Goal: Task Accomplishment & Management: Manage account settings

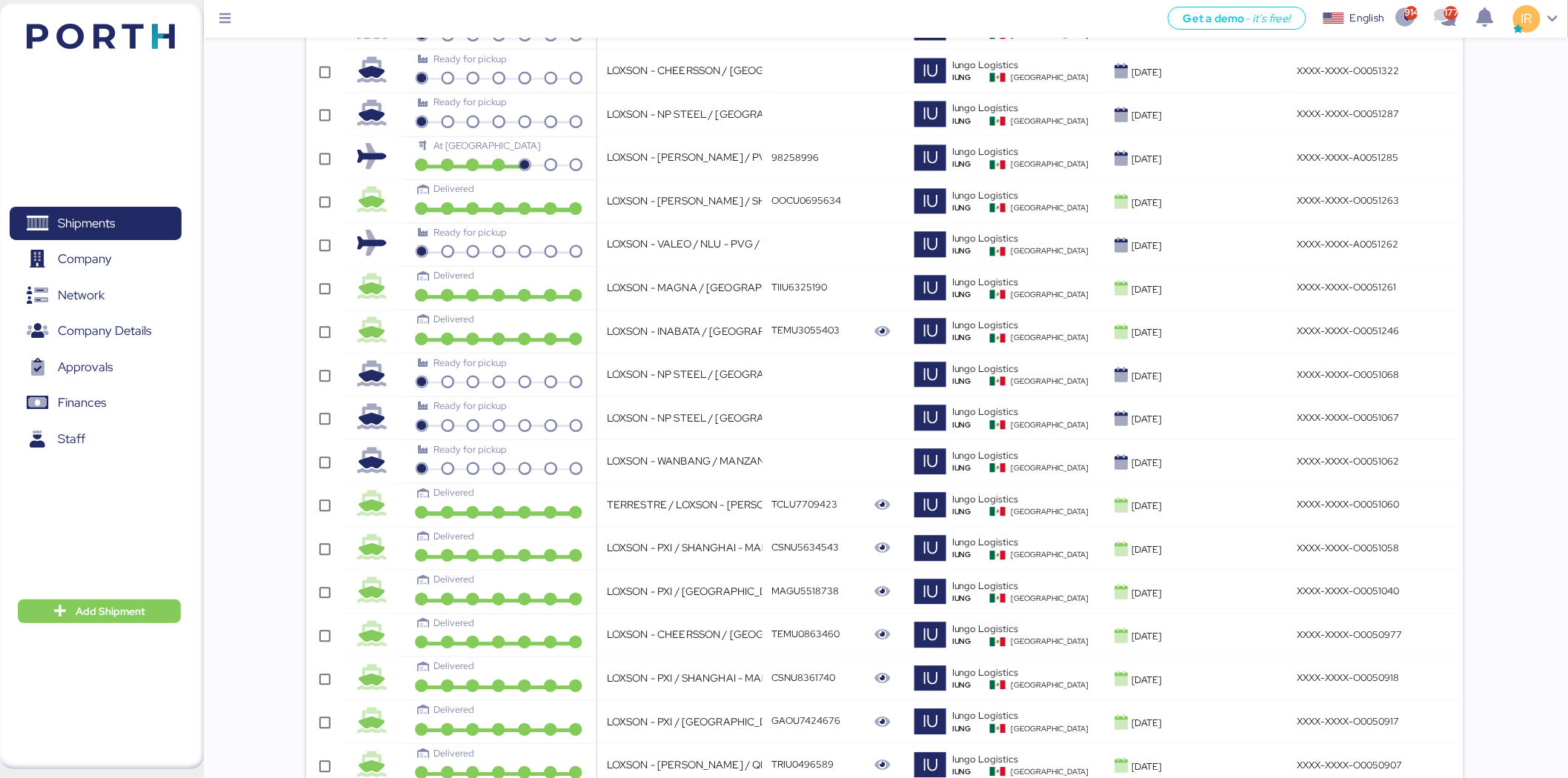
scroll to position [3952, 0]
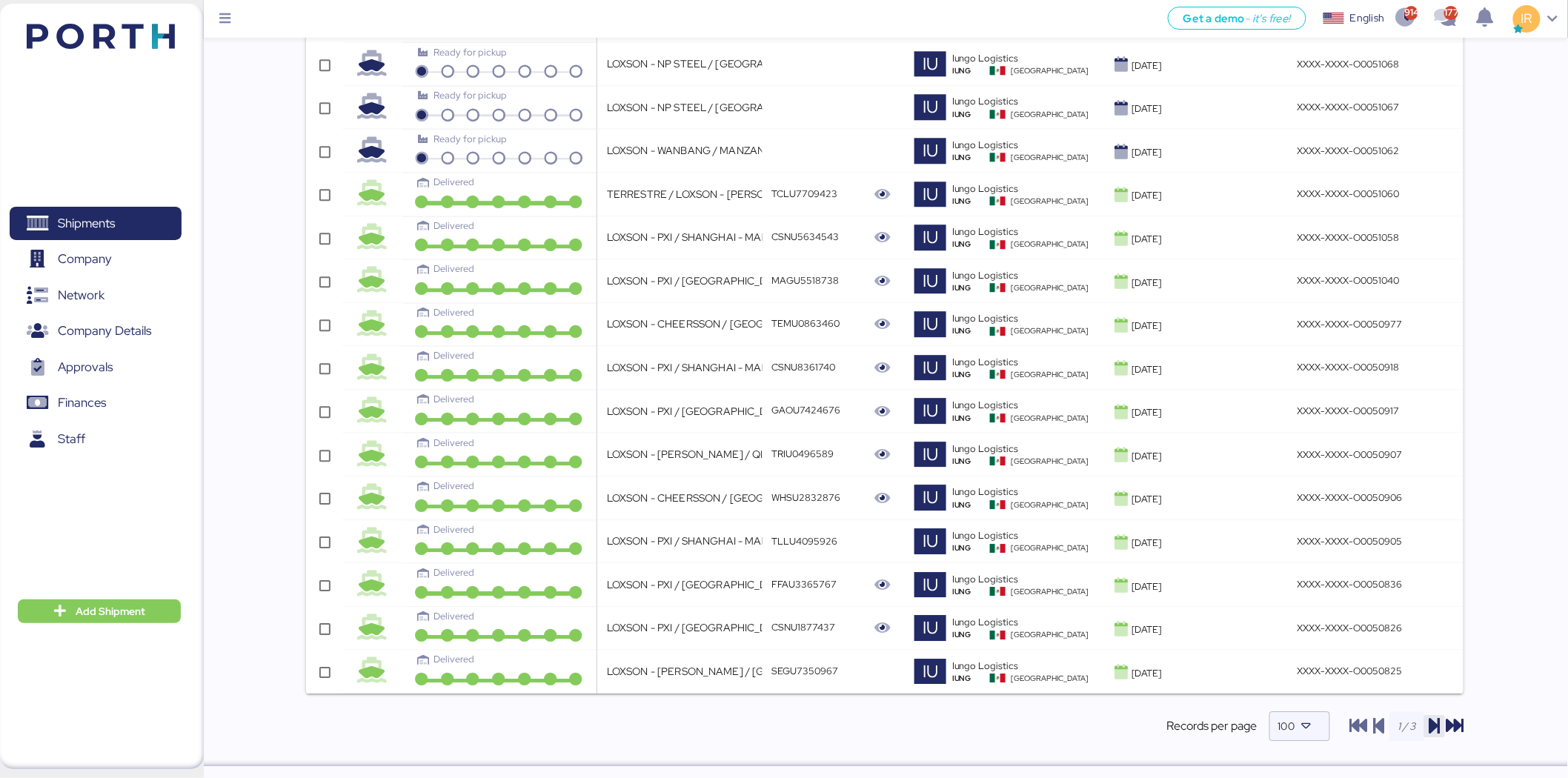
click at [1441, 725] on icon "button" at bounding box center [1435, 726] width 17 height 17
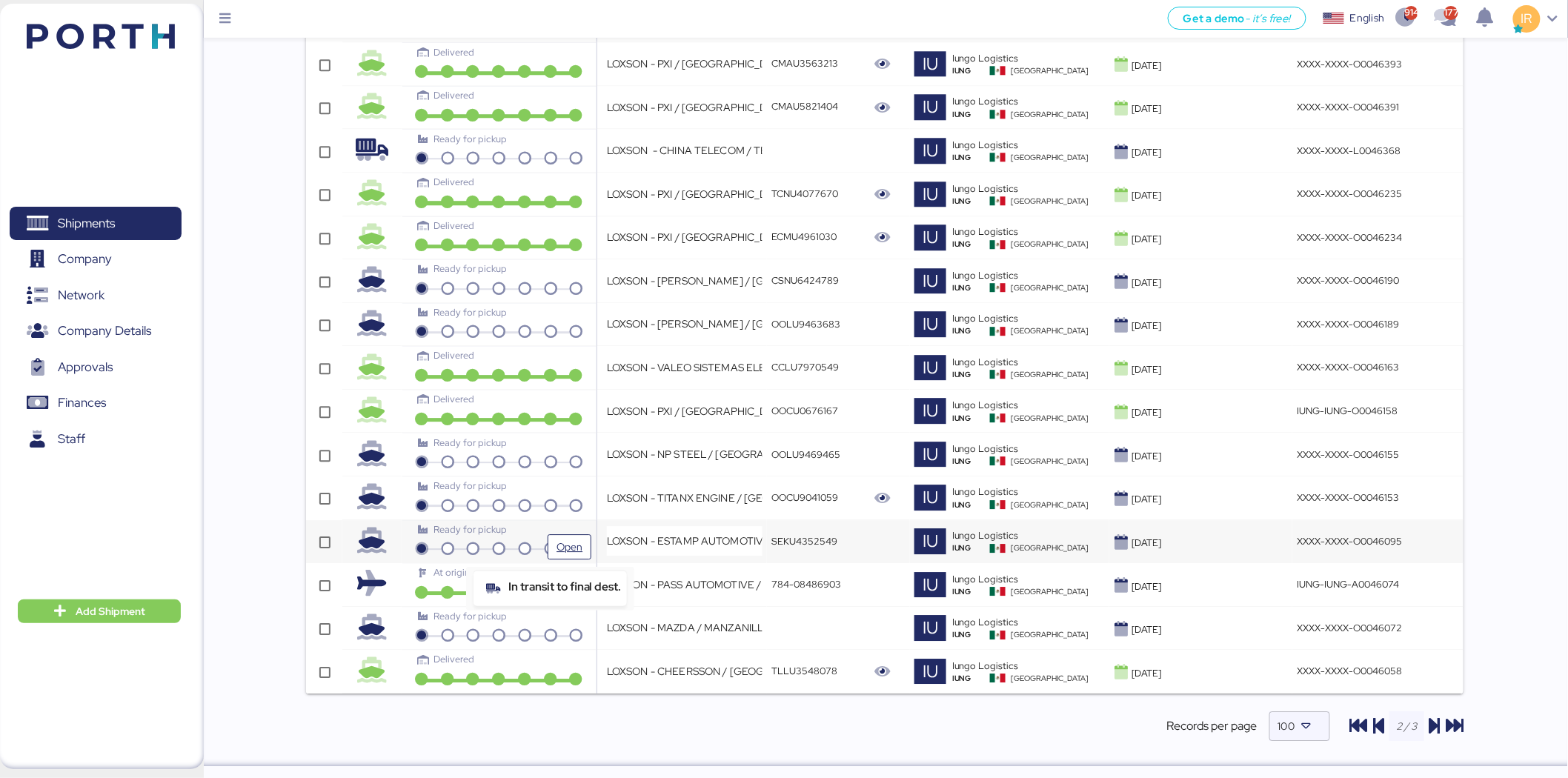
click at [541, 544] on icon at bounding box center [551, 550] width 26 height 13
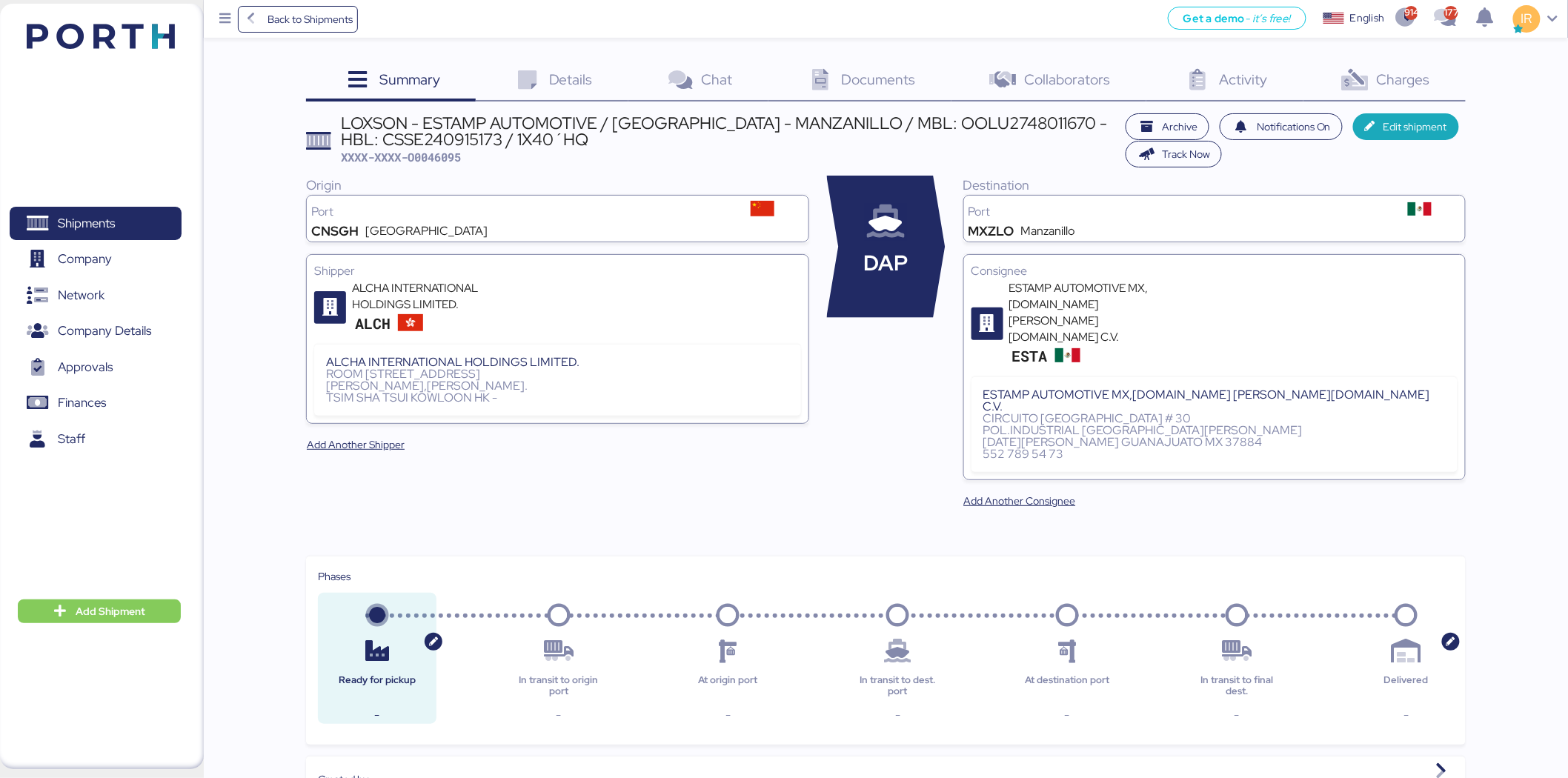
click at [567, 128] on div "LOXSON - ESTAMP AUTOMOTIVE / [GEOGRAPHIC_DATA] - MANZANILLO / MBL: OOLU27480116…" at bounding box center [730, 132] width 776 height 33
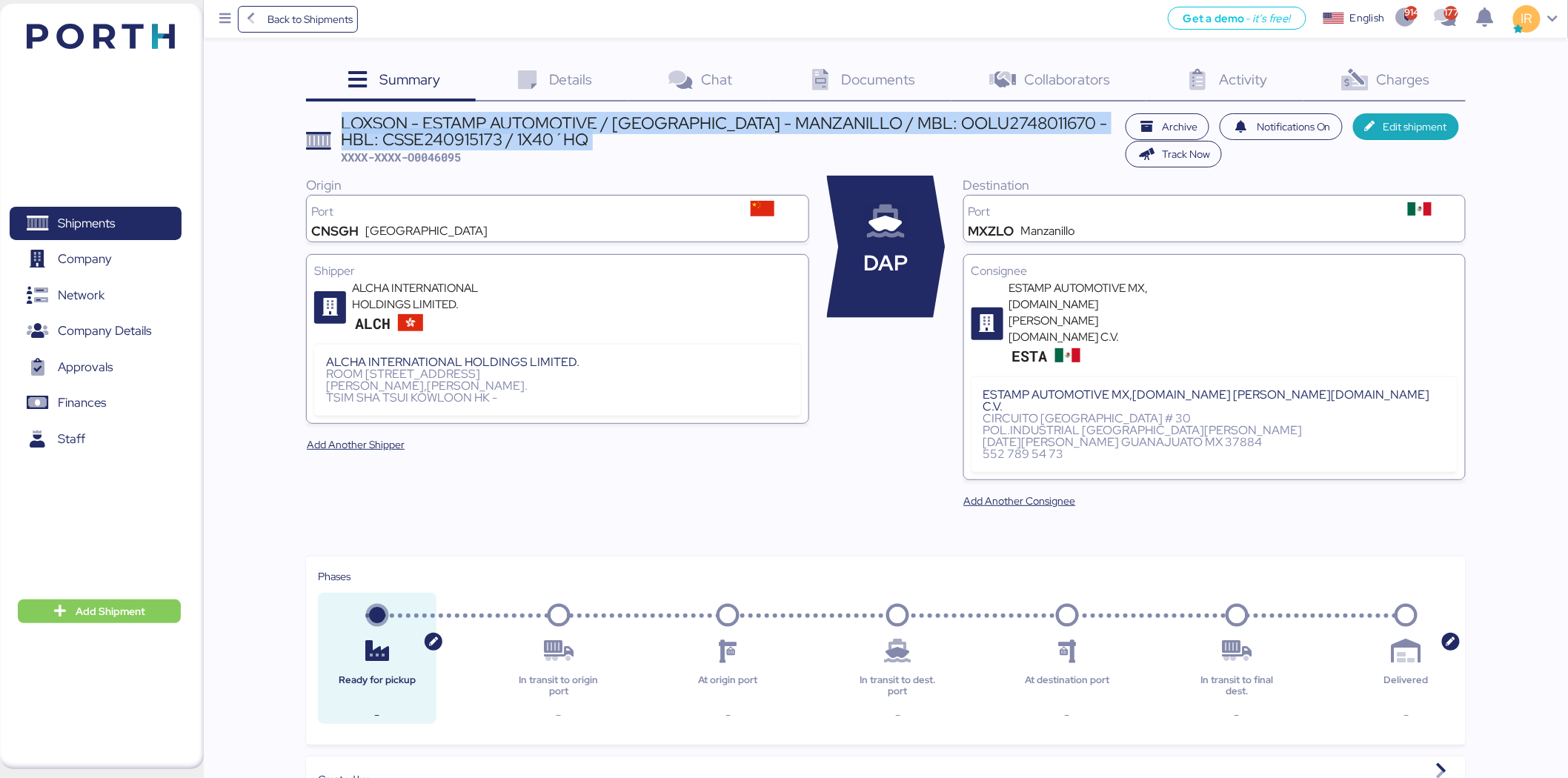
click at [567, 128] on div "LOXSON - ESTAMP AUTOMOTIVE / [GEOGRAPHIC_DATA] - MANZANILLO / MBL: OOLU27480116…" at bounding box center [730, 132] width 776 height 33
copy div "LOXSON - ESTAMP AUTOMOTIVE / [GEOGRAPHIC_DATA] - MANZANILLO / MBL: OOLU27480116…"
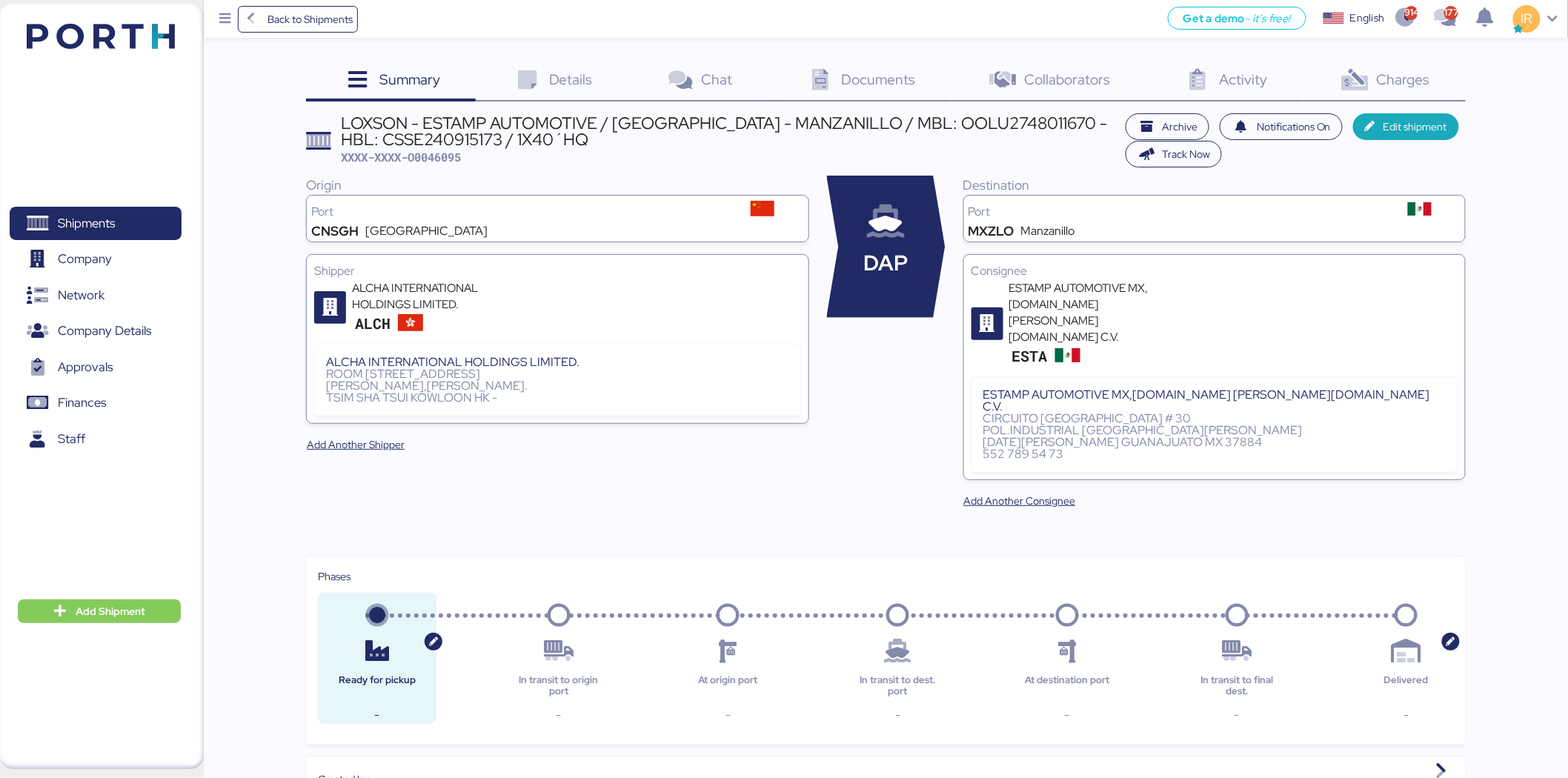
click at [1394, 63] on div "Charges 0" at bounding box center [1384, 82] width 162 height 40
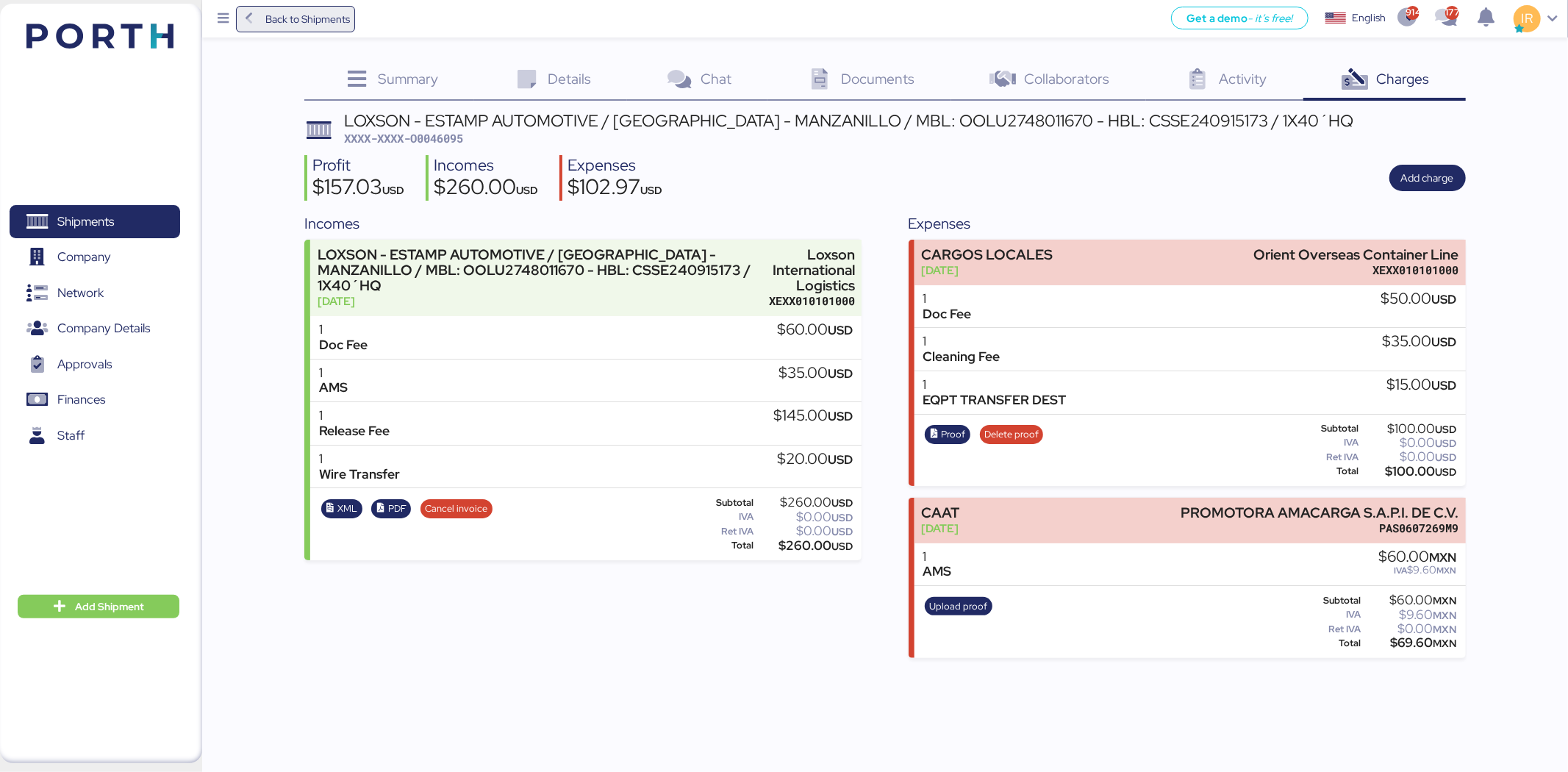
click at [313, 23] on span "Back to Shipments" at bounding box center [308, 19] width 85 height 17
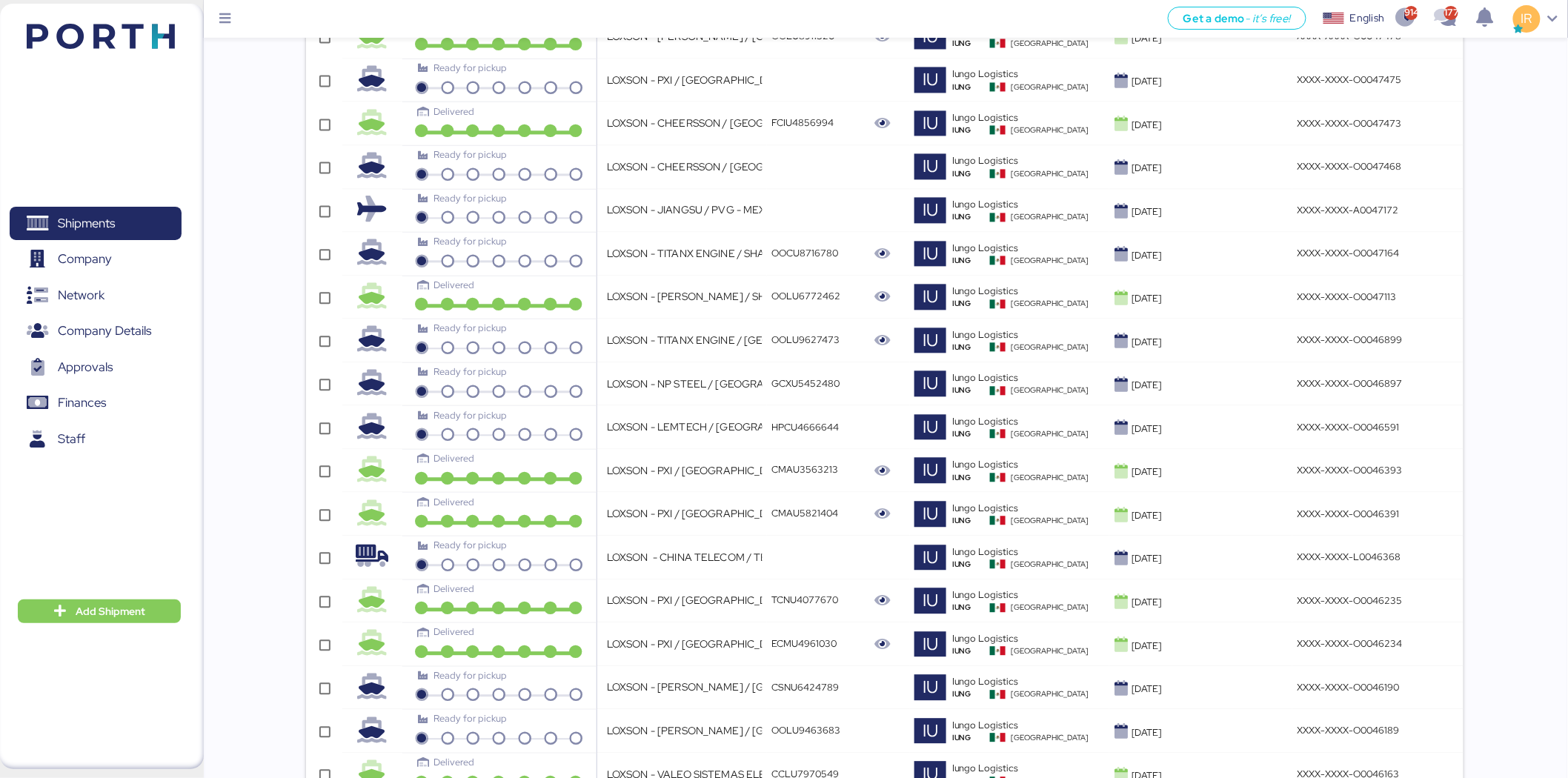
scroll to position [3952, 0]
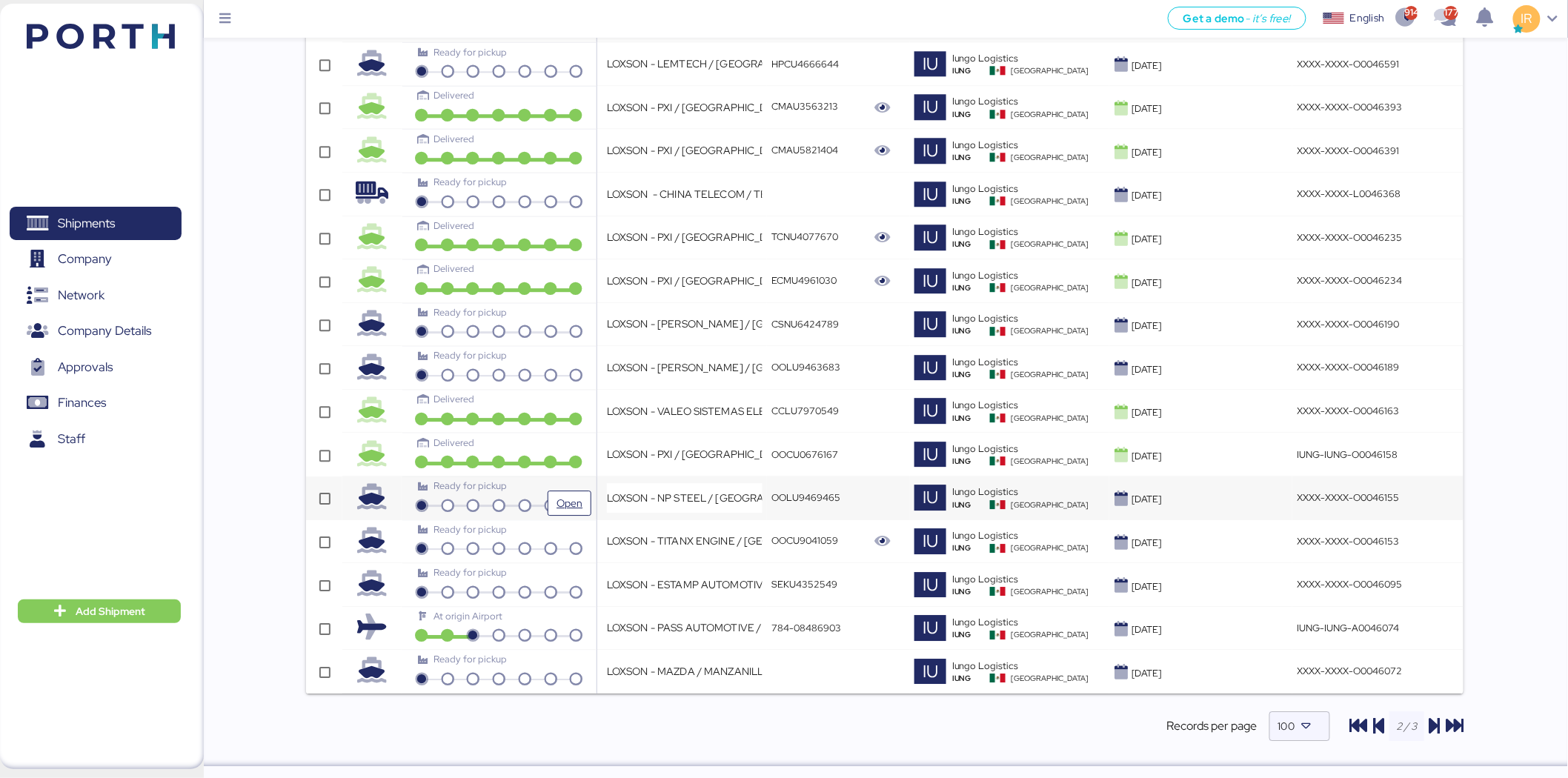
click at [529, 497] on div "Ready for pickup" at bounding box center [499, 491] width 185 height 26
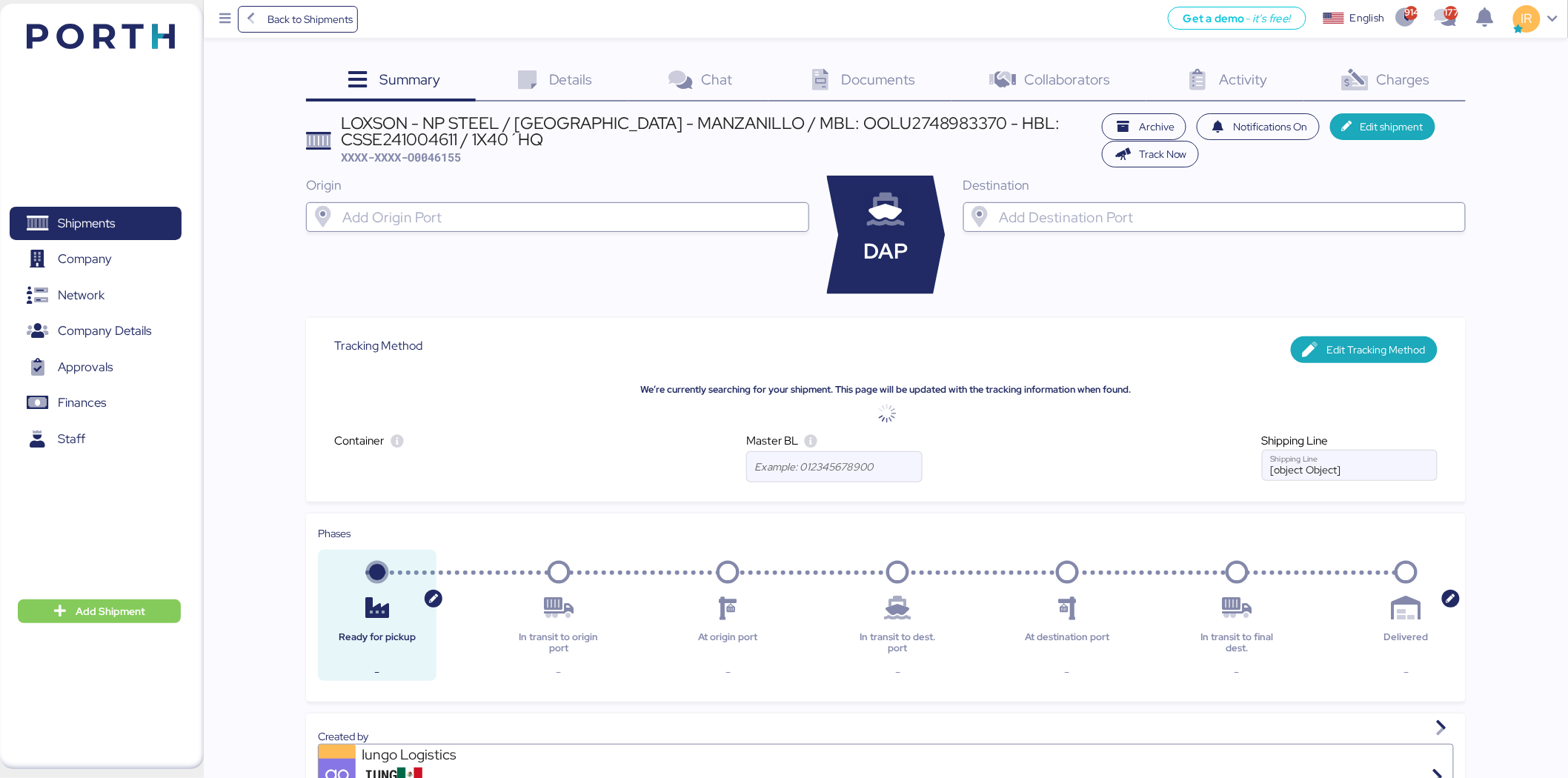
click at [626, 126] on div "LOXSON - NP STEEL / SHANGHAI - MANZANILLO / MBL: OOLU2748983370 - HBL: CSSE2410…" at bounding box center [718, 132] width 753 height 33
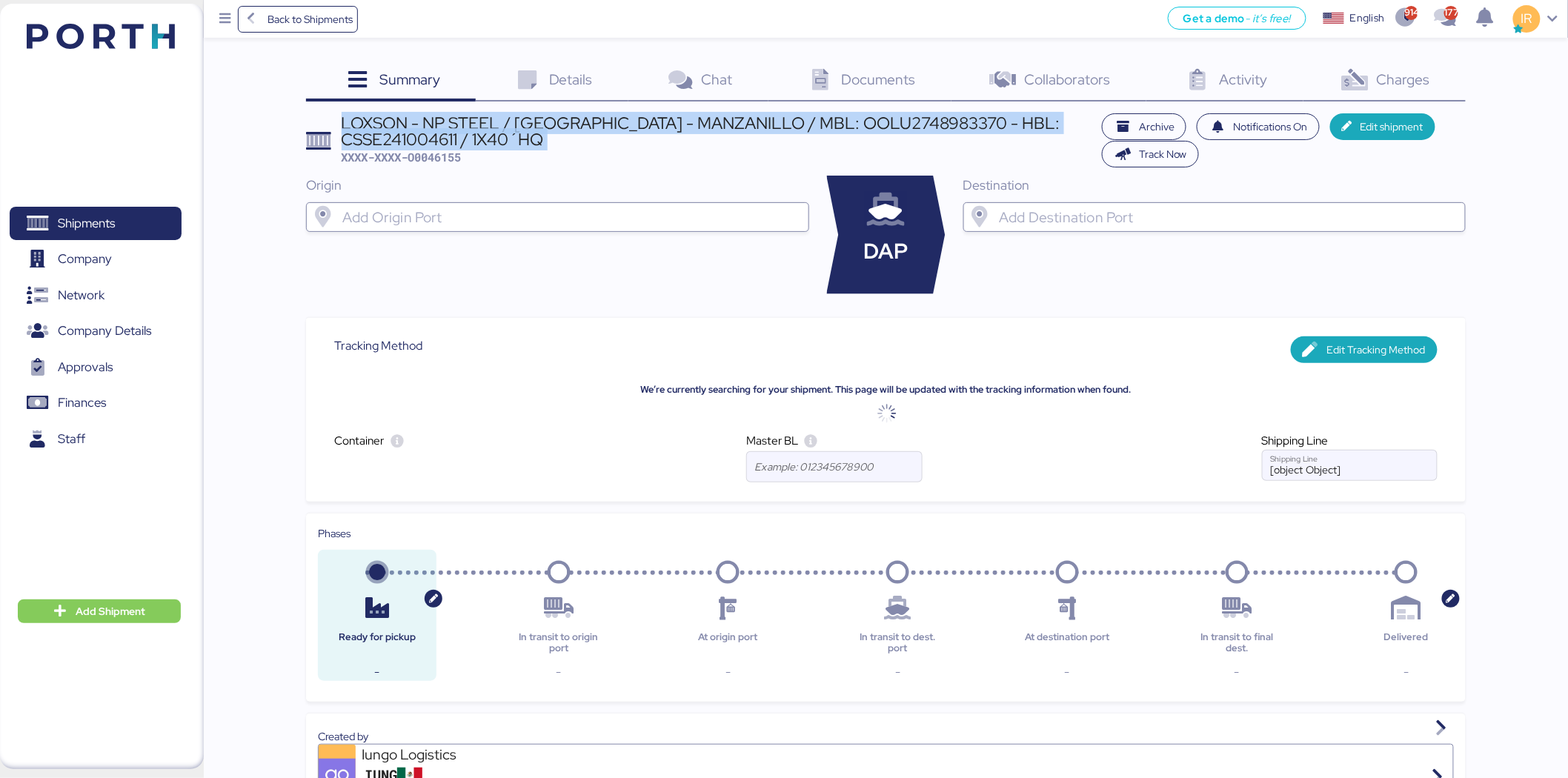
click at [626, 126] on div "LOXSON - NP STEEL / SHANGHAI - MANZANILLO / MBL: OOLU2748983370 - HBL: CSSE2410…" at bounding box center [718, 132] width 753 height 33
copy div "LOXSON - NP STEEL / SHANGHAI - MANZANILLO / MBL: OOLU2748983370 - HBL: CSSE2410…"
click at [1364, 82] on icon at bounding box center [1355, 80] width 32 height 21
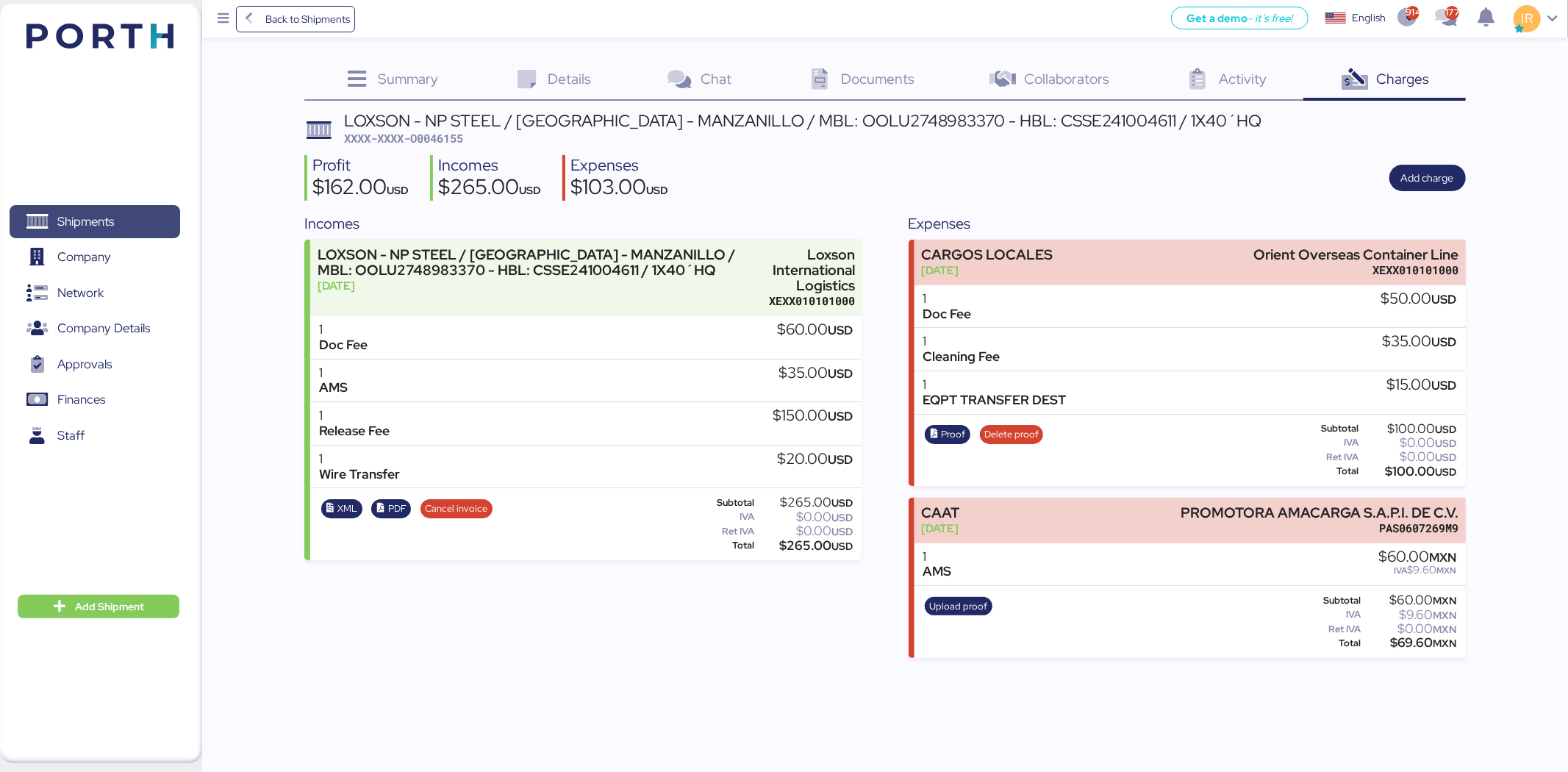
click at [163, 217] on span "Shipments" at bounding box center [94, 221] width 158 height 21
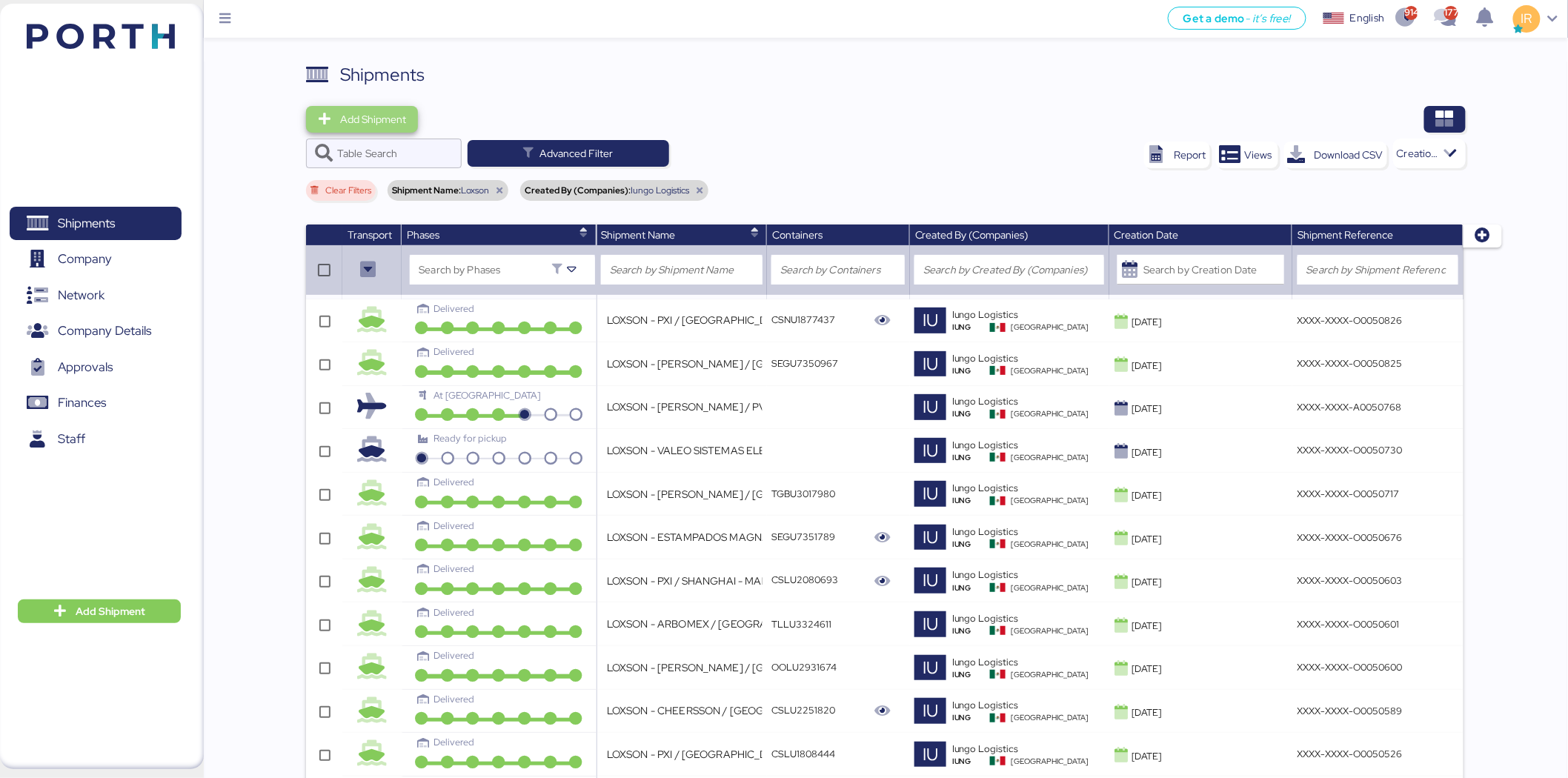
click at [368, 119] on span "Add Shipment" at bounding box center [372, 119] width 66 height 17
click at [394, 139] on div "Add Shipment Manually" at bounding box center [376, 145] width 115 height 21
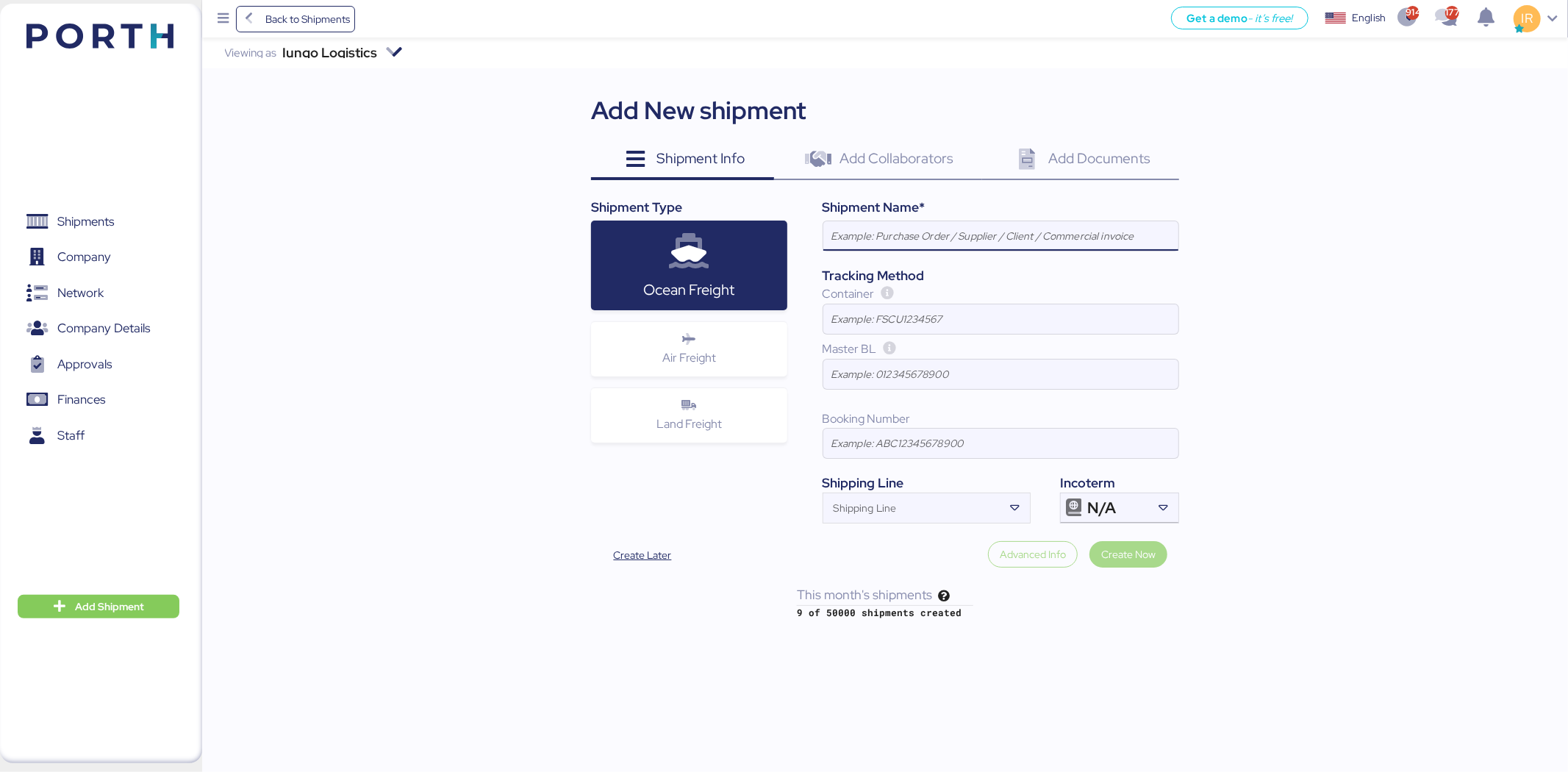
paste input "LOXSON - TITANX ENGINE / SHANGHAI - MANZANILLO / MBL: OOLU2749467200 - HBL: CSS…"
click at [1128, 235] on input "LOXSON - TITANX ENGINE / SHANGHAI - MANZANILLO / MBL: OOLU2749467200 - HBL: CSS…" at bounding box center [1001, 236] width 355 height 29
click at [1149, 231] on input "LOXSON - TITANX ENGINE / SHANGHAI - MANZANILLO / MBL: OOLU2749467200 - HBL: CSS…" at bounding box center [1001, 236] width 355 height 29
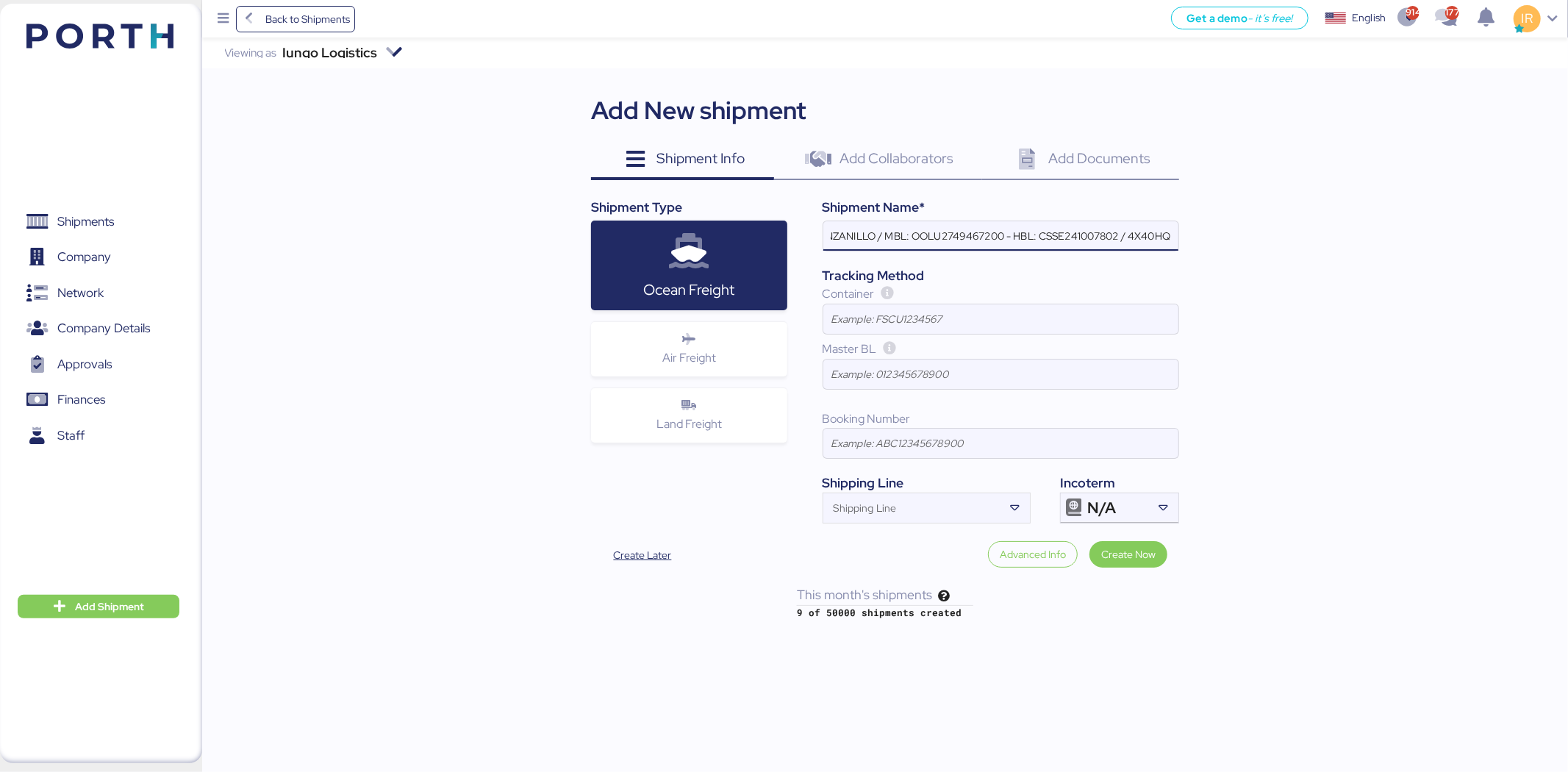
scroll to position [0, 224]
type input "LOXSON - TITANX ENGINE / SHANGHAI - MANZANILLO / MBL: OOLU2749467200 - HBL: CSS…"
click at [945, 502] on div "Shipping Line" at bounding box center [913, 508] width 180 height 29
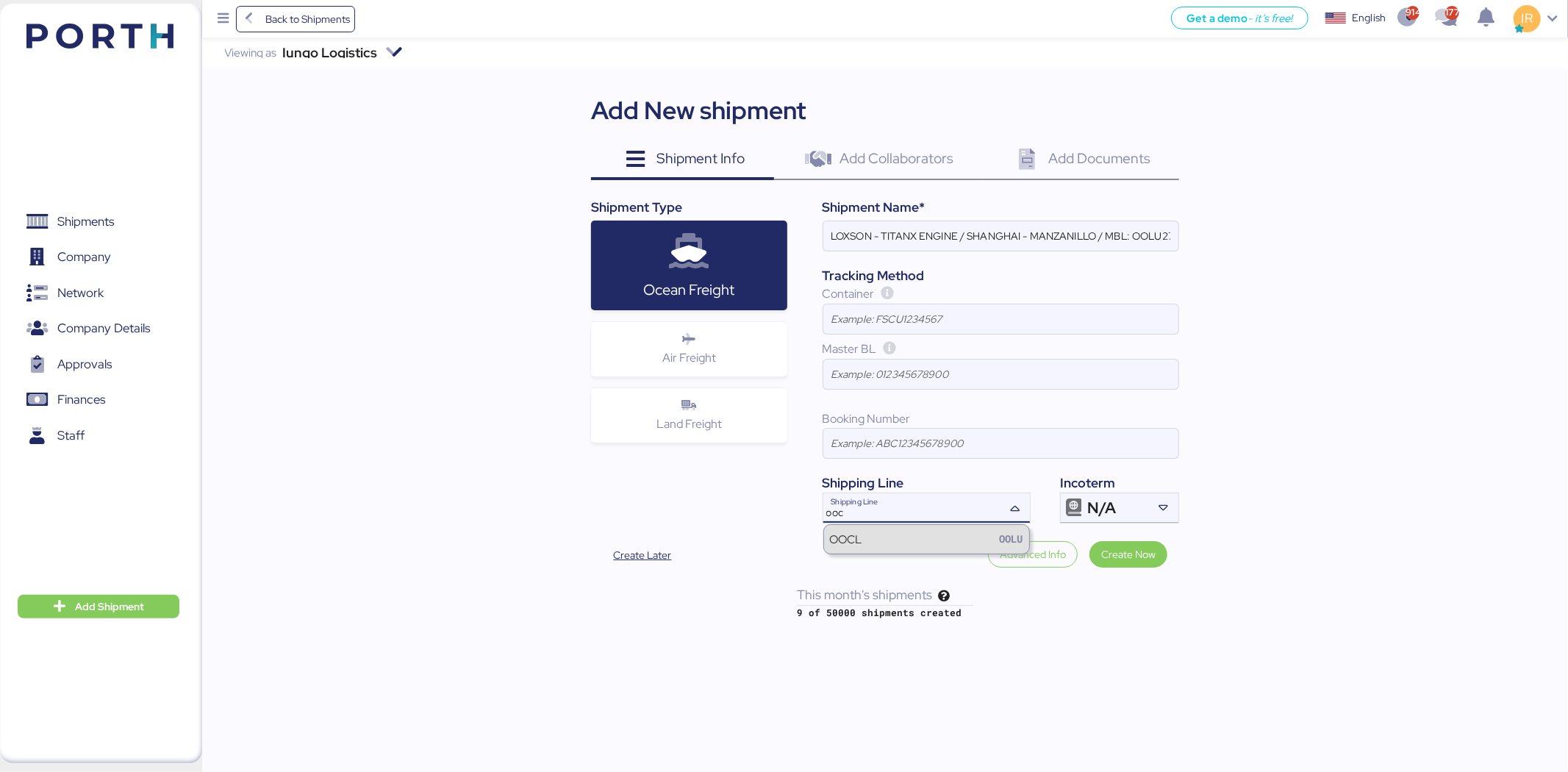
type input "ooc"
click at [890, 535] on div "OOCL OOLU" at bounding box center [927, 539] width 205 height 28
click at [1116, 491] on div "Incoterm" at bounding box center [1120, 483] width 119 height 19
click at [1116, 506] on span "N/A" at bounding box center [1101, 508] width 28 height 13
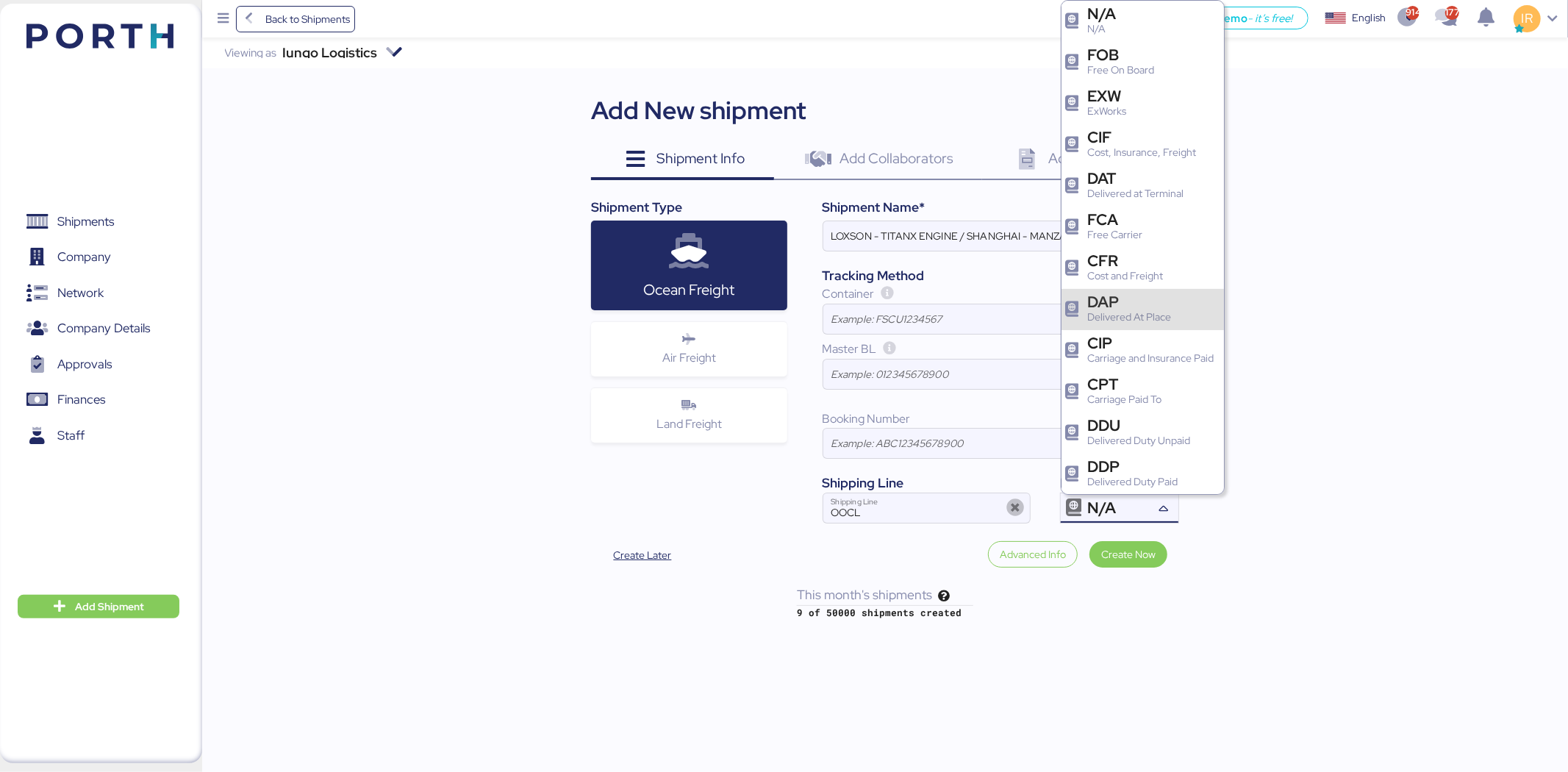
click at [1126, 301] on div "DAP" at bounding box center [1129, 302] width 84 height 16
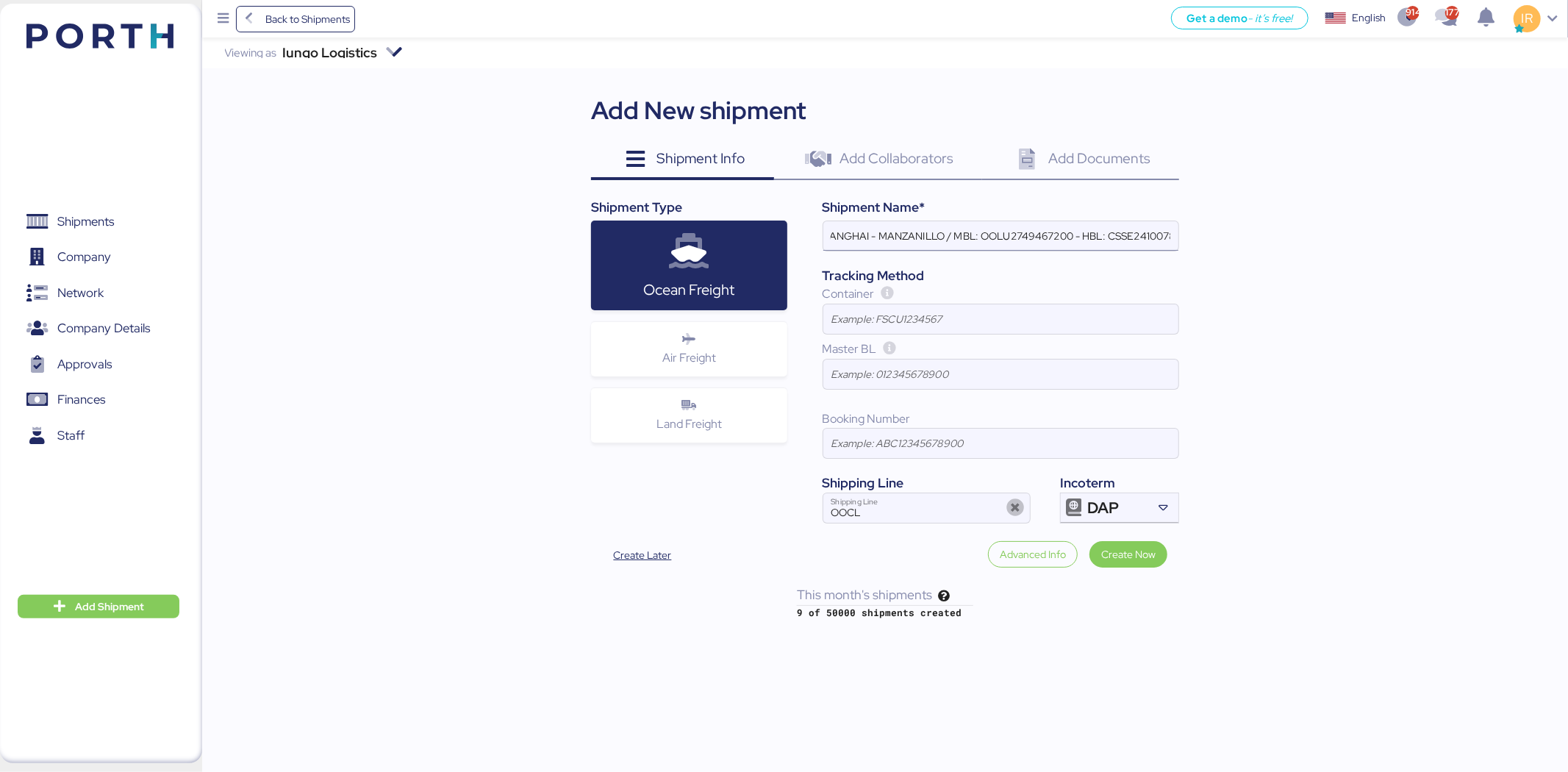
scroll to position [0, 152]
click at [1030, 237] on input "LOXSON - TITANX ENGINE / SHANGHAI - MANZANILLO / MBL: OOLU2749467200 - HBL: CSS…" at bounding box center [1001, 236] width 355 height 29
paste input "8899504610"
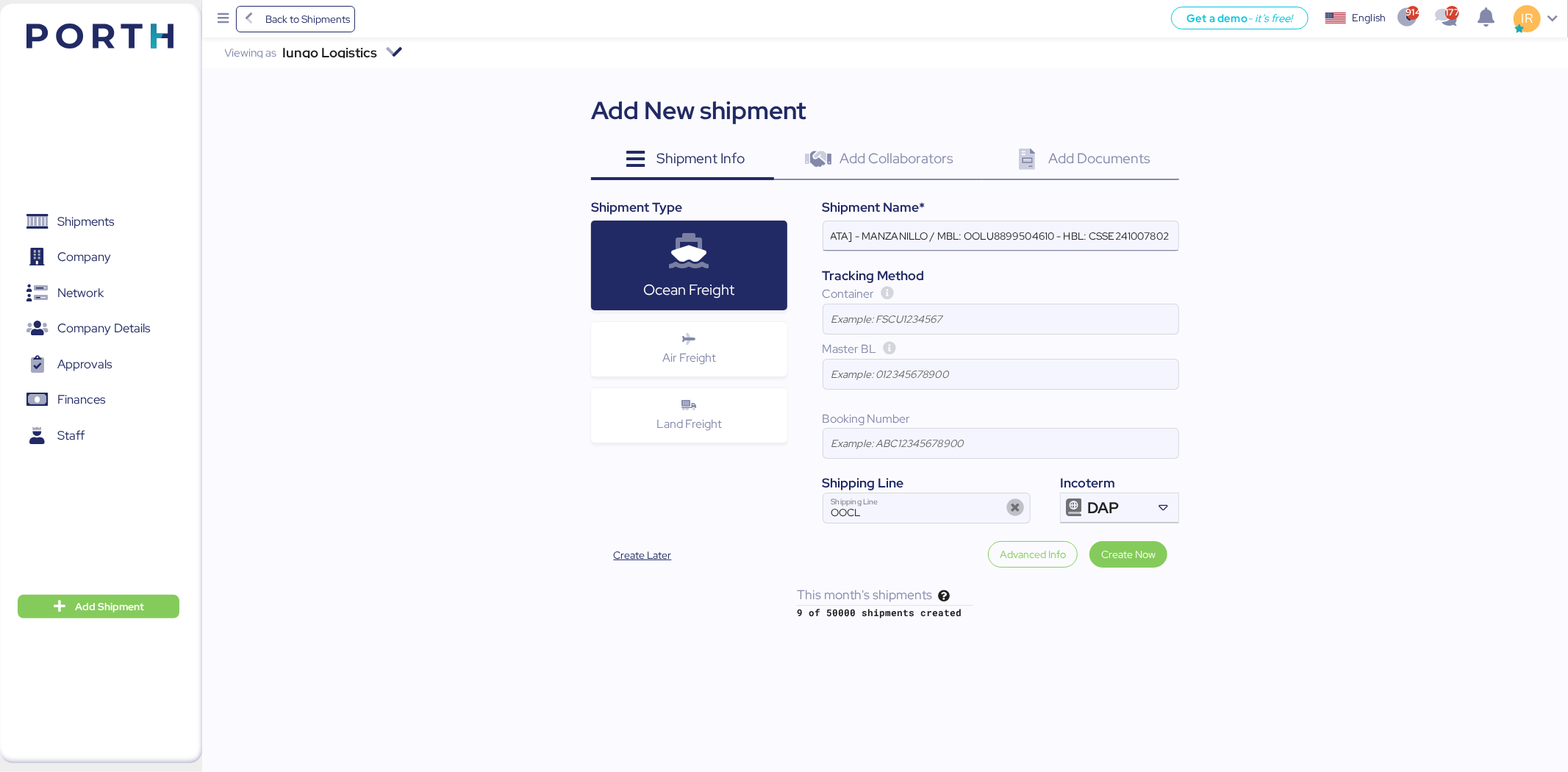
click at [1097, 232] on input "LOXSON - TITANX ENGINE / SHANGHAI - MANZANILLO / MBL: OOLU8899504610 - HBL: CSS…" at bounding box center [1001, 236] width 355 height 29
paste input "SZML2508050T"
click at [1097, 232] on input "LOXSON - TITANX ENGINE / SHANGHAI - MANZANILLO / MBL: OOLU8899504610 - HBL: SZM…" at bounding box center [1001, 236] width 355 height 29
type input "LOXSON - TITANX ENGINE / SHANGHAI - MANZANILLO / MBL: OOLU8899504610 - HBL: SZM…"
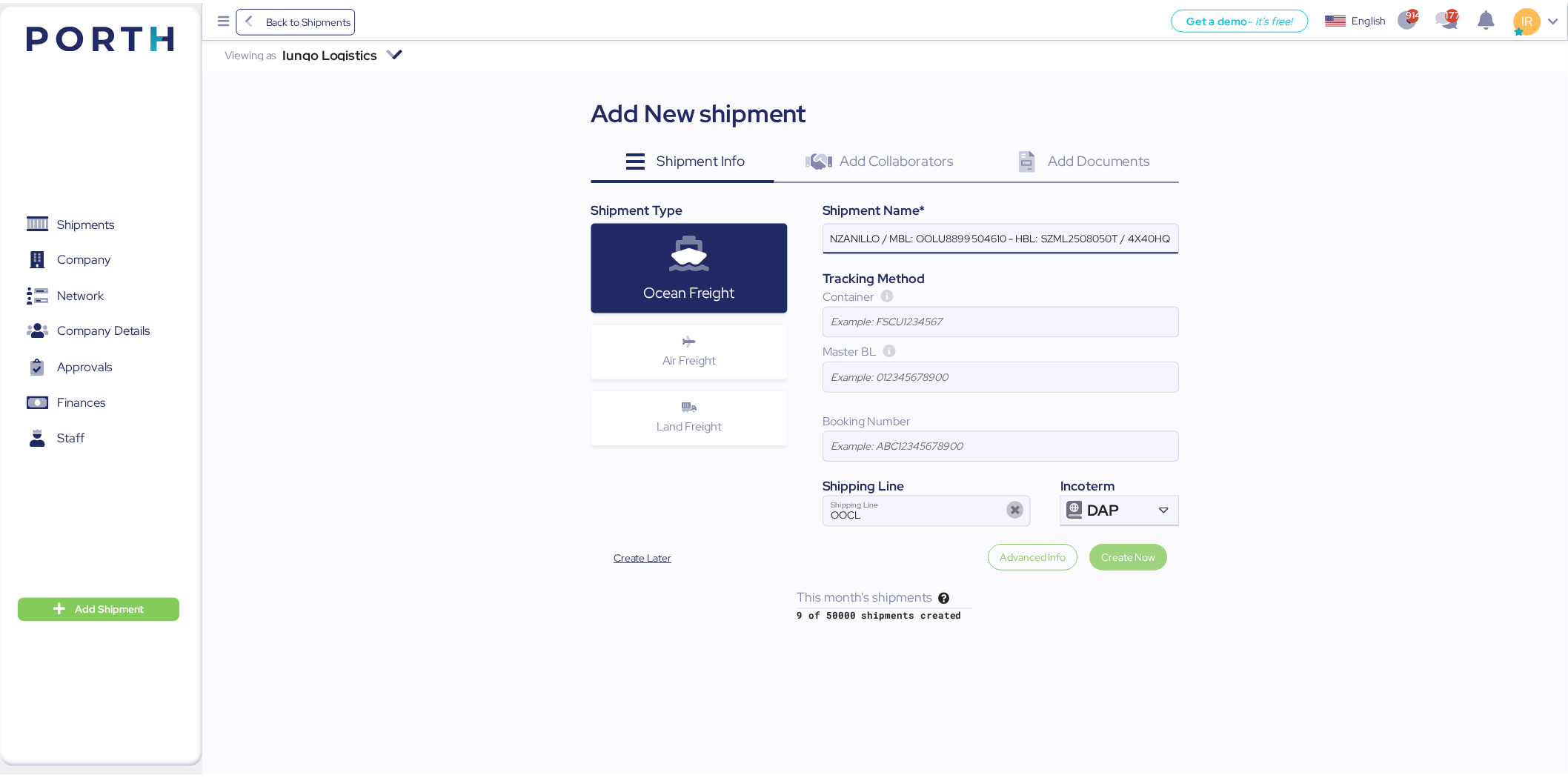
scroll to position [0, 0]
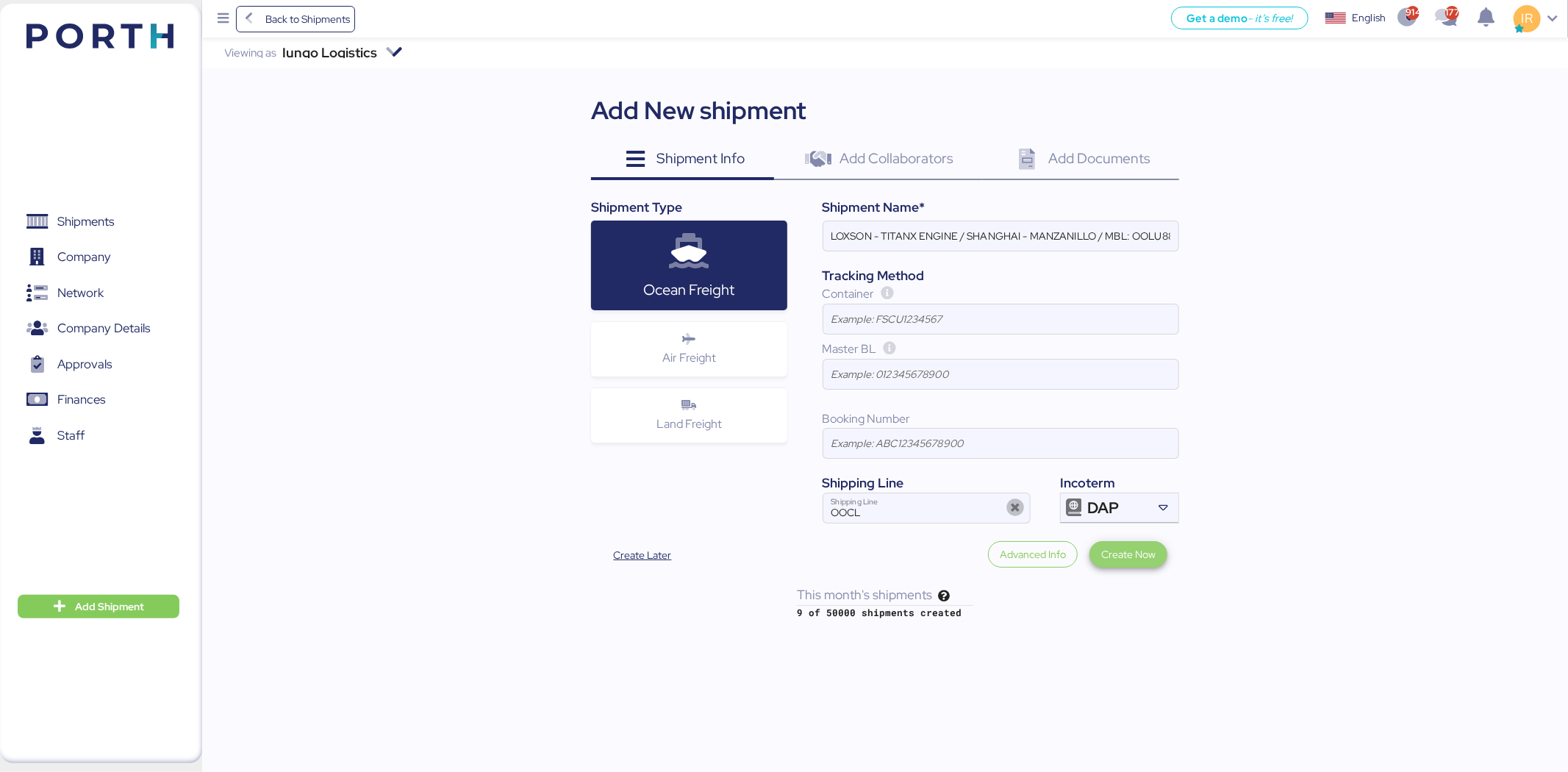
click at [1126, 547] on span "Create Now" at bounding box center [1128, 554] width 54 height 17
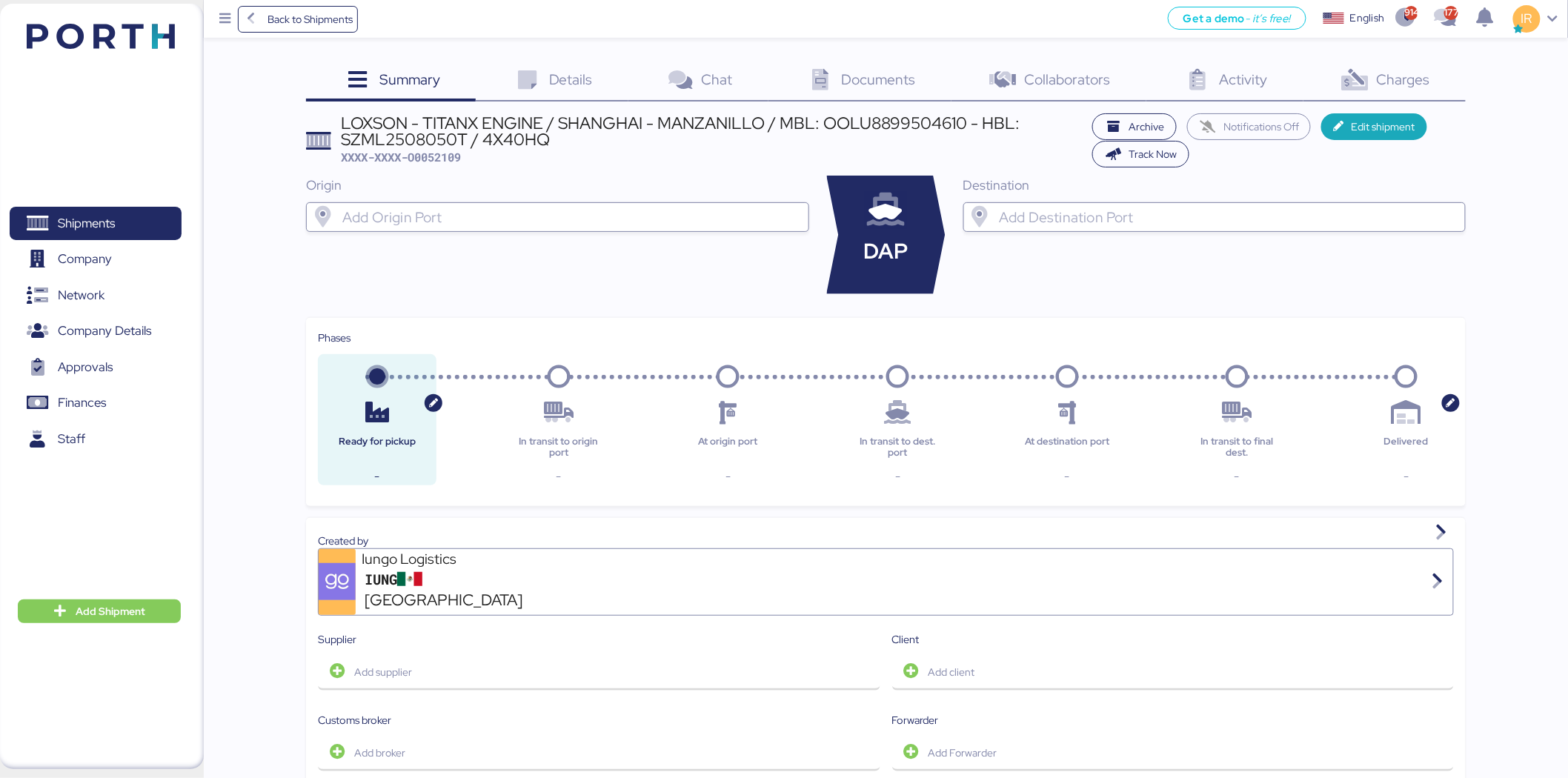
click at [528, 211] on input "search" at bounding box center [570, 217] width 463 height 17
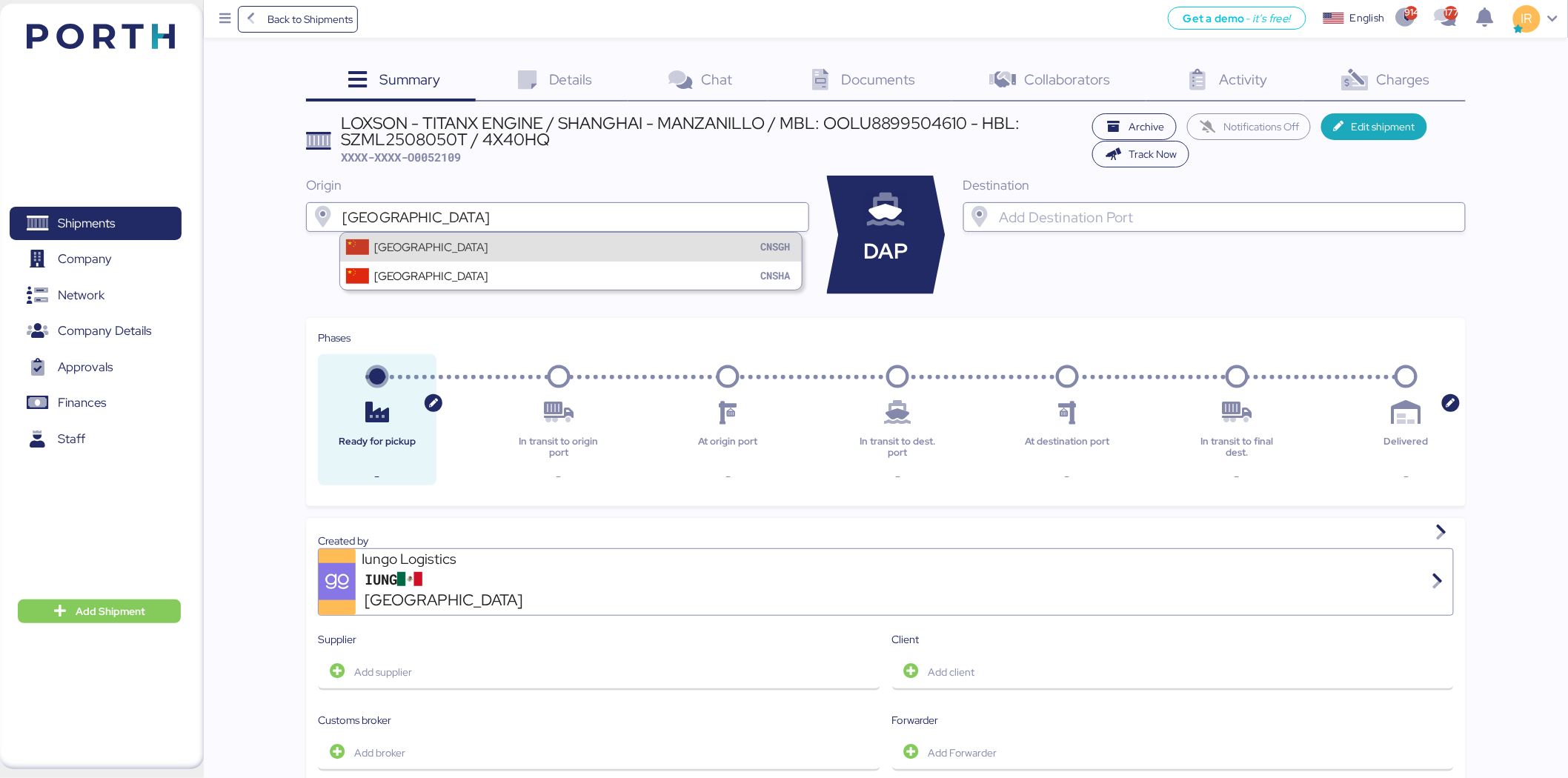
type input "shanghai"
click at [486, 246] on div "Shanghai CNSGH" at bounding box center [570, 247] width 462 height 29
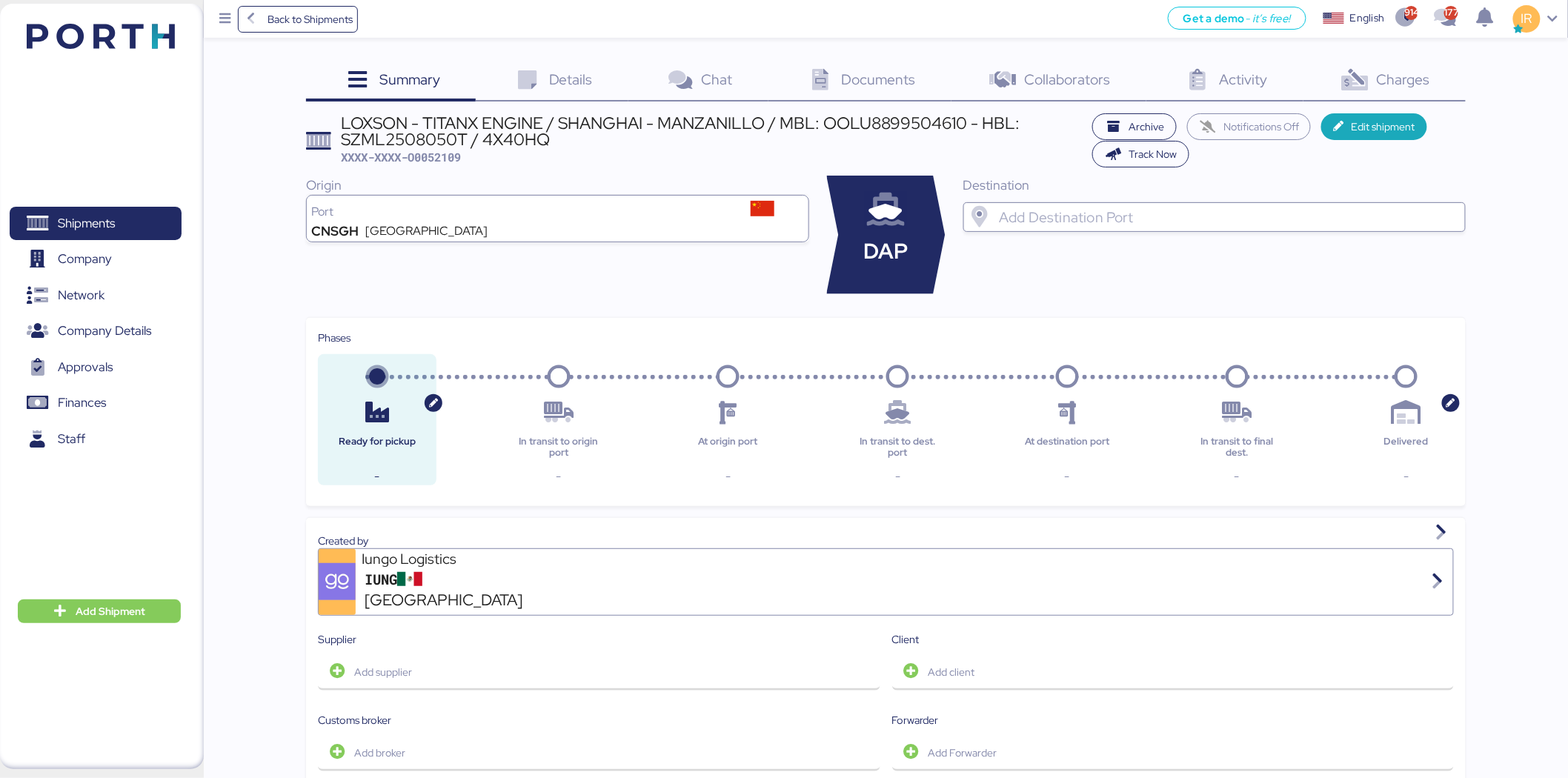
click at [1116, 230] on div at bounding box center [1227, 216] width 463 height 29
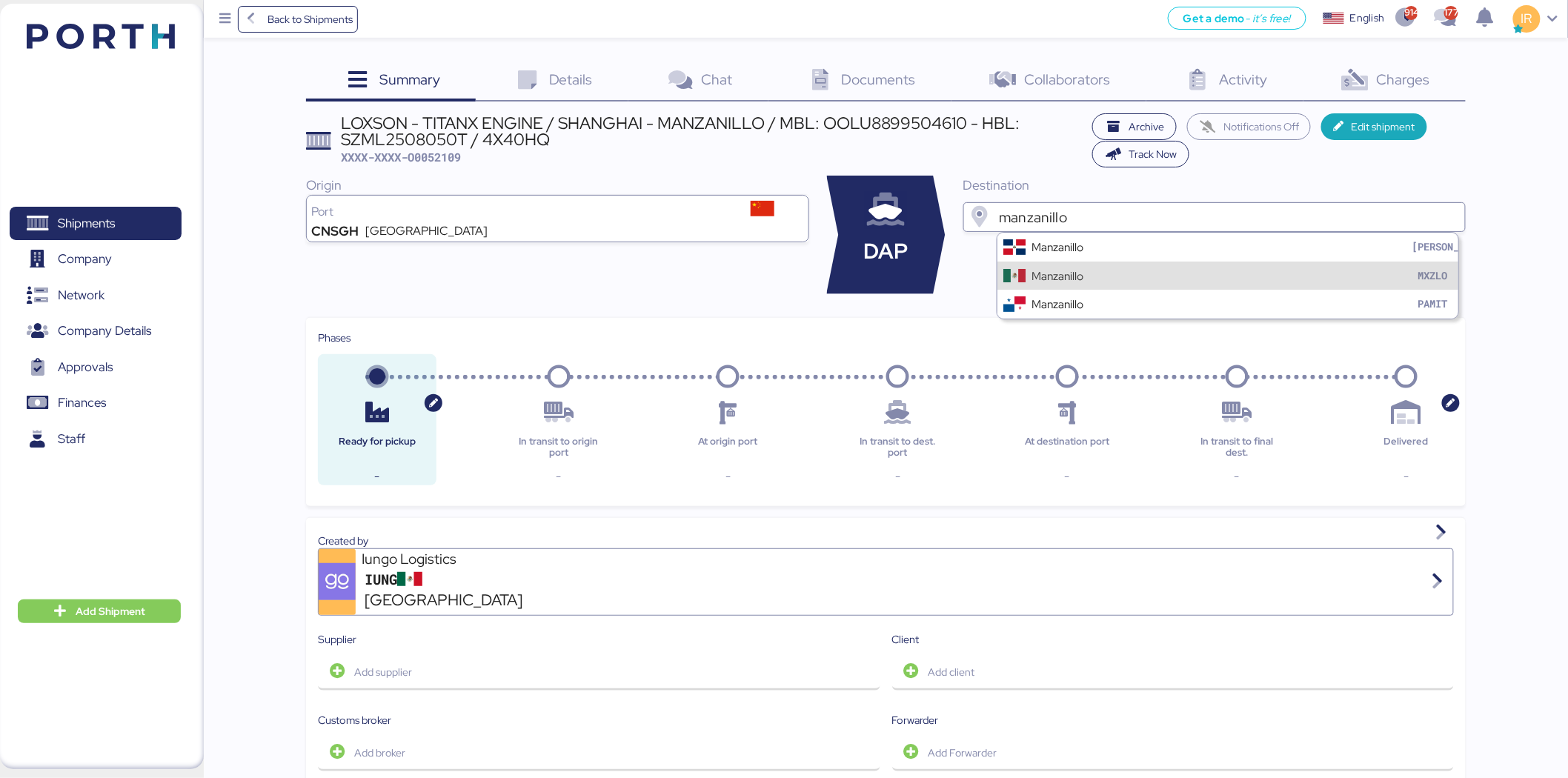
type input "manzanillo"
click at [1088, 265] on div "Manzanillo MXZLO" at bounding box center [1228, 276] width 462 height 29
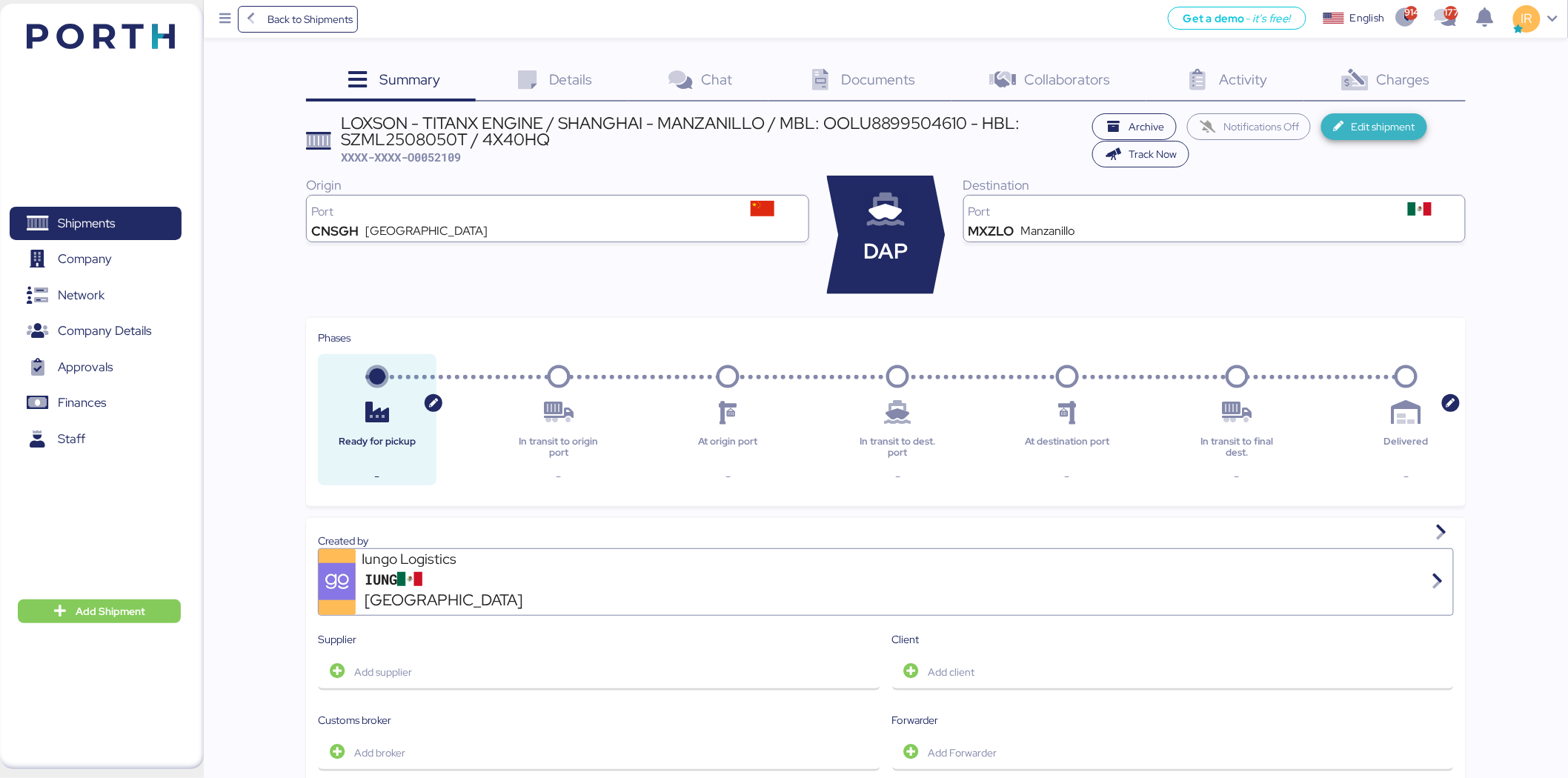
click at [1349, 131] on icon "button" at bounding box center [1341, 126] width 16 height 10
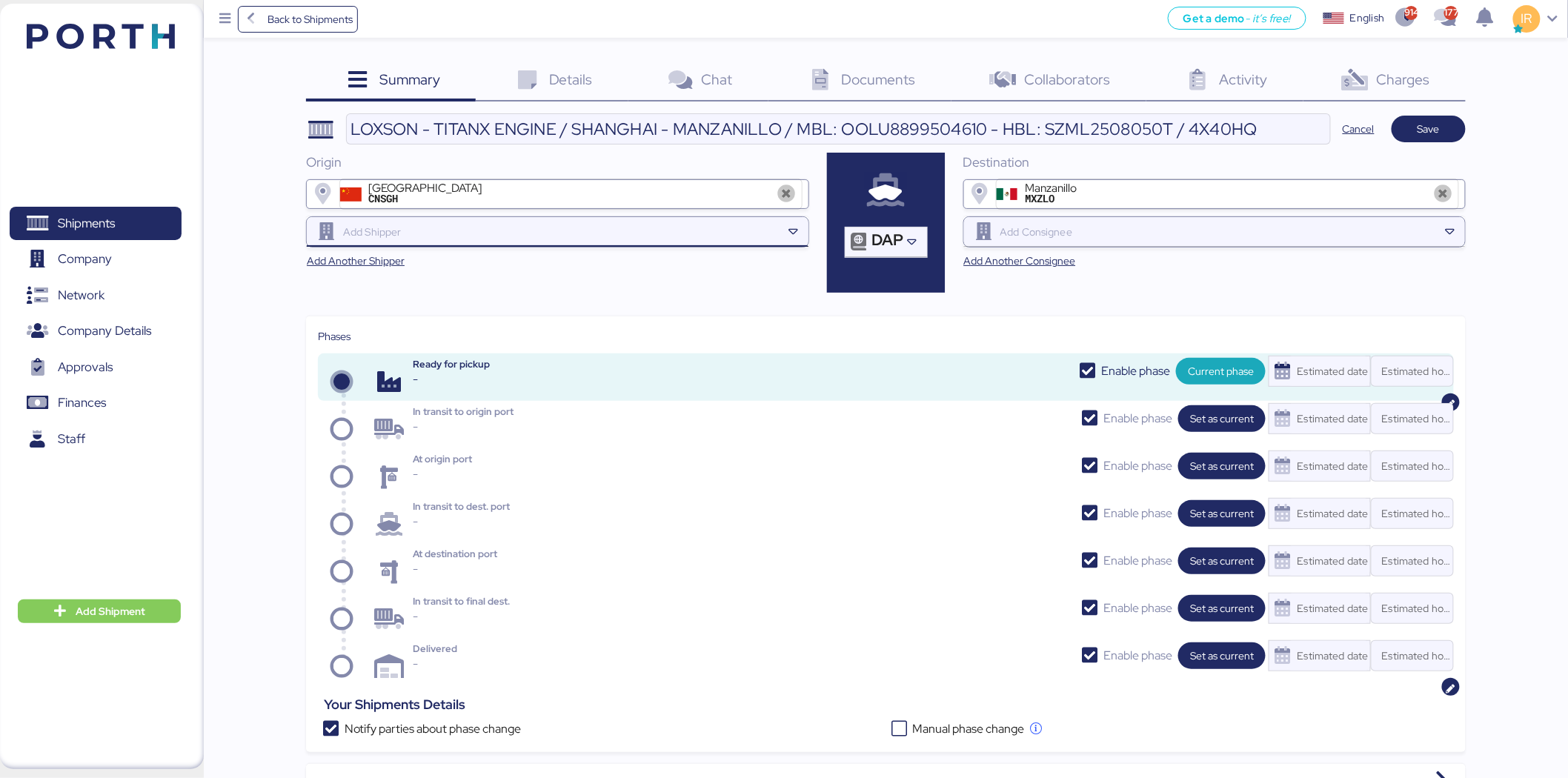
click at [522, 230] on input "search" at bounding box center [560, 232] width 441 height 17
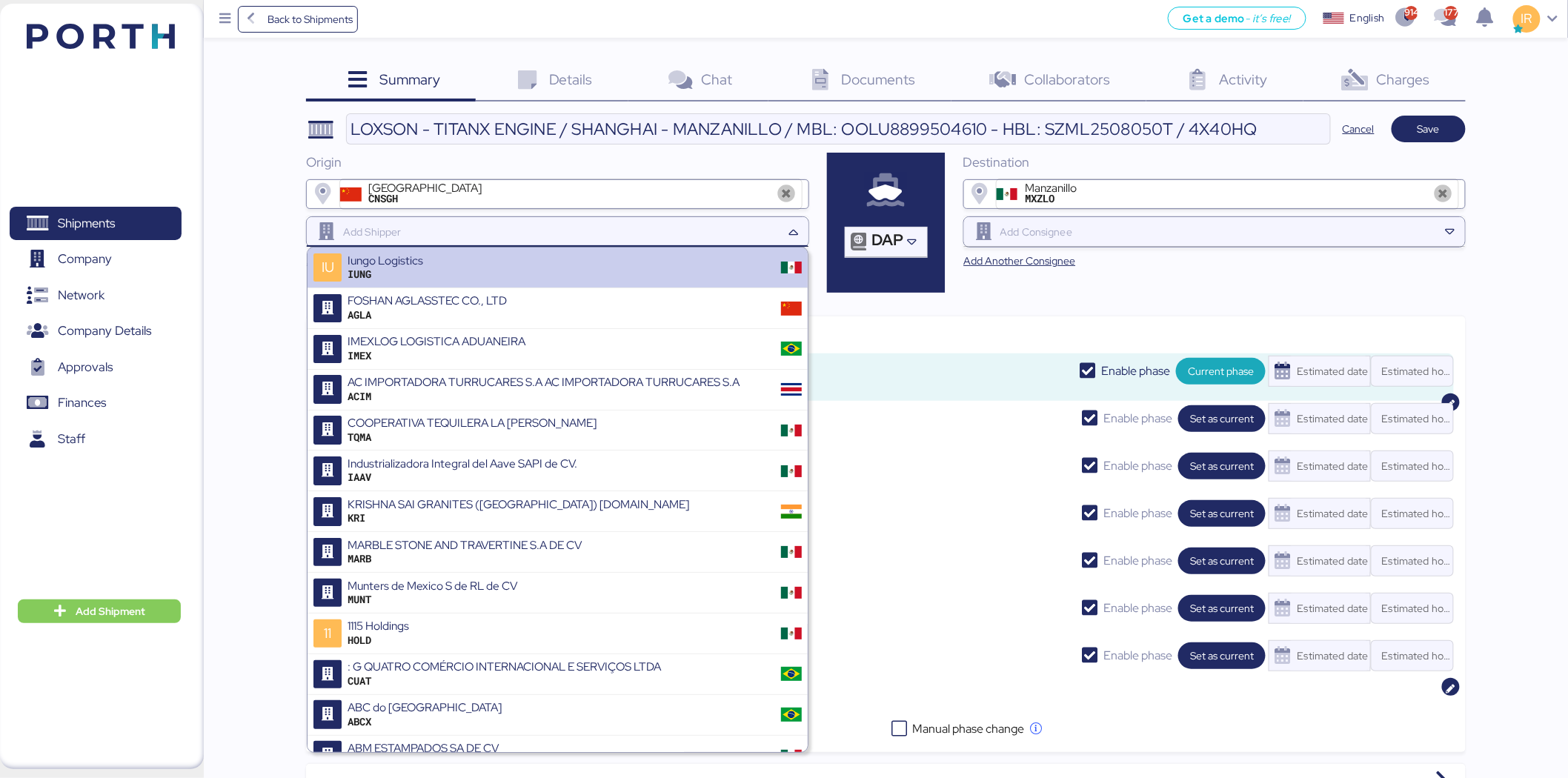
paste input "ALCHA INTERNATIONAL"
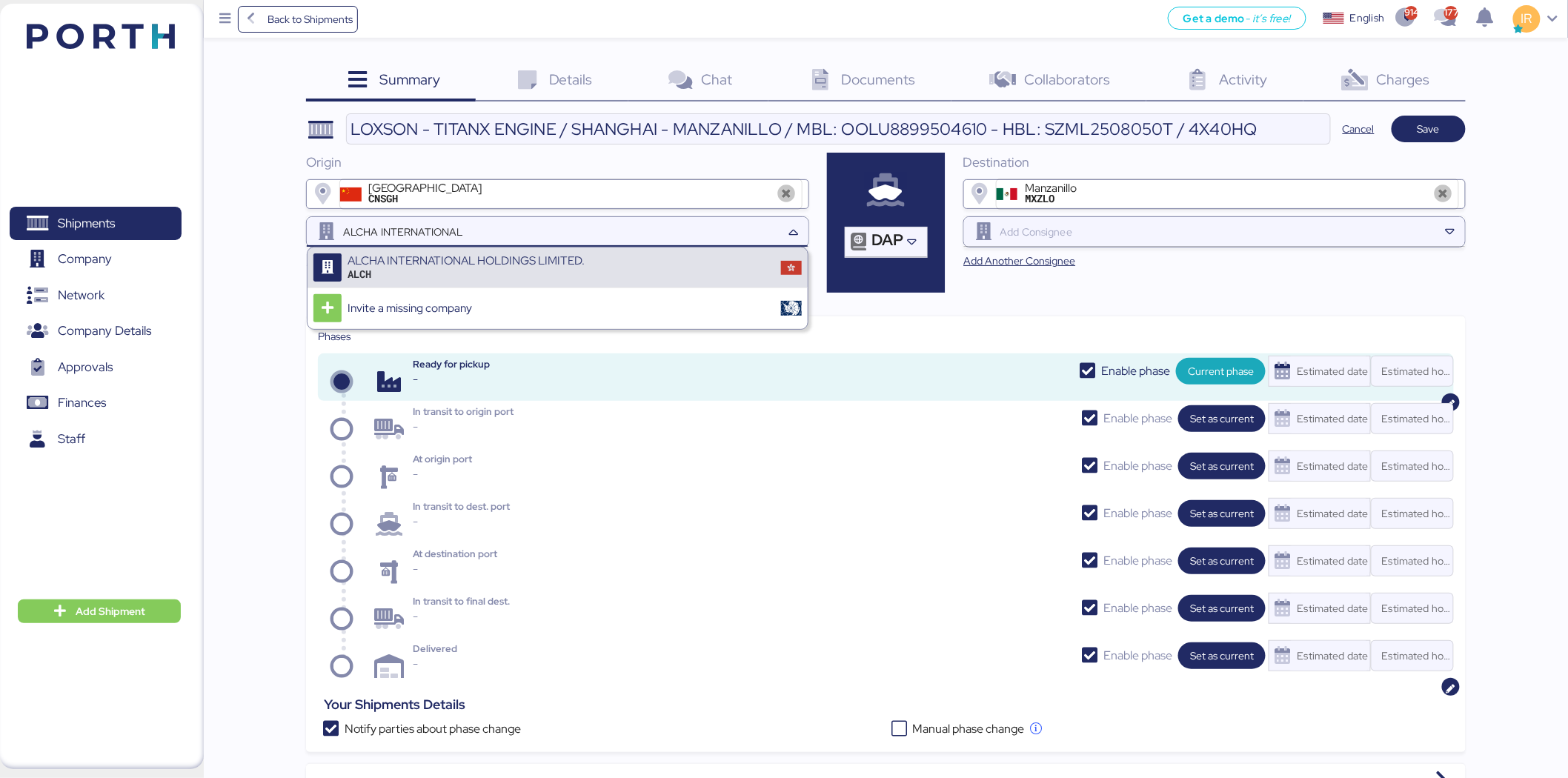
type input "ALCHA INTERNATIONAL"
click at [532, 261] on div "ALCHA INTERNATIONAL HOLDINGS LIMITED." at bounding box center [466, 261] width 237 height 13
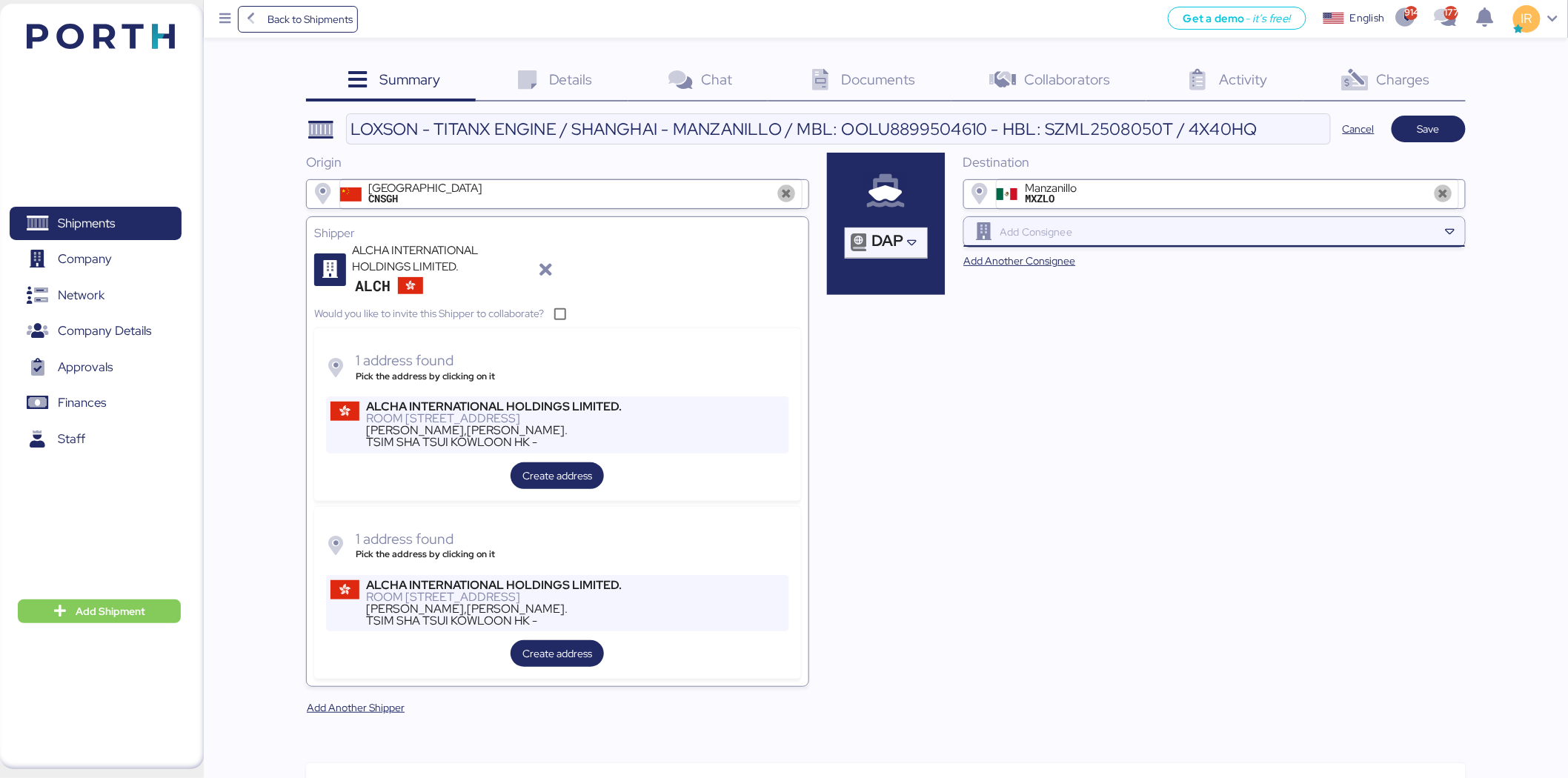
click at [1092, 233] on input "search" at bounding box center [1218, 232] width 441 height 17
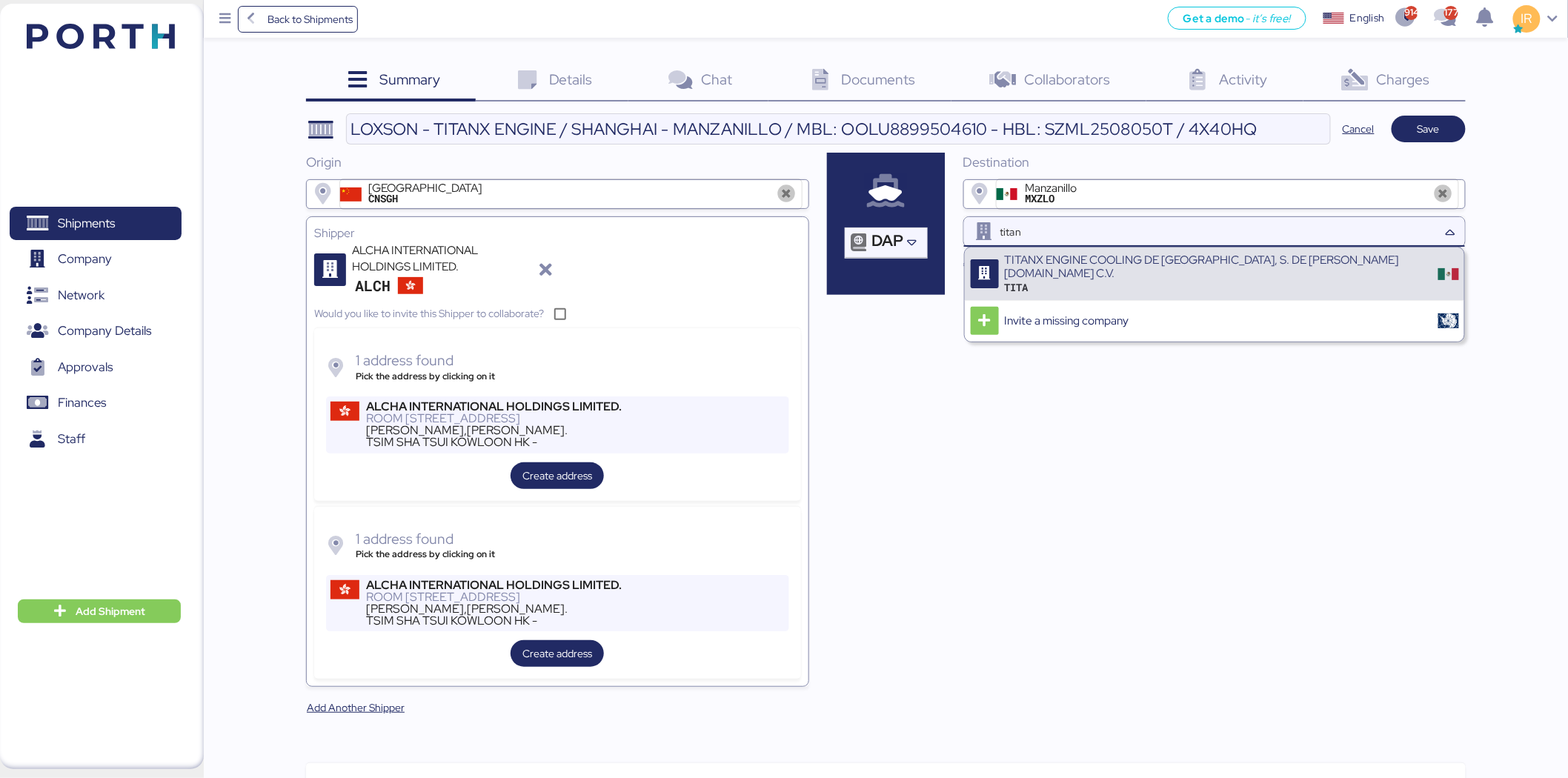
type input "titan"
click at [1108, 280] on div "TITA" at bounding box center [1216, 287] width 423 height 13
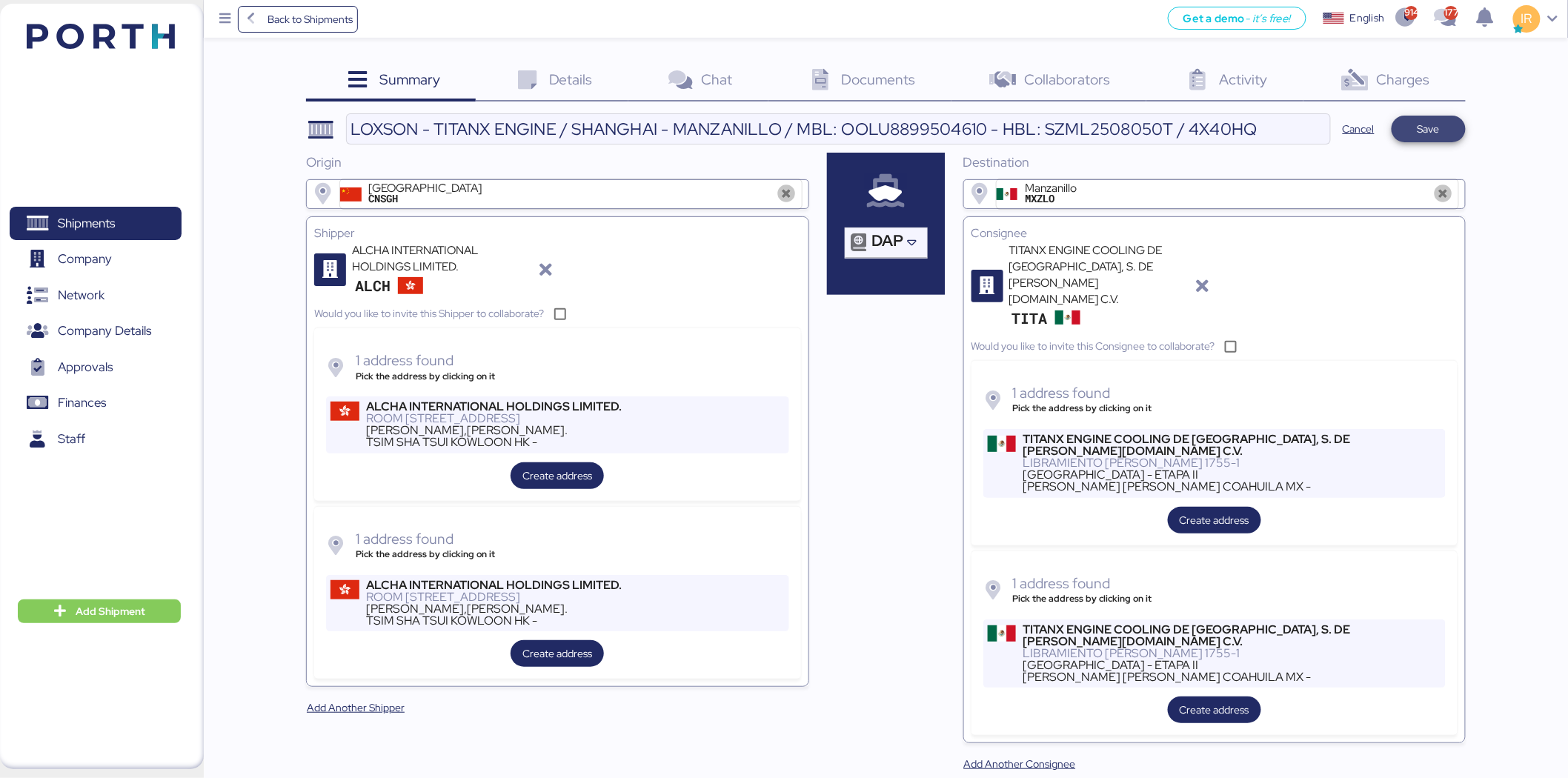
click at [1444, 127] on span "Save" at bounding box center [1429, 129] width 51 height 21
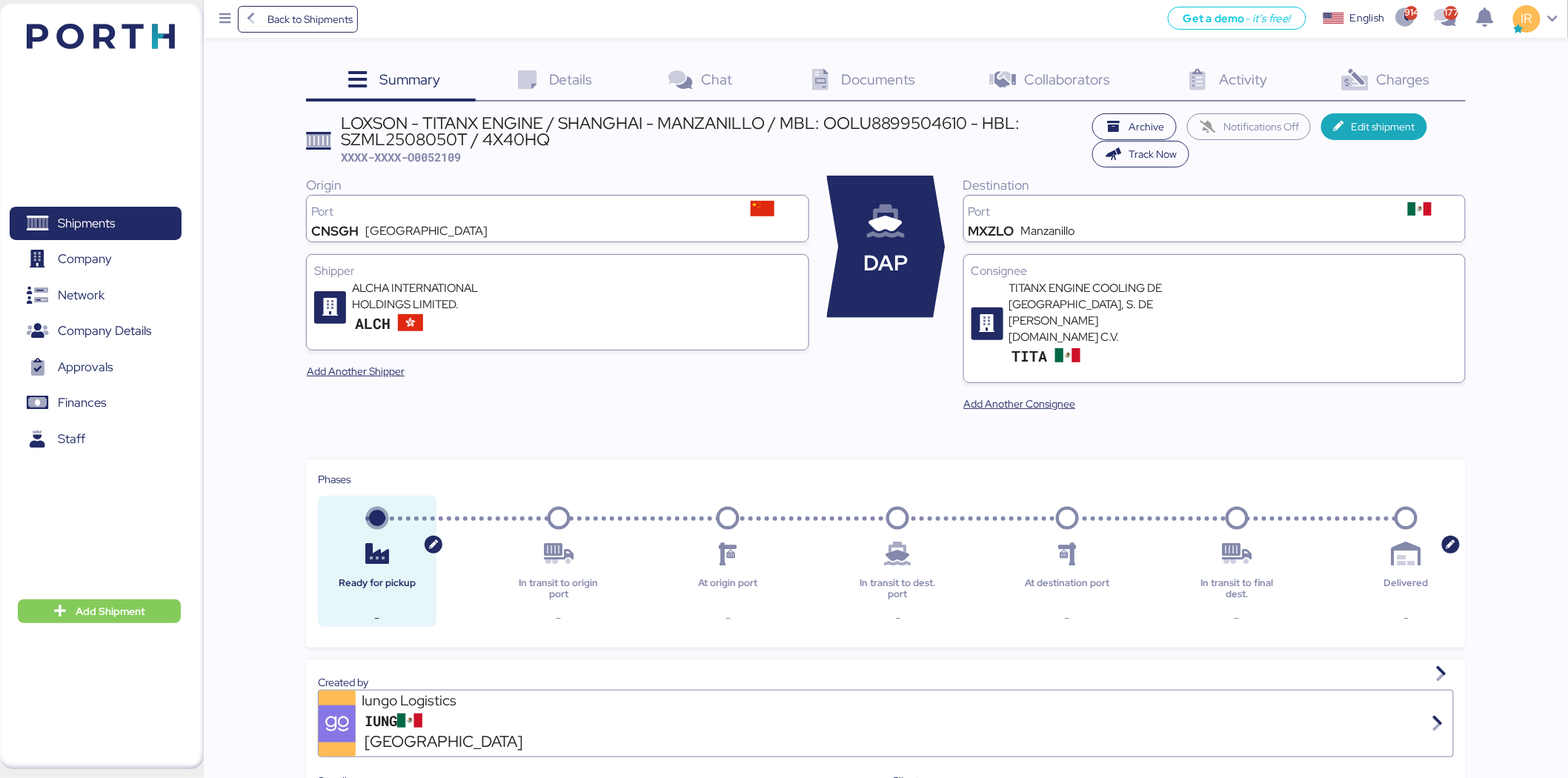
click at [602, 85] on div "Details 0" at bounding box center [551, 82] width 153 height 40
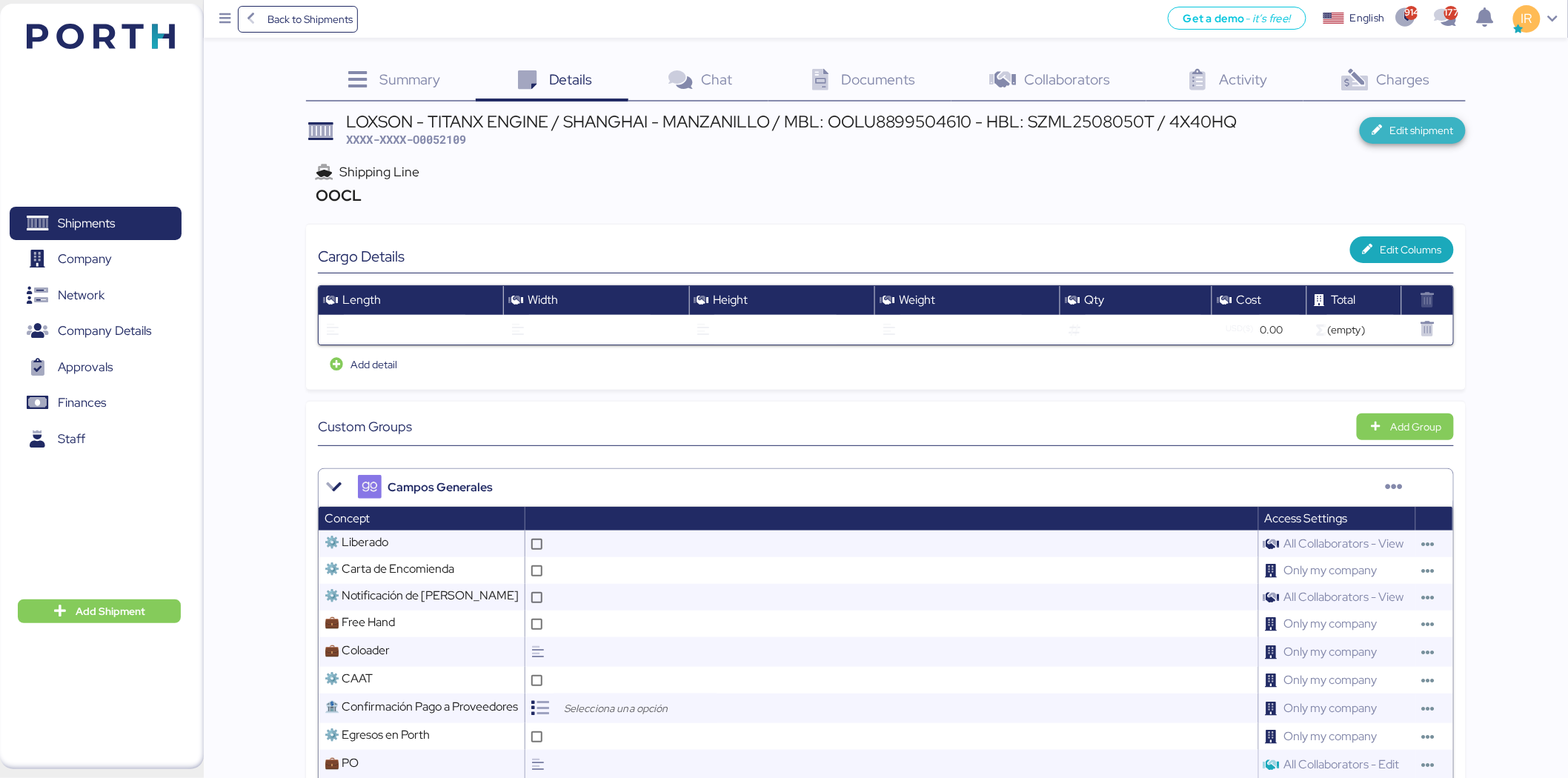
click at [1402, 124] on span "Edit shipment" at bounding box center [1422, 130] width 63 height 17
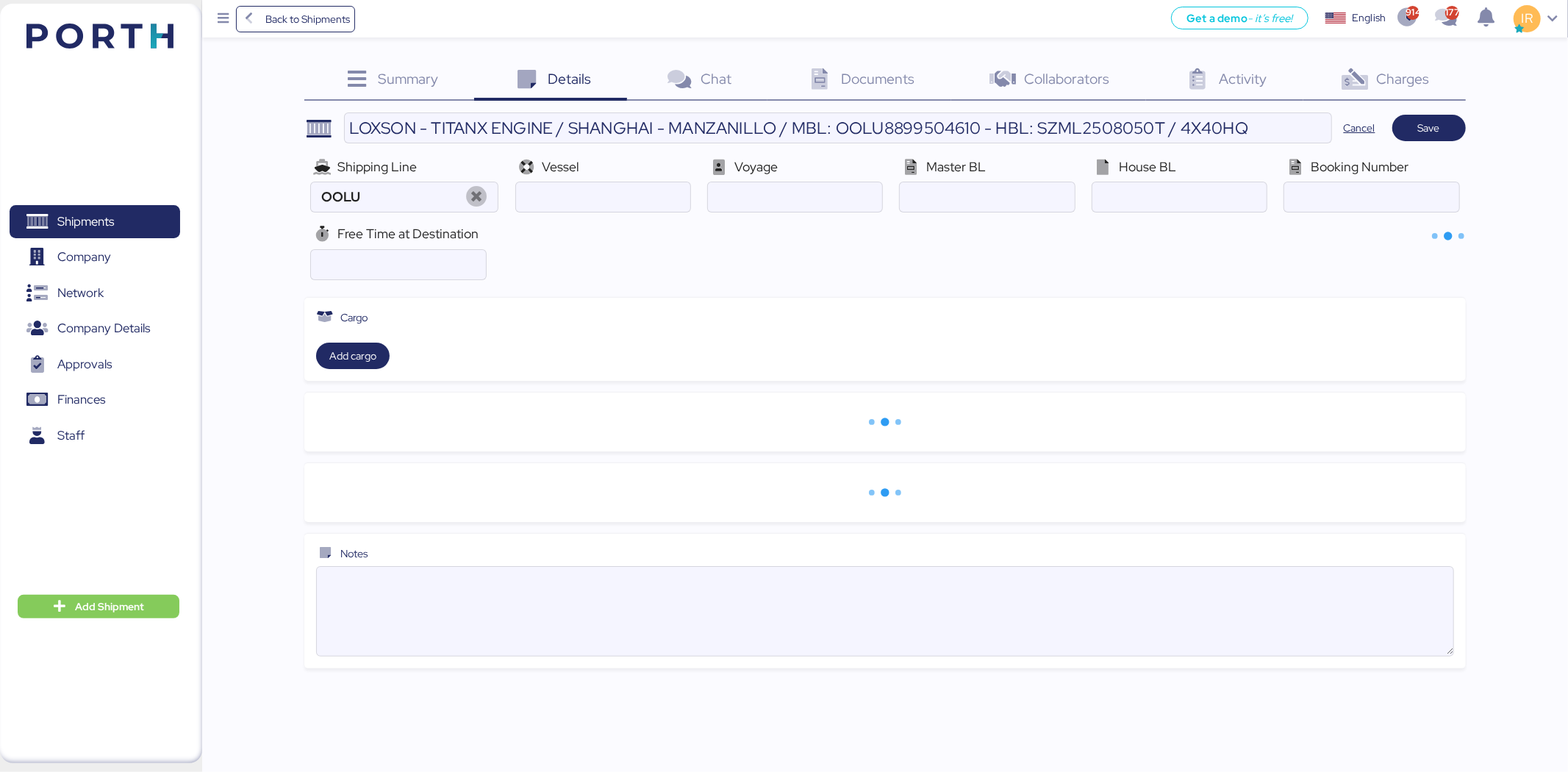
type input "OOCL"
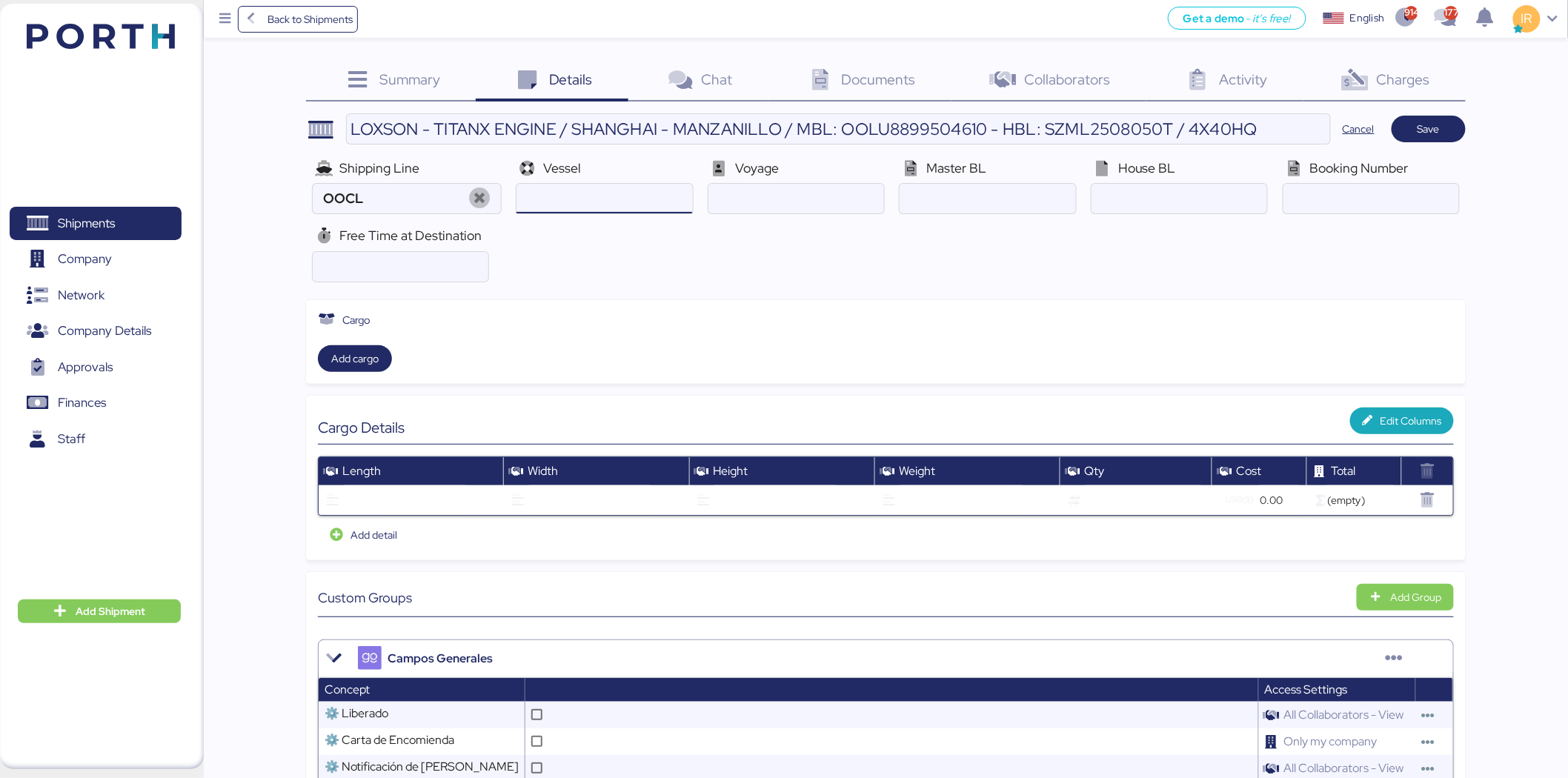
click at [620, 206] on input "ocean" at bounding box center [605, 198] width 176 height 29
paste input "XIN HONG KONG V.078E"
type input "XIN HONG KONG"
paste input "078E"
type input "078E"
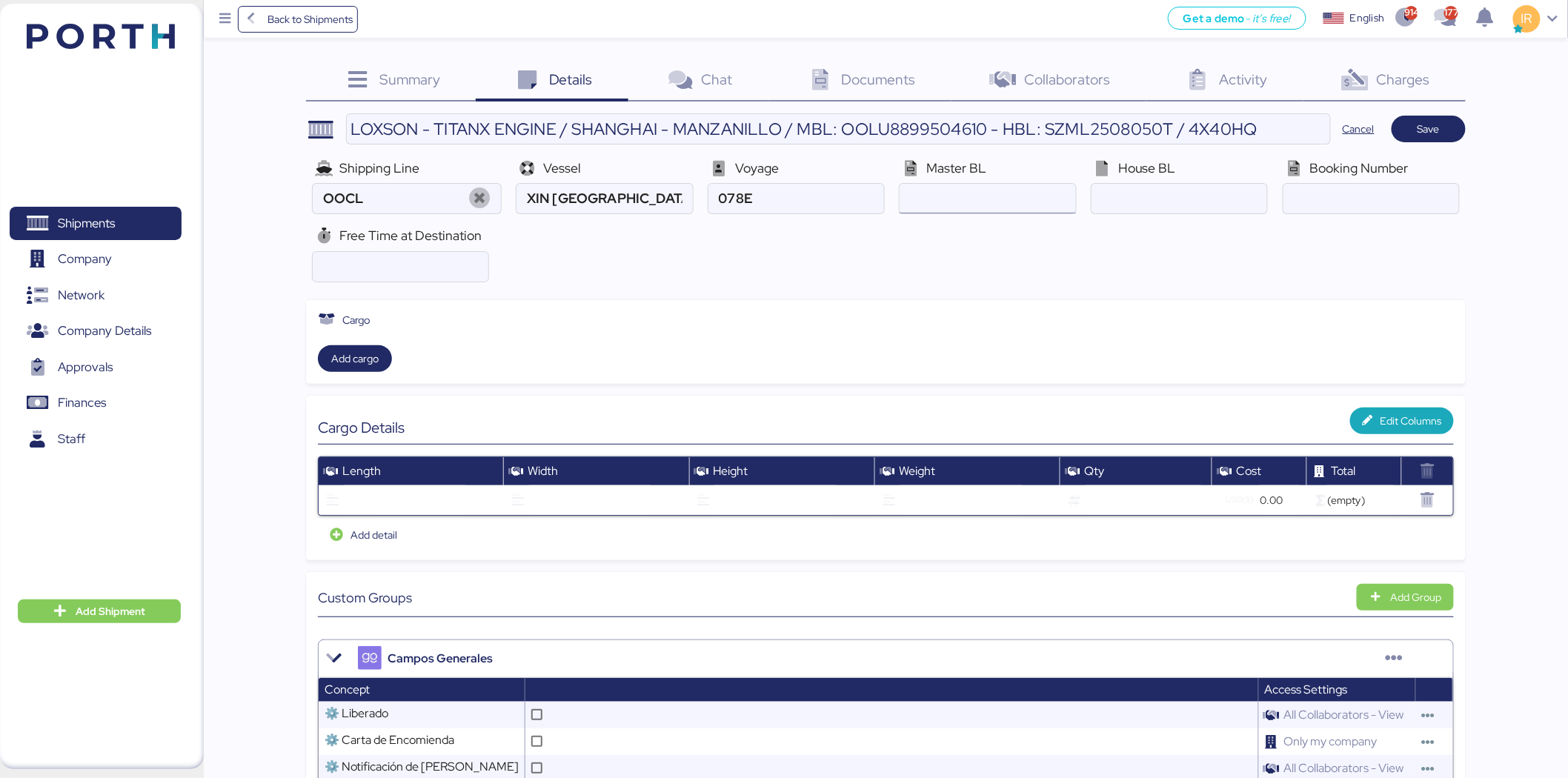
click at [945, 189] on input "ocean" at bounding box center [988, 198] width 176 height 29
paste input "OOLU8899504610"
type input "OOLU8899504610"
click at [1167, 176] on span "House BL" at bounding box center [1146, 168] width 58 height 17
paste input "SZML2508050T"
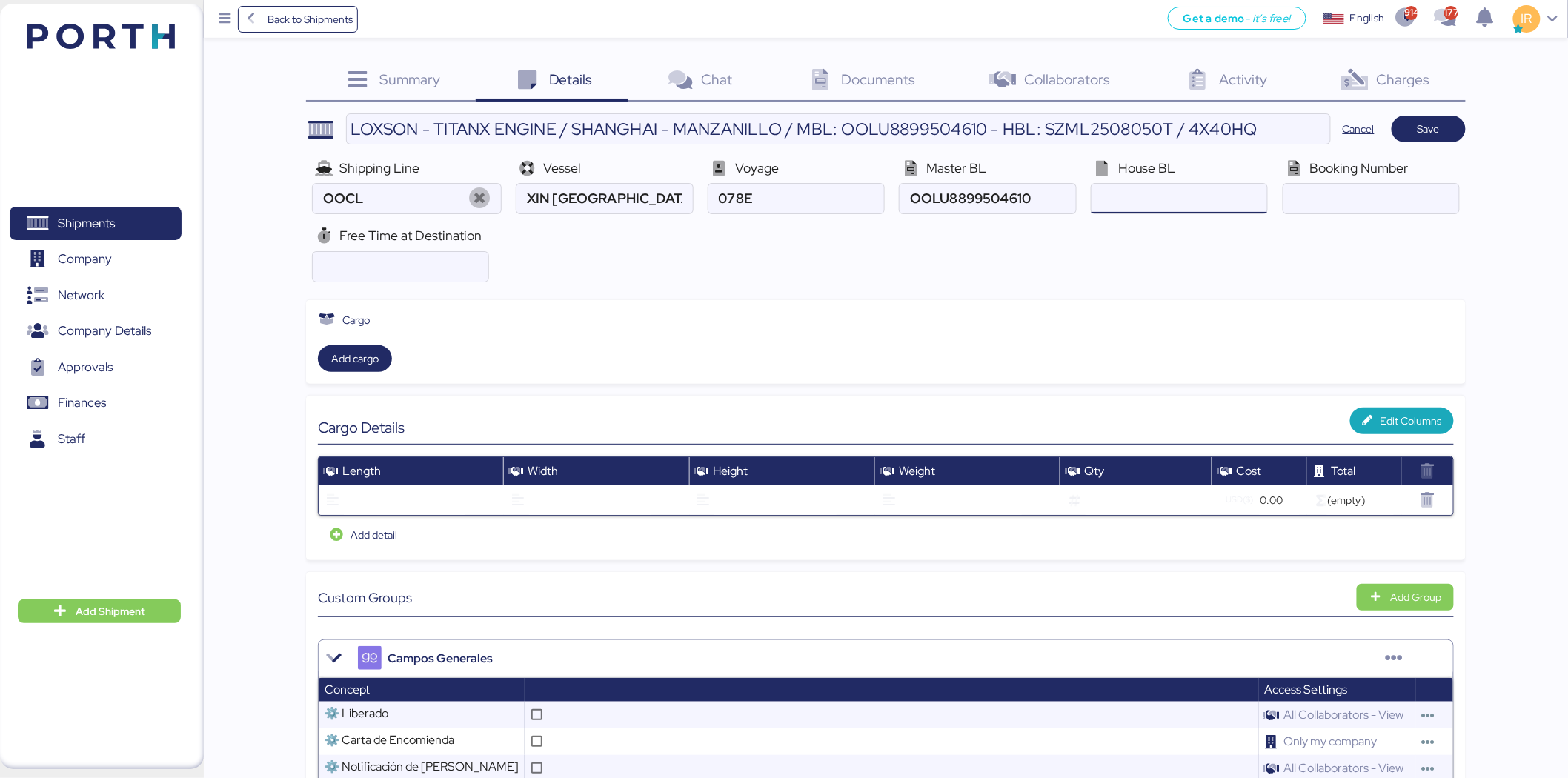
click at [1154, 193] on input "ocean" at bounding box center [1180, 198] width 176 height 29
type input "SZML2508050T"
click at [453, 259] on input "number" at bounding box center [401, 266] width 176 height 29
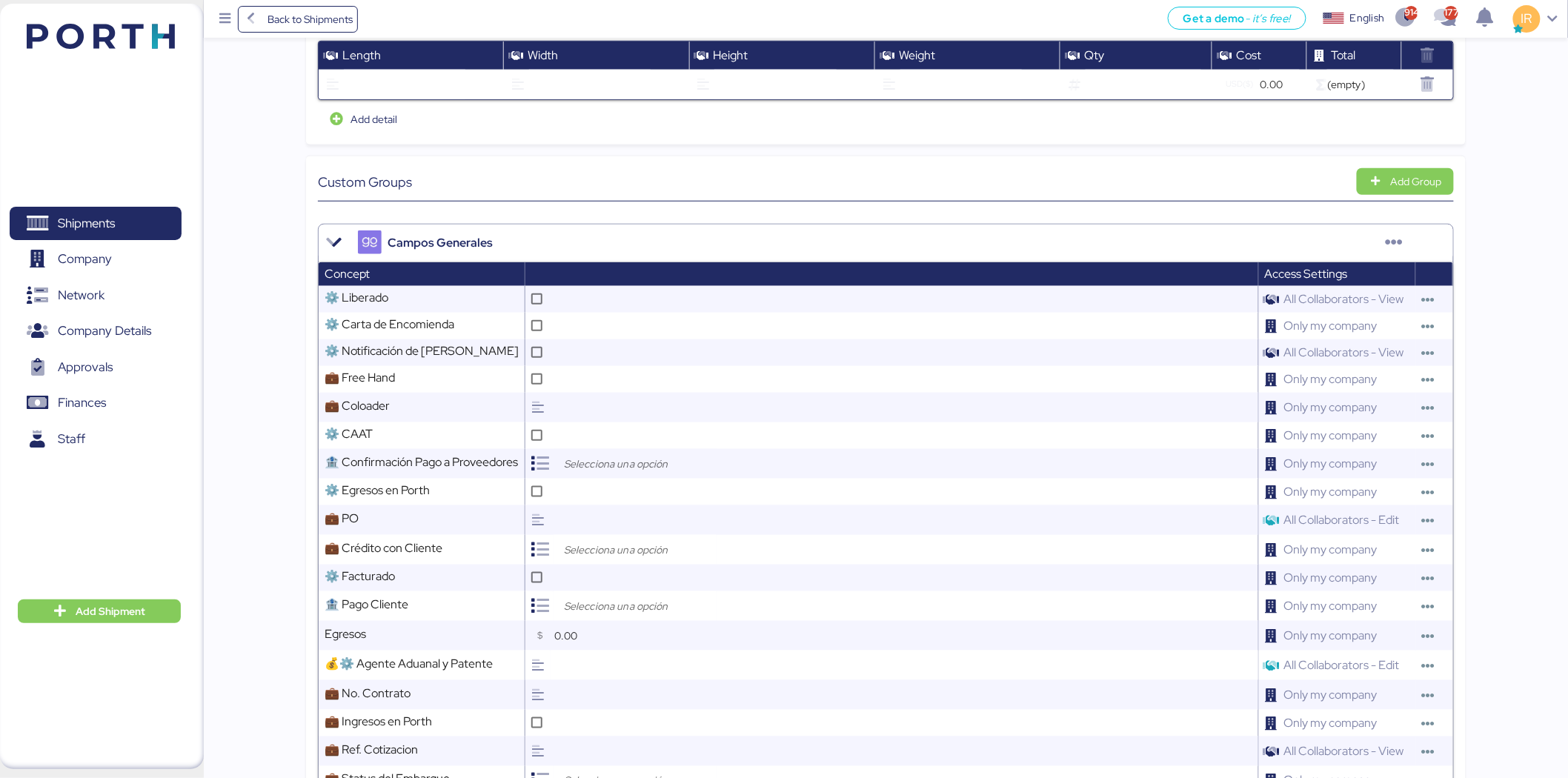
scroll to position [427, 0]
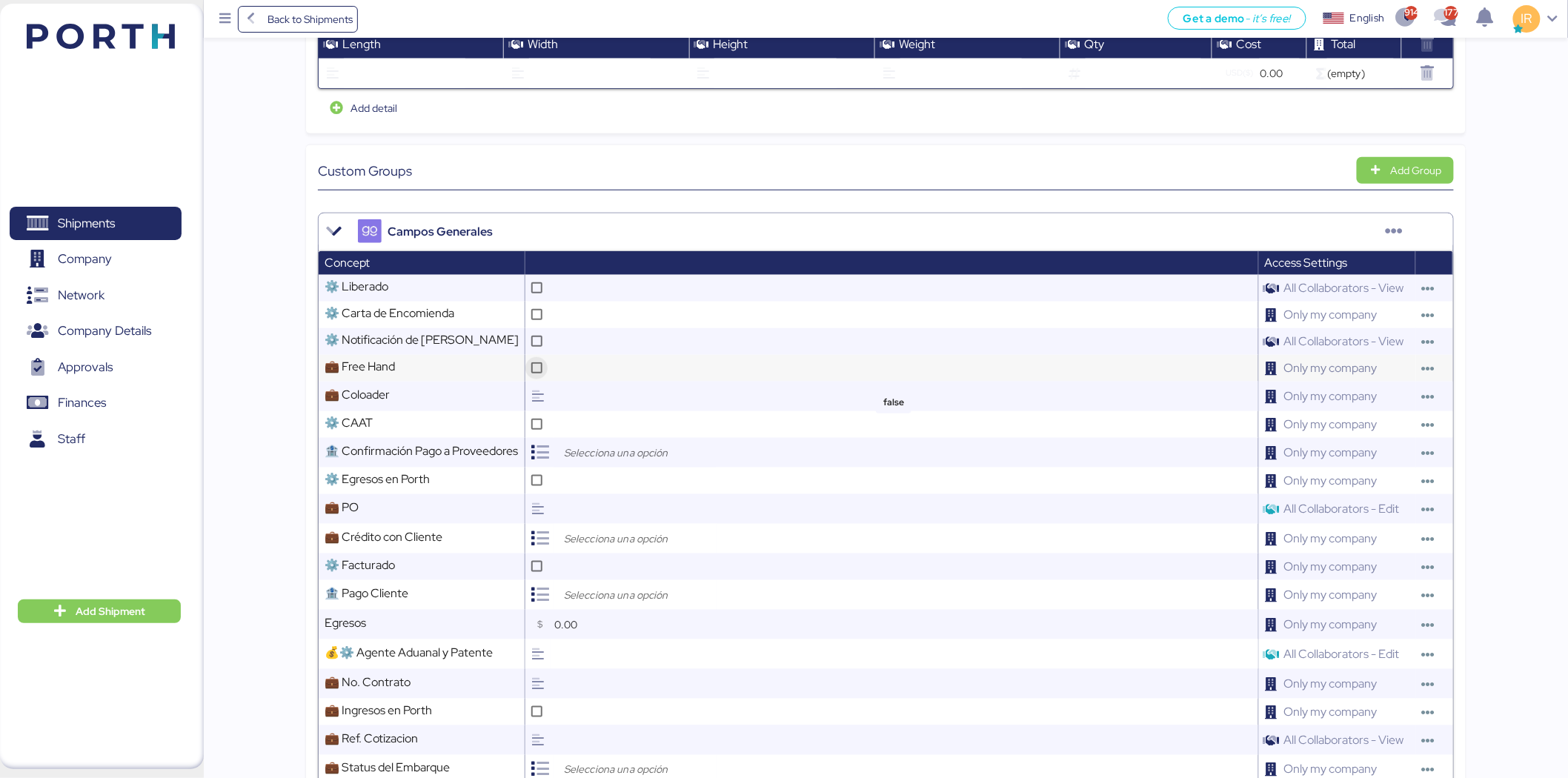
type input "21"
click at [537, 368] on icon at bounding box center [537, 368] width 8 height 8
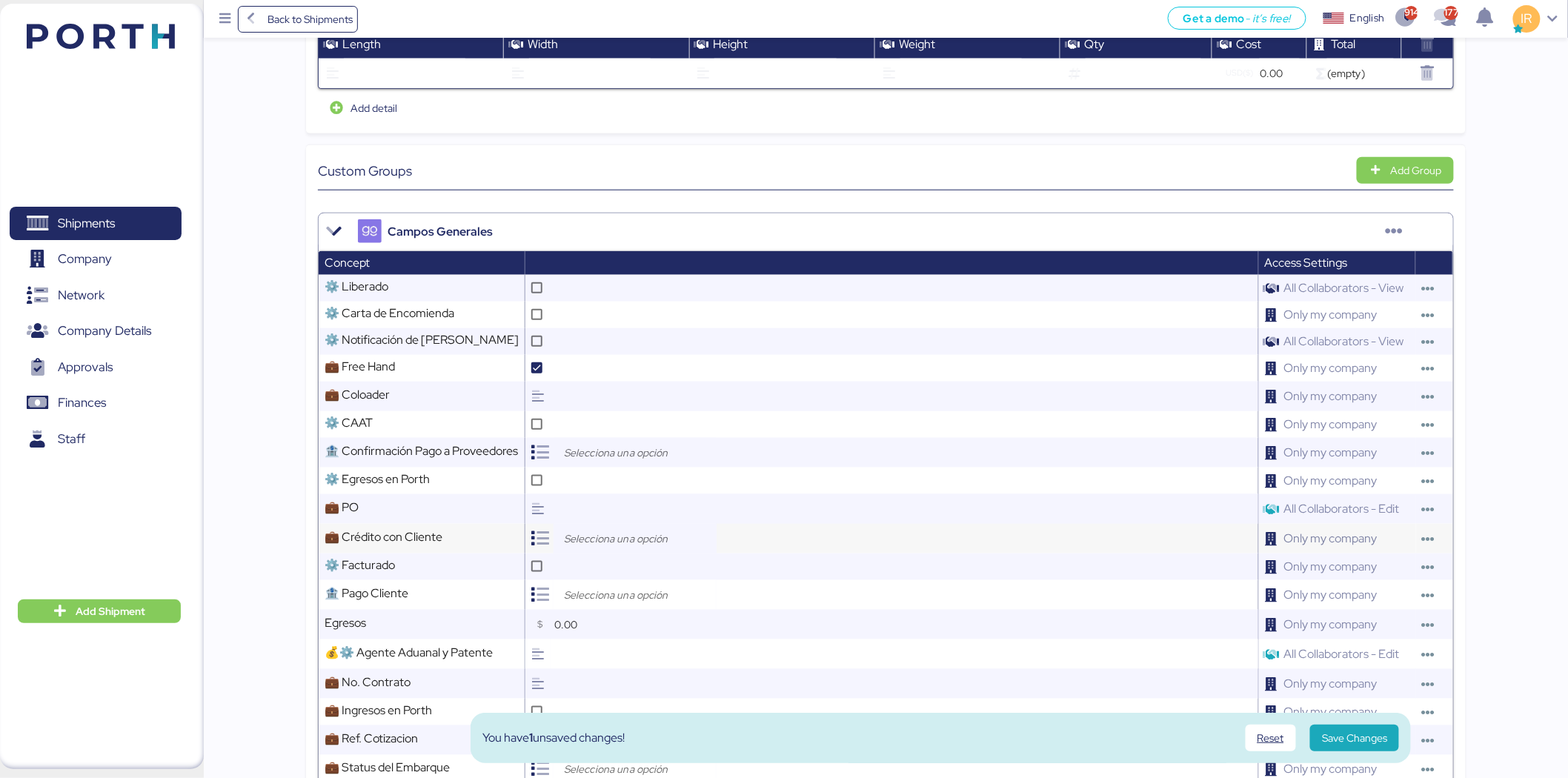
click at [624, 536] on input "search" at bounding box center [639, 539] width 155 height 17
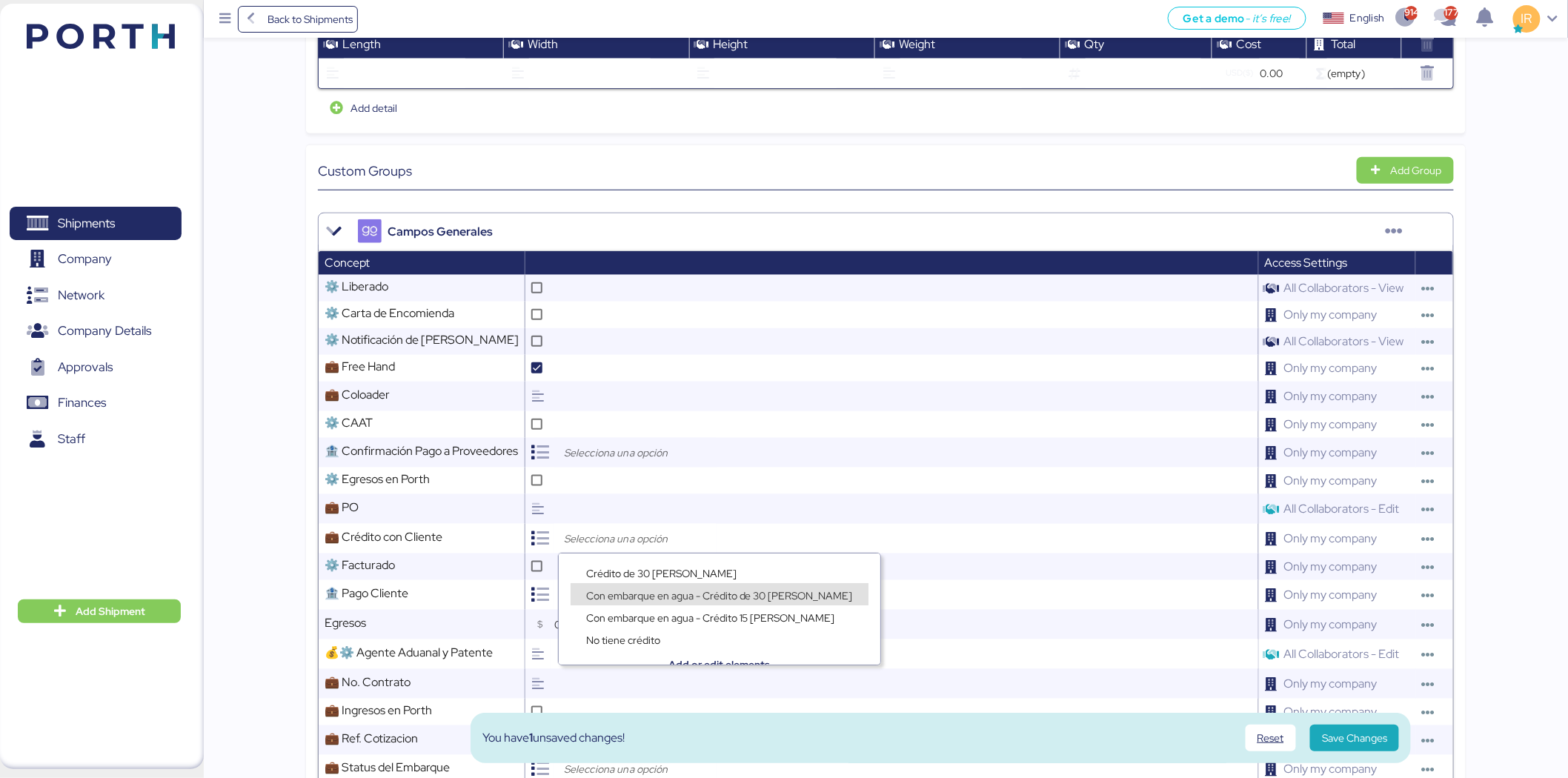
click at [647, 601] on div "Con embarque en agua - Crédito 15 días" at bounding box center [719, 609] width 322 height 22
click at [631, 595] on span "Con embarque en agua - Crédito de 30 días" at bounding box center [719, 596] width 267 height 13
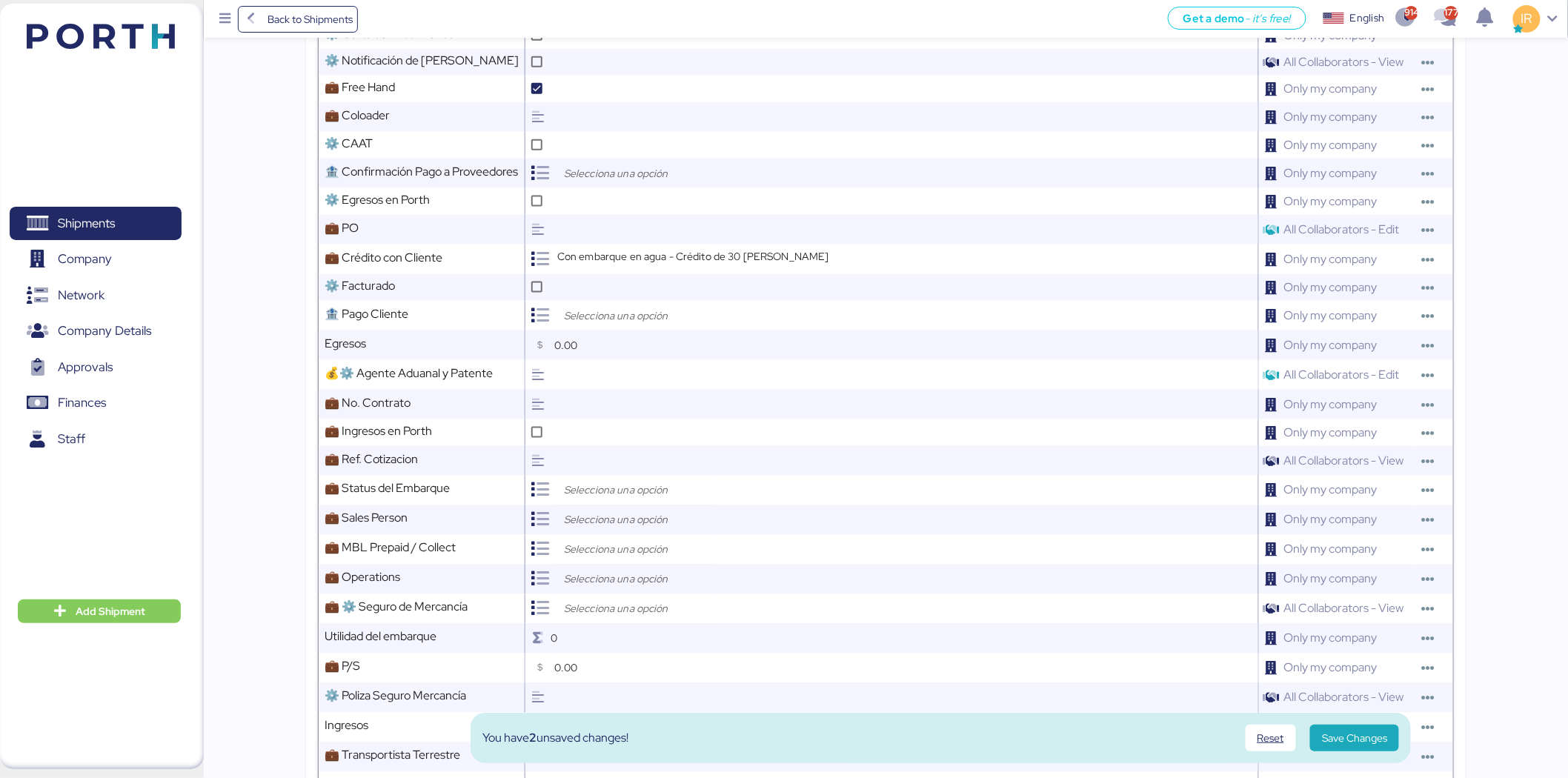
scroll to position [707, 0]
click at [594, 491] on input "search" at bounding box center [639, 490] width 155 height 17
click at [630, 516] on div "Open" at bounding box center [639, 523] width 138 height 22
click at [626, 519] on input "search" at bounding box center [639, 519] width 155 height 17
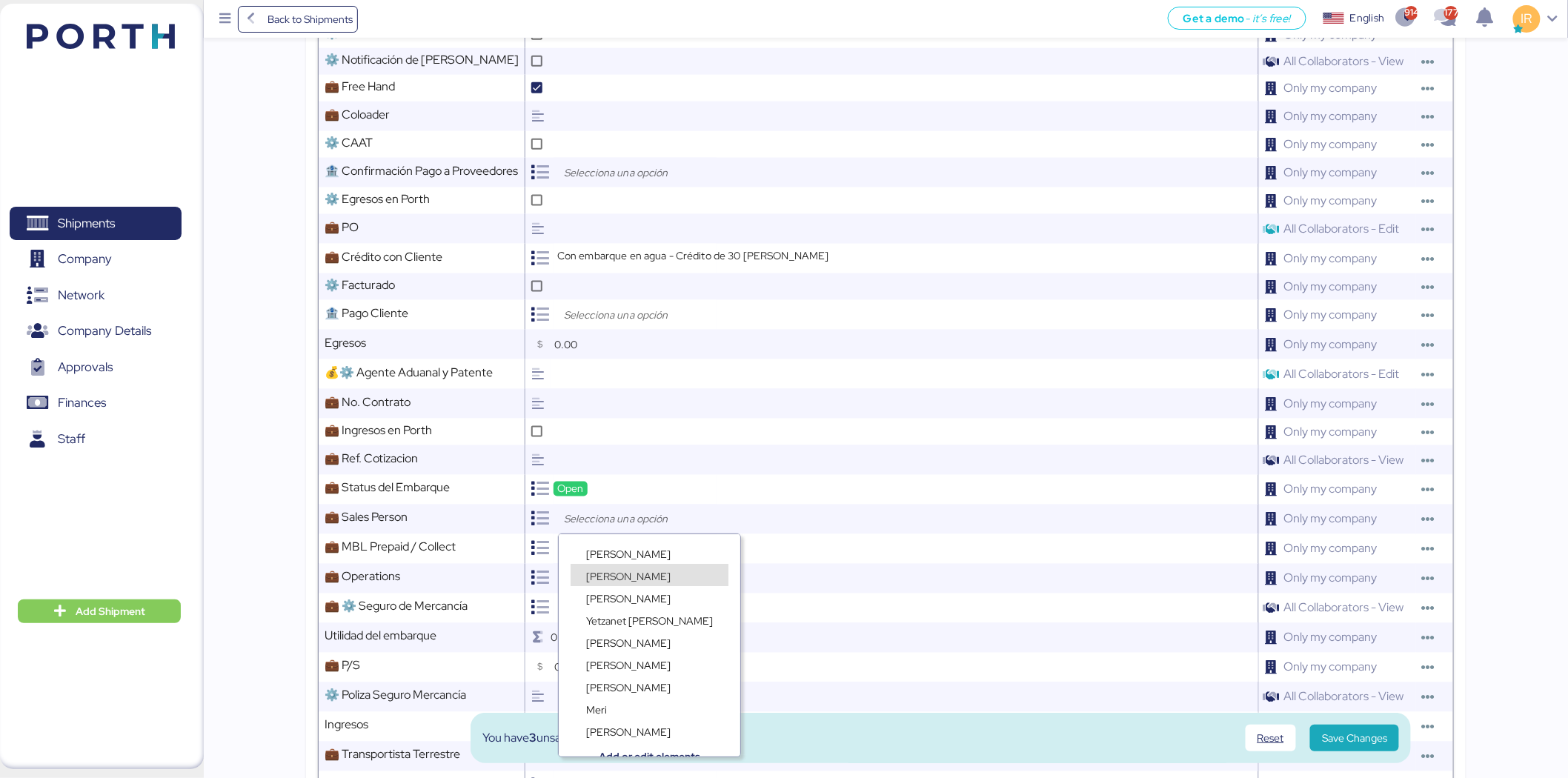
click at [624, 578] on span "Ignacio Rangel" at bounding box center [628, 576] width 85 height 13
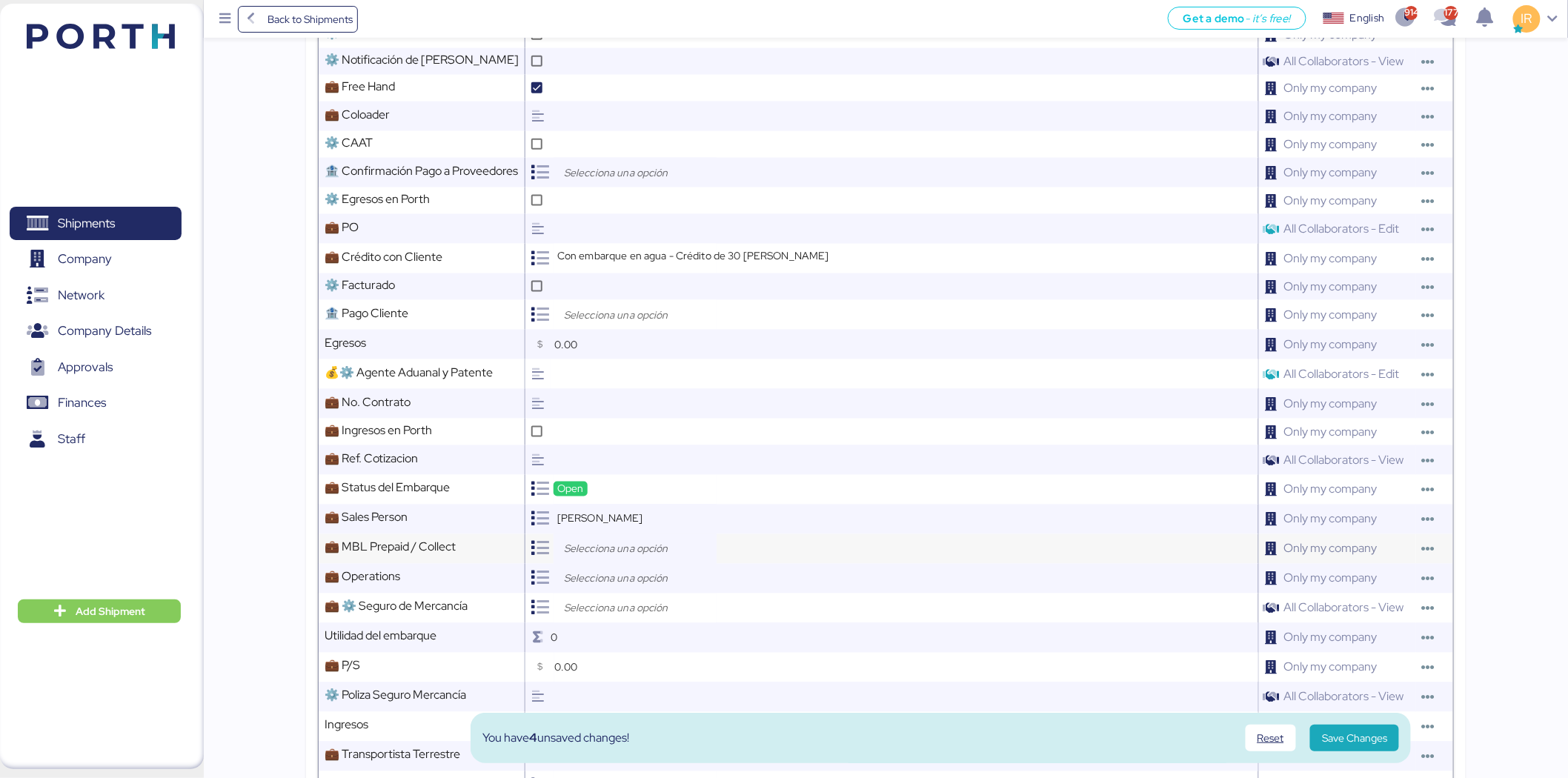
click at [591, 540] on input "search" at bounding box center [639, 549] width 155 height 17
click at [604, 579] on span "Prepaid" at bounding box center [604, 584] width 36 height 13
click at [624, 576] on input "search" at bounding box center [639, 578] width 155 height 17
click at [613, 648] on div "[PERSON_NAME]" at bounding box center [641, 657] width 141 height 22
click at [611, 617] on div at bounding box center [635, 608] width 163 height 29
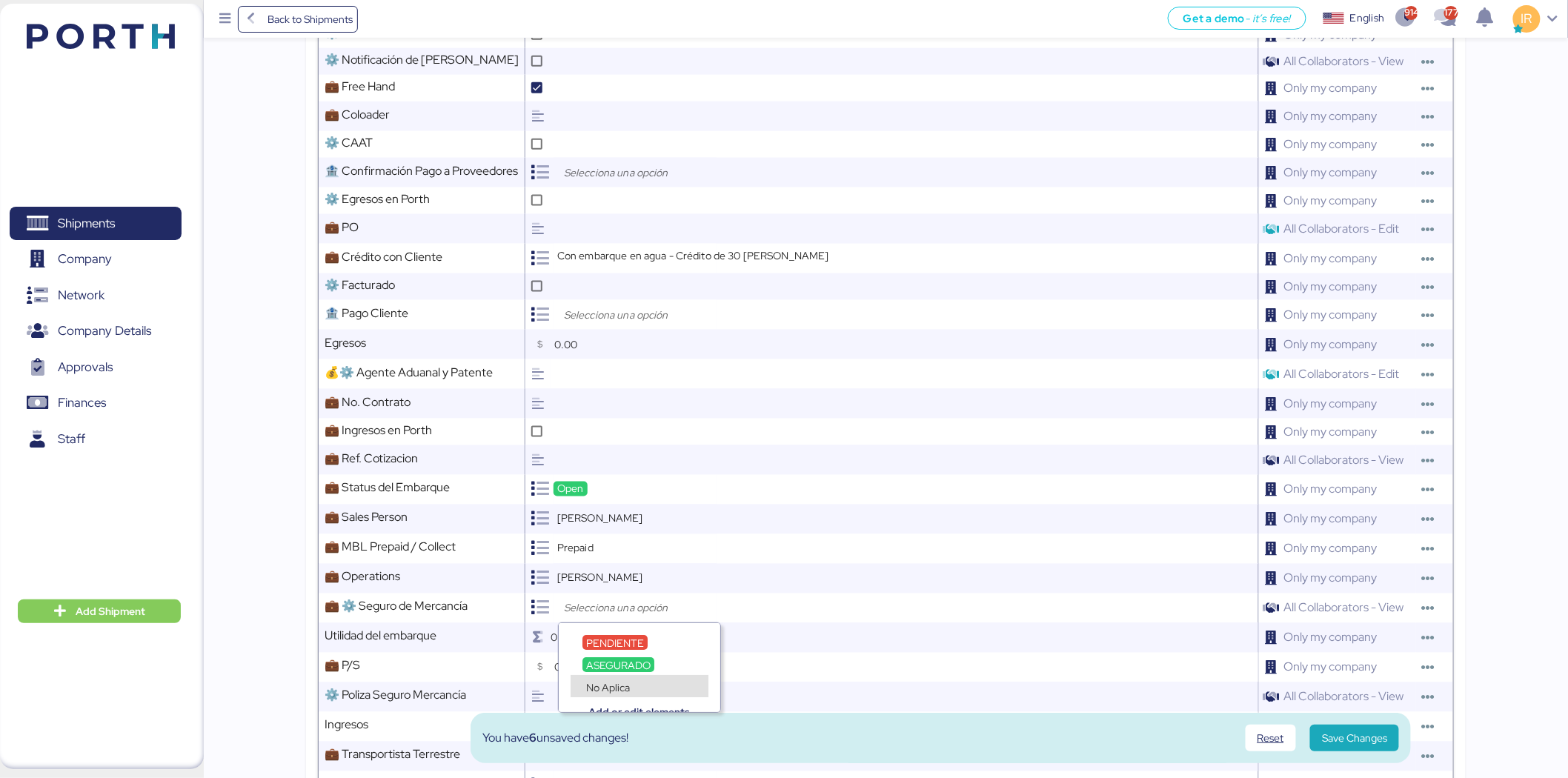
click at [638, 691] on div "Add or edit elements" at bounding box center [639, 701] width 162 height 22
click at [628, 689] on span "No Aplica" at bounding box center [608, 688] width 44 height 13
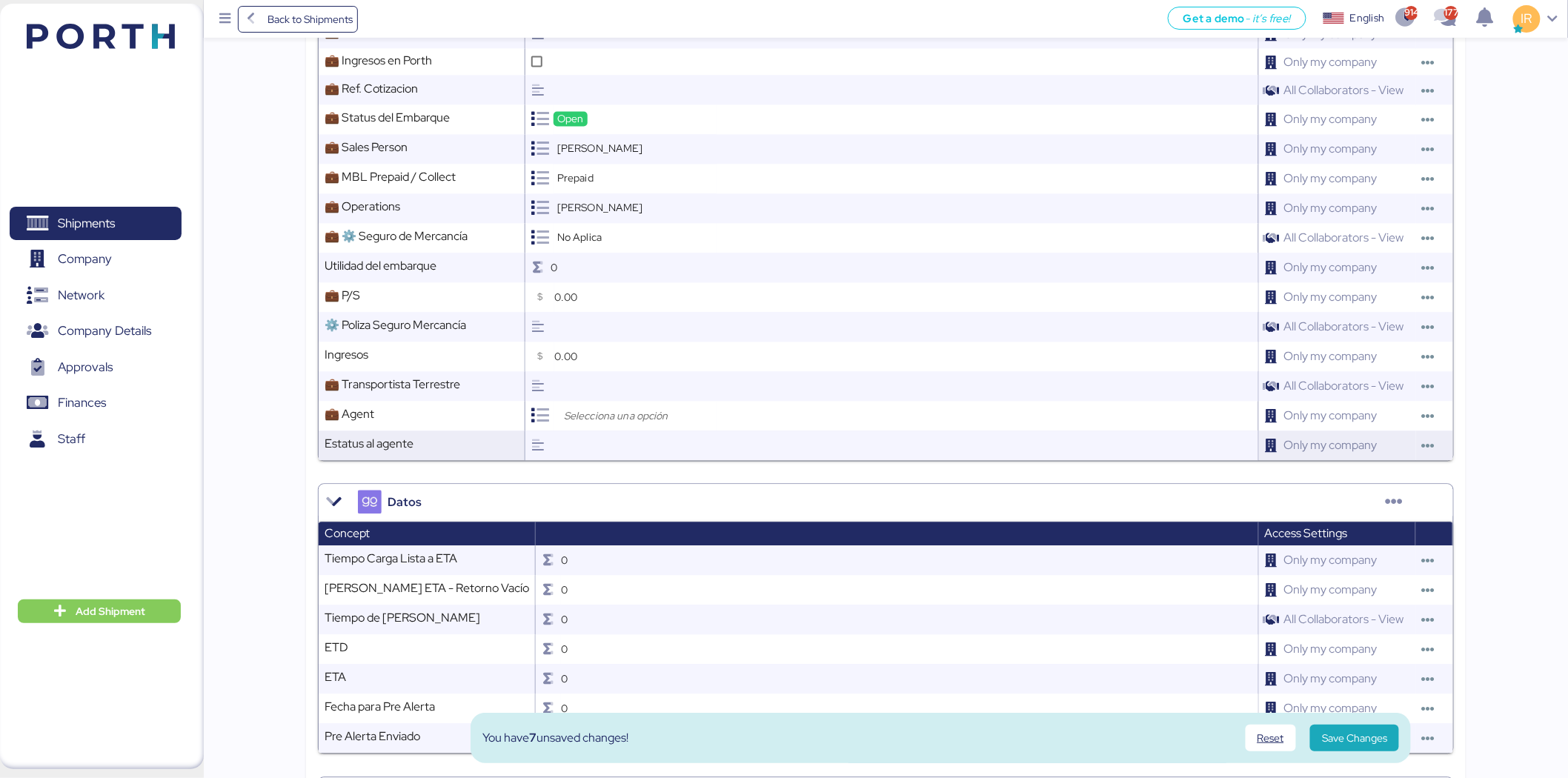
scroll to position [1085, 0]
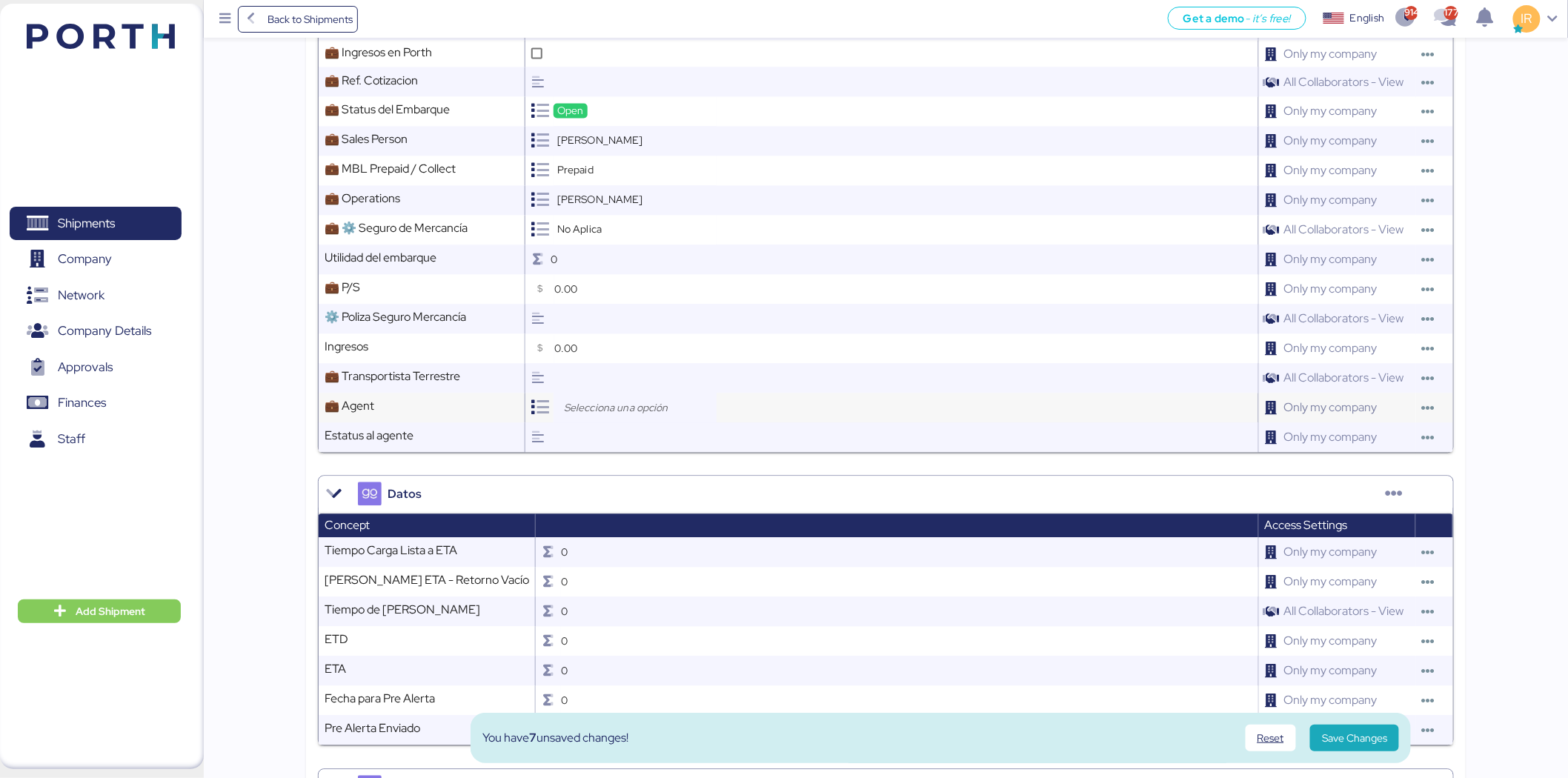
click at [685, 399] on input "search" at bounding box center [639, 408] width 155 height 17
type input "loxso"
click at [682, 452] on div "Loxson International Logistics Co., Ltd." at bounding box center [674, 456] width 208 height 10
click at [681, 453] on div "Loxson International Logistics Co., Ltd." at bounding box center [674, 464] width 208 height 22
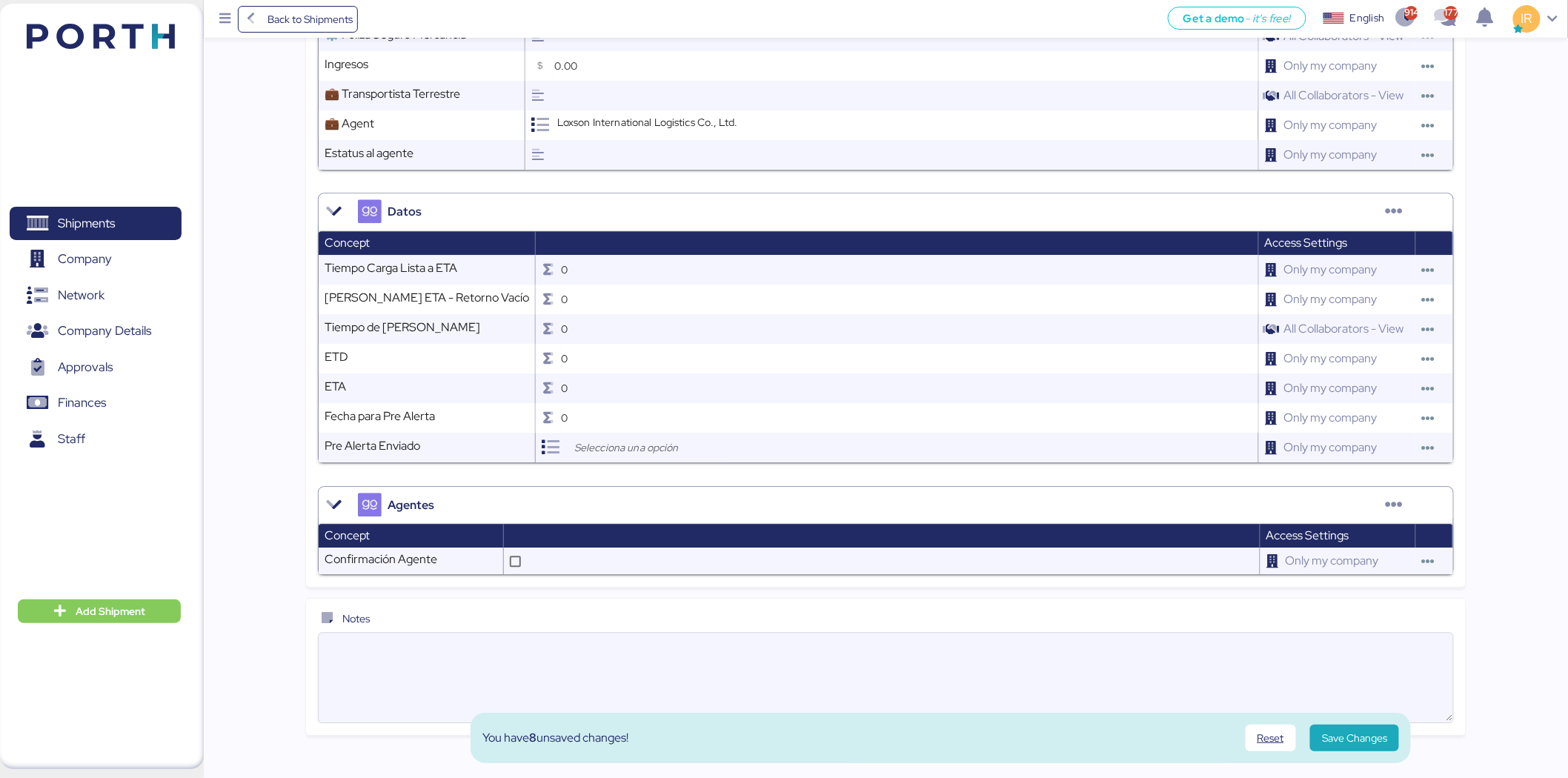
scroll to position [1396, 0]
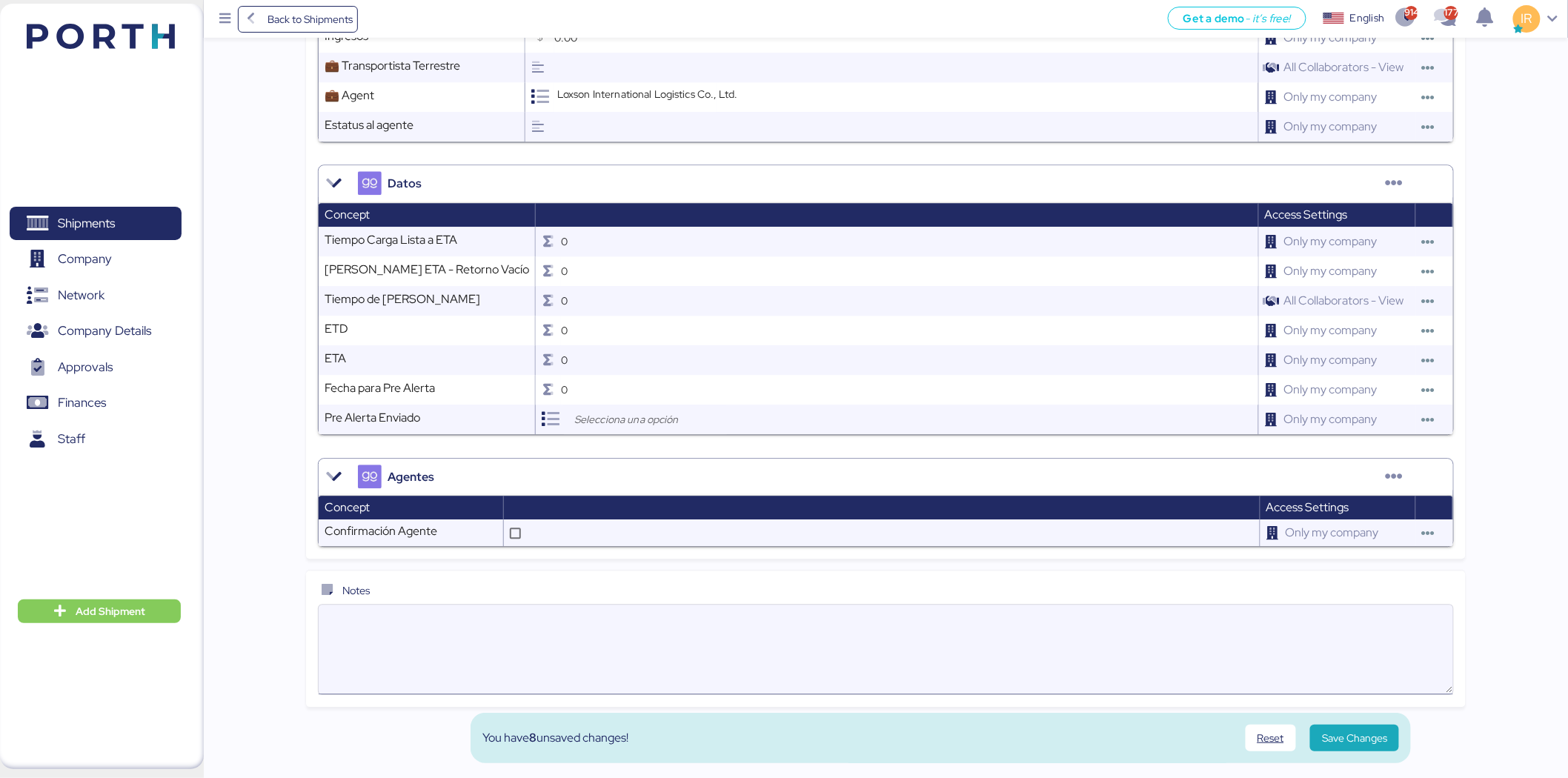
click at [655, 627] on textarea at bounding box center [886, 649] width 1135 height 86
paste textarea "Please kindly note below: 1. We have 21 free days for this shipment. 2. Destina…"
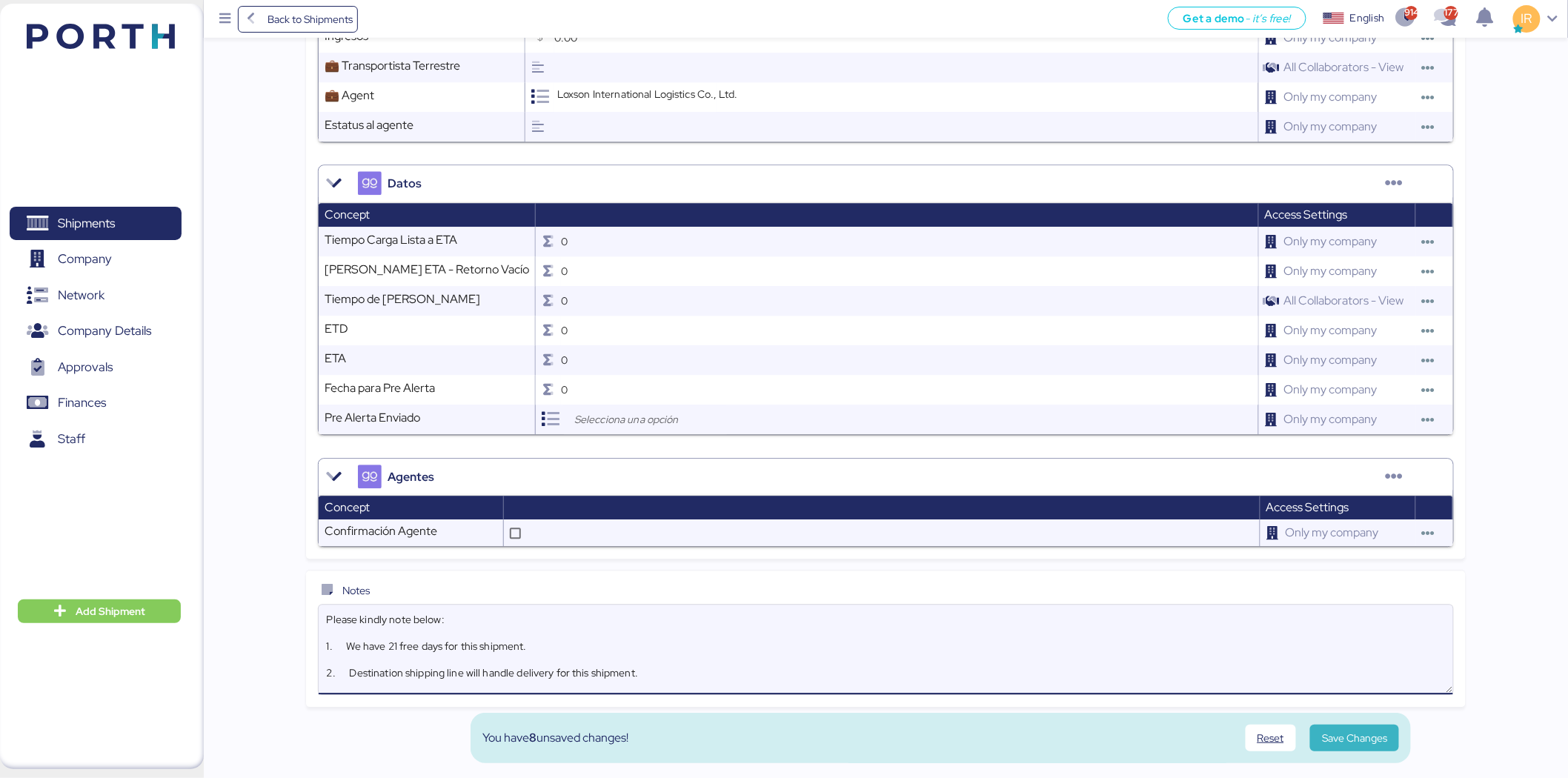
type textarea "Please kindly note below: 1. We have 21 free days for this shipment. 2. Destina…"
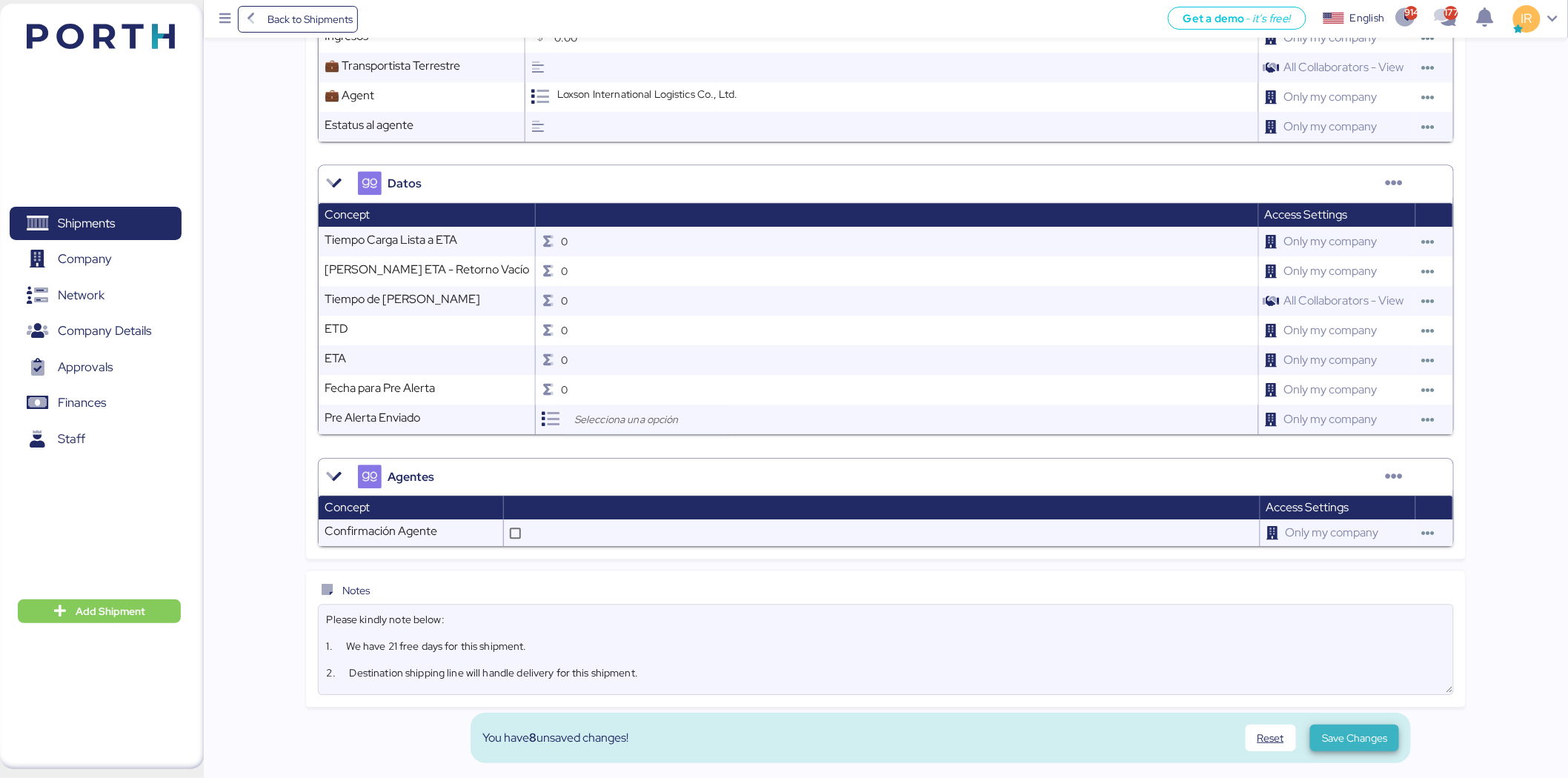
click at [1351, 734] on span "Save Changes" at bounding box center [1355, 738] width 65 height 17
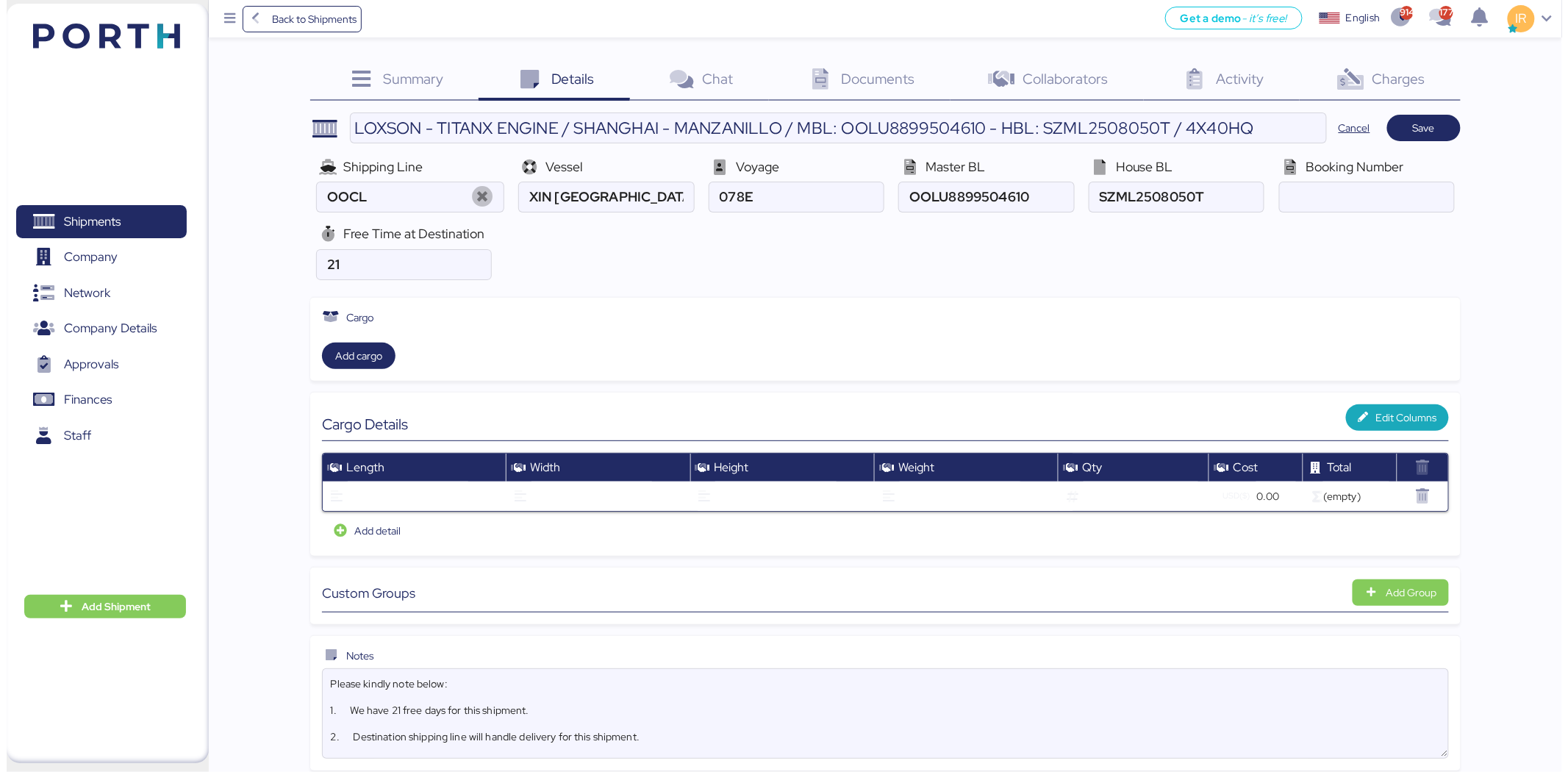
scroll to position [0, 0]
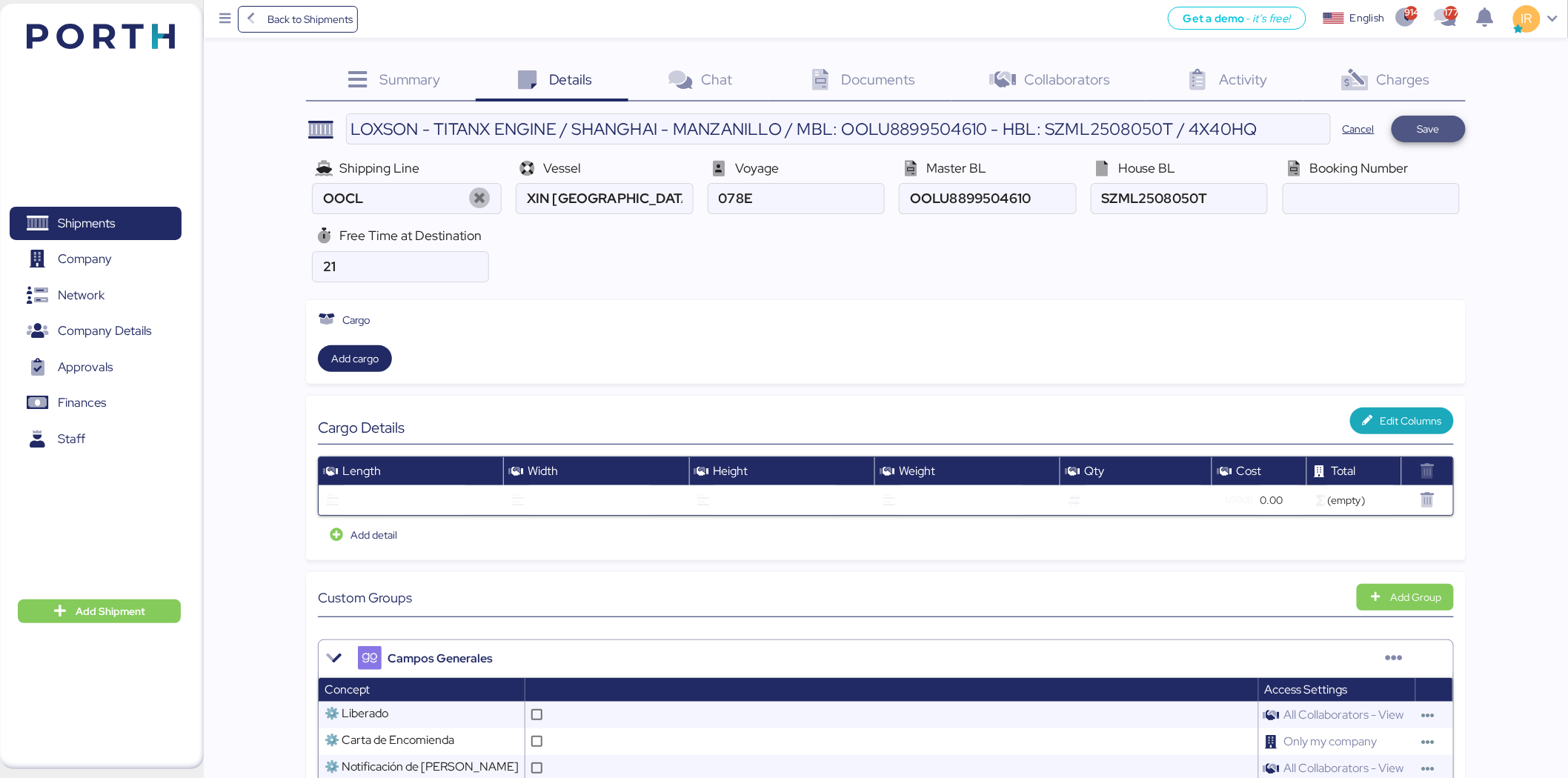
click at [1438, 133] on span "Save" at bounding box center [1429, 129] width 22 height 17
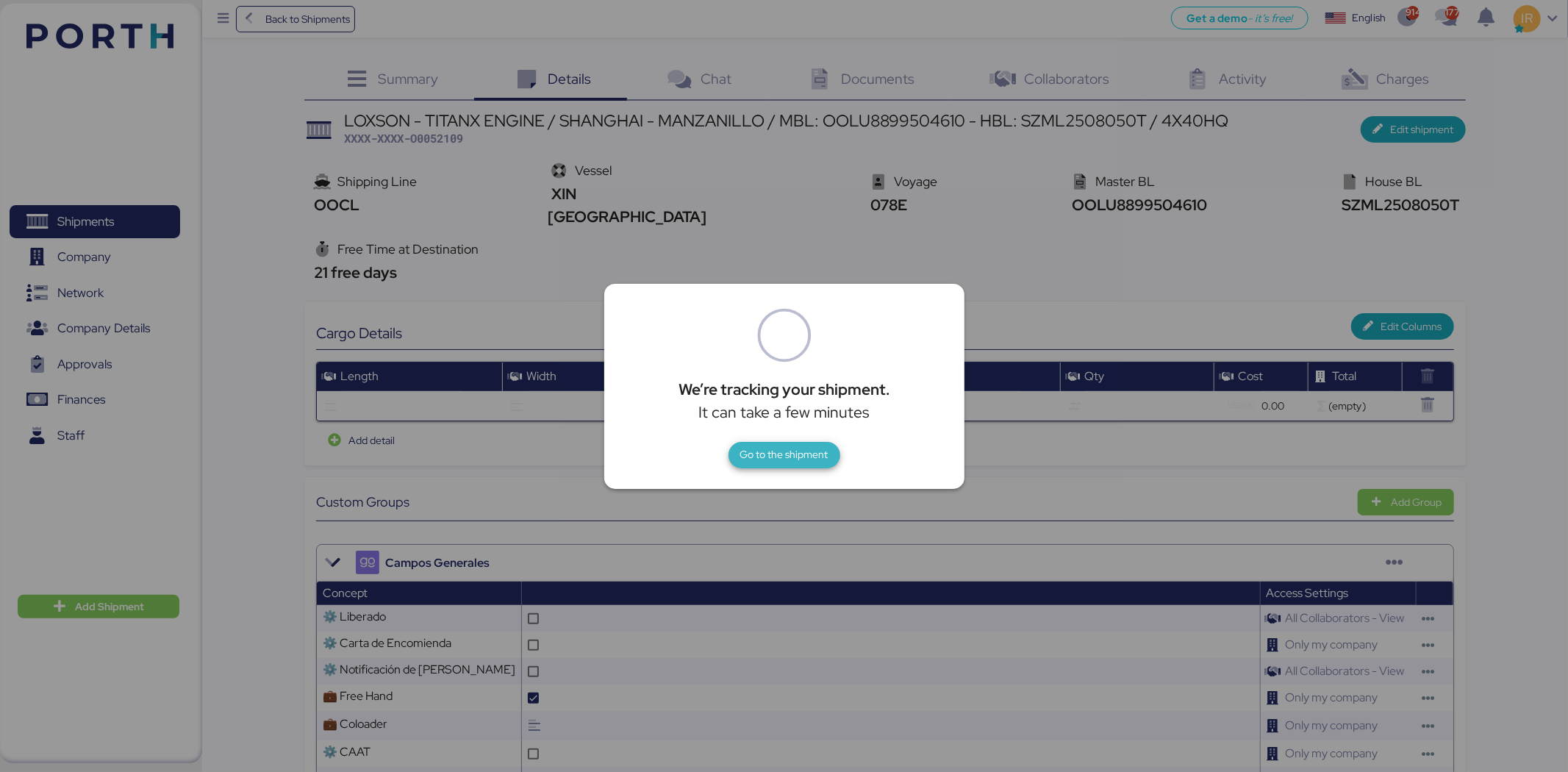
click at [773, 465] on span "Go to the shipment" at bounding box center [784, 455] width 112 height 27
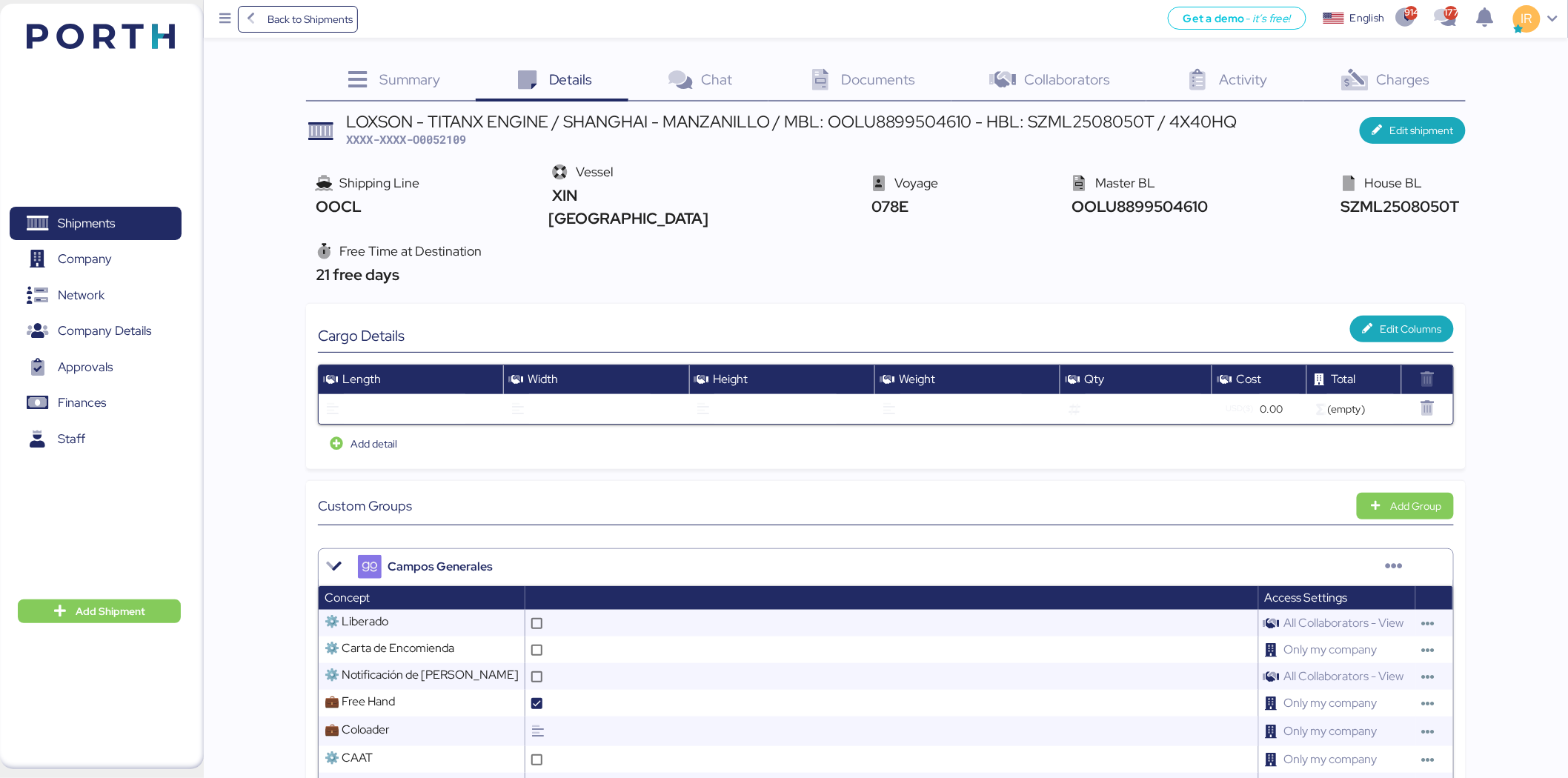
click at [878, 85] on span "Documents" at bounding box center [879, 79] width 74 height 19
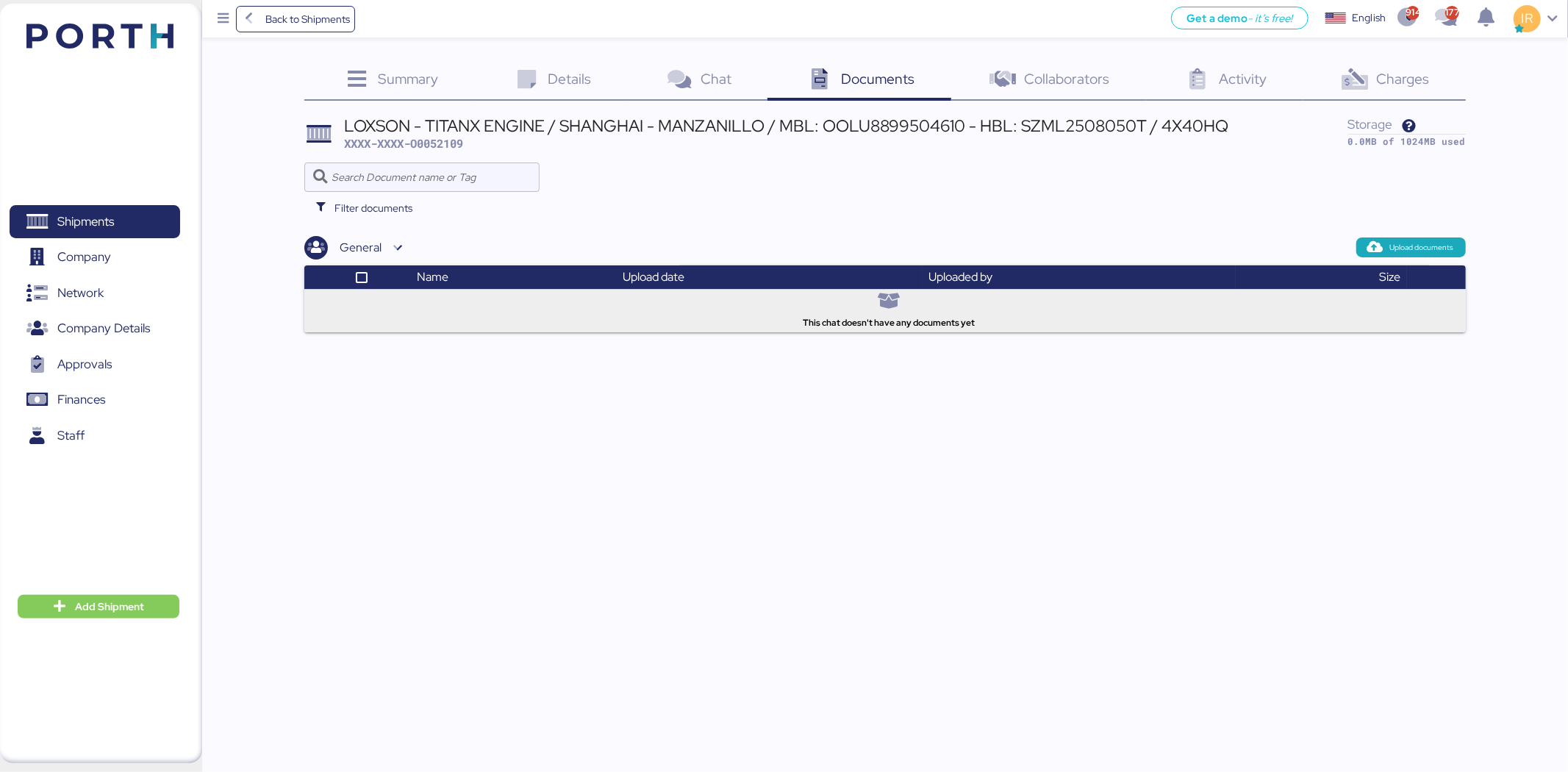
click at [1392, 257] on div "General Upload documents" at bounding box center [884, 248] width 1161 height 24
click at [1393, 251] on span "Upload documents" at bounding box center [1422, 248] width 64 height 13
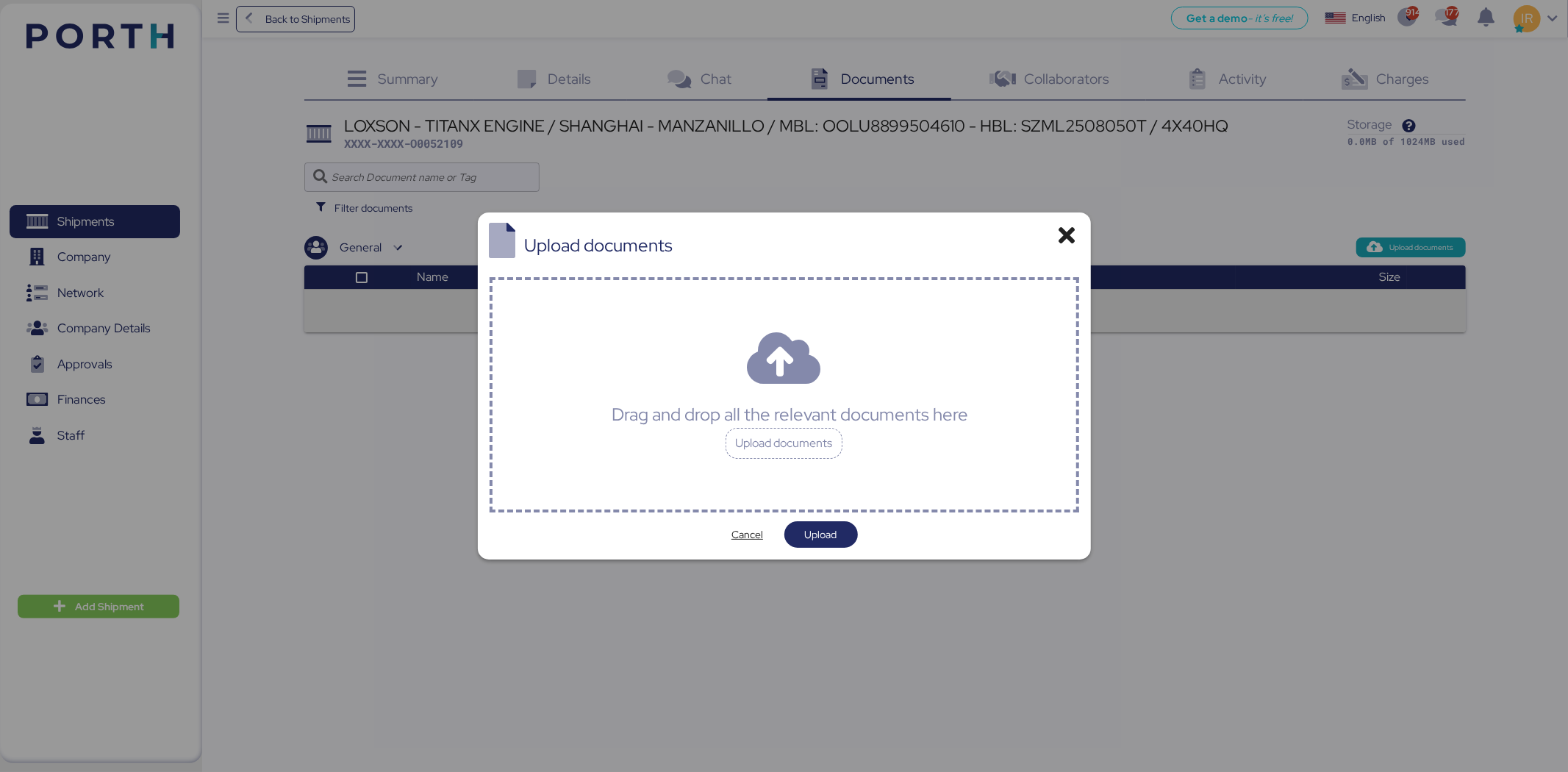
click at [751, 364] on div "Drag and drop all the relevant documents here Upload documents" at bounding box center [784, 395] width 589 height 235
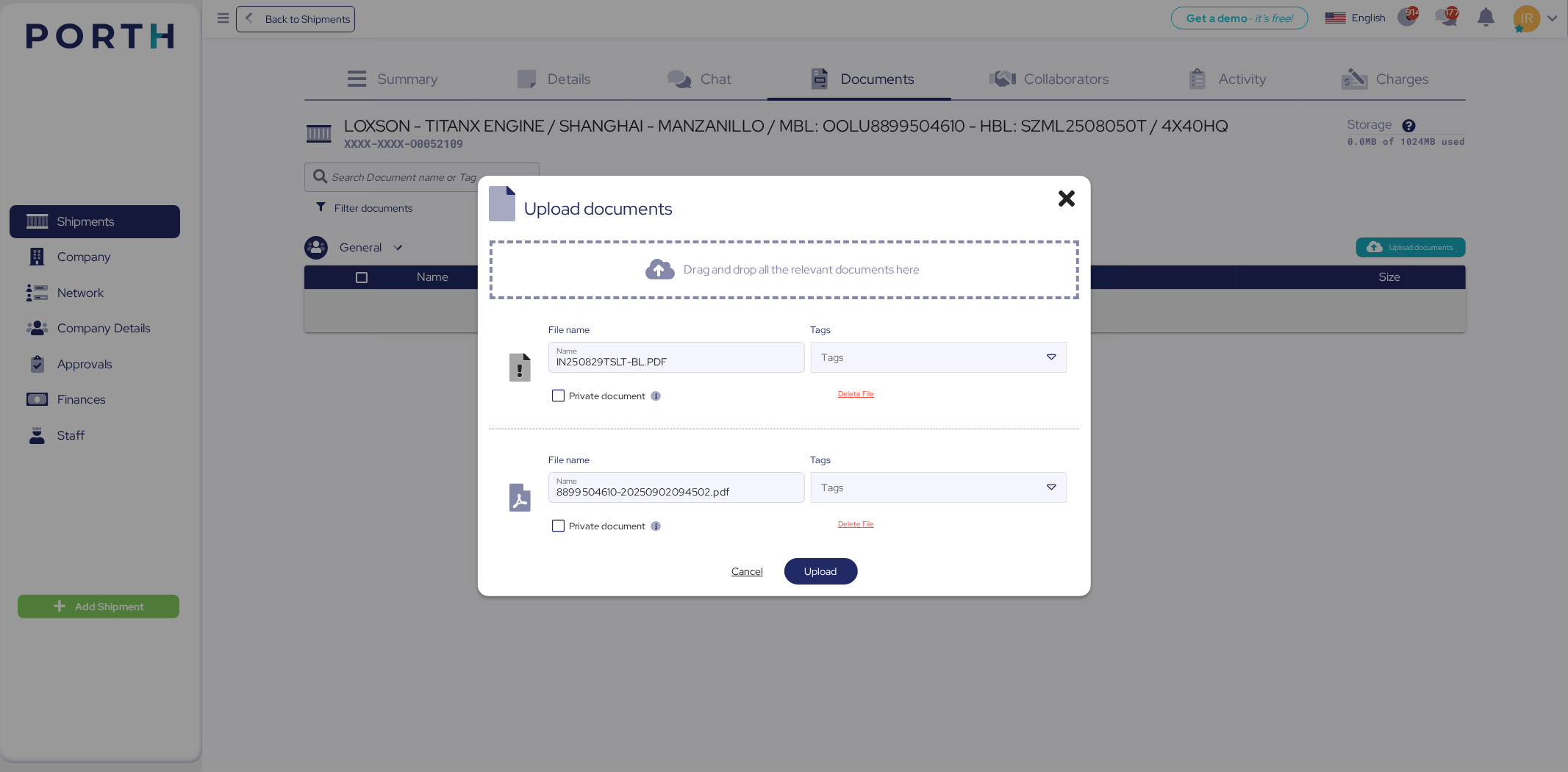
click at [562, 530] on icon at bounding box center [559, 526] width 21 height 14
click at [553, 391] on icon at bounding box center [559, 396] width 21 height 14
click at [817, 575] on span "Upload" at bounding box center [821, 572] width 32 height 17
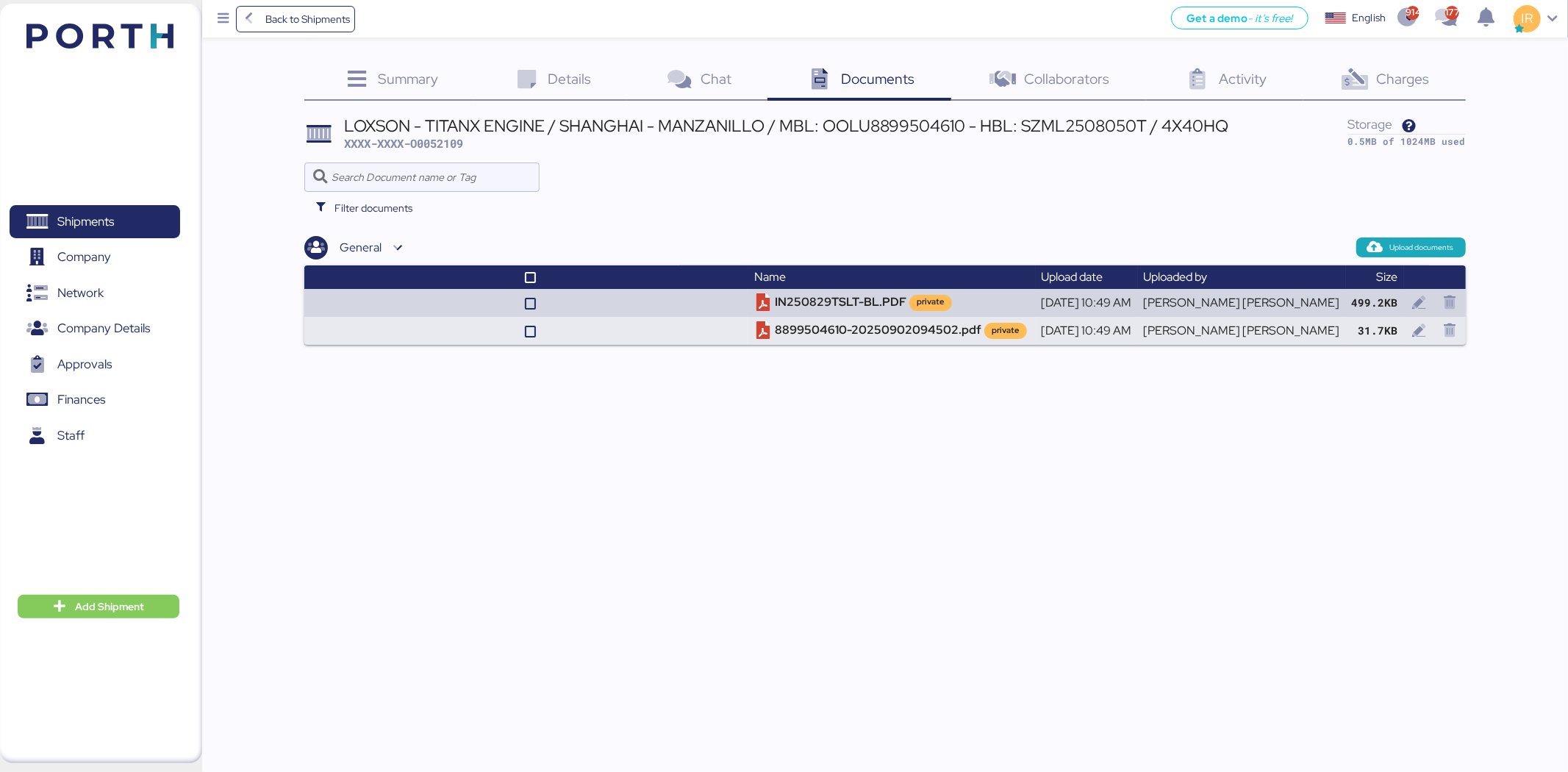
click at [1397, 83] on span "Charges" at bounding box center [1402, 79] width 53 height 19
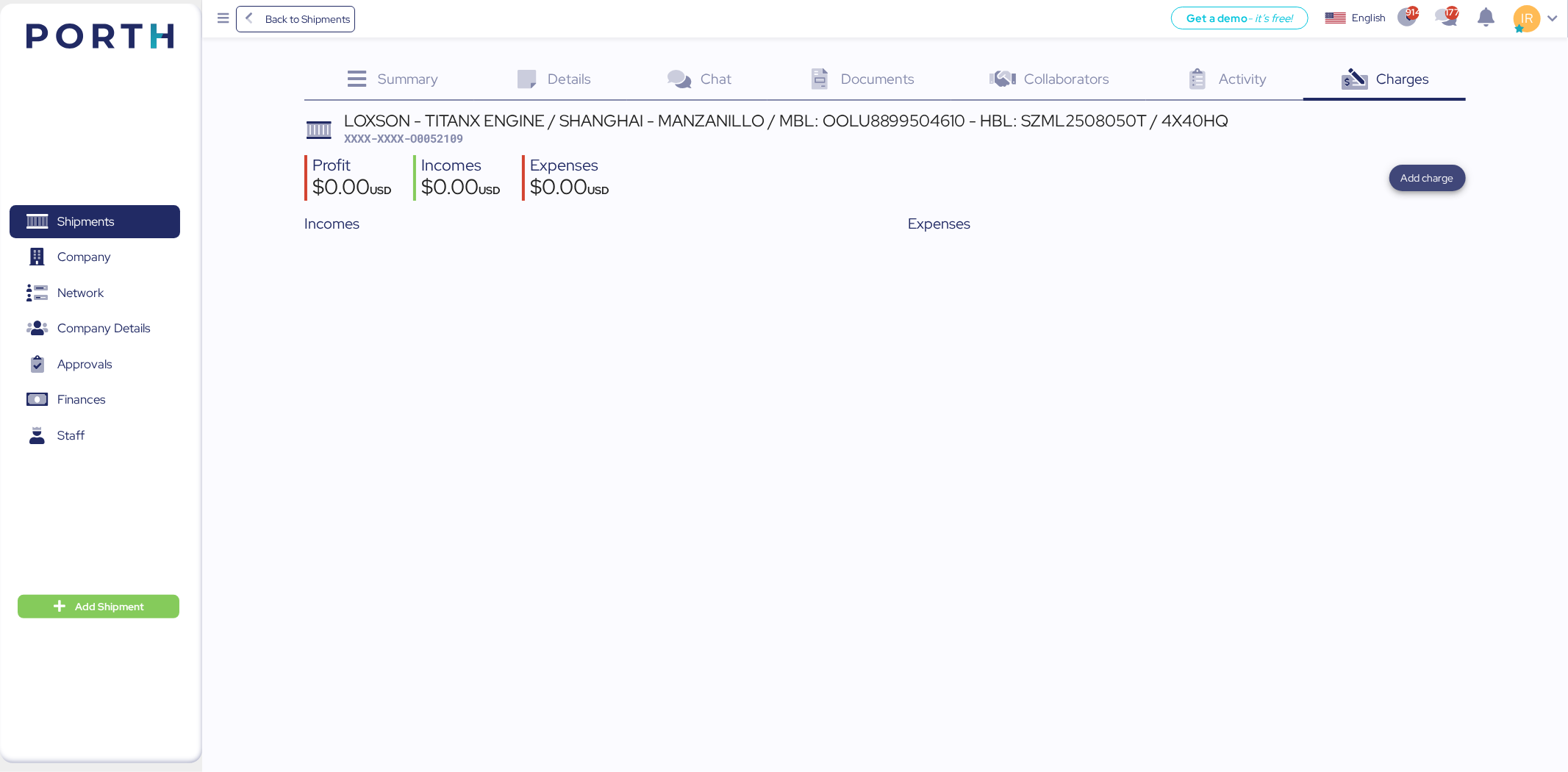
click at [1444, 182] on span "Add charge" at bounding box center [1427, 178] width 53 height 17
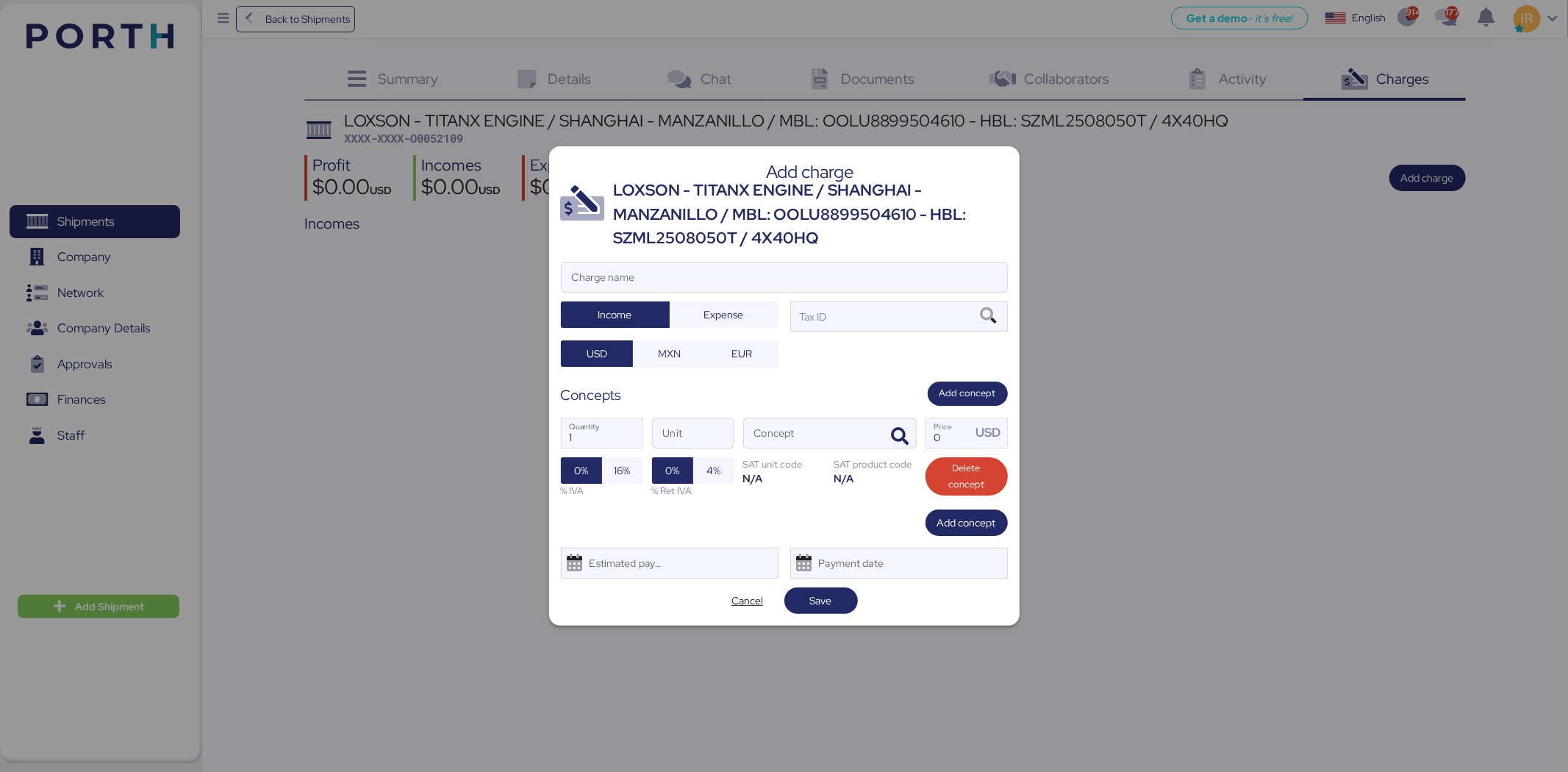
click at [677, 199] on div "LOXSON - TITANX ENGINE / SHANGHAI - MANZANILLO / MBL: OOLU8899504610 - HBL: SZM…" at bounding box center [810, 214] width 394 height 72
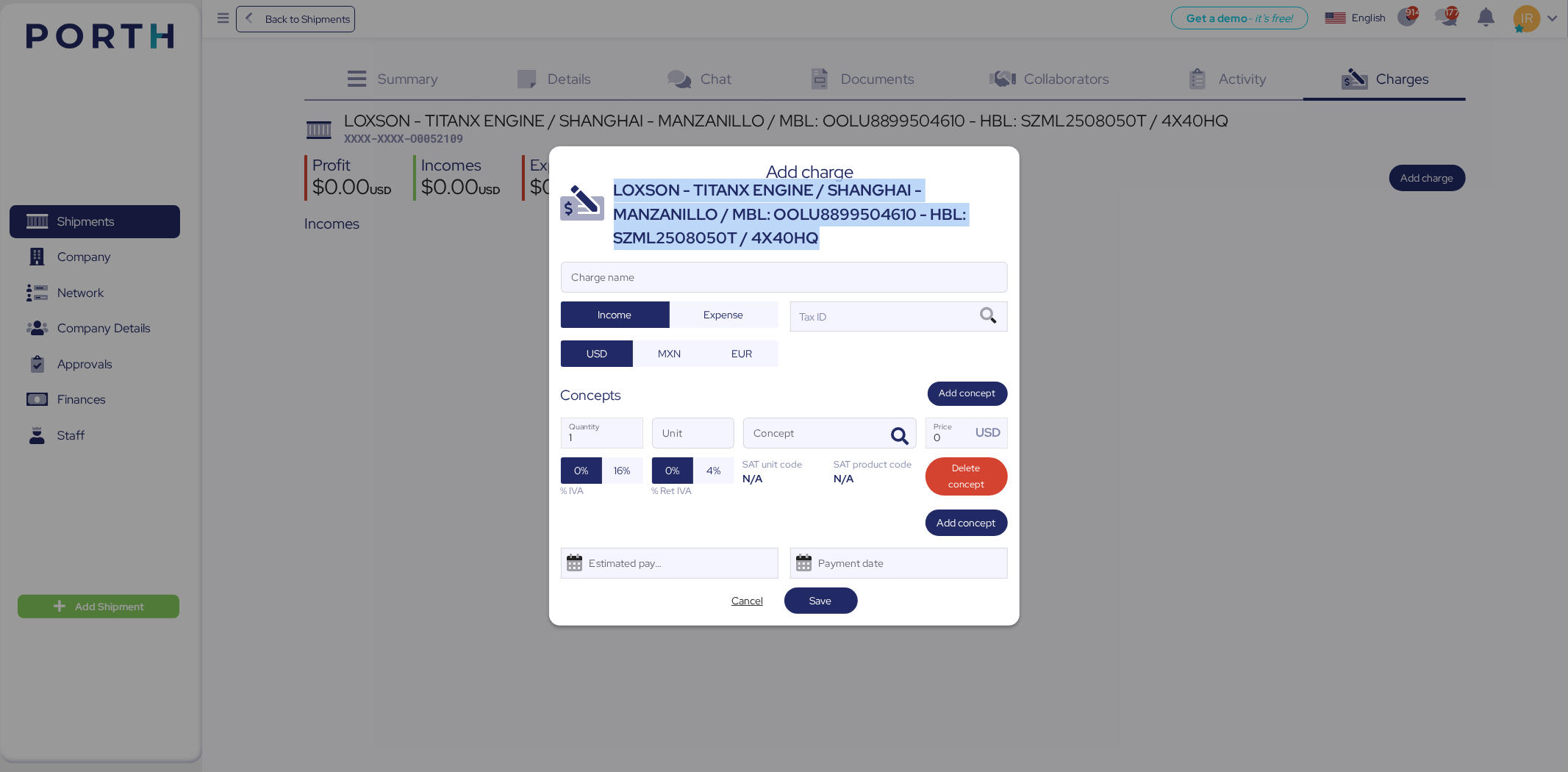
click at [677, 199] on div "LOXSON - TITANX ENGINE / SHANGHAI - MANZANILLO / MBL: OOLU8899504610 - HBL: SZM…" at bounding box center [810, 214] width 394 height 72
copy div "LOXSON - TITANX ENGINE / SHANGHAI - MANZANILLO / MBL: OOLU8899504610 - HBL: SZM…"
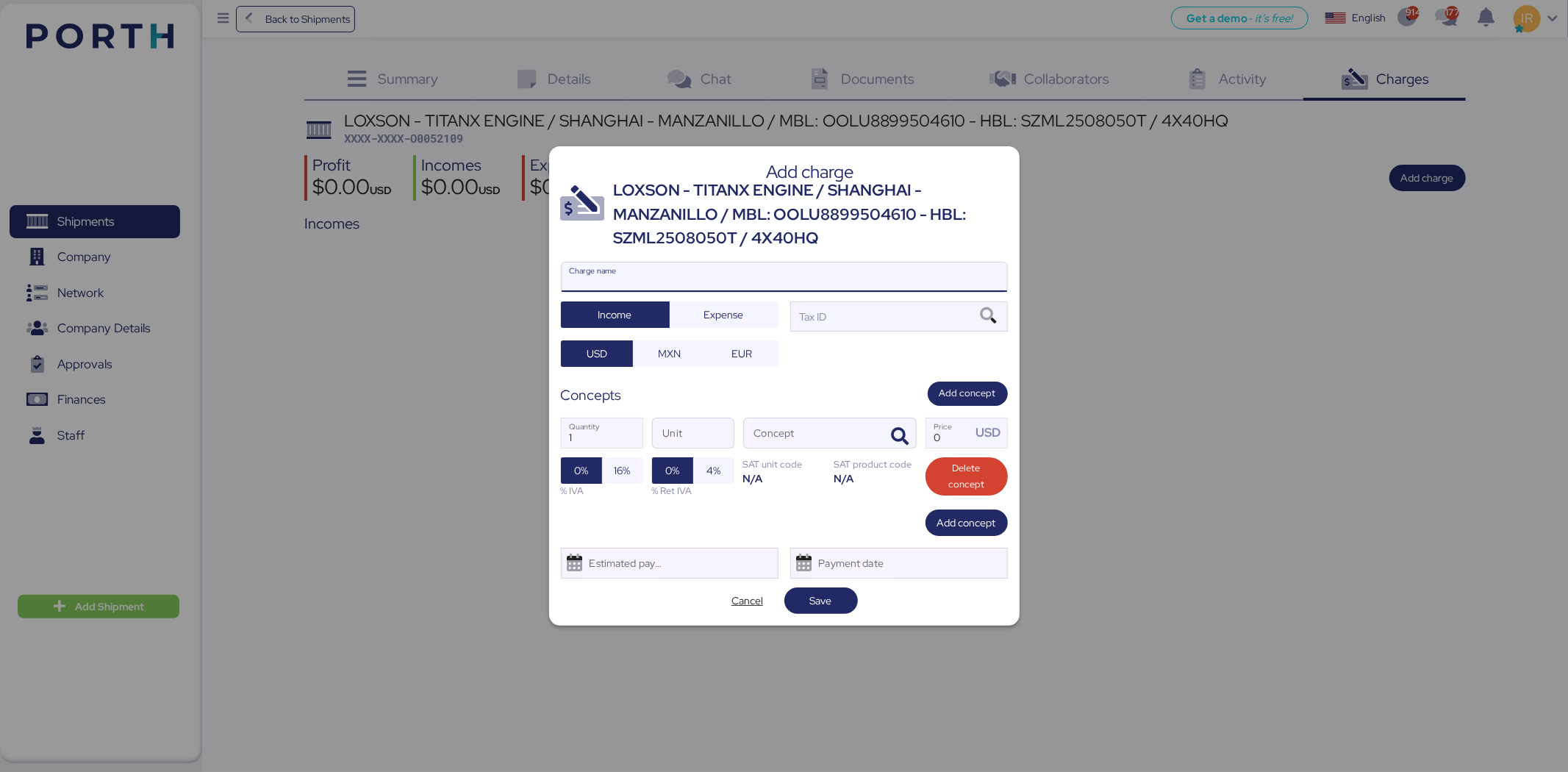
click at [697, 280] on input "Charge name" at bounding box center [784, 277] width 446 height 29
paste input "LOXSON - TITANX ENGINE / SHANGHAI - MANZANILLO / MBL: OOLU8899504610 - HBL: SZM…"
type input "LOXSON - TITANX ENGINE / SHANGHAI - MANZANILLO / MBL: OOLU8899504610 - HBL: SZM…"
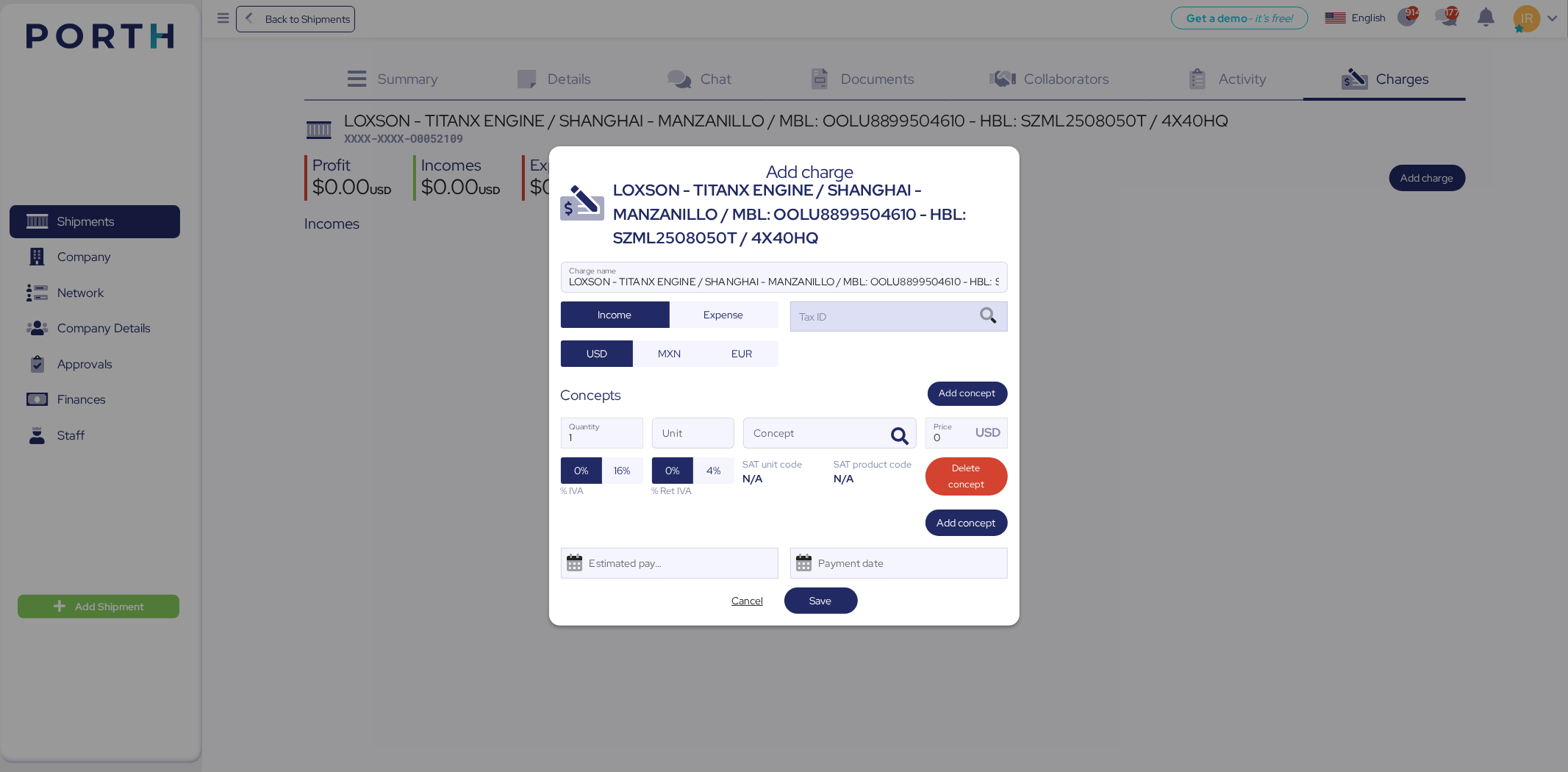
click at [890, 310] on div "Tax ID" at bounding box center [899, 315] width 218 height 29
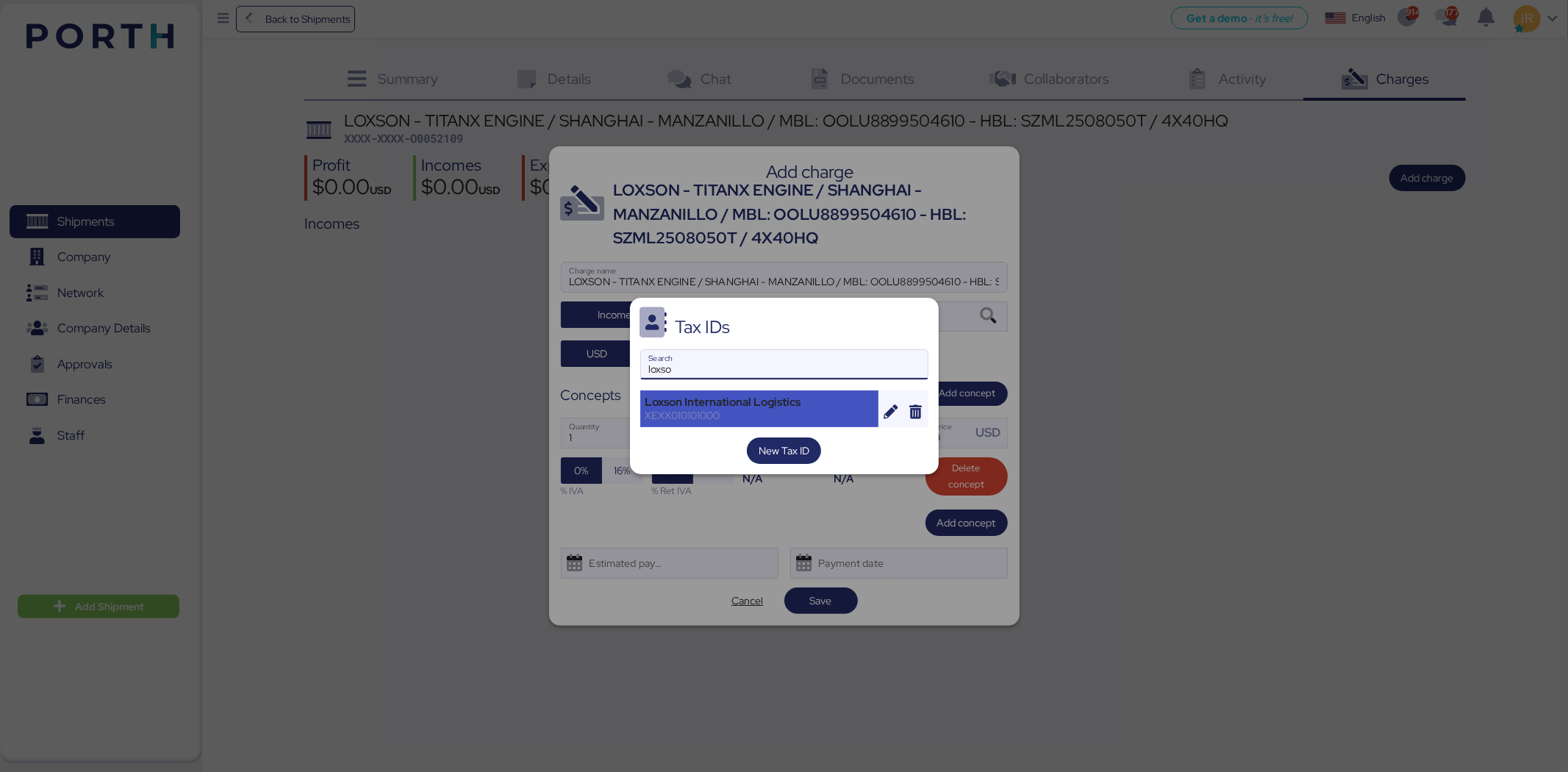
type input "loxso"
click at [714, 414] on div "XEXX010101000" at bounding box center [759, 415] width 229 height 13
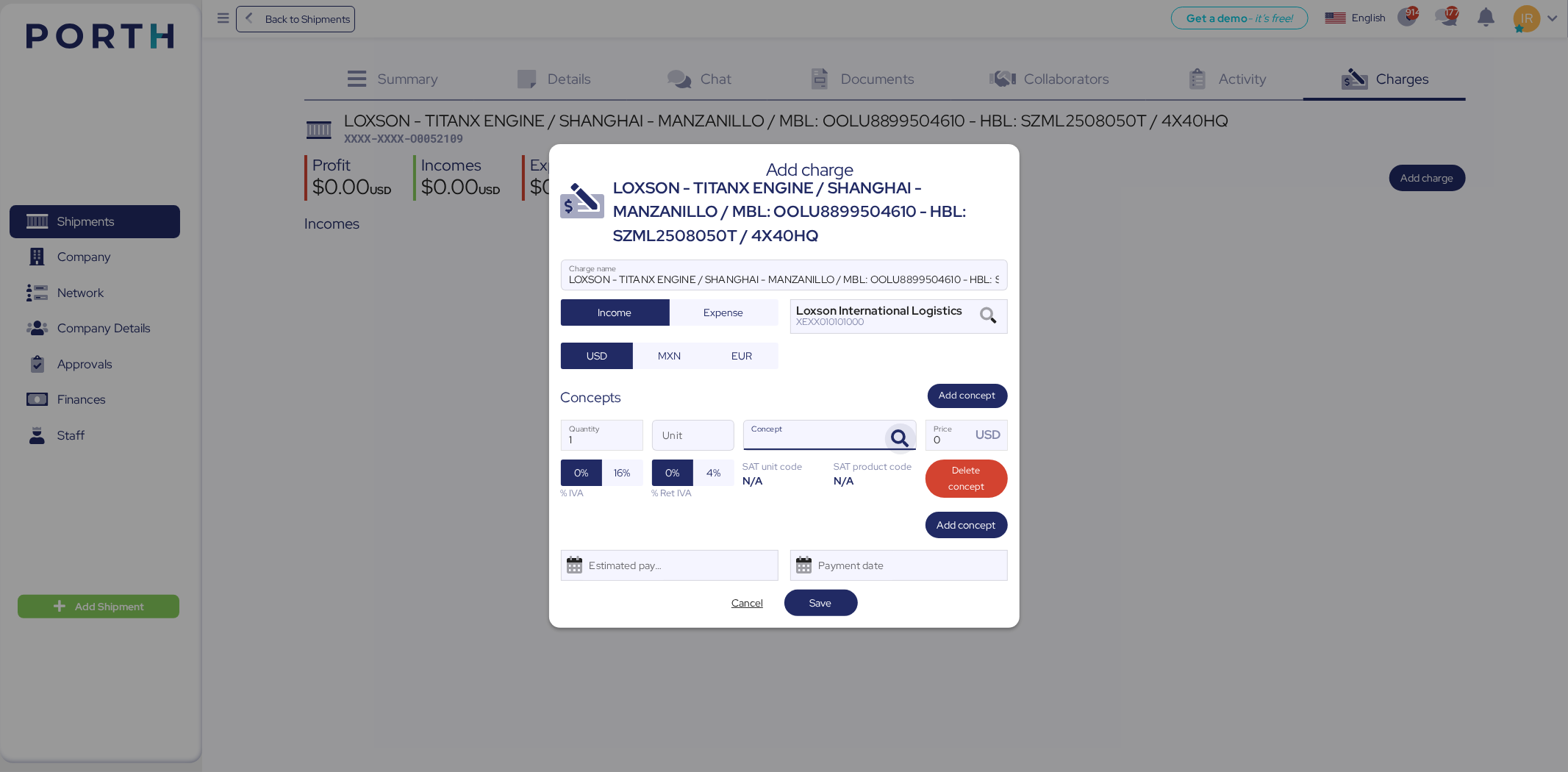
click at [913, 432] on span "button" at bounding box center [900, 439] width 31 height 31
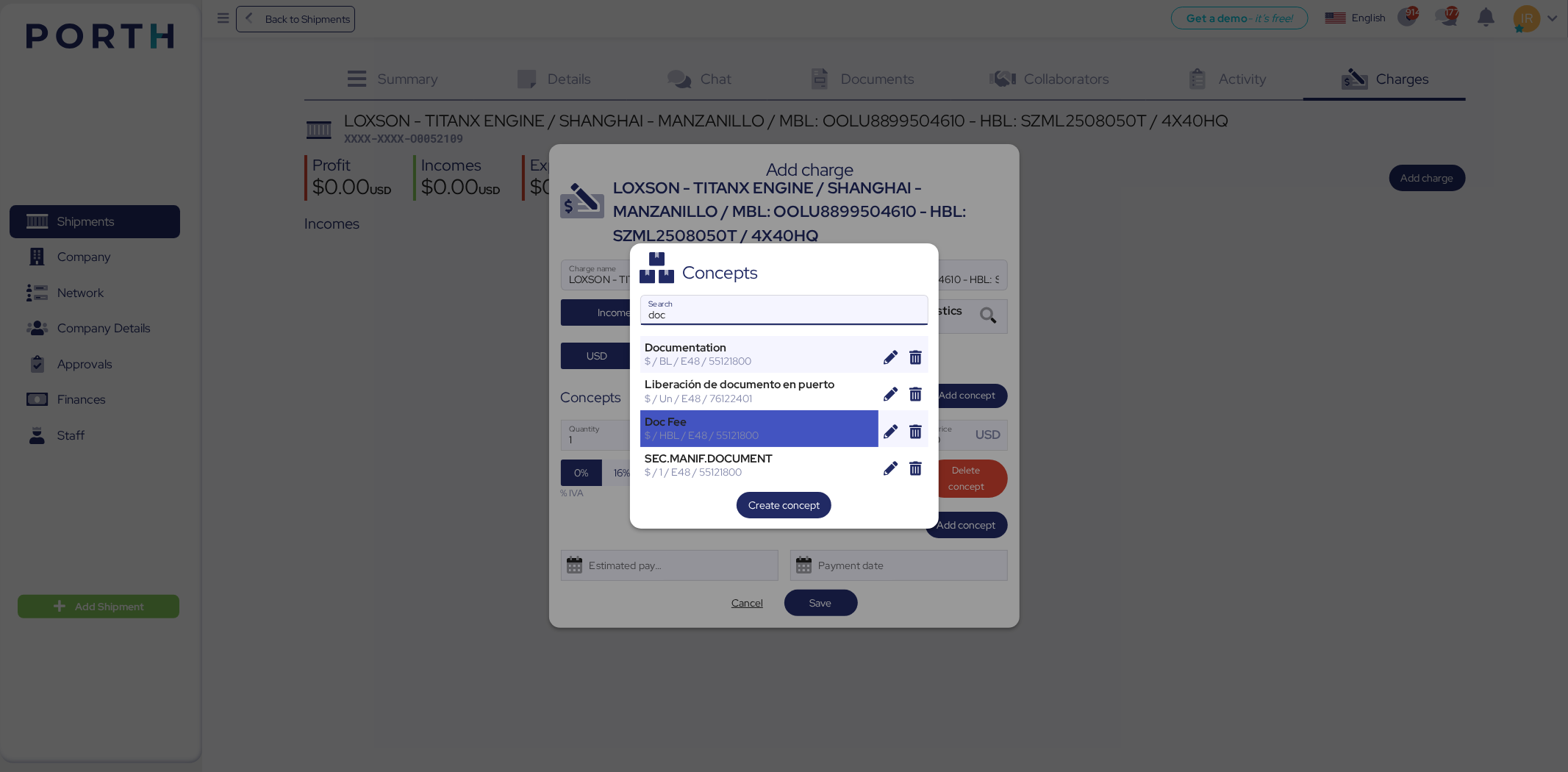
type input "doc"
click at [729, 419] on div "Doc Fee" at bounding box center [759, 421] width 229 height 13
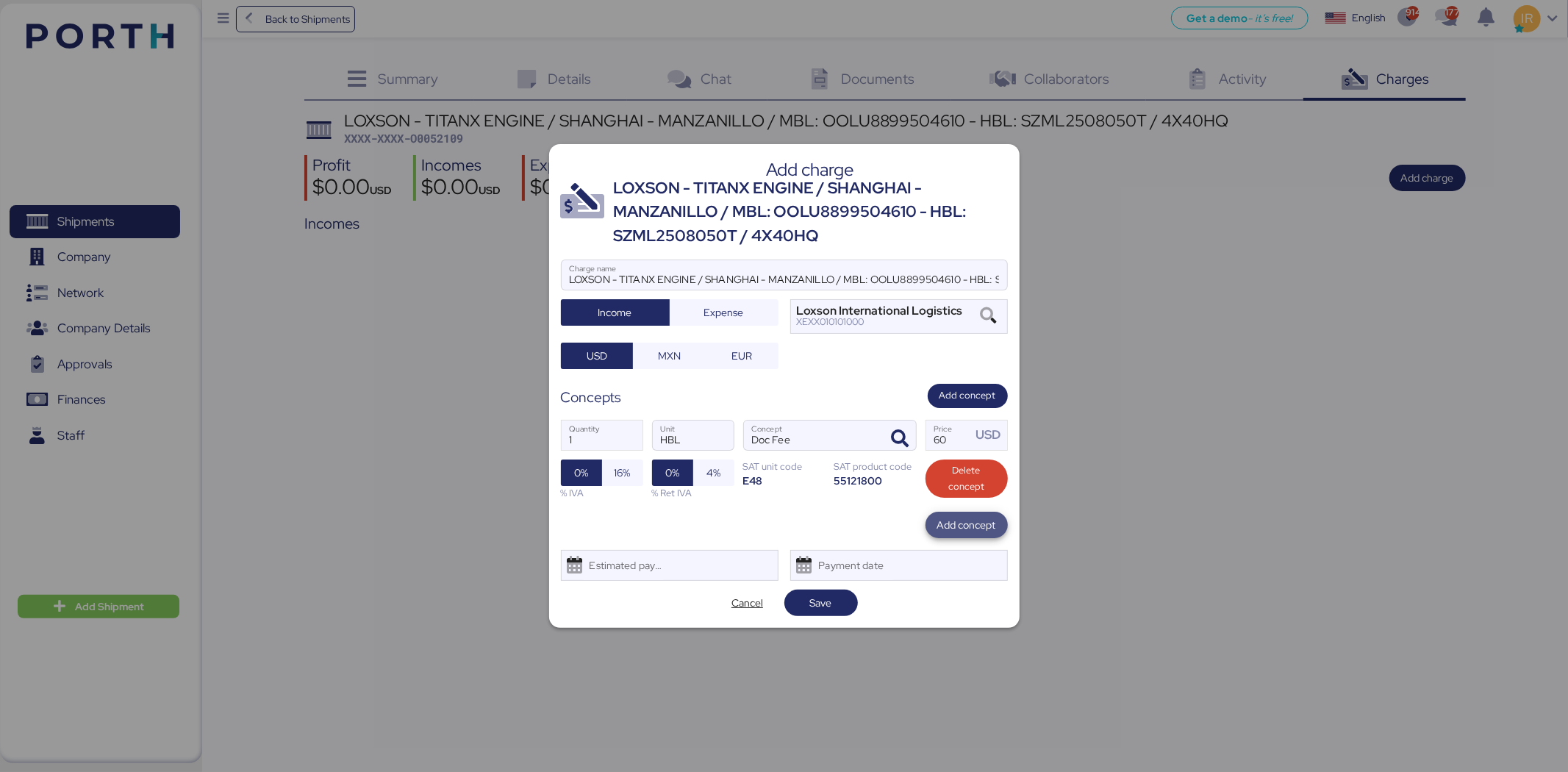
click at [975, 525] on span "Add concept" at bounding box center [967, 525] width 59 height 17
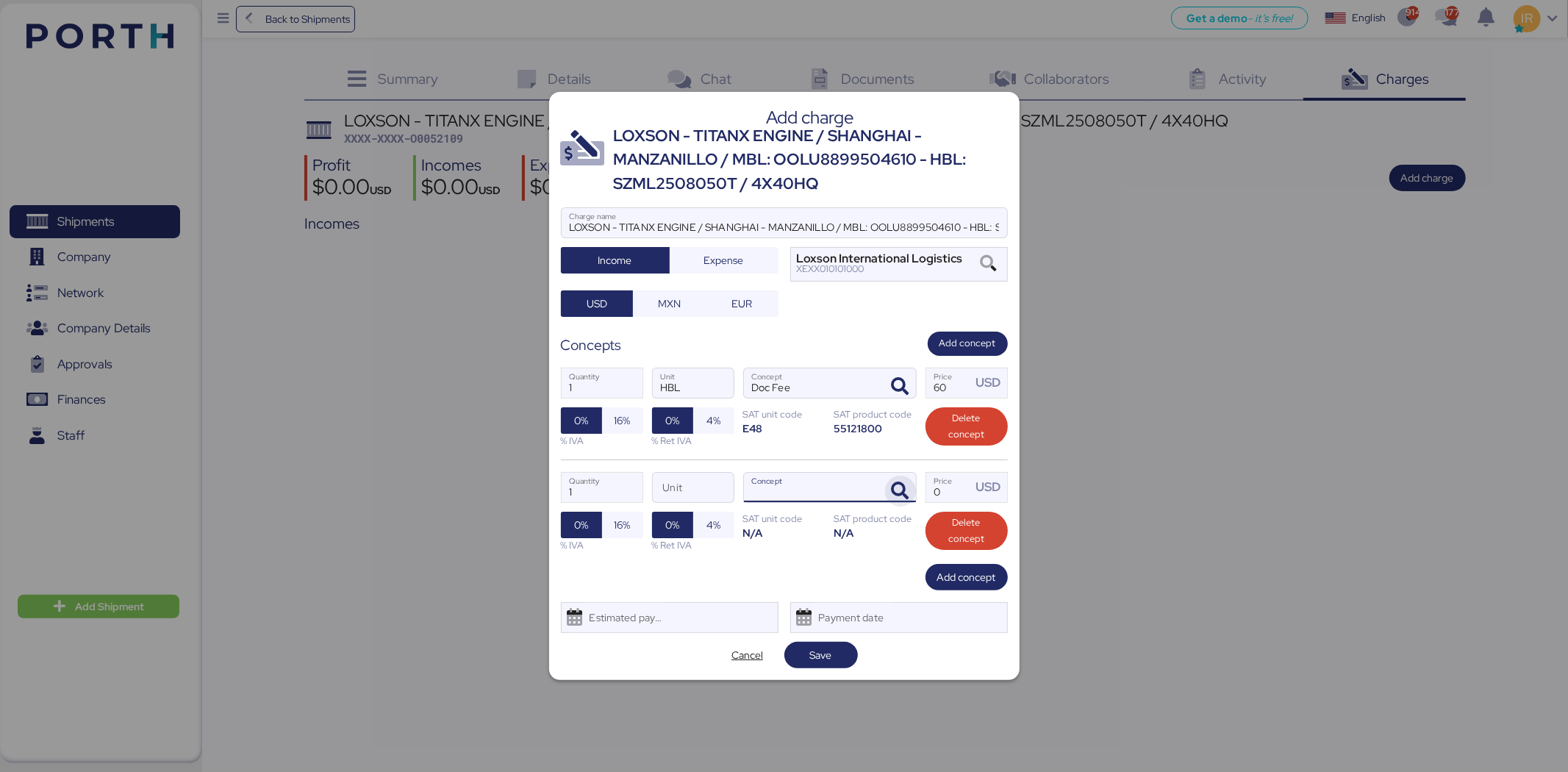
click at [904, 487] on icon "button" at bounding box center [901, 491] width 17 height 17
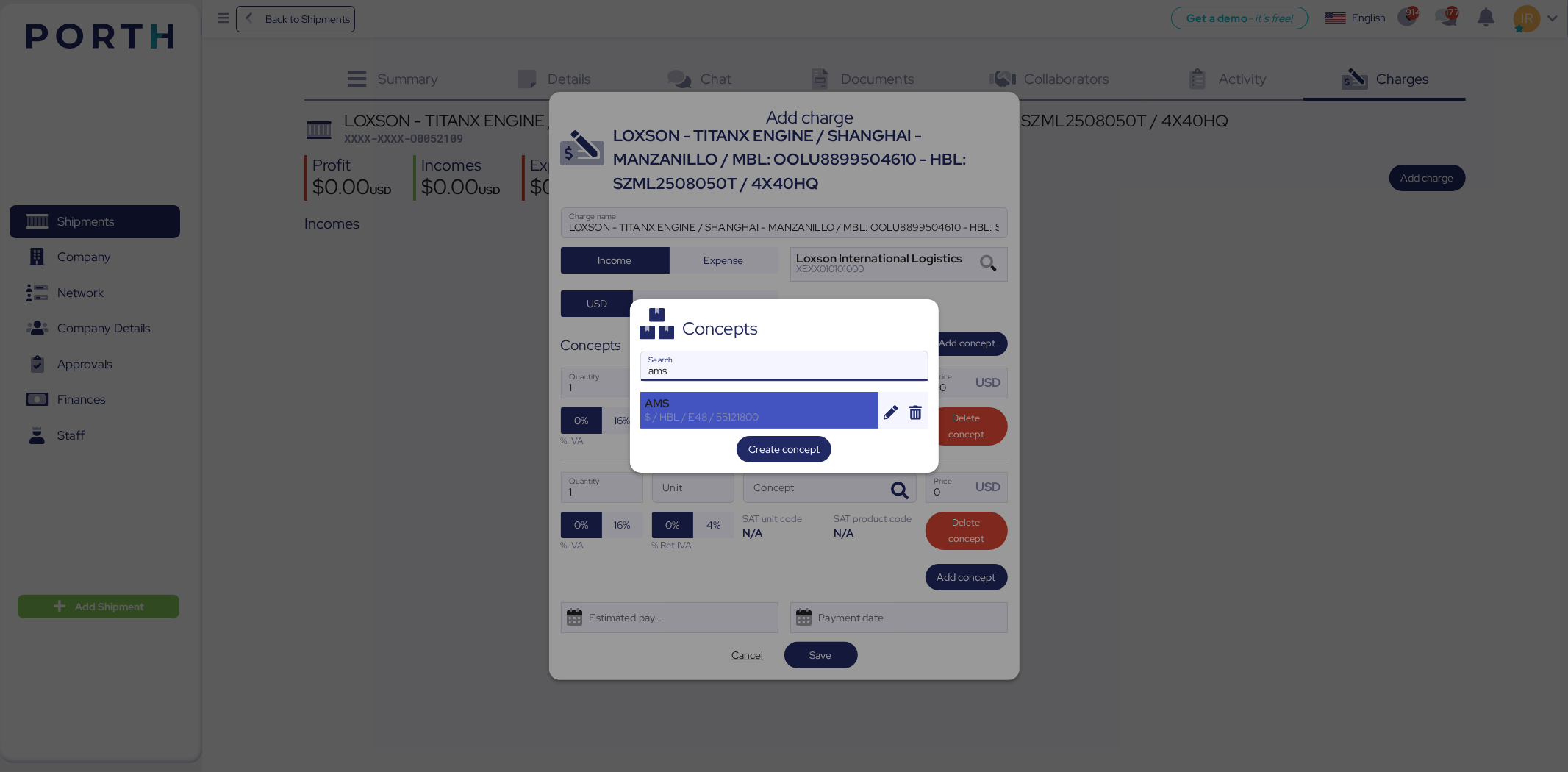
type input "ams"
click at [729, 410] on div "$ / HBL / E48 / 55121800" at bounding box center [759, 417] width 229 height 13
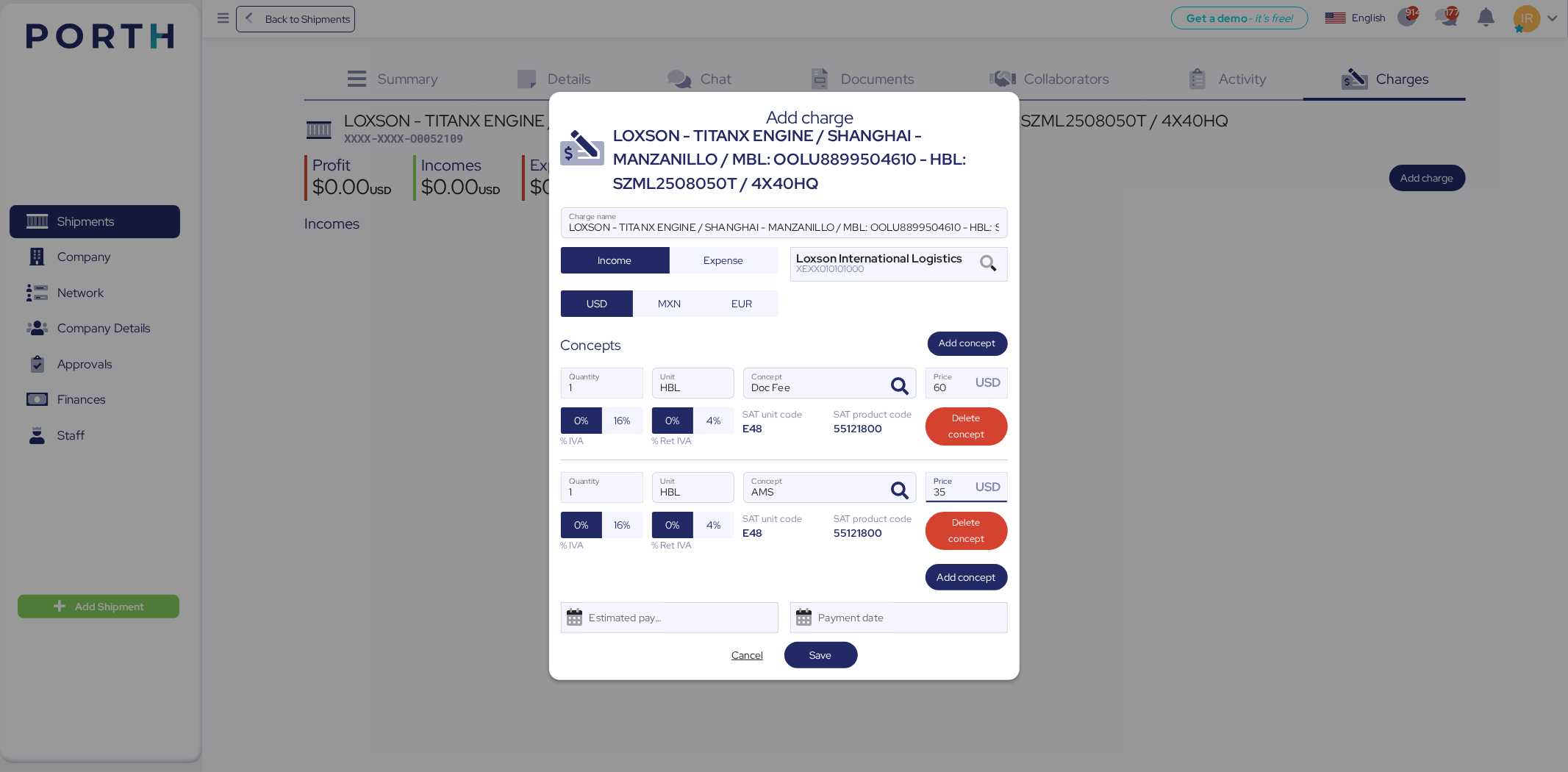
drag, startPoint x: 961, startPoint y: 487, endPoint x: 922, endPoint y: 487, distance: 39.0
click at [922, 487] on div "1 Quantity HBL Unit AMS Concept 35 Price USD 0% 16% % IVA 0% 4% % Ret IVA SAT u…" at bounding box center [784, 512] width 447 height 105
type input "40"
click at [949, 566] on span "Add concept" at bounding box center [967, 577] width 83 height 27
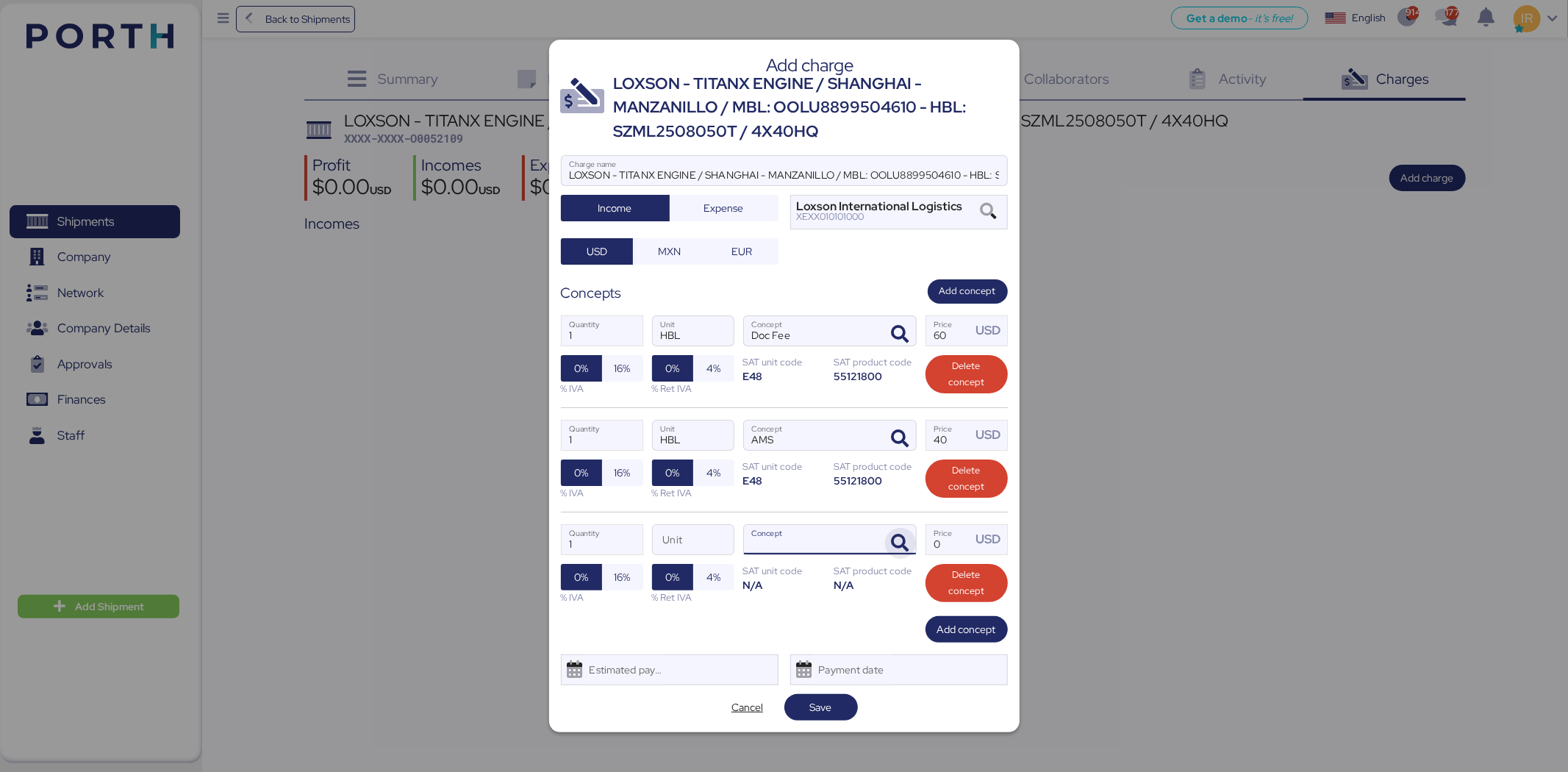
click at [905, 545] on icon "button" at bounding box center [901, 543] width 17 height 17
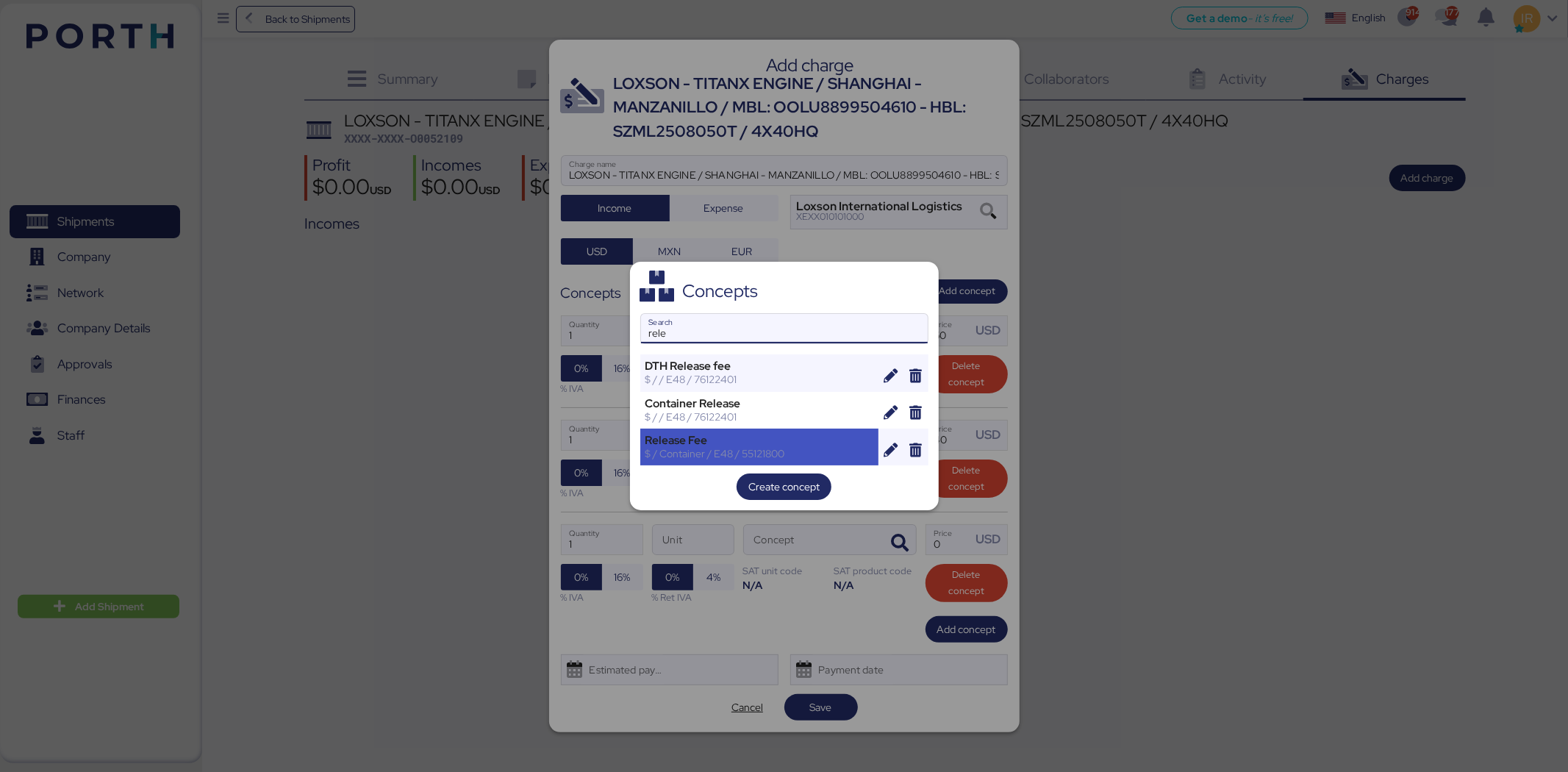
type input "rele"
click at [685, 436] on div "Release Fee" at bounding box center [759, 440] width 229 height 13
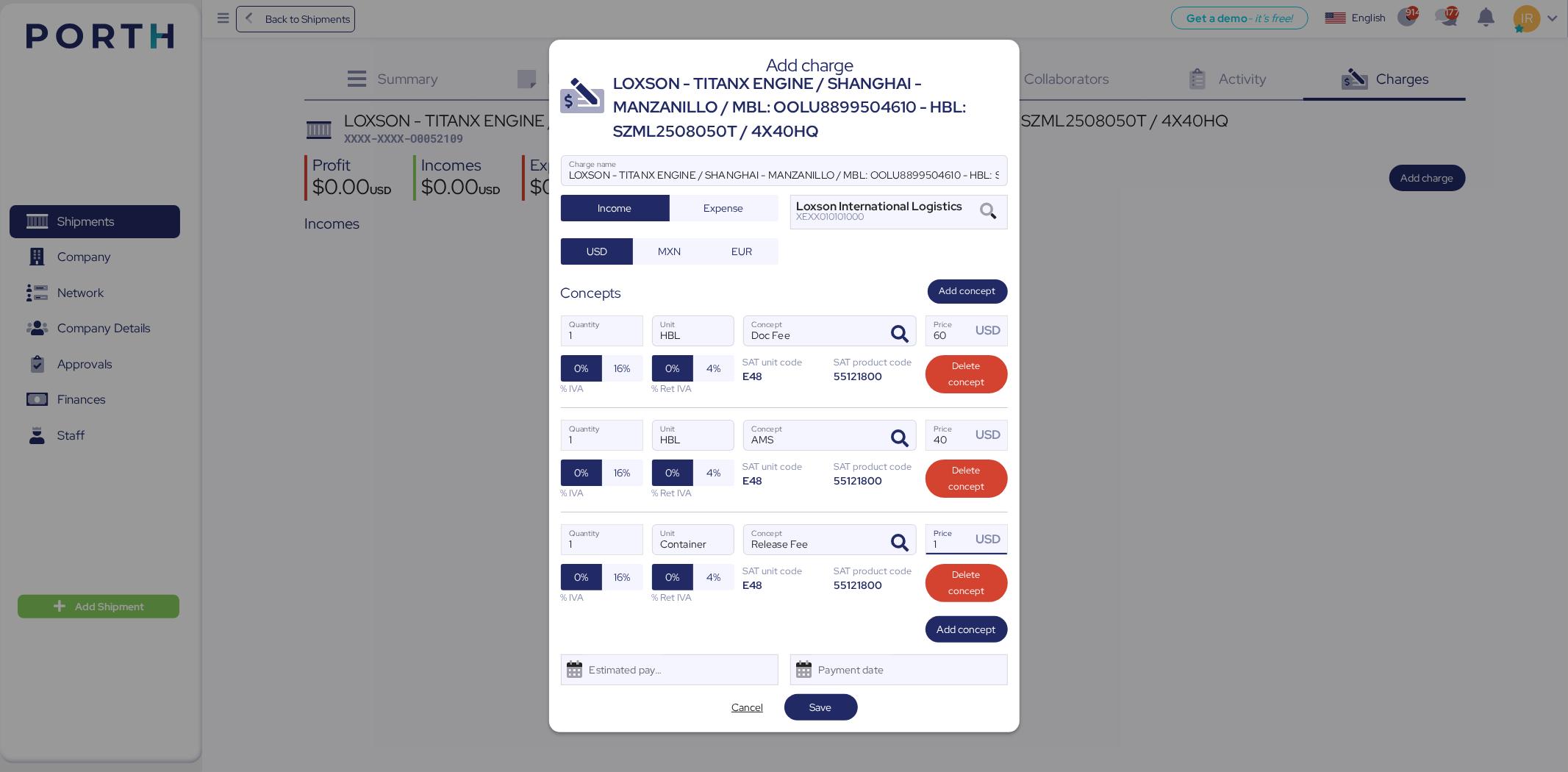
drag, startPoint x: 957, startPoint y: 547, endPoint x: 928, endPoint y: 546, distance: 29.0
click at [928, 546] on input "1" at bounding box center [949, 539] width 46 height 29
type input "430"
click at [945, 630] on span "Add concept" at bounding box center [967, 629] width 59 height 17
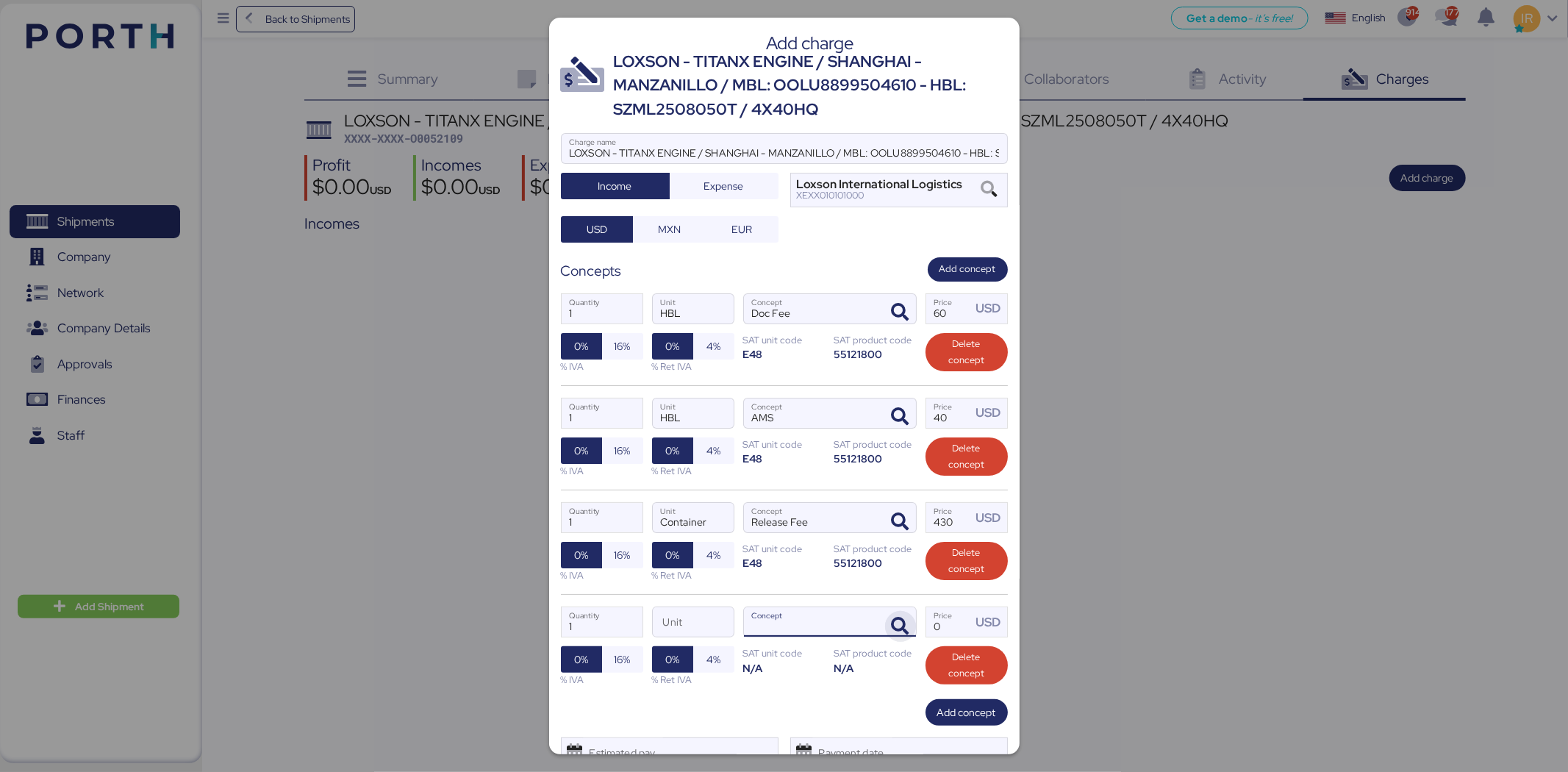
click at [892, 623] on icon "button" at bounding box center [901, 627] width 17 height 17
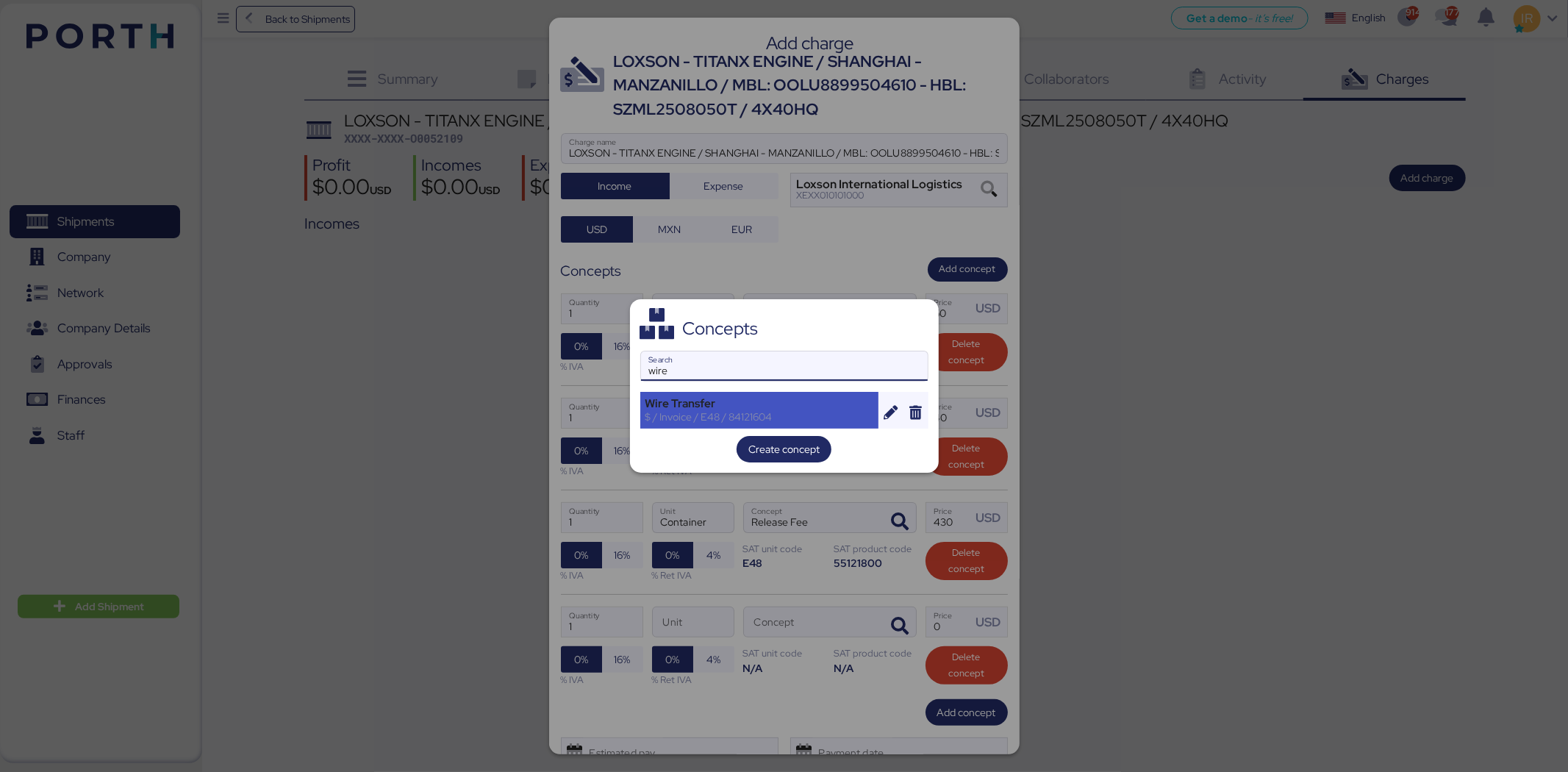
type input "wire"
click at [714, 397] on div "Wire Transfer" at bounding box center [759, 403] width 229 height 13
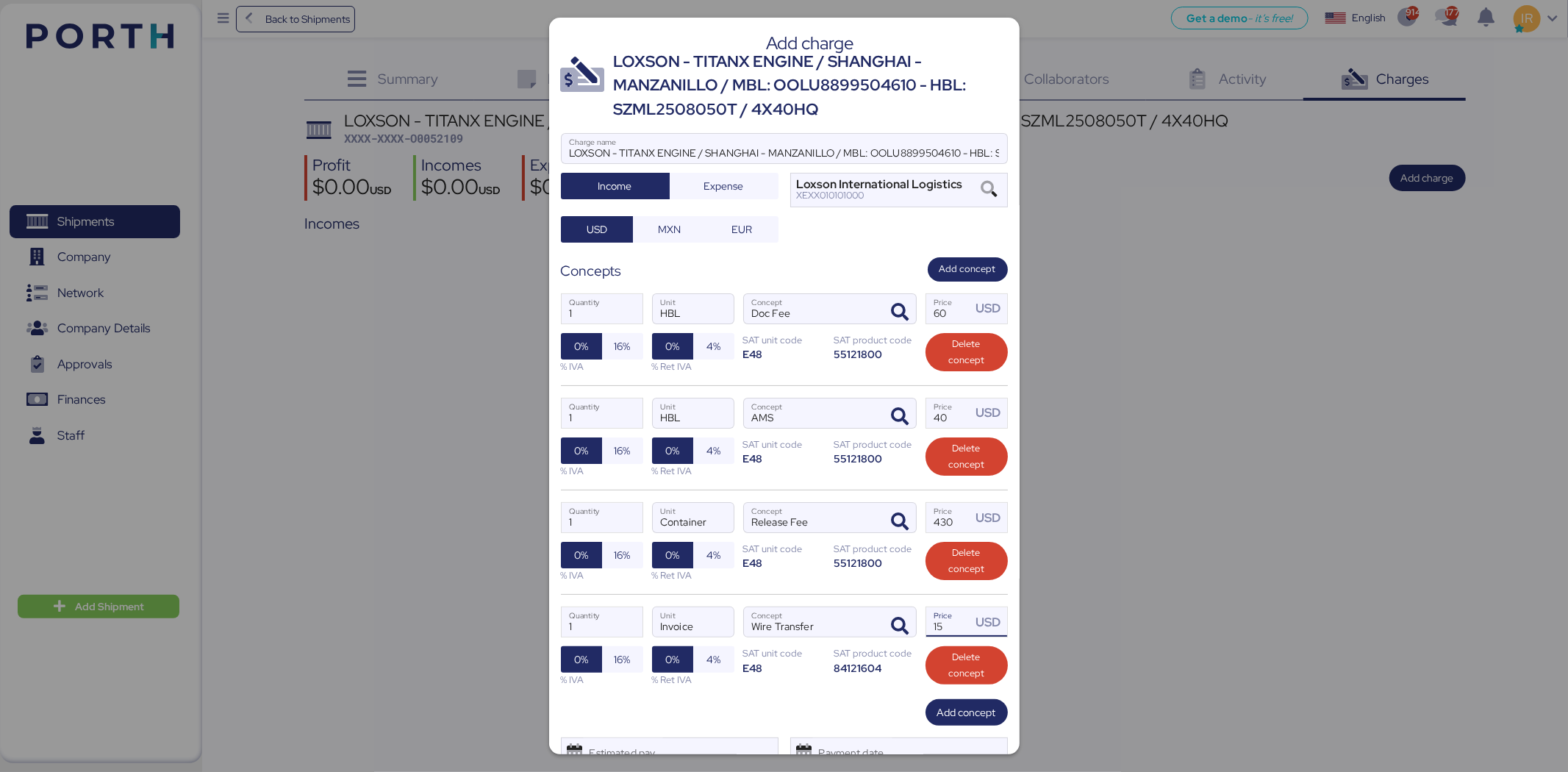
drag, startPoint x: 950, startPoint y: 636, endPoint x: 915, endPoint y: 634, distance: 35.1
click at [926, 634] on label "15 Price USD" at bounding box center [967, 622] width 83 height 31
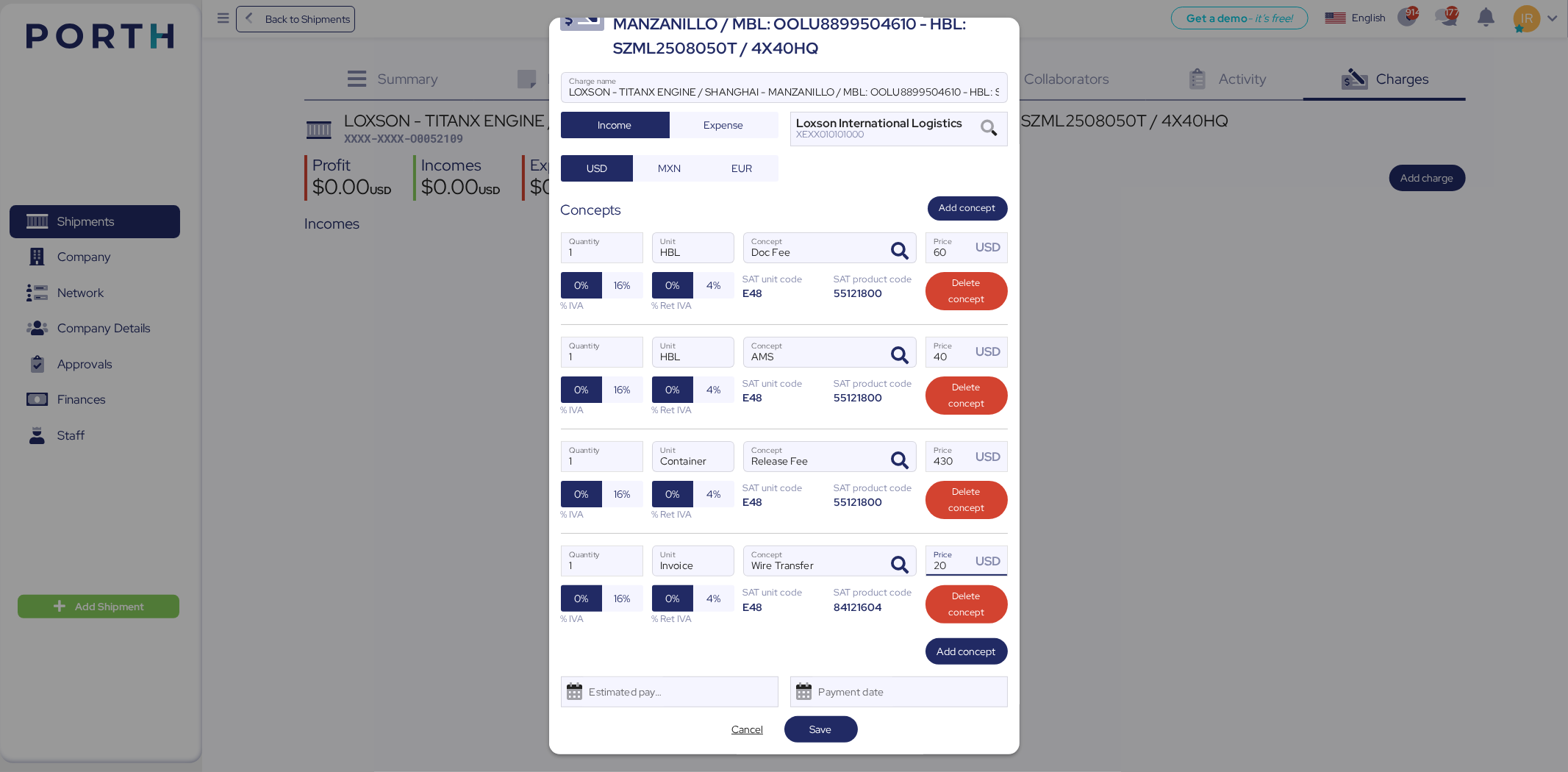
scroll to position [62, 0]
type input "20"
click at [813, 726] on span "Save" at bounding box center [821, 730] width 22 height 17
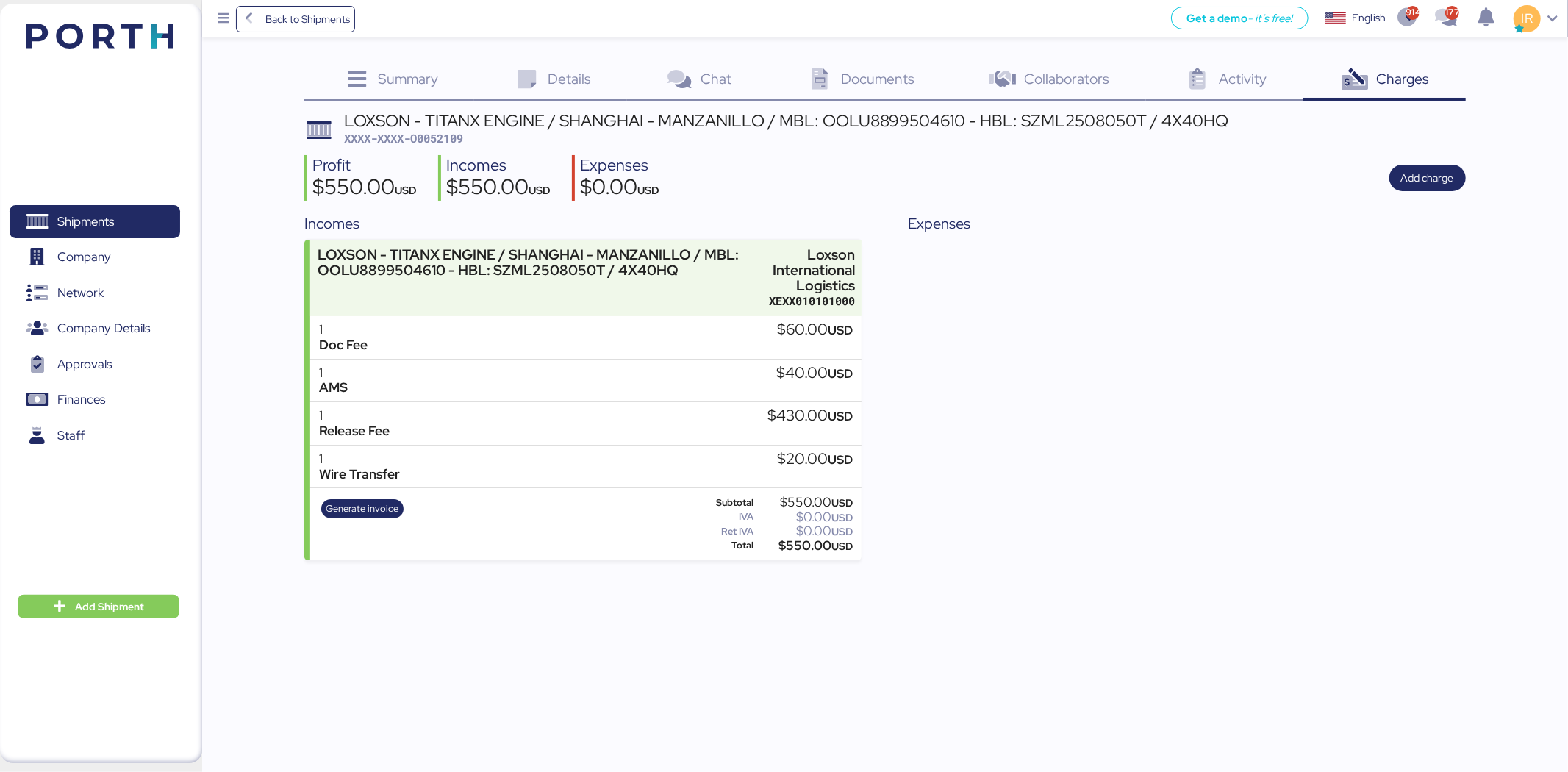
click at [517, 119] on div "LOXSON - TITANX ENGINE / SHANGHAI - MANZANILLO / MBL: OOLU8899504610 - HBL: SZM…" at bounding box center [786, 120] width 884 height 17
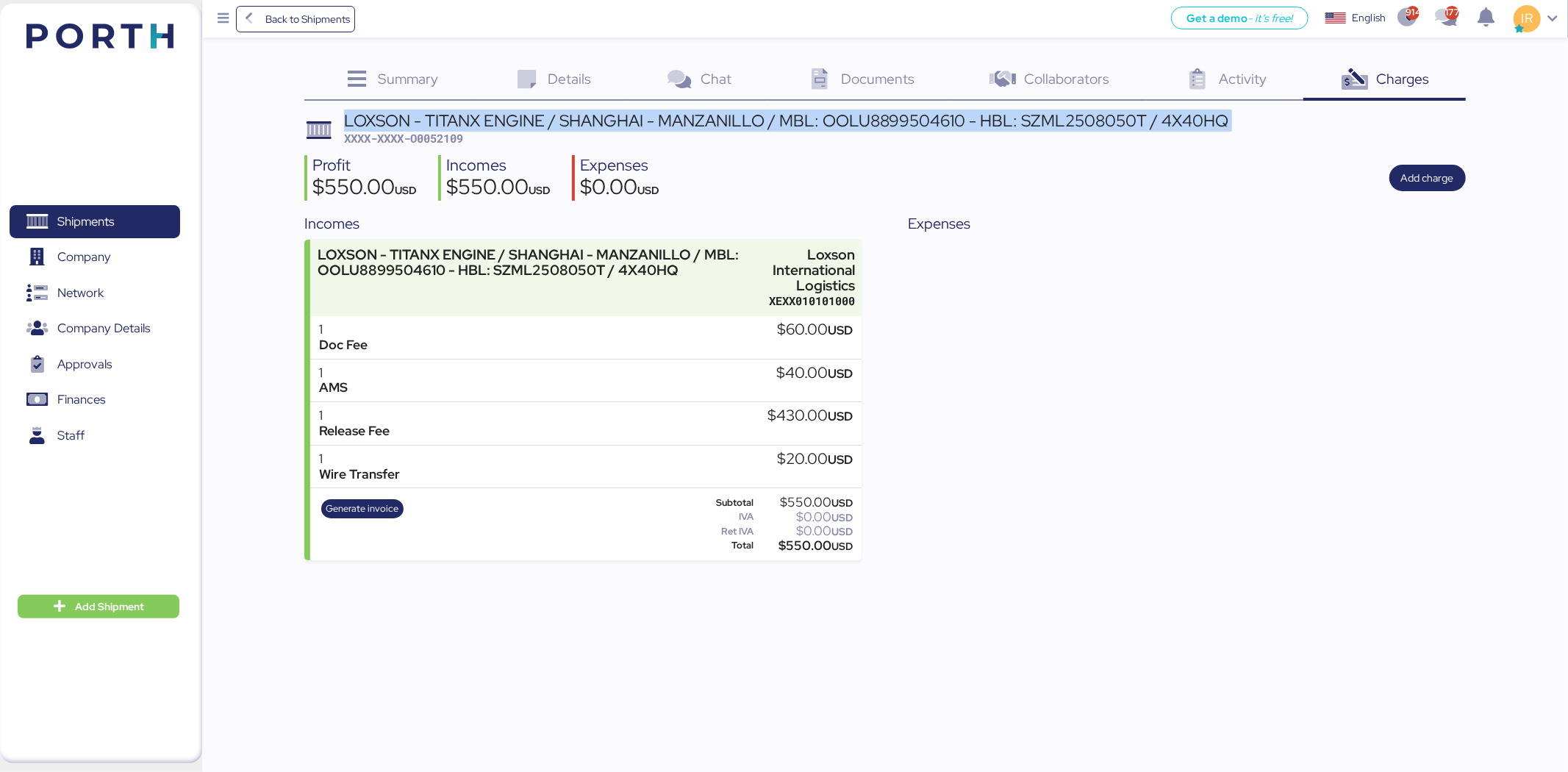
click at [517, 119] on div "LOXSON - TITANX ENGINE / SHANGHAI - MANZANILLO / MBL: OOLU8899504610 - HBL: SZM…" at bounding box center [786, 120] width 884 height 17
copy div "LOXSON - TITANX ENGINE / SHANGHAI - MANZANILLO / MBL: OOLU8899504610 - HBL: SZM…"
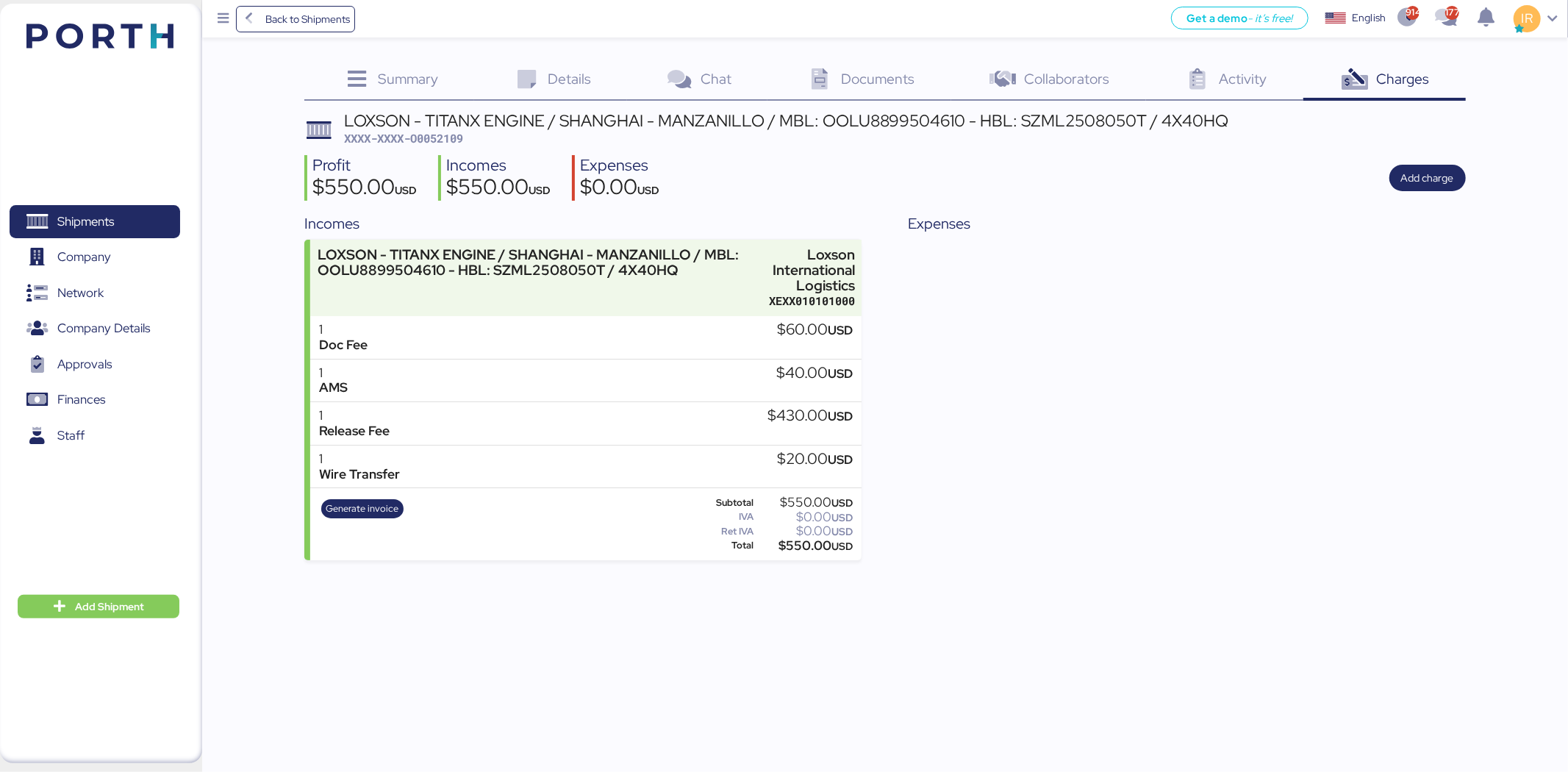
click at [452, 141] on span "XXXX-XXXX-O0052109" at bounding box center [404, 138] width 119 height 15
copy span "O0052109"
click at [149, 226] on span "Shipments" at bounding box center [94, 221] width 158 height 21
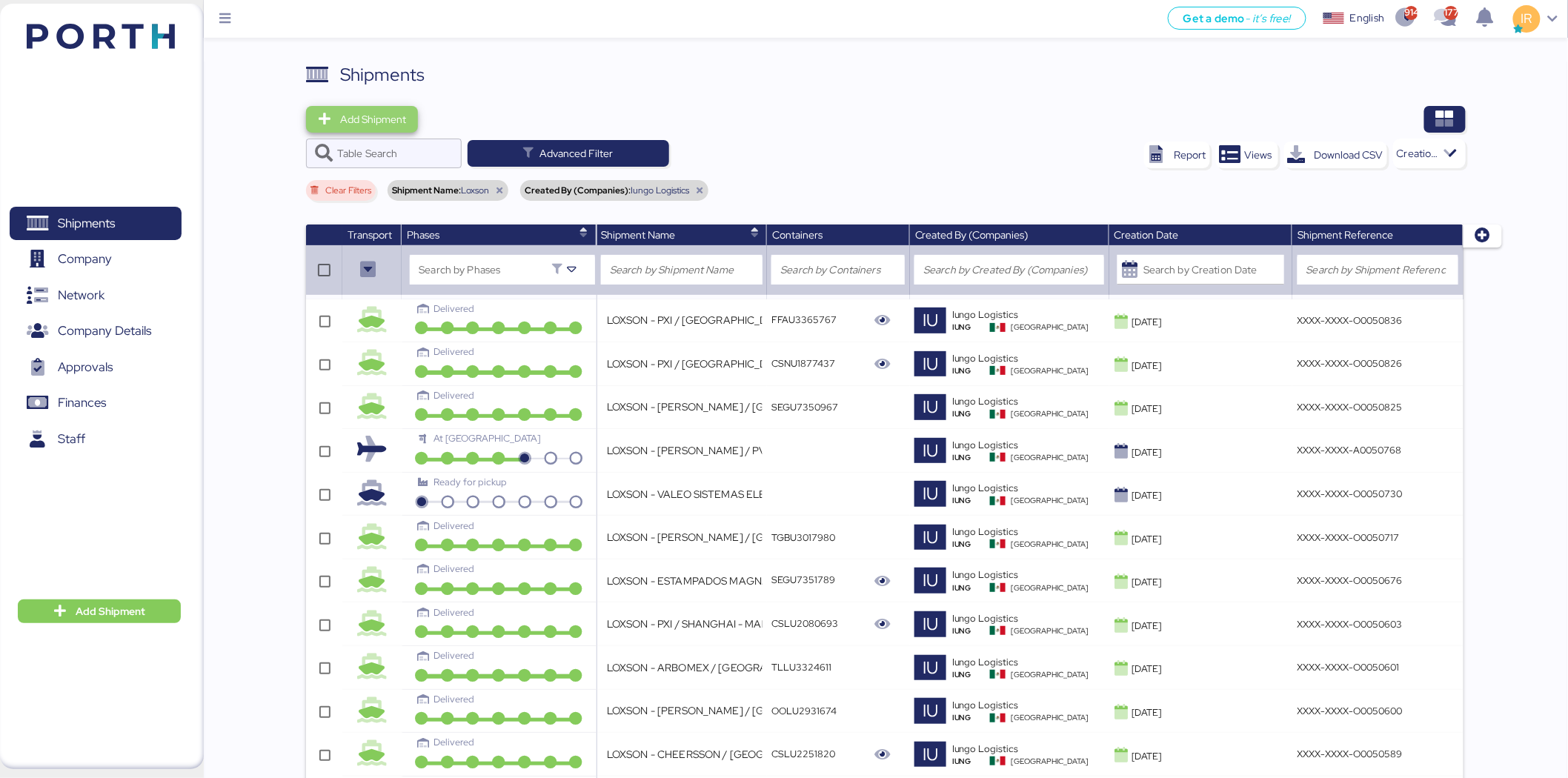
click at [372, 123] on span "Add Shipment" at bounding box center [372, 119] width 66 height 17
click at [401, 142] on div "Add Shipment Manually" at bounding box center [376, 145] width 115 height 21
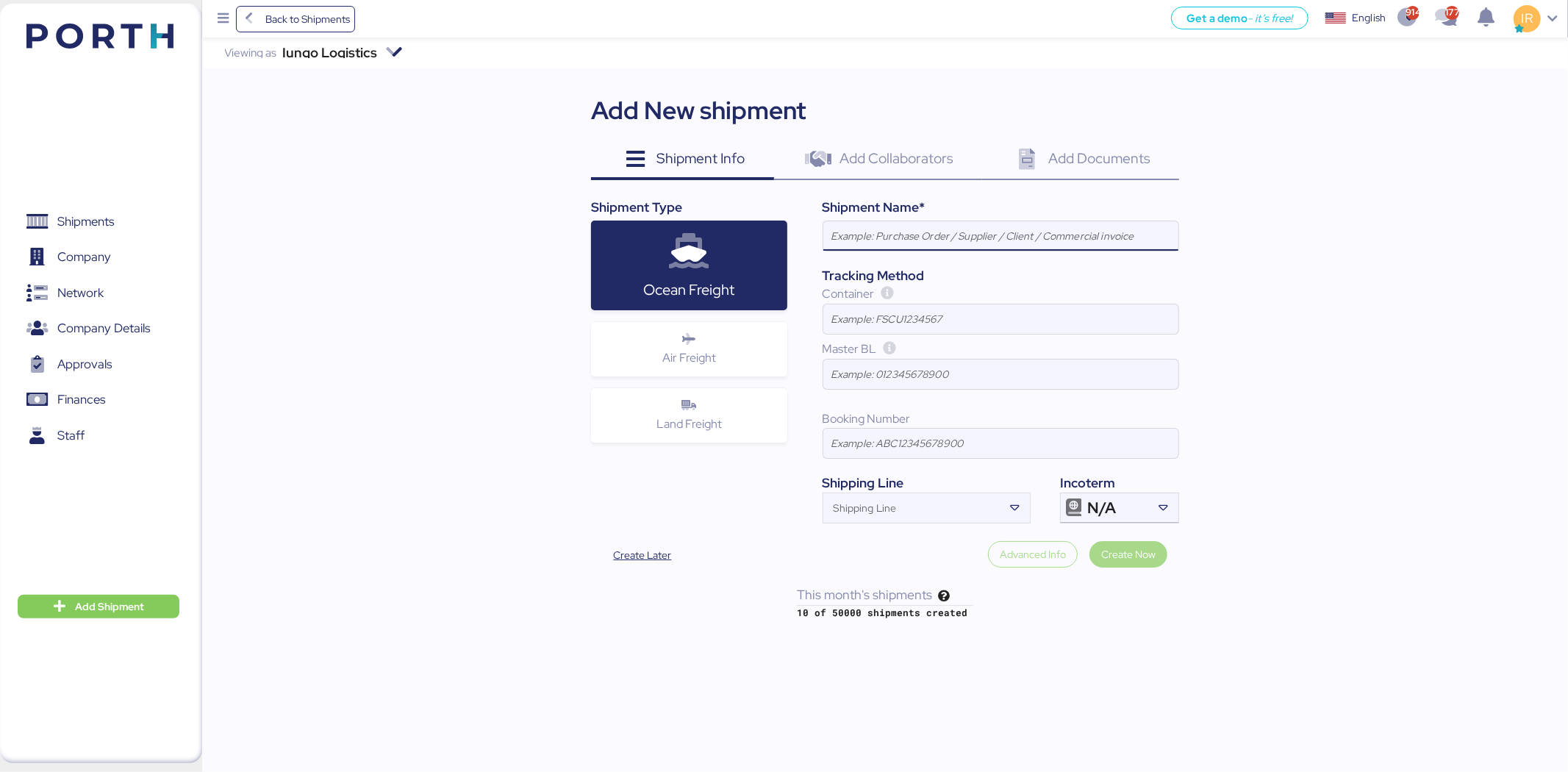
paste input "LOXSON - ALMACENADORA ACCEL / TAICANG - MANZANILLO / MBL: COSU6405538660 - HBL:…"
type input "LOXSON - ALMACENADORA ACCEL / TAICANG - MANZANILLO / MBL: COSU6405538660 - HBL:…"
click at [936, 506] on input "Shipping Line" at bounding box center [913, 513] width 180 height 17
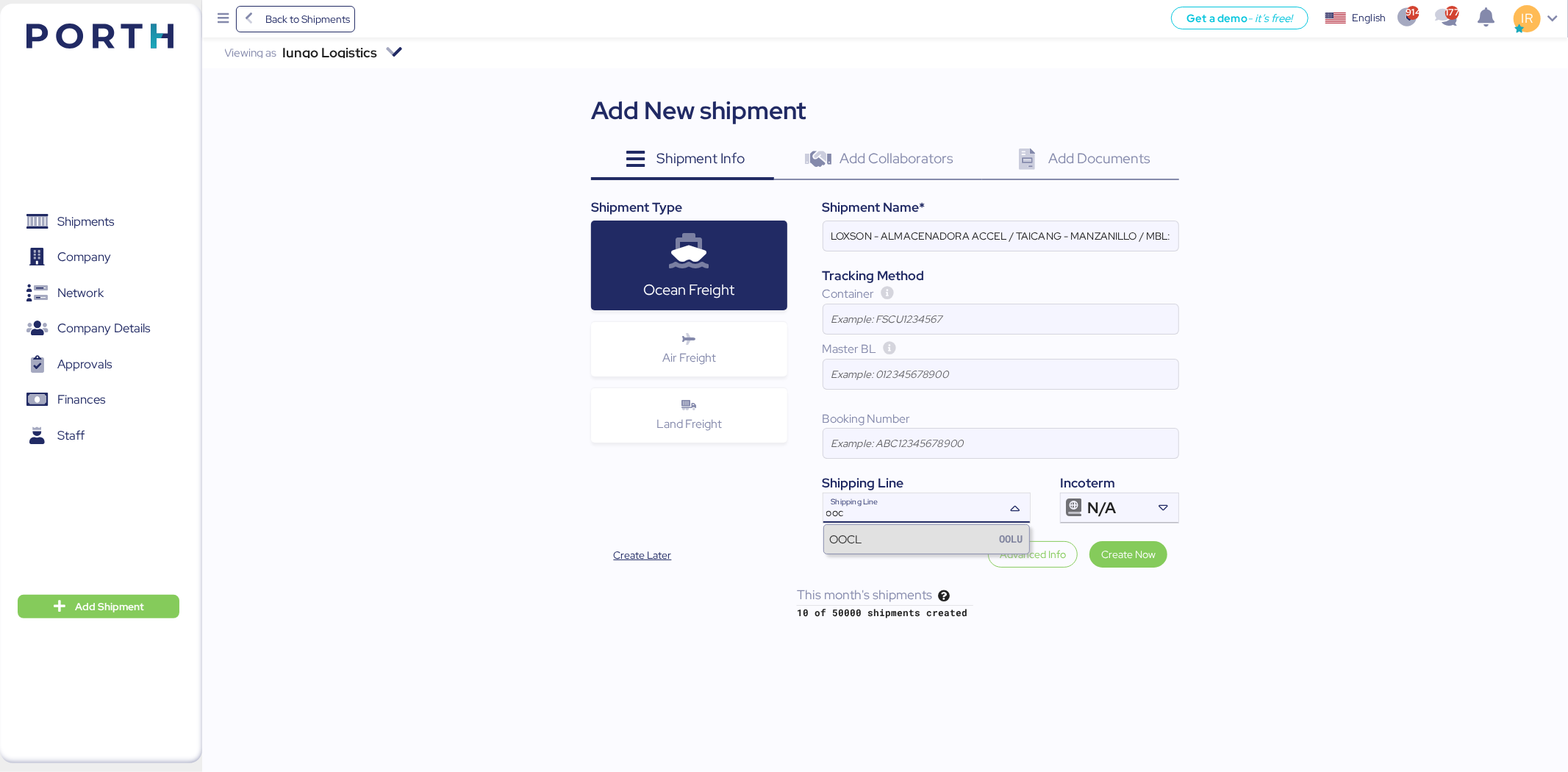
type input "ooc"
click at [917, 539] on div "OOCL OOLU" at bounding box center [927, 539] width 205 height 28
click at [1101, 493] on div "Incoterm" at bounding box center [1120, 483] width 119 height 19
click at [1111, 509] on span "N/A" at bounding box center [1101, 508] width 28 height 13
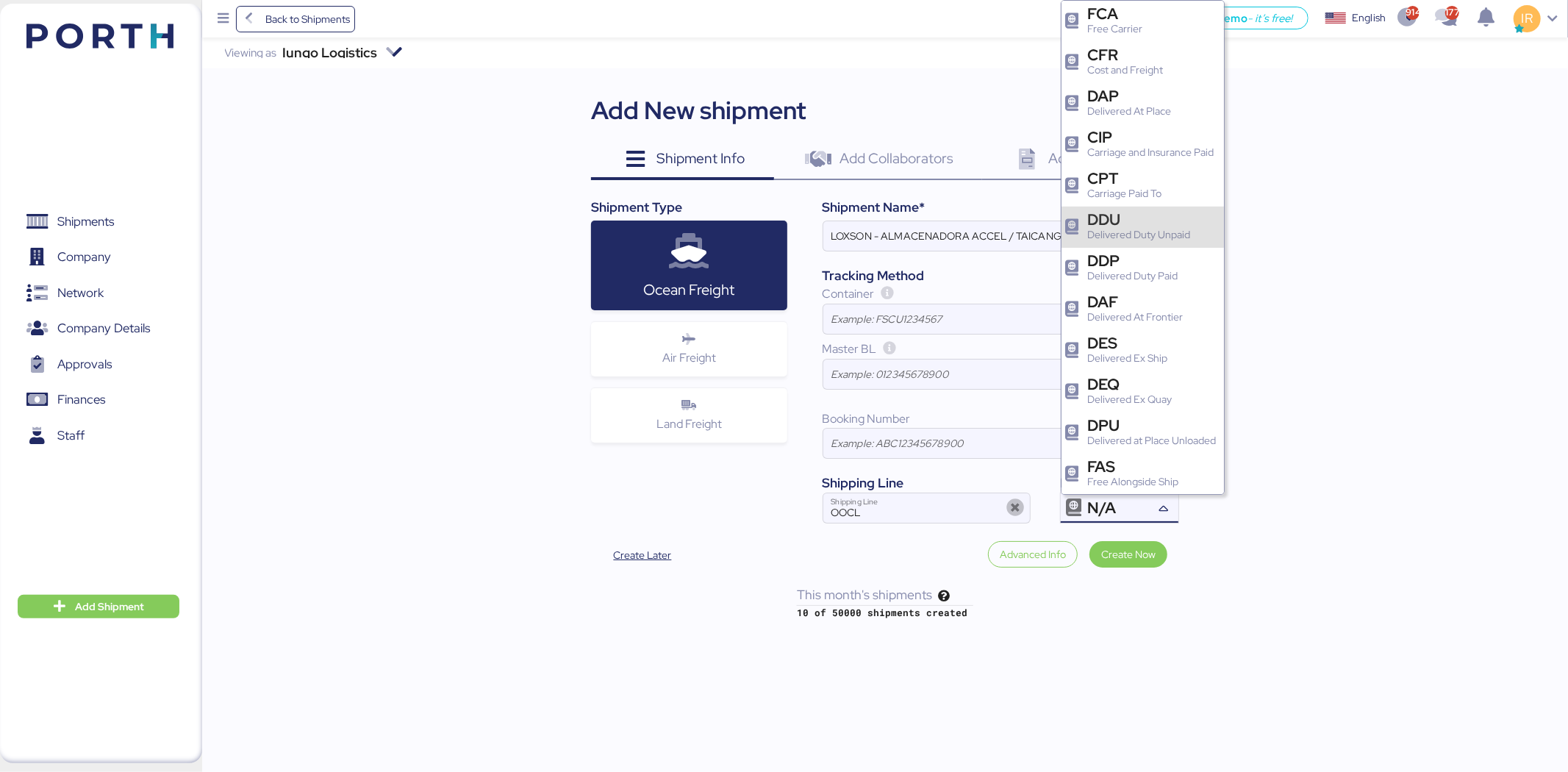
scroll to position [204, 0]
click at [1114, 104] on div "DAP" at bounding box center [1129, 97] width 84 height 16
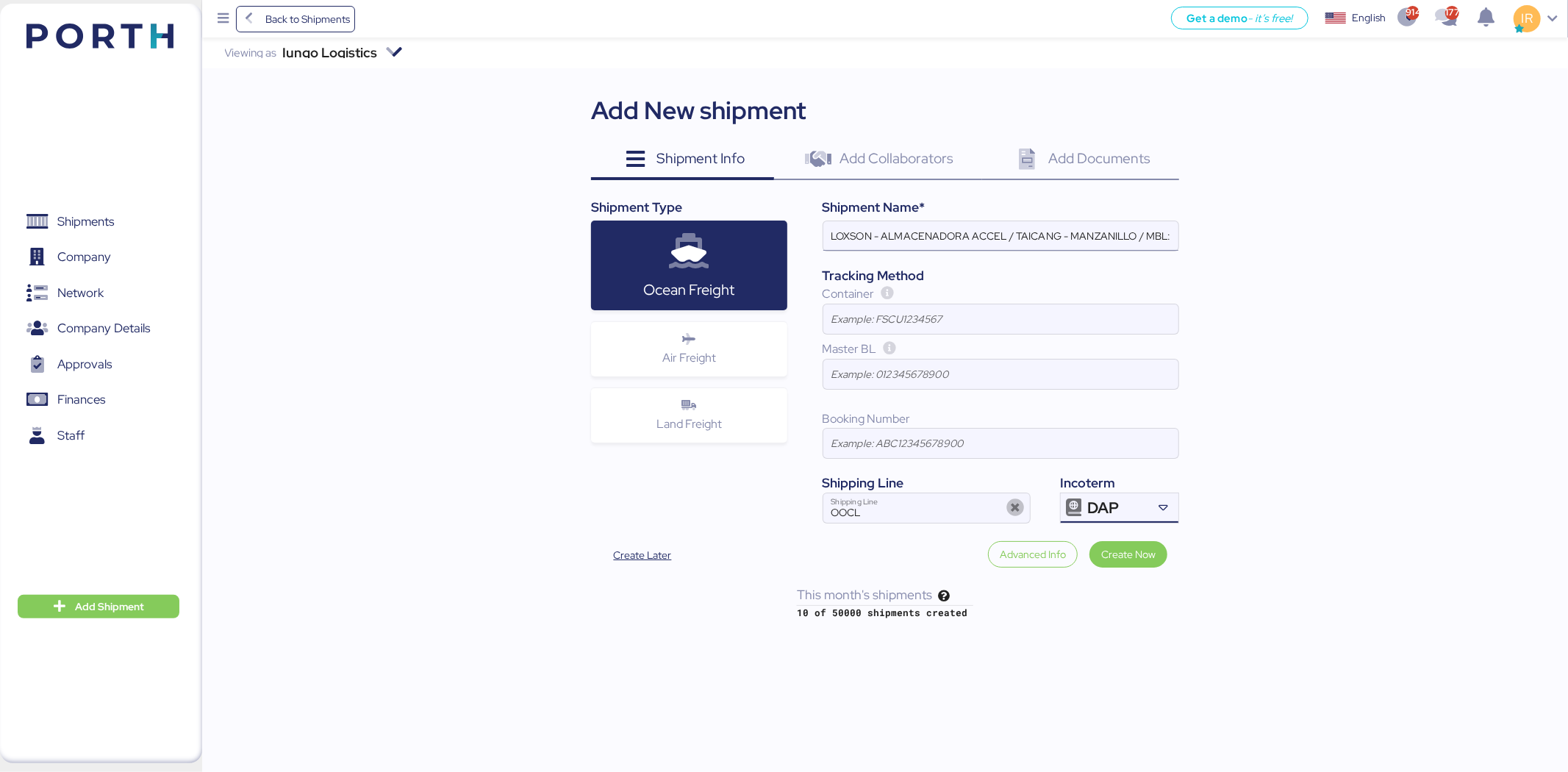
click at [1037, 231] on input "LOXSON - ALMACENADORA ACCEL / TAICANG - MANZANILLO / MBL: COSU6405538660 - HBL:…" at bounding box center [1001, 236] width 355 height 29
click at [938, 237] on input "LOXSON - ALMACENADORA ACCEL / SHANGHAI - MANZANILLO / MBL: COSU6405538660 - HBL…" at bounding box center [1001, 236] width 355 height 29
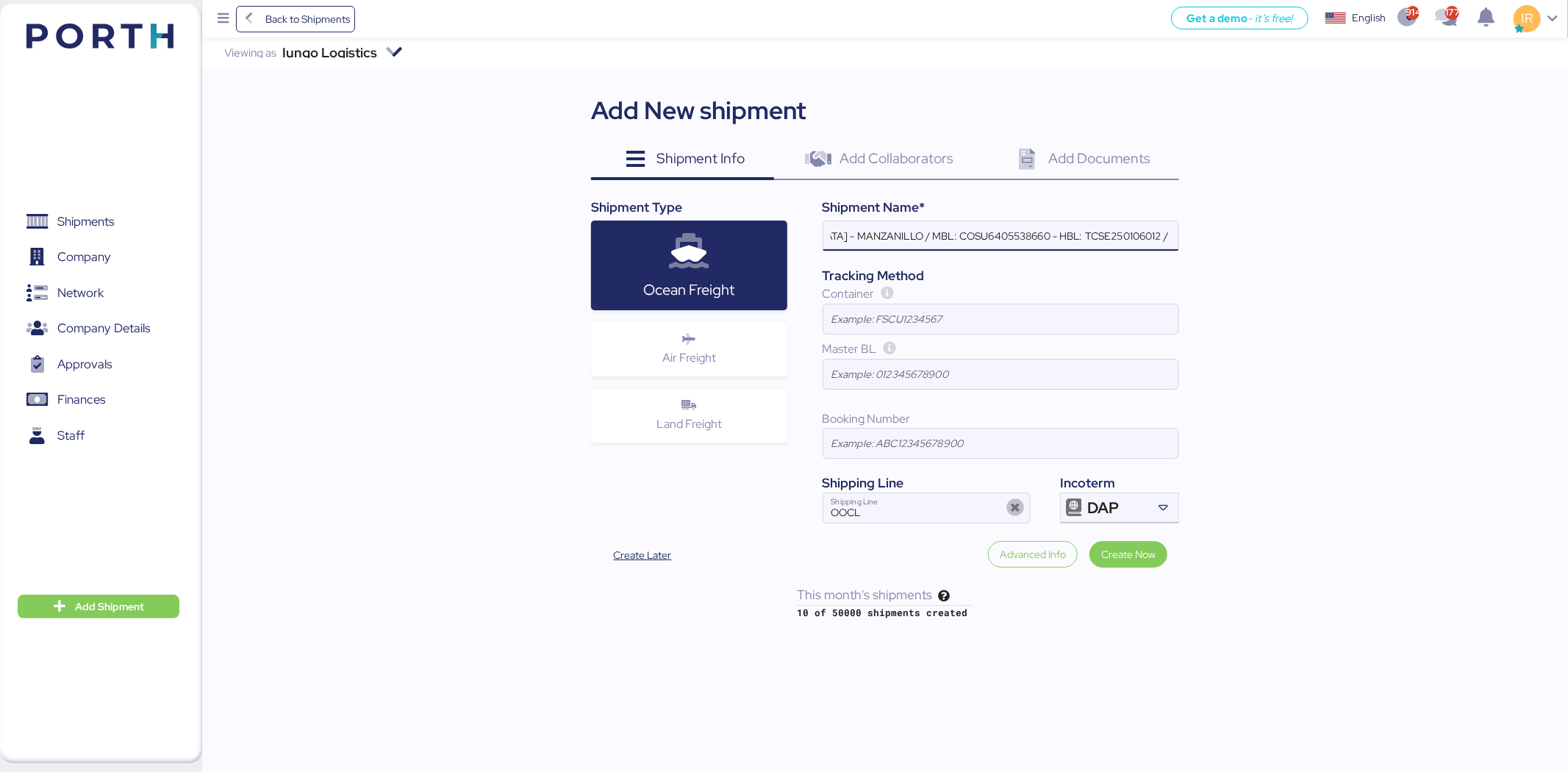
paste input "OOLU8899504550"
click at [1092, 237] on input "LOXSON - ALMACENADORA ACCEL / SHANGHAI - MANZANILLO / MBL: OOLU8899504550 - HBL…" at bounding box center [1001, 236] width 355 height 29
paste input "SZML2508070C"
click at [1092, 237] on input "LOXSON - ALMACENADORA ACCEL / SHANGHAI - MANZANILLO / MBL: OOLU8899504550 - HBL…" at bounding box center [1001, 236] width 355 height 29
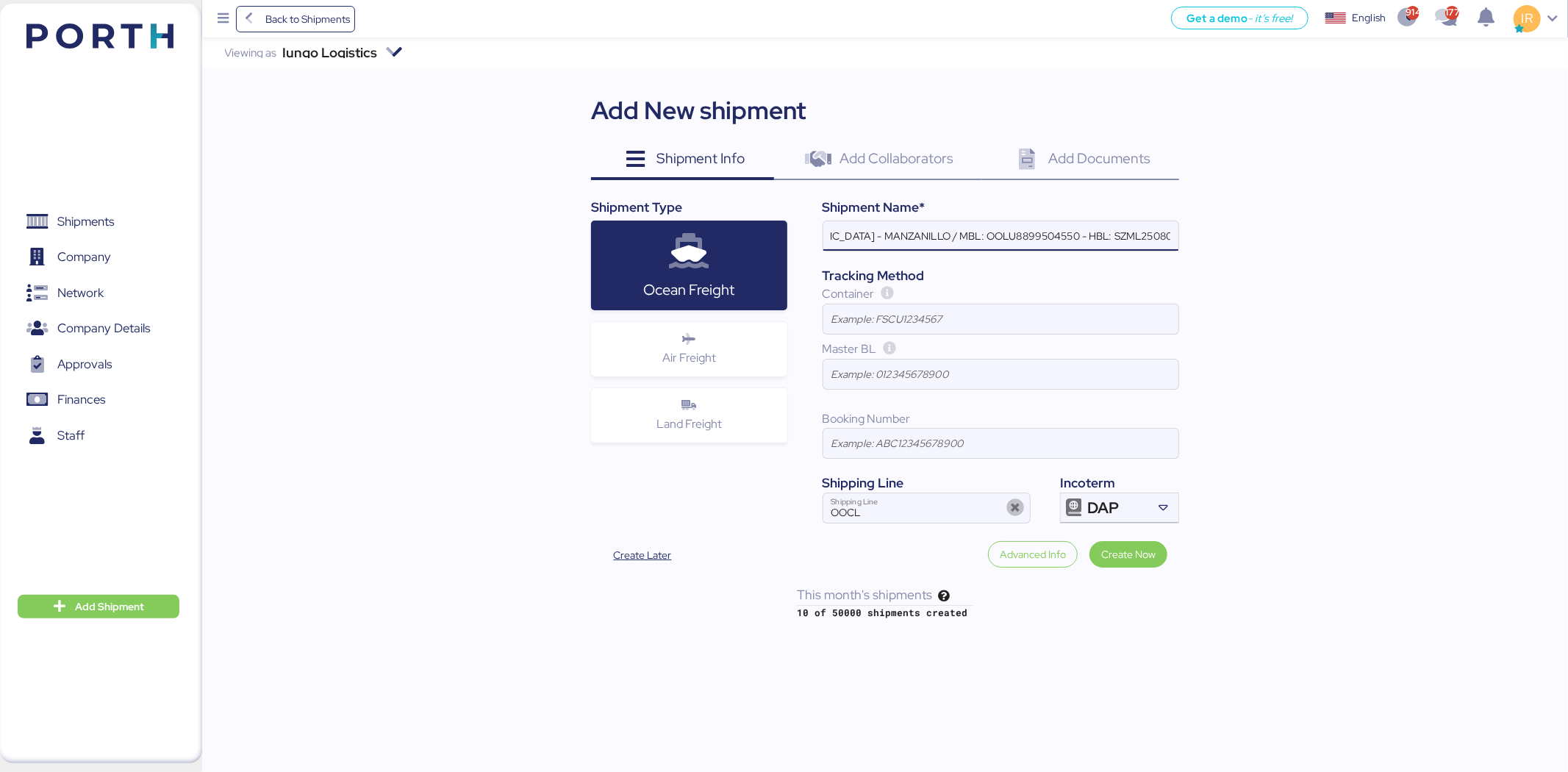
scroll to position [0, 279]
click at [1132, 232] on input "LOXSON - ALMACENADORA ACCEL / SHANGHAI - MANZANILLO / MBL: OOLU8899504550 - HBL…" at bounding box center [1001, 236] width 355 height 29
click at [1155, 236] on input "LOXSON - ALMACENADORA ACCEL / SHANGHAI - MANZANILLO / MBL: OOLU8899504550 - HBL…" at bounding box center [1001, 236] width 355 height 29
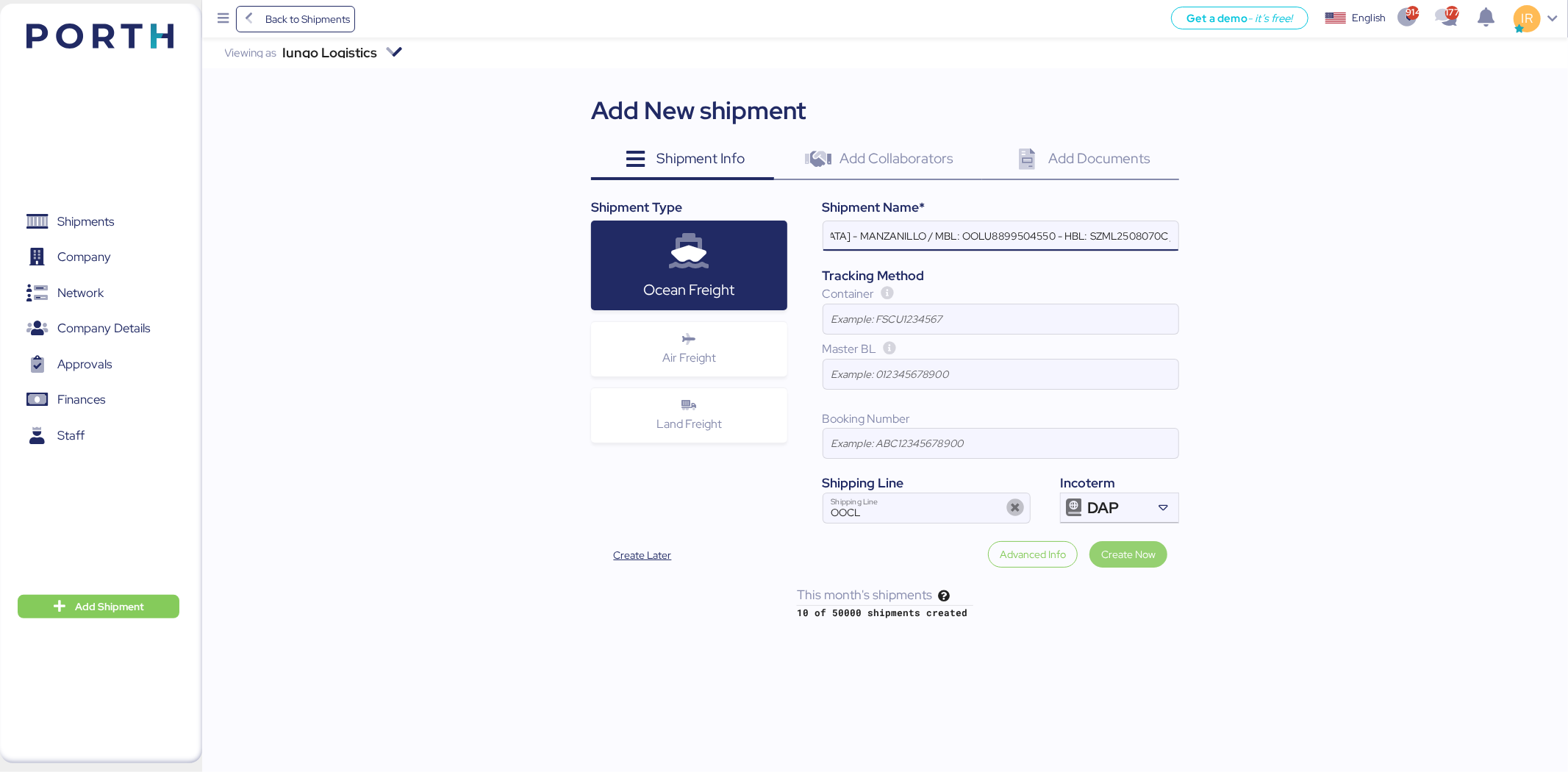
type input "LOXSON - ALMACENADORA ACCEL / [GEOGRAPHIC_DATA] - MANZANILLO / MBL: OOLU8899504…"
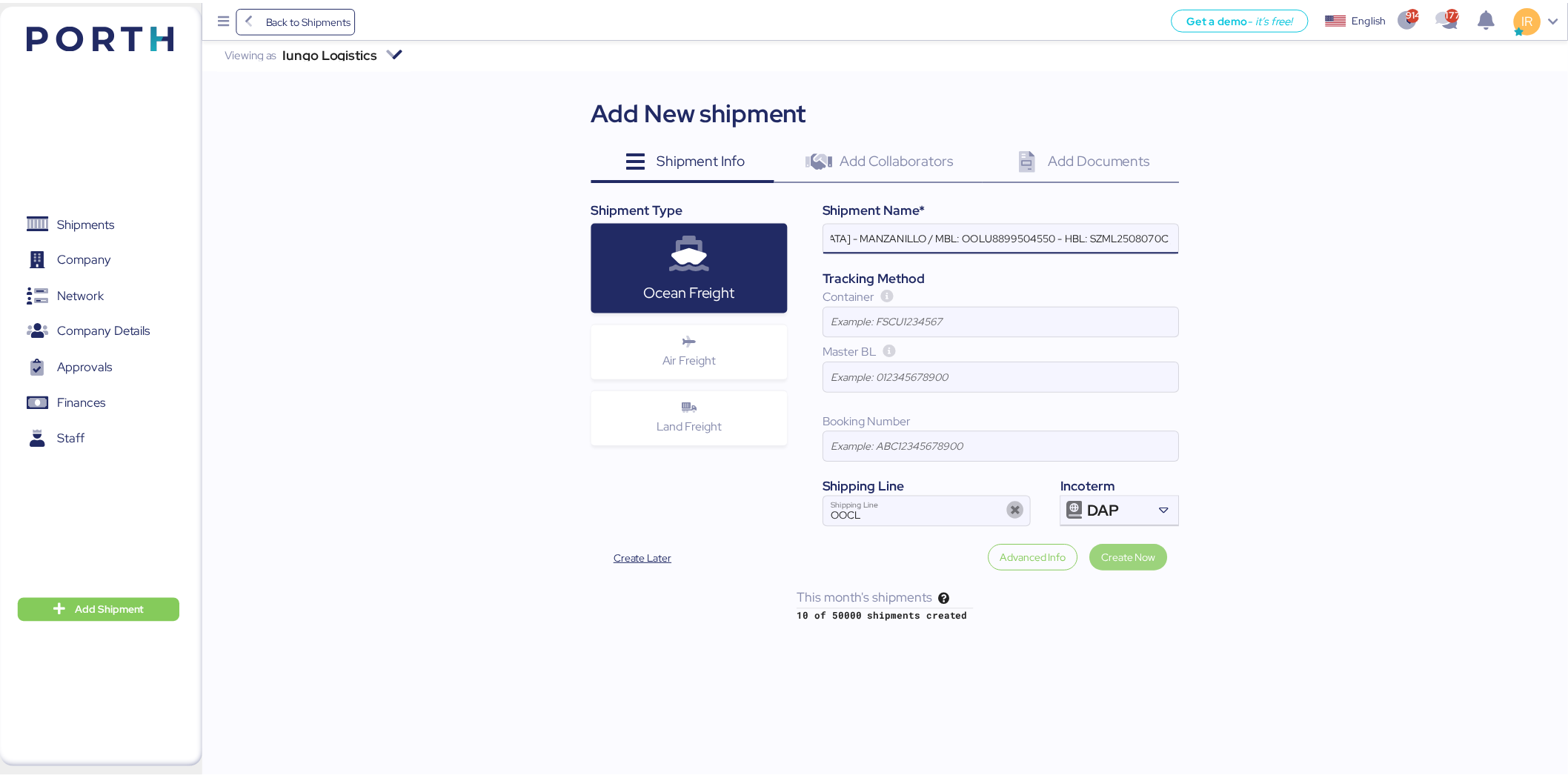
scroll to position [0, 0]
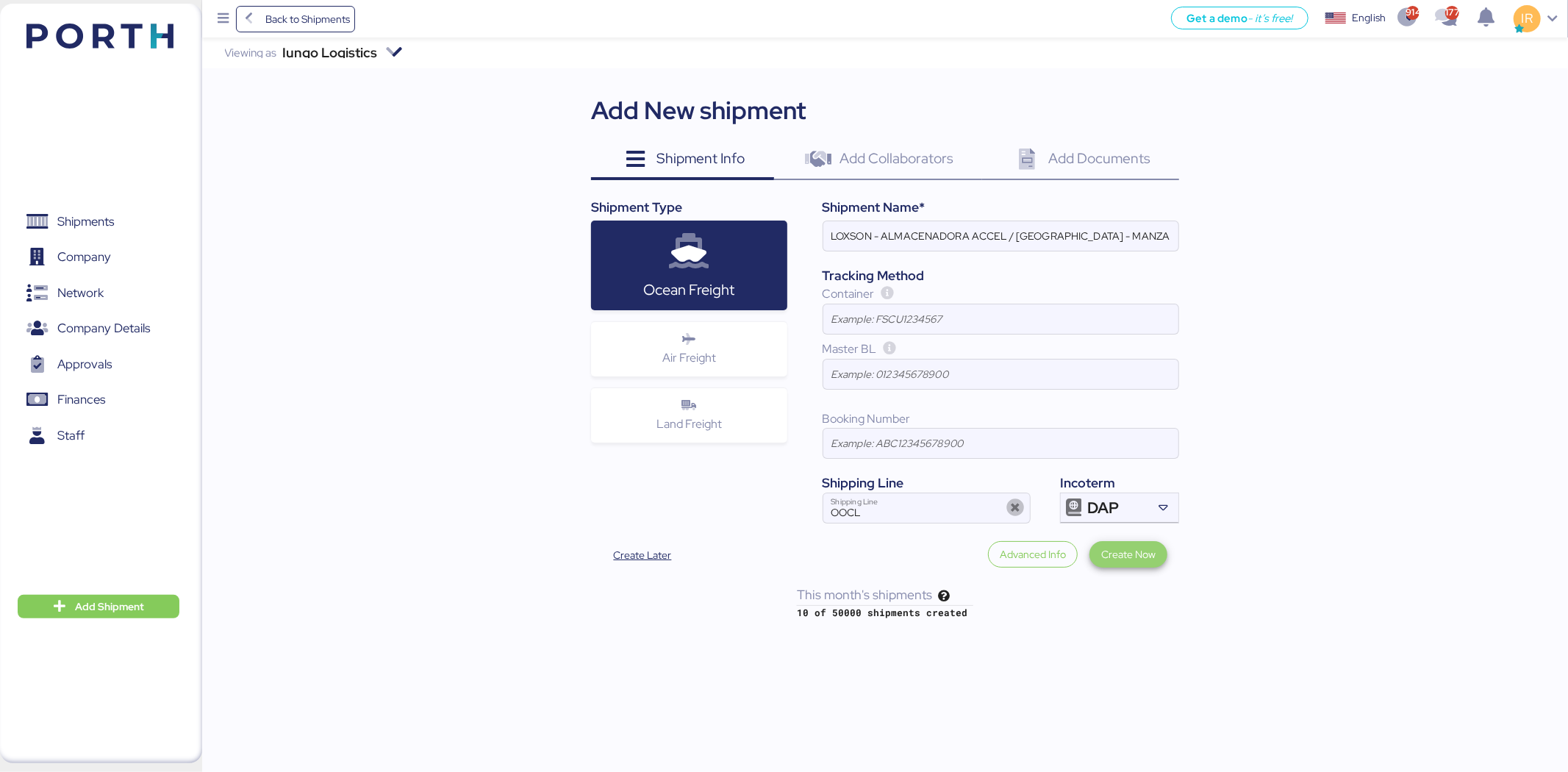
click at [1118, 546] on span "Create Now" at bounding box center [1128, 554] width 54 height 20
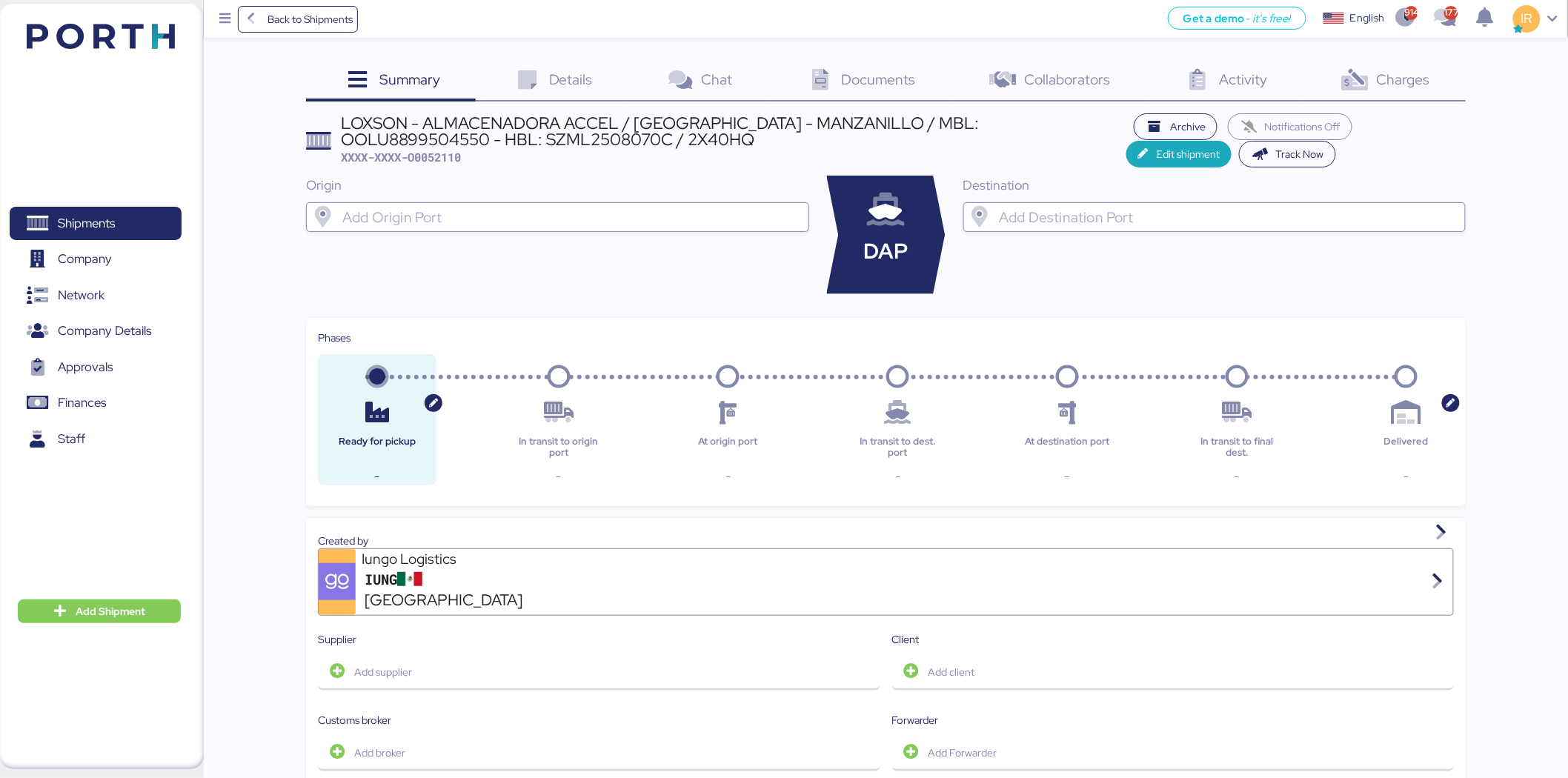
click at [512, 208] on input "search" at bounding box center [570, 217] width 463 height 17
type input "h"
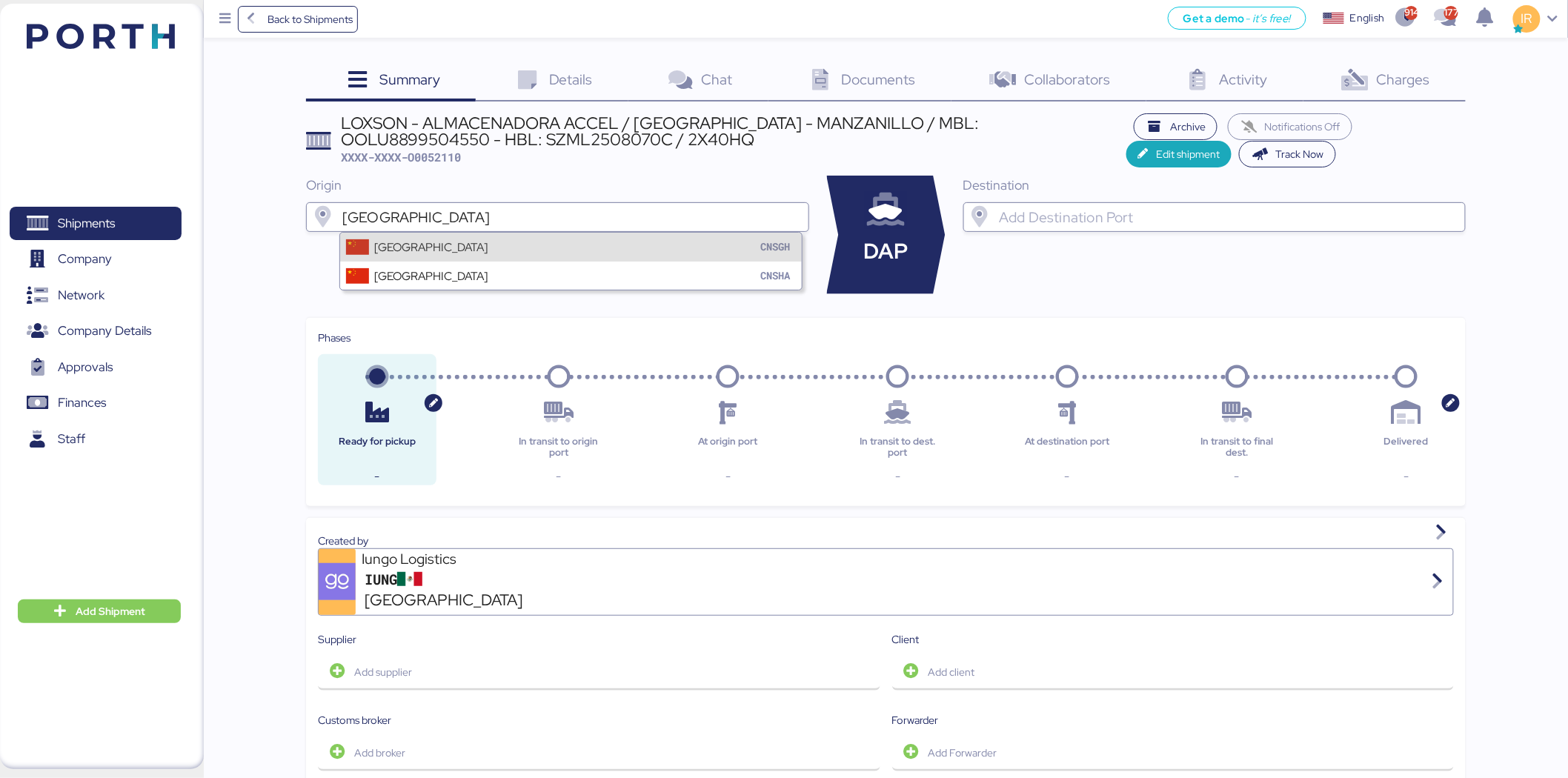
type input "shanghai"
click at [454, 247] on div "Shanghai CNSGH" at bounding box center [570, 247] width 462 height 29
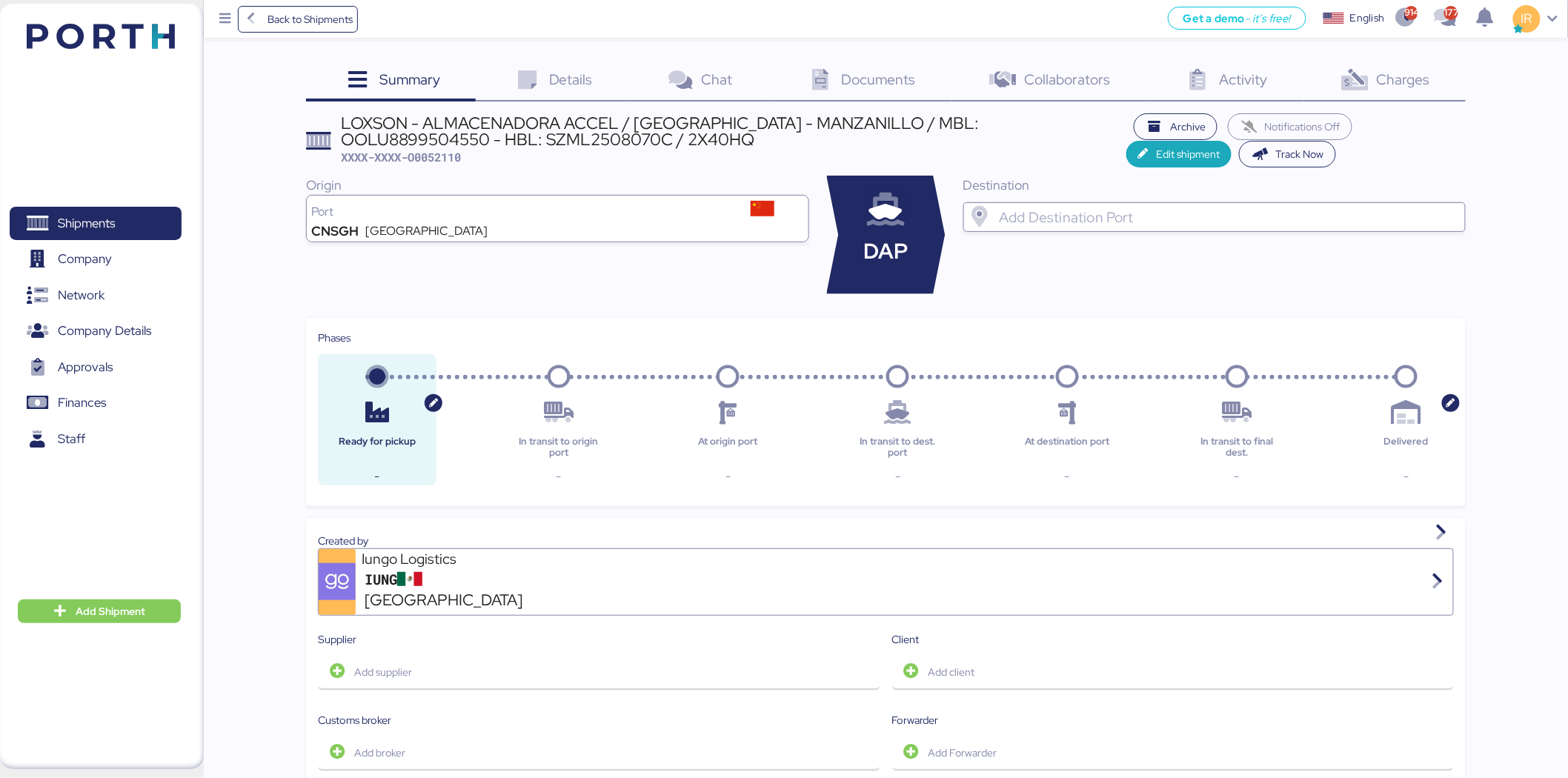
click at [1135, 212] on input "search" at bounding box center [1227, 217] width 463 height 17
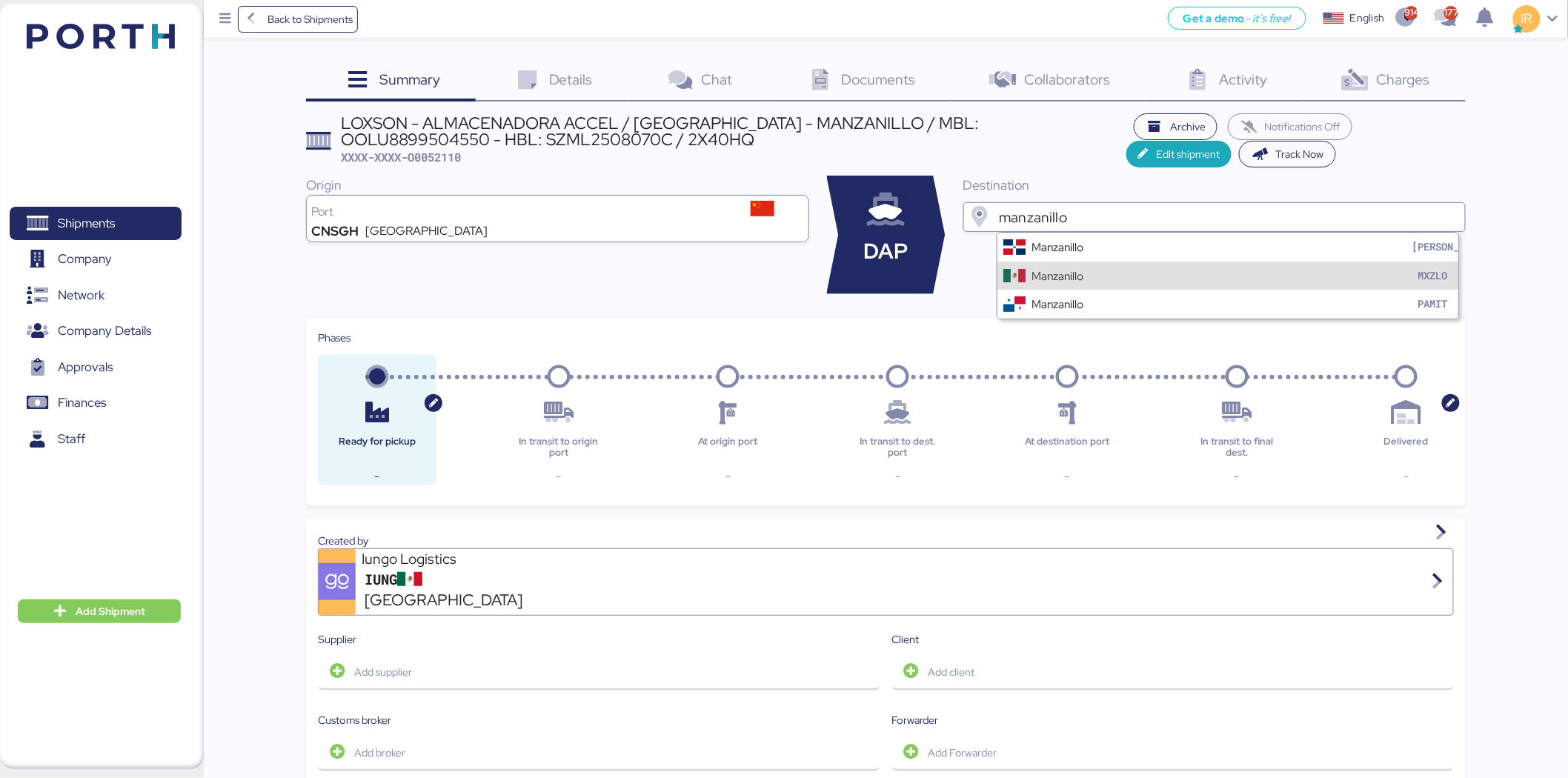
type input "manzanillo"
click at [1091, 267] on div "Manzanillo MXZLO" at bounding box center [1228, 276] width 462 height 29
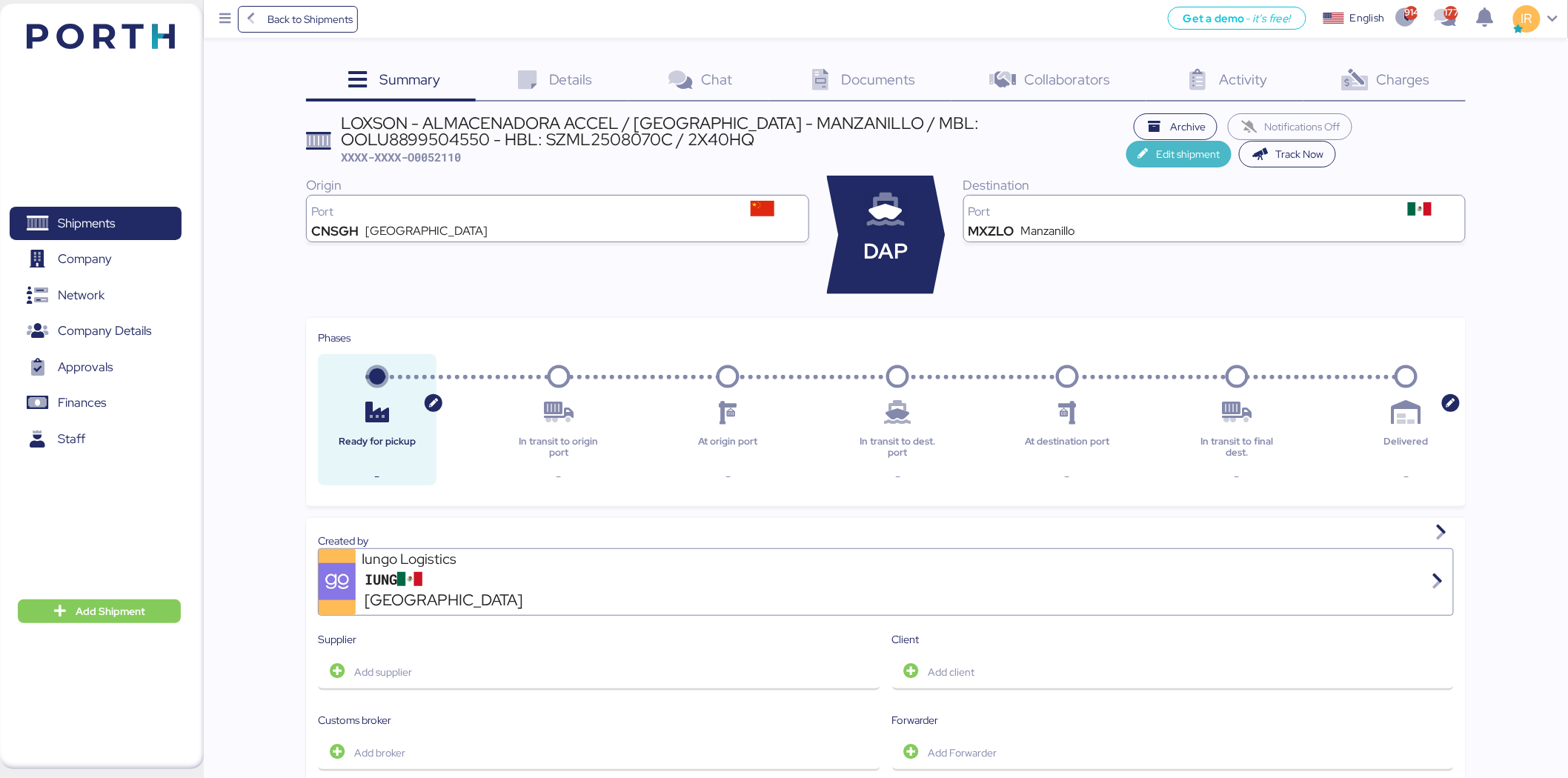
click at [1220, 145] on span "Edit shipment" at bounding box center [1188, 154] width 63 height 17
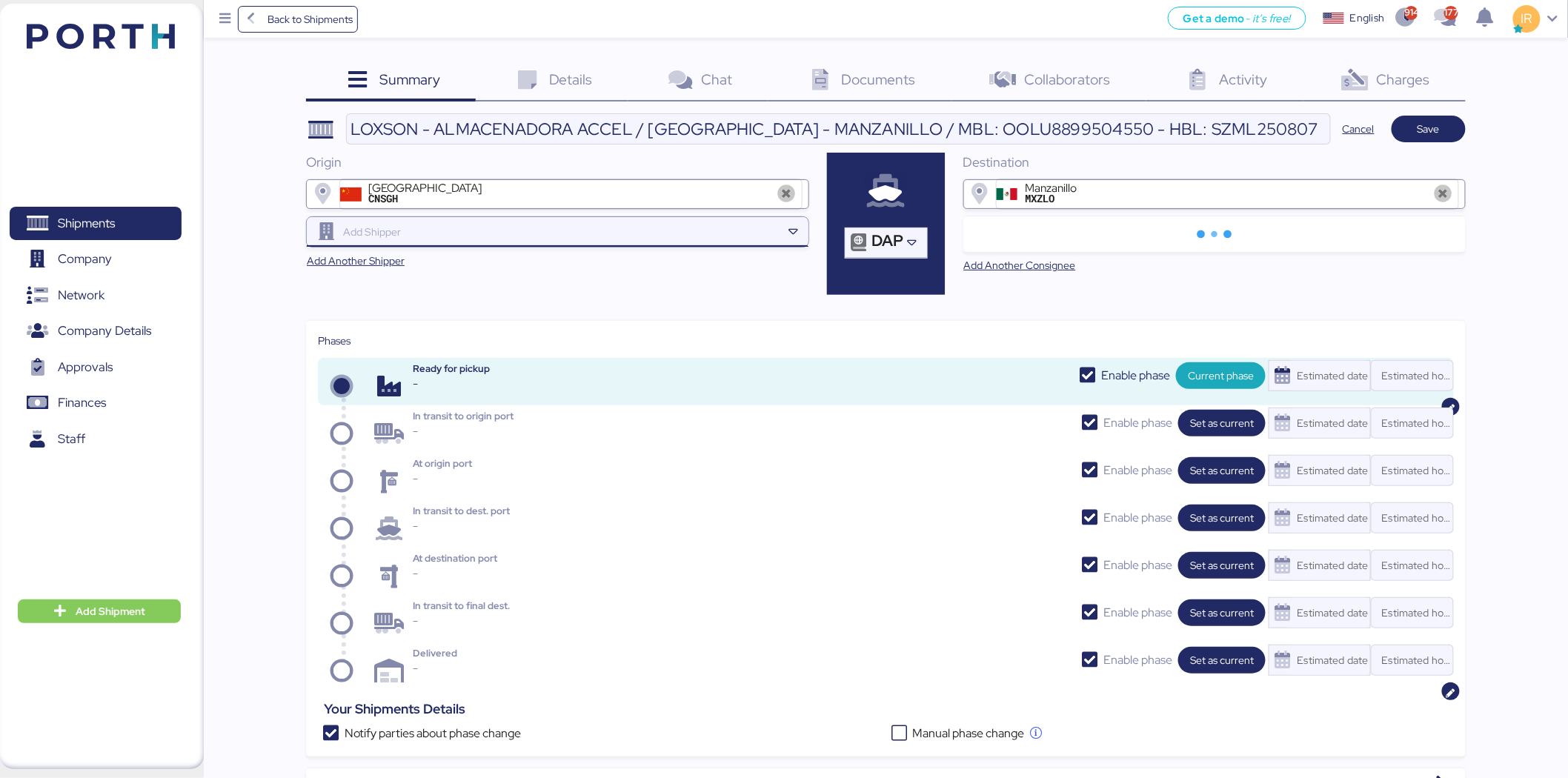
click at [446, 238] on input "search" at bounding box center [560, 232] width 441 height 17
paste input "ALCHA INTERNATIONAL"
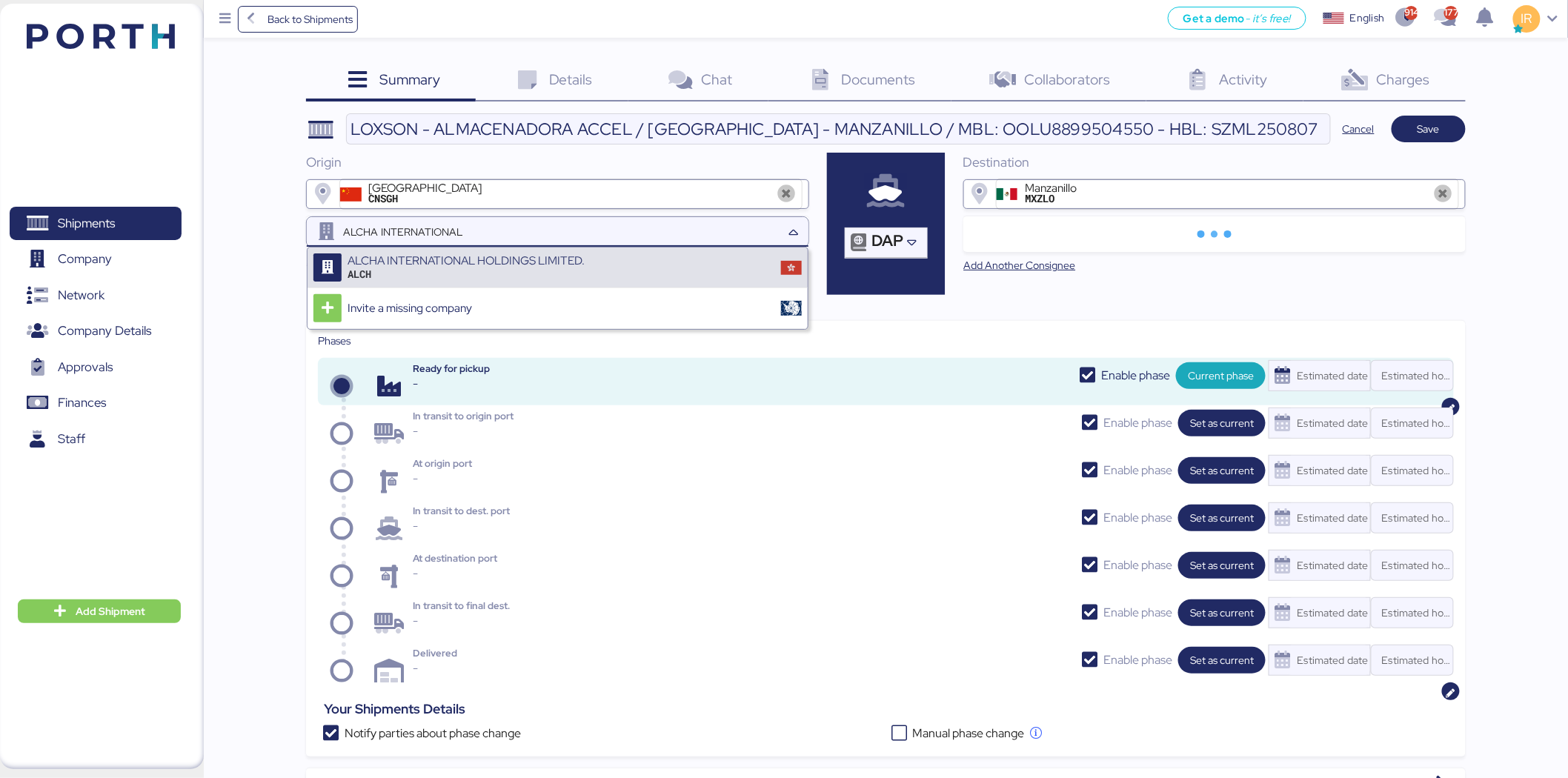
type input "ALCHA INTERNATIONAL"
click at [478, 263] on div "ALCHA INTERNATIONAL HOLDINGS LIMITED." at bounding box center [466, 261] width 237 height 13
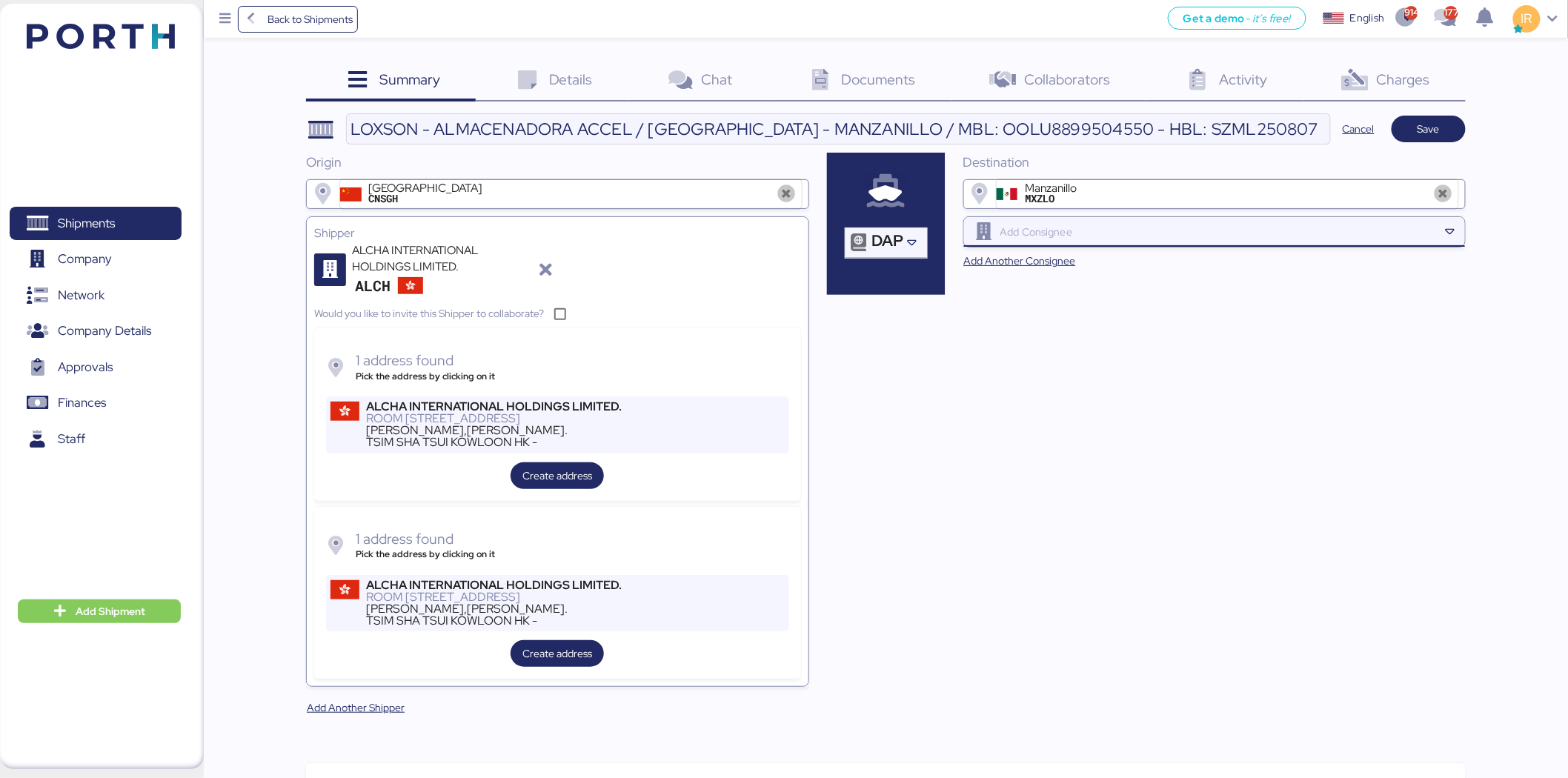
click at [1144, 246] on div at bounding box center [1218, 231] width 441 height 29
paste input "ALMACENADORA ACCEL,"
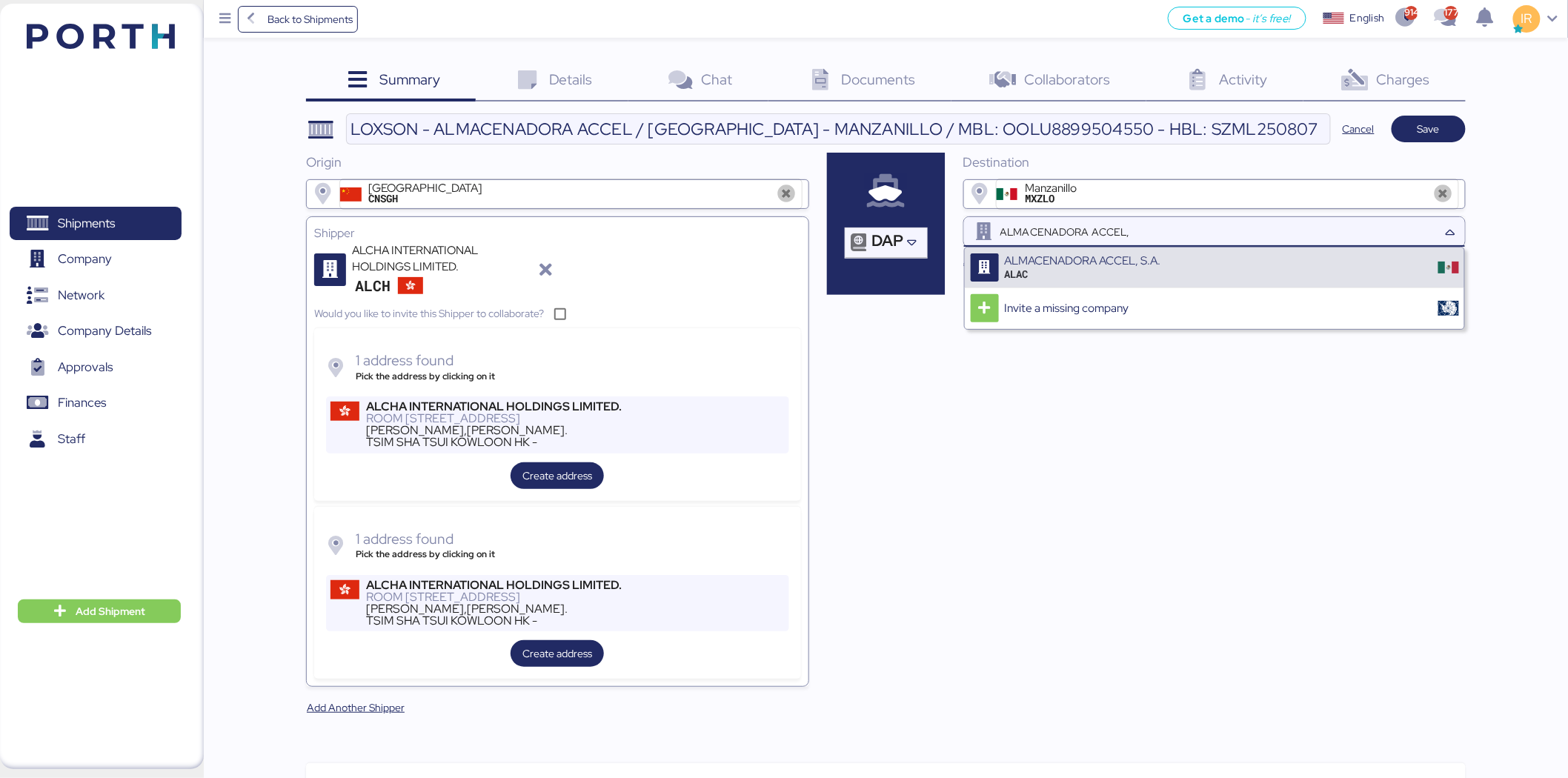
type input "ALMACENADORA ACCEL,"
click at [1169, 262] on div "ALMACENADORA ACCEL, S.A. ALAC" at bounding box center [1215, 267] width 499 height 40
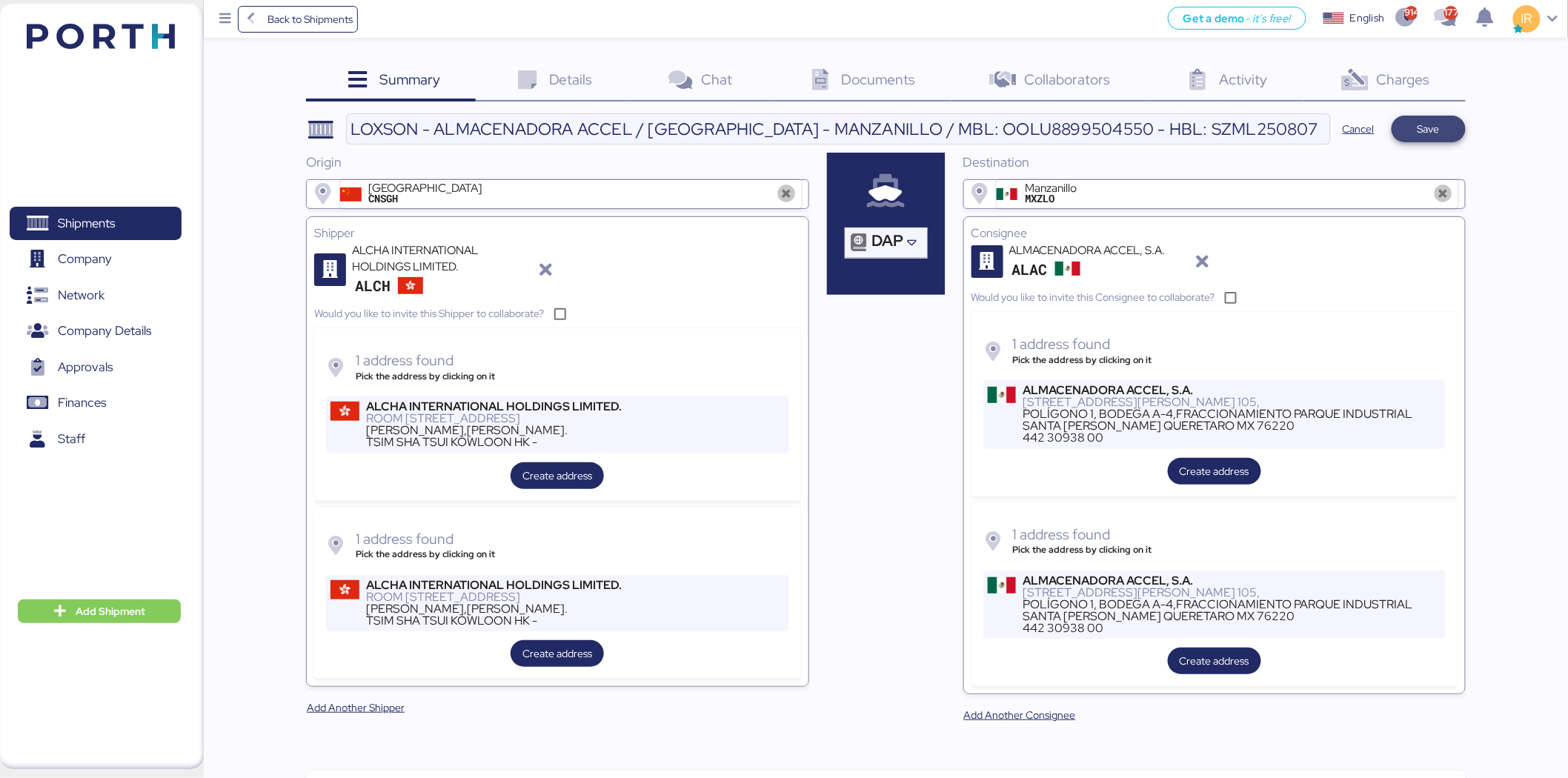
click at [1427, 129] on span "Save" at bounding box center [1429, 129] width 22 height 17
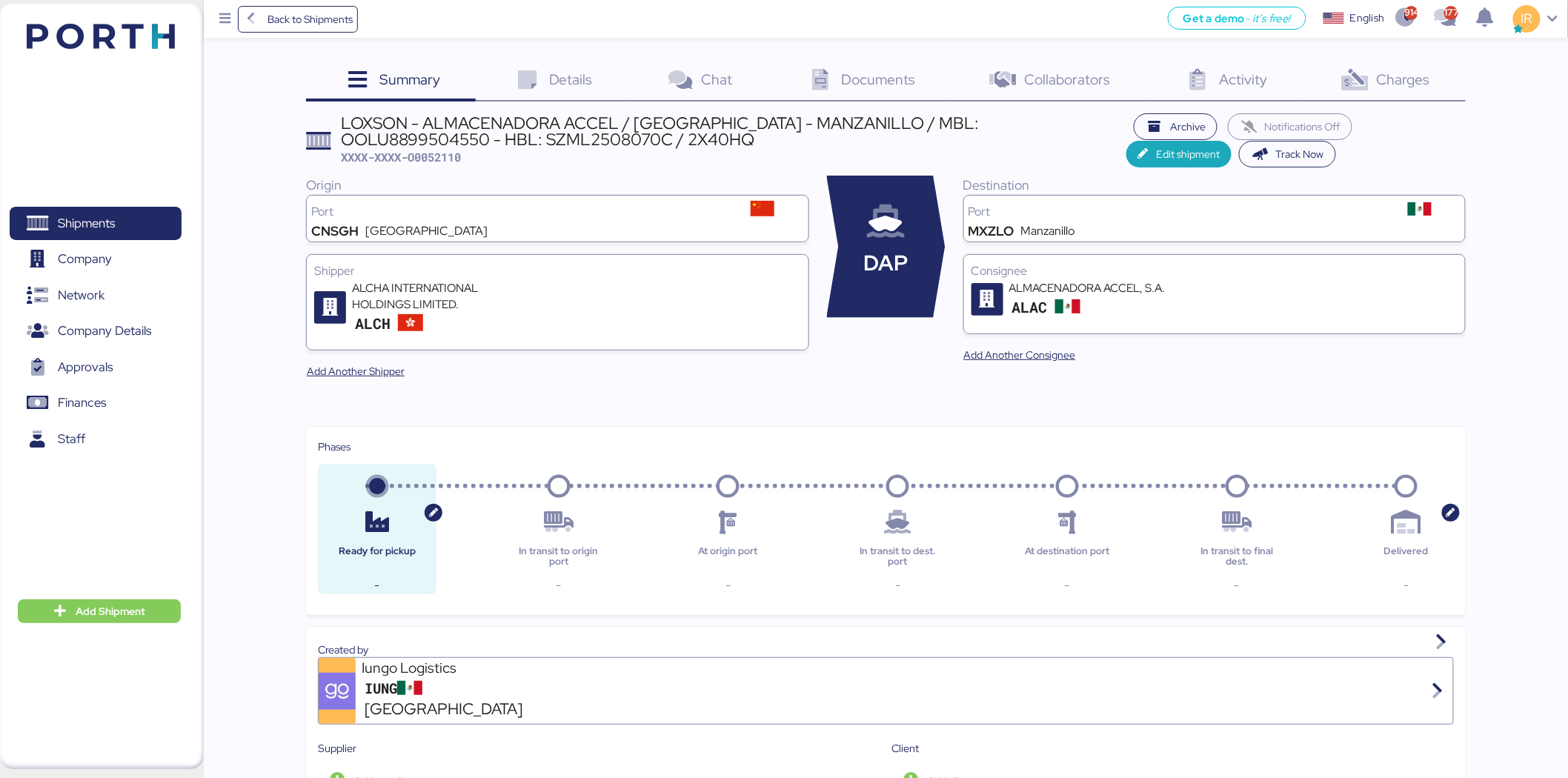
click at [529, 75] on icon at bounding box center [527, 80] width 32 height 21
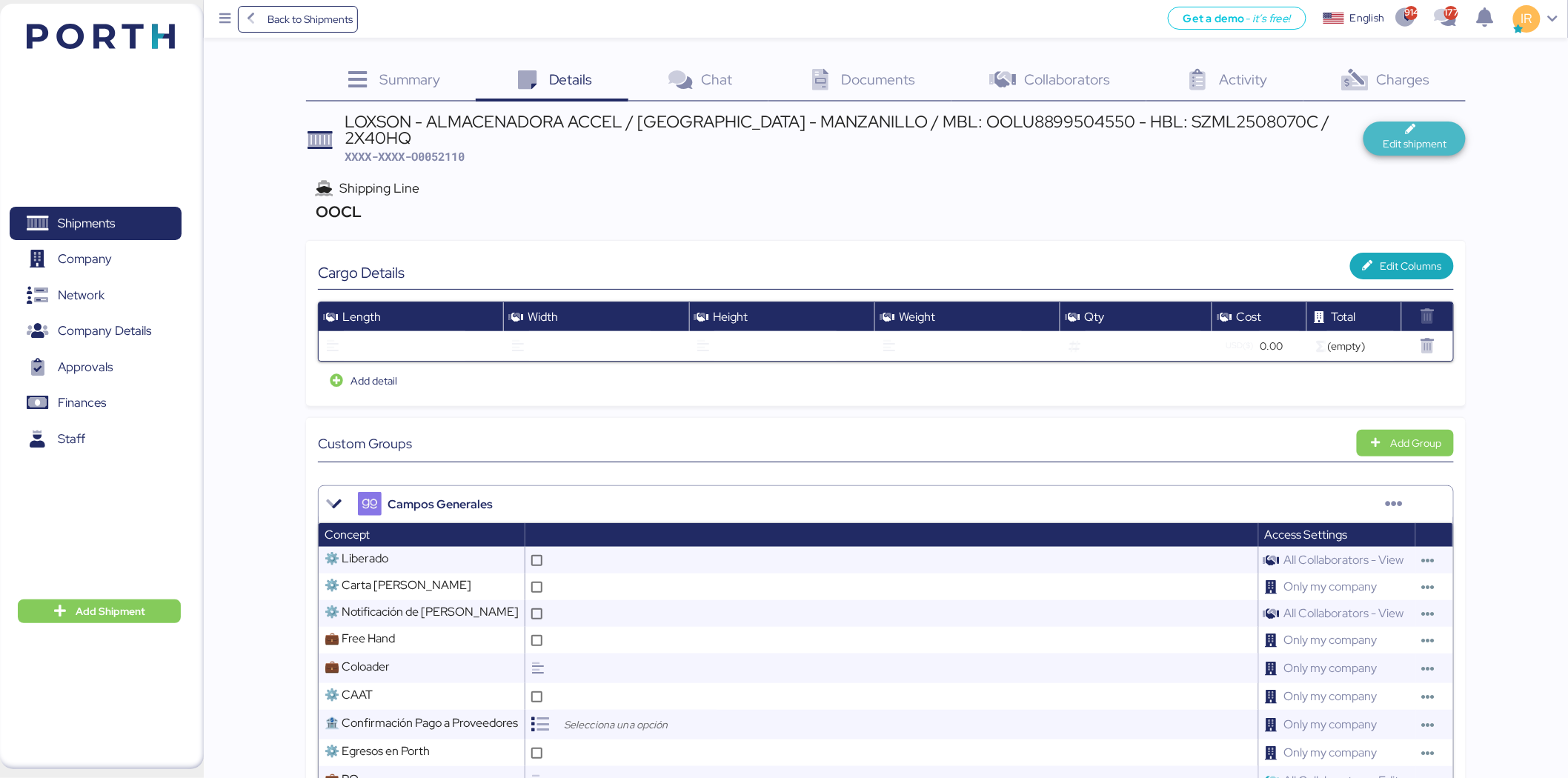
click at [1401, 135] on span "Edit shipment" at bounding box center [1414, 143] width 63 height 17
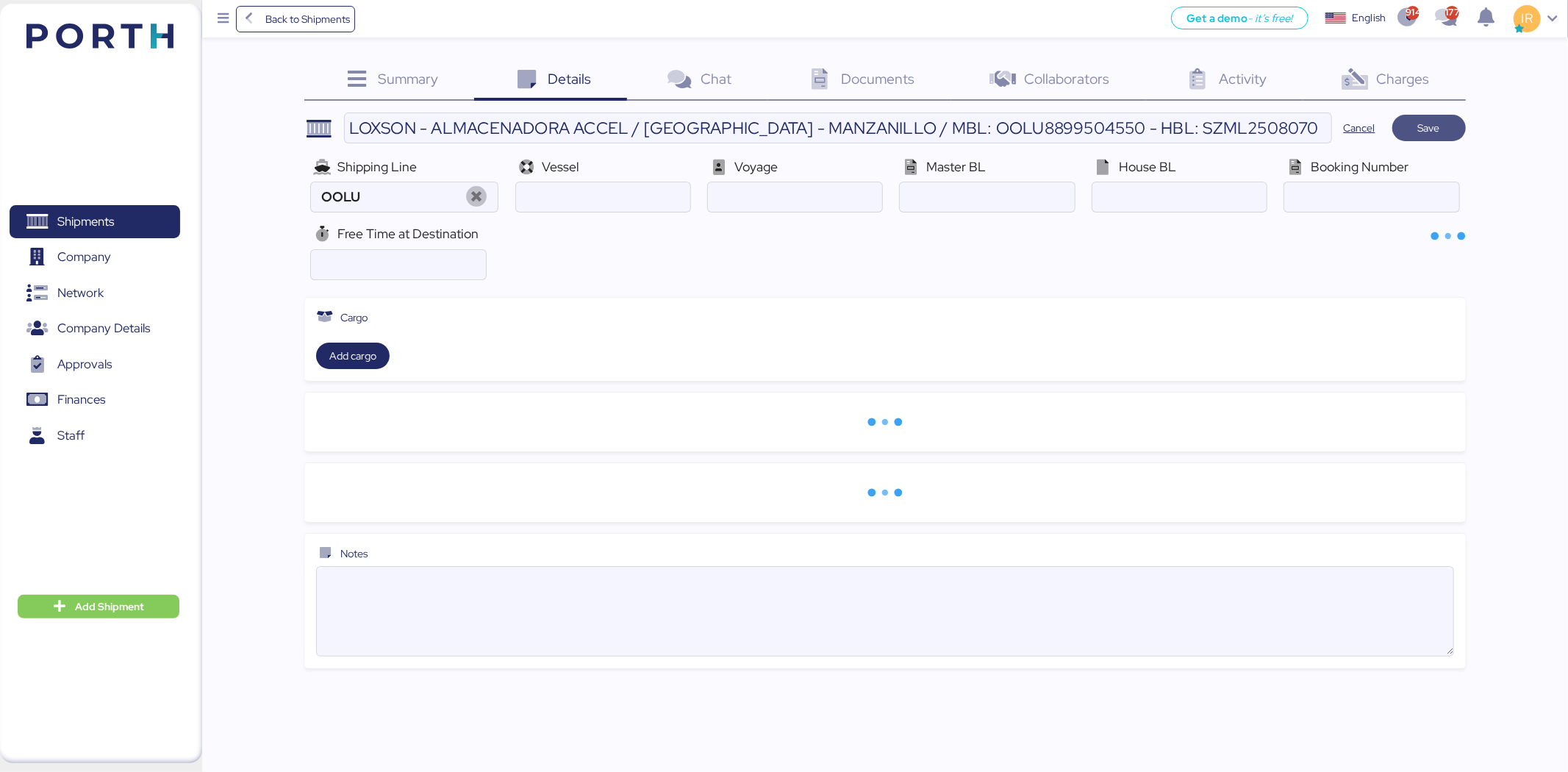
type input "OOCL"
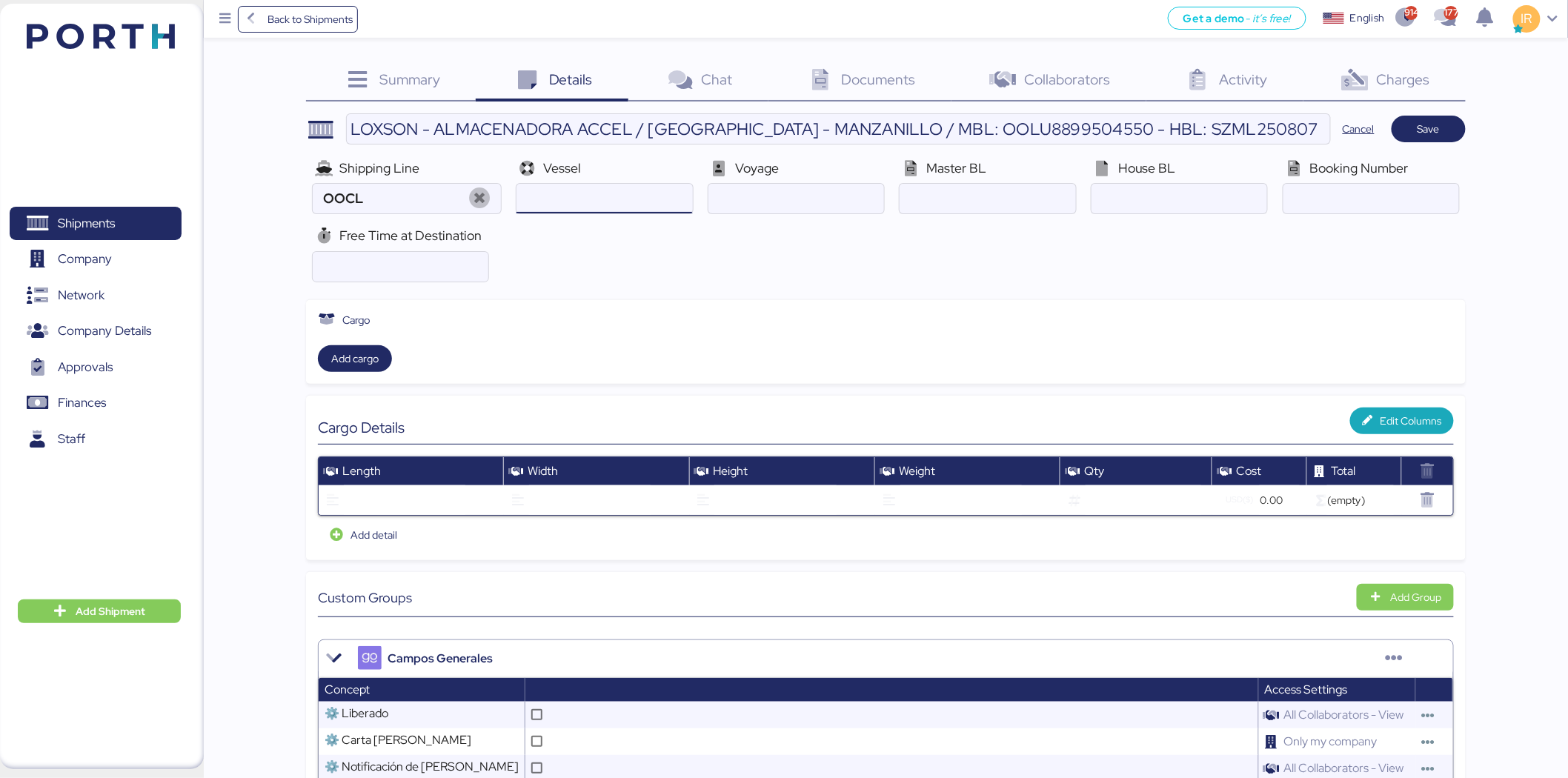
click at [620, 201] on input "ocean" at bounding box center [605, 198] width 176 height 29
paste input "XIN HONG KONG V.078E"
type input "XIN HONG KONG"
paste input "078E"
type input "078E"
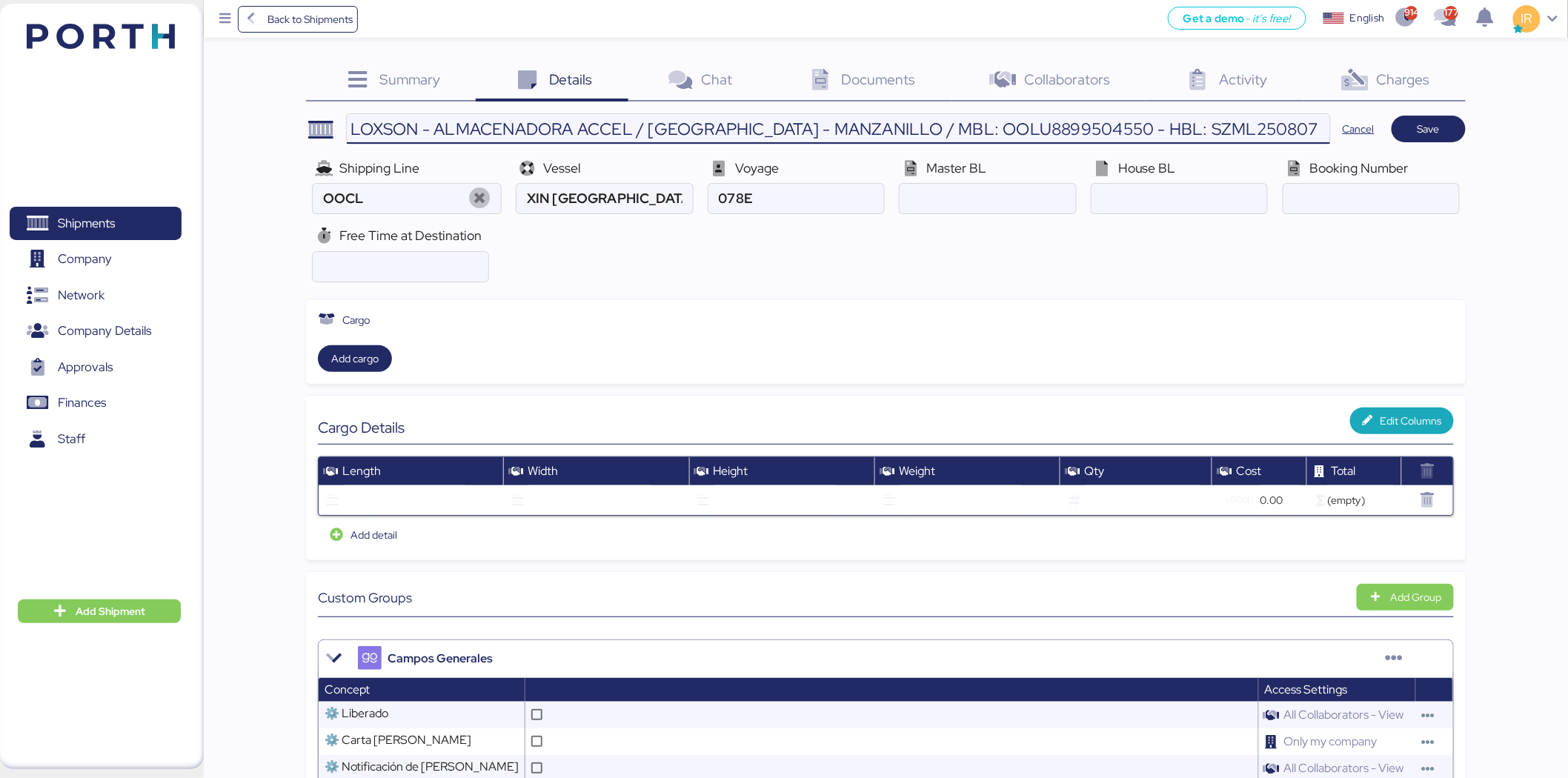
click at [957, 141] on input "LOXSON - ALMACENADORA ACCEL / [GEOGRAPHIC_DATA] - MANZANILLO / MBL: OOLU8899504…" at bounding box center [838, 128] width 983 height 29
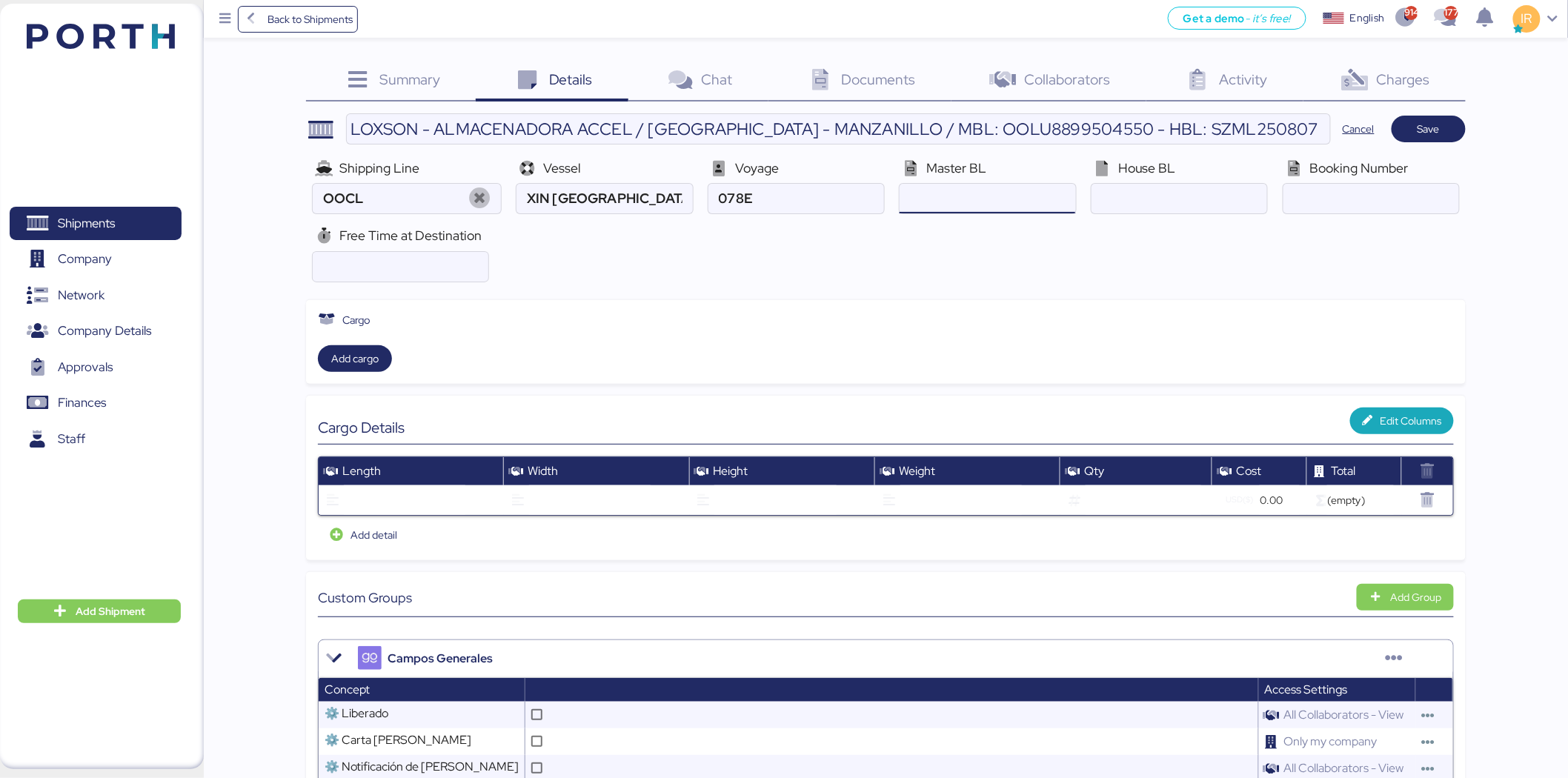
click at [968, 191] on input "ocean" at bounding box center [988, 198] width 176 height 29
paste input "OOLU8899504550"
type input "OOLU8899504550"
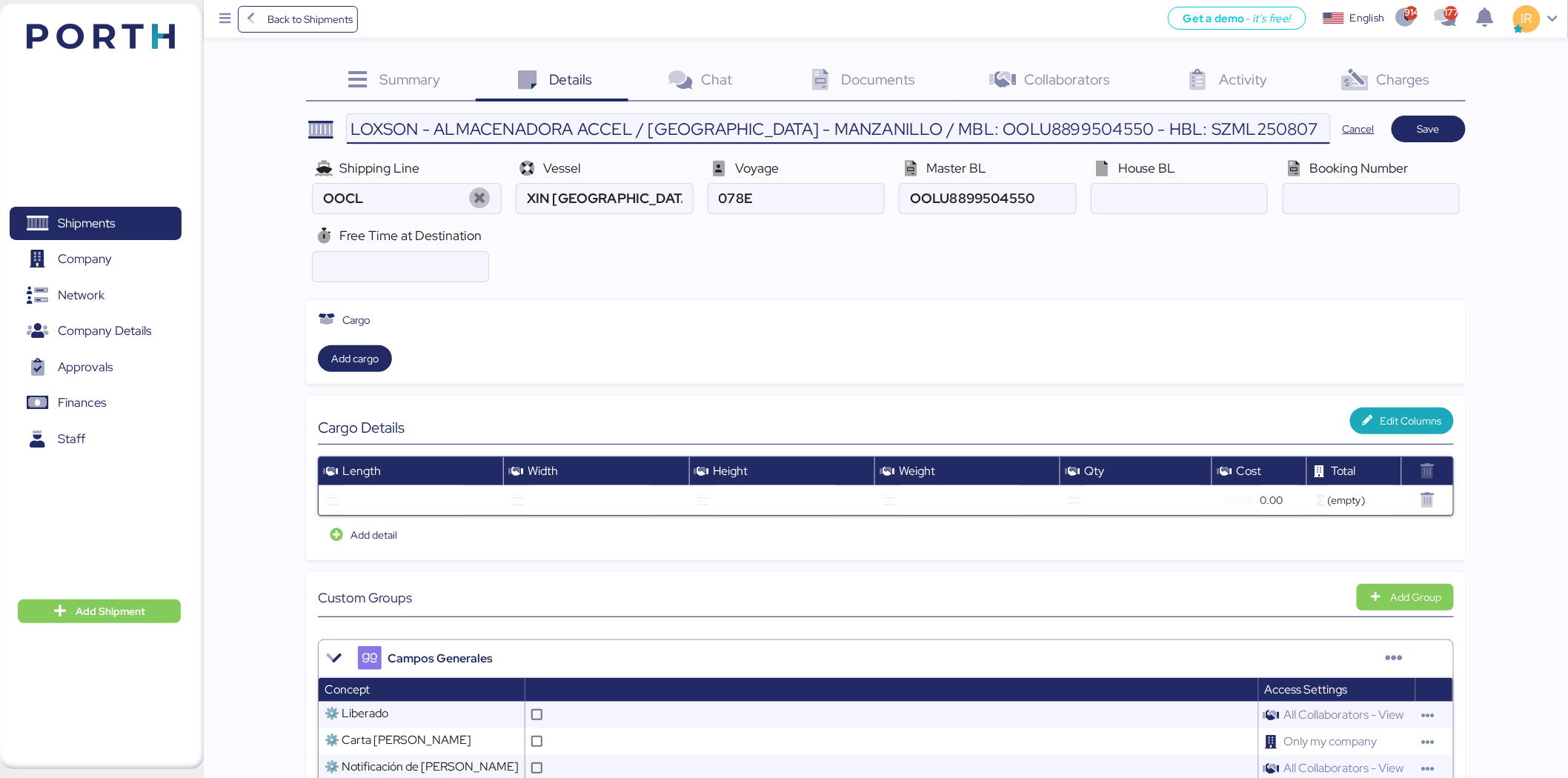
click at [1167, 126] on input "LOXSON - ALMACENADORA ACCEL / [GEOGRAPHIC_DATA] - MANZANILLO / MBL: OOLU8899504…" at bounding box center [838, 128] width 983 height 29
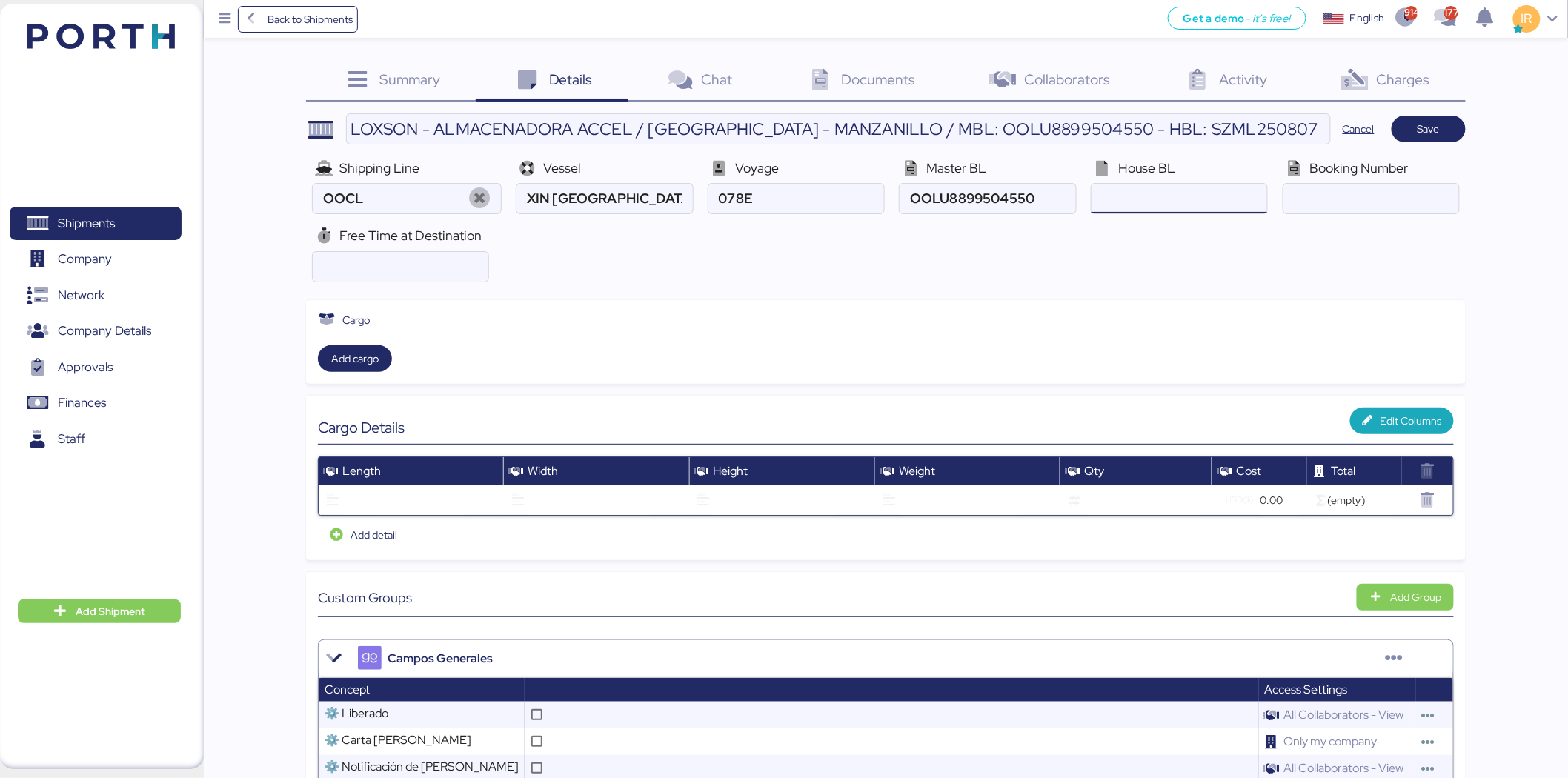
click at [1162, 195] on input "ocean" at bounding box center [1180, 198] width 176 height 29
paste input "SZML2508070C"
type input "SZML2508070C"
click at [372, 276] on input "21" at bounding box center [401, 266] width 176 height 29
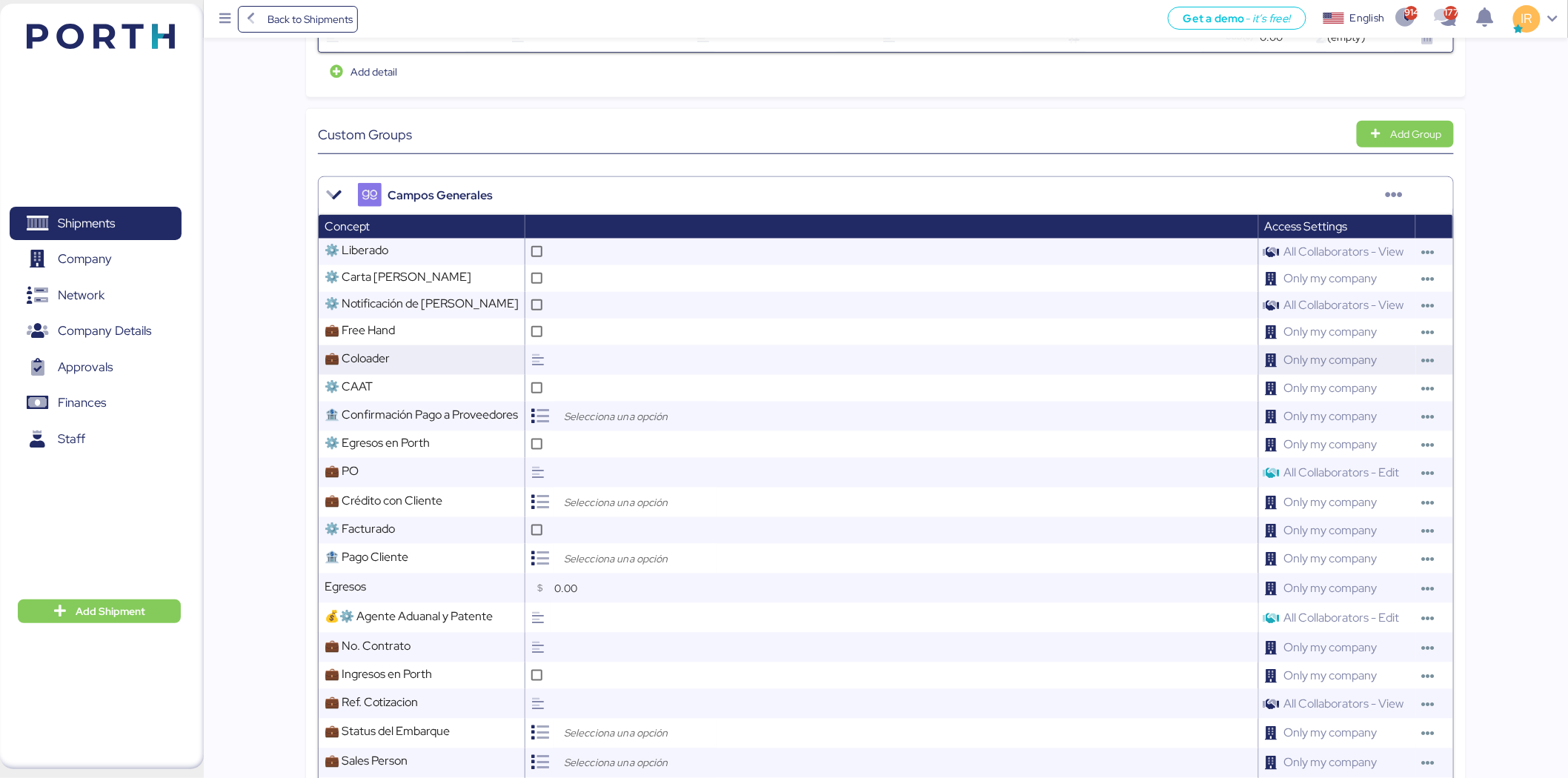
scroll to position [464, 0]
type input "21"
click at [547, 334] on div at bounding box center [536, 331] width 22 height 22
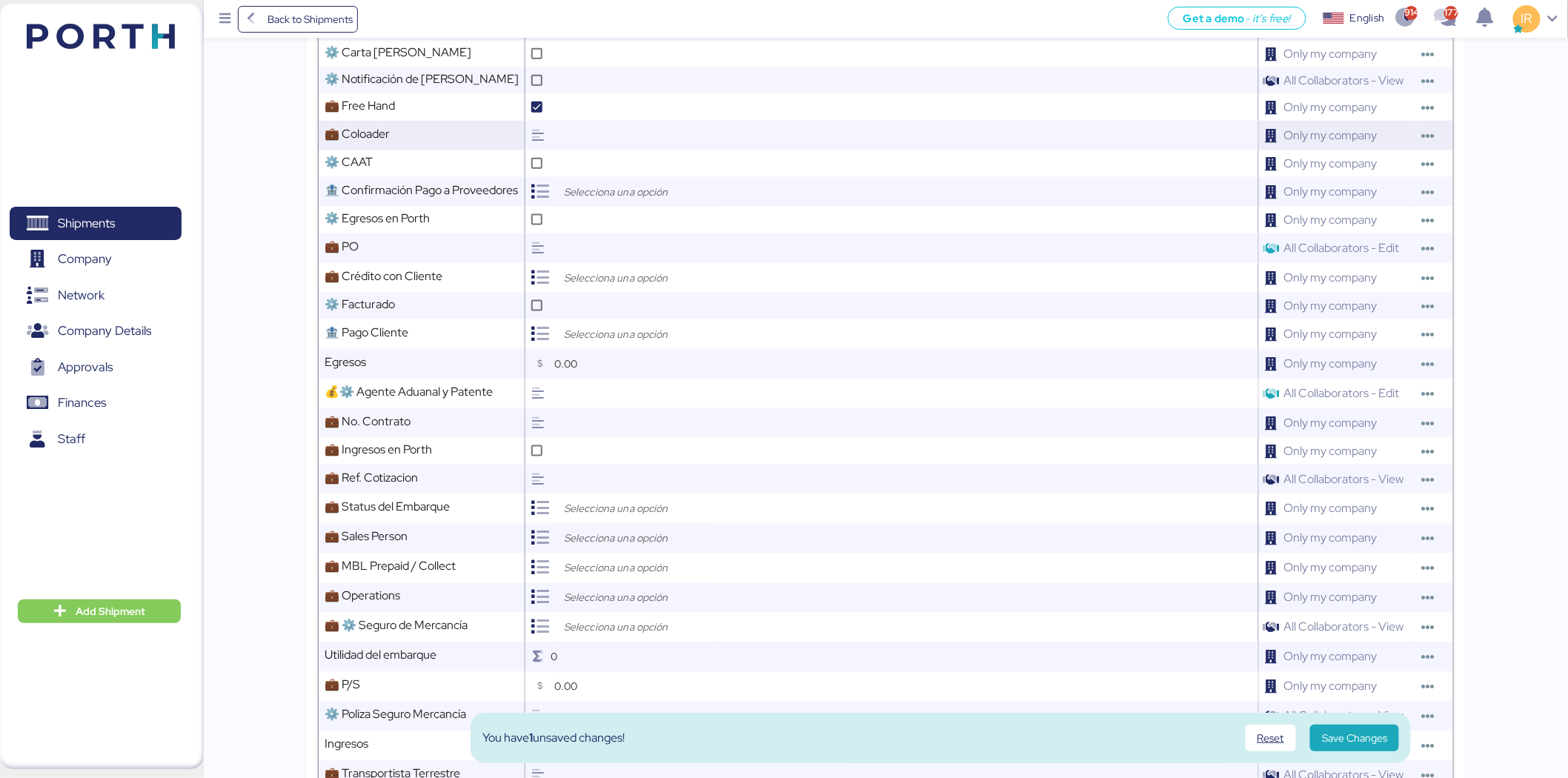
scroll to position [689, 0]
click at [609, 268] on input "search" at bounding box center [639, 276] width 155 height 17
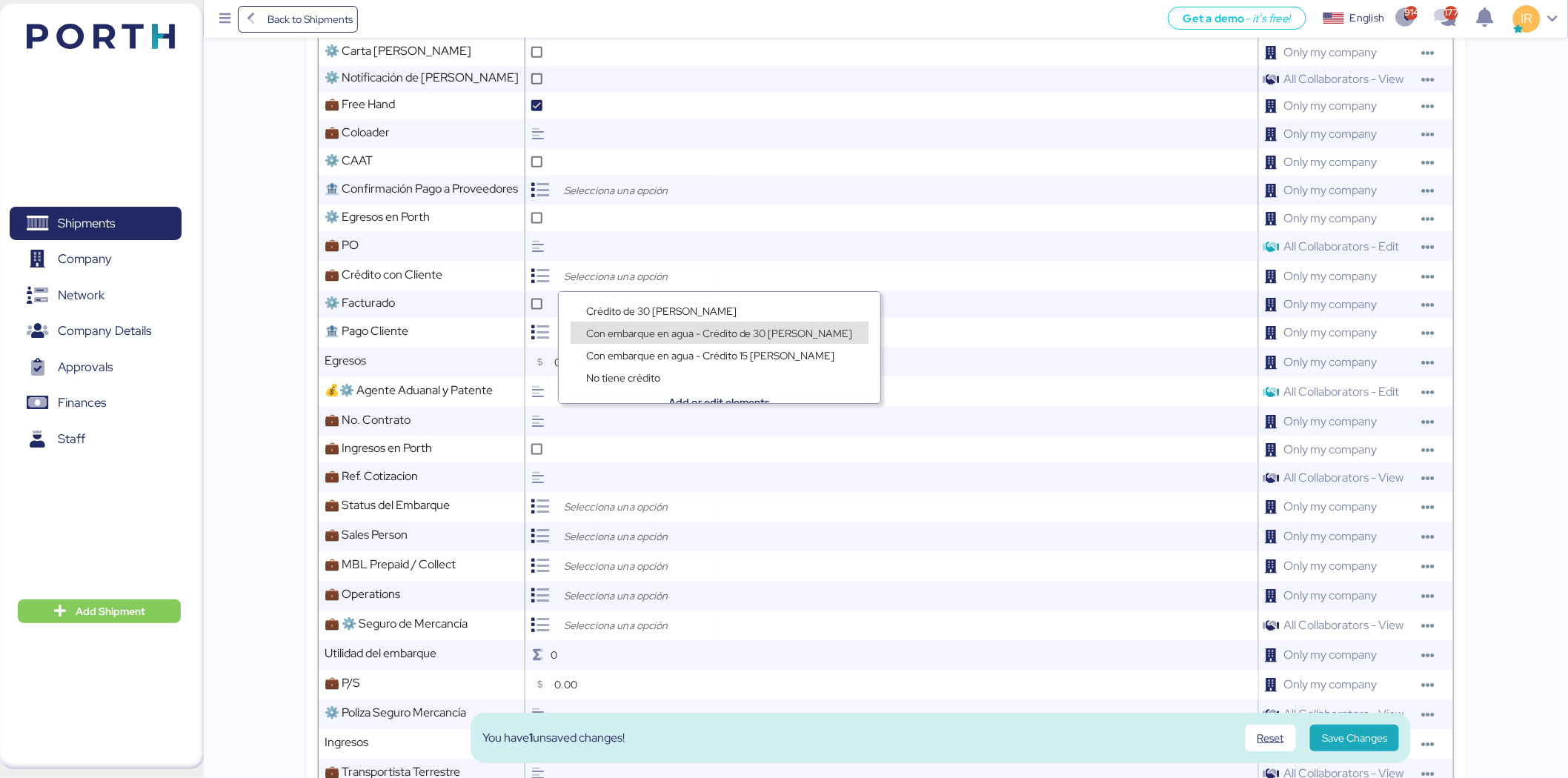
click at [595, 332] on span "Con embarque en agua - Crédito de 30 días" at bounding box center [719, 333] width 267 height 13
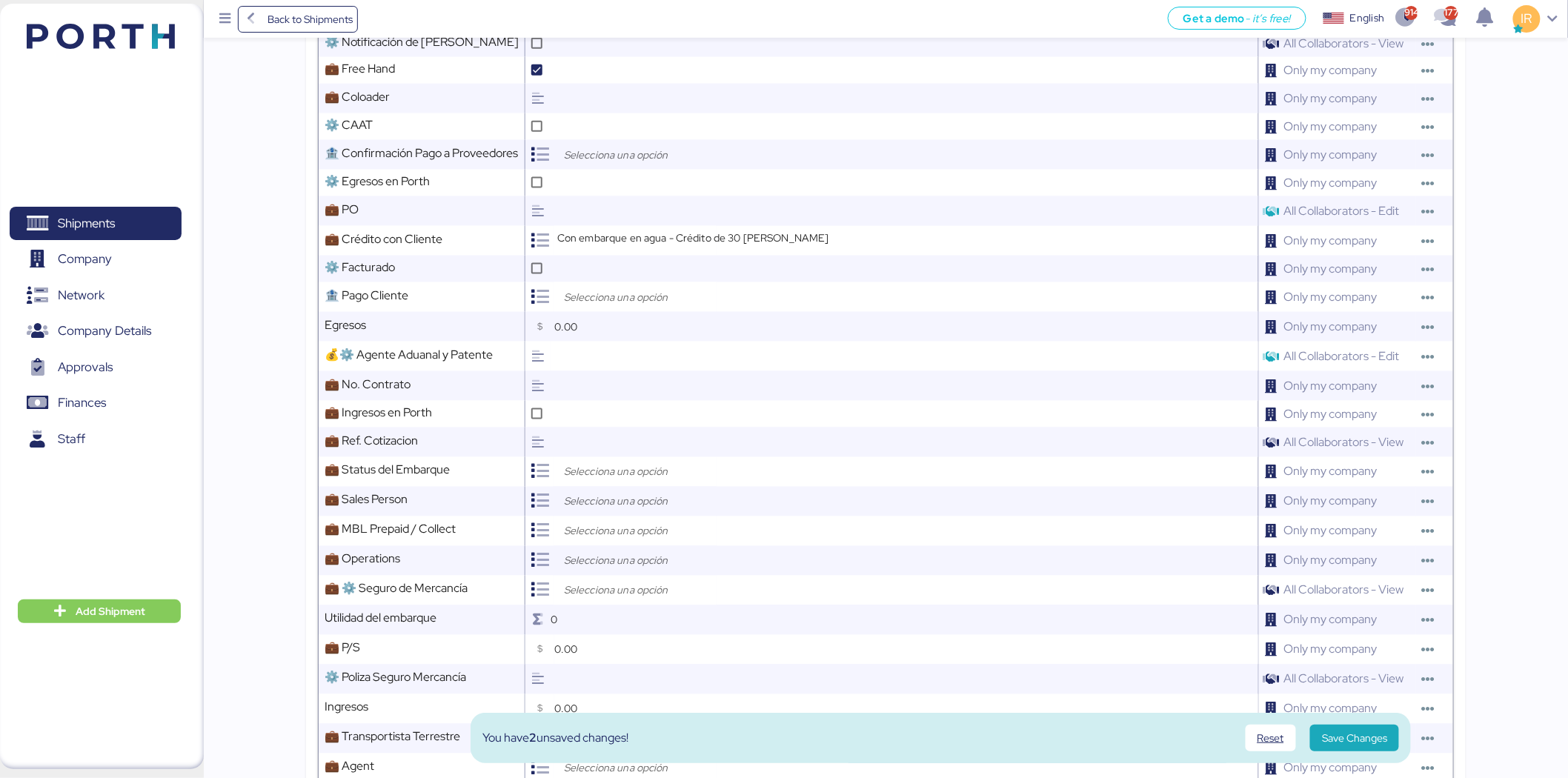
scroll to position [731, 0]
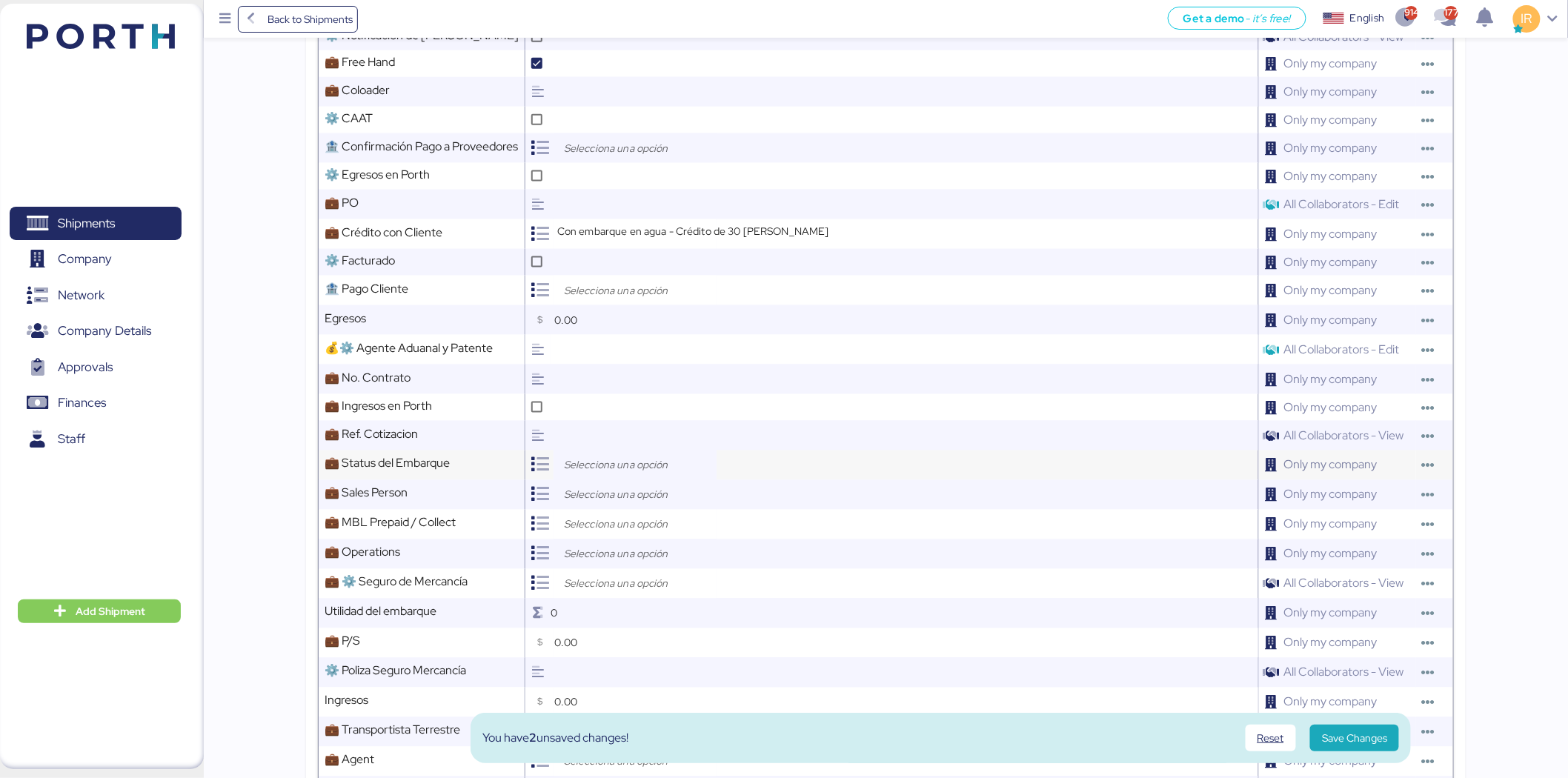
click at [604, 468] on input "search" at bounding box center [639, 465] width 155 height 17
click at [617, 498] on div "Open" at bounding box center [639, 498] width 138 height 22
click at [589, 486] on input "search" at bounding box center [639, 495] width 155 height 17
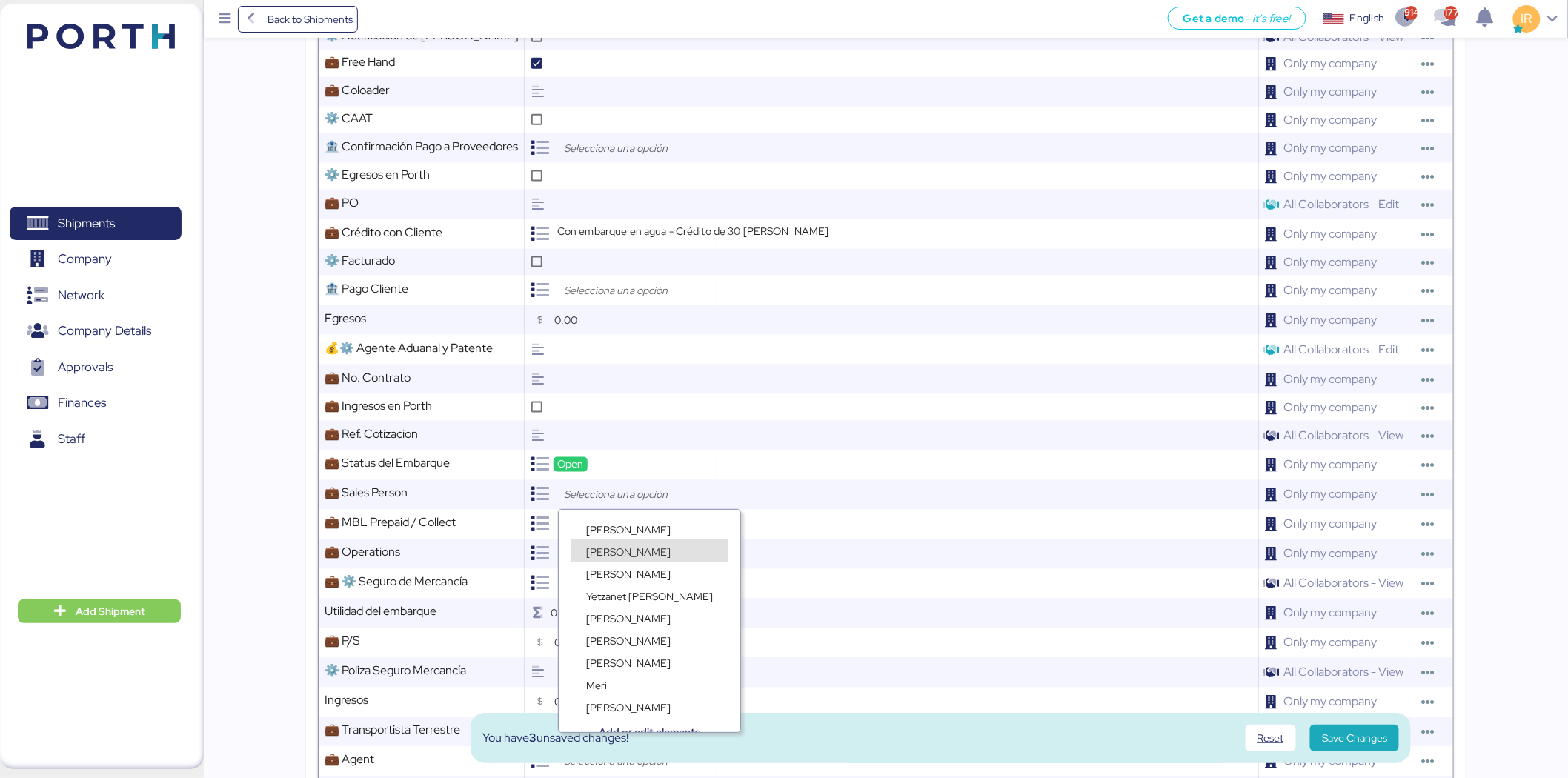
click at [609, 552] on span "Ignacio Rangel" at bounding box center [628, 551] width 85 height 13
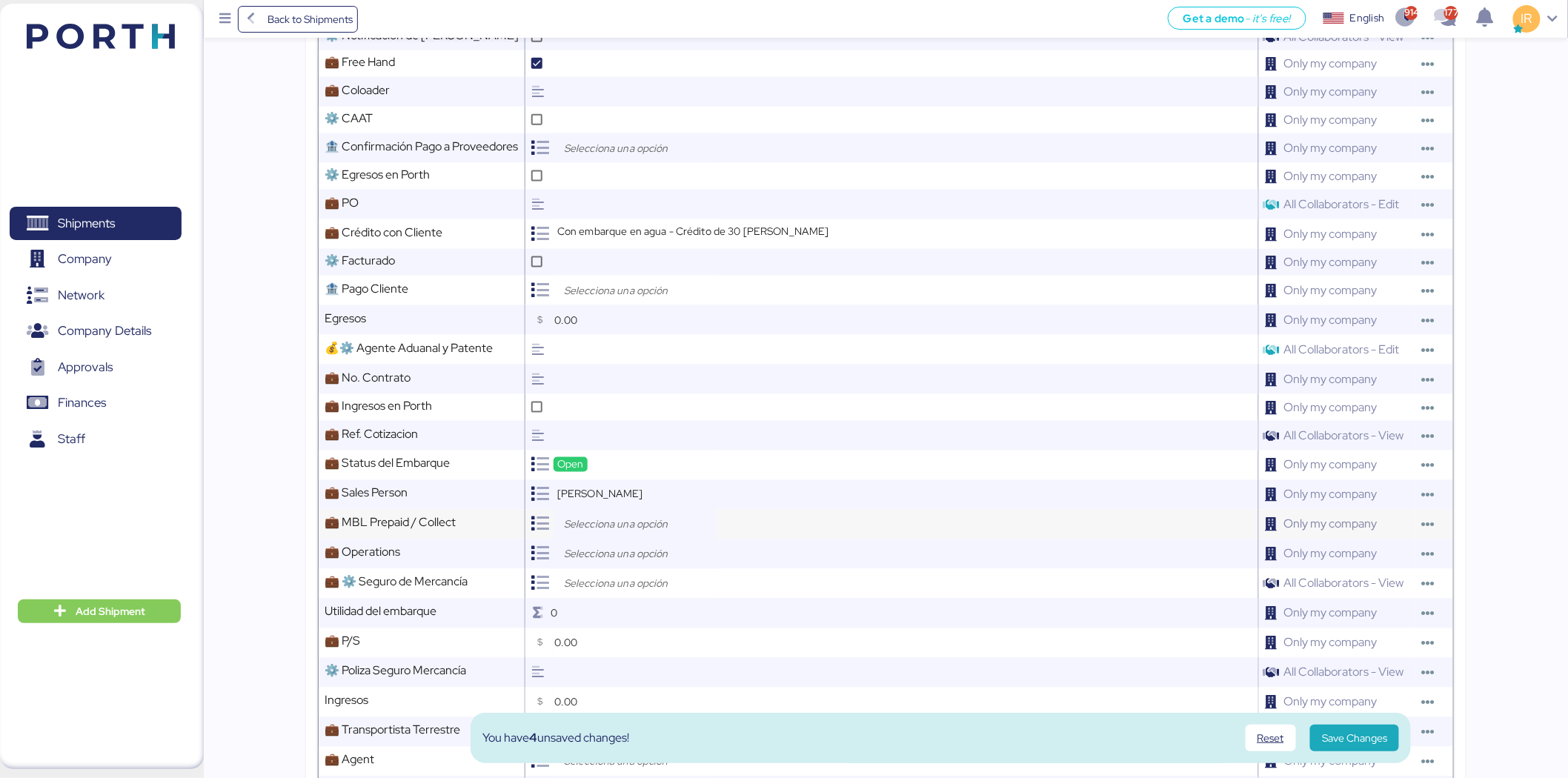
click at [621, 517] on input "search" at bounding box center [639, 524] width 155 height 17
click at [619, 553] on span "Prepaid" at bounding box center [604, 559] width 36 height 13
click at [618, 552] on input "search" at bounding box center [639, 554] width 155 height 17
click at [615, 628] on span "Ruth Uribe" at bounding box center [628, 633] width 85 height 13
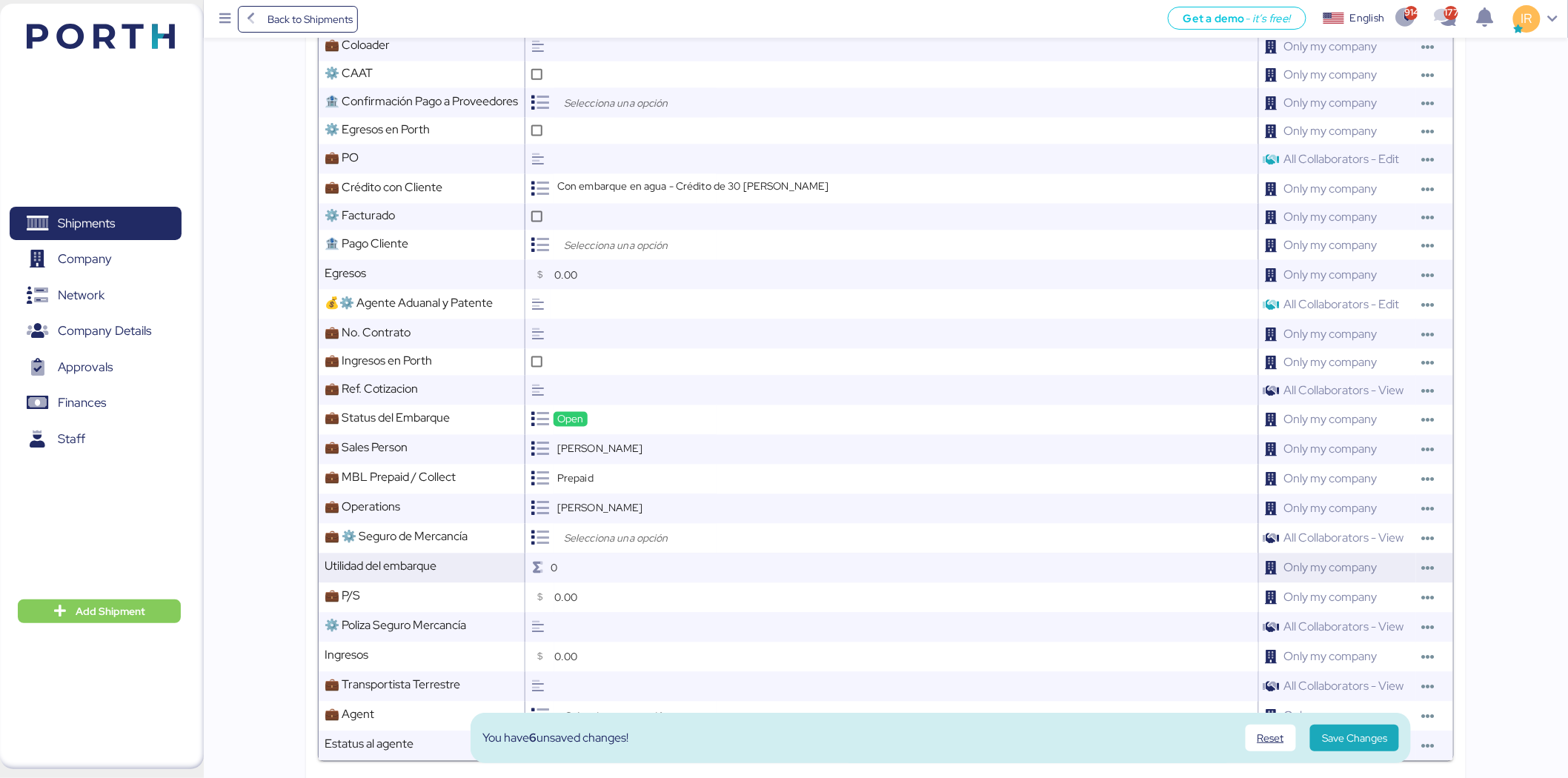
scroll to position [778, 0]
click at [609, 545] on input "search" at bounding box center [639, 537] width 155 height 17
click at [630, 612] on div "No Aplica" at bounding box center [608, 616] width 52 height 15
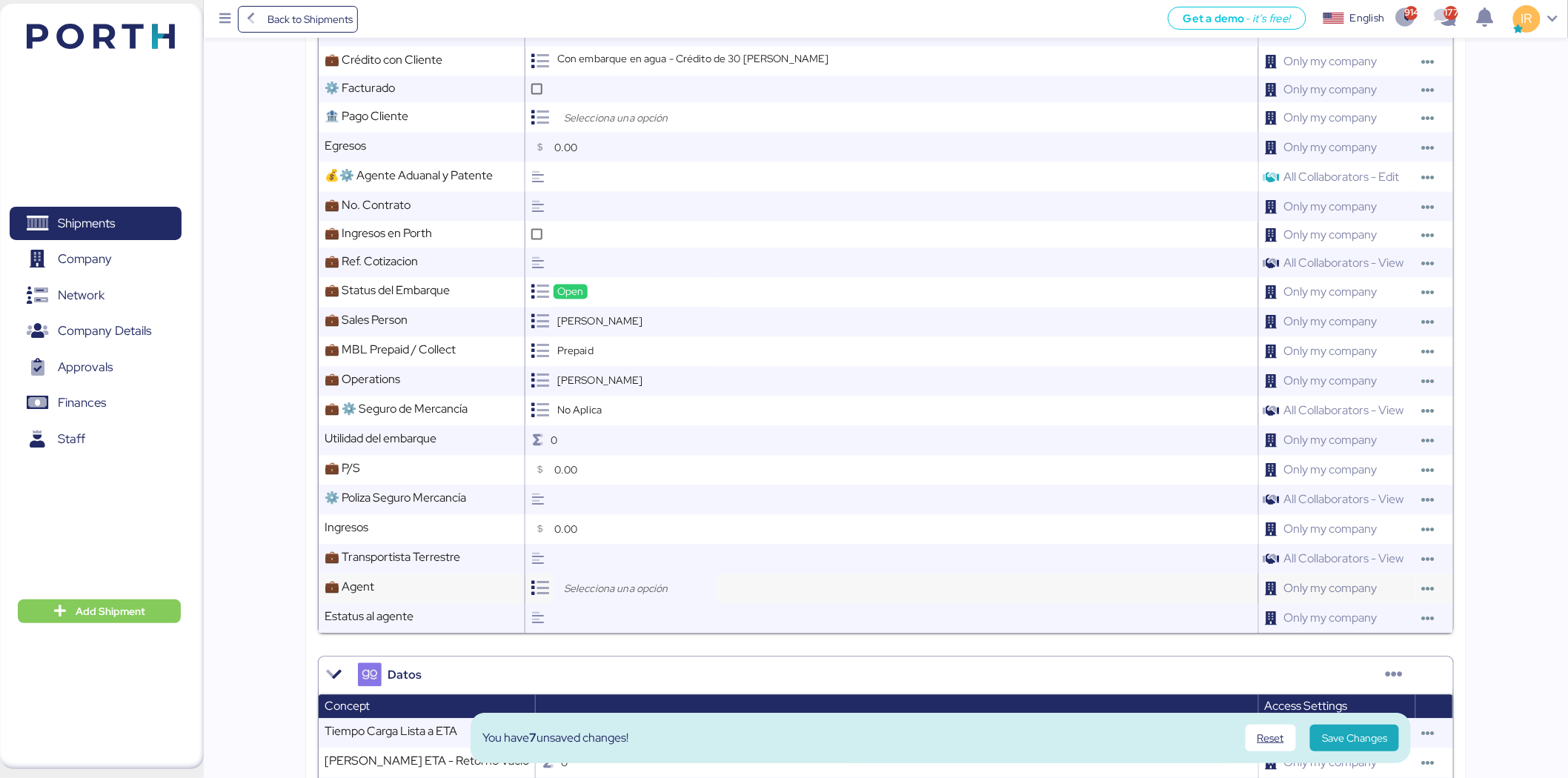
click at [638, 582] on input "search" at bounding box center [639, 589] width 155 height 17
type input "loxso"
click at [635, 643] on span "Loxson International Logistics Co., Ltd." at bounding box center [674, 646] width 177 height 13
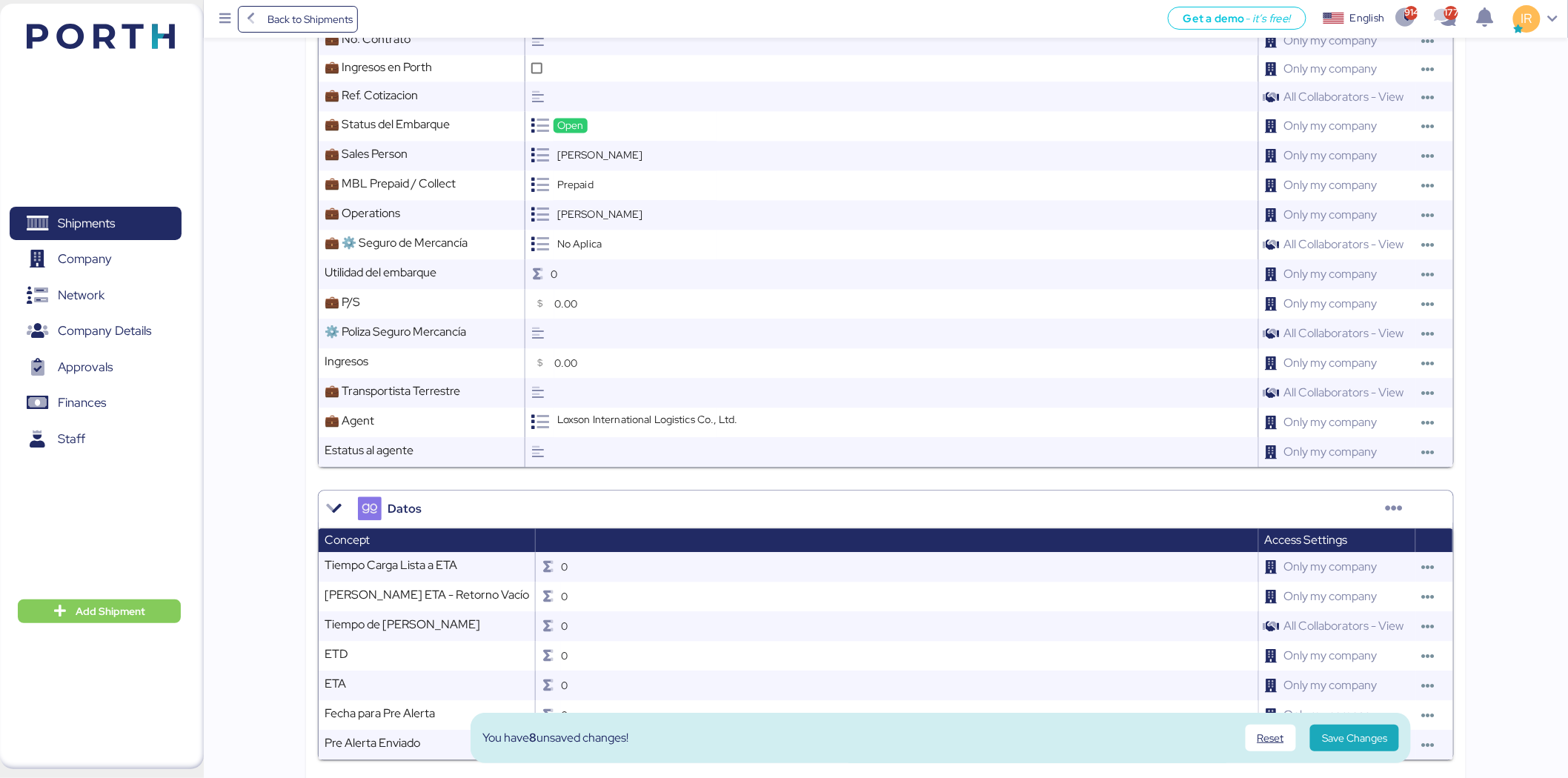
scroll to position [1137, 0]
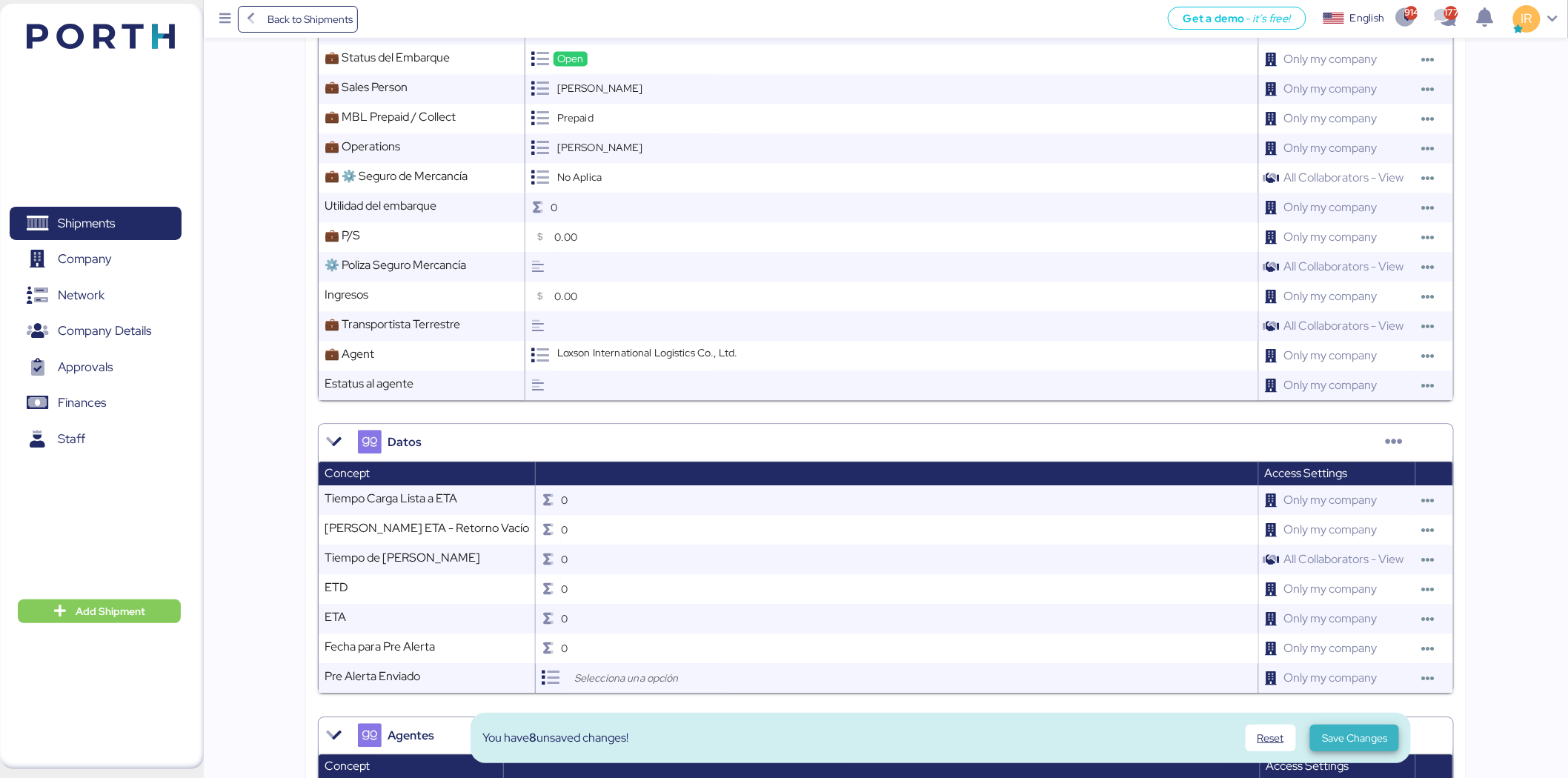
click at [1340, 732] on span "Save Changes" at bounding box center [1355, 738] width 65 height 17
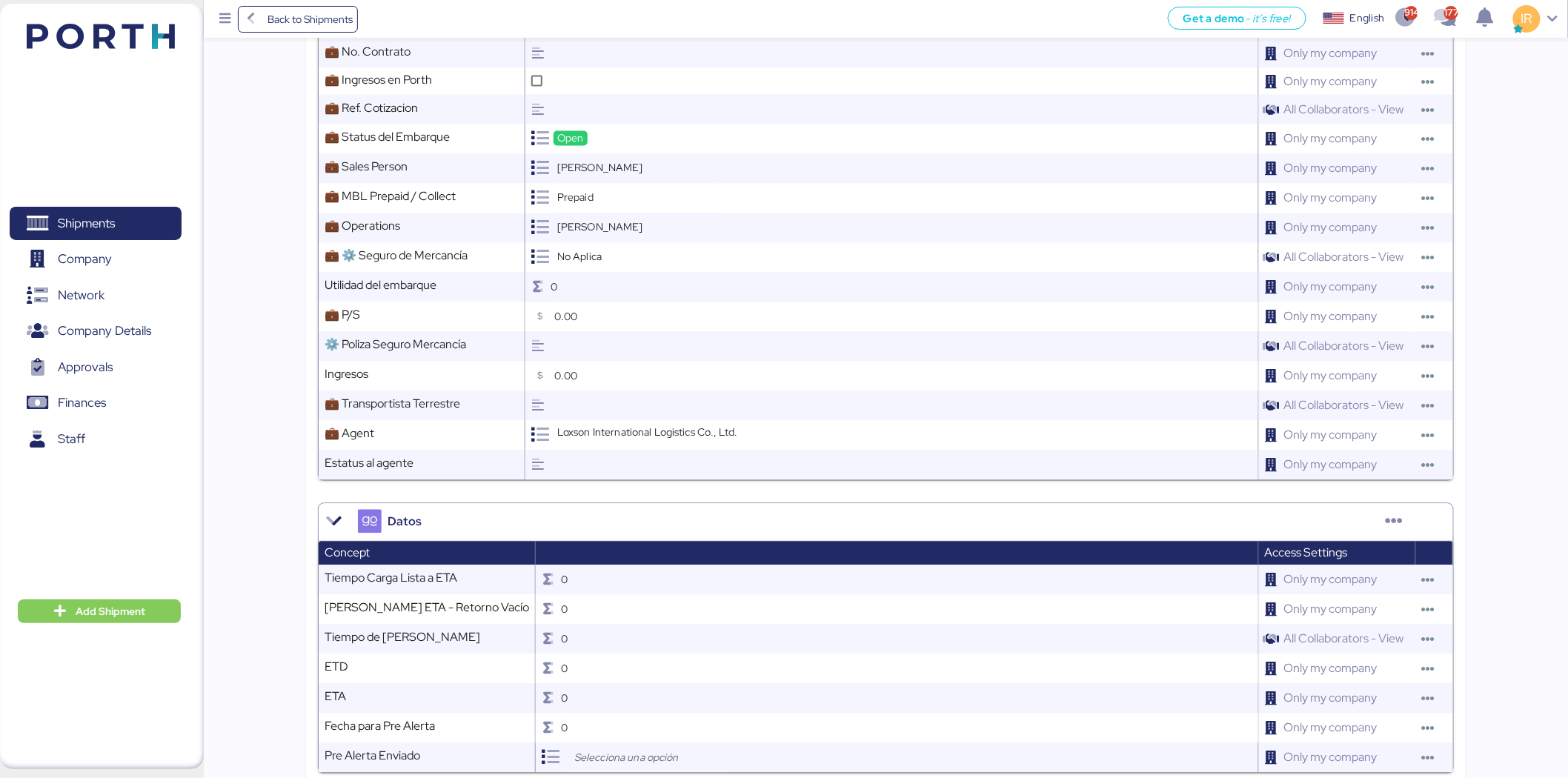
scroll to position [1337, 0]
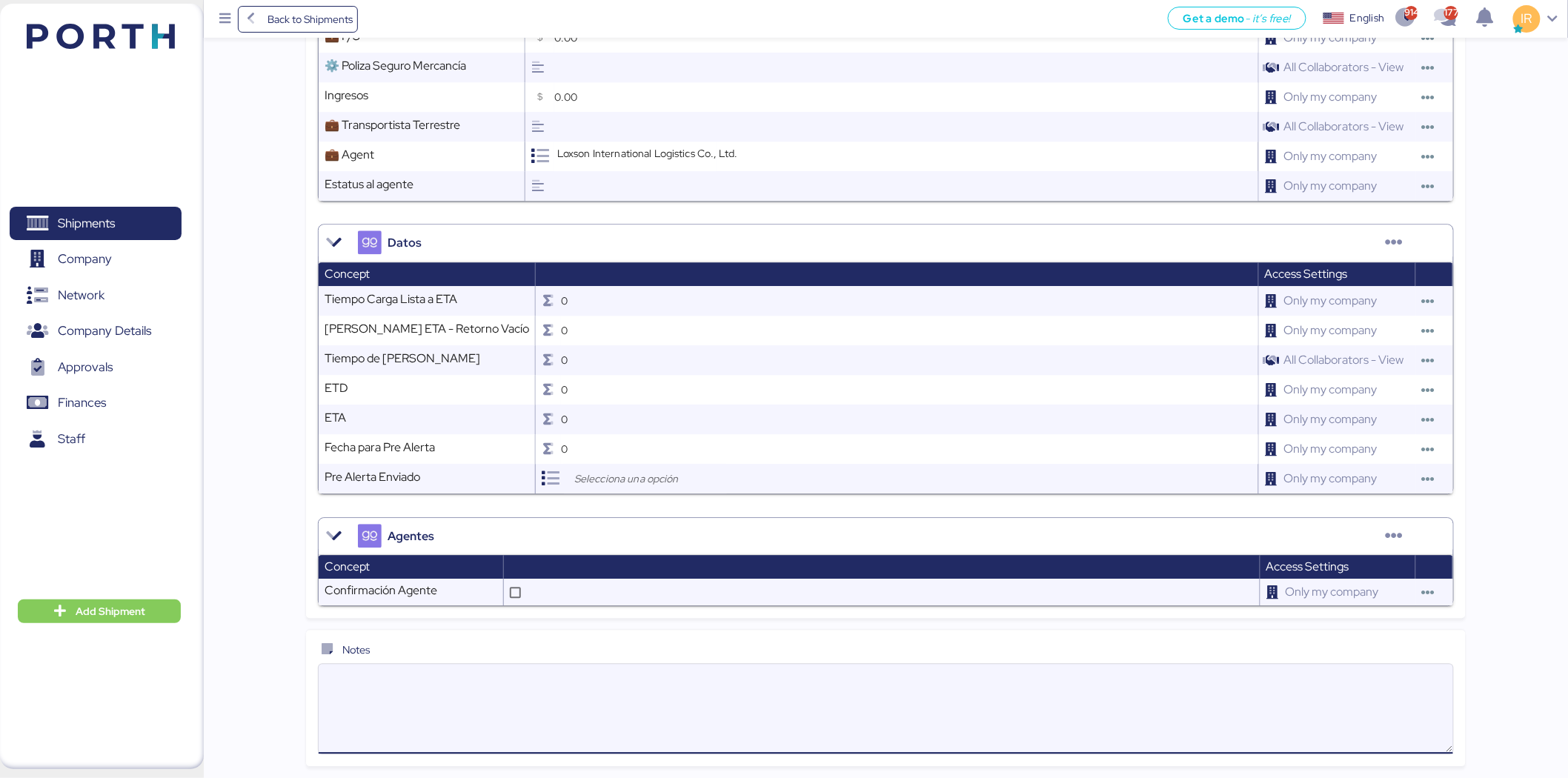
click at [803, 721] on textarea at bounding box center [886, 708] width 1135 height 86
paste textarea "Please kindly note below: 1. We have 21 free days for this shipment. 2. Destina…"
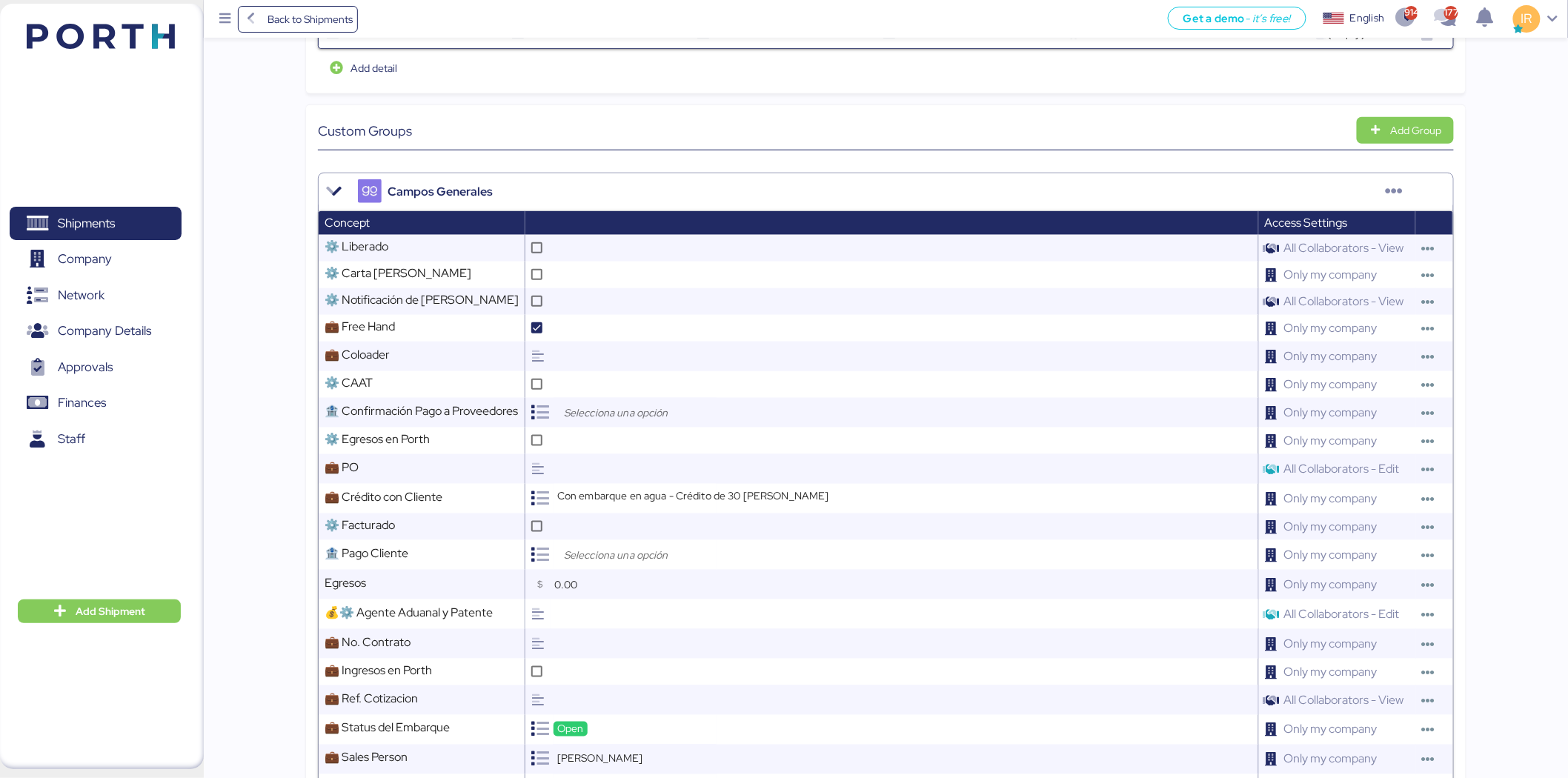
scroll to position [0, 0]
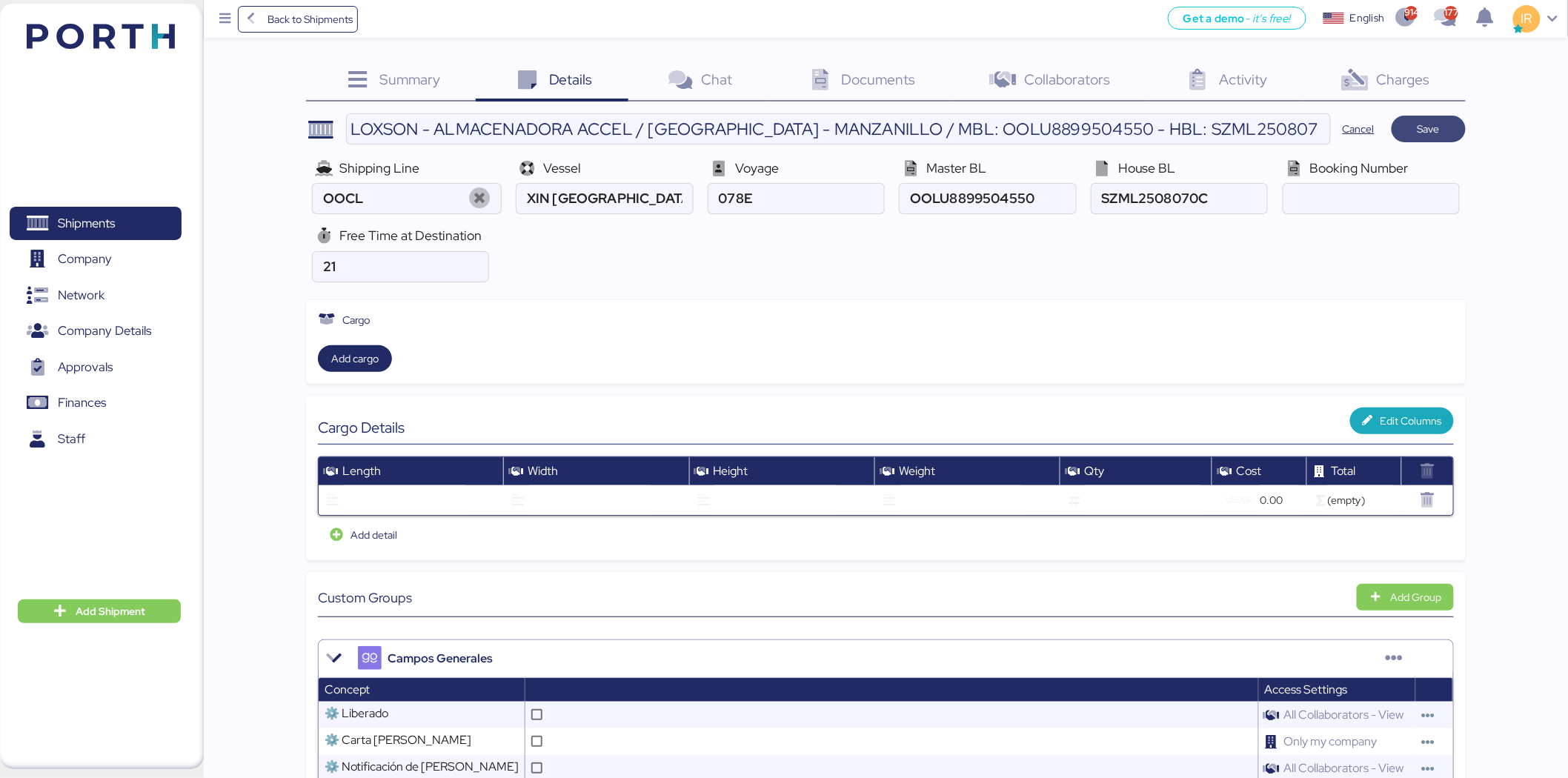
type textarea "Please kindly note below: 1. We have 21 free days for this shipment. 2. Destina…"
click at [1426, 142] on span "Save" at bounding box center [1429, 129] width 74 height 27
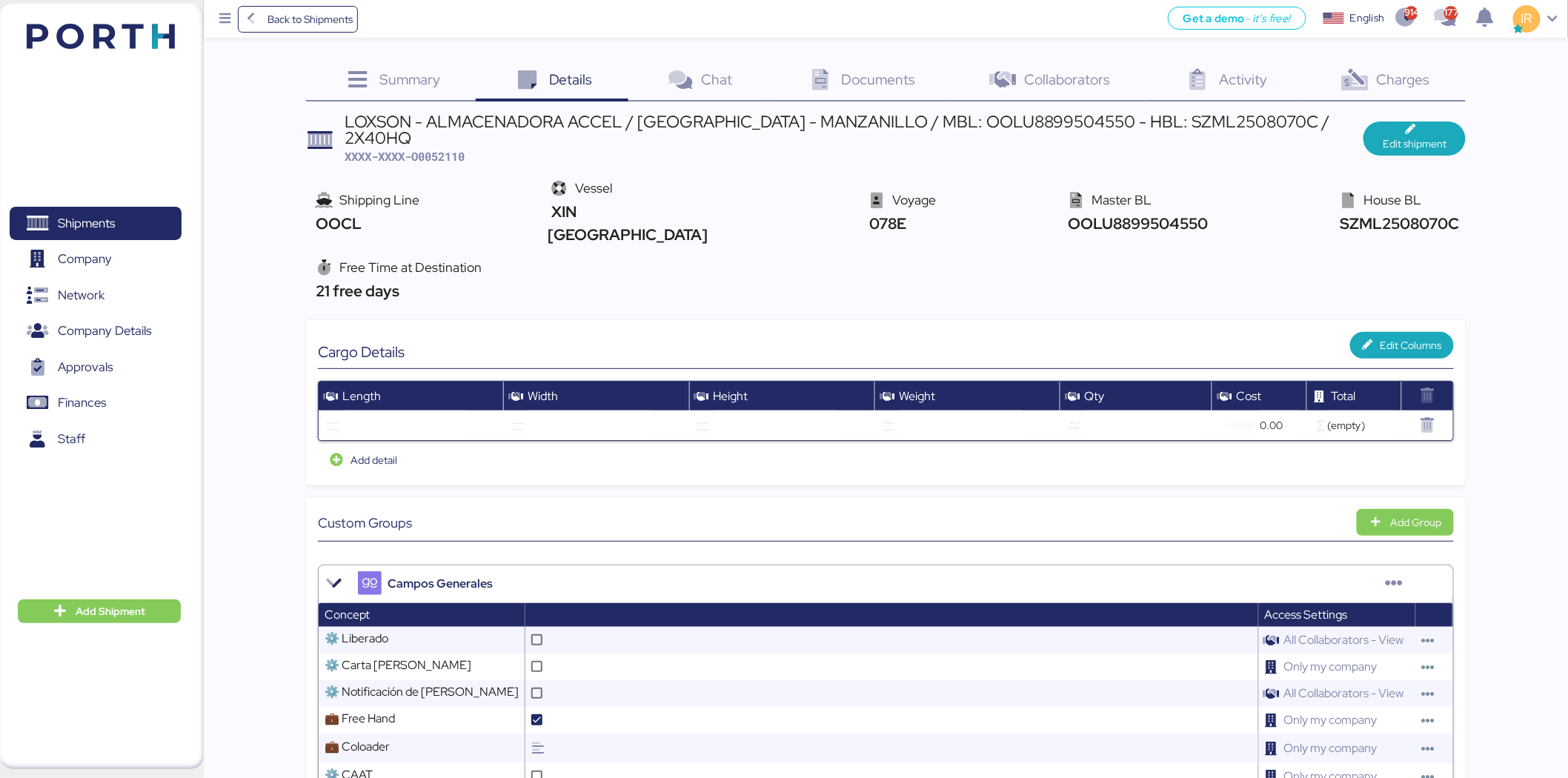
click at [836, 84] on icon at bounding box center [820, 80] width 32 height 21
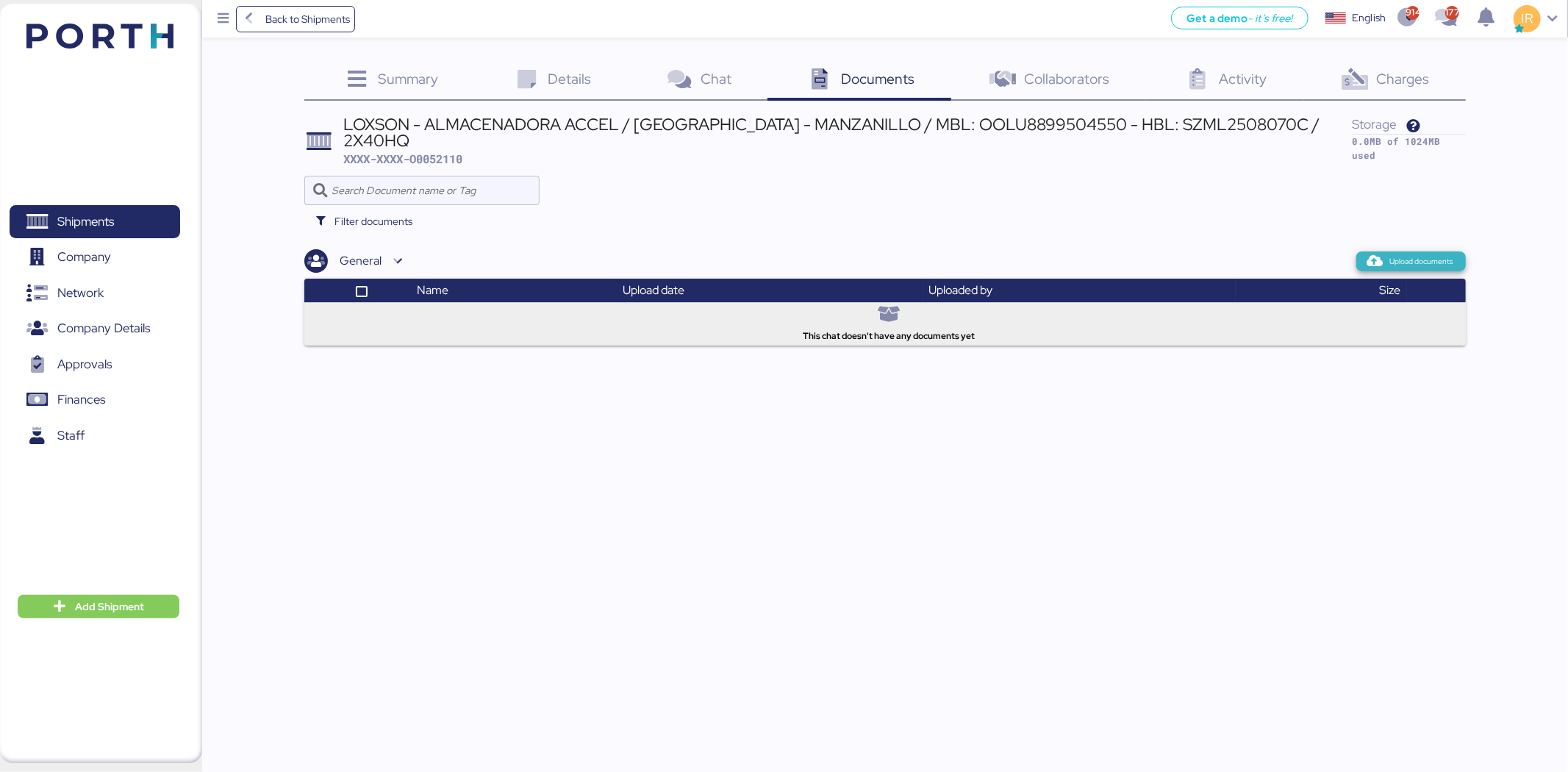
click at [1392, 255] on span "Upload documents" at bounding box center [1422, 262] width 64 height 13
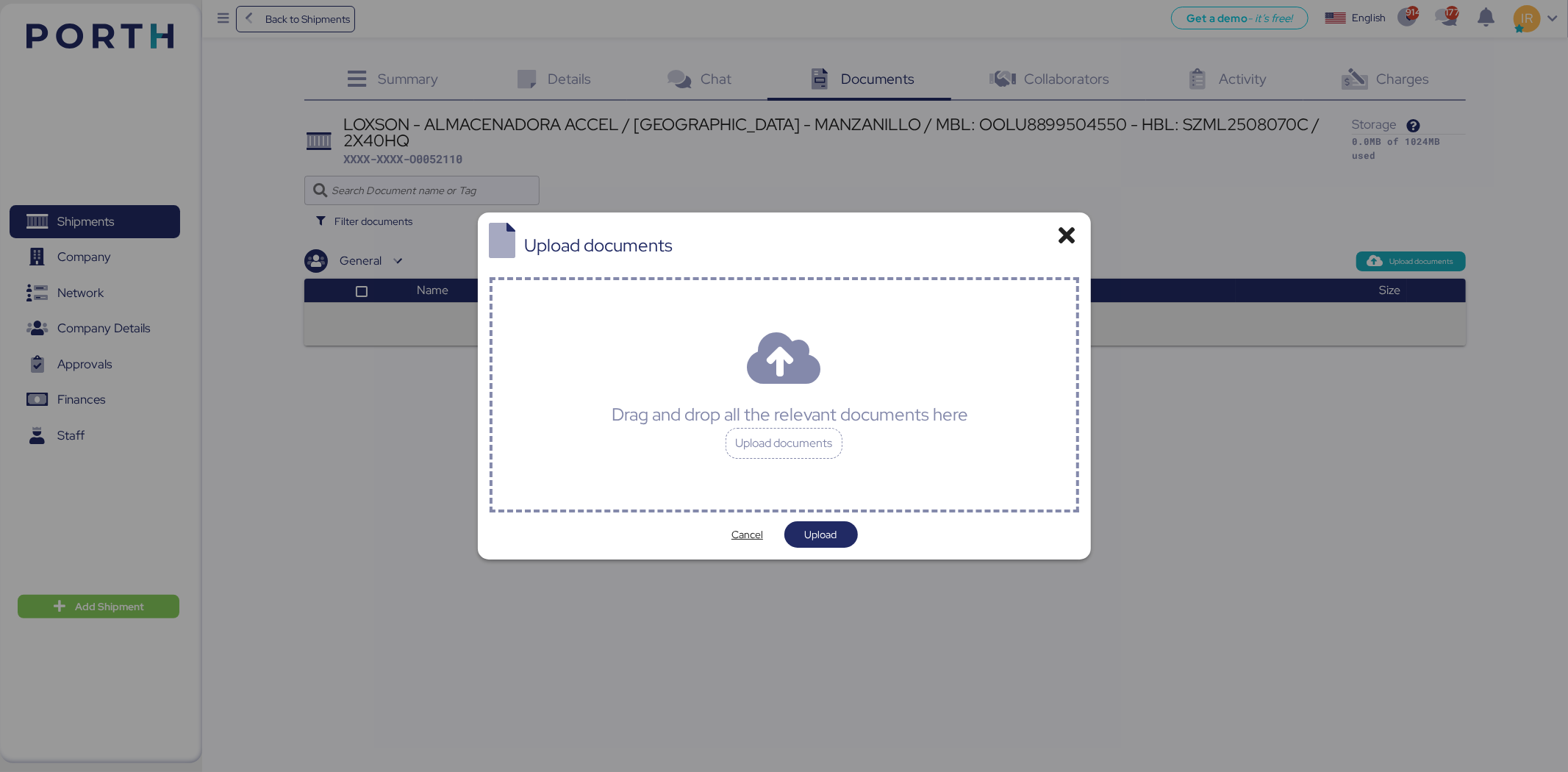
click at [762, 319] on div "Drag and drop all the relevant documents here Upload documents" at bounding box center [784, 395] width 589 height 235
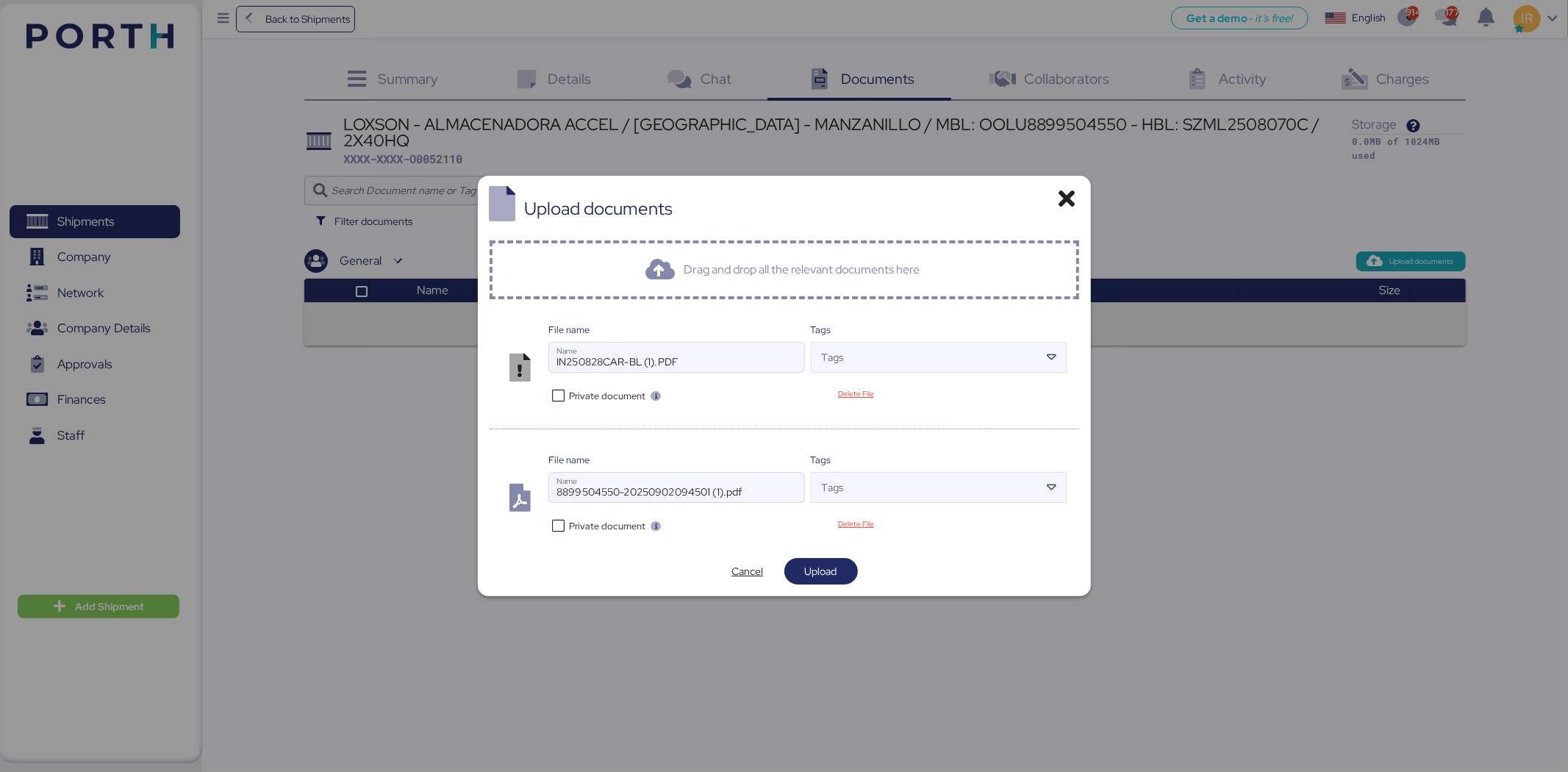
click at [563, 408] on div "File name IN250828CAR-BL (1).PDF Name Tags Tags Private document Delete File" at bounding box center [784, 364] width 589 height 106
click at [561, 400] on icon at bounding box center [559, 396] width 21 height 14
click at [556, 520] on icon at bounding box center [559, 526] width 21 height 14
click at [824, 568] on span "Upload" at bounding box center [821, 572] width 32 height 17
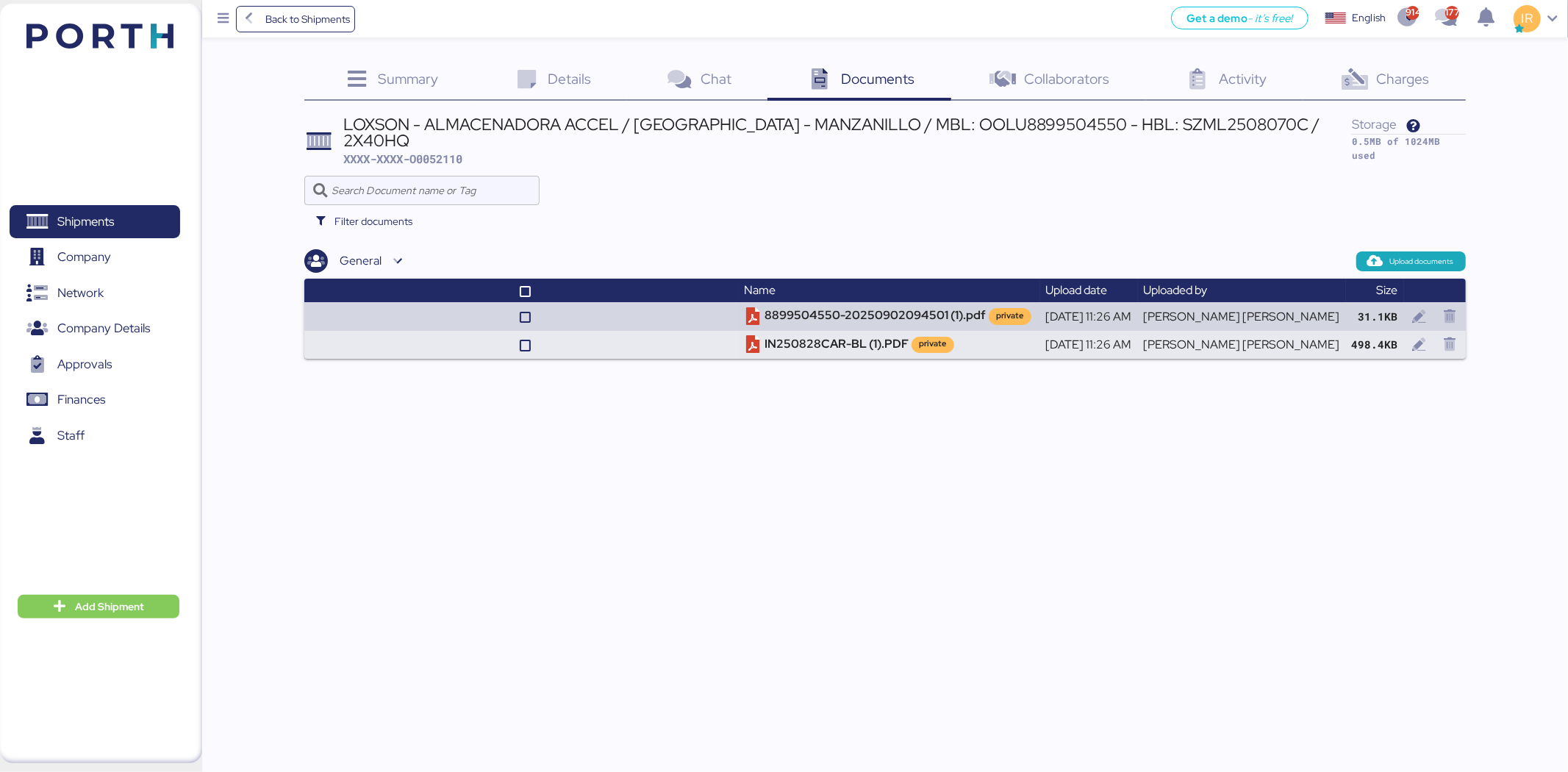
click at [1383, 86] on span "Charges" at bounding box center [1402, 79] width 53 height 19
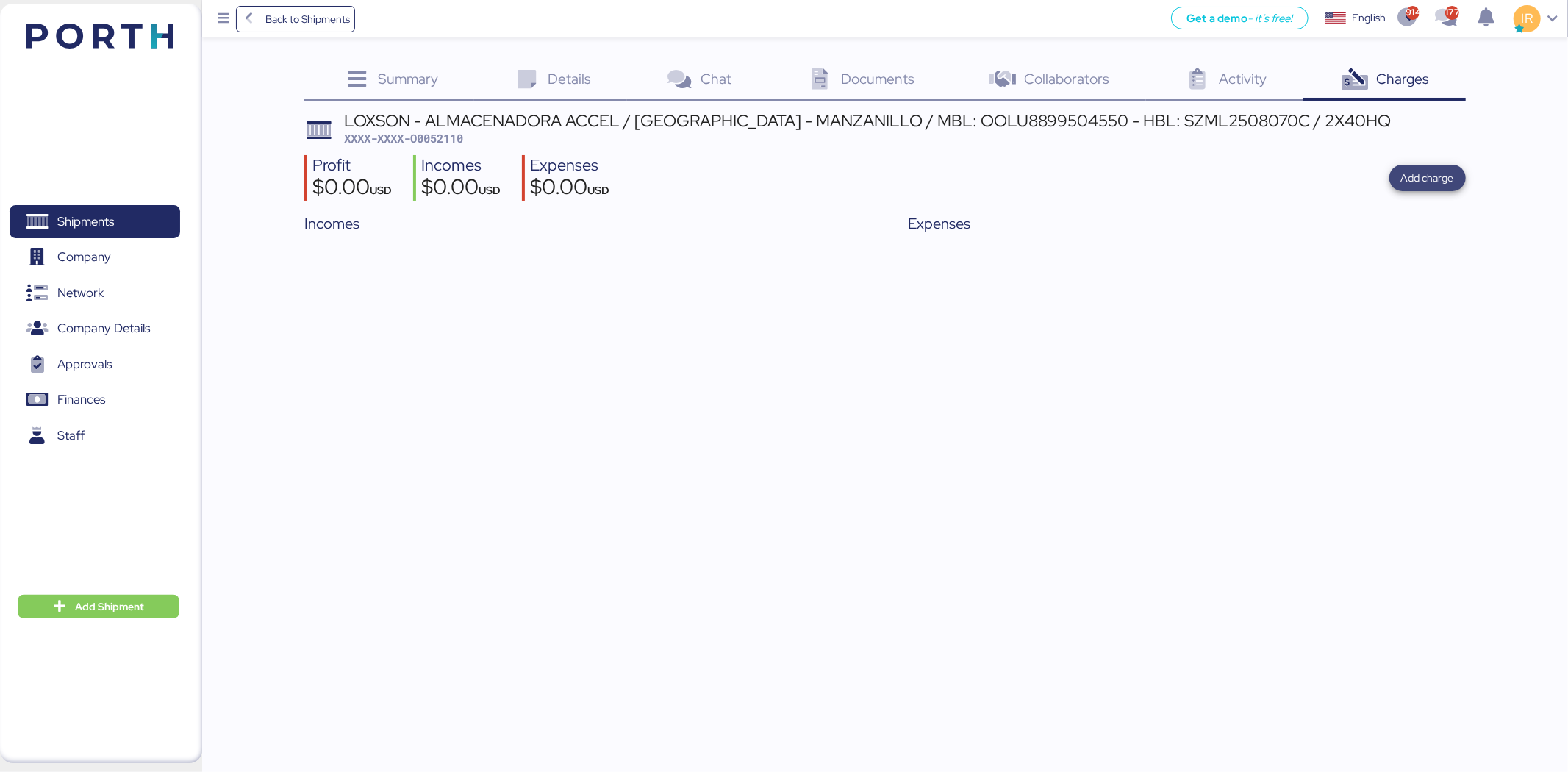
click at [1420, 174] on span "Add charge" at bounding box center [1427, 178] width 53 height 17
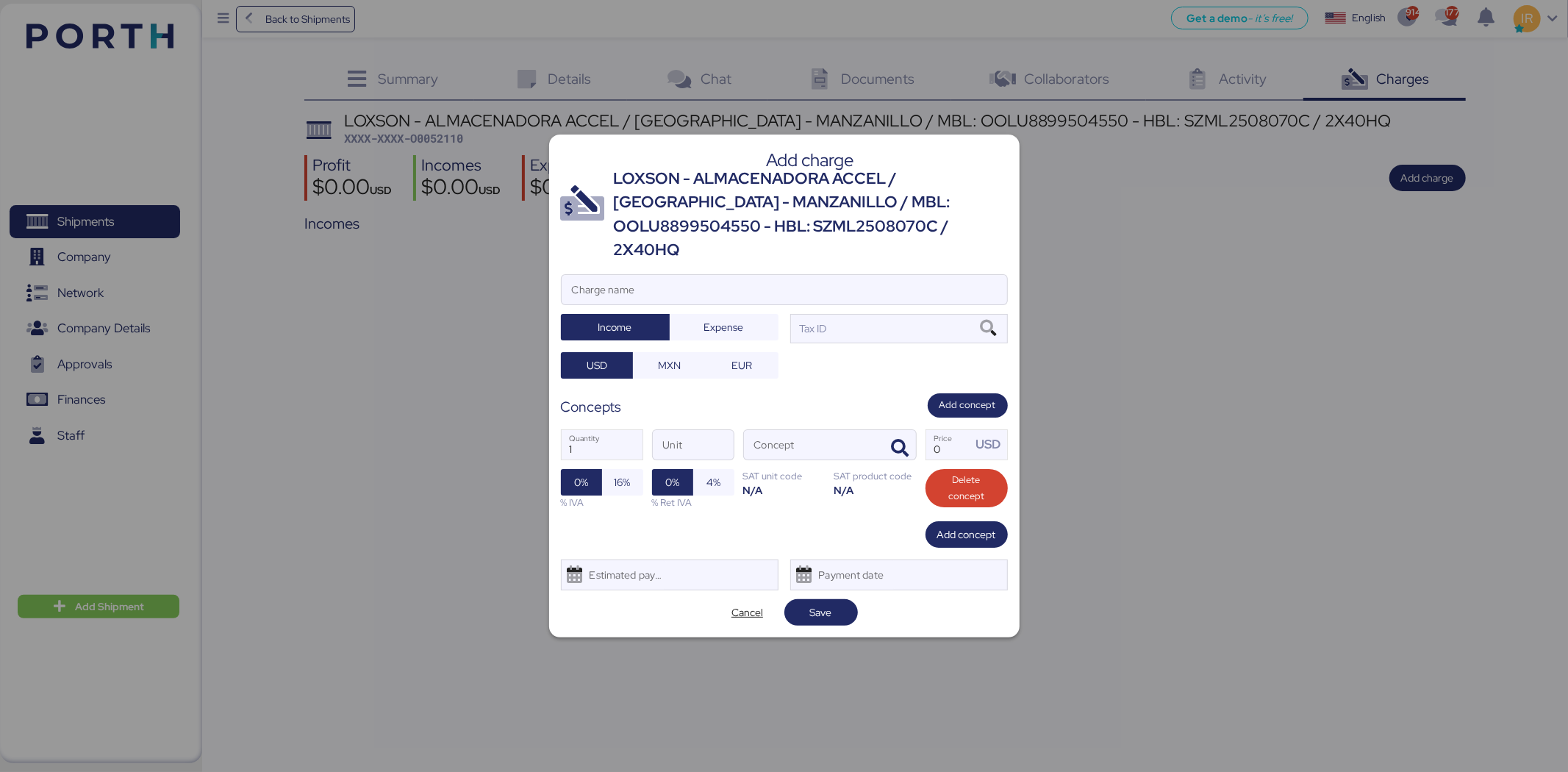
click at [861, 204] on div "LOXSON - ALMACENADORA ACCEL / [GEOGRAPHIC_DATA] - MANZANILLO / MBL: OOLU8899504…" at bounding box center [810, 215] width 394 height 96
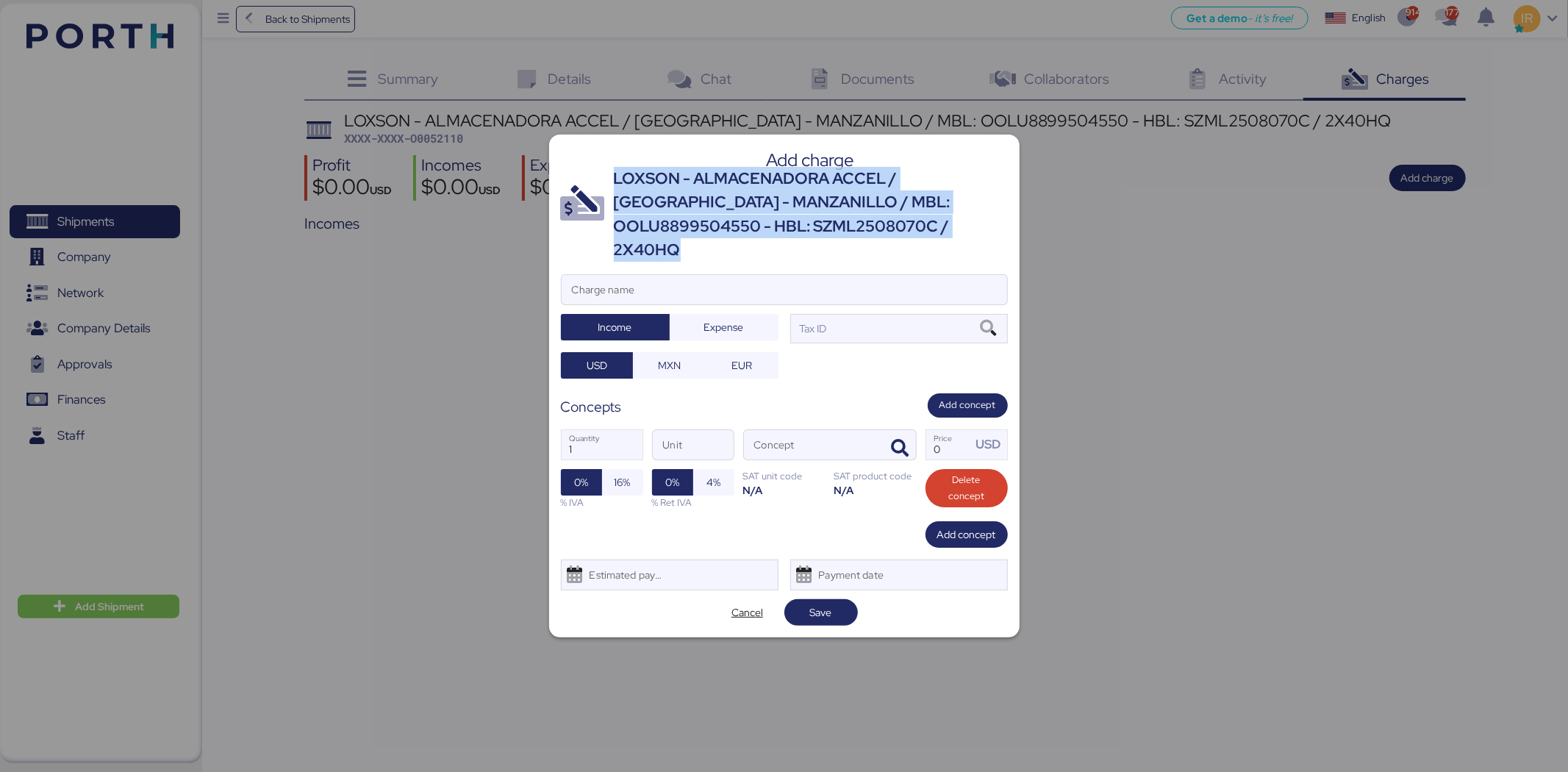
click at [861, 204] on div "LOXSON - ALMACENADORA ACCEL / [GEOGRAPHIC_DATA] - MANZANILLO / MBL: OOLU8899504…" at bounding box center [810, 215] width 394 height 96
copy div "LOXSON - ALMACENADORA ACCEL / [GEOGRAPHIC_DATA] - MANZANILLO / MBL: OOLU8899504…"
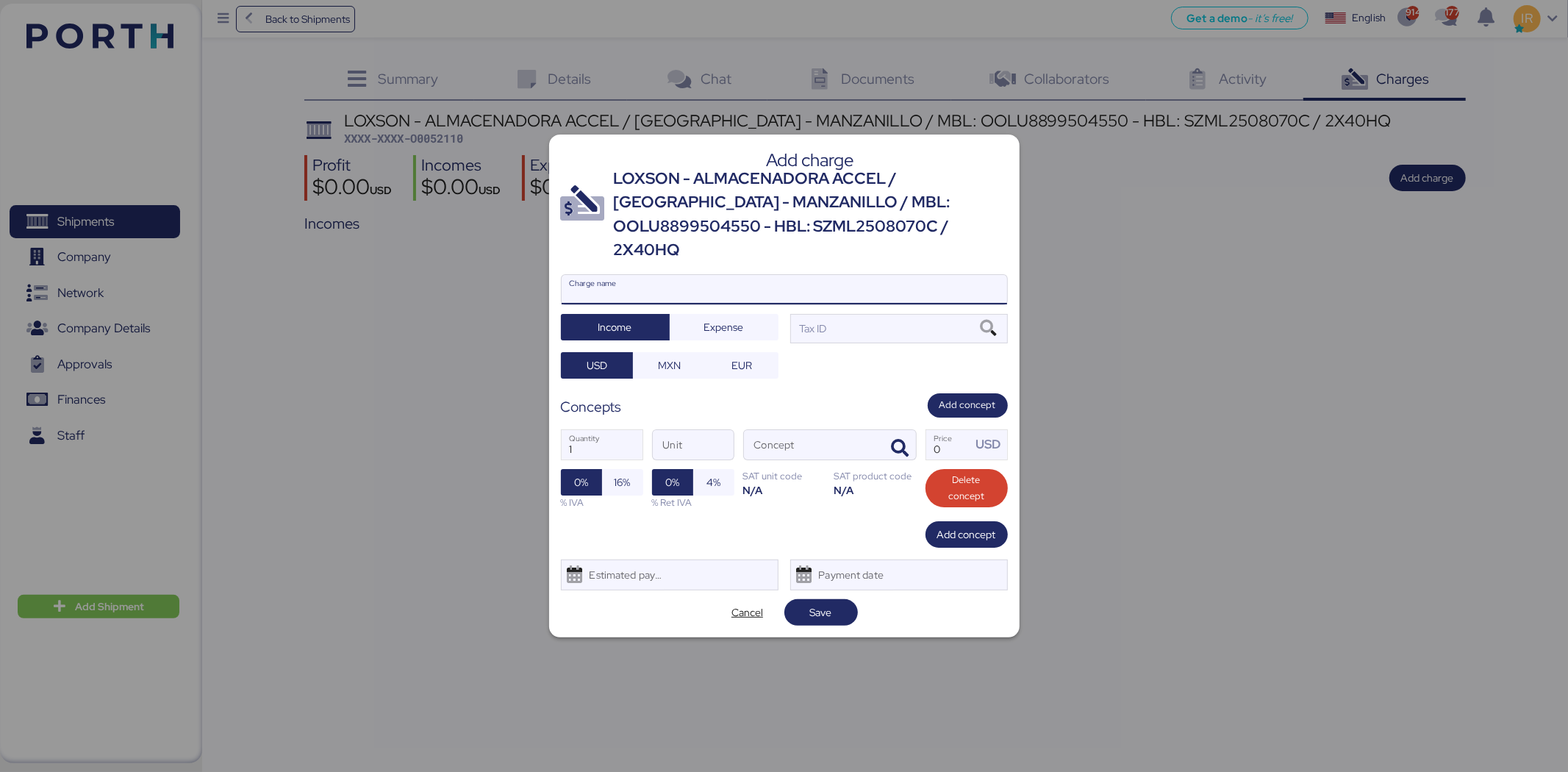
click at [751, 275] on input "Charge name" at bounding box center [784, 289] width 446 height 29
paste input "LOXSON - ALMACENADORA ACCEL / [GEOGRAPHIC_DATA] - MANZANILLO / MBL: OOLU8899504…"
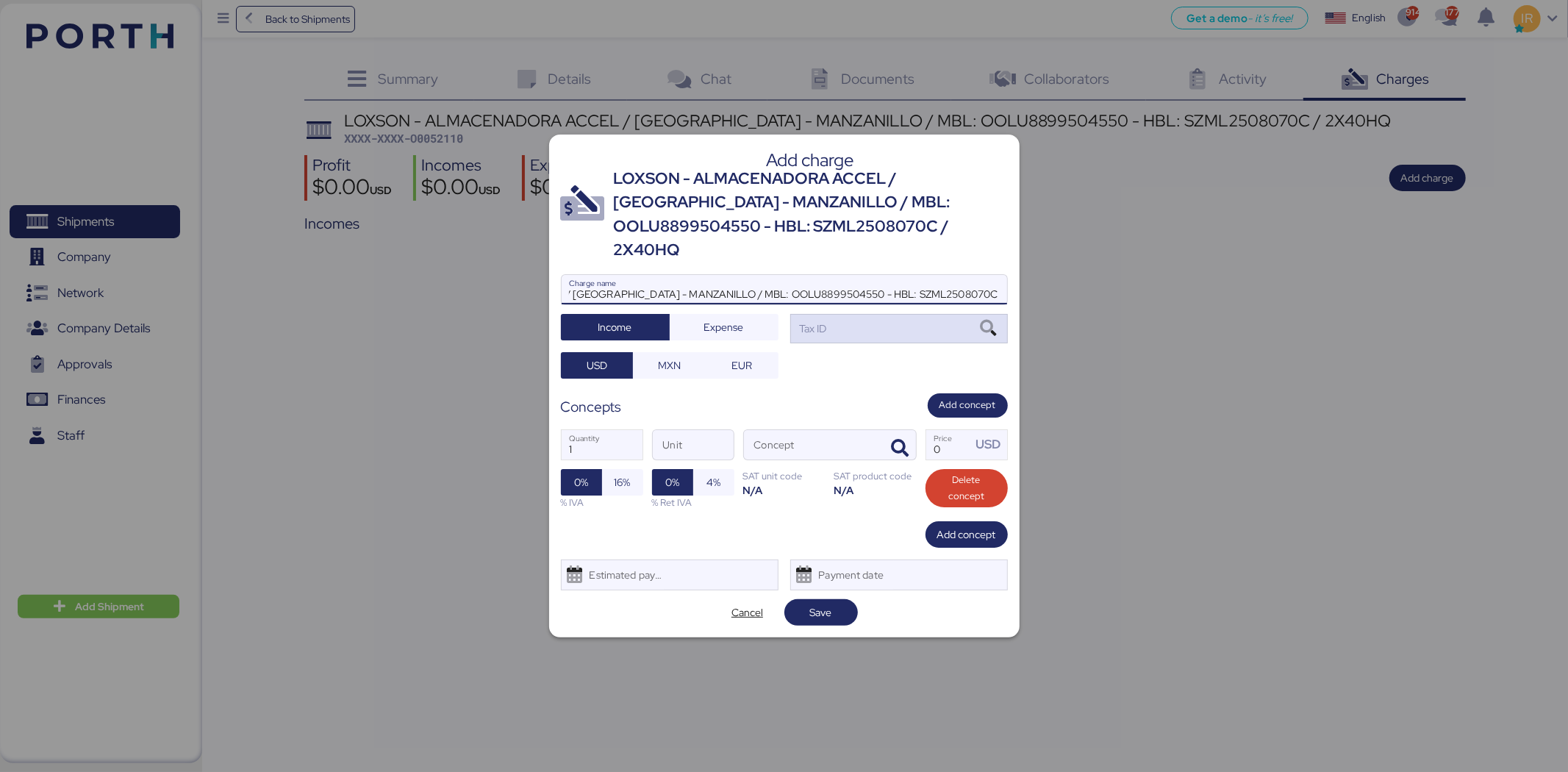
type input "LOXSON - ALMACENADORA ACCEL / [GEOGRAPHIC_DATA] - MANZANILLO / MBL: OOLU8899504…"
click at [878, 314] on div "Tax ID" at bounding box center [899, 328] width 218 height 29
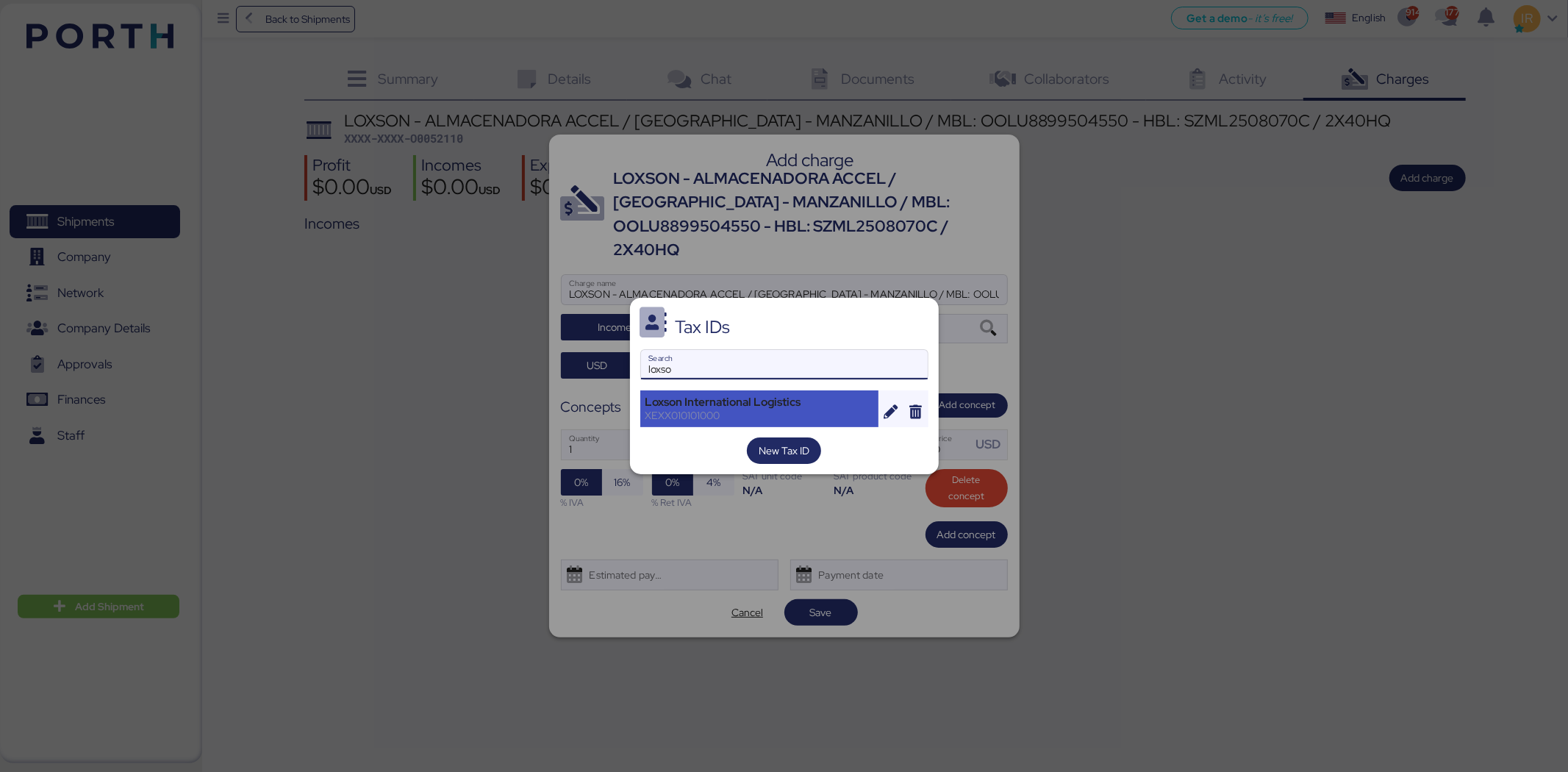
type input "loxso"
click at [751, 401] on div "Loxson International Logistics" at bounding box center [759, 402] width 229 height 13
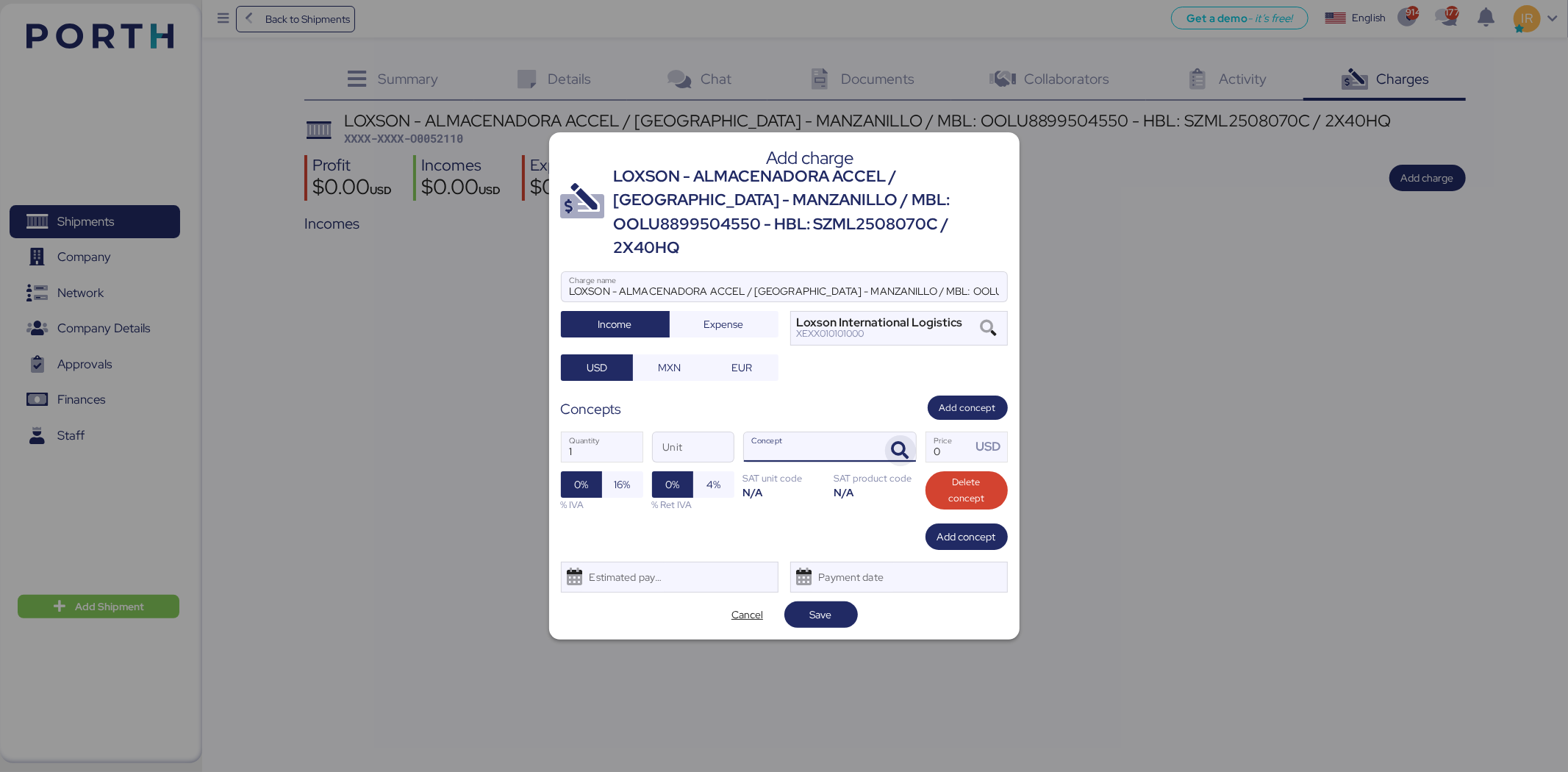
click at [904, 442] on icon "button" at bounding box center [901, 450] width 17 height 17
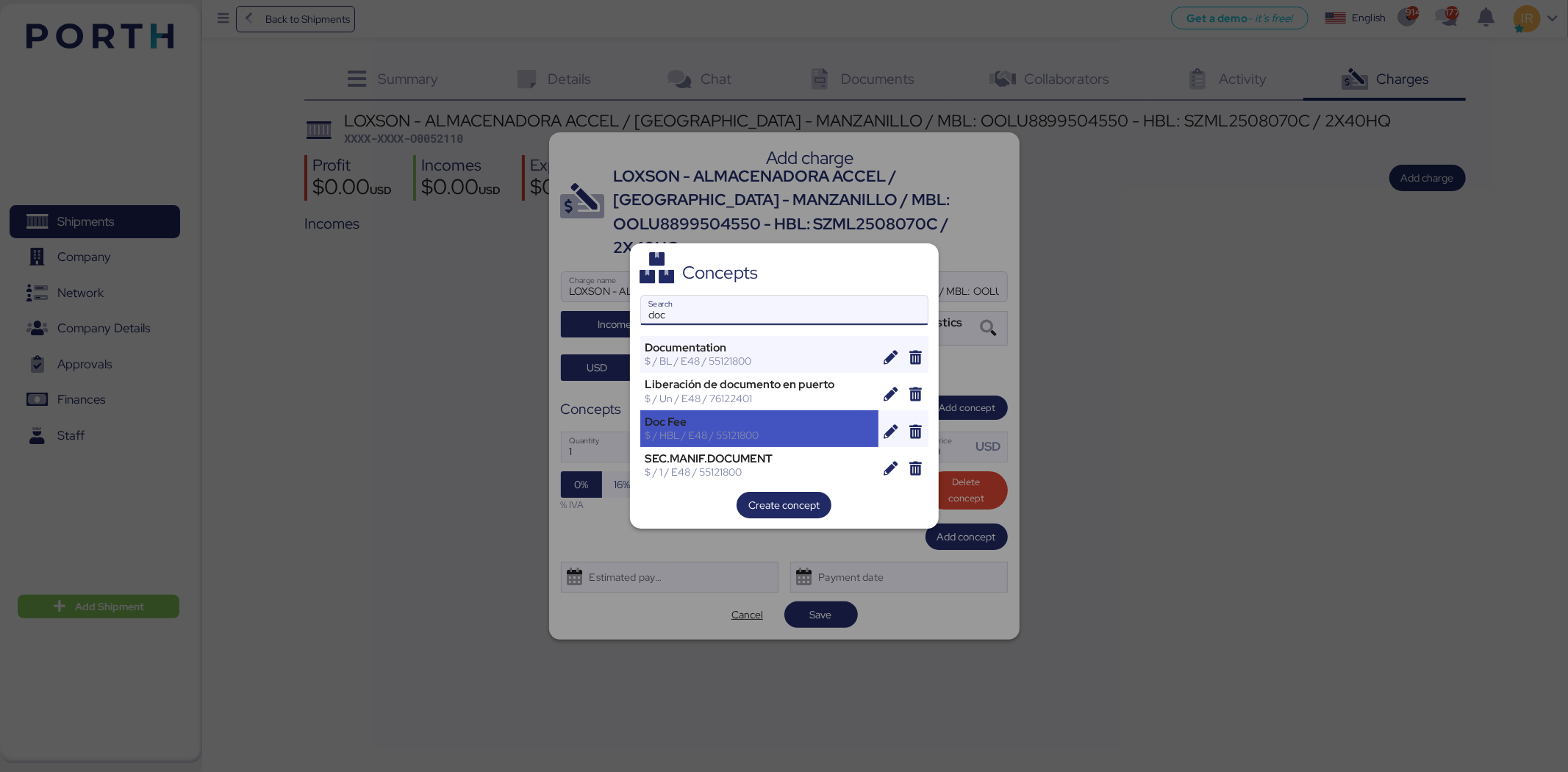
type input "doc"
click at [667, 425] on div "Doc Fee" at bounding box center [759, 421] width 229 height 13
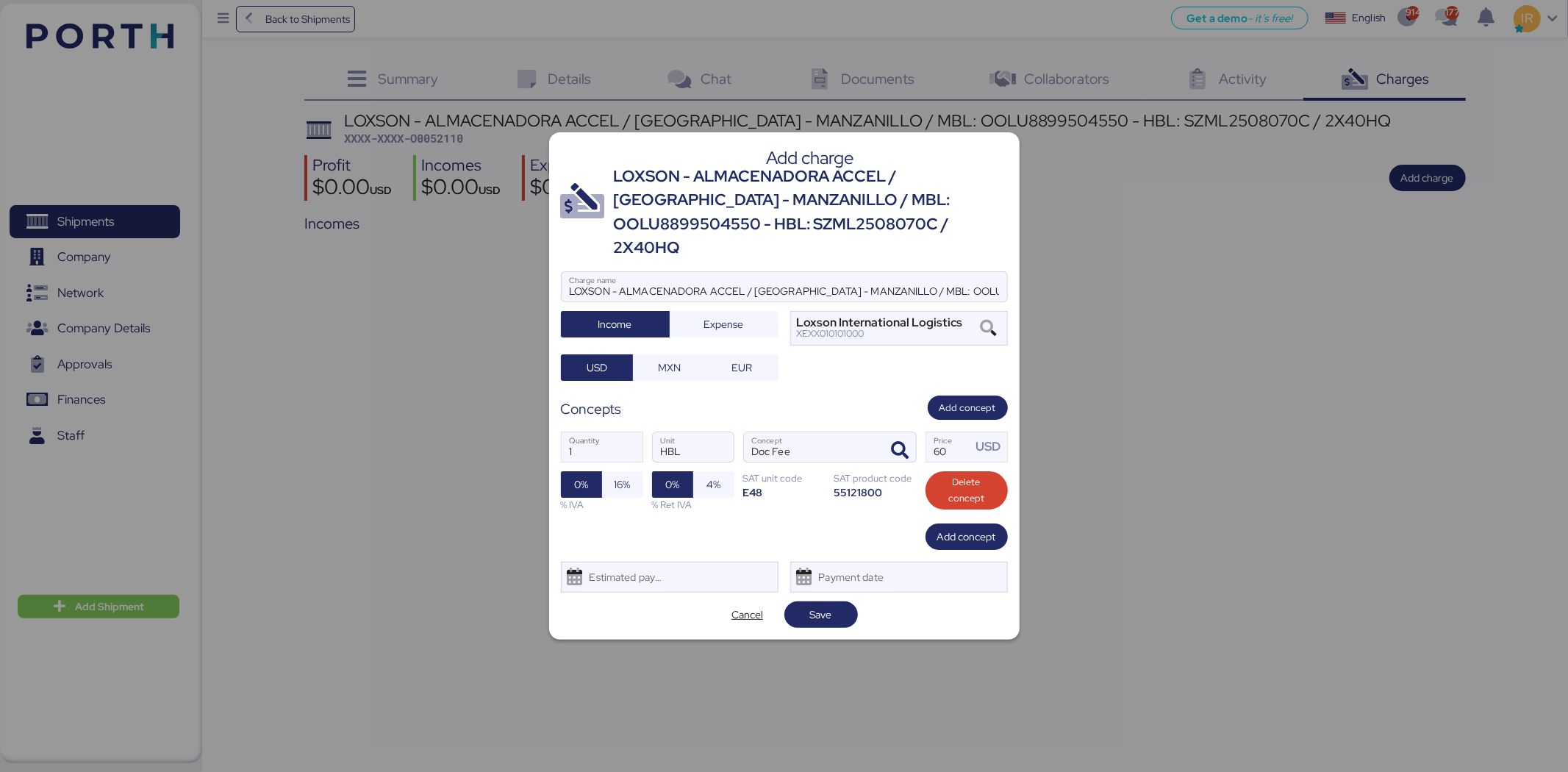
click at [975, 509] on div "1 Quantity HBL Unit Doc Fee Concept 60 Price USD 0% 16% % IVA 0% 4% % Ret IVA S…" at bounding box center [784, 472] width 447 height 104
click at [963, 528] on span "Add concept" at bounding box center [967, 537] width 59 height 17
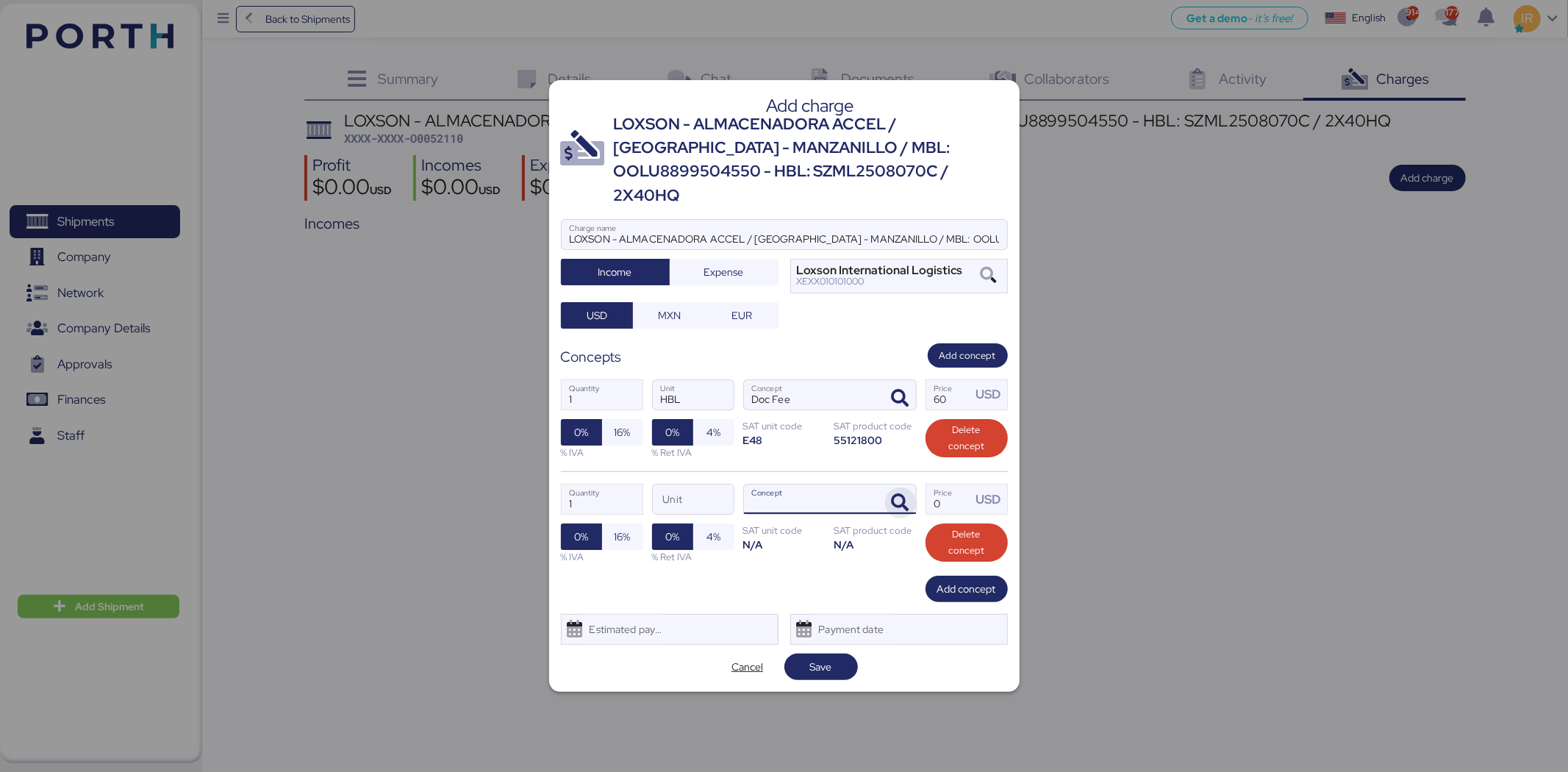
click at [913, 495] on span "button" at bounding box center [900, 502] width 31 height 31
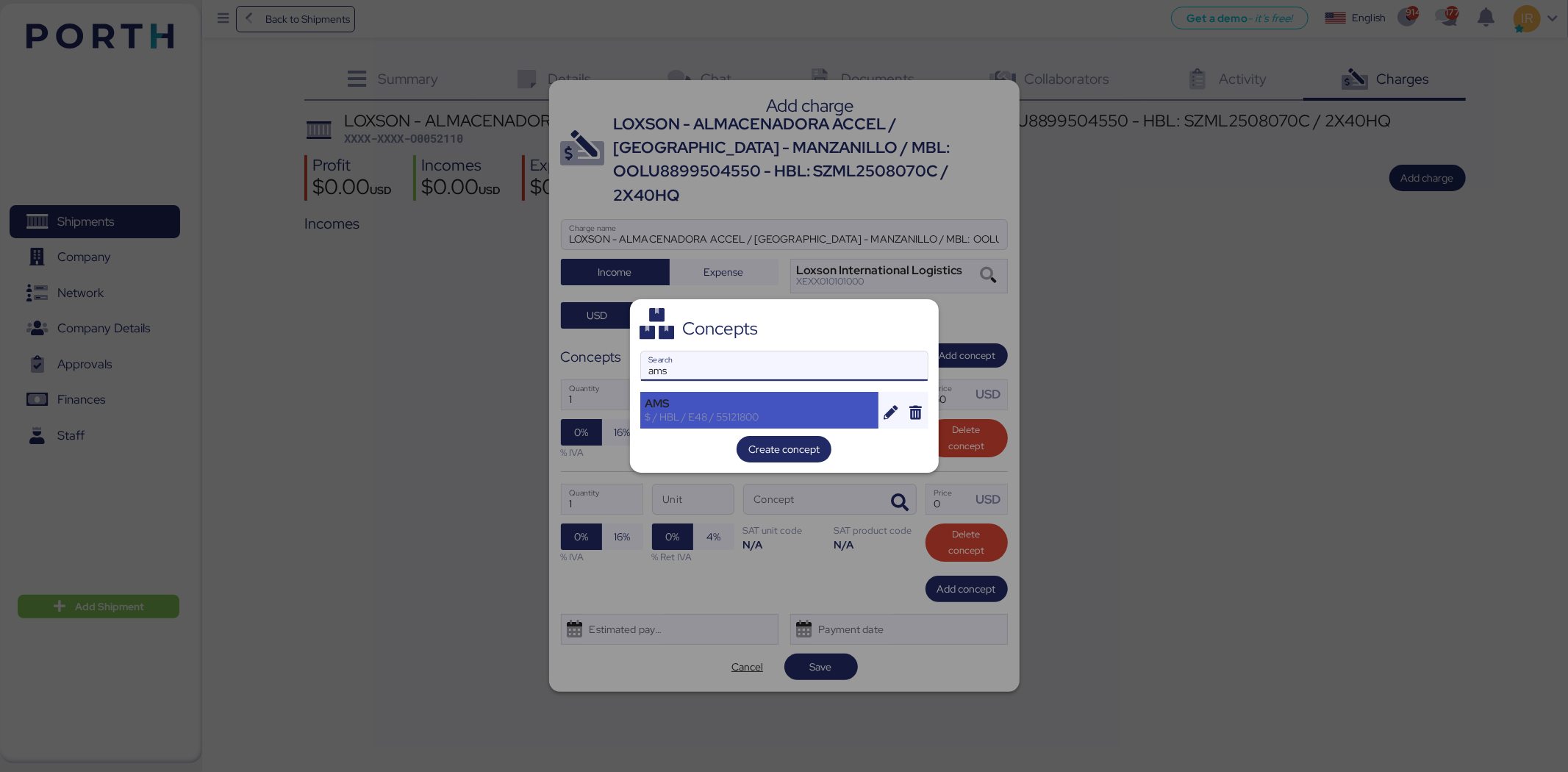
type input "ams"
click at [680, 402] on div "AMS" at bounding box center [759, 403] width 229 height 13
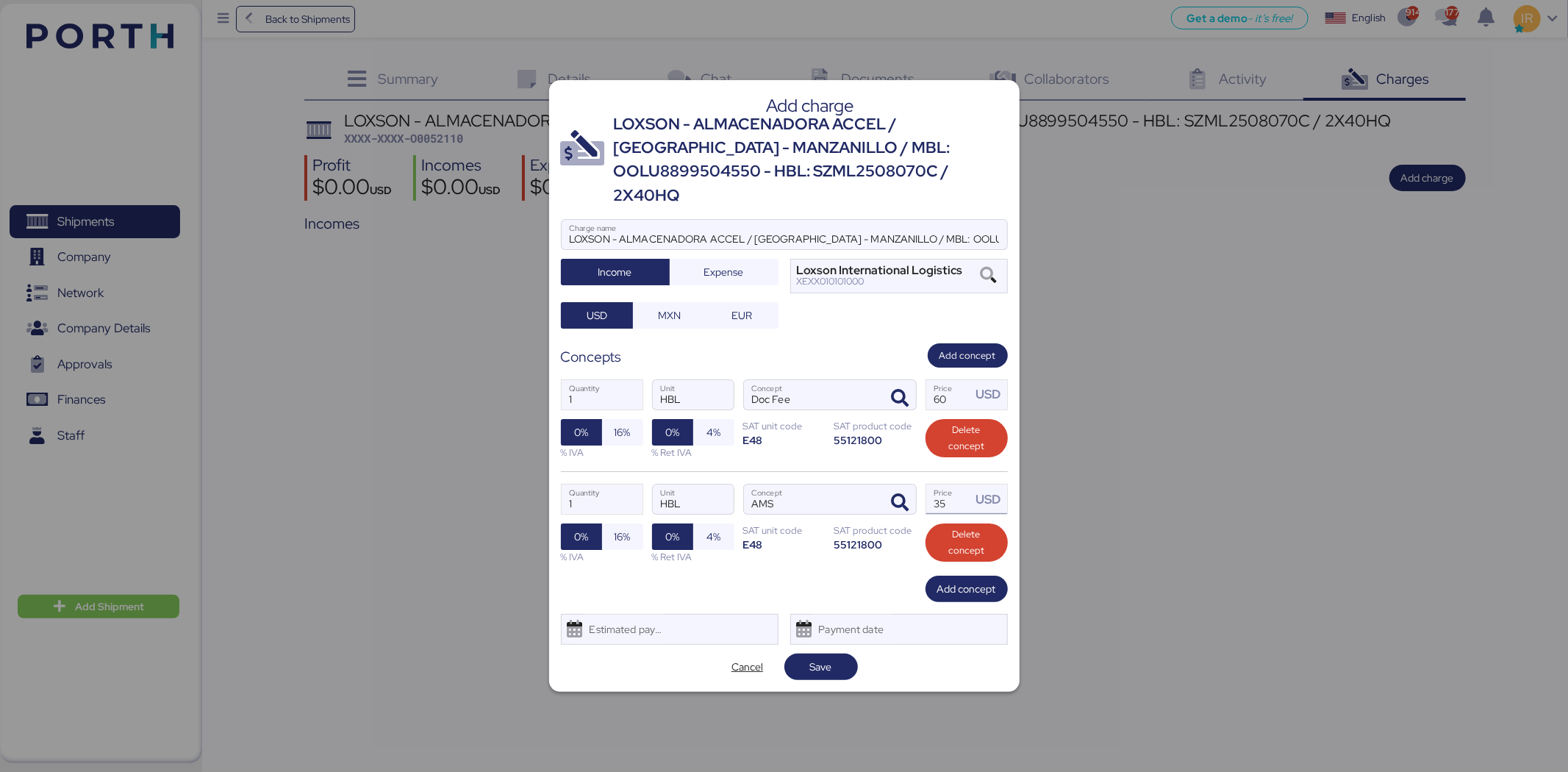
click at [943, 498] on input "35" at bounding box center [949, 498] width 46 height 29
type input "40"
click at [964, 580] on span "Add concept" at bounding box center [967, 589] width 59 height 17
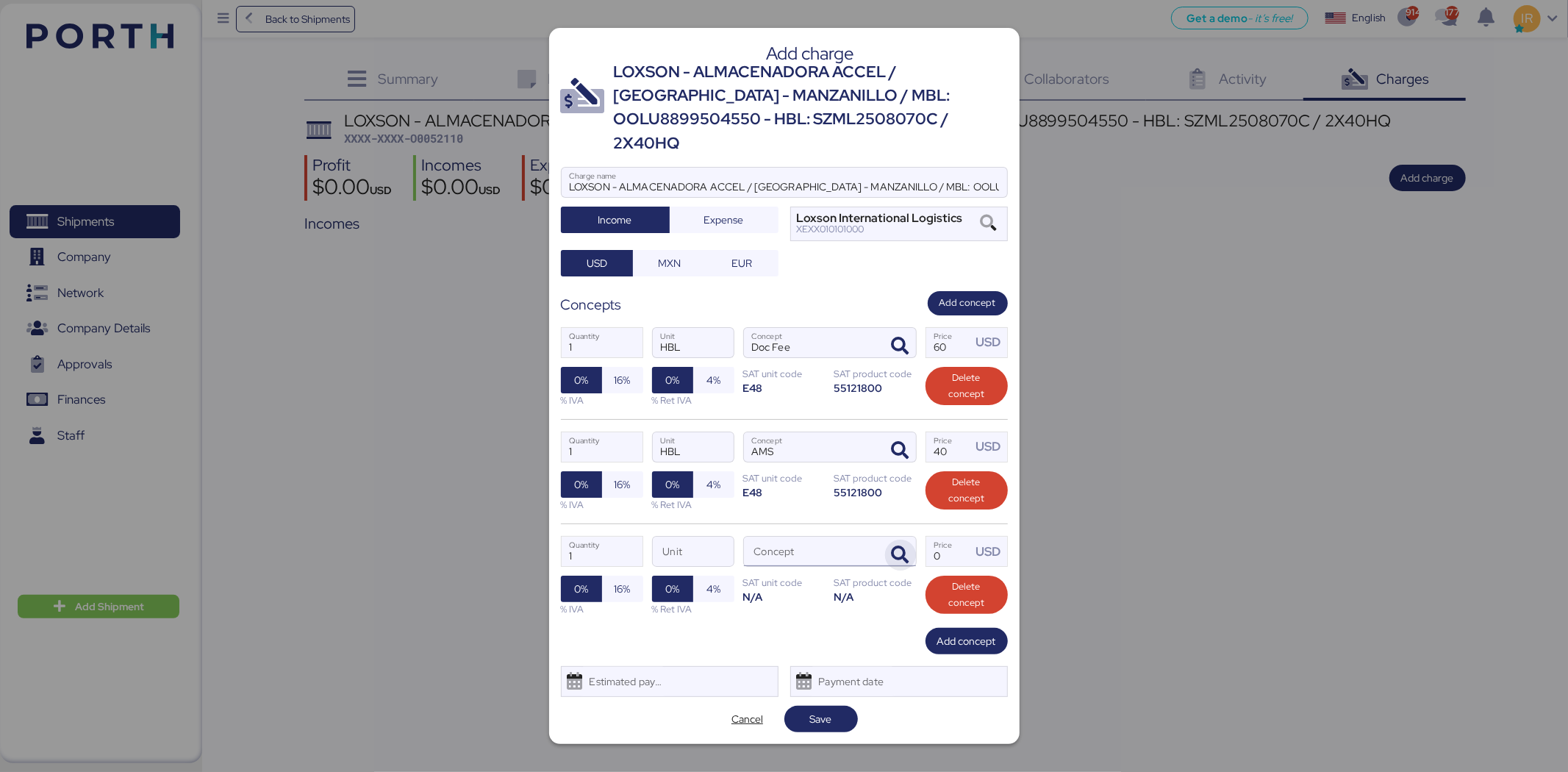
click at [900, 540] on span "button" at bounding box center [900, 555] width 31 height 31
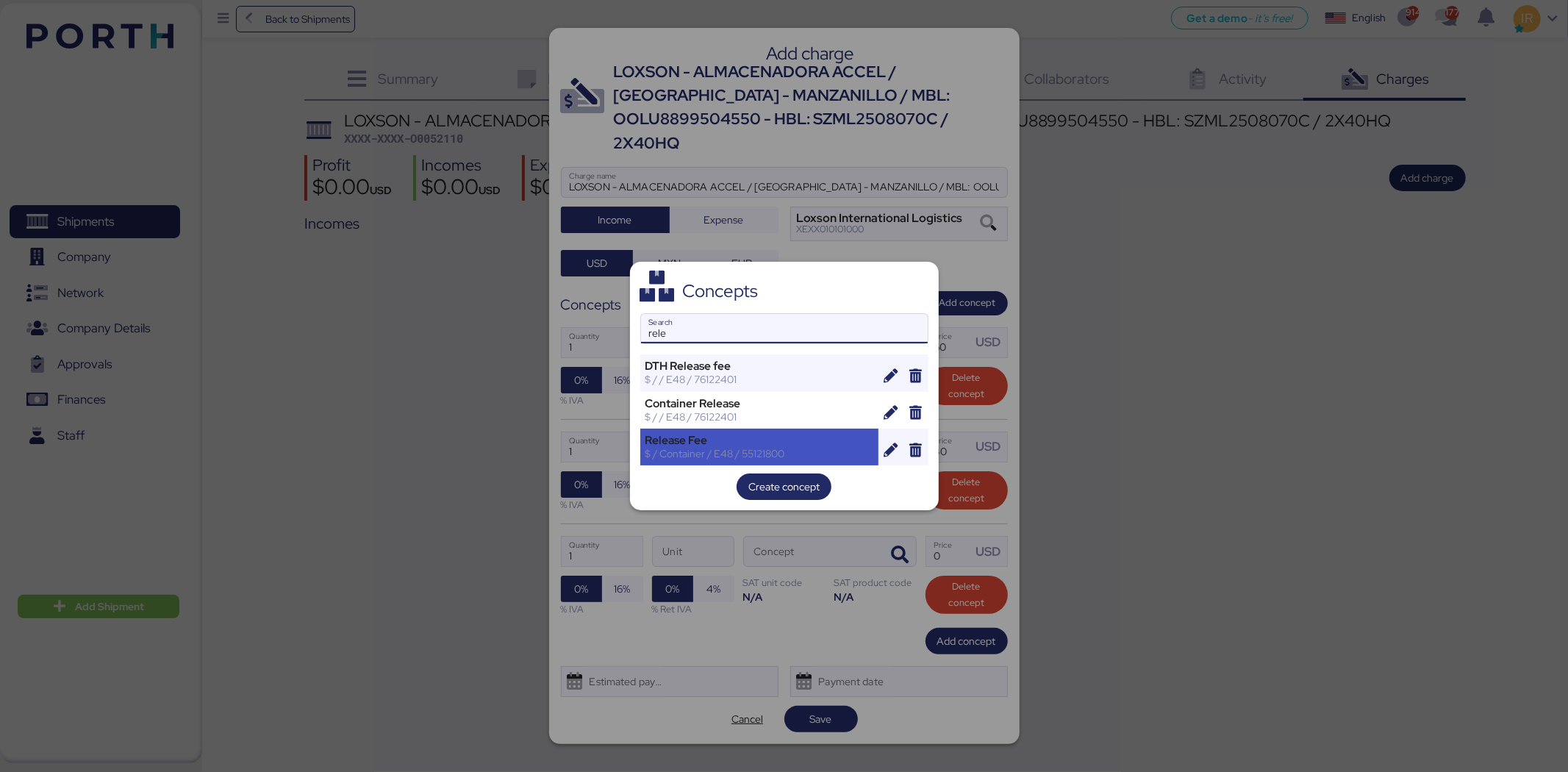
type input "rele"
click at [733, 429] on div "Release Fee $ / Container / E48 / 55121800" at bounding box center [760, 447] width 239 height 37
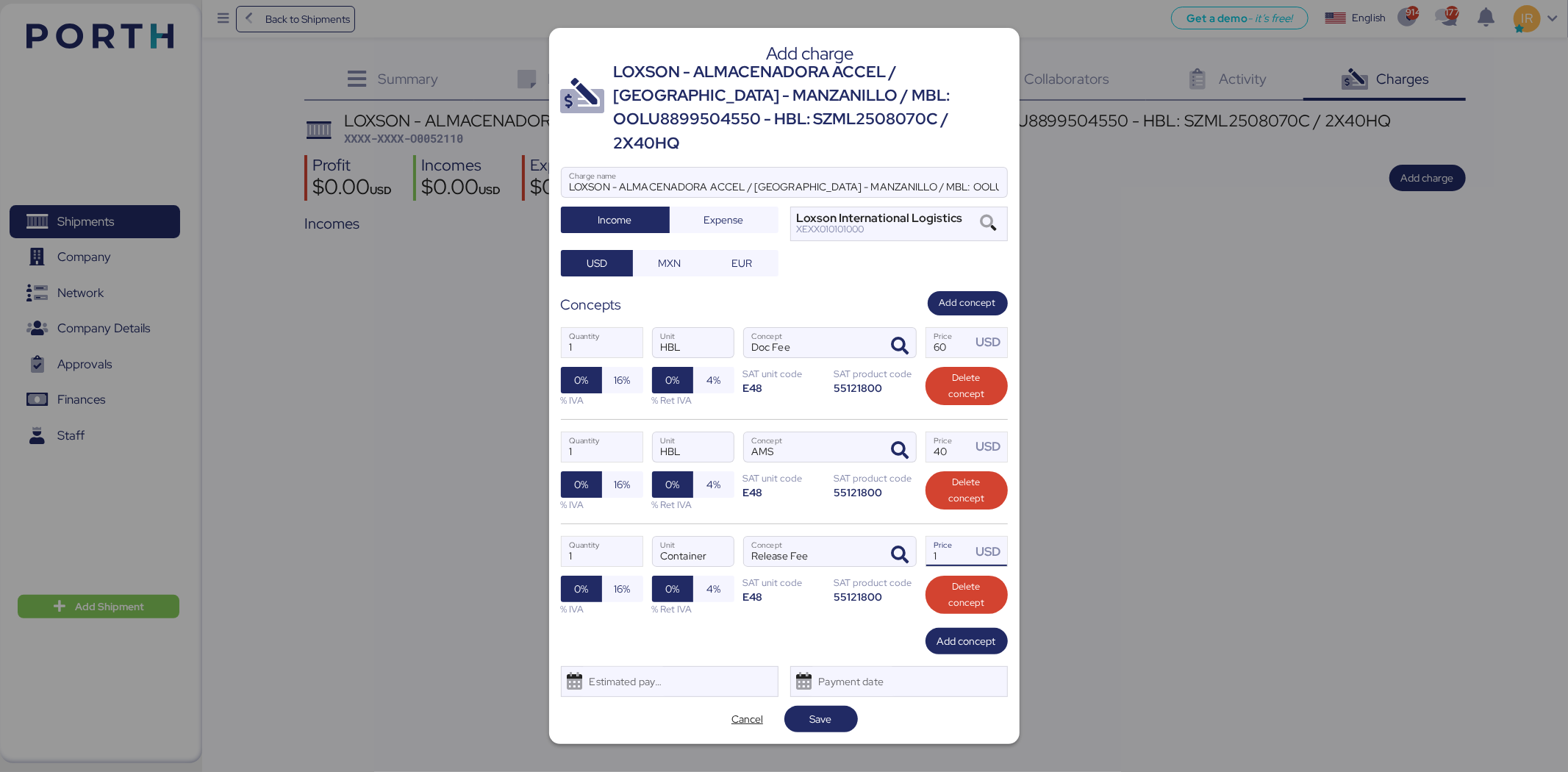
drag, startPoint x: 938, startPoint y: 548, endPoint x: 916, endPoint y: 544, distance: 22.4
click at [916, 544] on div "1 Quantity Container Unit Release Fee Concept 1 Price USD 0% 16% % IVA 0% 4% % …" at bounding box center [784, 575] width 447 height 105
type input "240"
click at [964, 636] on span "Add concept" at bounding box center [967, 641] width 59 height 17
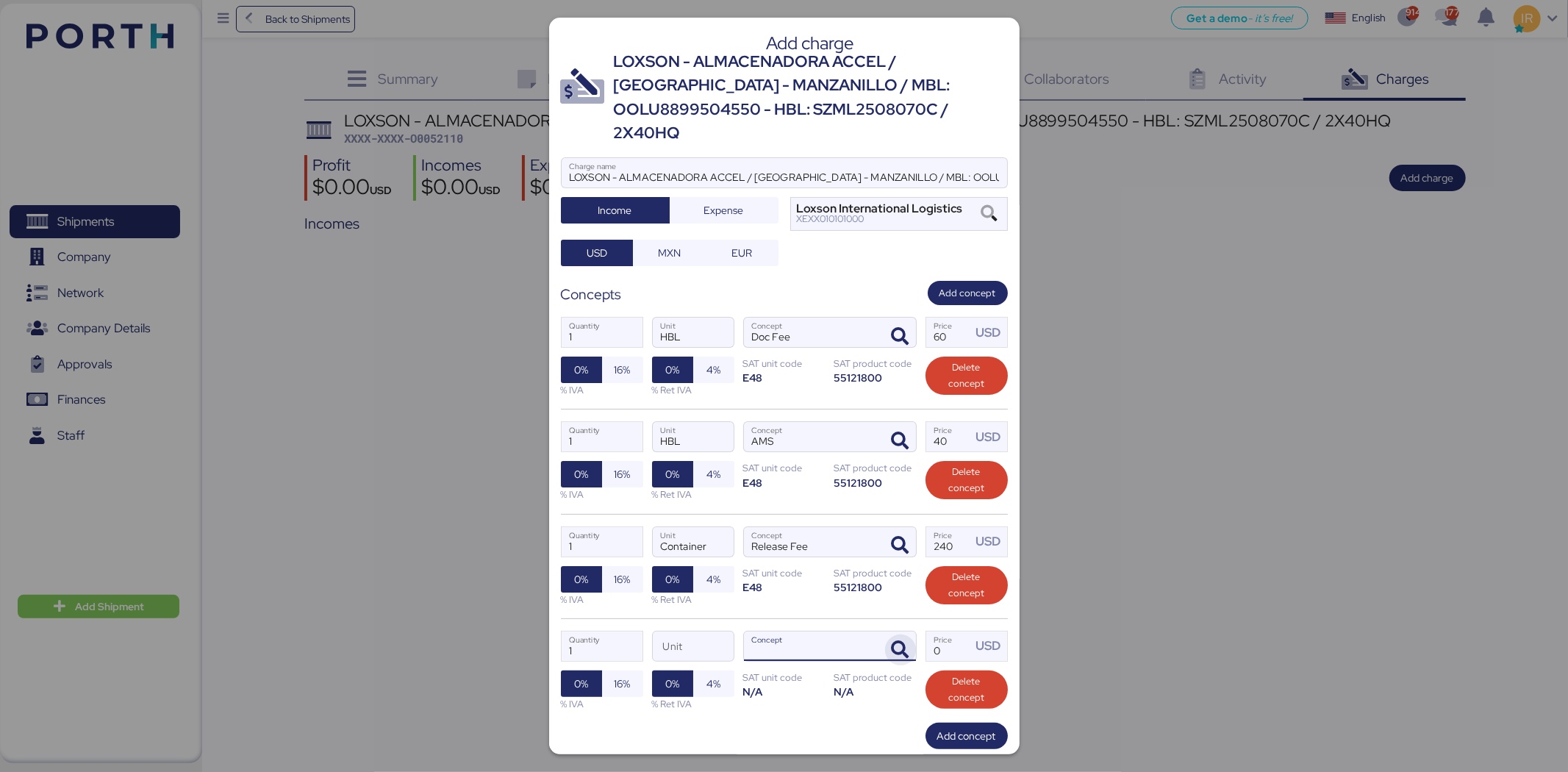
click at [900, 634] on span "button" at bounding box center [900, 649] width 31 height 31
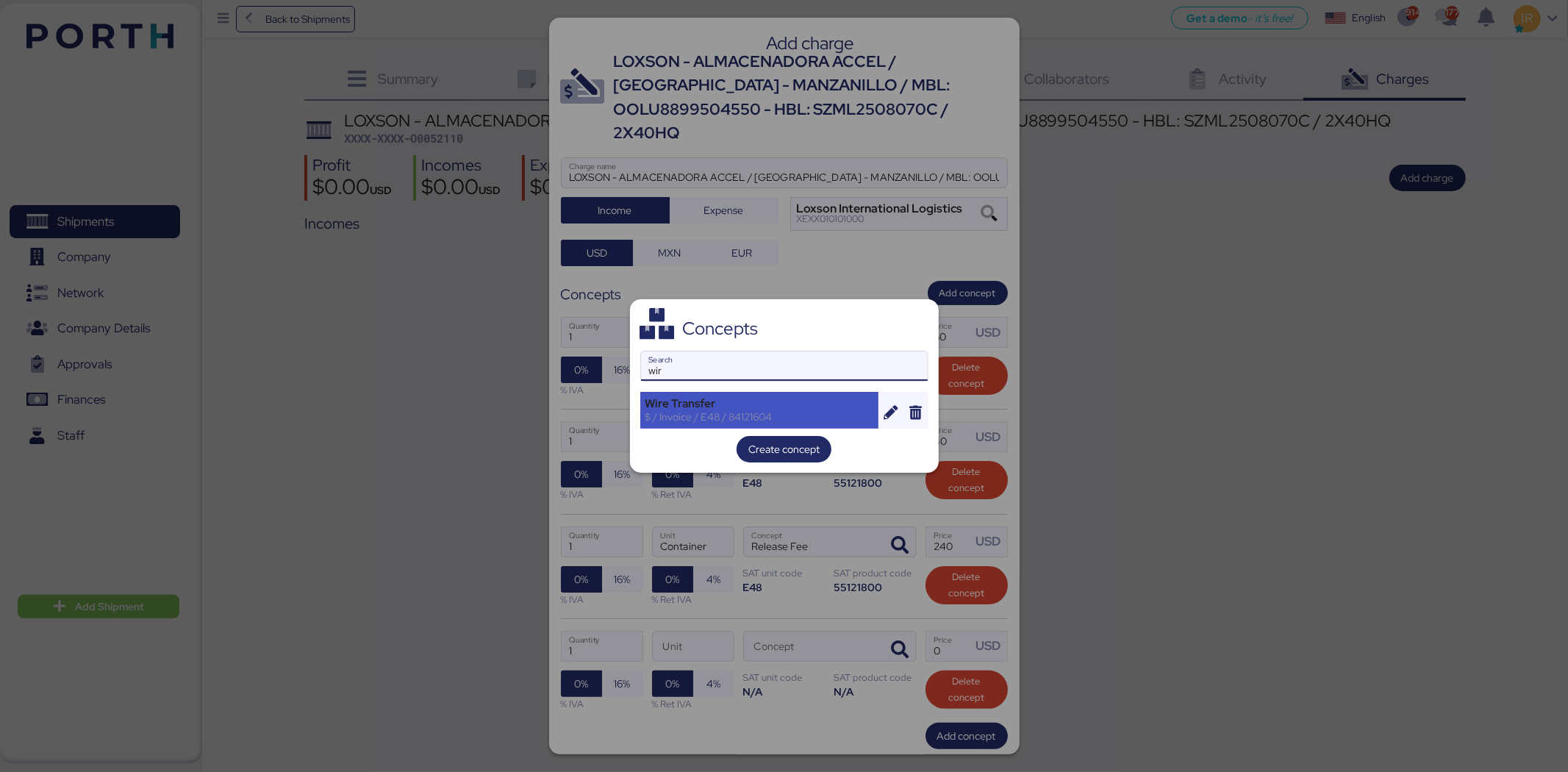
type input "wir"
click at [713, 410] on div "$ / Invoice / E48 / 84121604" at bounding box center [759, 417] width 229 height 13
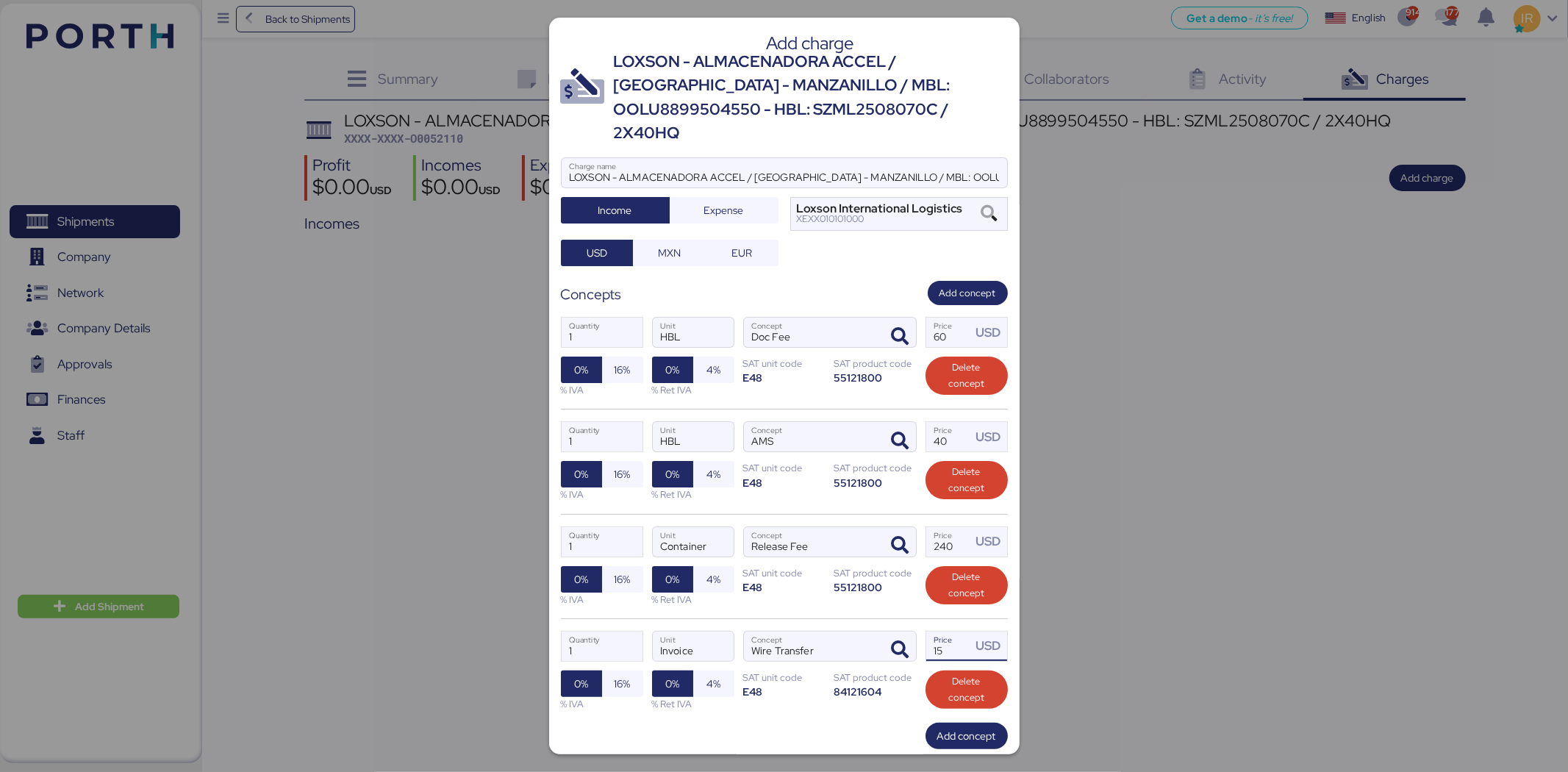
drag, startPoint x: 941, startPoint y: 633, endPoint x: 914, endPoint y: 633, distance: 27.0
click at [914, 633] on div "1 Quantity Invoice Unit Wire Transfer Concept 15 Price USD 0% 16% % IVA 0% 4% %…" at bounding box center [784, 671] width 447 height 105
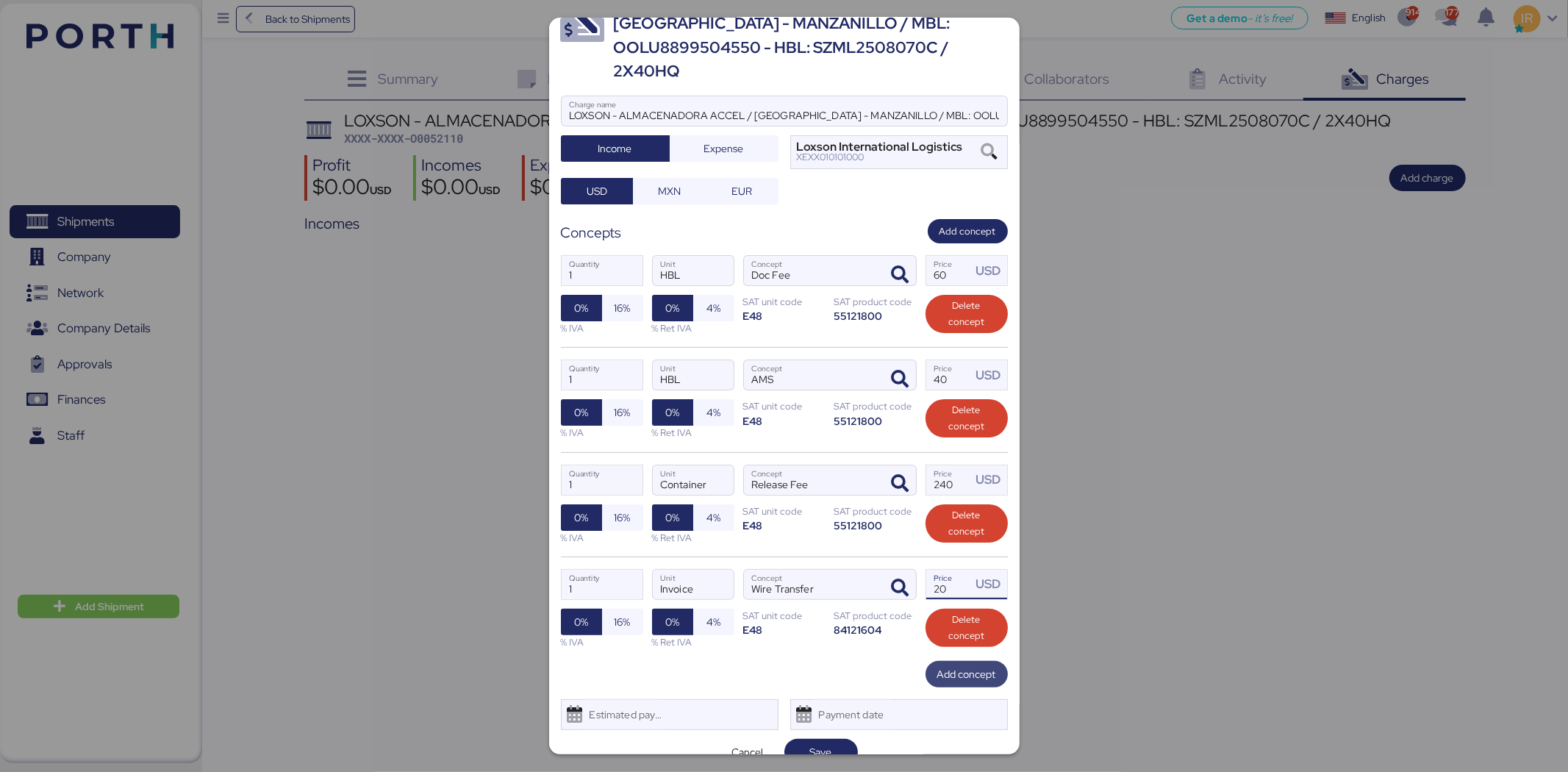
type input "20"
click at [947, 665] on span "Add concept" at bounding box center [967, 674] width 59 height 17
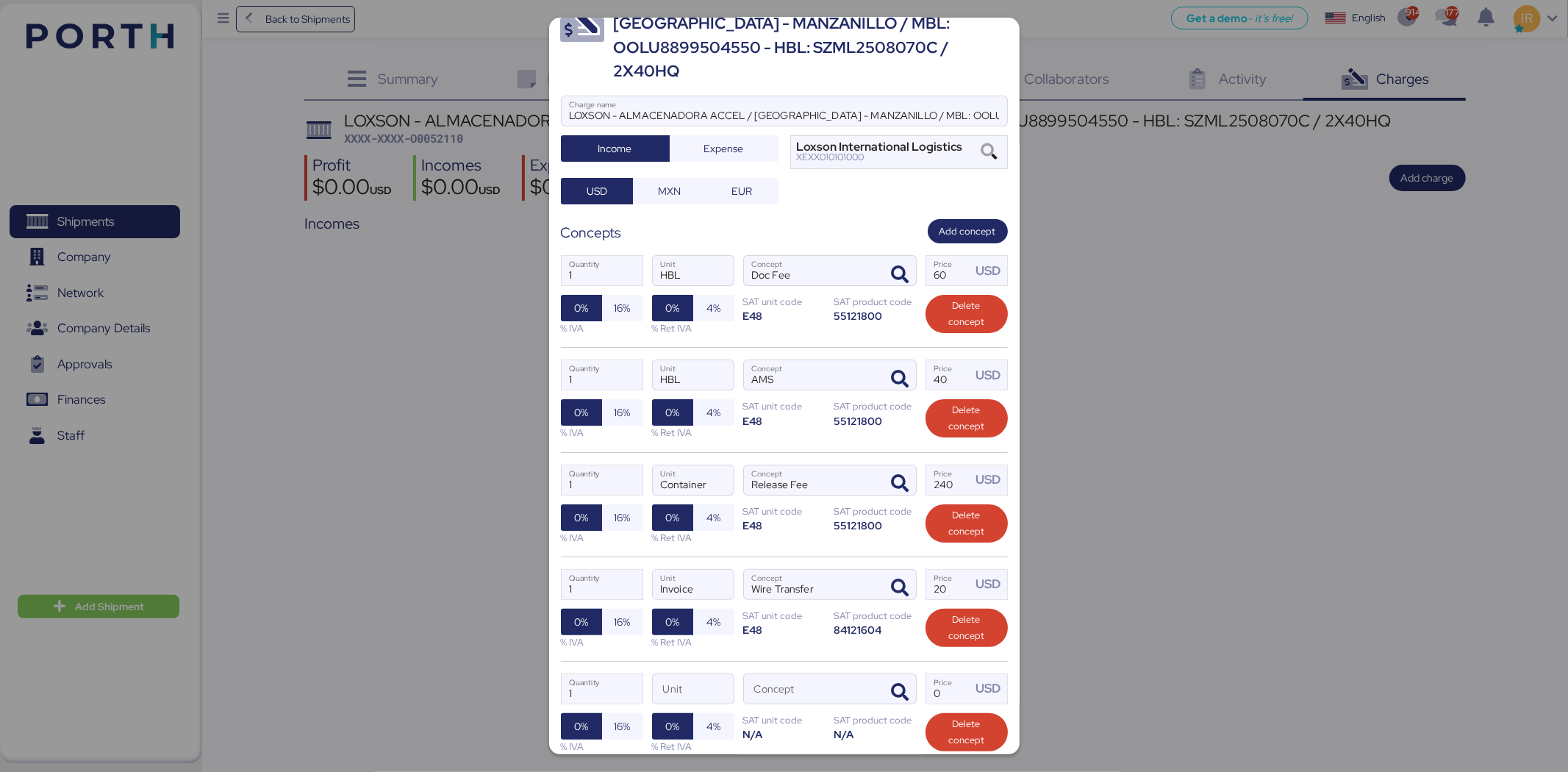
scroll to position [166, 0]
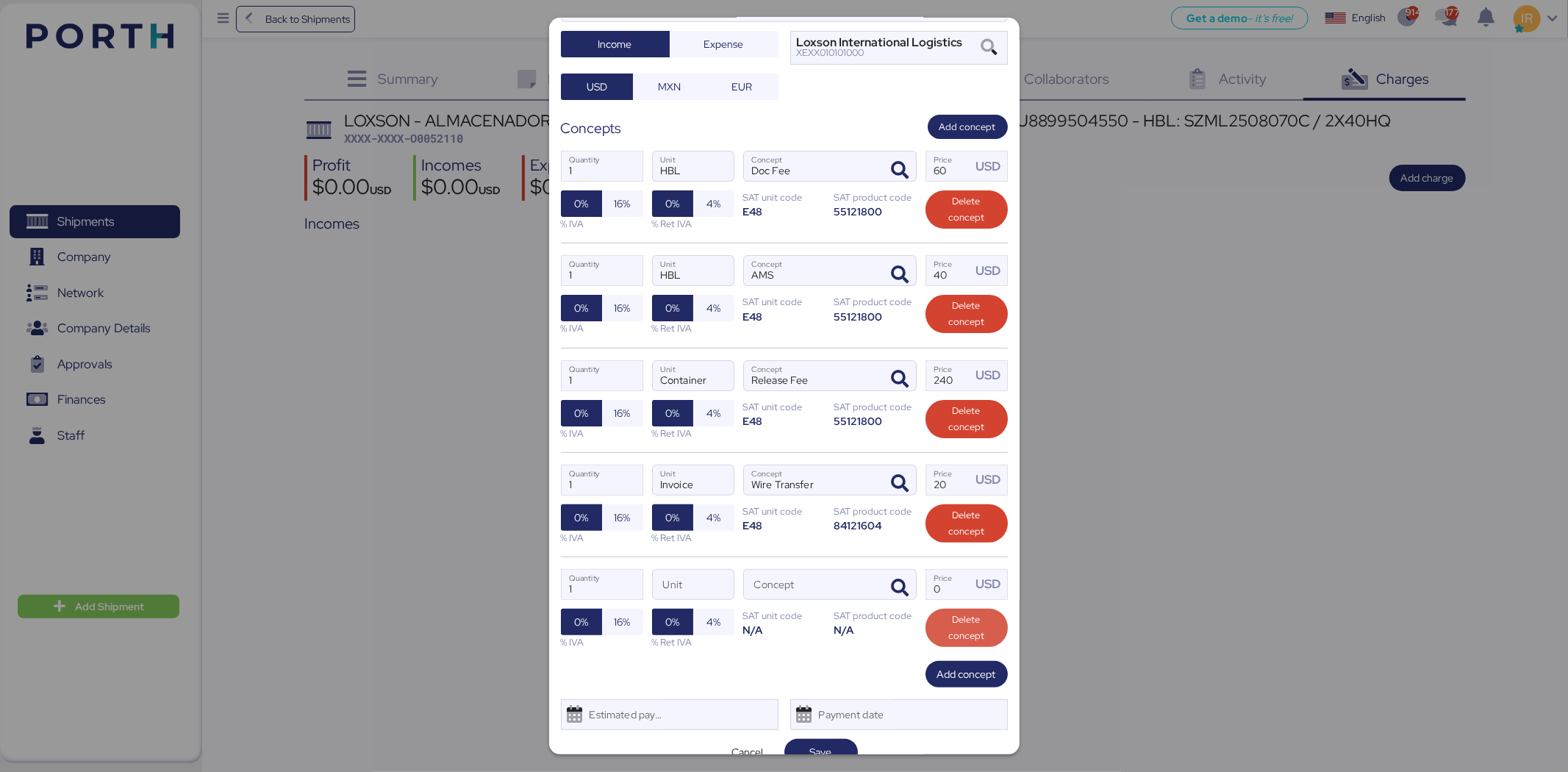
click at [957, 612] on span "Delete concept" at bounding box center [967, 627] width 59 height 32
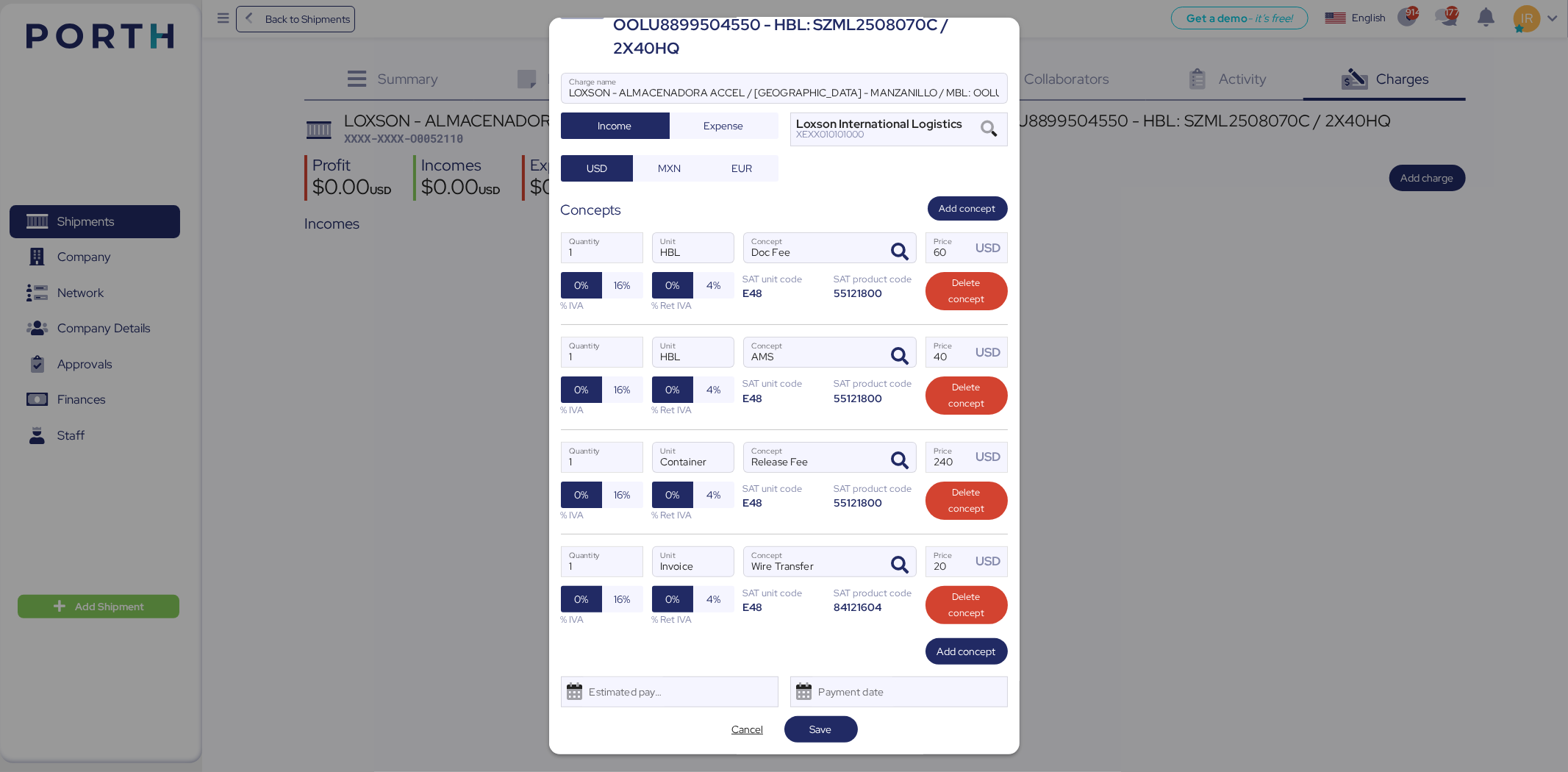
scroll to position [62, 0]
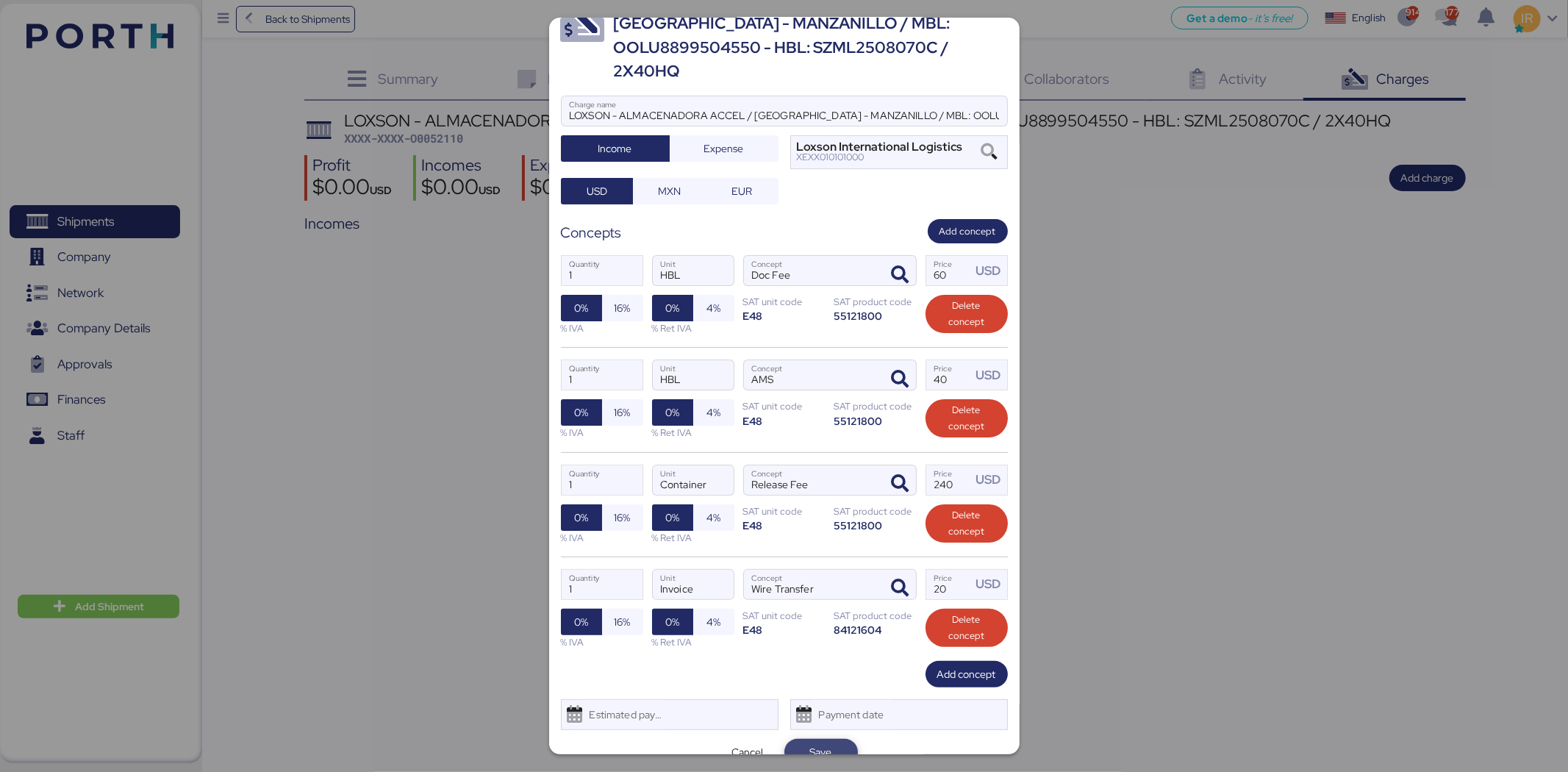
click at [819, 744] on span "Save" at bounding box center [821, 752] width 22 height 17
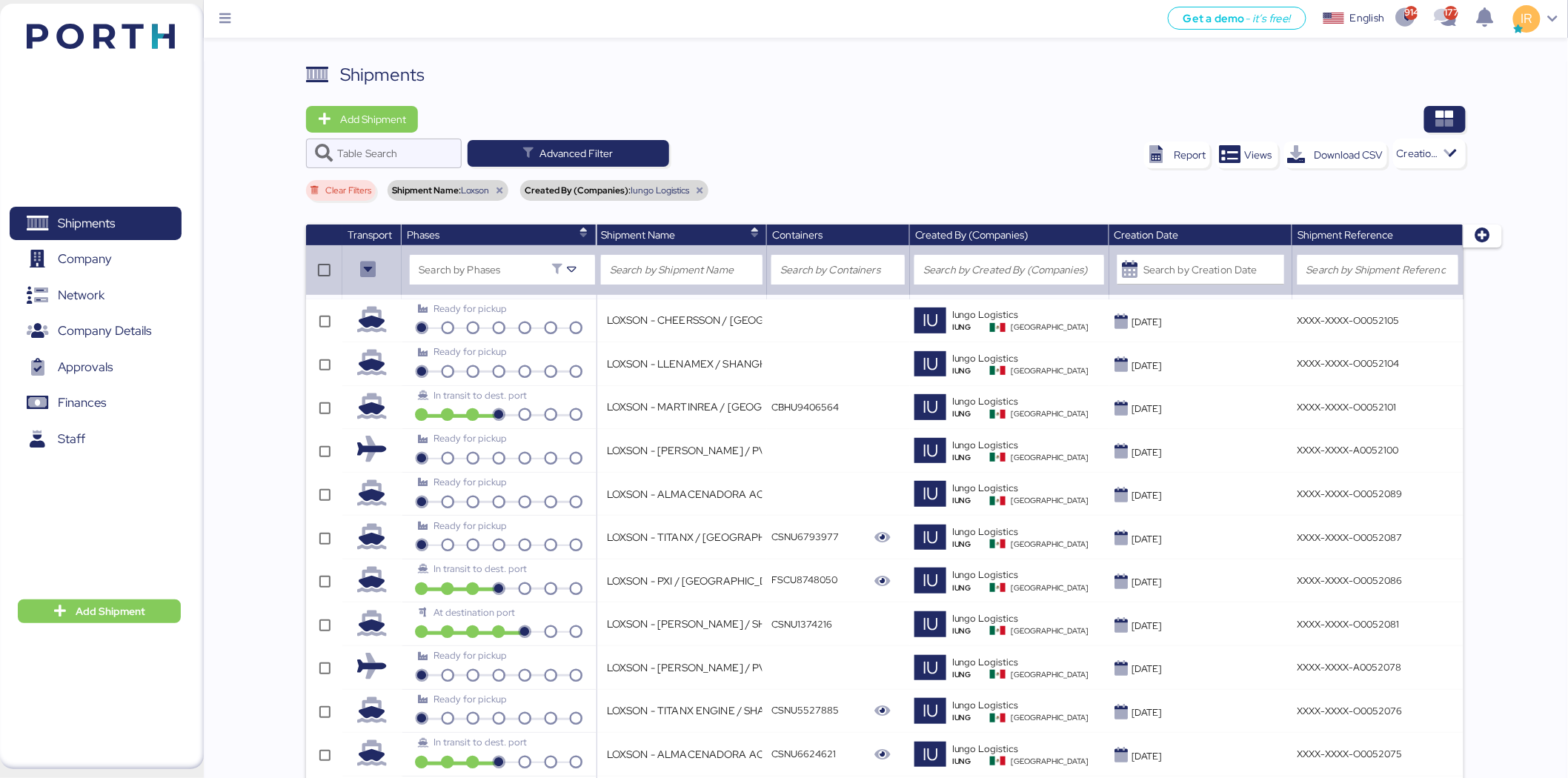
click at [381, 135] on div "Add Shipment Table Search Advanced Filter Report Views Download CSV Creation da…" at bounding box center [886, 156] width 1160 height 101
click at [387, 122] on span "Add Shipment" at bounding box center [372, 119] width 66 height 17
click at [404, 135] on div "Add Shipment Manually" at bounding box center [376, 145] width 115 height 21
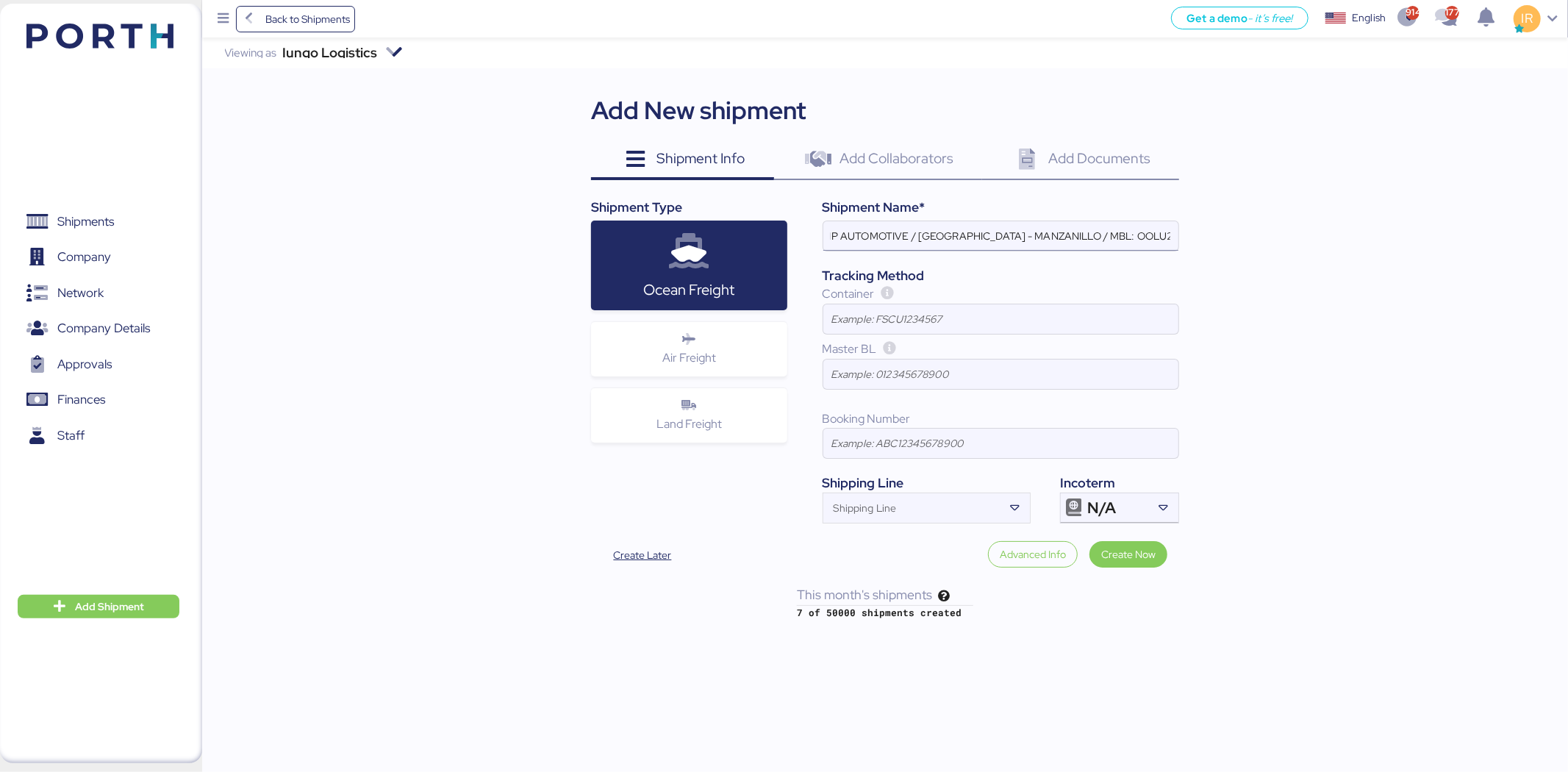
scroll to position [0, 86]
click at [1104, 233] on input "LOXSON - ESTAMP AUTOMOTIVE / SHANGHAI - MANZANILLO / MBL: OOLU2748011670 - HBL:…" at bounding box center [1001, 236] width 355 height 29
paste input "8899532170"
click at [1104, 233] on input "LOXSON - ESTAMP AUTOMOTIVE / SHANGHAI - MANZANILLO / MBL: OOLU2748011670 - HBL:…" at bounding box center [1001, 236] width 355 height 29
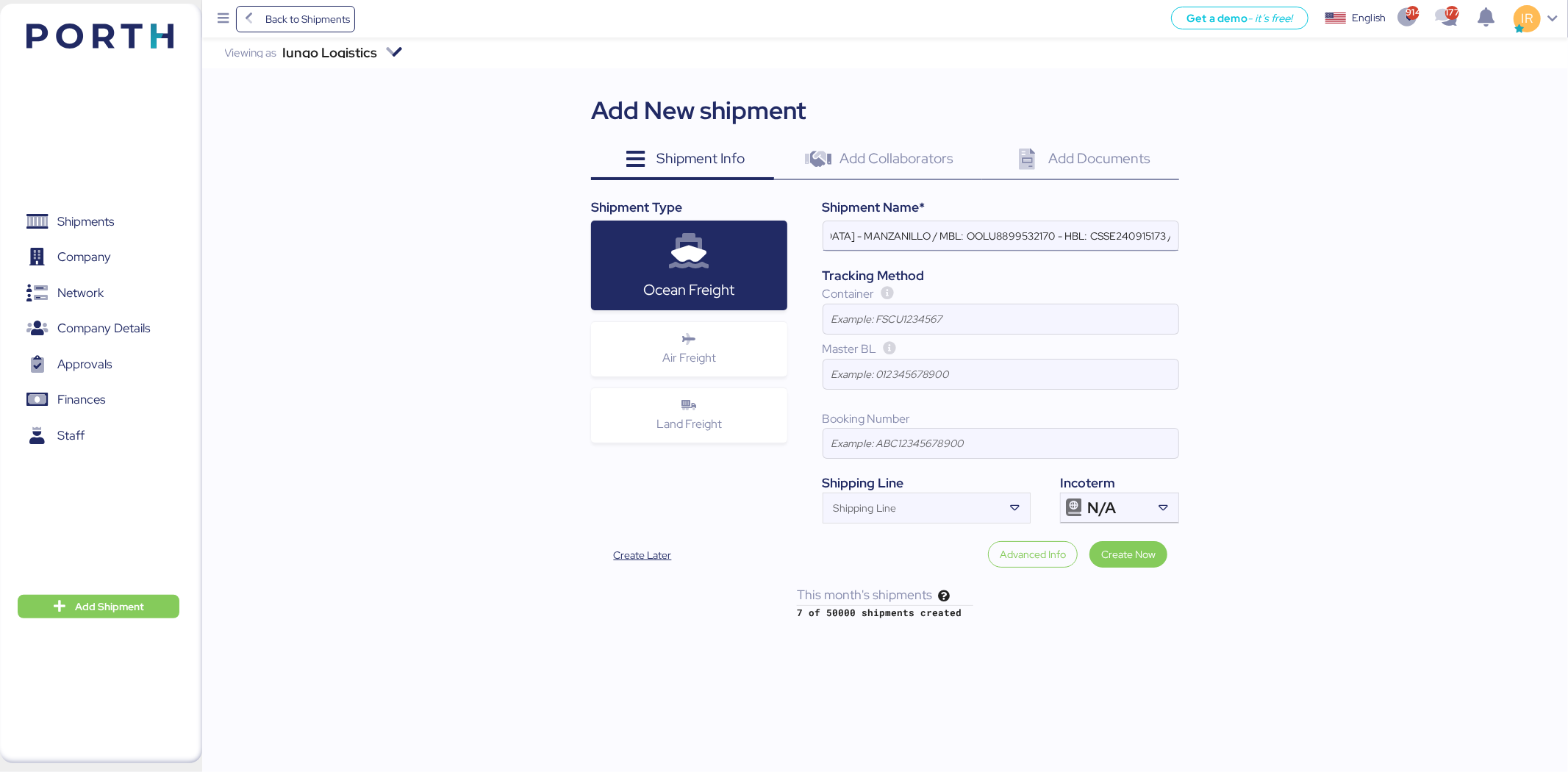
click at [1067, 230] on input "LOXSON - ESTAMP AUTOMOTIVE / SHANGHAI - MANZANILLO / MBL: OOLU8899532170 - HBL:…" at bounding box center [1001, 236] width 355 height 29
paste input "SZML2508010E"
click at [1152, 229] on input "LOXSON - ESTAMP AUTOMOTIVE / SHANGHAI - MANZANILLO / MBL: OOLU8899532170 - HBL:…" at bounding box center [1001, 236] width 355 height 29
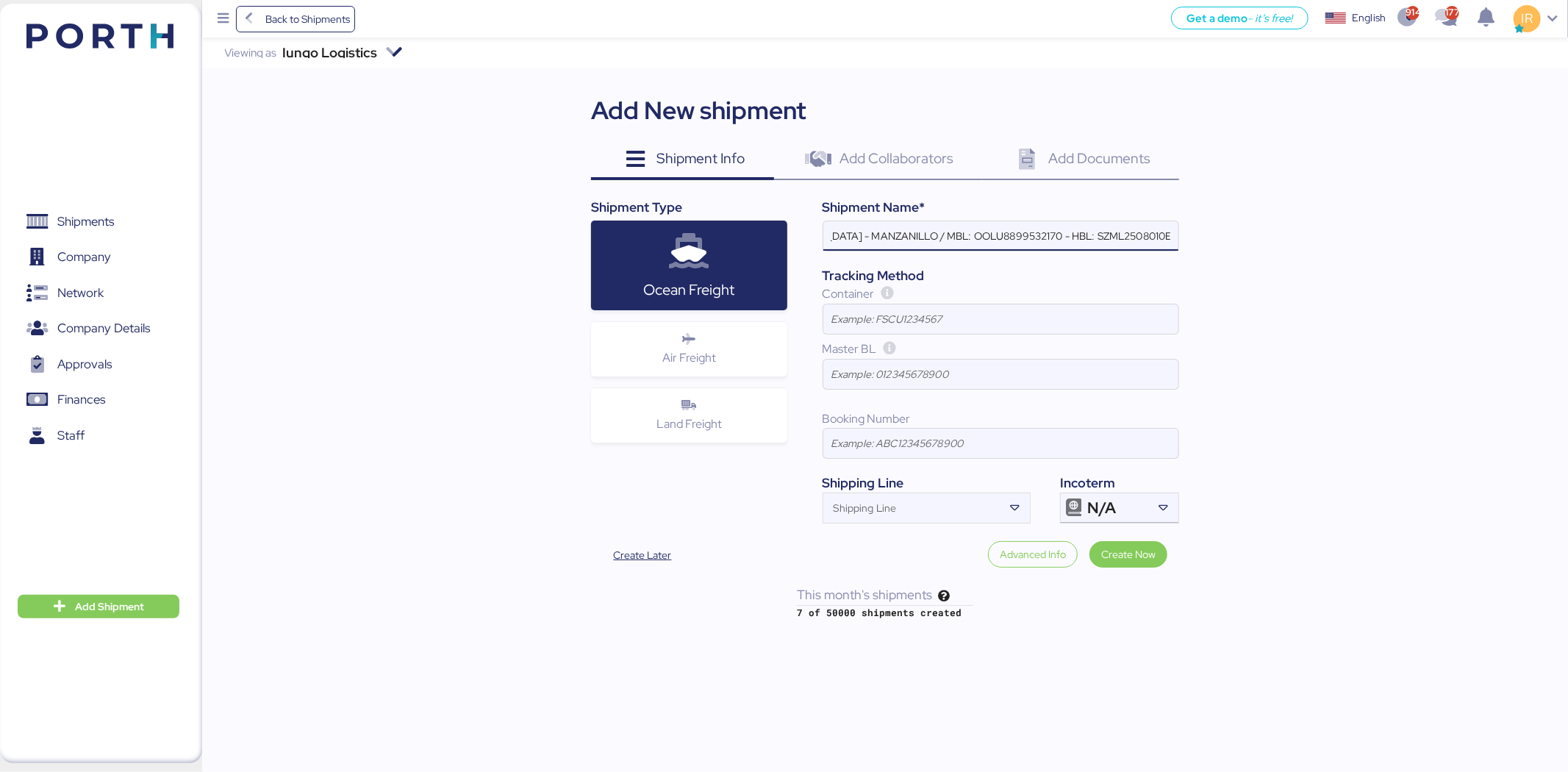
scroll to position [0, 0]
type input "LOXSON - ESTAMP AUTOMOTIVE / [GEOGRAPHIC_DATA] - MANZANILLO / MBL: OOLU88995321…"
click at [969, 512] on input "Shipping Line" at bounding box center [913, 513] width 180 height 17
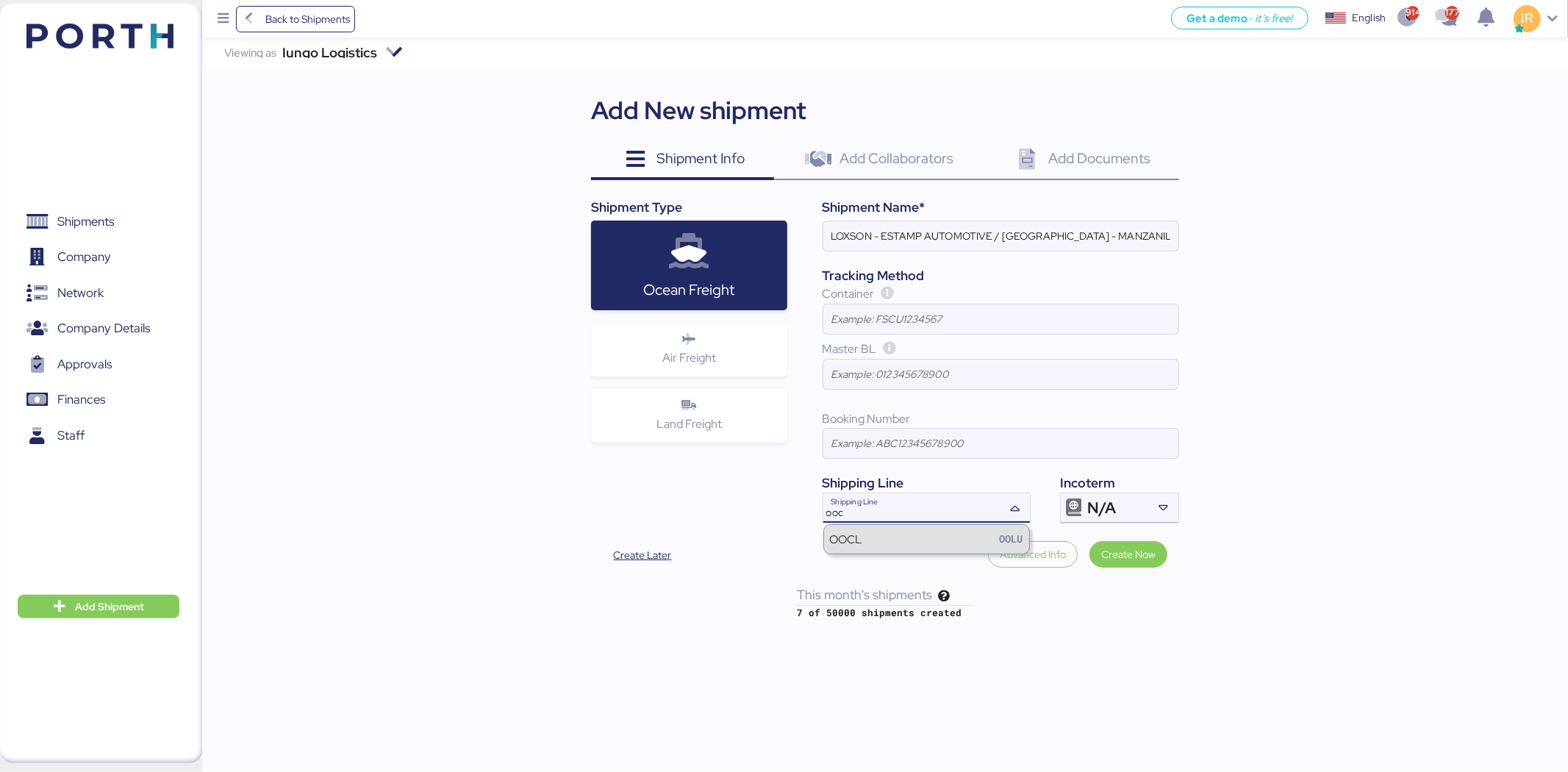
type input "ooc"
click at [936, 539] on div "OOCL OOLU" at bounding box center [927, 539] width 205 height 28
click at [1140, 517] on div "N/A" at bounding box center [1118, 508] width 61 height 29
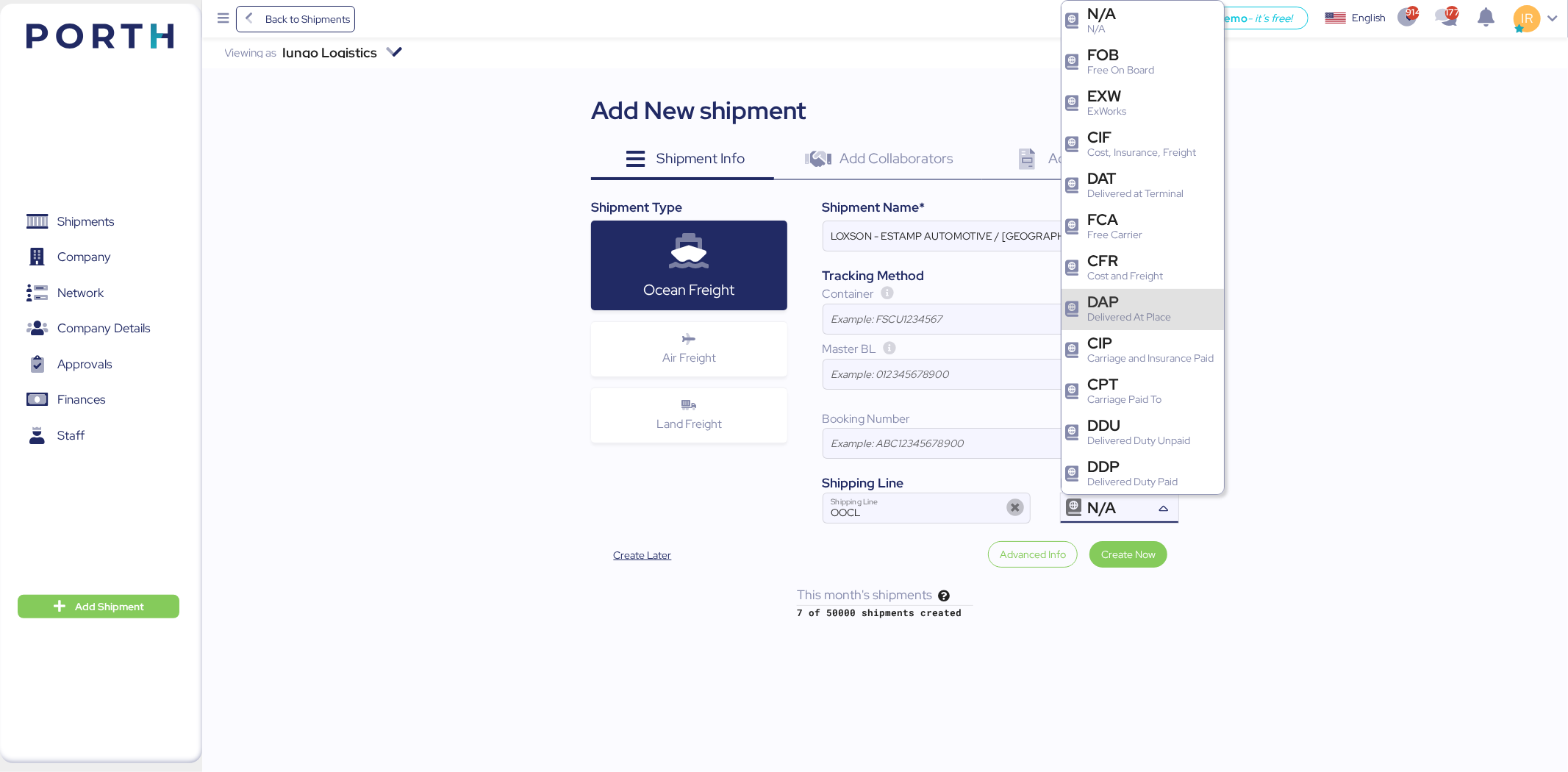
click at [1090, 303] on div "DAP" at bounding box center [1129, 302] width 84 height 16
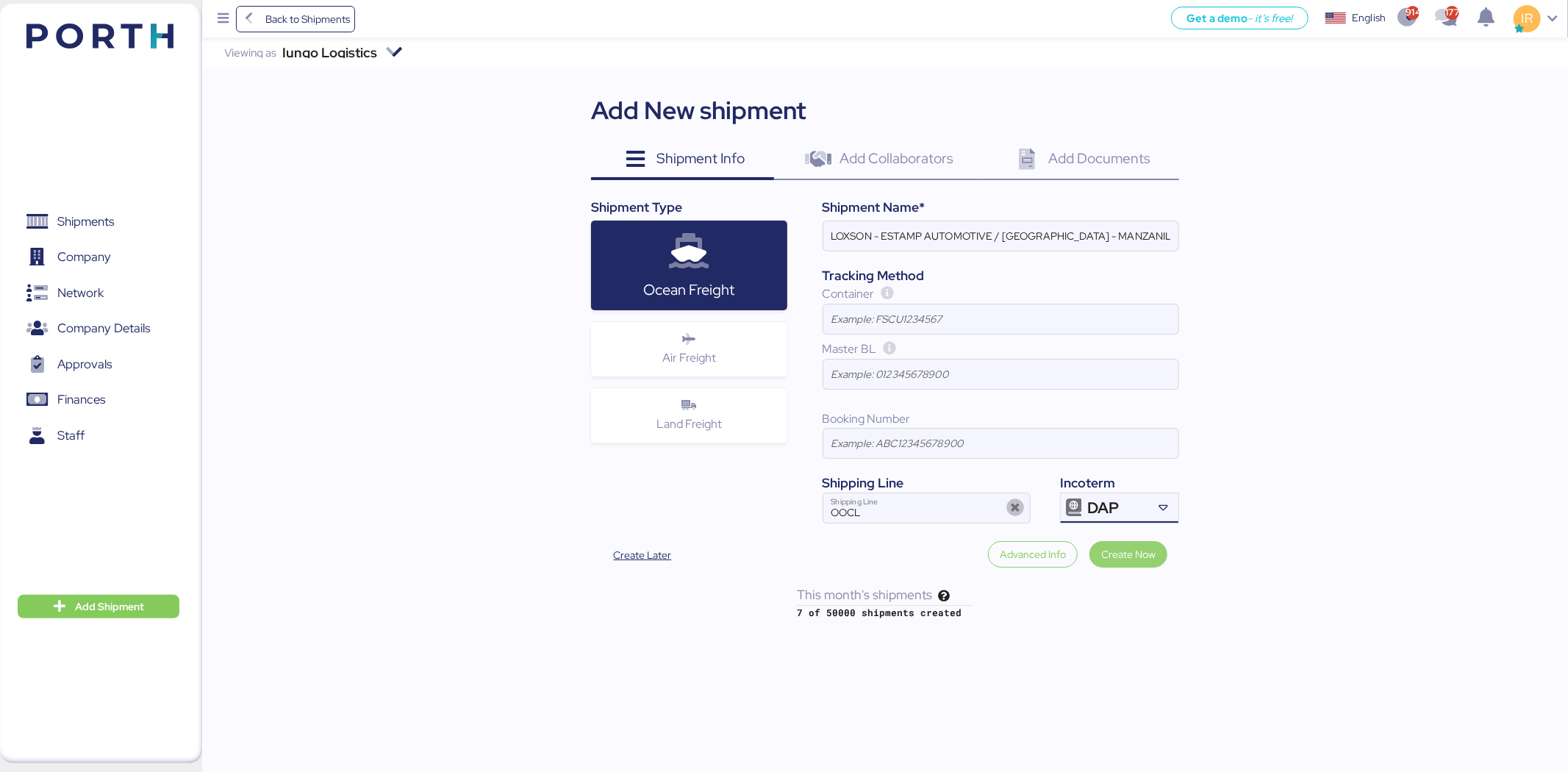
click at [1137, 564] on span "Create Now" at bounding box center [1128, 554] width 54 height 20
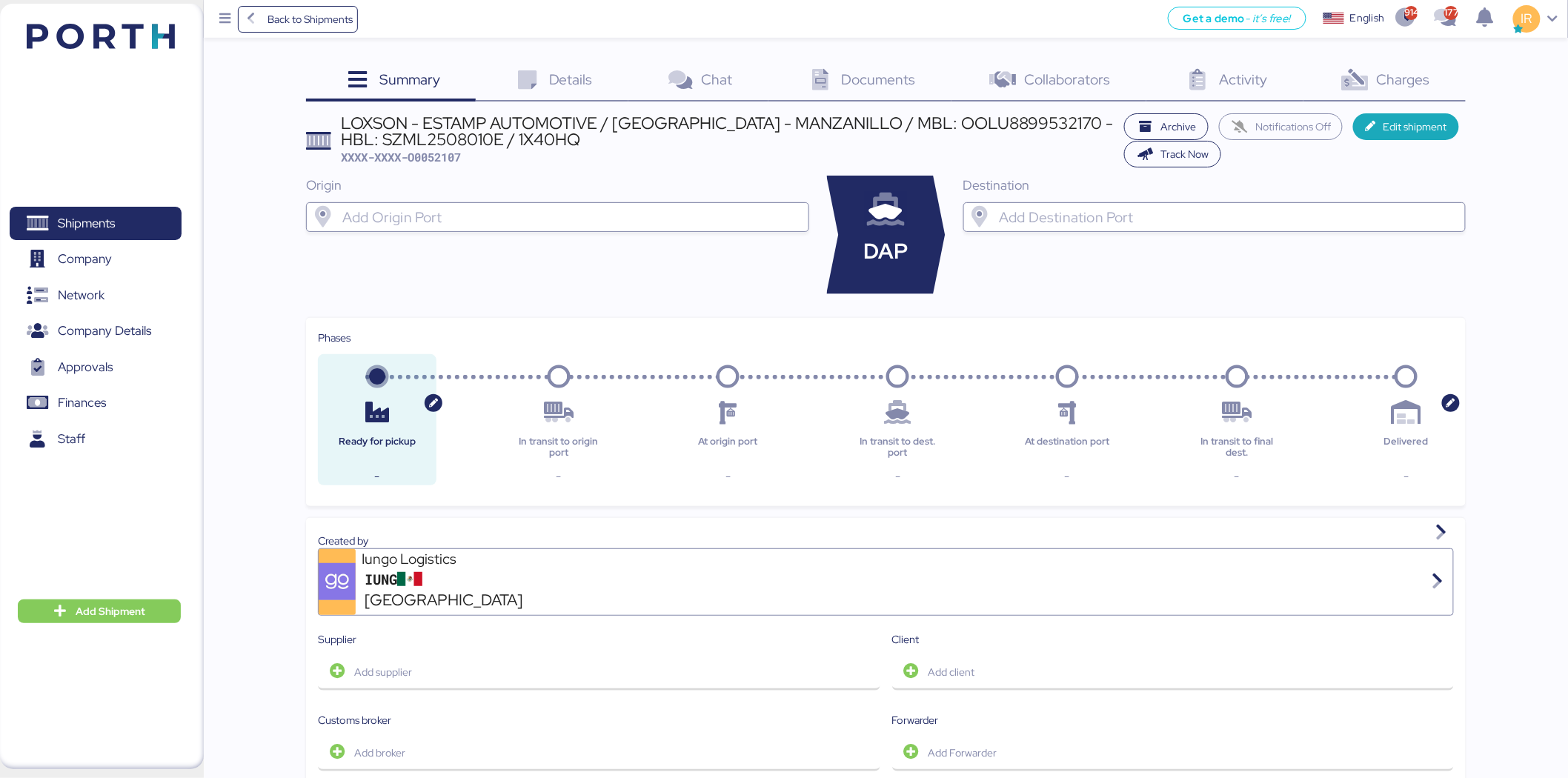
click at [729, 235] on div "Origin" at bounding box center [557, 235] width 502 height 119
click at [707, 219] on input "search" at bounding box center [570, 217] width 463 height 17
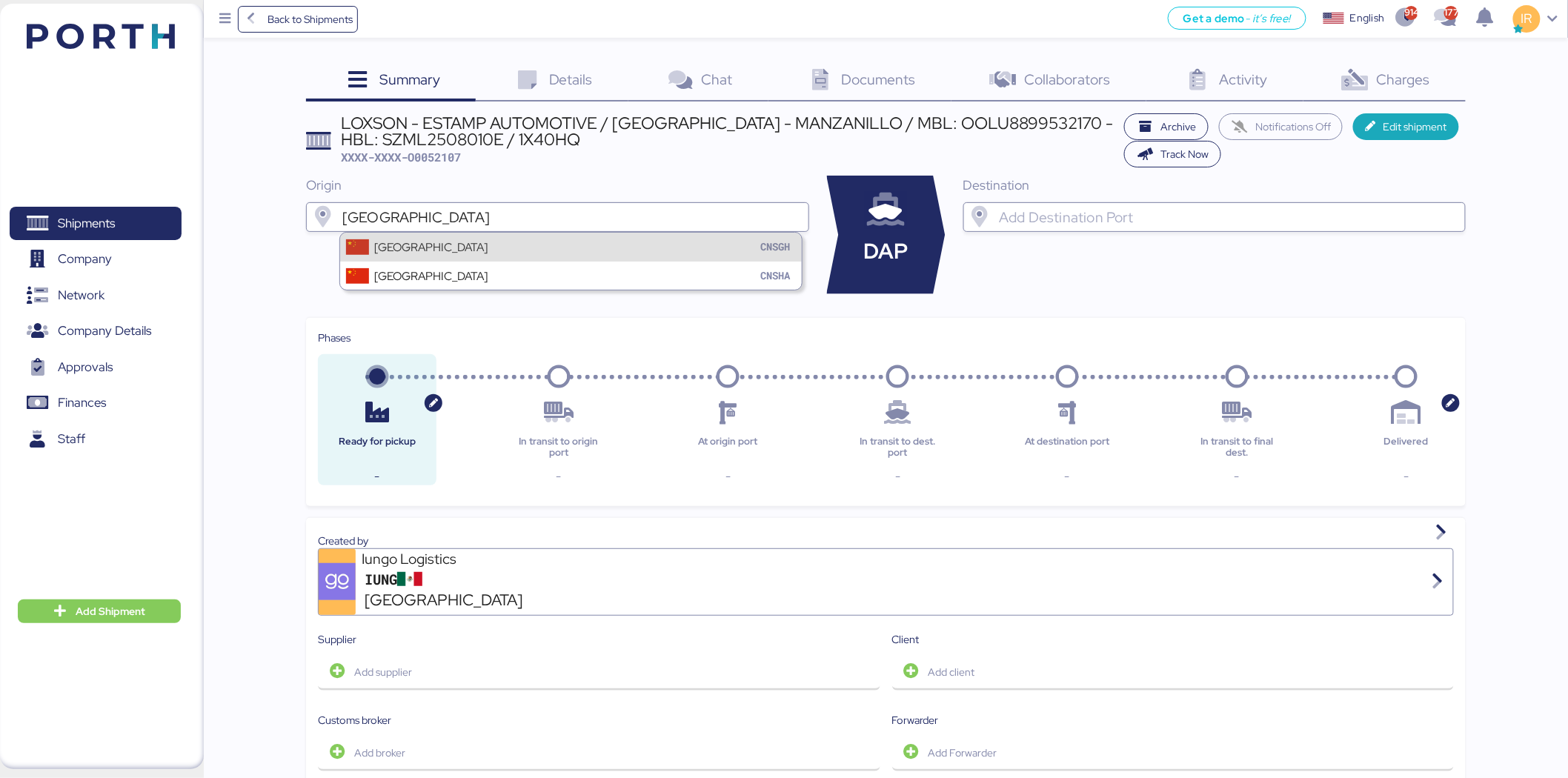
type input "shanghai"
click at [663, 250] on div "Shanghai CNSGH" at bounding box center [570, 247] width 462 height 29
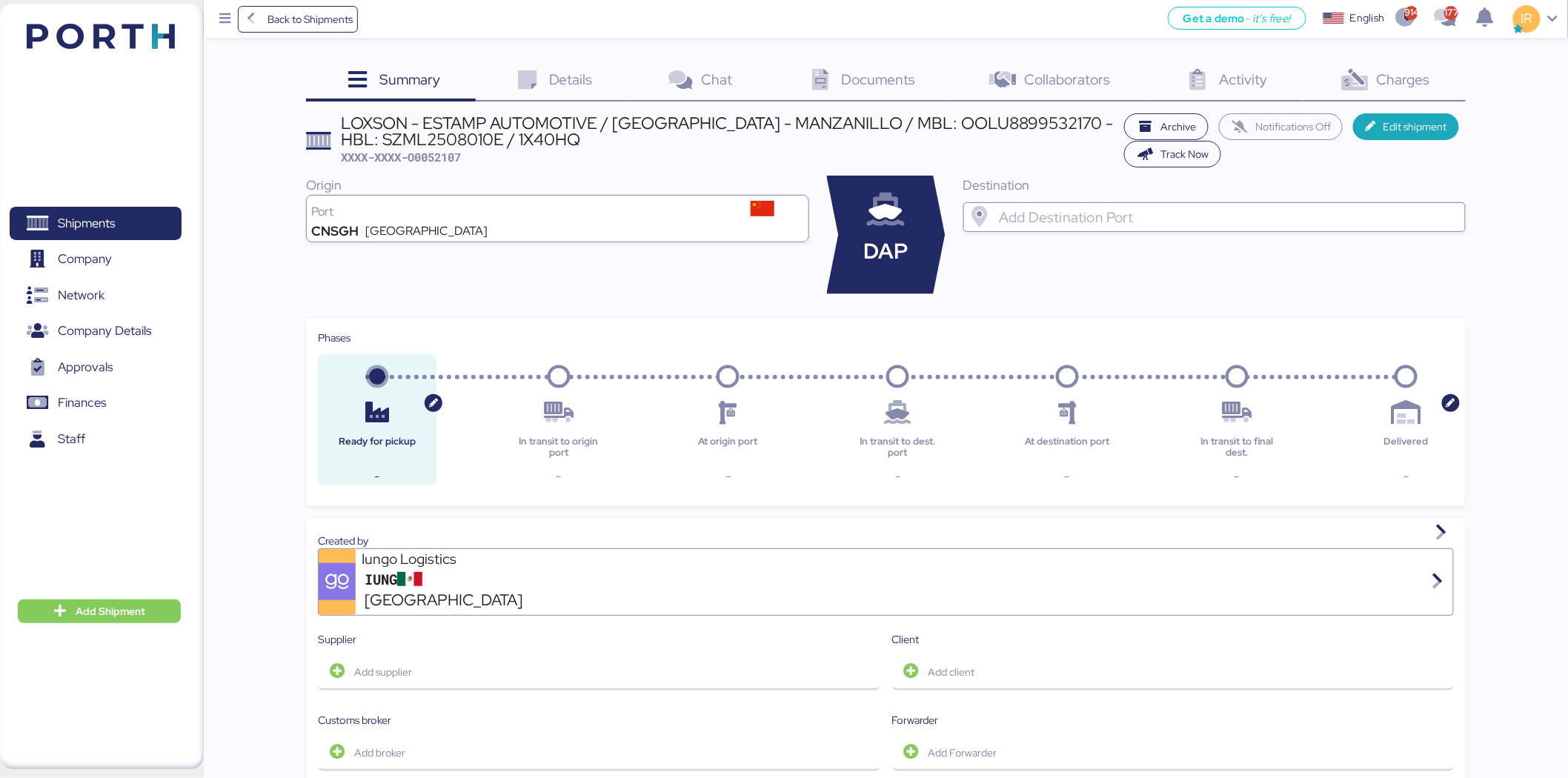
click at [1080, 206] on div at bounding box center [1227, 216] width 463 height 29
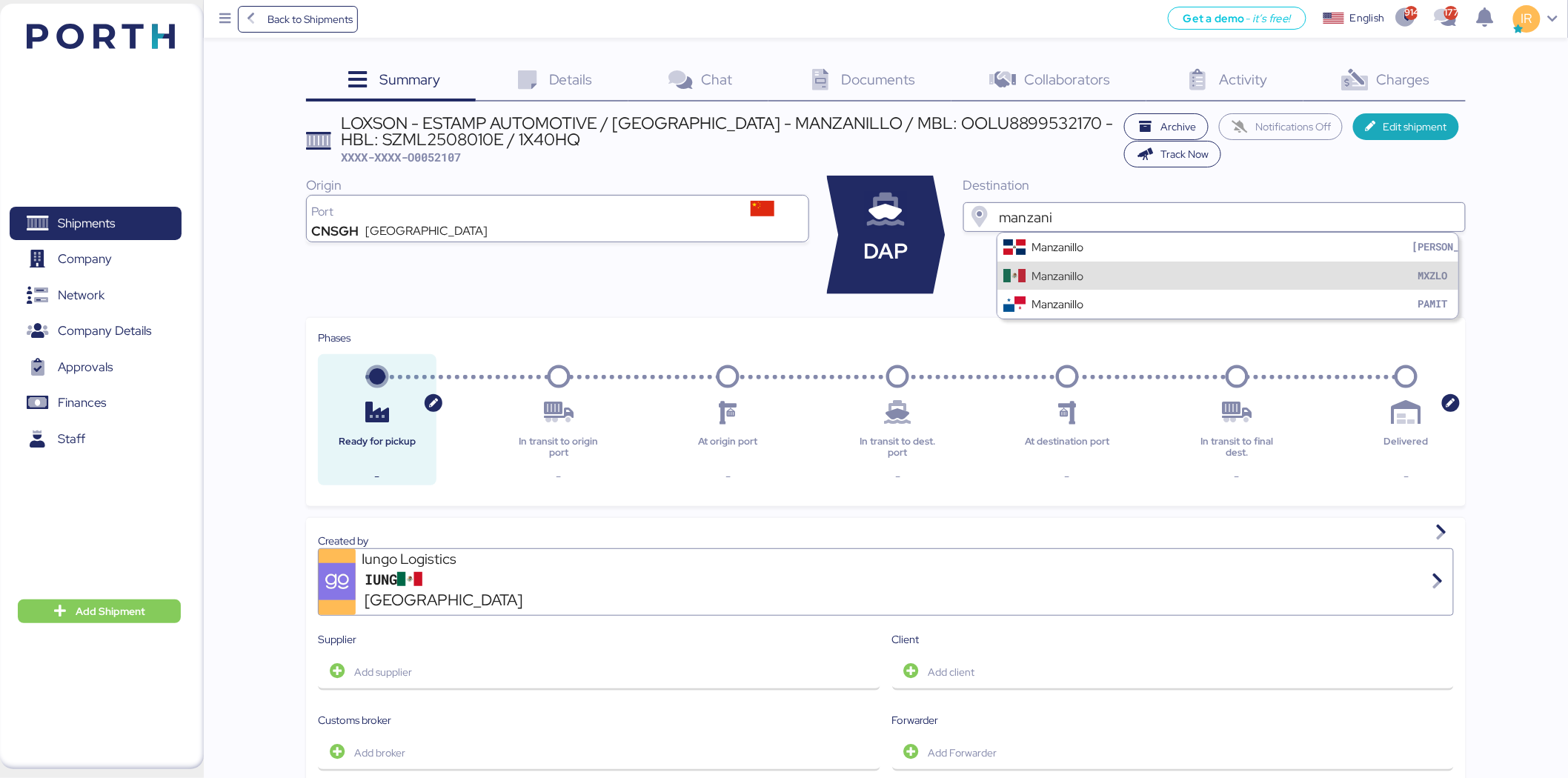
type input "manzani"
click at [1060, 271] on div "Manzanillo" at bounding box center [1057, 276] width 52 height 17
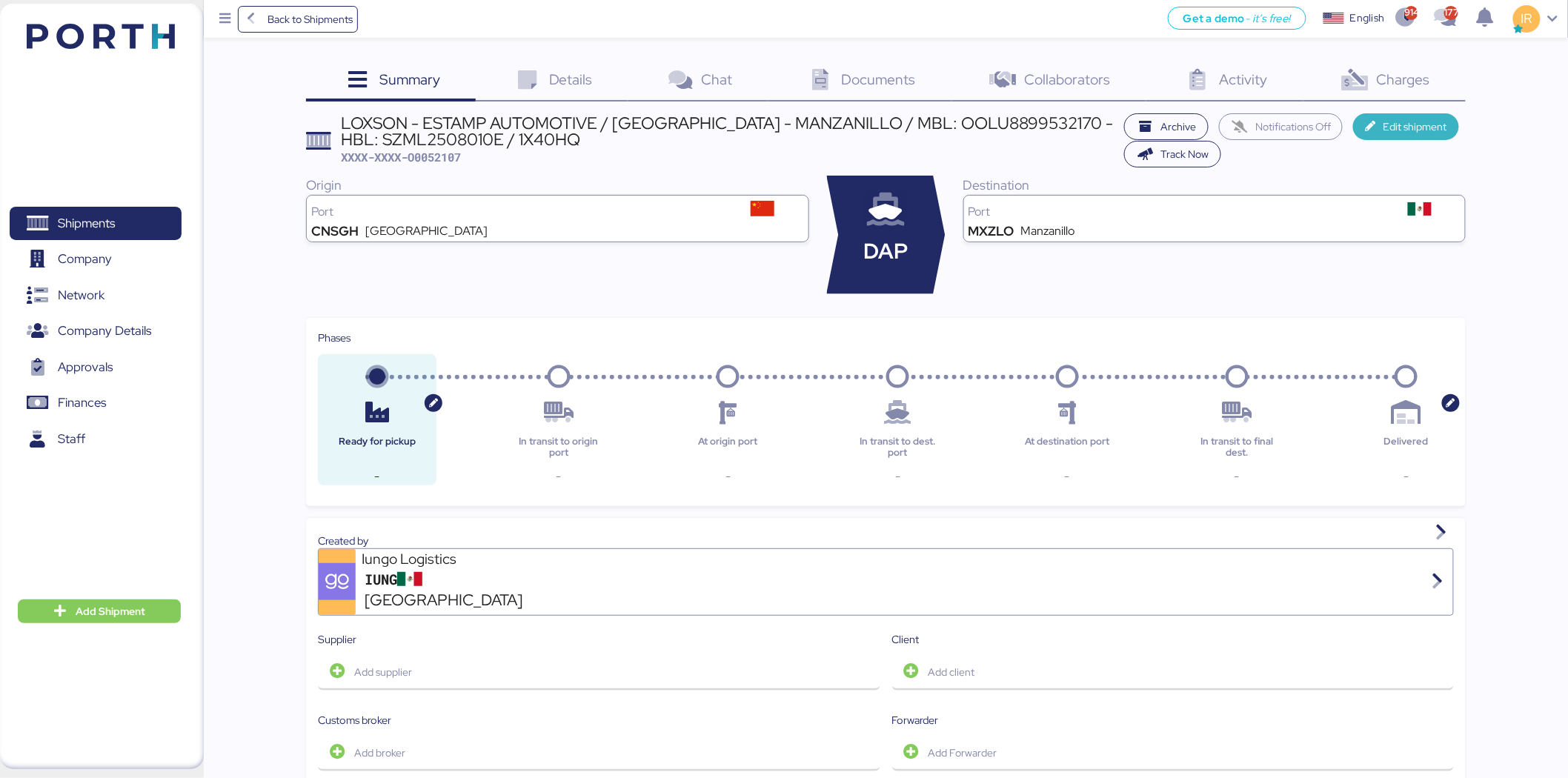
click at [1402, 127] on span "Edit shipment" at bounding box center [1415, 127] width 63 height 17
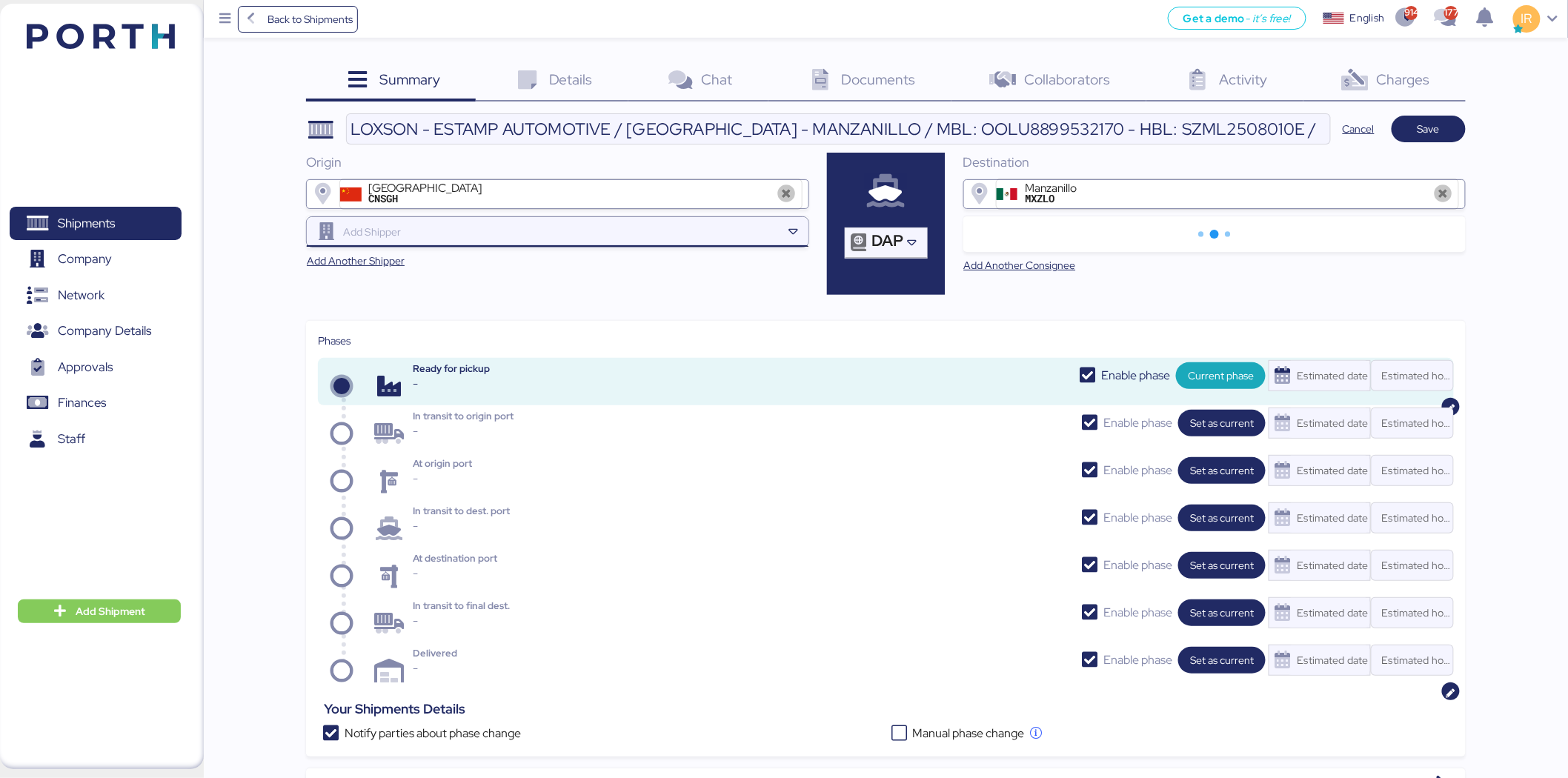
click at [521, 230] on input "search" at bounding box center [560, 232] width 441 height 17
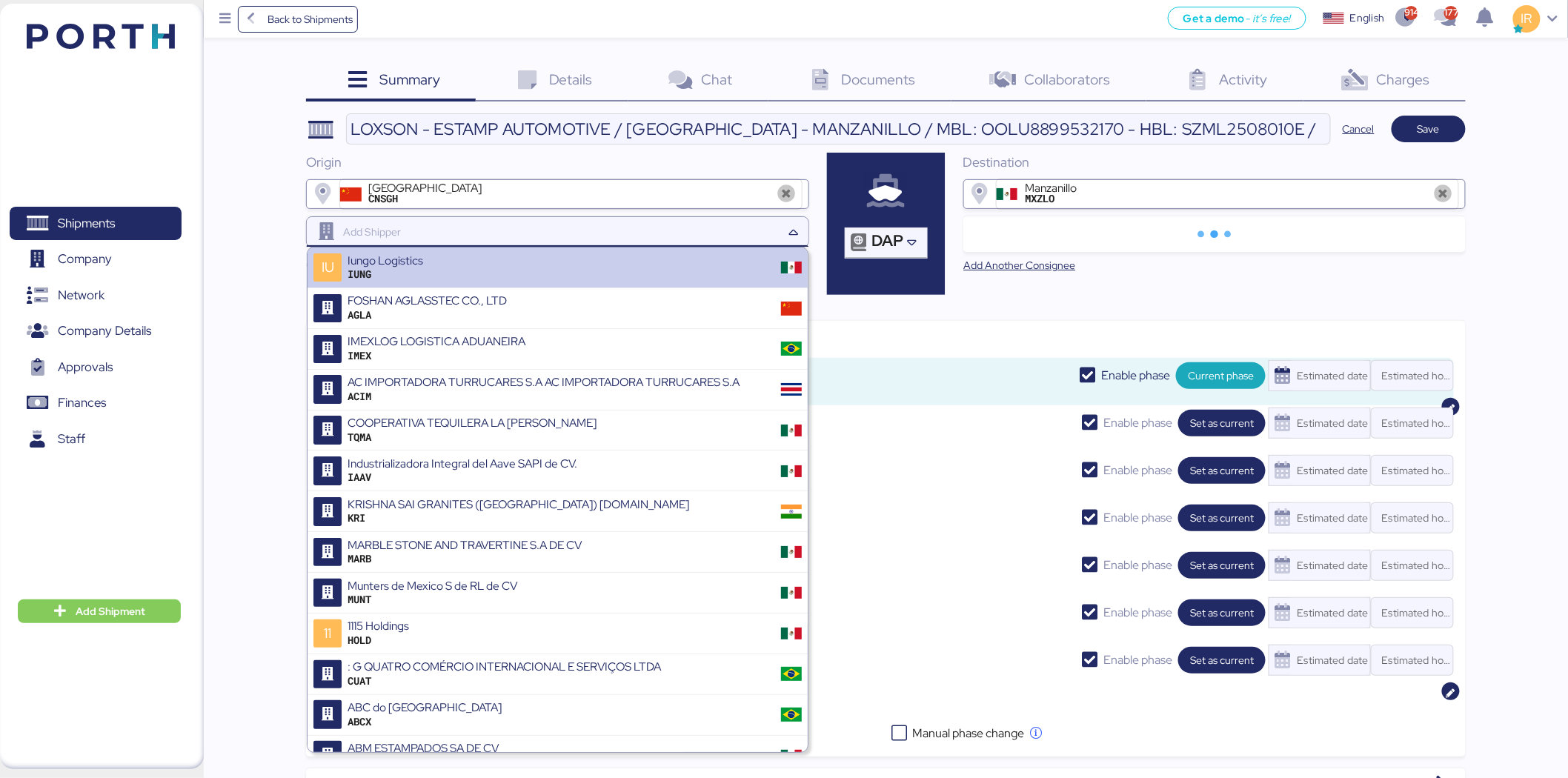
paste input "ALCHA INTERNATIONAL"
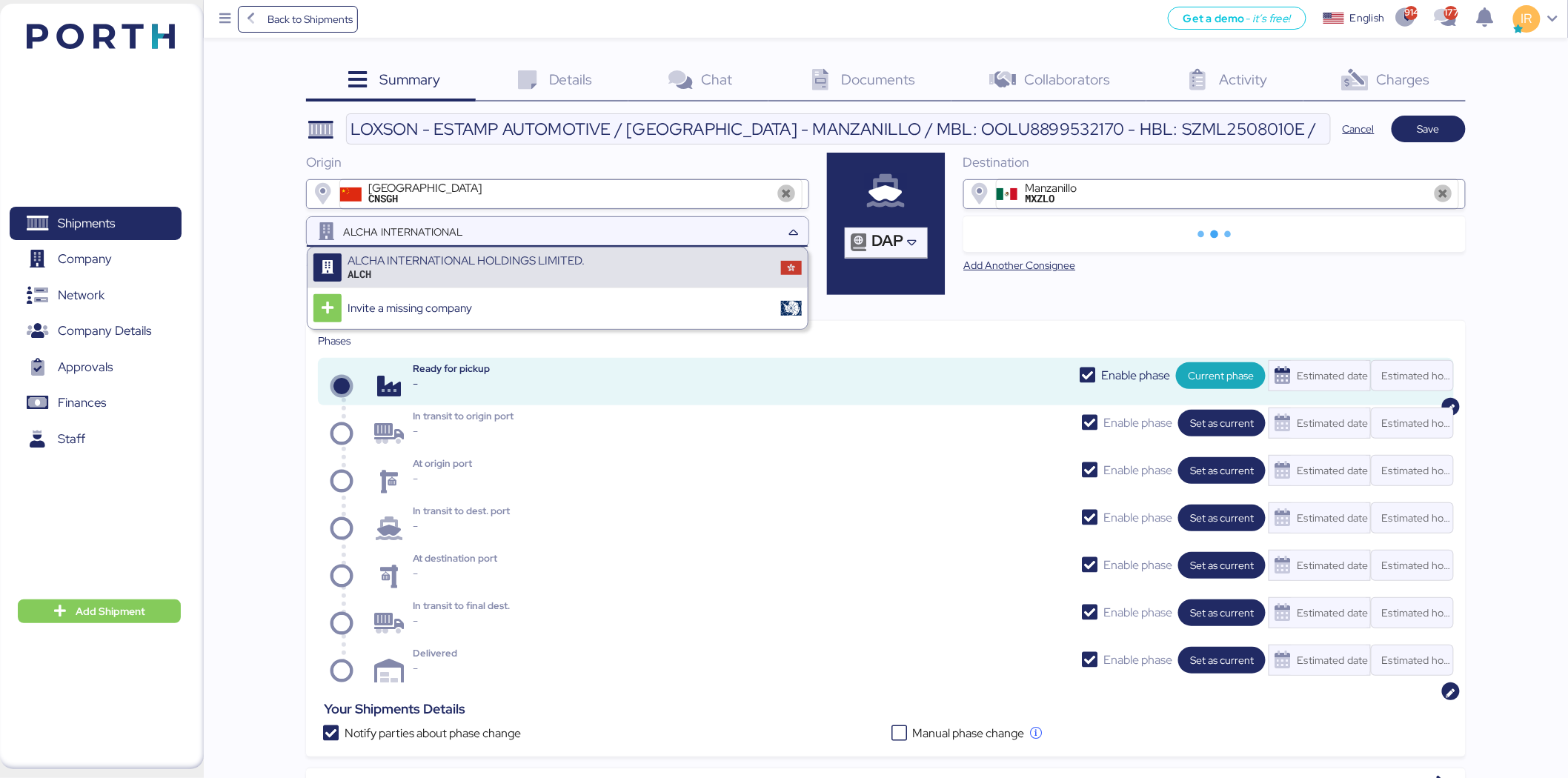
type input "ALCHA INTERNATIONAL"
click at [541, 255] on div "ALCHA INTERNATIONAL HOLDINGS LIMITED." at bounding box center [466, 261] width 237 height 13
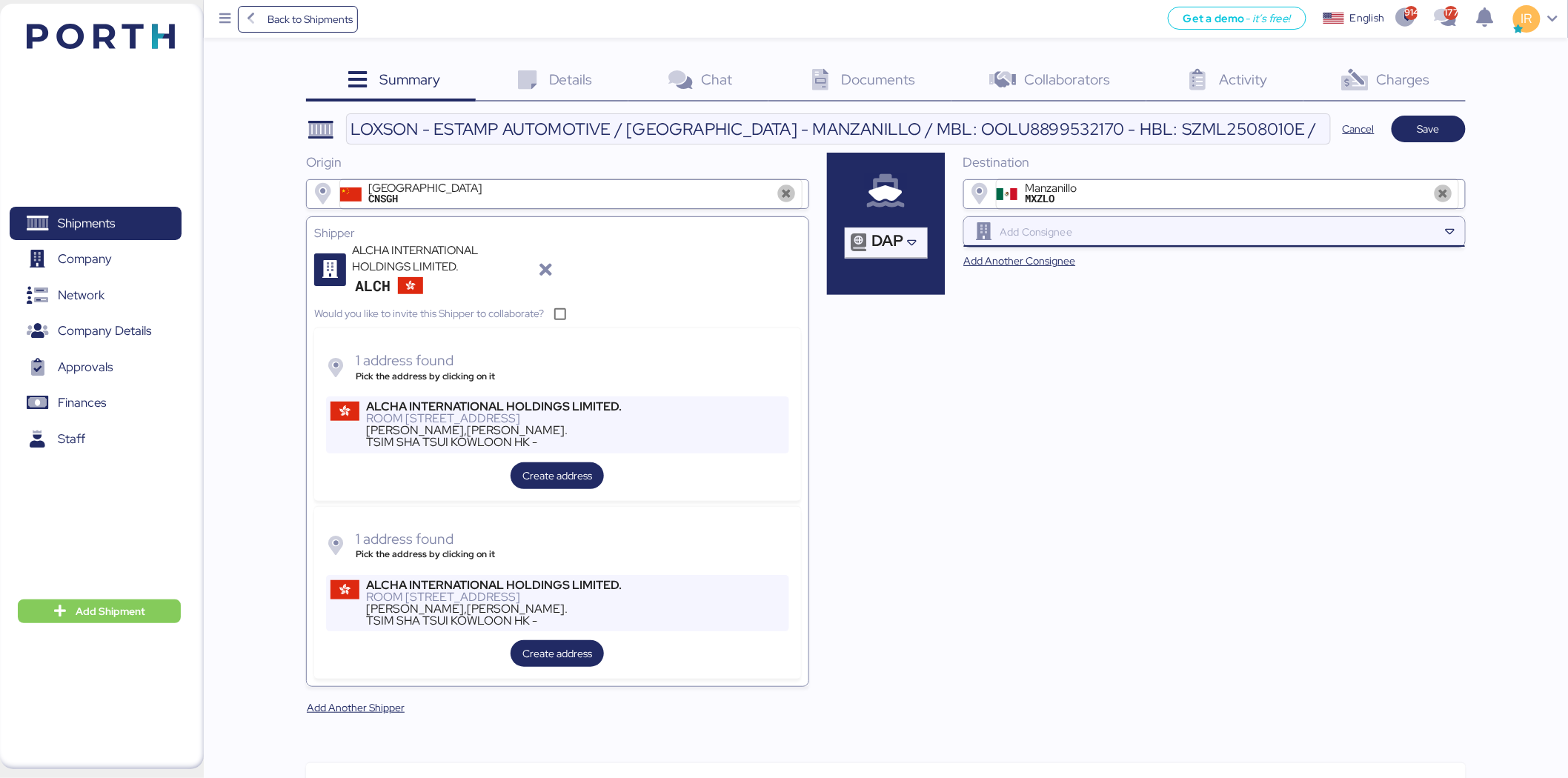
click at [1150, 230] on input "search" at bounding box center [1218, 232] width 441 height 17
paste input "ESTAMP AUTOMOTIVE"
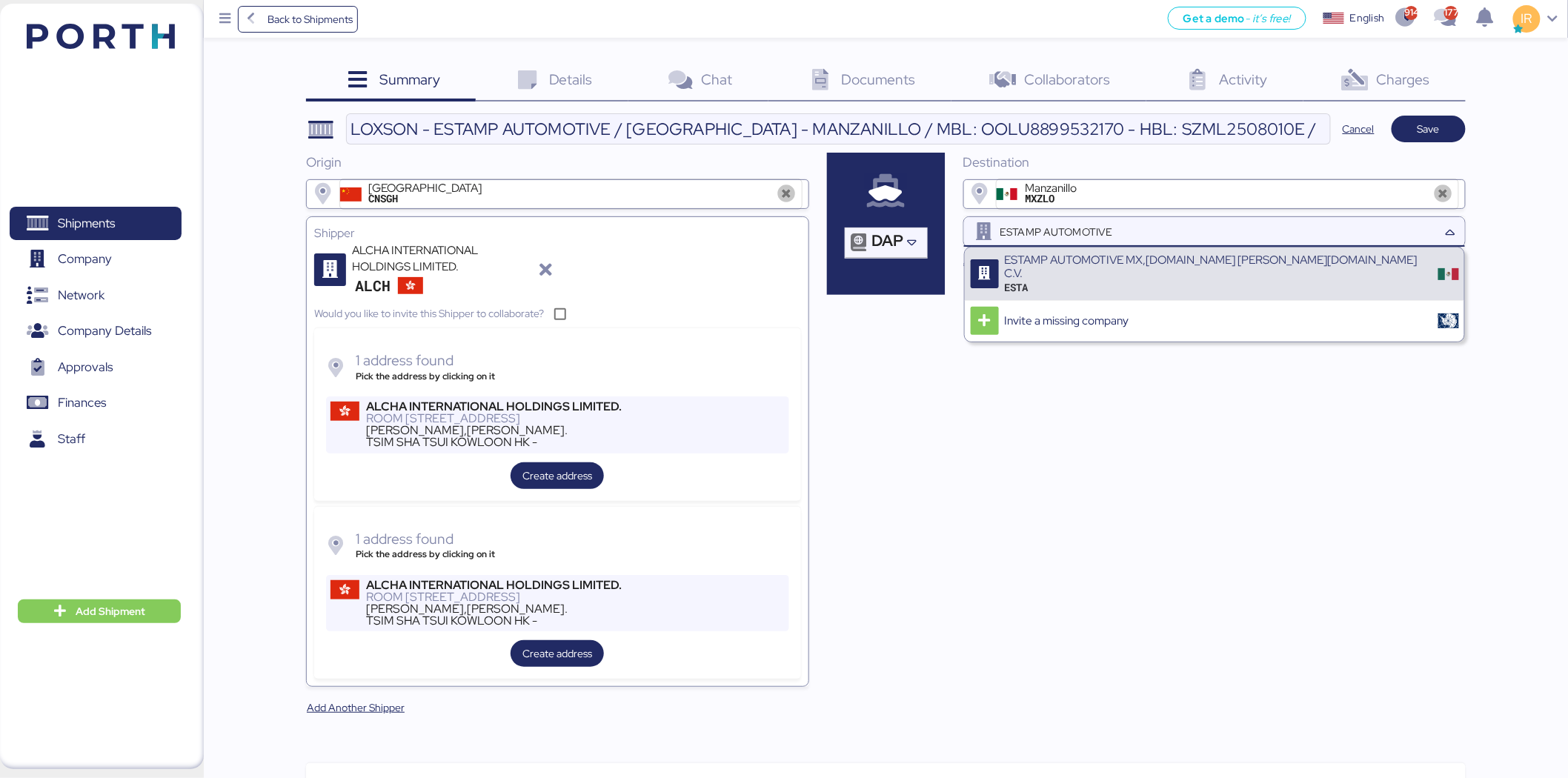
type input "ESTAMP AUTOMOTIVE"
click at [1167, 263] on div "ESTAMP AUTOMOTIVE MX,S.DE R.L.DE C.V." at bounding box center [1216, 267] width 423 height 28
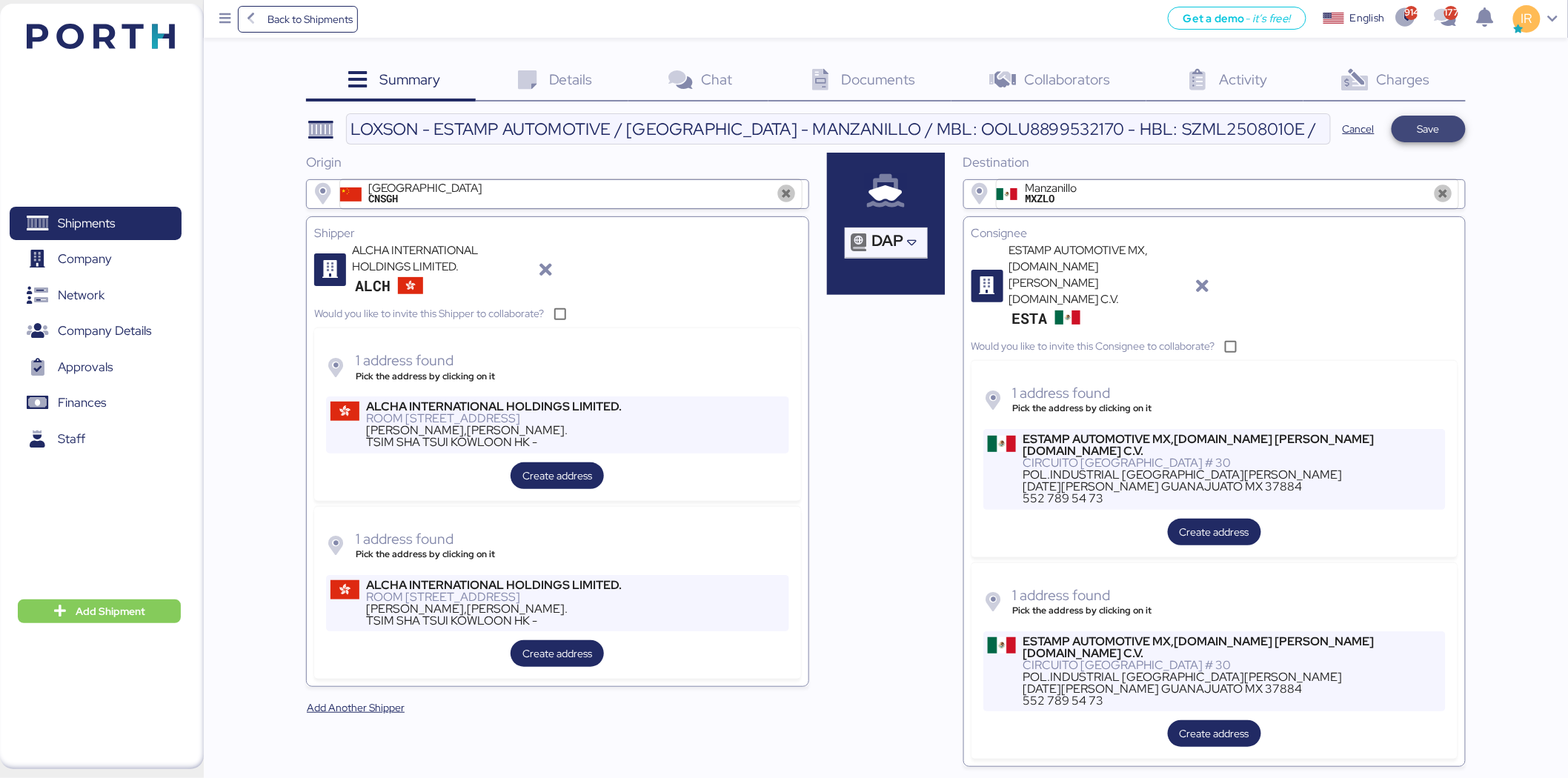
click at [1425, 133] on span "Save" at bounding box center [1429, 129] width 22 height 17
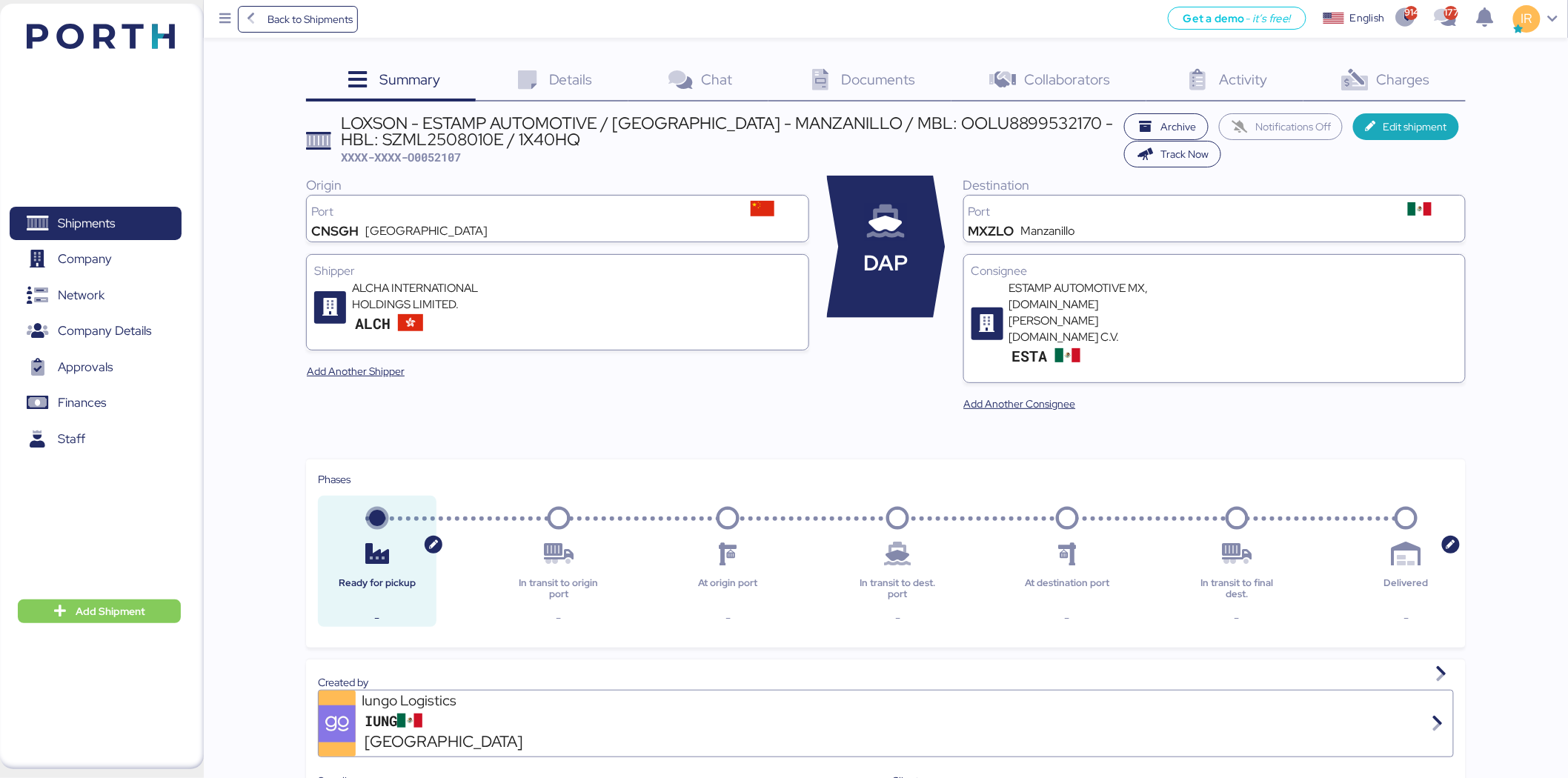
click at [562, 74] on span "Details" at bounding box center [570, 79] width 44 height 19
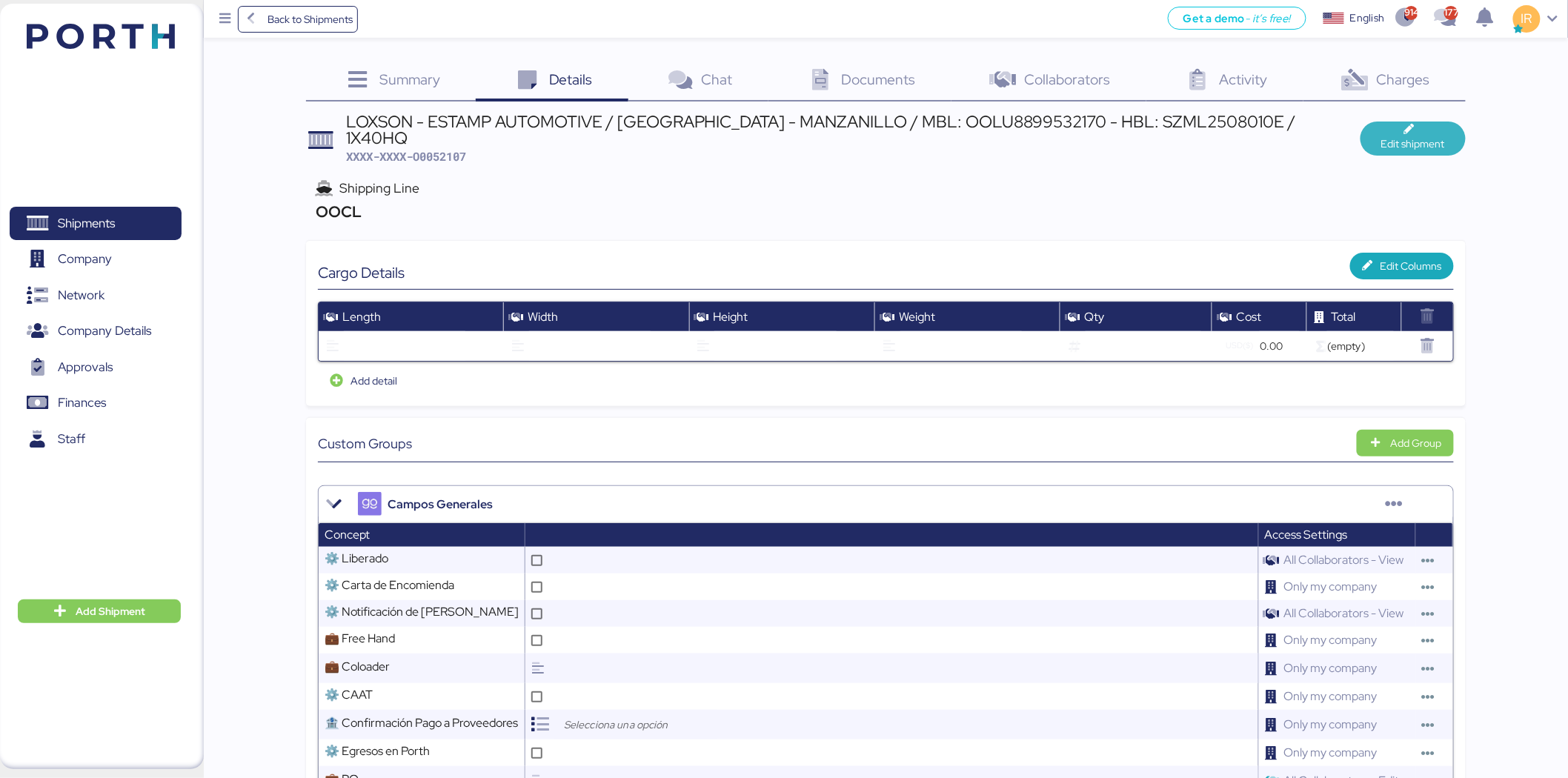
click at [1443, 135] on span "Edit shipment" at bounding box center [1413, 143] width 63 height 17
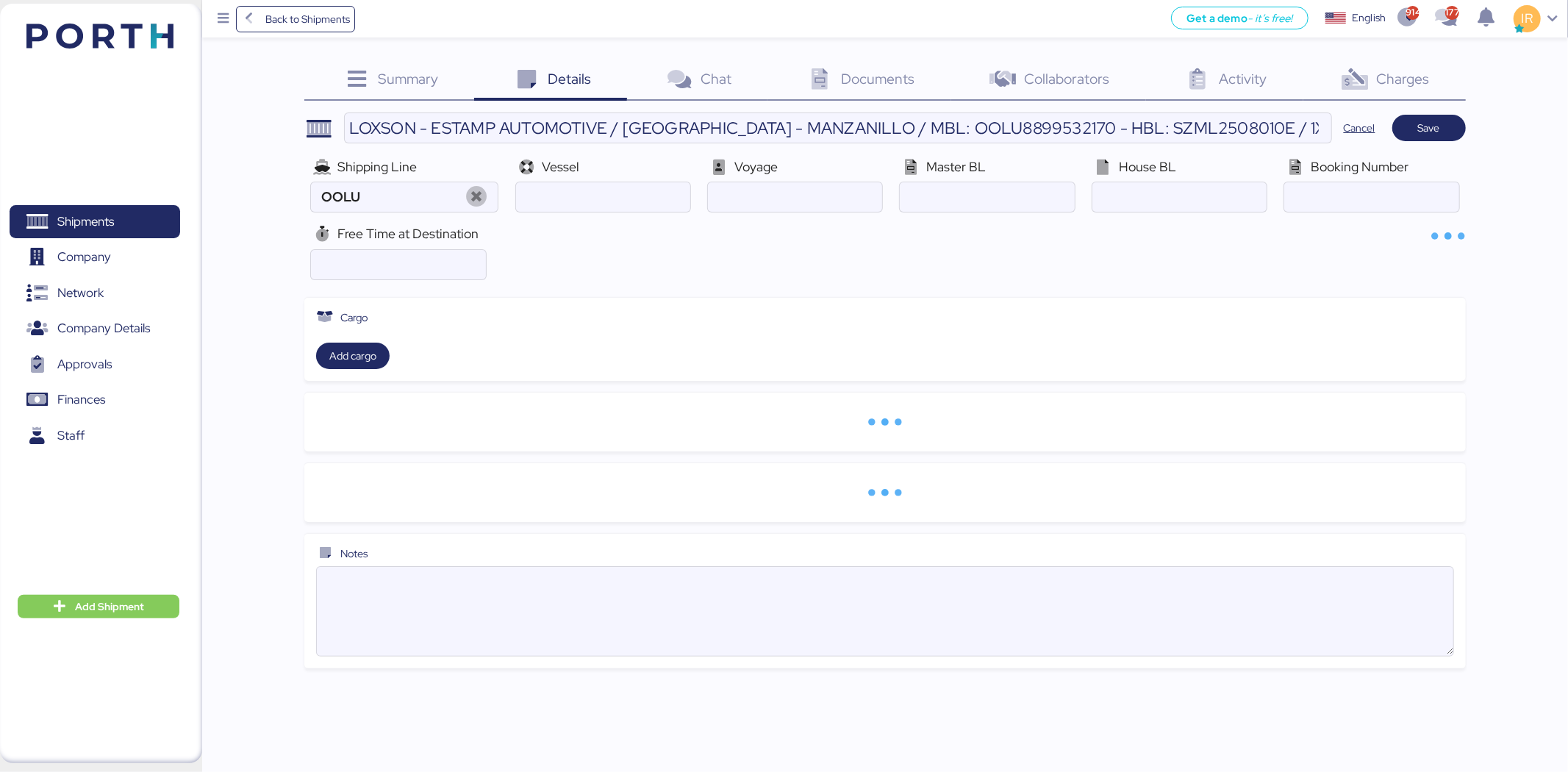
type input "OOCL"
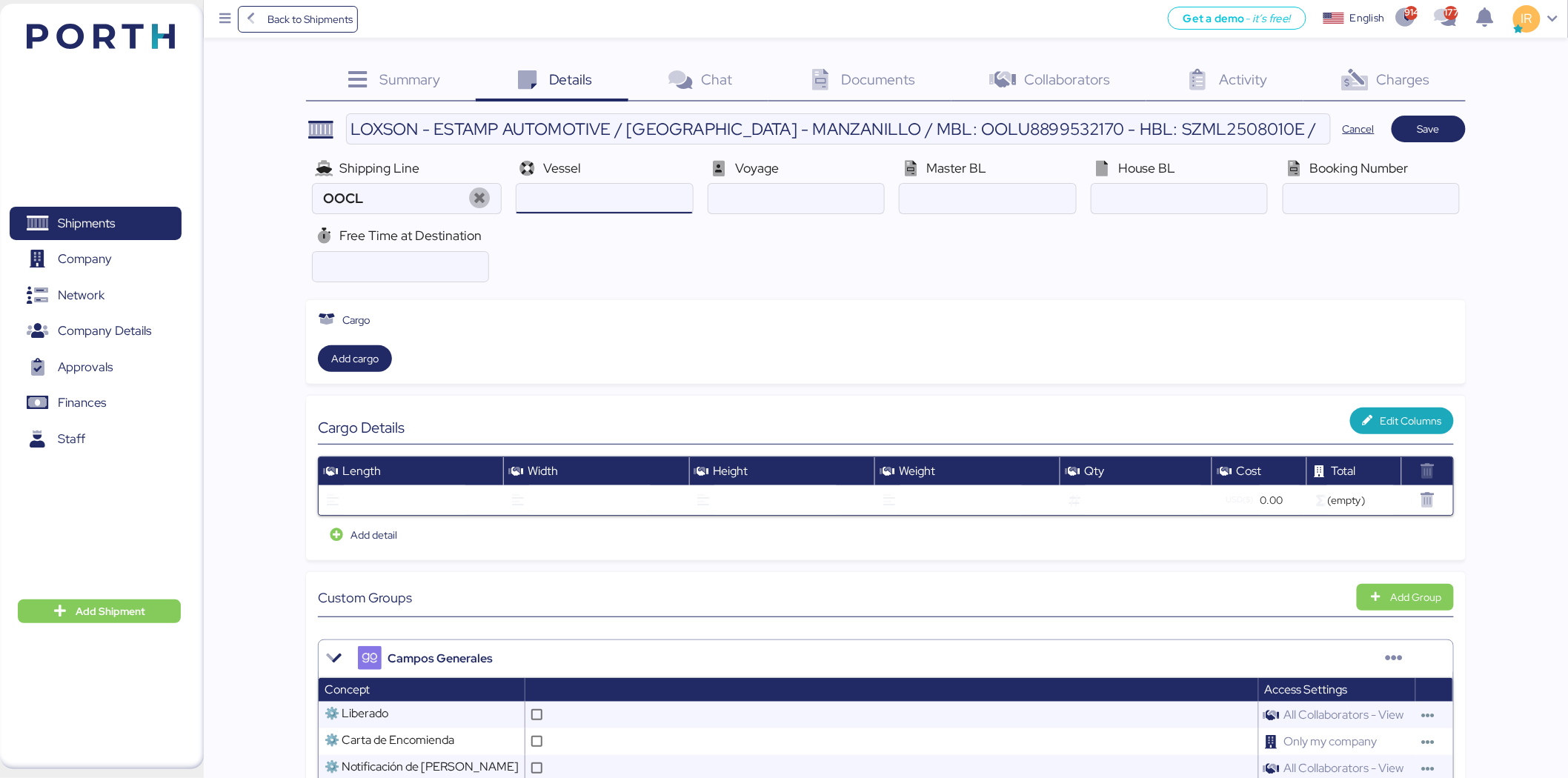
click at [597, 203] on input "ocean" at bounding box center [605, 198] width 176 height 29
paste input "XIN DAN DONG V.549E"
type input "XIN DAN DONG"
paste input "549E"
type input "549E"
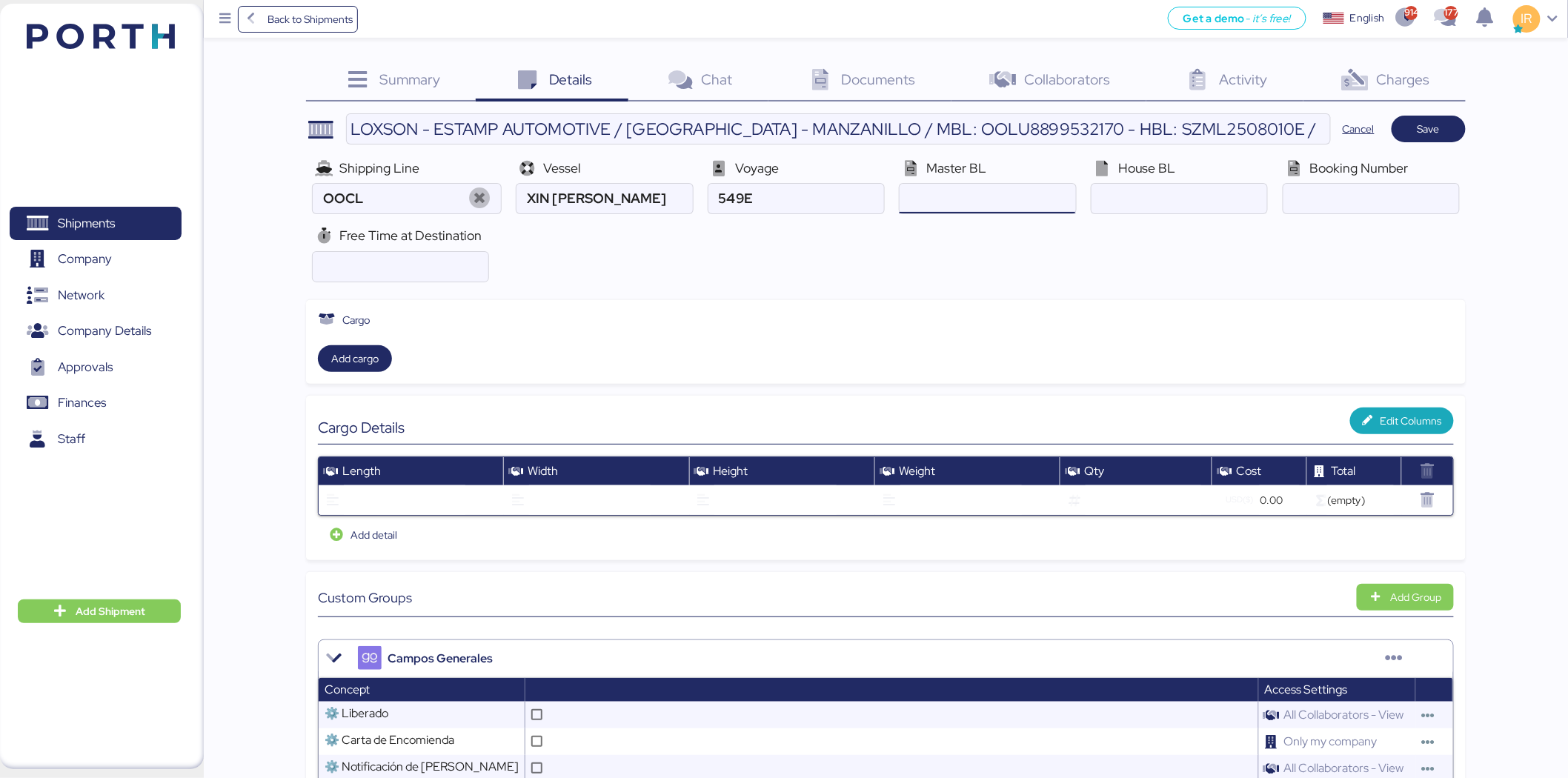
click at [974, 185] on input "ocean" at bounding box center [988, 198] width 176 height 29
paste input "OOLU8899532170"
type input "OOLU8899532170"
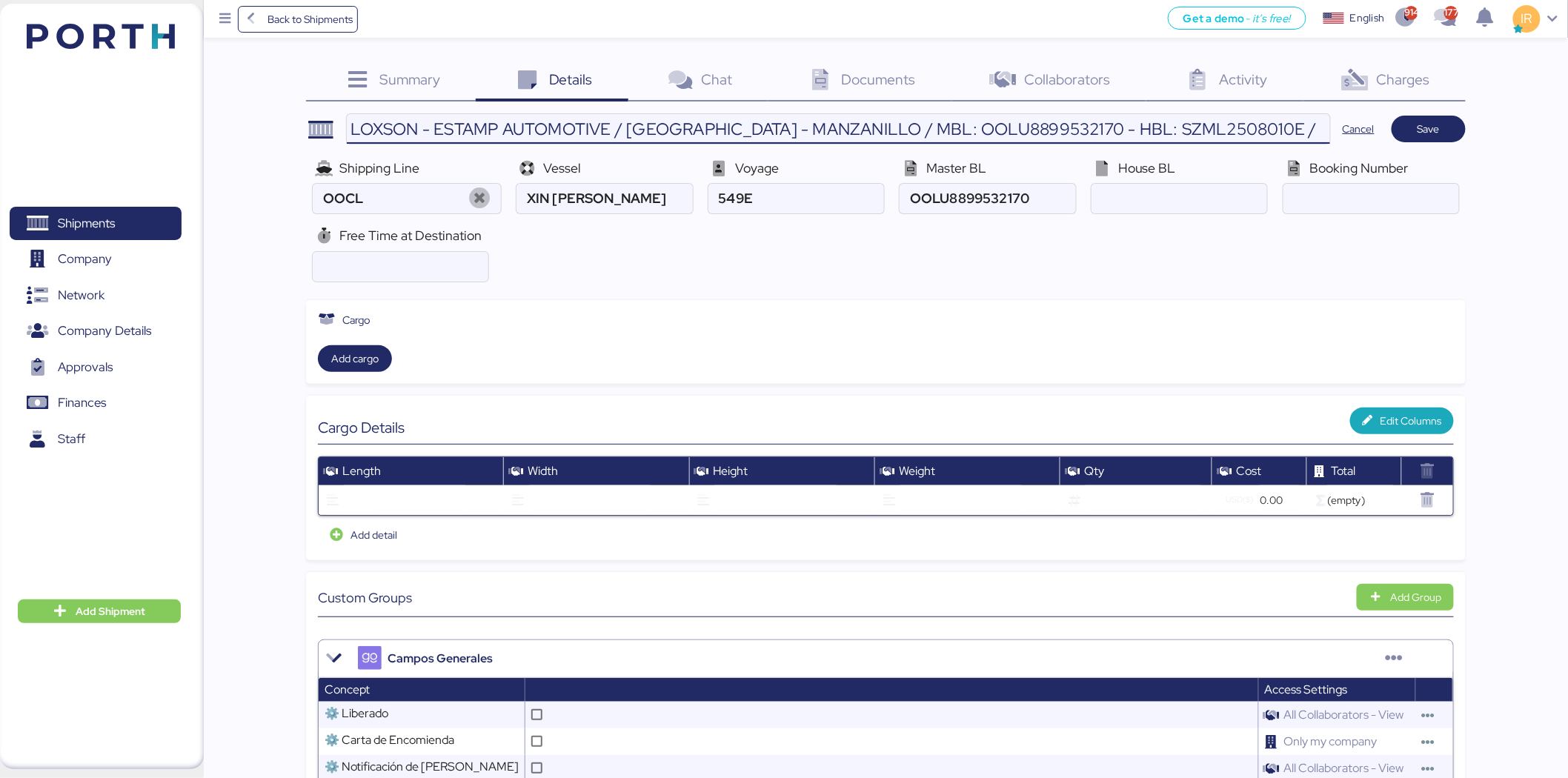
click at [1150, 114] on input "LOXSON - ESTAMP AUTOMOTIVE / [GEOGRAPHIC_DATA] - MANZANILLO / MBL: OOLU88995321…" at bounding box center [838, 128] width 983 height 29
click at [1130, 183] on div at bounding box center [1180, 198] width 177 height 31
click at [1130, 184] on input "ocean" at bounding box center [1180, 198] width 176 height 29
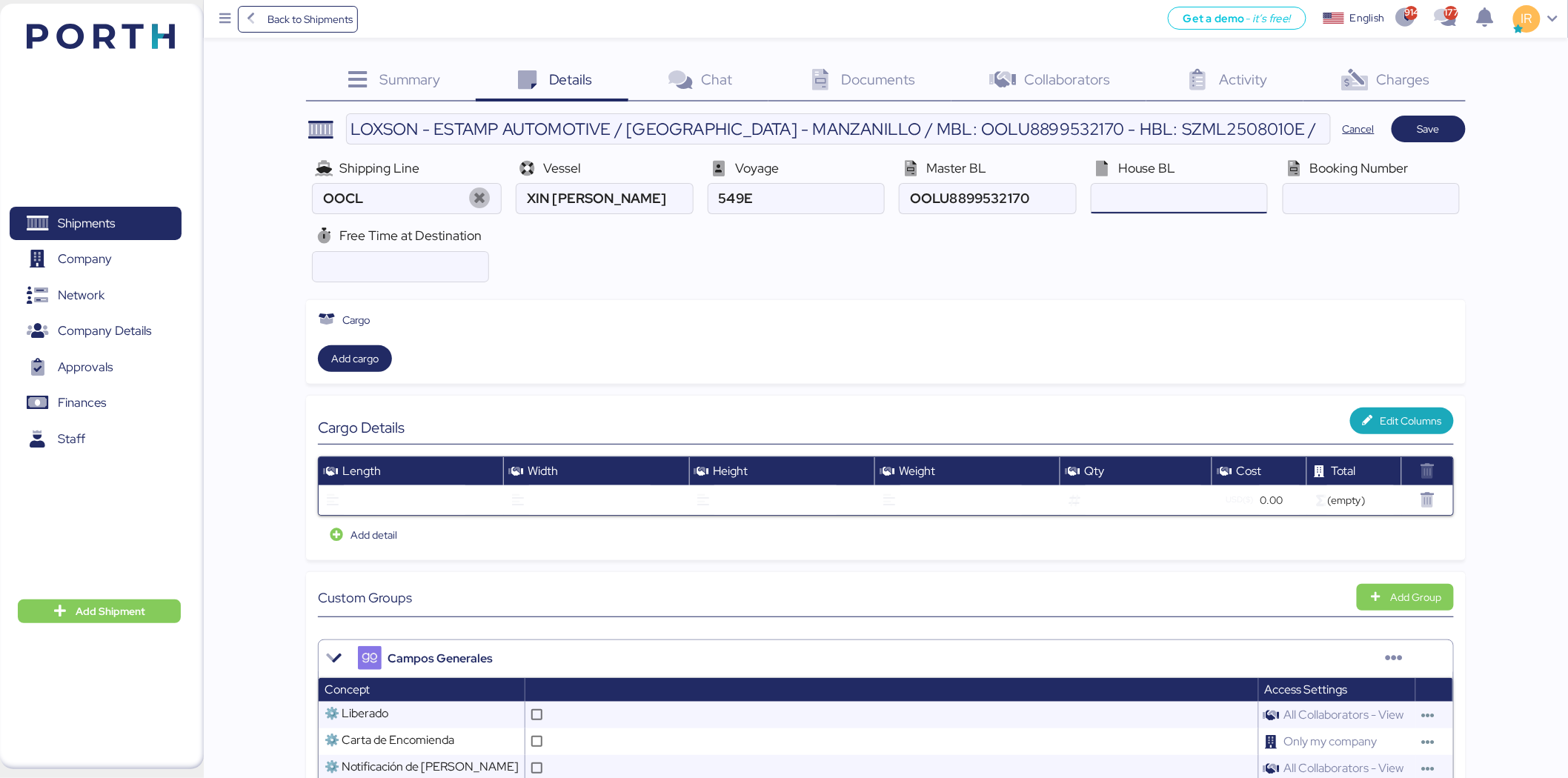
paste input "SZML2508010E"
type input "SZML2508010E"
click at [1350, 203] on input "ocean" at bounding box center [1372, 198] width 176 height 29
click at [403, 269] on input "number" at bounding box center [401, 266] width 176 height 29
click at [436, 273] on input "number" at bounding box center [401, 266] width 176 height 29
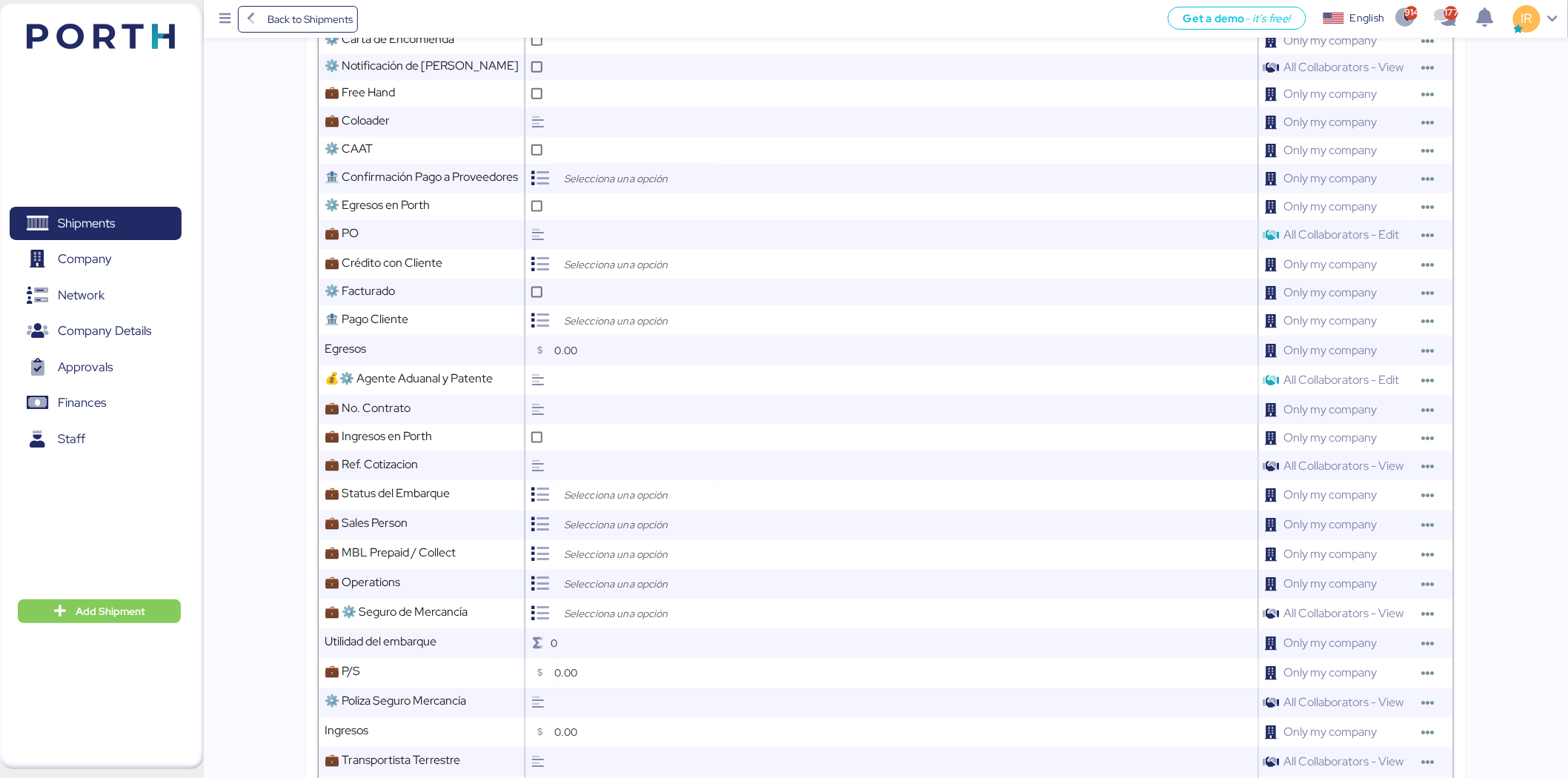
scroll to position [688, 0]
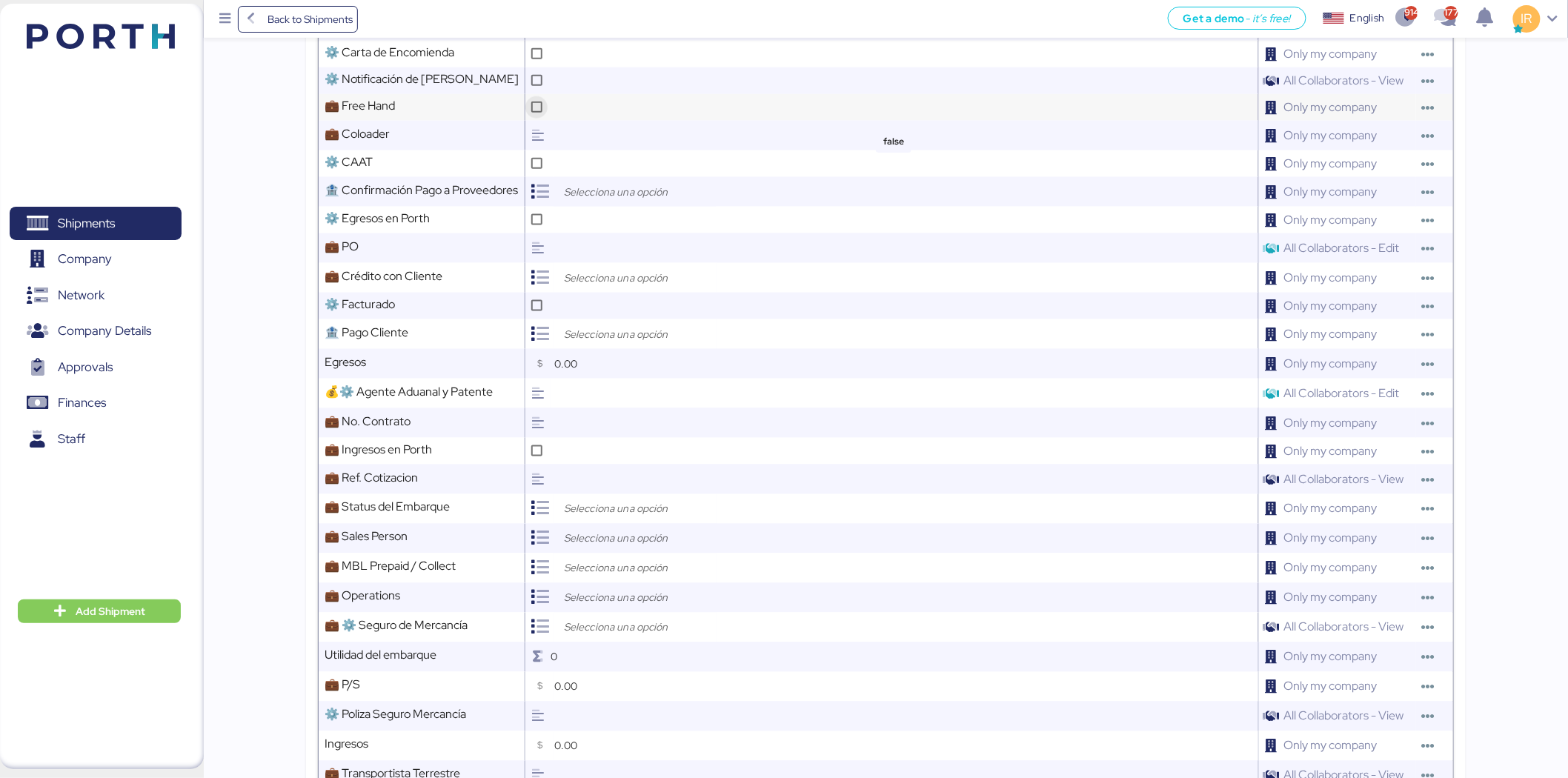
type input "21"
click at [534, 114] on div at bounding box center [536, 108] width 22 height 22
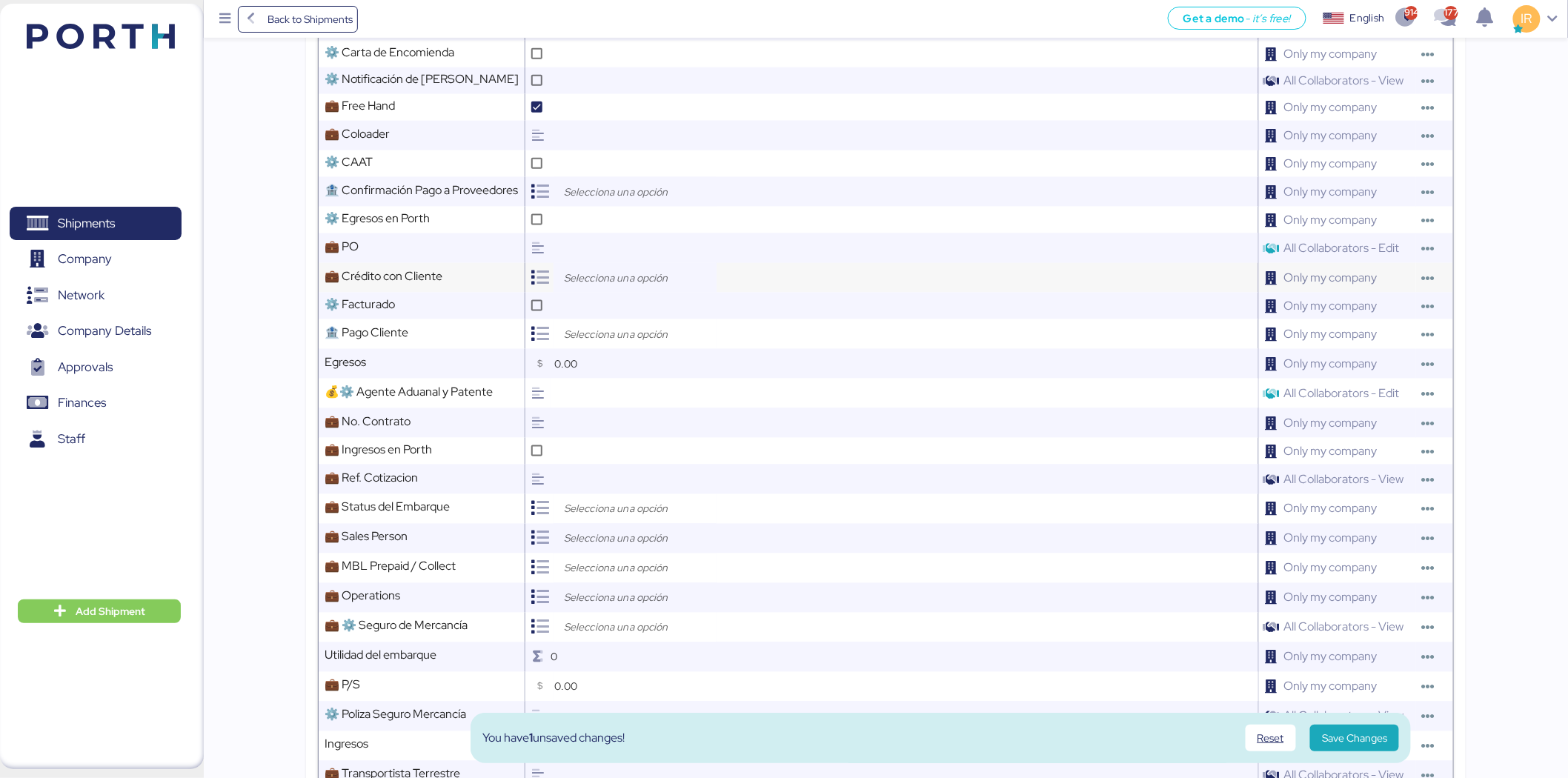
click at [638, 286] on div at bounding box center [635, 277] width 163 height 29
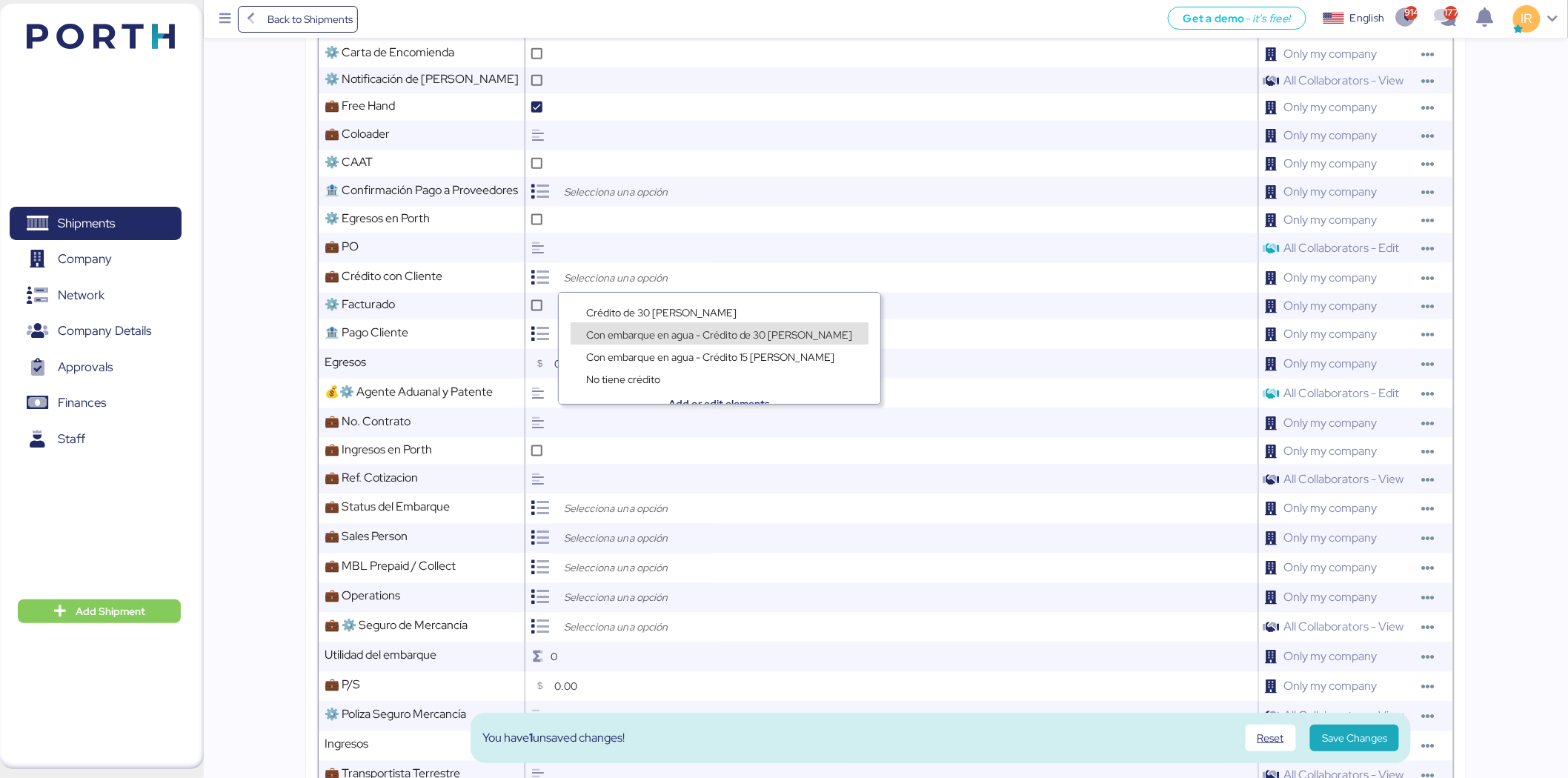
click at [624, 335] on span "Con embarque en agua - Crédito de 30 días" at bounding box center [719, 334] width 267 height 13
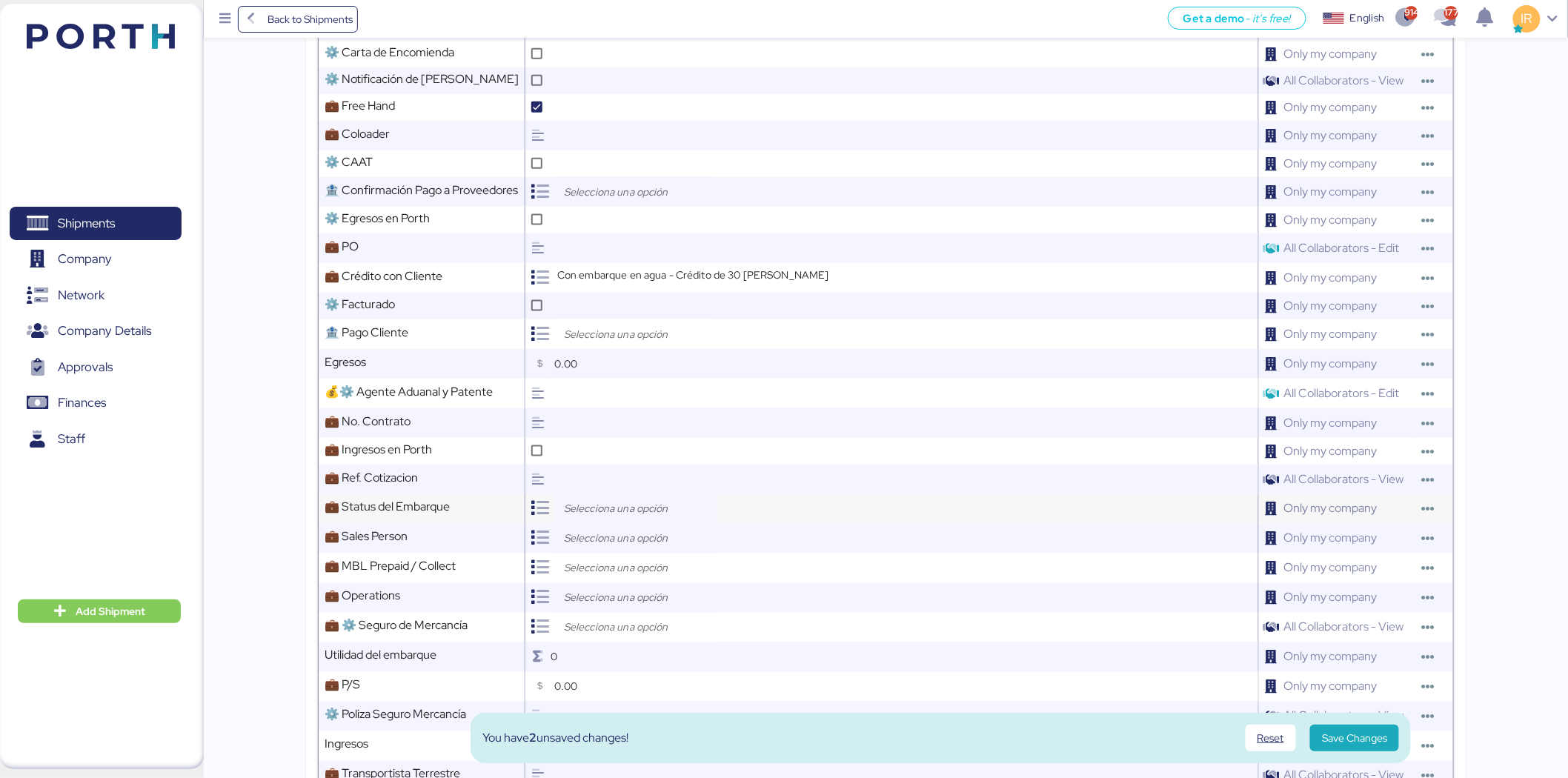
click at [632, 521] on div at bounding box center [635, 509] width 163 height 29
click at [627, 544] on div "Open" at bounding box center [639, 543] width 138 height 22
click at [593, 540] on input "search" at bounding box center [639, 539] width 155 height 17
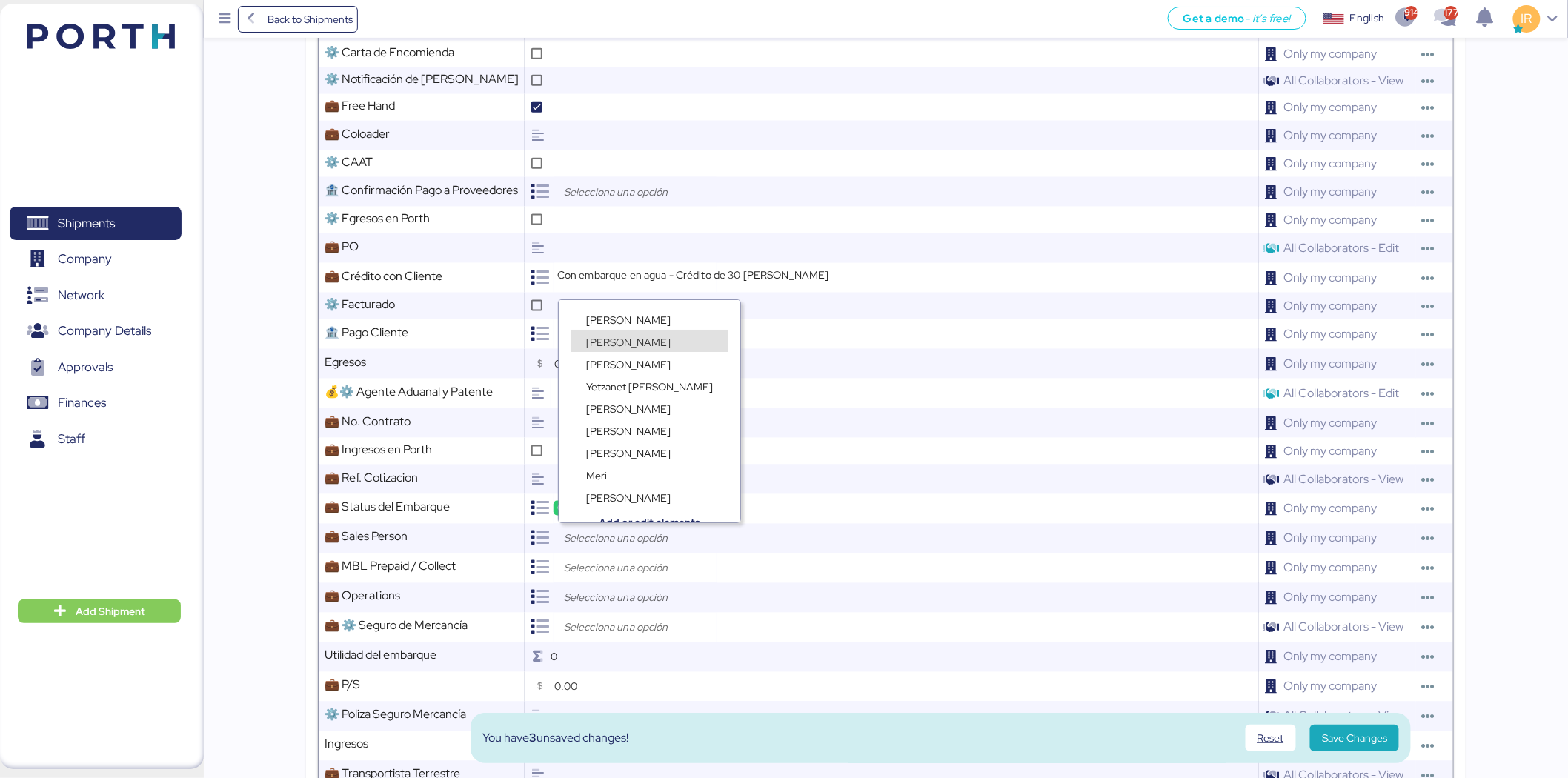
click at [620, 339] on span "Ignacio Rangel" at bounding box center [628, 342] width 85 height 13
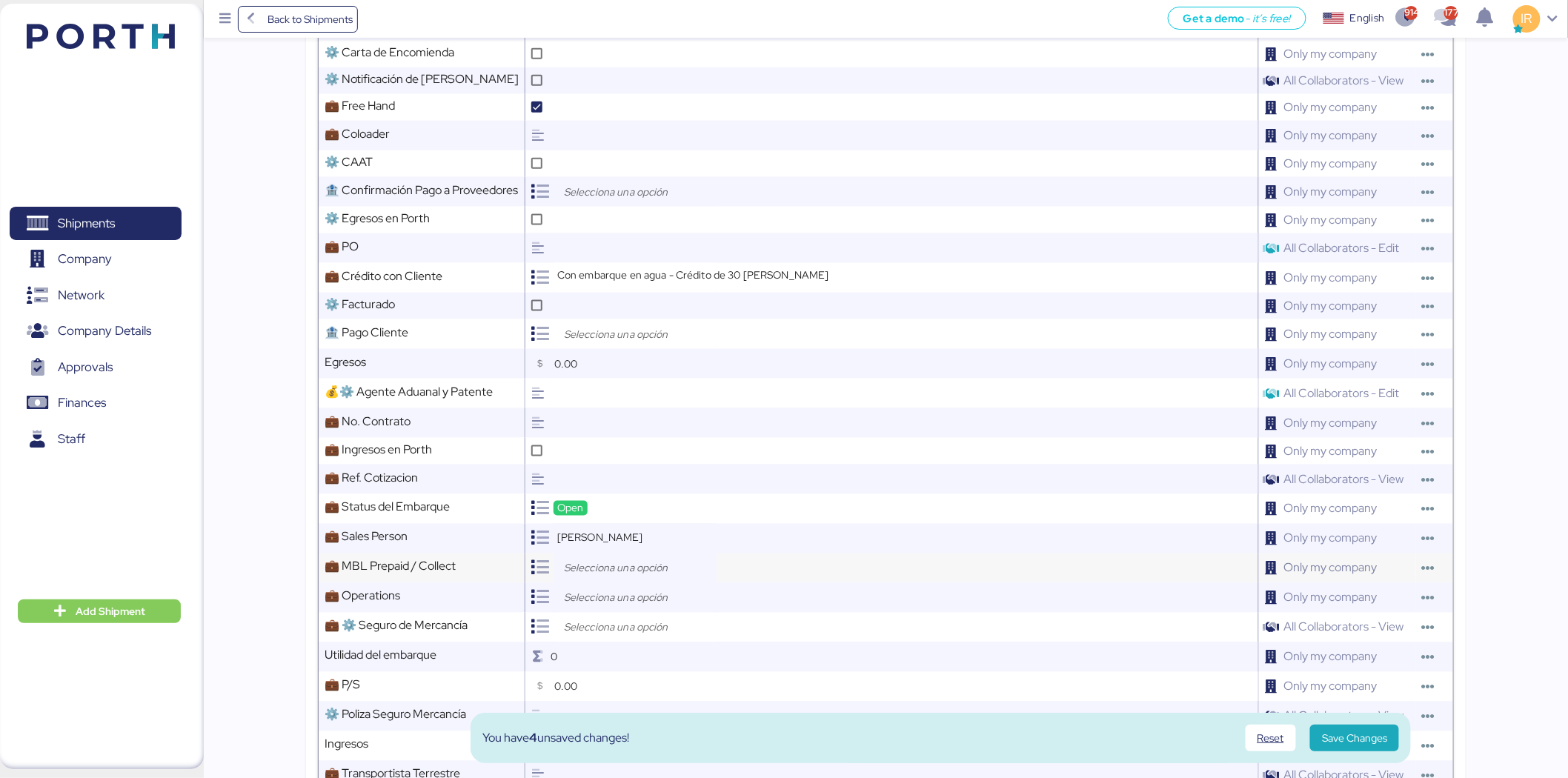
click at [595, 569] on input "search" at bounding box center [639, 568] width 155 height 17
click at [601, 593] on div "Prepaid" at bounding box center [639, 601] width 138 height 22
click at [624, 590] on input "search" at bounding box center [639, 598] width 155 height 17
click at [638, 673] on div "Ruth Uribe" at bounding box center [628, 677] width 92 height 15
click at [624, 613] on div at bounding box center [635, 627] width 163 height 29
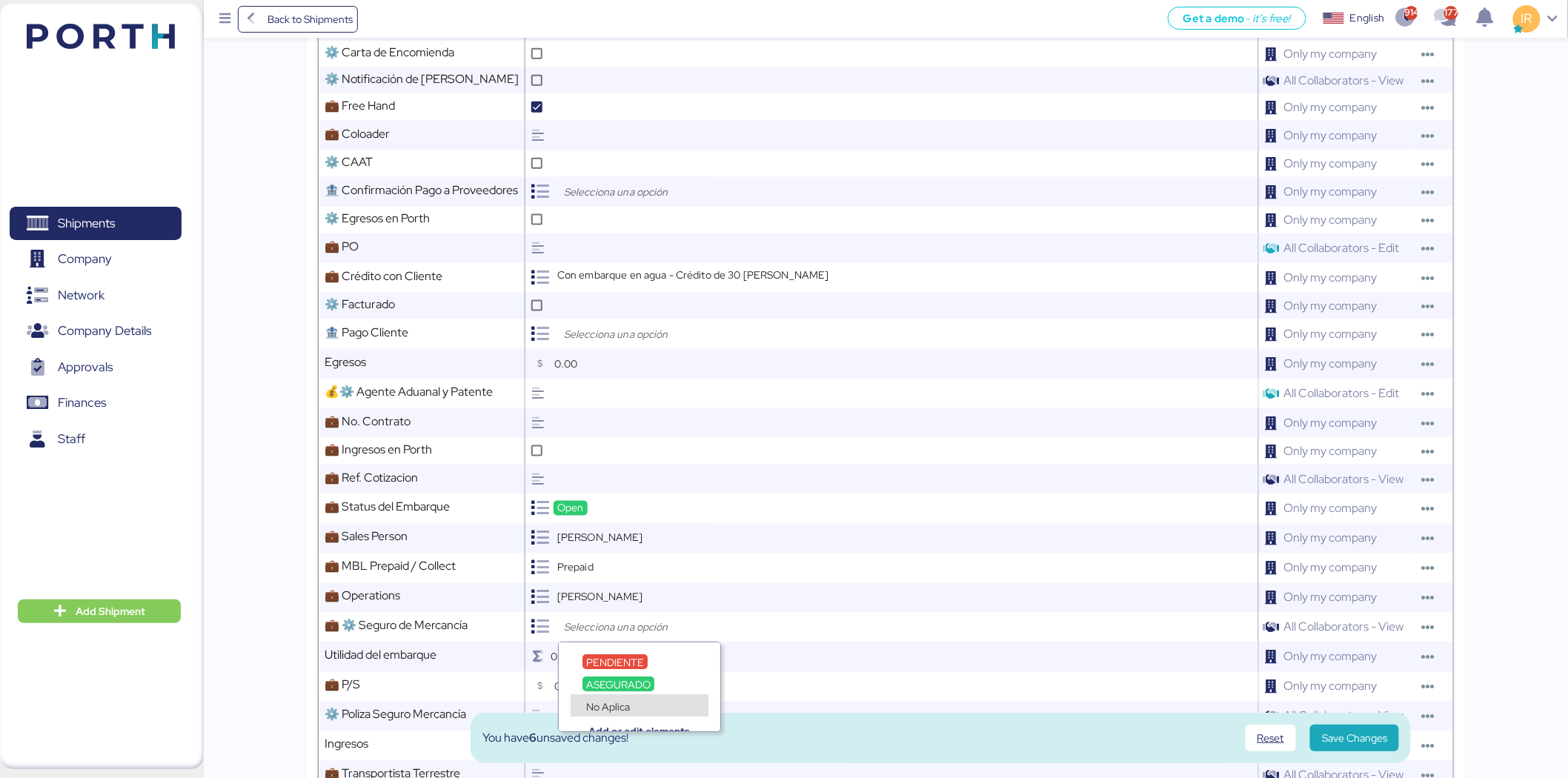
click at [612, 700] on span "No Aplica" at bounding box center [608, 707] width 44 height 13
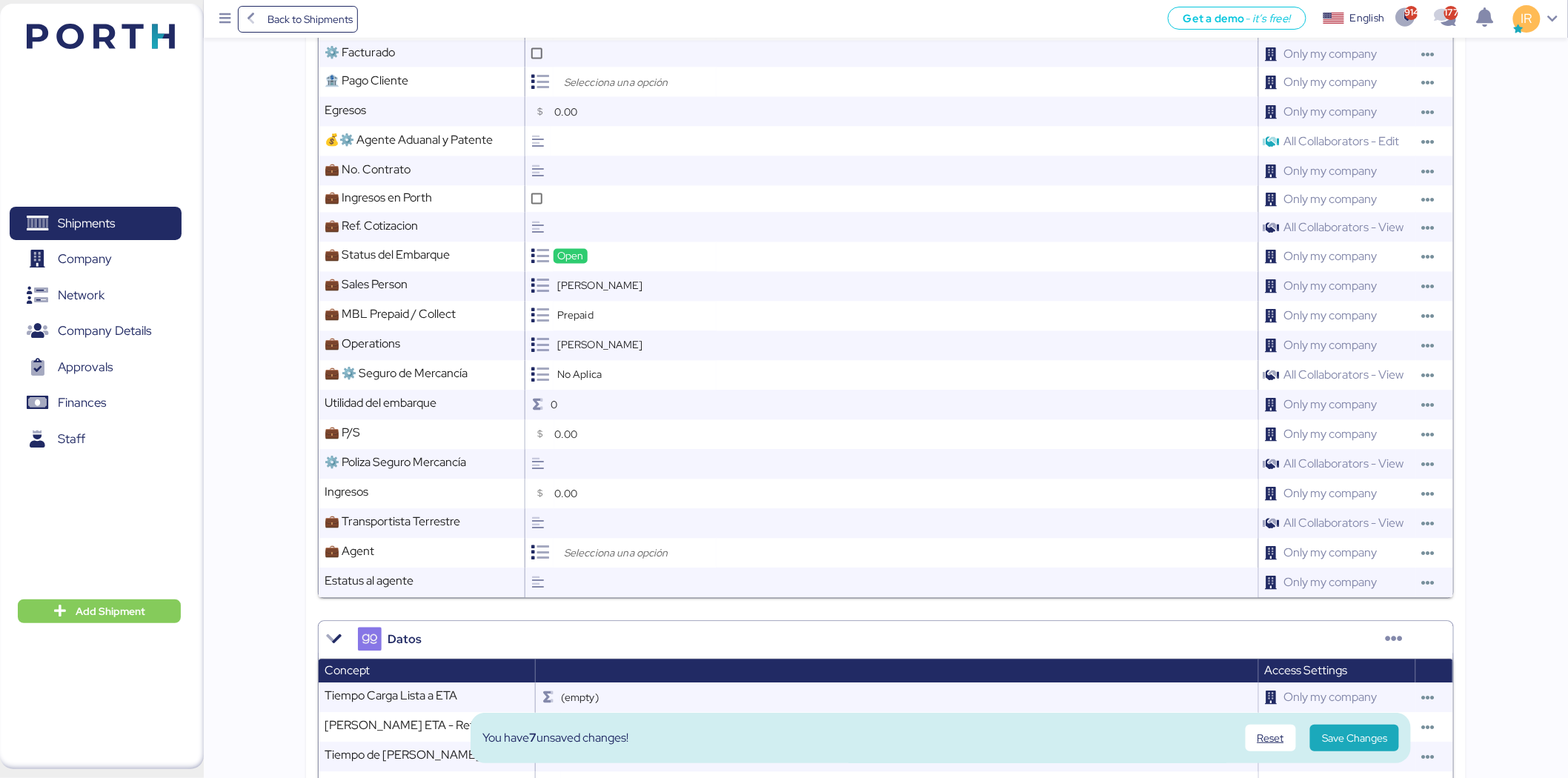
scroll to position [942, 0]
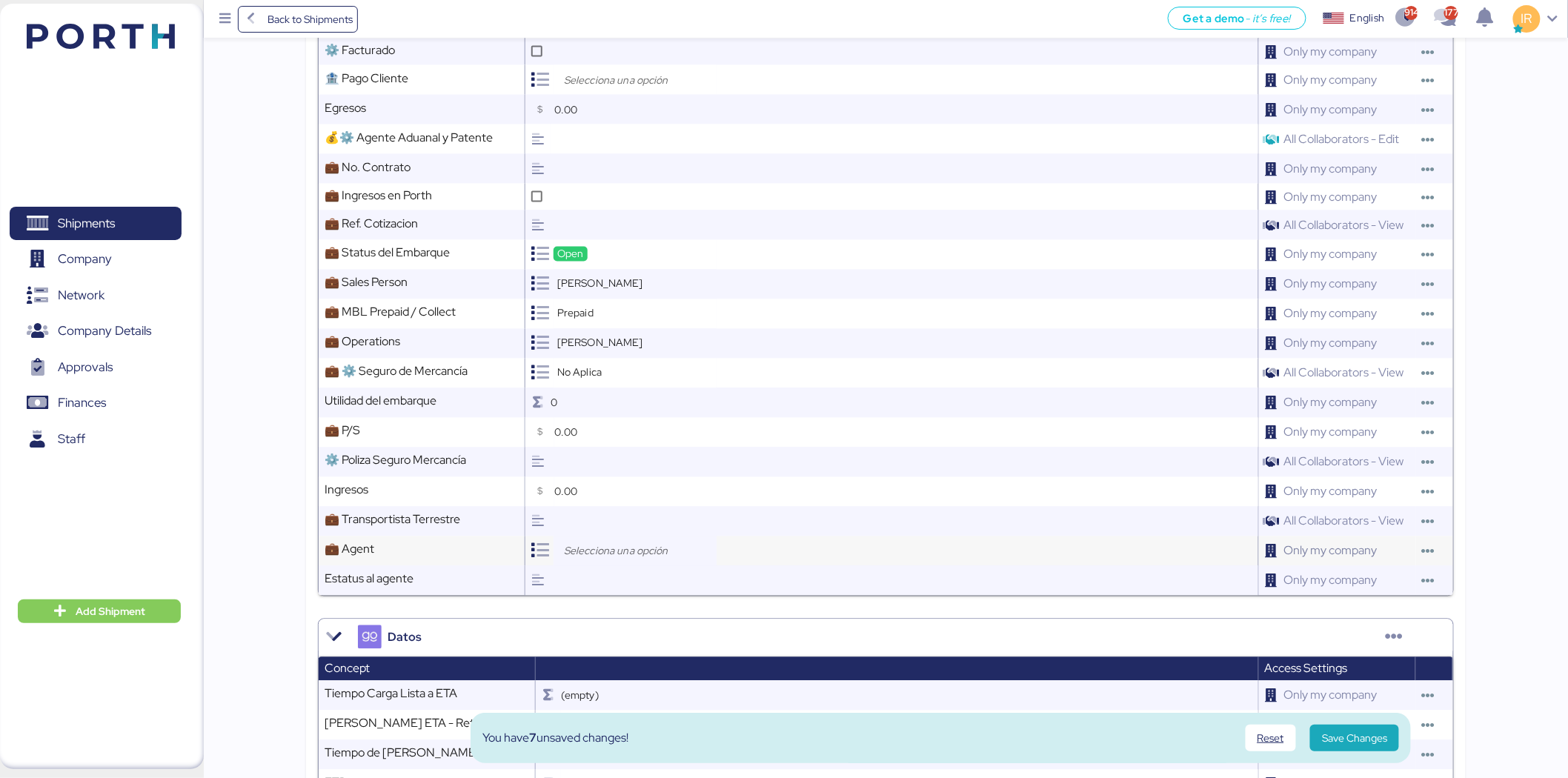
click at [620, 559] on input "search" at bounding box center [639, 551] width 155 height 17
type input "loxso"
click at [620, 602] on span "Loxson International Logistics Co., Ltd." at bounding box center [674, 608] width 177 height 13
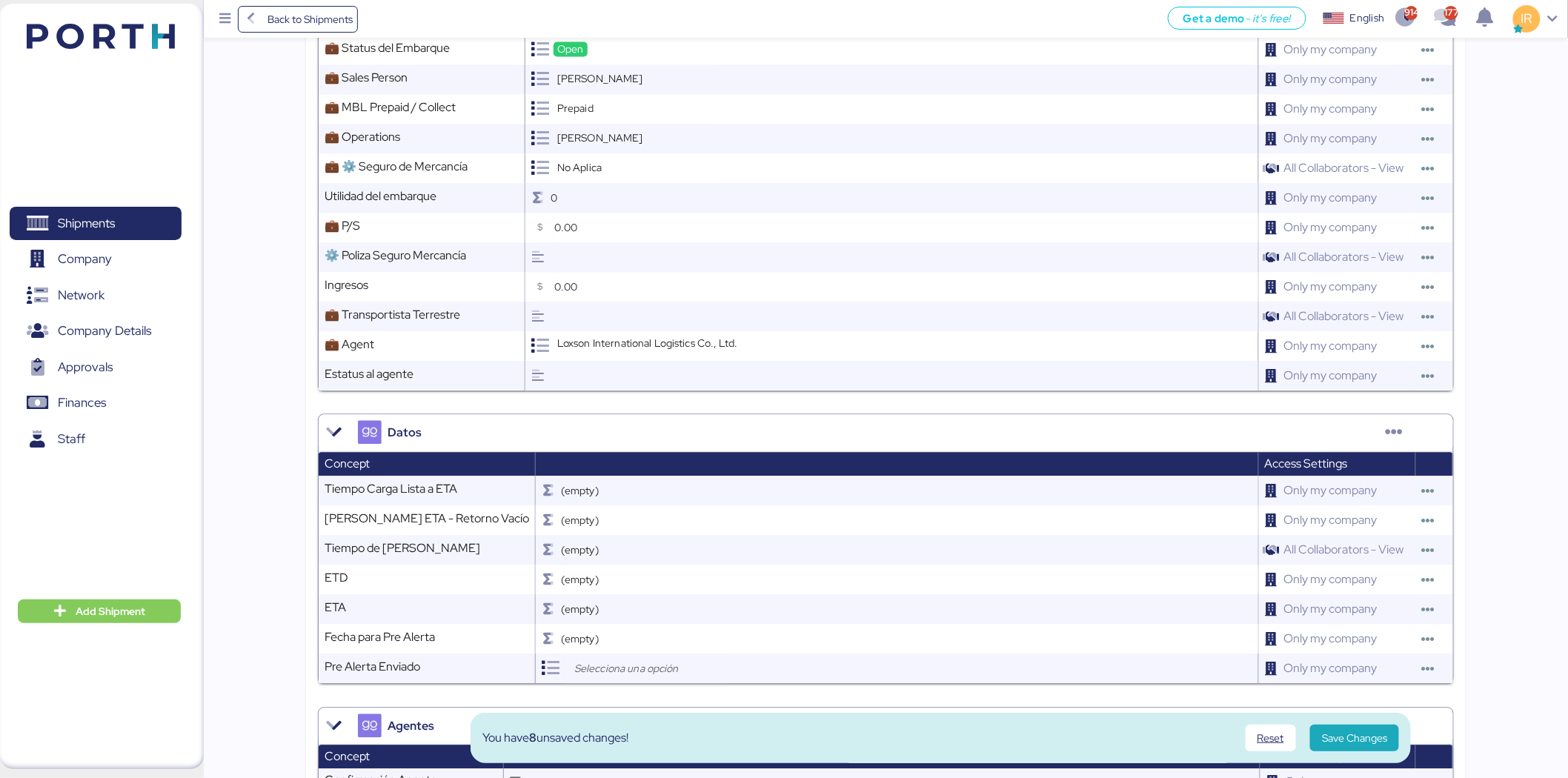
scroll to position [1396, 0]
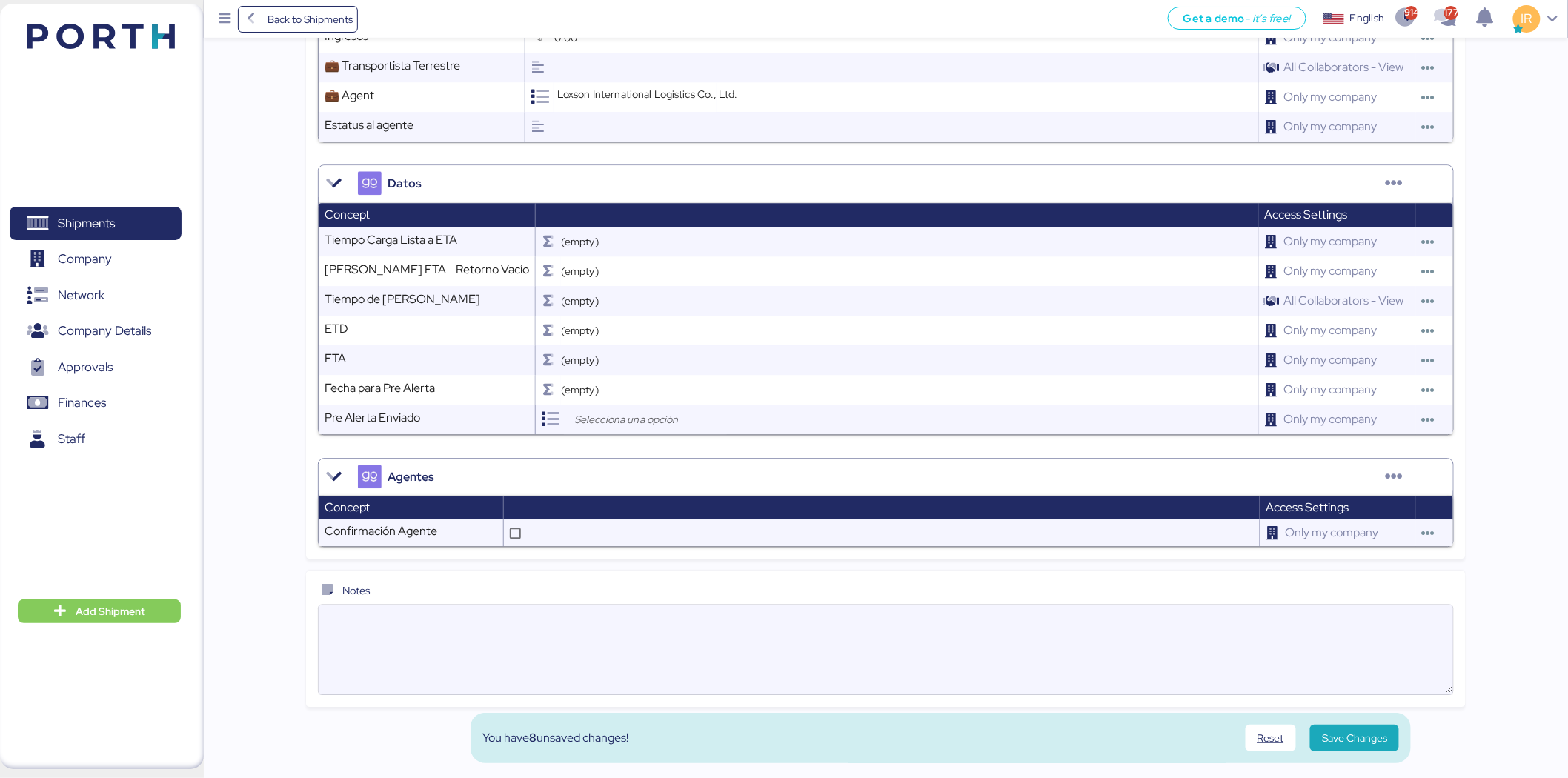
click at [593, 604] on div at bounding box center [886, 649] width 1136 height 91
click at [593, 606] on textarea at bounding box center [886, 649] width 1135 height 86
click at [593, 604] on div at bounding box center [886, 649] width 1135 height 90
click at [593, 606] on textarea at bounding box center [886, 649] width 1135 height 86
click at [892, 658] on textarea at bounding box center [886, 649] width 1135 height 86
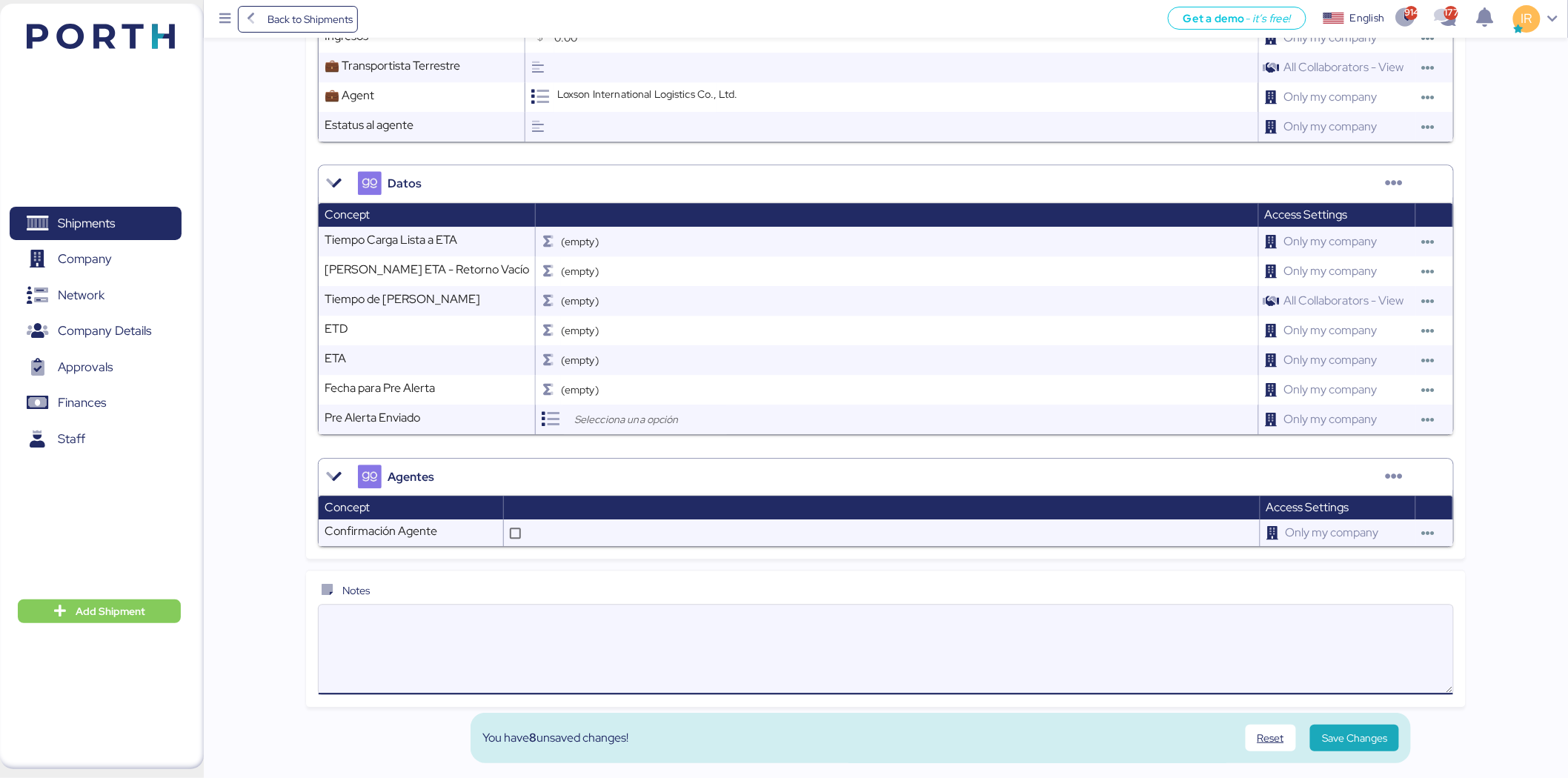
paste textarea "Please kindly note below: 1. We have 21 free days for this shipment. 2. Destina…"
type textarea "Please kindly note below: 1. We have 21 free days for this shipment. 2. Destina…"
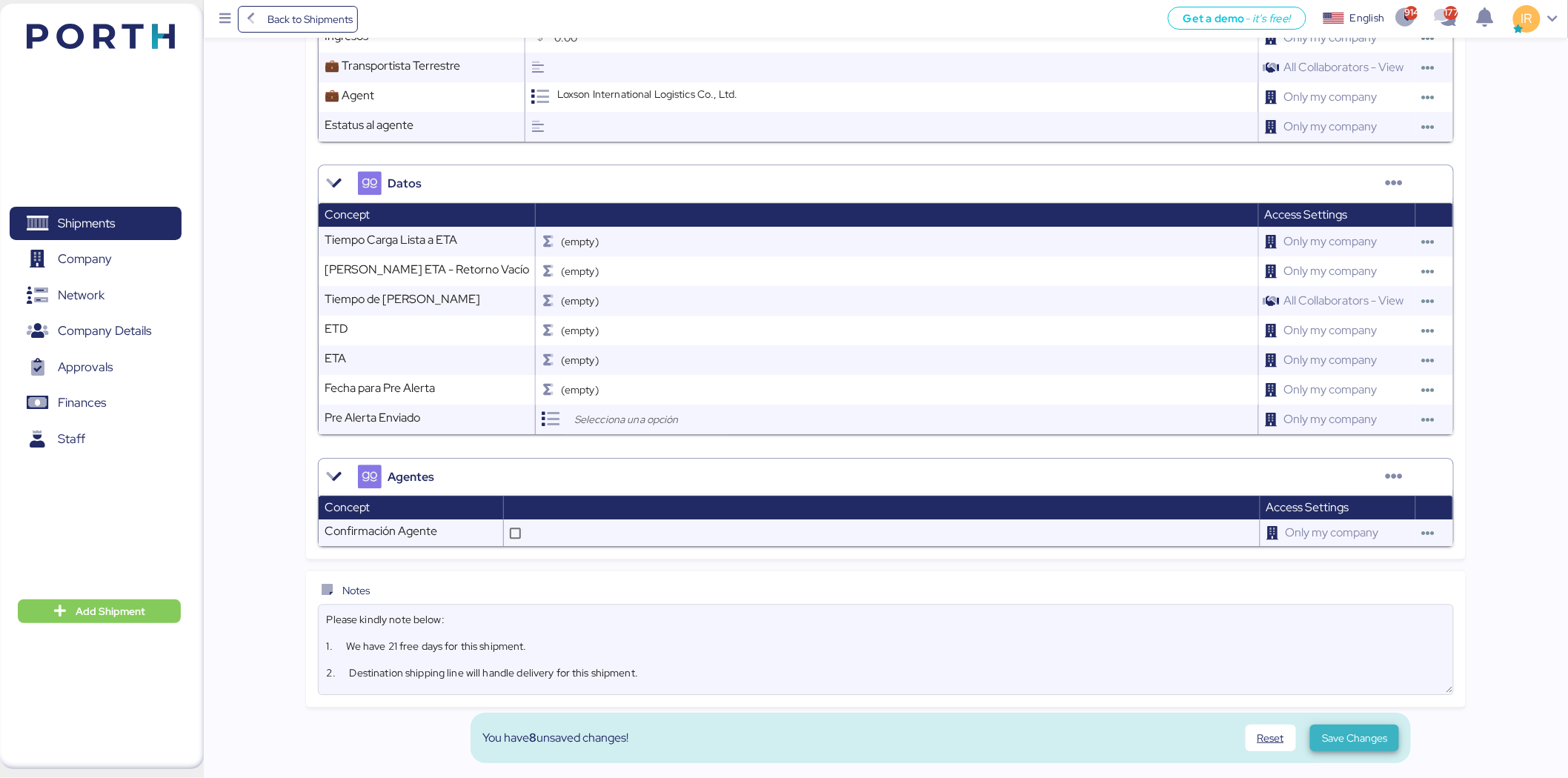
click at [1352, 728] on span "Save Changes" at bounding box center [1355, 738] width 65 height 21
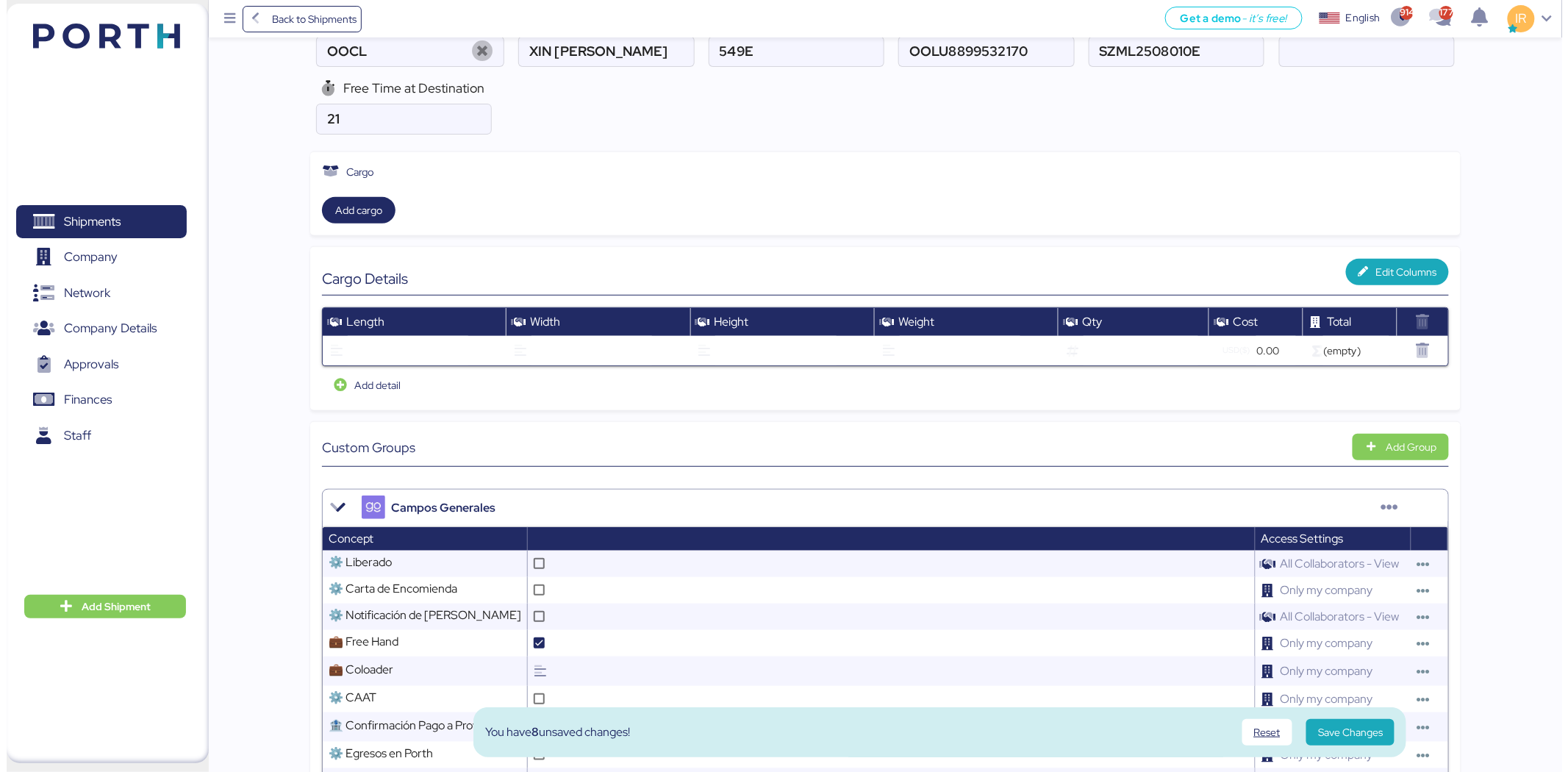
scroll to position [0, 0]
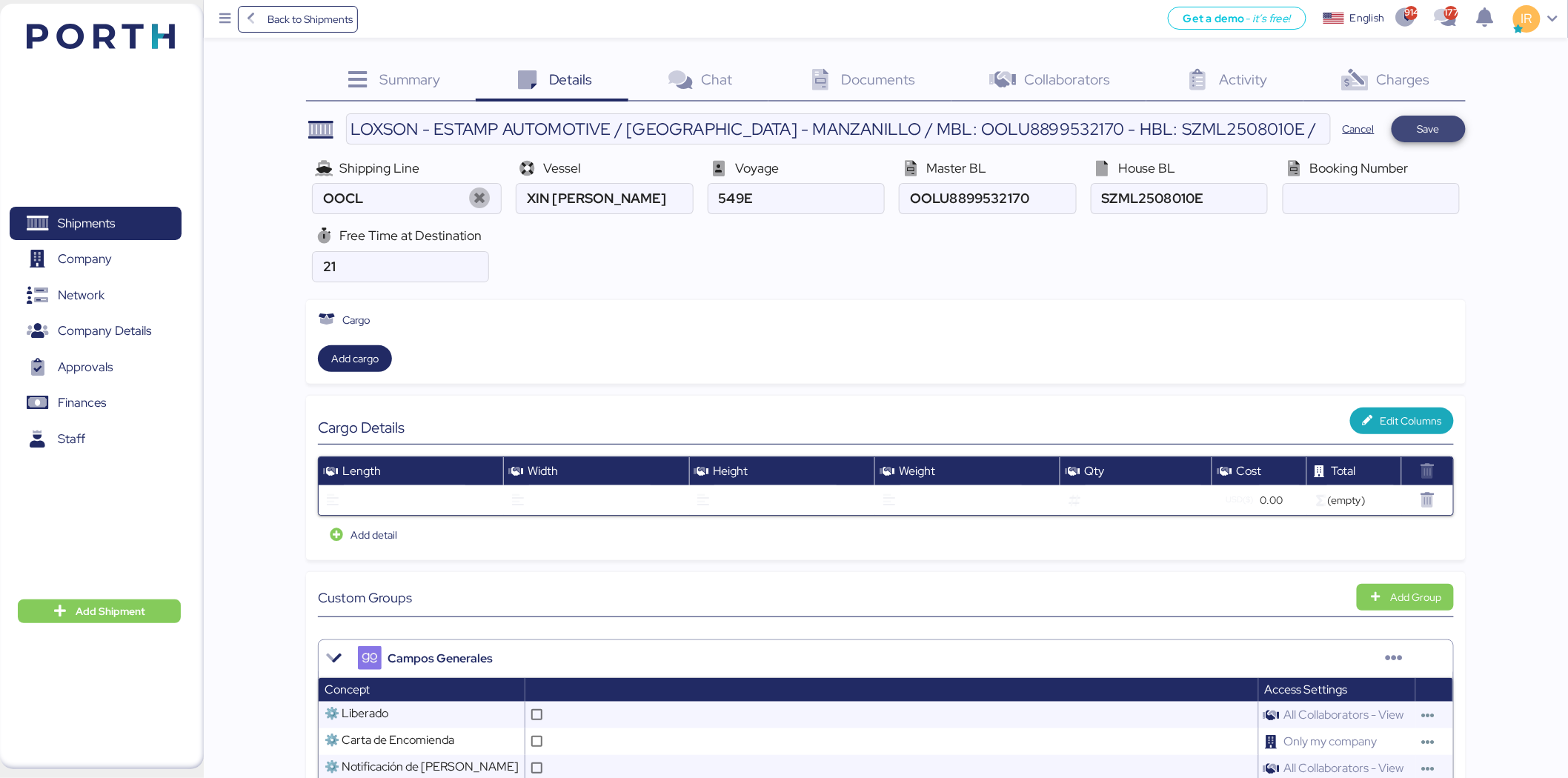
click at [1449, 132] on span "Save" at bounding box center [1429, 129] width 51 height 21
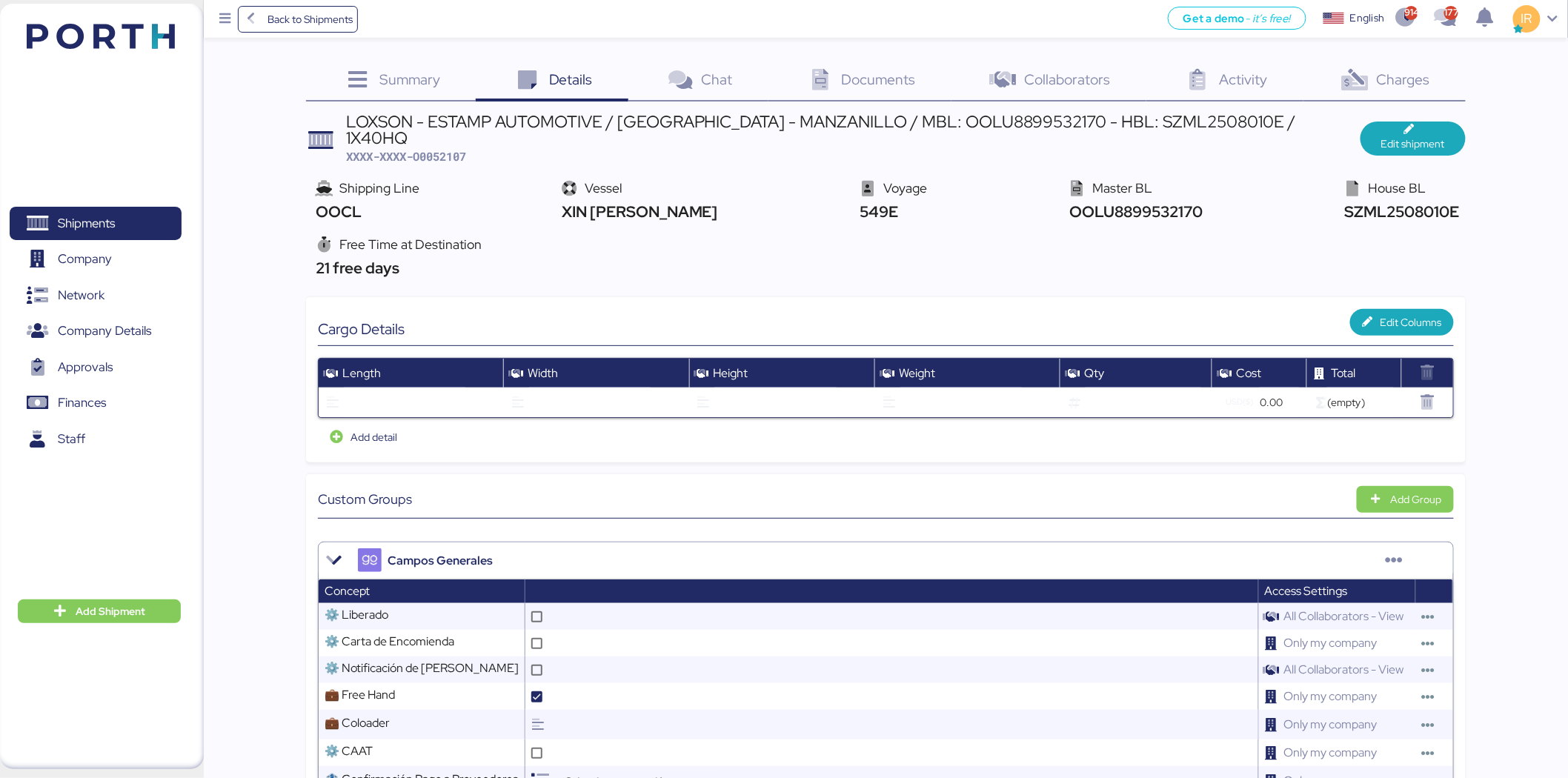
click at [809, 82] on icon at bounding box center [820, 80] width 32 height 21
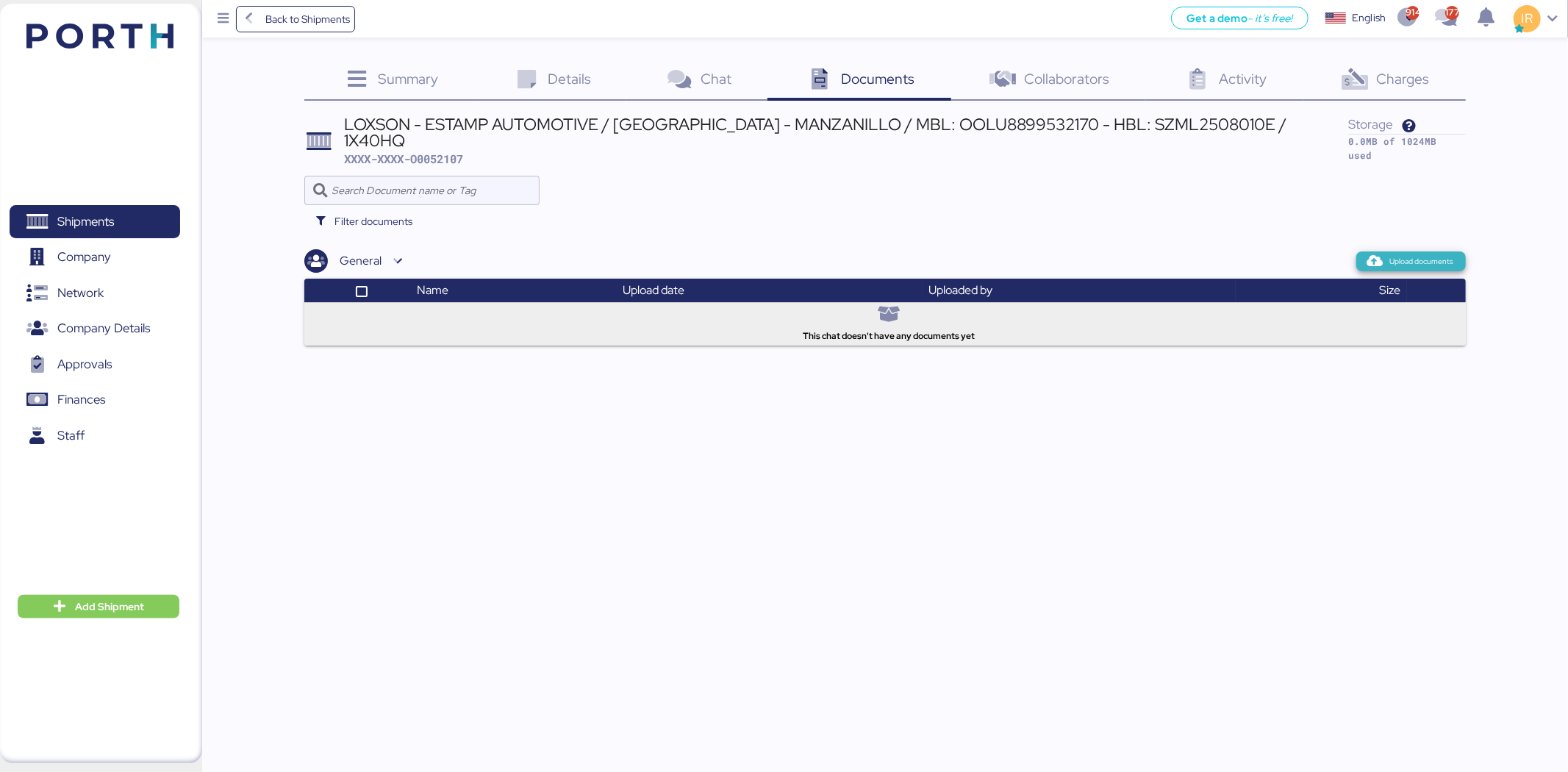
click at [1405, 255] on span "Upload documents" at bounding box center [1422, 262] width 64 height 13
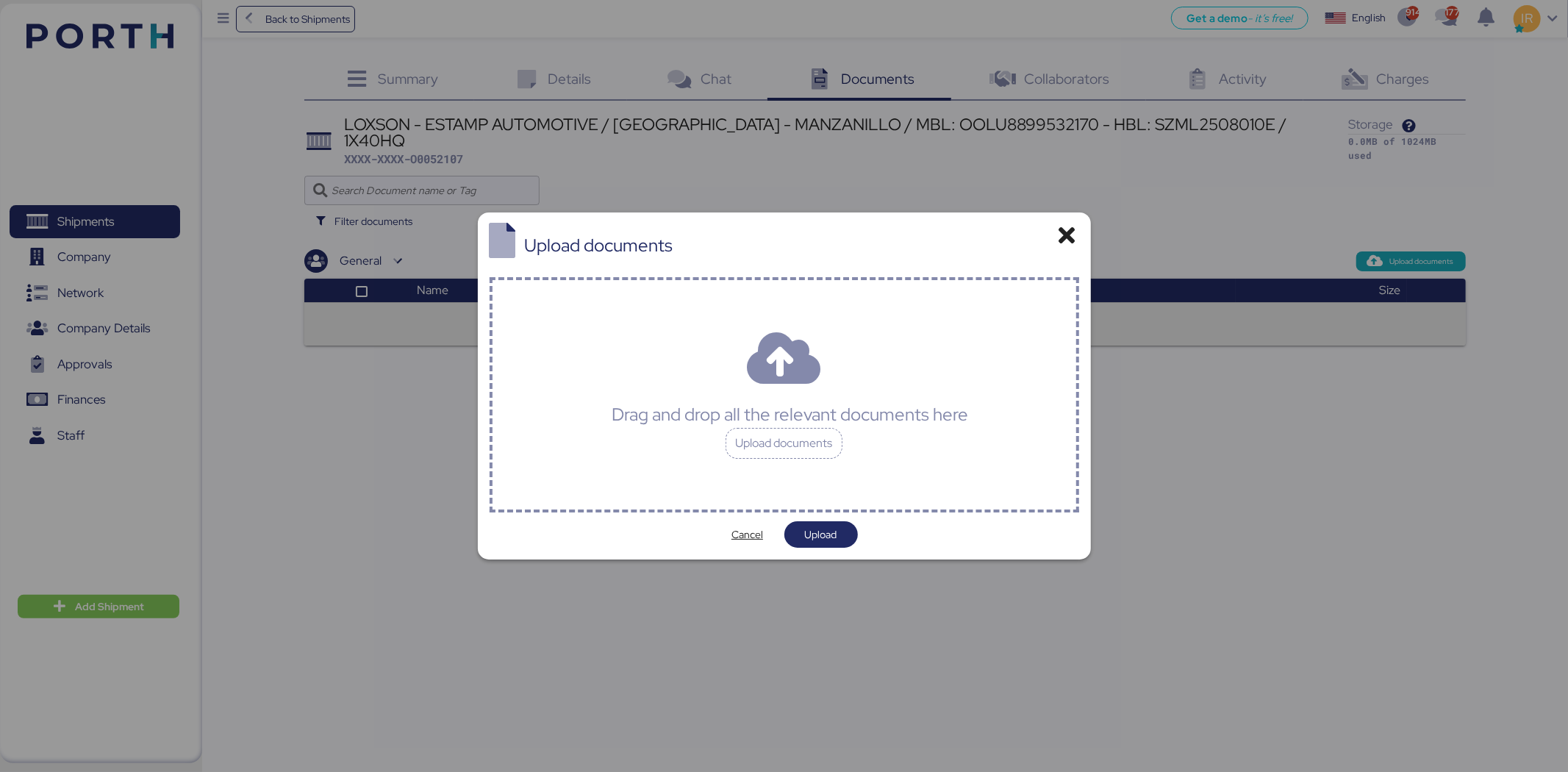
click at [912, 366] on div "Drag and drop all the relevant documents here Upload documents" at bounding box center [784, 395] width 589 height 235
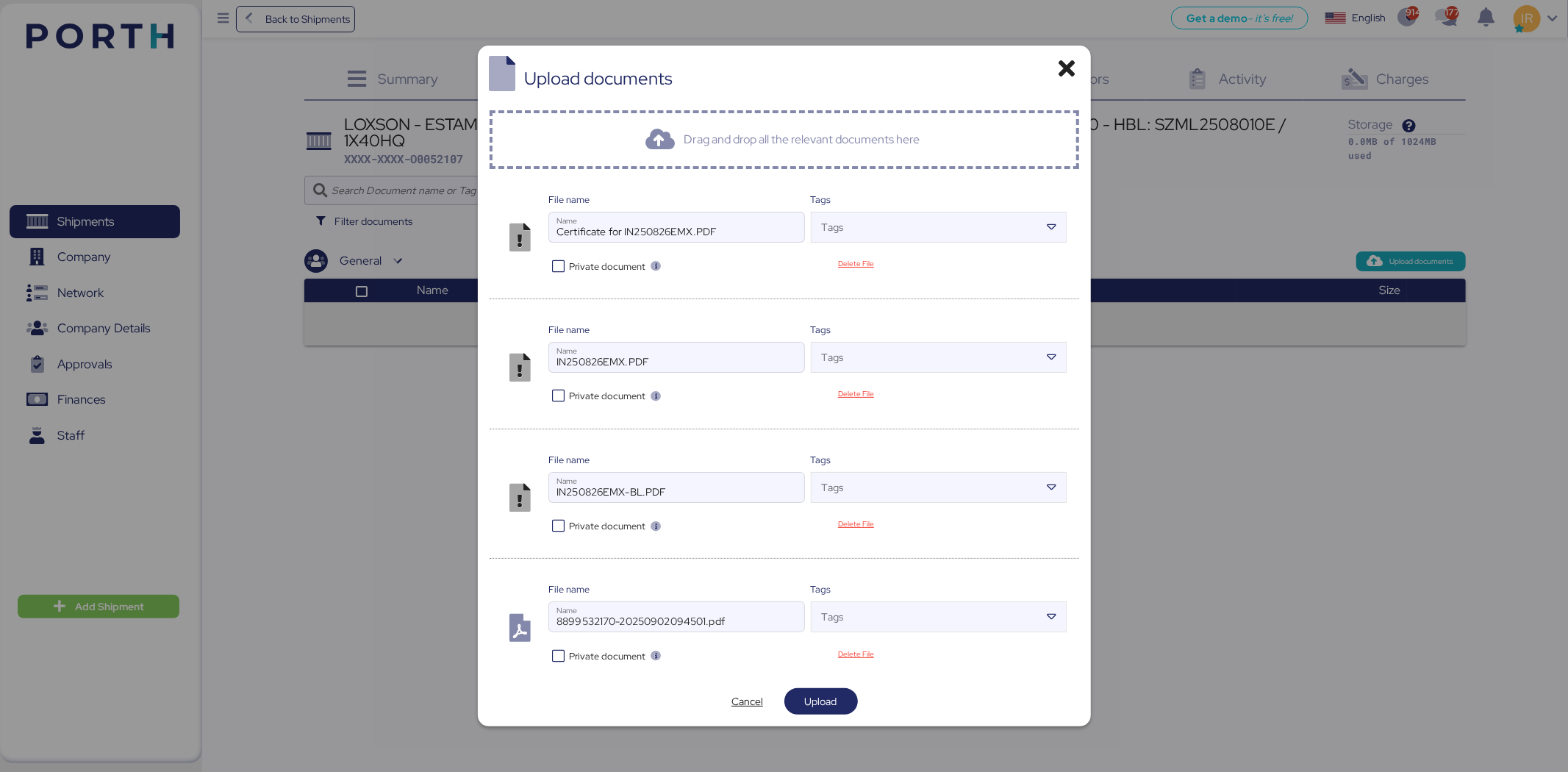
click at [553, 520] on icon at bounding box center [559, 526] width 21 height 14
click at [556, 651] on icon at bounding box center [559, 656] width 21 height 14
click at [835, 704] on span "Upload" at bounding box center [821, 701] width 32 height 17
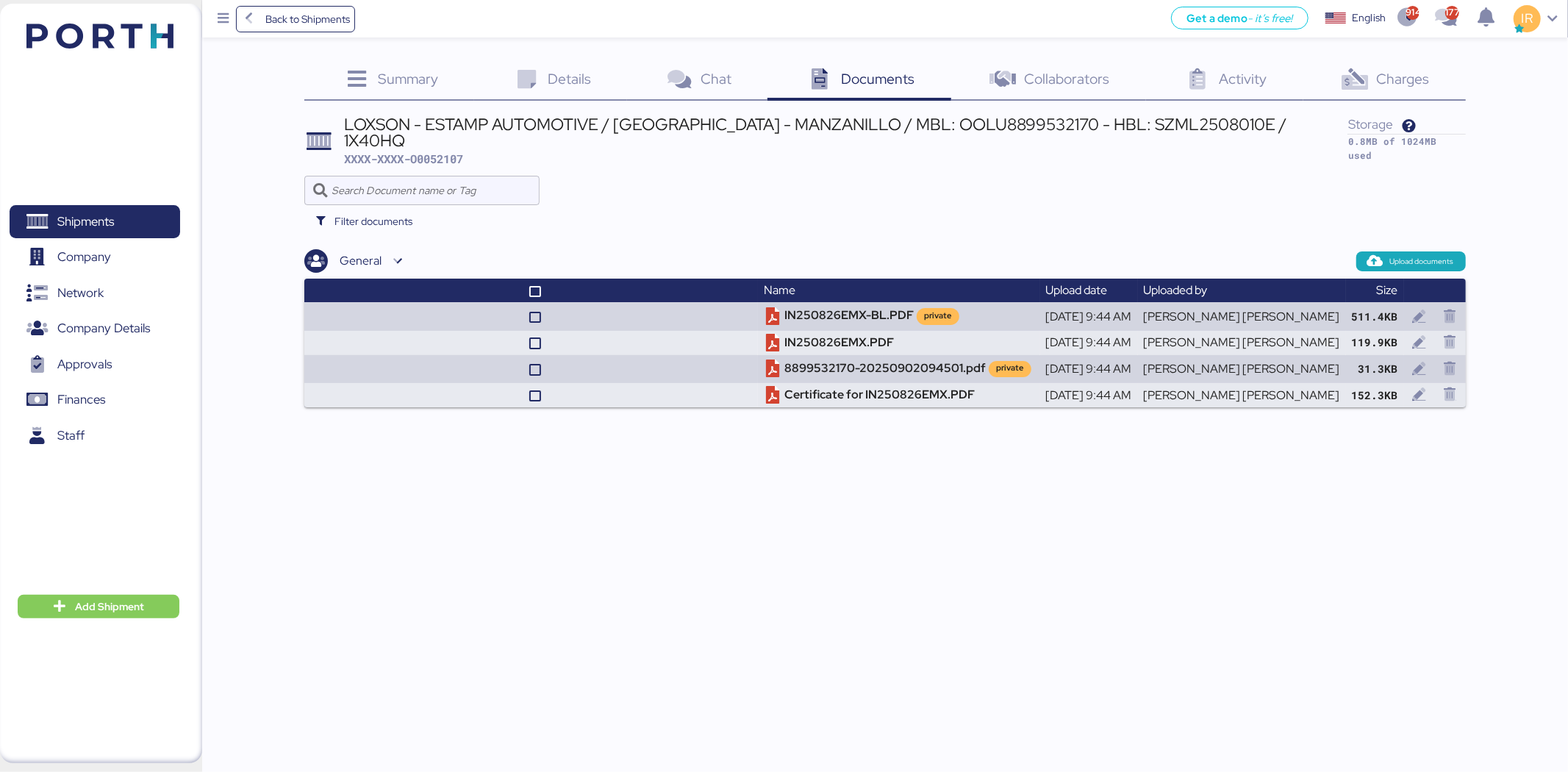
click at [1356, 78] on icon at bounding box center [1355, 79] width 31 height 21
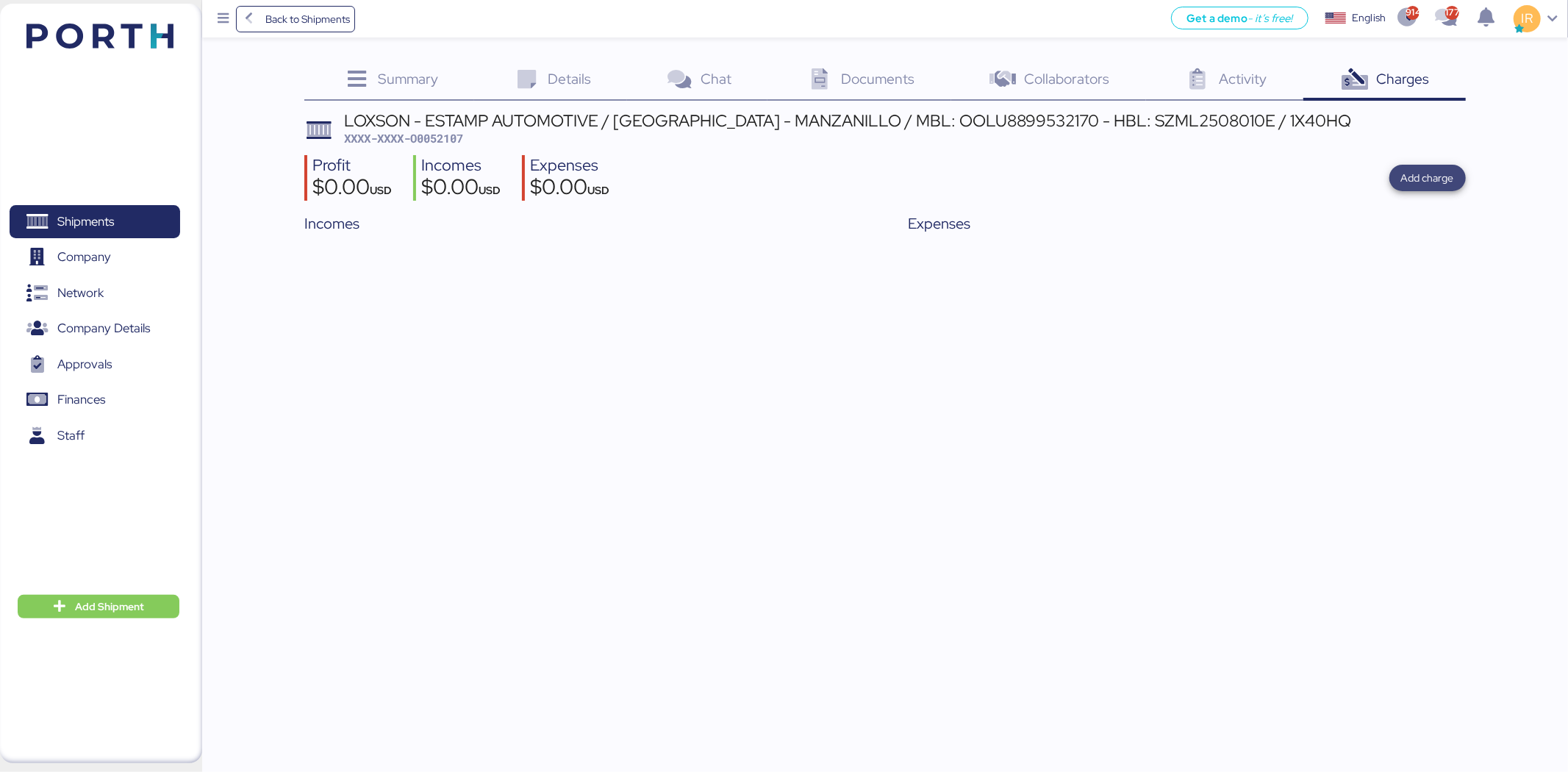
click at [1427, 175] on span "Add charge" at bounding box center [1427, 178] width 53 height 17
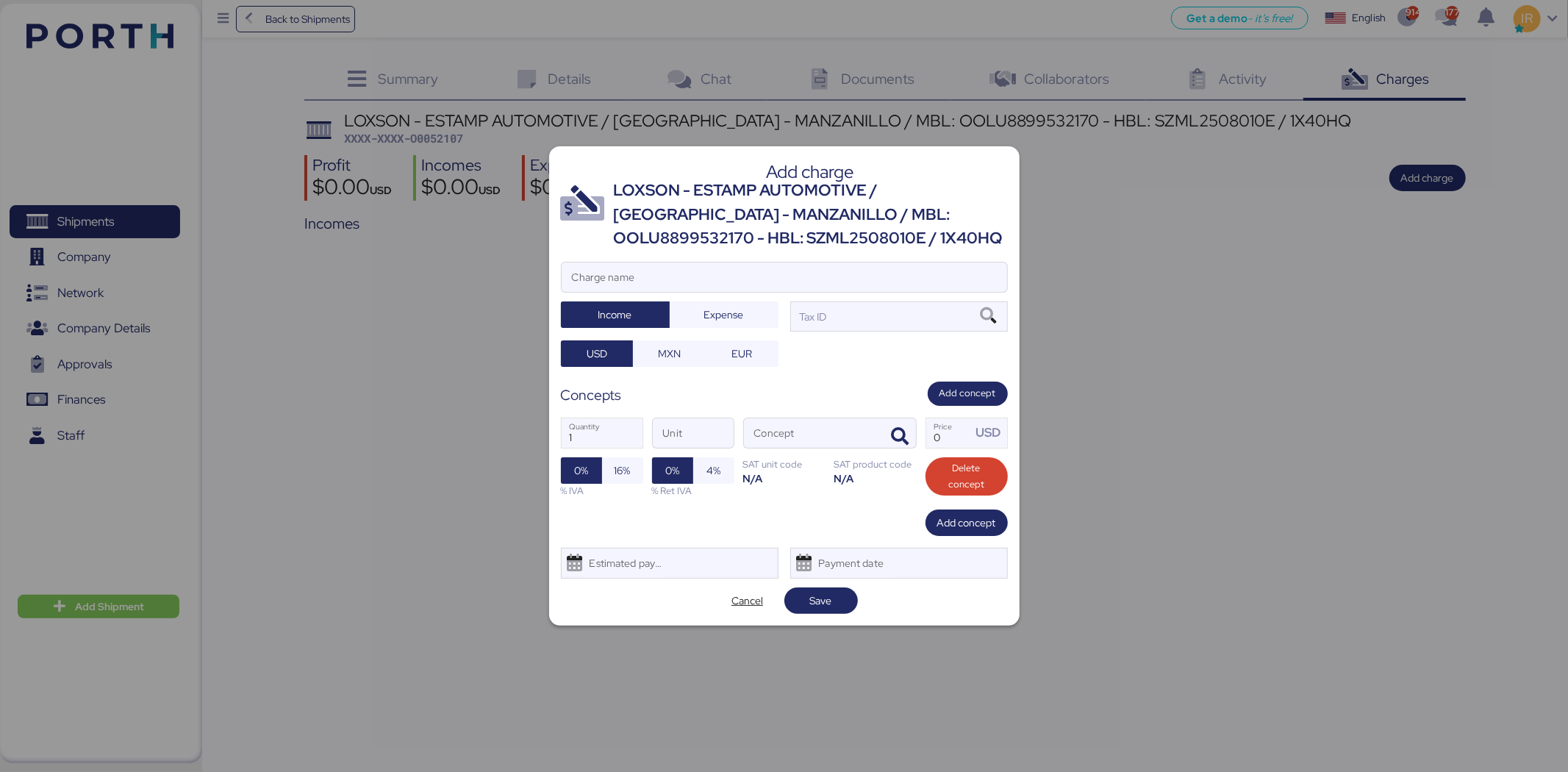
click at [766, 193] on div "LOXSON - ESTAMP AUTOMOTIVE / [GEOGRAPHIC_DATA] - MANZANILLO / MBL: OOLU88995321…" at bounding box center [810, 214] width 394 height 72
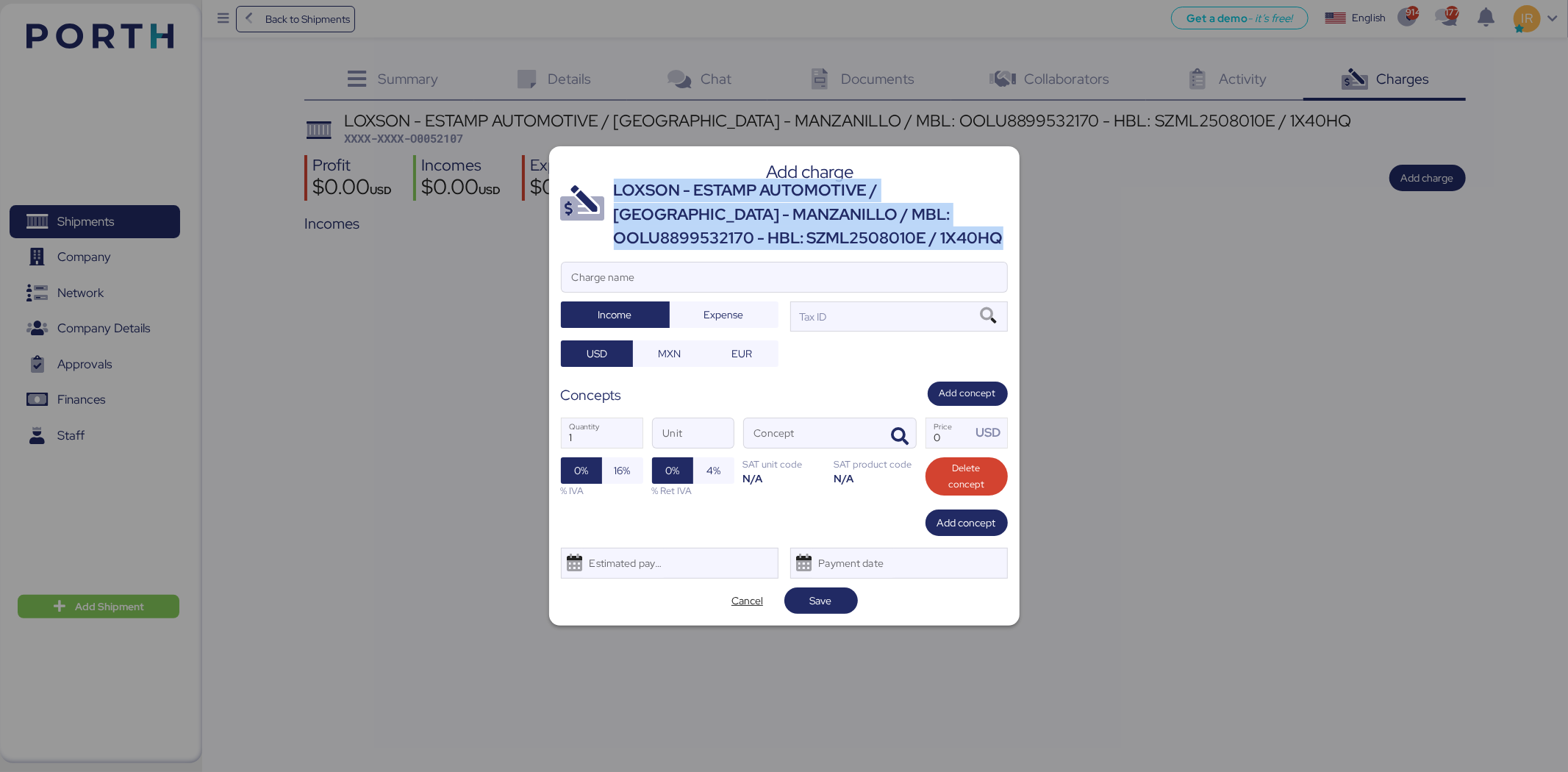
click at [766, 193] on div "LOXSON - ESTAMP AUTOMOTIVE / [GEOGRAPHIC_DATA] - MANZANILLO / MBL: OOLU88995321…" at bounding box center [810, 214] width 394 height 72
copy div "LOXSON - ESTAMP AUTOMOTIVE / [GEOGRAPHIC_DATA] - MANZANILLO / MBL: OOLU88995321…"
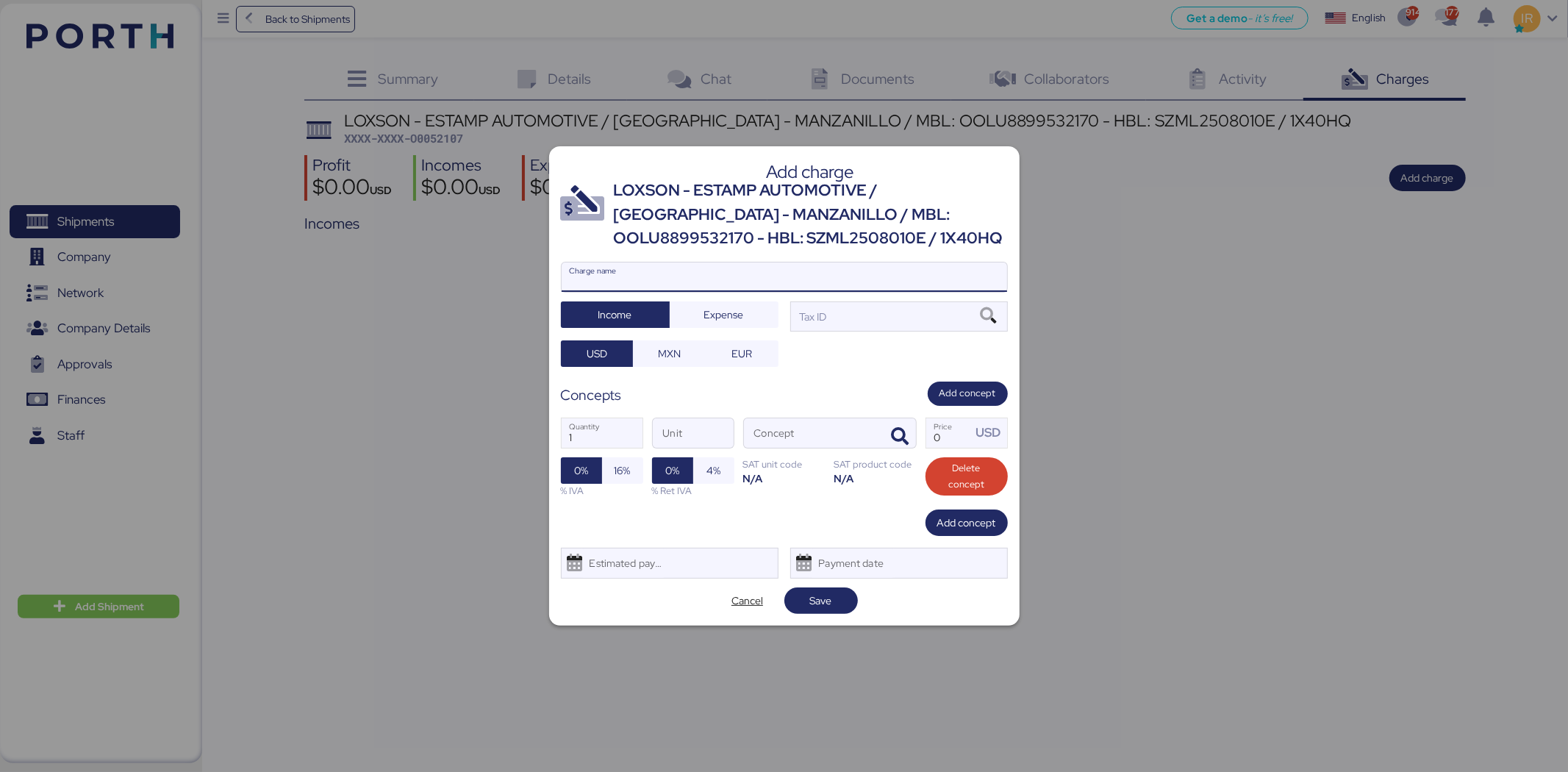
click at [755, 273] on input "Charge name" at bounding box center [784, 277] width 446 height 29
paste input "LOXSON - ESTAMP AUTOMOTIVE / [GEOGRAPHIC_DATA] - MANZANILLO / MBL: OOLU88995321…"
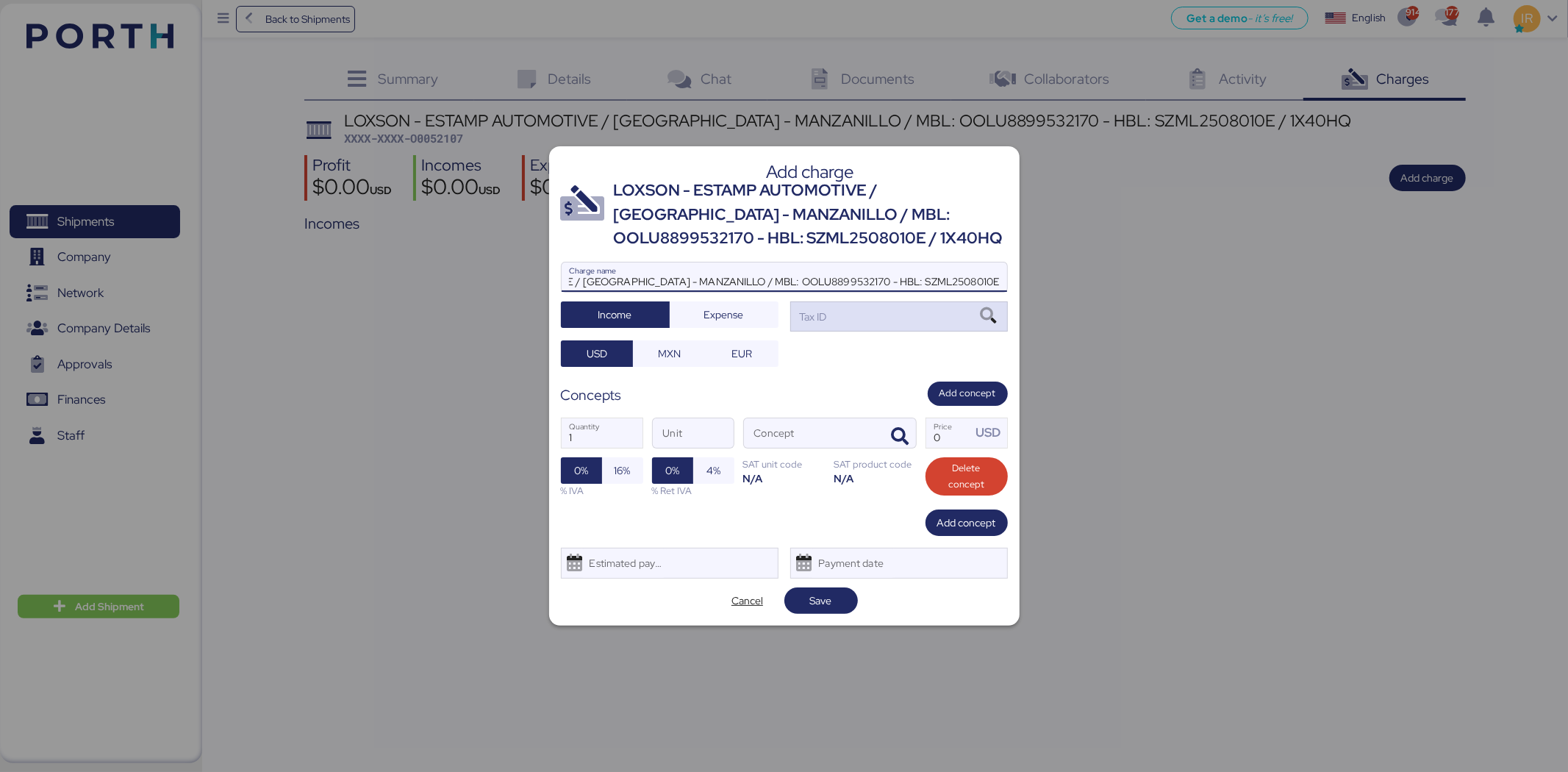
type input "LOXSON - ESTAMP AUTOMOTIVE / [GEOGRAPHIC_DATA] - MANZANILLO / MBL: OOLU88995321…"
click at [880, 313] on div "Tax ID" at bounding box center [899, 315] width 218 height 29
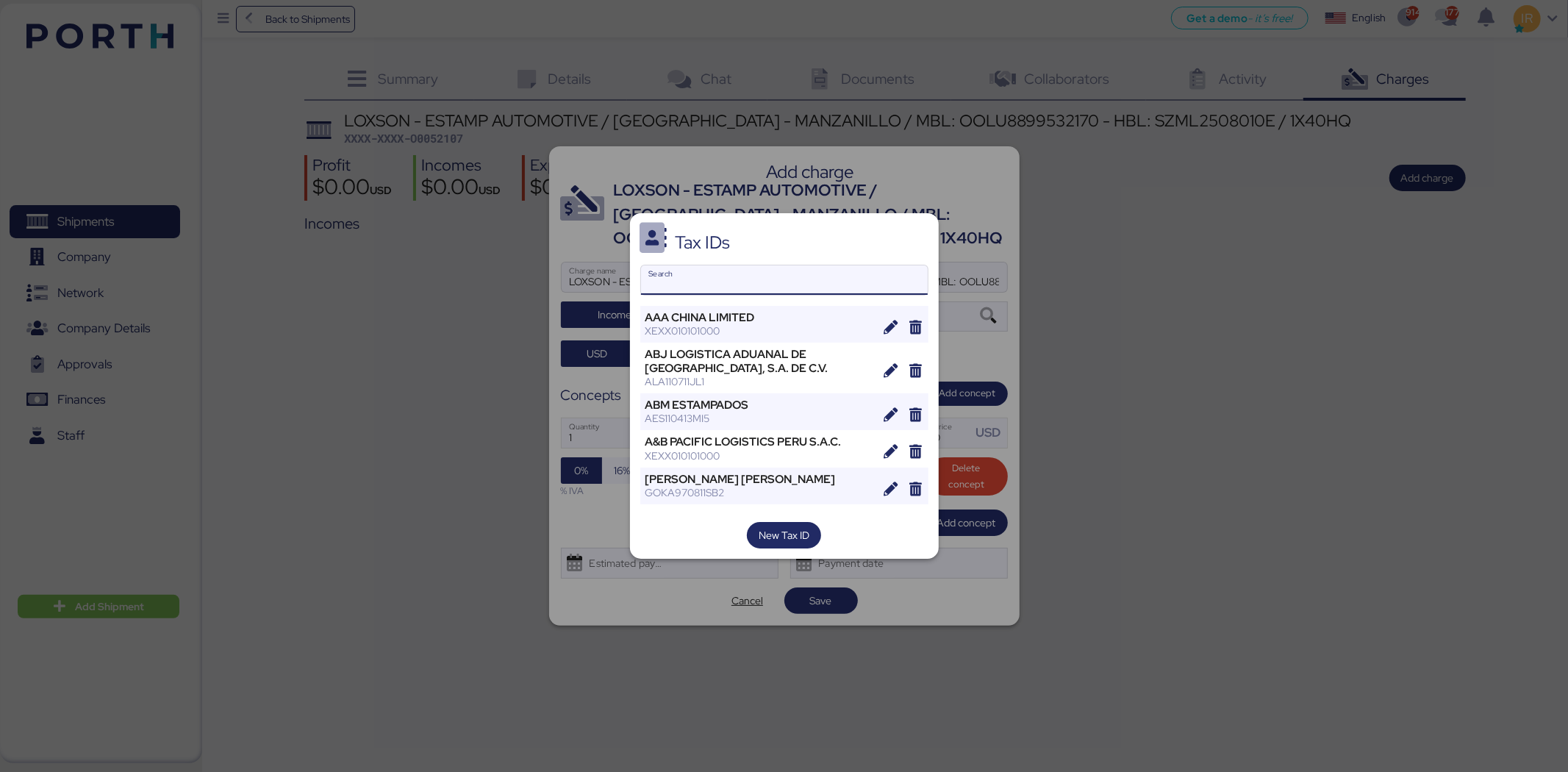
click at [715, 273] on input "Search" at bounding box center [784, 280] width 287 height 29
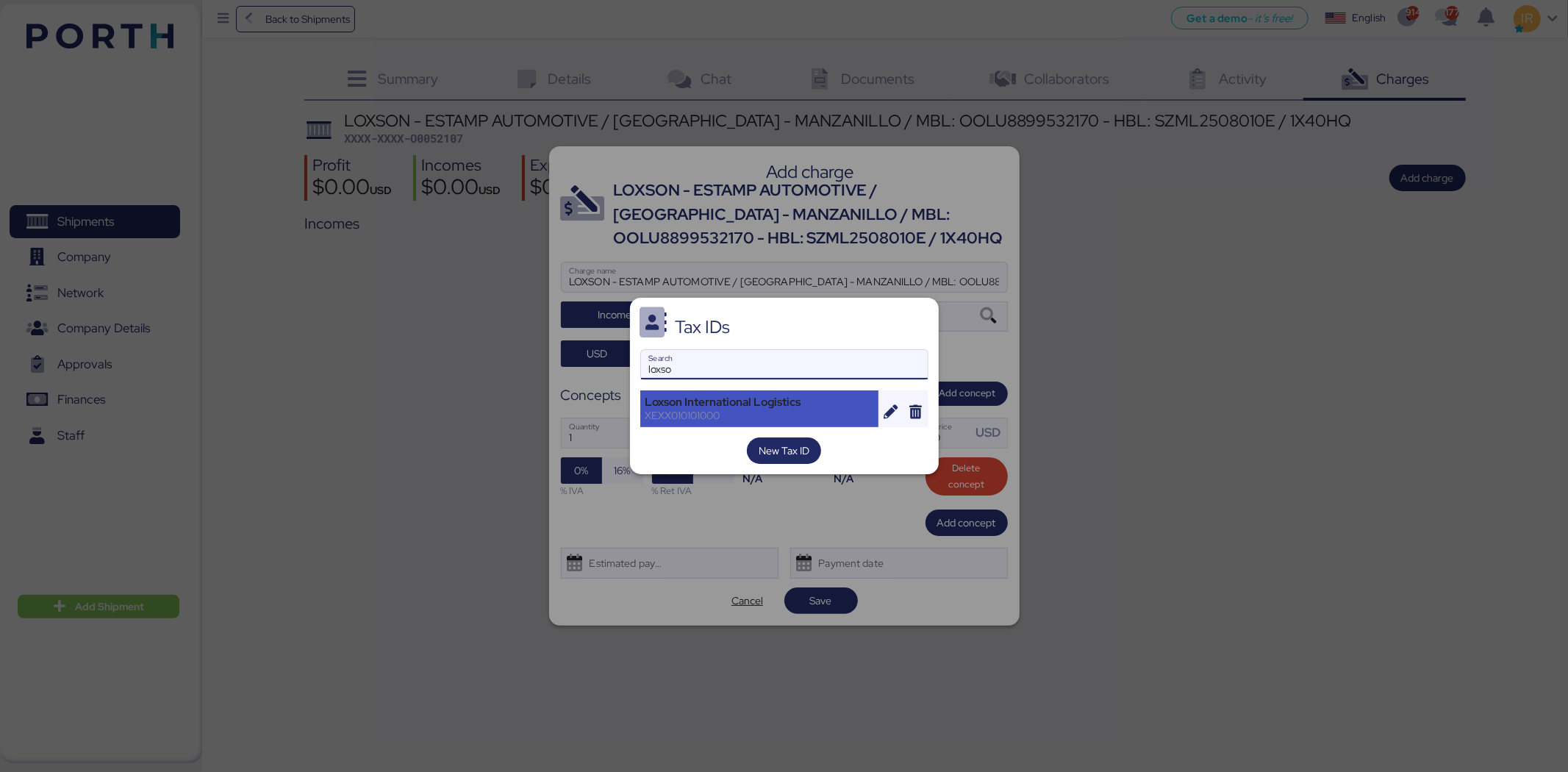
type input "loxso"
click at [666, 405] on div "Loxson International Logistics" at bounding box center [759, 402] width 229 height 13
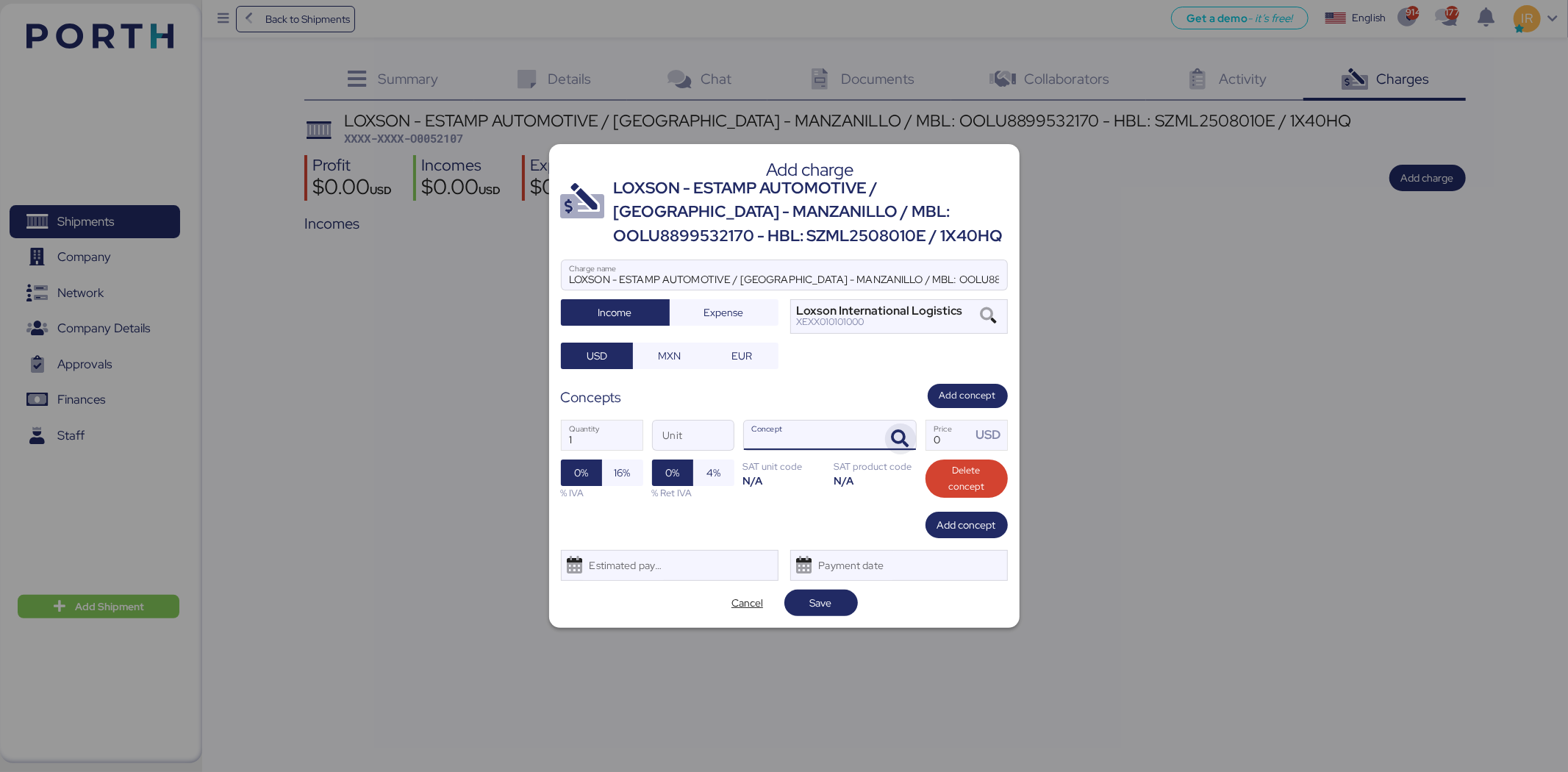
click at [892, 428] on span "button" at bounding box center [900, 439] width 31 height 31
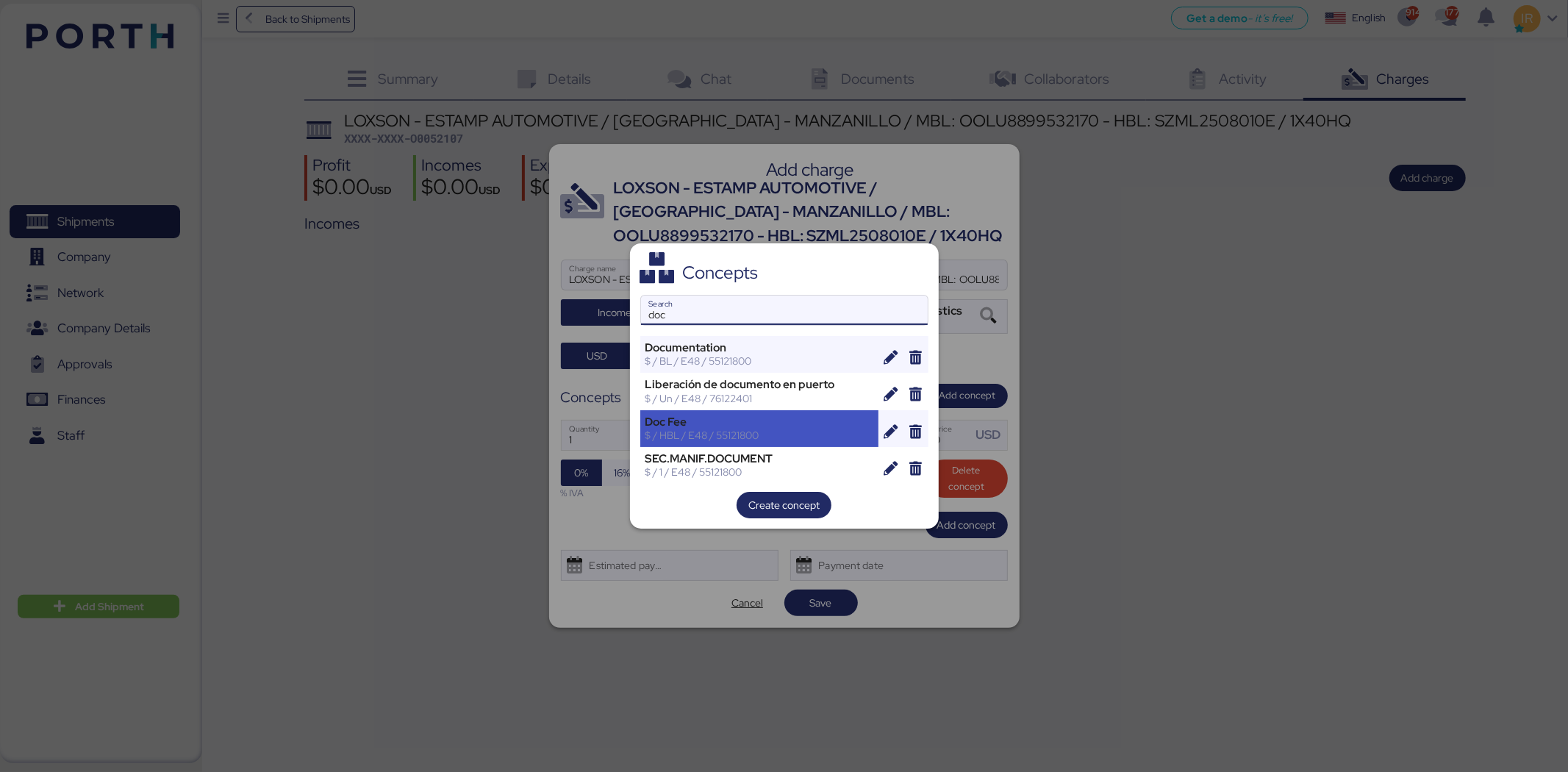
type input "doc"
click at [722, 419] on div "Doc Fee" at bounding box center [759, 421] width 229 height 13
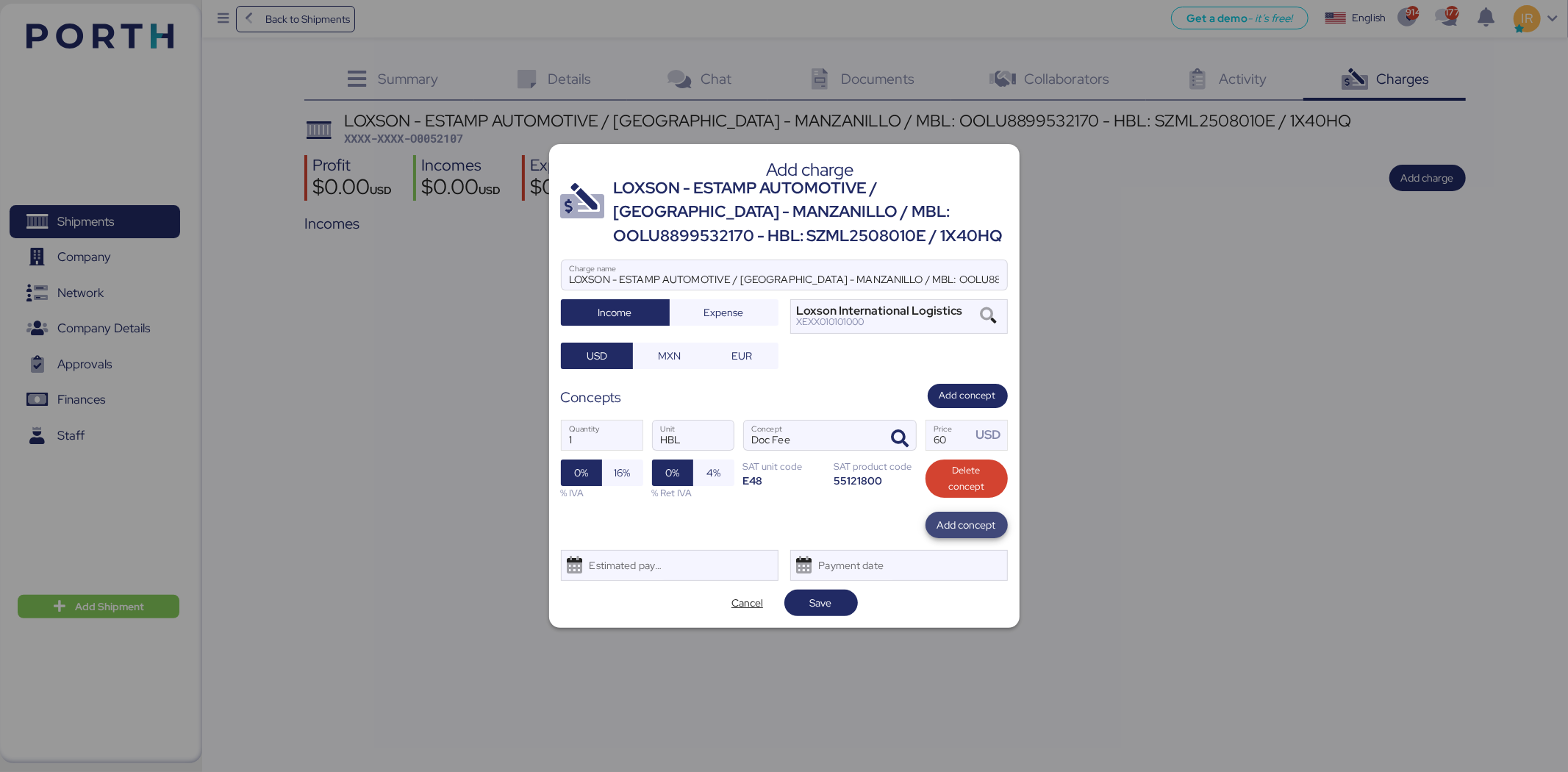
click at [951, 526] on span "Add concept" at bounding box center [967, 525] width 59 height 17
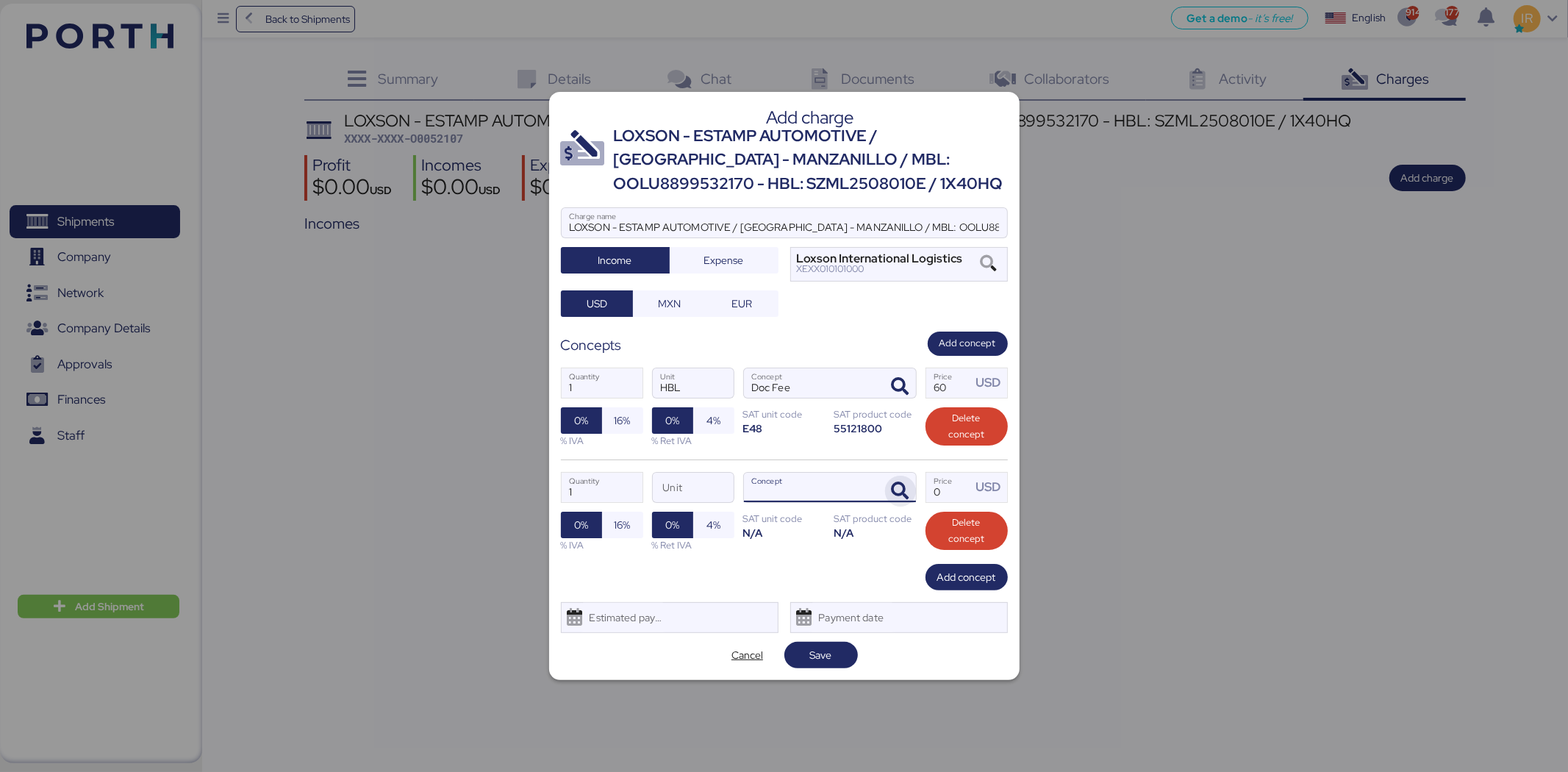
click at [890, 480] on span "button" at bounding box center [900, 491] width 31 height 31
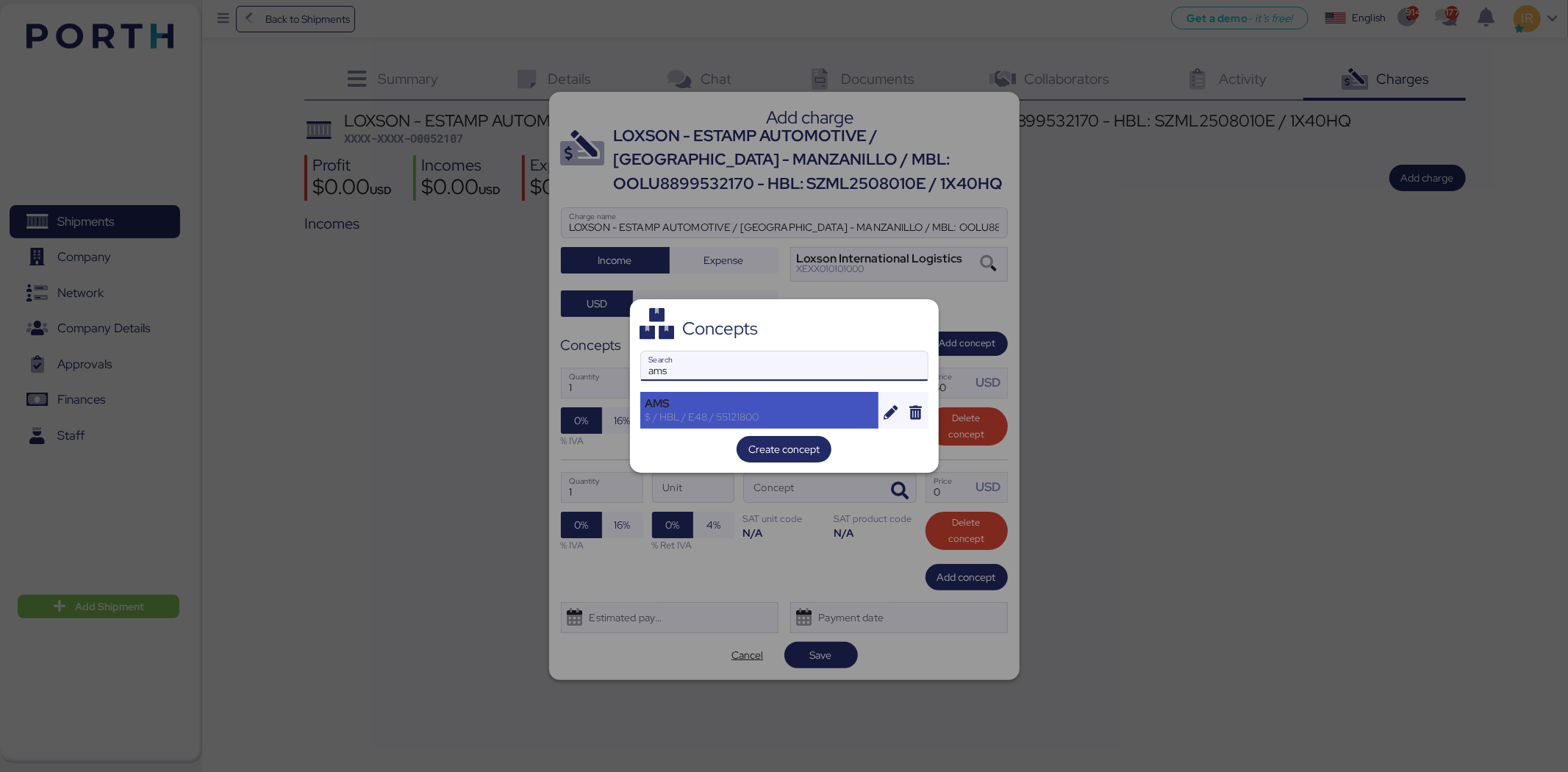
type input "ams"
click at [763, 392] on div "AMS $ / HBL / E48 / 55121800" at bounding box center [760, 410] width 239 height 37
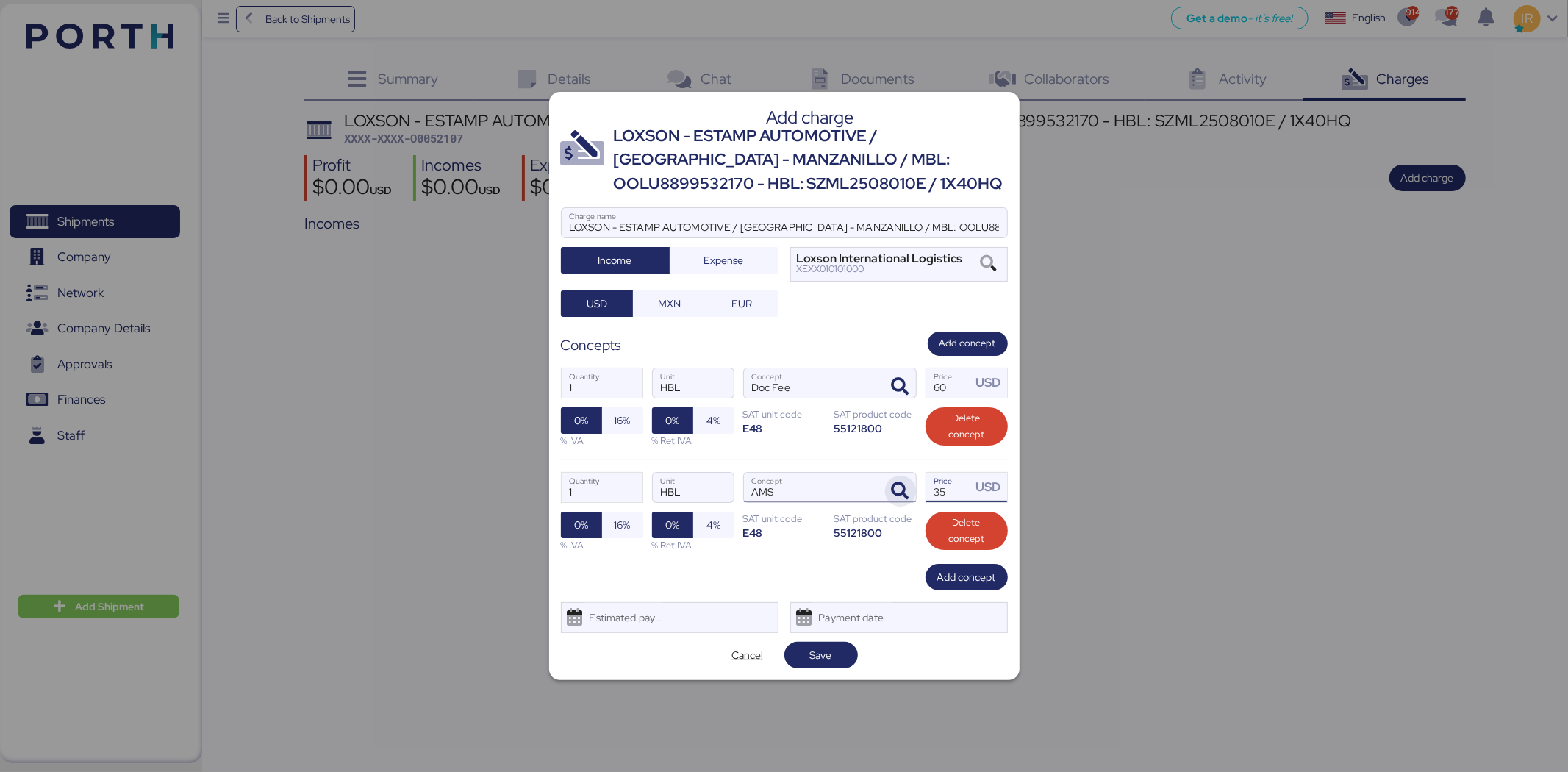
drag, startPoint x: 954, startPoint y: 496, endPoint x: 902, endPoint y: 500, distance: 52.2
click at [902, 500] on div "1 Quantity HBL Unit AMS Concept 35 Price USD 0% 16% % IVA 0% 4% % Ret IVA SAT u…" at bounding box center [784, 512] width 447 height 105
type input "40"
click at [958, 564] on span "Add concept" at bounding box center [967, 577] width 83 height 27
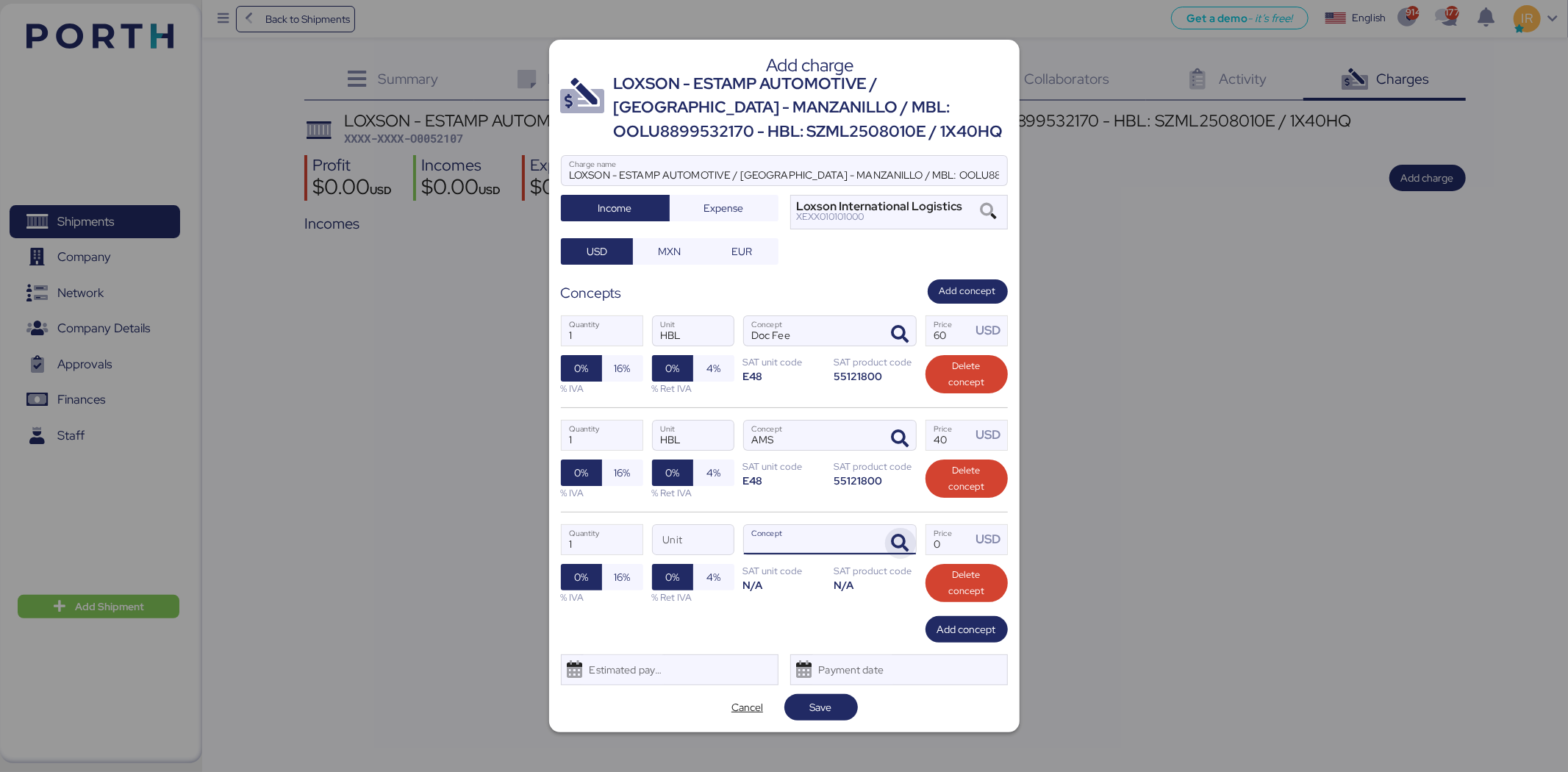
click at [905, 557] on span "button" at bounding box center [900, 543] width 31 height 31
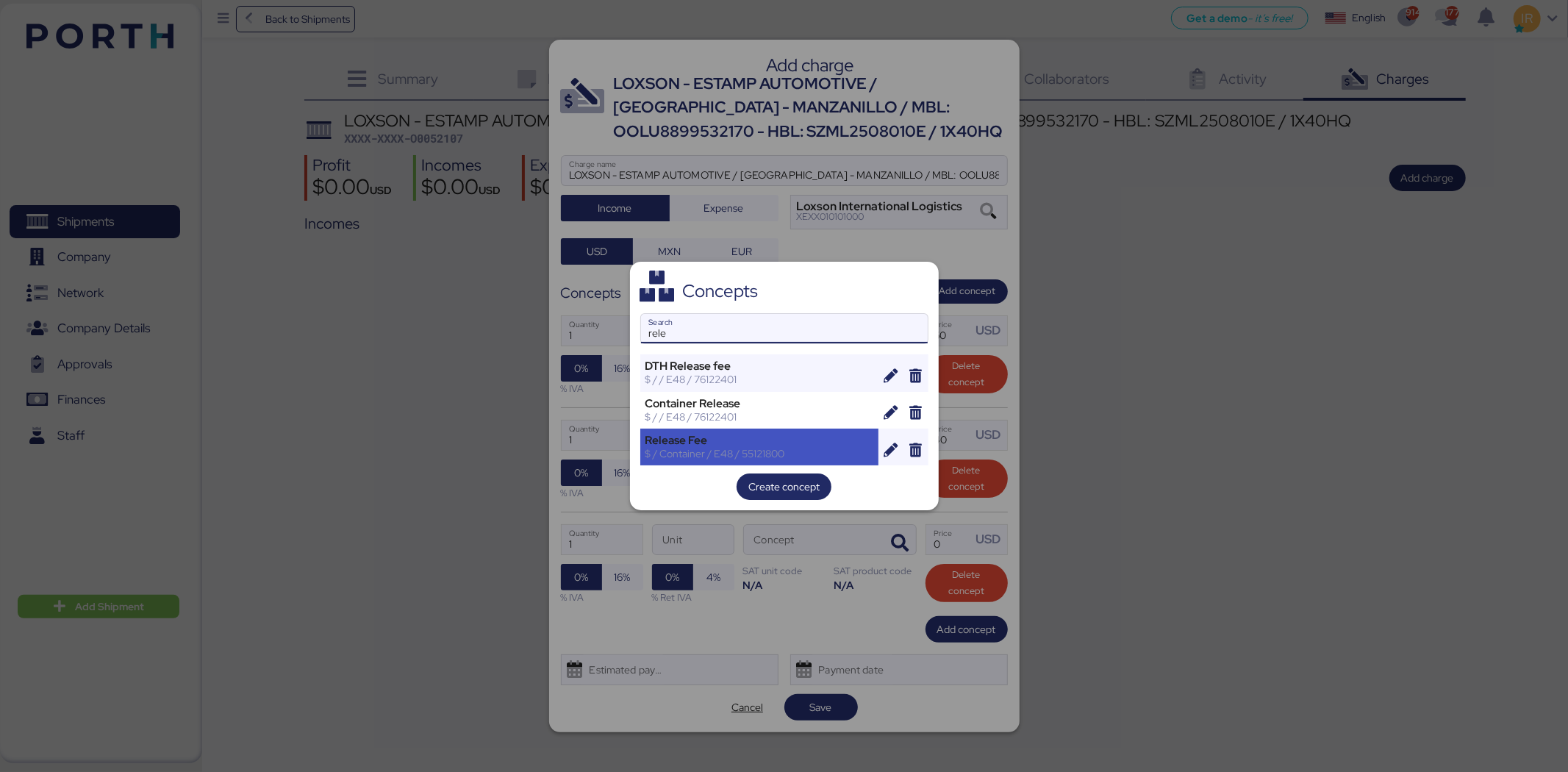
type input "rele"
click at [761, 459] on div "$ / Container / E48 / 55121800" at bounding box center [759, 454] width 229 height 13
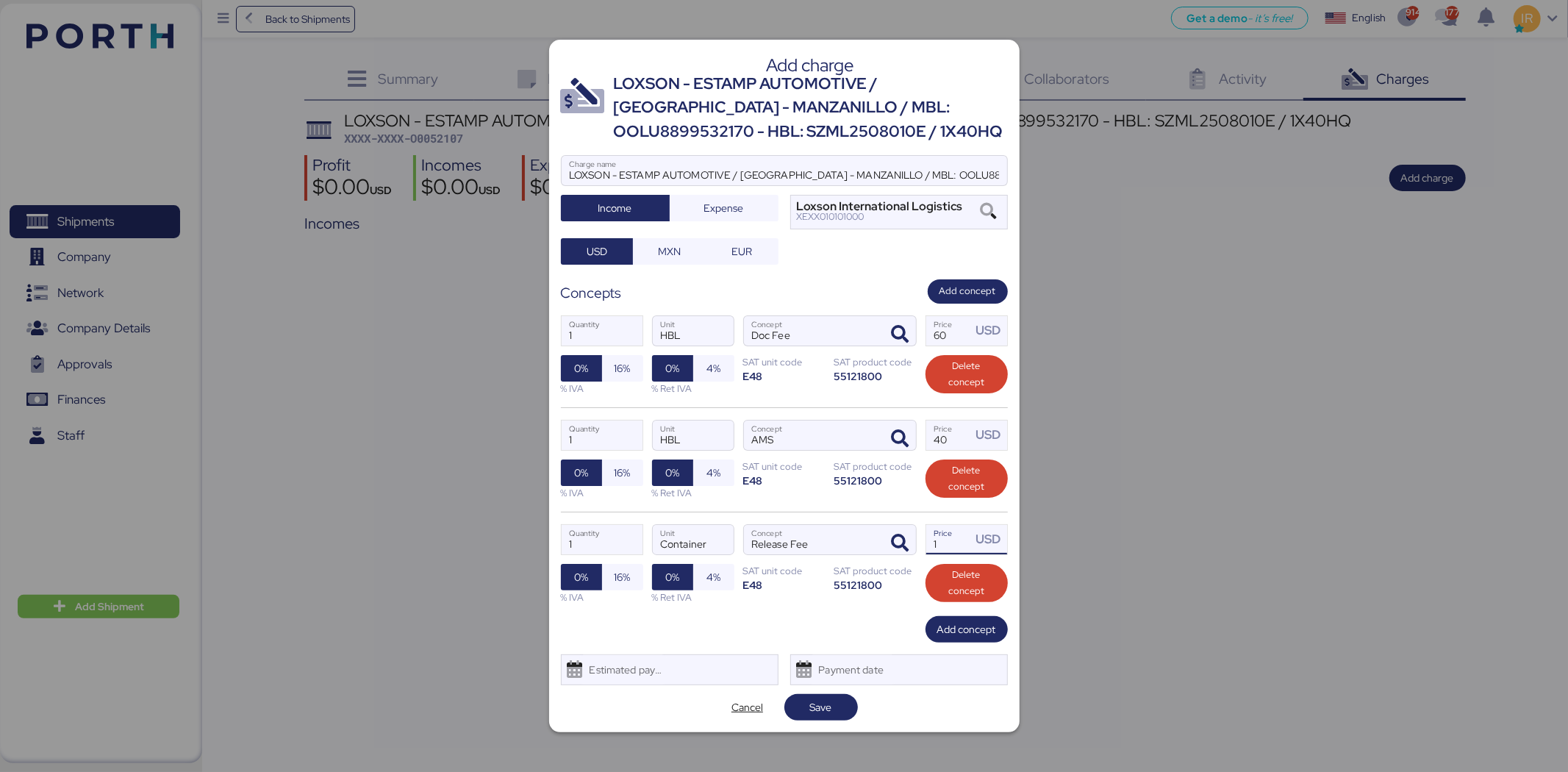
click at [956, 539] on input "1" at bounding box center [949, 539] width 46 height 29
type input "145"
click at [959, 634] on span "Add concept" at bounding box center [967, 629] width 59 height 17
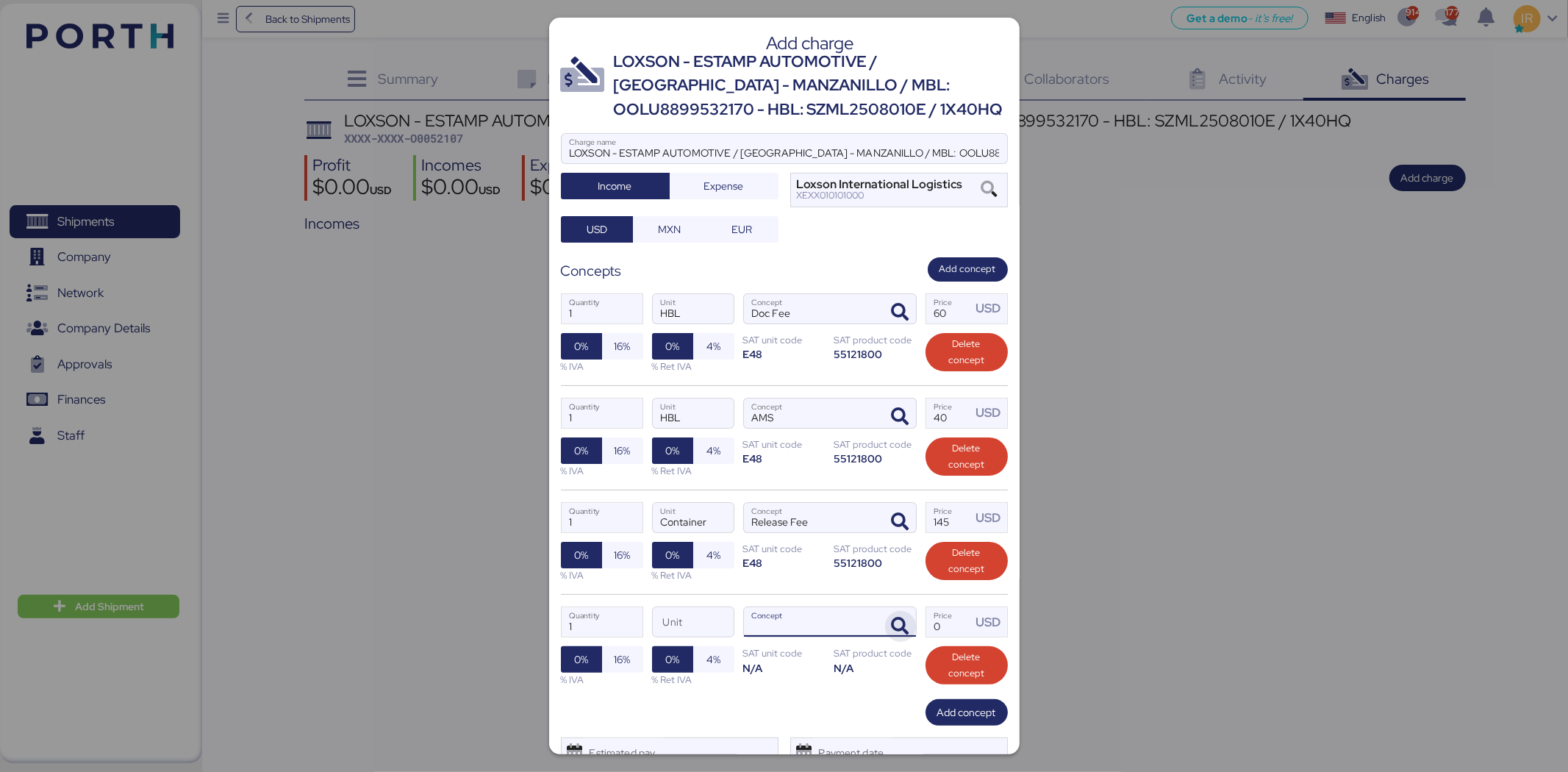
click at [892, 618] on icon "button" at bounding box center [901, 627] width 17 height 17
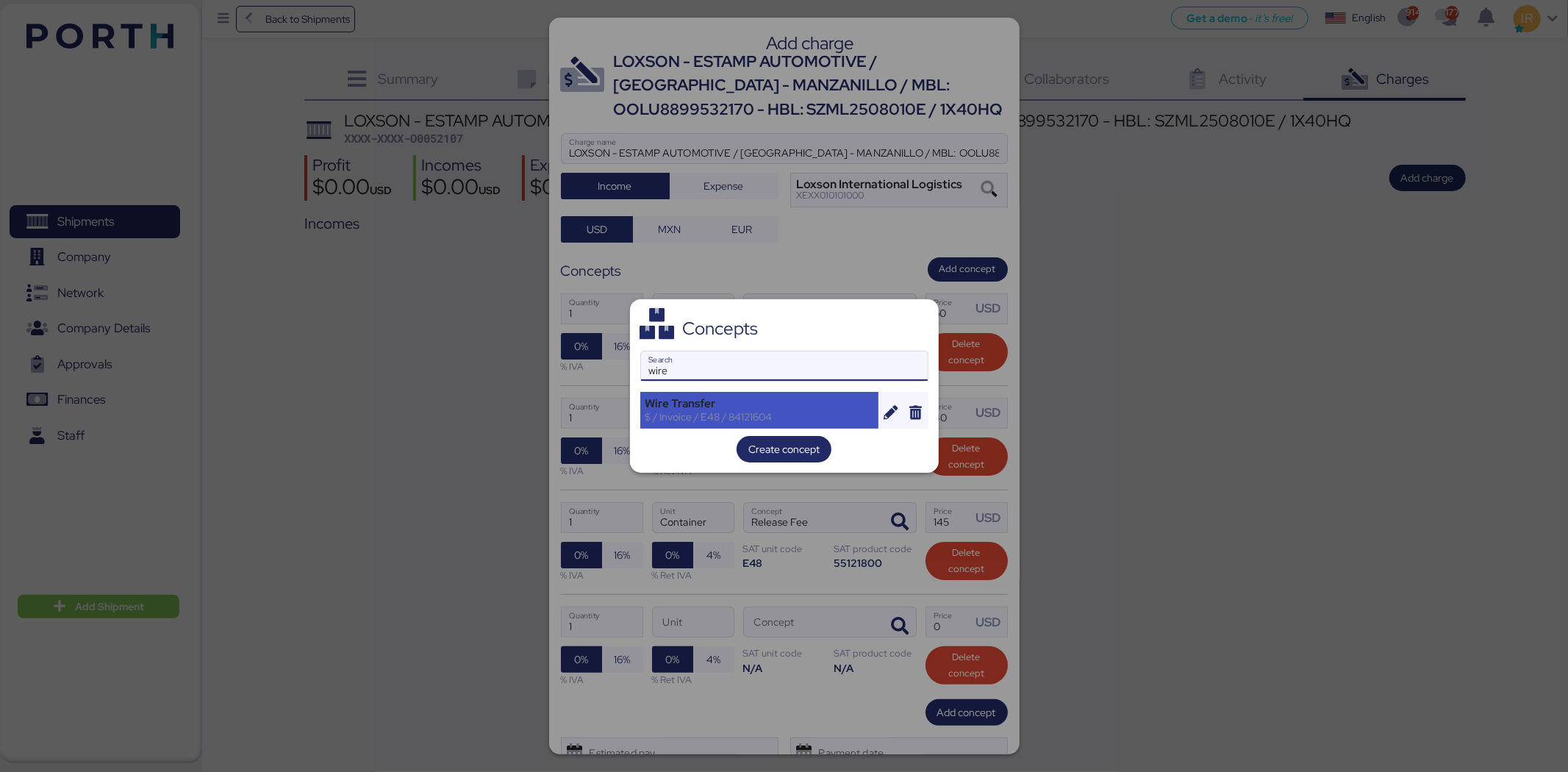
type input "wire"
click at [688, 416] on div "$ / Invoice / E48 / 84121604" at bounding box center [759, 417] width 229 height 13
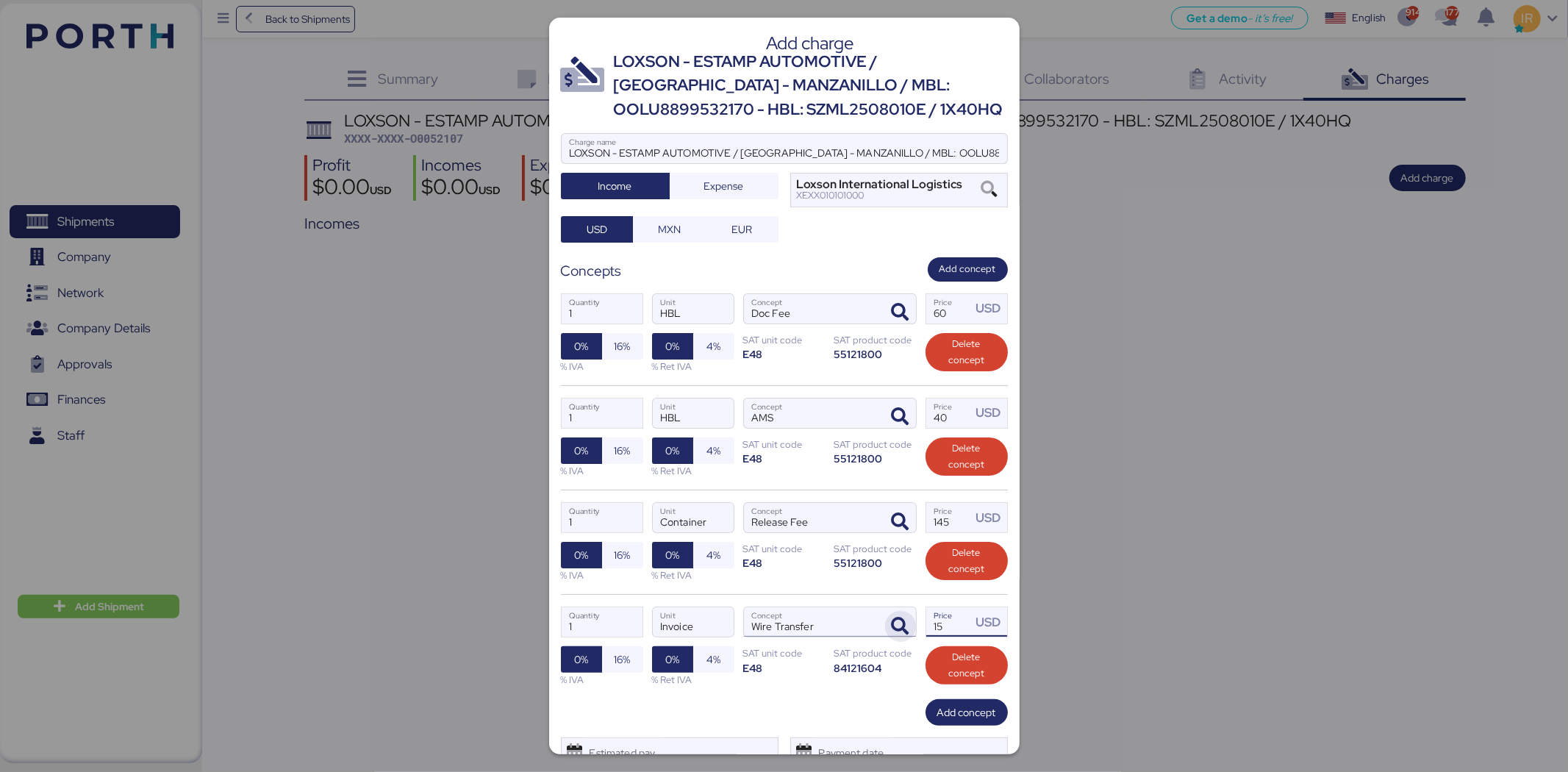
drag, startPoint x: 946, startPoint y: 622, endPoint x: 894, endPoint y: 620, distance: 52.0
click at [894, 620] on div "1 Quantity Invoice Unit Wire Transfer Concept 15 Price USD 0% 16% % IVA 0% 4% %…" at bounding box center [784, 646] width 447 height 105
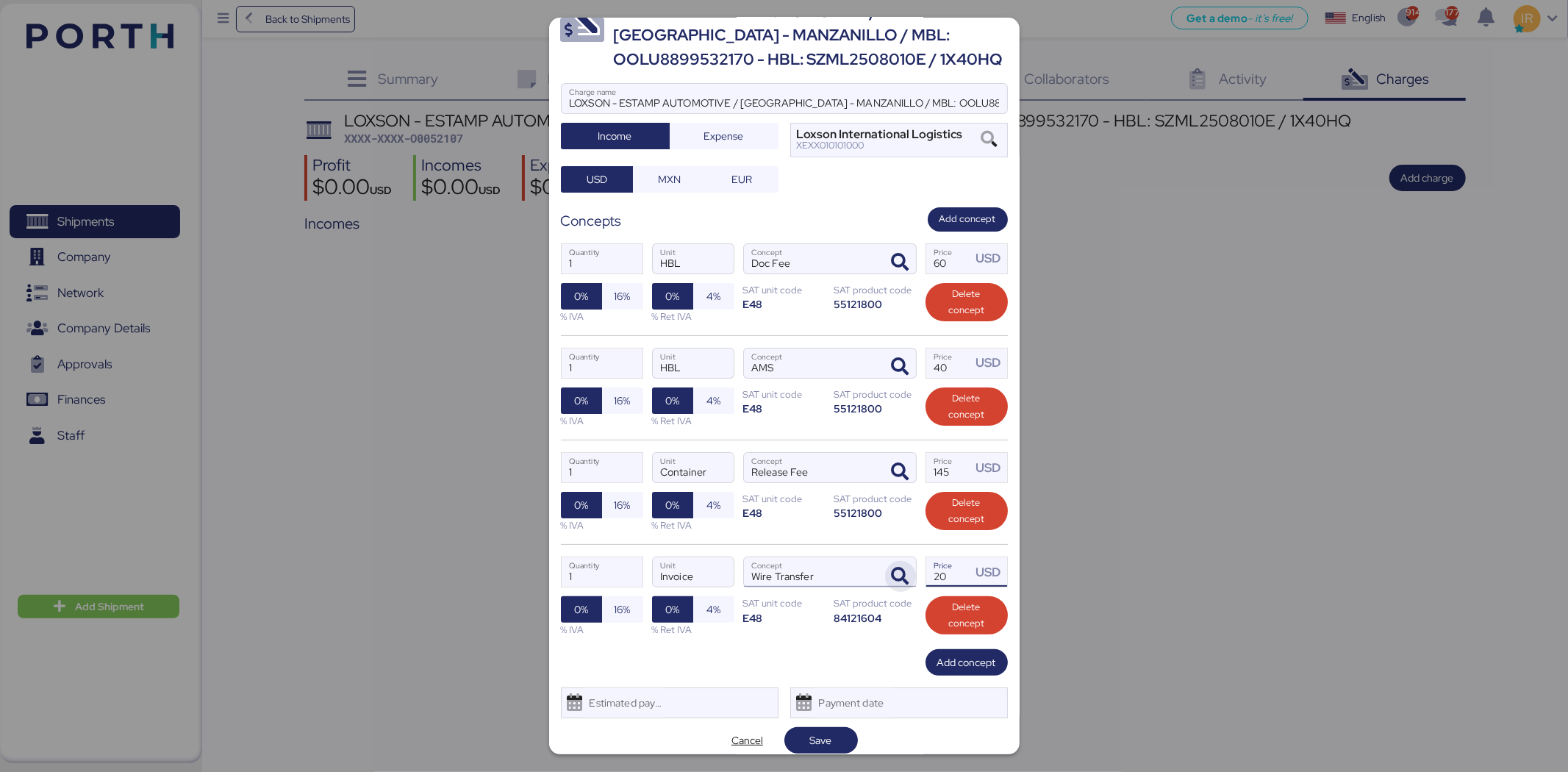
scroll to position [62, 0]
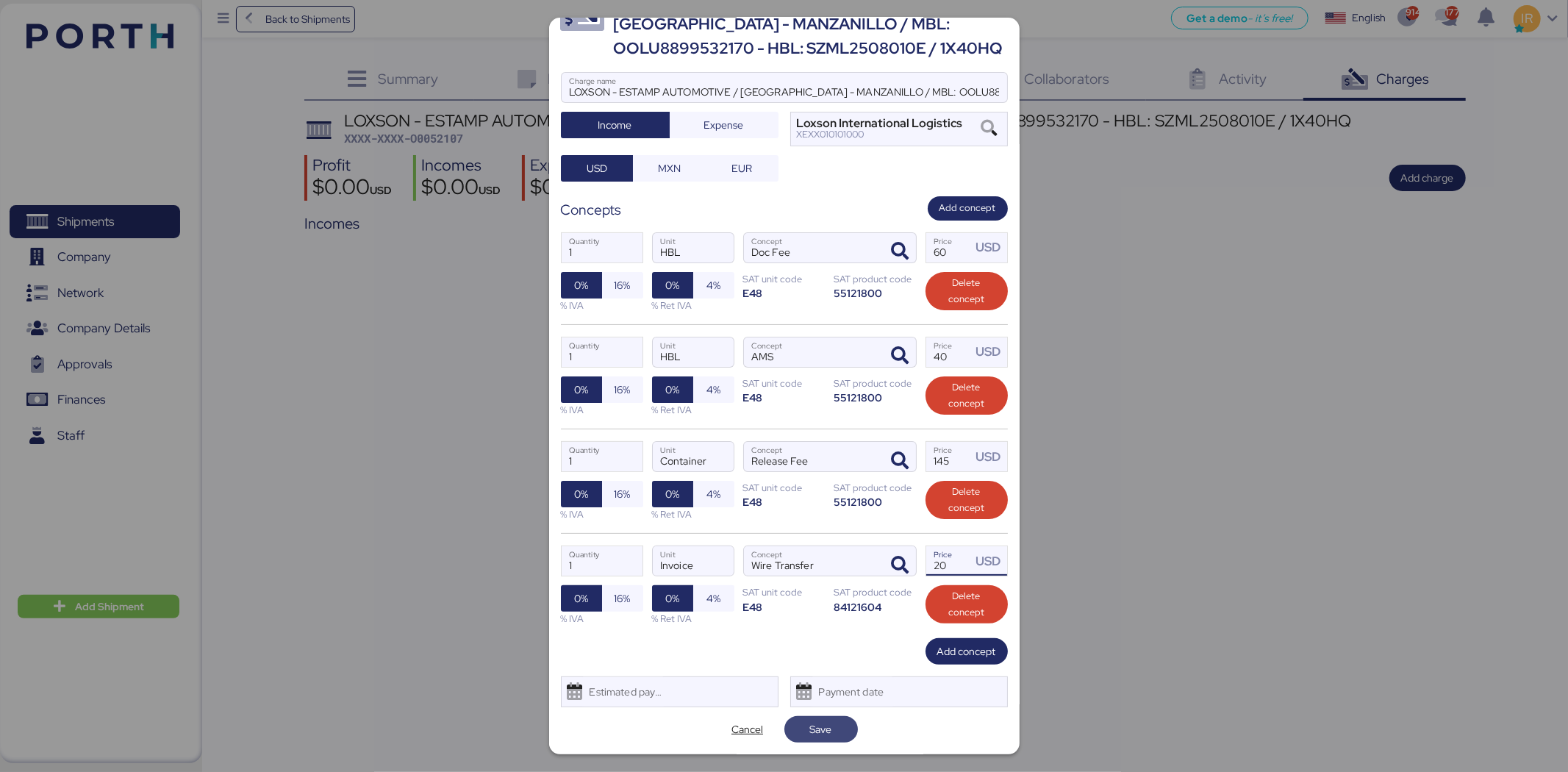
type input "20"
click at [824, 737] on span "Save" at bounding box center [821, 730] width 22 height 17
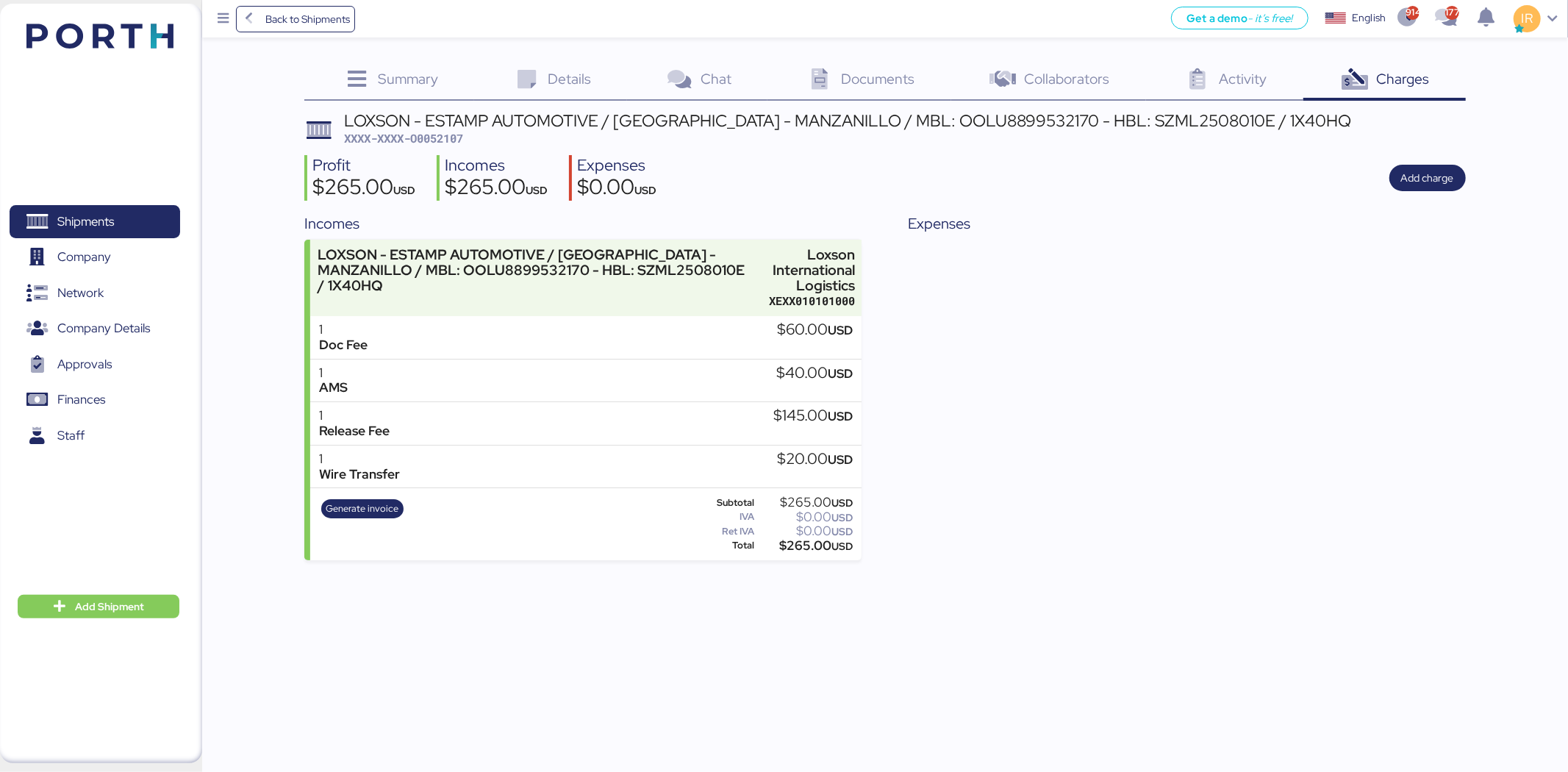
click at [556, 120] on div "LOXSON - ESTAMP AUTOMOTIVE / [GEOGRAPHIC_DATA] - MANZANILLO / MBL: OOLU88995321…" at bounding box center [847, 120] width 1007 height 17
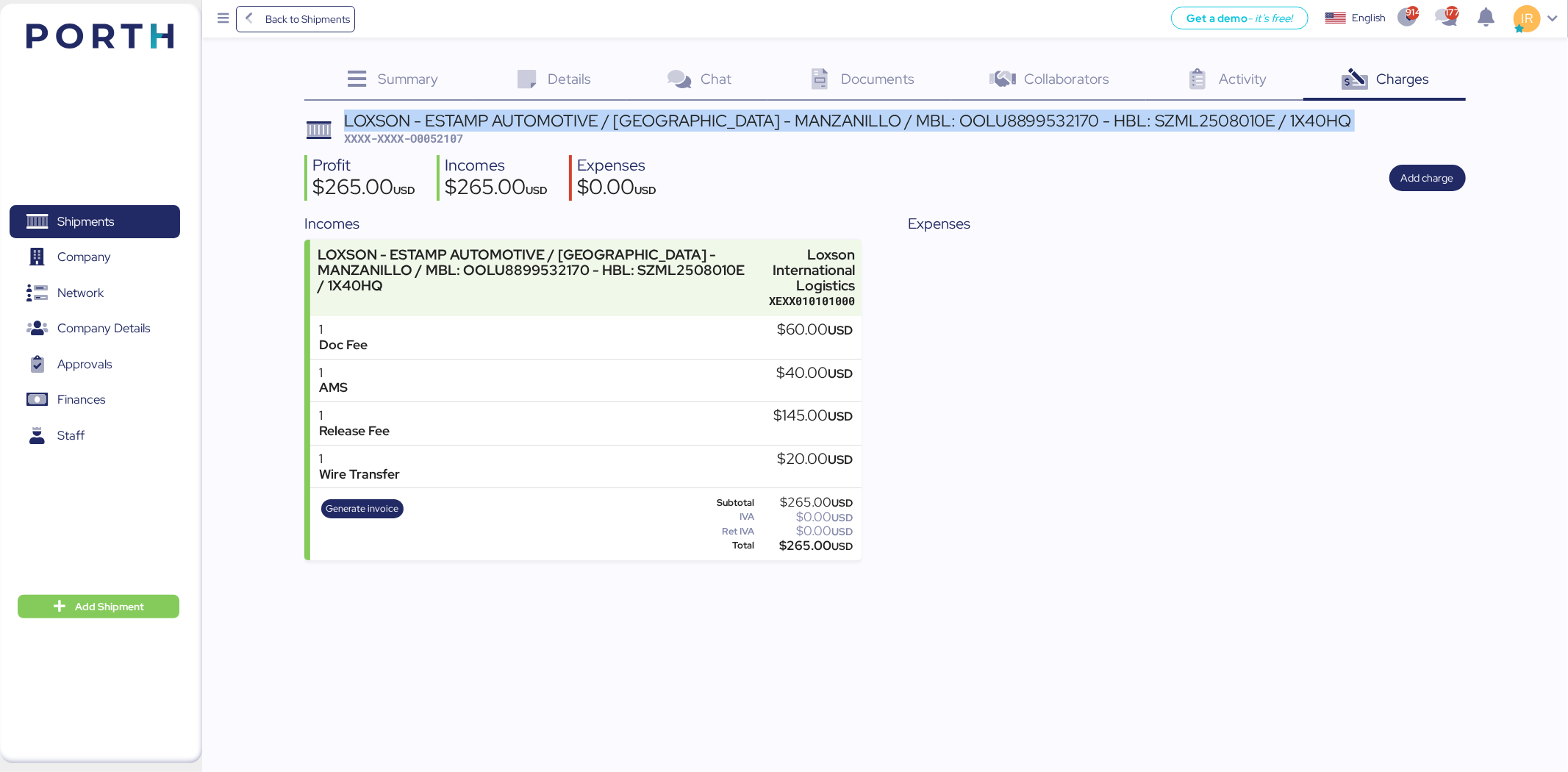
click at [556, 120] on div "LOXSON - ESTAMP AUTOMOTIVE / [GEOGRAPHIC_DATA] - MANZANILLO / MBL: OOLU88995321…" at bounding box center [847, 120] width 1007 height 17
copy div "LOXSON - ESTAMP AUTOMOTIVE / [GEOGRAPHIC_DATA] - MANZANILLO / MBL: OOLU88995321…"
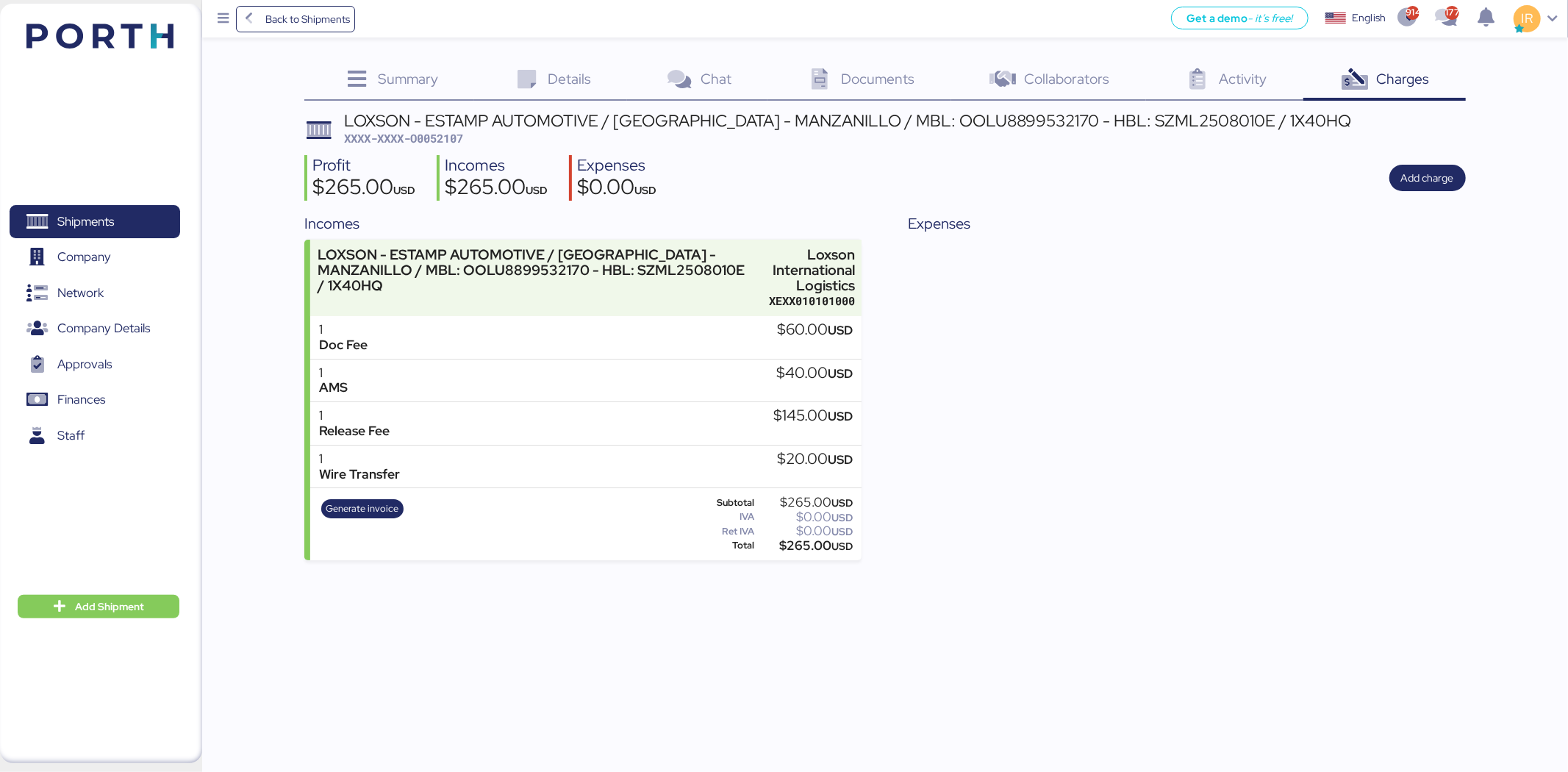
click at [434, 140] on span "XXXX-XXXX-O0052107" at bounding box center [404, 138] width 119 height 15
copy span "O0052107"
click at [100, 211] on span "Shipments" at bounding box center [94, 221] width 158 height 21
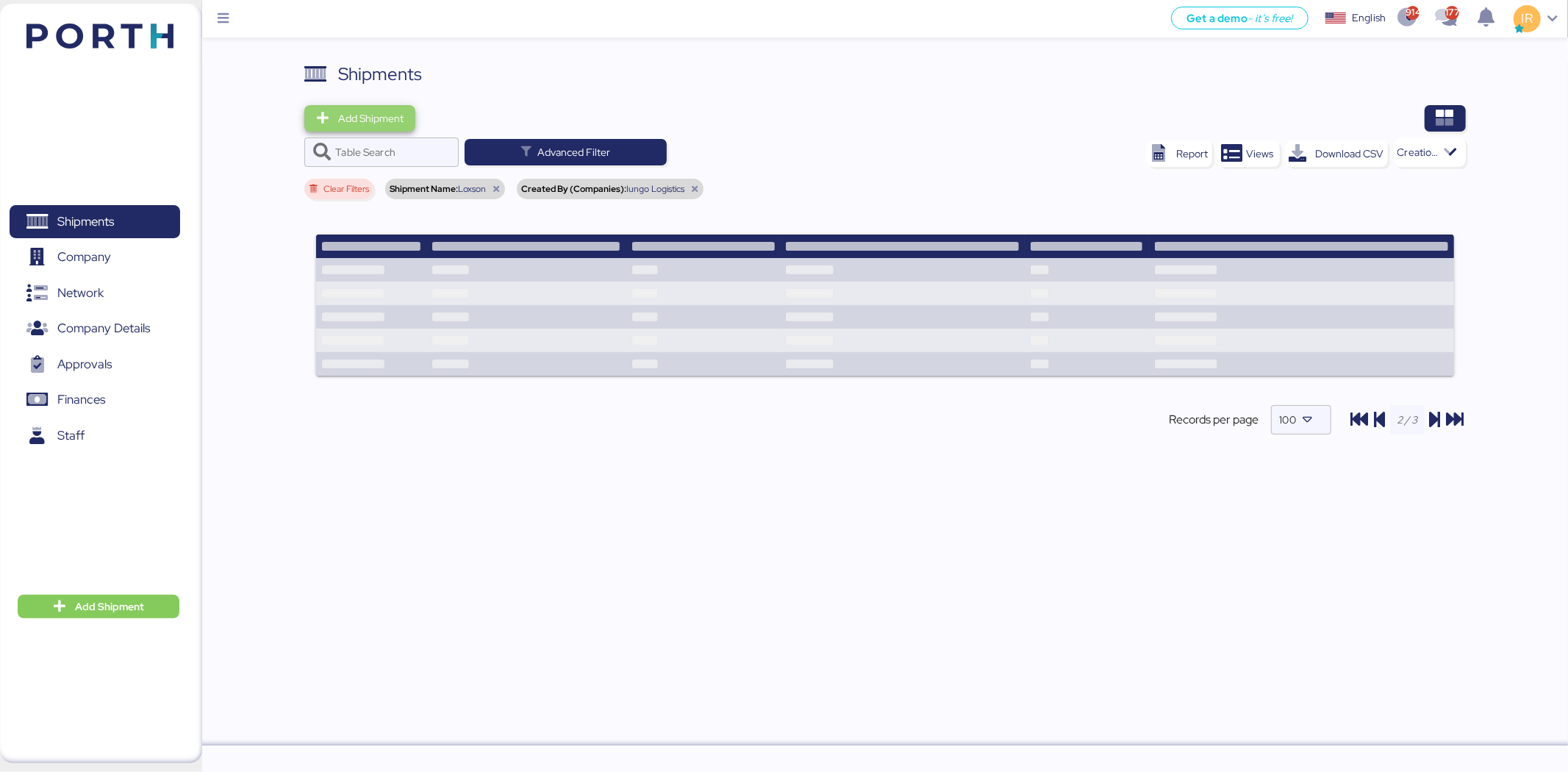
click at [387, 116] on span "Add Shipment" at bounding box center [370, 118] width 65 height 17
click at [420, 144] on div "Add Shipment Manually" at bounding box center [373, 144] width 114 height 20
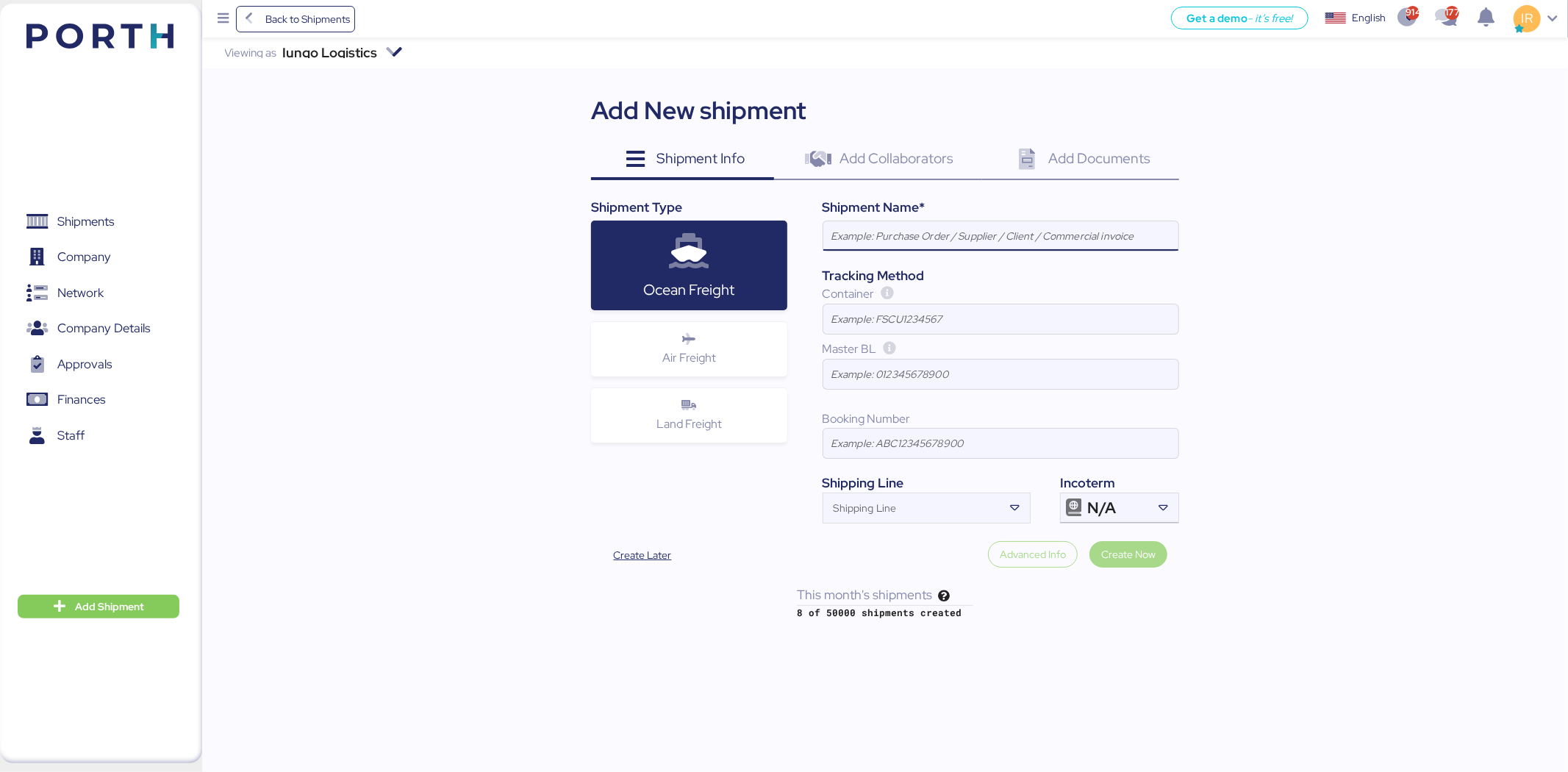
paste input "LOXSON - NP STEEL / SHANGHAI - MANZANILLO / MBL: OOLU2748983370 - HBL: CSSE2410…"
type input "LOXSON - NP STEEL / SHANGHAI - MANZANILLO / MBL: OOLU2748983370 - HBL: CSSE2410…"
click at [961, 513] on input "Shipping Line" at bounding box center [913, 513] width 180 height 17
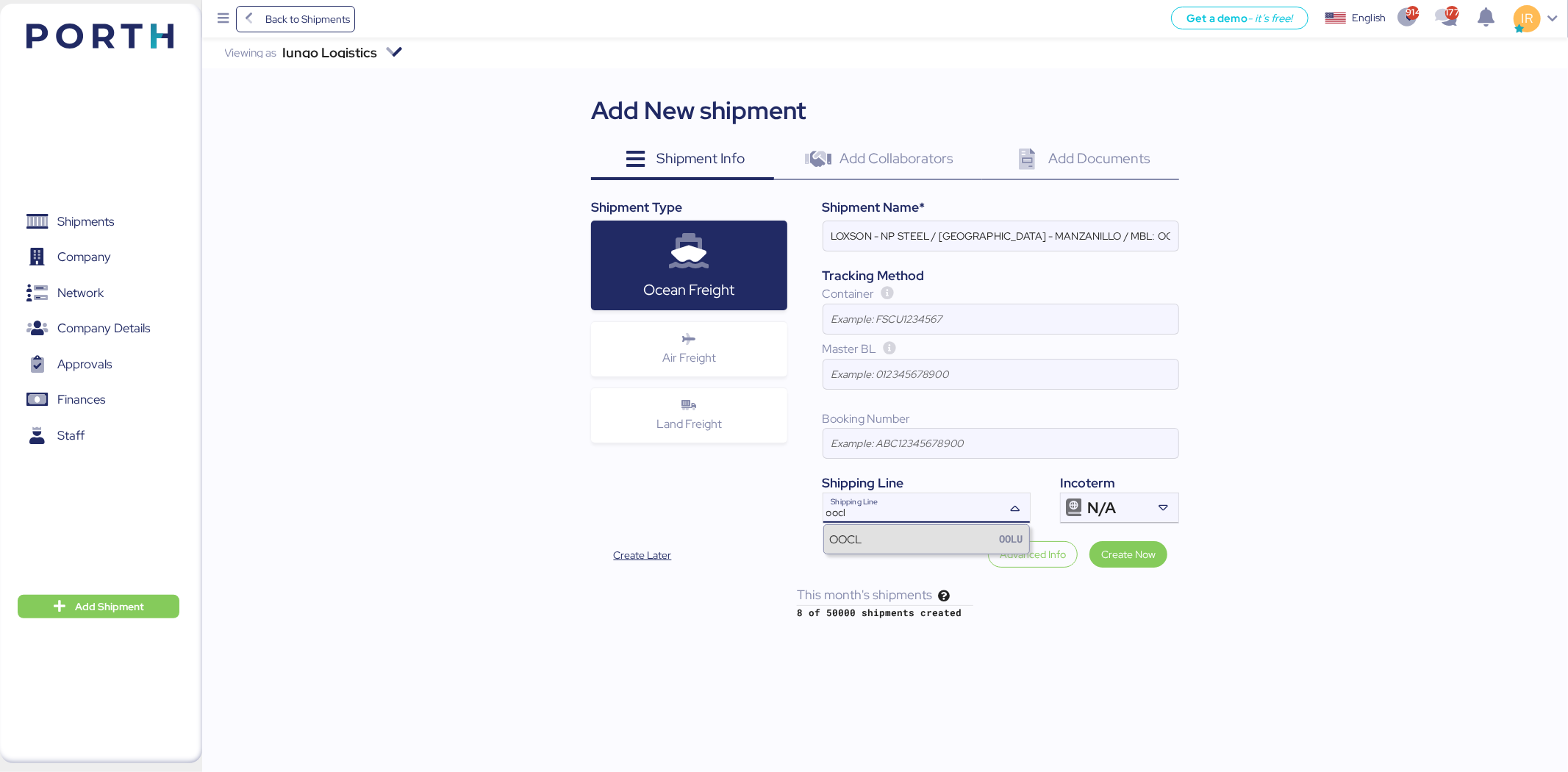
type input "oocl"
click at [916, 537] on div "OOCL OOLU" at bounding box center [927, 539] width 205 height 28
click at [1159, 525] on div "Add New shipment Shipment Info 0 Add Collaborators 0 Add Documents 0 Shipment T…" at bounding box center [885, 336] width 588 height 487
click at [1153, 520] on div at bounding box center [1163, 508] width 30 height 29
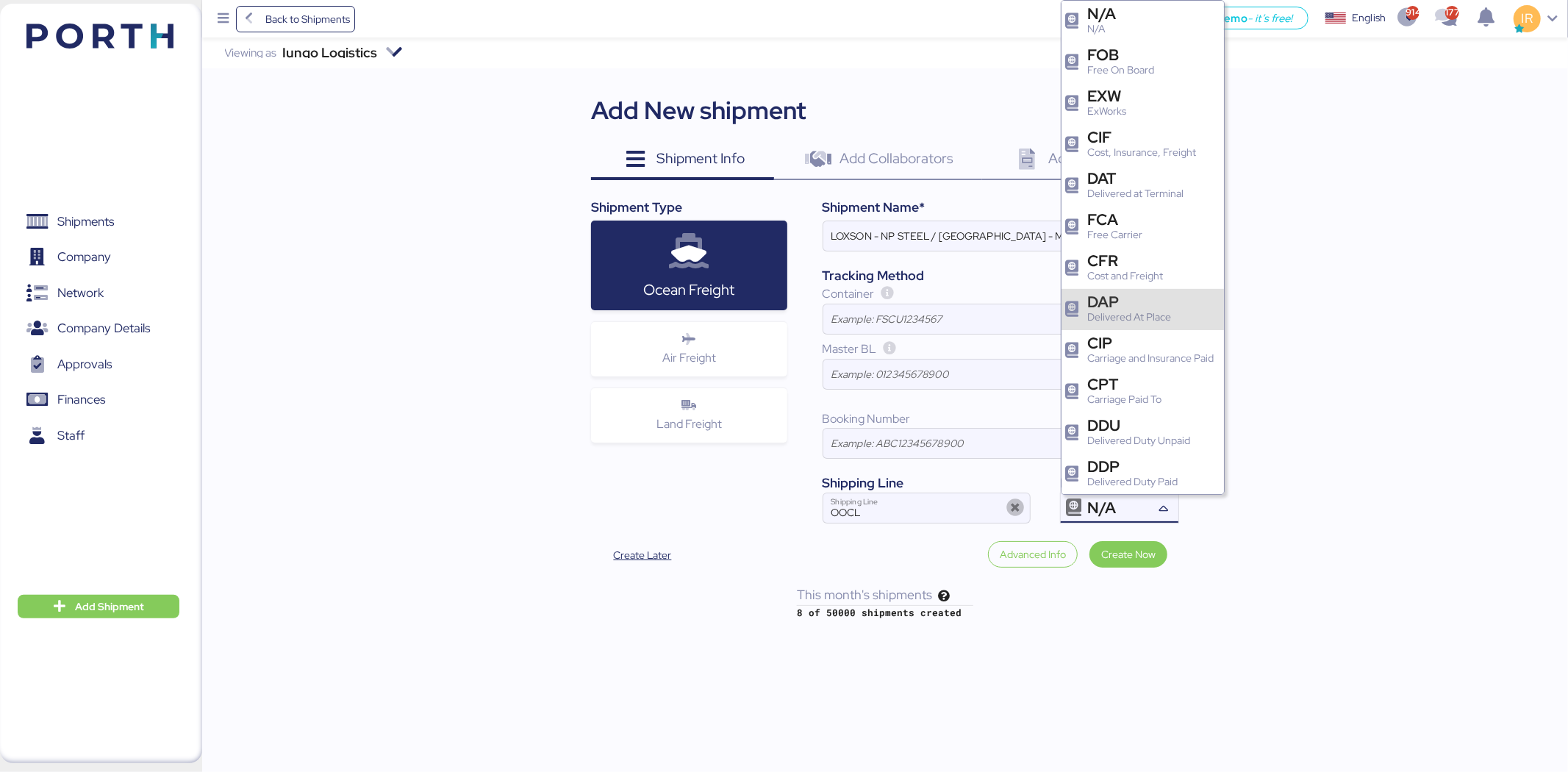
drag, startPoint x: 1115, startPoint y: 467, endPoint x: 1086, endPoint y: 307, distance: 162.6
click at [1086, 307] on div "DAP Delivered At Place" at bounding box center [1143, 310] width 163 height 41
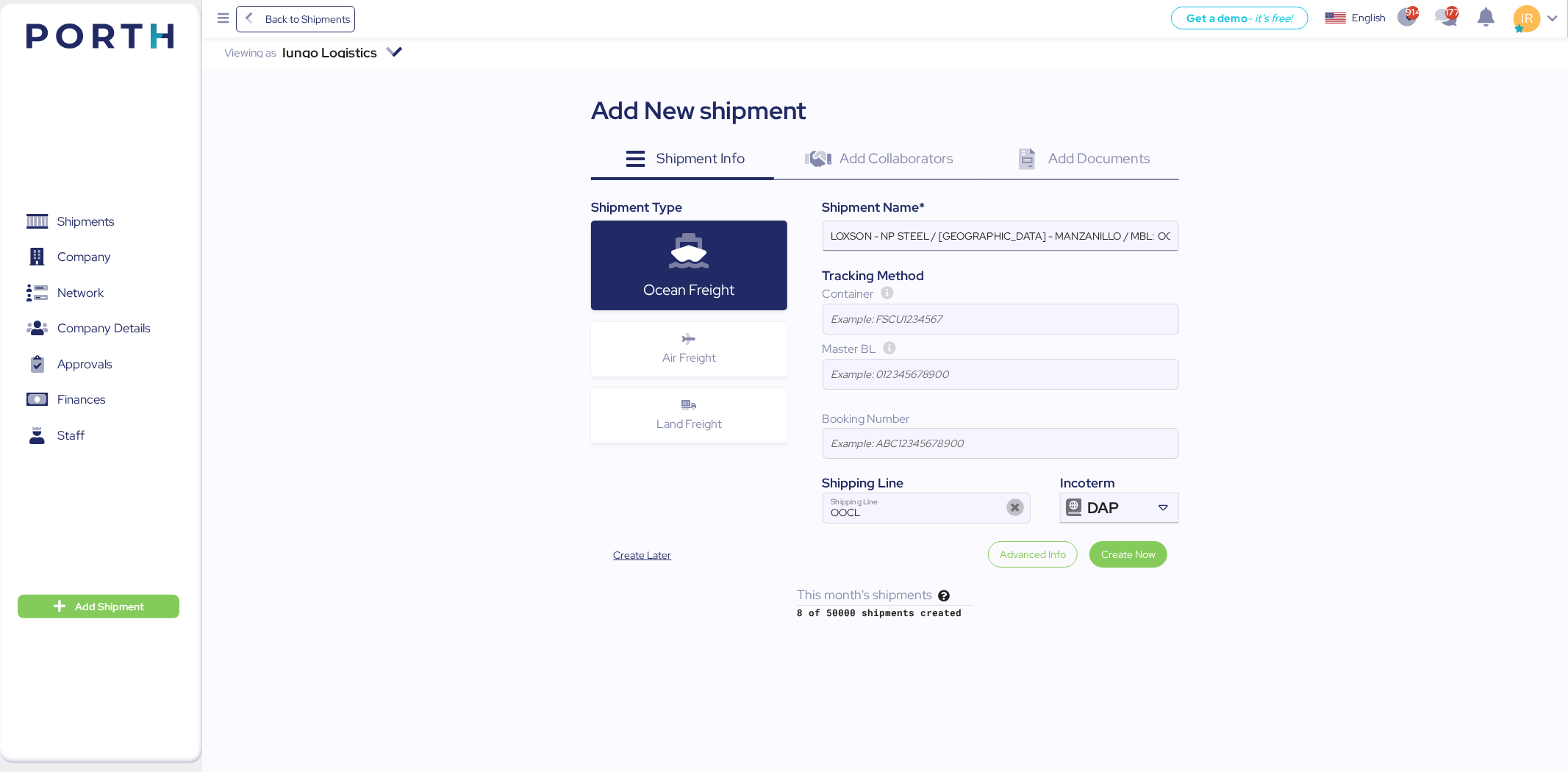
click at [1131, 237] on input "LOXSON - NP STEEL / SHANGHAI - MANZANILLO / MBL: OOLU2748983370 - HBL: CSSE2410…" at bounding box center [1001, 236] width 355 height 29
paste input "8899530720"
click at [1077, 233] on input "LOXSON - NP STEEL / SHANGHAI - MANZANILLO / MBL: OOLU8899530720 - HBL: CSSE2410…" at bounding box center [1001, 236] width 355 height 29
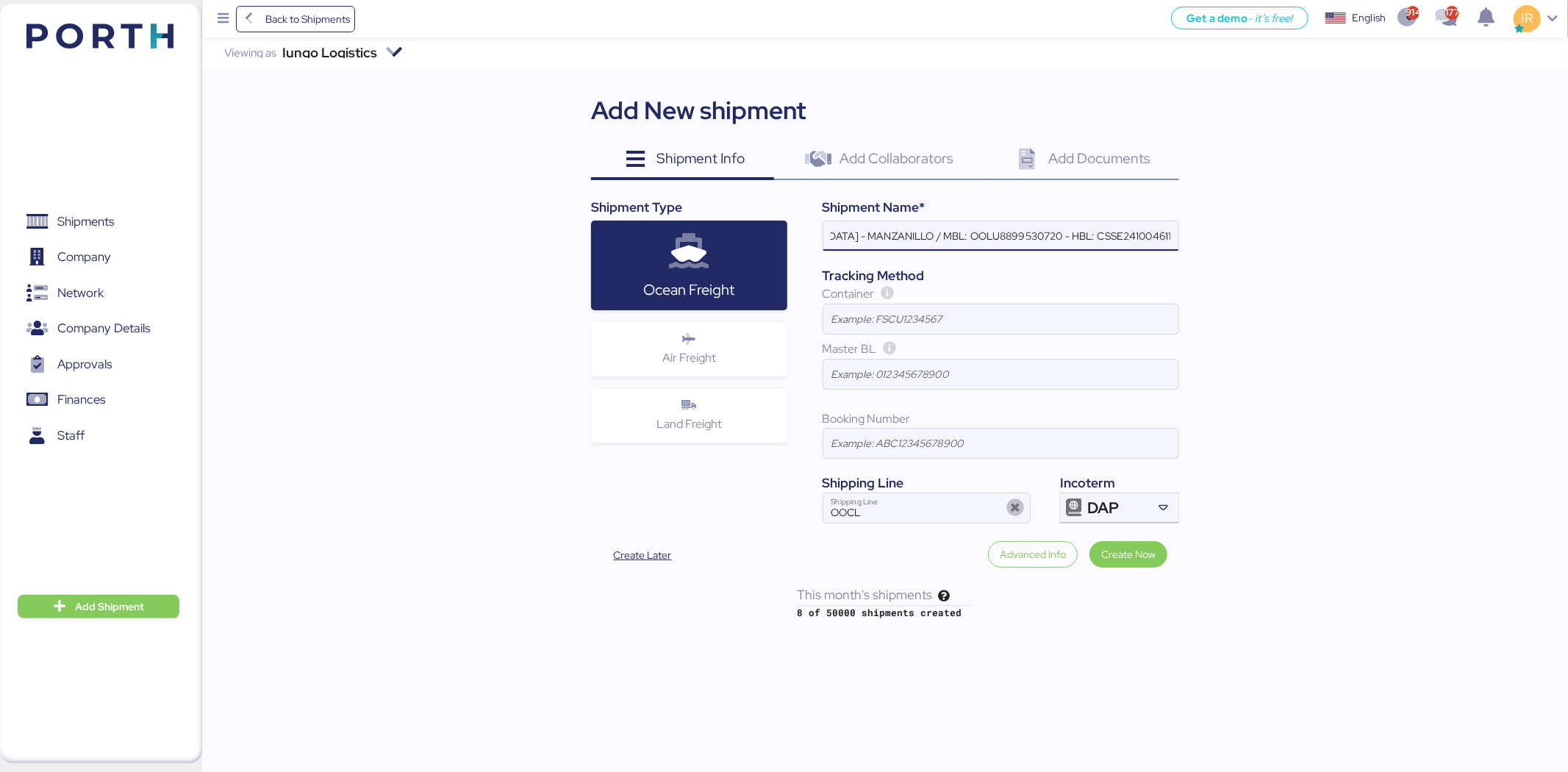
click at [1077, 233] on input "LOXSON - NP STEEL / SHANGHAI - MANZANILLO / MBL: OOLU8899530720 - HBL: CSSE2410…" at bounding box center [1001, 236] width 355 height 29
paste input "SZML2508080N"
type input "LOXSON - NP STEEL / [GEOGRAPHIC_DATA] - MANZANILLO / MBL: OOLU8899530720 - HBL:…"
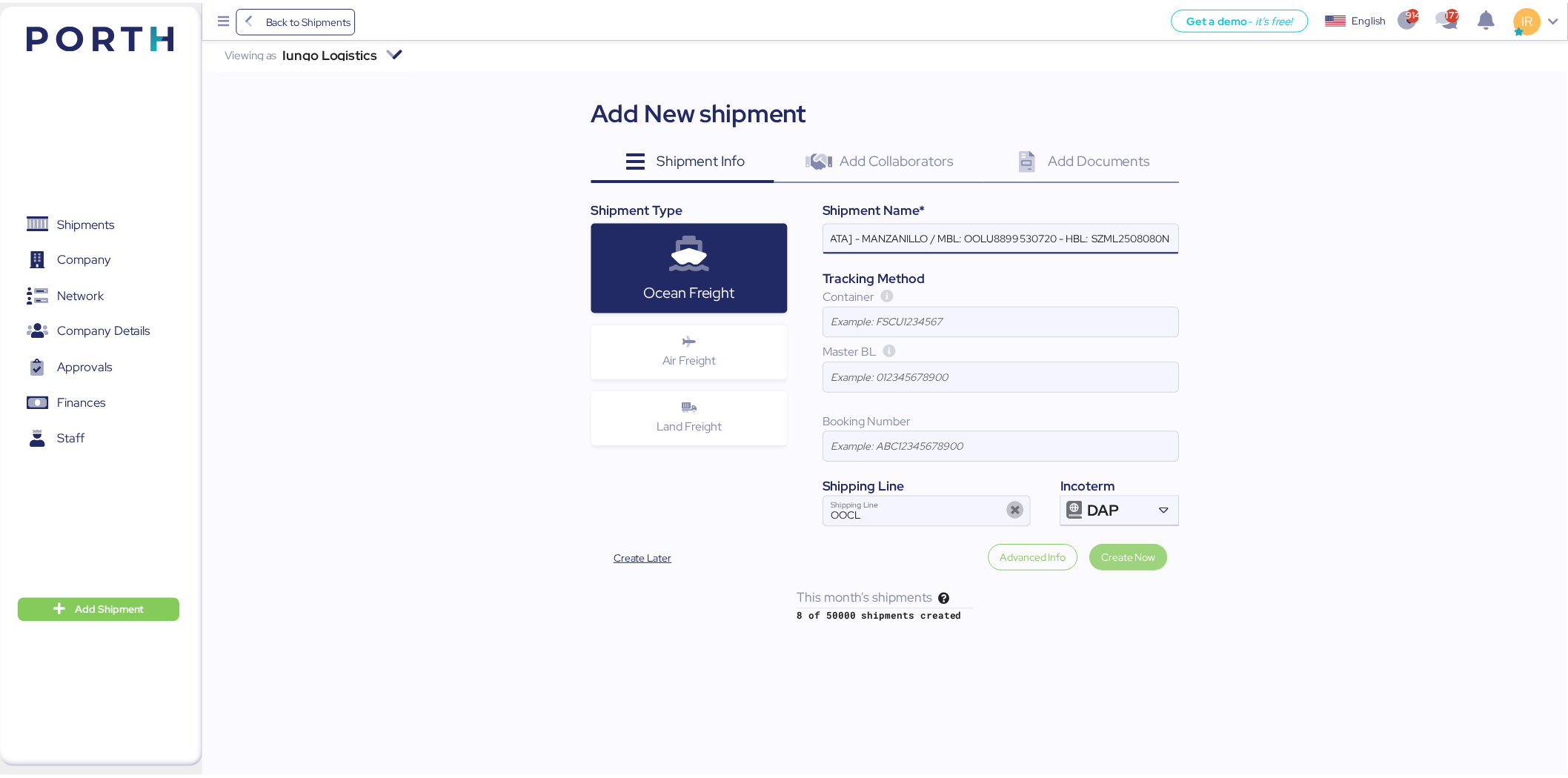
scroll to position [0, 0]
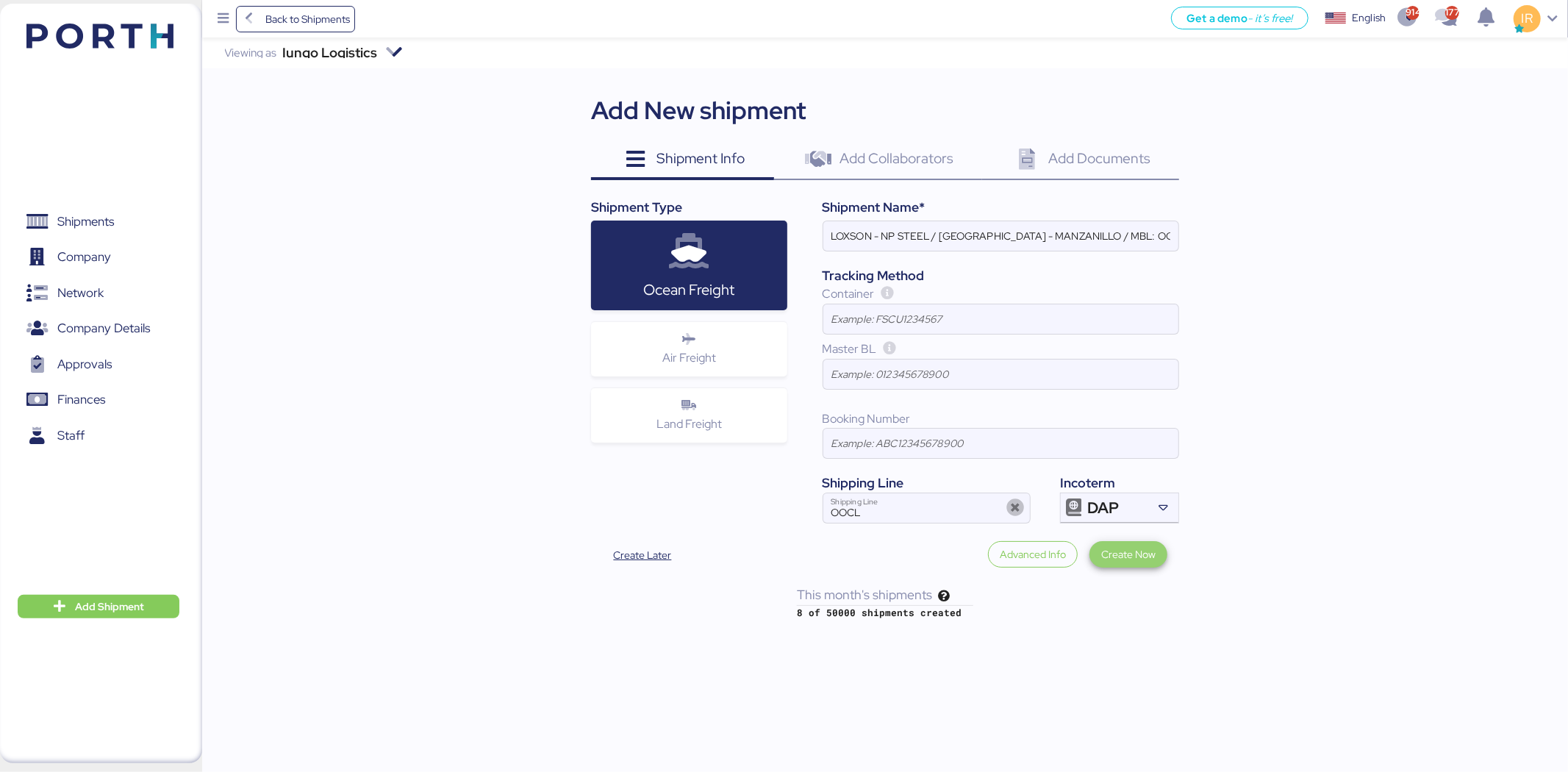
click at [1126, 548] on span "Create Now" at bounding box center [1128, 554] width 54 height 17
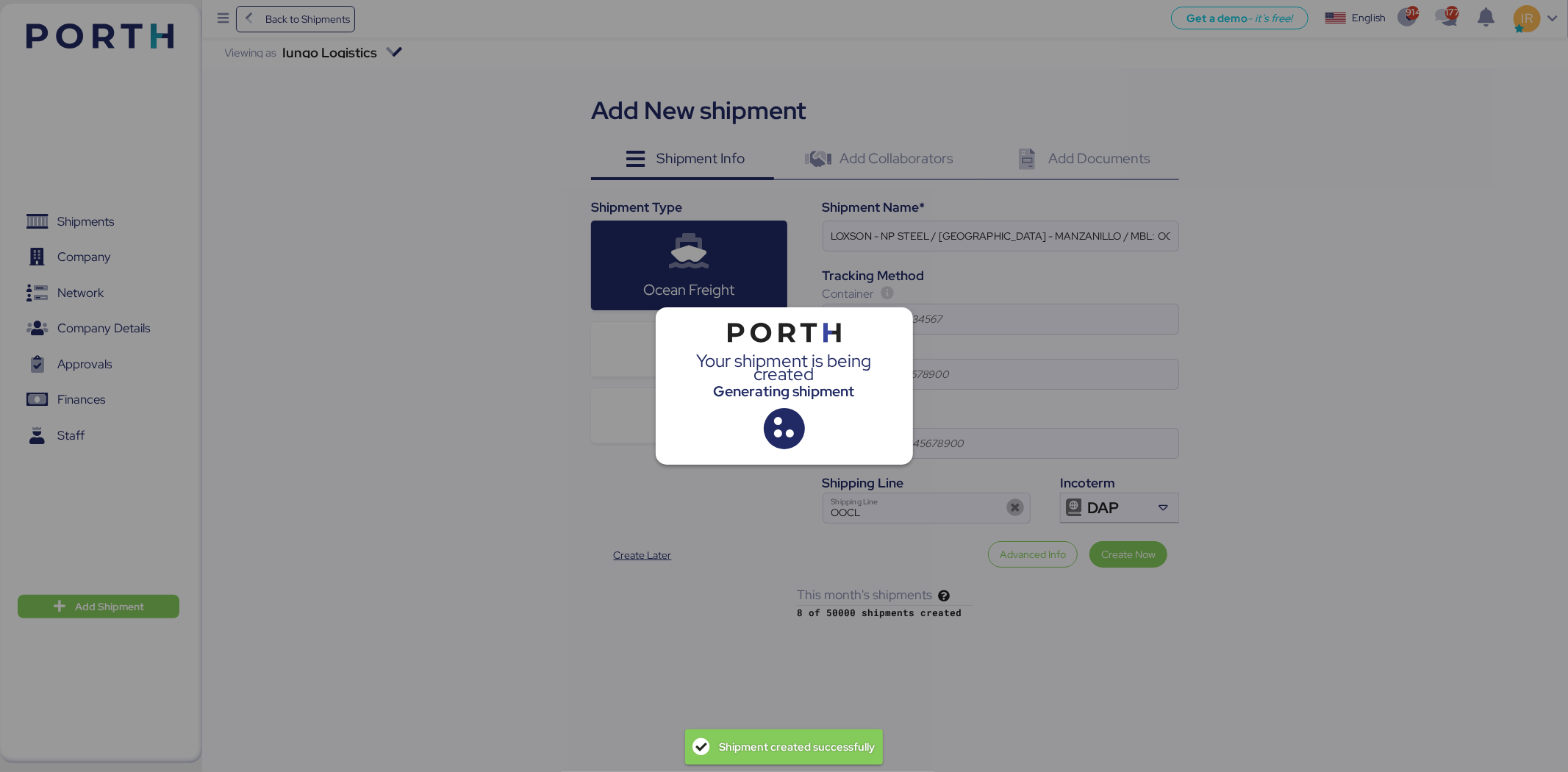
click at [504, 485] on div at bounding box center [784, 386] width 1568 height 772
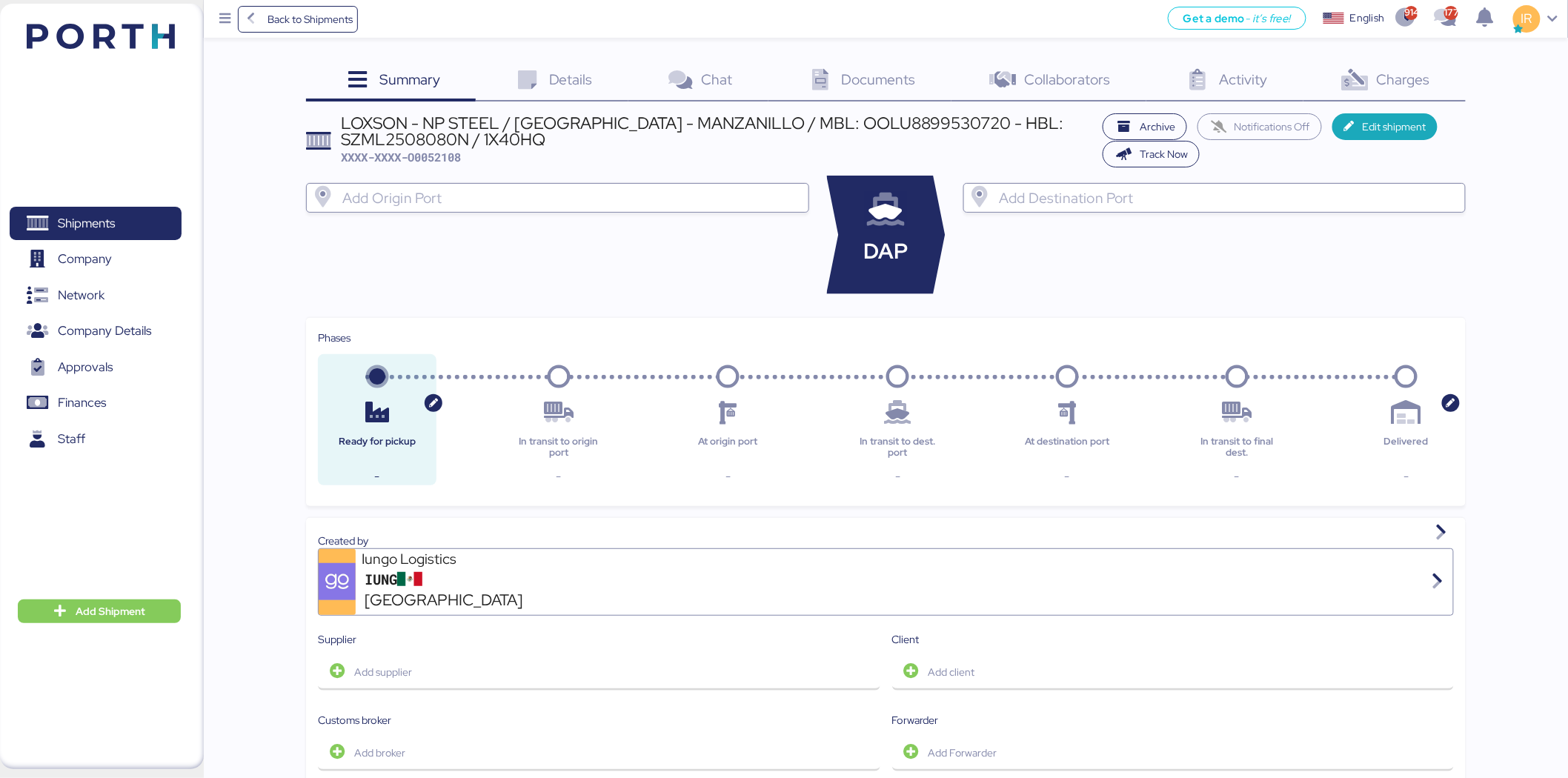
click at [1303, 122] on div "Archive Notifications Off Edit shipment Track Now" at bounding box center [1280, 140] width 370 height 54
click at [1345, 128] on span "Edit shipment" at bounding box center [1386, 127] width 82 height 21
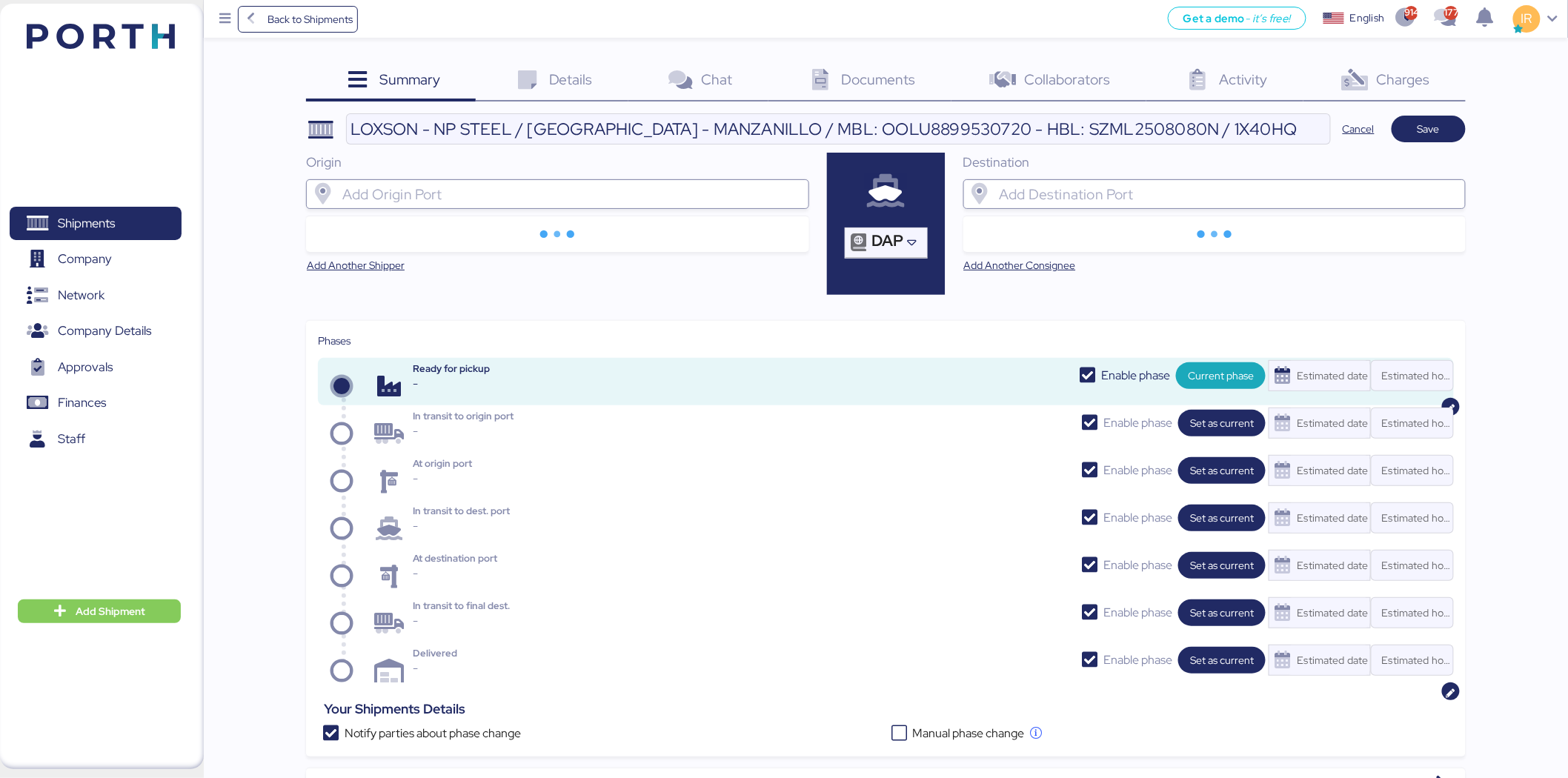
click at [458, 197] on input "search" at bounding box center [570, 194] width 463 height 17
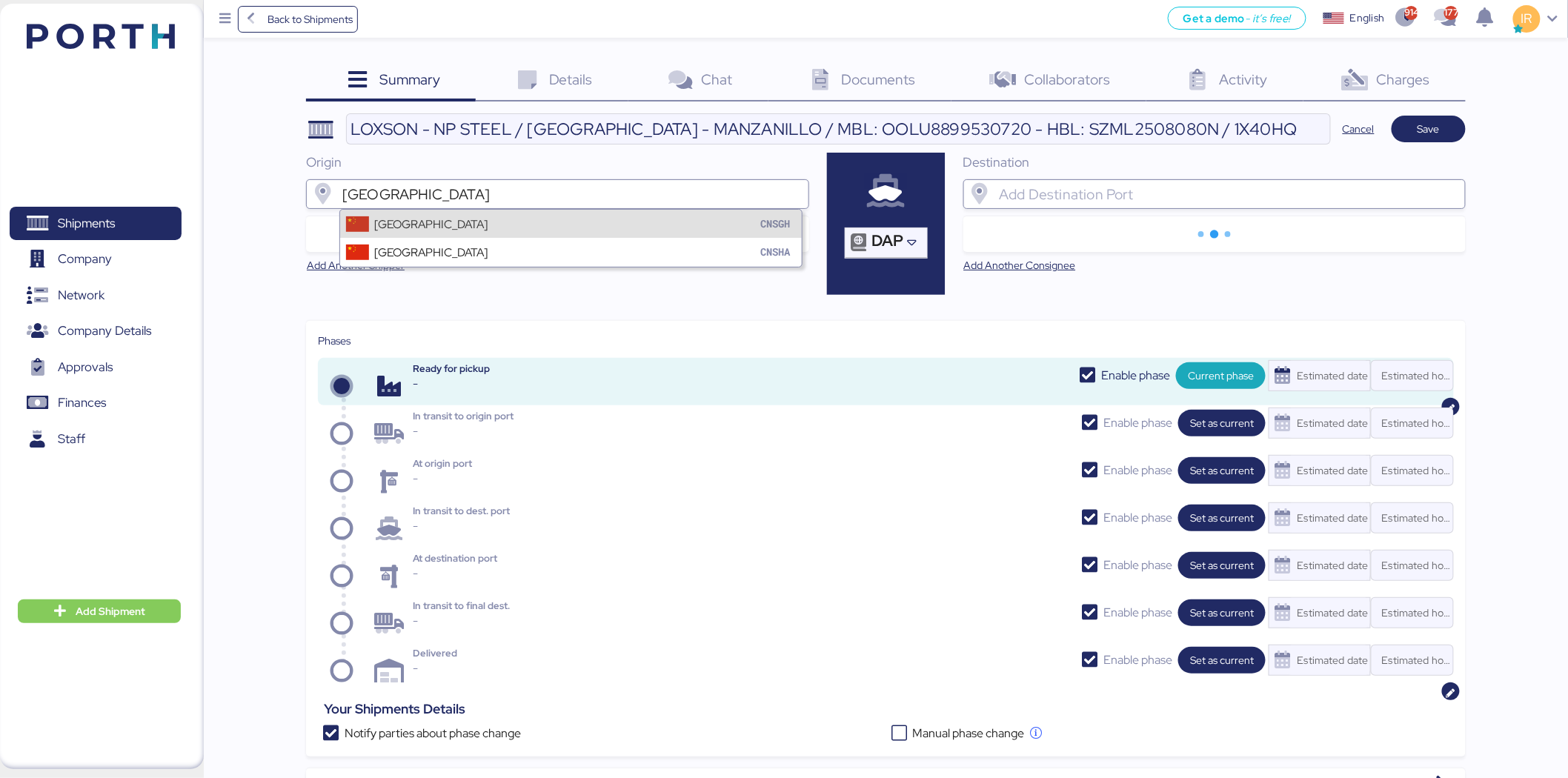
type input "shanghai"
click at [453, 232] on div "Shanghai CNSGH" at bounding box center [570, 224] width 462 height 29
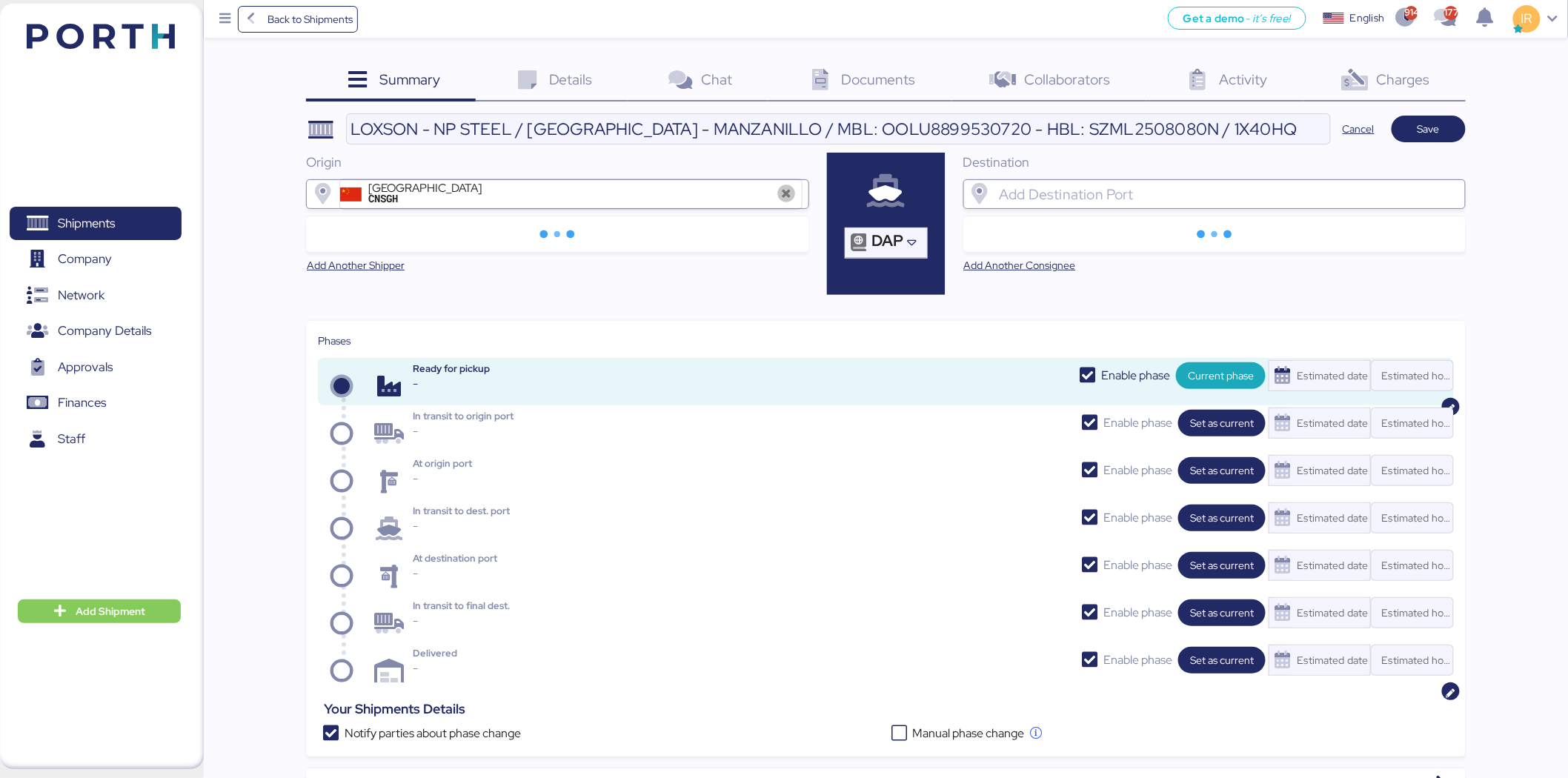
click at [1145, 183] on div at bounding box center [1227, 193] width 463 height 29
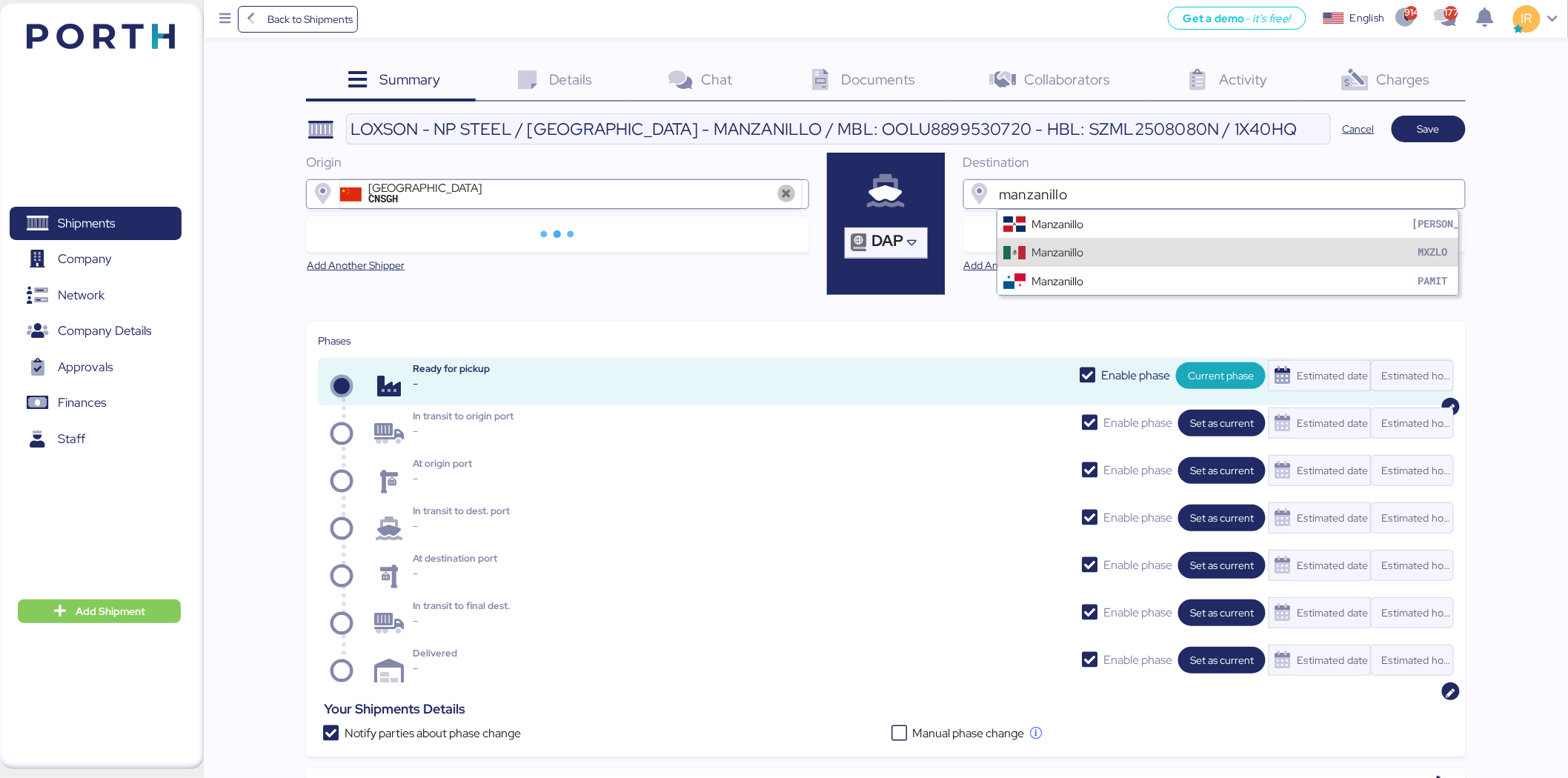
type input "manzanillo"
click at [1144, 243] on div "Manzanillo MXZLO" at bounding box center [1228, 252] width 462 height 29
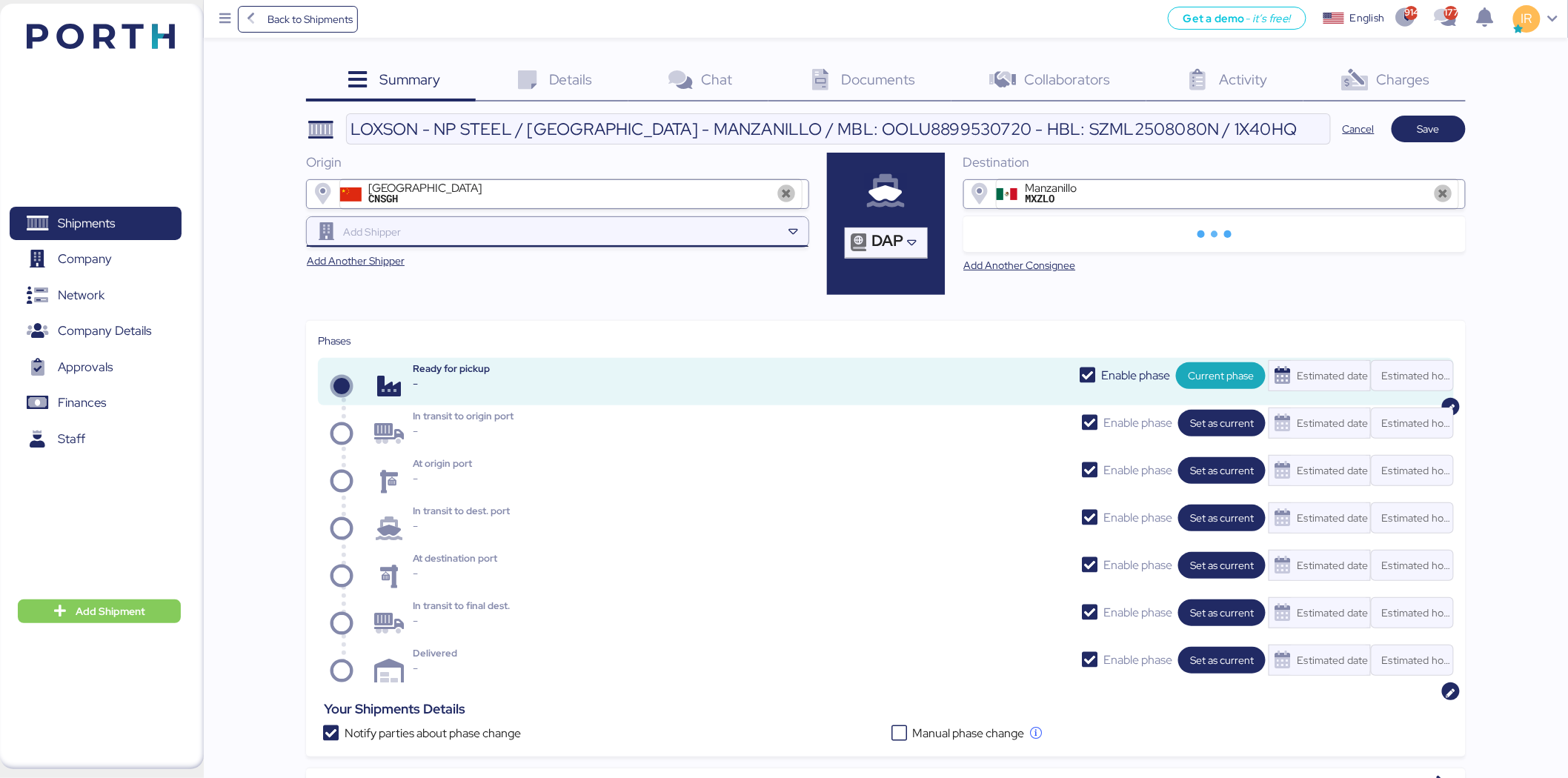
click at [437, 241] on div at bounding box center [560, 231] width 441 height 29
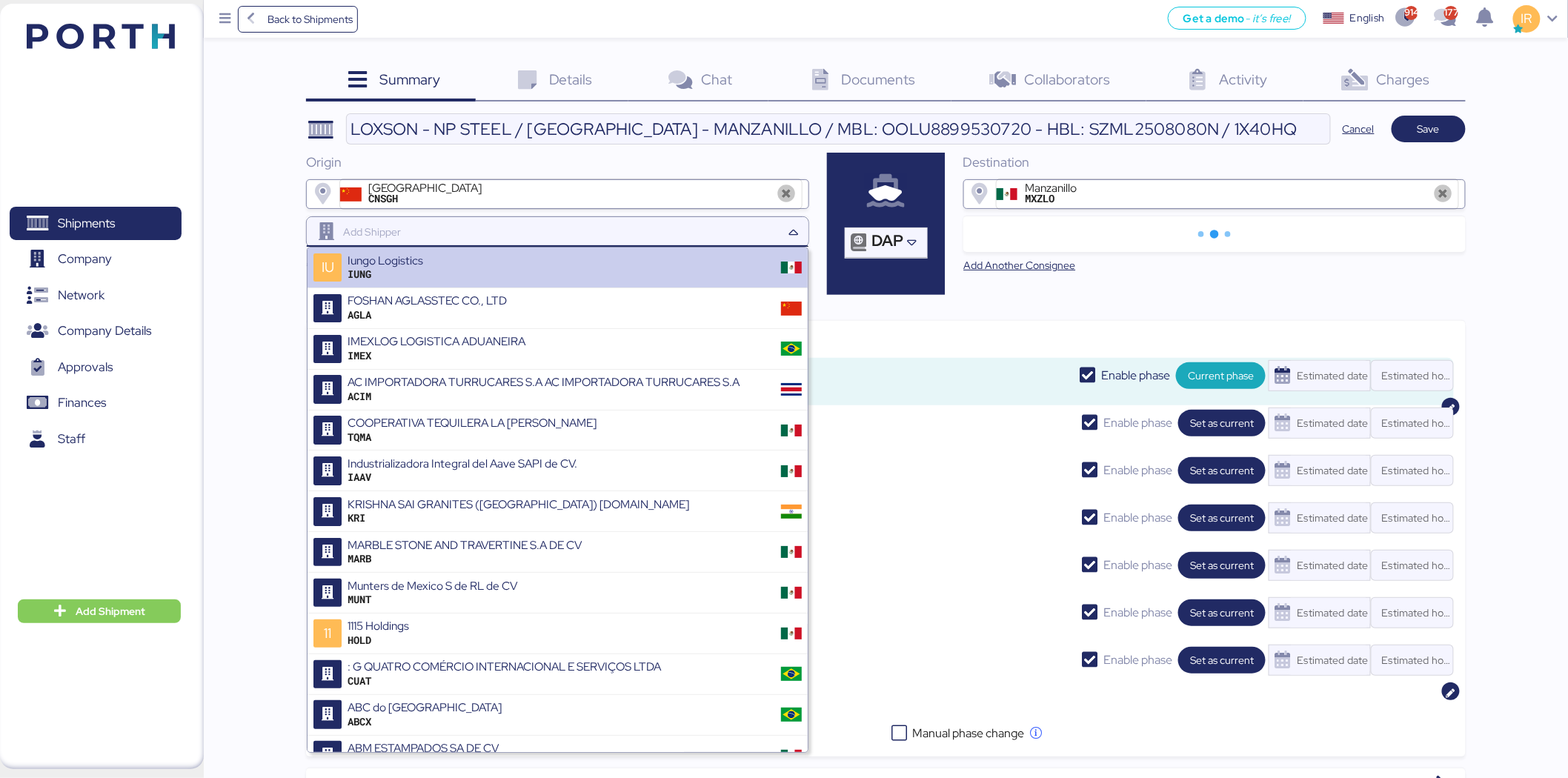
paste input "ALCHA INTERNATIONAL"
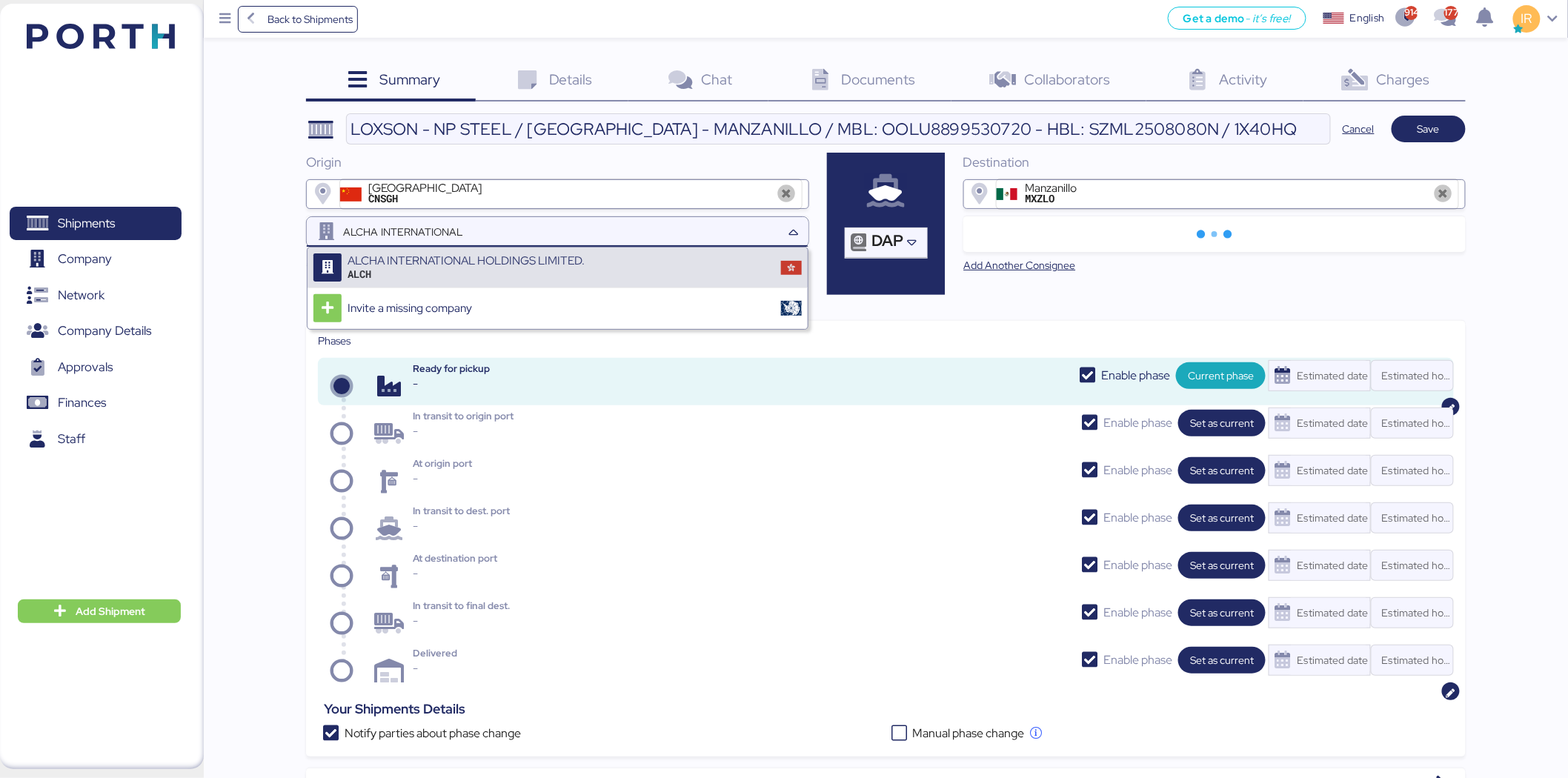
type input "ALCHA INTERNATIONAL"
click at [475, 261] on div "ALCHA INTERNATIONAL HOLDINGS LIMITED." at bounding box center [466, 261] width 237 height 13
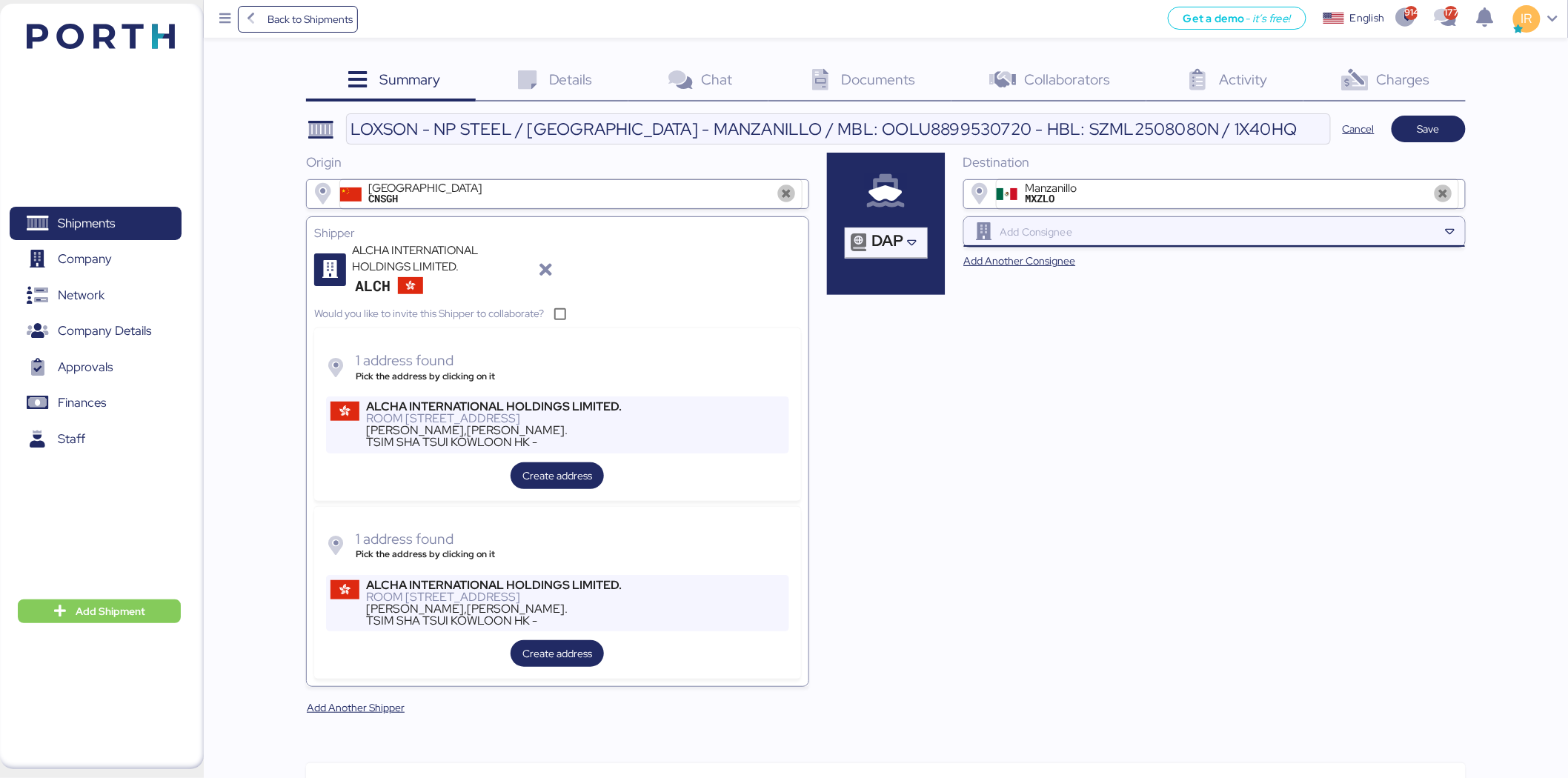
click at [1194, 218] on div at bounding box center [1218, 231] width 441 height 29
paste input "NP STEEL S.A."
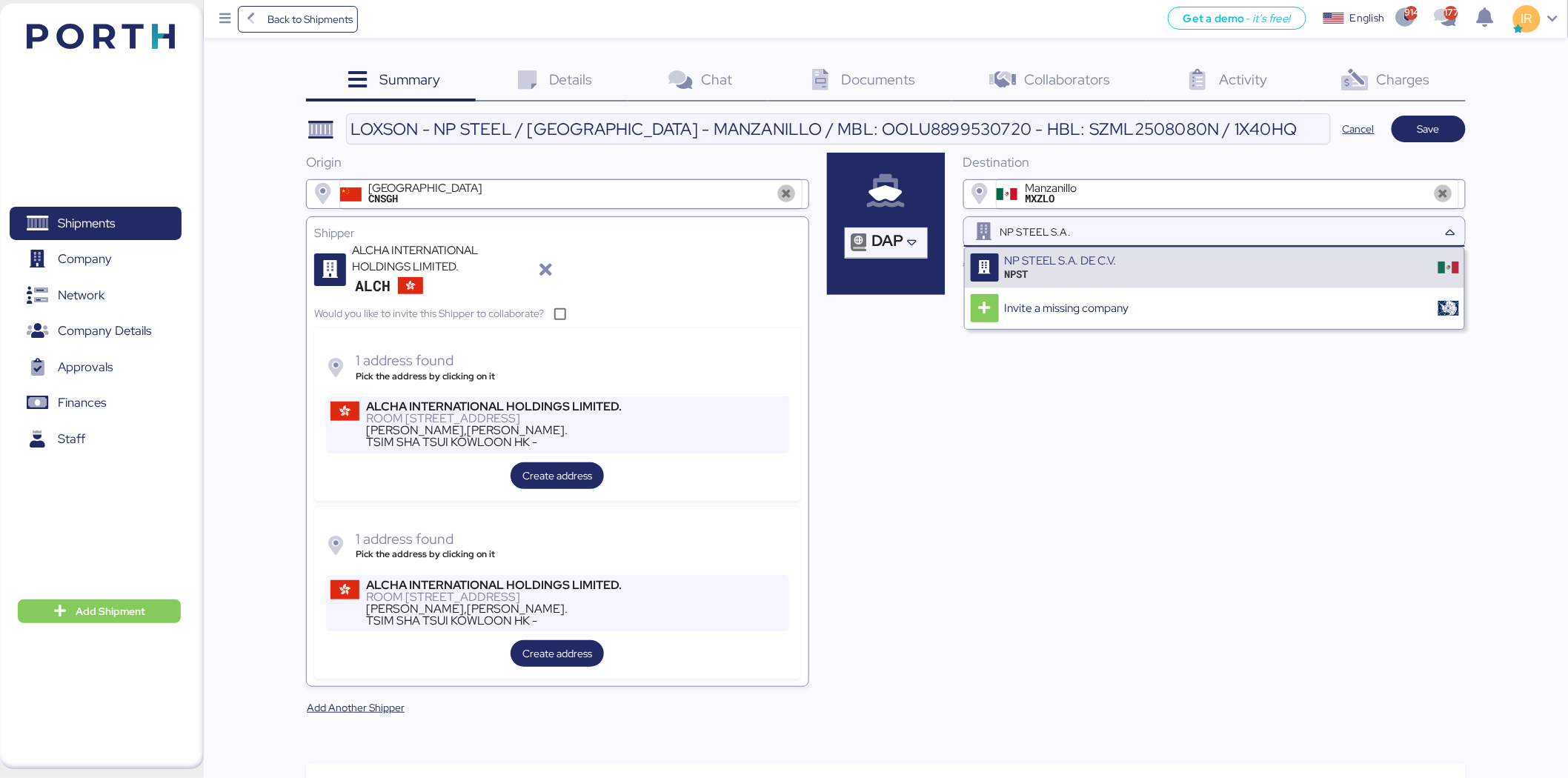
type input "NP STEEL S.A."
click at [1150, 261] on div "NP STEEL S.A. DE C.V. NPST" at bounding box center [1215, 267] width 499 height 40
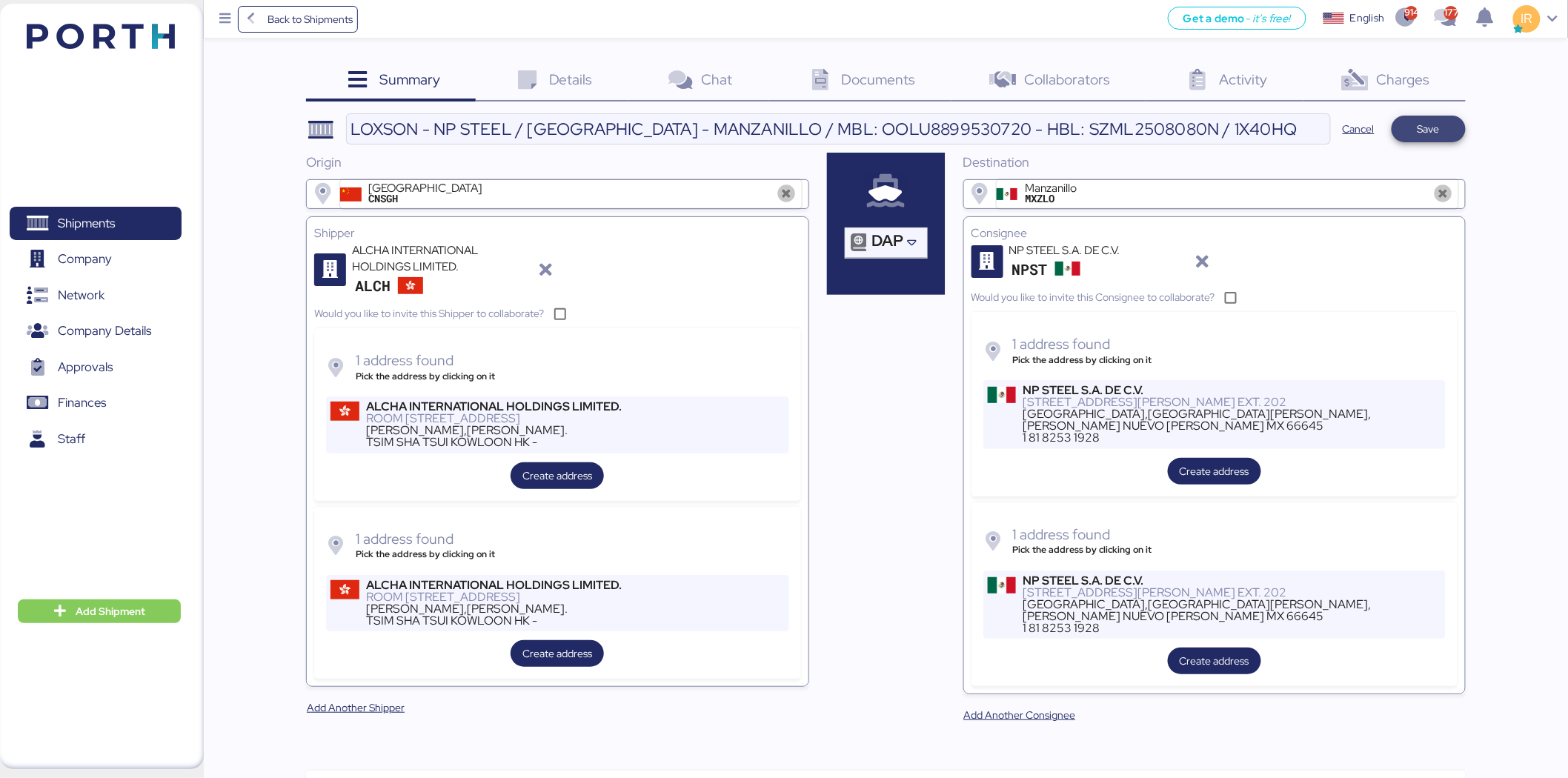
click at [1425, 138] on span "Save" at bounding box center [1429, 129] width 51 height 21
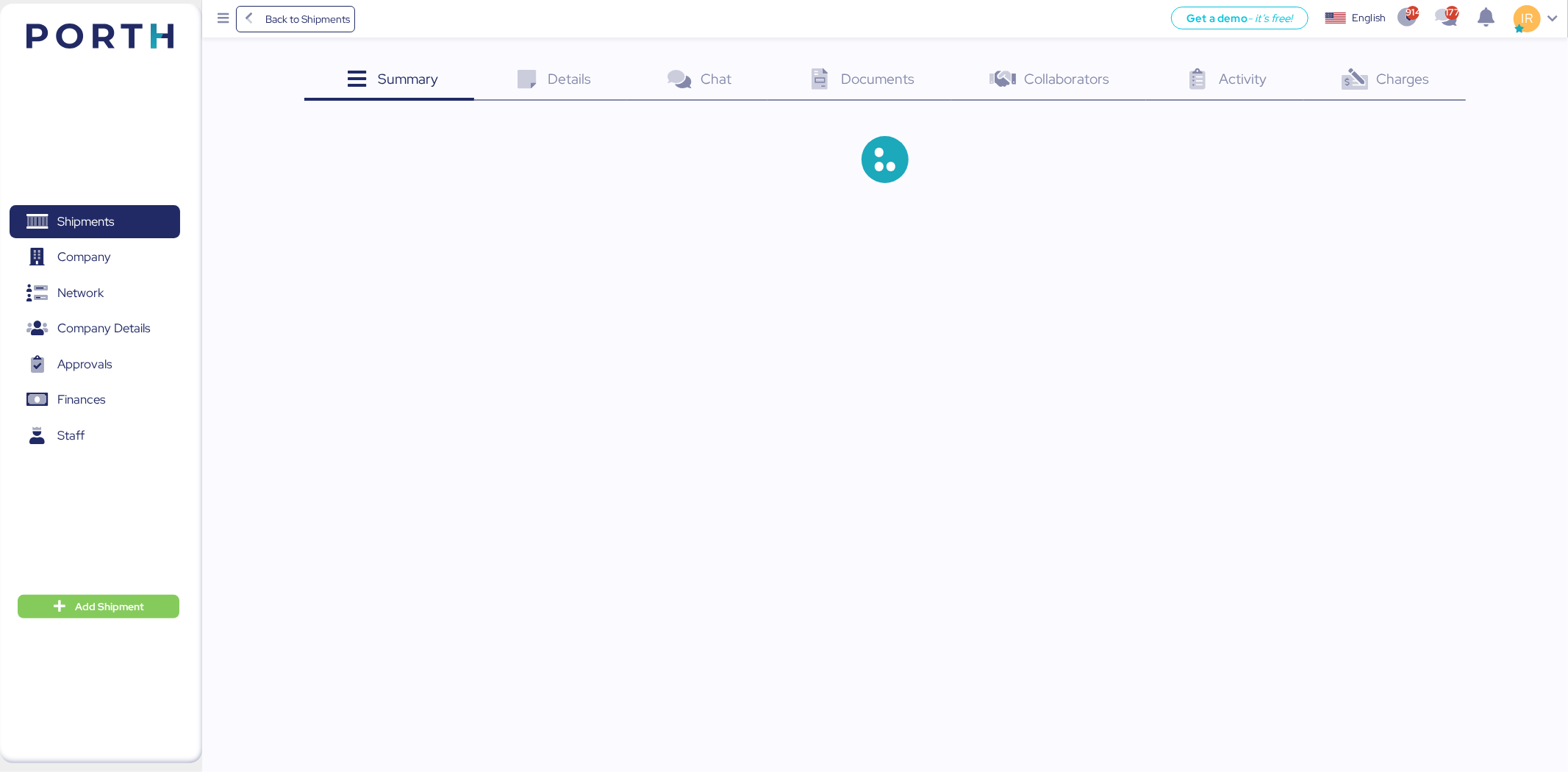
click at [545, 69] on div "Details 0" at bounding box center [550, 81] width 153 height 40
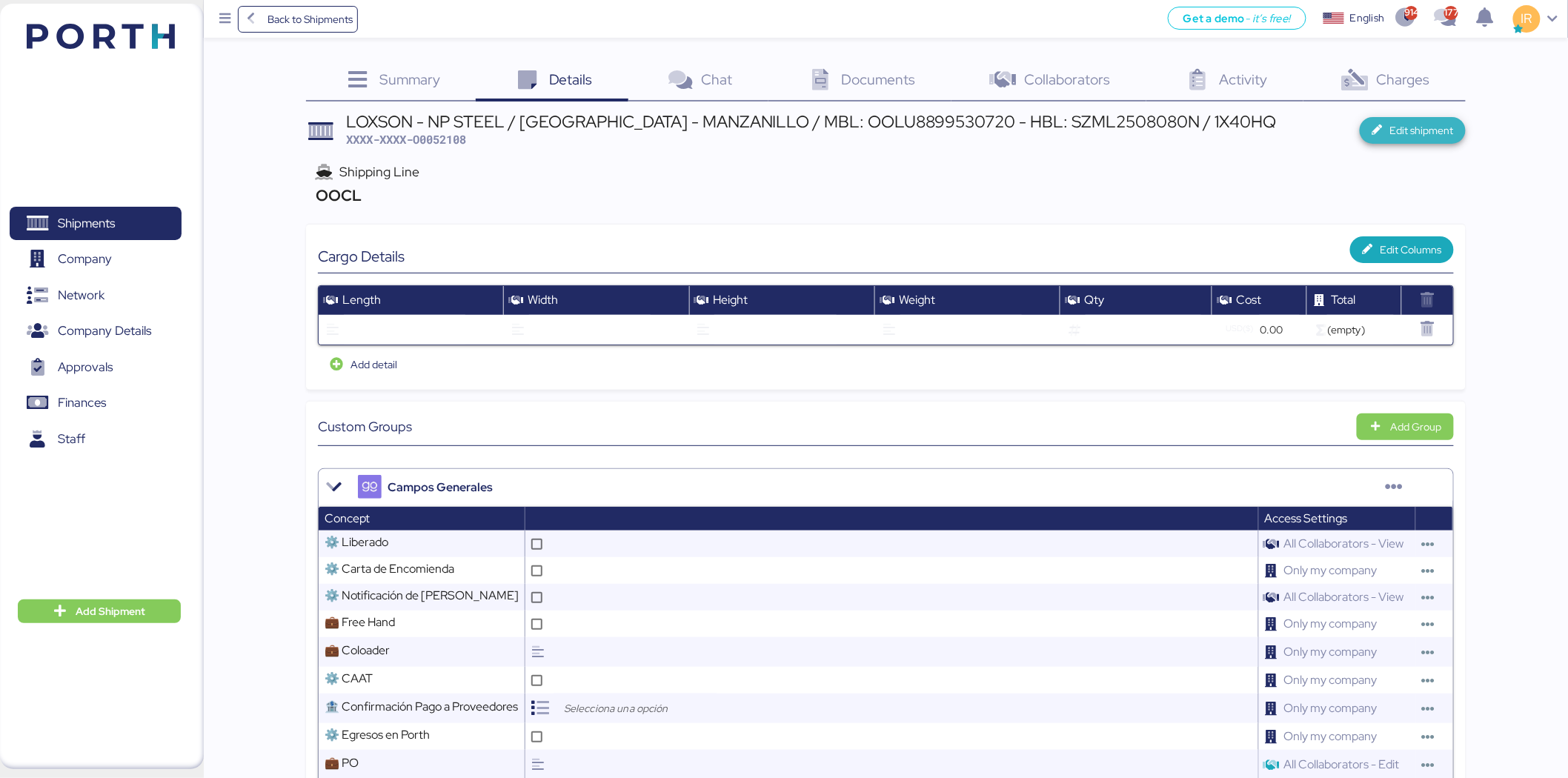
click at [1436, 136] on span "Edit shipment" at bounding box center [1422, 130] width 63 height 17
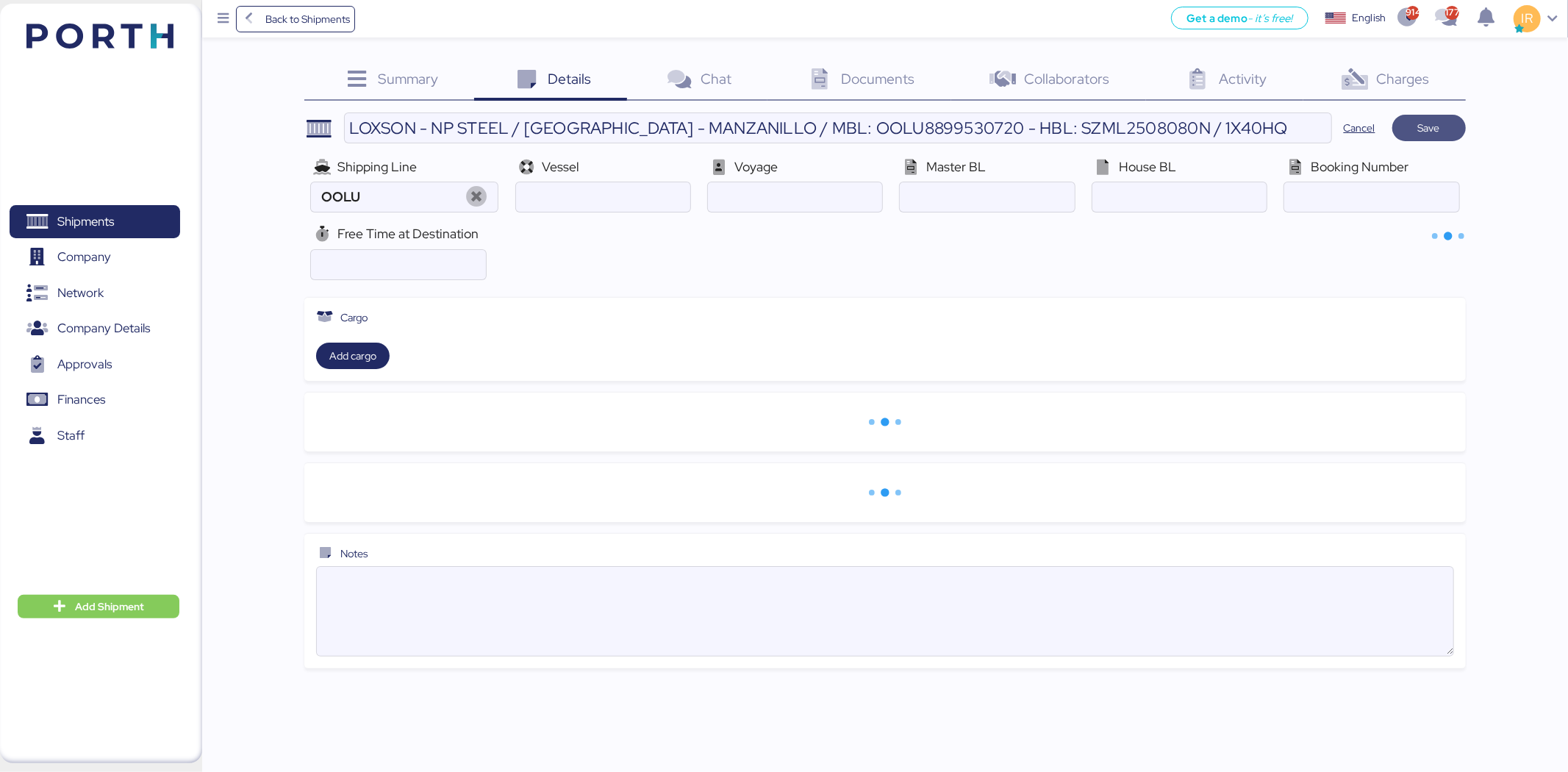
type input "OOCL"
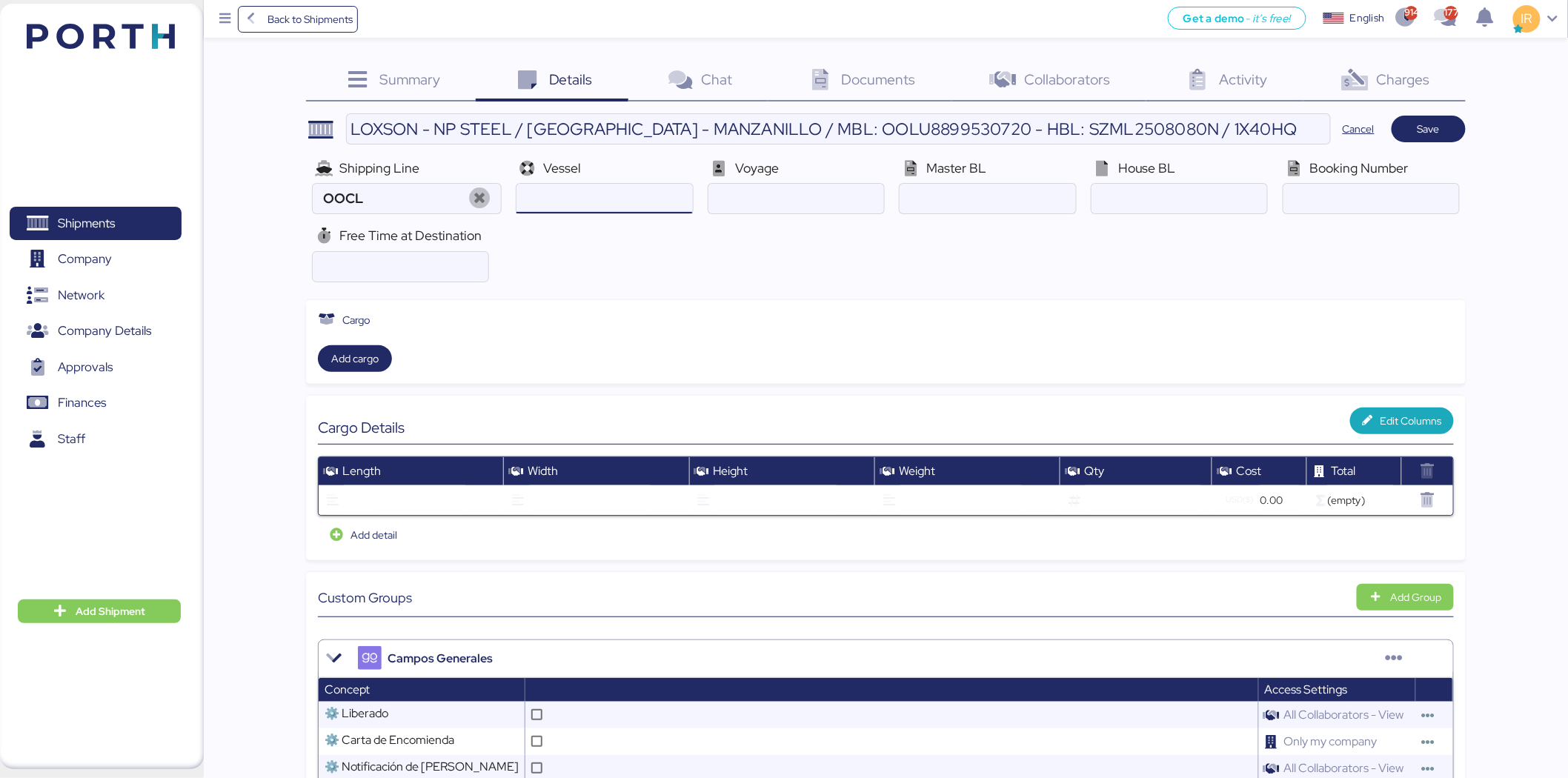
click at [652, 210] on input "ocean" at bounding box center [605, 198] width 176 height 29
paste input "XIN HONG KONG V.078E"
type input "XIN HONG KONG"
paste input "078E"
type input "078E"
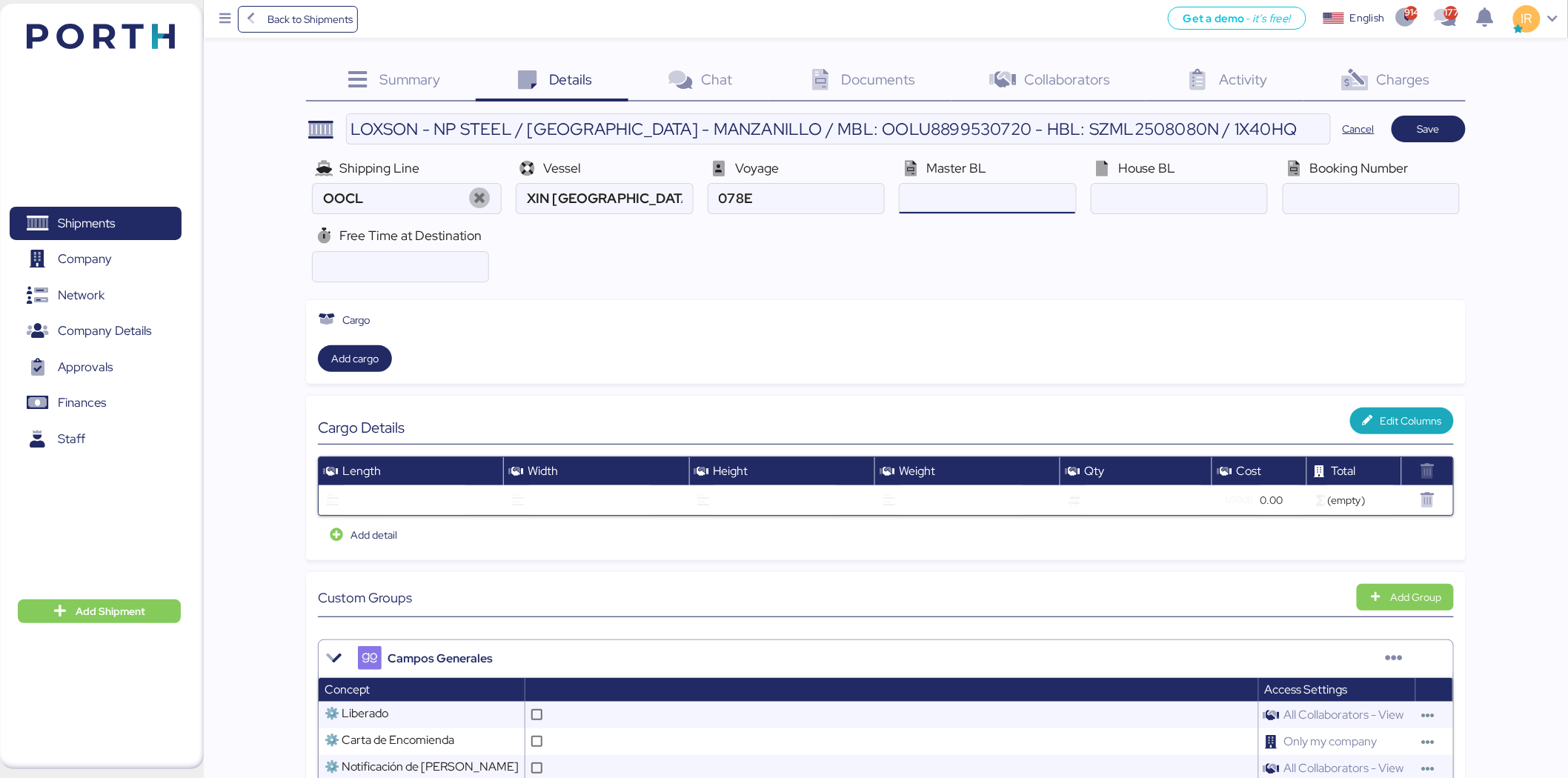
click at [957, 208] on input "ocean" at bounding box center [988, 198] width 176 height 29
paste input "OOLU8899530720"
type input "OOLU8899530720"
click at [1074, 135] on input "LOXSON - NP STEEL / [GEOGRAPHIC_DATA] - MANZANILLO / MBL: OOLU8899530720 - HBL:…" at bounding box center [838, 128] width 983 height 29
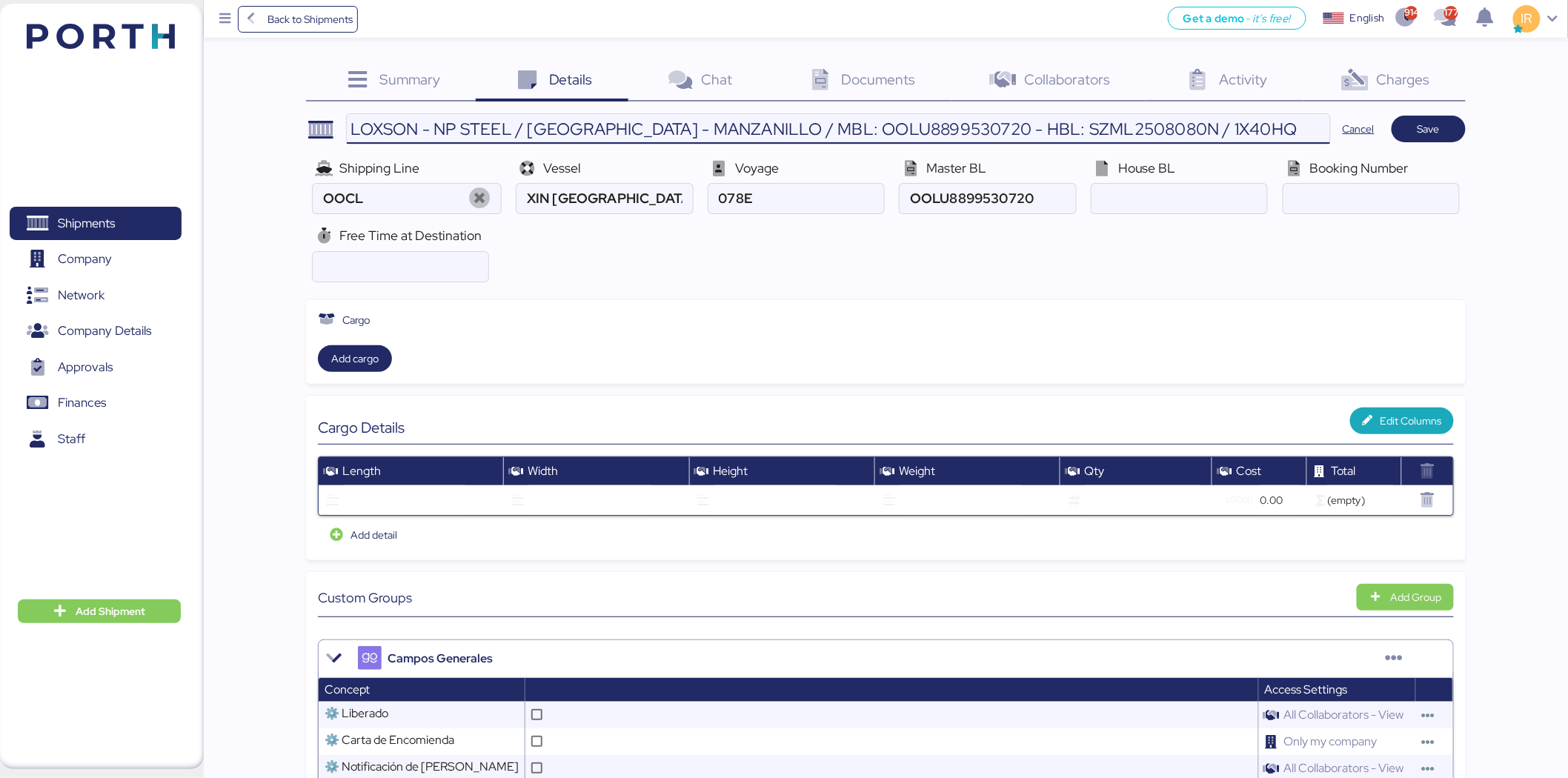
click at [1074, 135] on input "LOXSON - NP STEEL / [GEOGRAPHIC_DATA] - MANZANILLO / MBL: OOLU8899530720 - HBL:…" at bounding box center [838, 128] width 983 height 29
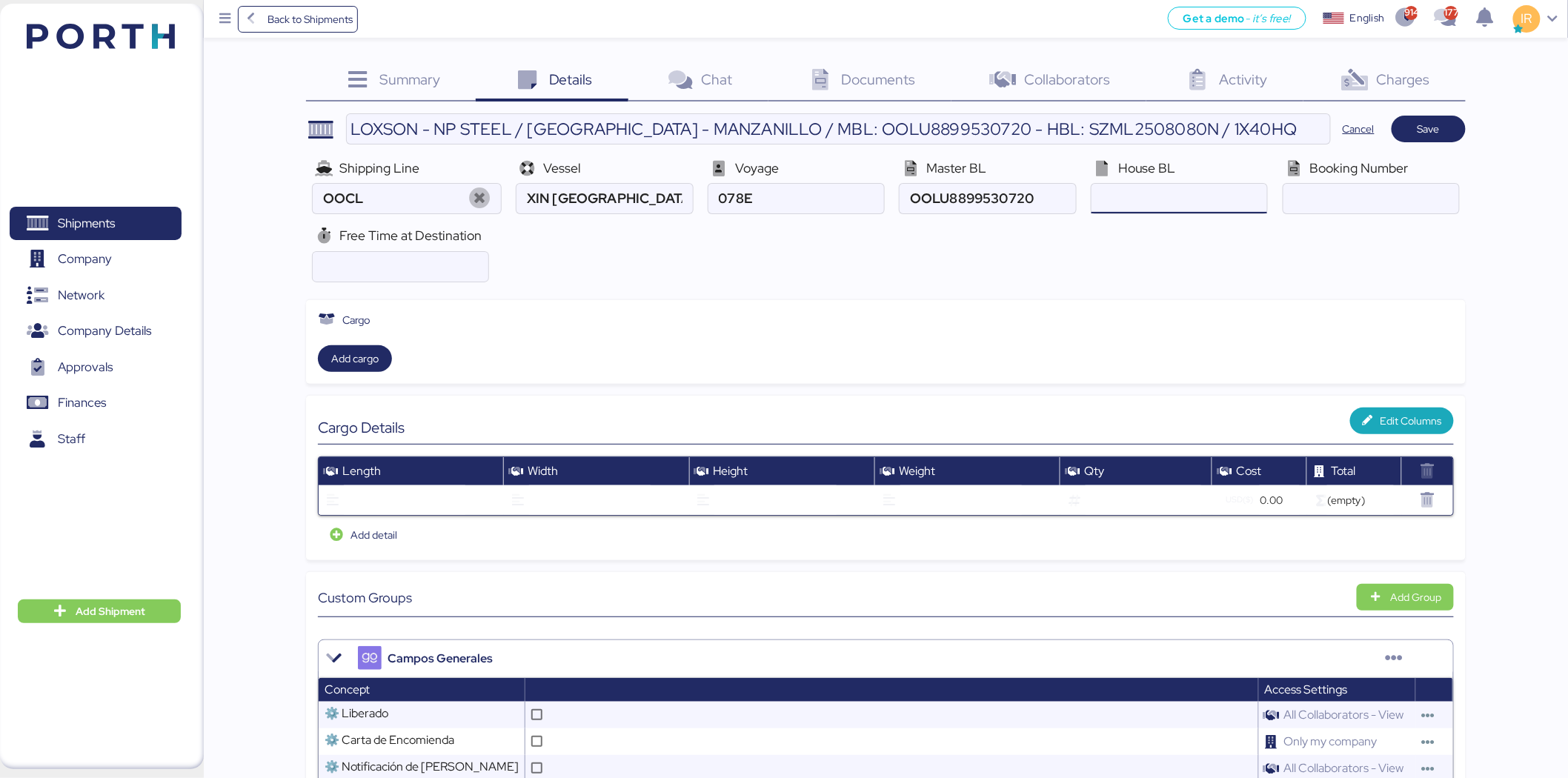
click at [1151, 196] on input "ocean" at bounding box center [1180, 198] width 176 height 29
paste input "SZML2508080N"
type input "SZML2508080N"
click at [486, 275] on input "number" at bounding box center [401, 266] width 176 height 29
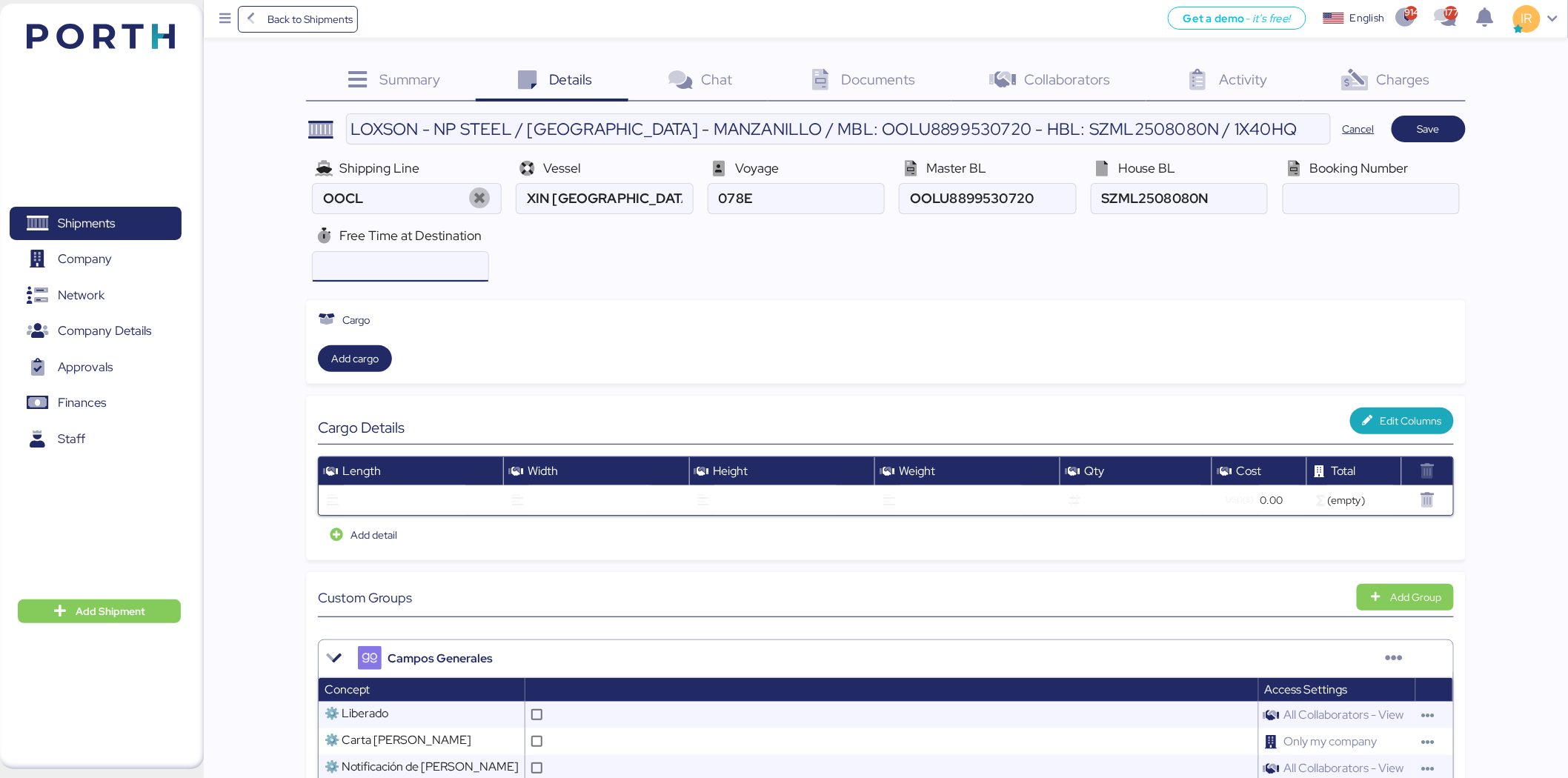
click at [427, 261] on input "number" at bounding box center [401, 266] width 176 height 29
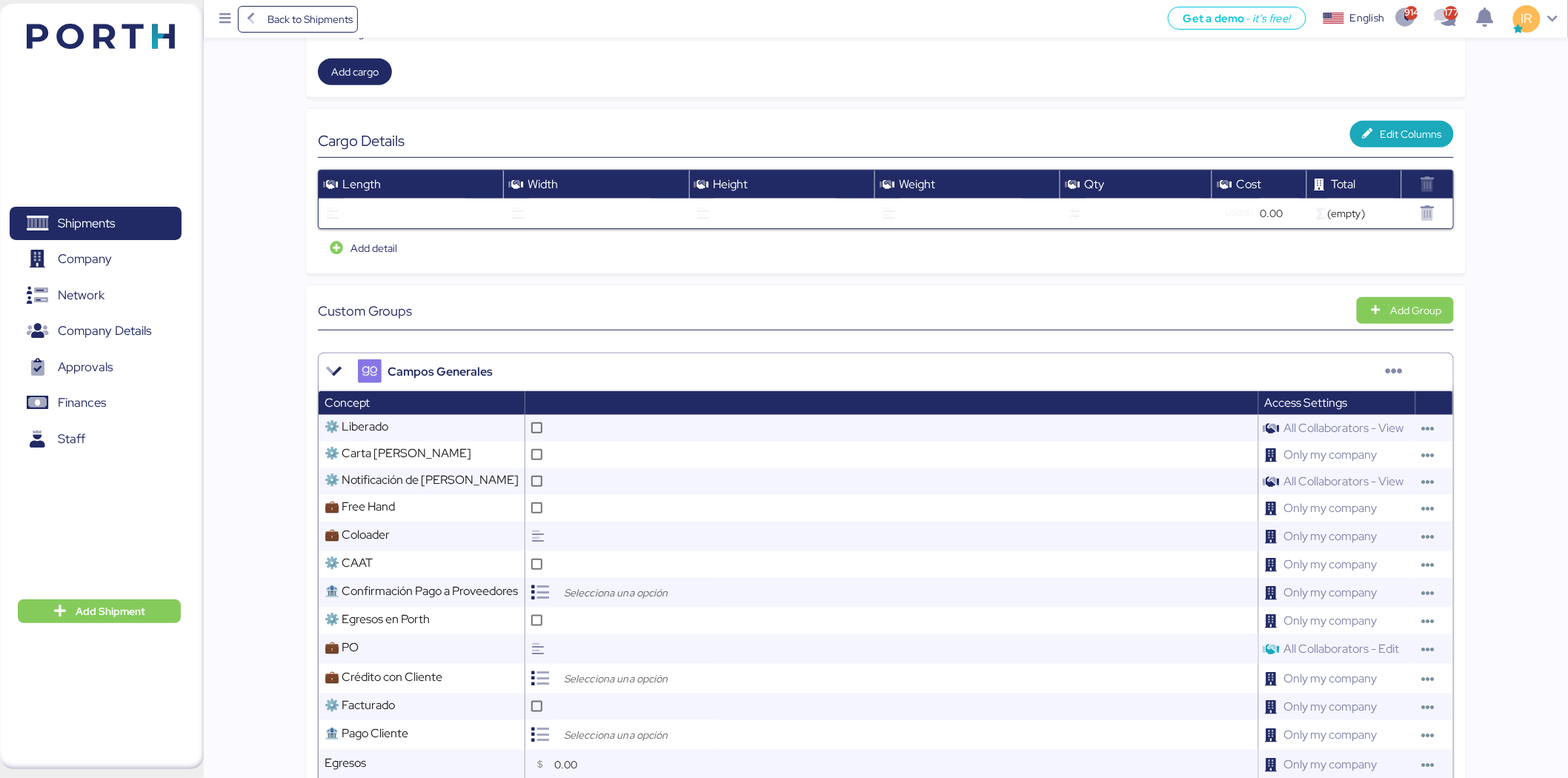
scroll to position [288, 0]
type input "21"
click at [541, 507] on icon at bounding box center [537, 507] width 8 height 8
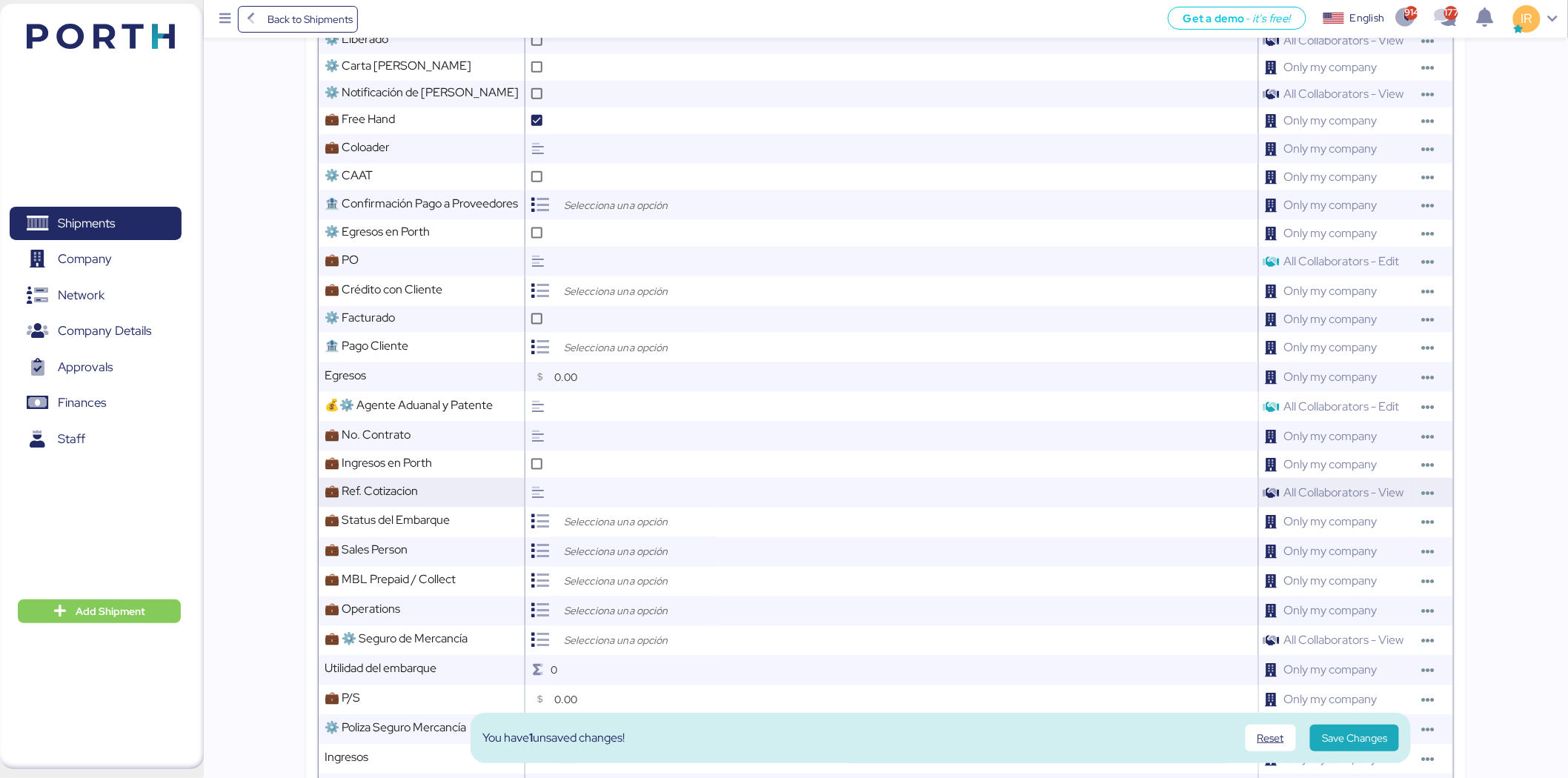
scroll to position [675, 0]
click at [613, 292] on input "search" at bounding box center [639, 290] width 155 height 17
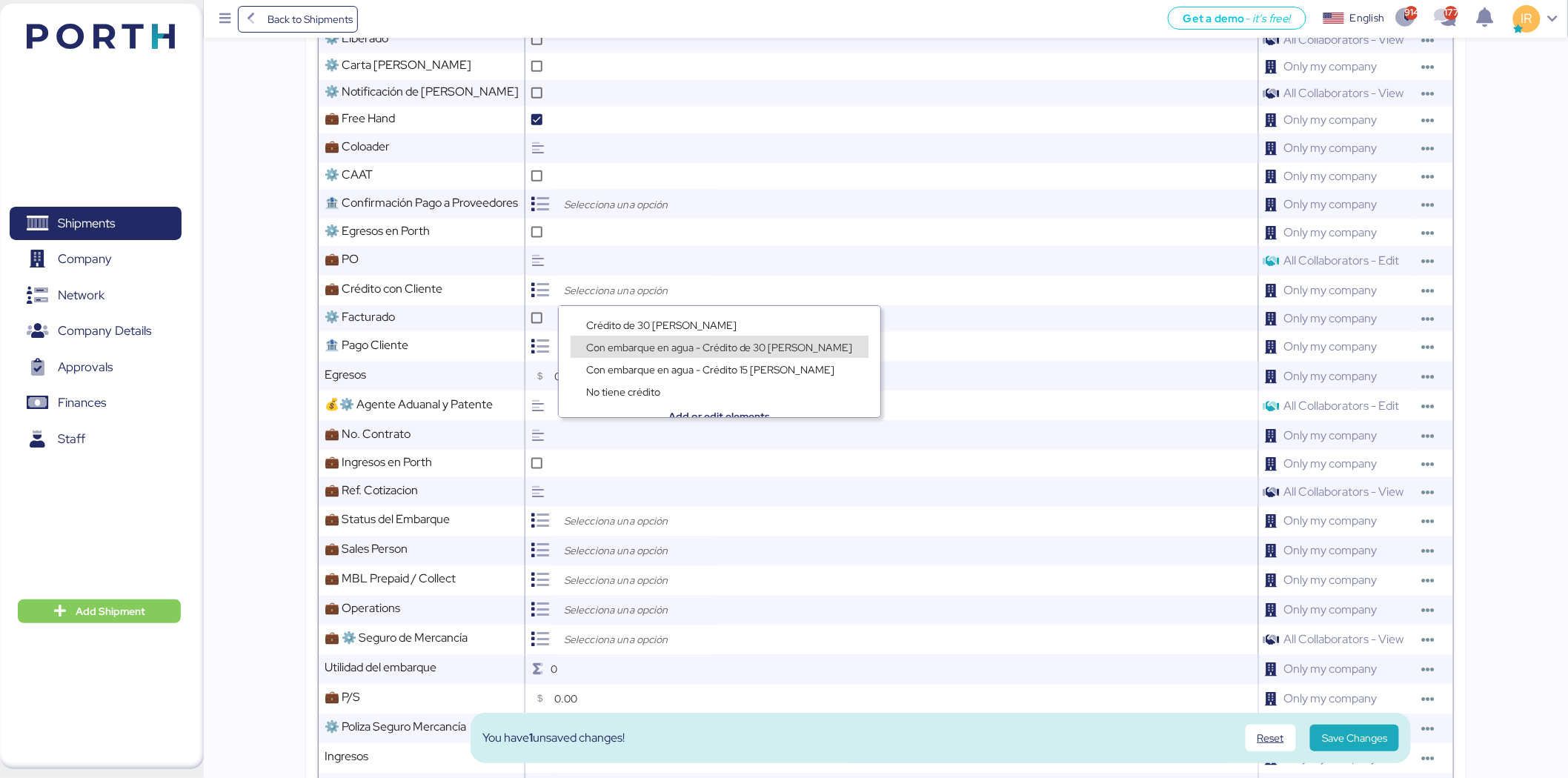
click at [647, 342] on span "Con embarque en agua - Crédito de 30 días" at bounding box center [719, 347] width 267 height 13
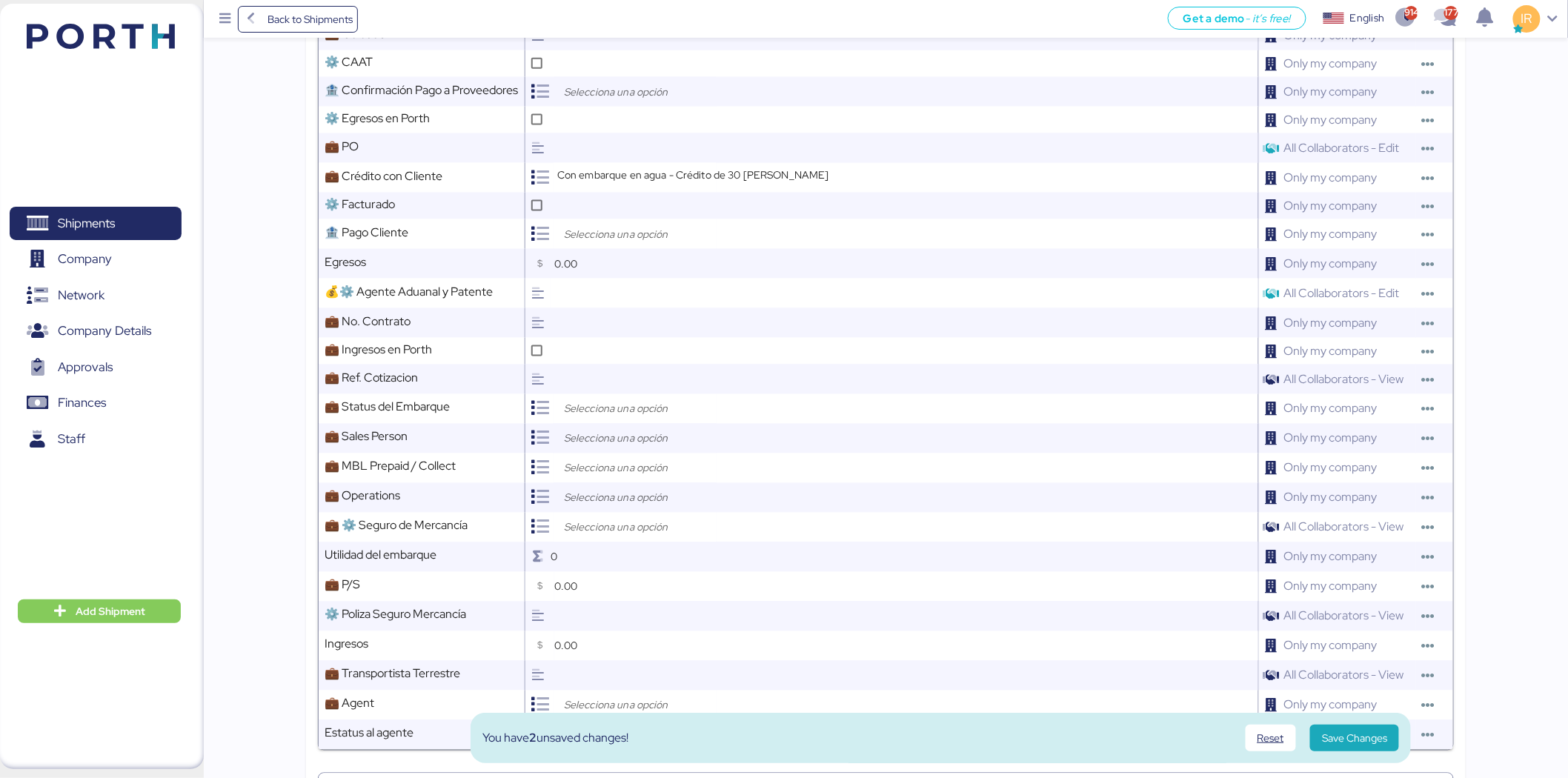
scroll to position [788, 0]
click at [590, 412] on input "search" at bounding box center [639, 408] width 155 height 17
click at [590, 439] on span "Open" at bounding box center [599, 443] width 26 height 13
click at [609, 448] on div at bounding box center [635, 437] width 163 height 29
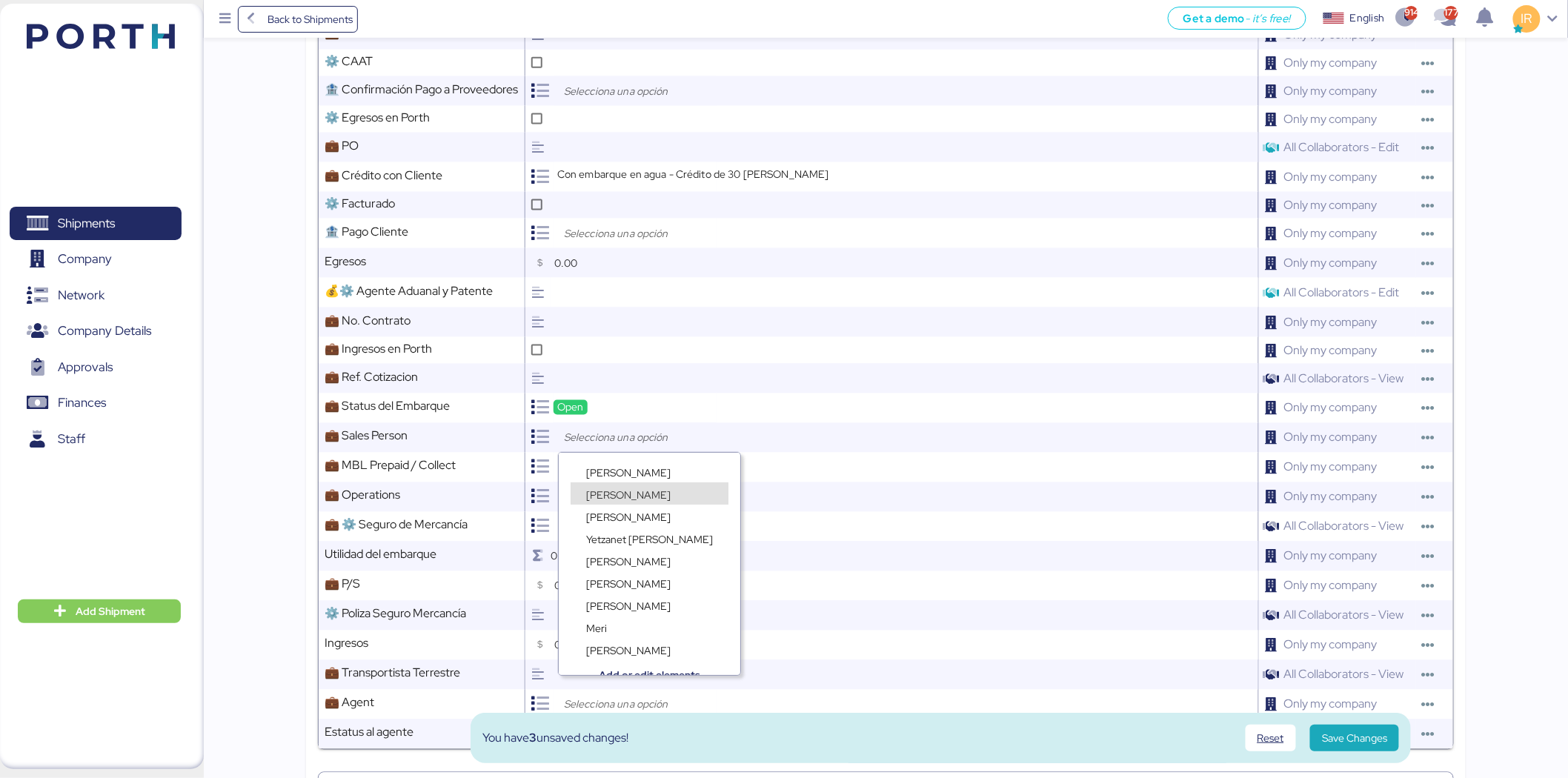
click at [628, 495] on span "Ignacio Rangel" at bounding box center [628, 494] width 85 height 13
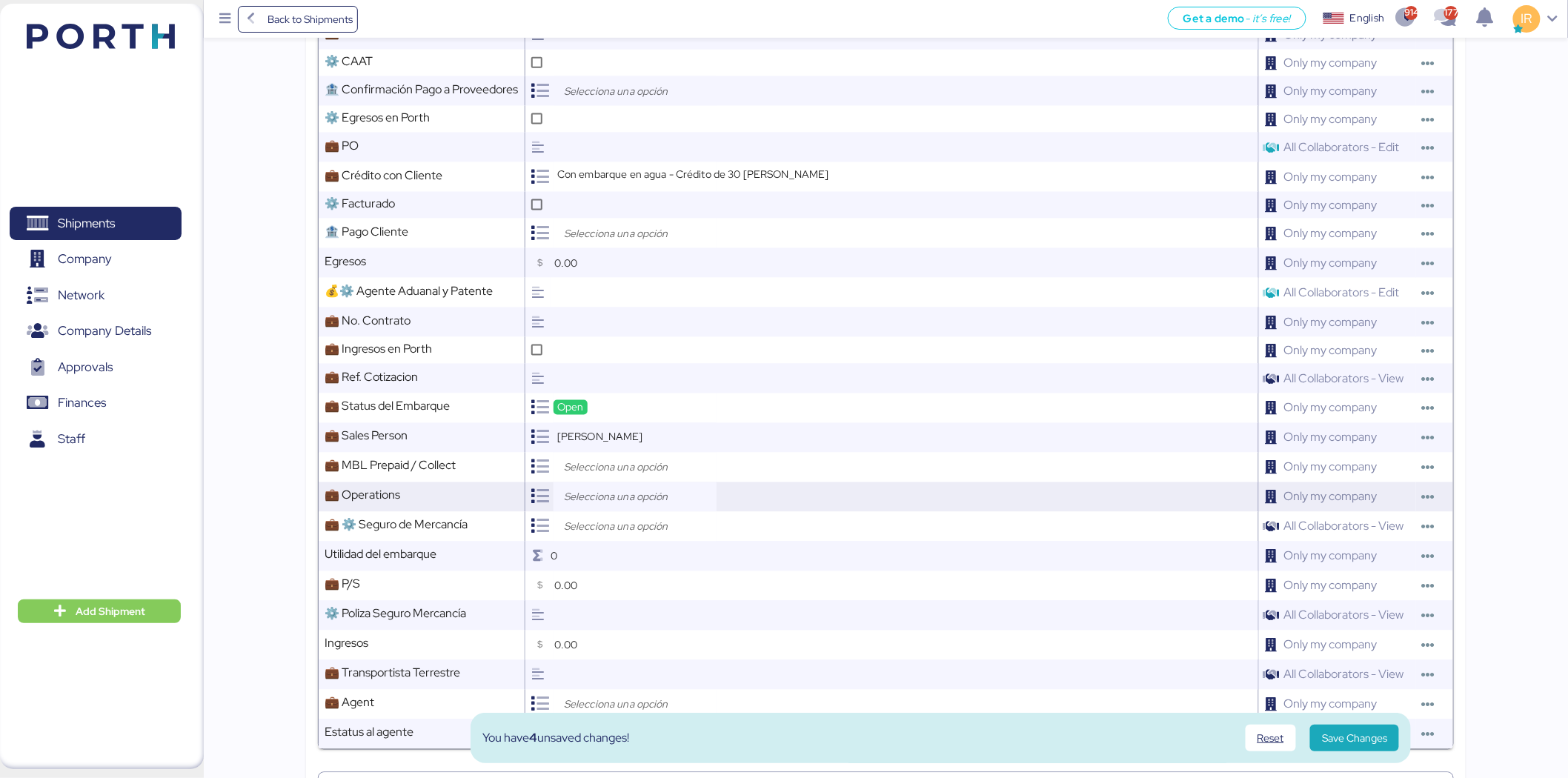
click at [636, 483] on div at bounding box center [635, 497] width 163 height 29
click at [635, 566] on div "Ruth Uribe" at bounding box center [641, 575] width 141 height 22
click at [613, 469] on input "search" at bounding box center [639, 467] width 155 height 17
click at [612, 497] on span "Prepaid" at bounding box center [604, 502] width 36 height 13
click at [603, 530] on input "search" at bounding box center [639, 527] width 155 height 17
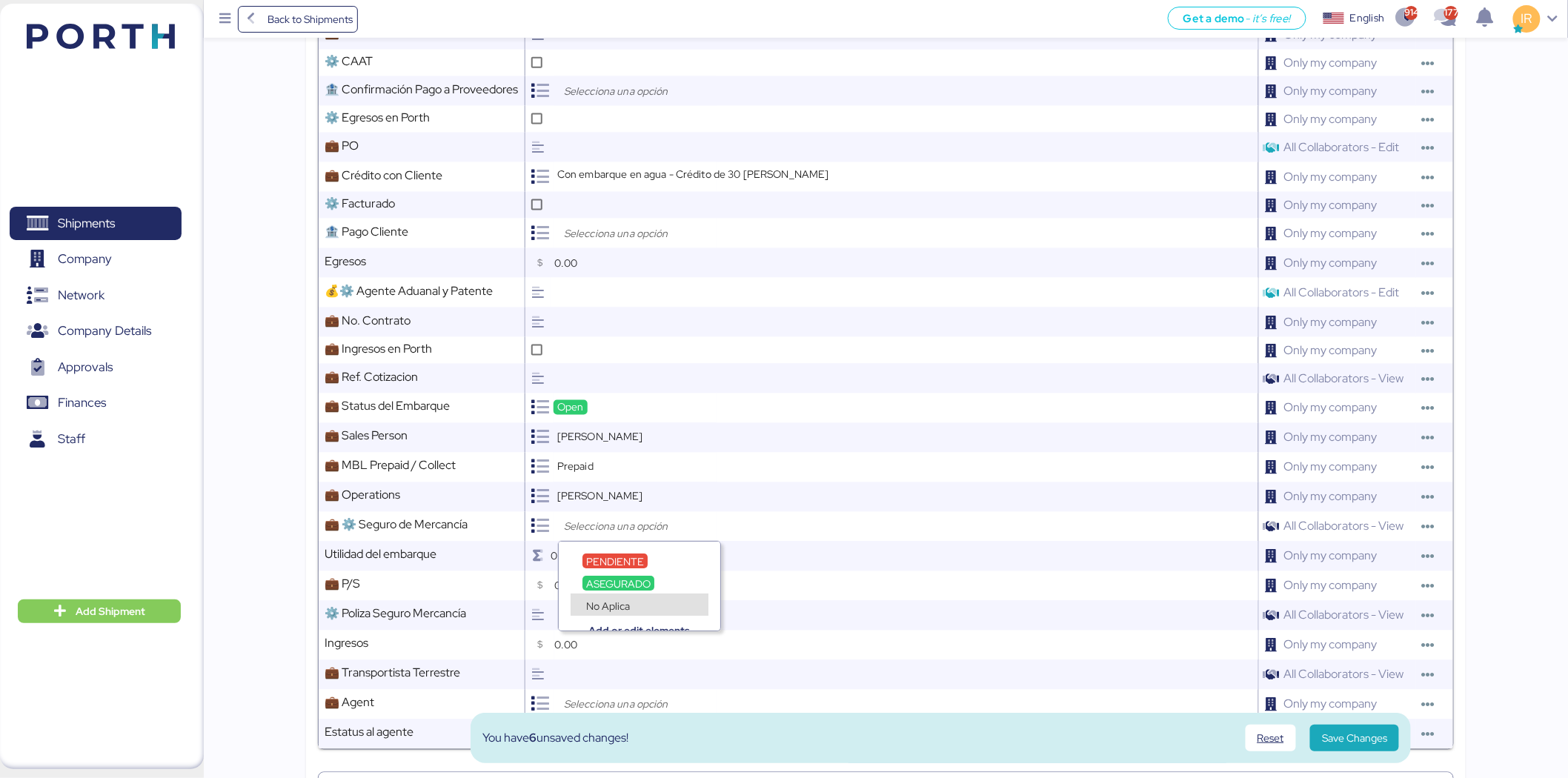
click at [605, 601] on span "No Aplica" at bounding box center [608, 606] width 44 height 13
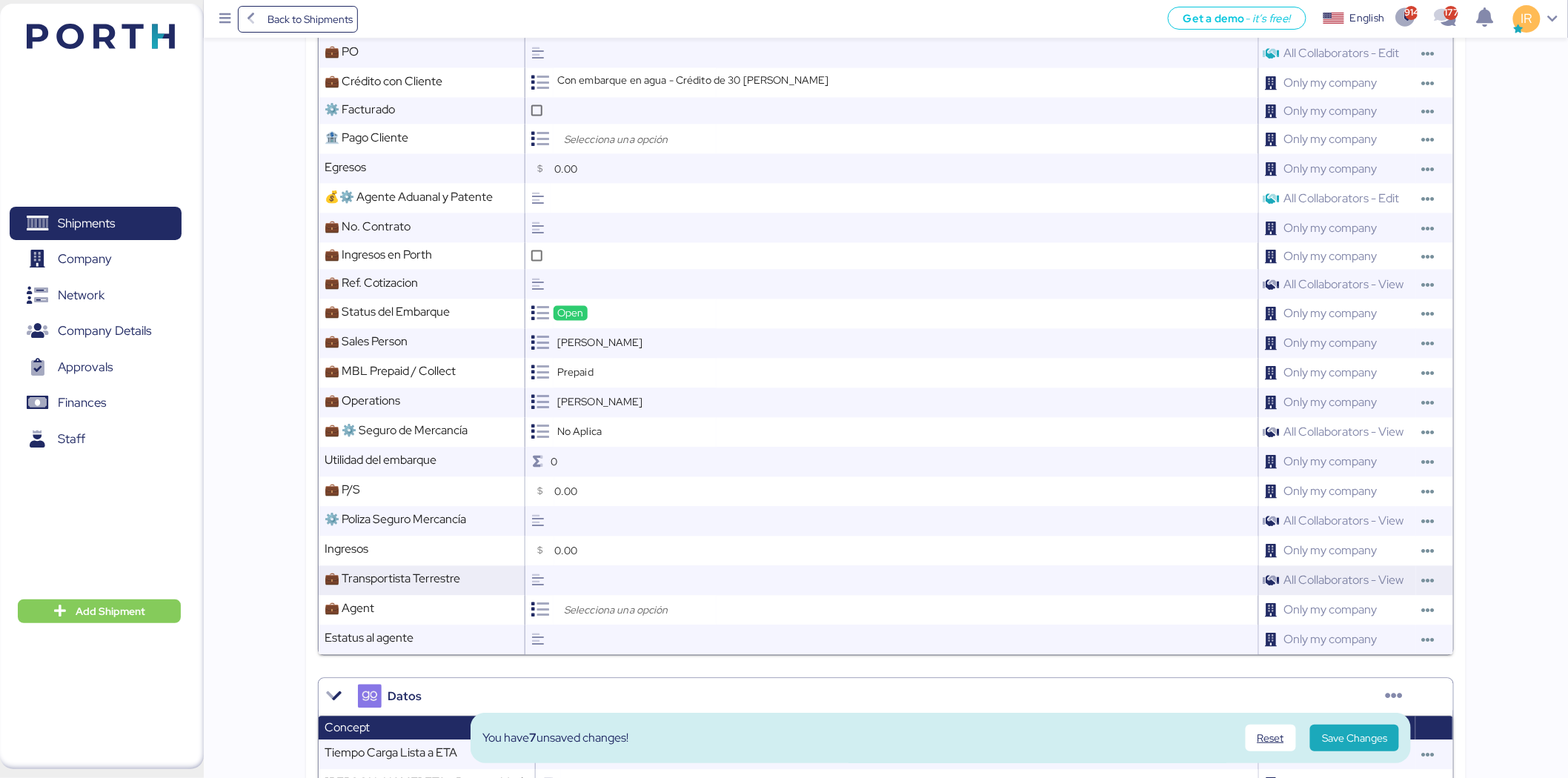
scroll to position [883, 0]
click at [616, 604] on input "search" at bounding box center [639, 610] width 155 height 17
type input "loxso"
click at [624, 661] on span "Loxson International Logistics Co., Ltd." at bounding box center [674, 666] width 177 height 13
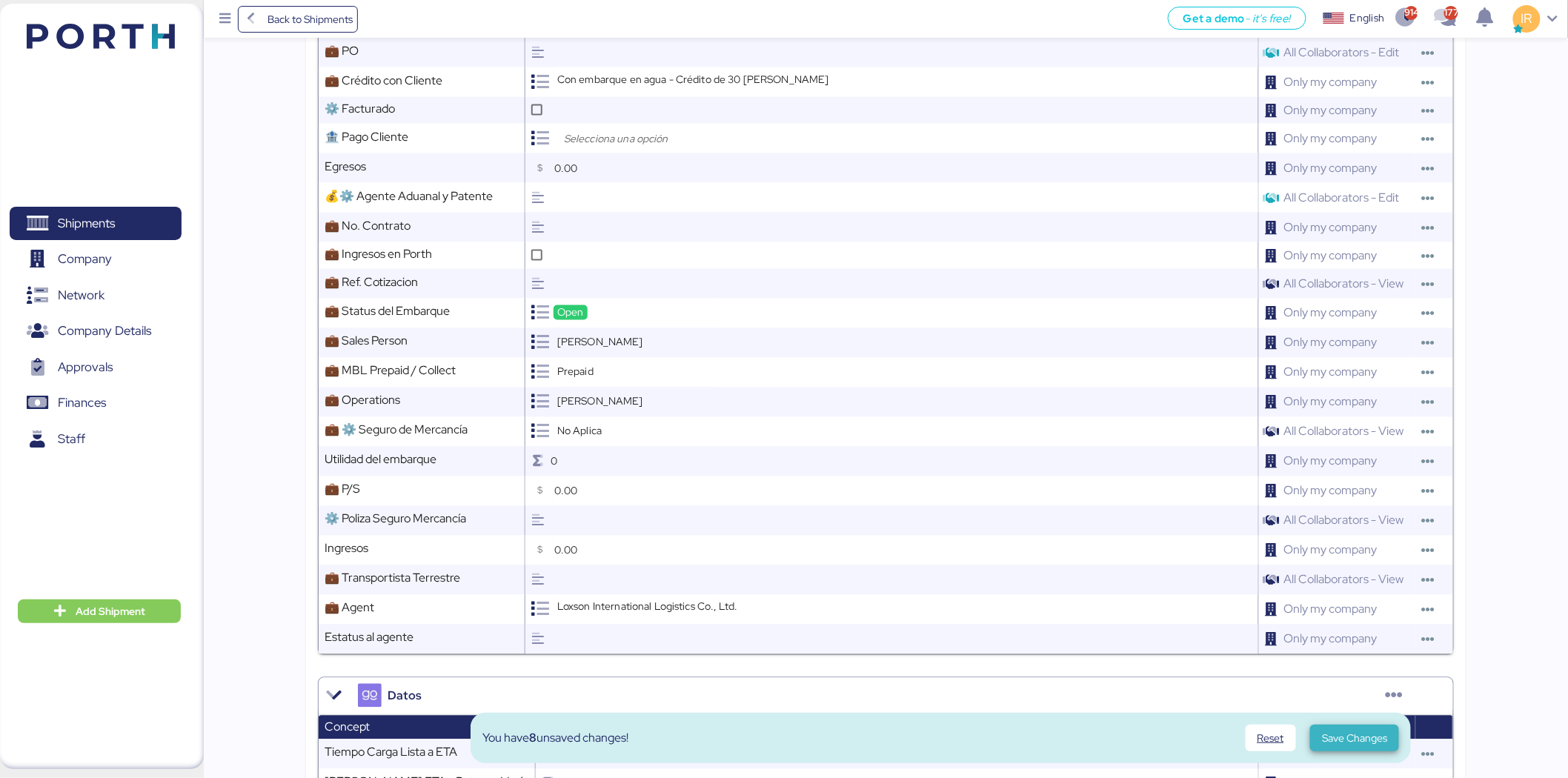
click at [1345, 738] on span "Save Changes" at bounding box center [1355, 738] width 65 height 17
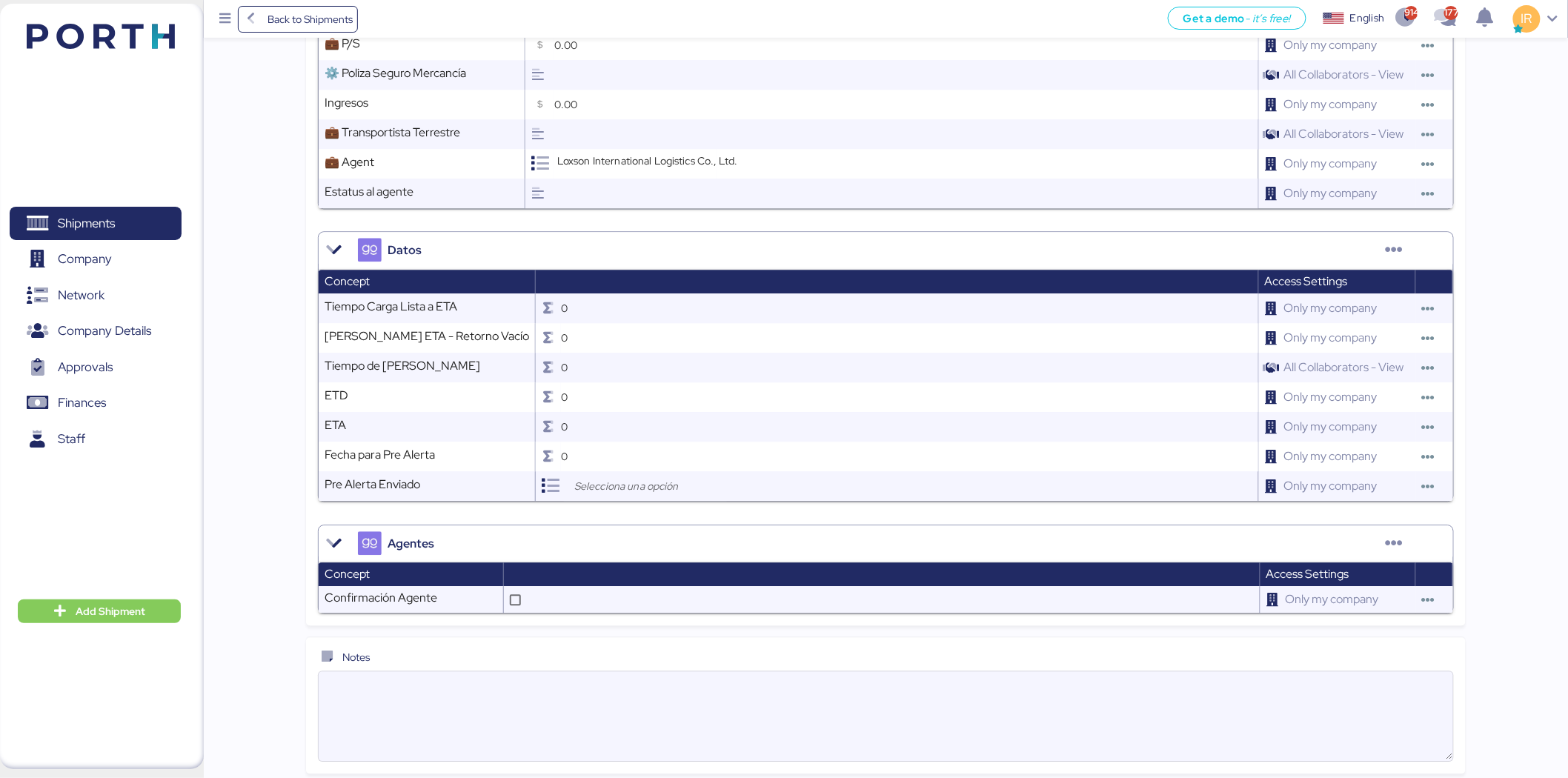
scroll to position [1337, 0]
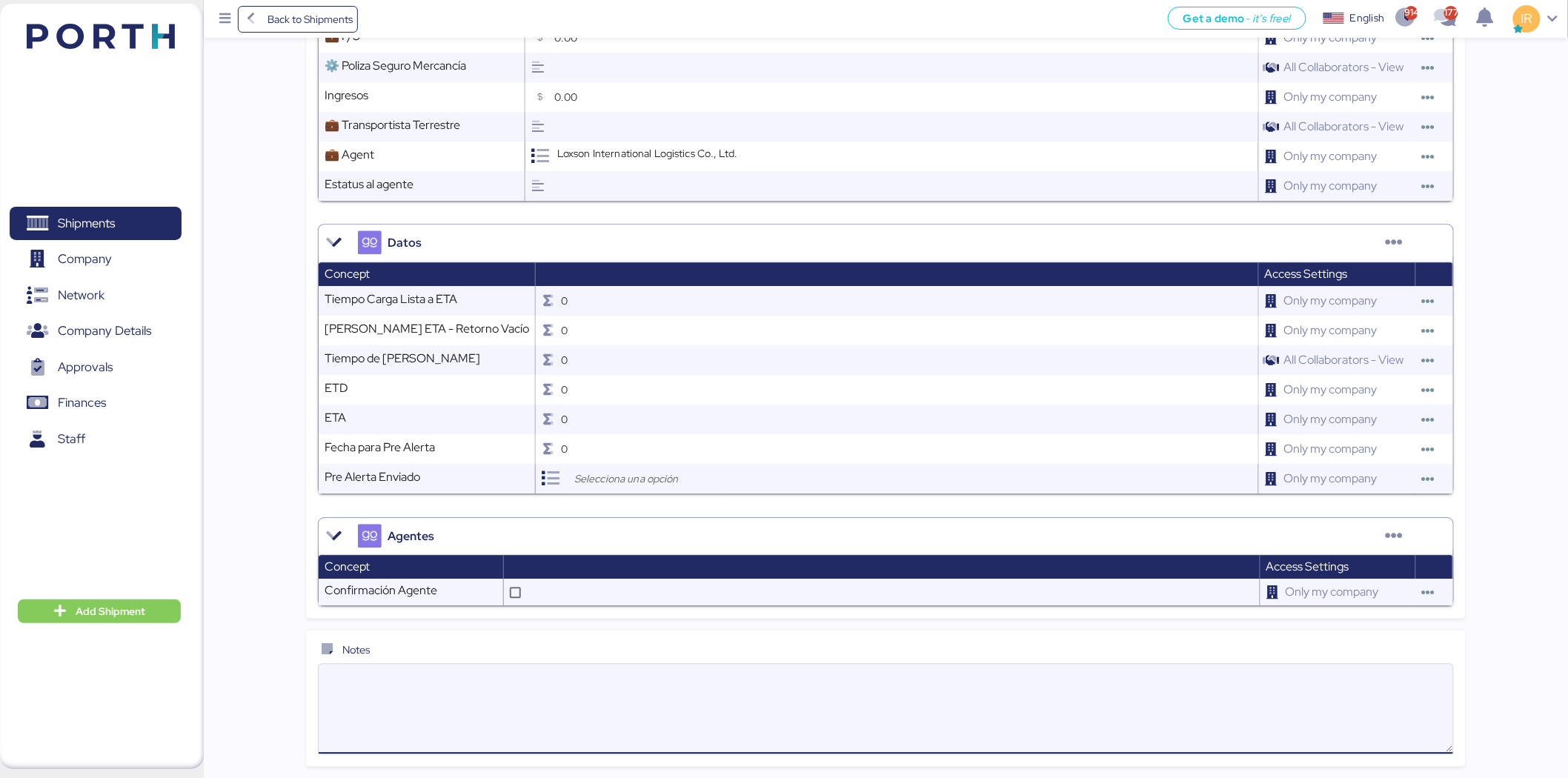
click at [708, 710] on textarea at bounding box center [886, 708] width 1135 height 86
type textarea "v"
paste textarea "Please kindly note below: 1. We have 21 free days for this shipment. 2. Destina…"
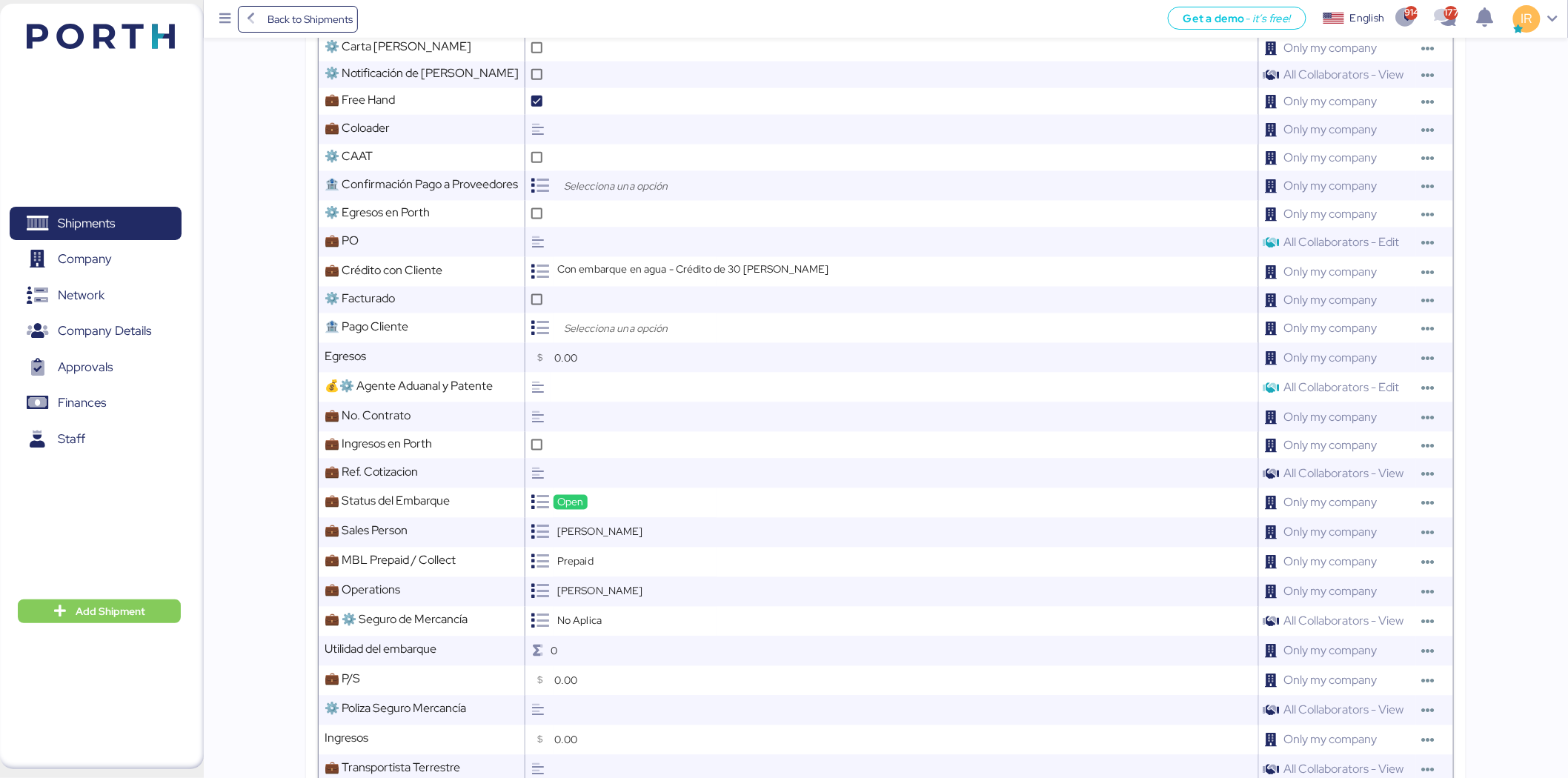
scroll to position [0, 0]
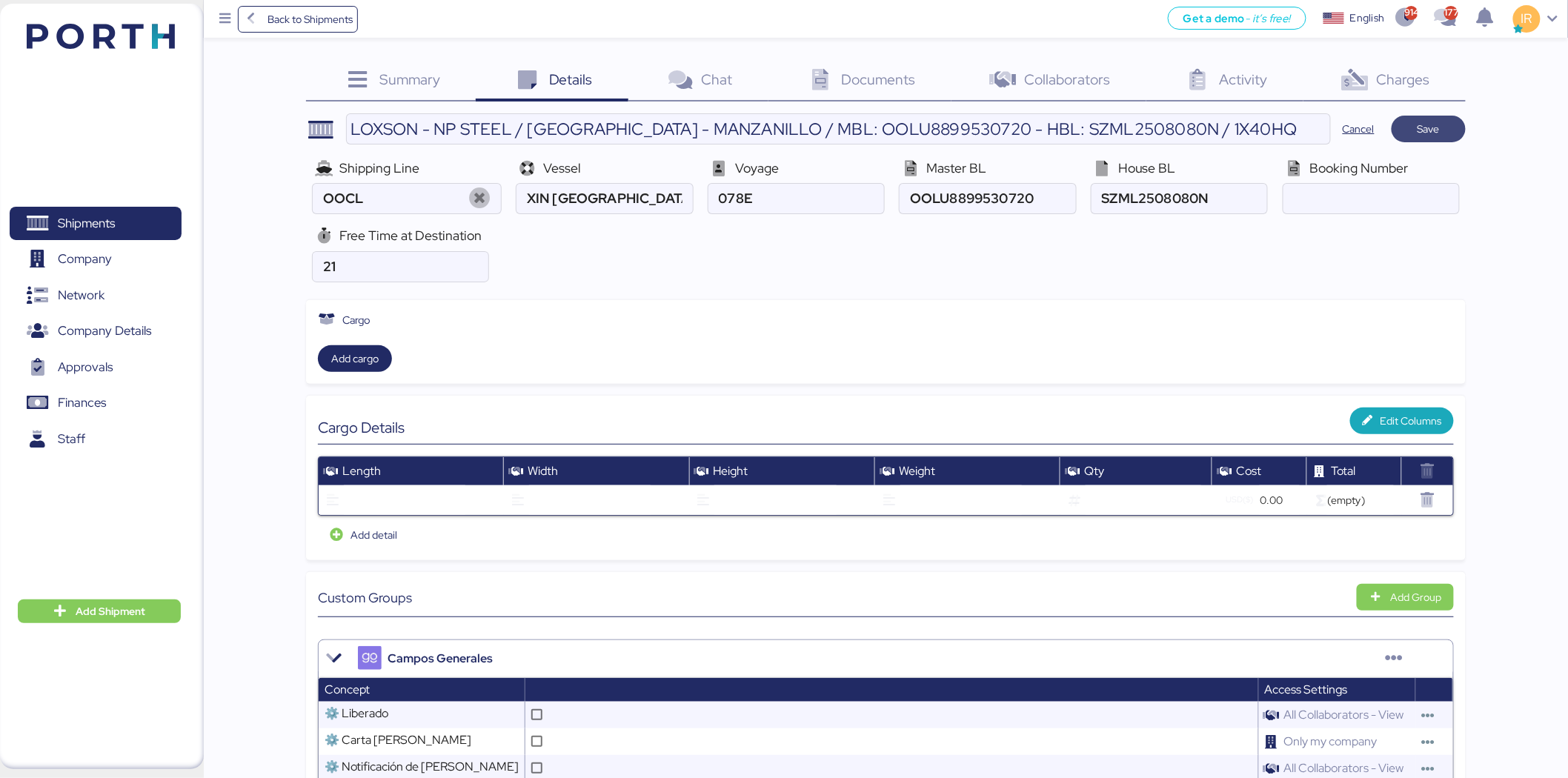
type textarea "Please kindly note below: 1. We have 21 free days for this shipment. 2. Destina…"
click at [1417, 141] on span "Save" at bounding box center [1429, 129] width 74 height 27
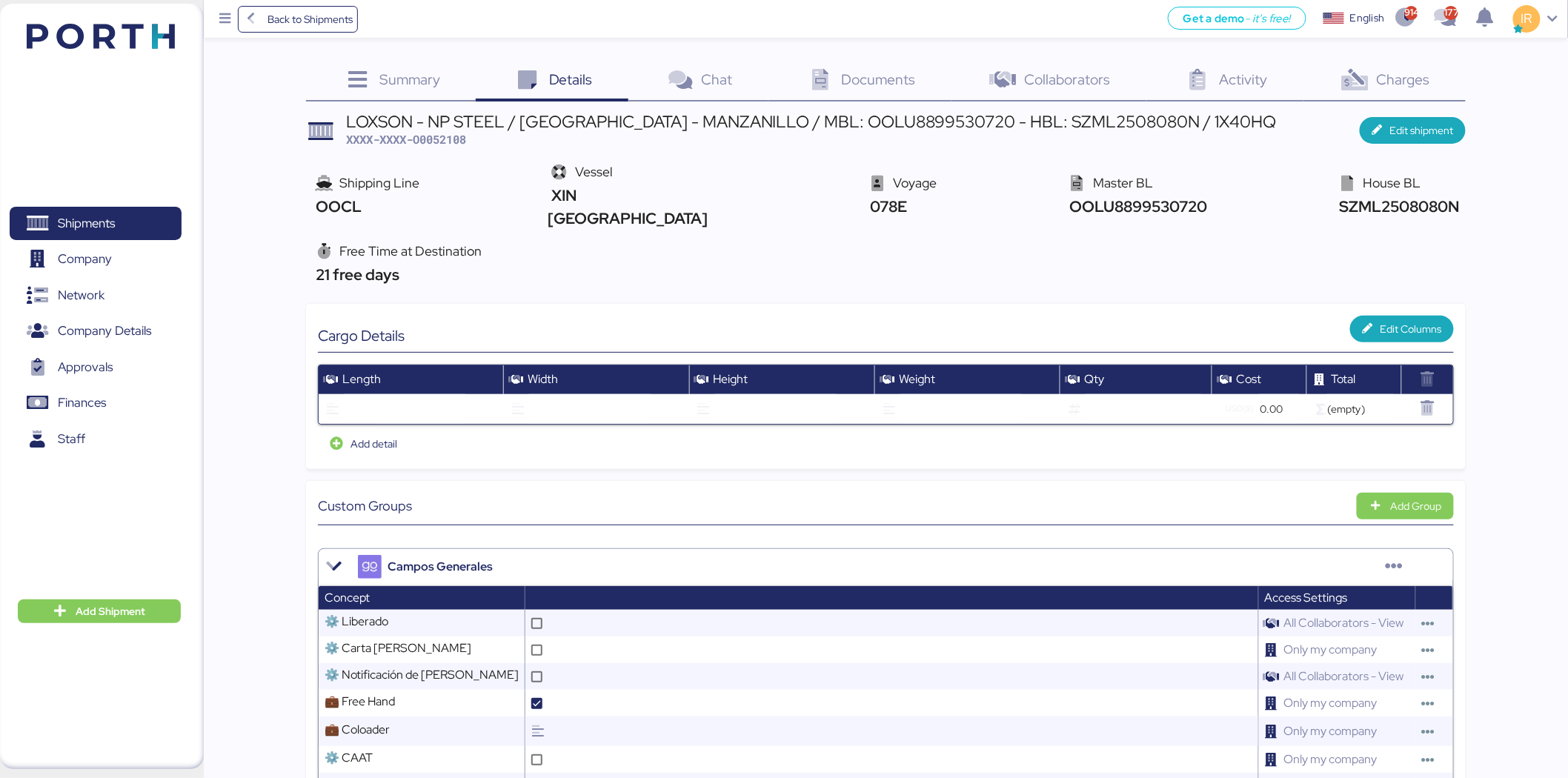
click at [829, 62] on div "Documents 0" at bounding box center [860, 82] width 183 height 40
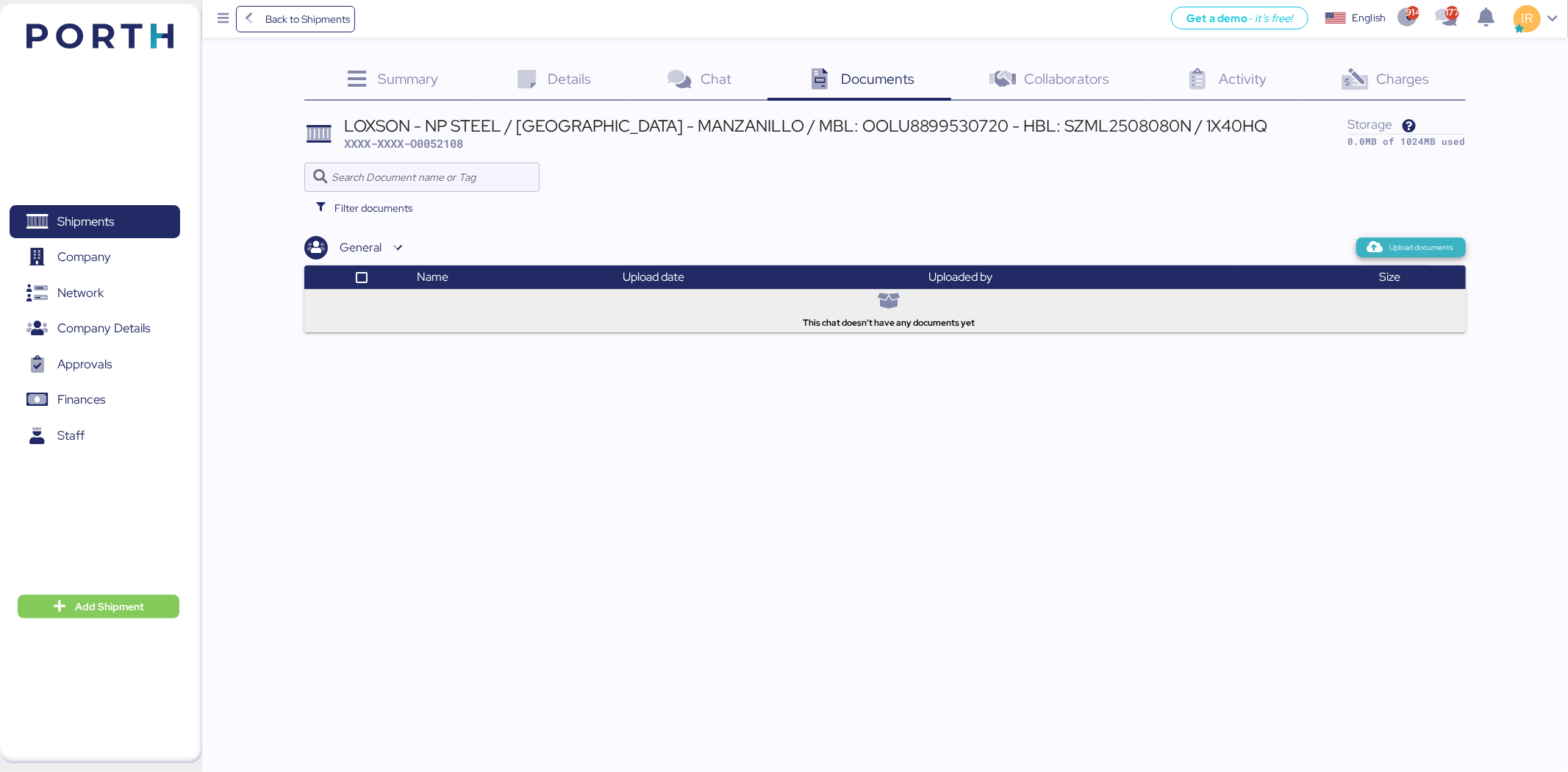
click at [1431, 244] on span "Upload documents" at bounding box center [1422, 248] width 64 height 13
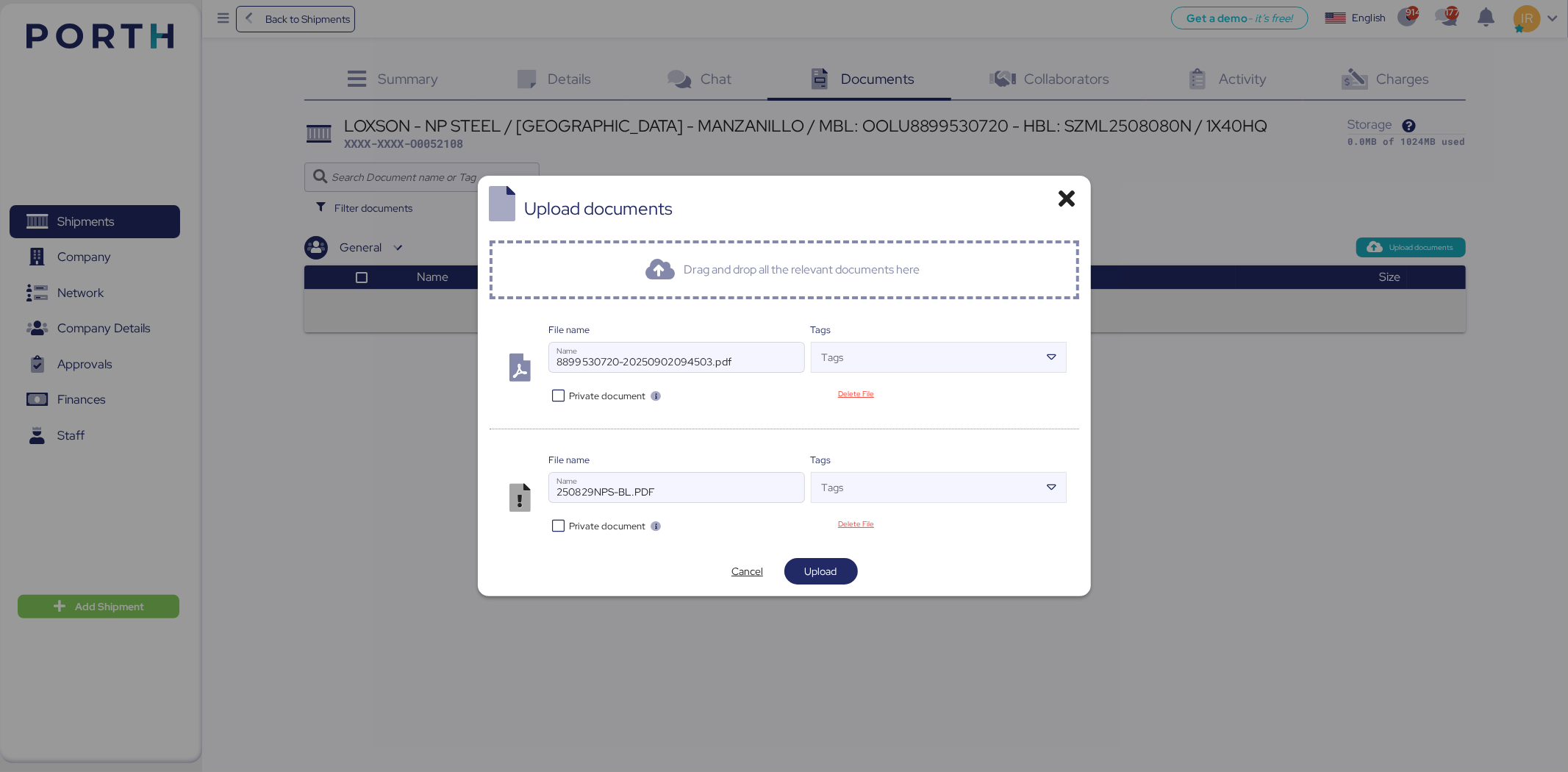
click at [559, 401] on icon at bounding box center [559, 396] width 21 height 14
click at [560, 524] on icon at bounding box center [559, 526] width 21 height 14
click at [820, 568] on span "Upload" at bounding box center [821, 572] width 32 height 17
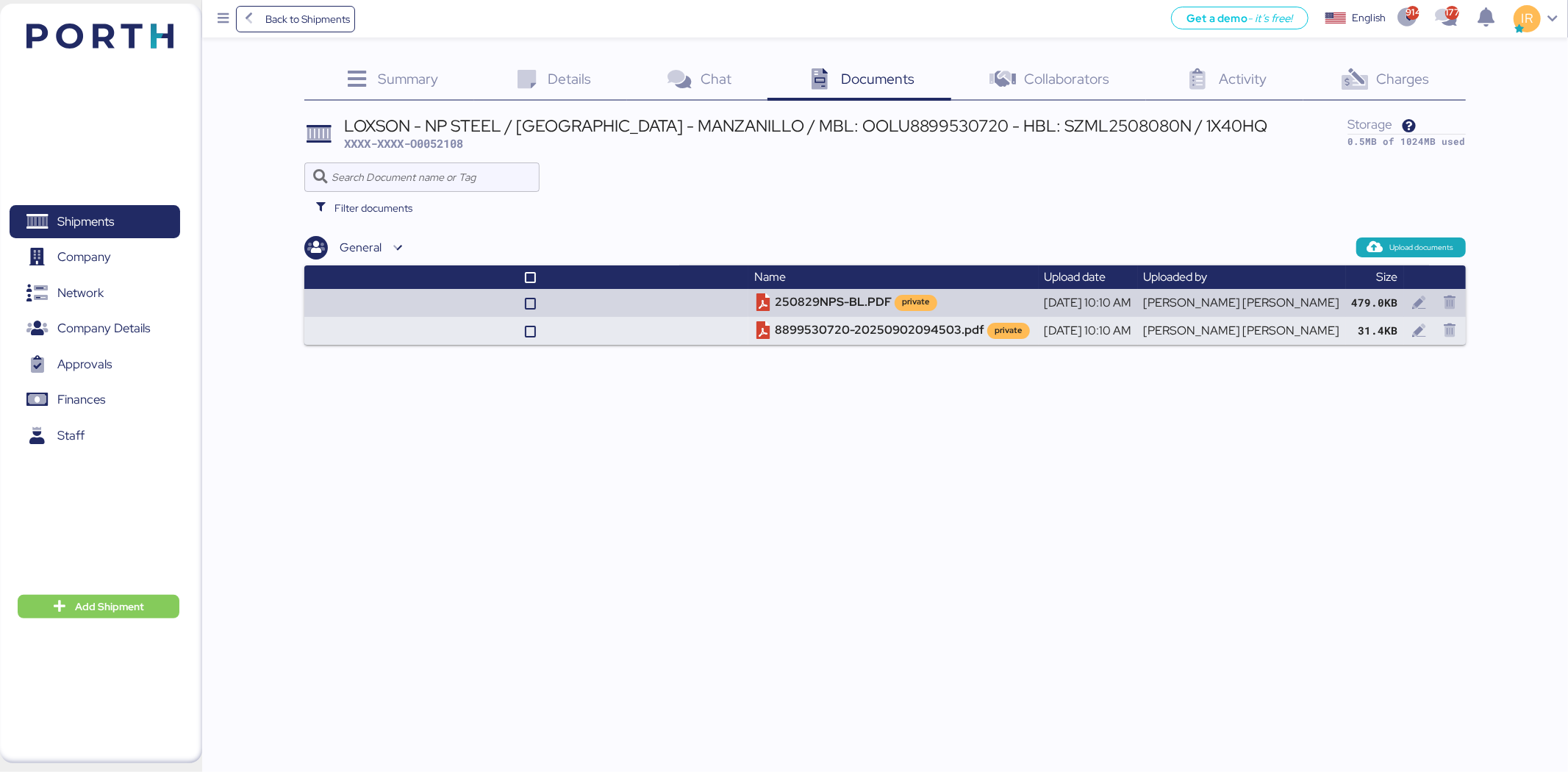
click at [1405, 82] on span "Charges" at bounding box center [1402, 79] width 53 height 19
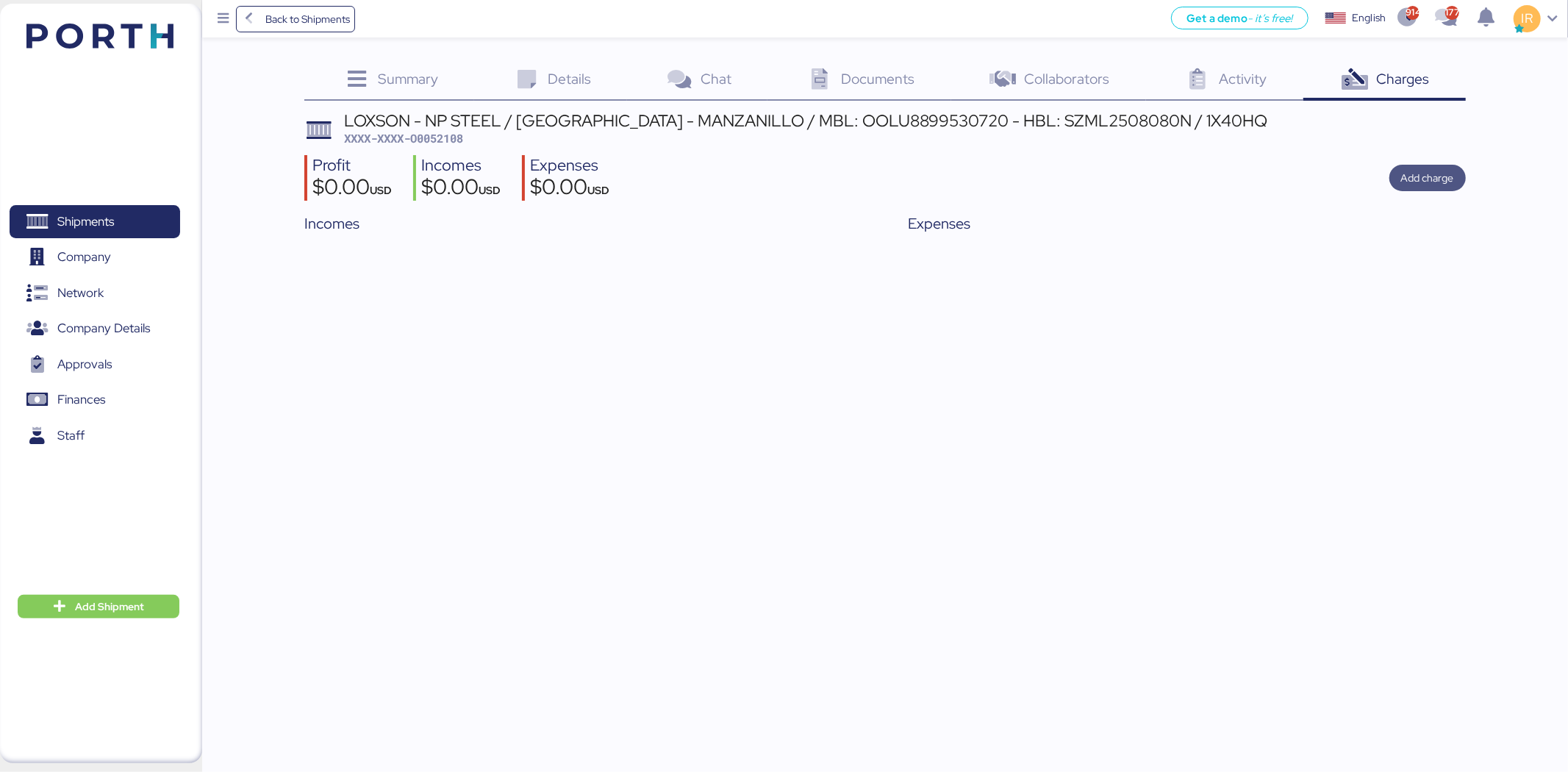
click at [1450, 177] on span "Add charge" at bounding box center [1427, 178] width 53 height 17
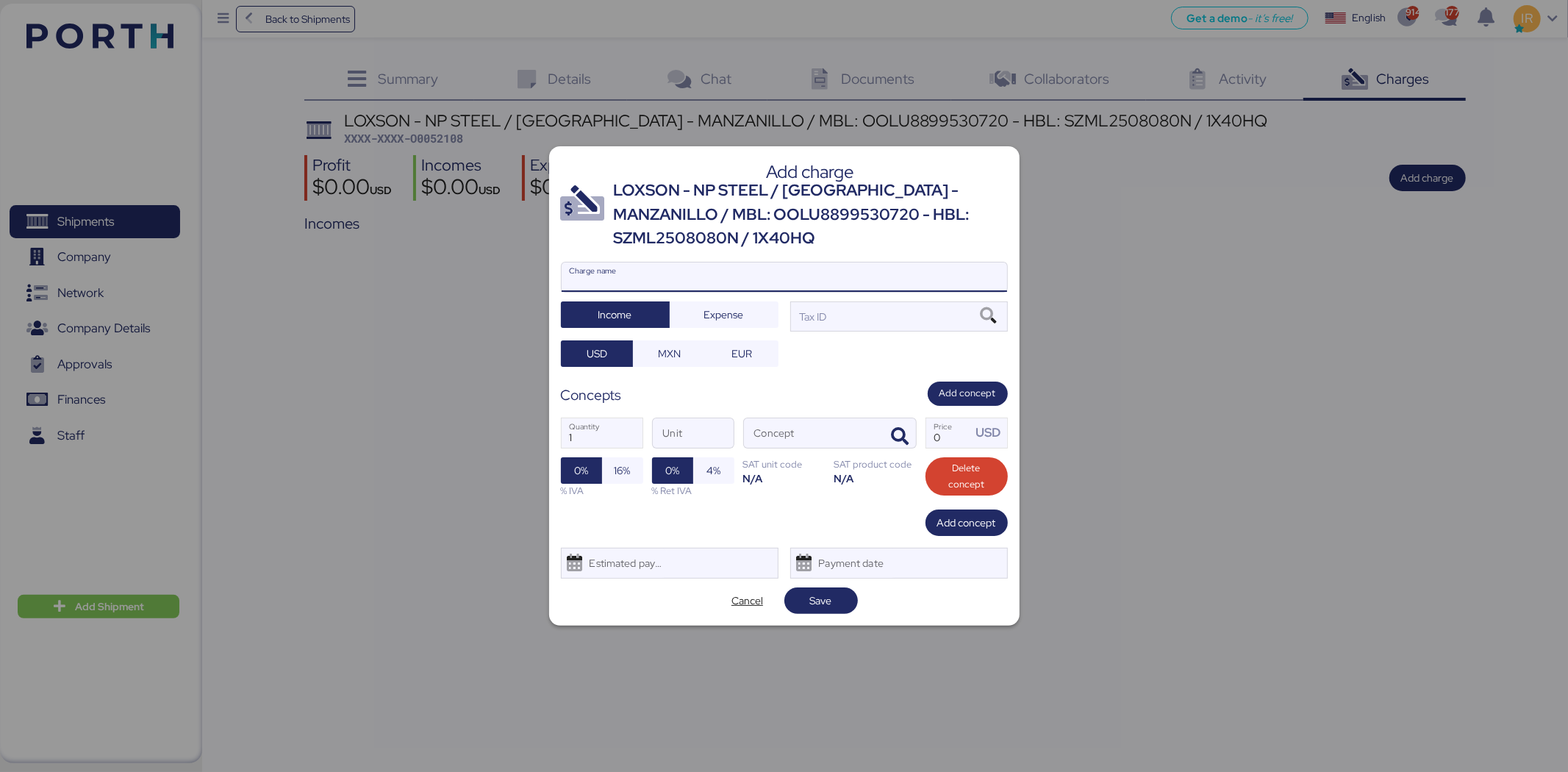
click at [835, 279] on input "Charge name" at bounding box center [784, 277] width 446 height 29
click at [688, 189] on div "LOXSON - NP STEEL / [GEOGRAPHIC_DATA] - MANZANILLO / MBL: OOLU8899530720 - HBL:…" at bounding box center [810, 214] width 394 height 72
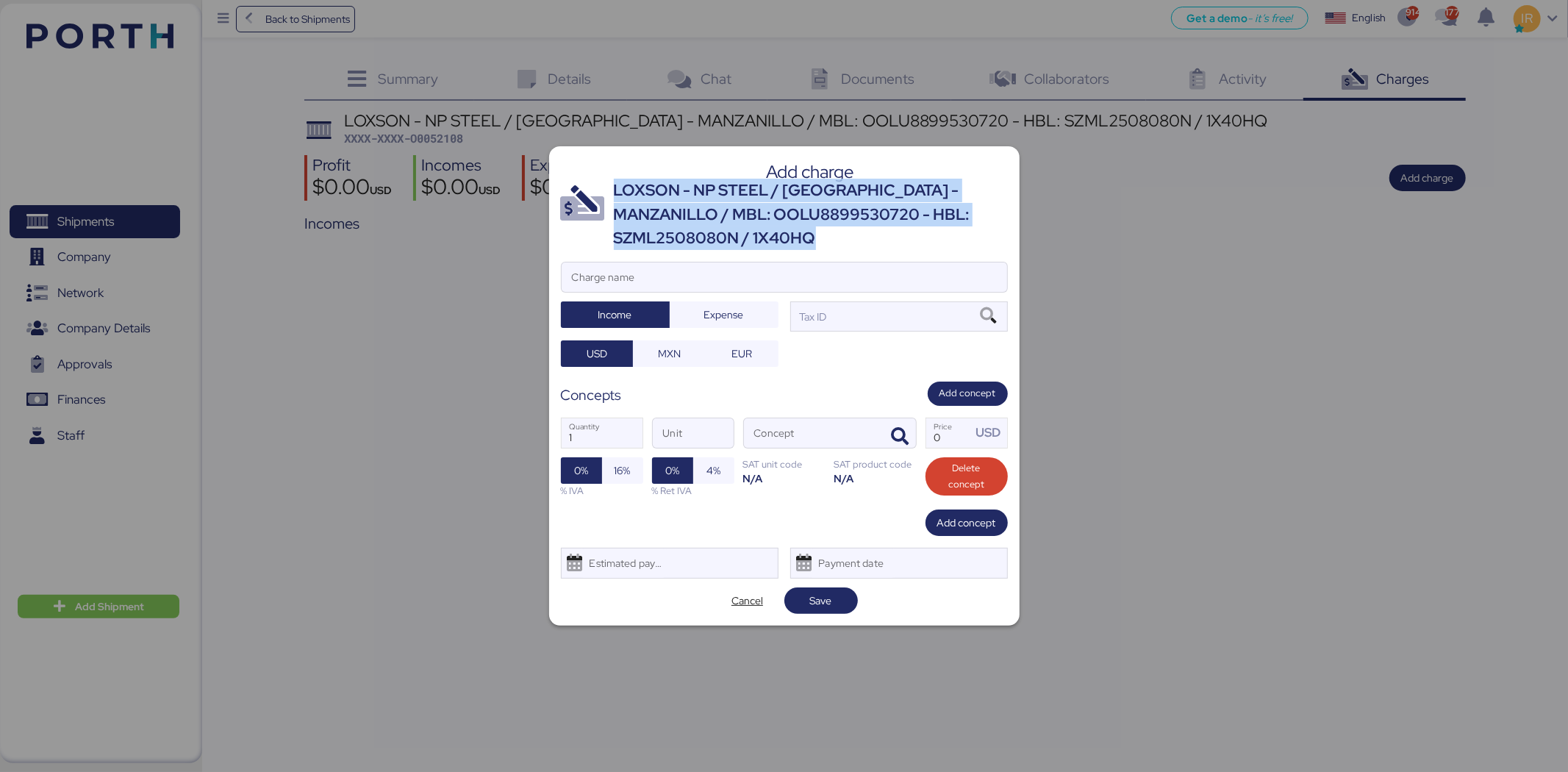
click at [688, 189] on div "LOXSON - NP STEEL / [GEOGRAPHIC_DATA] - MANZANILLO / MBL: OOLU8899530720 - HBL:…" at bounding box center [810, 214] width 394 height 72
copy div "LOXSON - NP STEEL / [GEOGRAPHIC_DATA] - MANZANILLO / MBL: OOLU8899530720 - HBL:…"
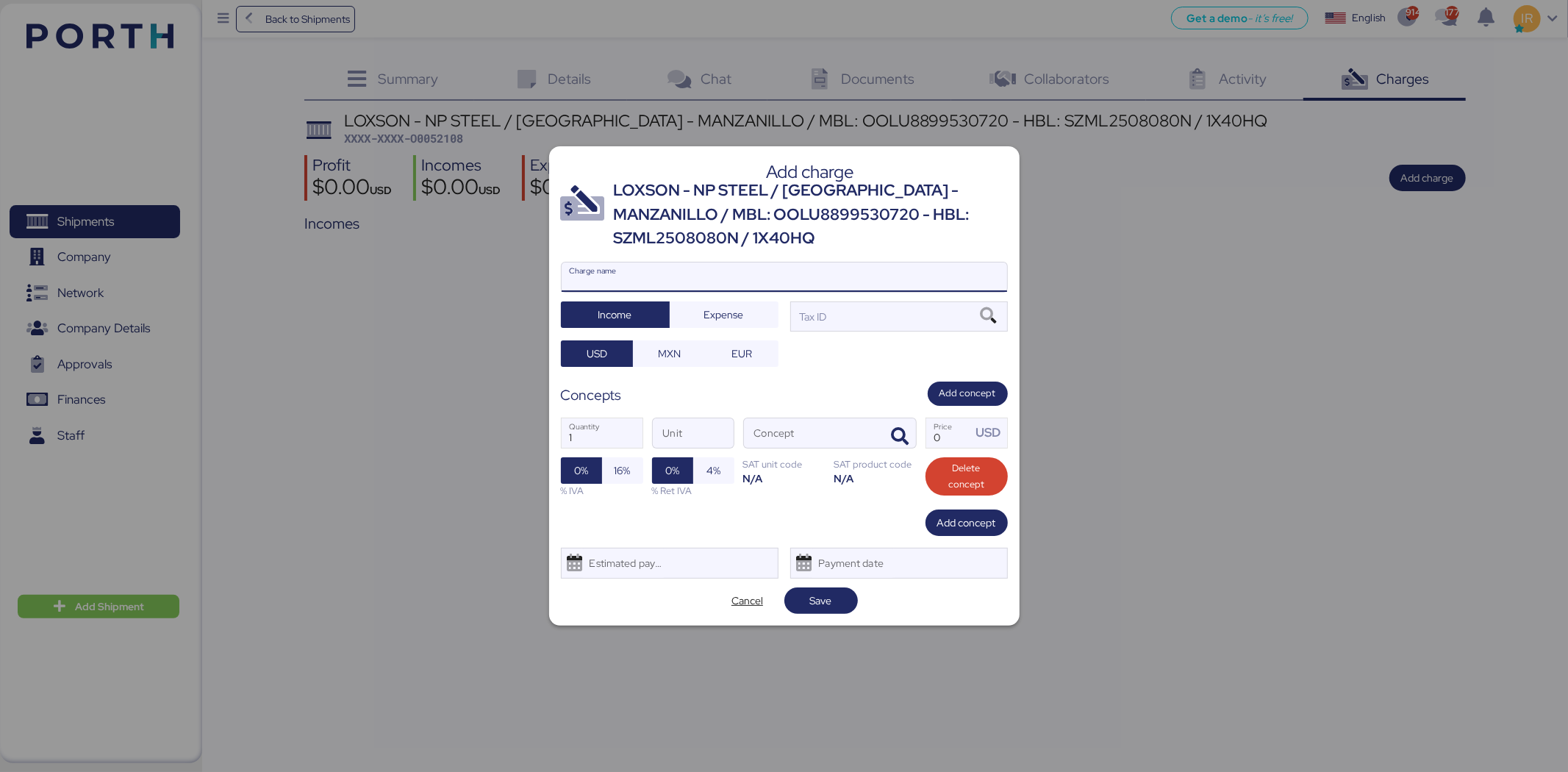
paste input "LOXSON - NP STEEL / [GEOGRAPHIC_DATA] - MANZANILLO / MBL: OOLU8899530720 - HBL:…"
click at [670, 268] on input "Charge name" at bounding box center [784, 277] width 446 height 29
type input "LOXSON - NP STEEL / [GEOGRAPHIC_DATA] - MANZANILLO / MBL: OOLU8899530720 - HBL:…"
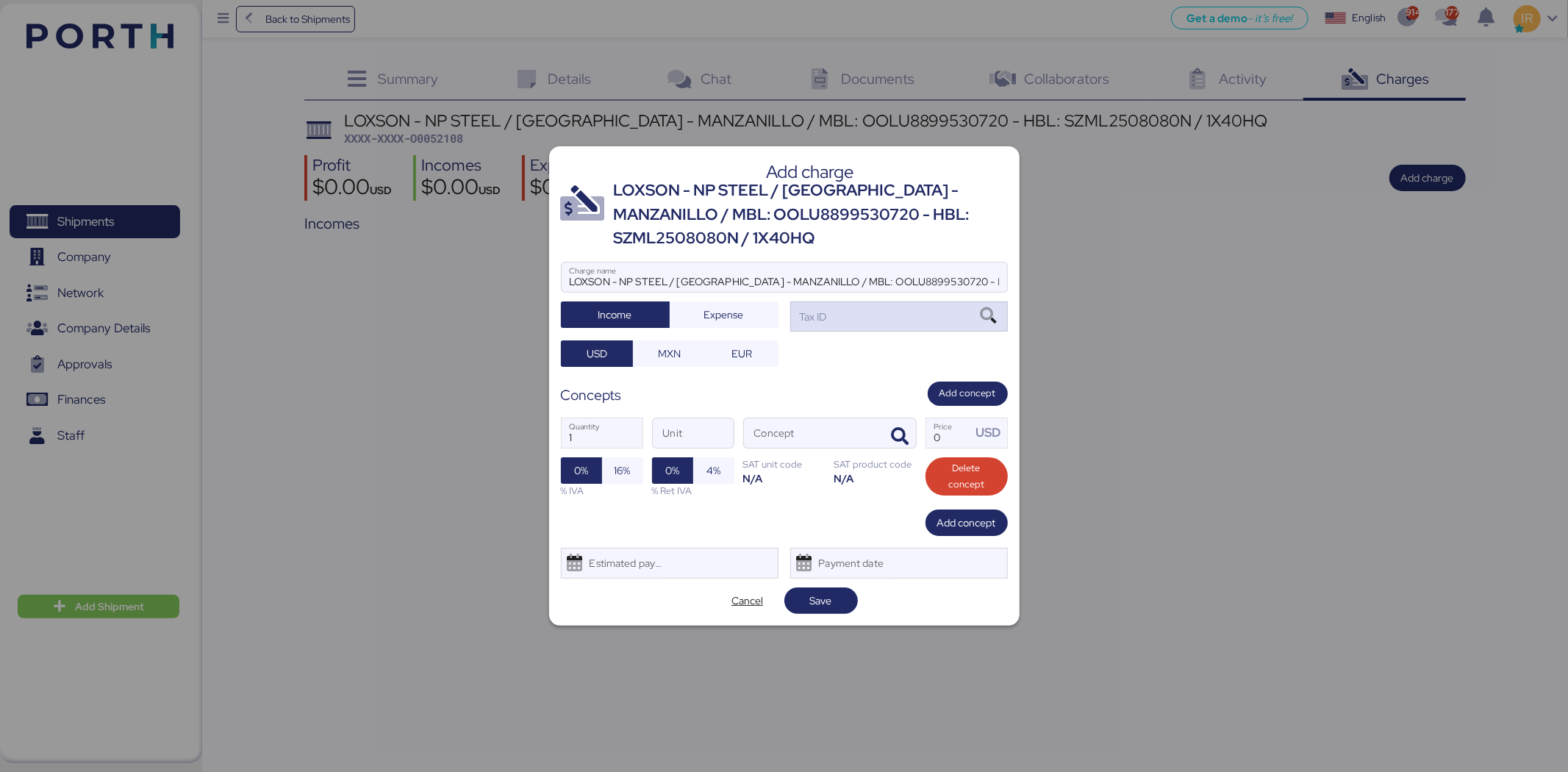
click at [914, 329] on div "Tax ID" at bounding box center [899, 315] width 218 height 29
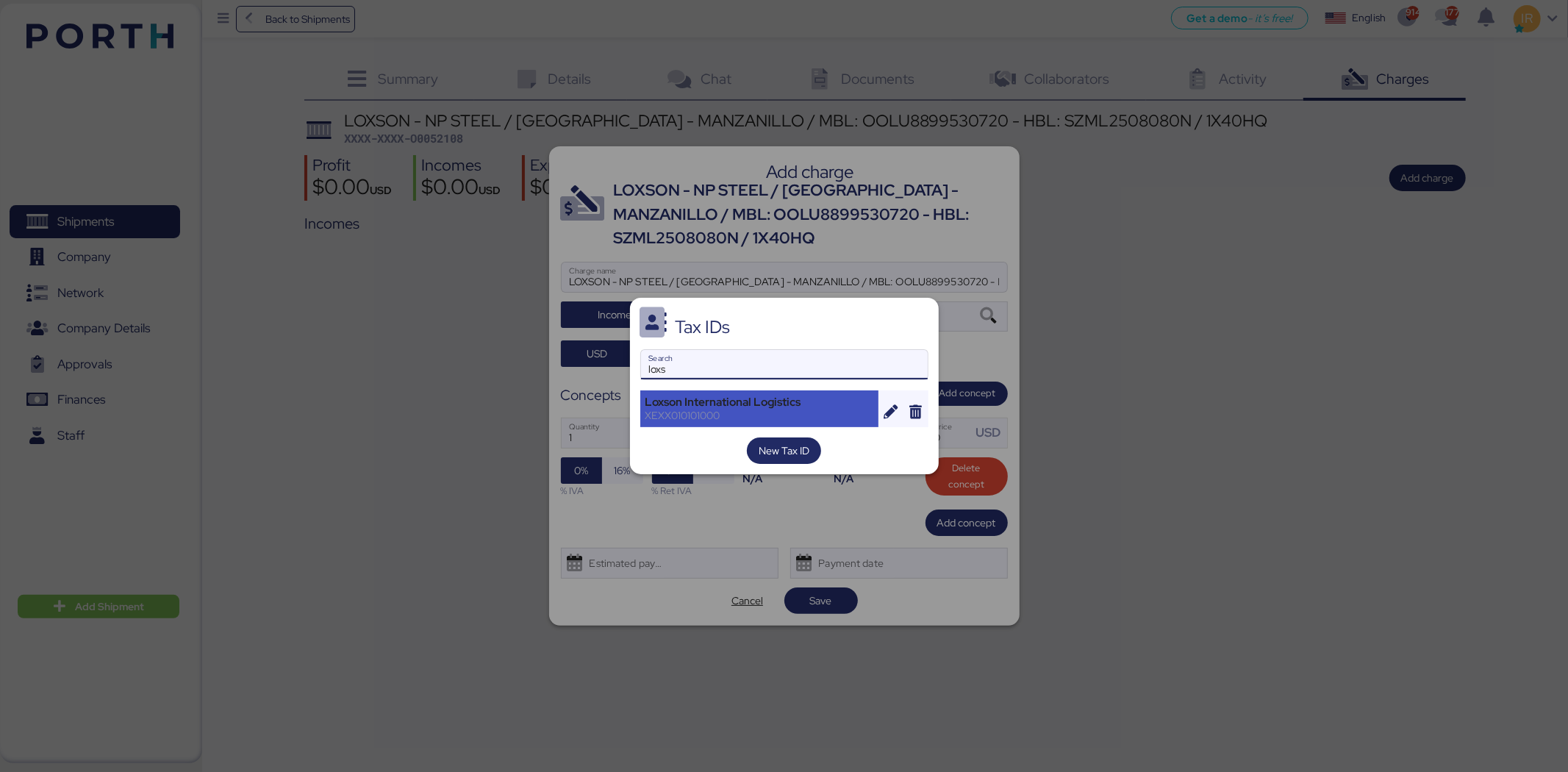
type input "loxs"
click at [733, 400] on div "Loxson International Logistics" at bounding box center [759, 402] width 229 height 13
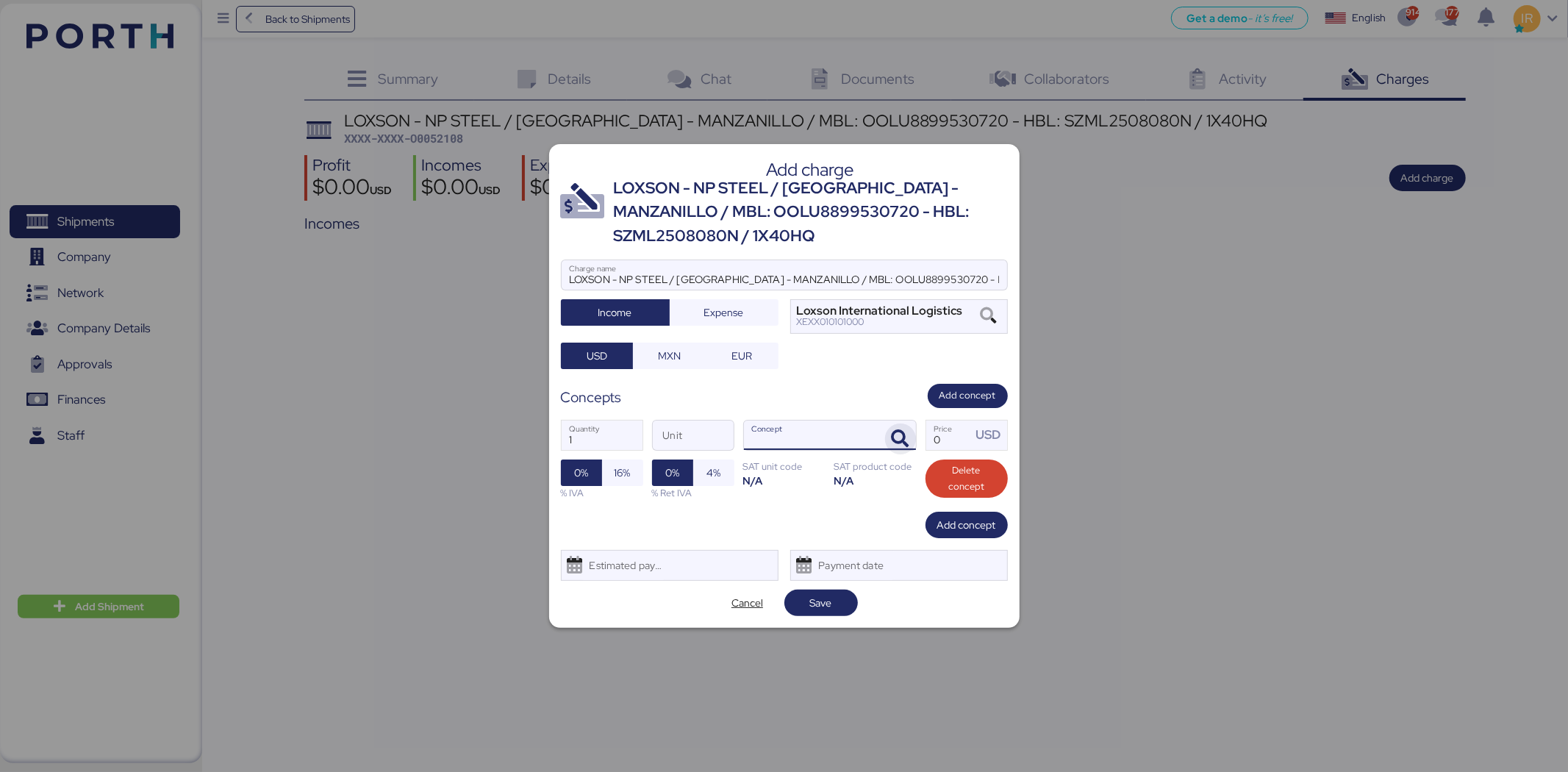
click at [905, 425] on span "button" at bounding box center [900, 439] width 31 height 31
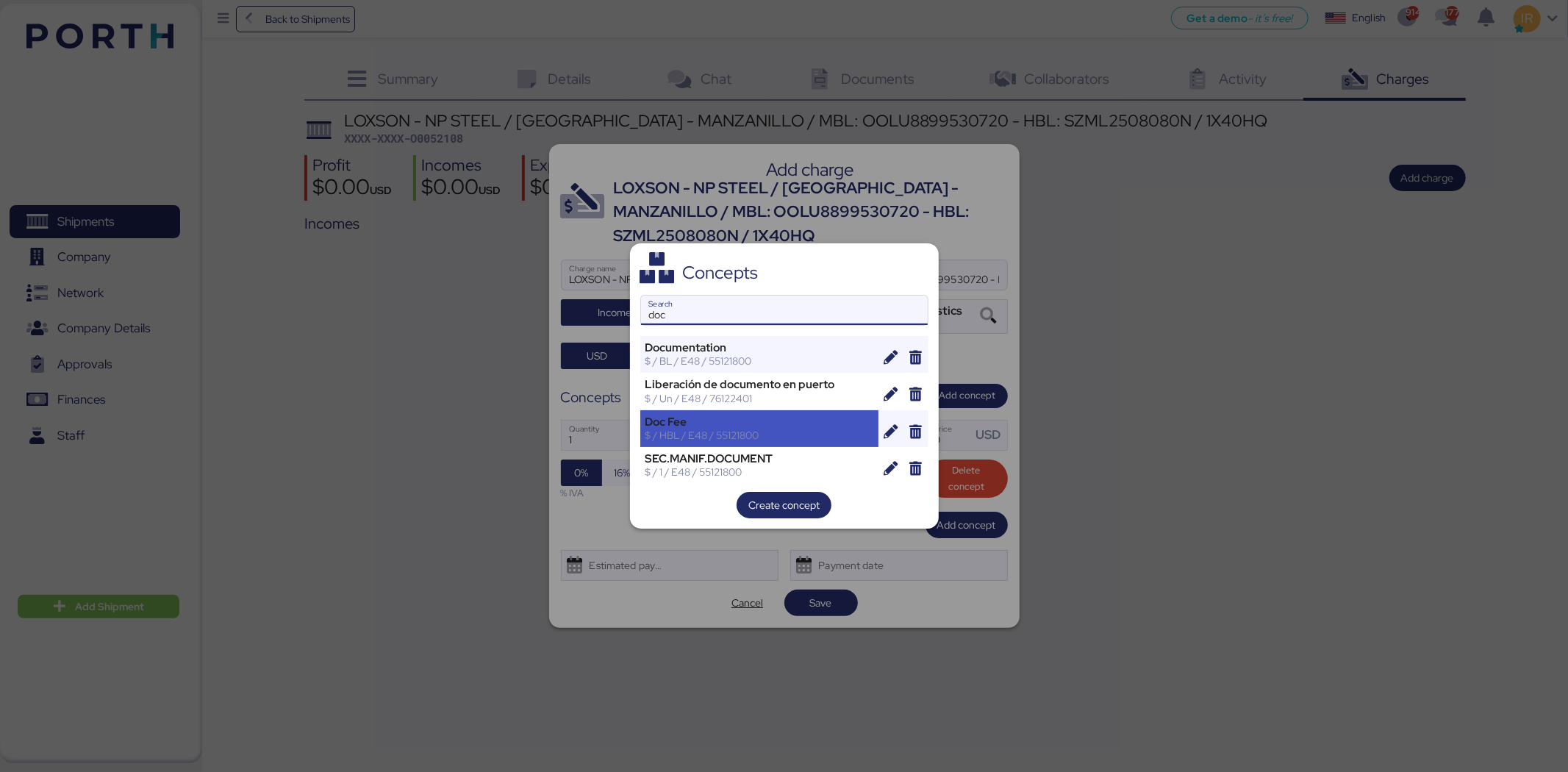
type input "doc"
click at [770, 420] on div "Doc Fee" at bounding box center [759, 421] width 229 height 13
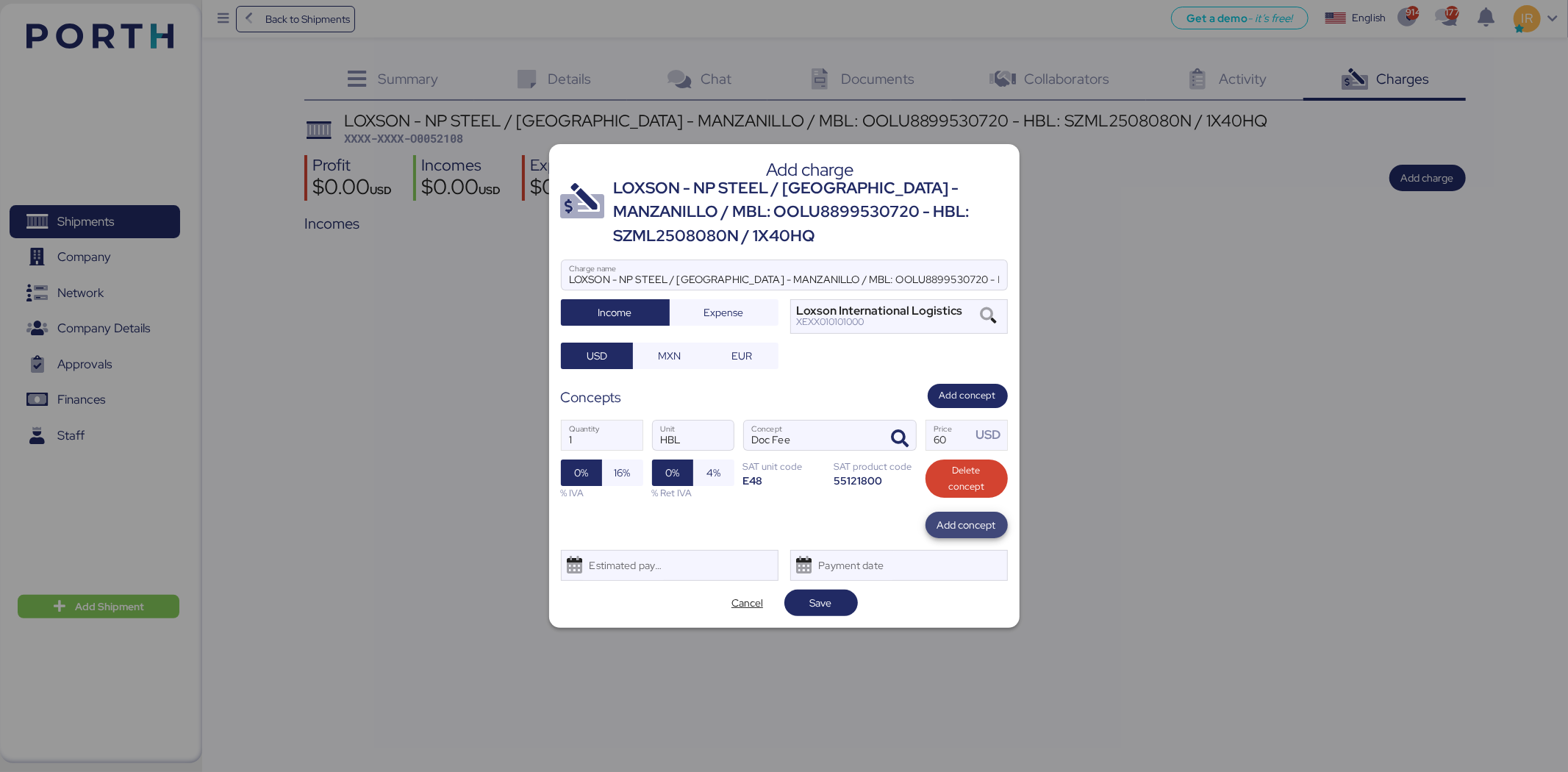
click at [954, 516] on span "Add concept" at bounding box center [967, 525] width 59 height 20
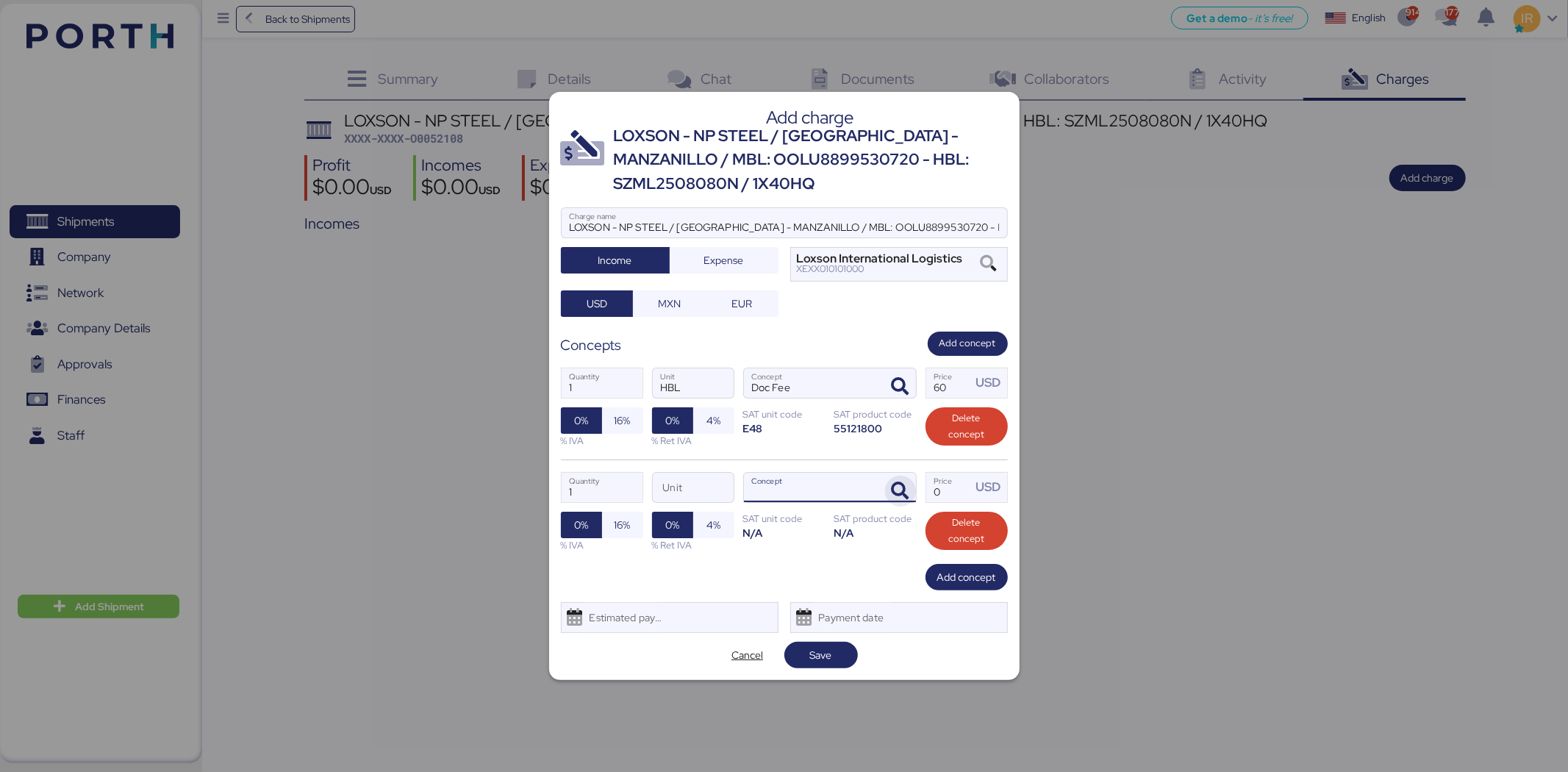
click at [901, 491] on icon "button" at bounding box center [901, 491] width 17 height 17
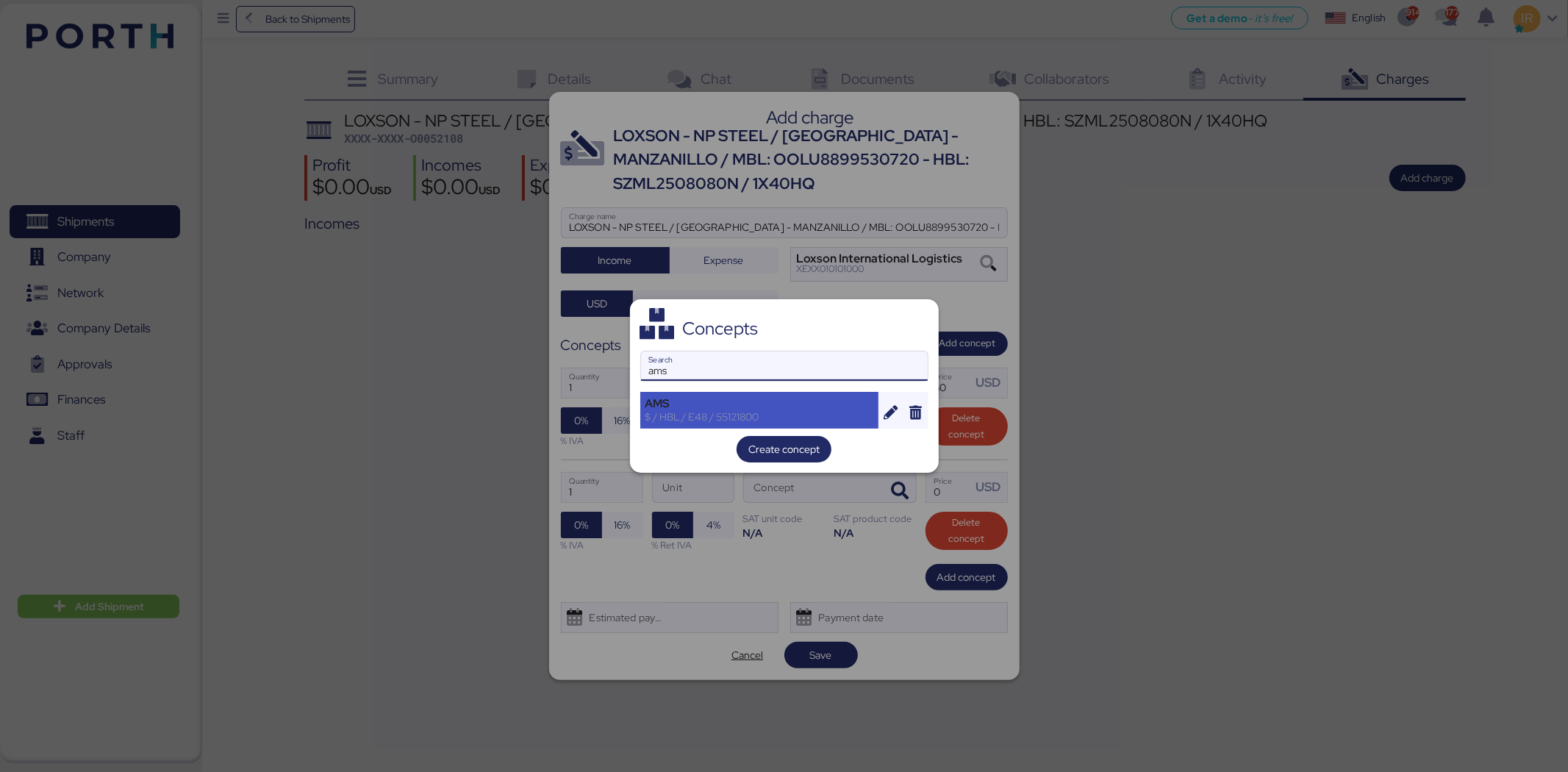
type input "ams"
click at [780, 409] on div "AMS" at bounding box center [759, 403] width 229 height 13
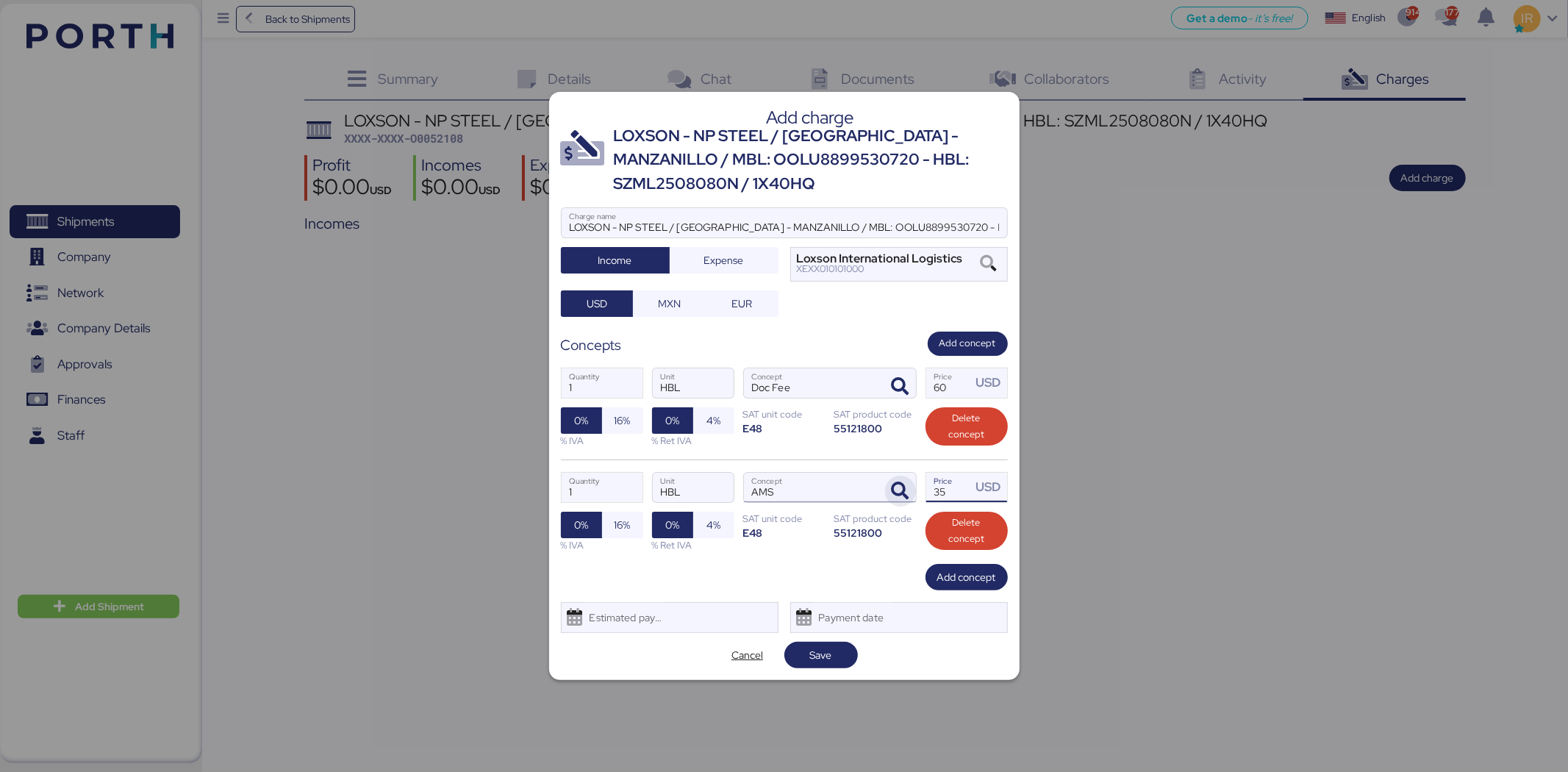
drag, startPoint x: 963, startPoint y: 488, endPoint x: 904, endPoint y: 488, distance: 59.0
click at [904, 488] on div "1 Quantity HBL Unit AMS Concept 35 Price USD 0% 16% % IVA 0% 4% % Ret IVA SAT u…" at bounding box center [784, 512] width 447 height 105
type input "40"
click at [950, 575] on span "Add concept" at bounding box center [967, 577] width 59 height 17
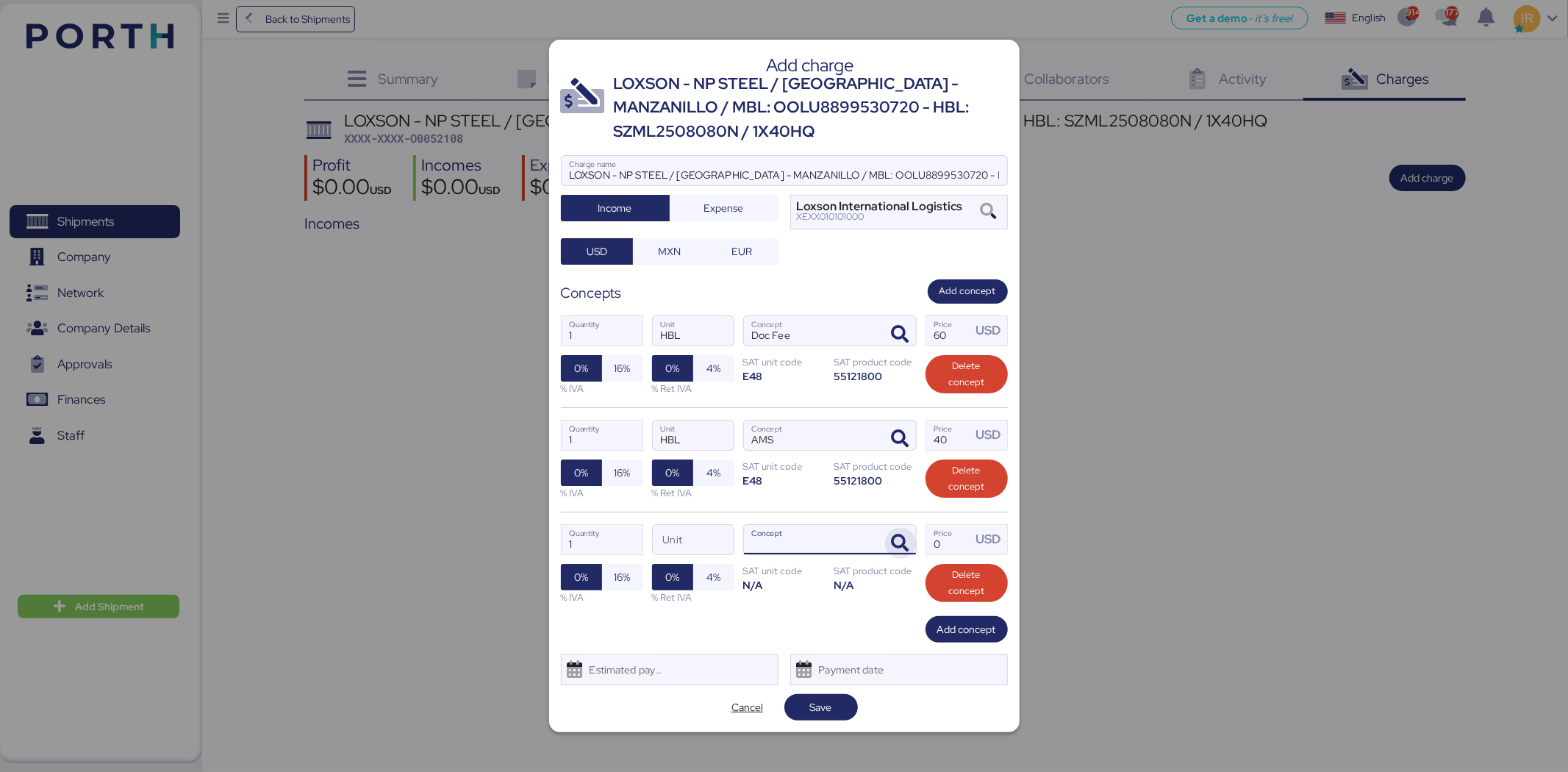
click at [905, 550] on icon "button" at bounding box center [901, 543] width 17 height 17
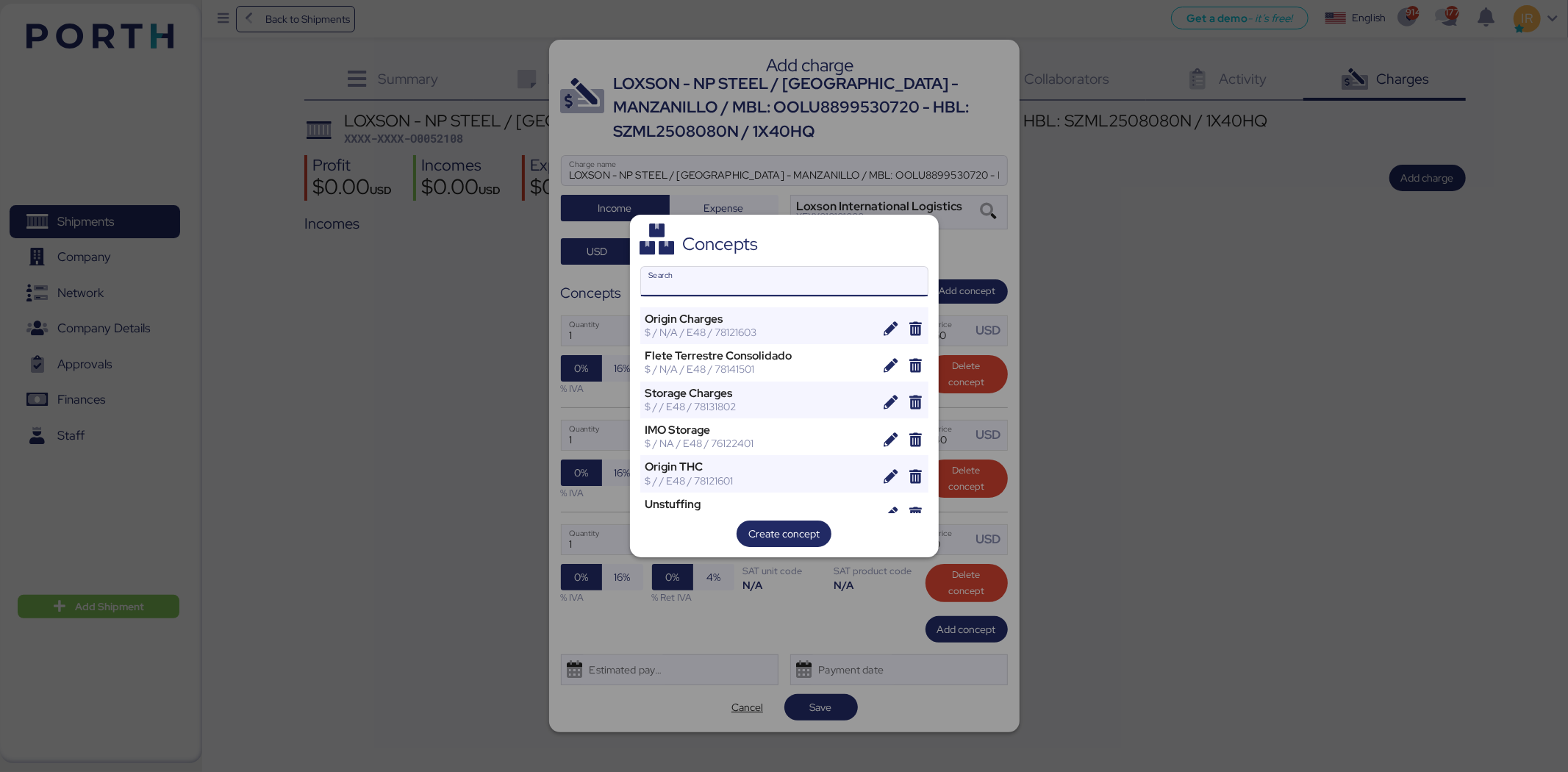
click at [776, 277] on input "Search" at bounding box center [784, 281] width 287 height 29
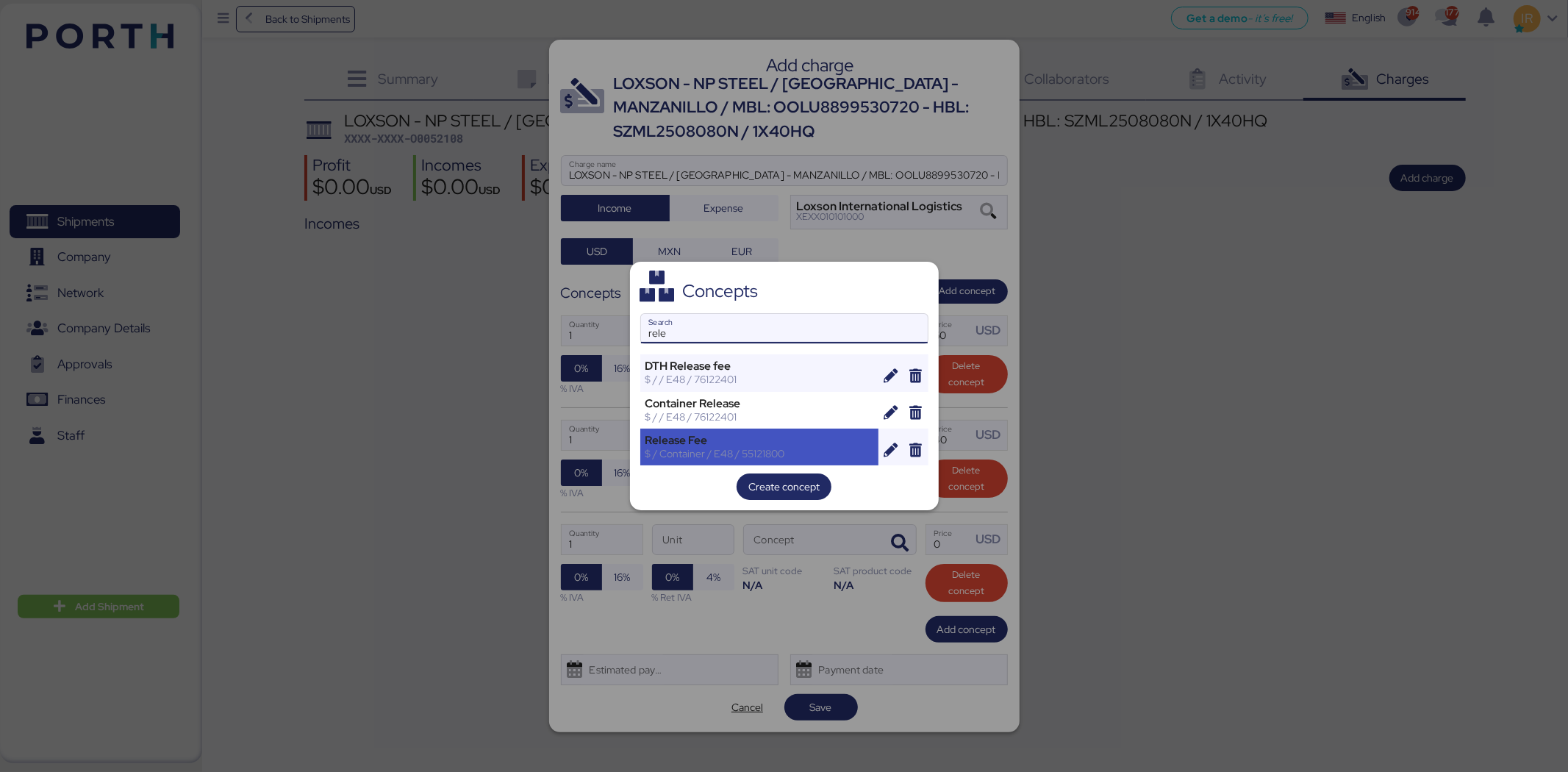
type input "rele"
click at [735, 449] on div "$ / Container / E48 / 55121800" at bounding box center [759, 454] width 229 height 13
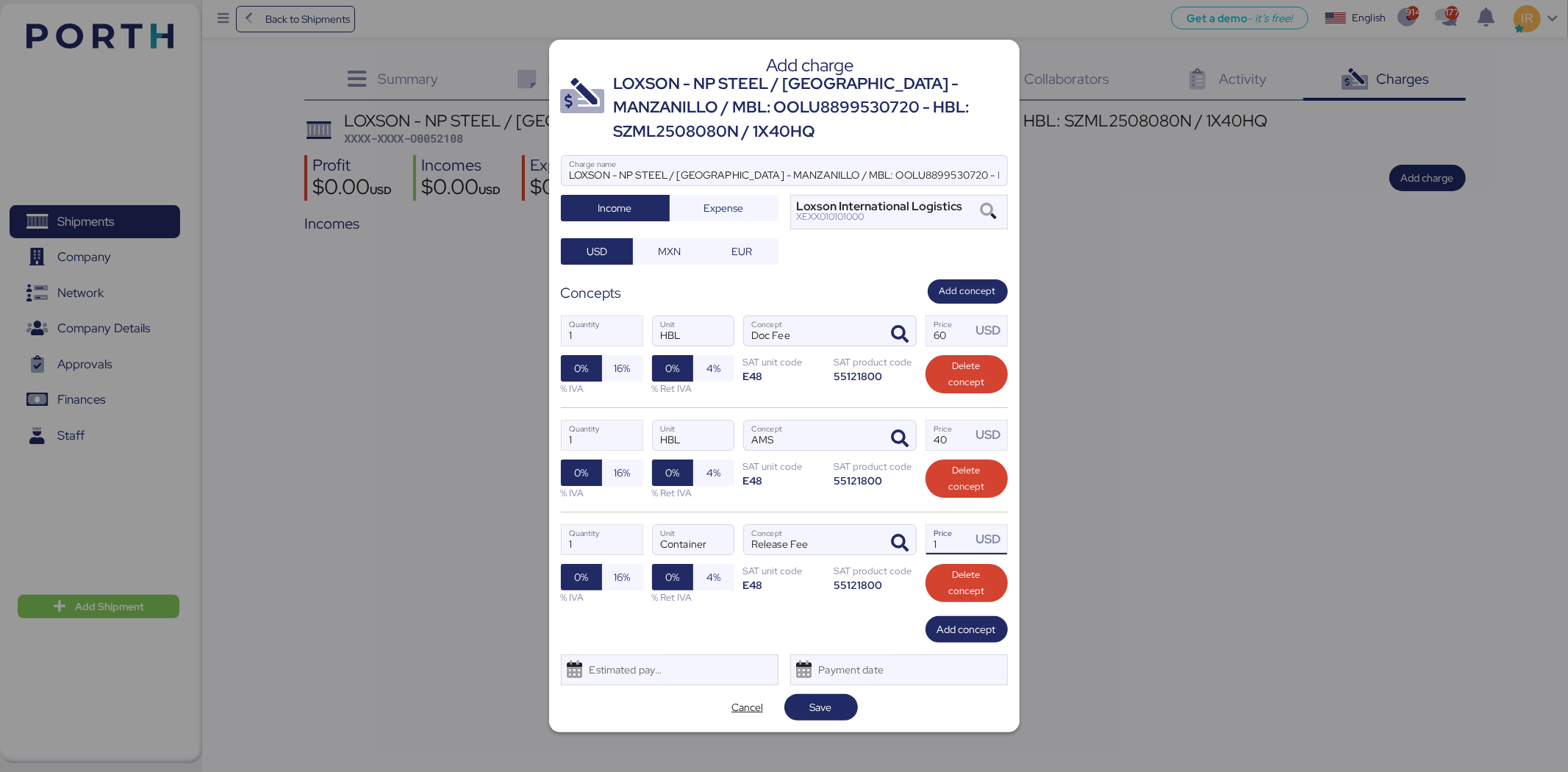
click at [960, 549] on input "1" at bounding box center [949, 539] width 46 height 29
type input "145"
click at [953, 623] on span "Add concept" at bounding box center [967, 629] width 59 height 17
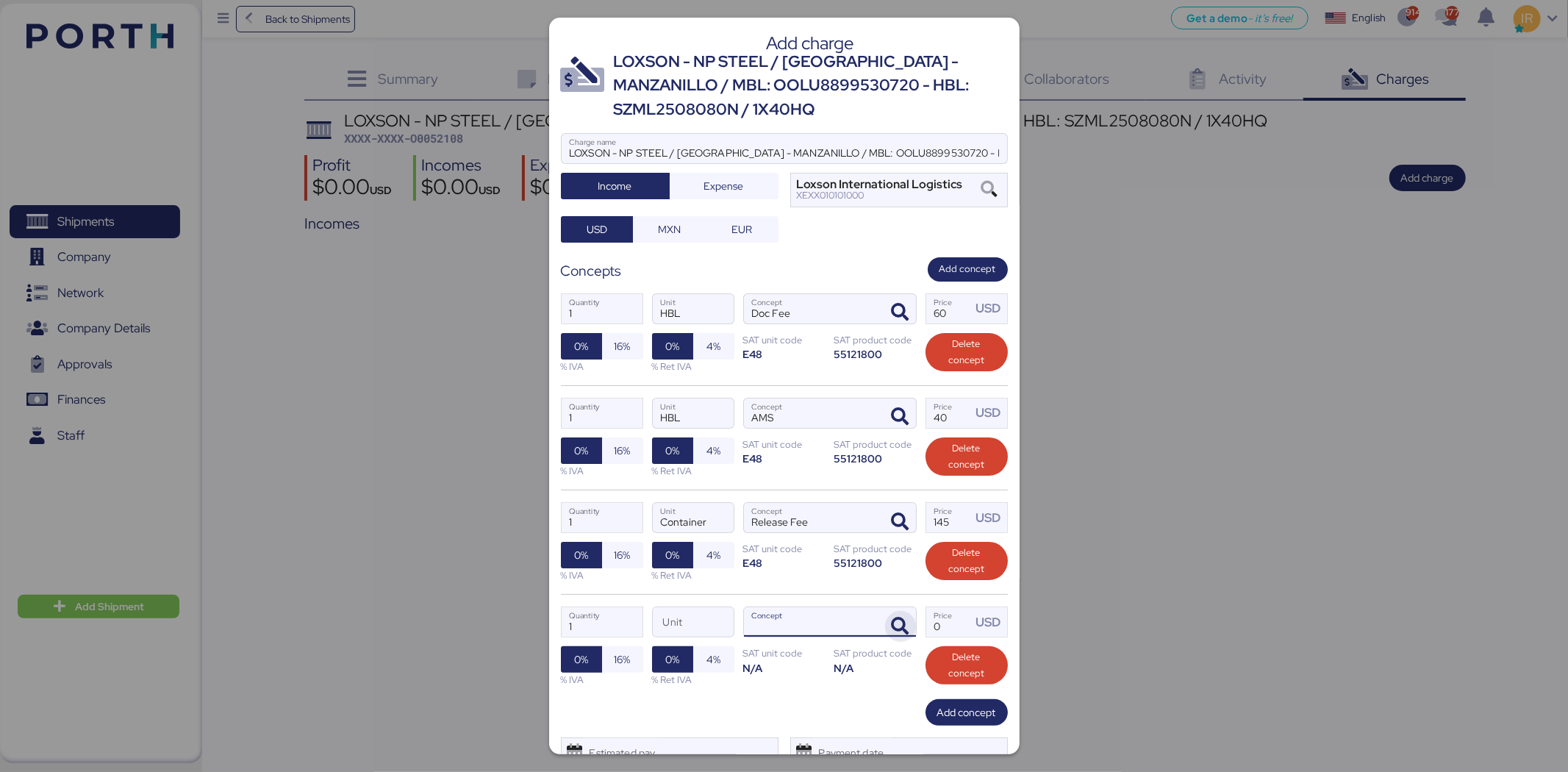
click at [892, 633] on icon "button" at bounding box center [901, 627] width 17 height 17
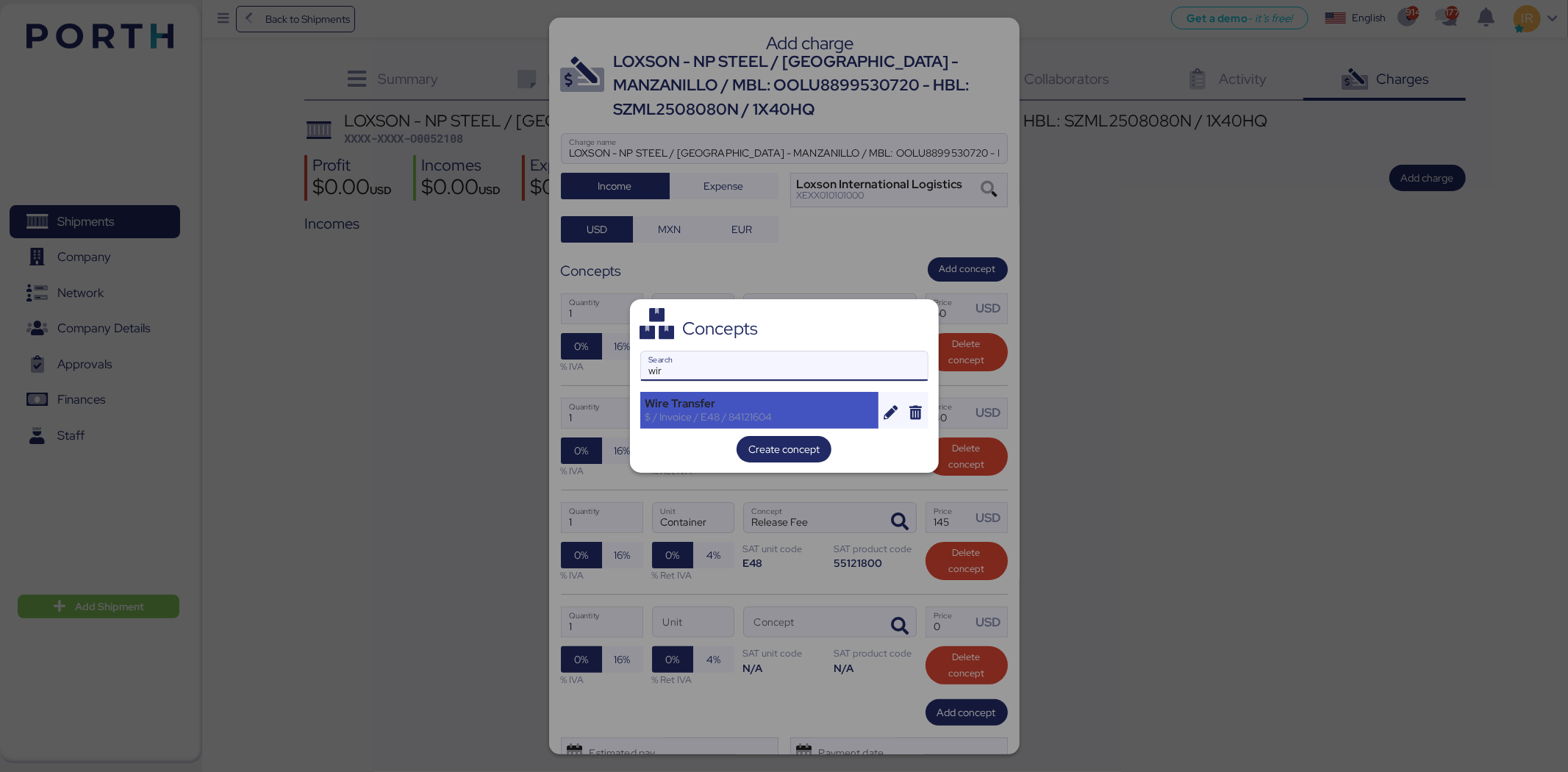
type input "wir"
click at [716, 397] on div "Wire Transfer" at bounding box center [759, 403] width 229 height 13
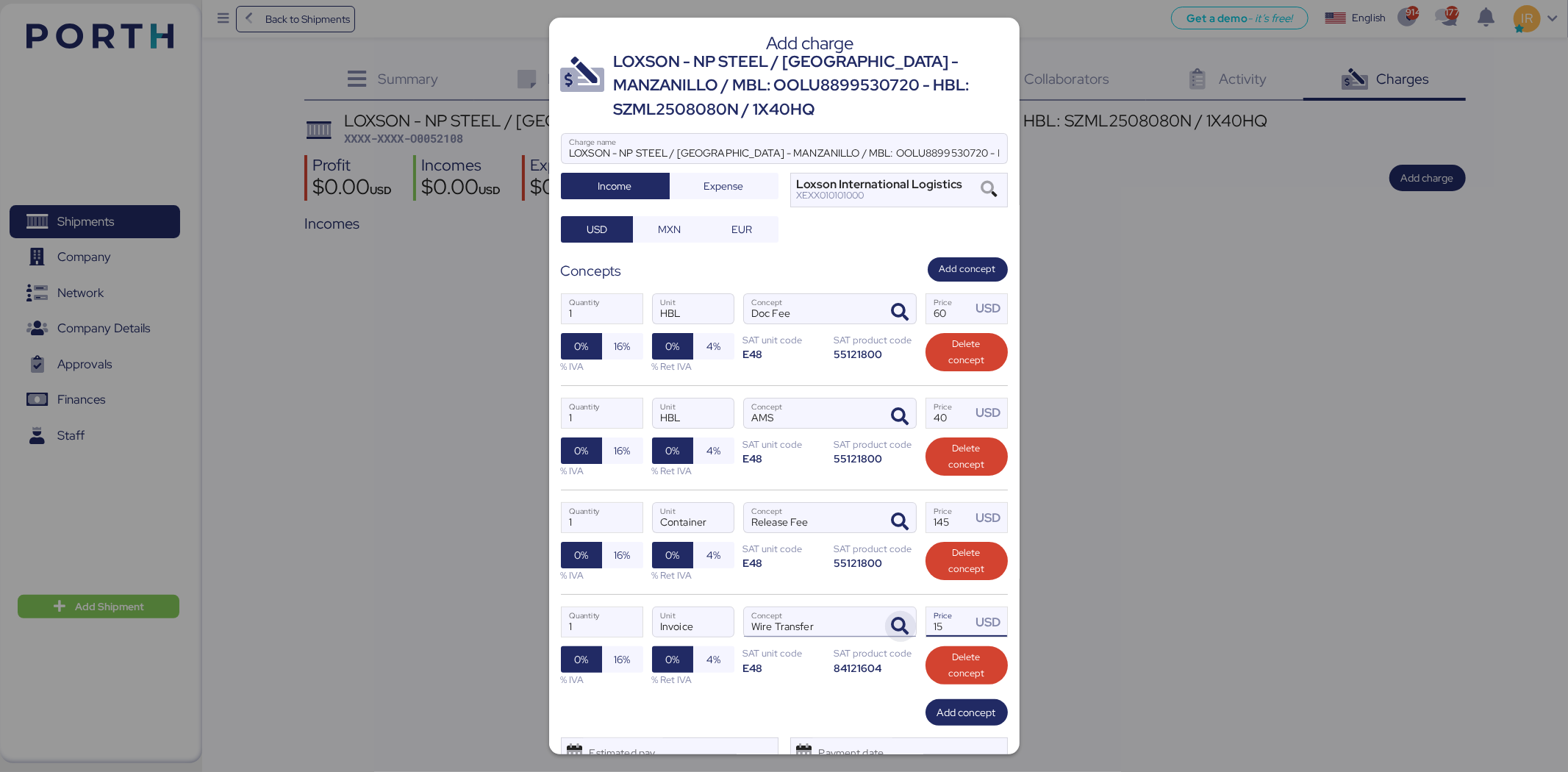
drag, startPoint x: 957, startPoint y: 631, endPoint x: 891, endPoint y: 625, distance: 66.3
click at [891, 625] on div "1 Quantity Invoice Unit Wire Transfer Concept 15 Price USD 0% 16% % IVA 0% 4% %…" at bounding box center [784, 646] width 447 height 105
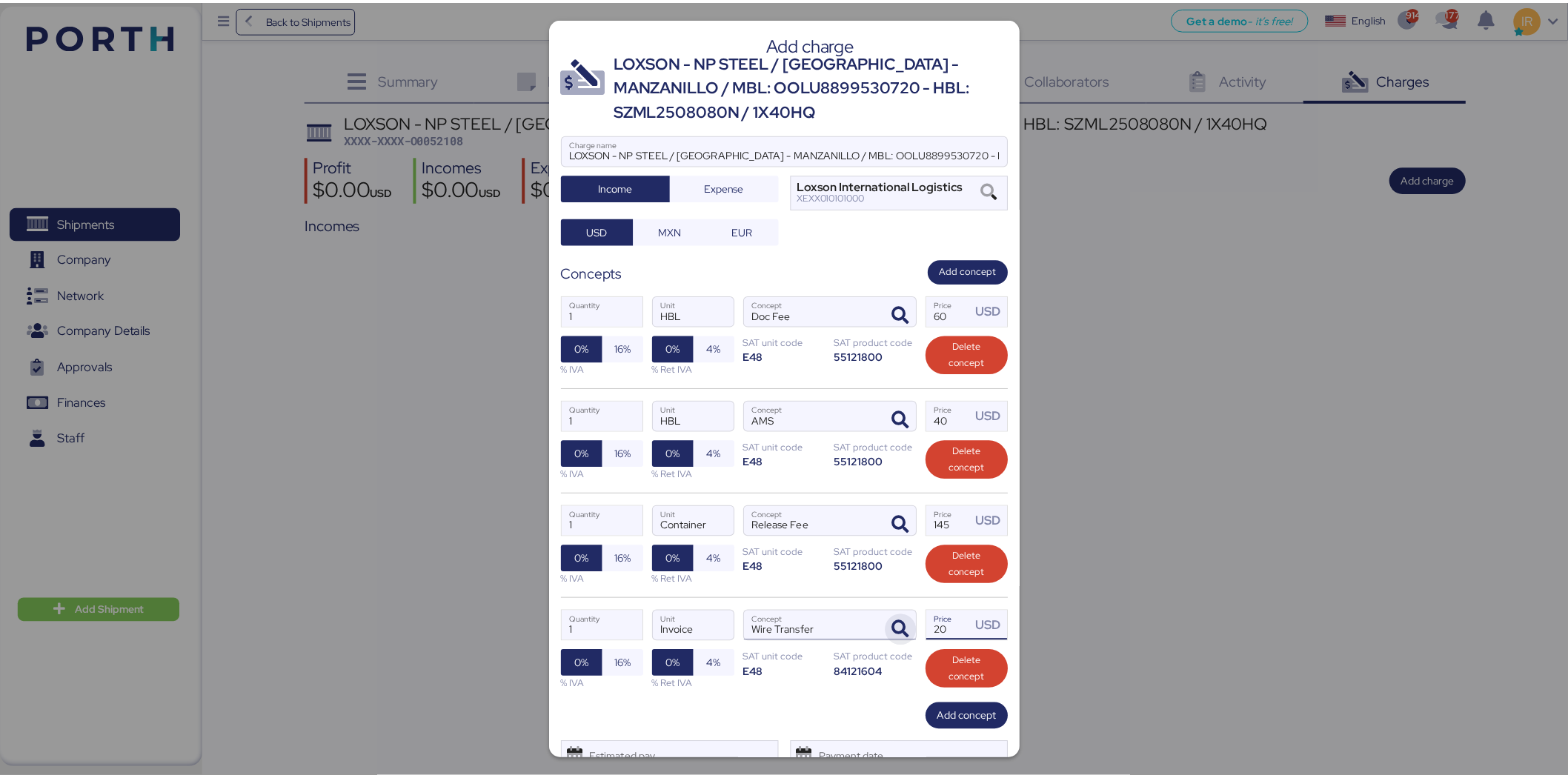
scroll to position [63, 0]
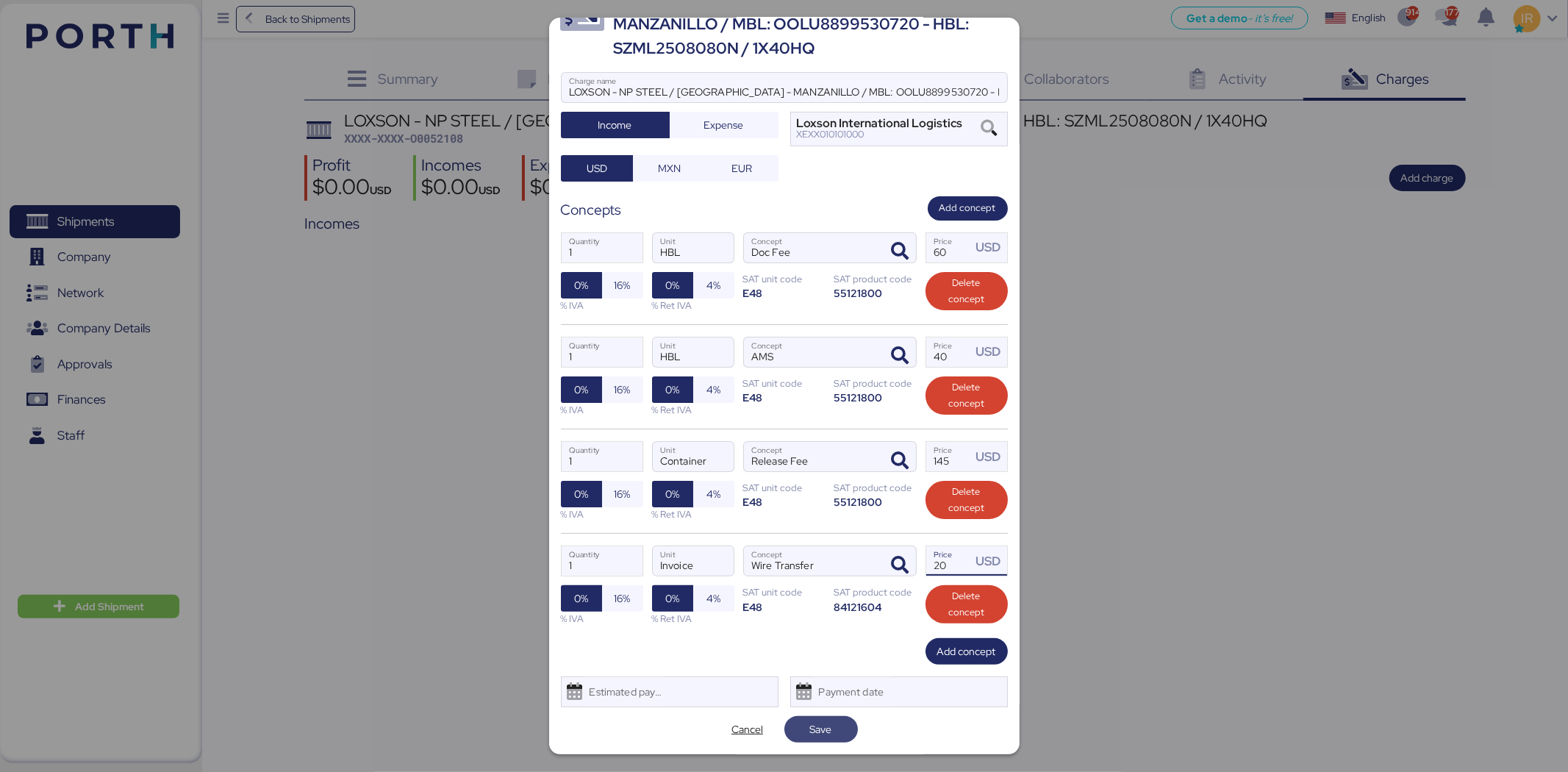
type input "20"
click at [819, 731] on span "Save" at bounding box center [821, 730] width 22 height 17
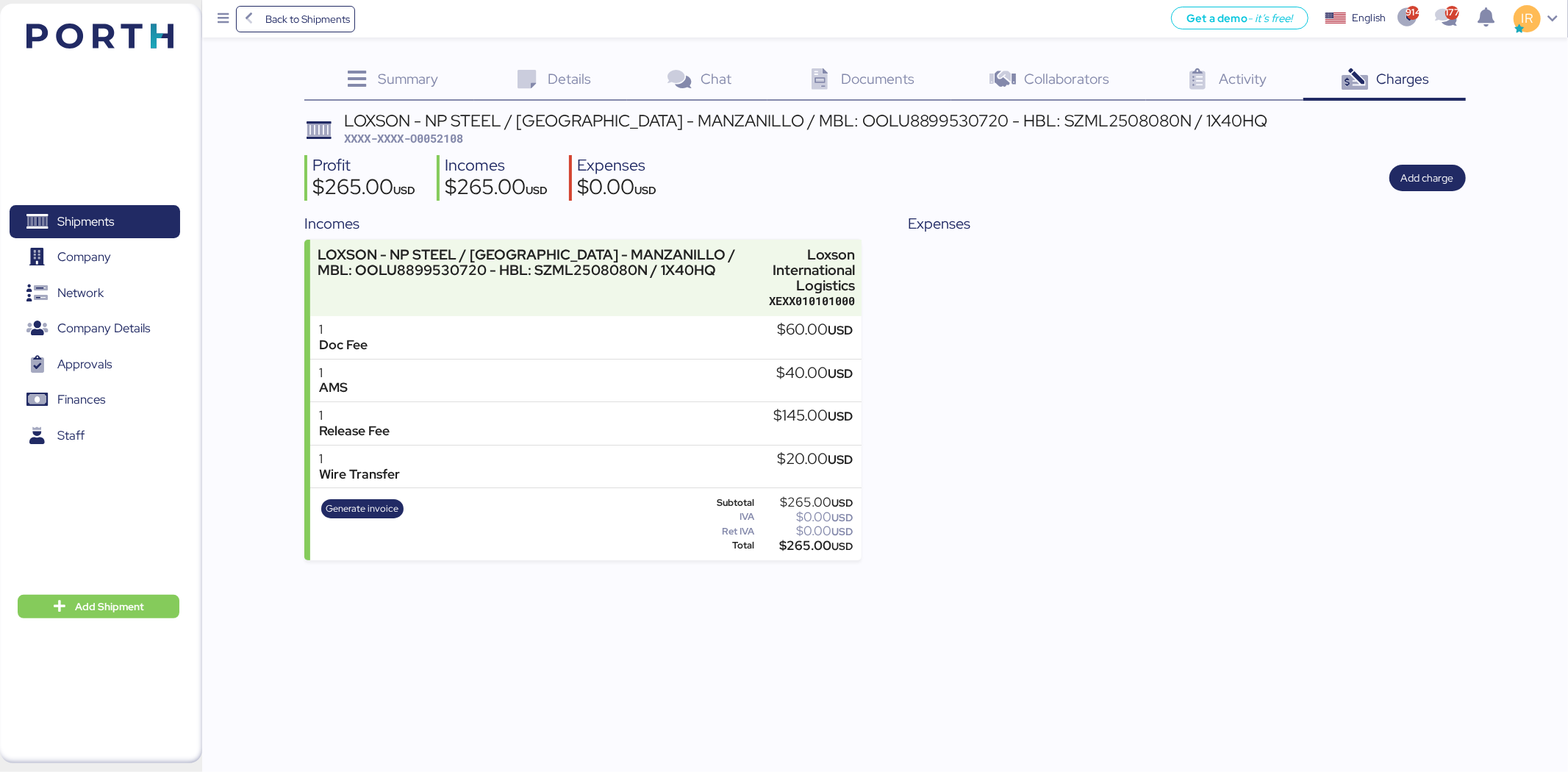
click at [554, 112] on div "LOXSON - NP STEEL / [GEOGRAPHIC_DATA] - MANZANILLO / MBL: OOLU8899530720 - HBL:…" at bounding box center [806, 120] width 924 height 17
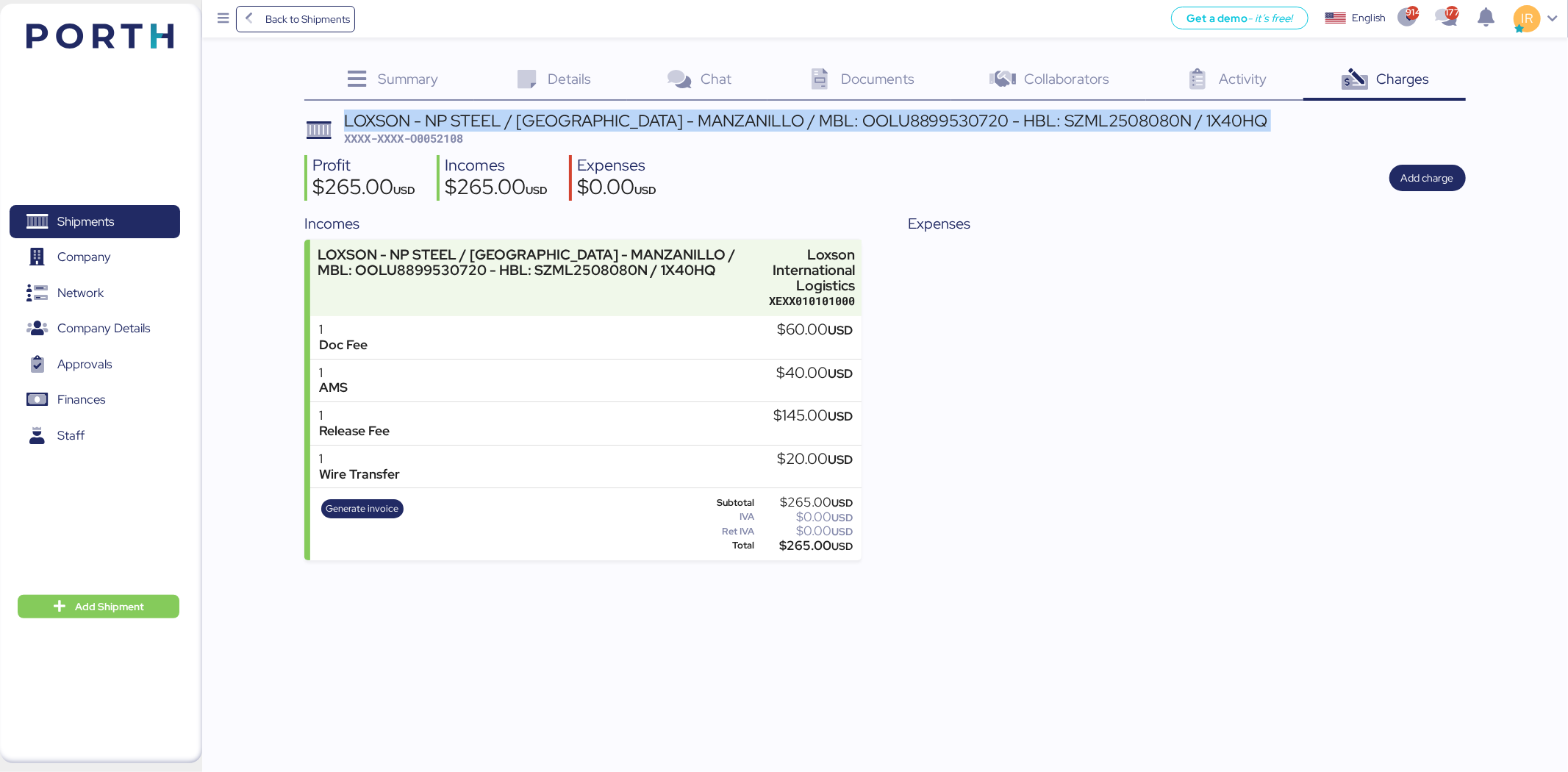
click at [554, 112] on div "LOXSON - NP STEEL / [GEOGRAPHIC_DATA] - MANZANILLO / MBL: OOLU8899530720 - HBL:…" at bounding box center [806, 120] width 924 height 17
copy div "LOXSON - NP STEEL / [GEOGRAPHIC_DATA] - MANZANILLO / MBL: OOLU8899530720 - HBL:…"
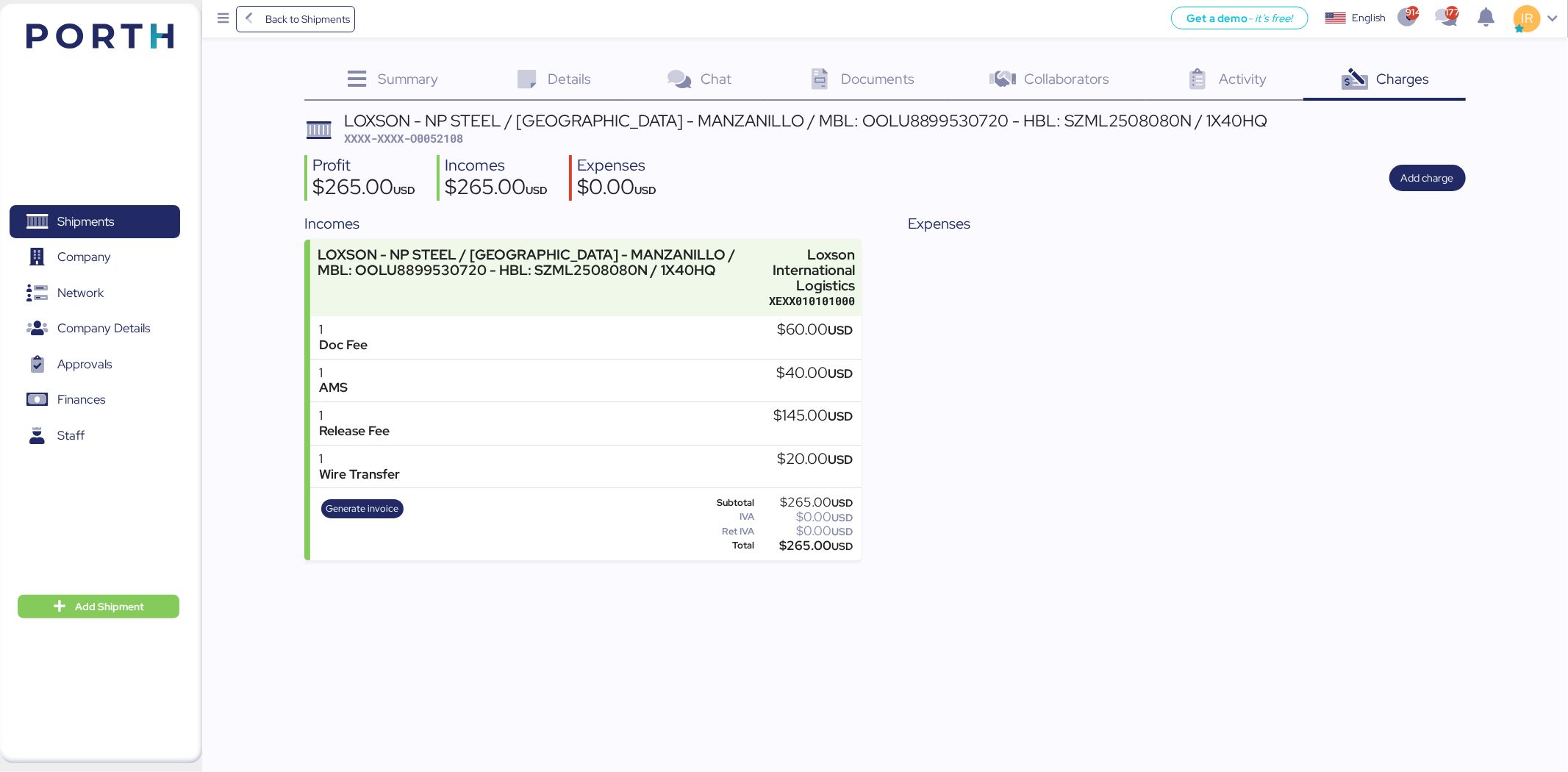
click at [443, 142] on span "XXXX-XXXX-O0052108" at bounding box center [404, 138] width 119 height 15
copy span "O0052108"
click at [141, 216] on span "Shipments" at bounding box center [94, 221] width 158 height 21
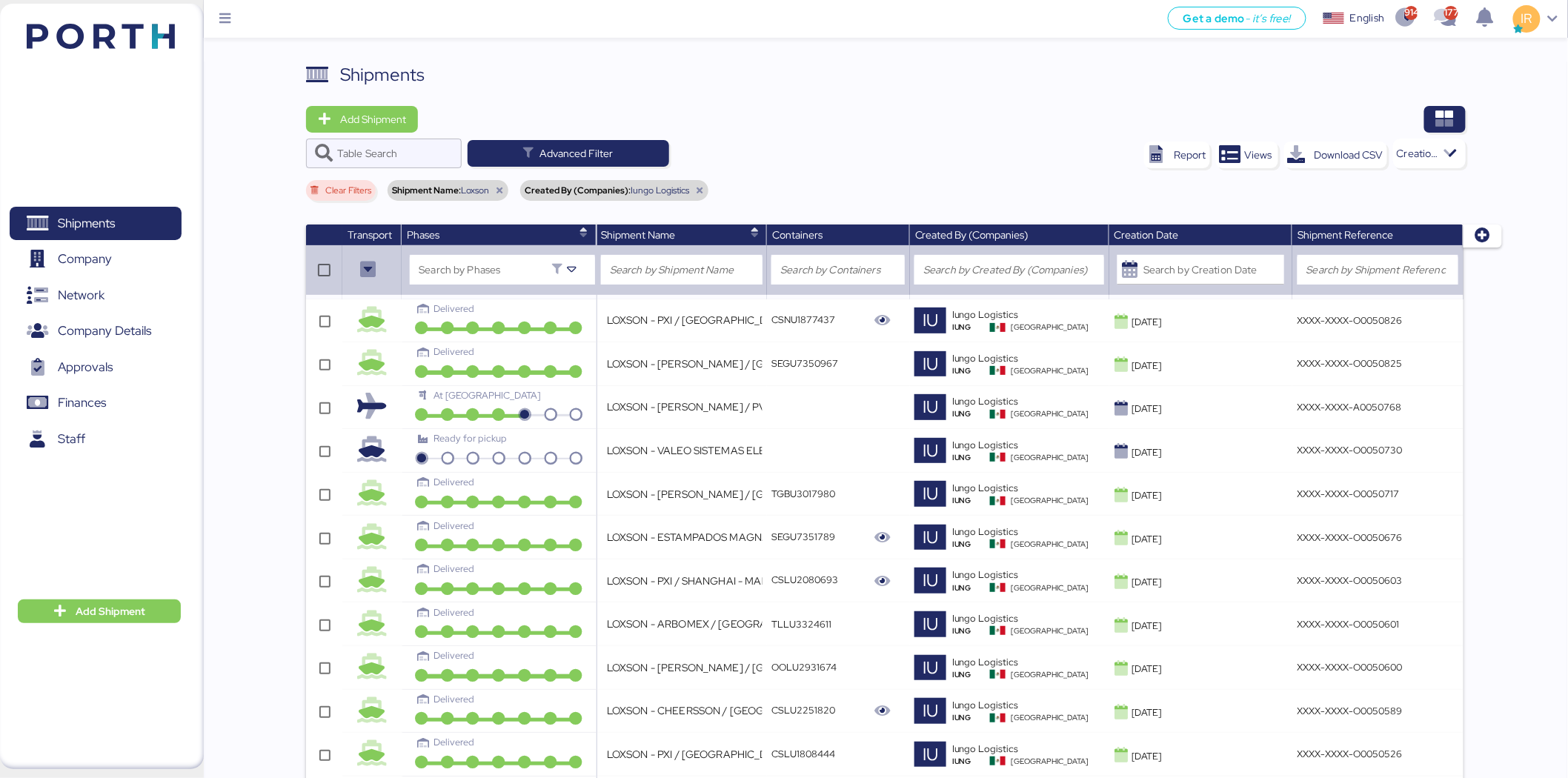
scroll to position [3495, 0]
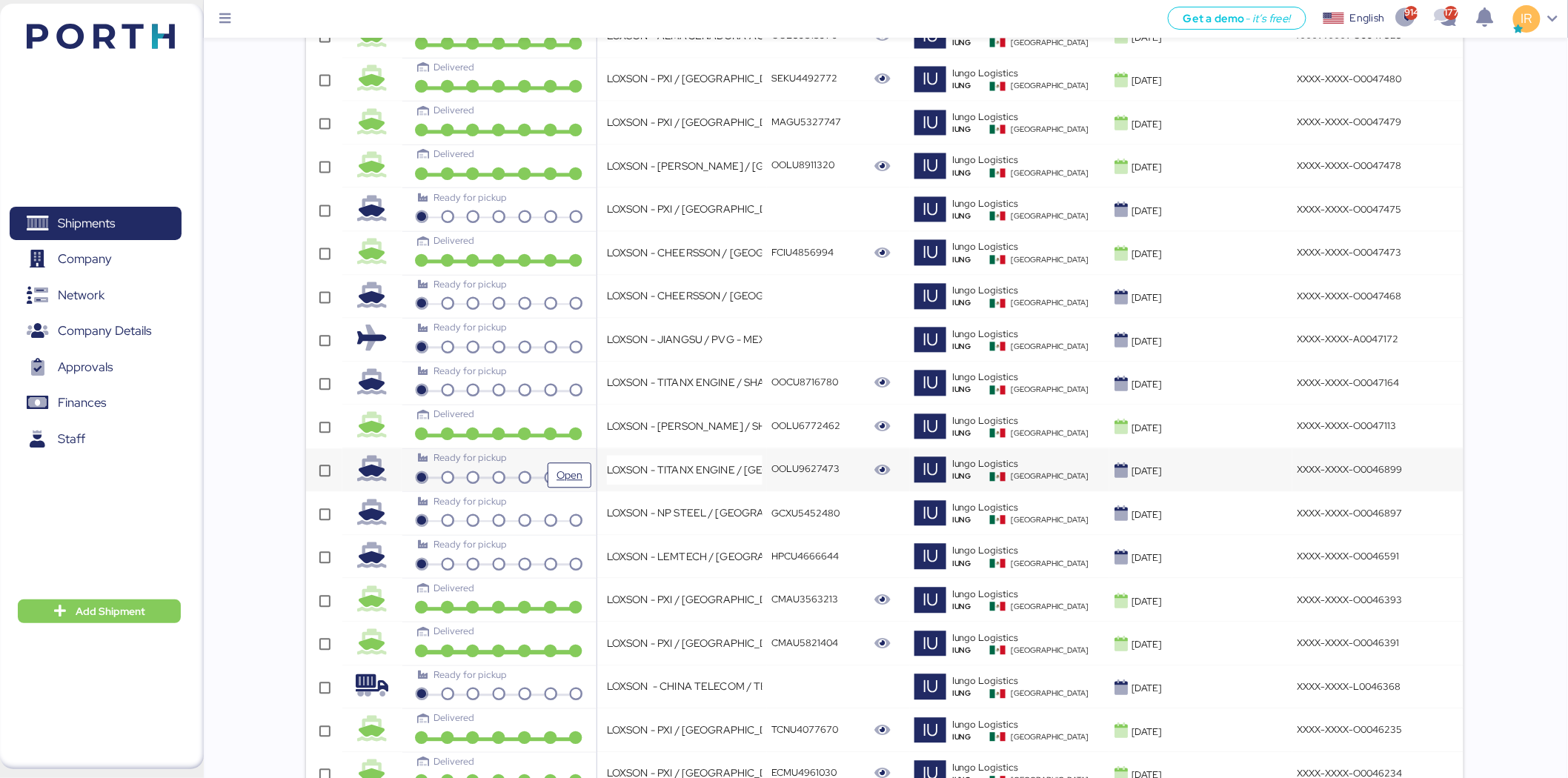
click at [522, 471] on div "Ready for pickup" at bounding box center [499, 464] width 185 height 26
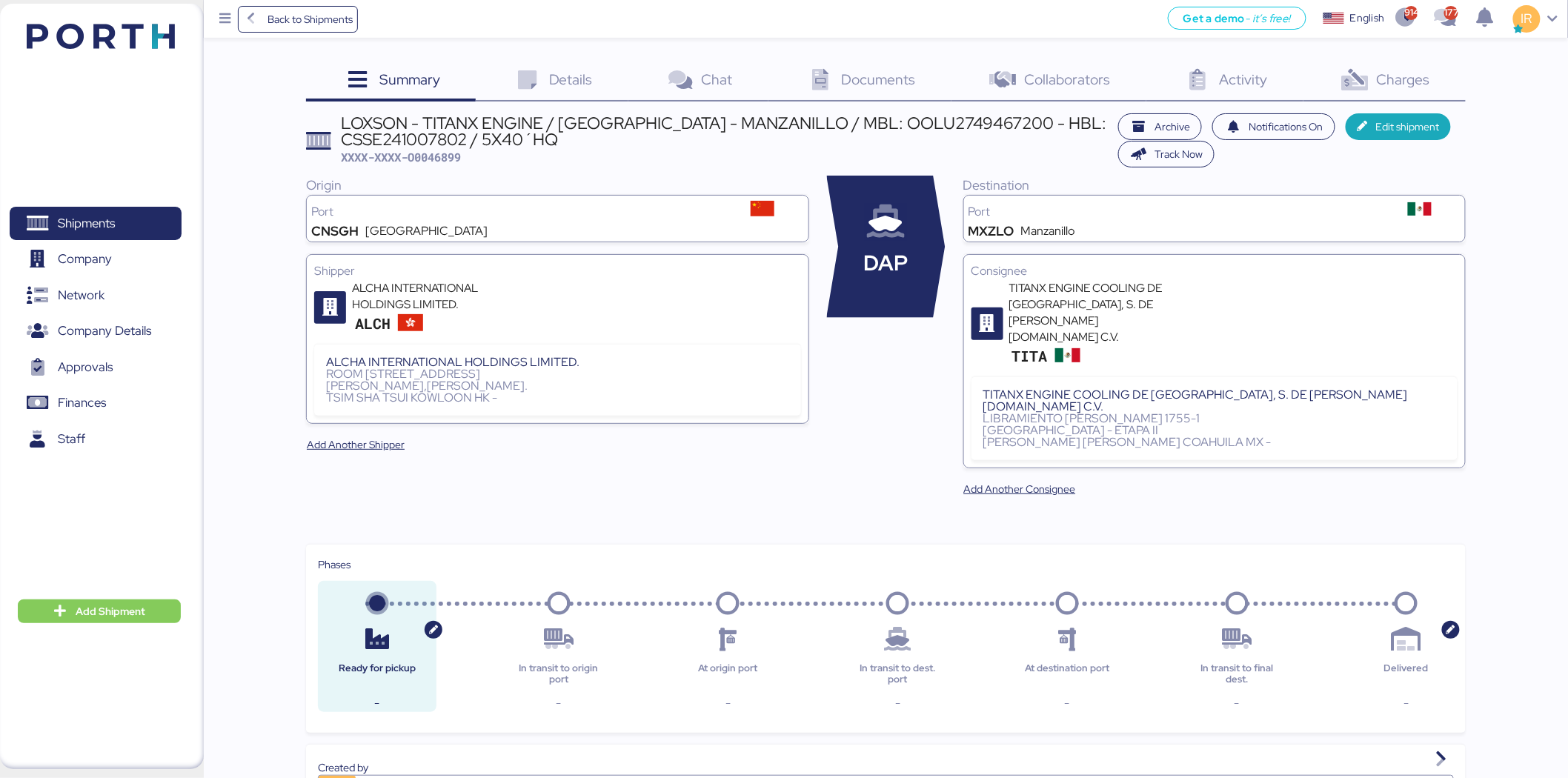
click at [616, 120] on div "LOXSON - TITANX ENGINE / SHANGHAI - MANZANILLO / MBL: OOLU2749467200 - HBL: CSS…" at bounding box center [726, 132] width 769 height 33
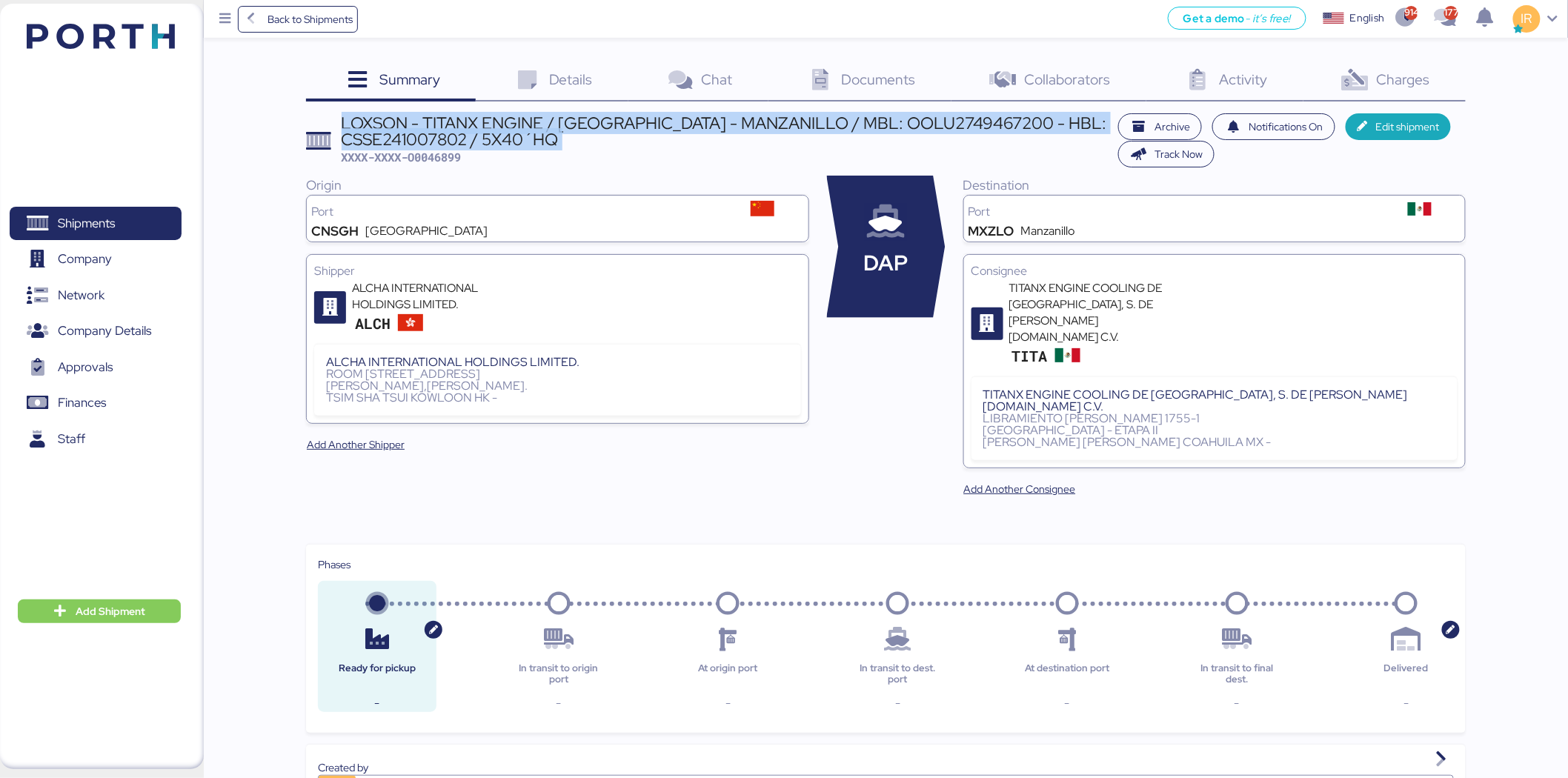
click at [616, 120] on div "LOXSON - TITANX ENGINE / SHANGHAI - MANZANILLO / MBL: OOLU2749467200 - HBL: CSS…" at bounding box center [726, 132] width 769 height 33
copy div "LOXSON - TITANX ENGINE / SHANGHAI - MANZANILLO / MBL: OOLU2749467200 - HBL: CSS…"
click at [1355, 79] on icon at bounding box center [1355, 80] width 32 height 21
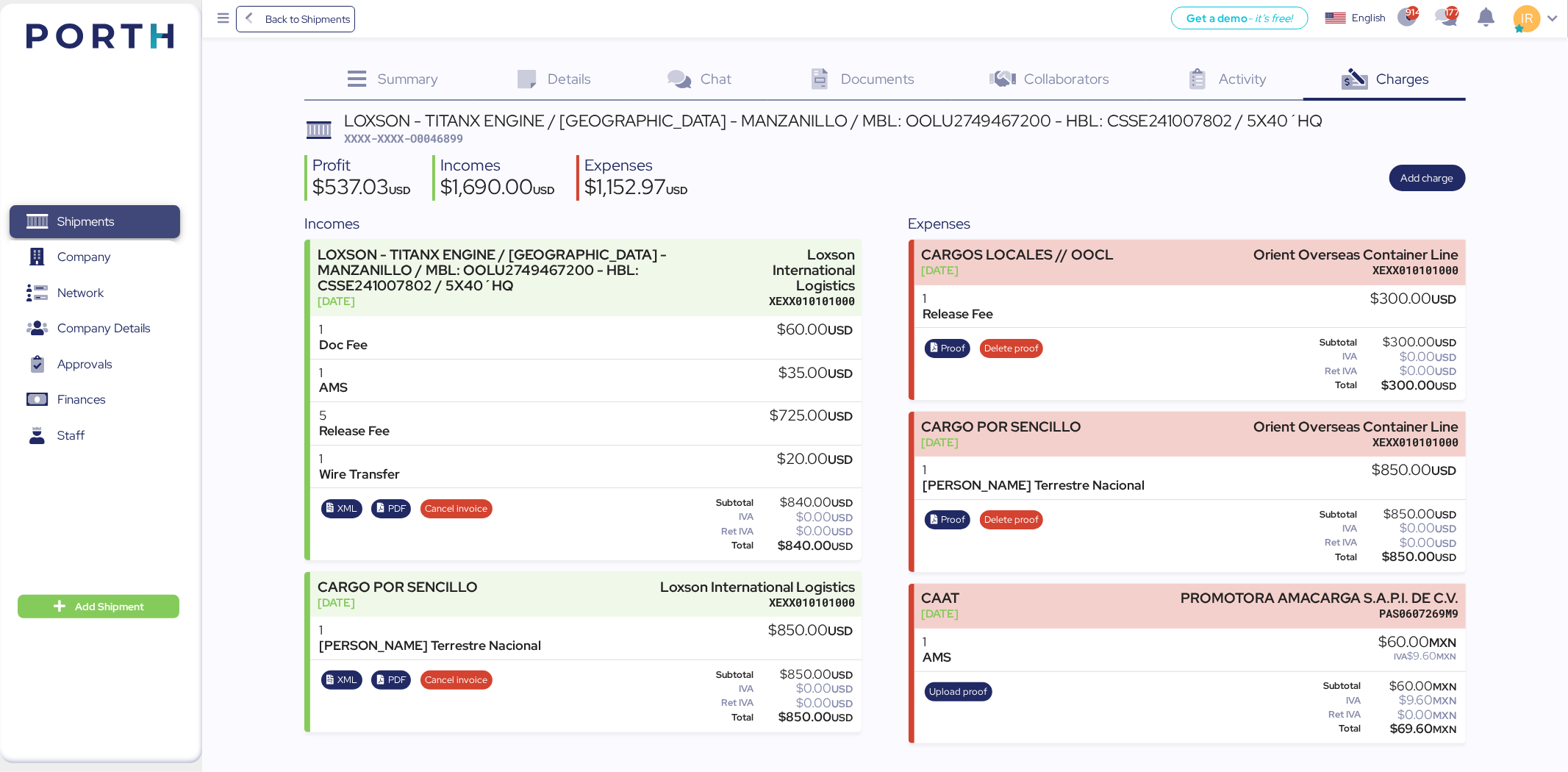
click at [141, 224] on span "Shipments" at bounding box center [94, 221] width 158 height 21
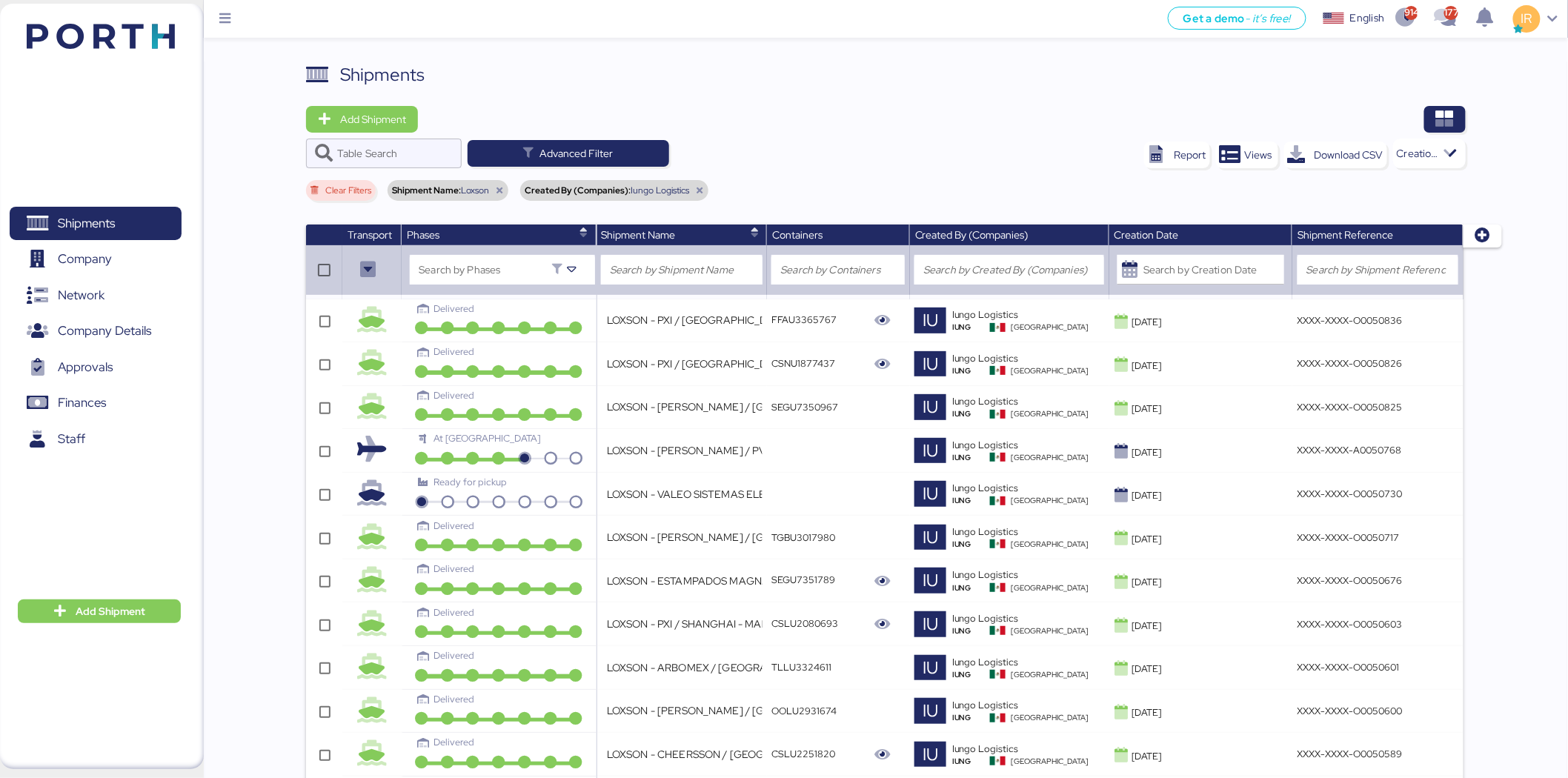
scroll to position [1931, 0]
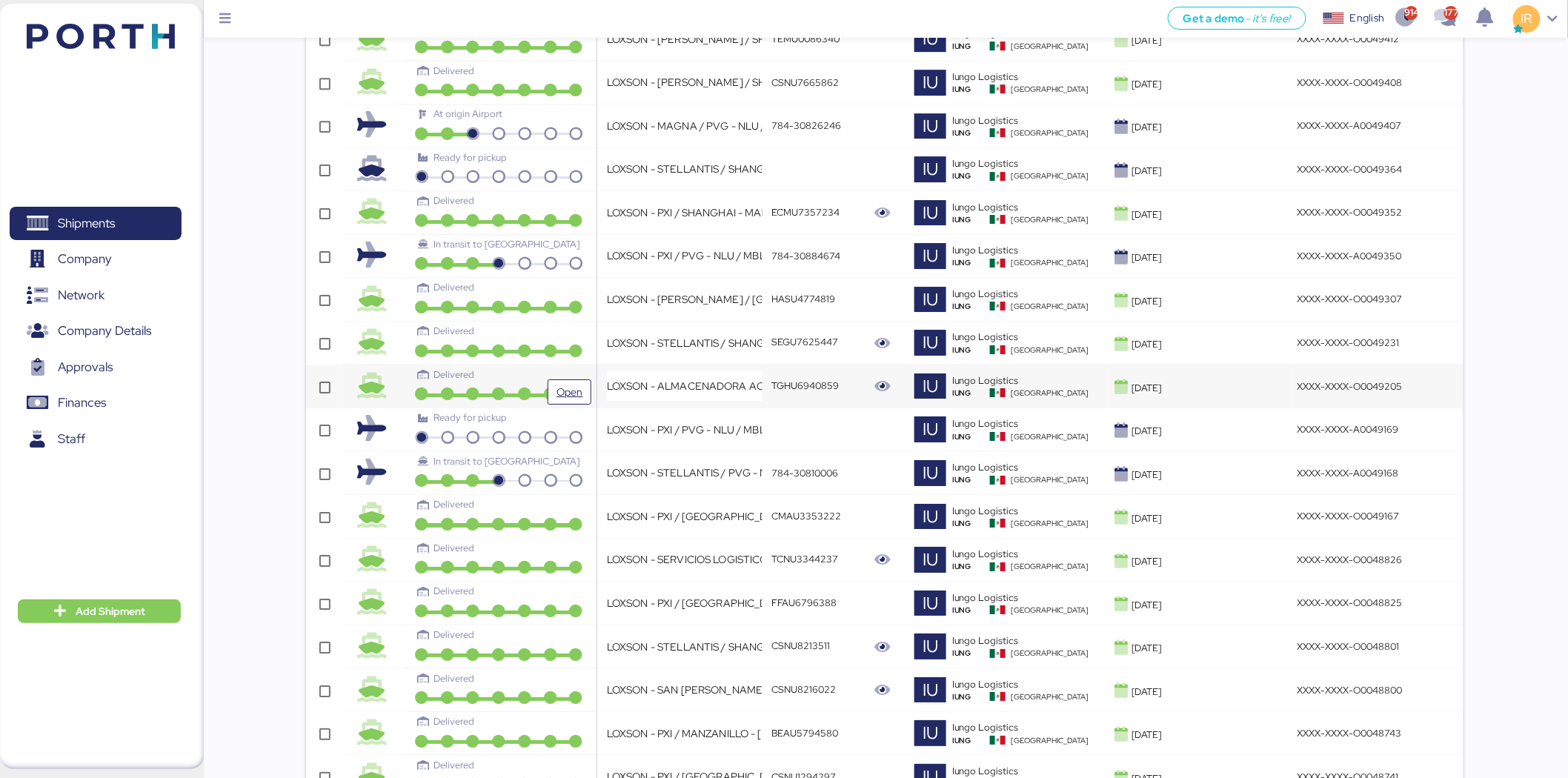
click at [552, 375] on div "Delivered" at bounding box center [499, 375] width 162 height 14
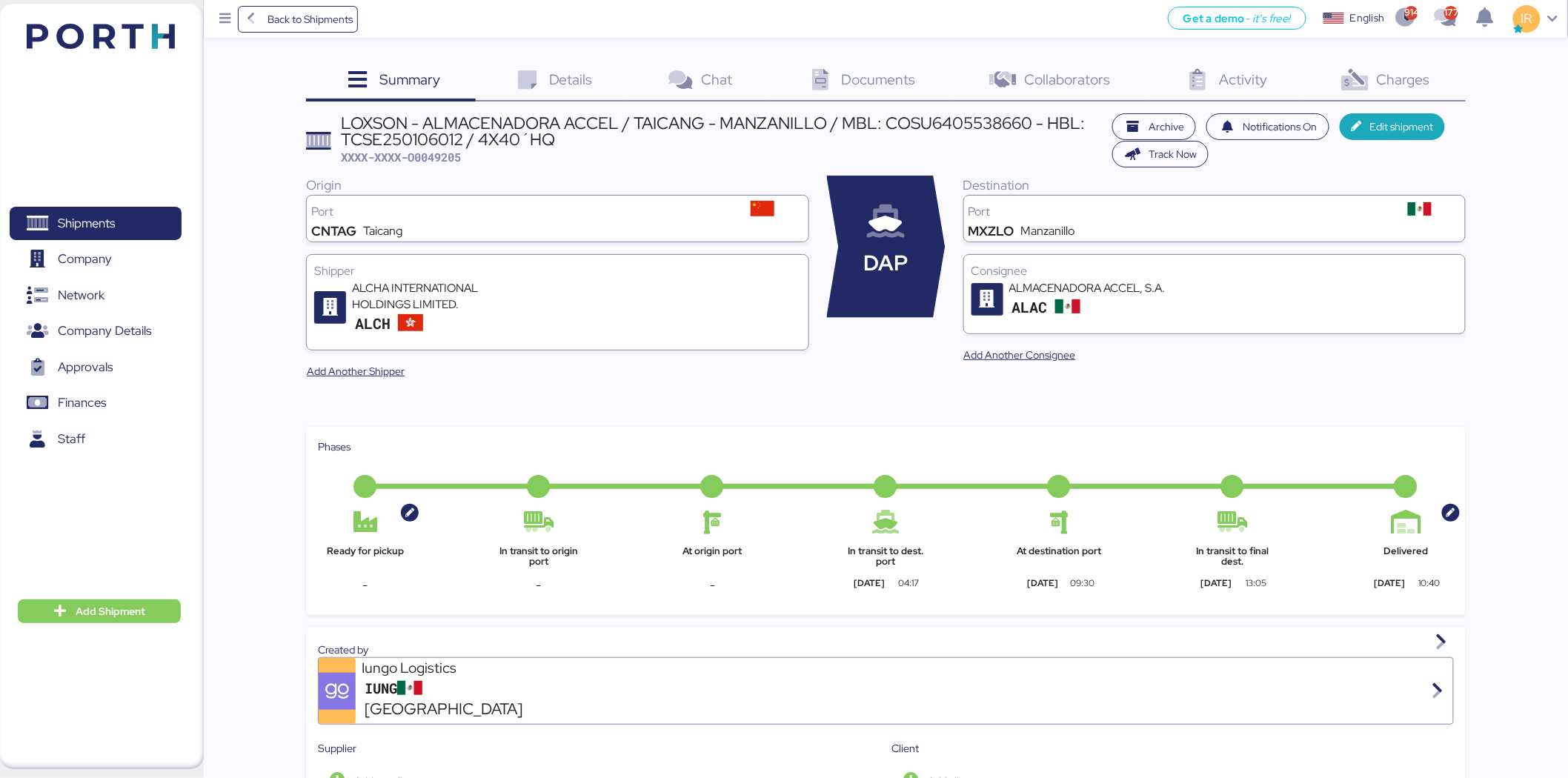
click at [506, 135] on div "LOXSON - ALMACENADORA ACCEL / TAICANG - MANZANILLO / MBL: COSU6405538660 - HBL:…" at bounding box center [723, 132] width 763 height 33
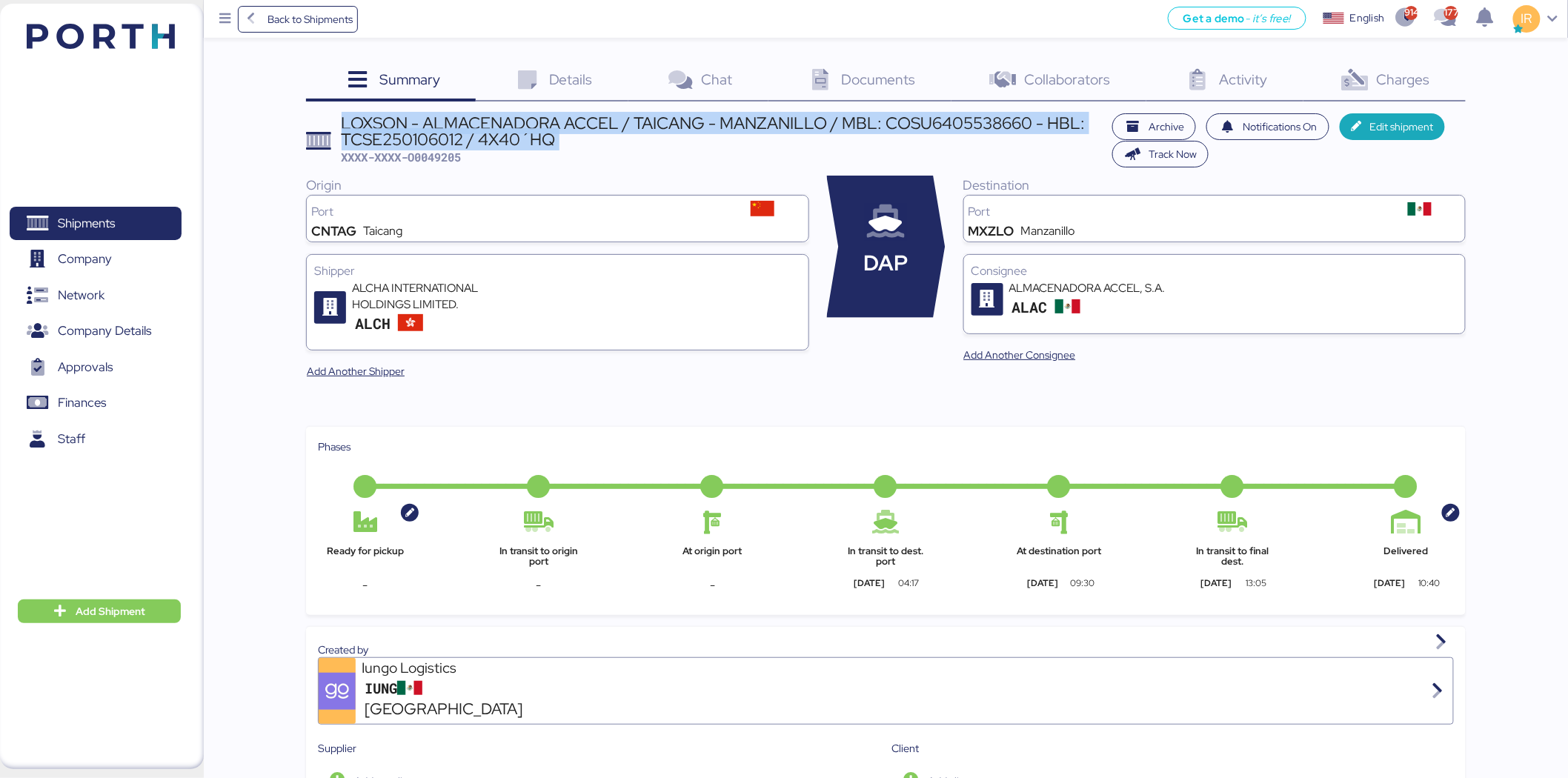
click at [506, 135] on div "LOXSON - ALMACENADORA ACCEL / TAICANG - MANZANILLO / MBL: COSU6405538660 - HBL:…" at bounding box center [723, 132] width 763 height 33
copy div "LOXSON - ALMACENADORA ACCEL / TAICANG - MANZANILLO / MBL: COSU6405538660 - HBL:…"
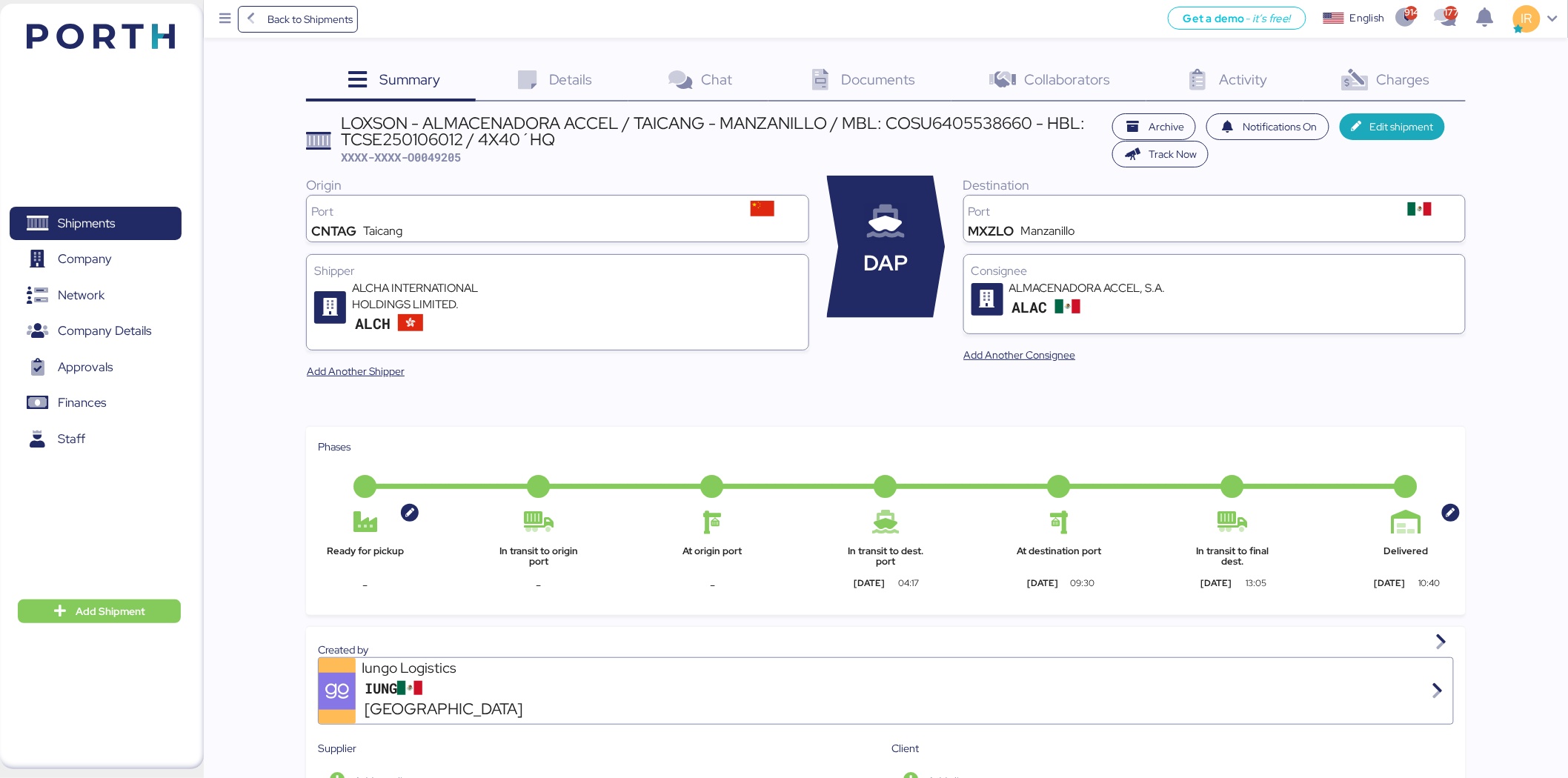
click at [1394, 63] on div "Charges 0" at bounding box center [1384, 82] width 162 height 40
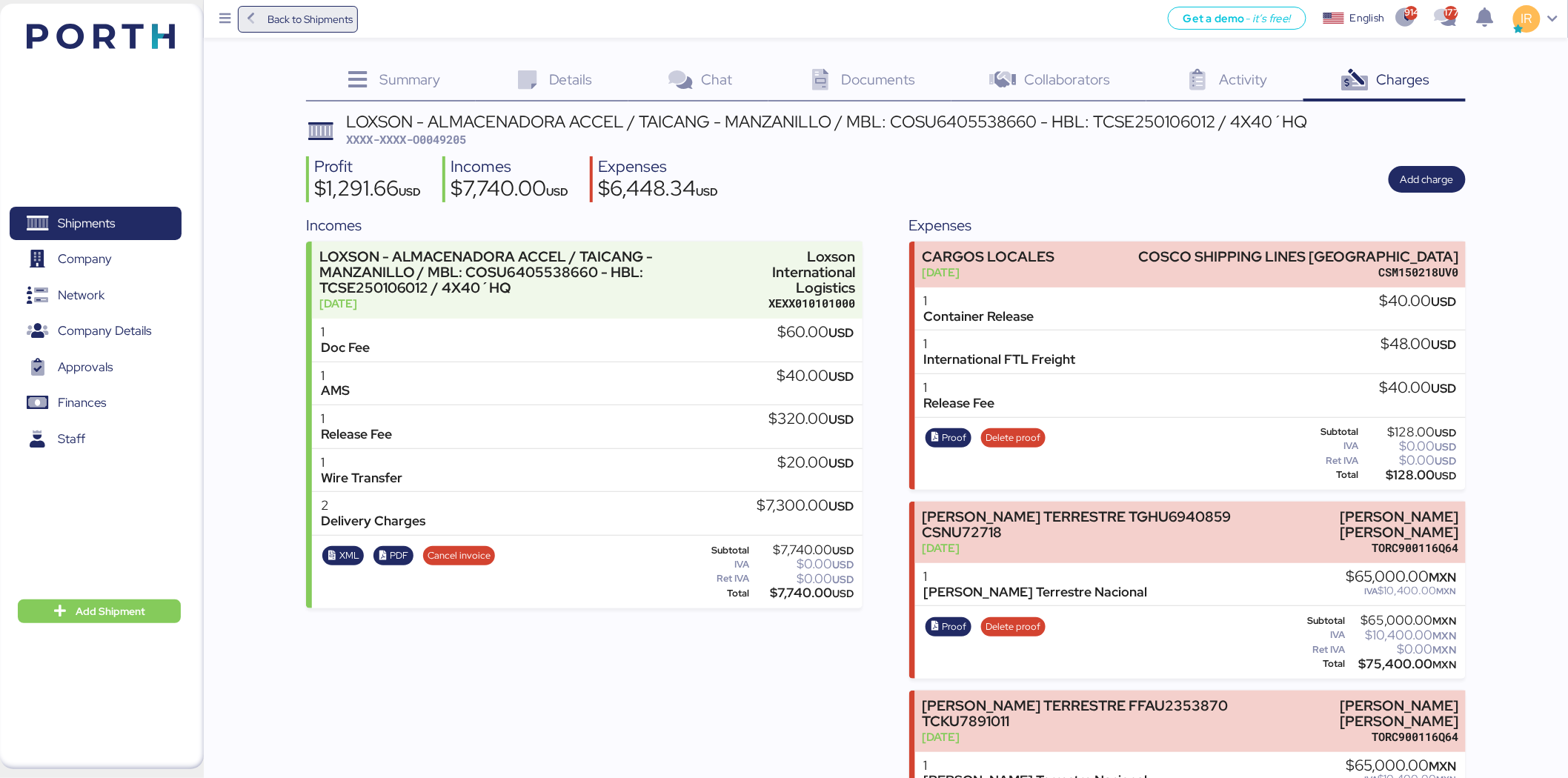
click at [301, 25] on span "Back to Shipments" at bounding box center [311, 19] width 86 height 17
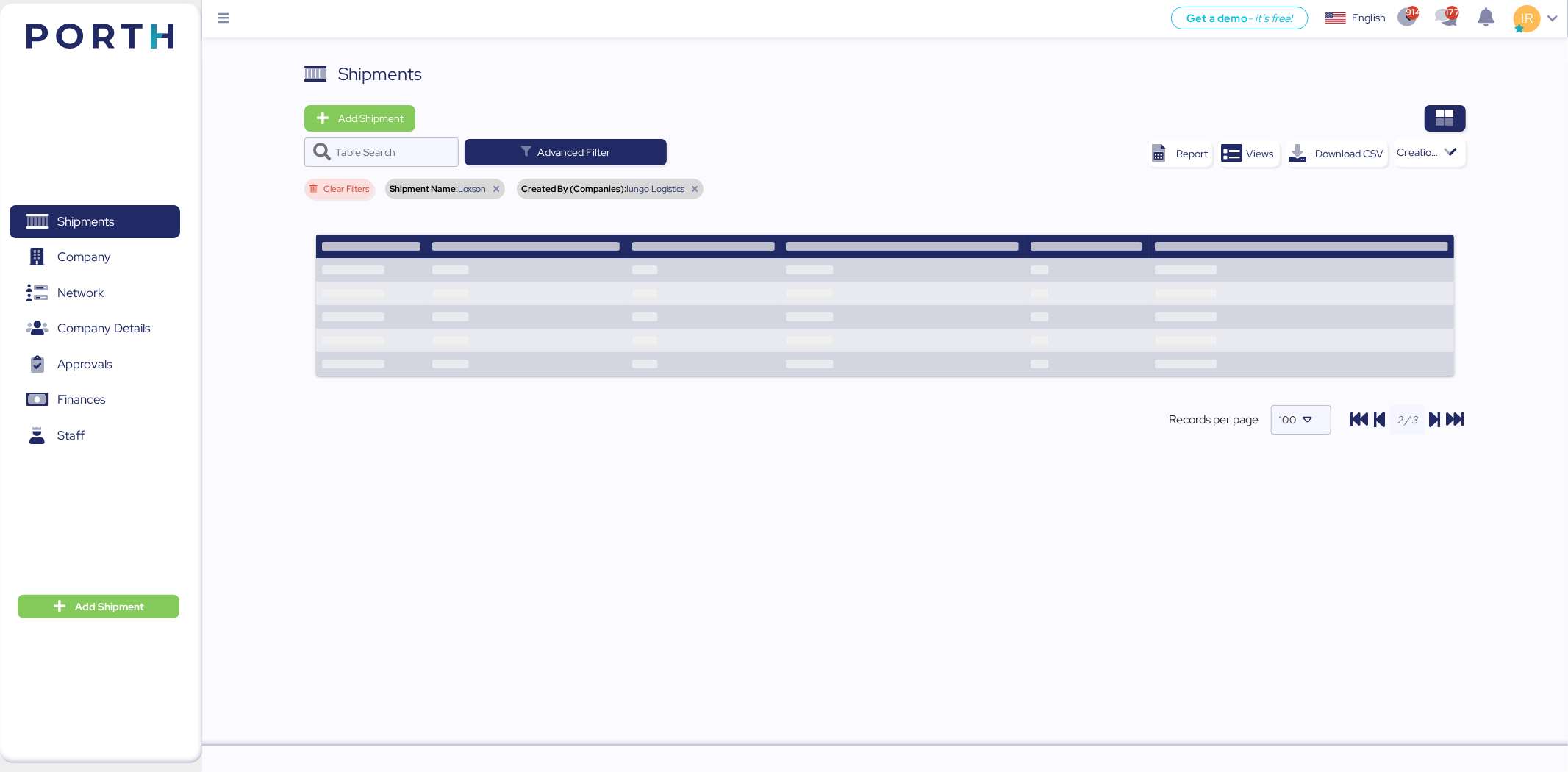
click at [747, 154] on div "Table Search Advanced Filter" at bounding box center [545, 152] width 483 height 29
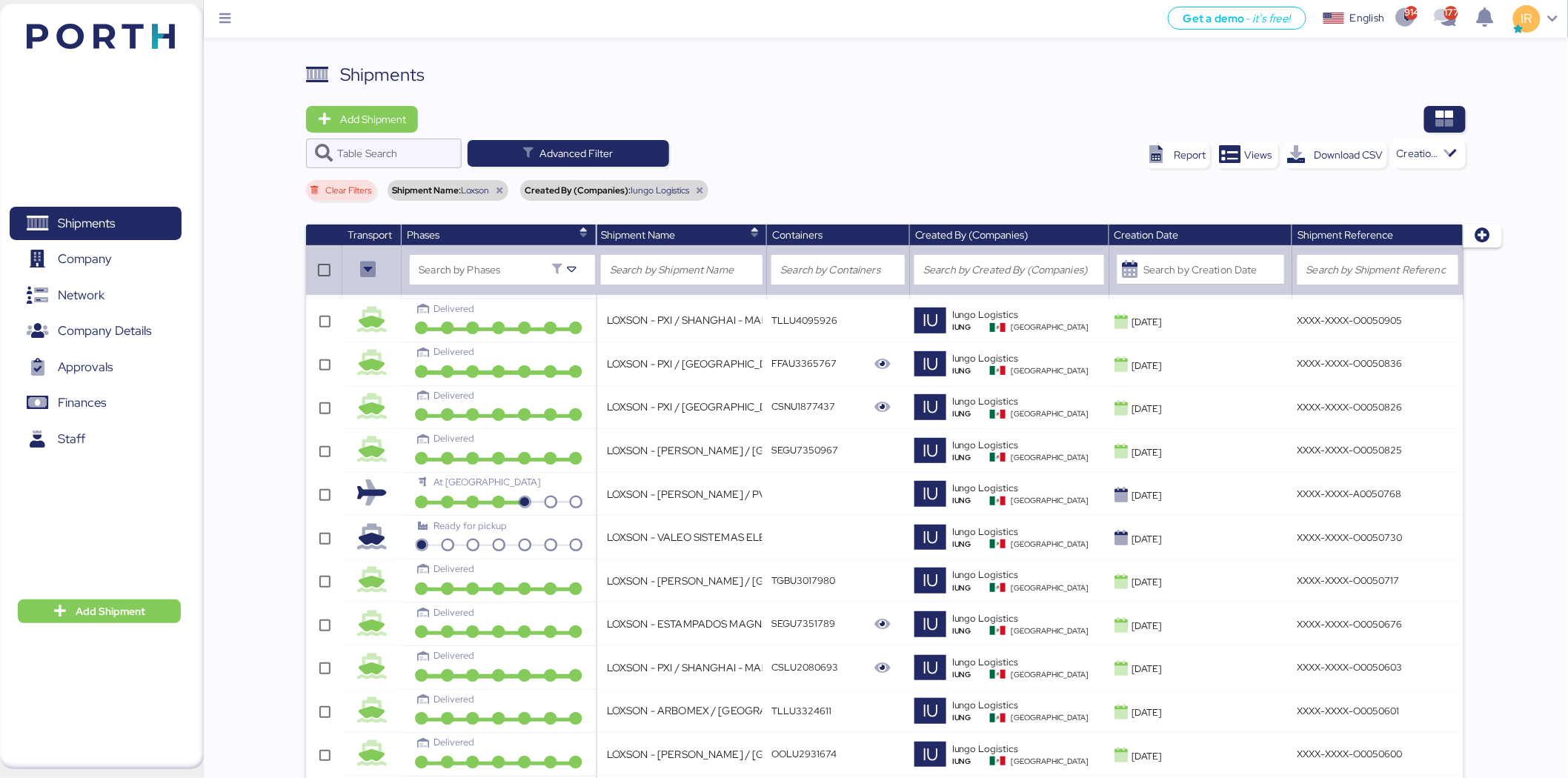
scroll to position [3583, 0]
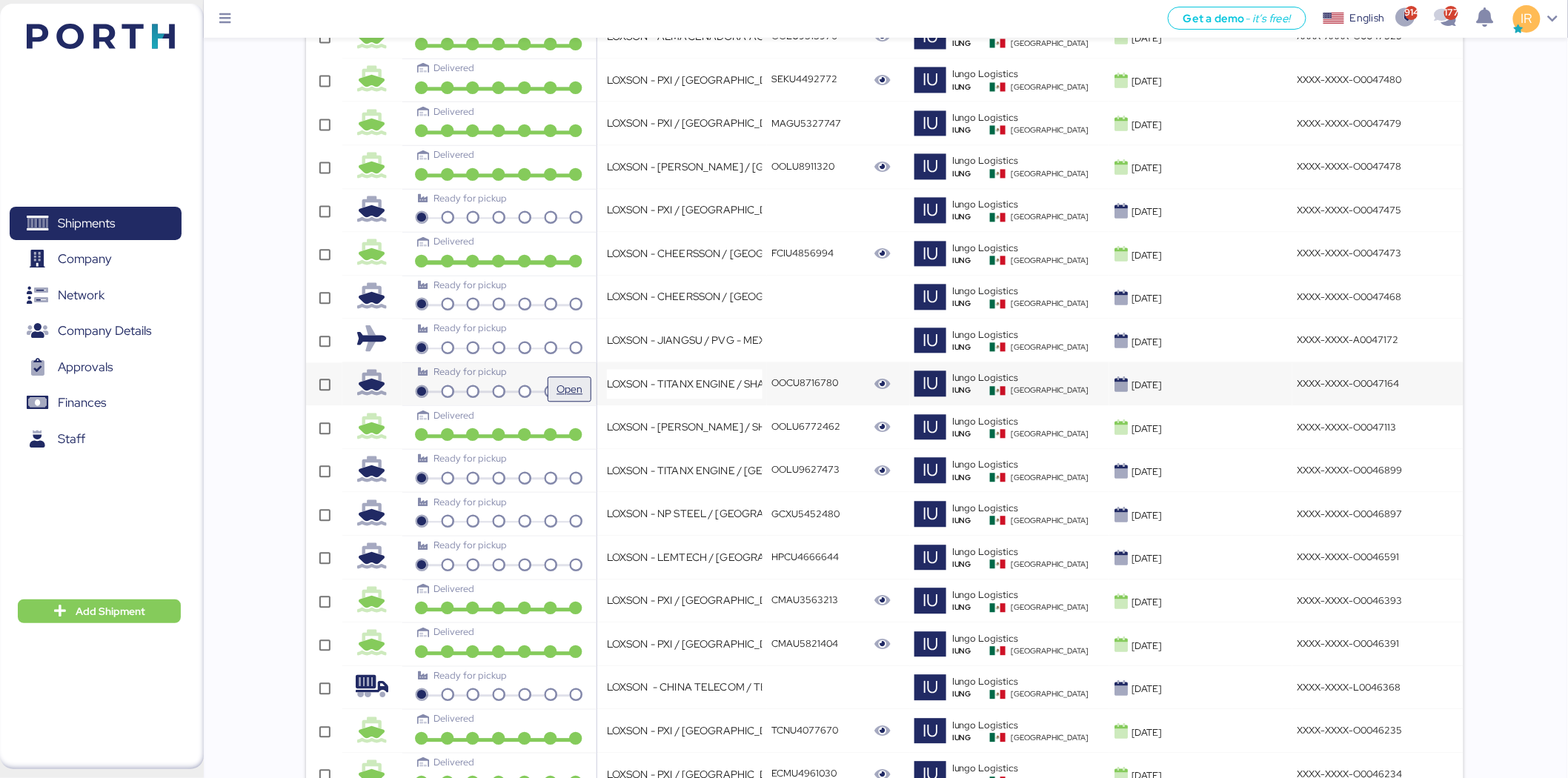
click at [547, 383] on button "Open" at bounding box center [569, 389] width 44 height 25
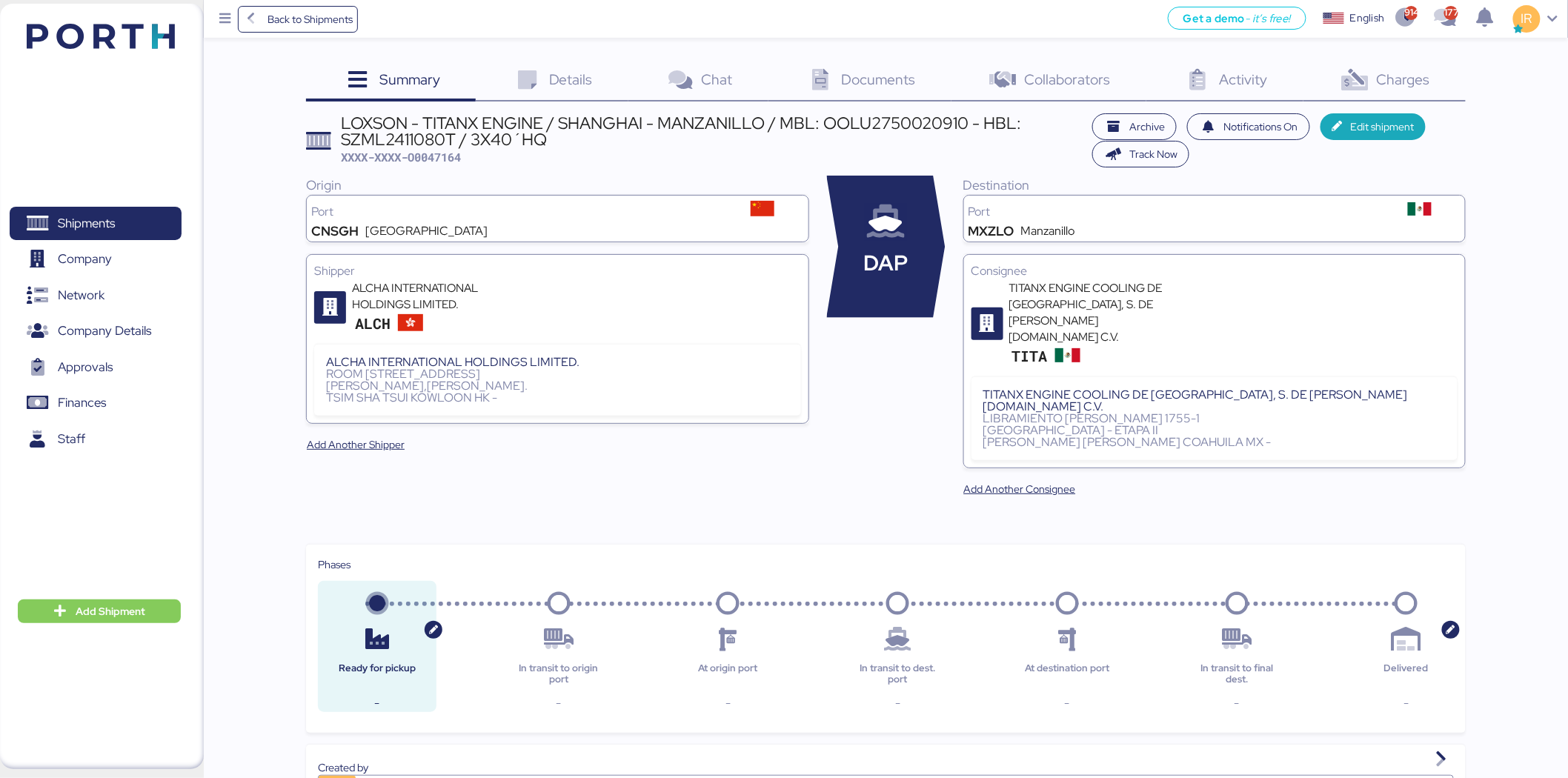
click at [590, 130] on div "LOXSON - TITANX ENGINE / SHANGHAI - MANZANILLO / MBL: OOLU2750020910 - HBL: SZM…" at bounding box center [713, 132] width 744 height 33
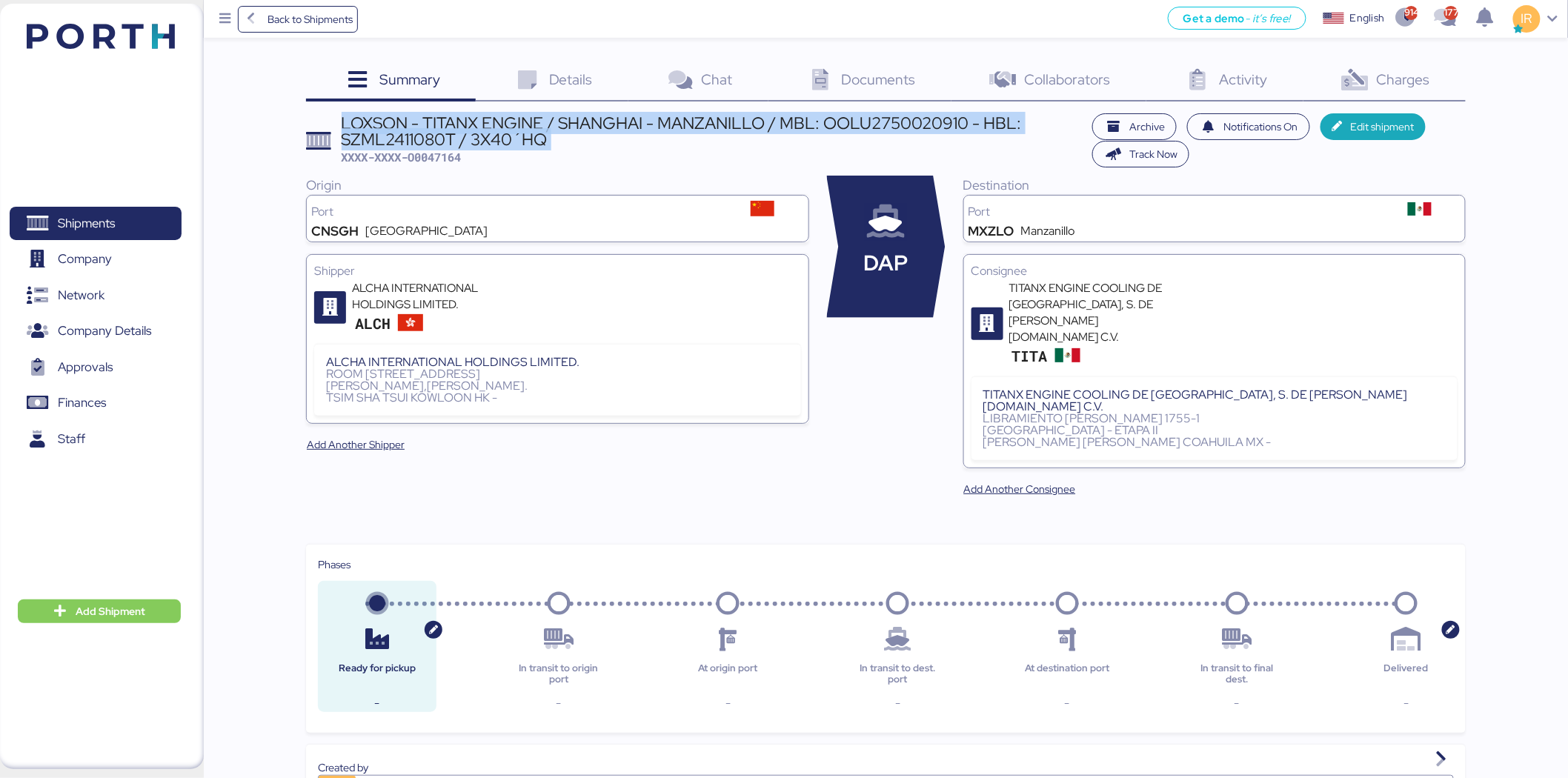
click at [590, 130] on div "LOXSON - TITANX ENGINE / SHANGHAI - MANZANILLO / MBL: OOLU2750020910 - HBL: SZM…" at bounding box center [713, 132] width 744 height 33
copy div "LOXSON - TITANX ENGINE / SHANGHAI - MANZANILLO / MBL: OOLU2750020910 - HBL: SZM…"
click at [1360, 78] on icon at bounding box center [1355, 80] width 32 height 21
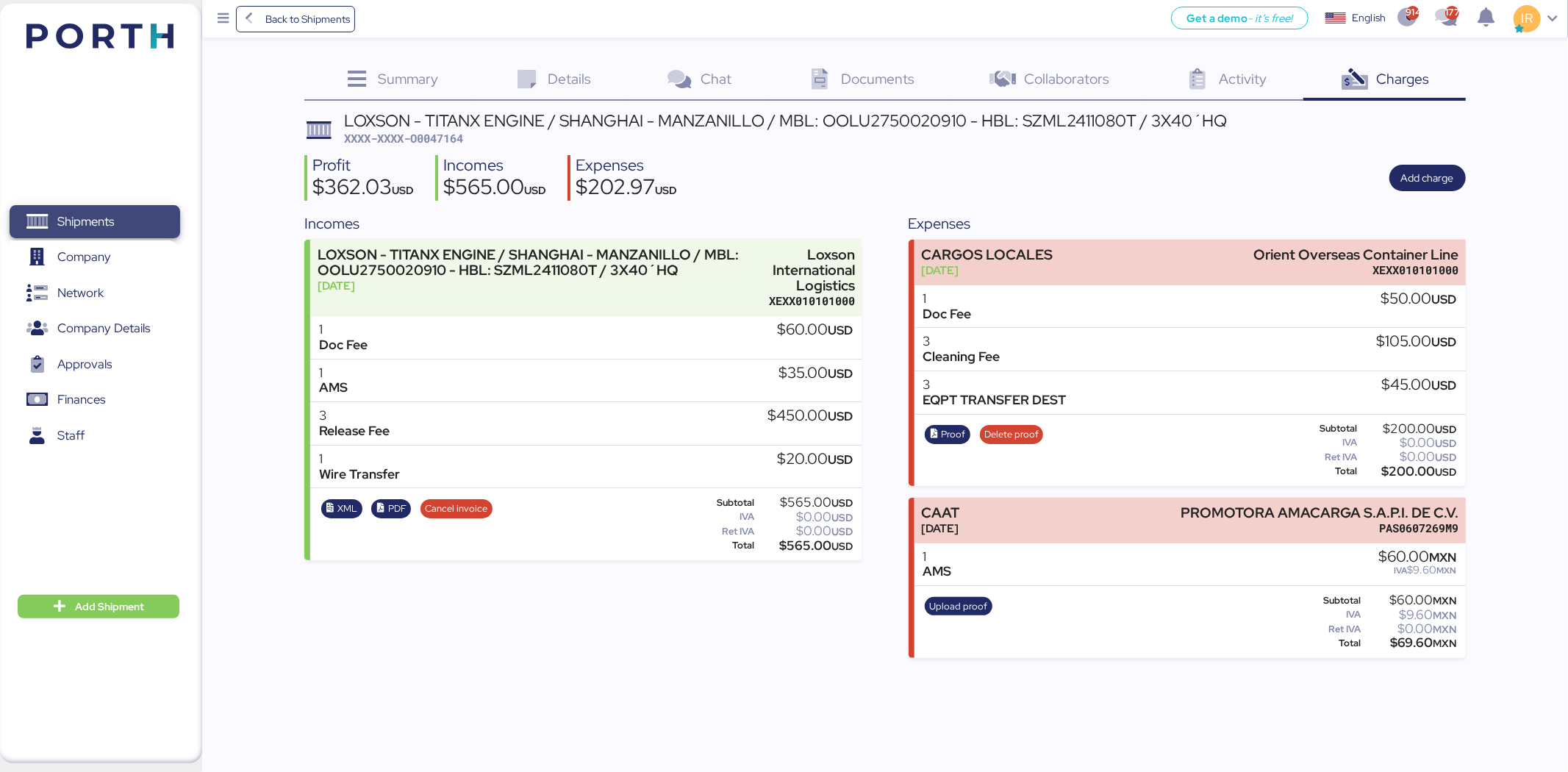
click at [90, 211] on span "Shipments" at bounding box center [94, 221] width 158 height 21
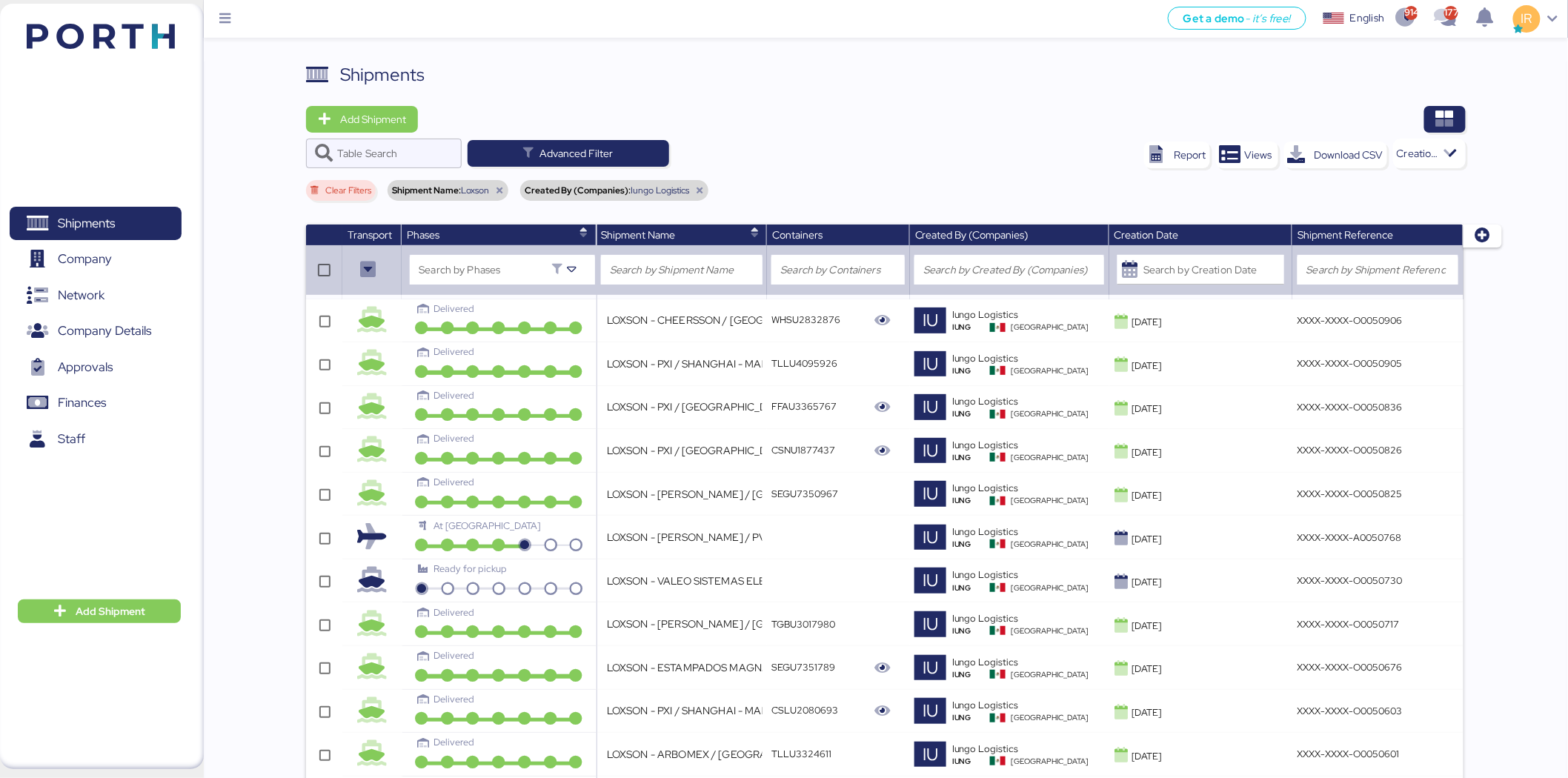
scroll to position [2018, 0]
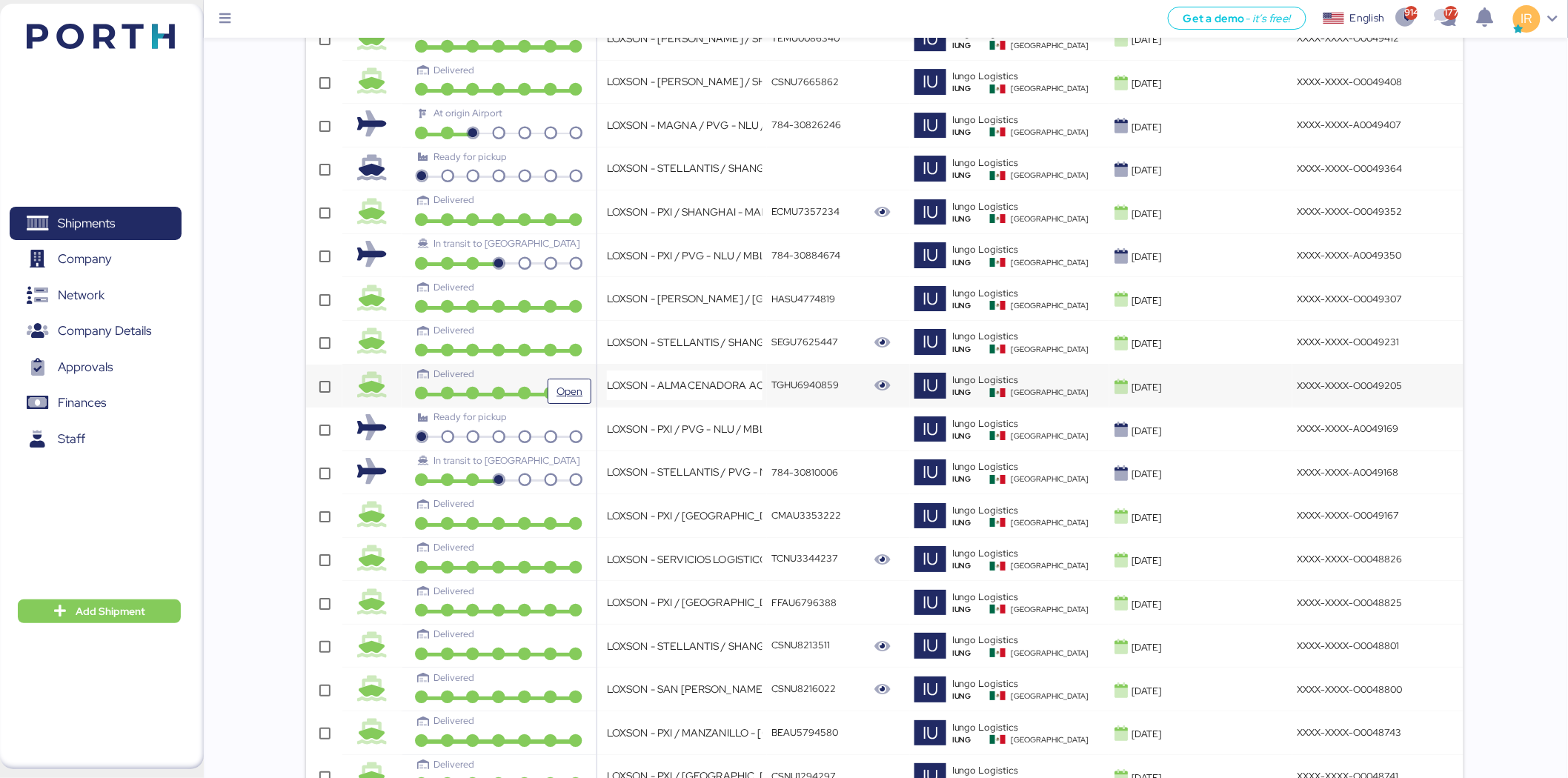
click at [561, 380] on div "Delivered" at bounding box center [499, 374] width 162 height 14
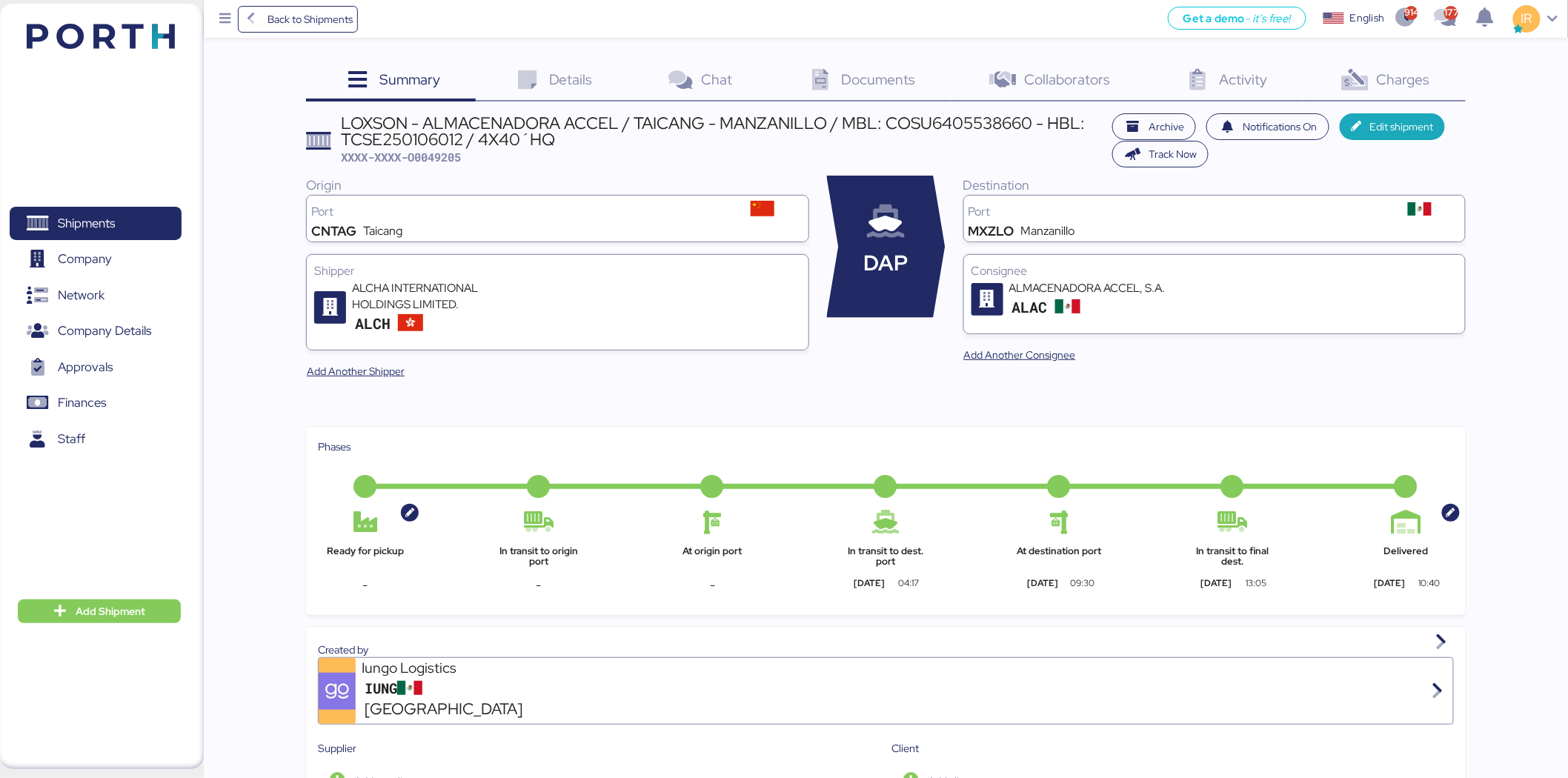
click at [1440, 68] on div "Charges 0" at bounding box center [1384, 82] width 162 height 40
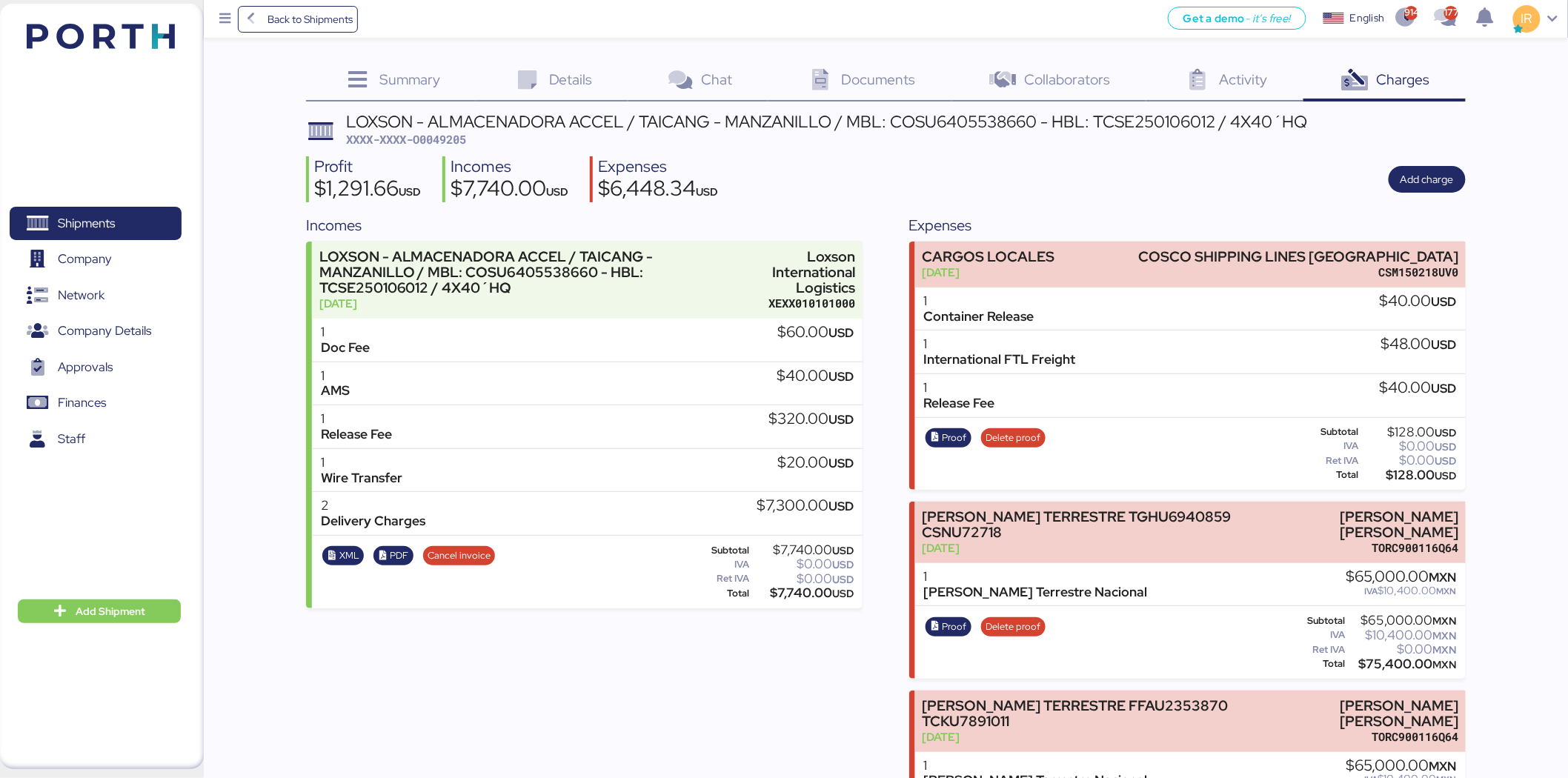
click at [513, 121] on div "LOXSON - ALMACENADORA ACCEL / TAICANG - MANZANILLO / MBL: COSU6405538660 - HBL:…" at bounding box center [827, 121] width 962 height 17
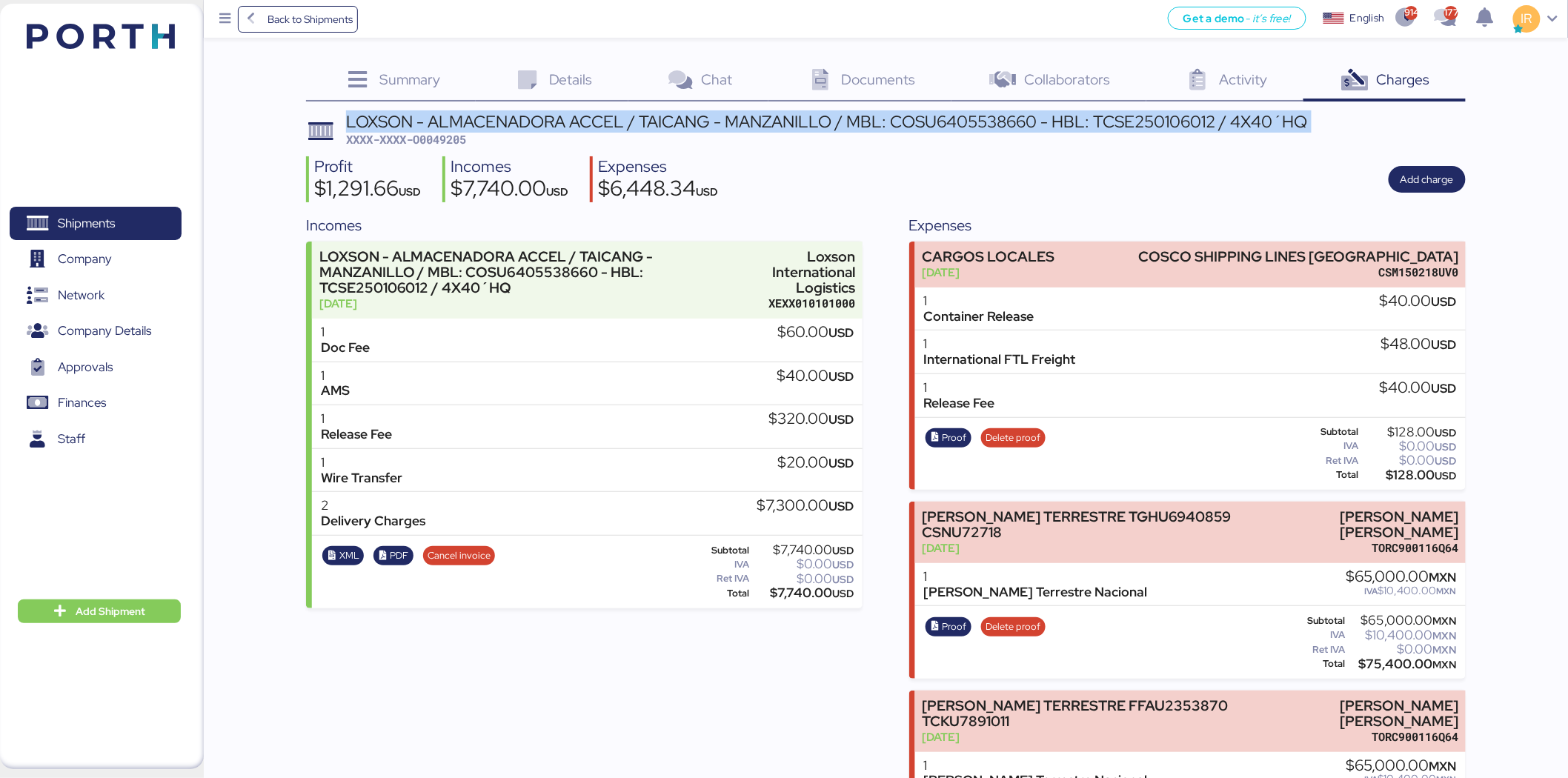
click at [513, 121] on div "LOXSON - ALMACENADORA ACCEL / TAICANG - MANZANILLO / MBL: COSU6405538660 - HBL:…" at bounding box center [827, 121] width 962 height 17
copy div "LOXSON - ALMACENADORA ACCEL / TAICANG - MANZANILLO / MBL: COSU6405538660 - HBL:…"
click at [135, 223] on span "Shipments" at bounding box center [95, 223] width 159 height 21
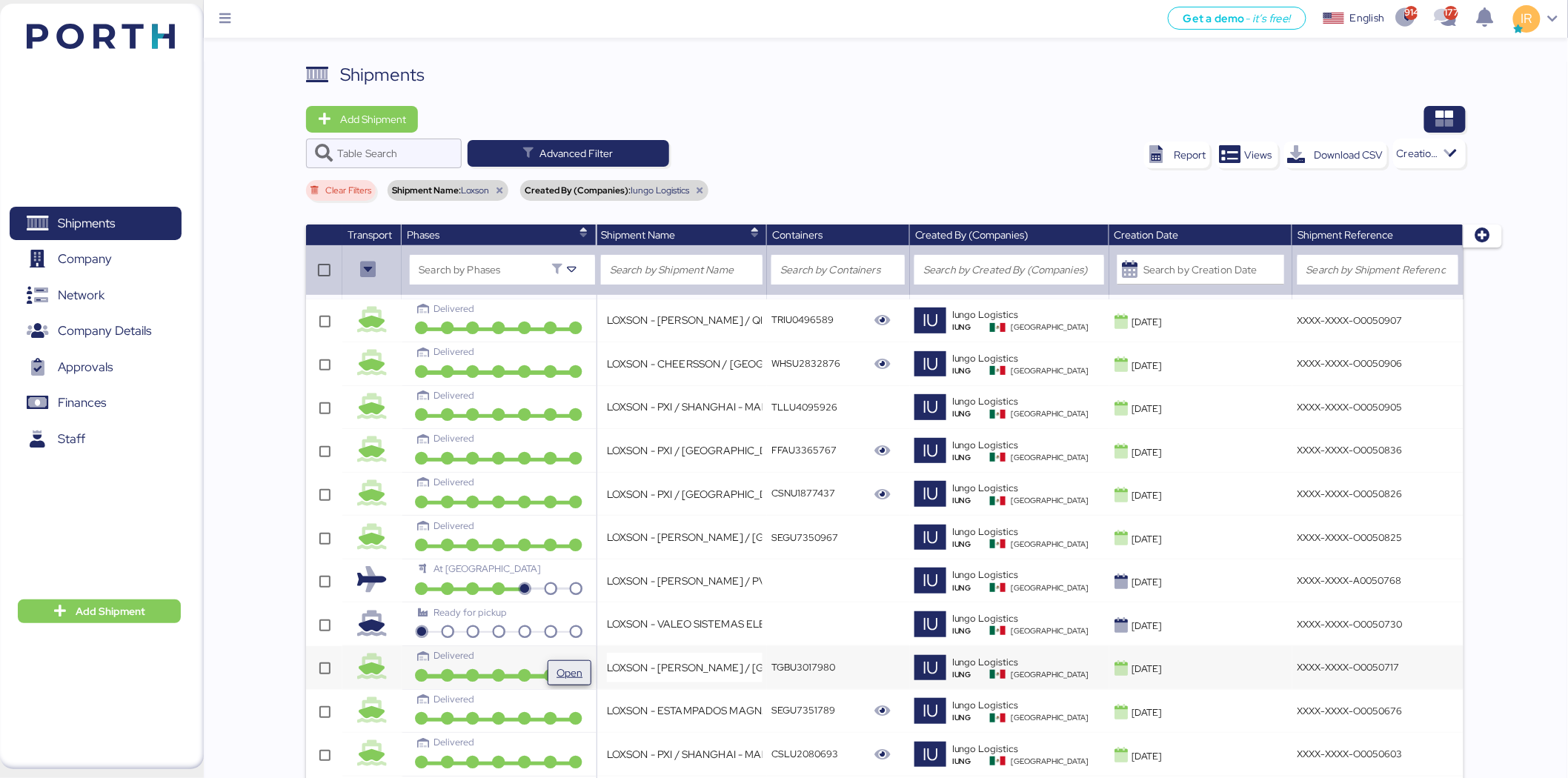
click at [562, 667] on span "Open" at bounding box center [569, 673] width 26 height 17
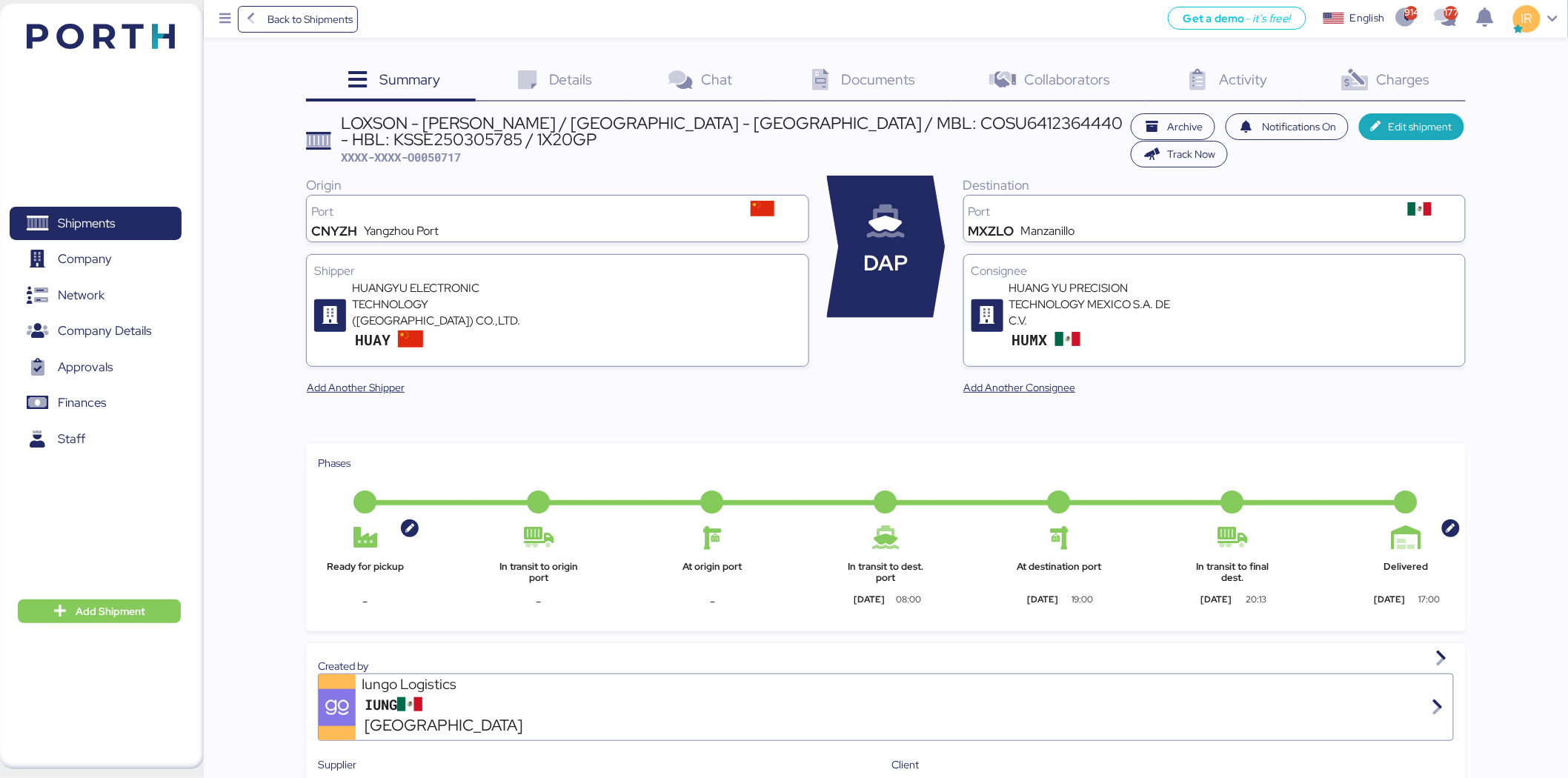
click at [559, 117] on div "LOXSON - HUANG YU / YANGZHOU - MANZANILLO / MBL: COSU6412364440 - HBL: KSSE2503…" at bounding box center [733, 132] width 783 height 33
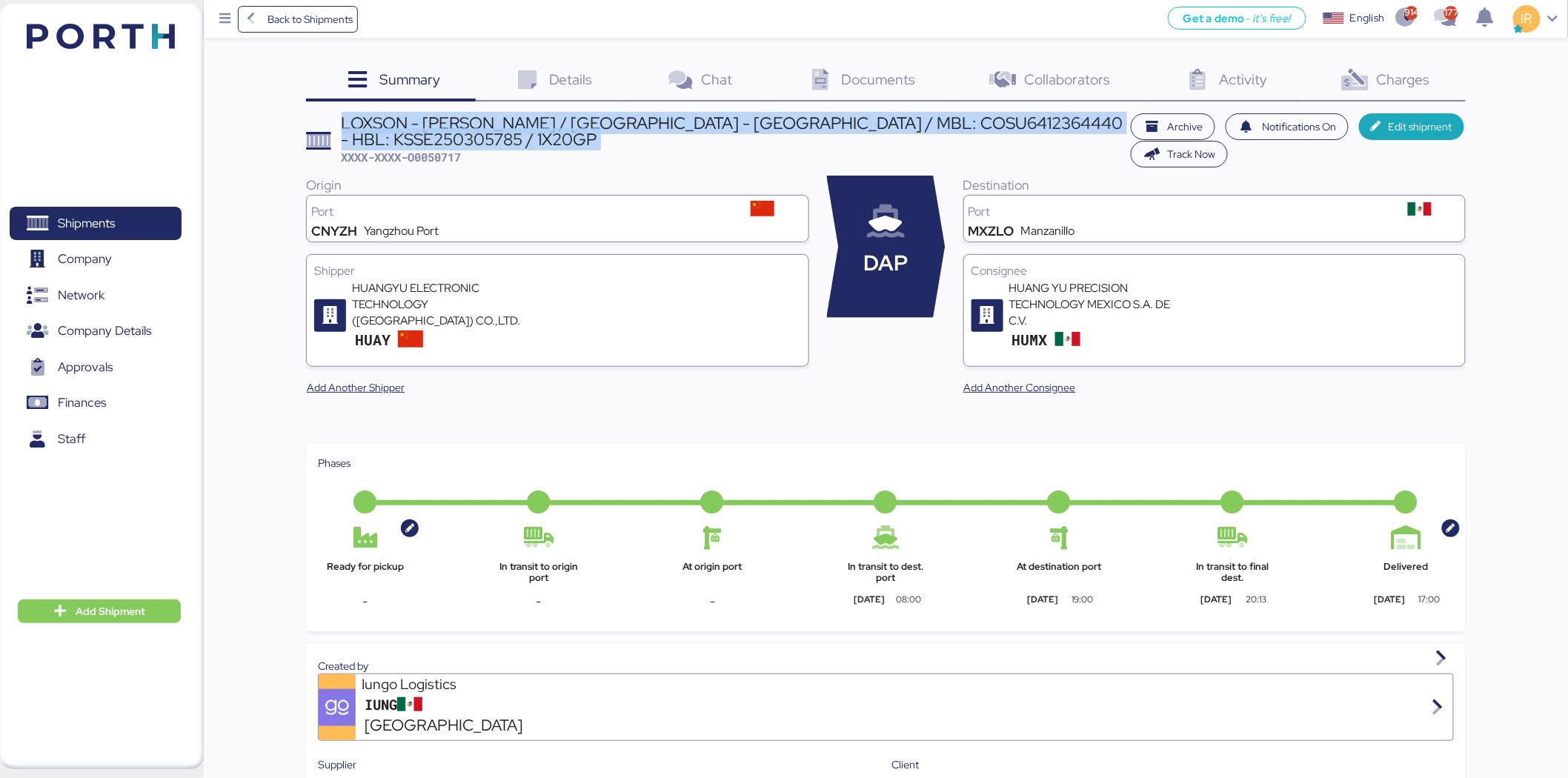
click at [559, 117] on div "LOXSON - HUANG YU / YANGZHOU - MANZANILLO / MBL: COSU6412364440 - HBL: KSSE2503…" at bounding box center [733, 132] width 783 height 33
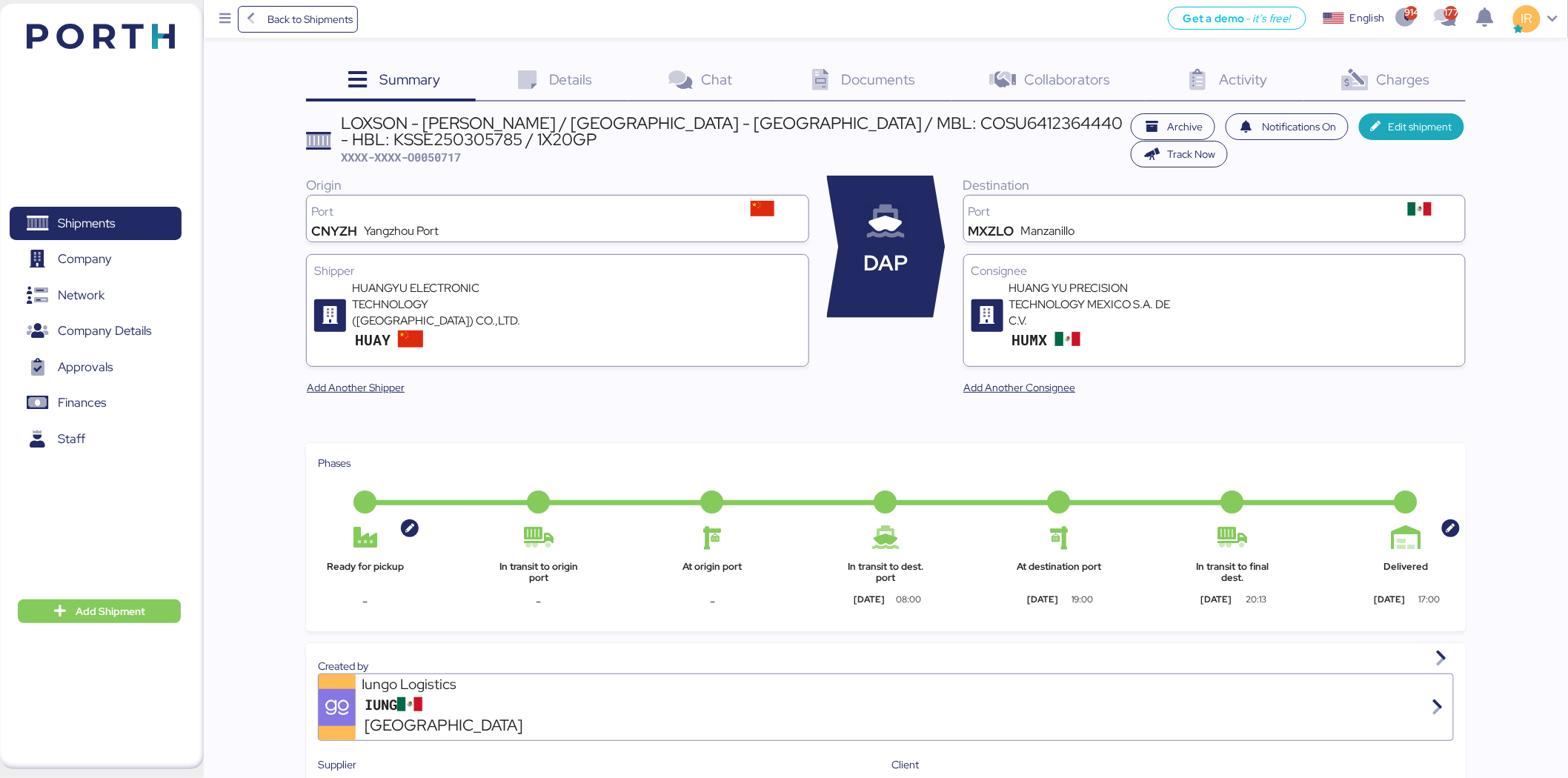
click at [1395, 78] on span "Charges" at bounding box center [1403, 79] width 53 height 19
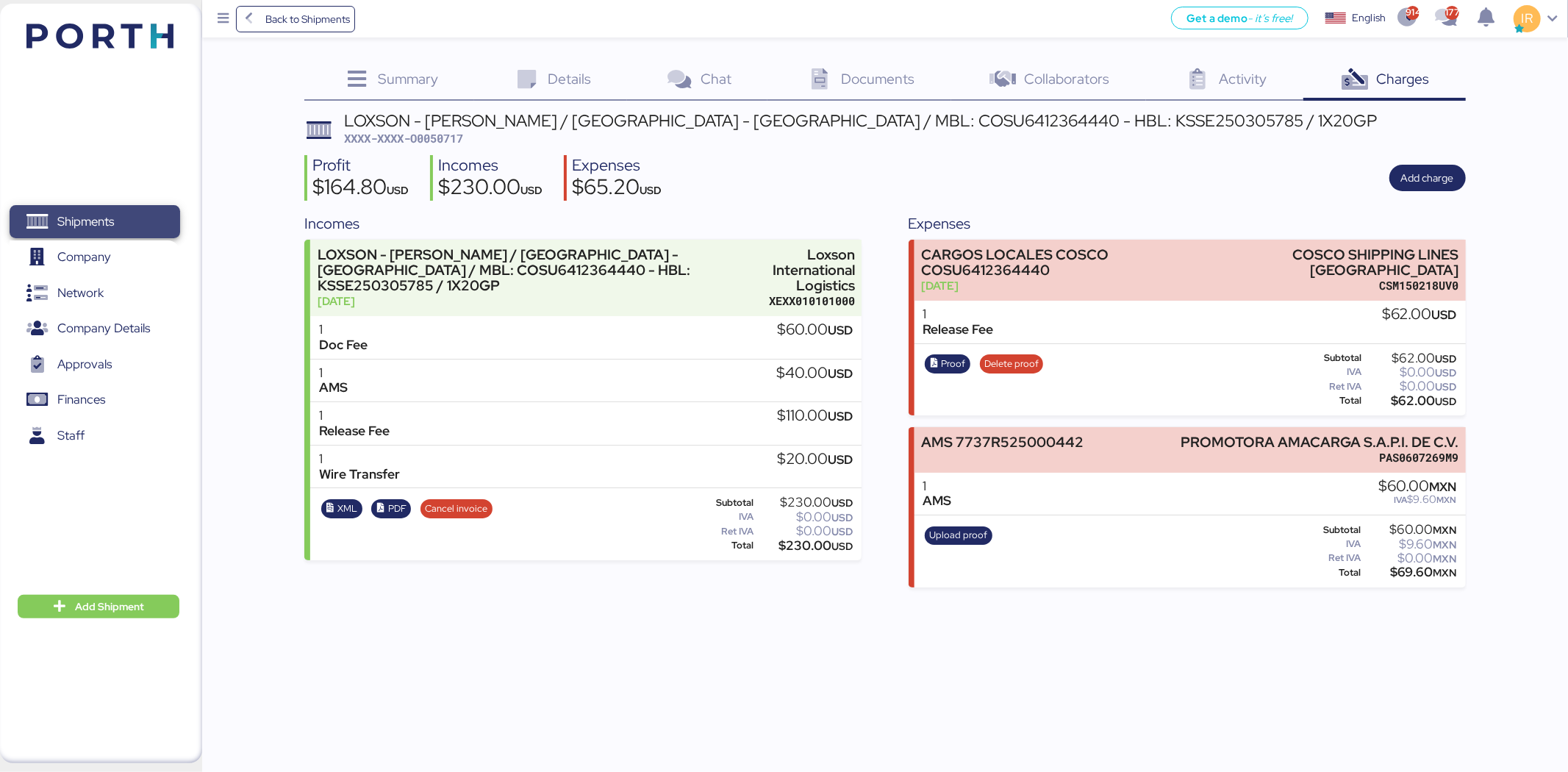
click at [142, 211] on span "Shipments" at bounding box center [94, 221] width 158 height 21
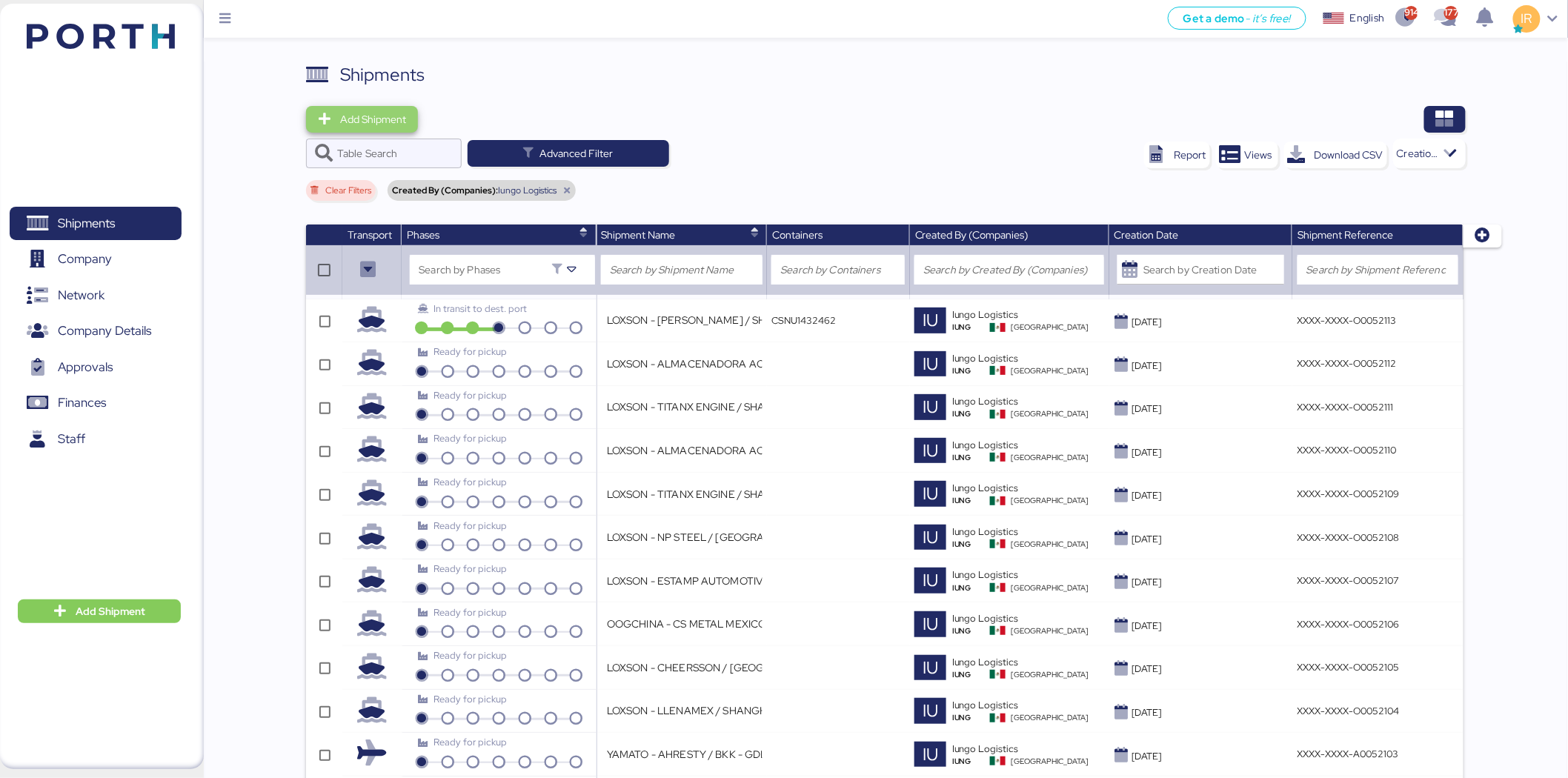
click at [402, 129] on span "Add Shipment" at bounding box center [361, 119] width 88 height 21
click at [409, 150] on div "Add Shipment Manually" at bounding box center [376, 145] width 115 height 21
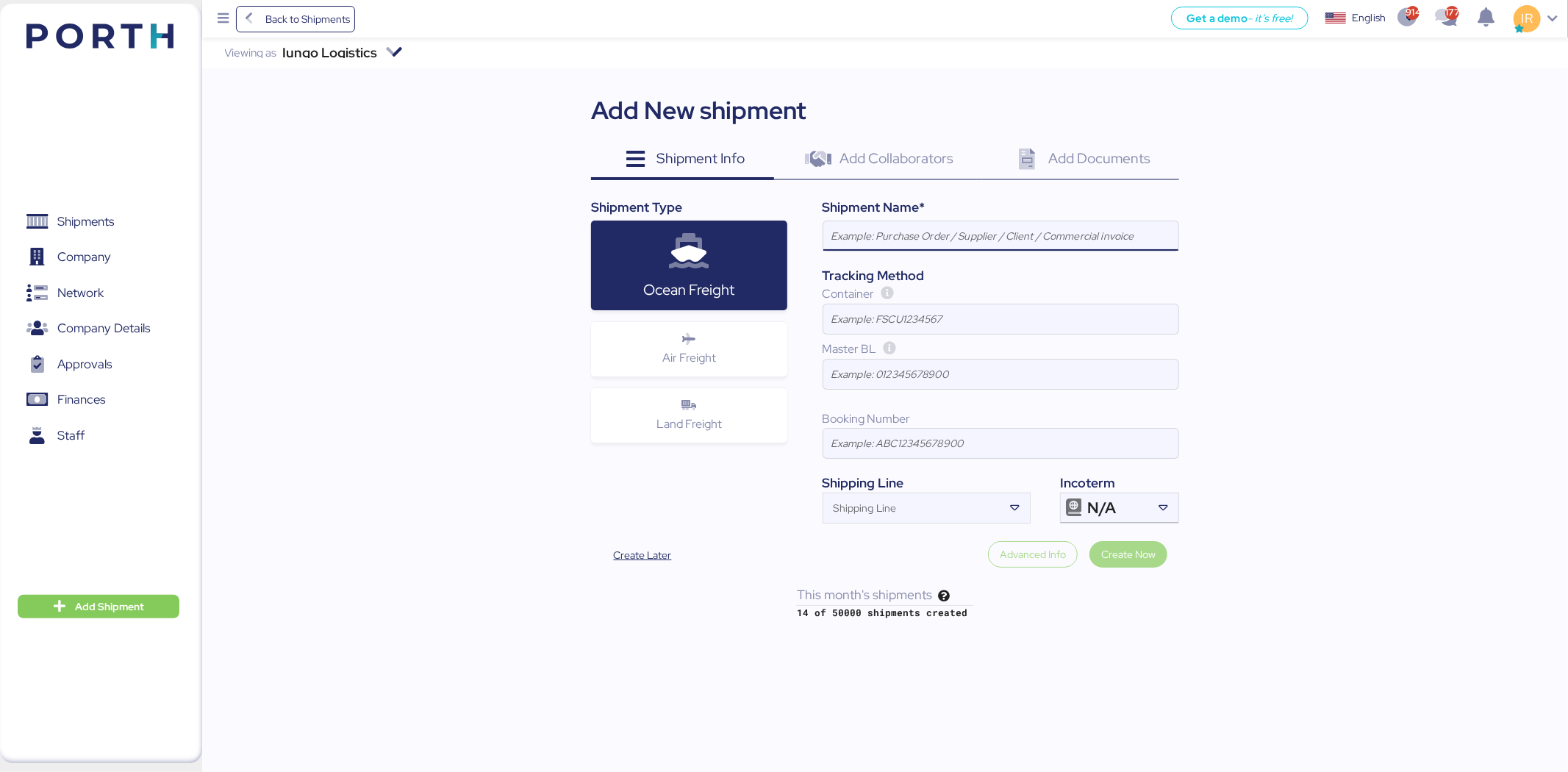
click at [890, 239] on input at bounding box center [1001, 236] width 355 height 29
paste input "LOXSON - PXI / [GEOGRAPHIC_DATA] - MANZANILLO / MBL: COSU9503330580 - HBL: CSSE…"
type input "LOXSON - PXI / [GEOGRAPHIC_DATA] - MANZANILLO / MBL: COSU9503330580 - HBL: CSSE…"
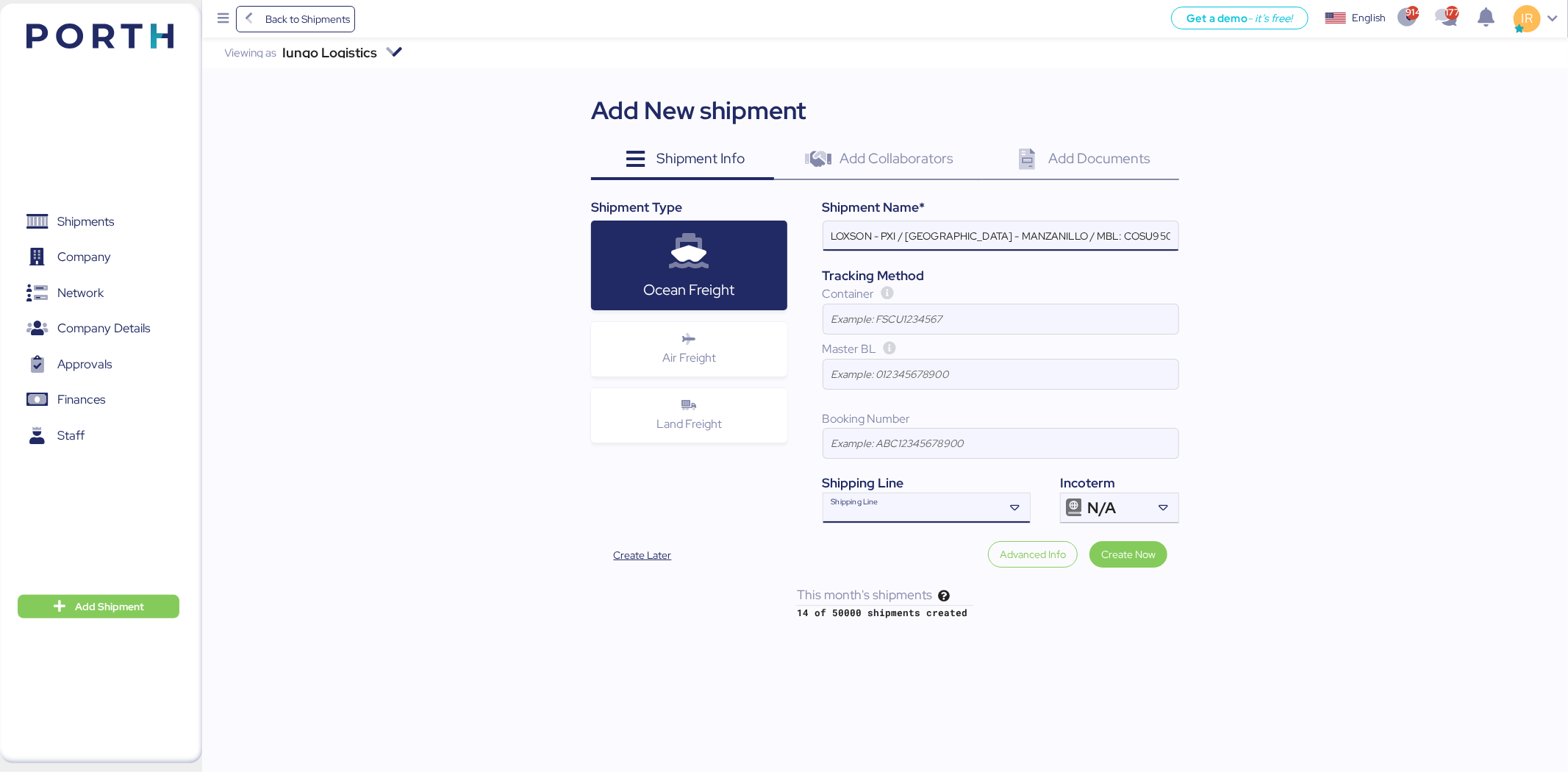
click at [937, 519] on input "Shipping Line" at bounding box center [913, 513] width 180 height 17
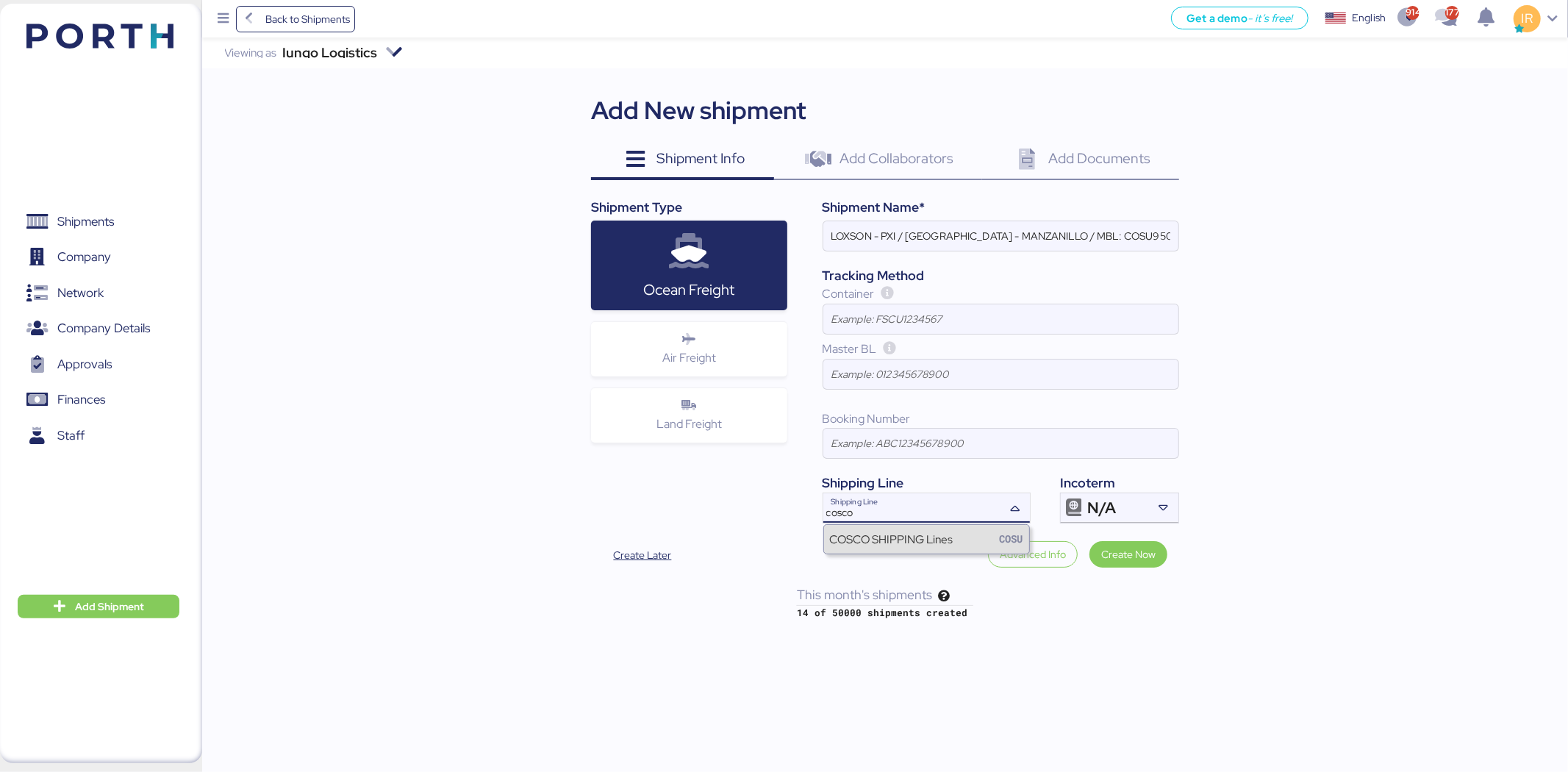
type input "cosco"
click at [925, 540] on div "COSCO SHIPPING Lines" at bounding box center [891, 539] width 123 height 17
click at [1129, 503] on div "N/A" at bounding box center [1118, 508] width 61 height 29
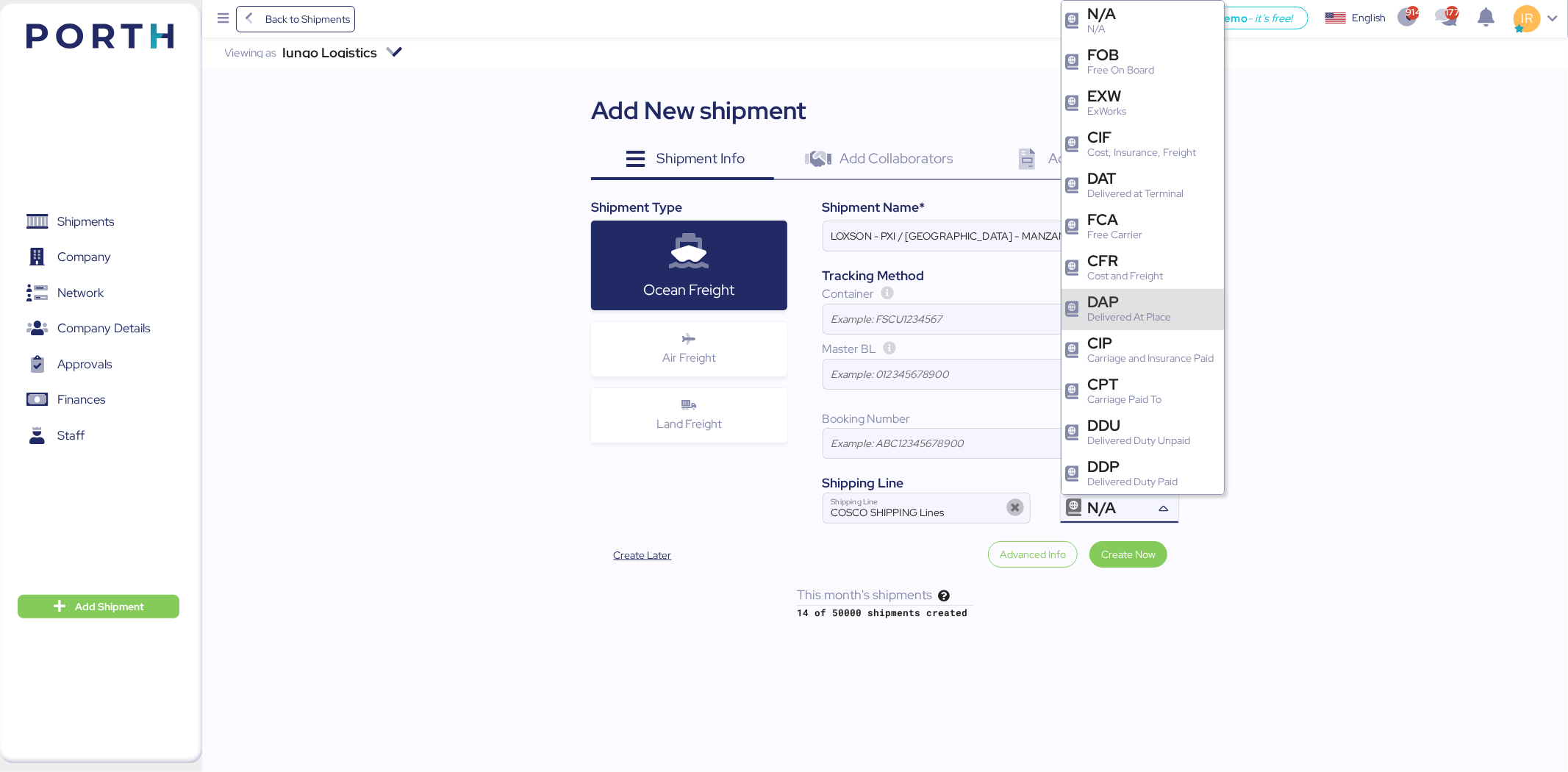
click at [1155, 307] on div "DAP" at bounding box center [1129, 302] width 84 height 16
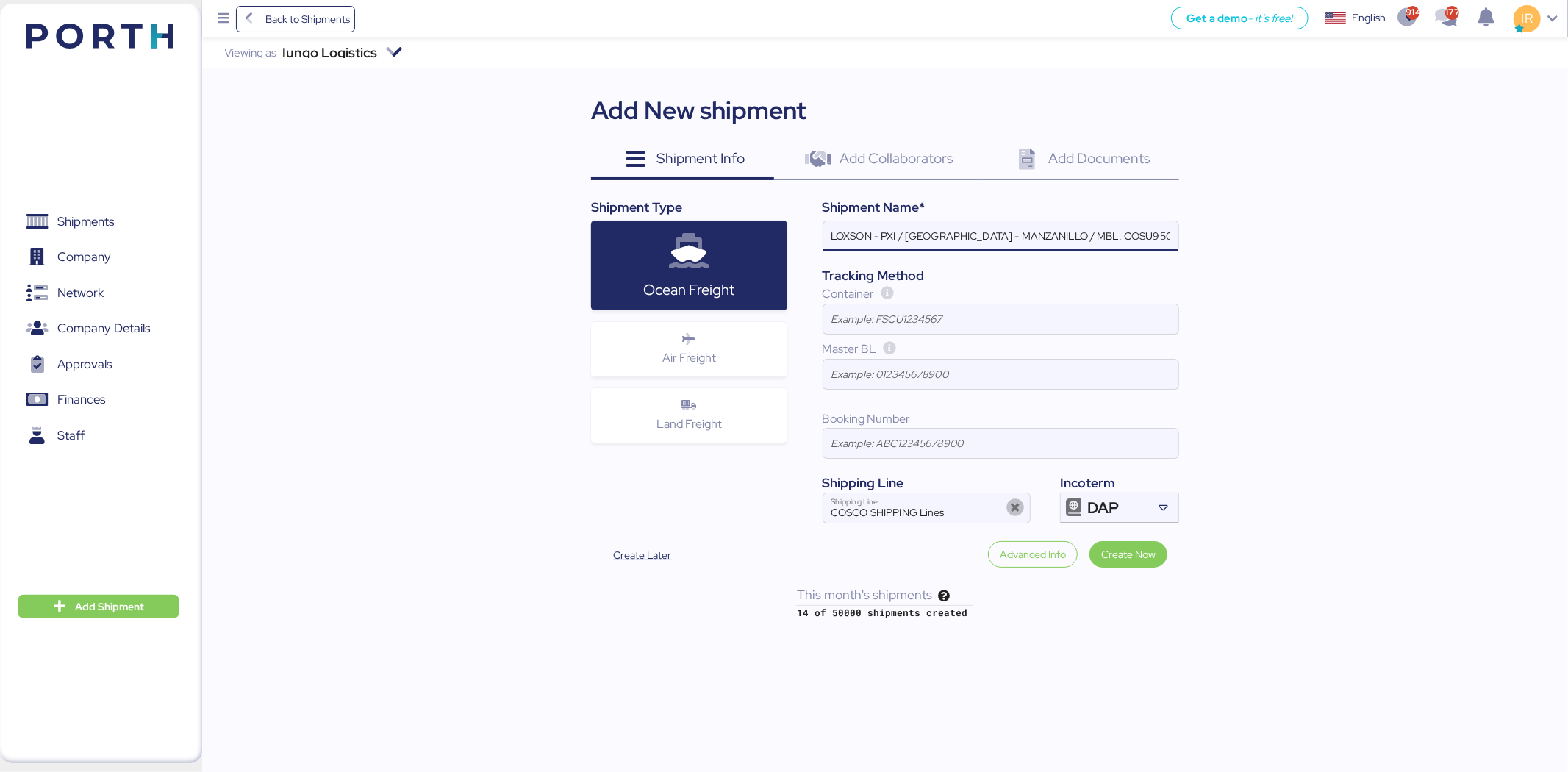
click at [1144, 235] on input "LOXSON - PXI / [GEOGRAPHIC_DATA] - MANZANILLO / MBL: COSU9503330580 - HBL: CSSE…" at bounding box center [1001, 236] width 355 height 29
paste input "6427747570"
click at [1144, 235] on input "LOXSON - PXI / [GEOGRAPHIC_DATA] - MANZANILLO / MBL: COSU9503330580 - HBL: CSSE…" at bounding box center [1001, 236] width 355 height 29
click at [1062, 233] on input "LOXSON - PXI / SHANGHAI - MANZANILLO / MBL: COSU6427747570 - HBL: CSSE250804441…" at bounding box center [1001, 236] width 355 height 29
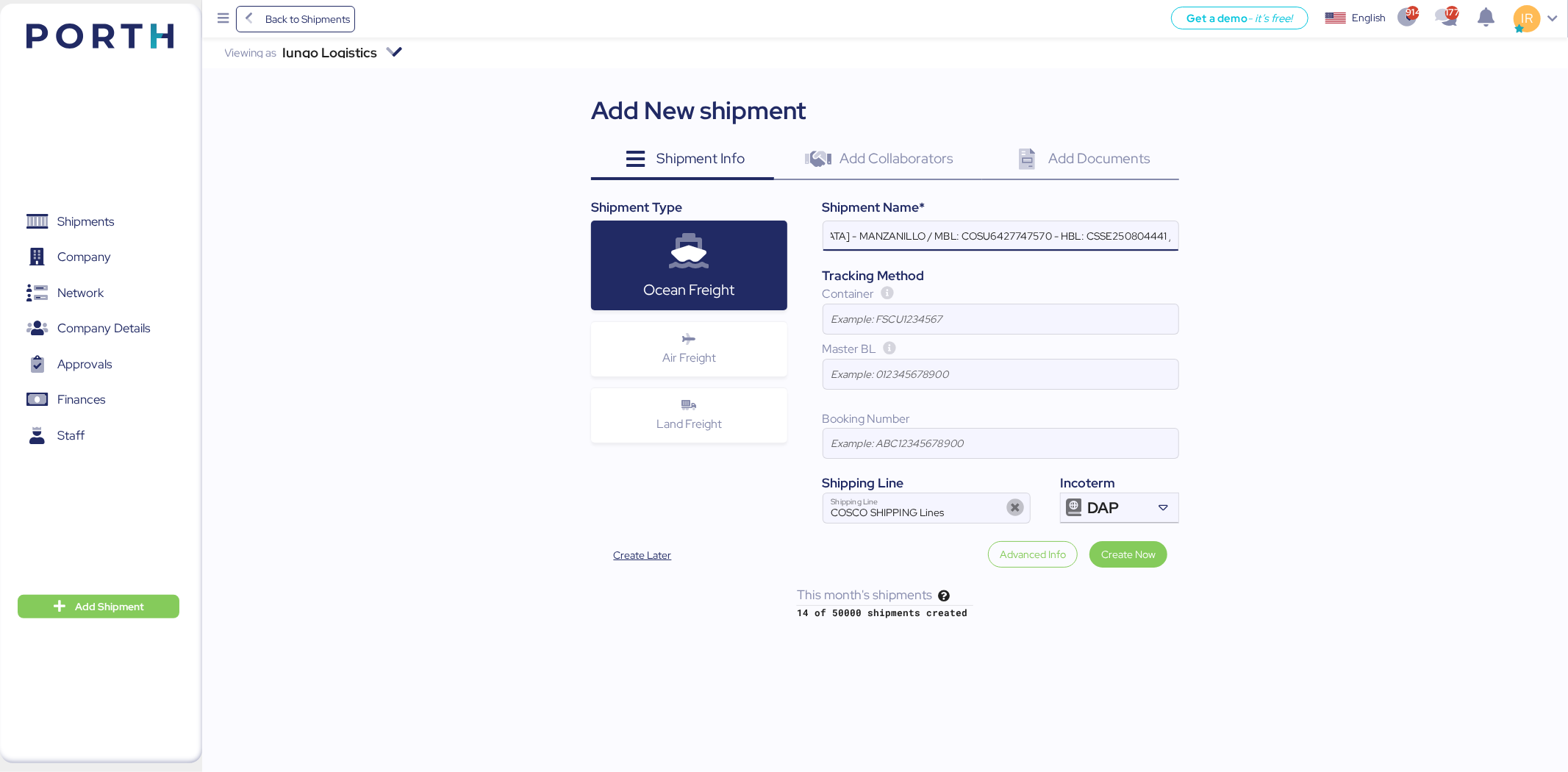
paste input "12588"
click at [1062, 233] on input "LOXSON - PXI / SHANGHAI - MANZANILLO / MBL: COSU6427747570 - HBL: CSSE250812588…" at bounding box center [1001, 236] width 355 height 29
click at [1141, 231] on input "LOXSON - PXI / SHANGHAI - MANZANILLO / MBL: COSU6427747570 - HBL: CSSE250812588…" at bounding box center [1001, 236] width 355 height 29
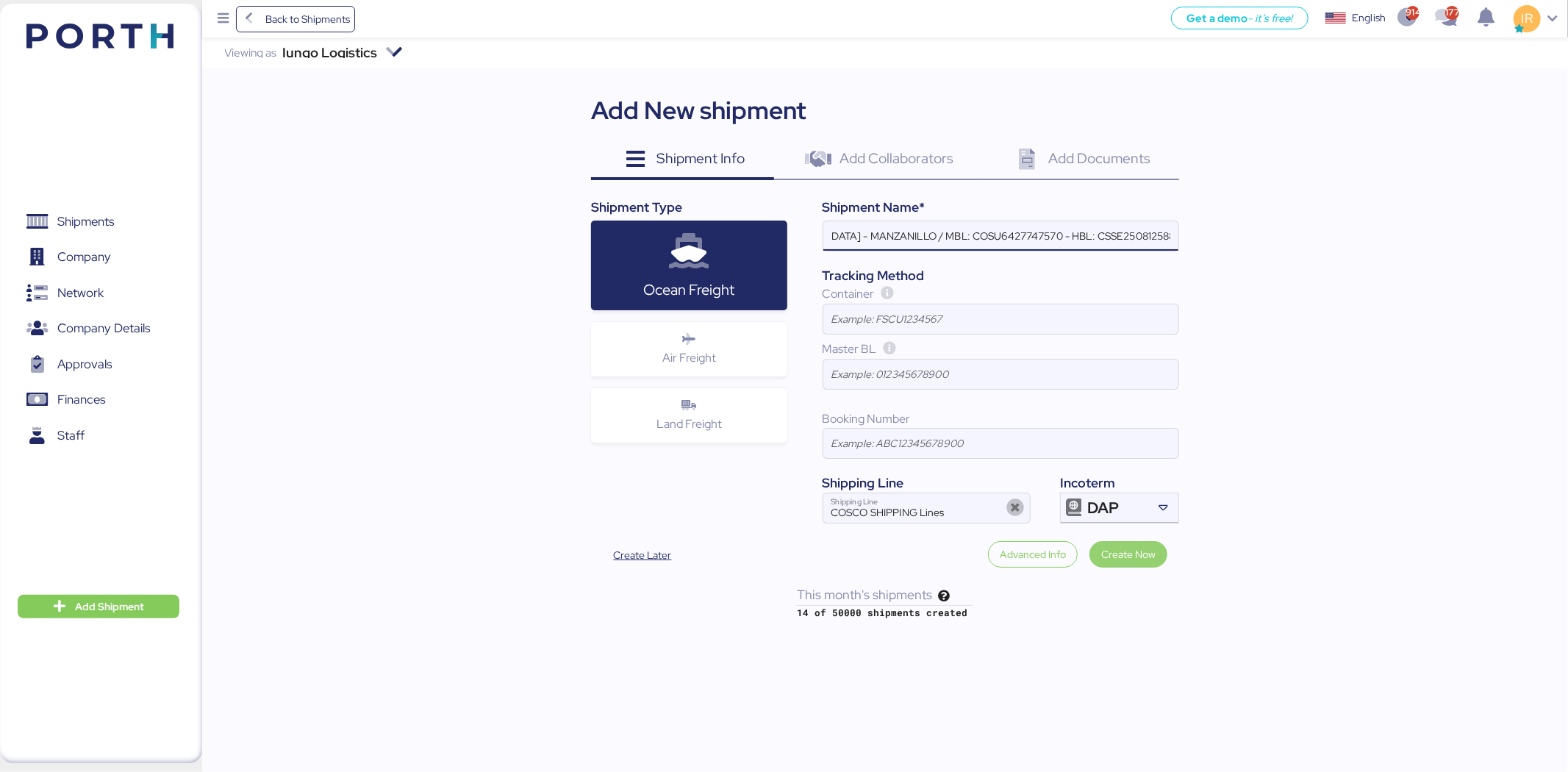
type input "LOXSON - PXI / [GEOGRAPHIC_DATA] - MANZANILLO / MBL: COSU6427747570 - HBL: CSSE…"
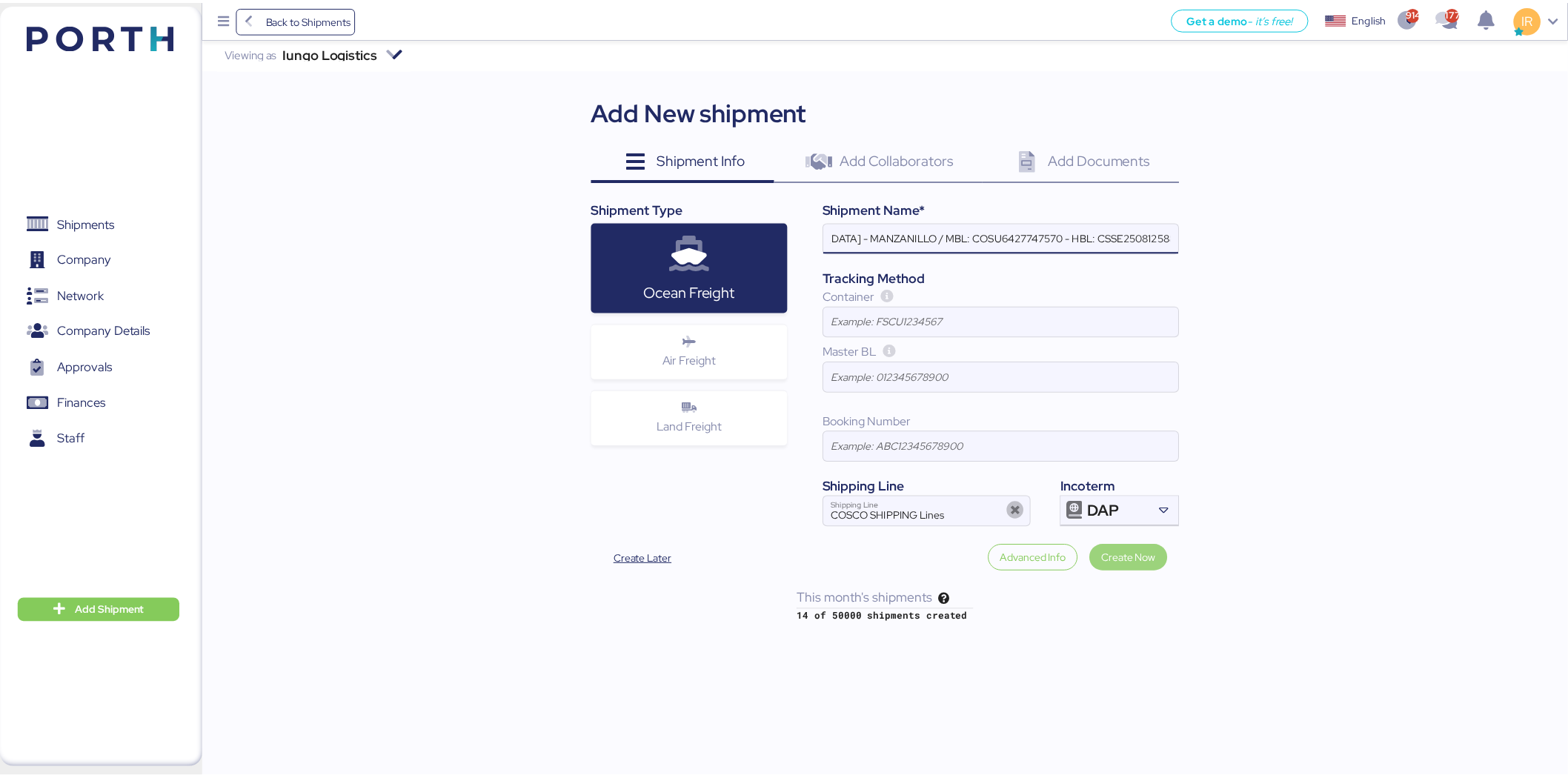
scroll to position [0, 0]
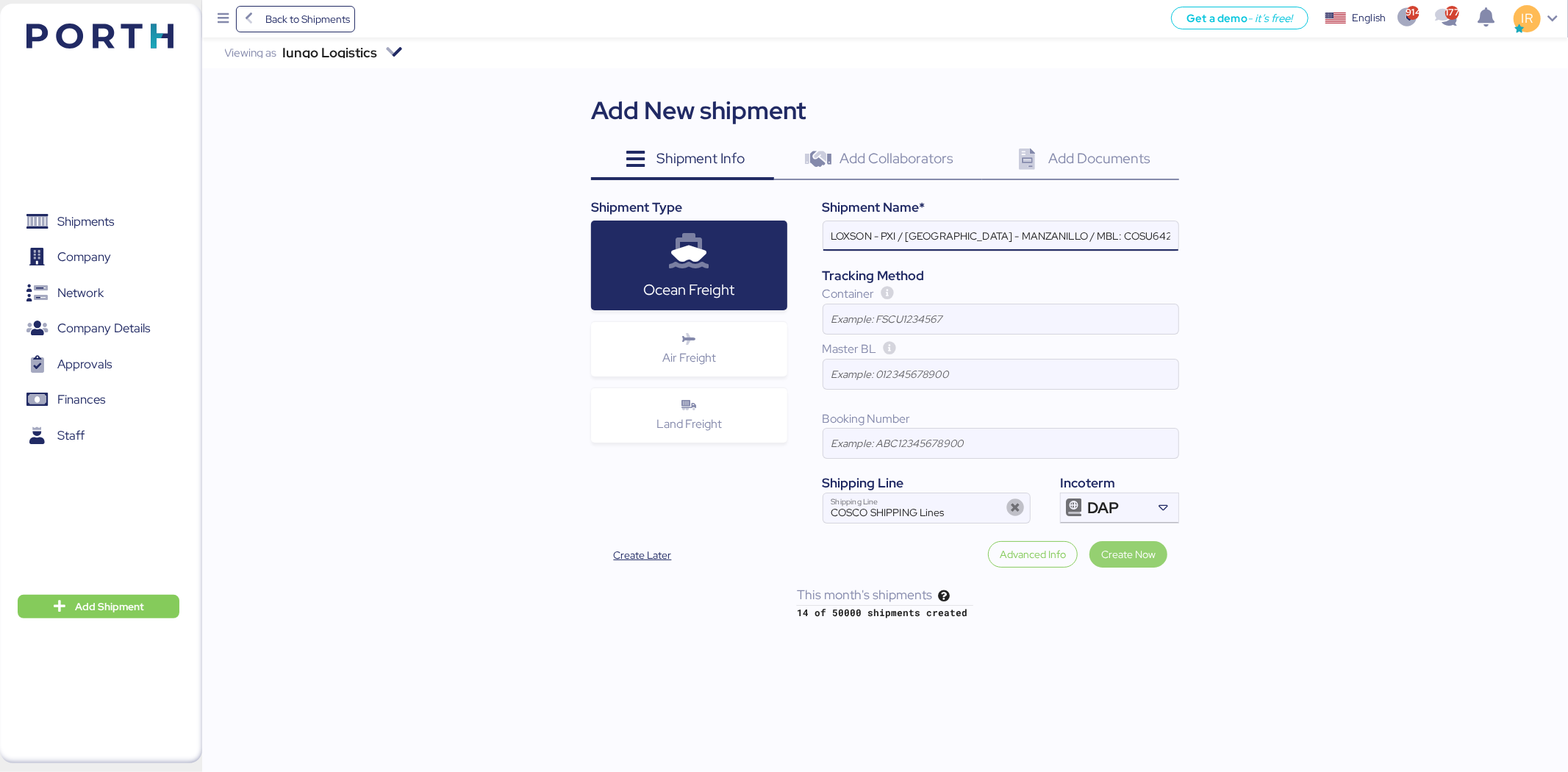
click at [1133, 554] on span "Create Now" at bounding box center [1128, 554] width 54 height 17
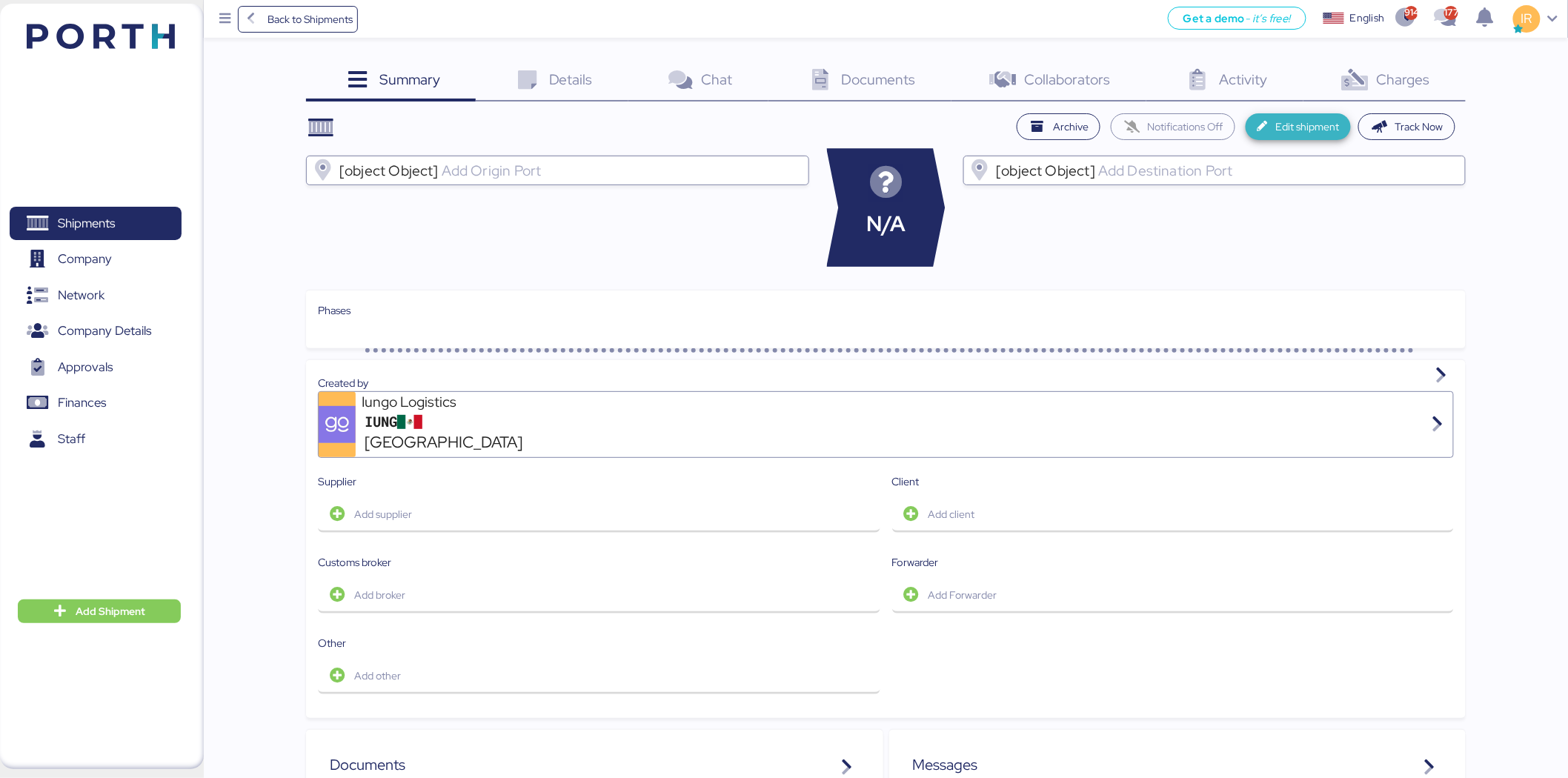
click at [1300, 127] on span "Edit shipment" at bounding box center [1307, 127] width 63 height 17
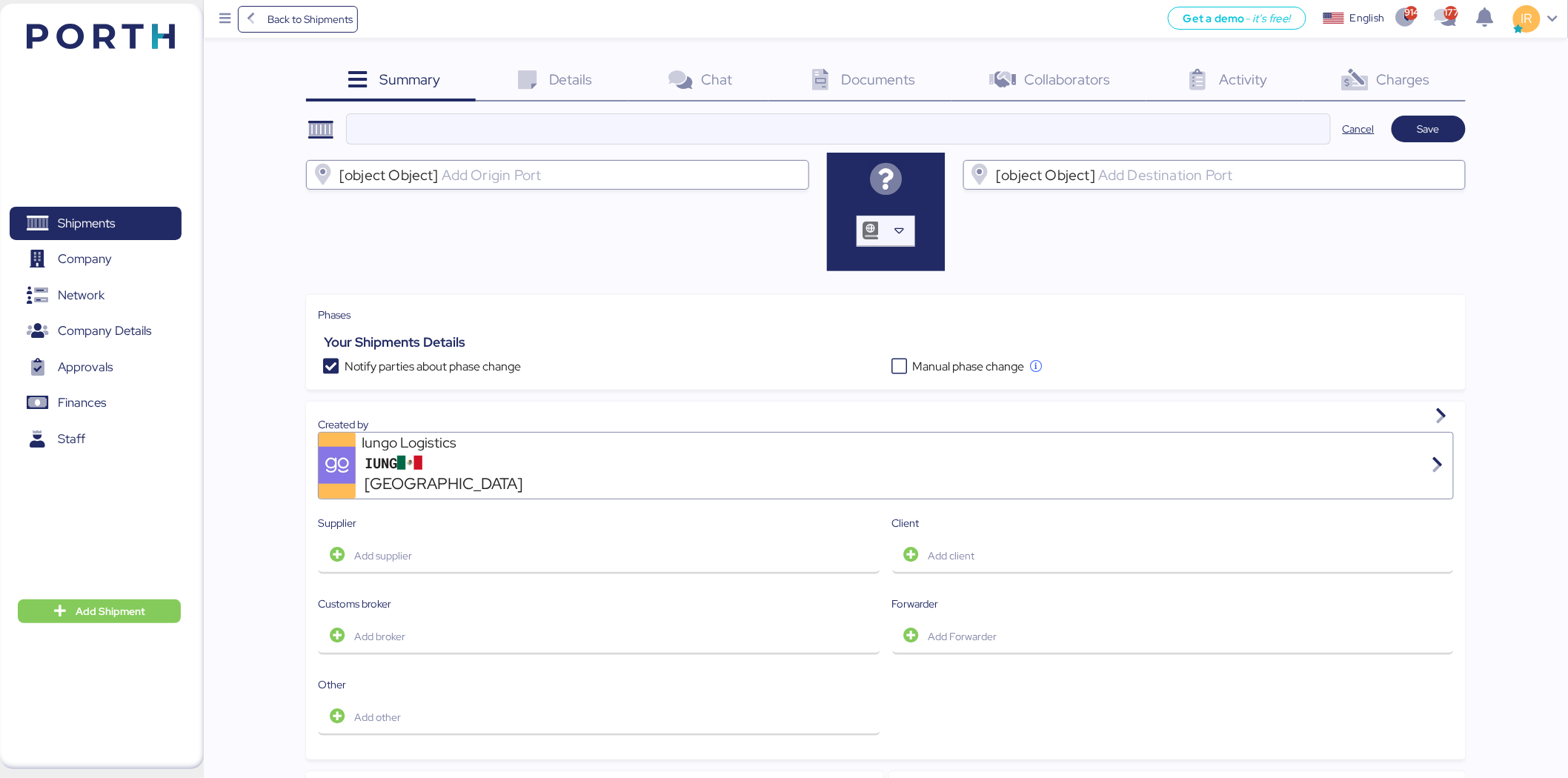
type input "LOXSON - PXI / [GEOGRAPHIC_DATA] - MANZANILLO / MBL: COSU6427747570 - HBL: CSSE…"
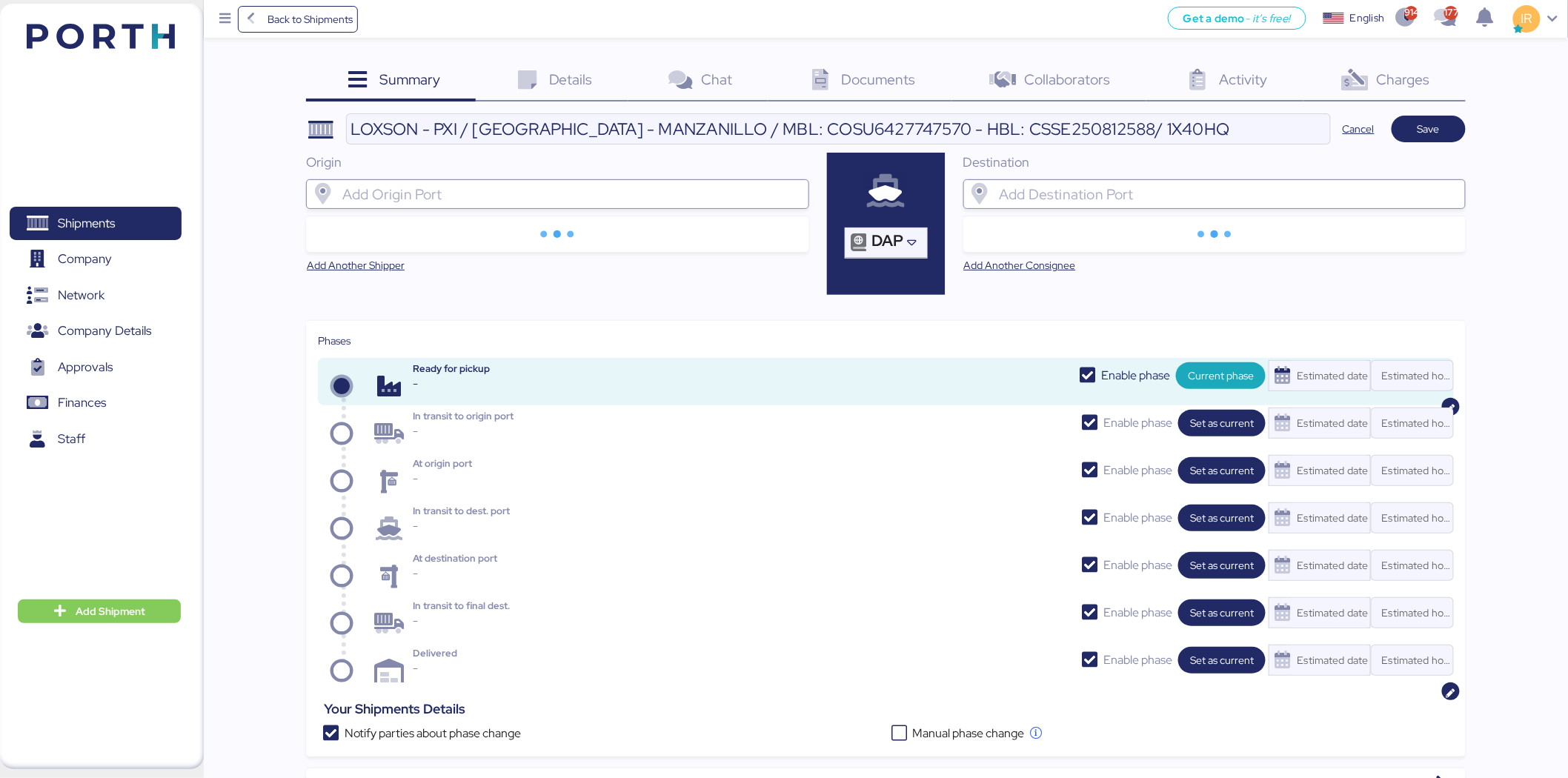
click at [572, 202] on input "search" at bounding box center [570, 194] width 463 height 17
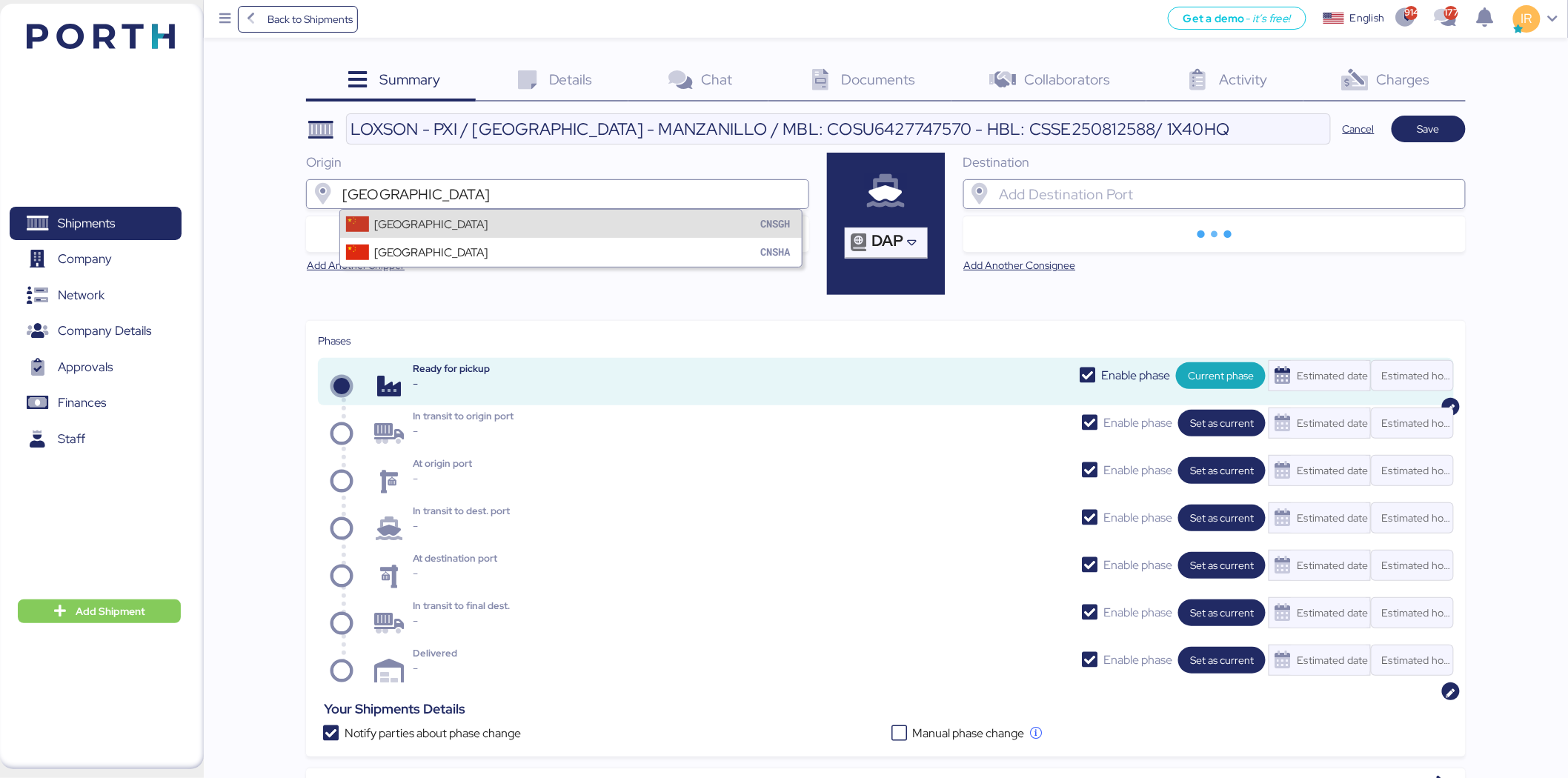
type input "shanghai"
click at [540, 233] on div "Shanghai CNSGH" at bounding box center [570, 224] width 462 height 29
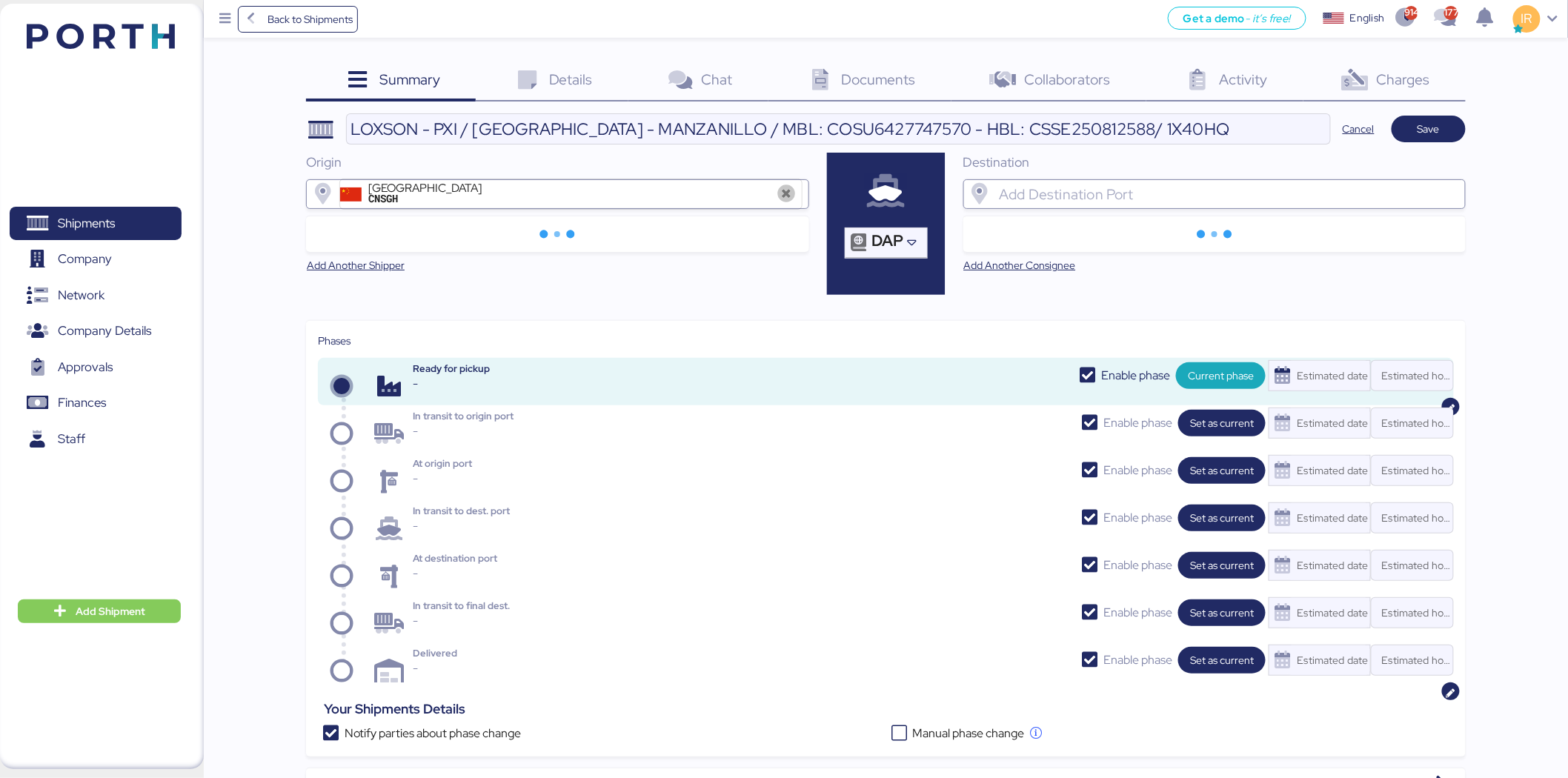
click at [1154, 194] on input "search" at bounding box center [1227, 194] width 463 height 17
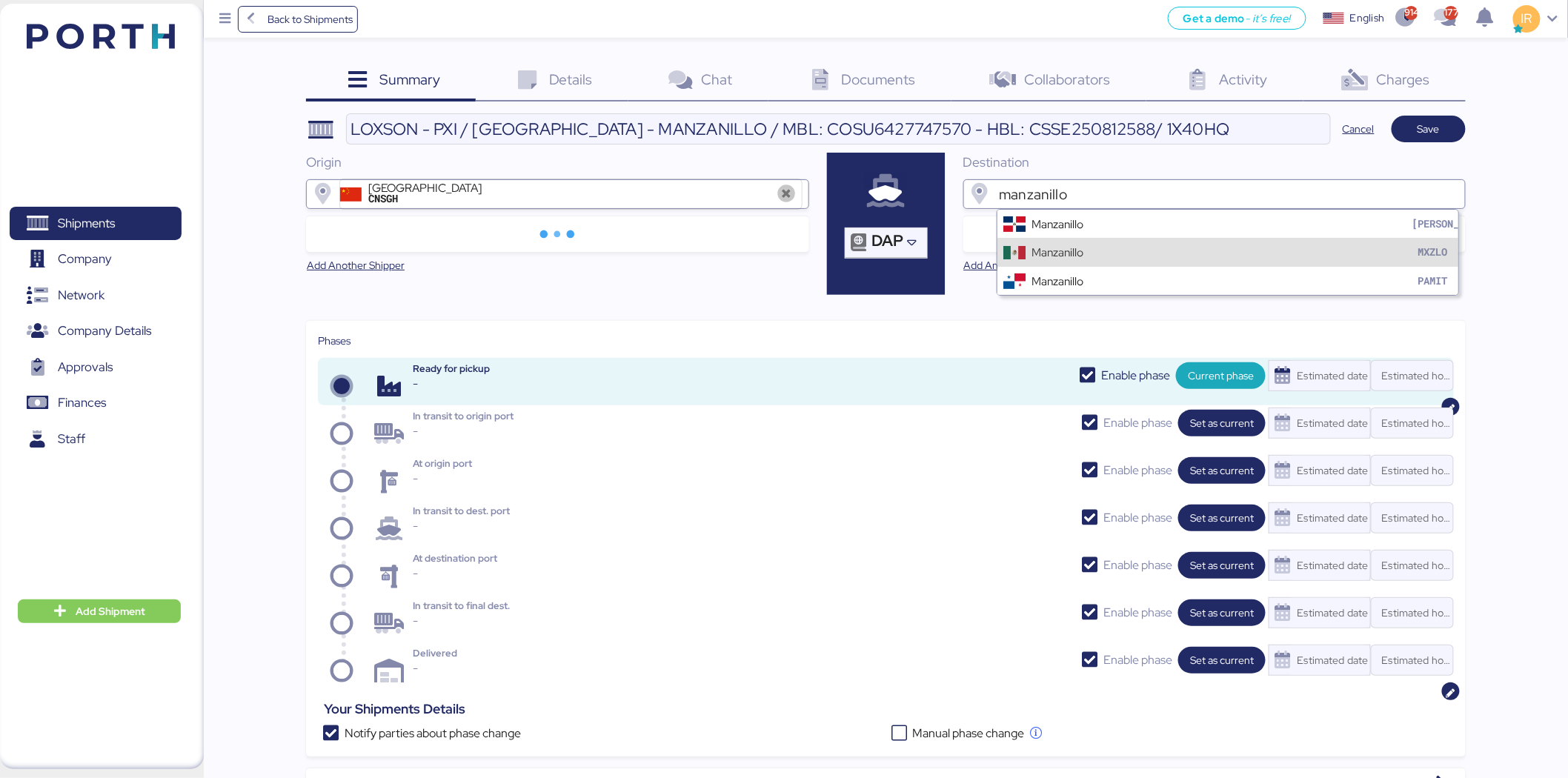
type input "manzanillo"
click at [1130, 247] on div "Manzanillo MXZLO" at bounding box center [1228, 252] width 462 height 29
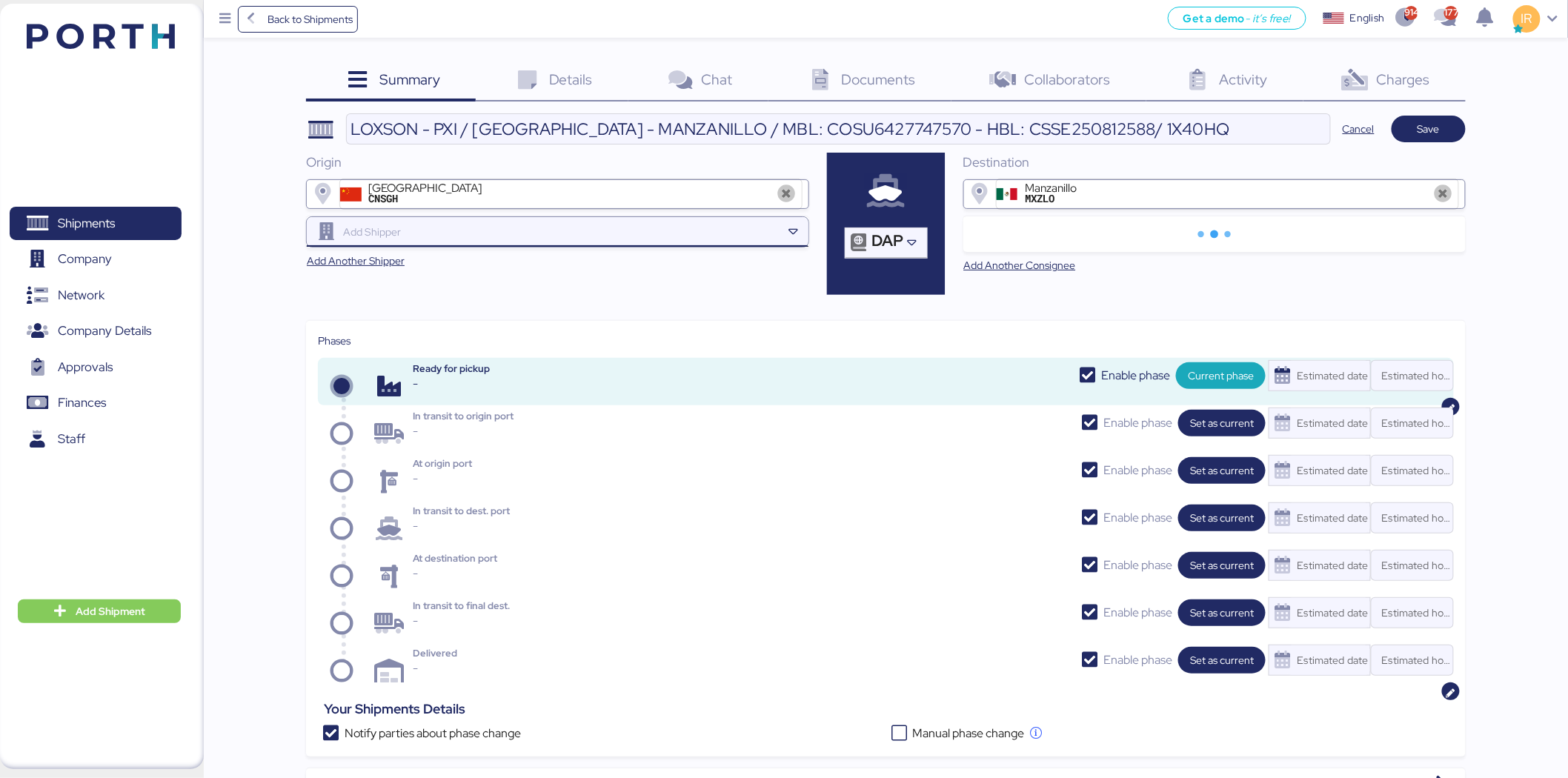
click at [625, 223] on input "search" at bounding box center [560, 232] width 441 height 17
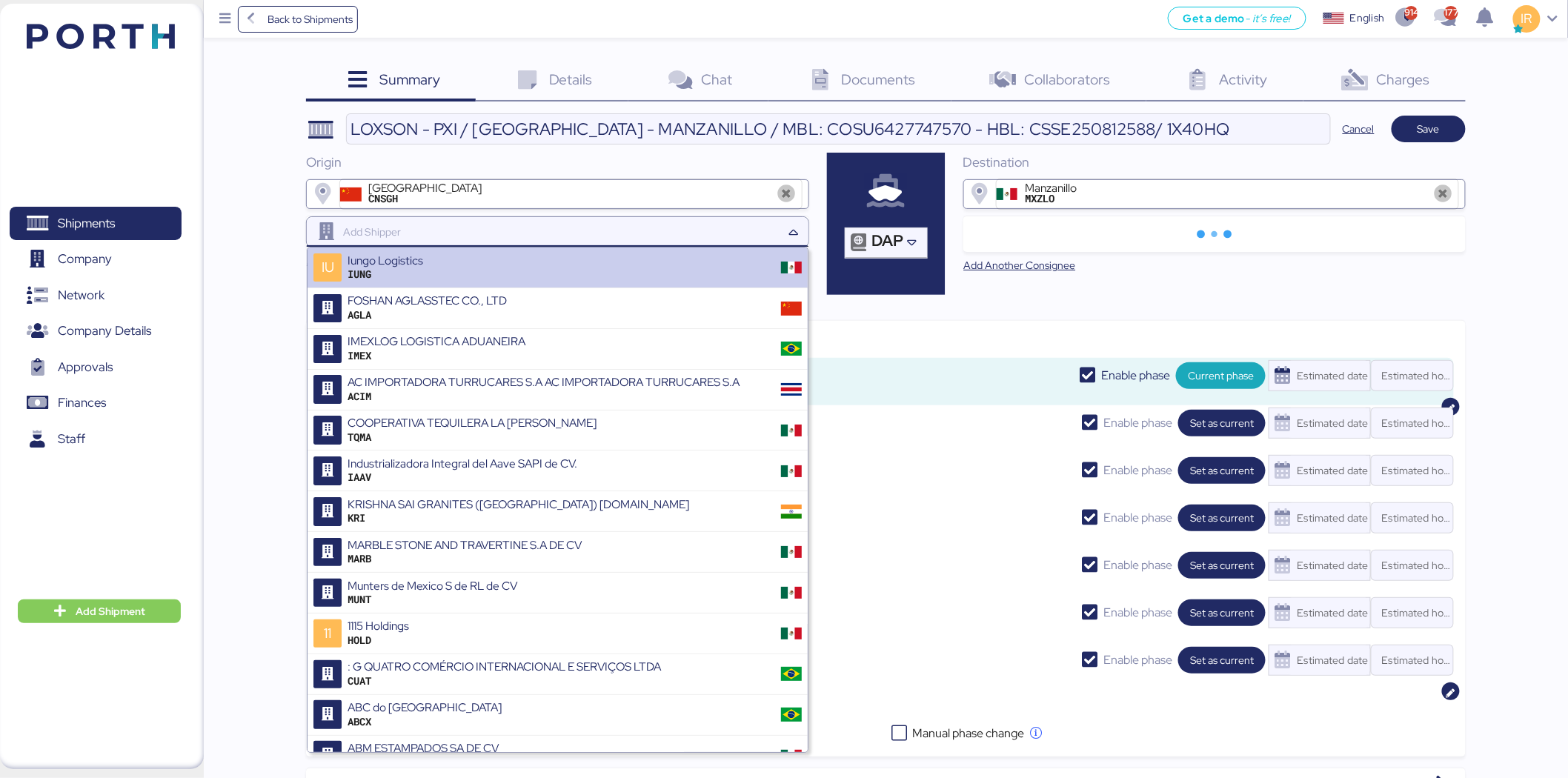
paste input "PXI AUTO COMPONENTS"
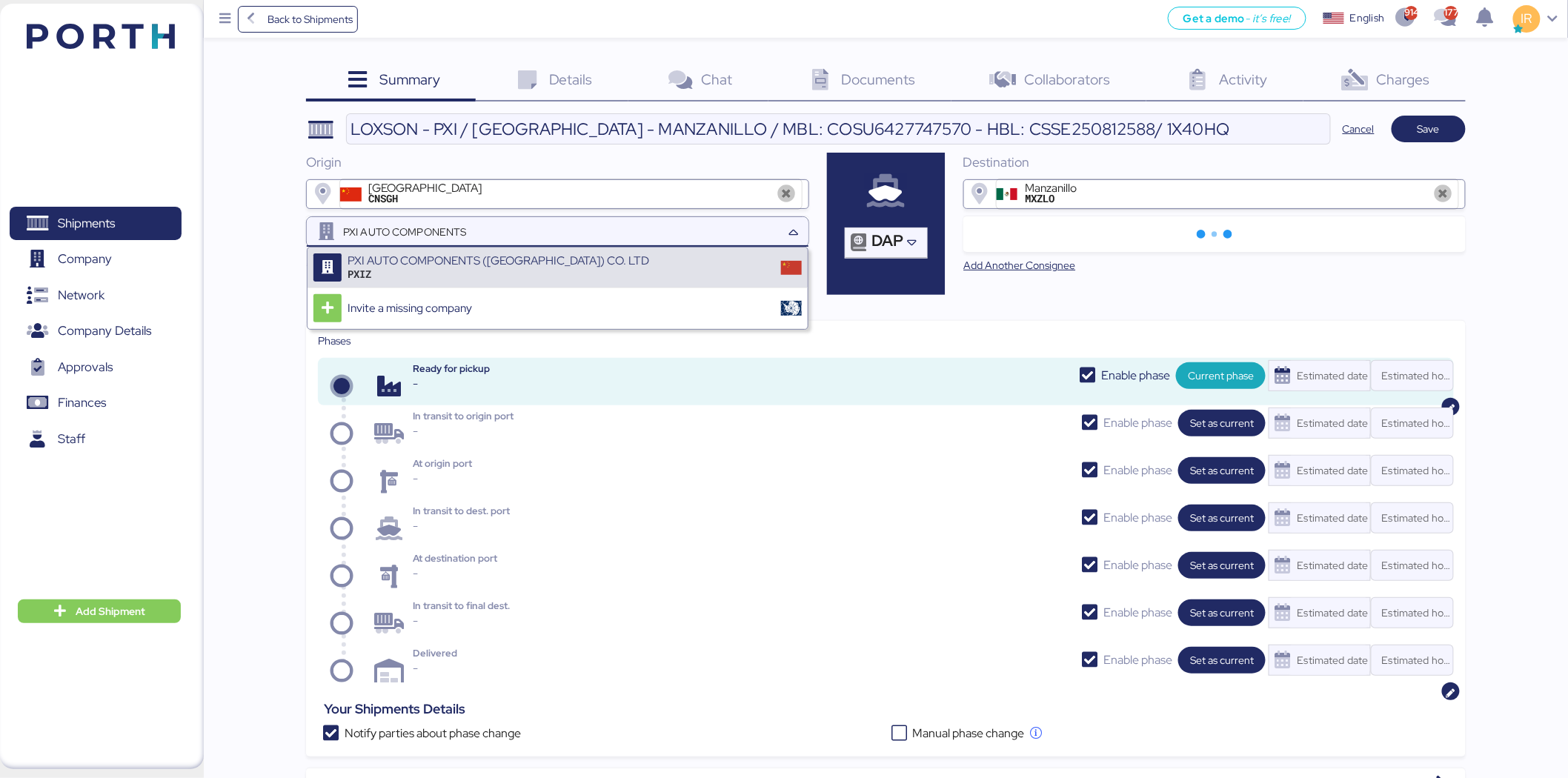
type input "PXI AUTO COMPONENTS"
click at [545, 278] on div "PXIZ" at bounding box center [498, 274] width 302 height 13
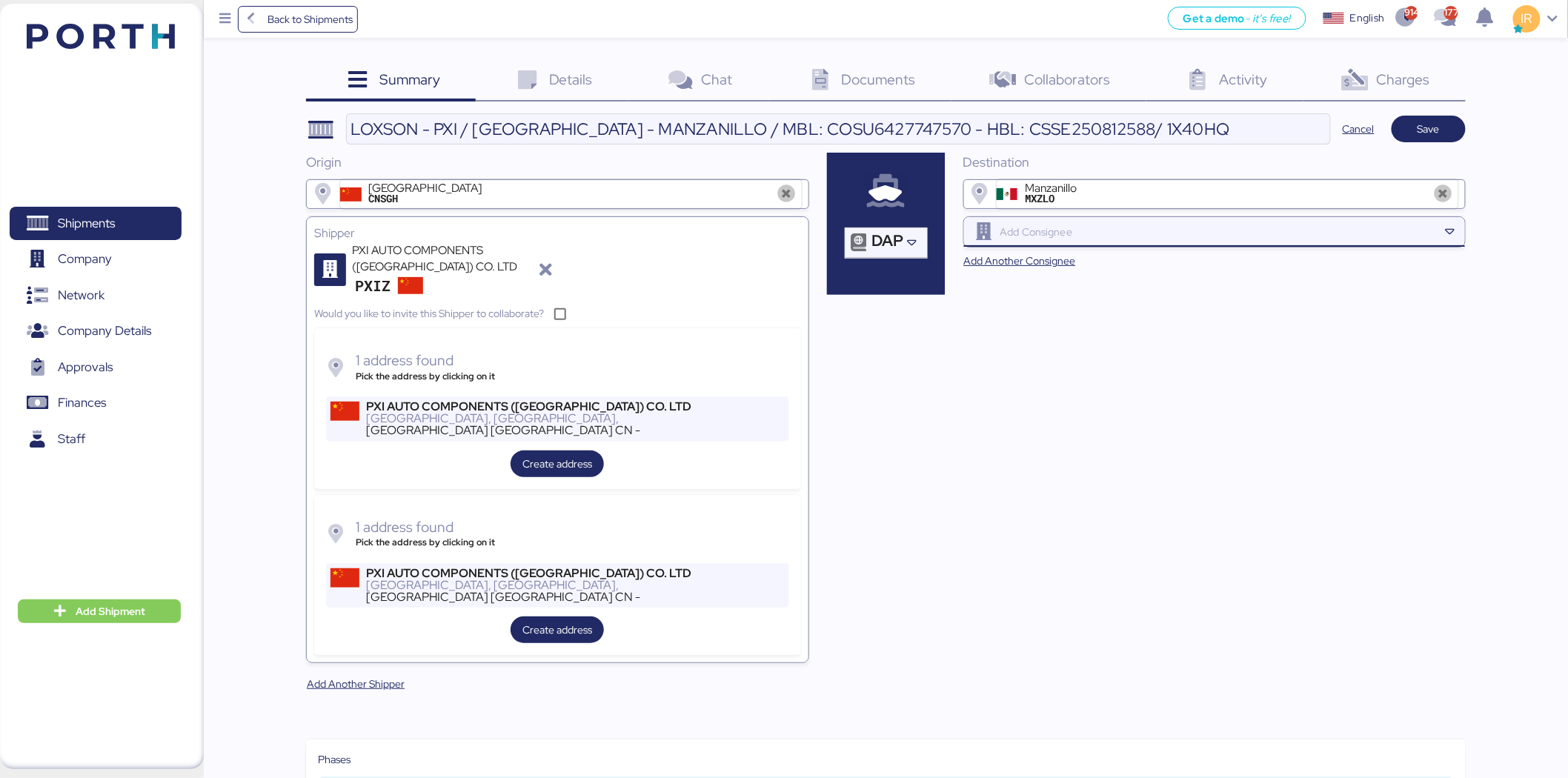
click at [1175, 235] on input "search" at bounding box center [1218, 232] width 441 height 17
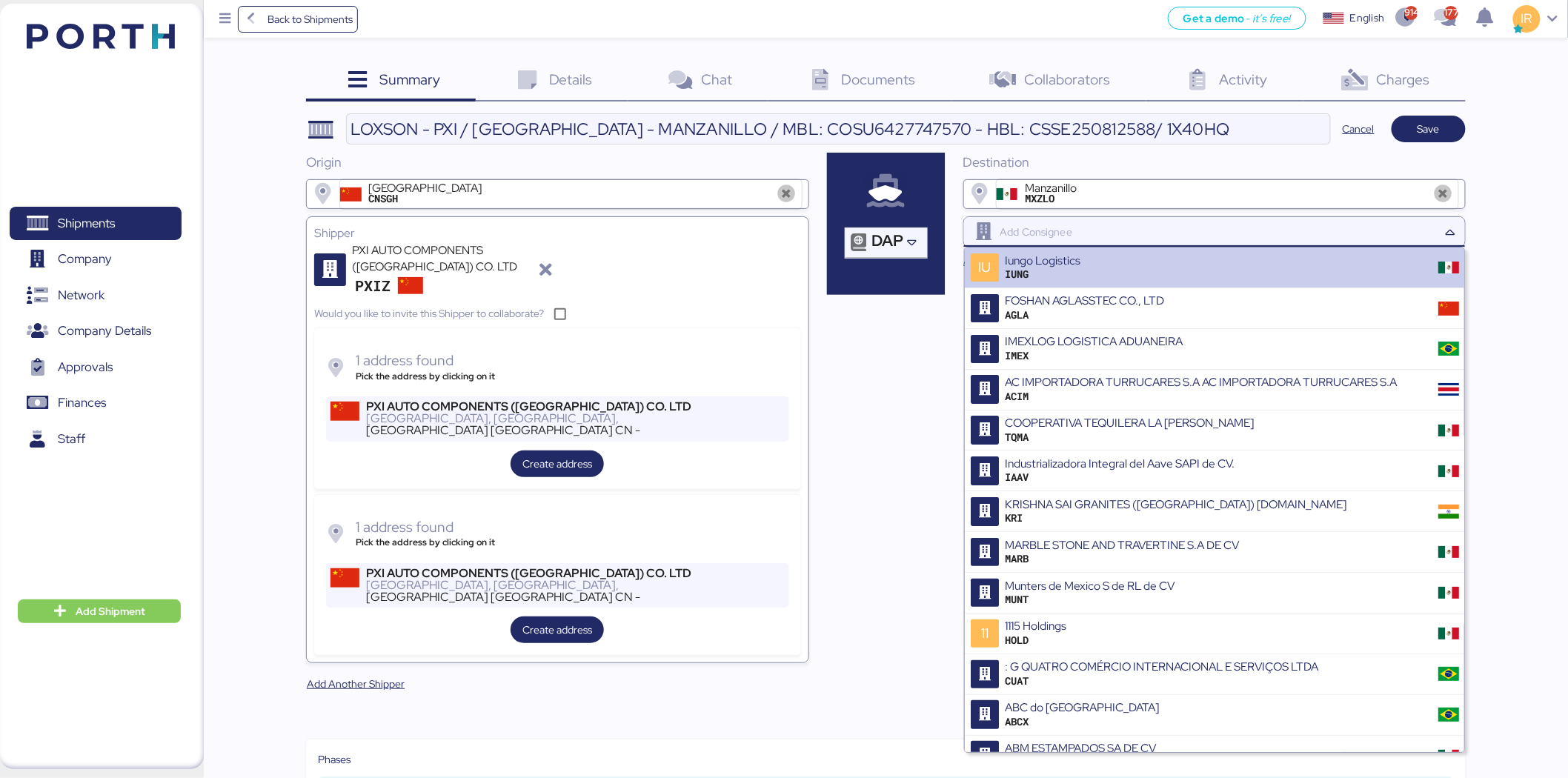
paste input "PXI AUTOMOTIVE MEXICO"
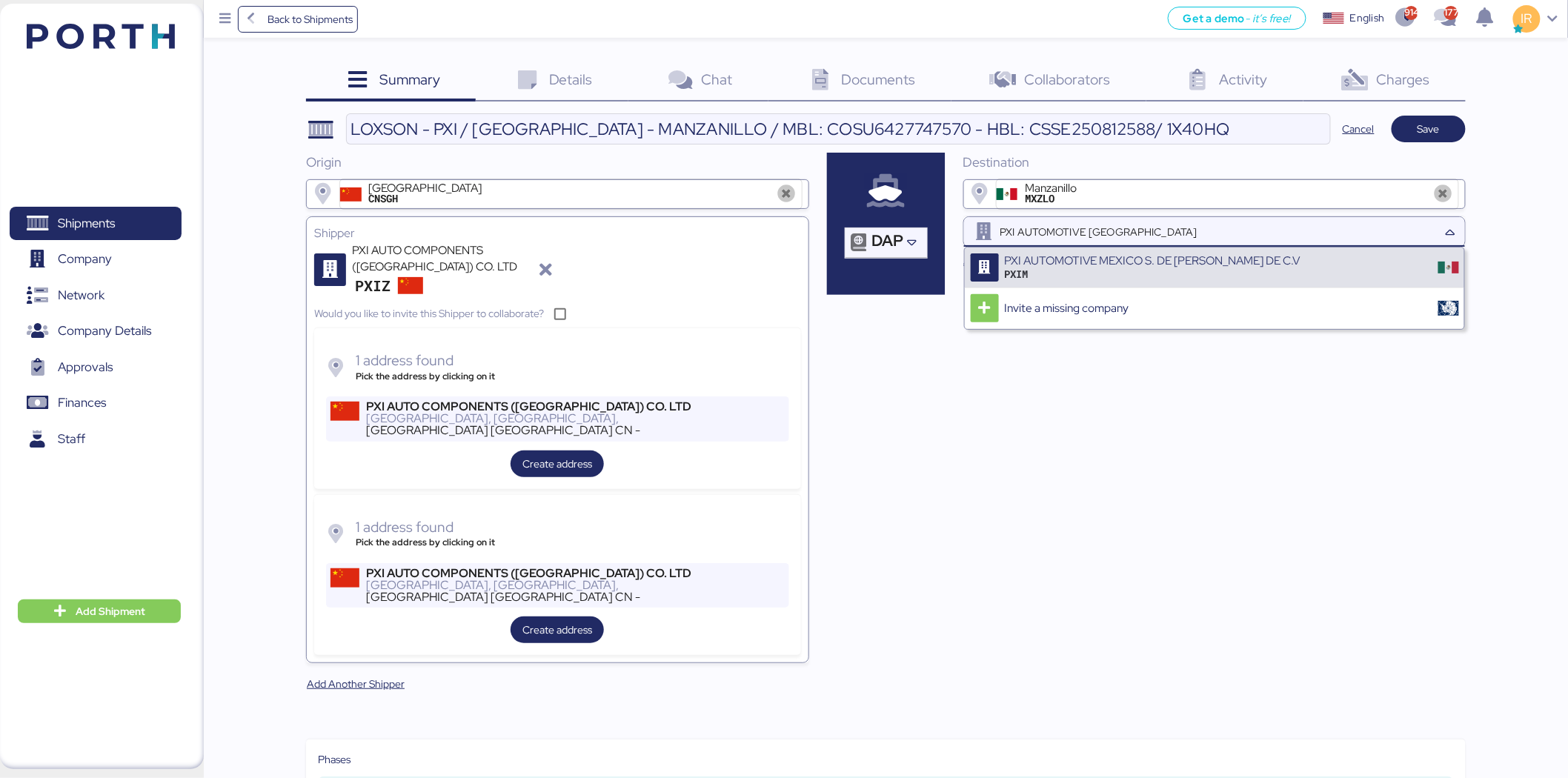
type input "PXI AUTOMOTIVE MEXICO"
click at [1175, 262] on div "PXI AUTOMOTIVE MEXICO S. DE R.L DE C.V" at bounding box center [1152, 261] width 296 height 13
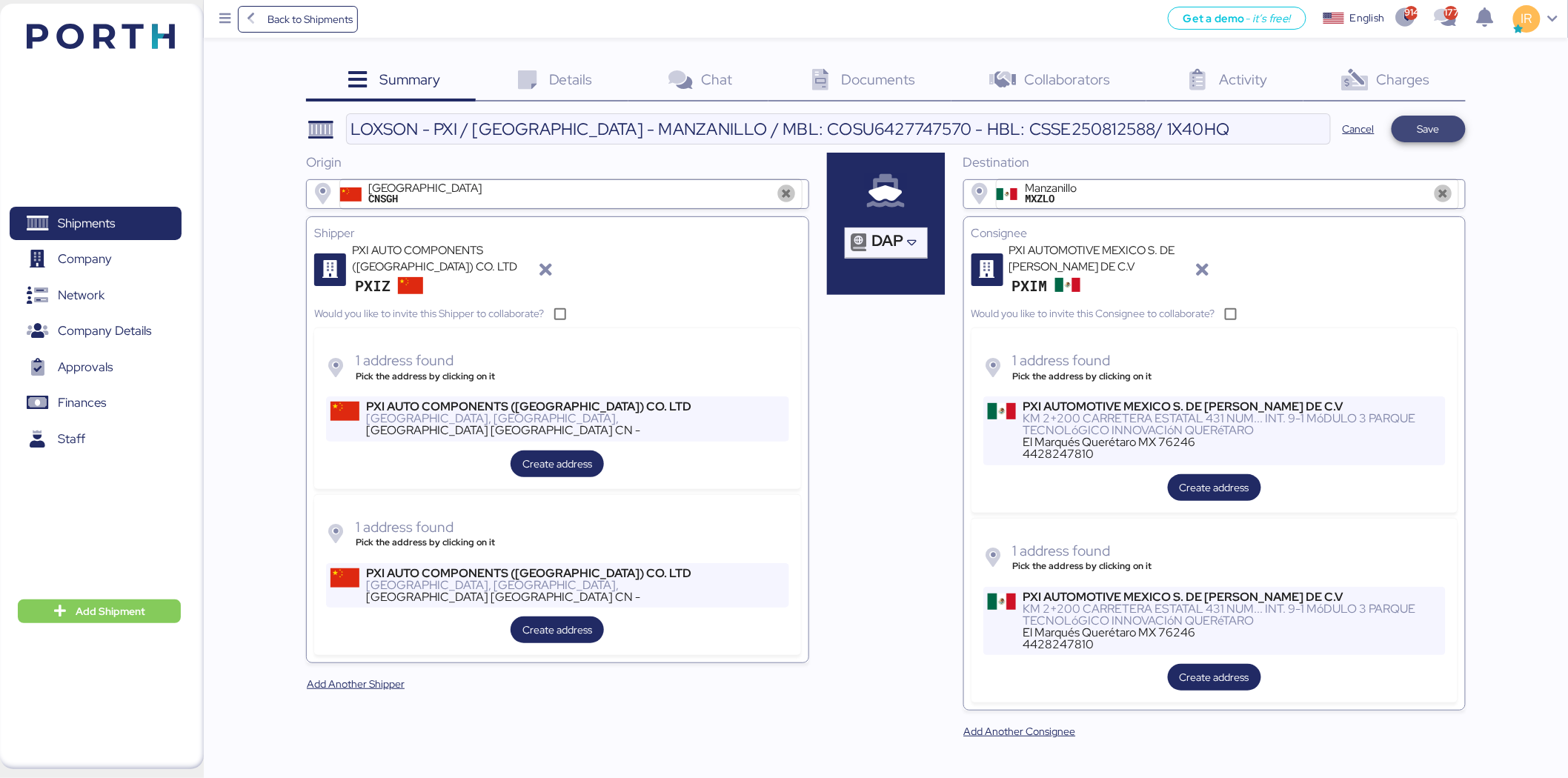
click at [1455, 128] on span "Save" at bounding box center [1429, 129] width 74 height 27
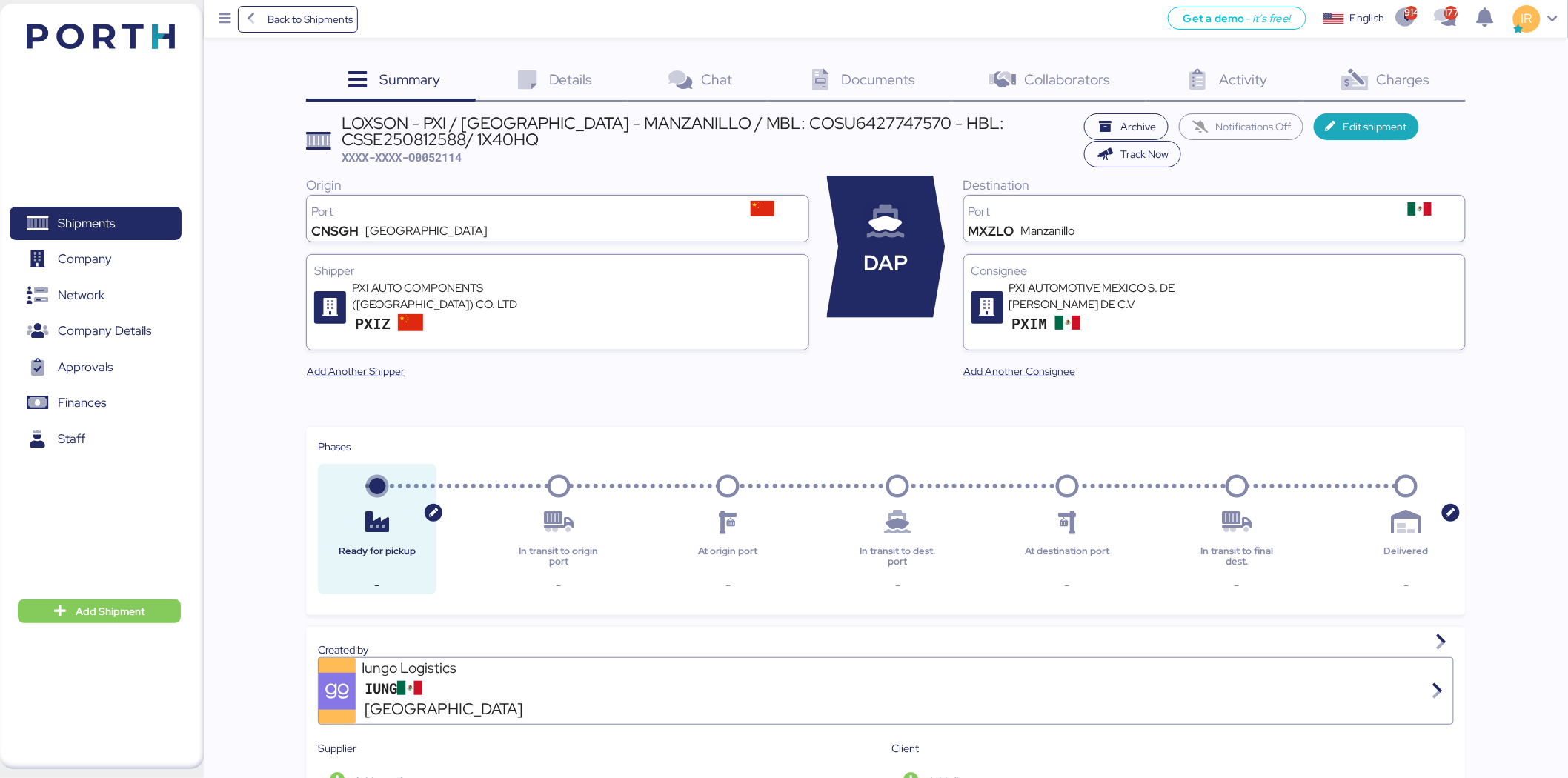
click at [546, 78] on div "Details 0" at bounding box center [551, 82] width 153 height 40
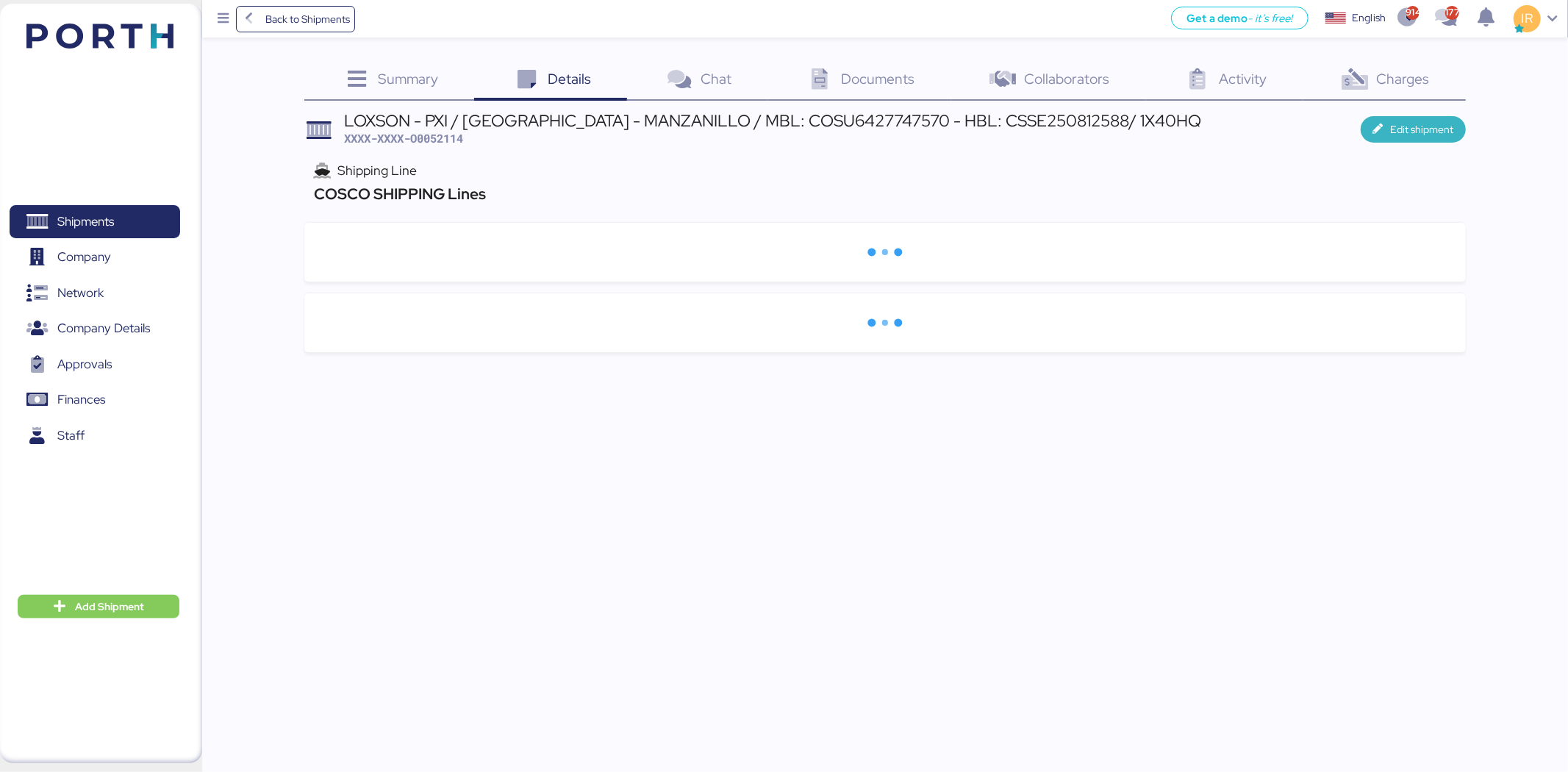
click at [1408, 132] on span "Edit shipment" at bounding box center [1423, 129] width 63 height 17
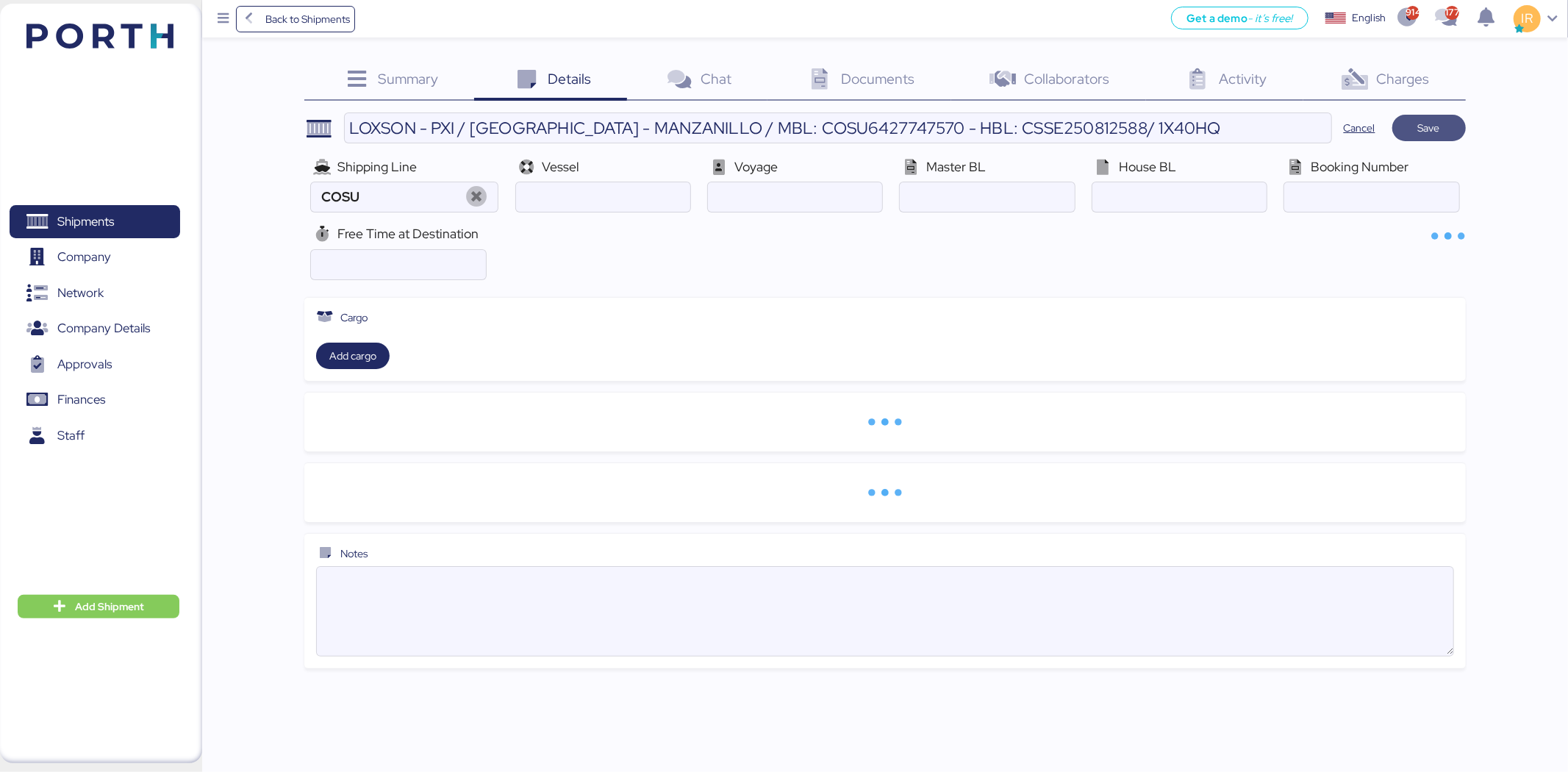
type input "COSCO SHIPPING Lines"
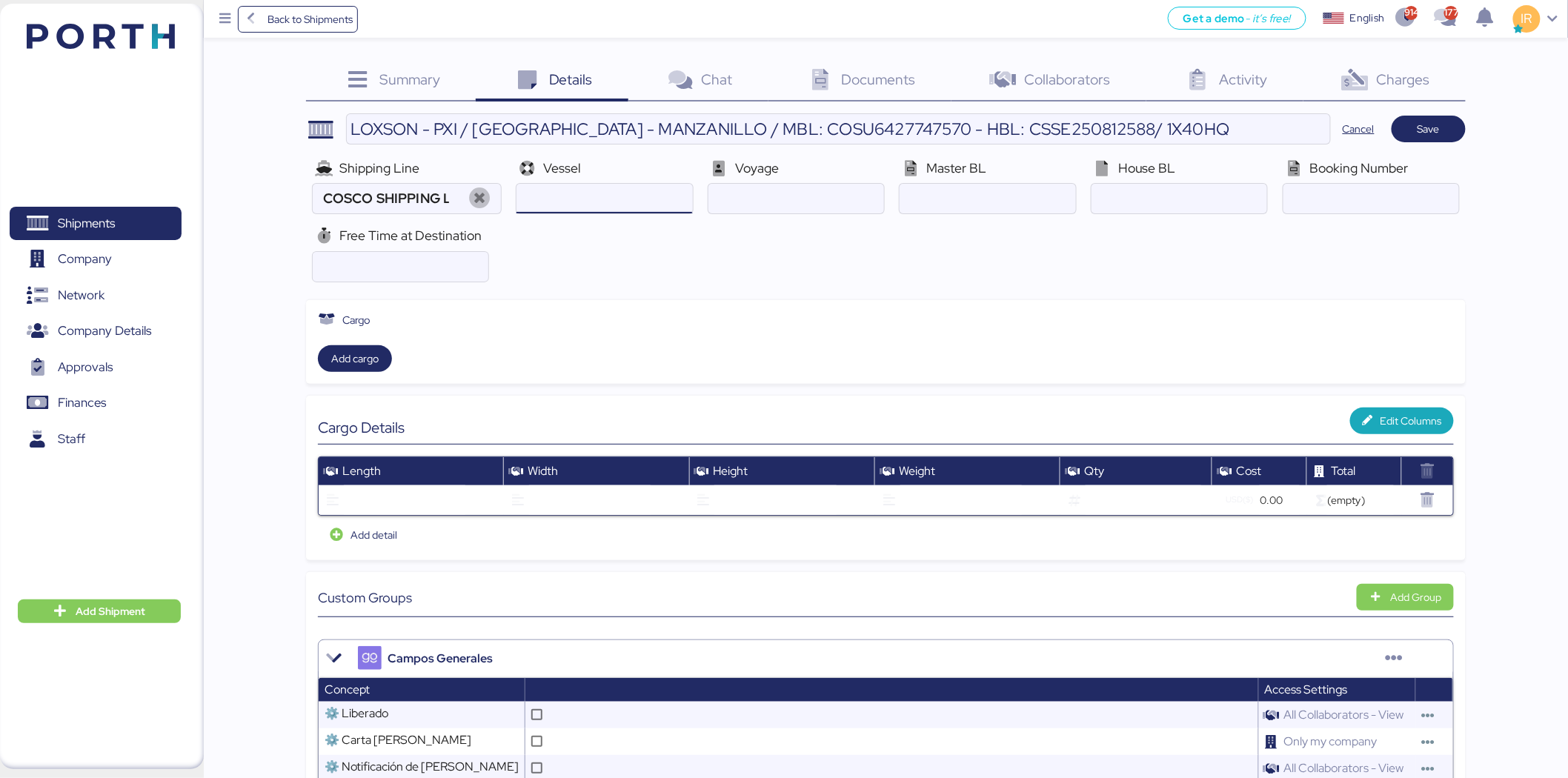
click at [567, 205] on input "ocean" at bounding box center [605, 198] width 176 height 29
paste input "WAN HAI A20 /001E"
type input "WAN HAI A20"
paste input "001E"
type input "001E"
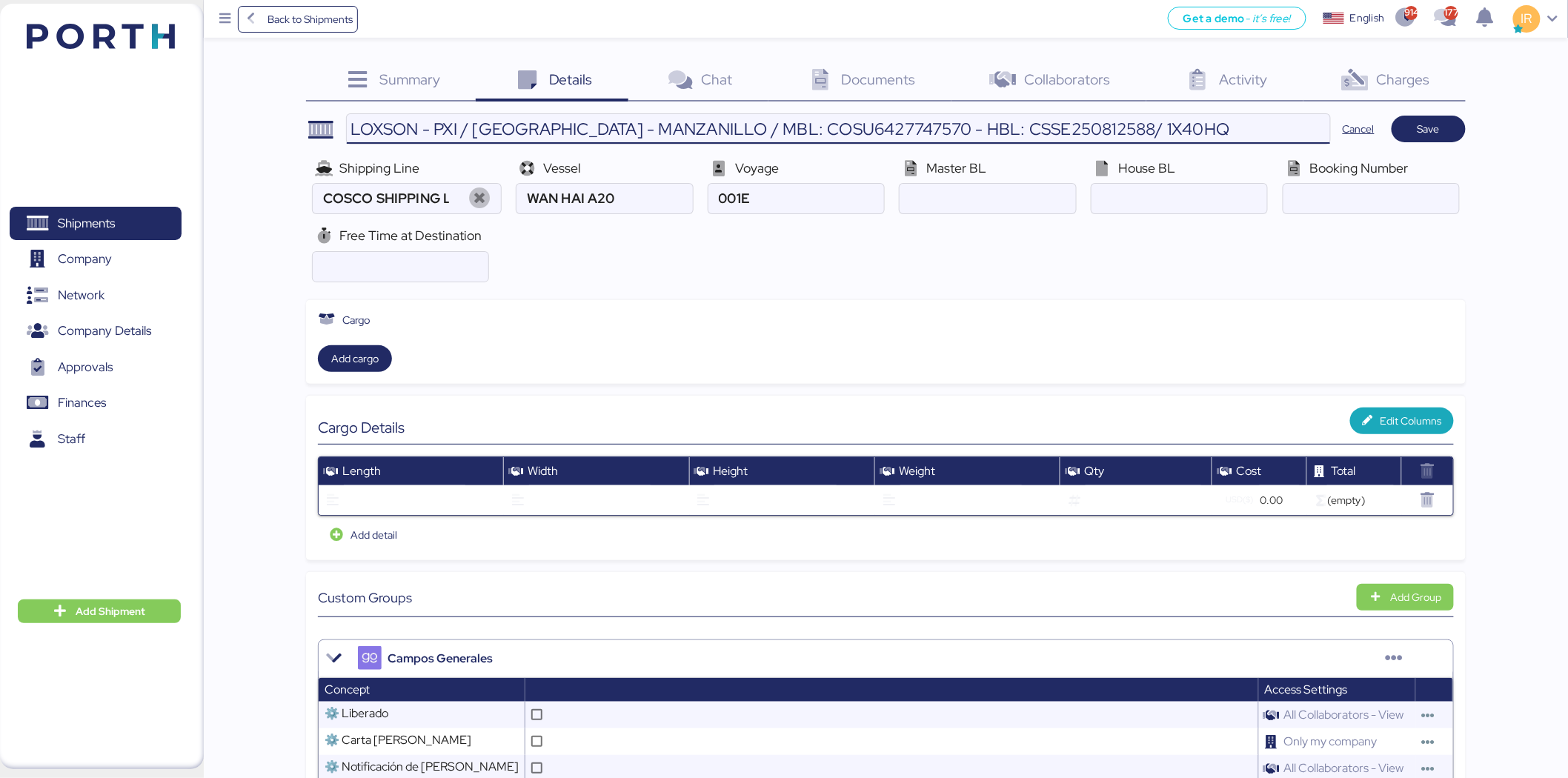
click at [793, 130] on input "LOXSON - PXI / [GEOGRAPHIC_DATA] - MANZANILLO / MBL: COSU6427747570 - HBL: CSSE…" at bounding box center [838, 128] width 983 height 29
paste input "COSU6427747570"
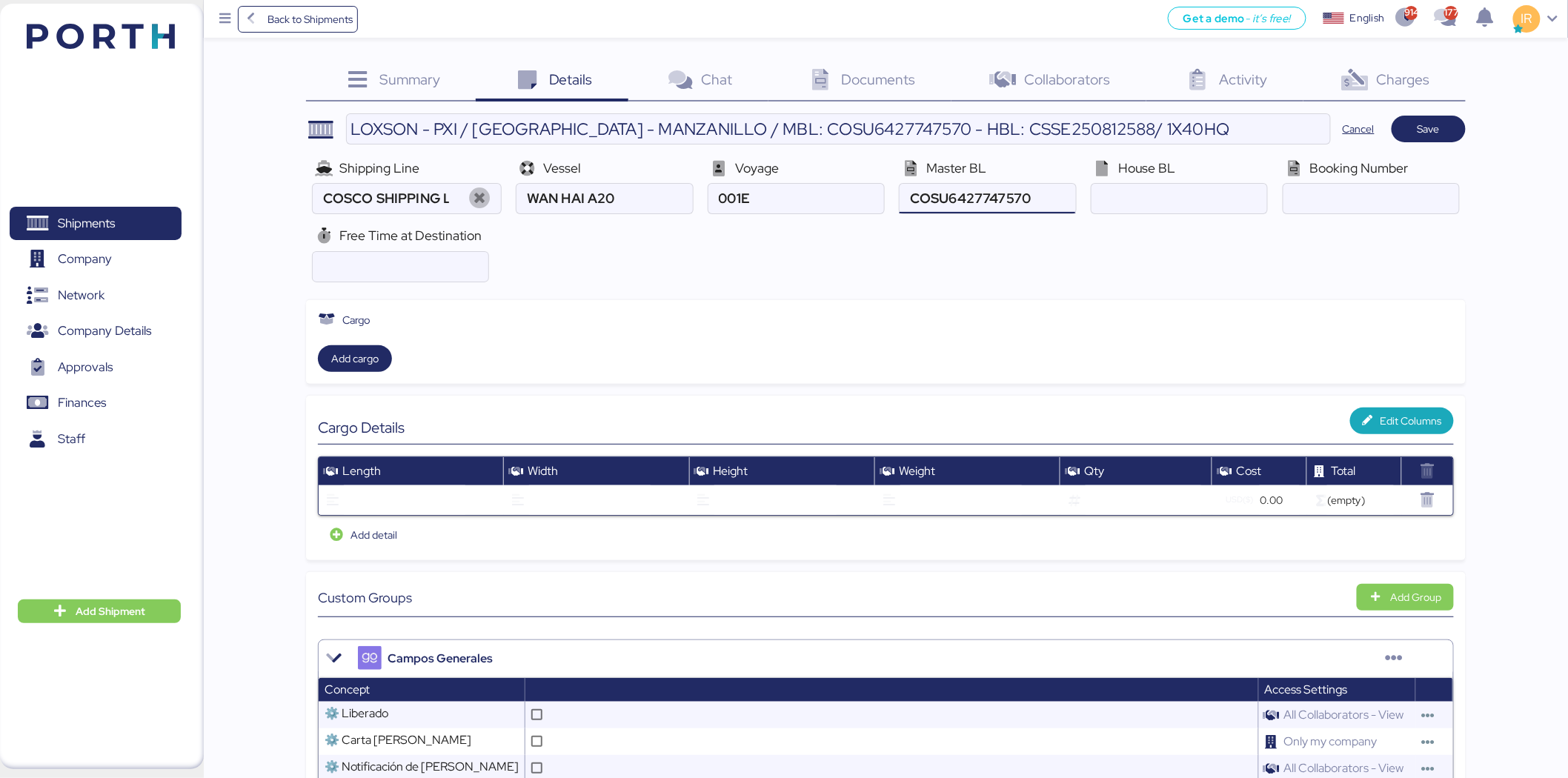
click at [950, 208] on input "ocean" at bounding box center [988, 198] width 176 height 29
type input "COSU6427747570"
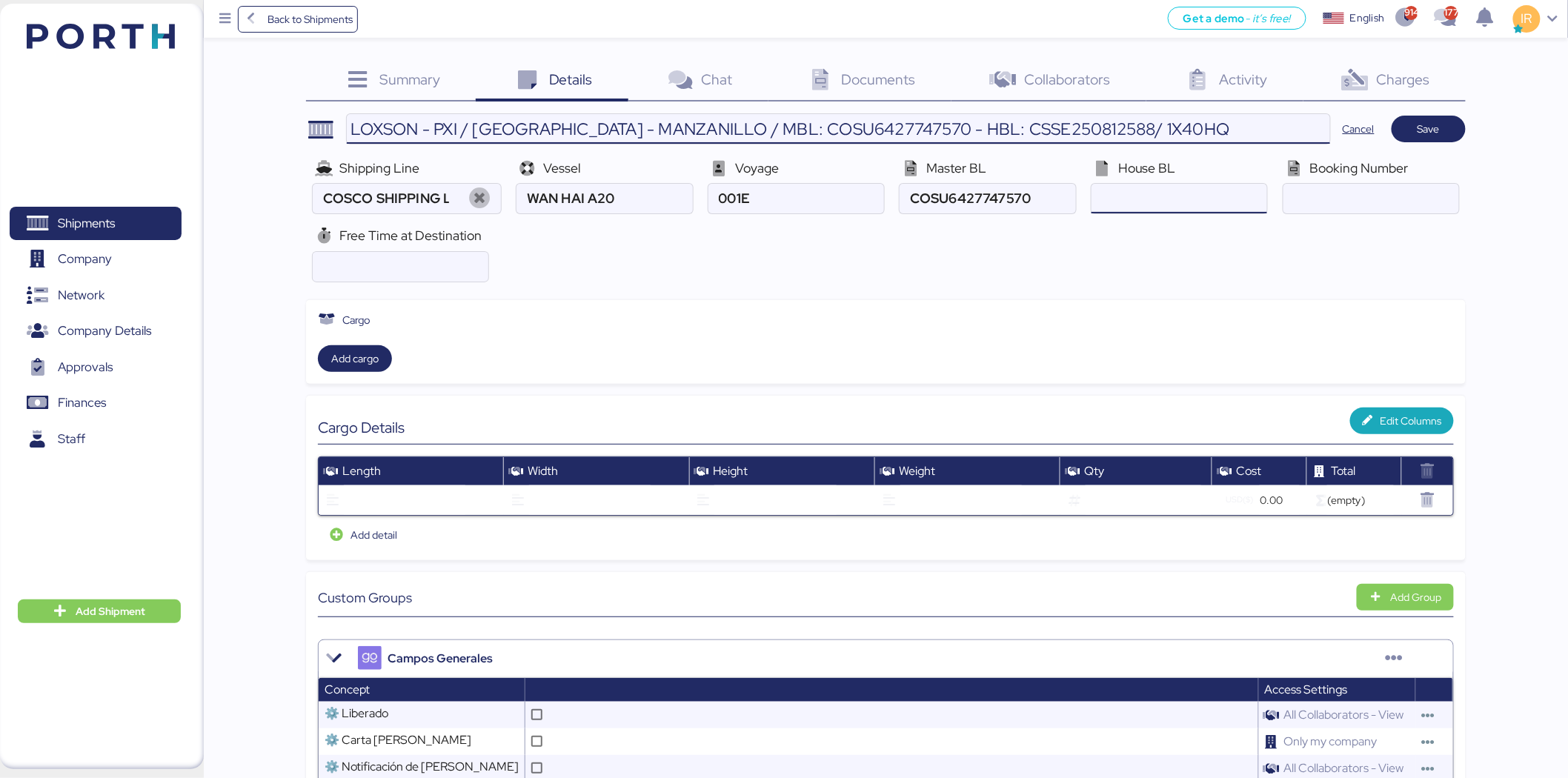
click at [1036, 132] on input "LOXSON - PXI / [GEOGRAPHIC_DATA] - MANZANILLO / MBL: COSU6427747570 - HBL: CSSE…" at bounding box center [838, 128] width 983 height 29
paste input "OSU6427747570"
click at [1036, 132] on input "LOXSON - PXI / SHANGHAI - MANZANILLO / MBL: COSU6427747570 - HBL: COSU642774757…" at bounding box center [838, 128] width 983 height 29
type input "LOXSON - PXI / [GEOGRAPHIC_DATA] - MANZANILLO / MBL: COSU6427747570 - HBL: CSSE…"
paste input "CSSE250812588"
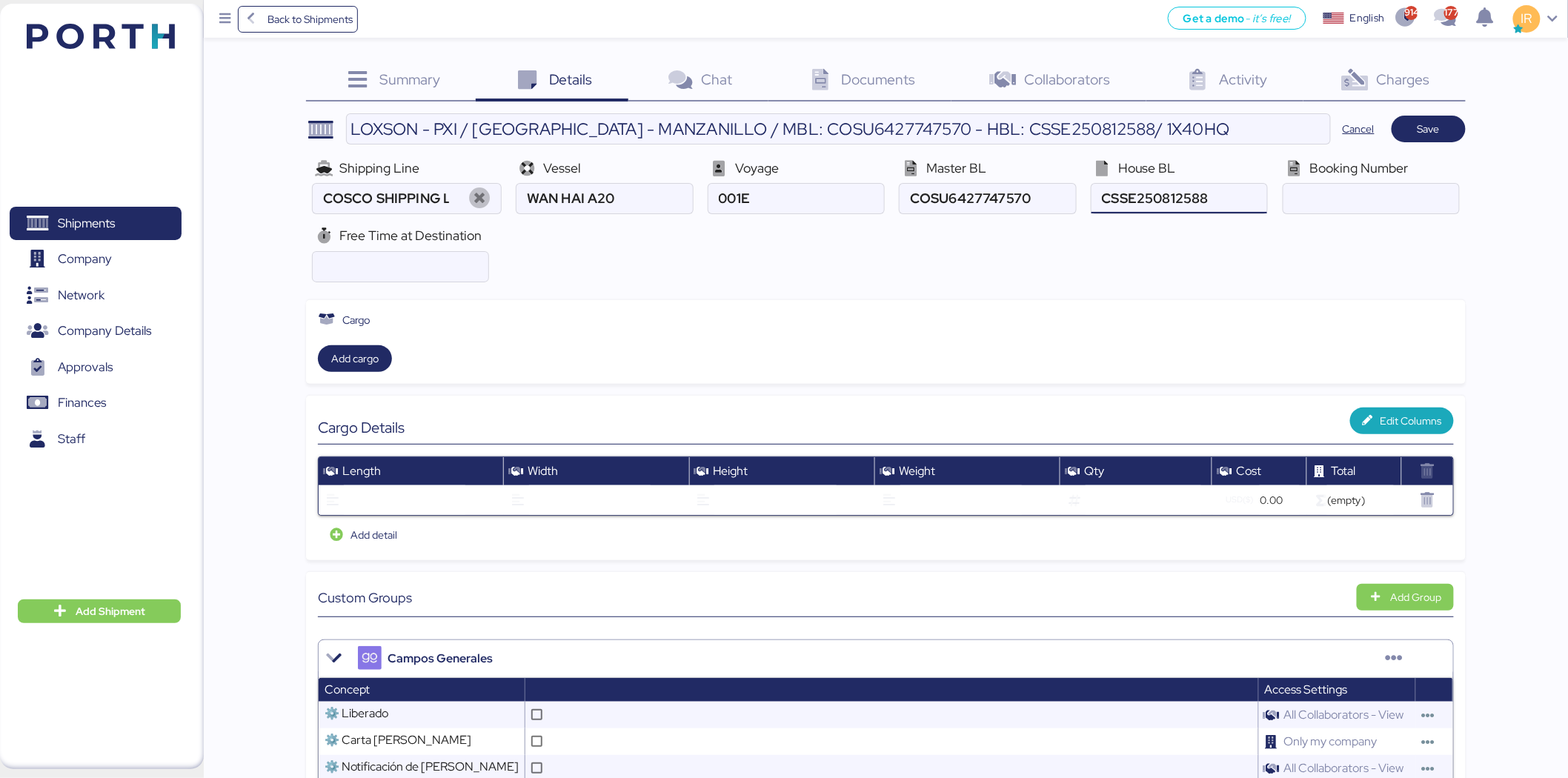
click at [1169, 198] on input "ocean" at bounding box center [1180, 198] width 176 height 29
type input "CSSE250812588"
paste input "6427747570"
click at [1342, 187] on input "ocean" at bounding box center [1372, 198] width 176 height 29
type input "6427747570"
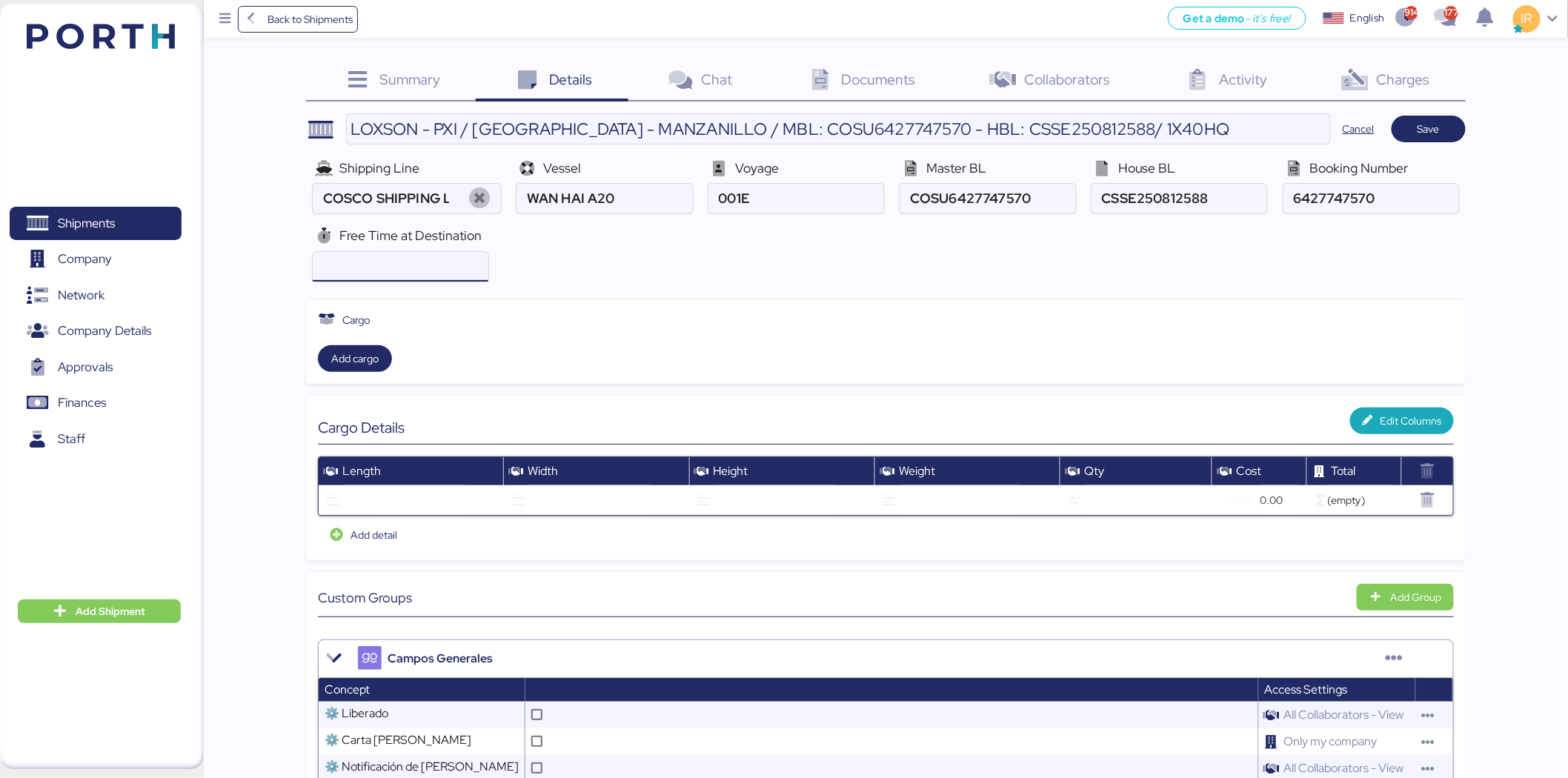
click at [444, 260] on input "number" at bounding box center [401, 266] width 176 height 29
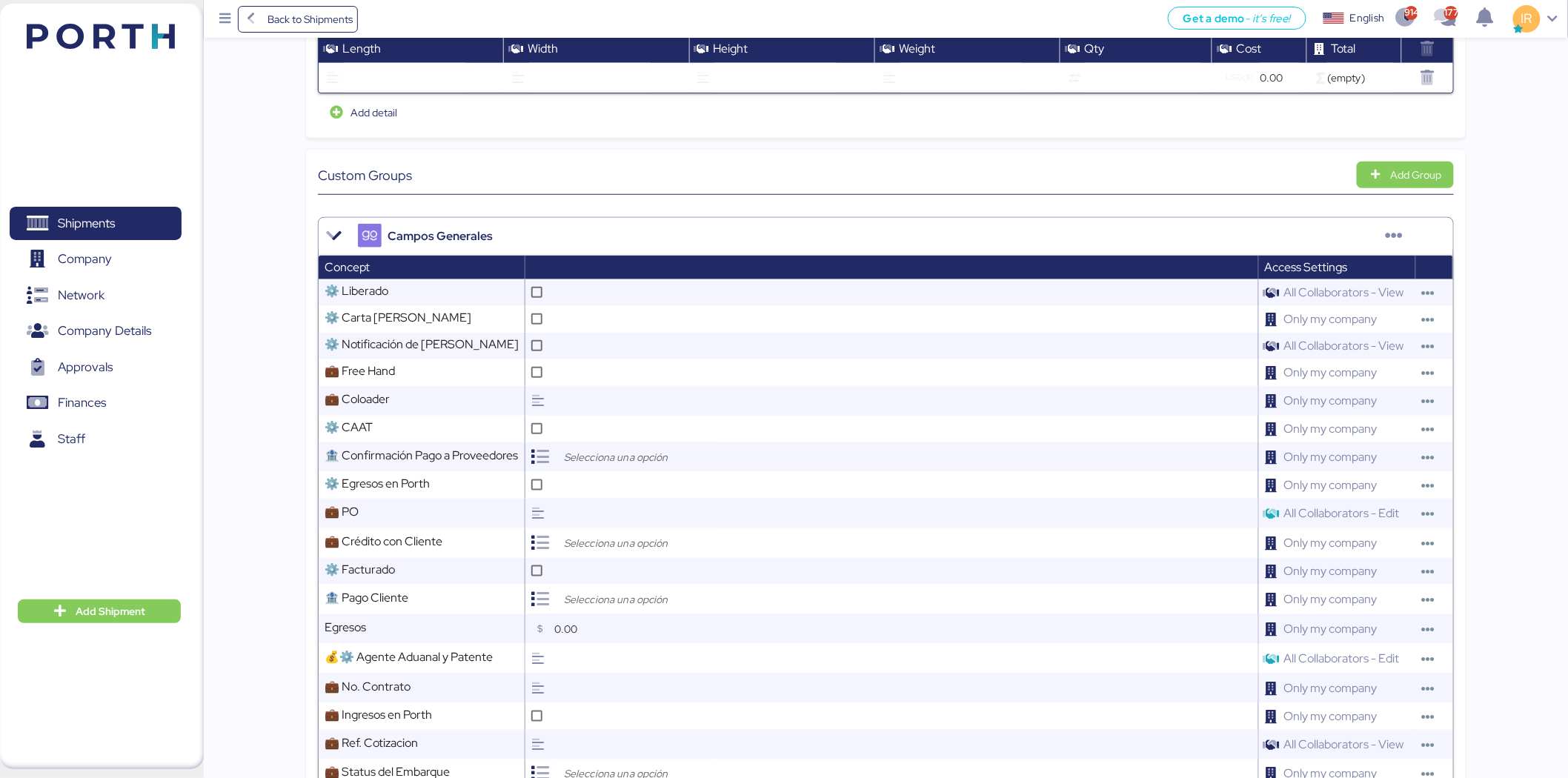
scroll to position [426, 0]
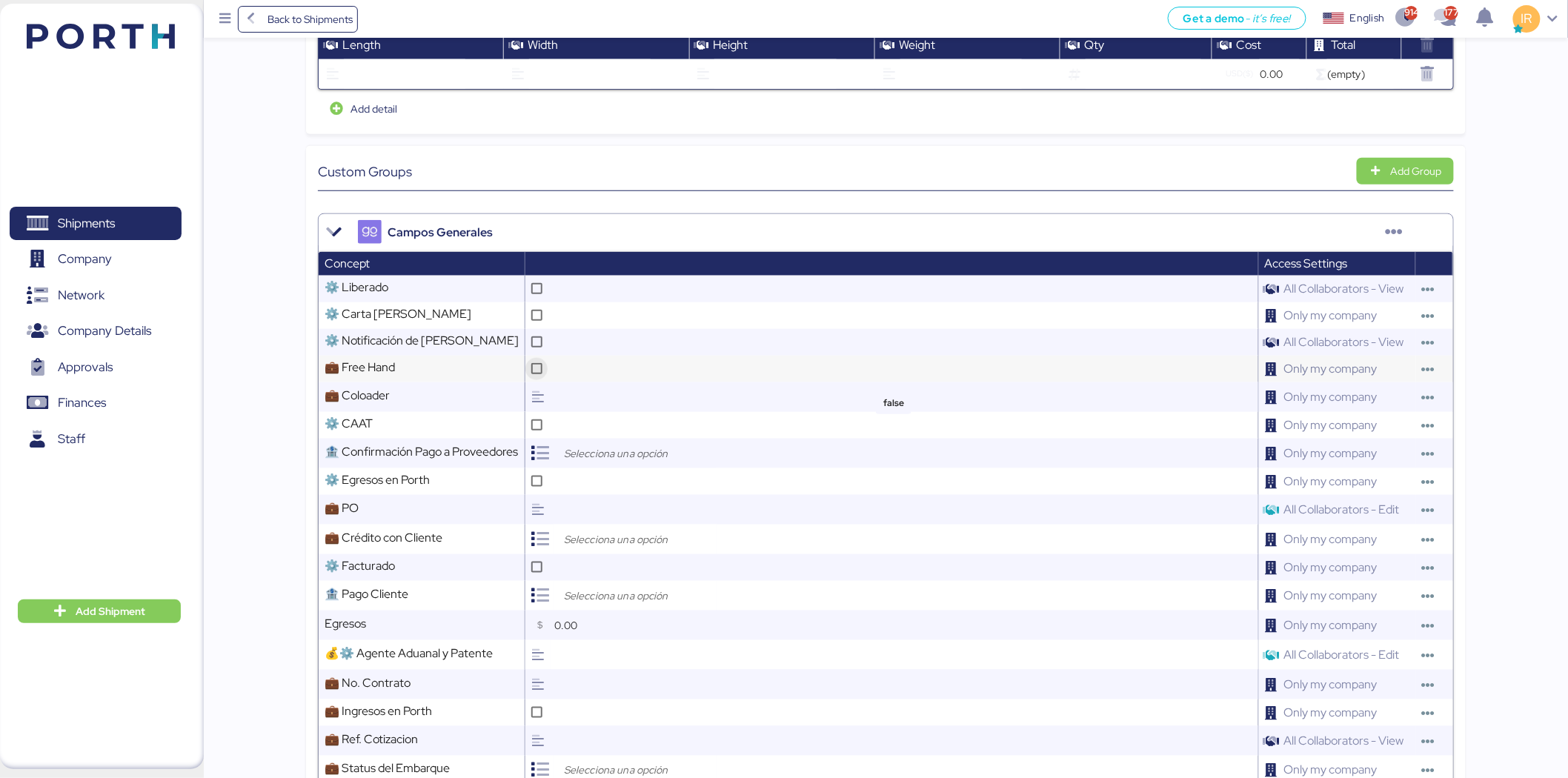
type input "21"
click at [541, 372] on icon at bounding box center [537, 368] width 8 height 8
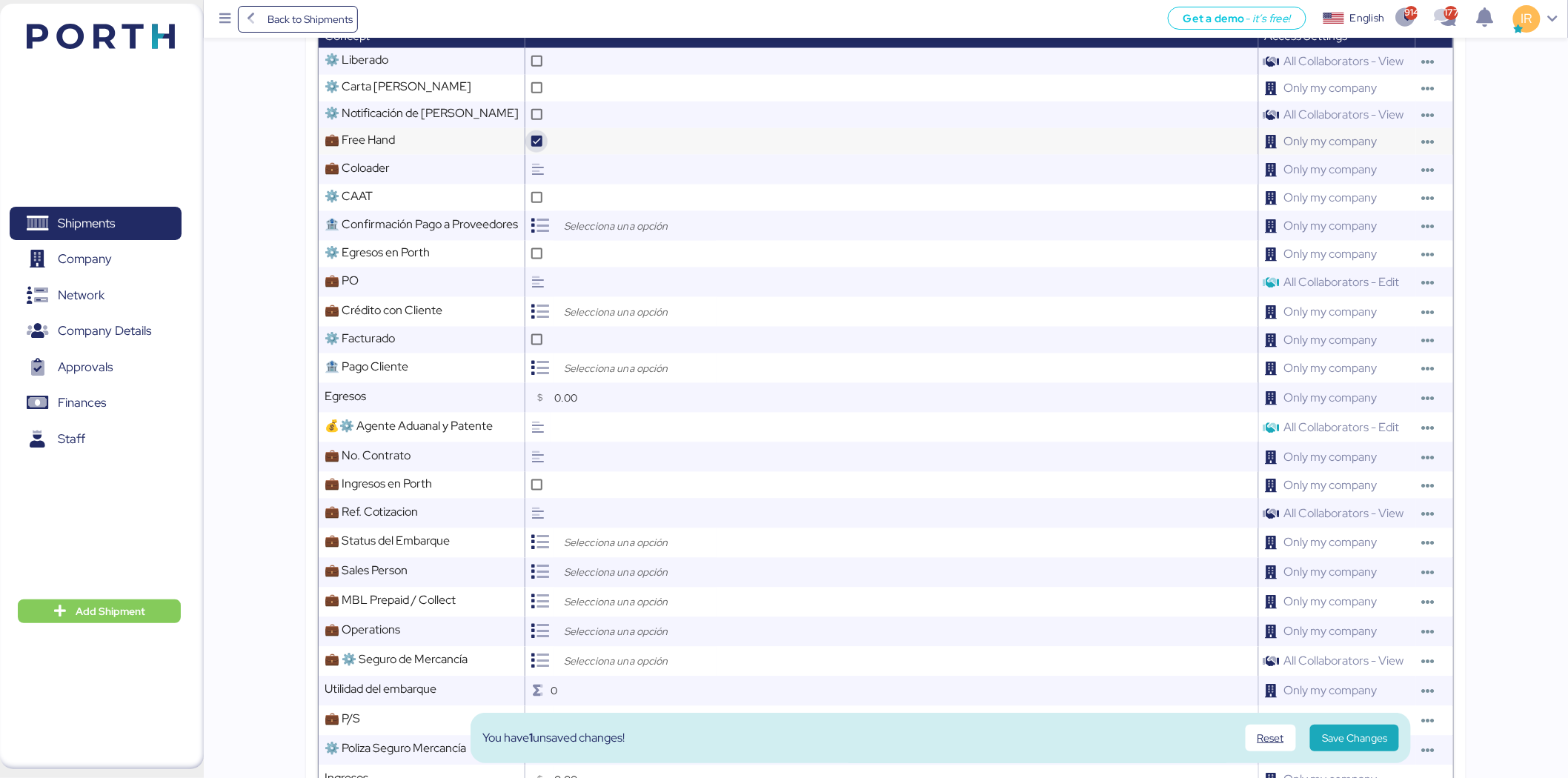
scroll to position [654, 0]
click at [598, 314] on input "search" at bounding box center [639, 311] width 155 height 17
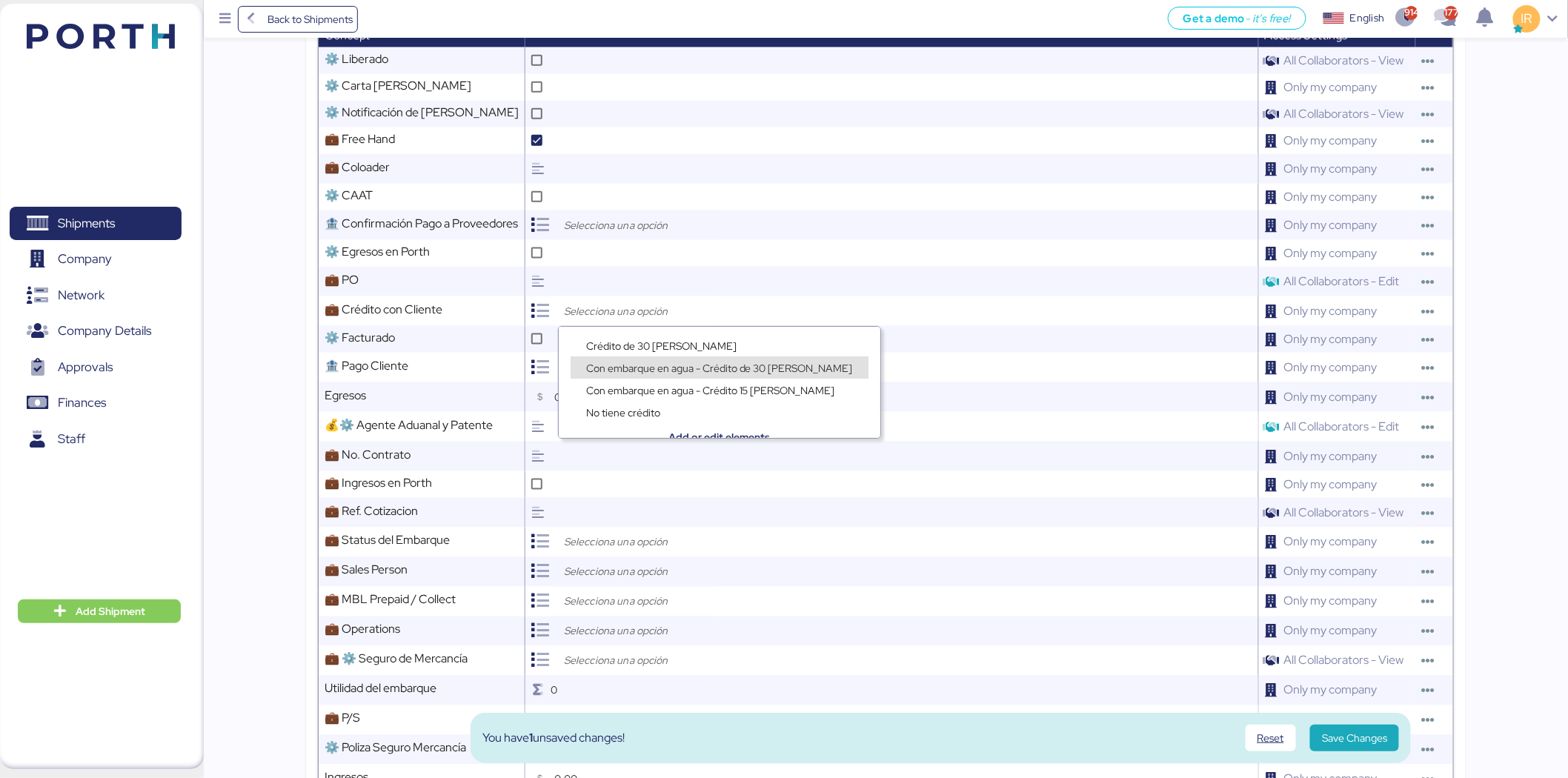
click at [647, 358] on div "Con embarque en agua - Crédito de 30 días" at bounding box center [719, 368] width 298 height 22
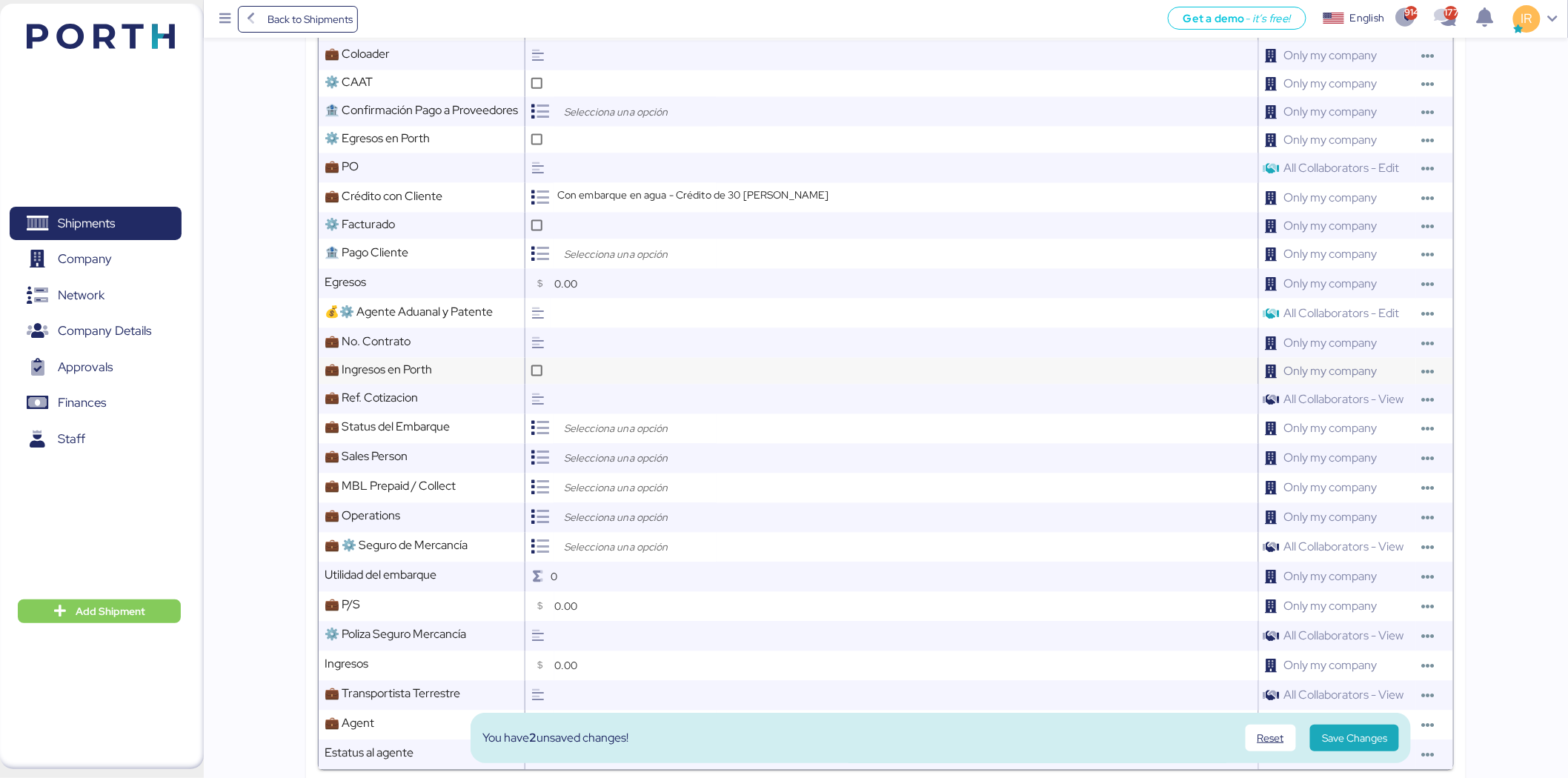
scroll to position [768, 0]
click at [590, 421] on input "search" at bounding box center [639, 428] width 155 height 17
click at [595, 460] on span "Open" at bounding box center [599, 463] width 26 height 13
click at [619, 455] on input "search" at bounding box center [639, 458] width 155 height 17
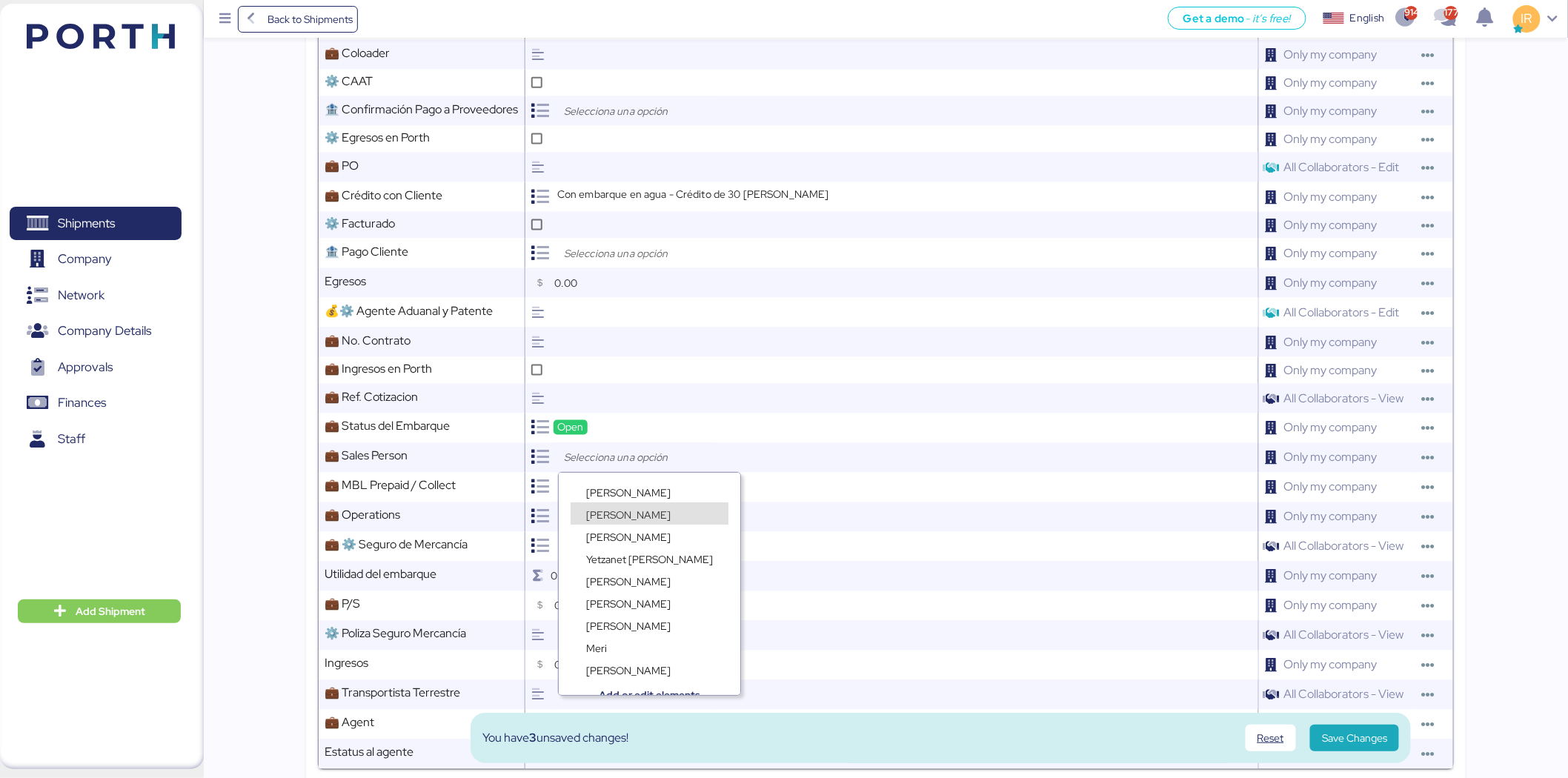
click at [616, 521] on div "Frida Perez" at bounding box center [649, 528] width 181 height 22
click at [603, 513] on span "Ignacio Rangel" at bounding box center [628, 515] width 85 height 13
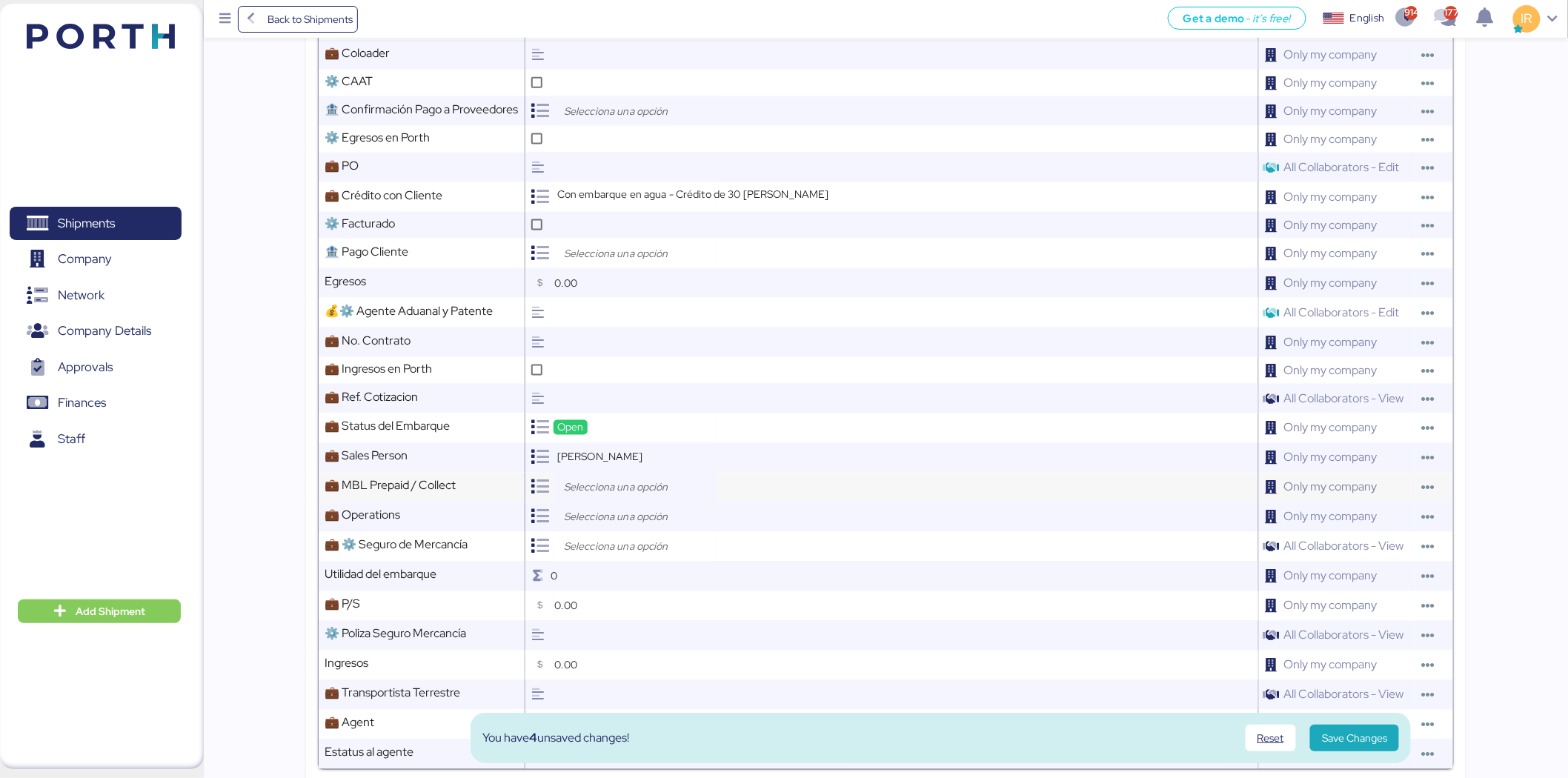
click at [672, 479] on input "search" at bounding box center [639, 487] width 155 height 17
click at [598, 521] on span "Prepaid" at bounding box center [604, 522] width 36 height 13
click at [610, 513] on input "search" at bounding box center [639, 517] width 155 height 17
click at [630, 567] on span "Lorely Velarde" at bounding box center [628, 574] width 85 height 13
click at [598, 538] on input "search" at bounding box center [639, 547] width 155 height 17
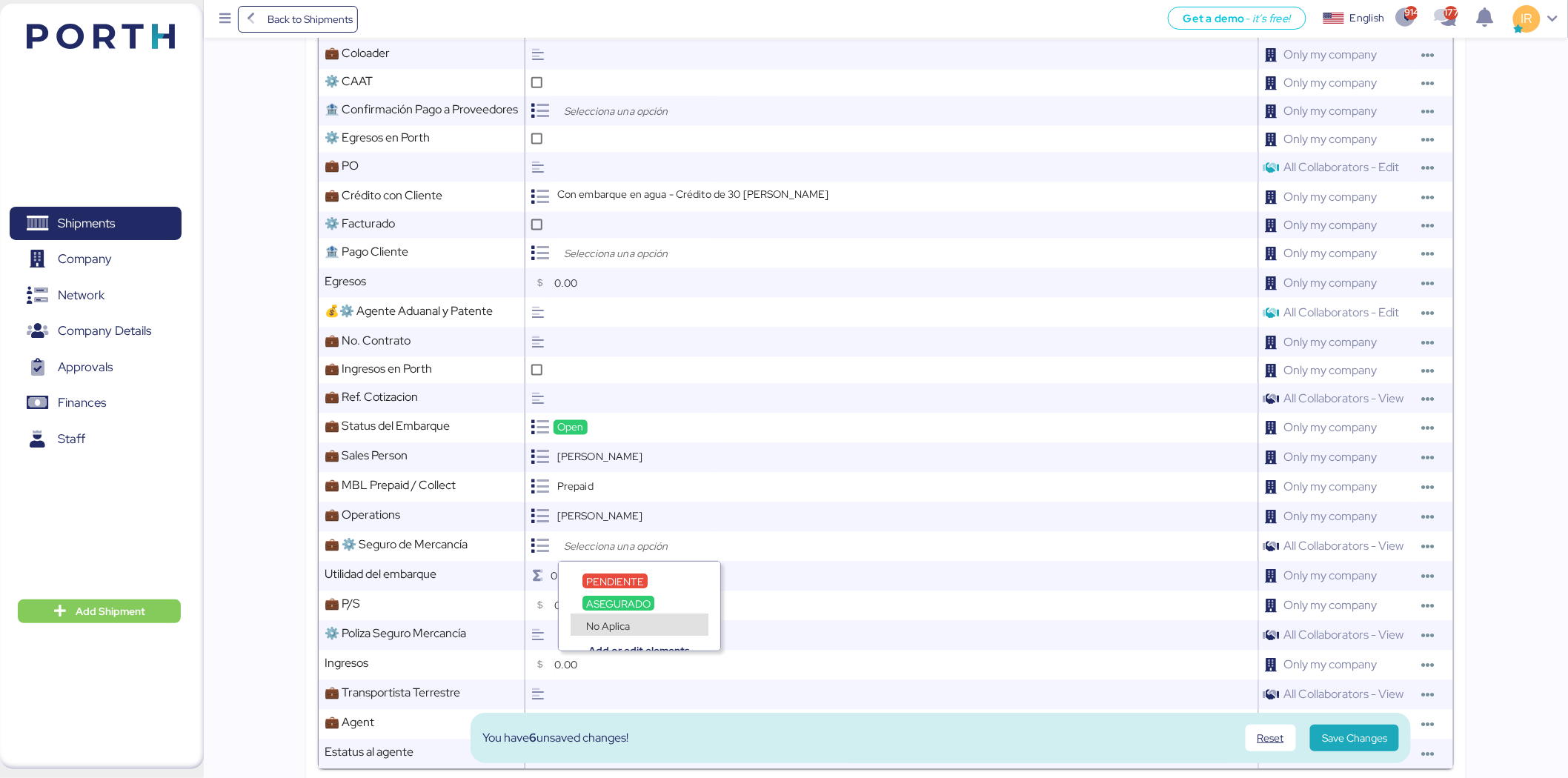
click at [616, 624] on span "No Aplica" at bounding box center [608, 626] width 44 height 13
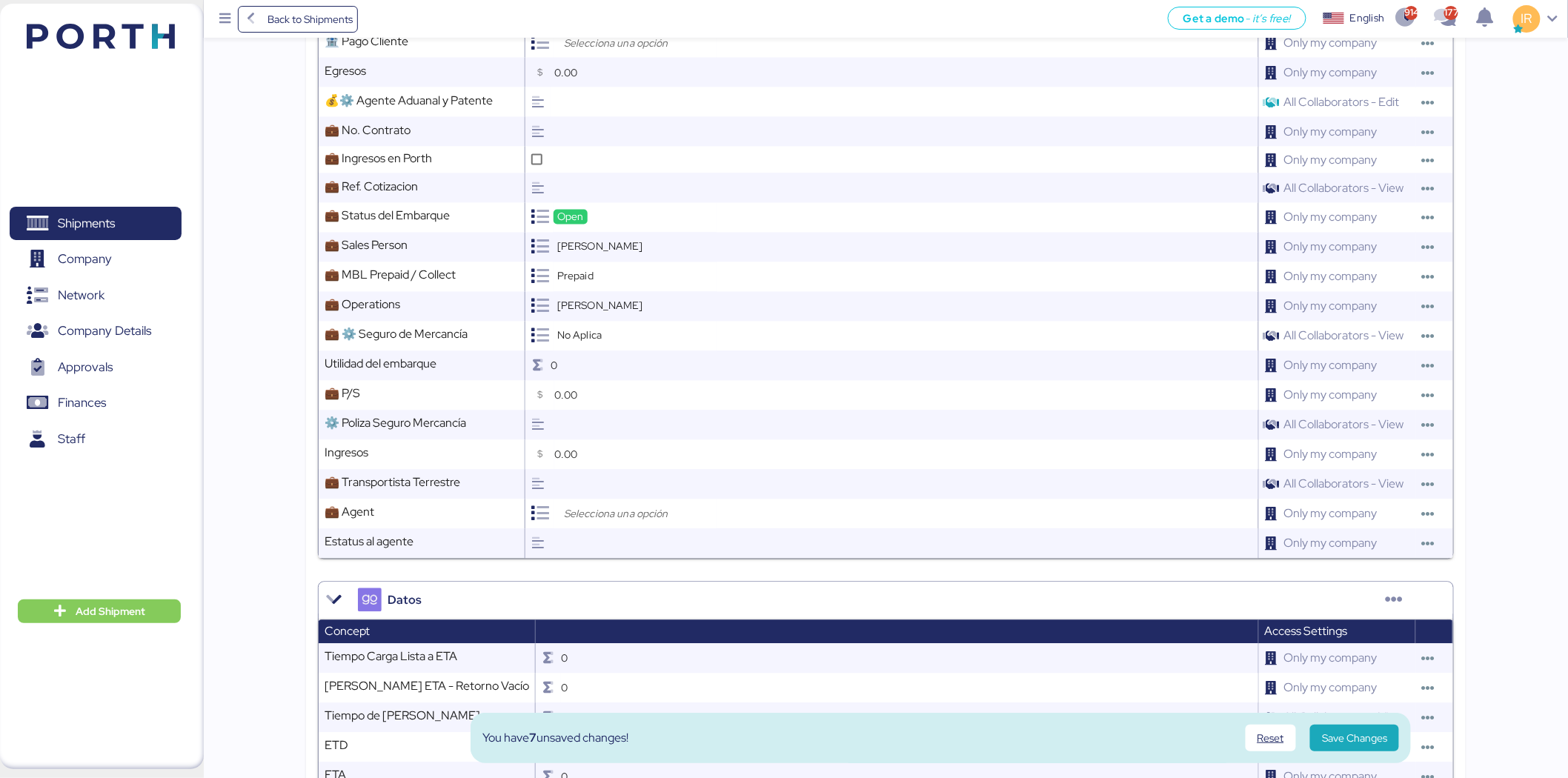
scroll to position [980, 0]
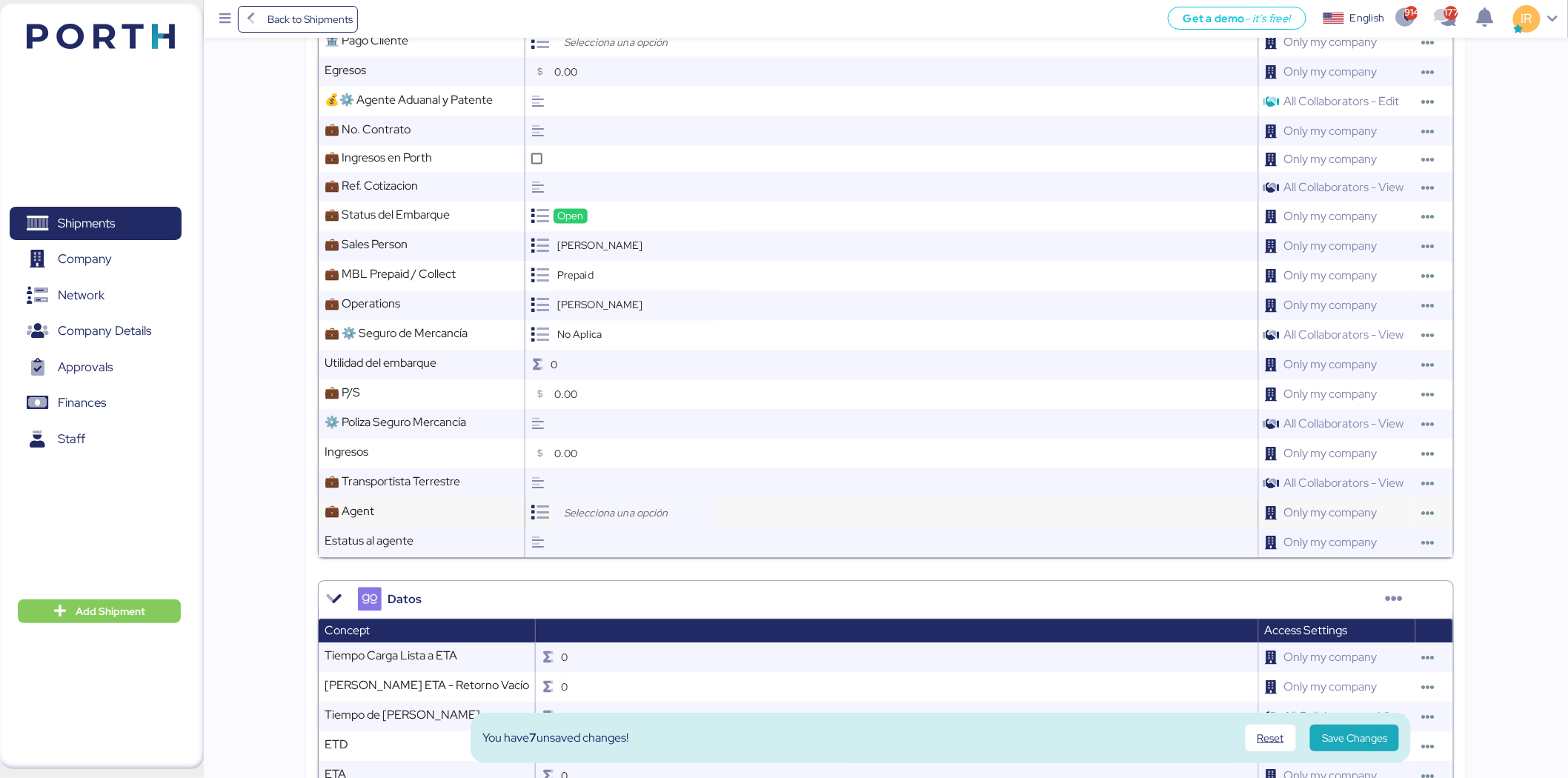
click at [597, 513] on input "search" at bounding box center [639, 513] width 155 height 17
type input "loxso"
click at [639, 560] on div "Loxson International Logistics Co., Ltd." at bounding box center [674, 570] width 208 height 22
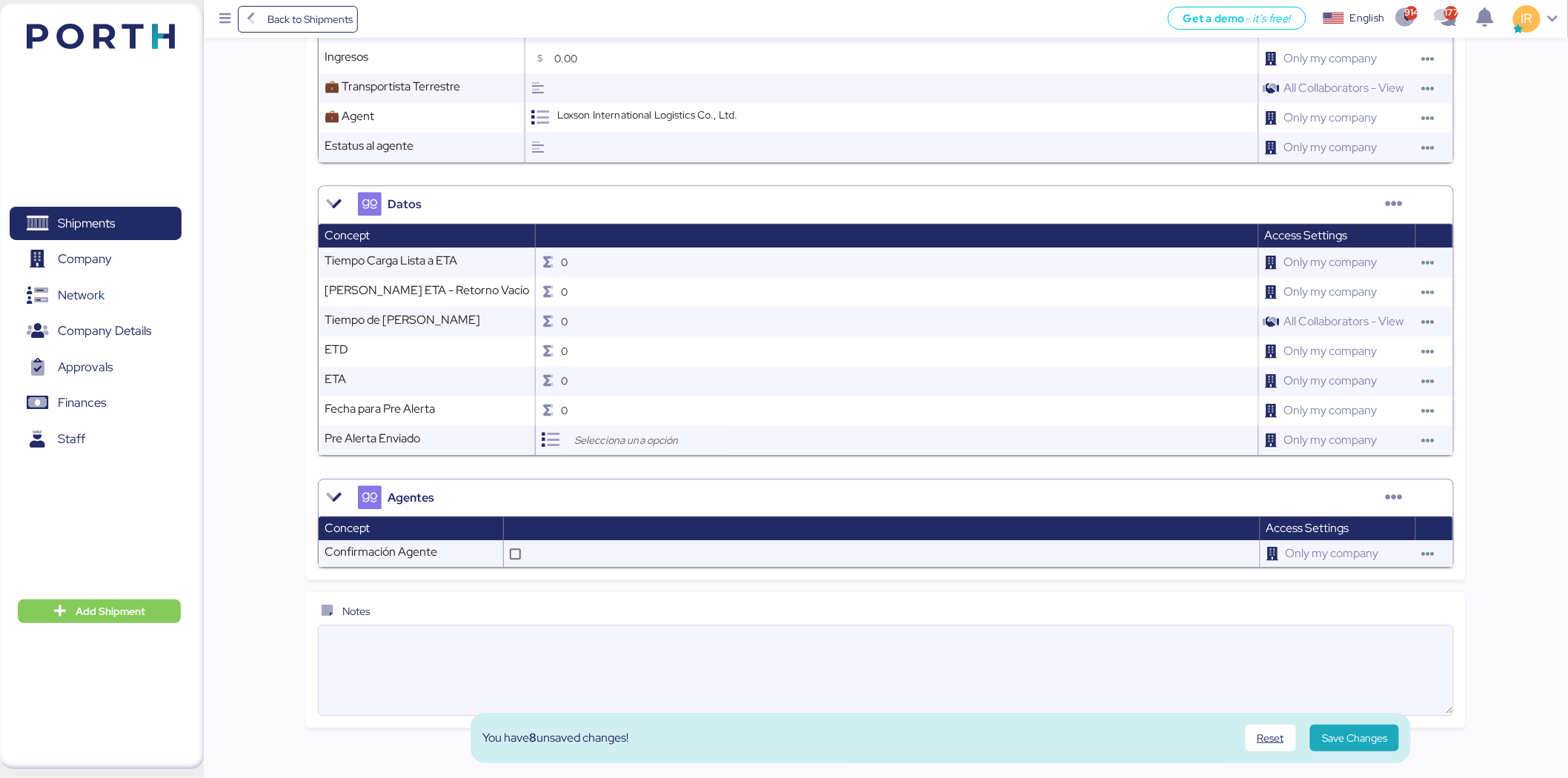
scroll to position [1396, 0]
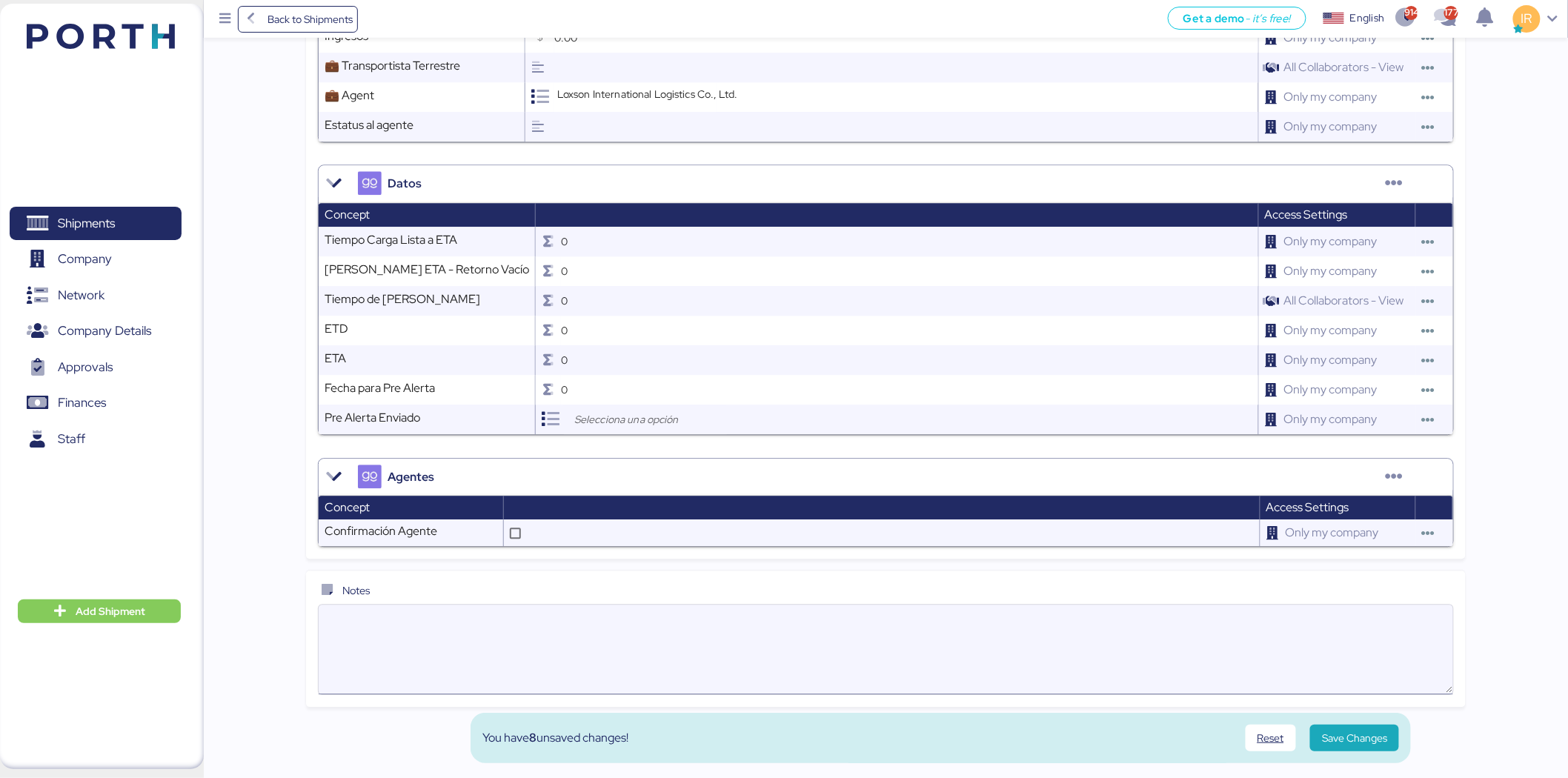
paste textarea "Please kindly note below: 1. We have 21 free days at destination 2. We issued 1…"
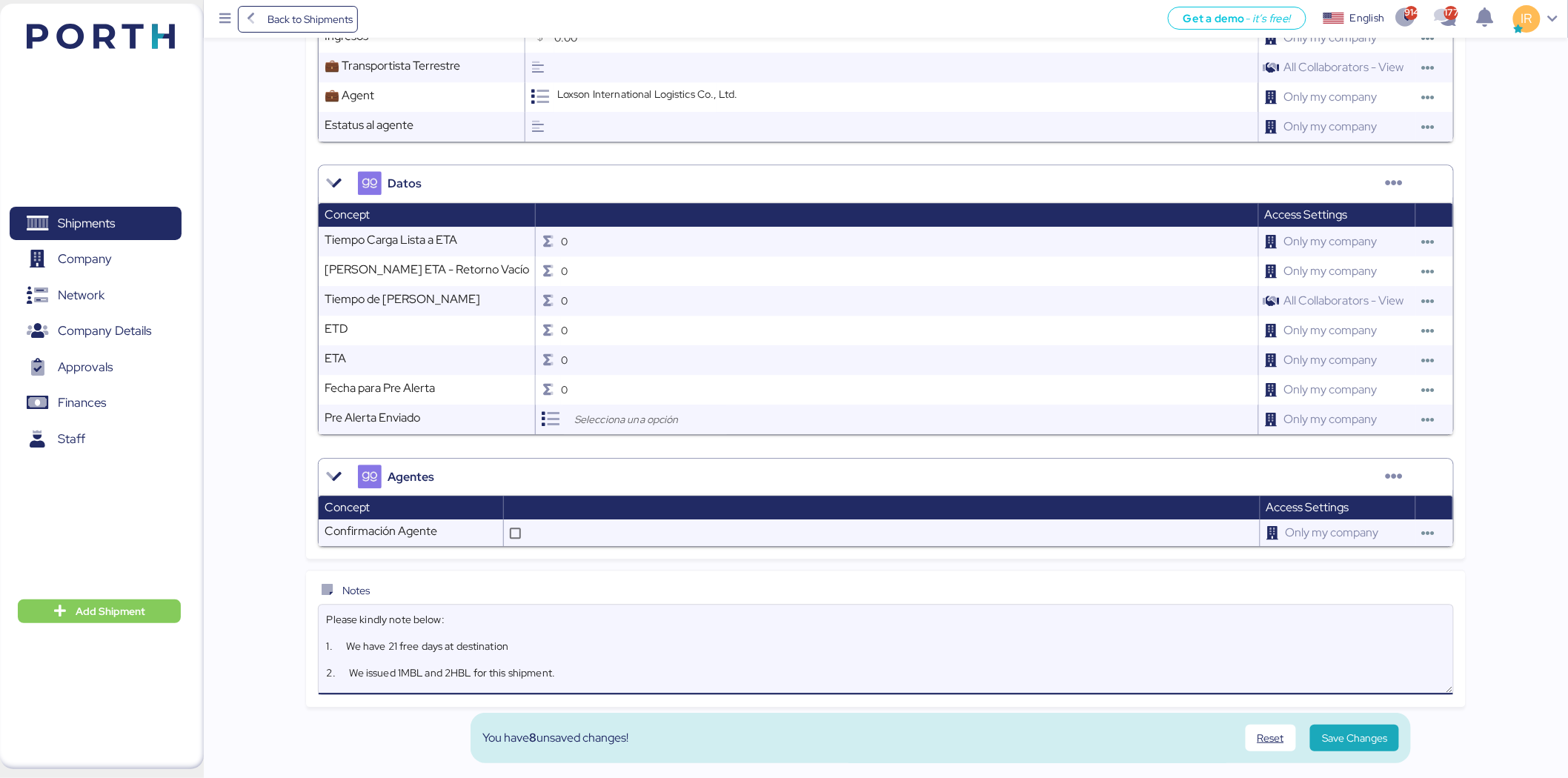
scroll to position [67, 0]
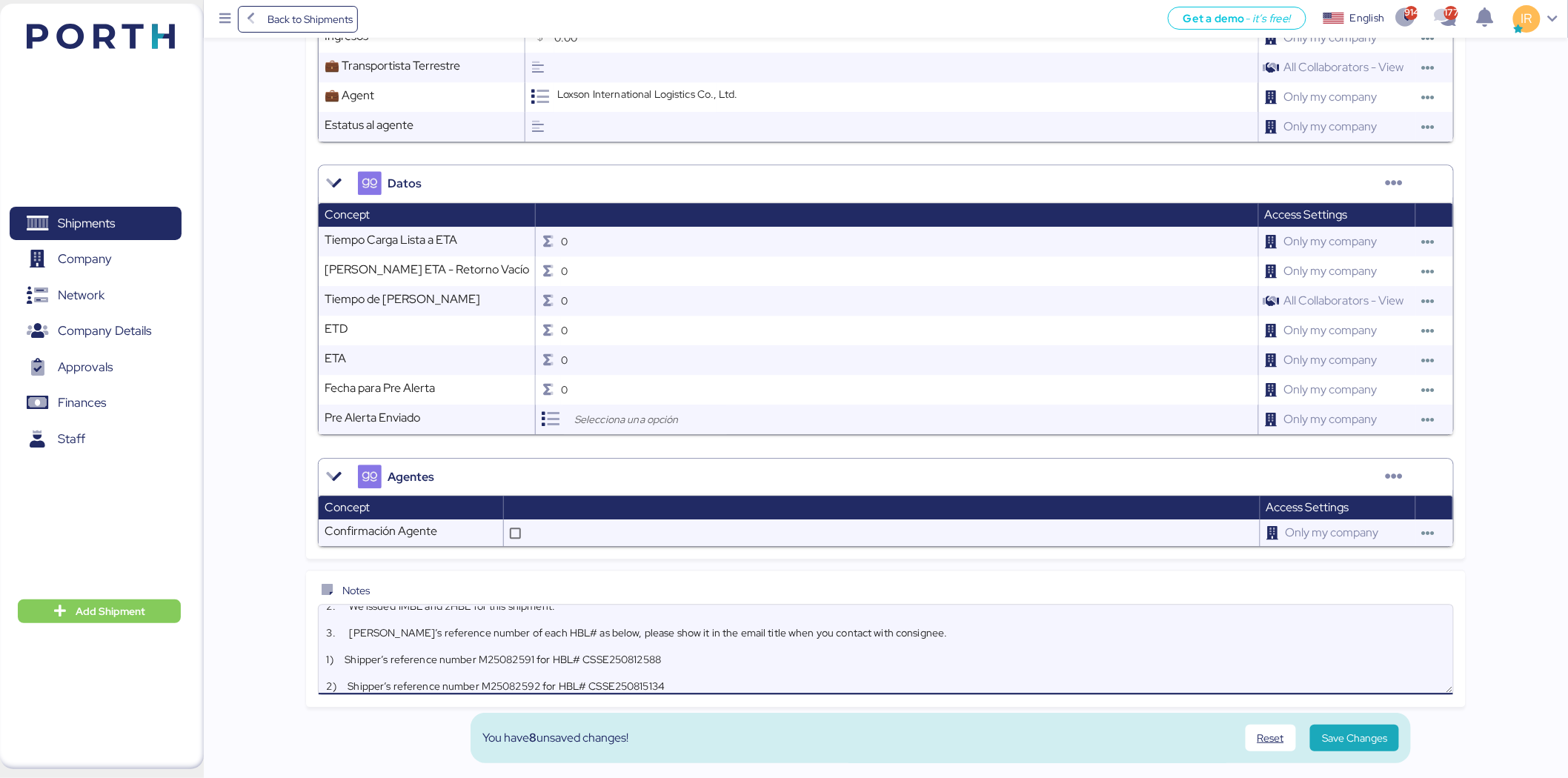
click at [884, 634] on textarea "Please kindly note below: 1. We have 21 free days at destination 2. We issued 1…" at bounding box center [886, 649] width 1135 height 86
type textarea "Please kindly note below: 1. We have 21 free days at destination 2. We issued 1…"
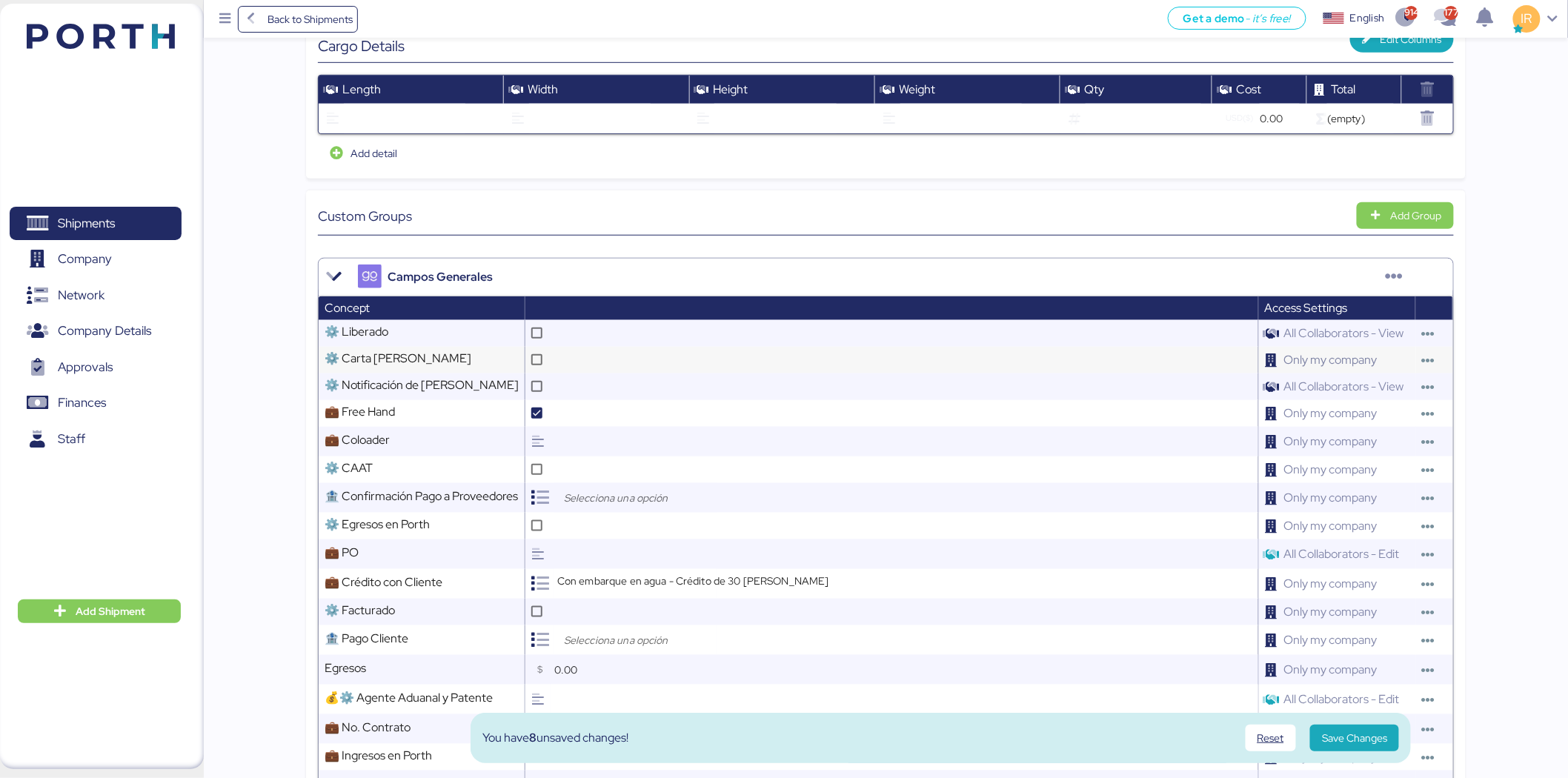
scroll to position [385, 0]
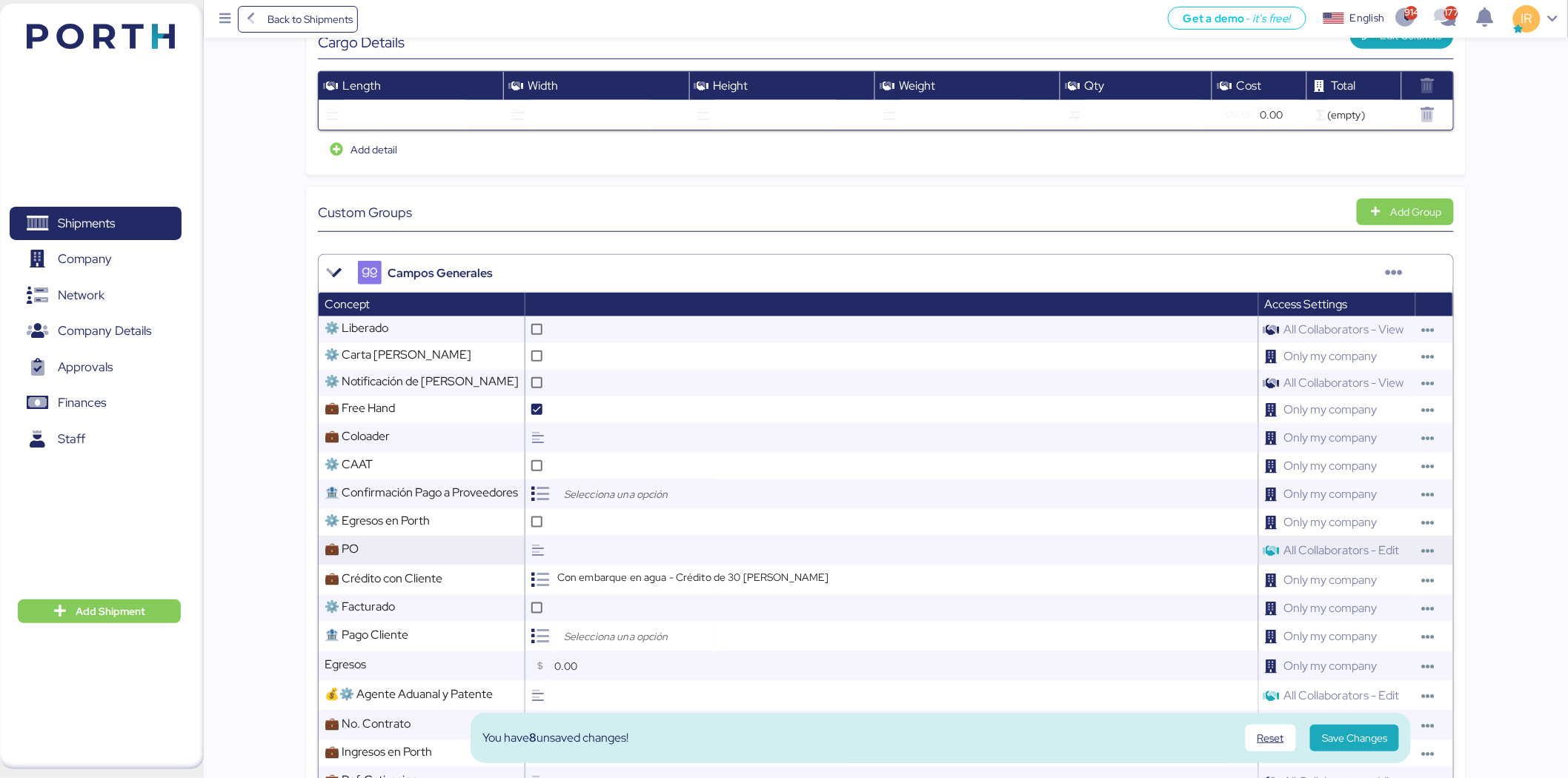
paste input "M25082591"
click at [608, 543] on input "text" at bounding box center [904, 550] width 708 height 29
paste input "M25082592"
click at [827, 554] on input "M25082591 / M25082592" at bounding box center [904, 550] width 708 height 29
type input "M25082591 / M25082592"
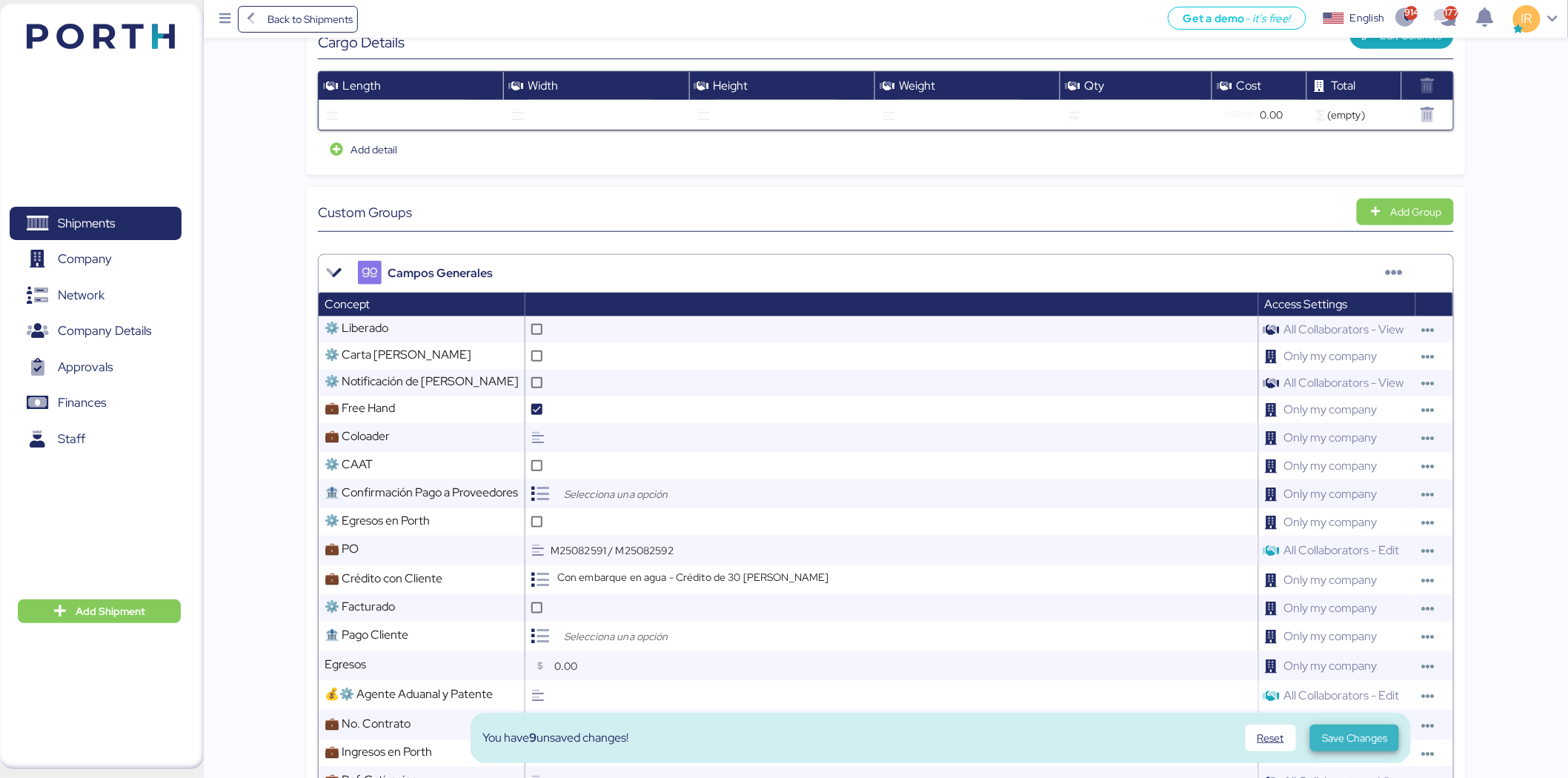
click at [1353, 742] on span "Save Changes" at bounding box center [1355, 738] width 65 height 17
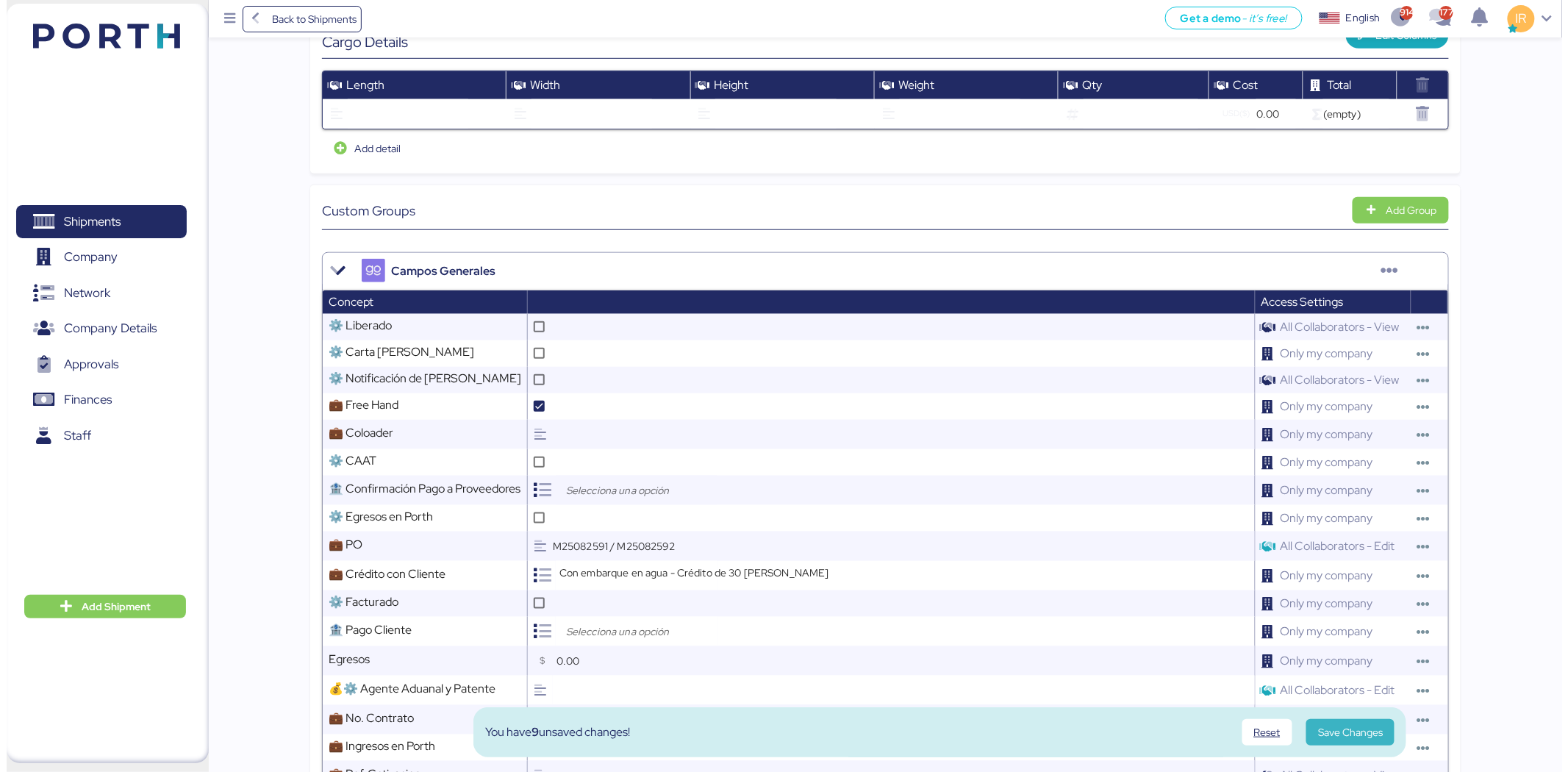
scroll to position [0, 0]
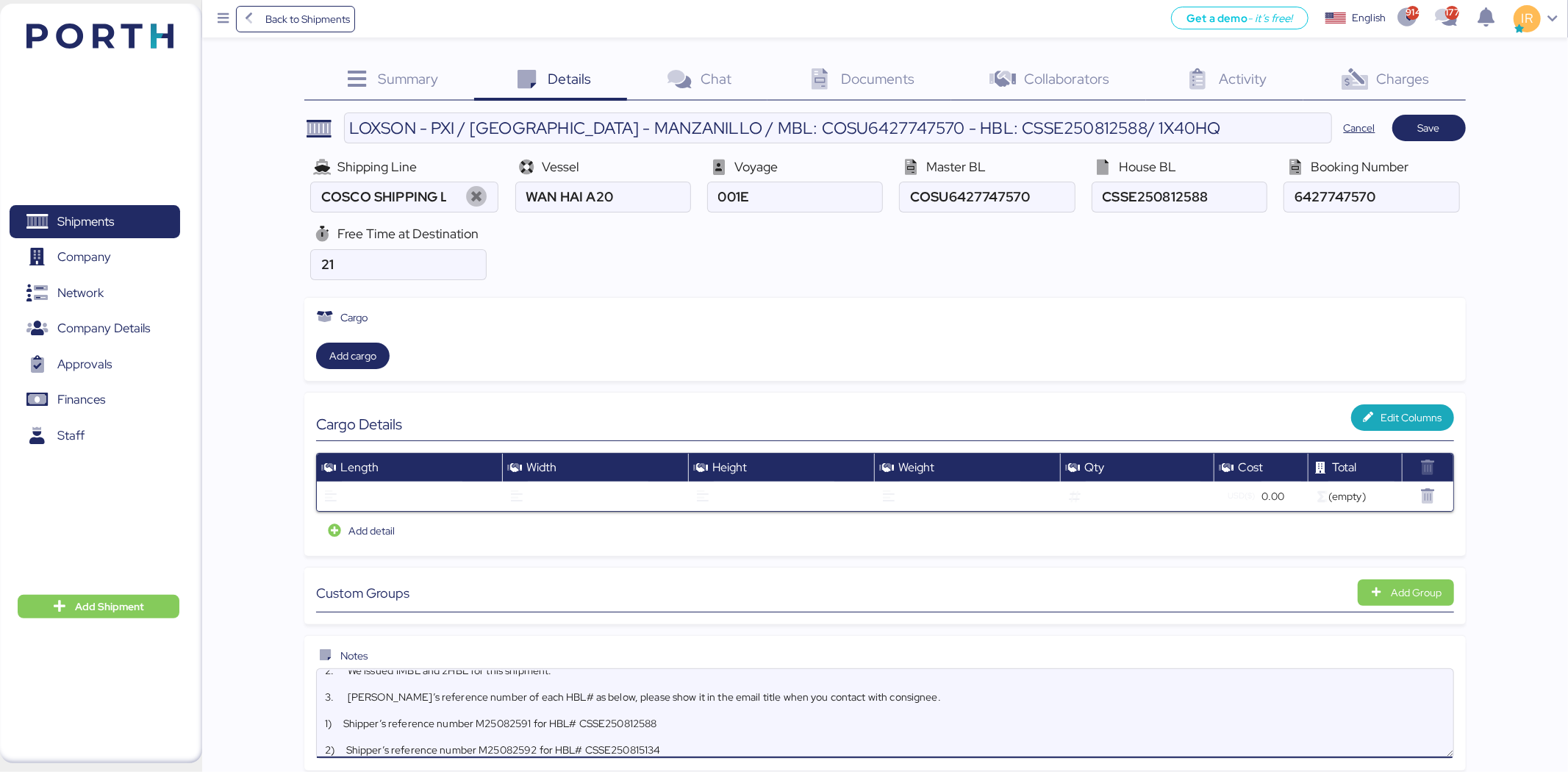
click at [1342, 736] on textarea "Please kindly note below: 1. We have 21 free days at destination 2. We issued 1…" at bounding box center [884, 713] width 1136 height 86
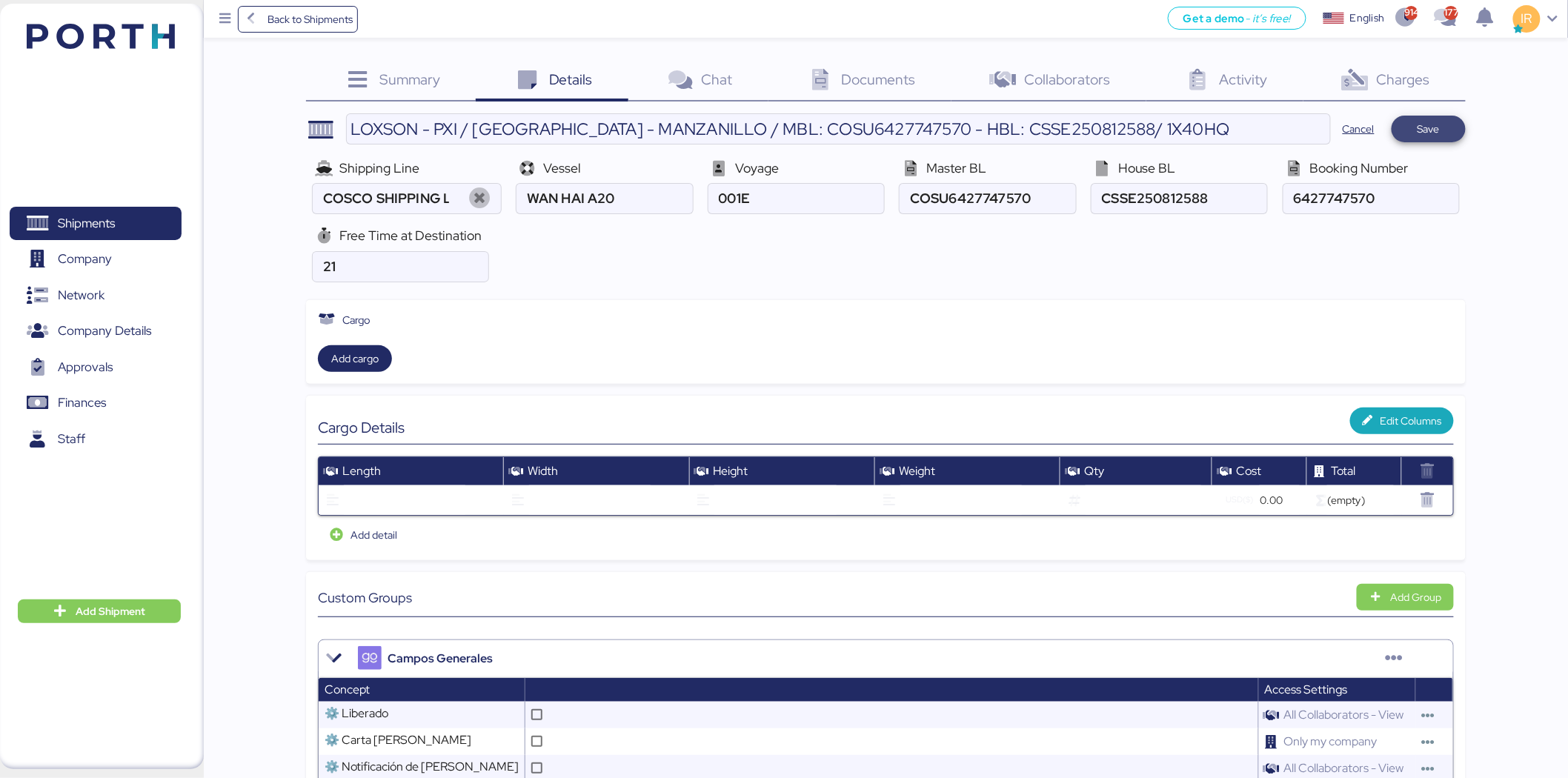
click at [1406, 120] on span "Save" at bounding box center [1429, 129] width 51 height 21
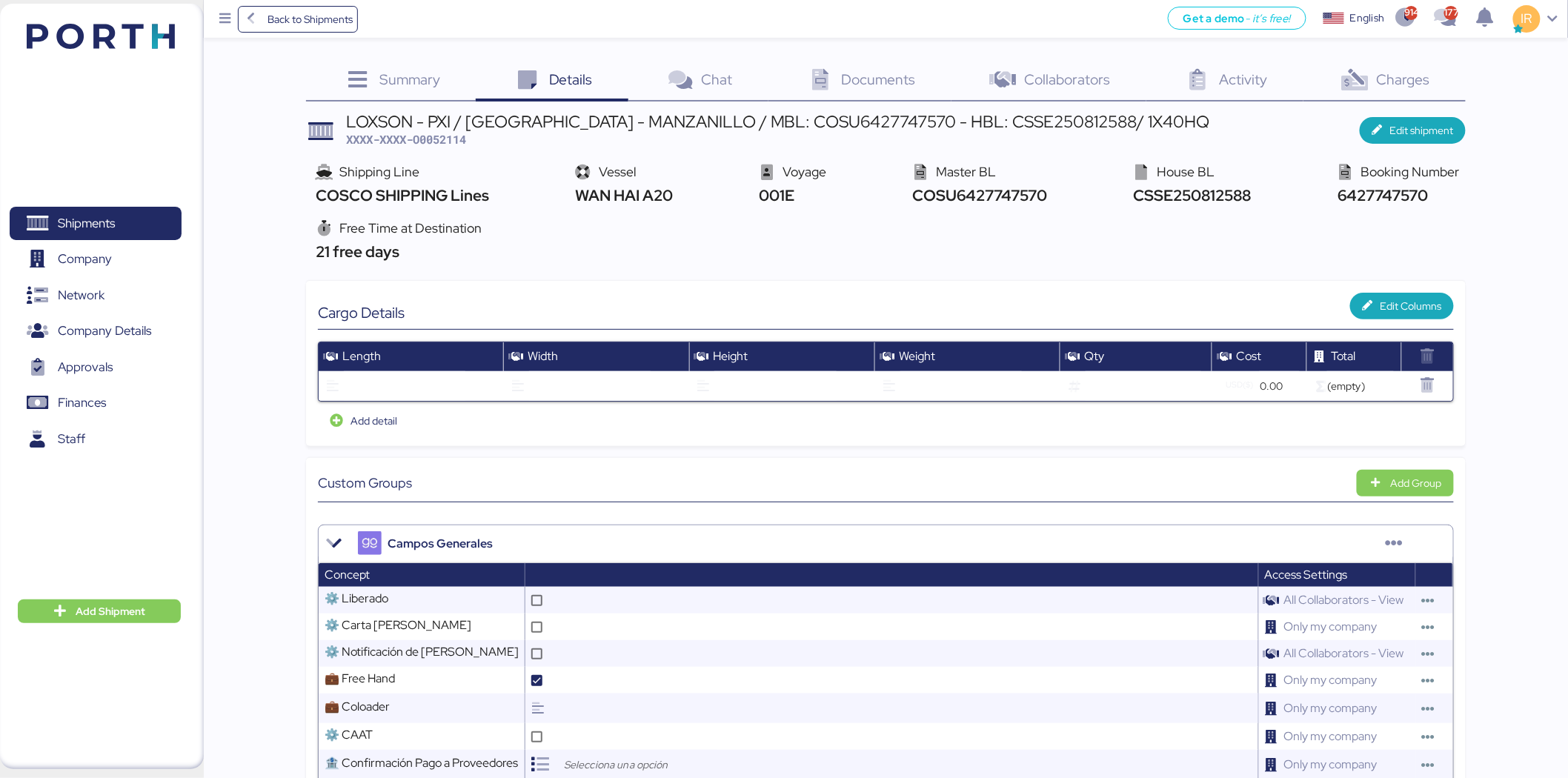
click at [810, 93] on div "Documents 0" at bounding box center [860, 82] width 183 height 40
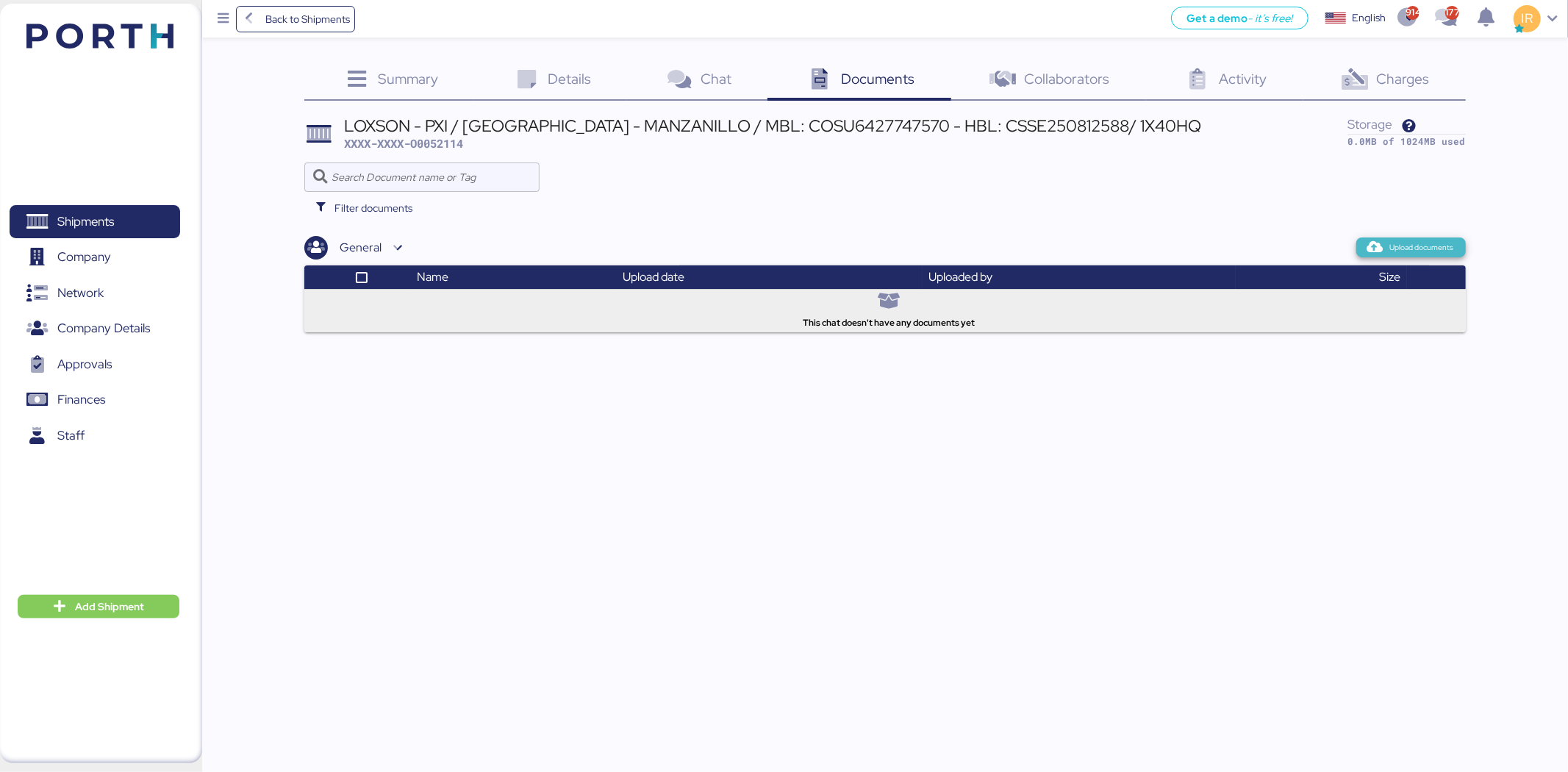
click at [1402, 253] on span "Upload documents" at bounding box center [1422, 248] width 64 height 13
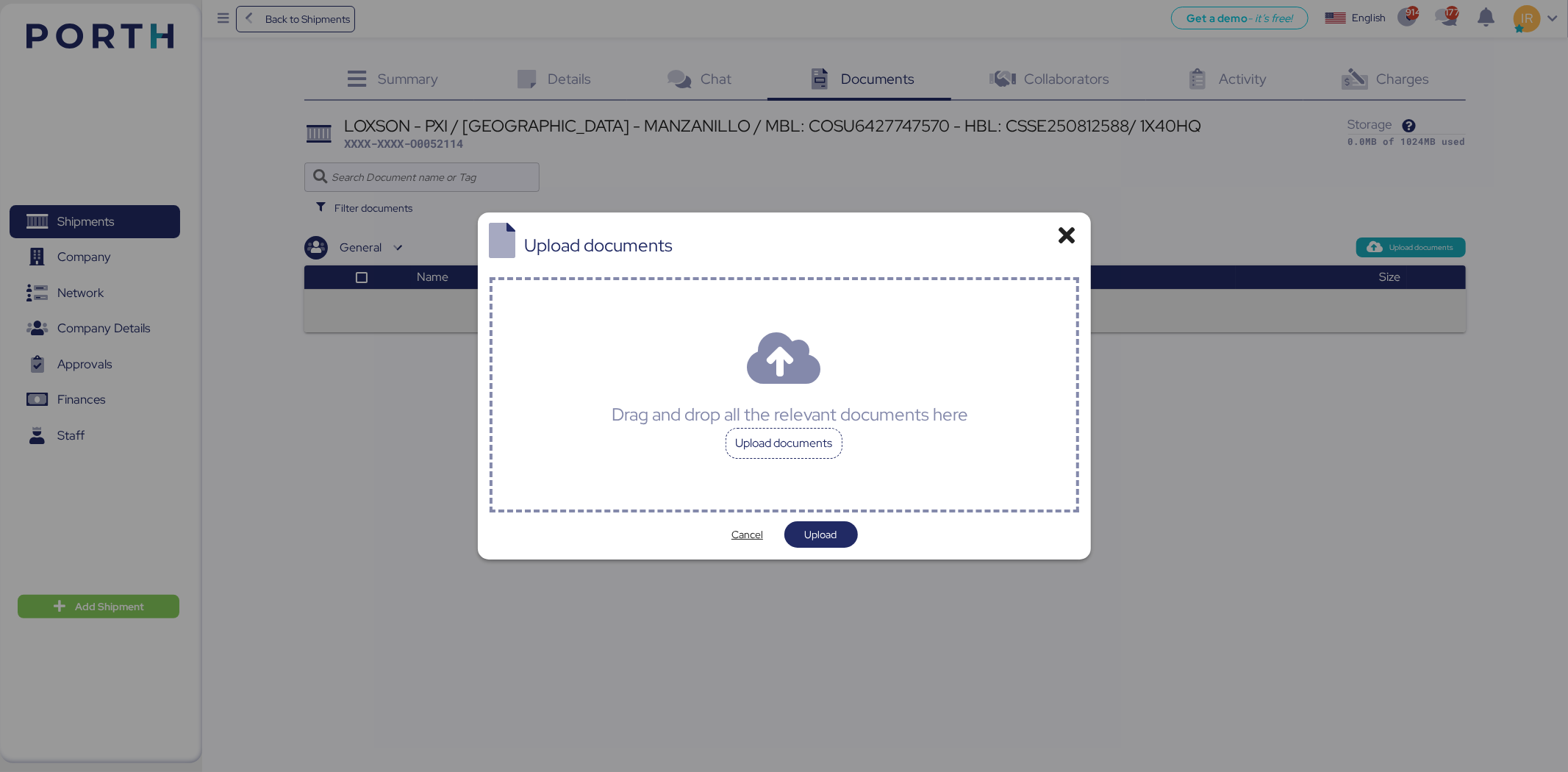
click at [819, 443] on div "Upload documents" at bounding box center [784, 443] width 118 height 31
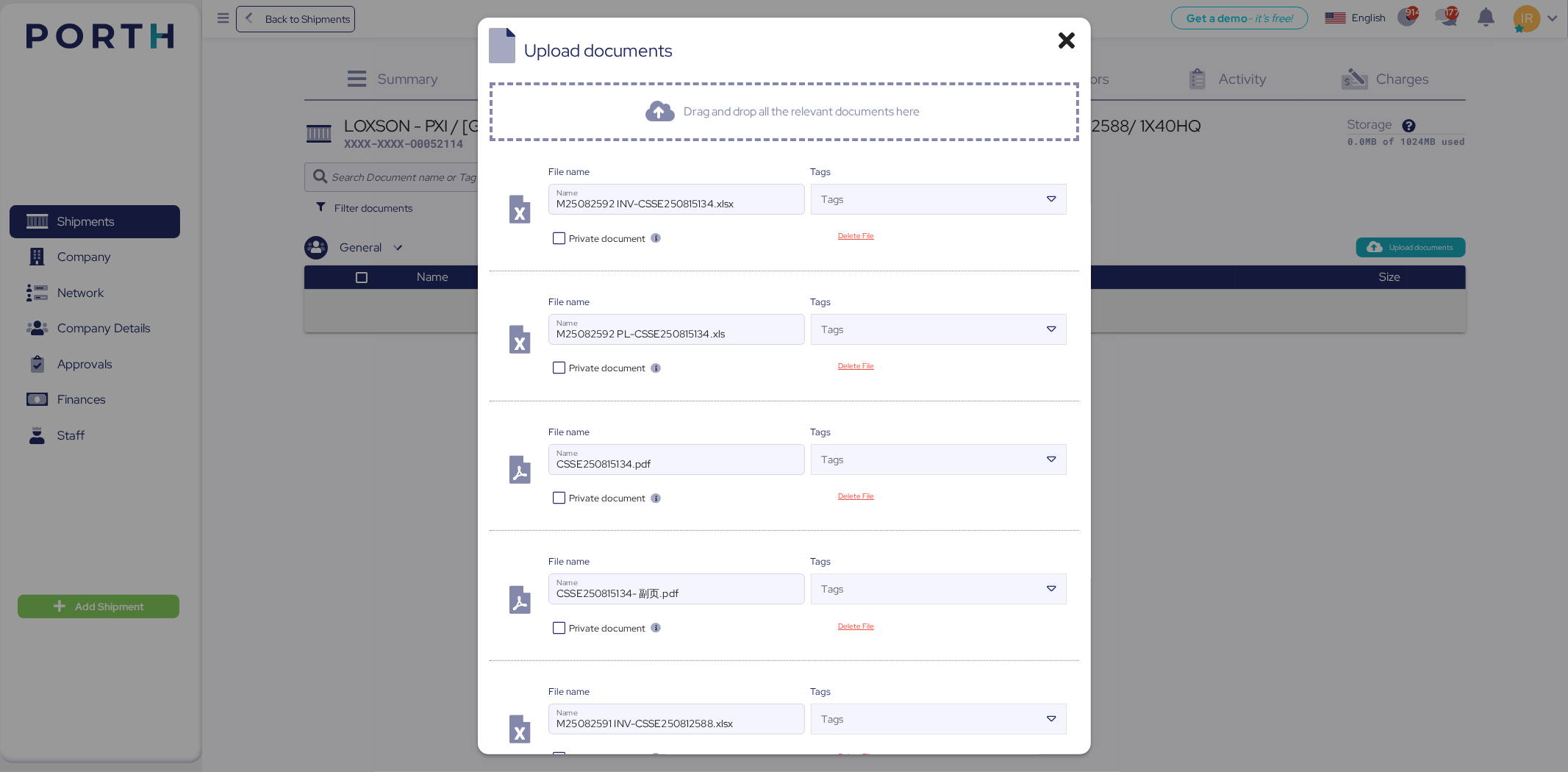
click at [552, 491] on icon at bounding box center [559, 498] width 21 height 14
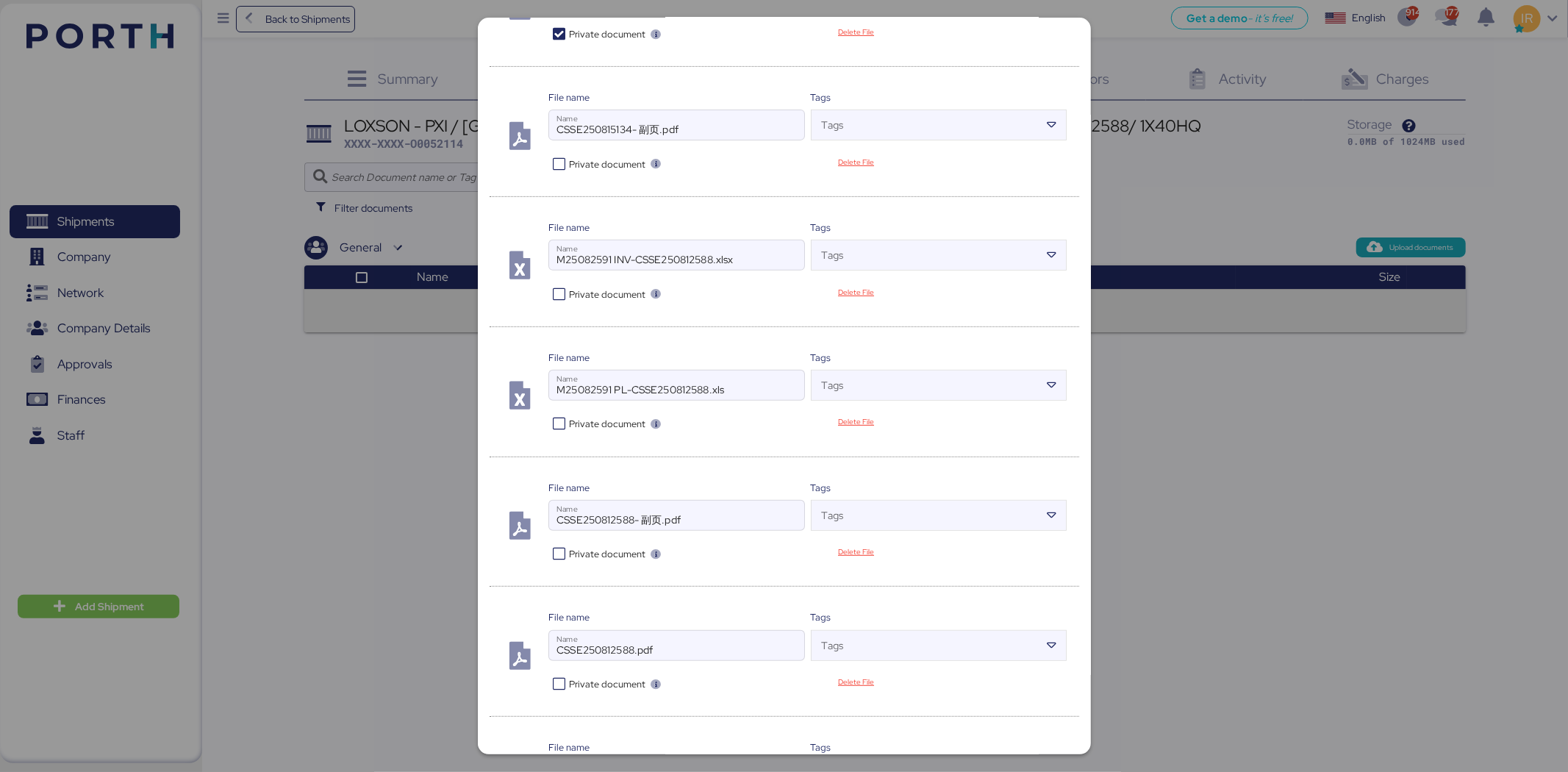
scroll to position [465, 0]
click at [555, 684] on icon at bounding box center [559, 684] width 21 height 14
click at [559, 686] on icon at bounding box center [559, 684] width 21 height 14
click at [818, 722] on span "Upload" at bounding box center [821, 730] width 32 height 17
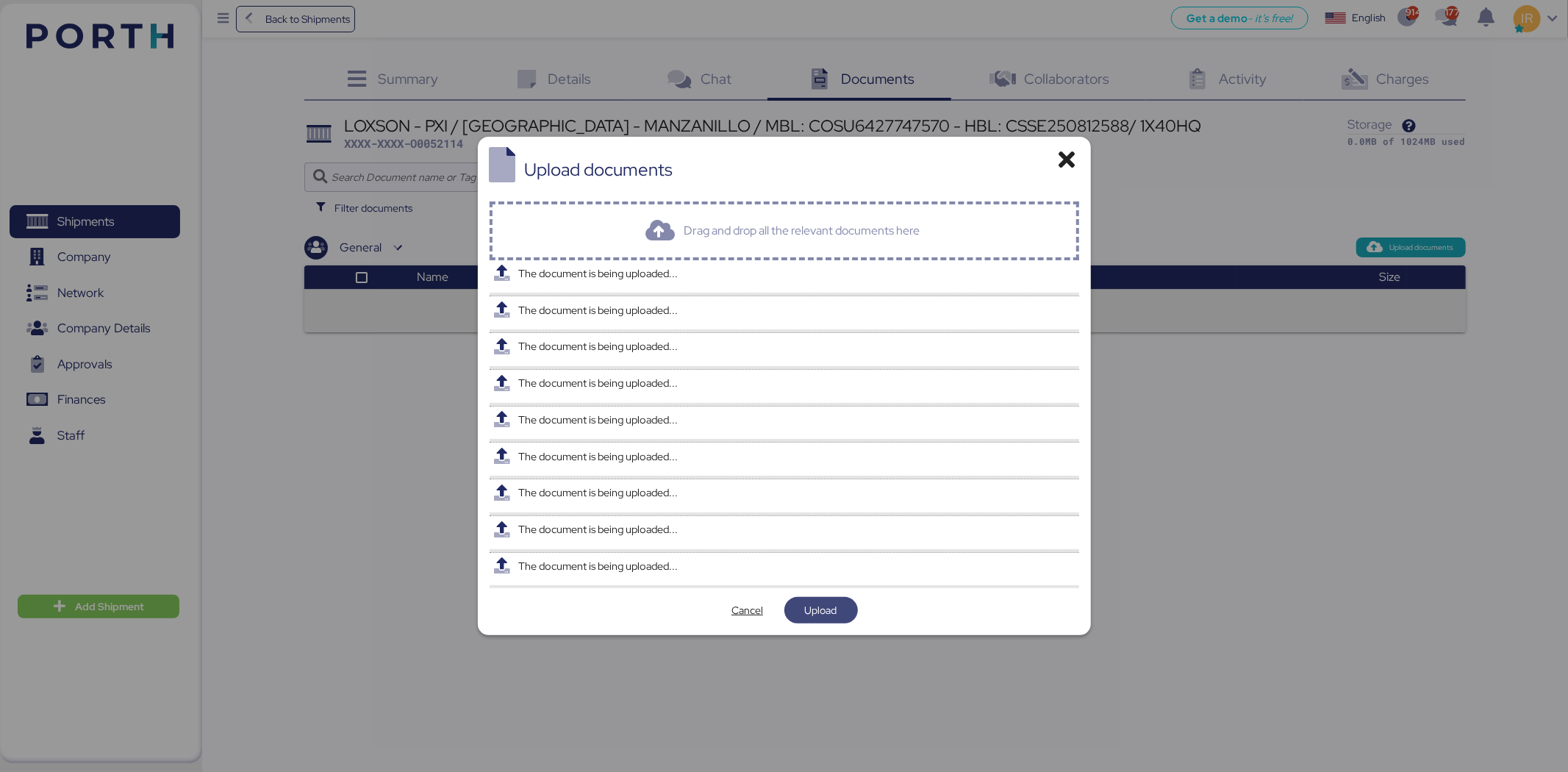
scroll to position [0, 0]
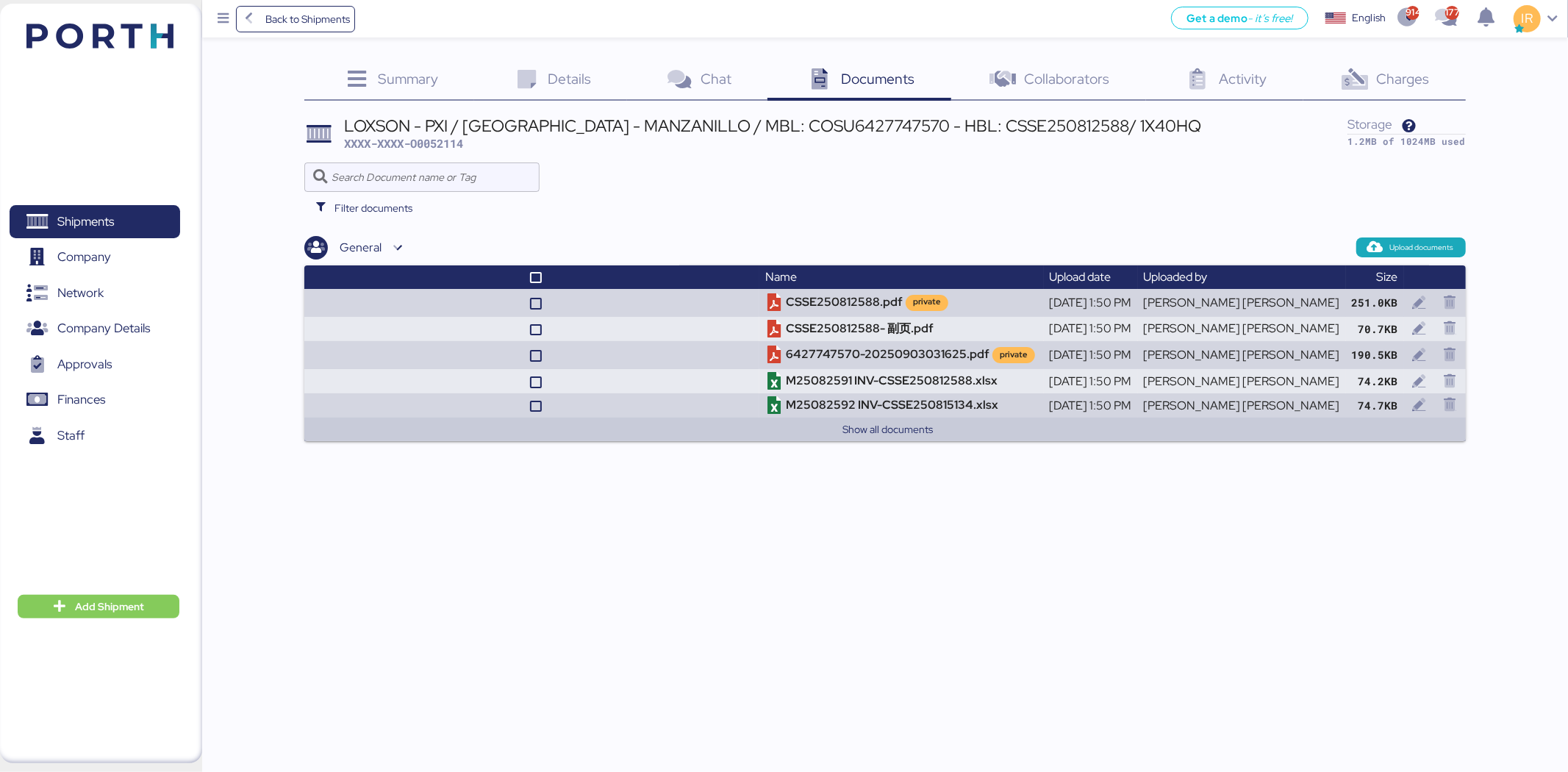
click at [1358, 88] on icon at bounding box center [1355, 79] width 31 height 21
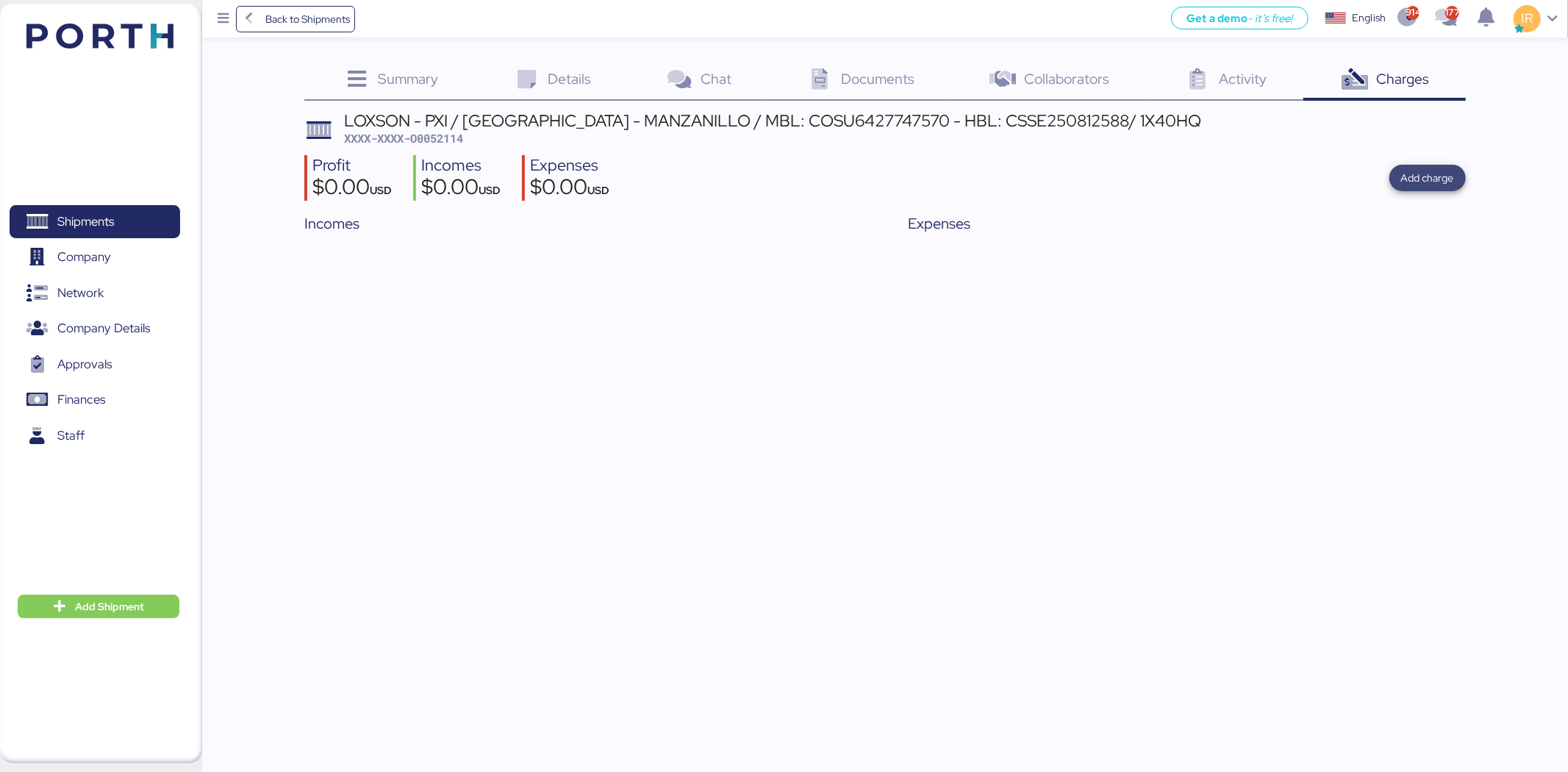
click at [1454, 176] on span "Add charge" at bounding box center [1427, 178] width 76 height 27
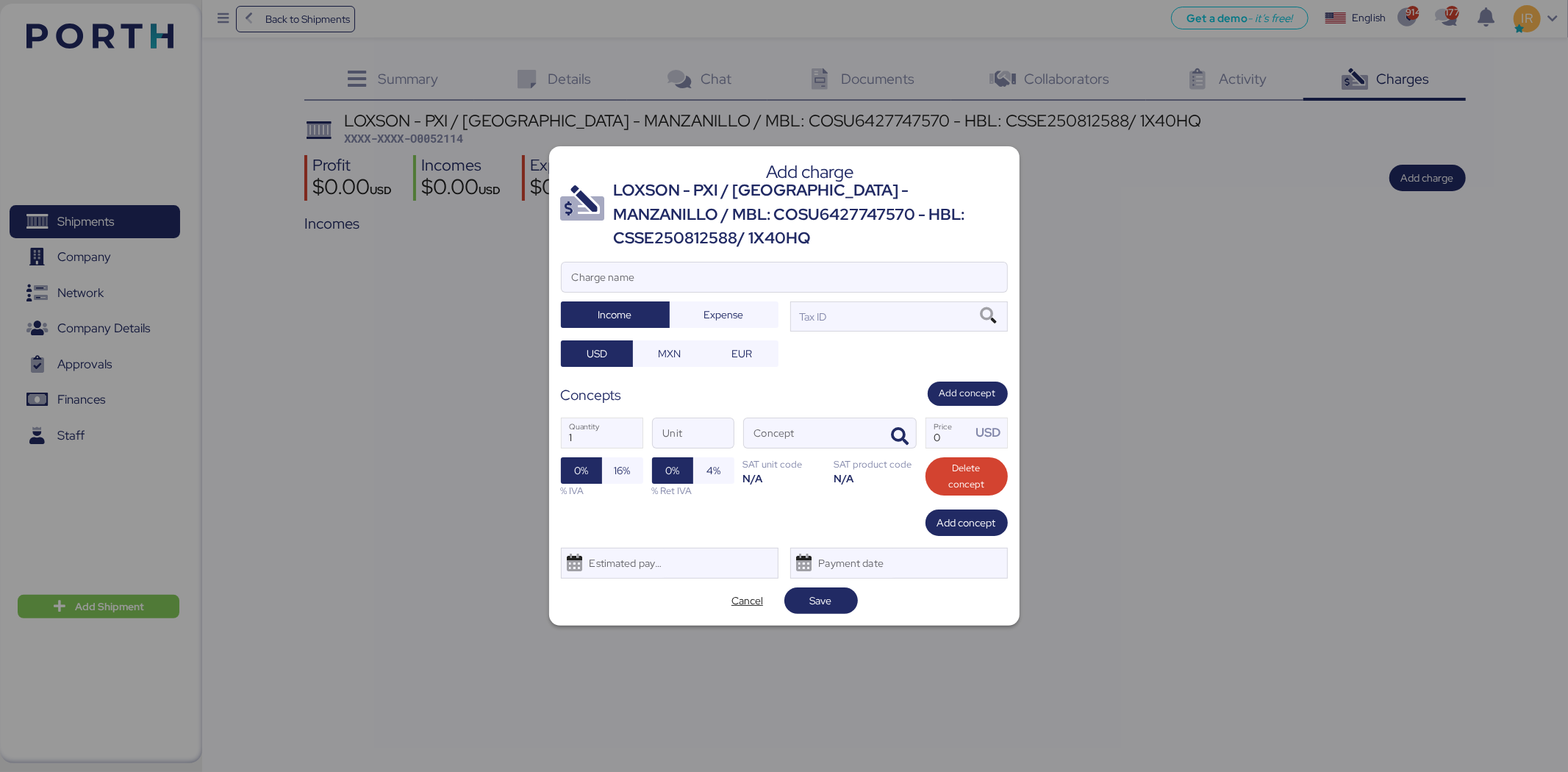
click at [934, 209] on div "LOXSON - PXI / [GEOGRAPHIC_DATA] - MANZANILLO / MBL: COSU6427747570 - HBL: CSSE…" at bounding box center [810, 214] width 394 height 72
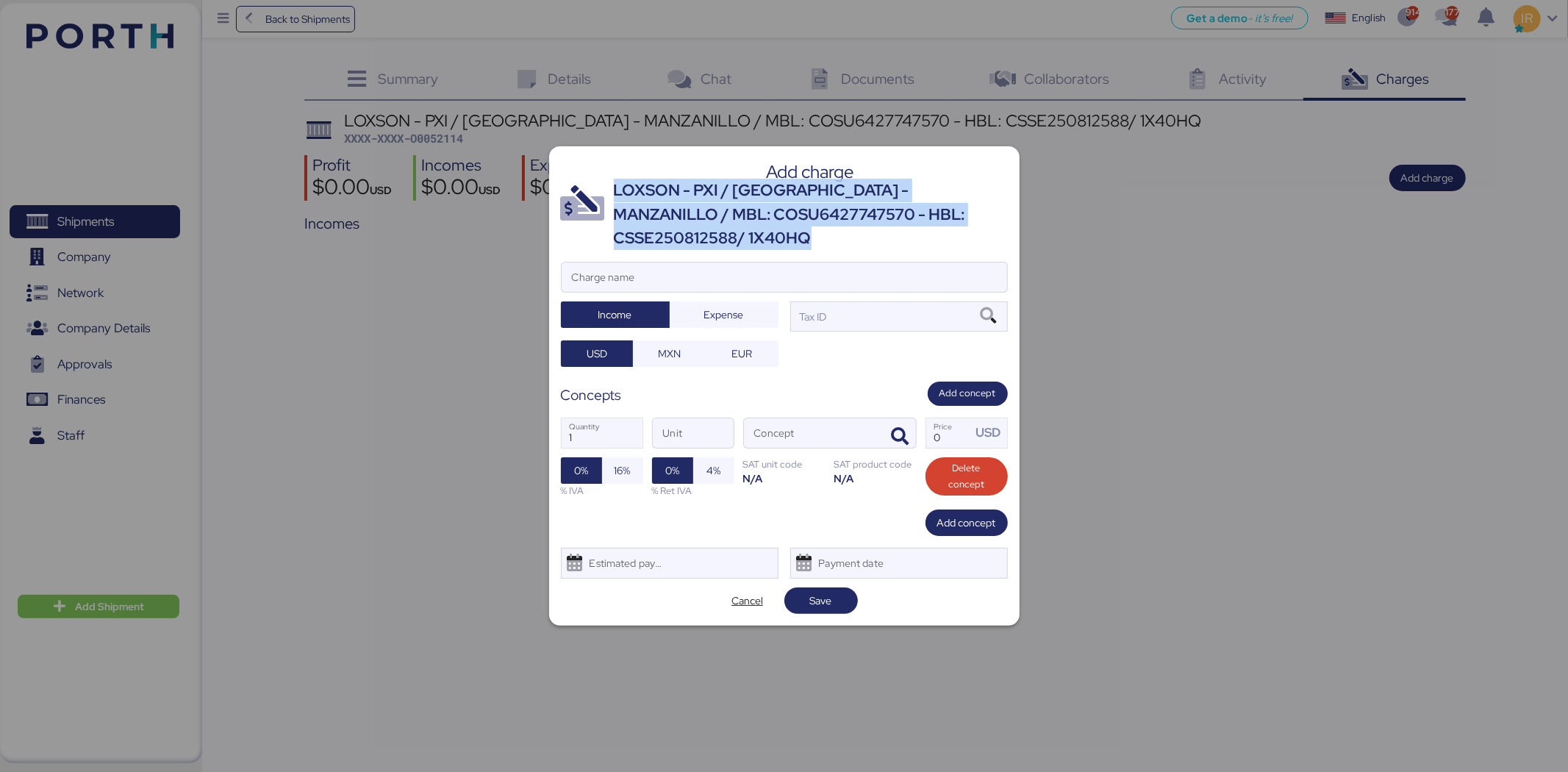
click at [934, 209] on div "LOXSON - PXI / [GEOGRAPHIC_DATA] - MANZANILLO / MBL: COSU6427747570 - HBL: CSSE…" at bounding box center [810, 214] width 394 height 72
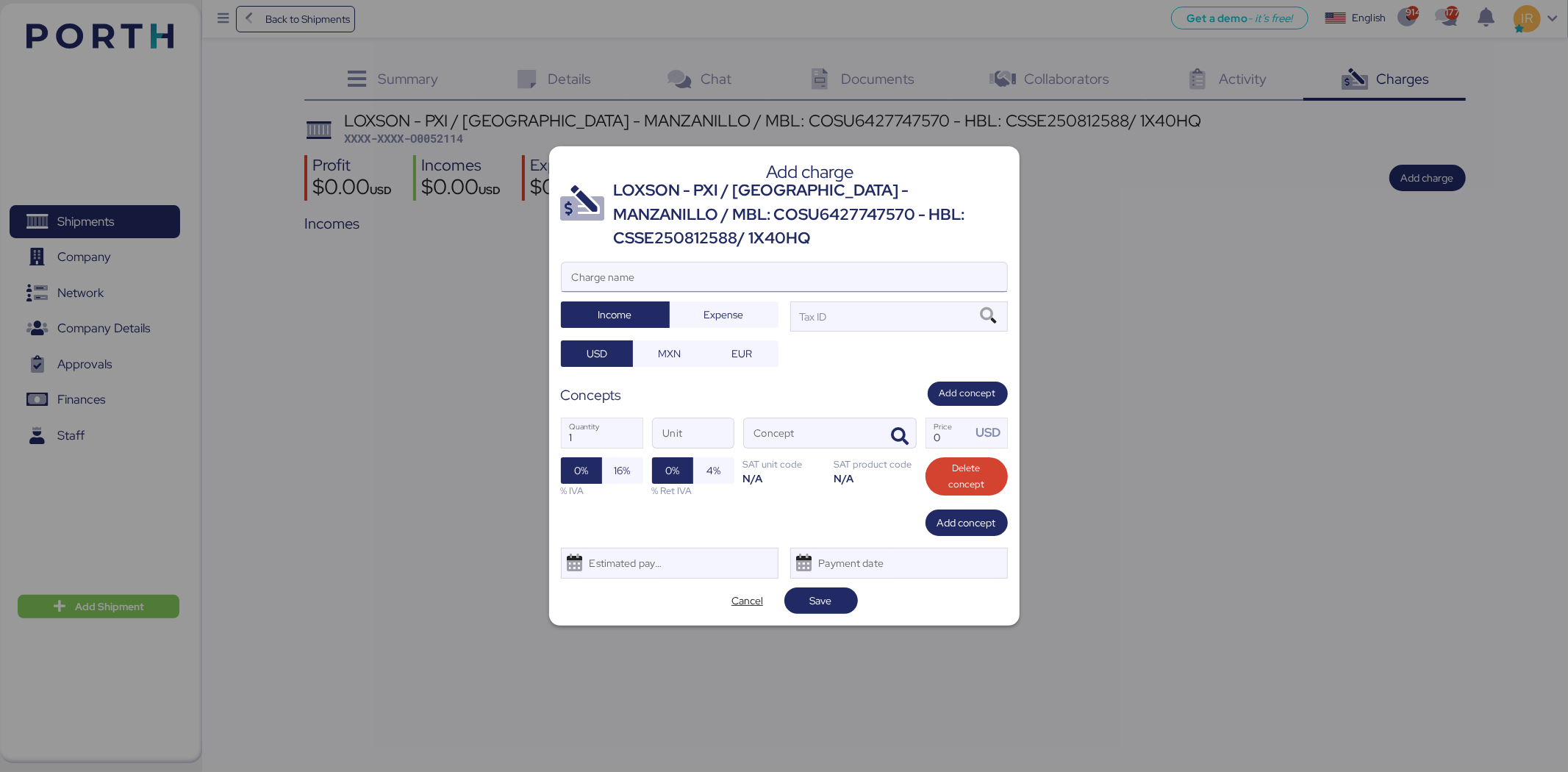
paste input "LOXSON - PXI / [GEOGRAPHIC_DATA] - MANZANILLO / MBL: COSU6427747570 - HBL: CSSE…"
click at [713, 266] on input "LOXSON - PXI / [GEOGRAPHIC_DATA] - MANZANILLO / MBL: COSU6427747570 - HBL: CSSE…" at bounding box center [784, 277] width 446 height 29
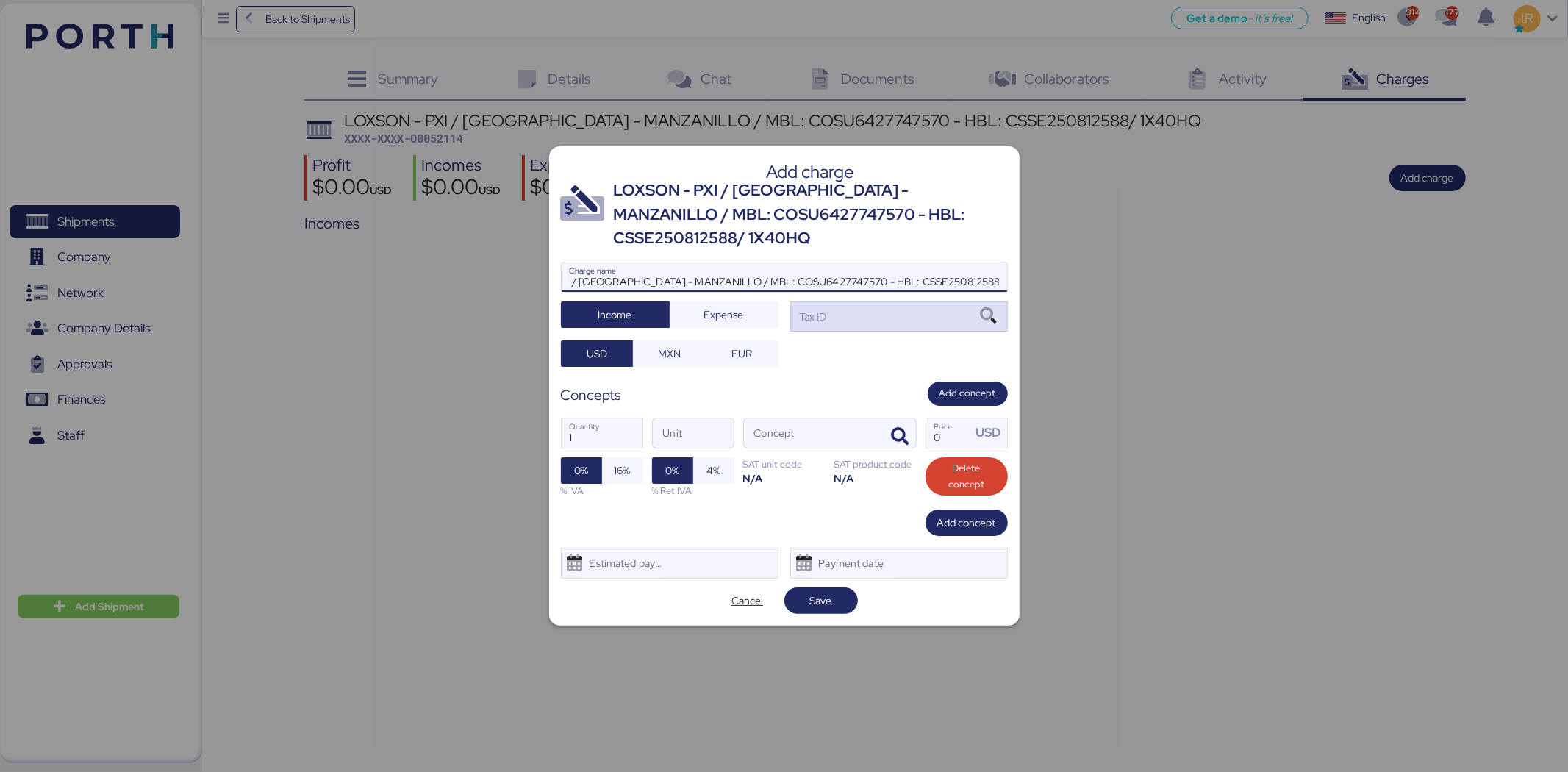
type input "LOXSON - PXI / [GEOGRAPHIC_DATA] - MANZANILLO / MBL: COSU6427747570 - HBL: CSSE…"
click at [868, 319] on div "Tax ID" at bounding box center [899, 315] width 218 height 29
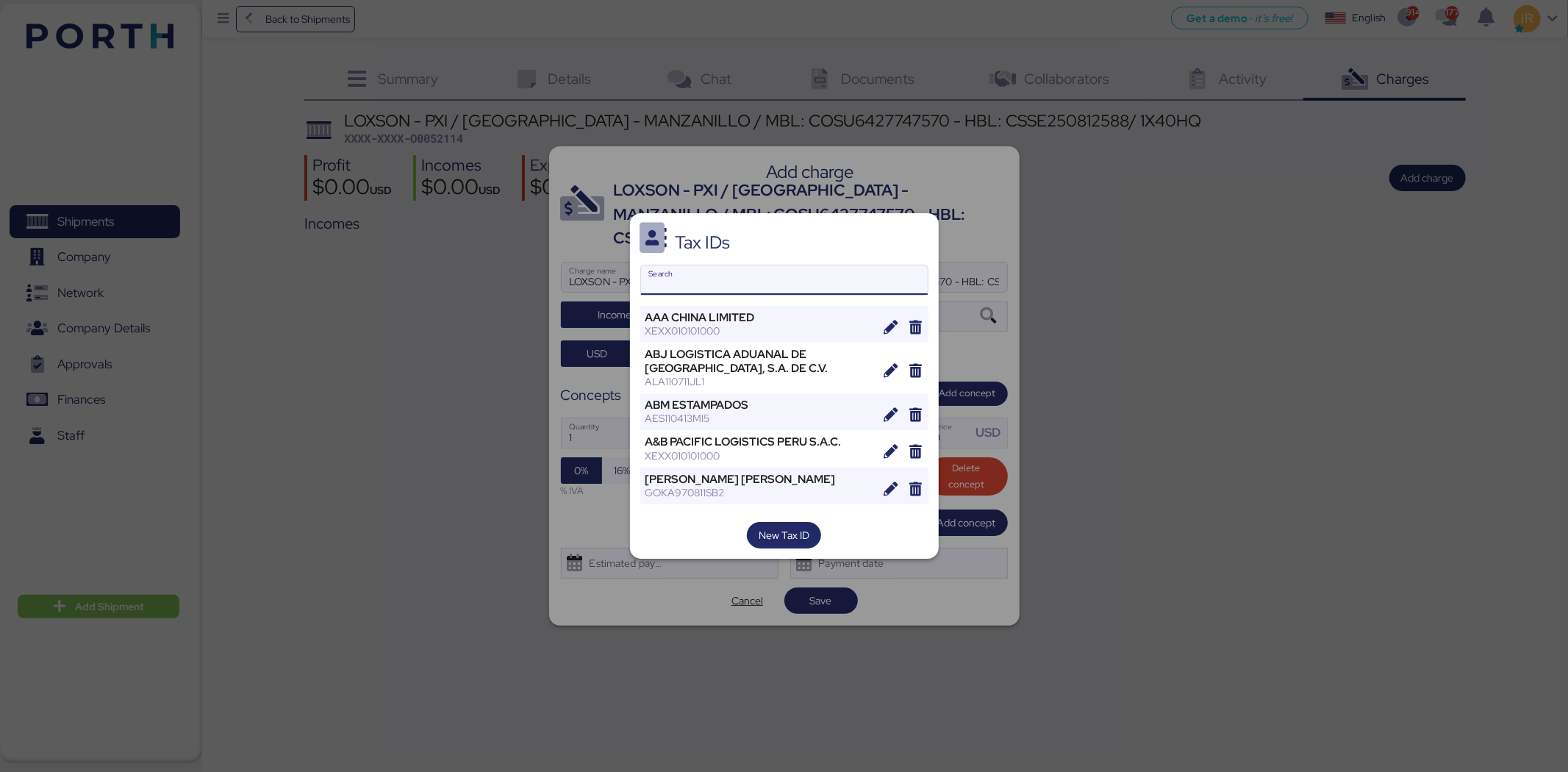
click at [733, 287] on input "Search" at bounding box center [784, 280] width 287 height 29
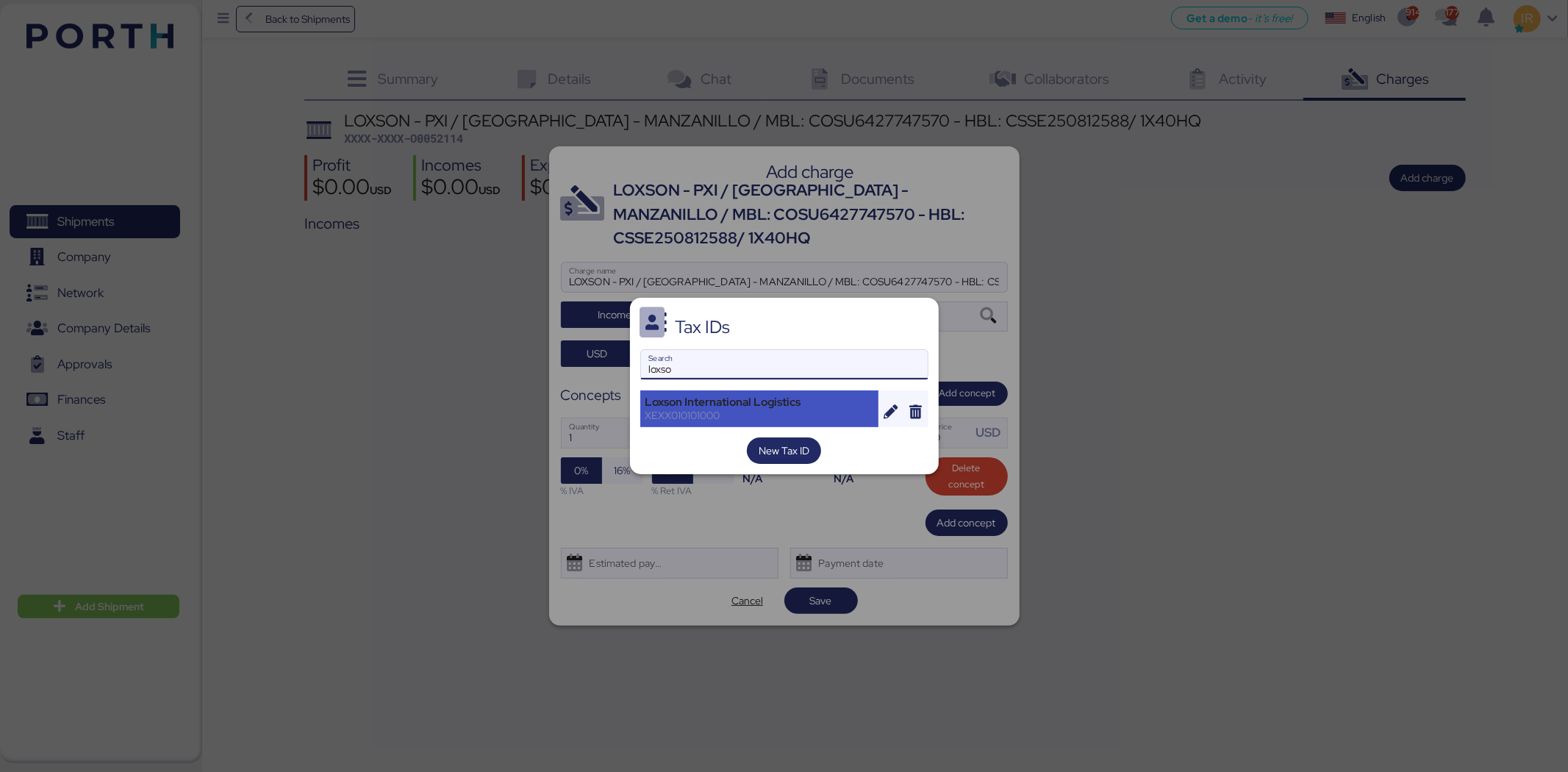
type input "loxso"
click at [693, 409] on div "XEXX010101000" at bounding box center [759, 415] width 229 height 13
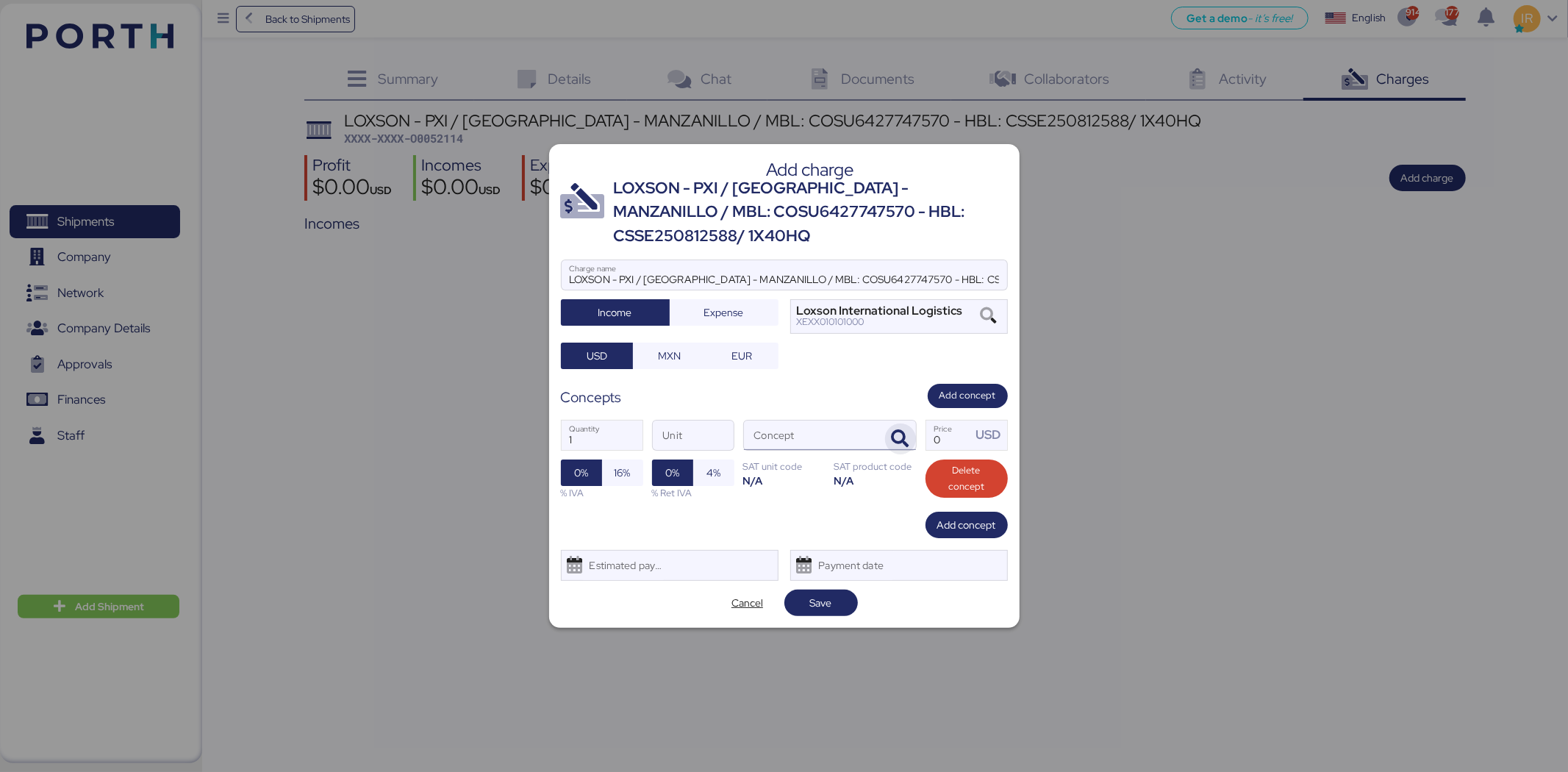
click at [898, 430] on icon "button" at bounding box center [901, 439] width 17 height 17
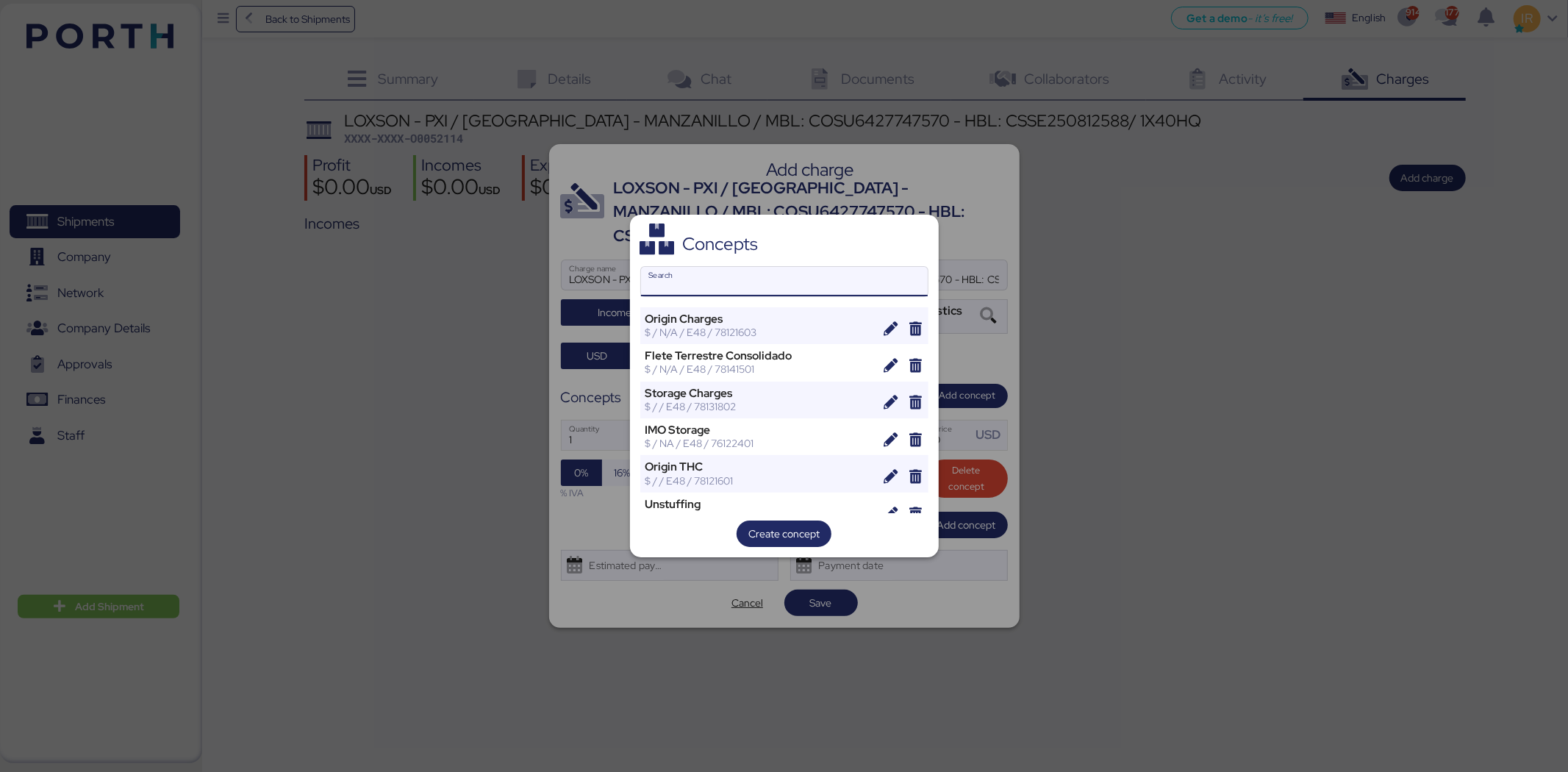
click at [740, 279] on input "Search" at bounding box center [784, 281] width 287 height 29
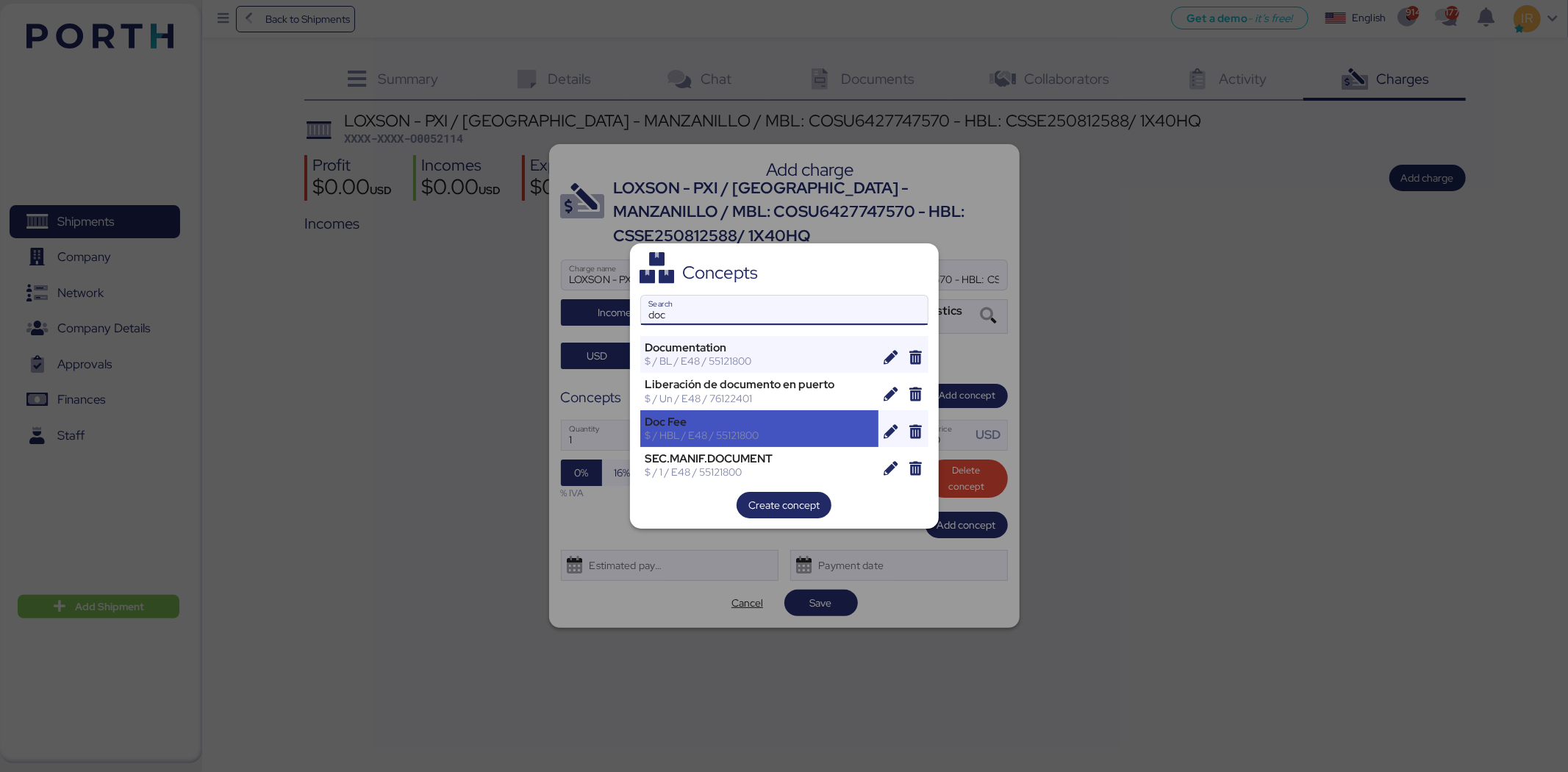
type input "doc"
click at [708, 427] on div "Doc Fee" at bounding box center [759, 421] width 229 height 13
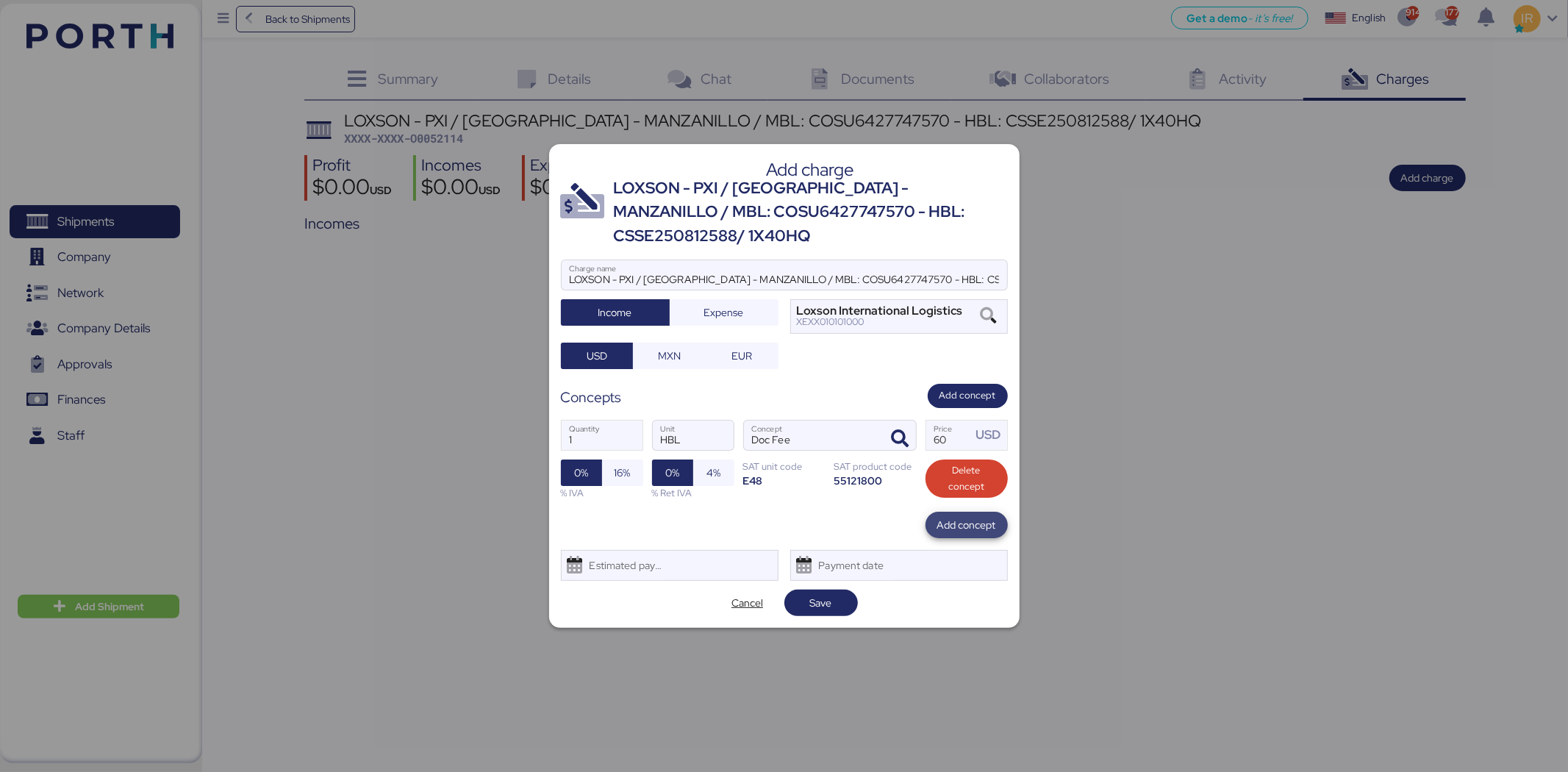
click at [961, 517] on span "Add concept" at bounding box center [967, 525] width 59 height 17
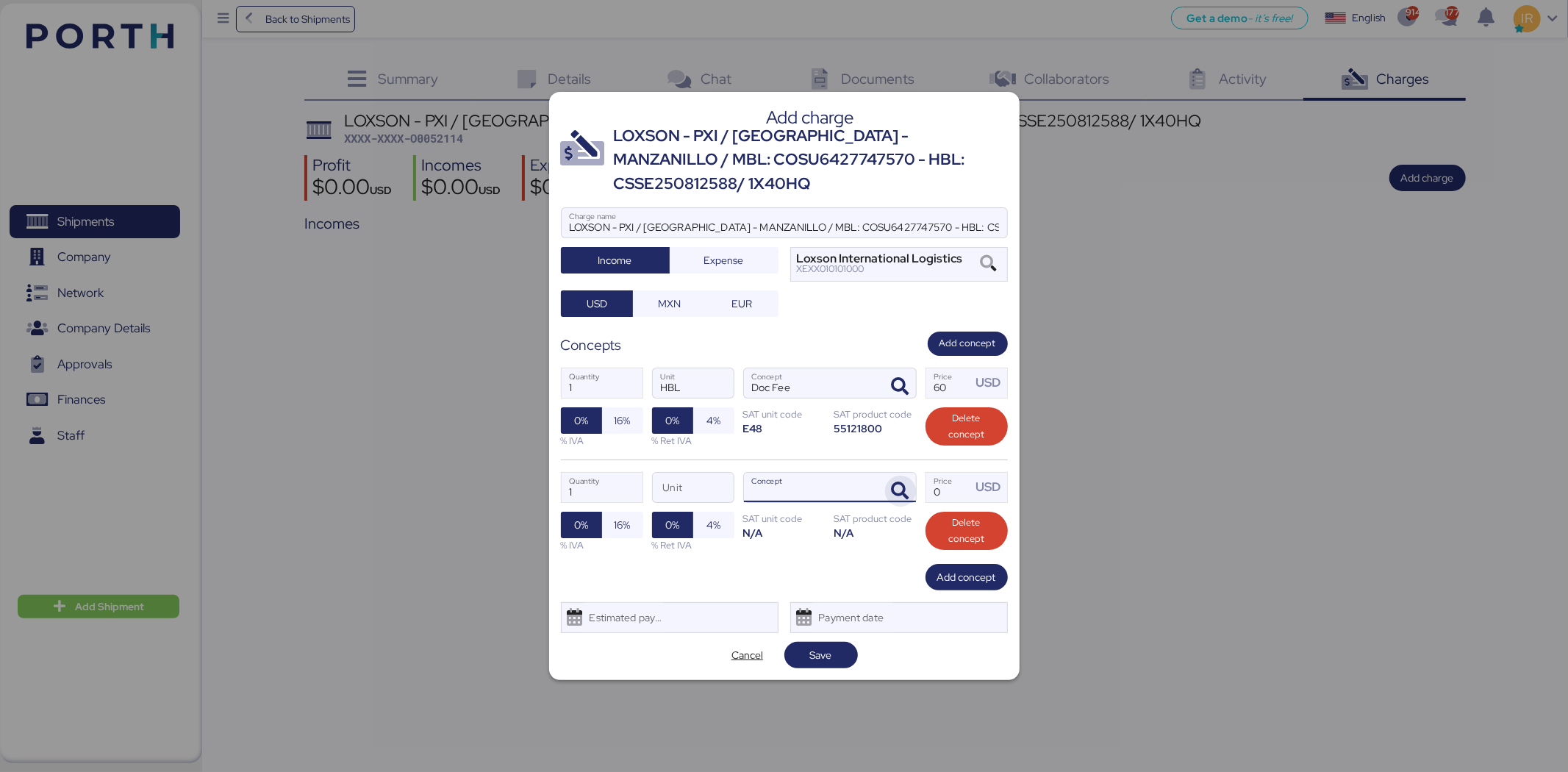
click at [902, 483] on icon "button" at bounding box center [901, 491] width 17 height 17
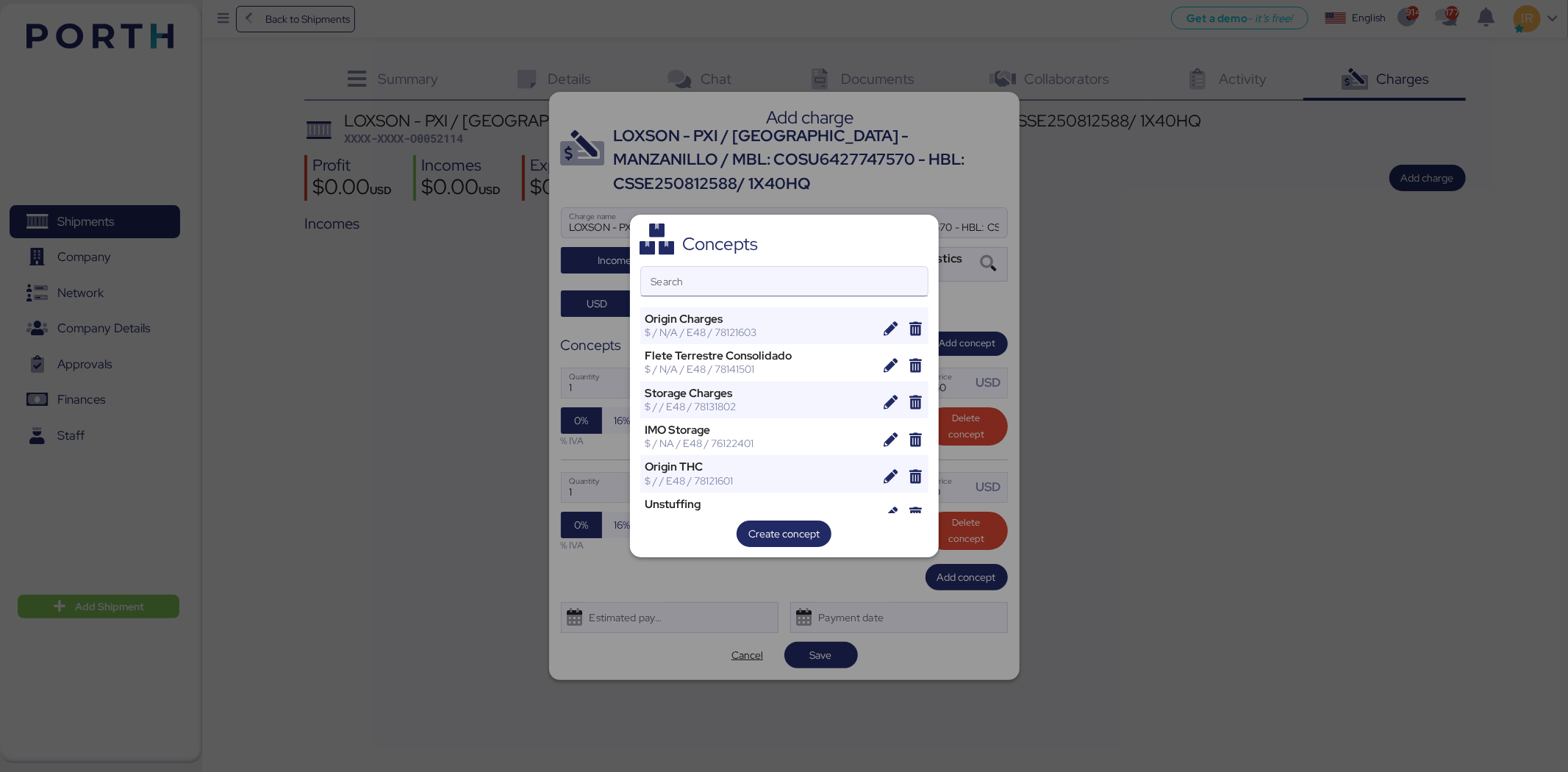
click at [769, 273] on input "Search" at bounding box center [784, 281] width 287 height 29
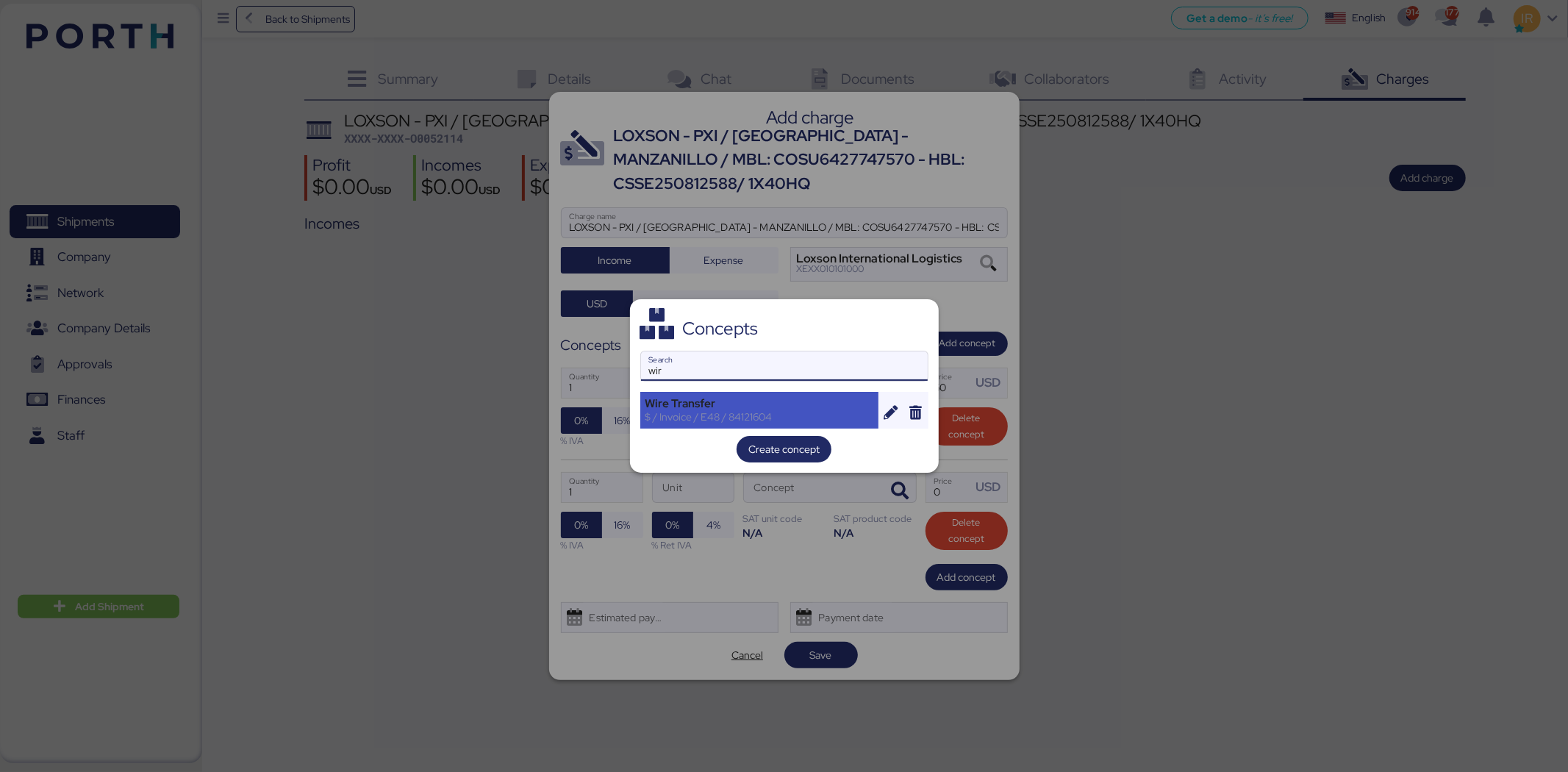
type input "wir"
click at [718, 404] on div "Wire Transfer" at bounding box center [759, 403] width 229 height 13
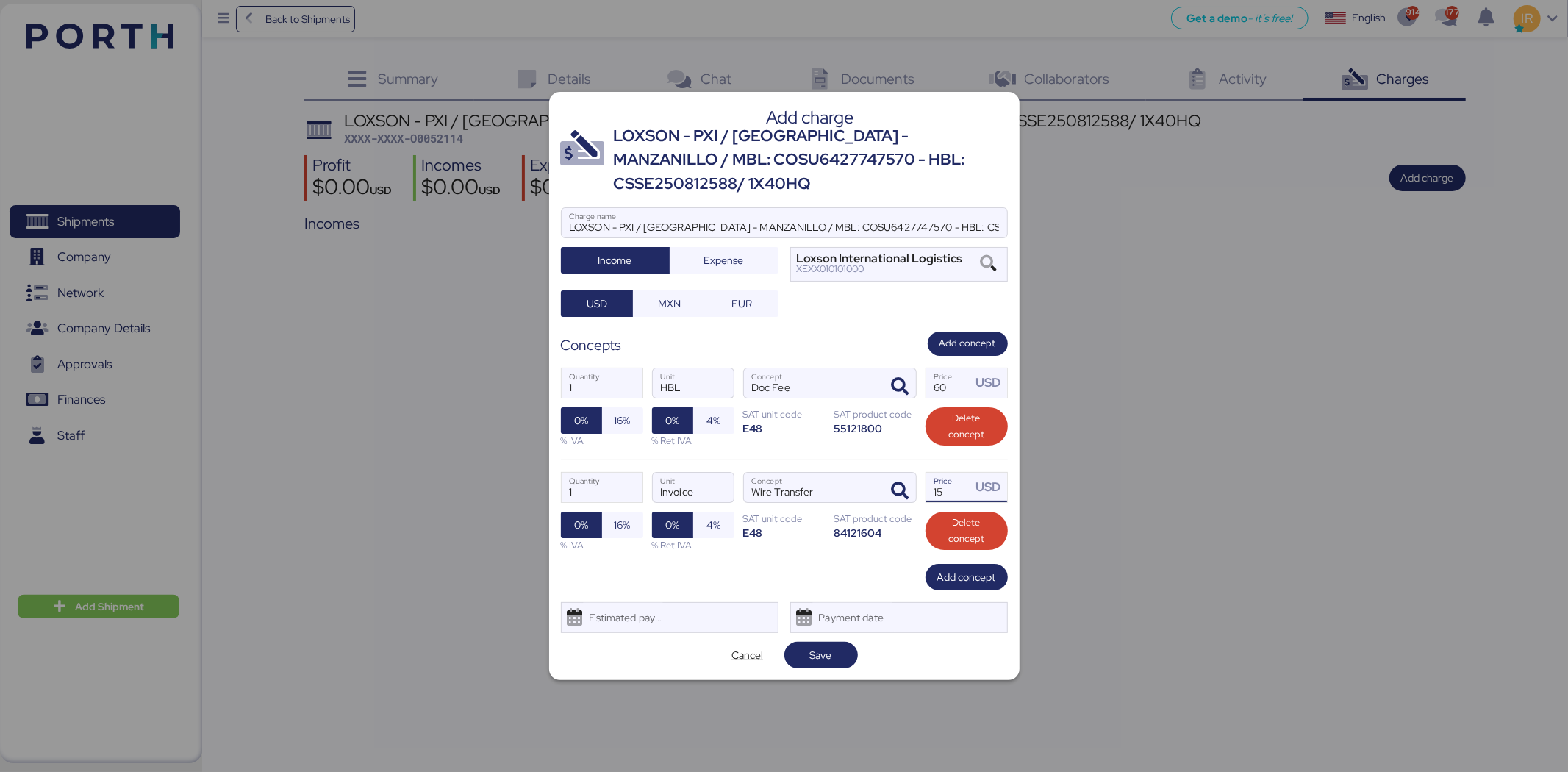
drag, startPoint x: 949, startPoint y: 465, endPoint x: 935, endPoint y: 465, distance: 14.0
click at [935, 472] on input "15" at bounding box center [949, 487] width 46 height 29
type input "20"
click at [967, 568] on span "Add concept" at bounding box center [967, 577] width 59 height 17
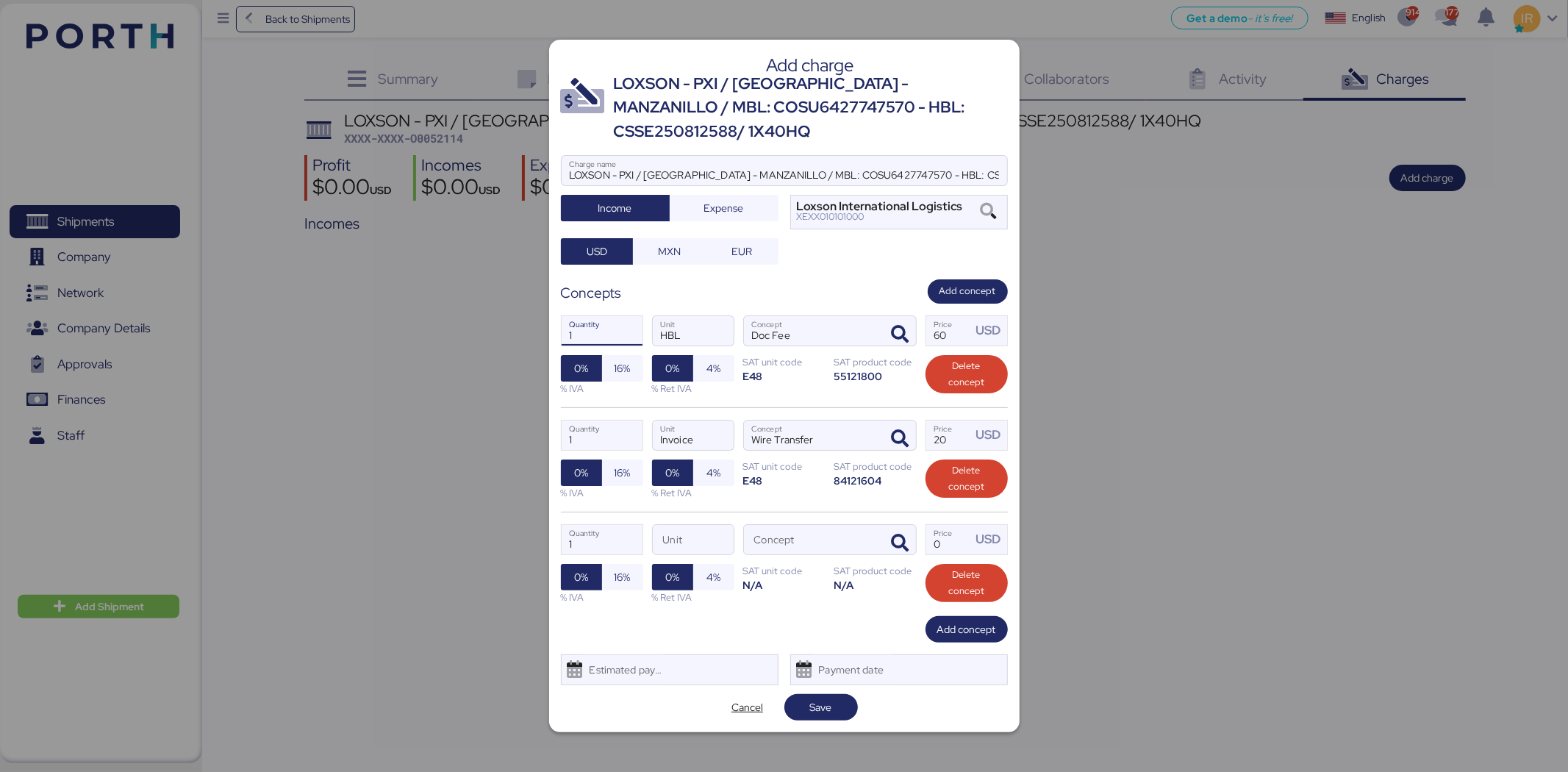
drag, startPoint x: 582, startPoint y: 322, endPoint x: 535, endPoint y: 322, distance: 47.0
click at [535, 322] on div "Add charge LOXSON - PXI / SHANGHAI - MANZANILLO / MBL: COSU6427747570 - HBL: CS…" at bounding box center [784, 386] width 1568 height 772
type input "1"
drag, startPoint x: 594, startPoint y: 412, endPoint x: 546, endPoint y: 421, distance: 48.8
click at [546, 421] on div "Add charge LOXSON - PXI / SHANGHAI - MANZANILLO / MBL: COSU6427747570 - HBL: CS…" at bounding box center [784, 386] width 1568 height 772
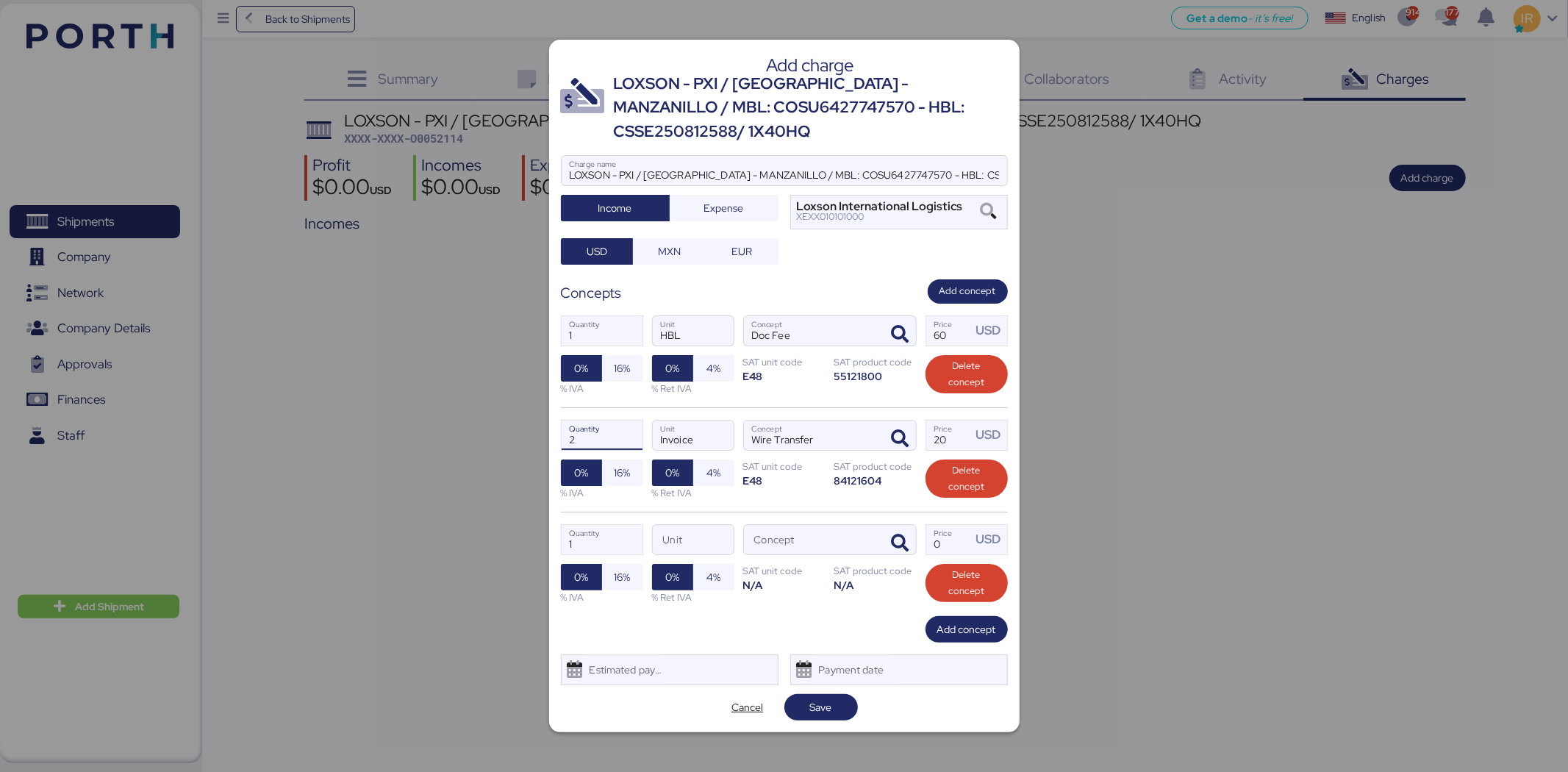
type input "1"
click at [909, 528] on span "button" at bounding box center [900, 543] width 31 height 31
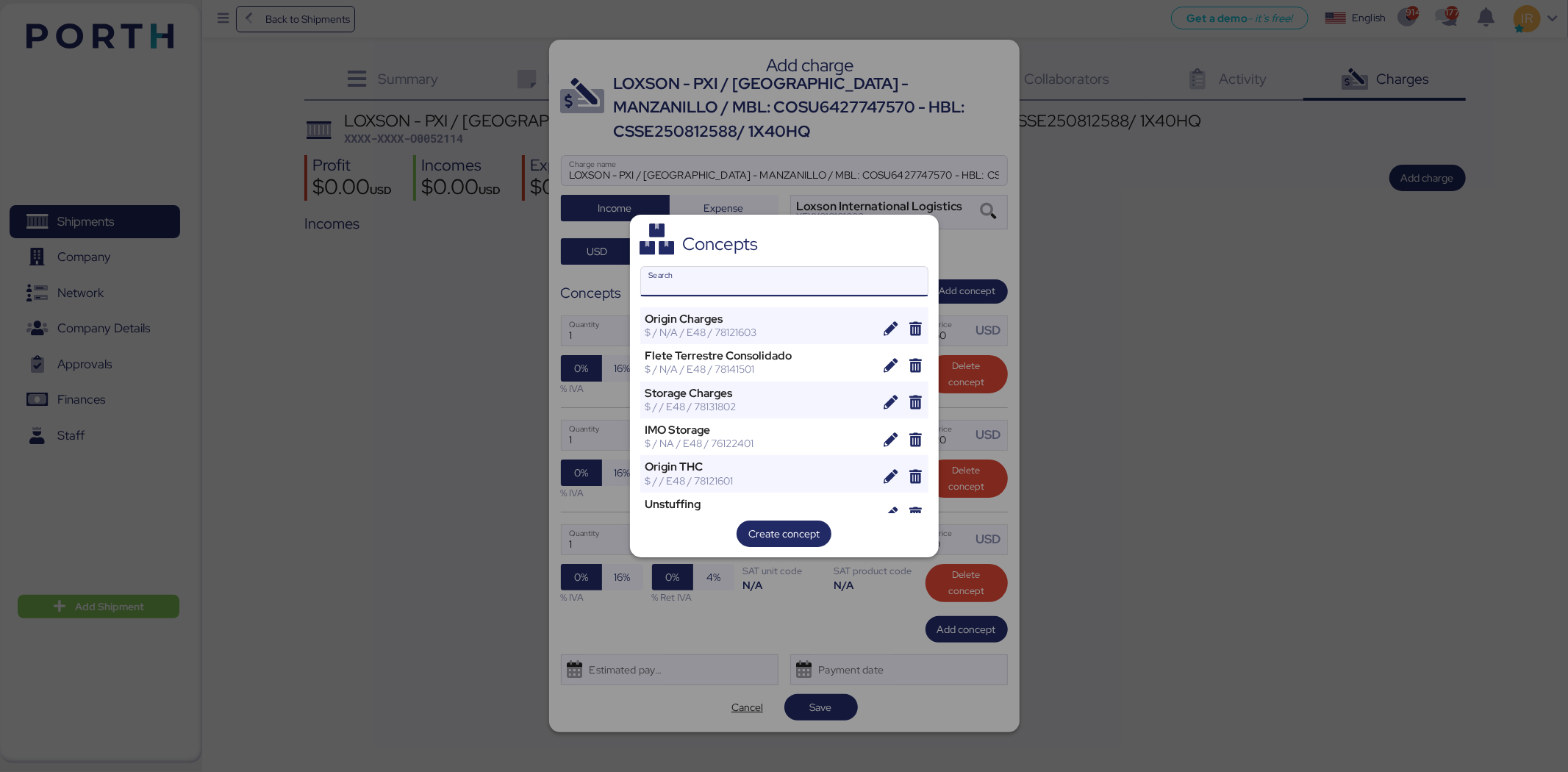
click at [785, 281] on input "Search" at bounding box center [784, 281] width 287 height 29
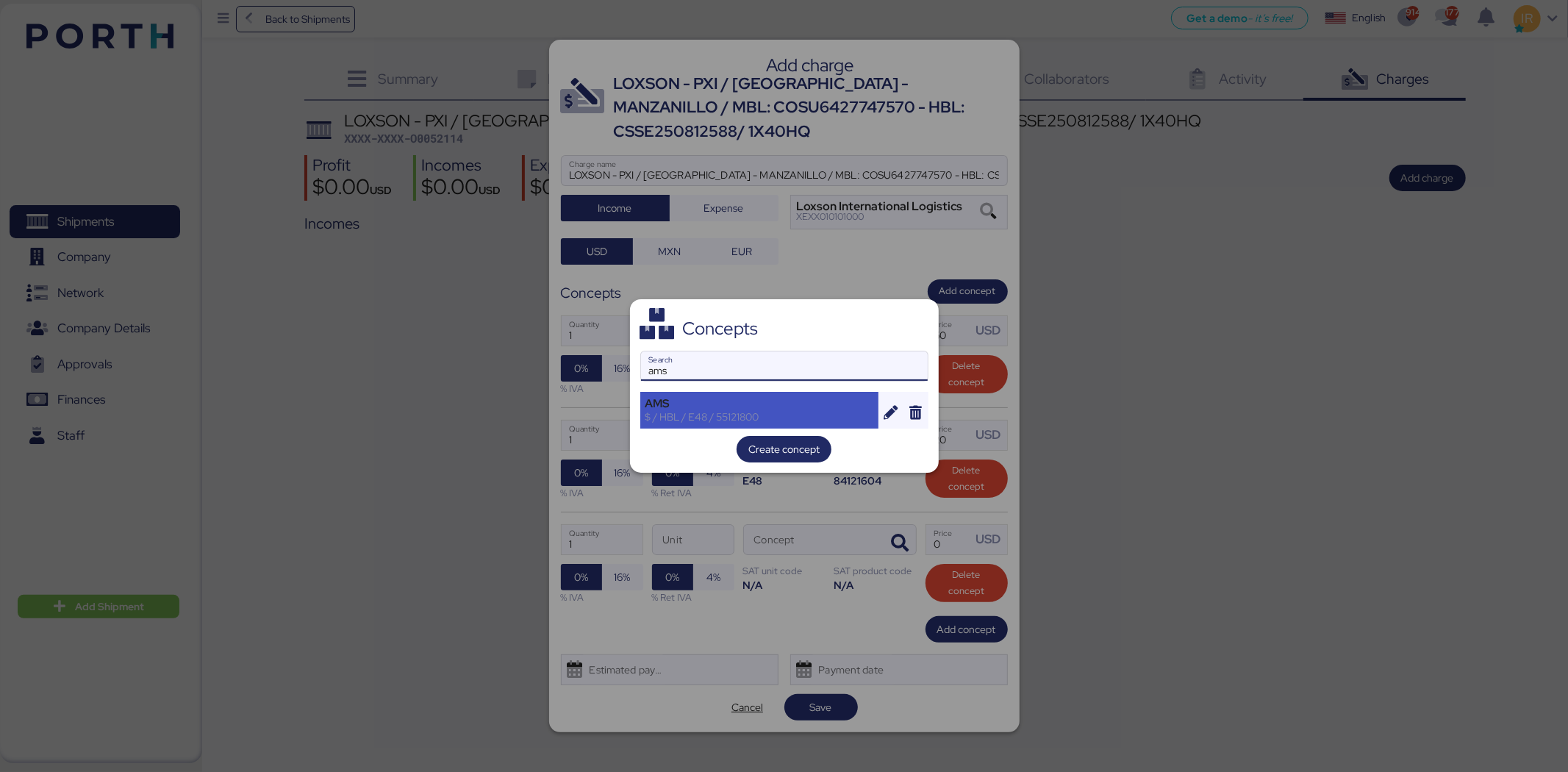
type input "ams"
click at [718, 417] on div "$ / HBL / E48 / 55121800" at bounding box center [759, 417] width 229 height 13
type input "2"
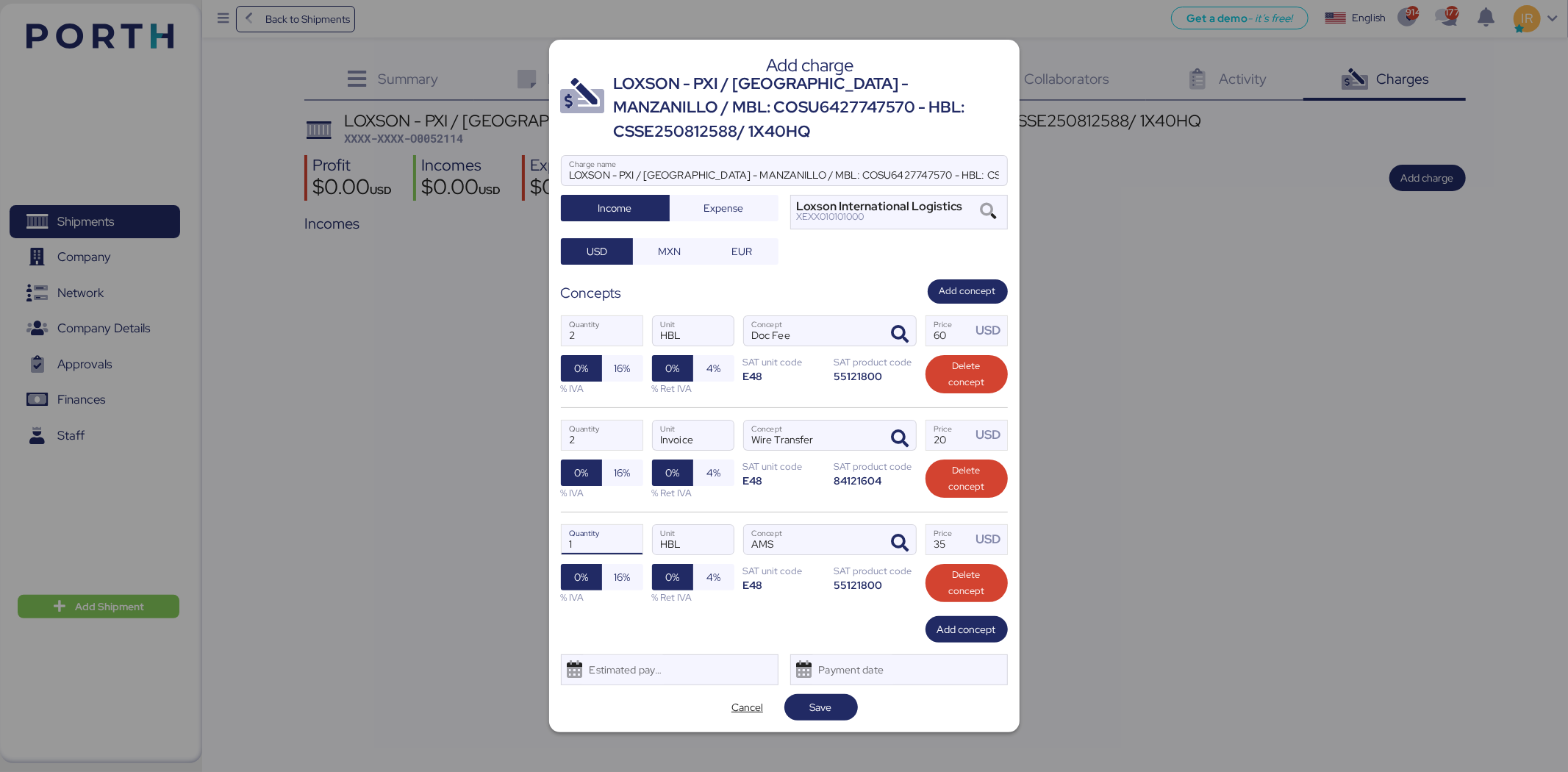
drag, startPoint x: 620, startPoint y: 528, endPoint x: 562, endPoint y: 526, distance: 58.0
click at [562, 526] on input "1" at bounding box center [602, 539] width 81 height 29
drag, startPoint x: 965, startPoint y: 528, endPoint x: 847, endPoint y: 528, distance: 118.0
click at [847, 528] on div "1 Quantity HBL Unit AMS Concept 35 Price USD 0% 16% % IVA 0% 4% % Ret IVA SAT u…" at bounding box center [784, 564] width 447 height 105
type input "2"
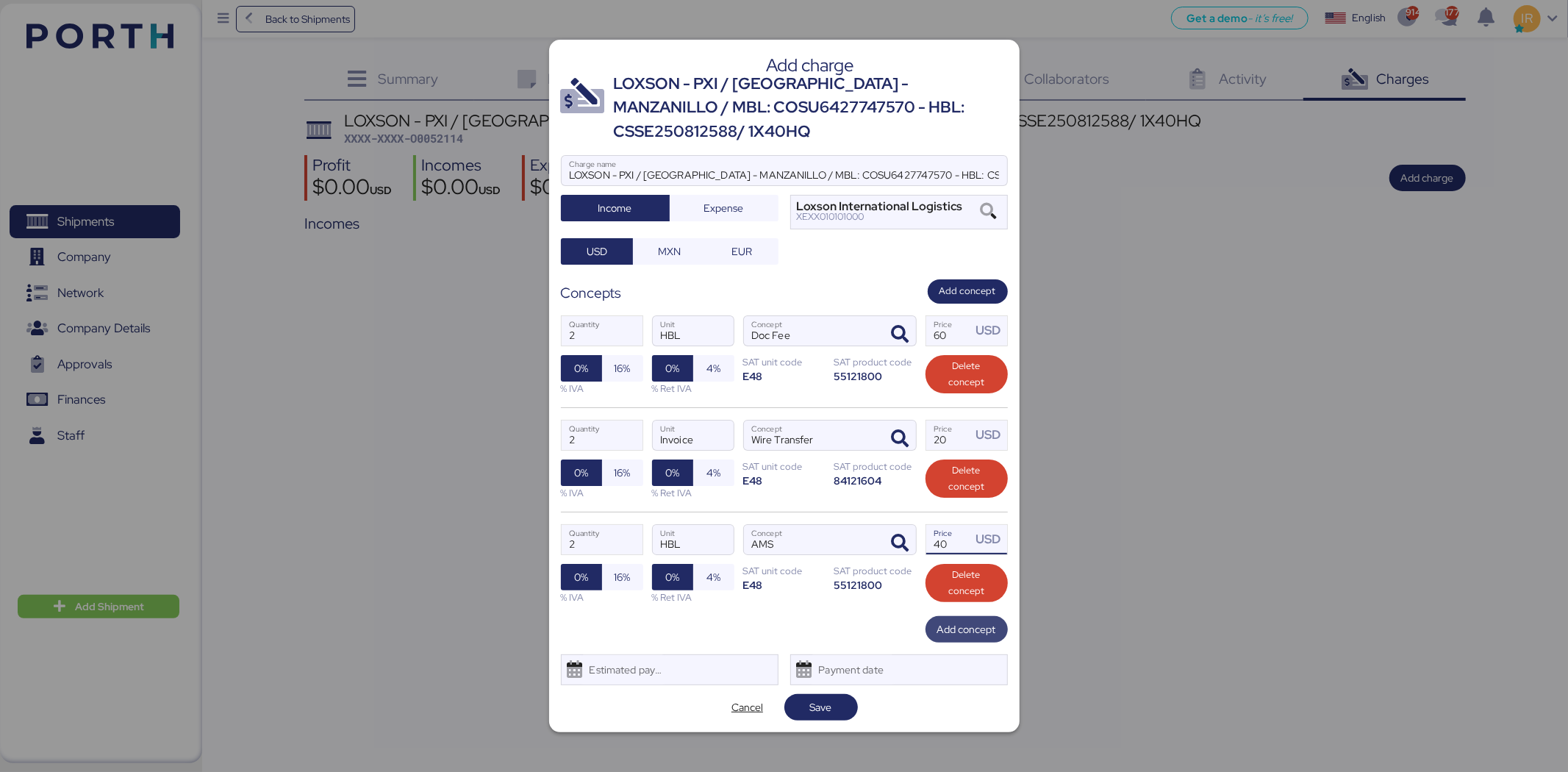
type input "40"
click at [957, 622] on span "Add concept" at bounding box center [967, 629] width 59 height 17
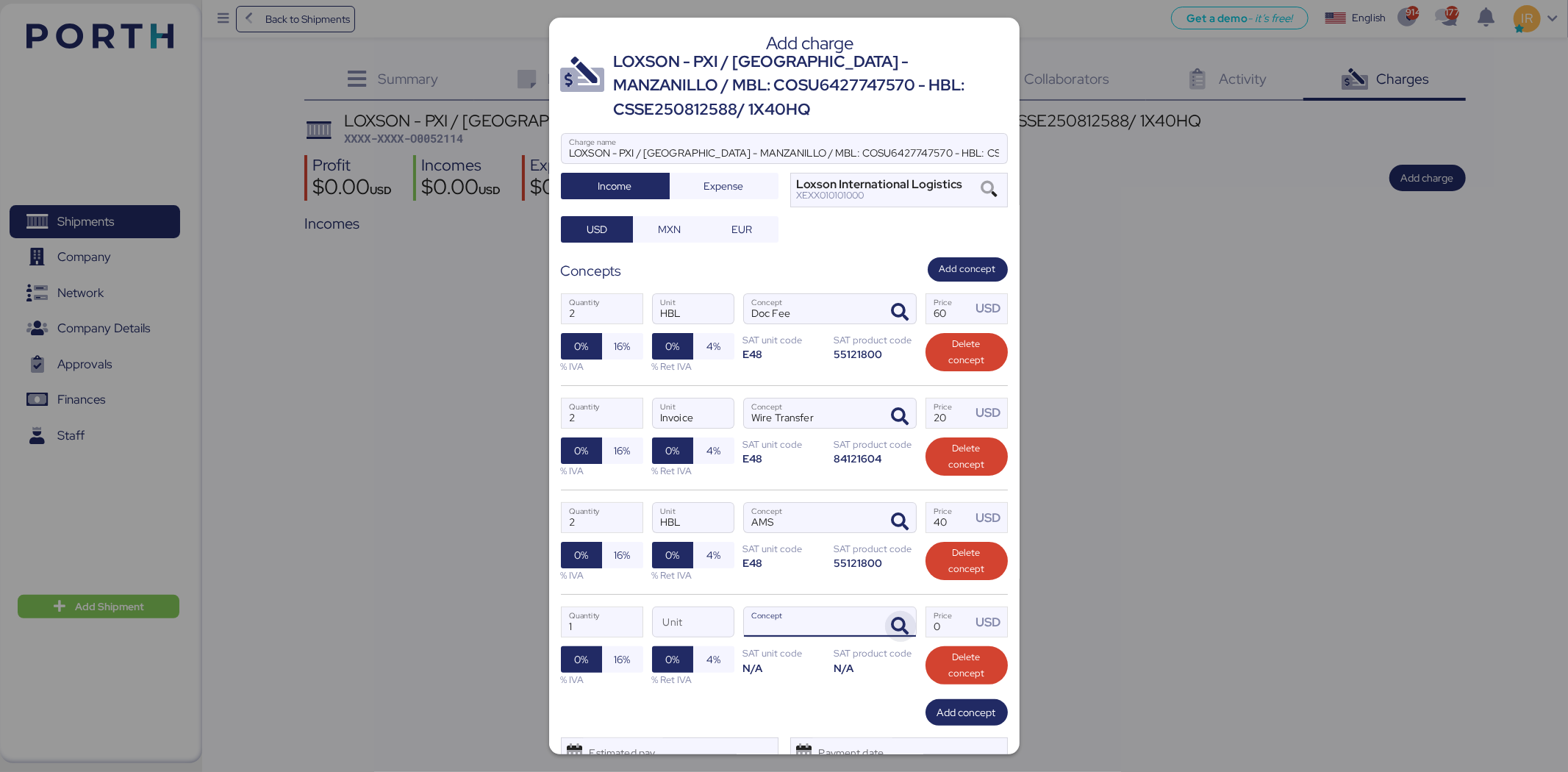
click at [892, 627] on icon "button" at bounding box center [901, 627] width 17 height 17
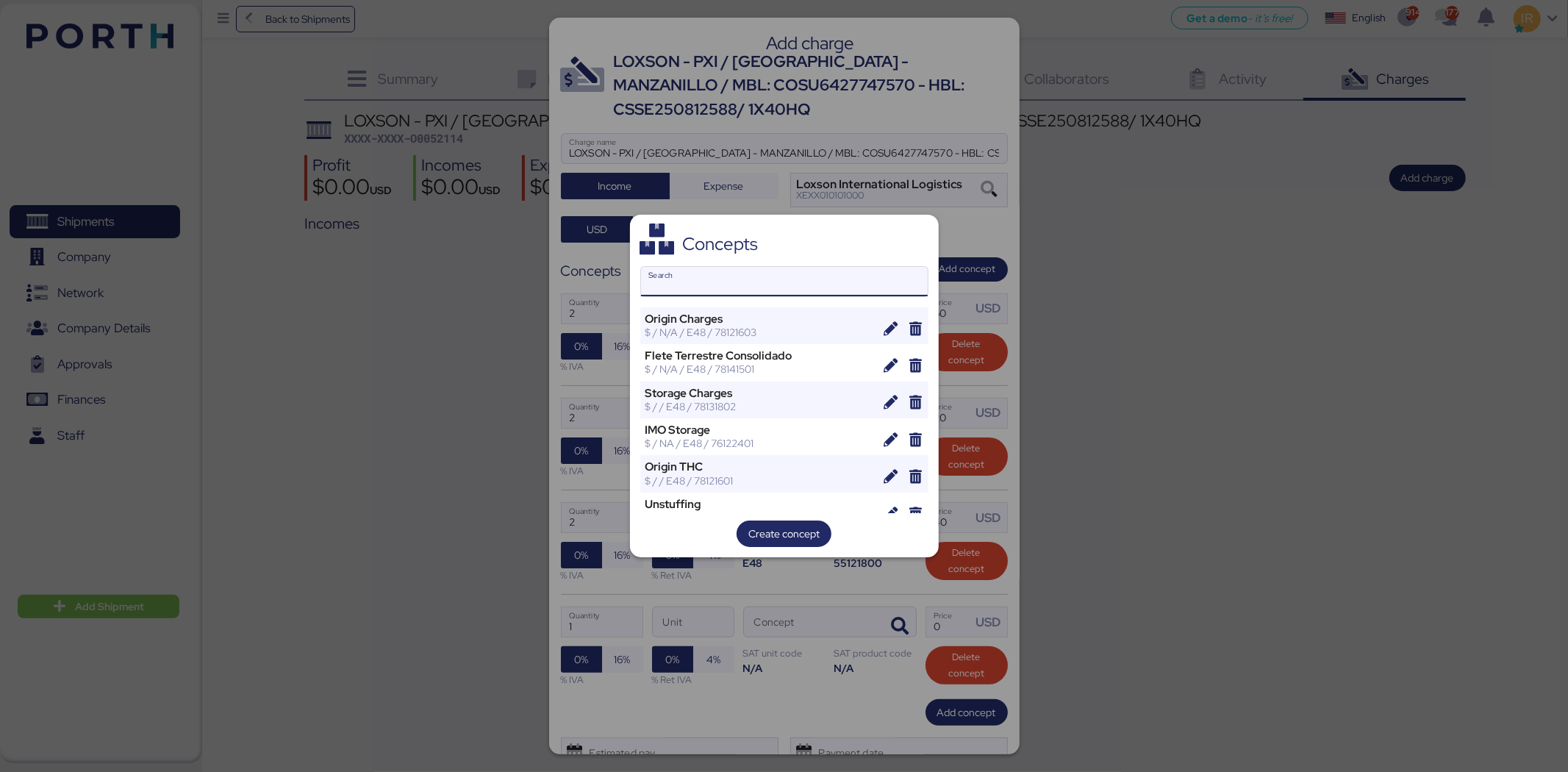
click at [728, 289] on input "Search" at bounding box center [784, 281] width 287 height 29
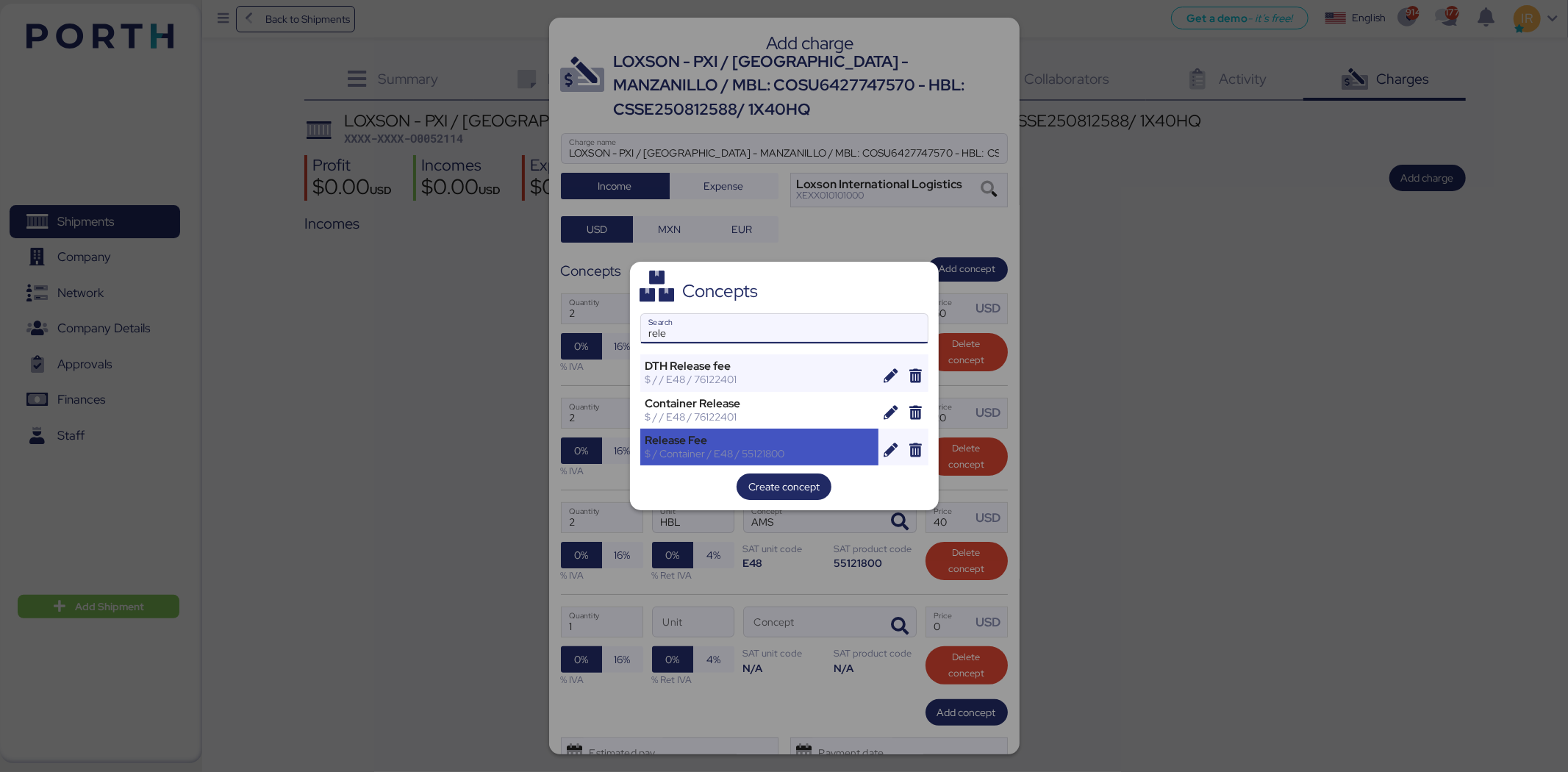
type input "rele"
click at [696, 436] on div "Release Fee" at bounding box center [759, 440] width 229 height 13
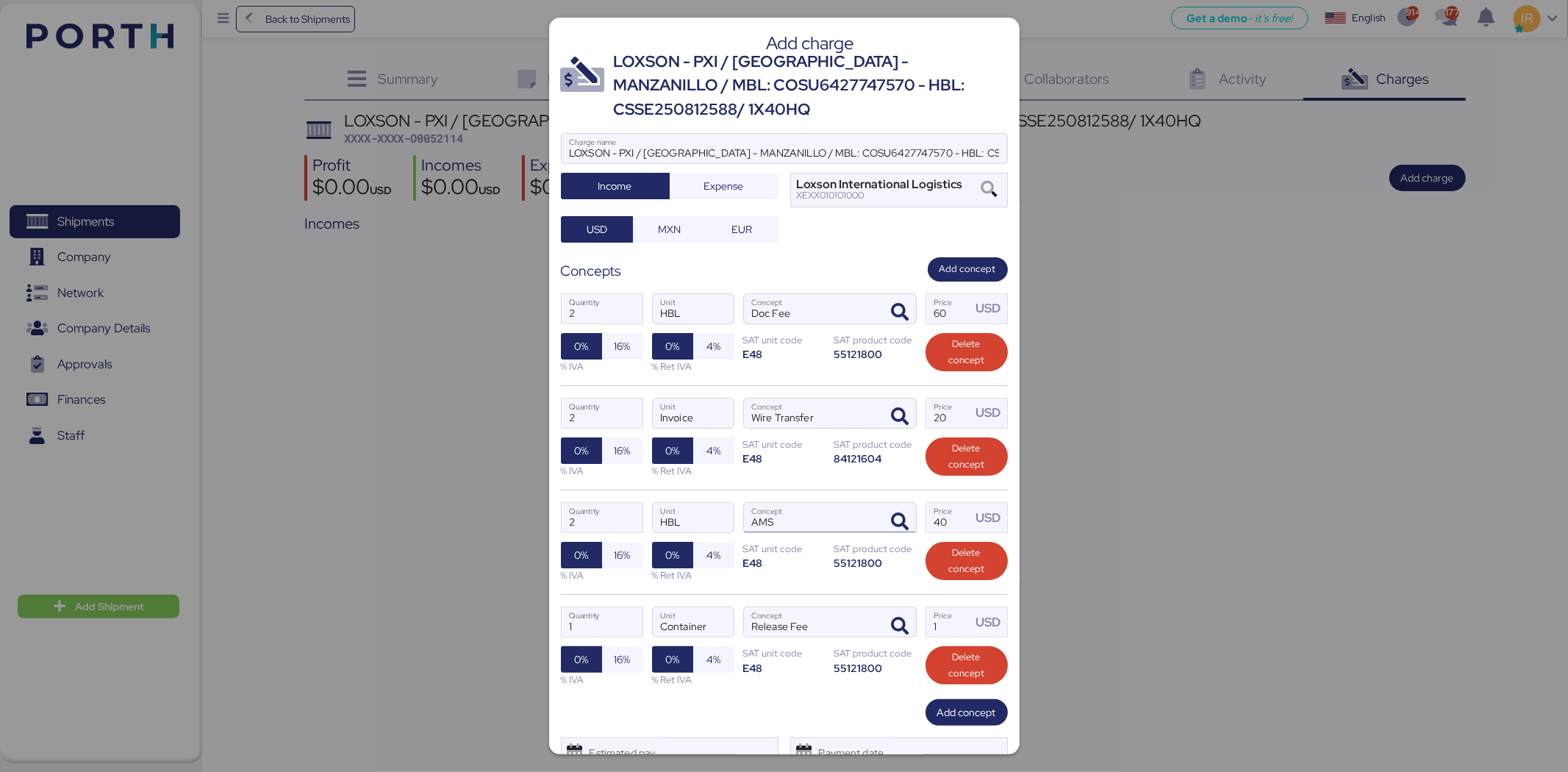
scroll to position [62, 0]
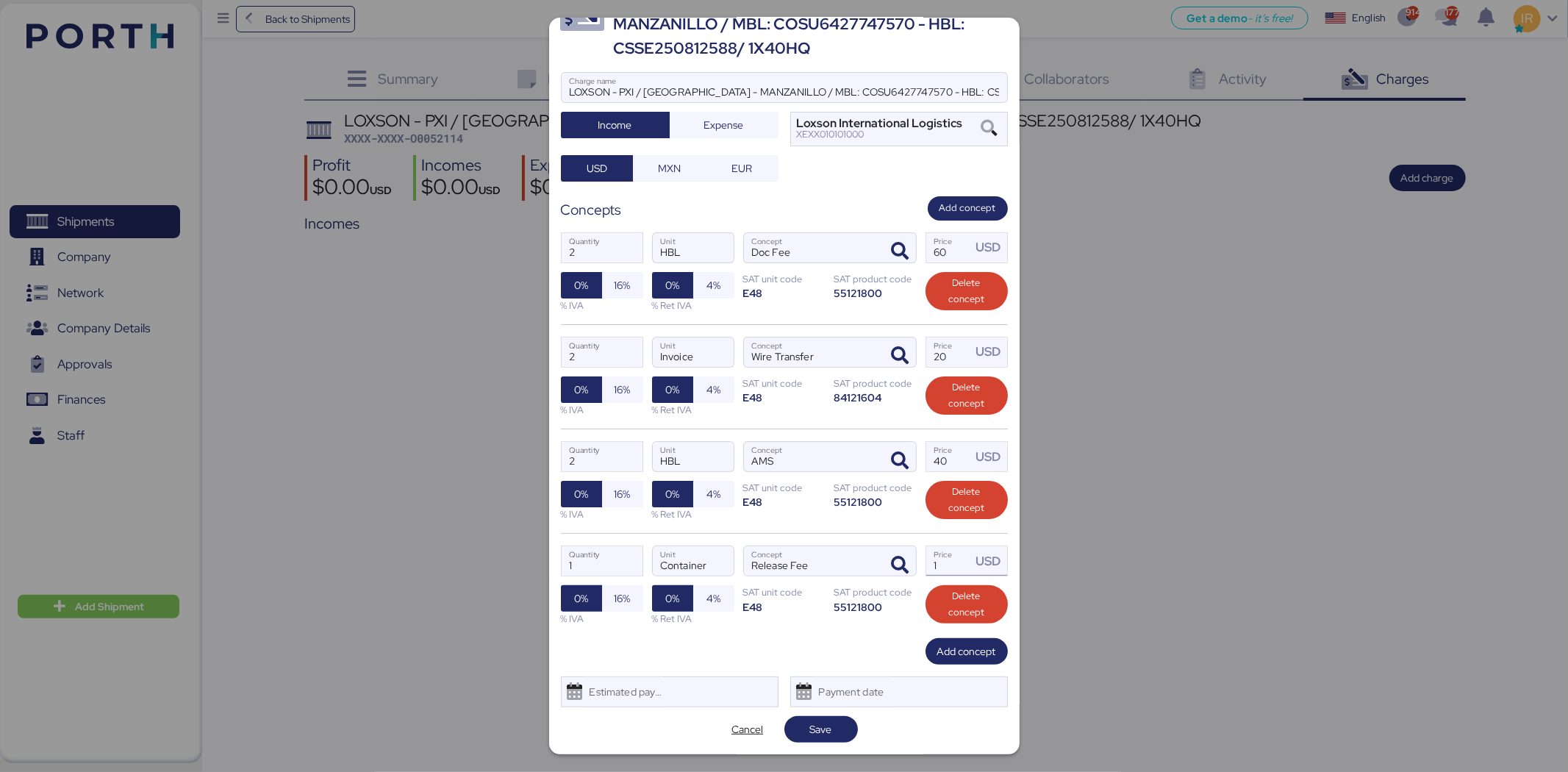
click at [927, 566] on input "1" at bounding box center [949, 561] width 46 height 29
type input "150"
click at [938, 648] on span "Add concept" at bounding box center [967, 652] width 59 height 17
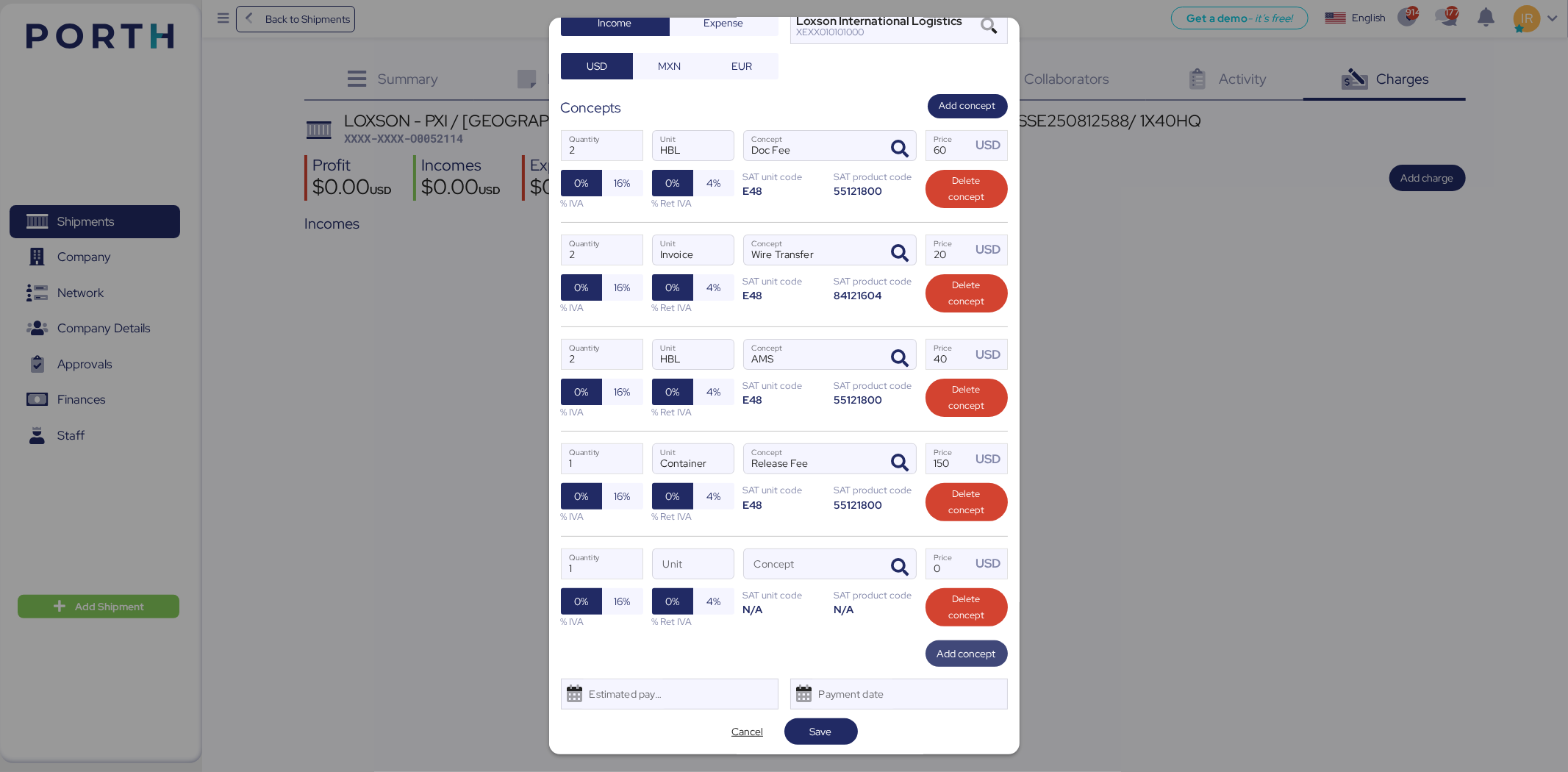
scroll to position [165, 0]
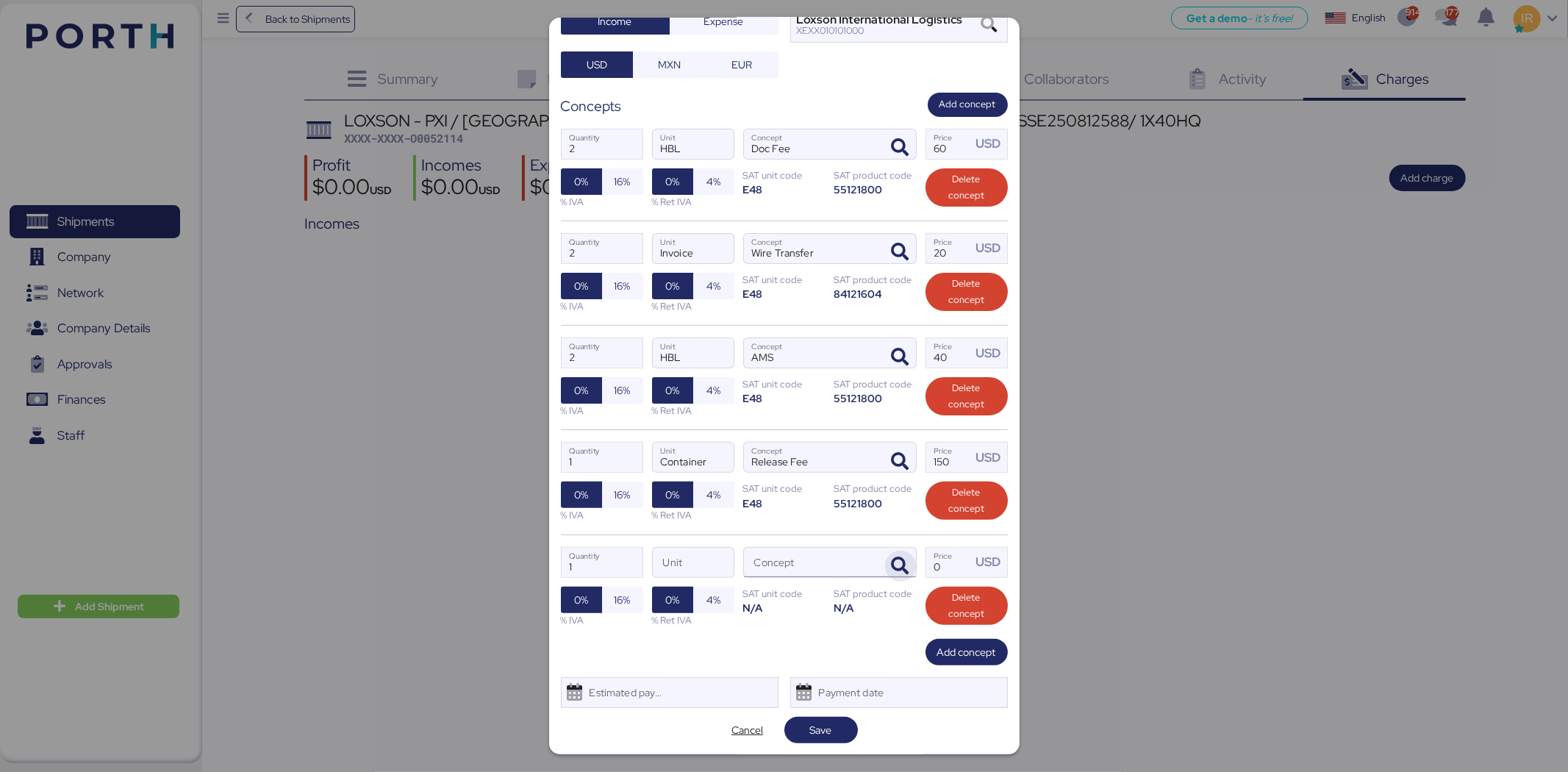
click at [888, 552] on span "button" at bounding box center [900, 566] width 31 height 31
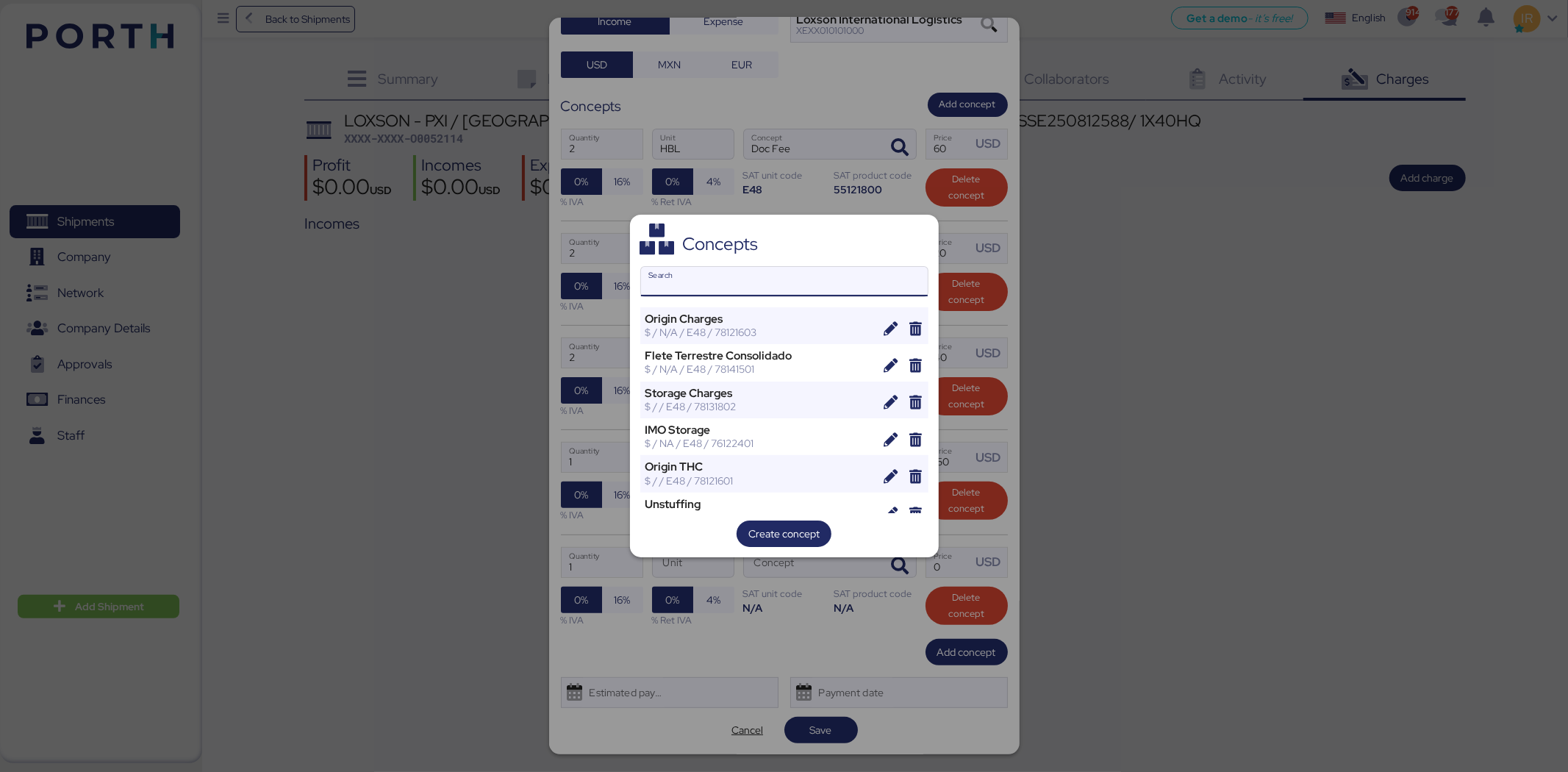
click at [847, 285] on input "Search" at bounding box center [784, 281] width 287 height 29
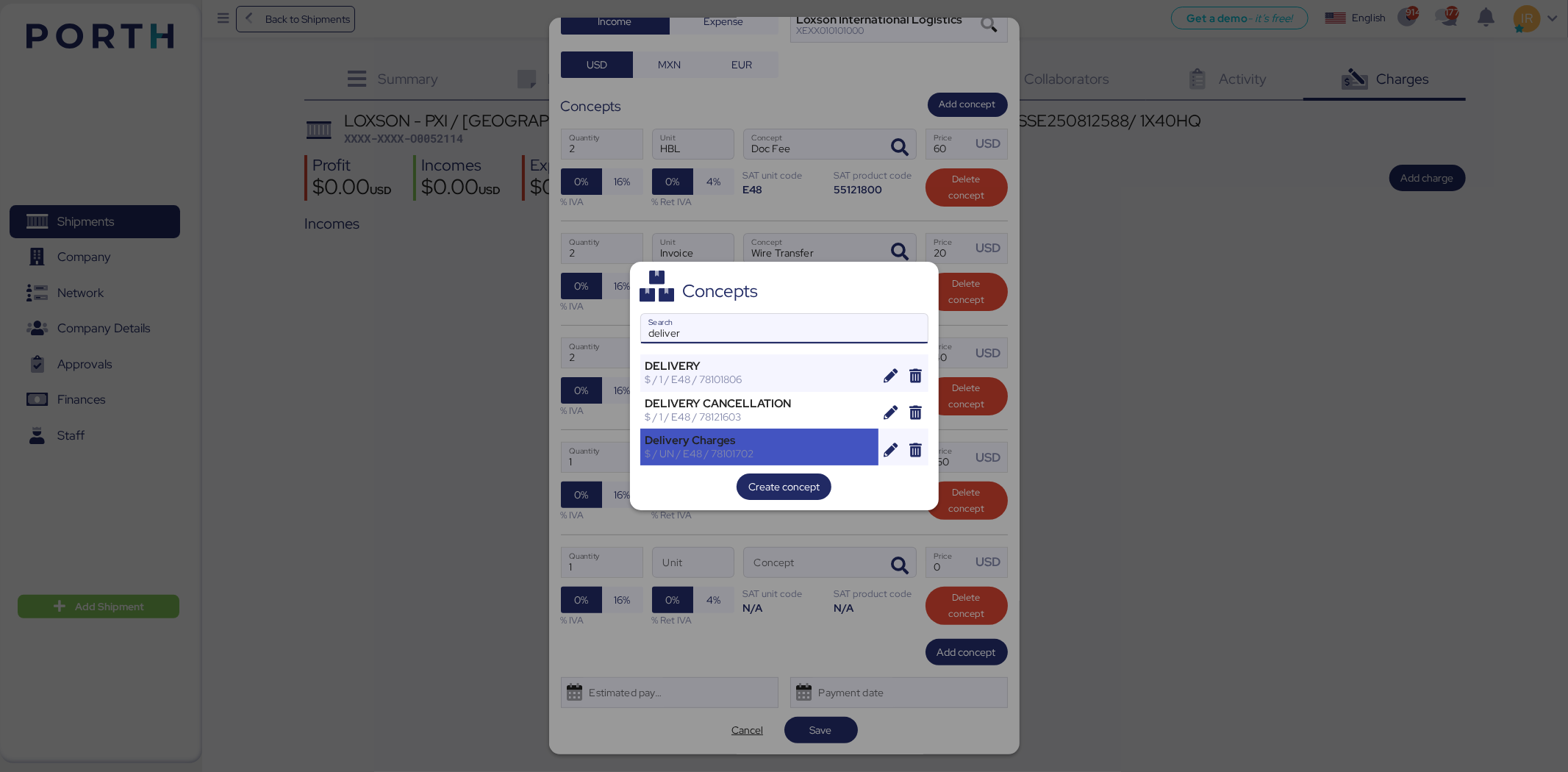
type input "deliver"
click at [756, 450] on div "$ / UN / E48 / 78101702" at bounding box center [759, 454] width 229 height 13
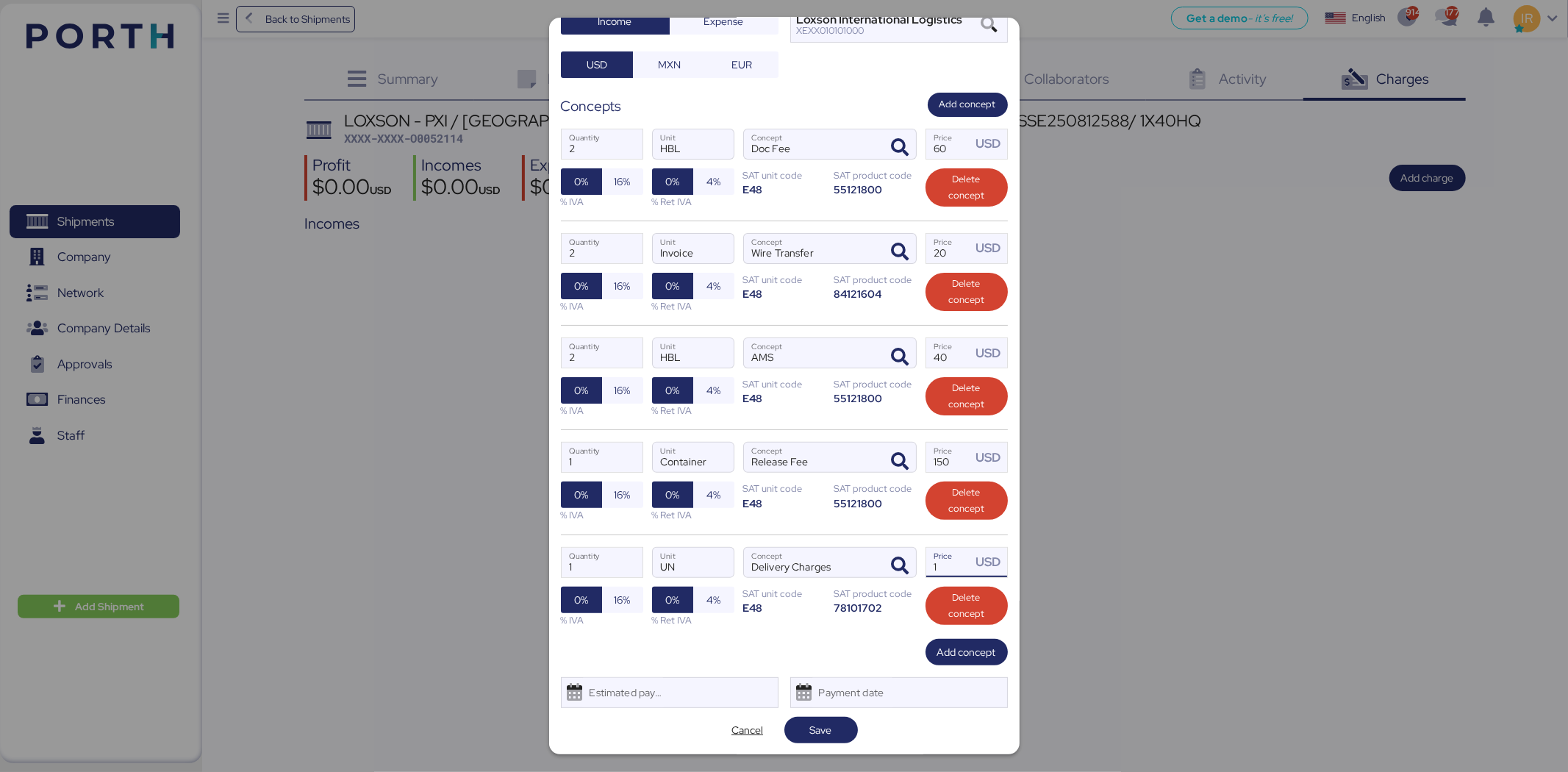
drag, startPoint x: 927, startPoint y: 560, endPoint x: 913, endPoint y: 553, distance: 15.7
click at [913, 553] on div "1 Quantity UN Unit Delivery Charges Concept 1 Price USD 0% 16% % IVA 0% 4% % Re…" at bounding box center [784, 586] width 447 height 105
type input "3490"
click at [820, 722] on span "Save" at bounding box center [821, 730] width 50 height 20
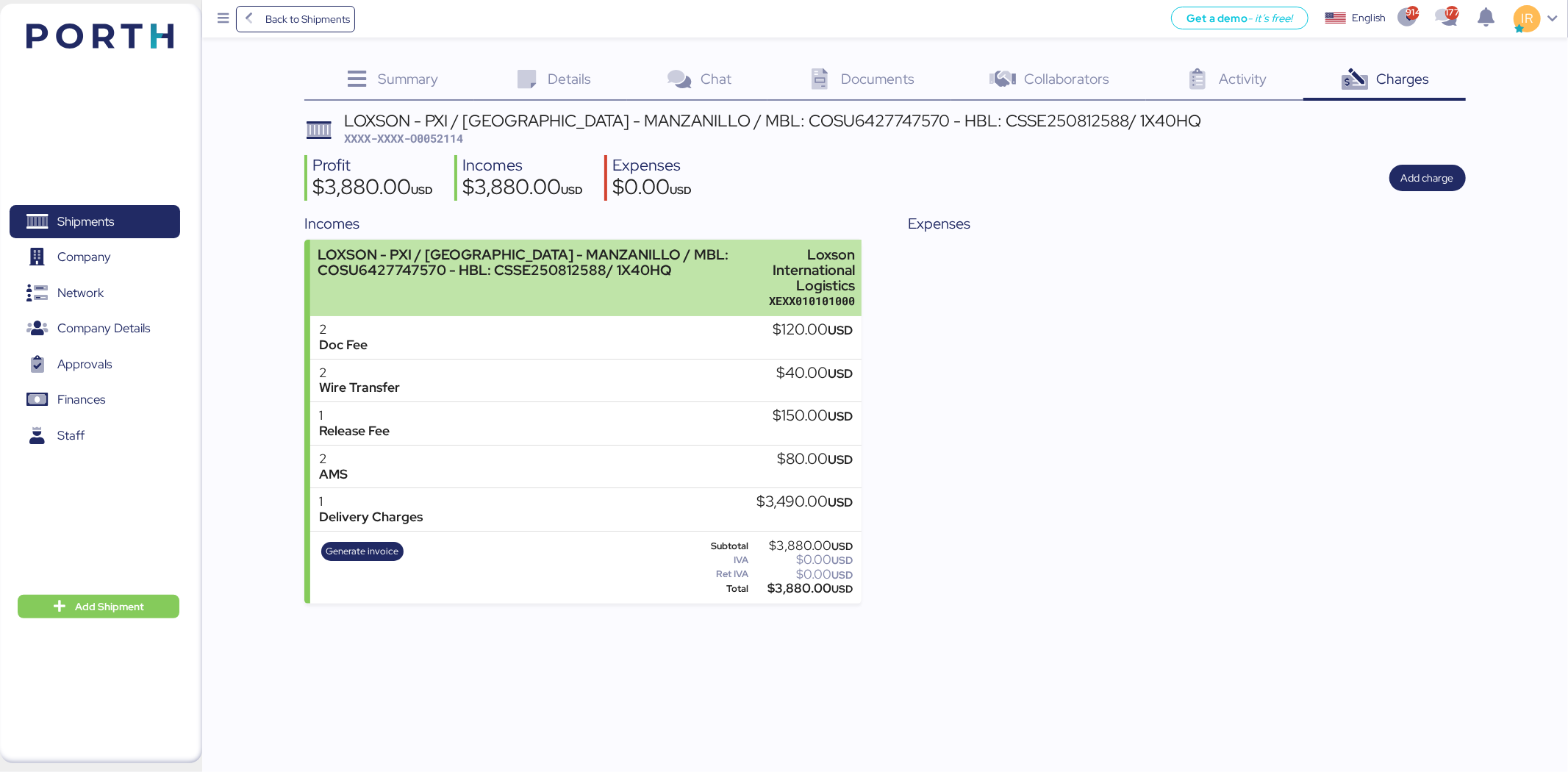
click at [659, 285] on div "LOXSON - PXI / [GEOGRAPHIC_DATA] - MANZANILLO / MBL: COSU6427747570 - HBL: CSSE…" at bounding box center [529, 278] width 423 height 63
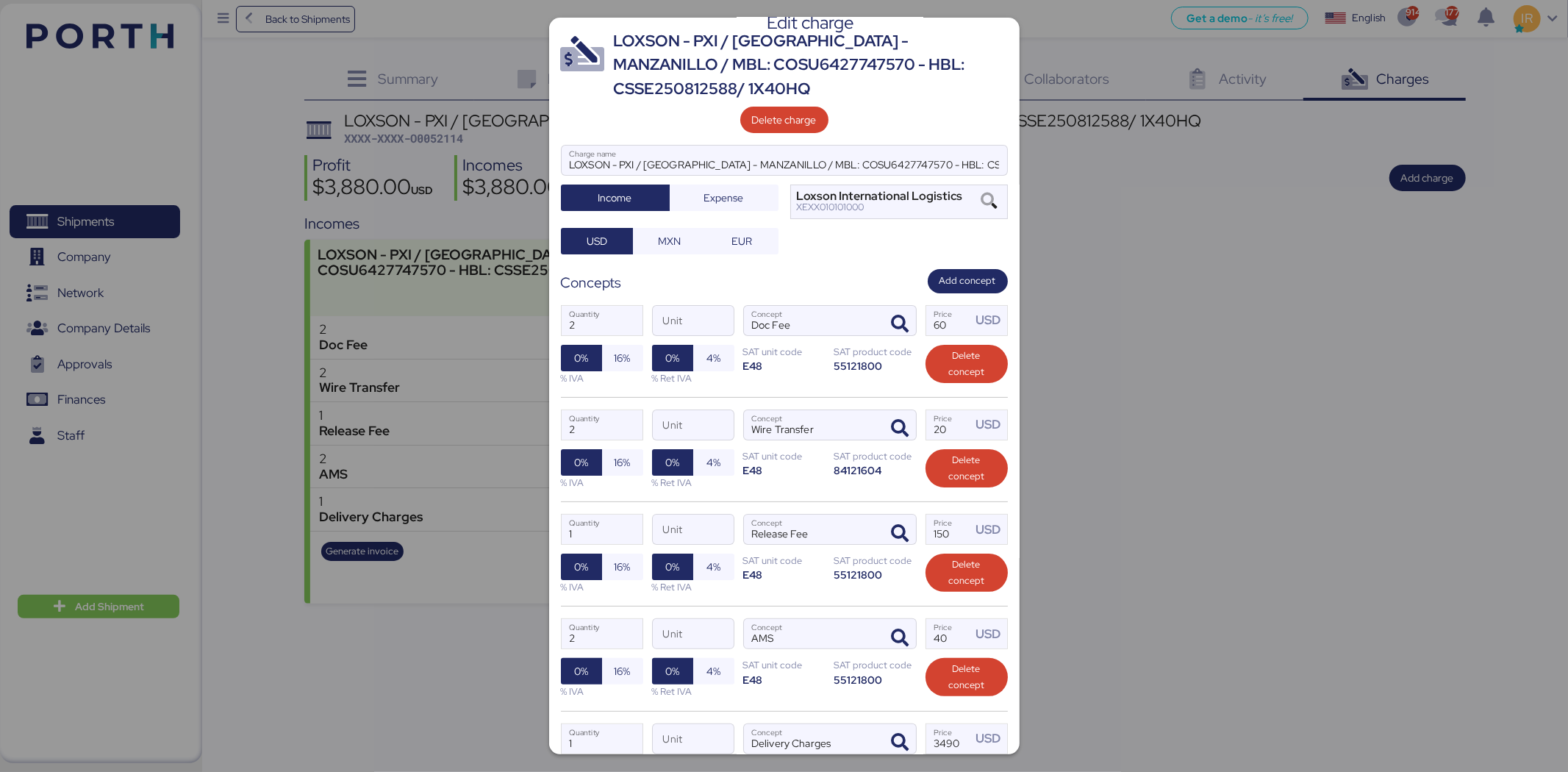
scroll to position [199, 0]
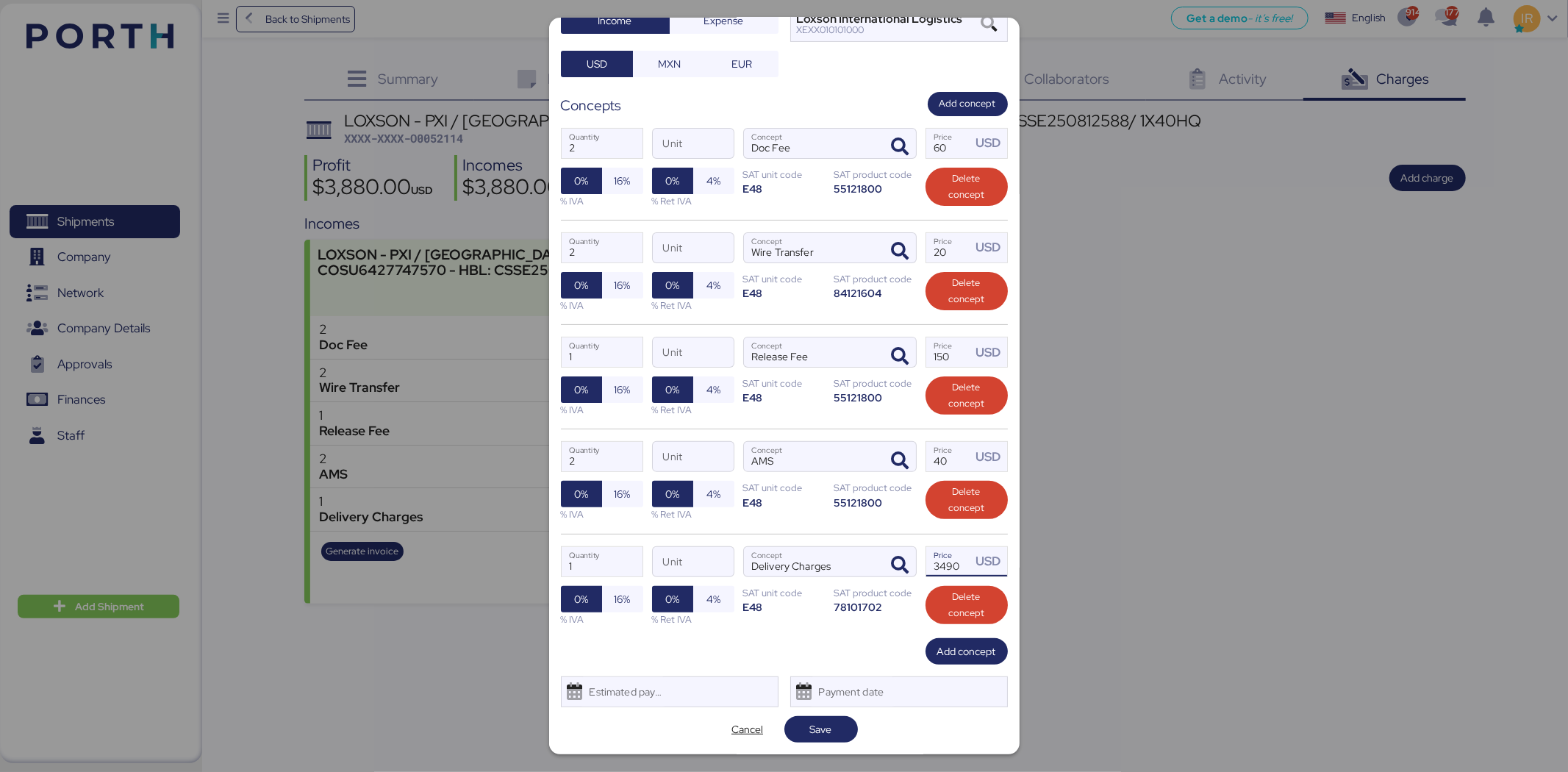
click at [934, 569] on input "3490" at bounding box center [949, 561] width 46 height 29
type input "2490"
click at [810, 726] on span "Save" at bounding box center [821, 730] width 22 height 17
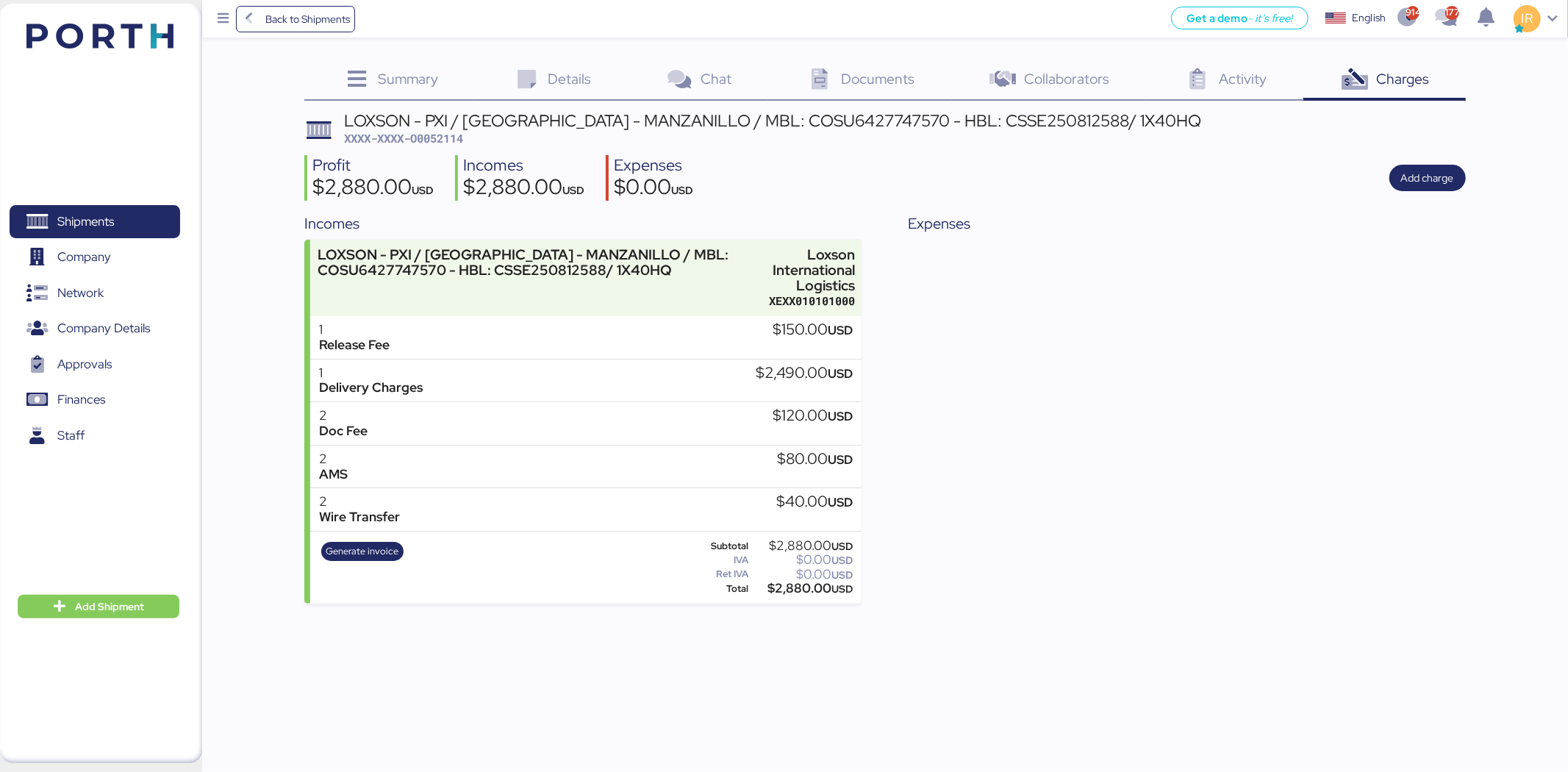
click at [799, 123] on div "LOXSON - PXI / [GEOGRAPHIC_DATA] - MANZANILLO / MBL: COSU6427747570 - HBL: CSSE…" at bounding box center [773, 120] width 857 height 17
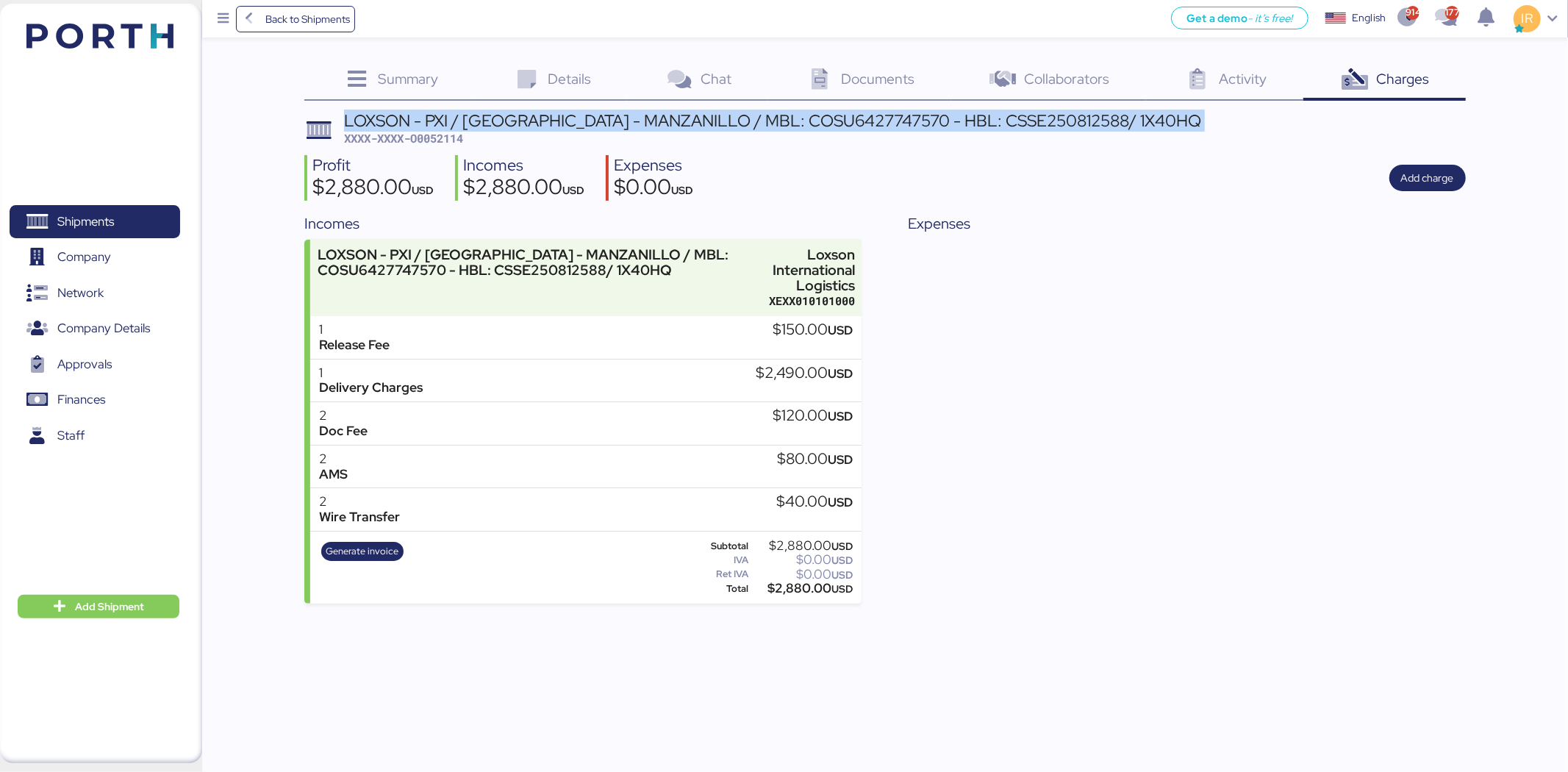
click at [799, 123] on div "LOXSON - PXI / [GEOGRAPHIC_DATA] - MANZANILLO / MBL: COSU6427747570 - HBL: CSSE…" at bounding box center [773, 120] width 857 height 17
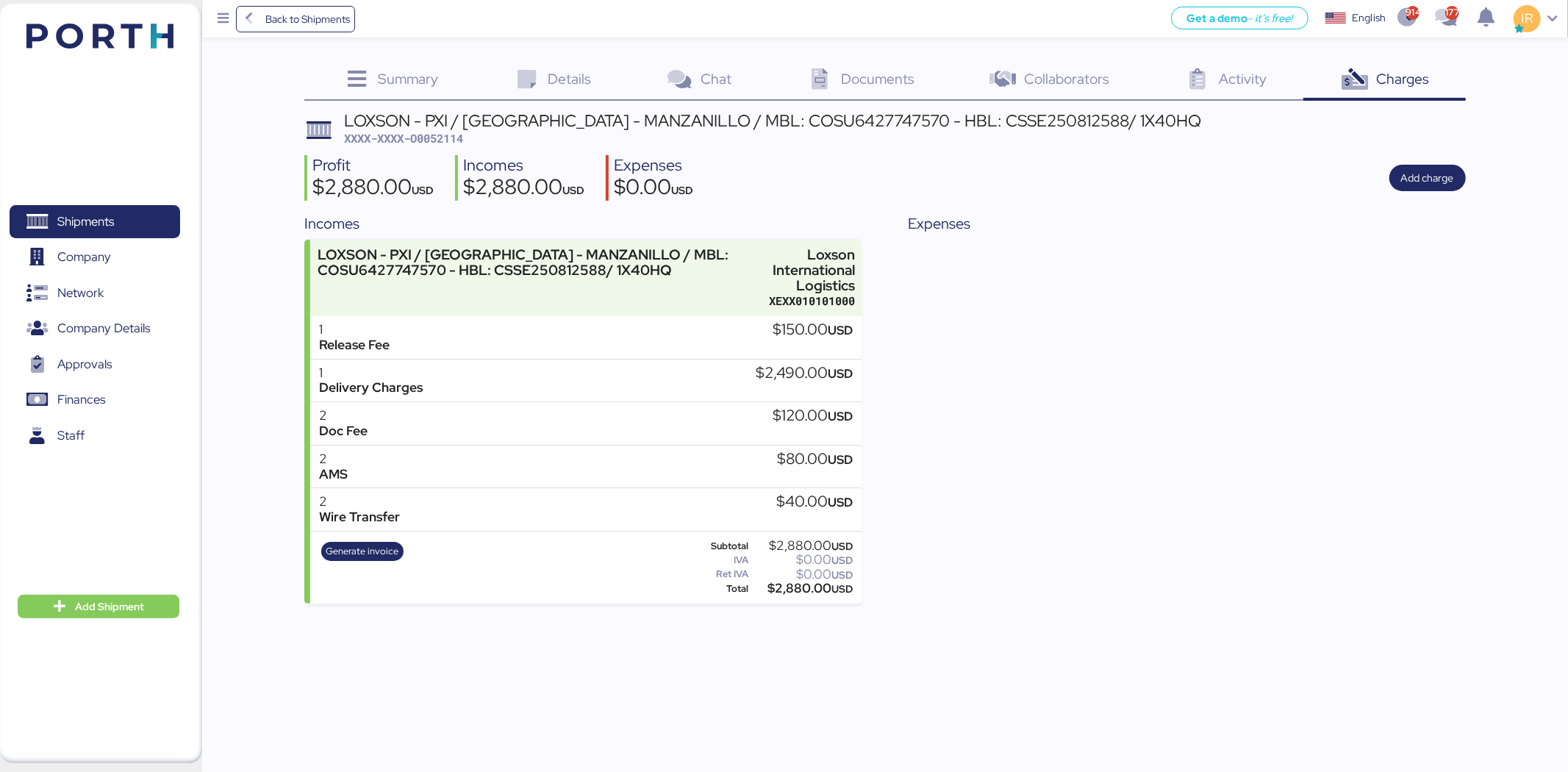
click at [442, 142] on span "XXXX-XXXX-O0052114" at bounding box center [404, 138] width 119 height 15
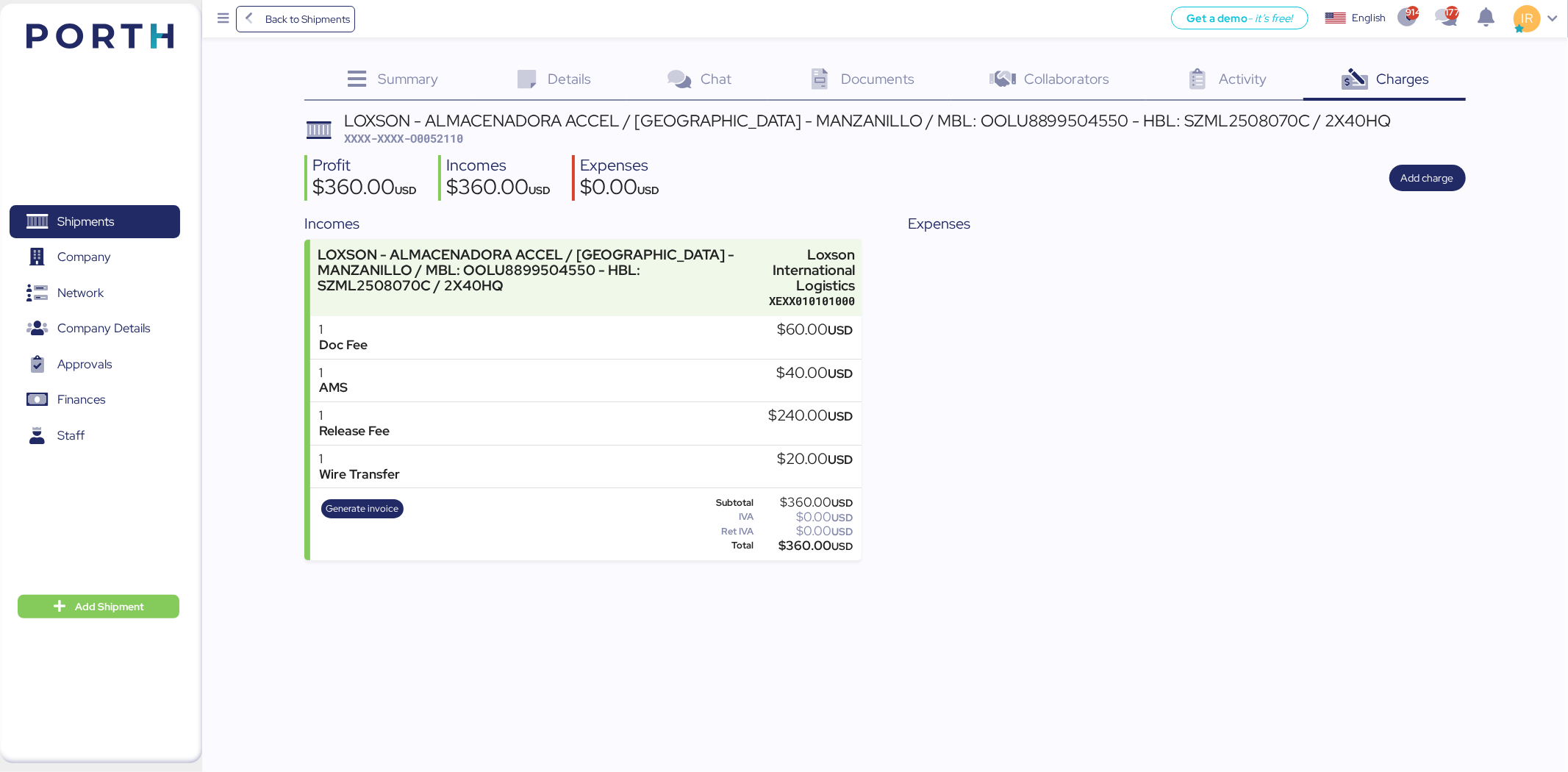
click at [523, 112] on div "LOXSON - ALMACENADORA ACCEL / [GEOGRAPHIC_DATA] - MANZANILLO / MBL: OOLU8899504…" at bounding box center [868, 120] width 1047 height 17
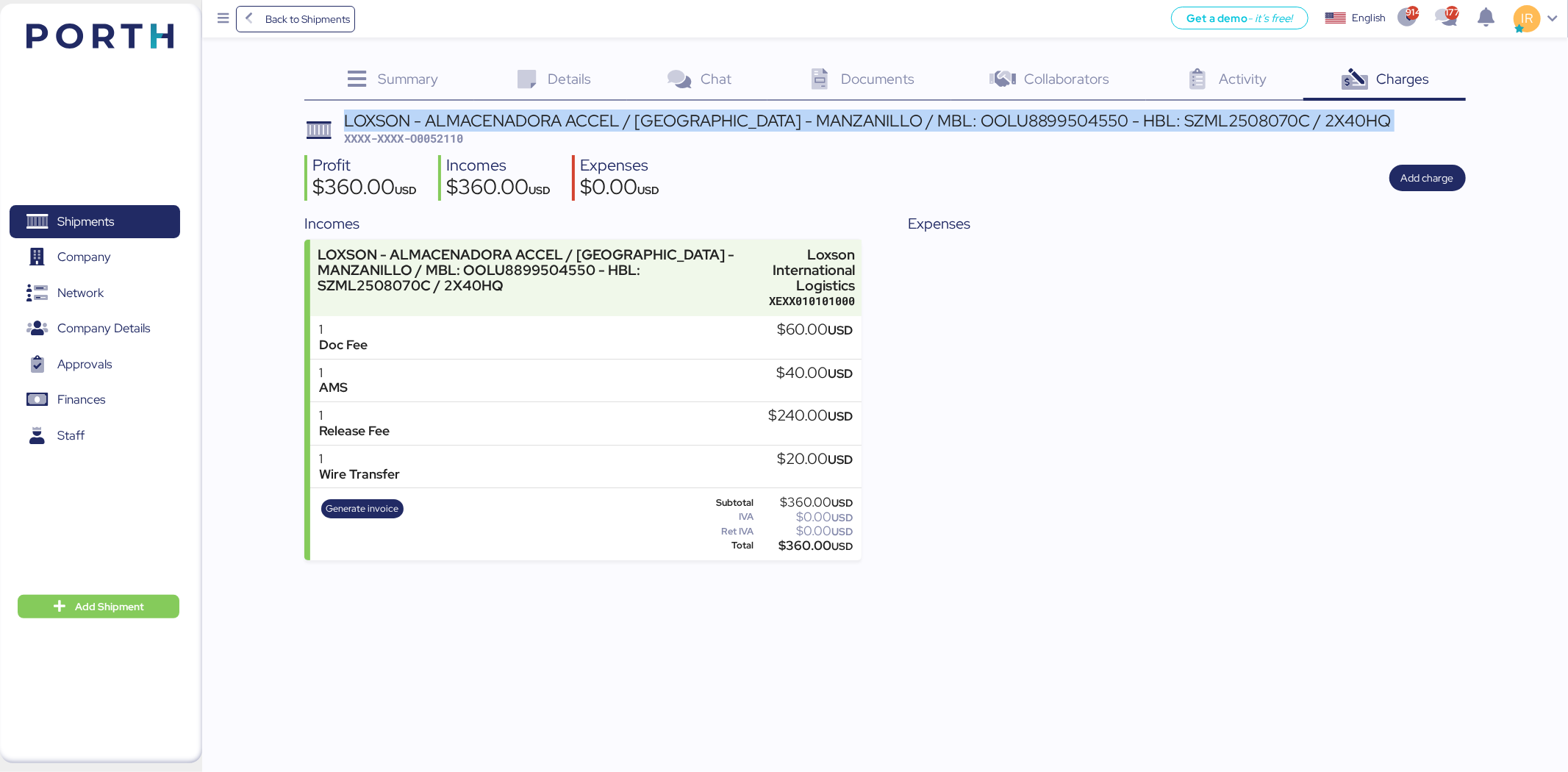
click at [523, 112] on div "LOXSON - ALMACENADORA ACCEL / [GEOGRAPHIC_DATA] - MANZANILLO / MBL: OOLU8899504…" at bounding box center [868, 120] width 1047 height 17
copy div "LOXSON - ALMACENADORA ACCEL / [GEOGRAPHIC_DATA] - MANZANILLO / MBL: OOLU8899504…"
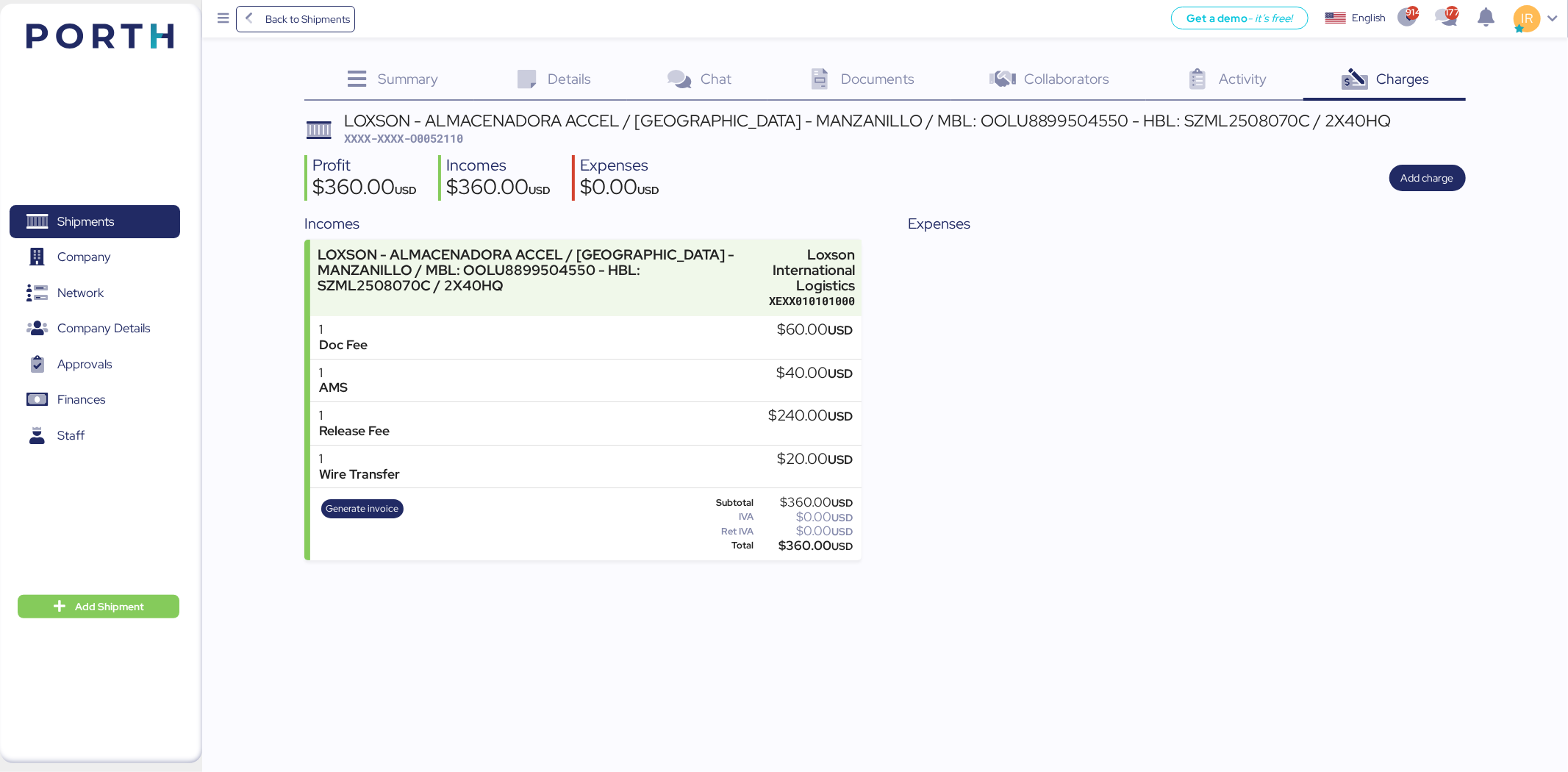
click at [443, 132] on span "XXXX-XXXX-O0052110" at bounding box center [404, 138] width 119 height 15
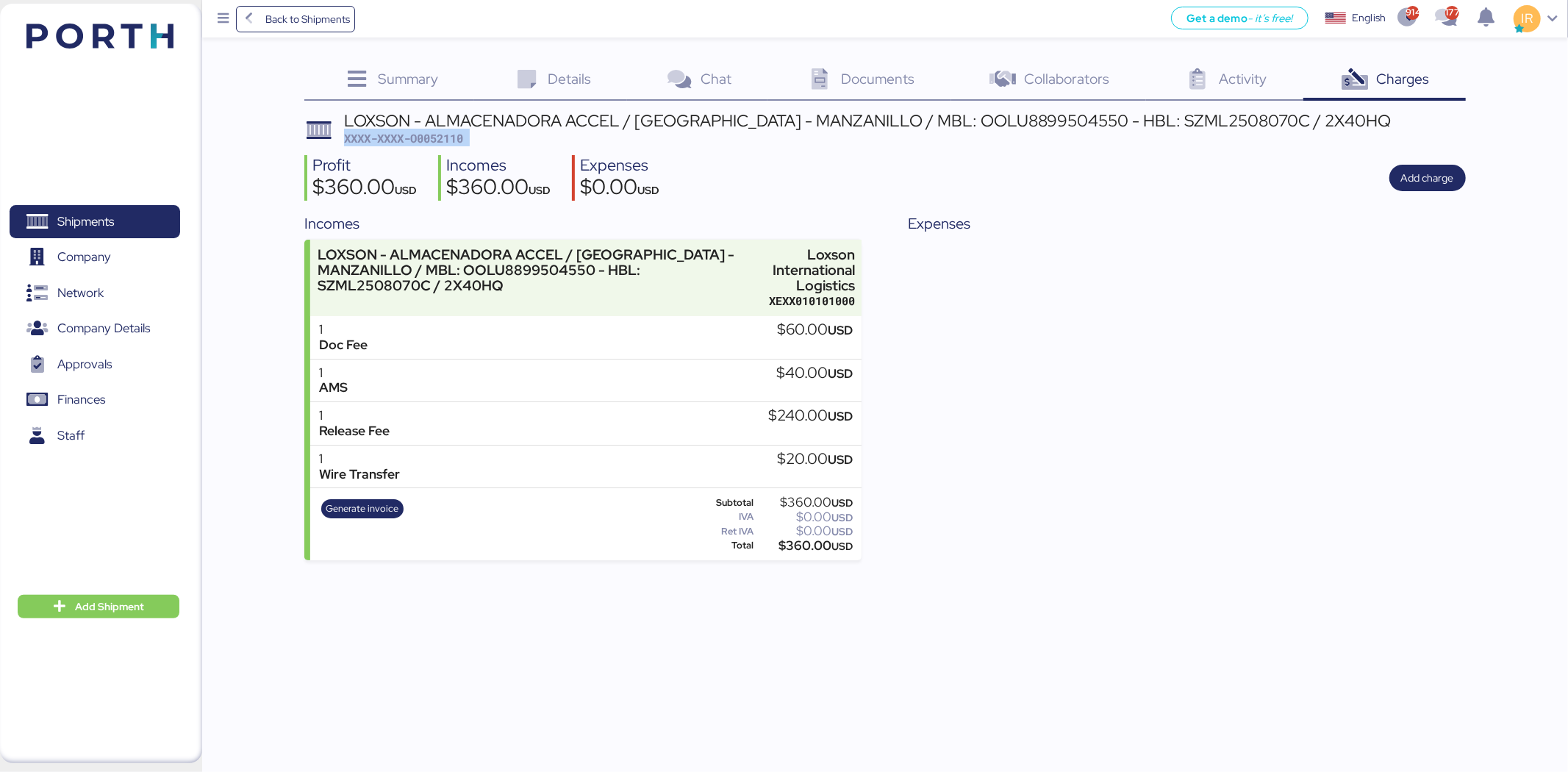
click at [472, 132] on div "LOXSON - ALMACENADORA ACCEL / SHANGHAI - MANZANILLO / MBL: OOLU8899504550 - HBL…" at bounding box center [868, 130] width 1047 height 35
click at [452, 137] on span "XXXX-XXXX-O0052110" at bounding box center [404, 138] width 119 height 15
copy span "O0052110"
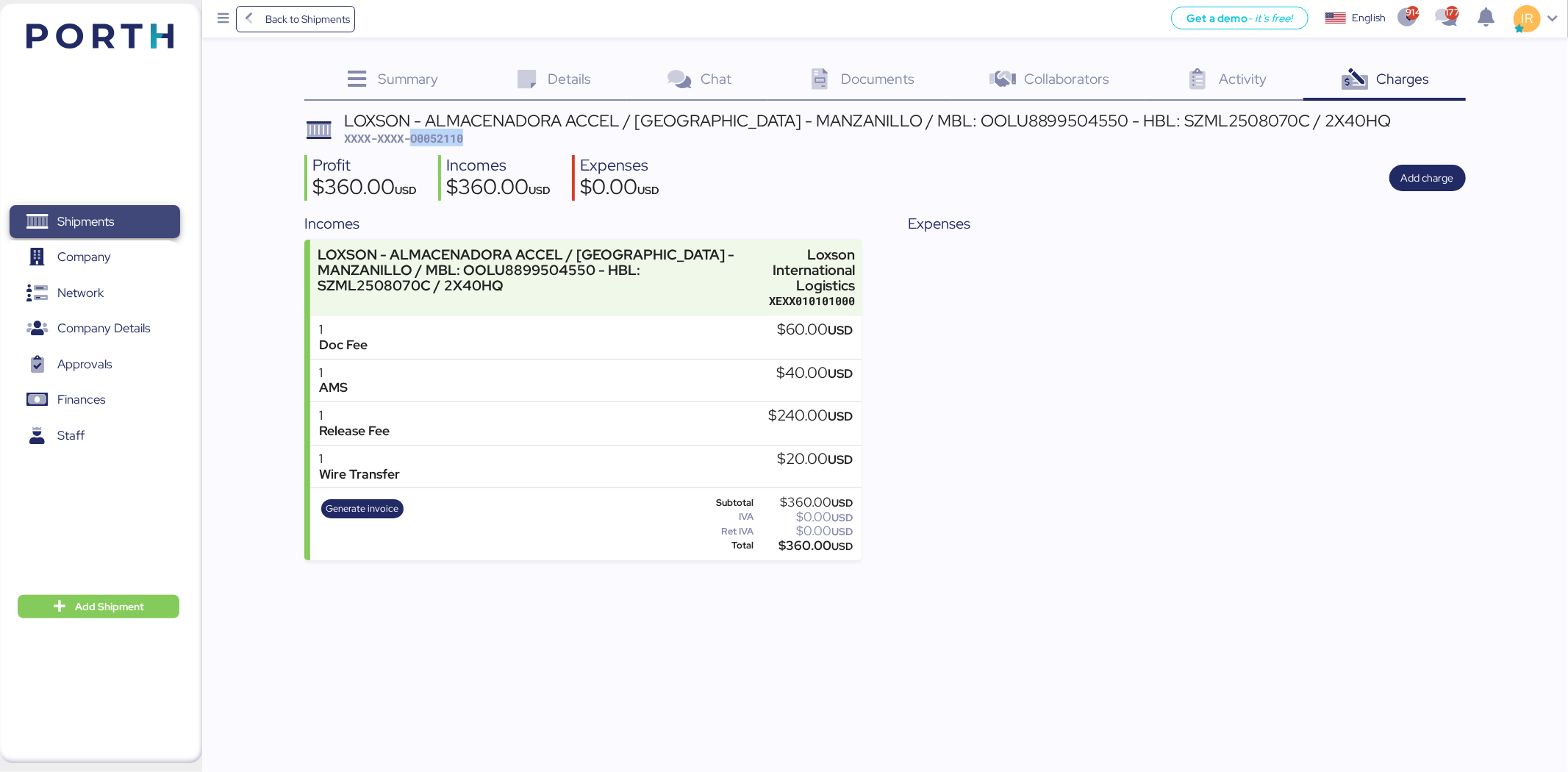
click at [152, 211] on span "Shipments" at bounding box center [94, 221] width 158 height 21
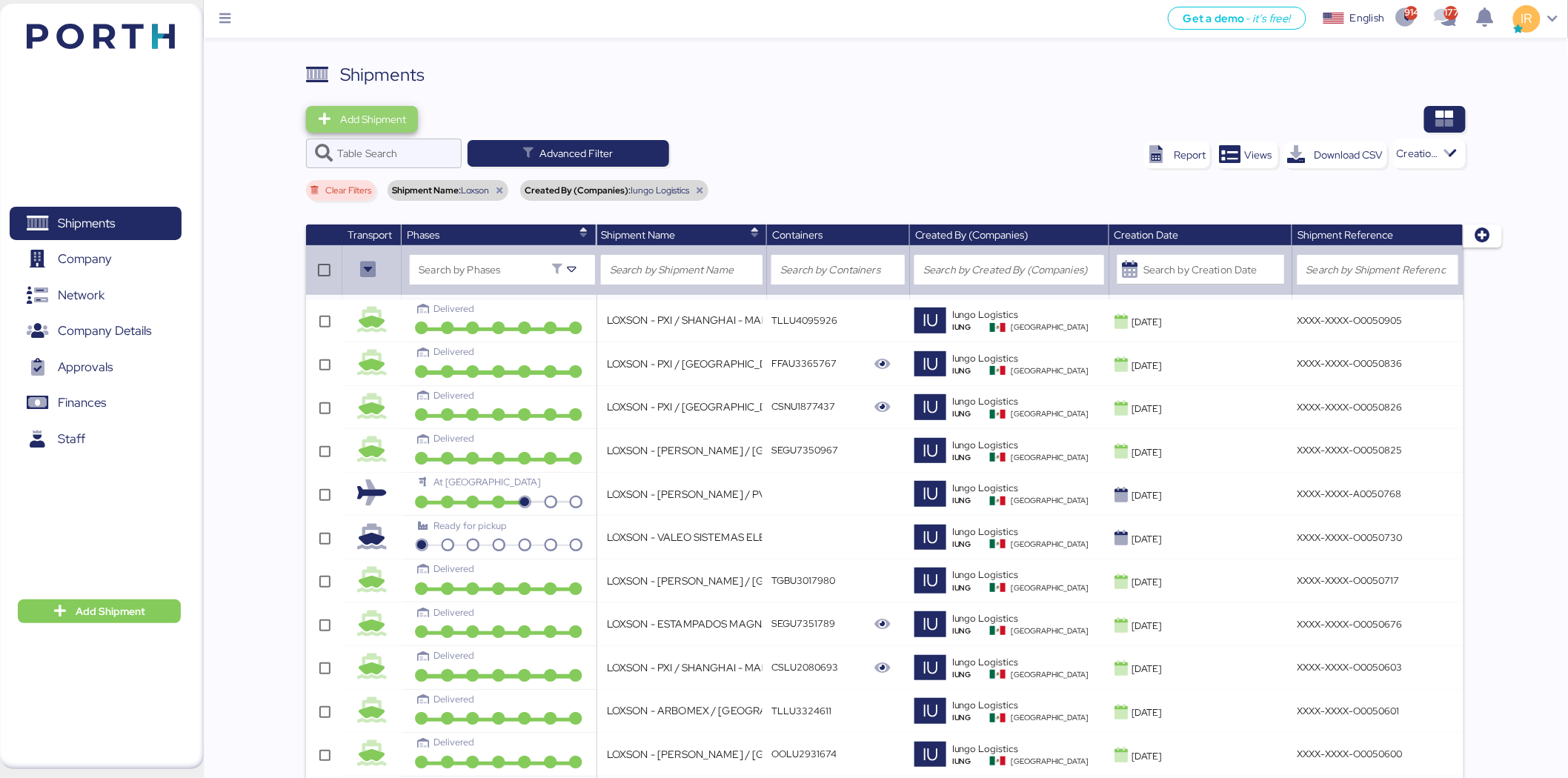
click at [387, 114] on span "Add Shipment" at bounding box center [372, 119] width 66 height 17
click at [395, 139] on div "Add Shipment Manually" at bounding box center [376, 145] width 115 height 21
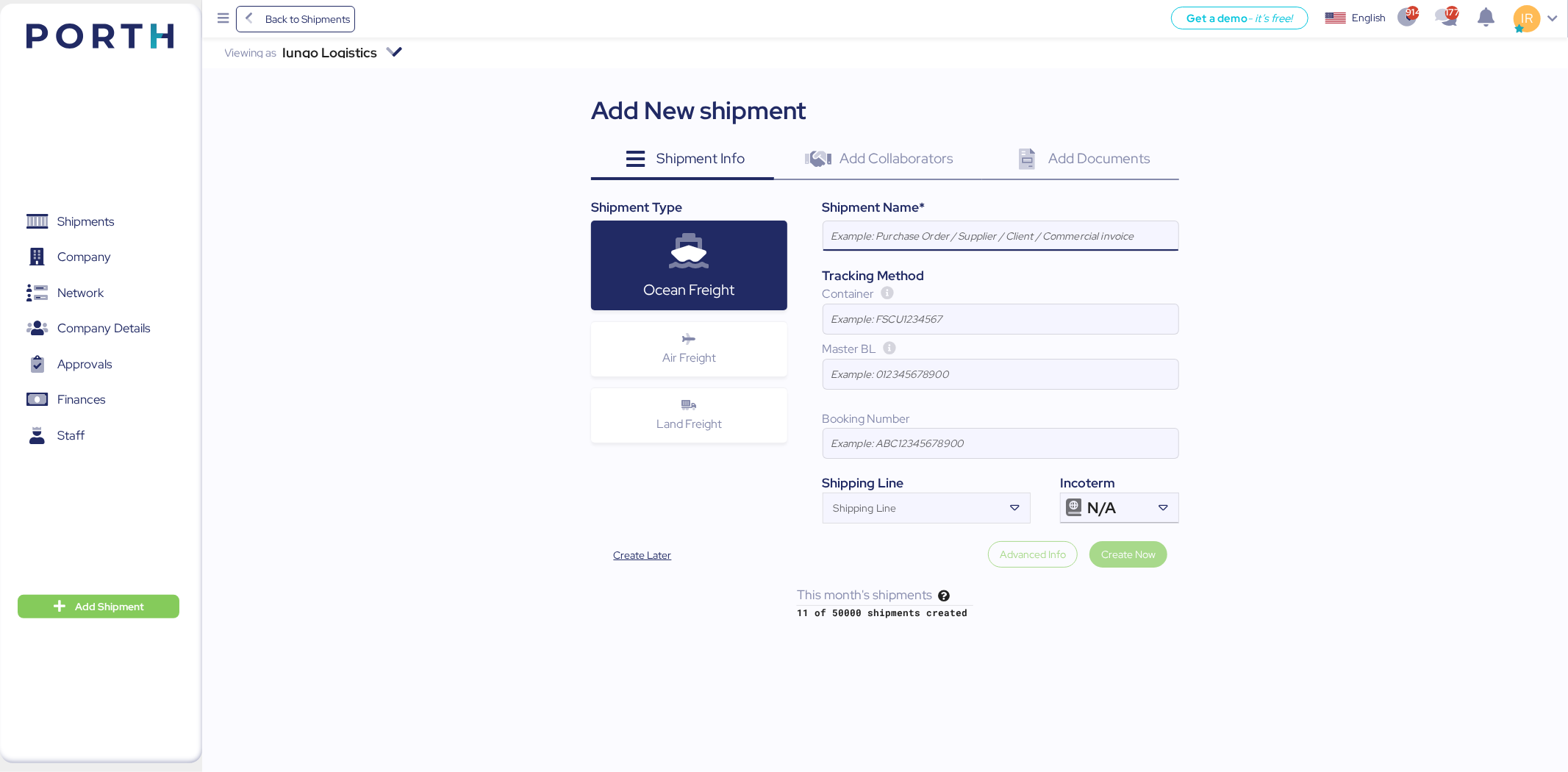
paste input "LOXSON - TITANX ENGINE / SHANGHAI - MANZANILLO / MBL: OOLU2750020910 - HBL: SZM…"
click at [890, 237] on input "LOXSON - TITANX ENGINE / SHANGHAI - MANZANILLO / MBL: OOLU2750020910 - HBL: SZM…" at bounding box center [1001, 236] width 355 height 29
type input "LOXSON - TITANX ENGINE / SHANGHAI - MANZANILLO / MBL: OOLU2750020910 - HBL: SZM…"
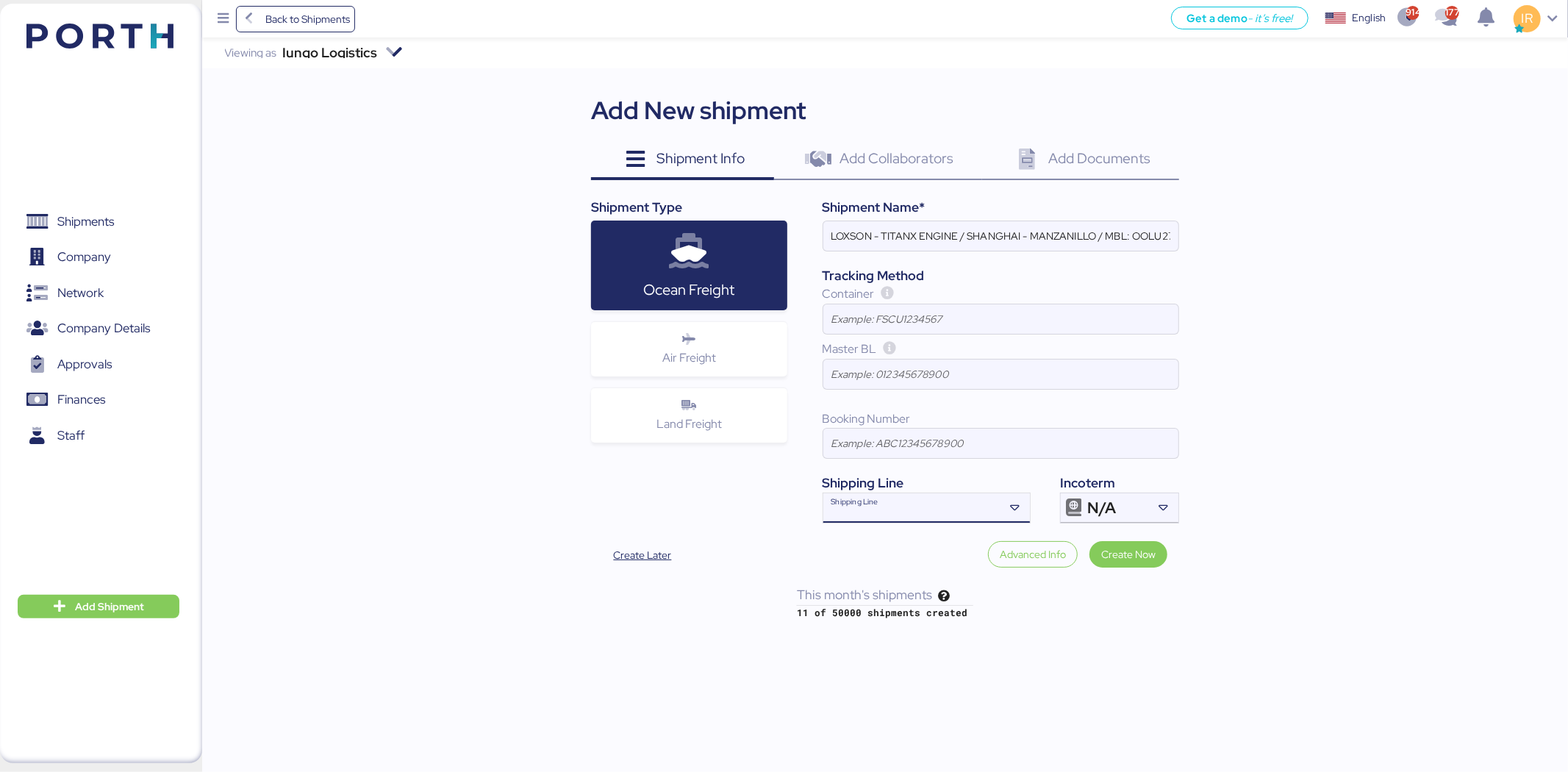
click at [877, 513] on input "Shipping Line" at bounding box center [913, 513] width 180 height 17
type input "ooc"
click at [892, 537] on div "OOCL OOLU" at bounding box center [927, 539] width 205 height 28
click at [1103, 496] on div "N/A" at bounding box center [1118, 508] width 61 height 29
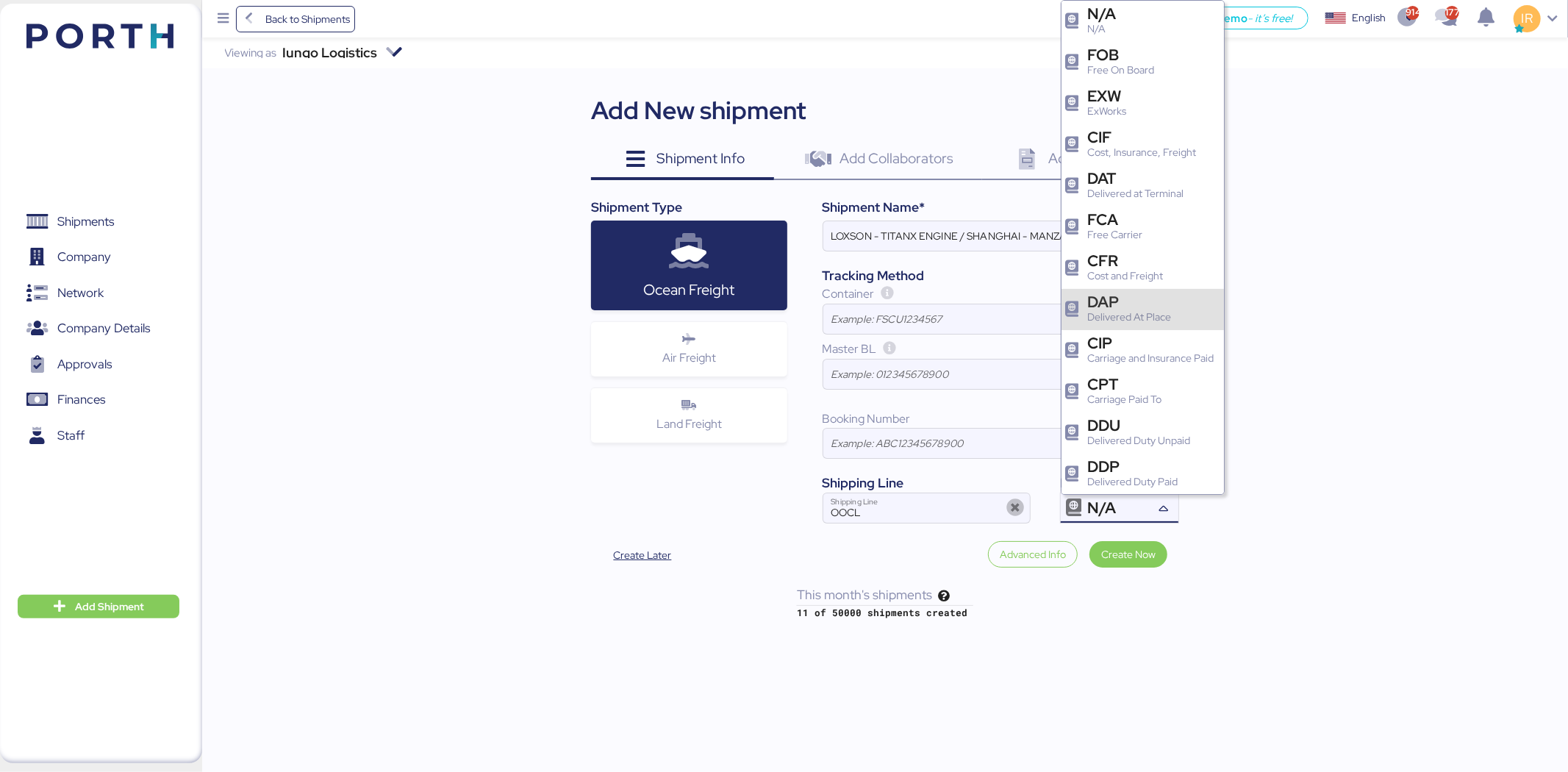
click at [1162, 298] on div "DAP" at bounding box center [1129, 302] width 84 height 16
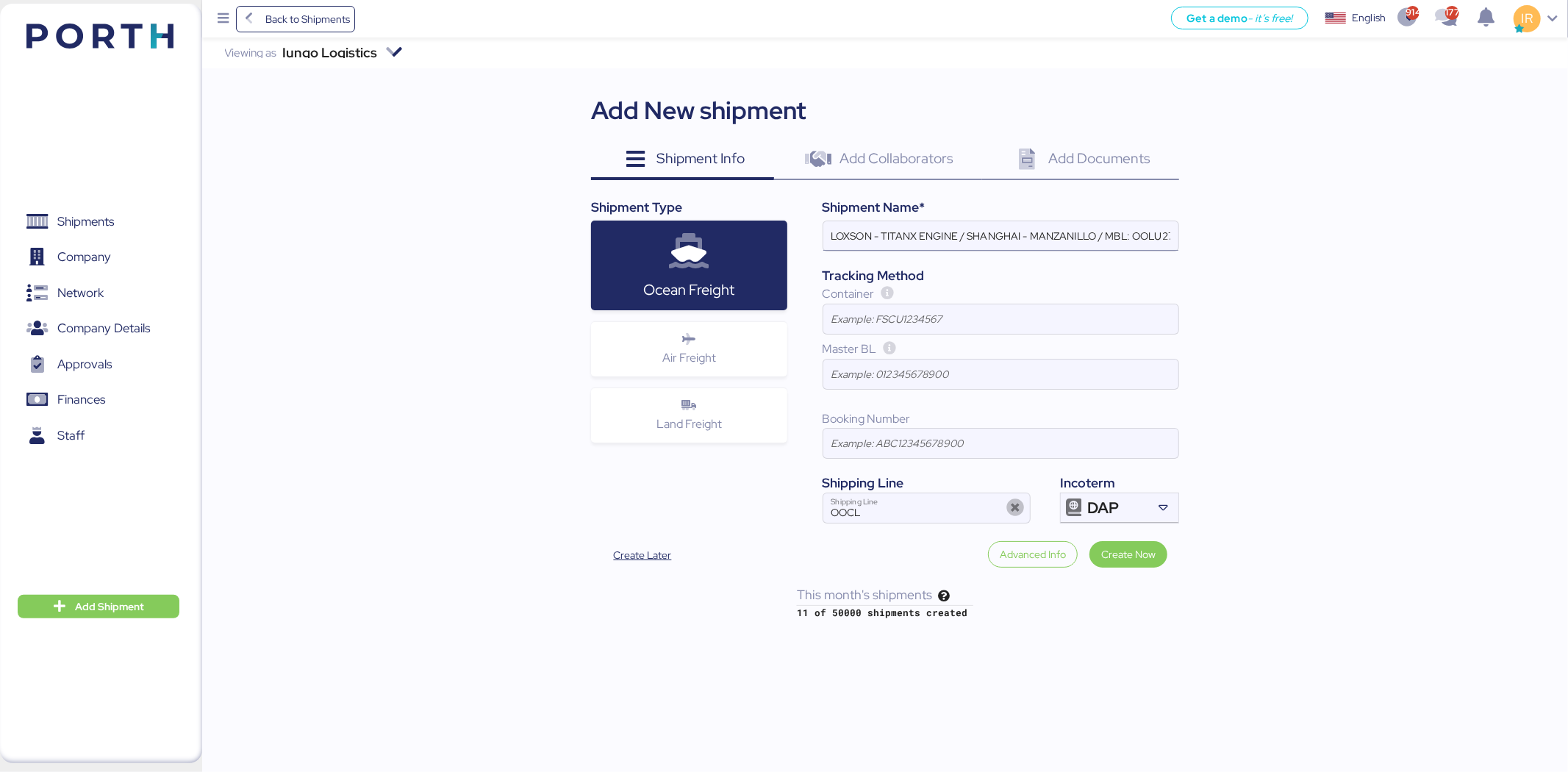
scroll to position [0, 215]
click at [984, 232] on input "LOXSON - TITANX ENGINE / SHANGHAI - MANZANILLO / MBL: OOLU2750020910 - HBL: SZM…" at bounding box center [1001, 236] width 355 height 29
paste input "8899530690"
click at [984, 232] on input "LOXSON - TITANX ENGINE / SHANGHAI - MANZANILLO / MBL: OOLU8899530690- HBL: SZML…" at bounding box center [1001, 236] width 355 height 29
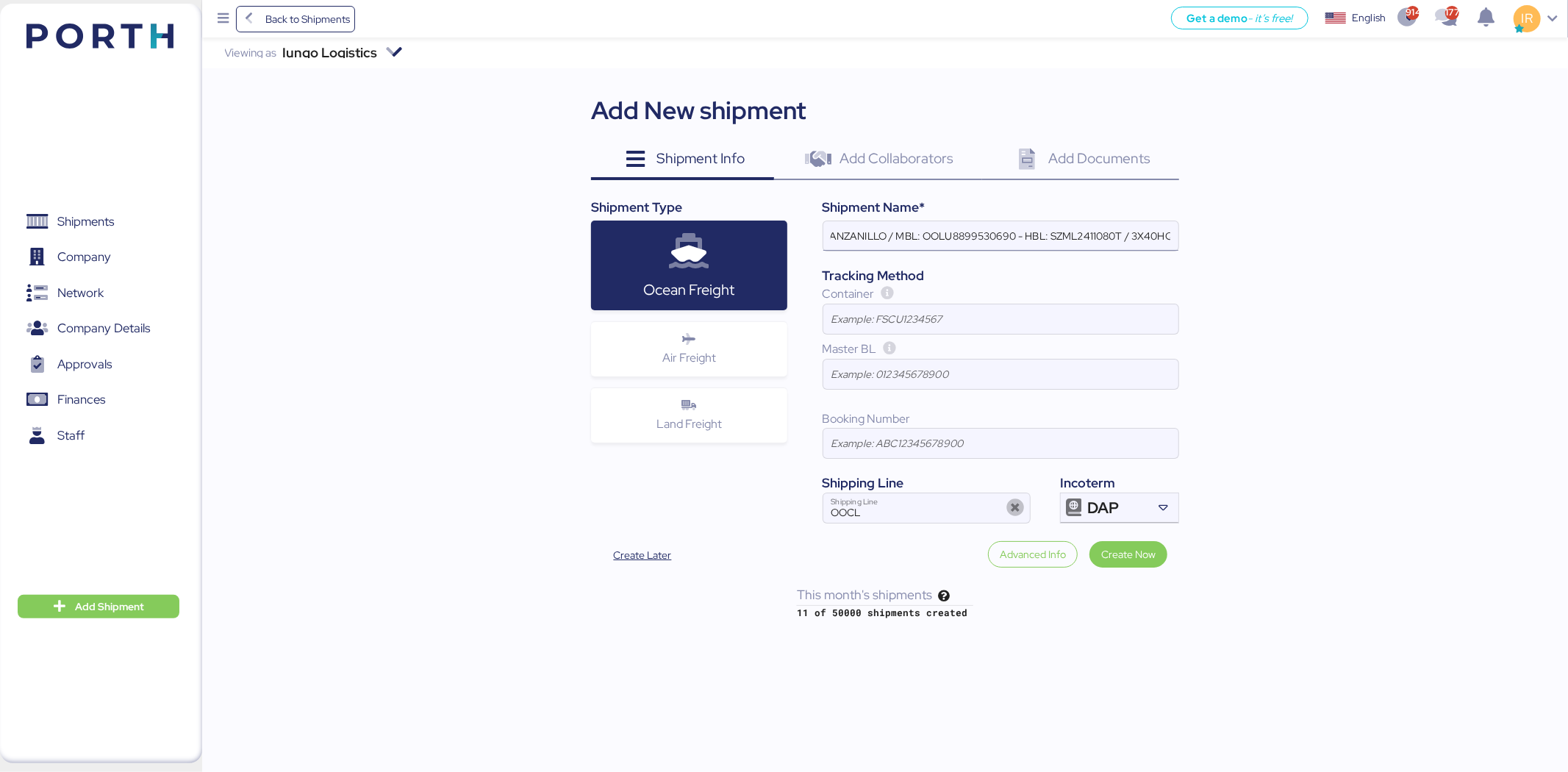
click at [1100, 241] on input "LOXSON - TITANX ENGINE / SHANGHAI - MANZANILLO / MBL: OOLU8899530690 - HBL: SZM…" at bounding box center [1001, 236] width 355 height 29
paste input "508040T"
click at [1151, 230] on input "LOXSON - TITANX ENGINE / SHANGHAI - MANZANILLO / MBL: OOLU8899530690 - HBL: SZM…" at bounding box center [1001, 236] width 355 height 29
type input "LOXSON - TITANX ENGINE / SHANGHAI - MANZANILLO / MBL: OOLU8899530690 - HBL: SZM…"
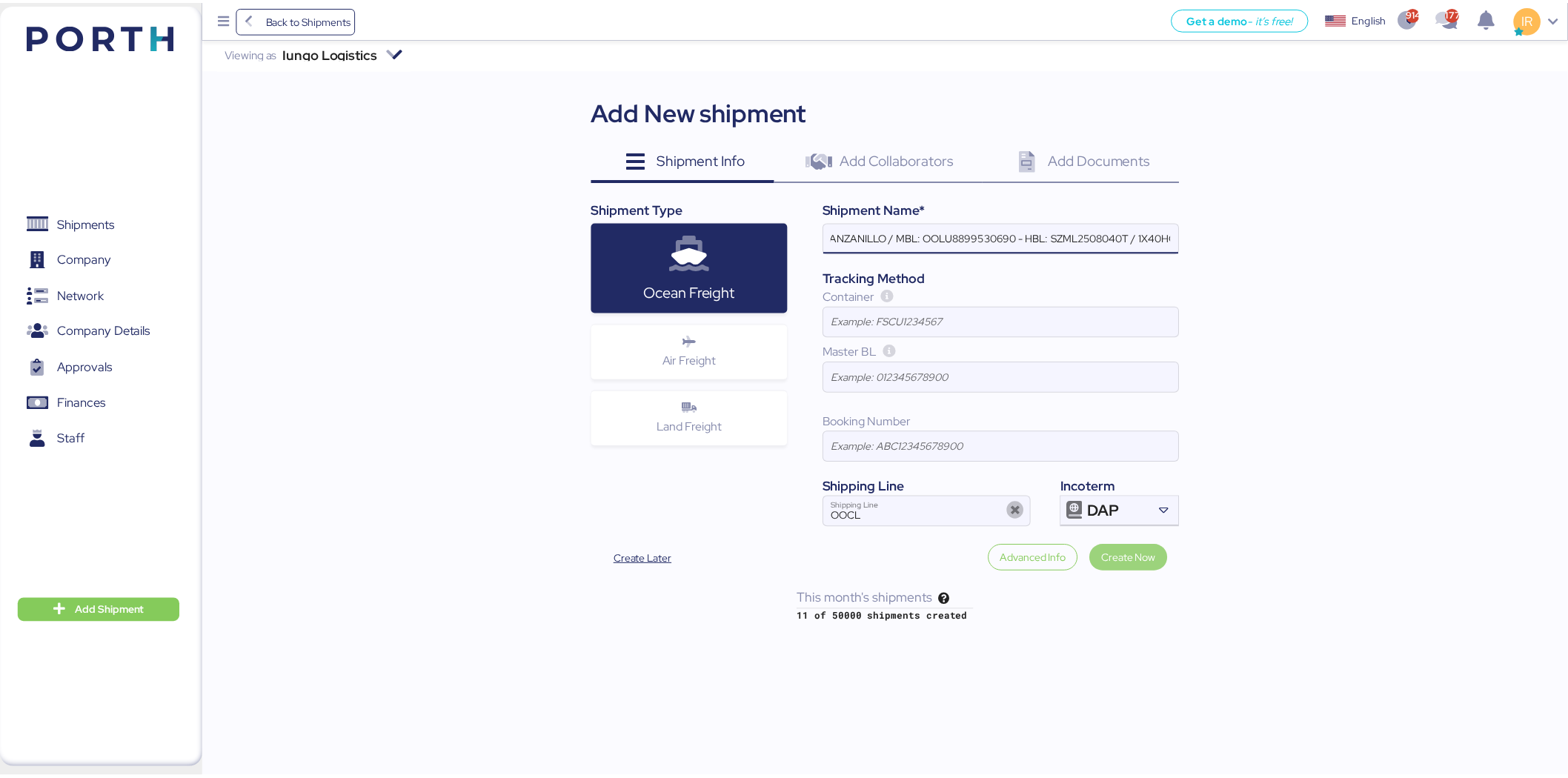
scroll to position [0, 0]
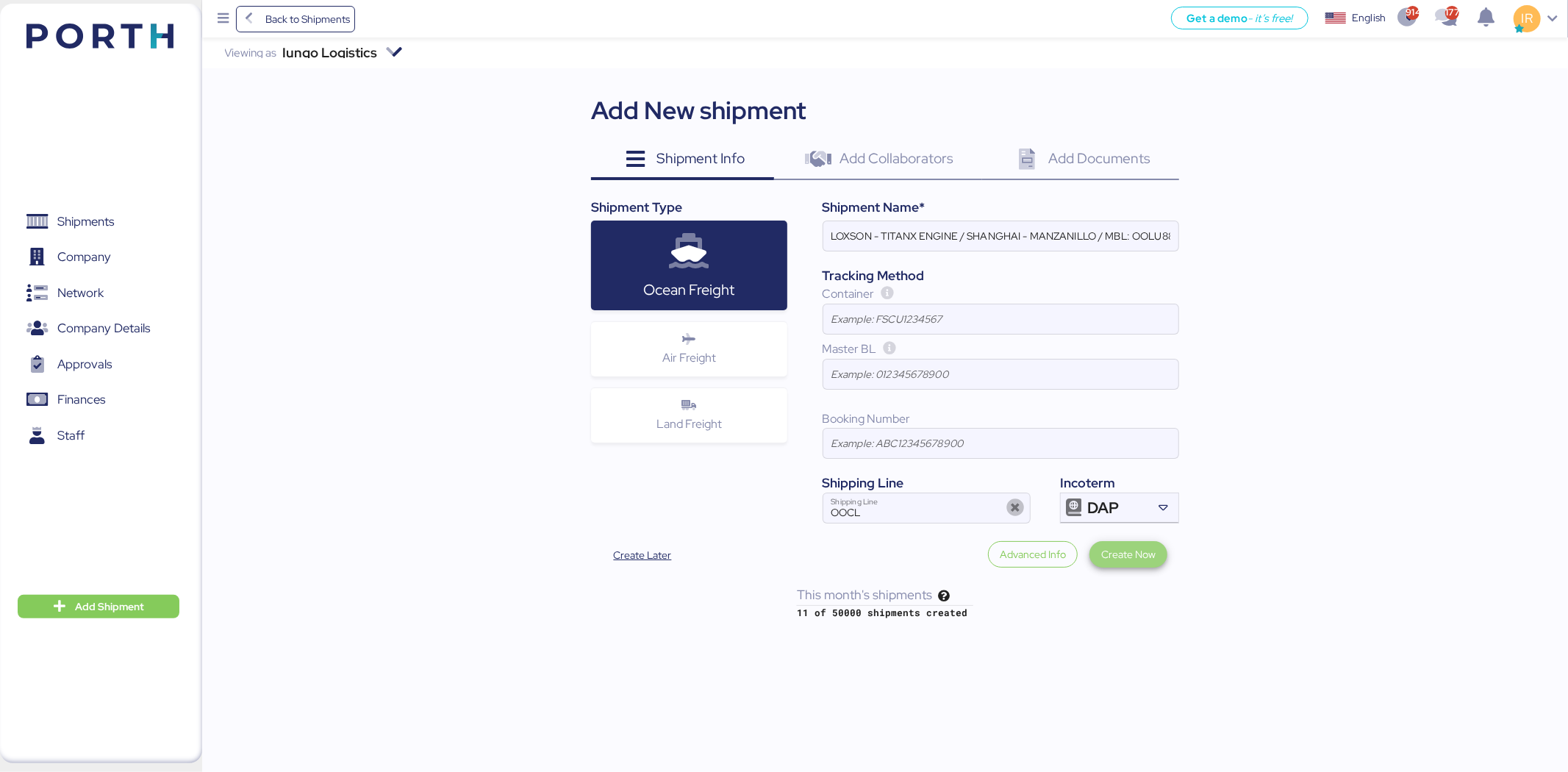
click at [1140, 553] on span "Create Now" at bounding box center [1128, 554] width 54 height 17
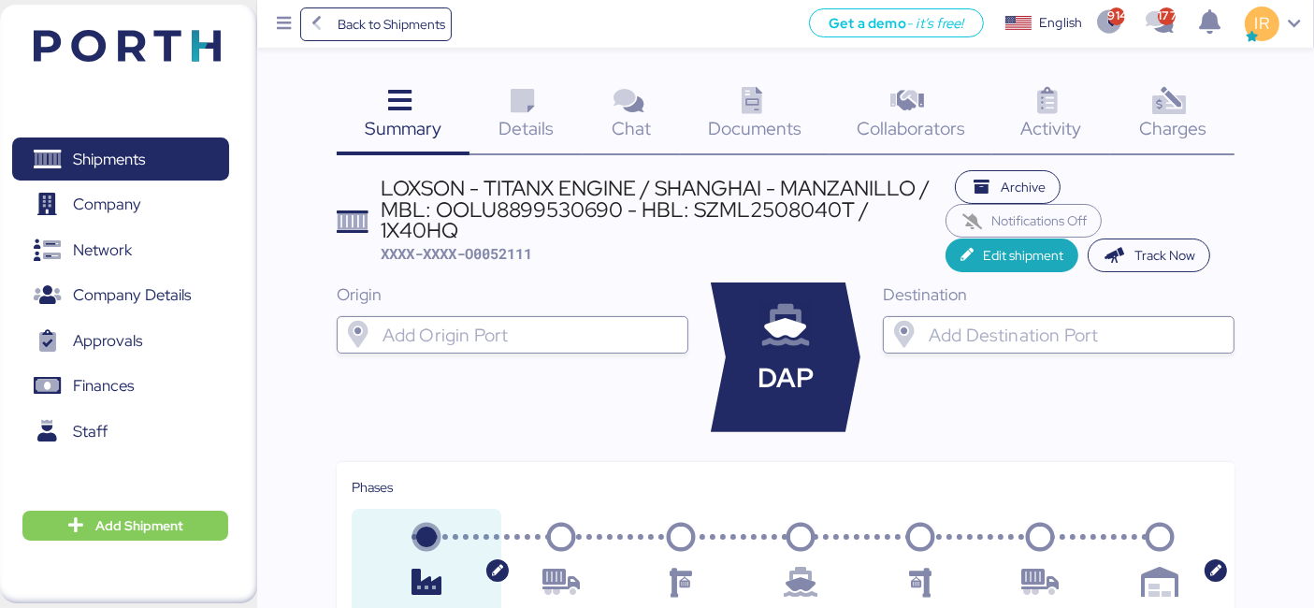
click at [543, 327] on input "search" at bounding box center [529, 335] width 301 height 22
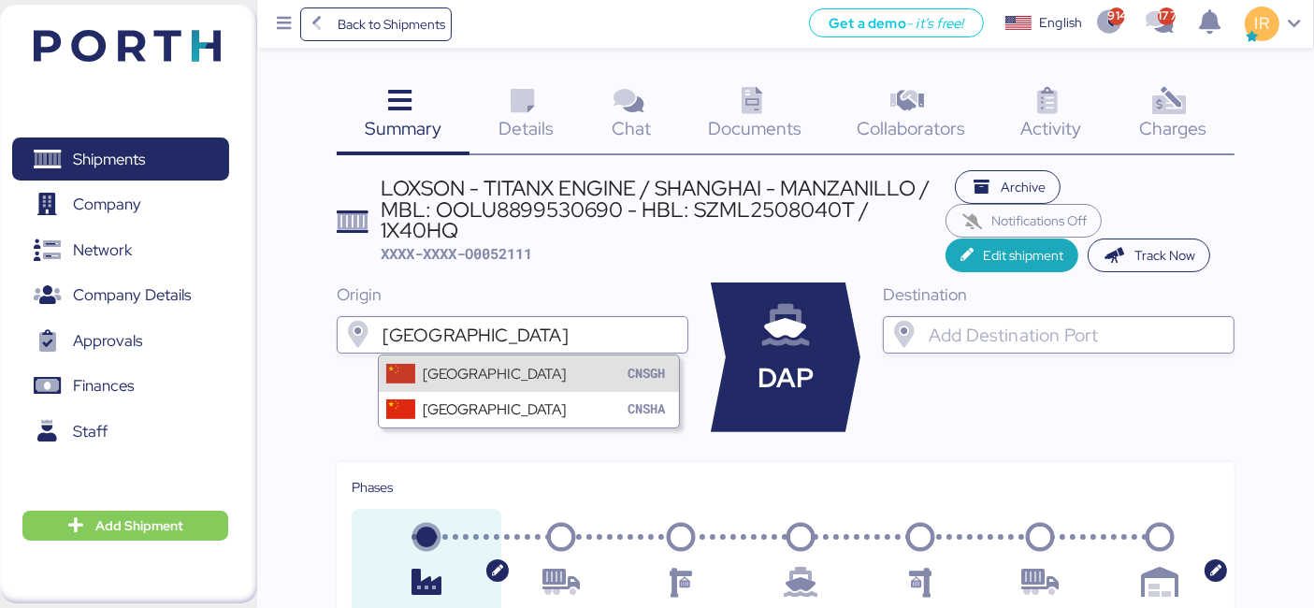
type input "shanghai"
click at [505, 387] on div "Shanghai CNSGH" at bounding box center [529, 373] width 300 height 36
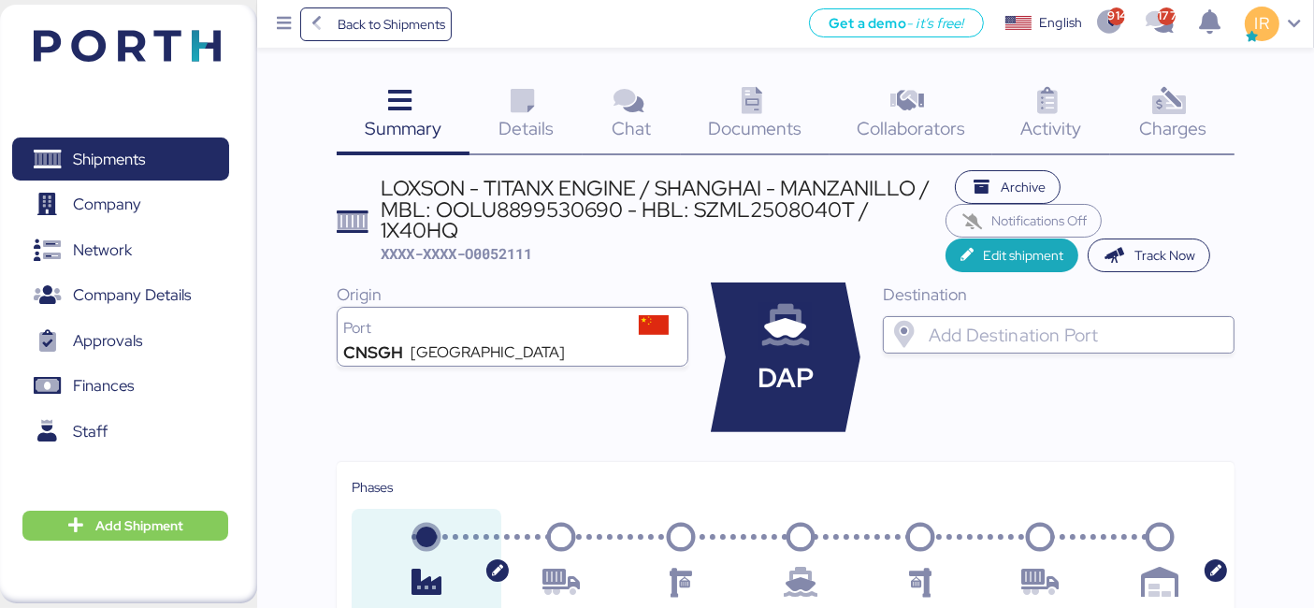
click at [1031, 342] on input "search" at bounding box center [1075, 335] width 301 height 22
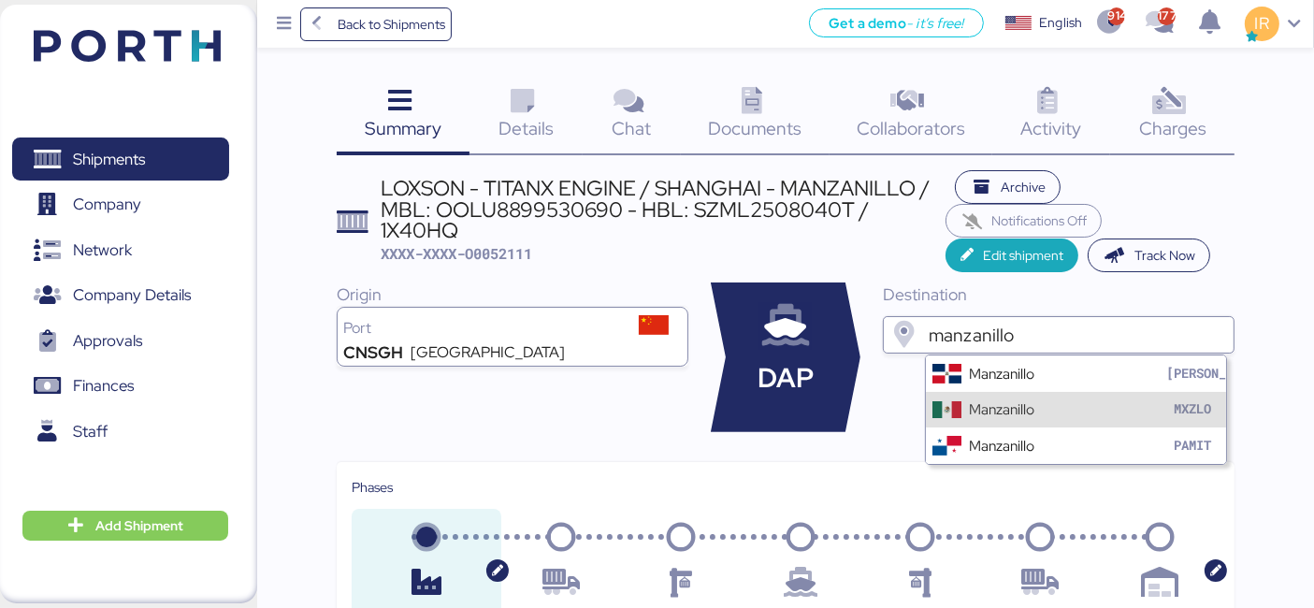
type input "manzanillo"
click at [989, 397] on div "Manzanillo MXZLO" at bounding box center [1076, 410] width 300 height 36
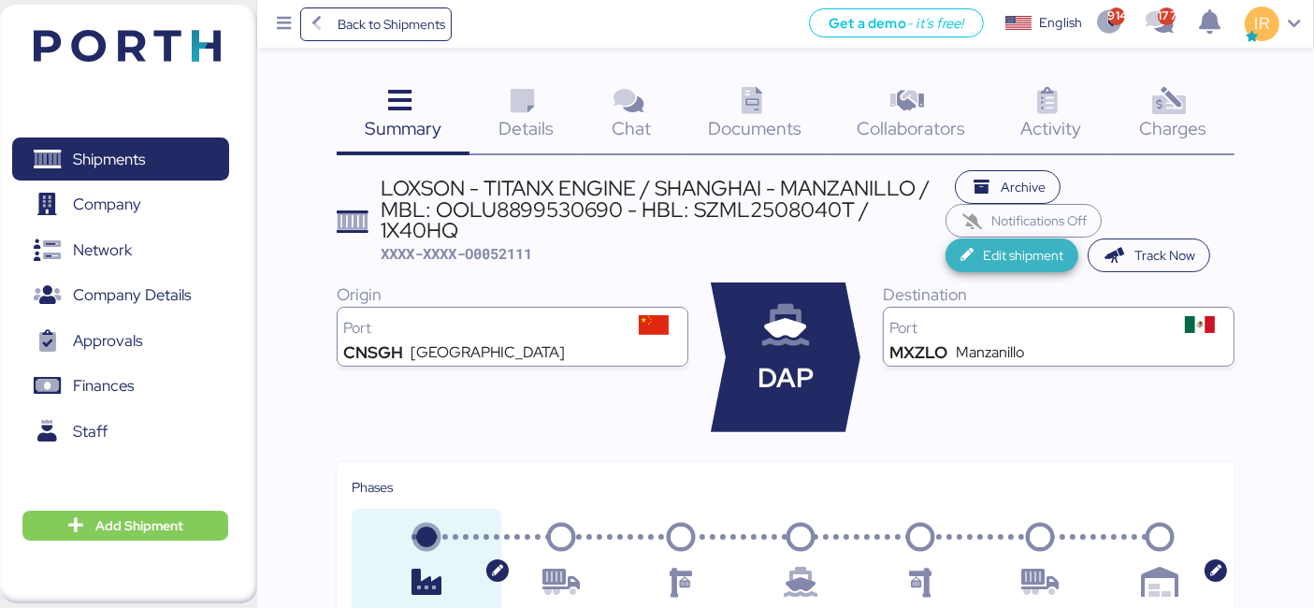
click at [993, 249] on span "Edit shipment" at bounding box center [1023, 255] width 80 height 22
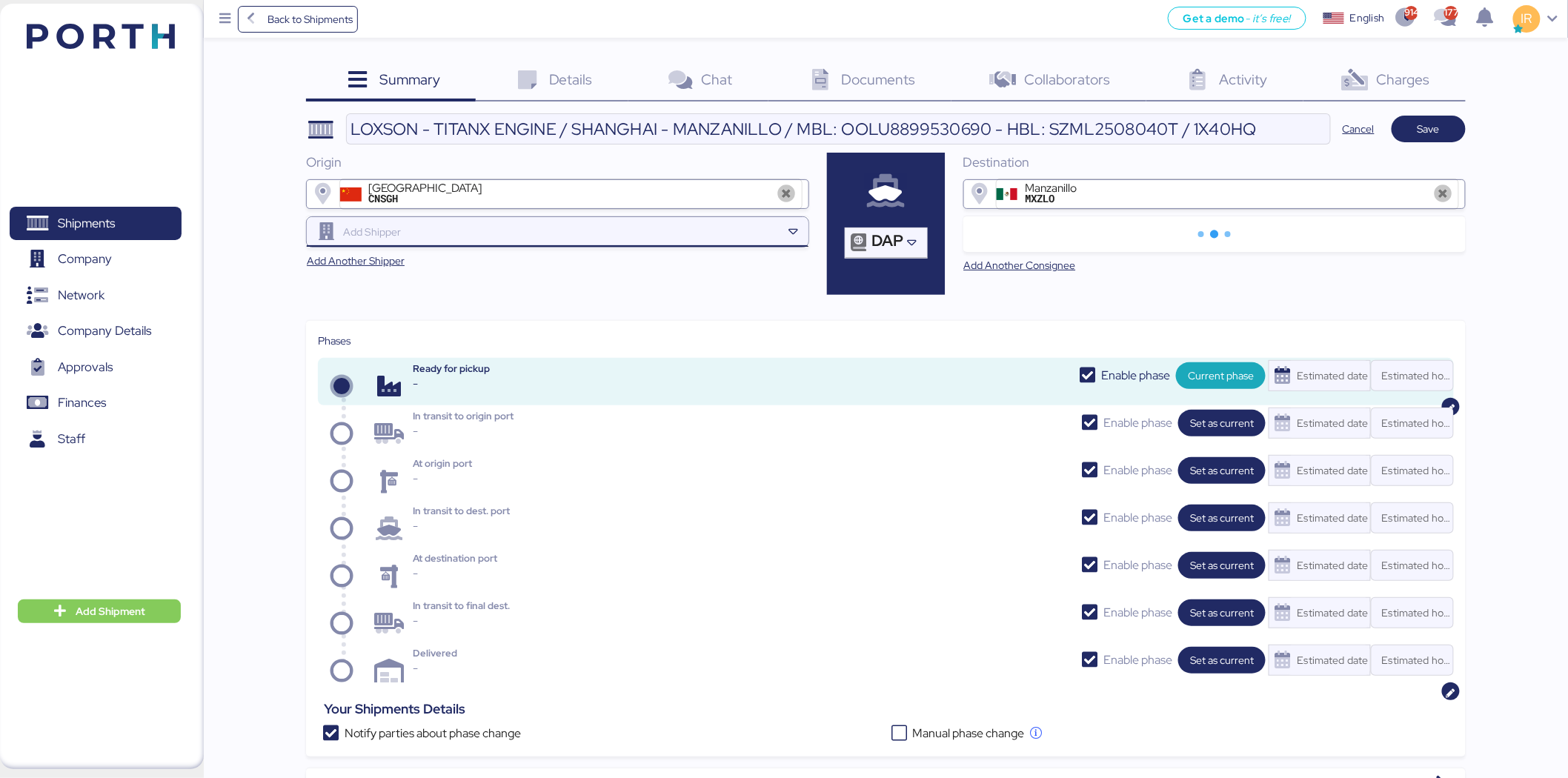
paste input "ALCHA INTERNATIONAL"
click at [505, 227] on input "ALCHA INTERNATIONAL" at bounding box center [560, 232] width 441 height 17
click at [513, 231] on input "ALCHA INTERNATIONAL" at bounding box center [560, 232] width 441 height 17
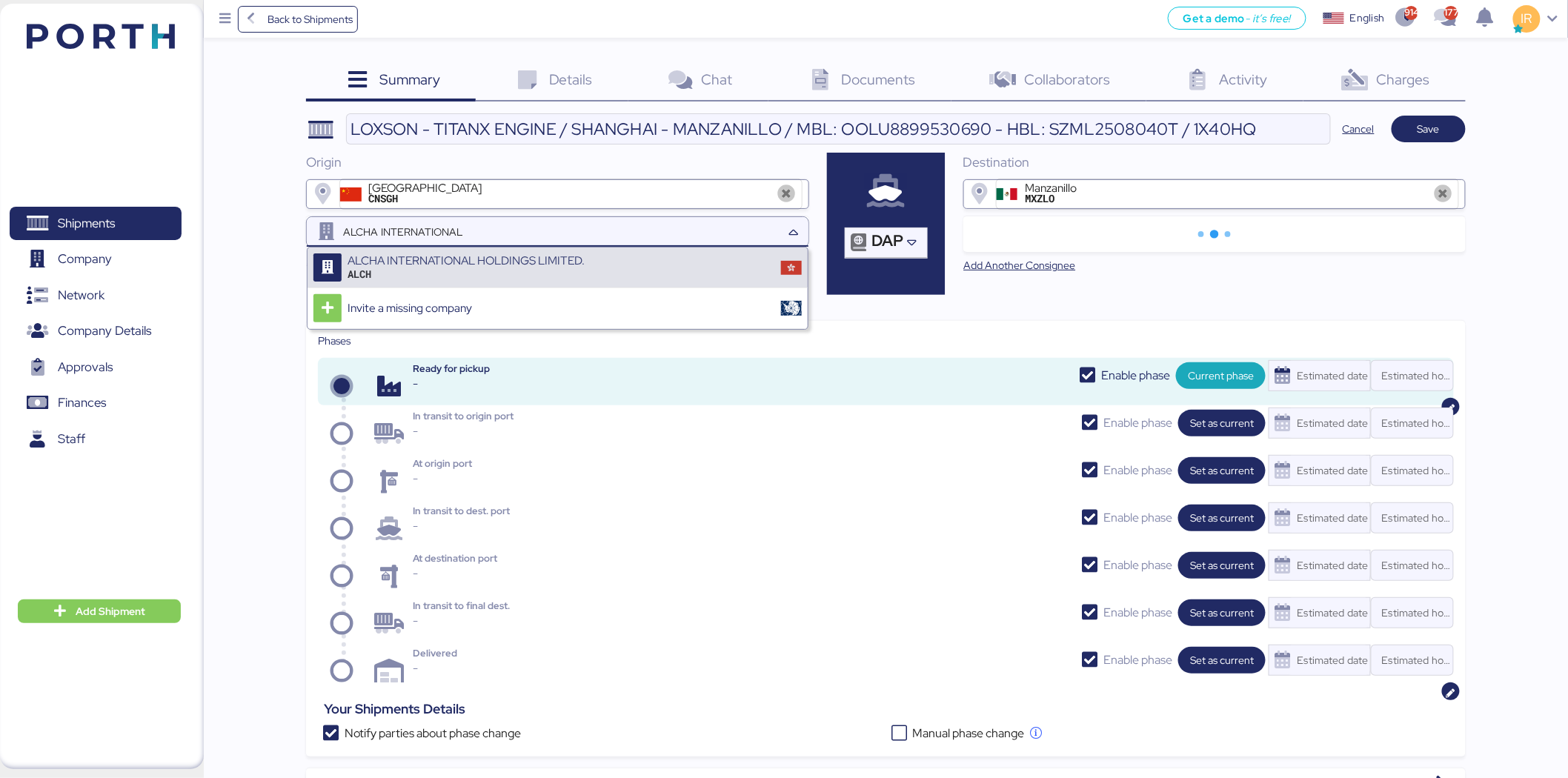
type input "ALCHA INTERNATIONAL"
click at [494, 276] on div "ALCH" at bounding box center [466, 274] width 237 height 13
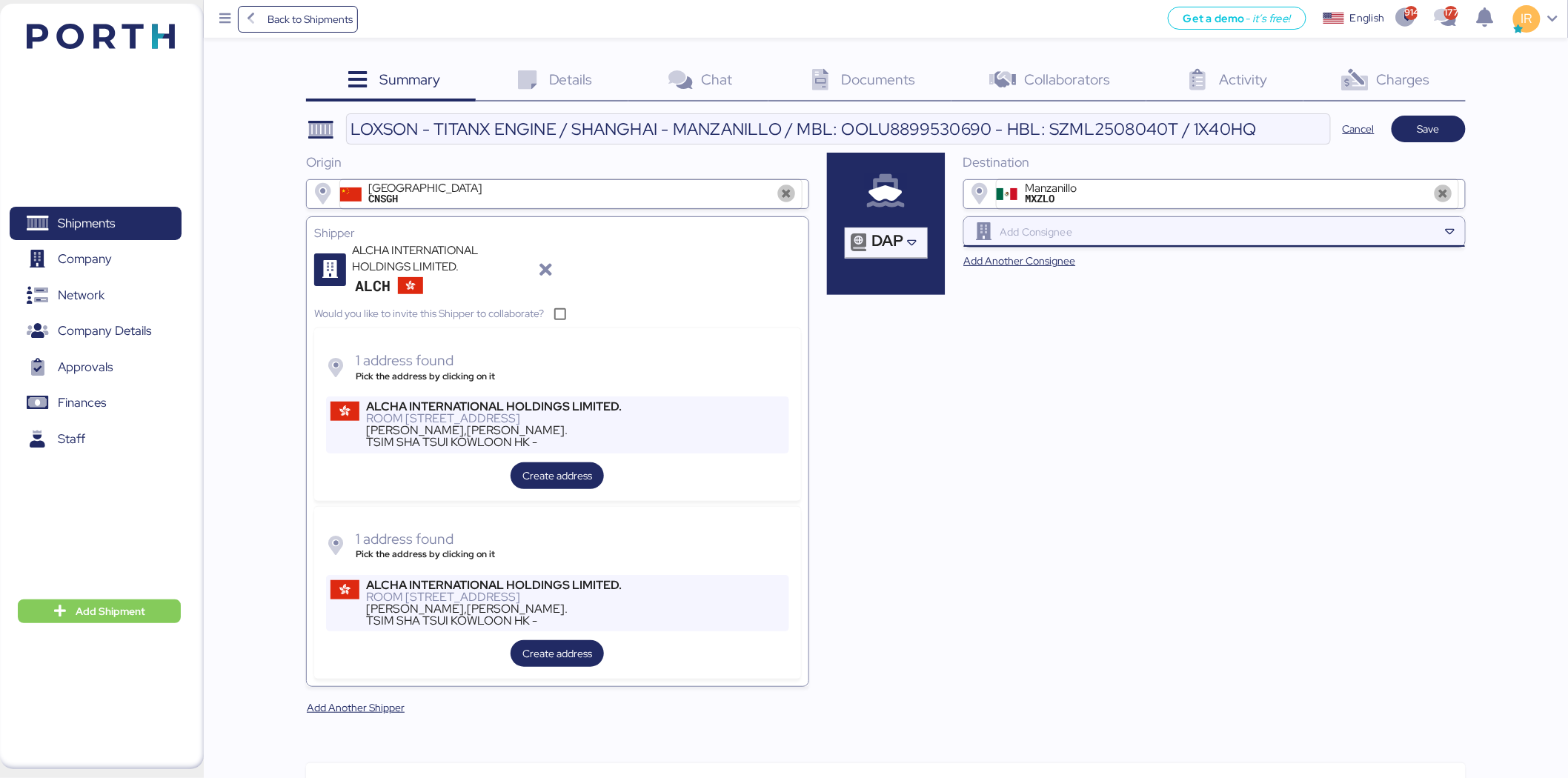
click at [1124, 235] on input "search" at bounding box center [1218, 232] width 441 height 17
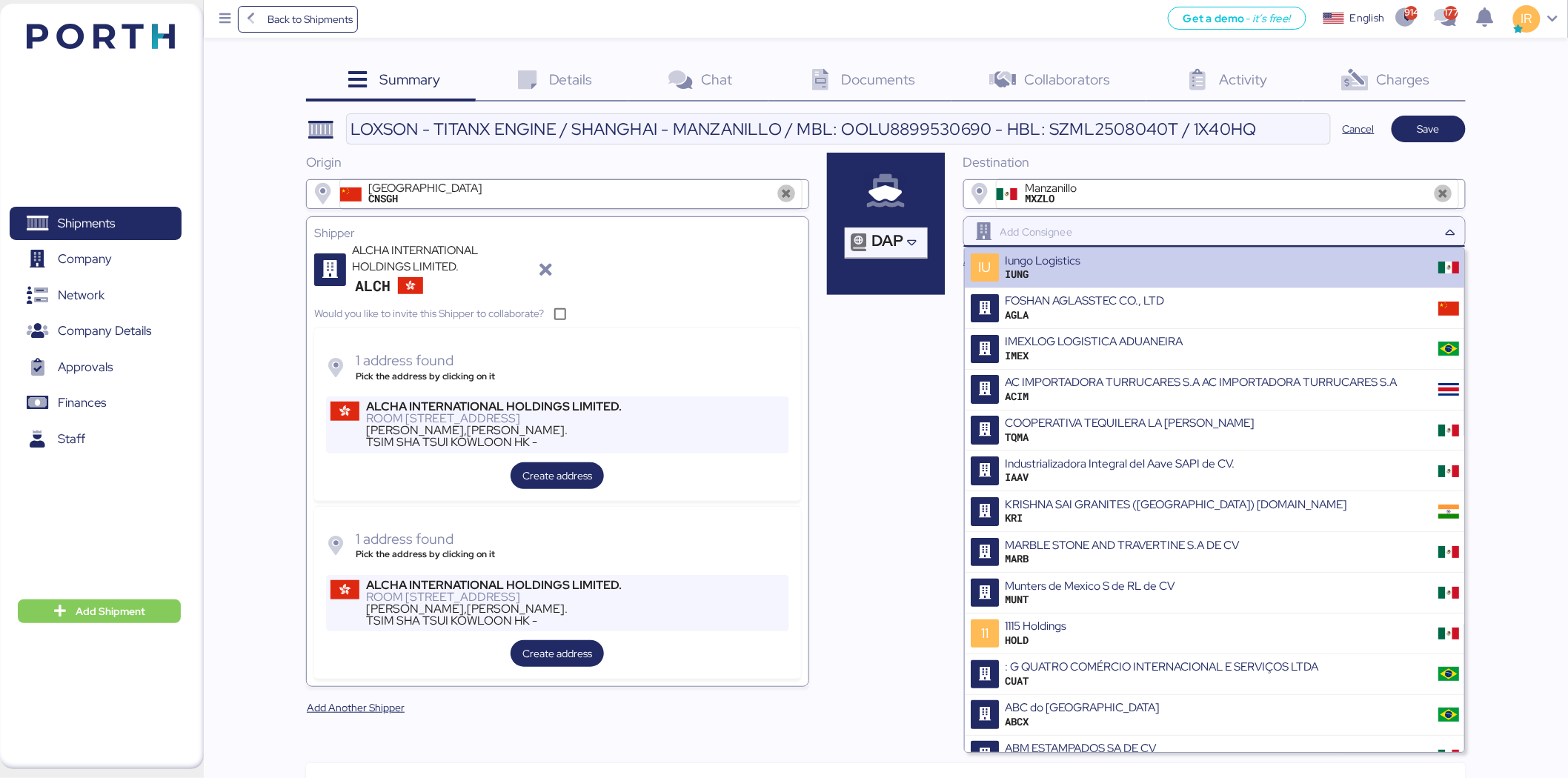
paste input "TITANX ENGINE"
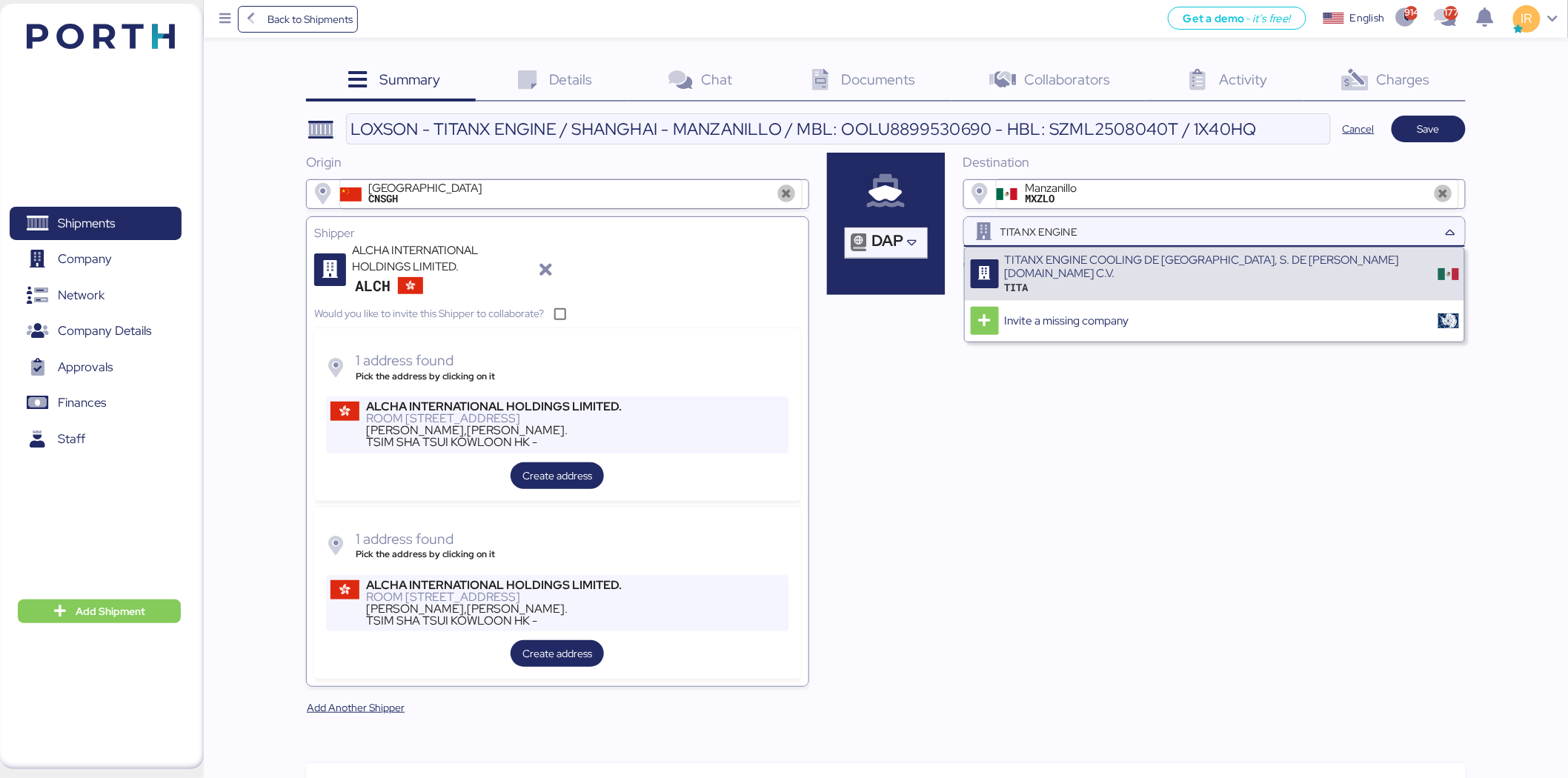
type input "TITANX ENGINE"
click at [1139, 260] on div "TITANX ENGINE COOLING DE MEXICO, S. DE R.L.DE C.V." at bounding box center [1216, 267] width 423 height 28
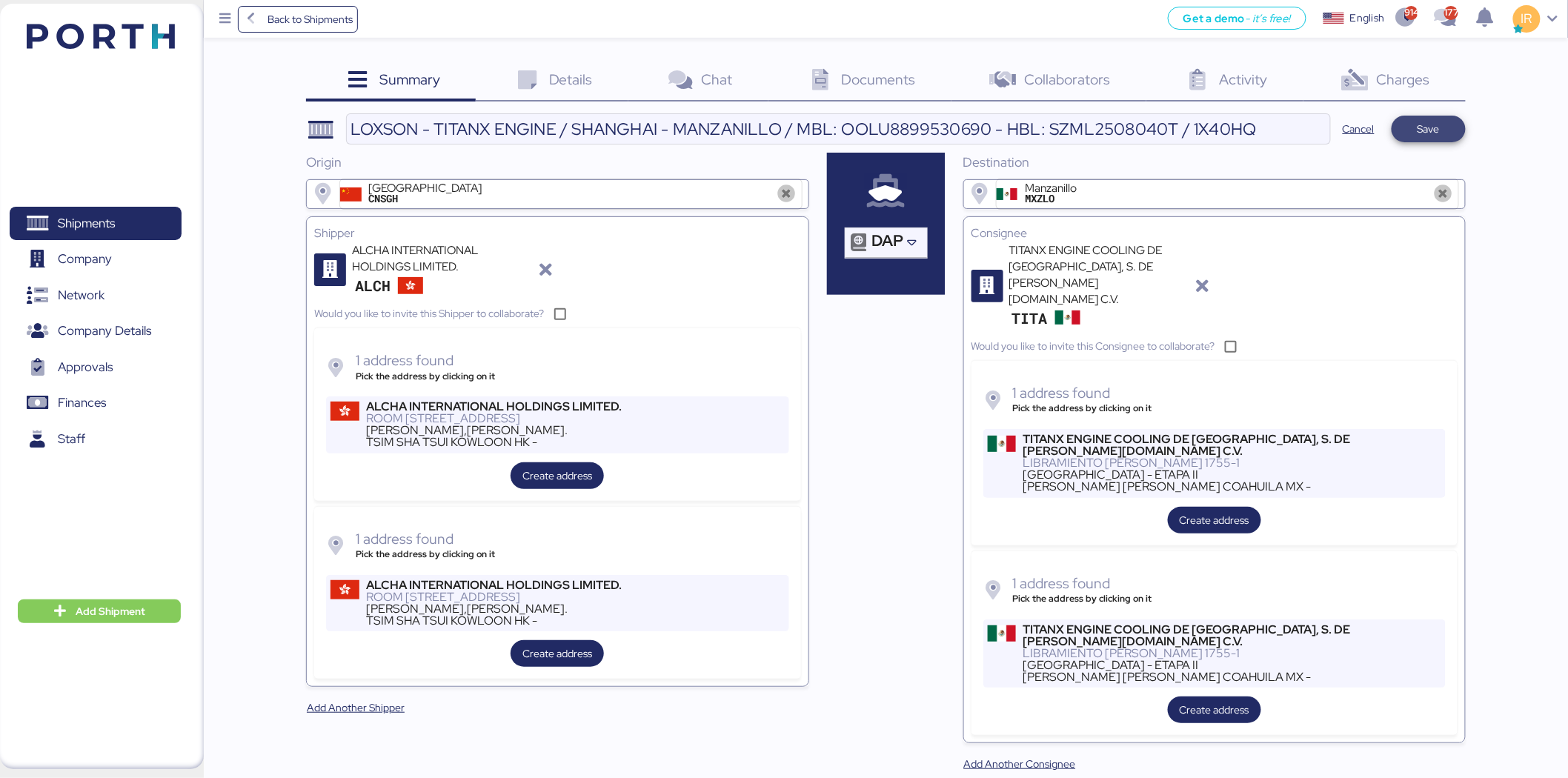
click at [1425, 116] on span "Save" at bounding box center [1429, 129] width 74 height 27
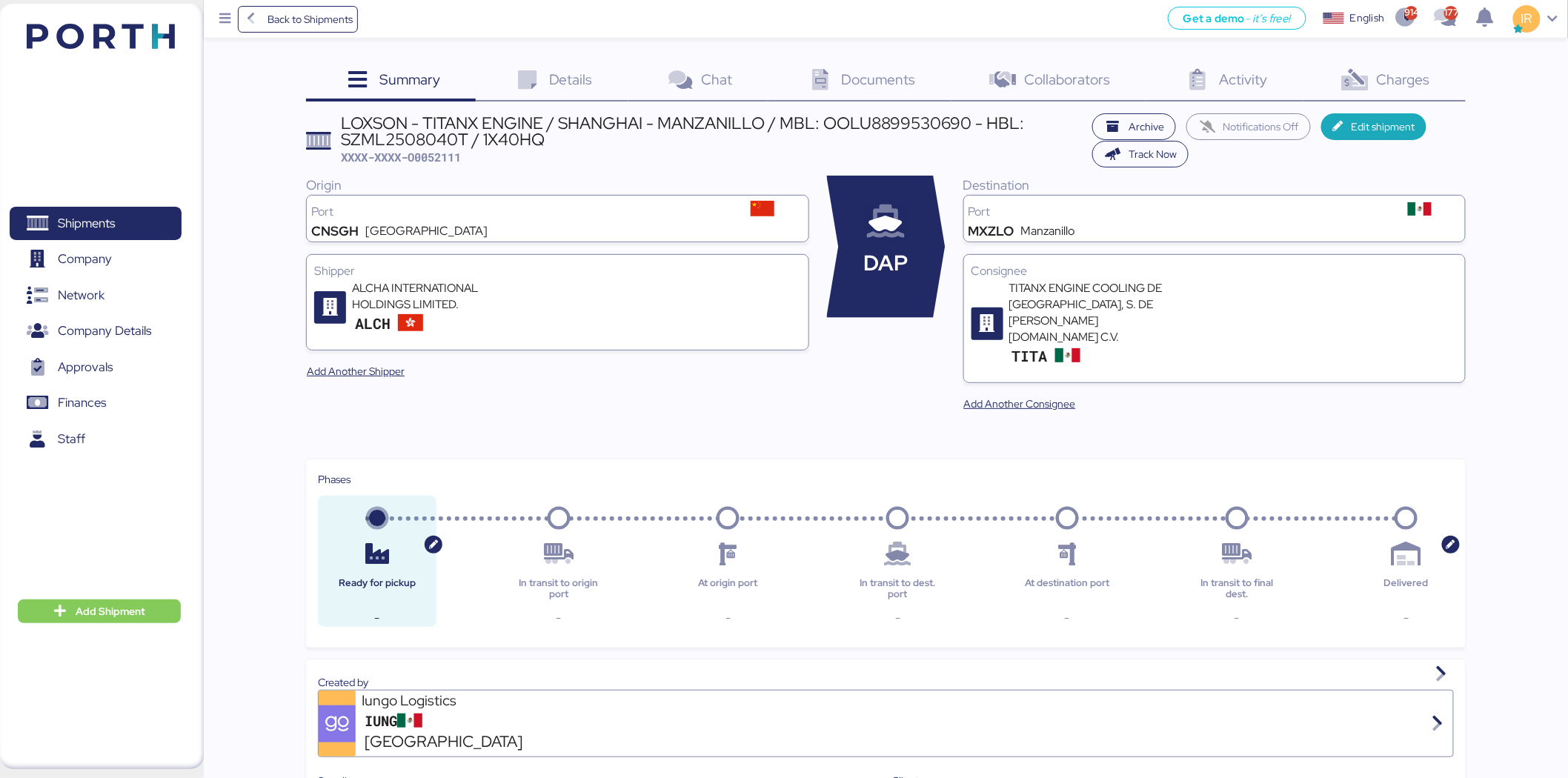
click at [571, 70] on span "Details" at bounding box center [570, 79] width 44 height 19
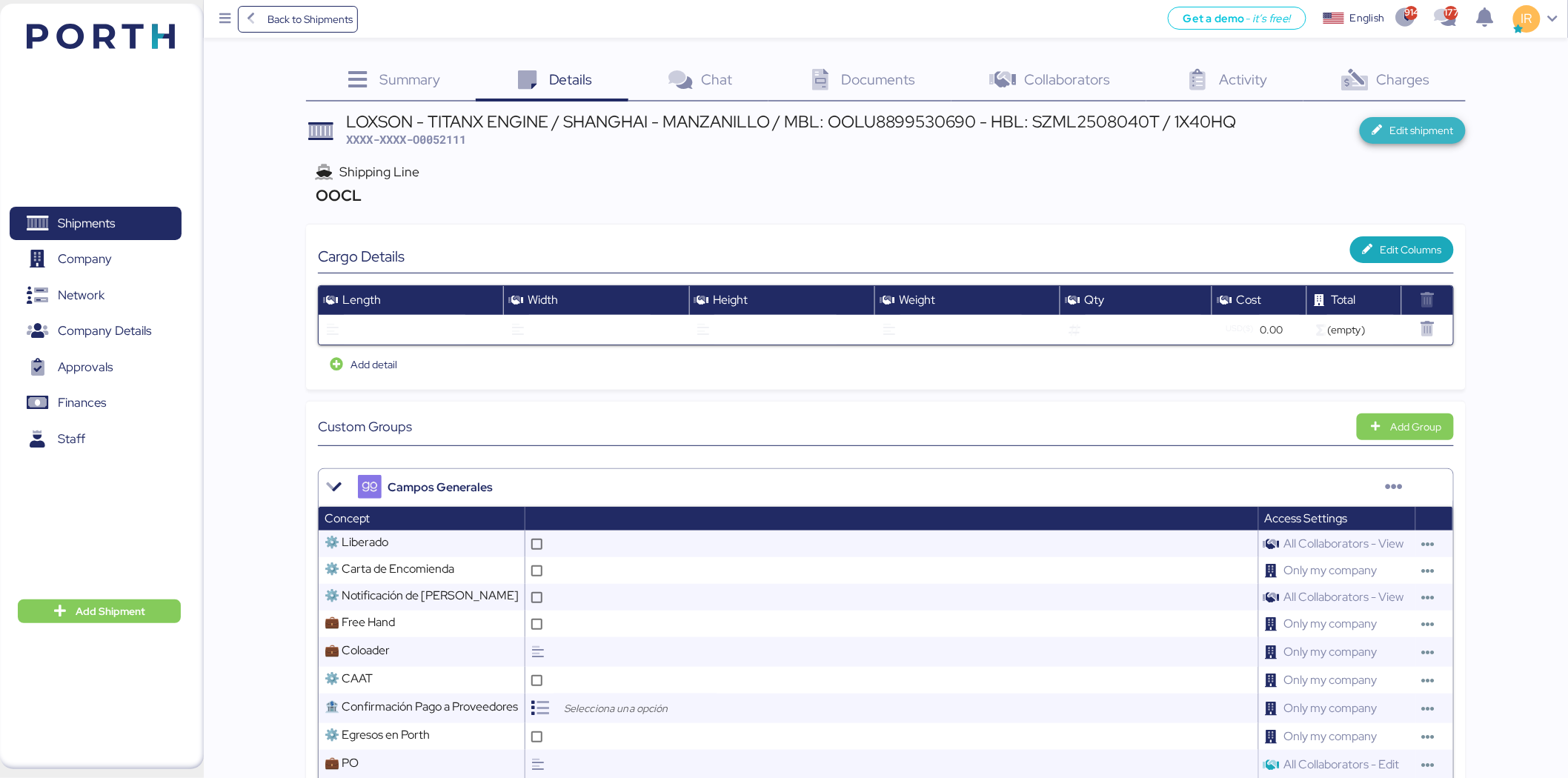
click at [1414, 143] on span "Edit shipment" at bounding box center [1413, 131] width 106 height 27
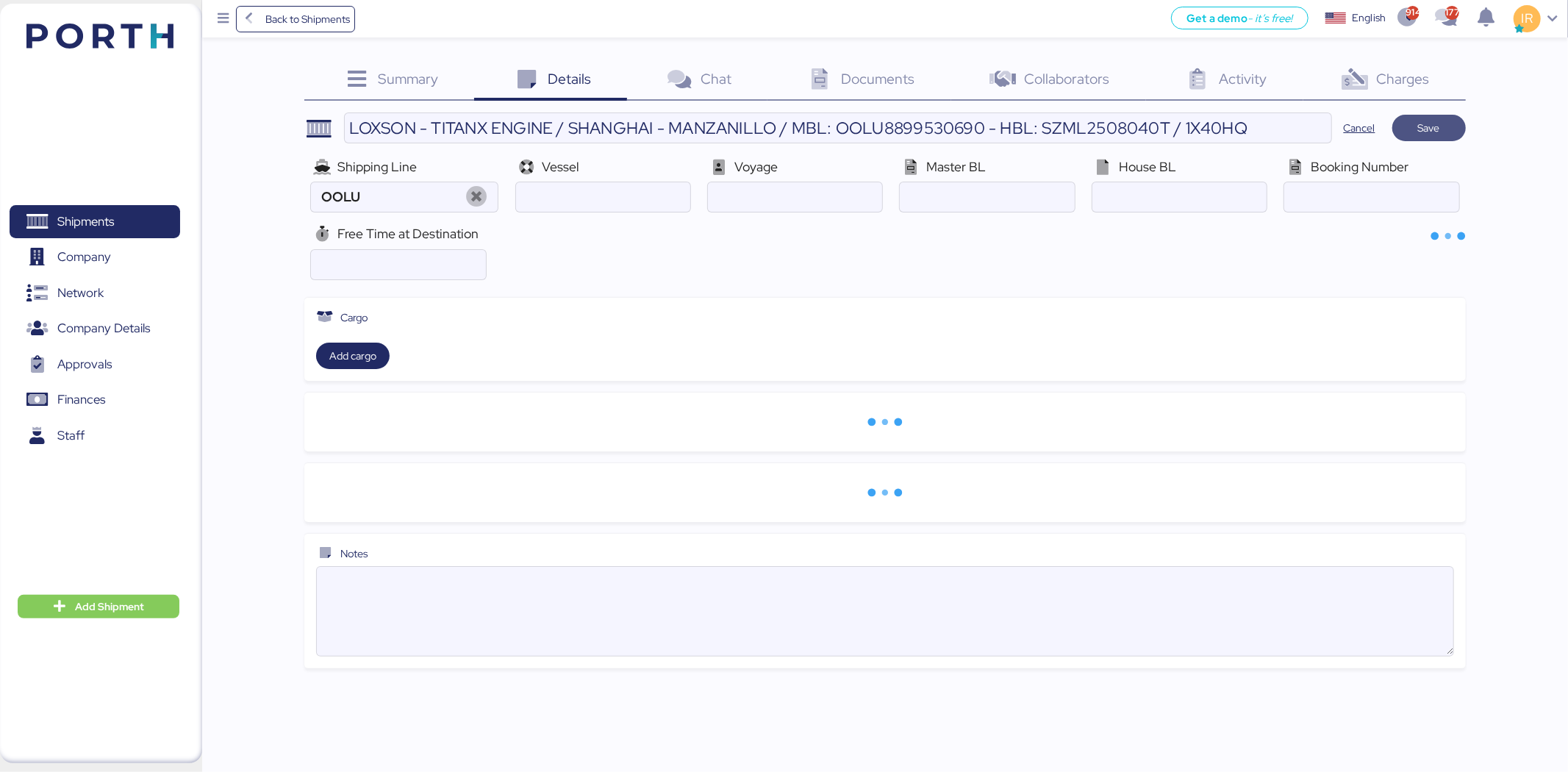
type input "OOCL"
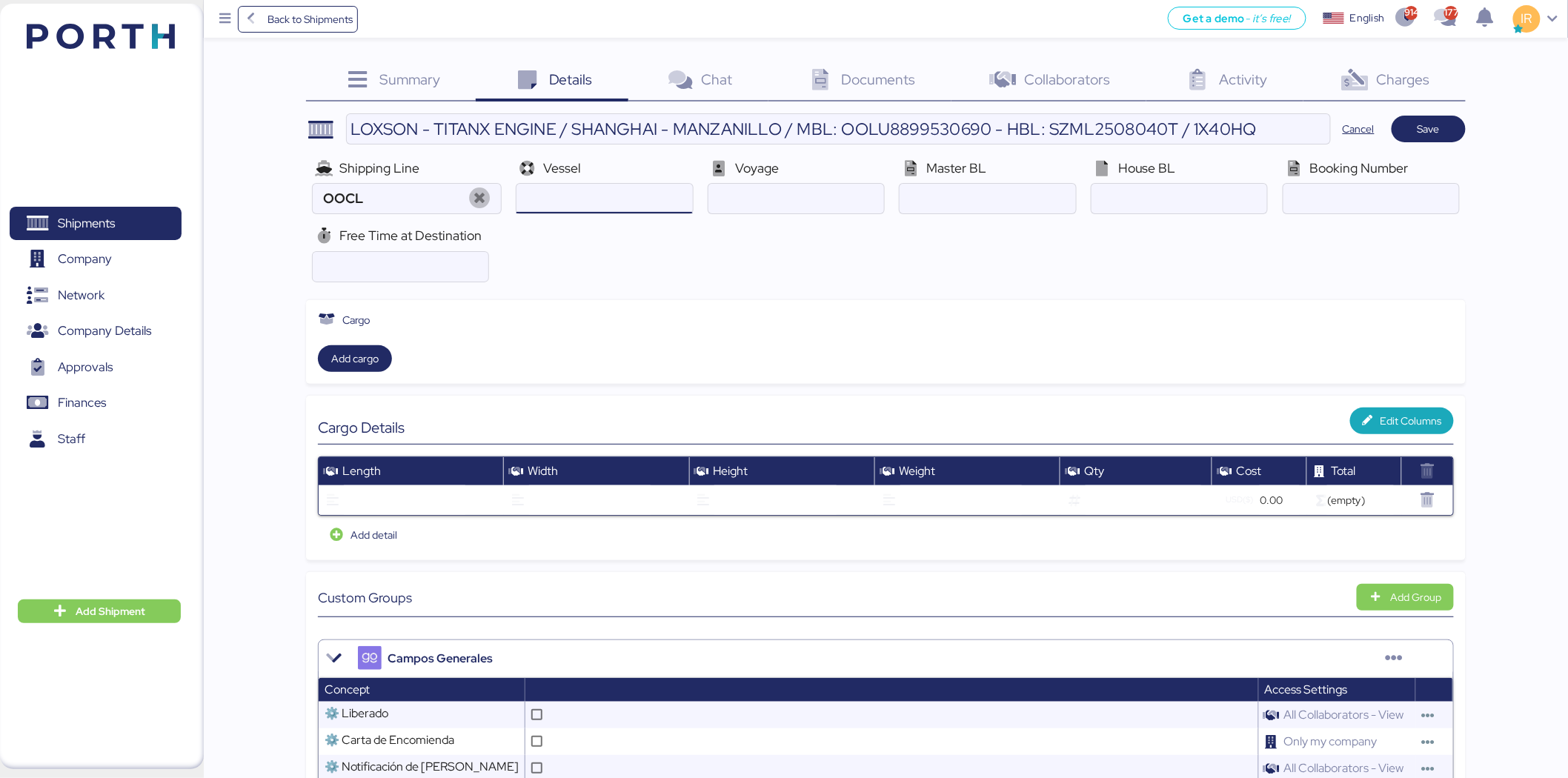
click at [582, 208] on input "ocean" at bounding box center [605, 198] width 176 height 29
paste input "XIN DAN DONG V.549E"
type input "XIN DAN DONG"
paste input "549E"
type input "549E"
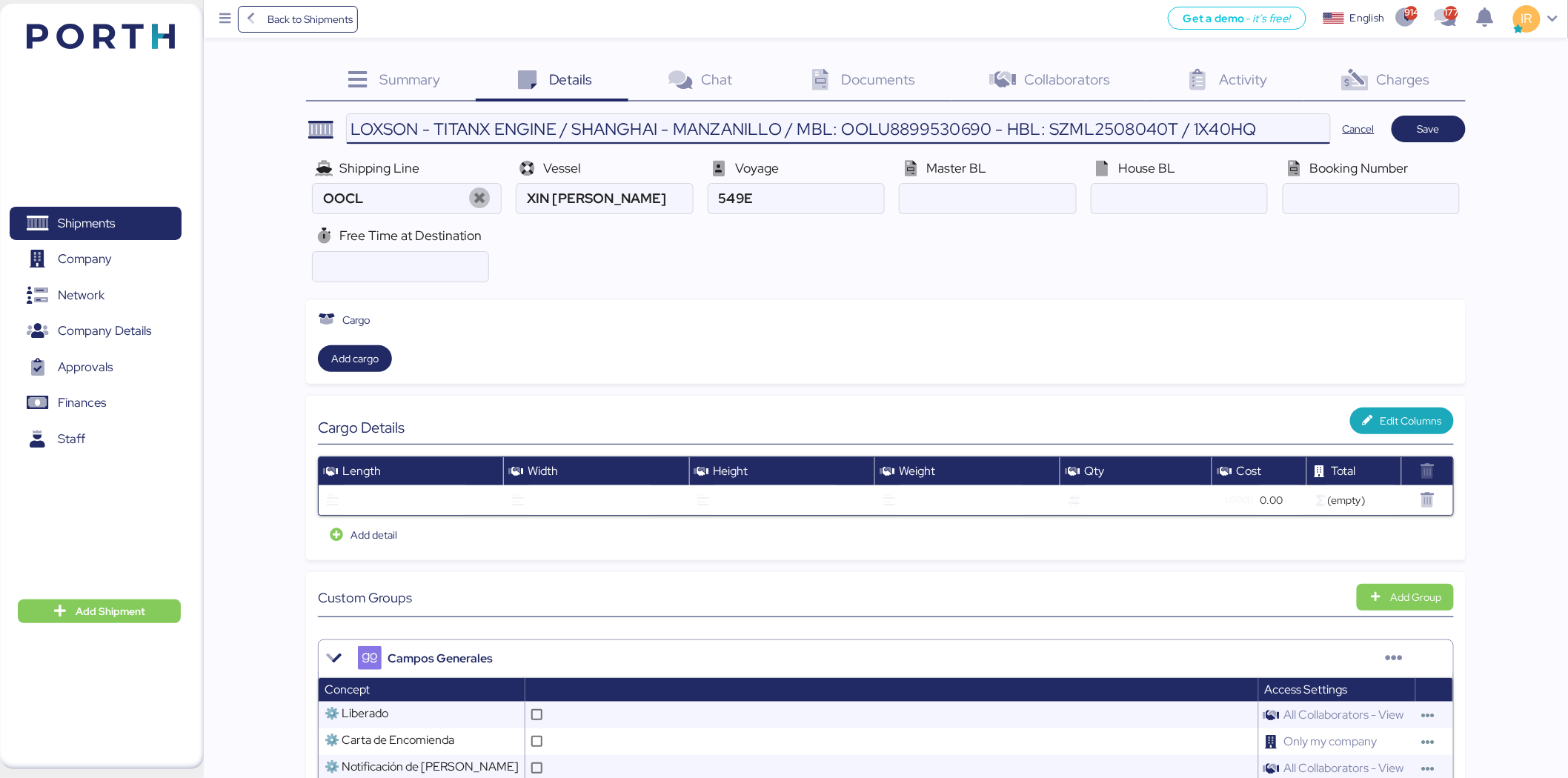
click at [899, 134] on input "LOXSON - TITANX ENGINE / SHANGHAI - MANZANILLO / MBL: OOLU8899530690 - HBL: SZM…" at bounding box center [838, 128] width 983 height 29
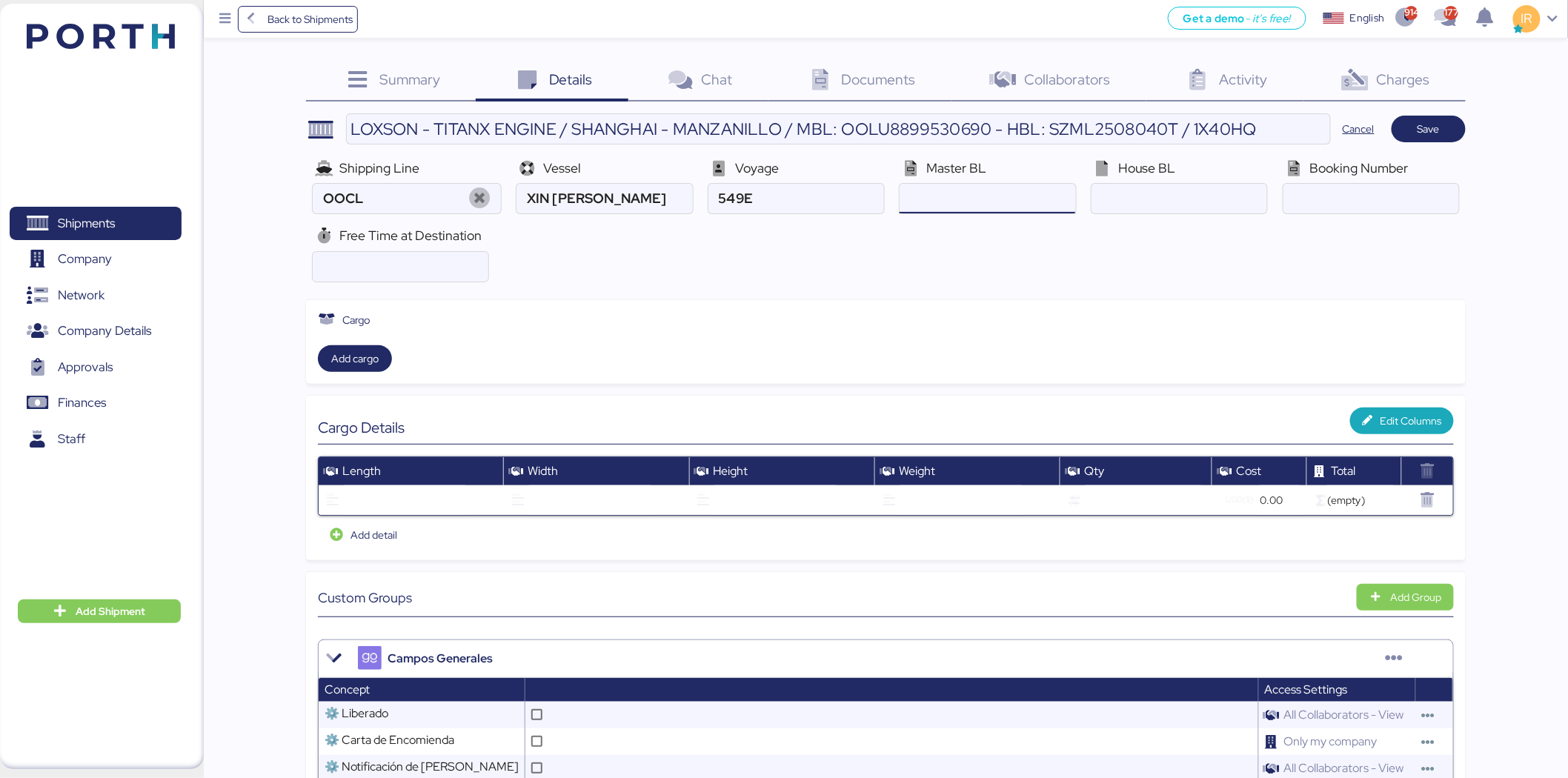
click at [1001, 200] on input "ocean" at bounding box center [988, 198] width 176 height 29
paste input "OOLU8899530690"
type input "OOLU8899530690"
click at [1084, 128] on input "LOXSON - TITANX ENGINE / SHANGHAI - MANZANILLO / MBL: OOLU8899530690 - HBL: SZM…" at bounding box center [838, 128] width 983 height 29
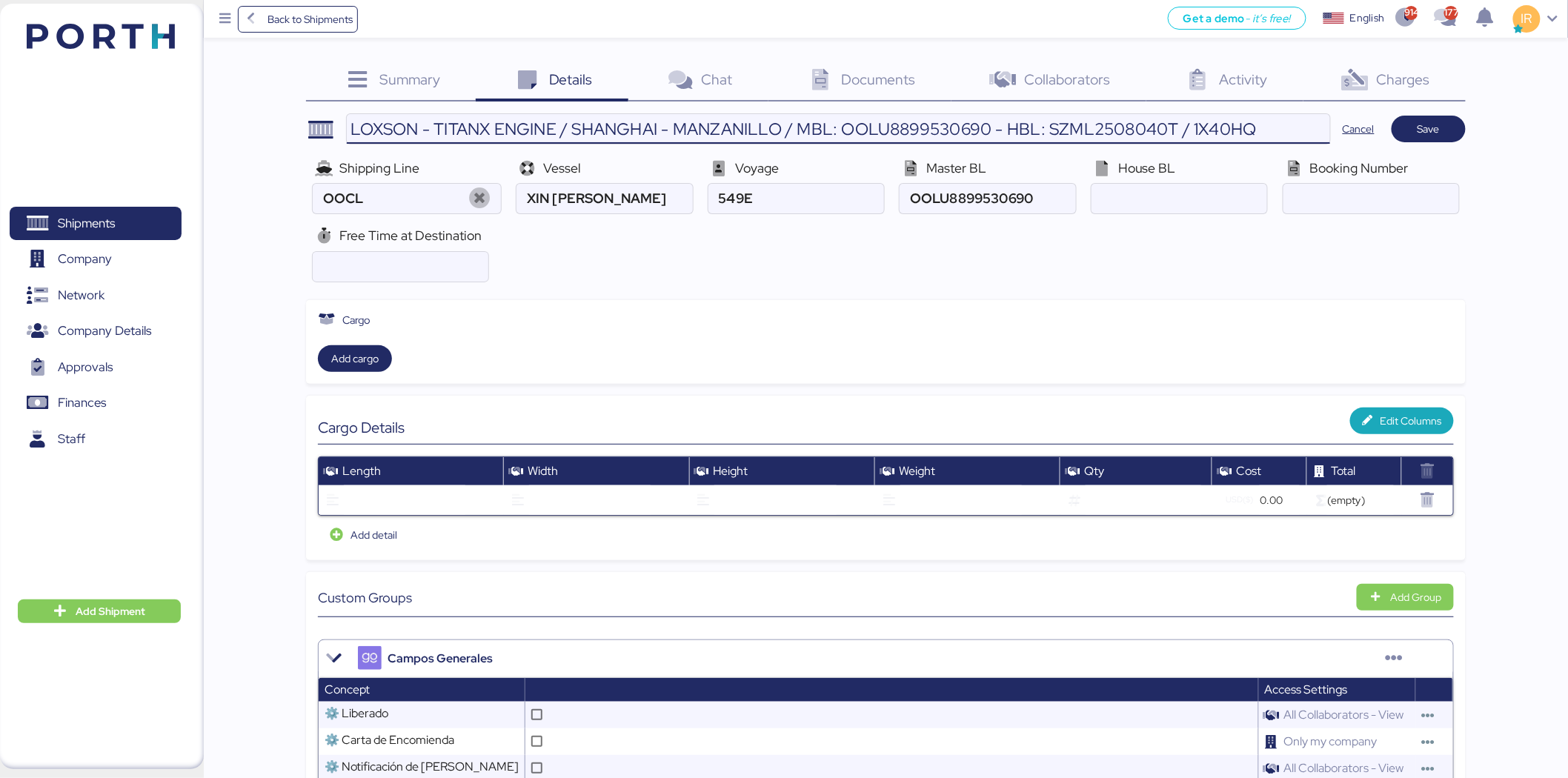
click at [1084, 128] on input "LOXSON - TITANX ENGINE / SHANGHAI - MANZANILLO / MBL: OOLU8899530690 - HBL: SZM…" at bounding box center [838, 128] width 983 height 29
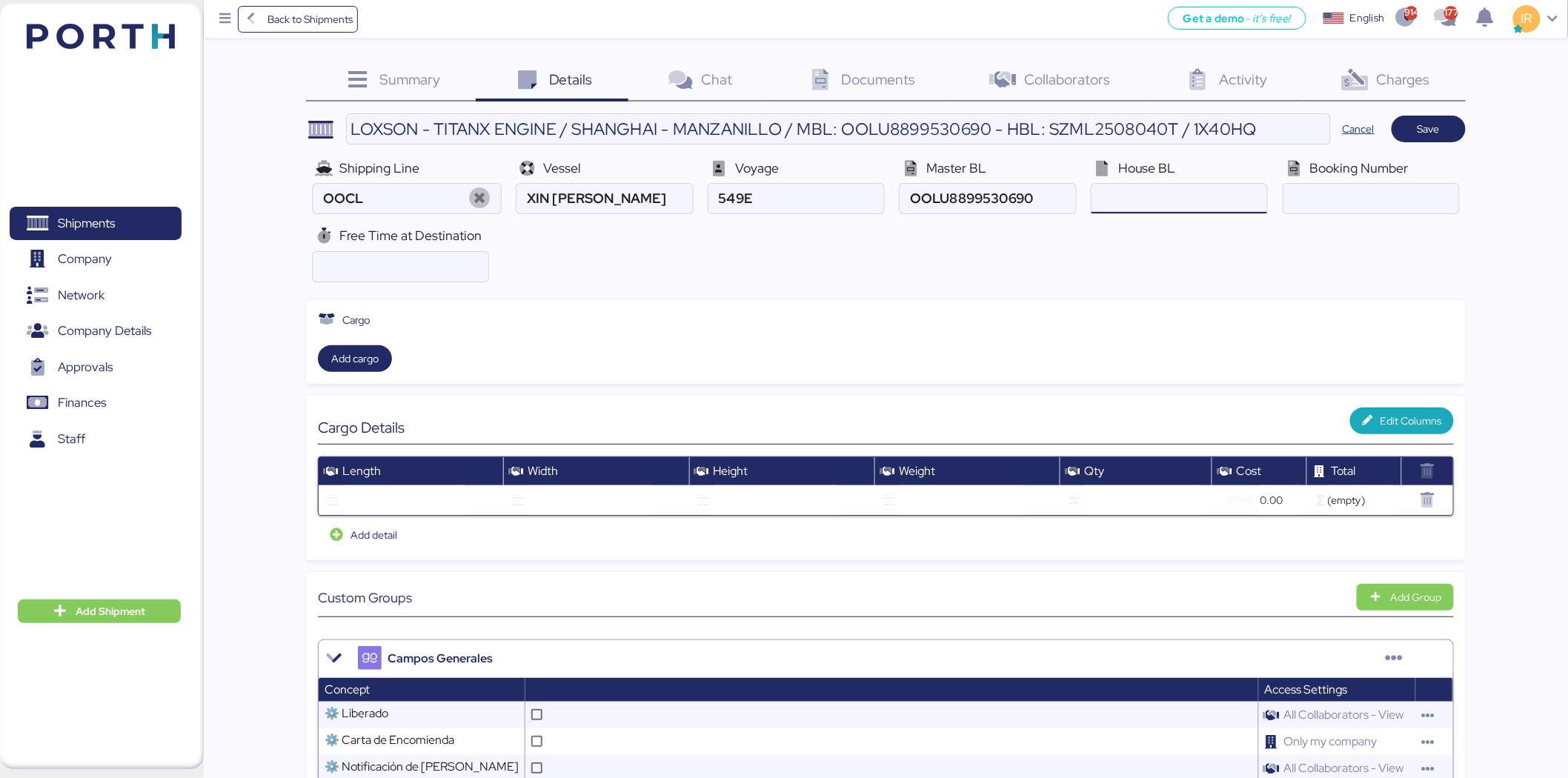
click at [1160, 186] on input "ocean" at bounding box center [1180, 198] width 176 height 29
paste input "SZML2508040T"
type input "SZML2508040T"
click at [391, 269] on input "number" at bounding box center [401, 266] width 176 height 29
type input "21"
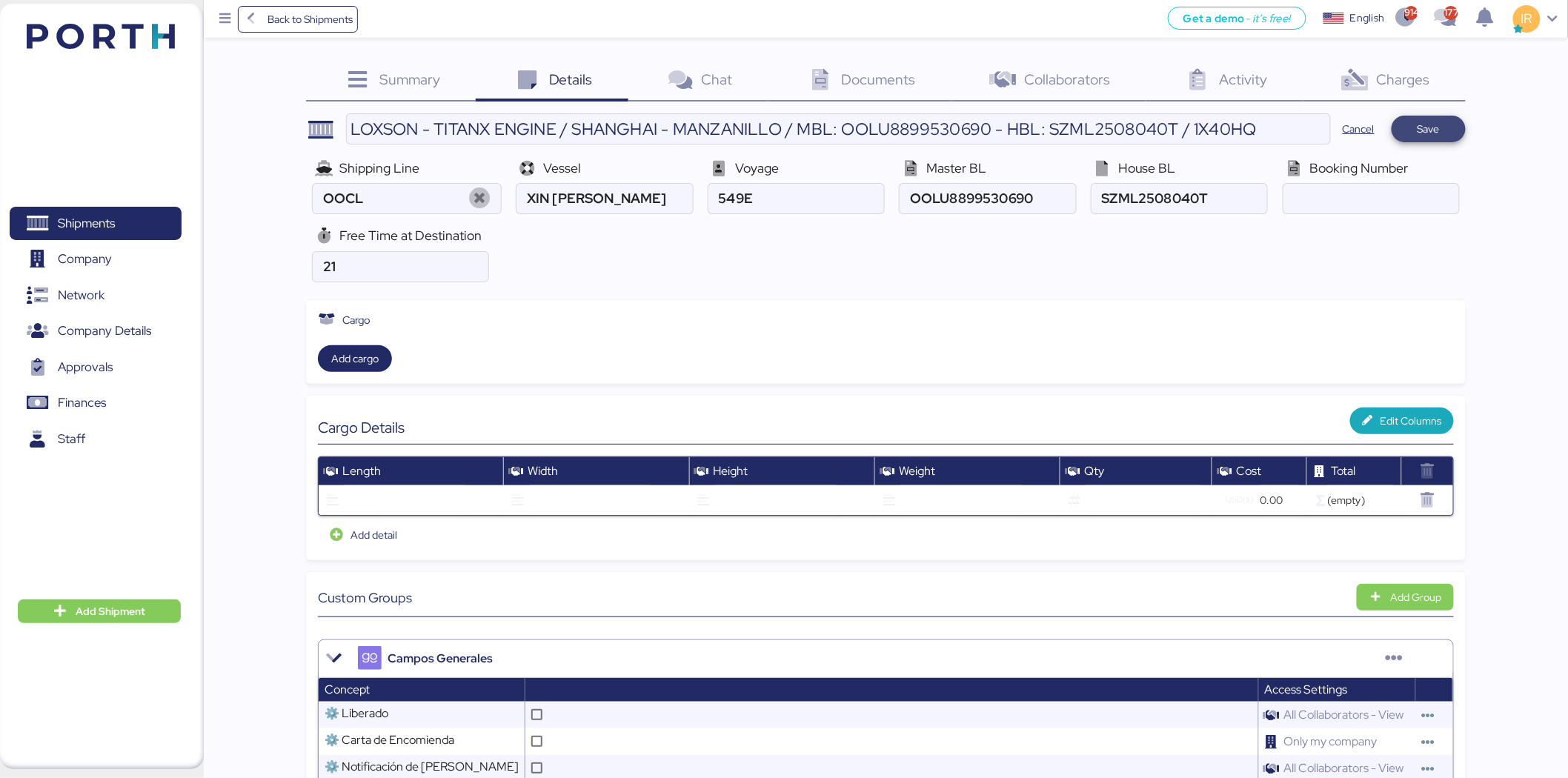
click at [1423, 120] on span "Save" at bounding box center [1429, 129] width 22 height 17
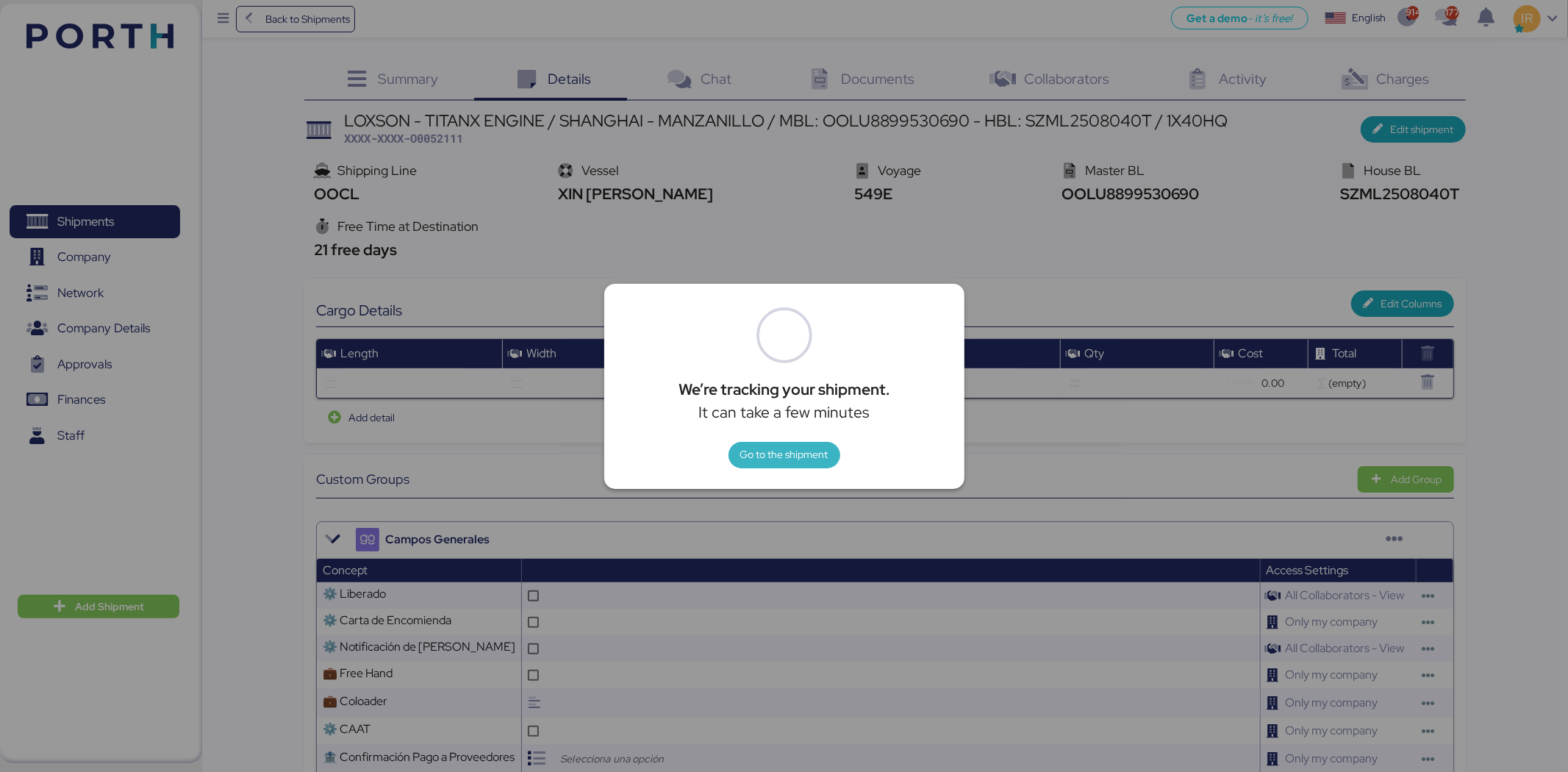
click at [810, 458] on span "Go to the shipment" at bounding box center [784, 454] width 88 height 17
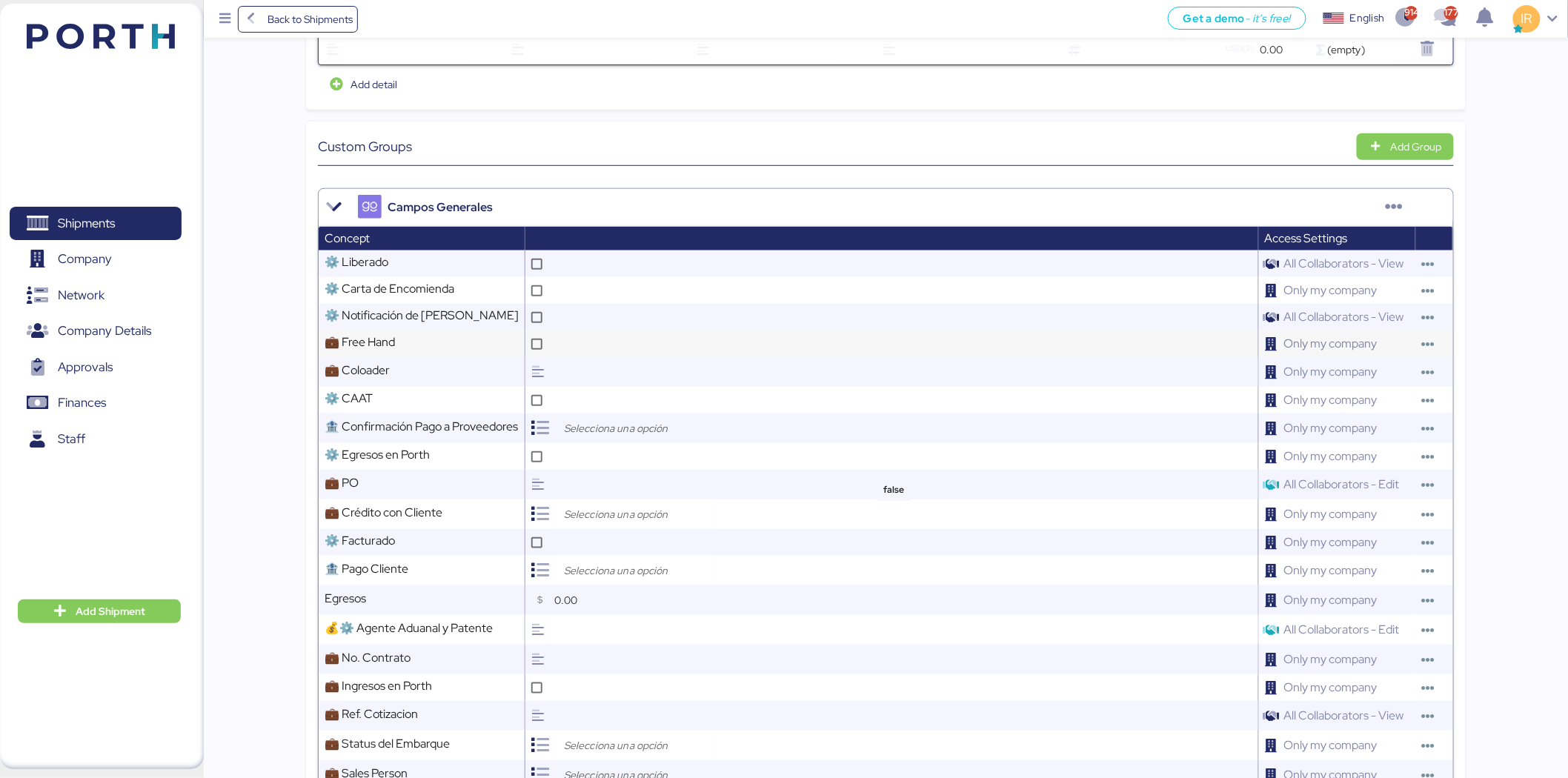
scroll to position [338, 0]
click at [537, 344] on icon at bounding box center [537, 343] width 8 height 8
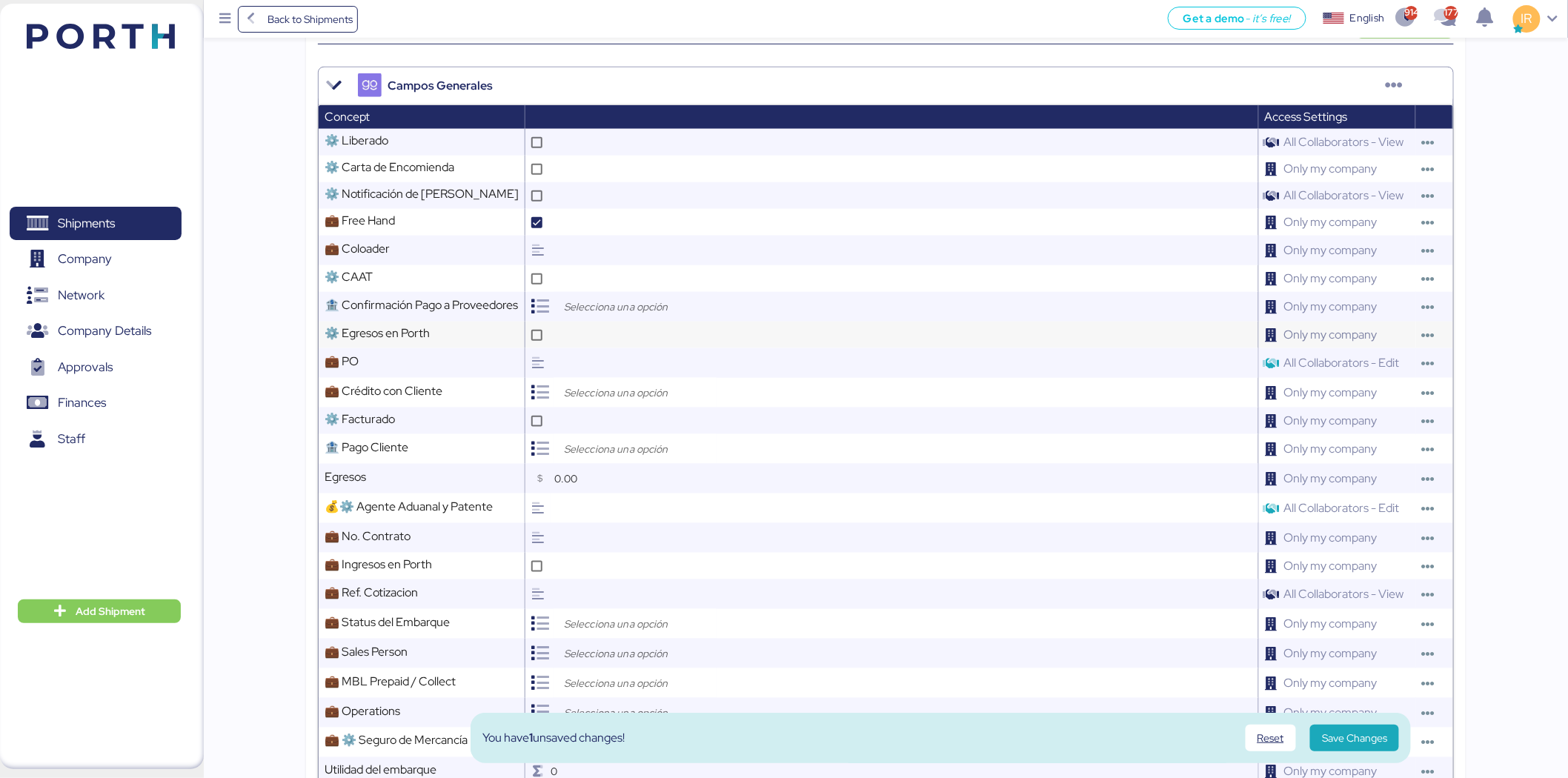
scroll to position [460, 0]
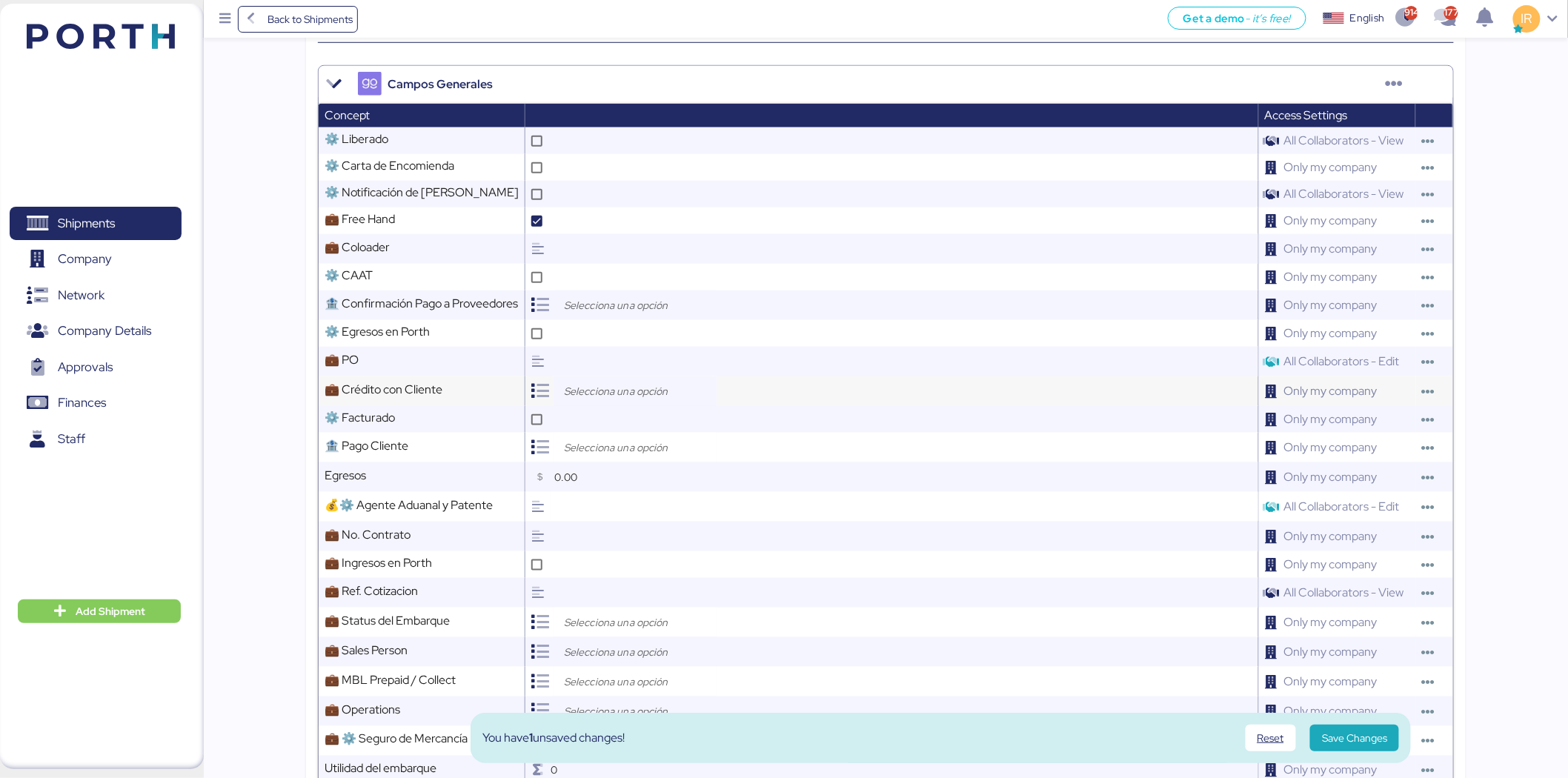
click at [589, 380] on div at bounding box center [635, 391] width 163 height 29
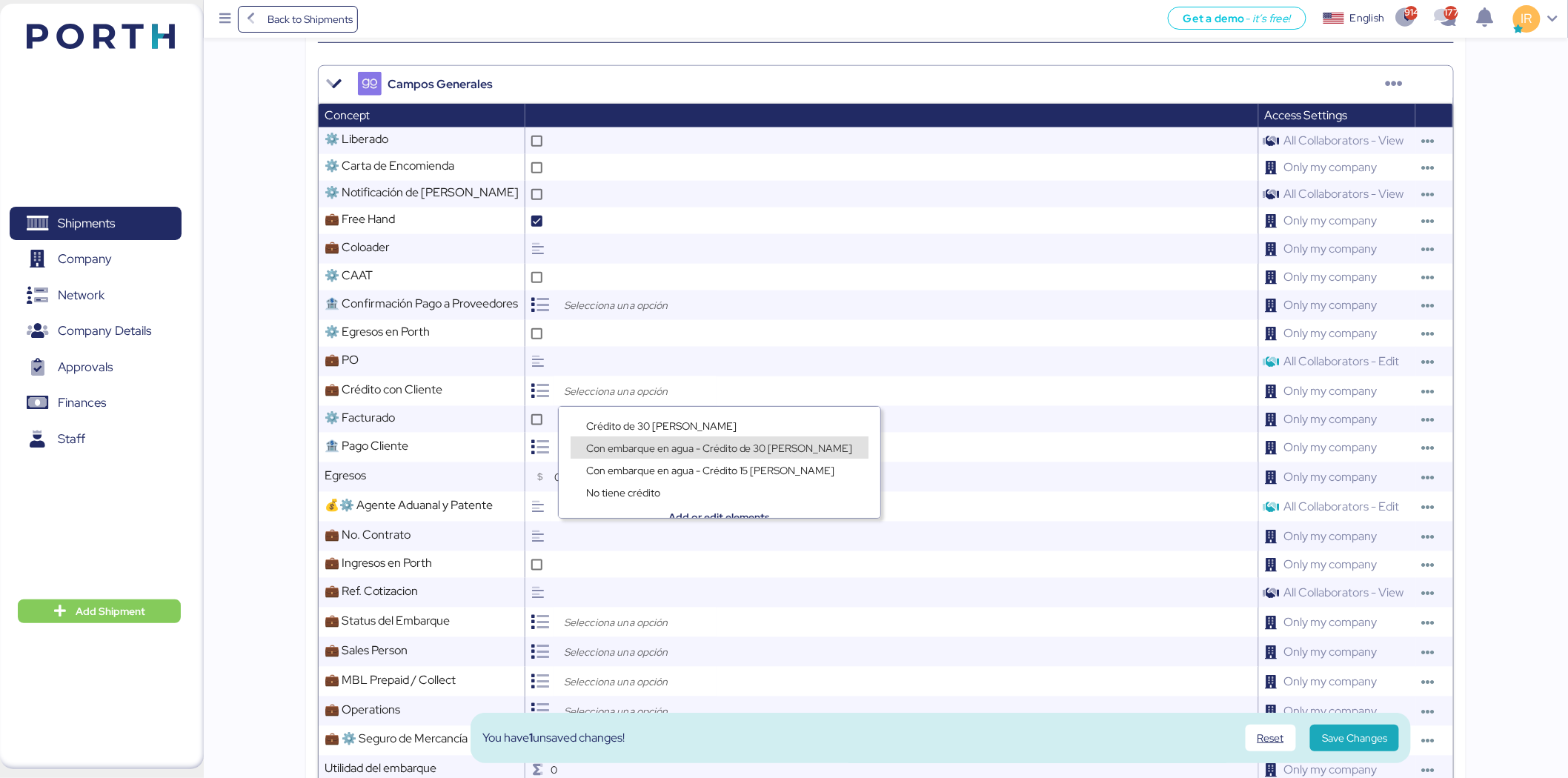
click at [625, 442] on span "Con embarque en agua - Crédito de 30 días" at bounding box center [719, 448] width 267 height 13
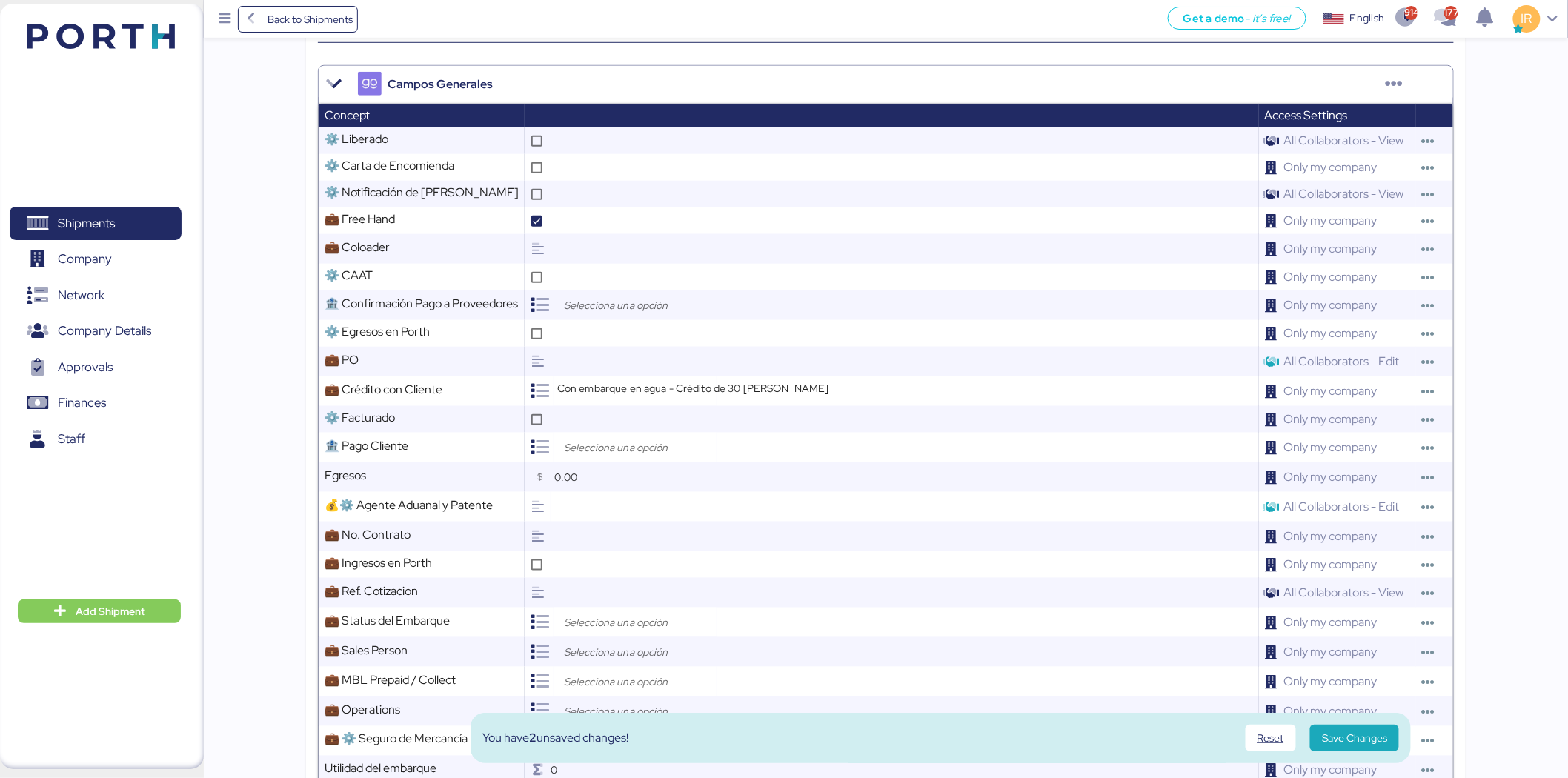
scroll to position [654, 0]
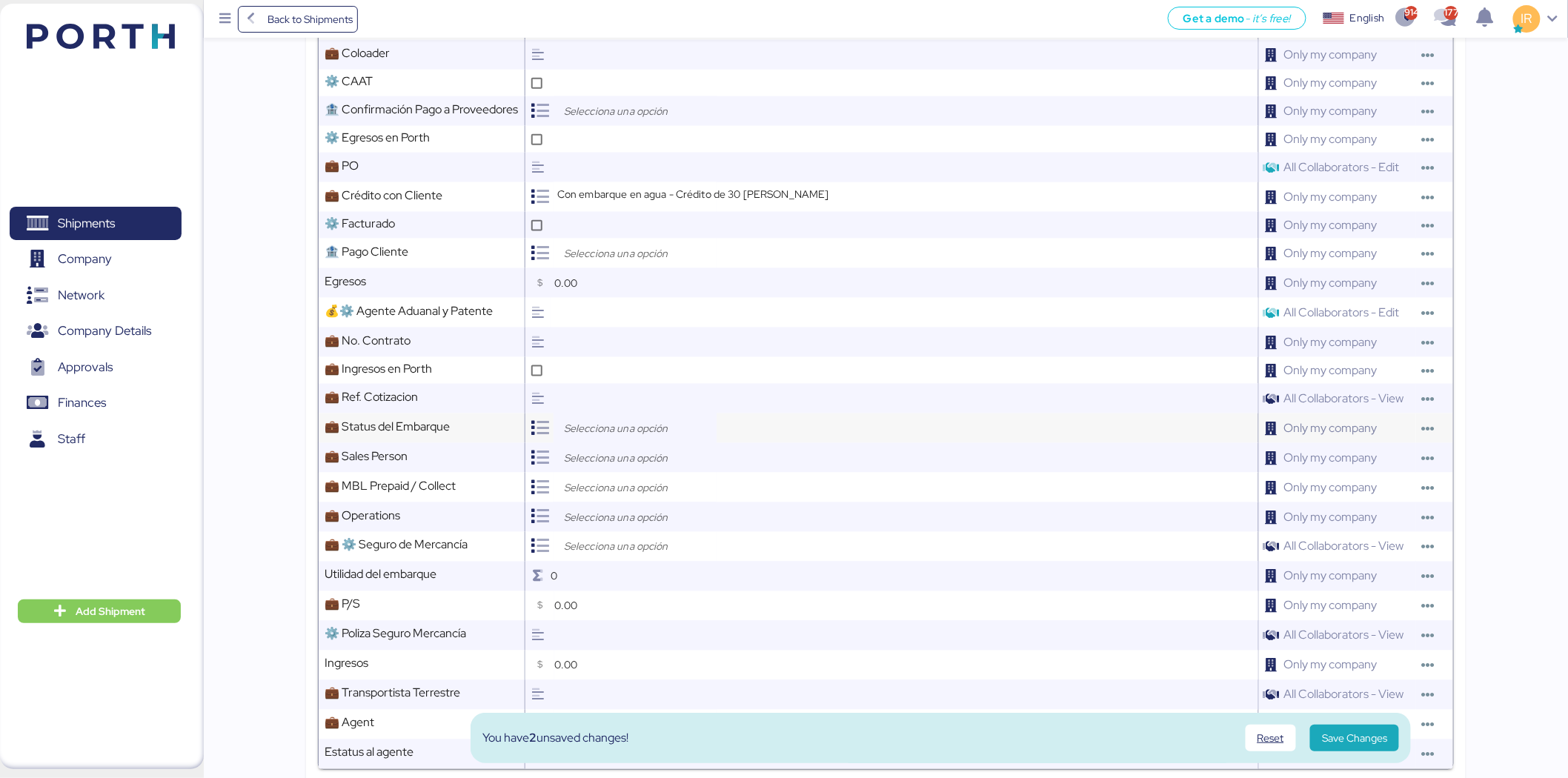
click at [596, 430] on input "search" at bounding box center [639, 428] width 155 height 17
click at [624, 472] on div "Closed" at bounding box center [639, 477] width 138 height 10
click at [599, 467] on div "Closed" at bounding box center [639, 477] width 162 height 22
click at [597, 461] on span "Open" at bounding box center [599, 463] width 26 height 13
click at [603, 444] on div at bounding box center [635, 457] width 163 height 29
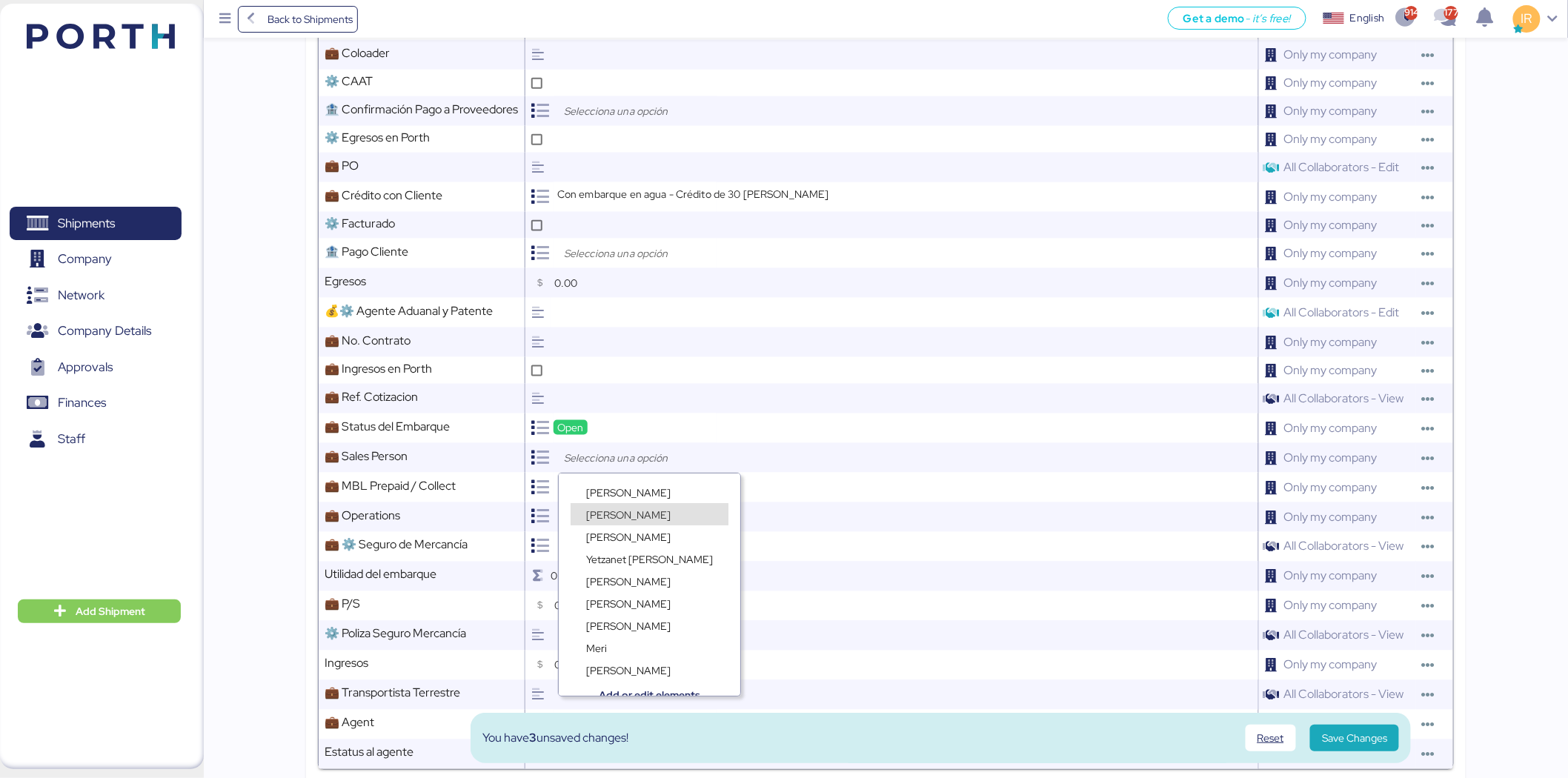
click at [626, 507] on div "Ignacio Rangel" at bounding box center [628, 514] width 92 height 15
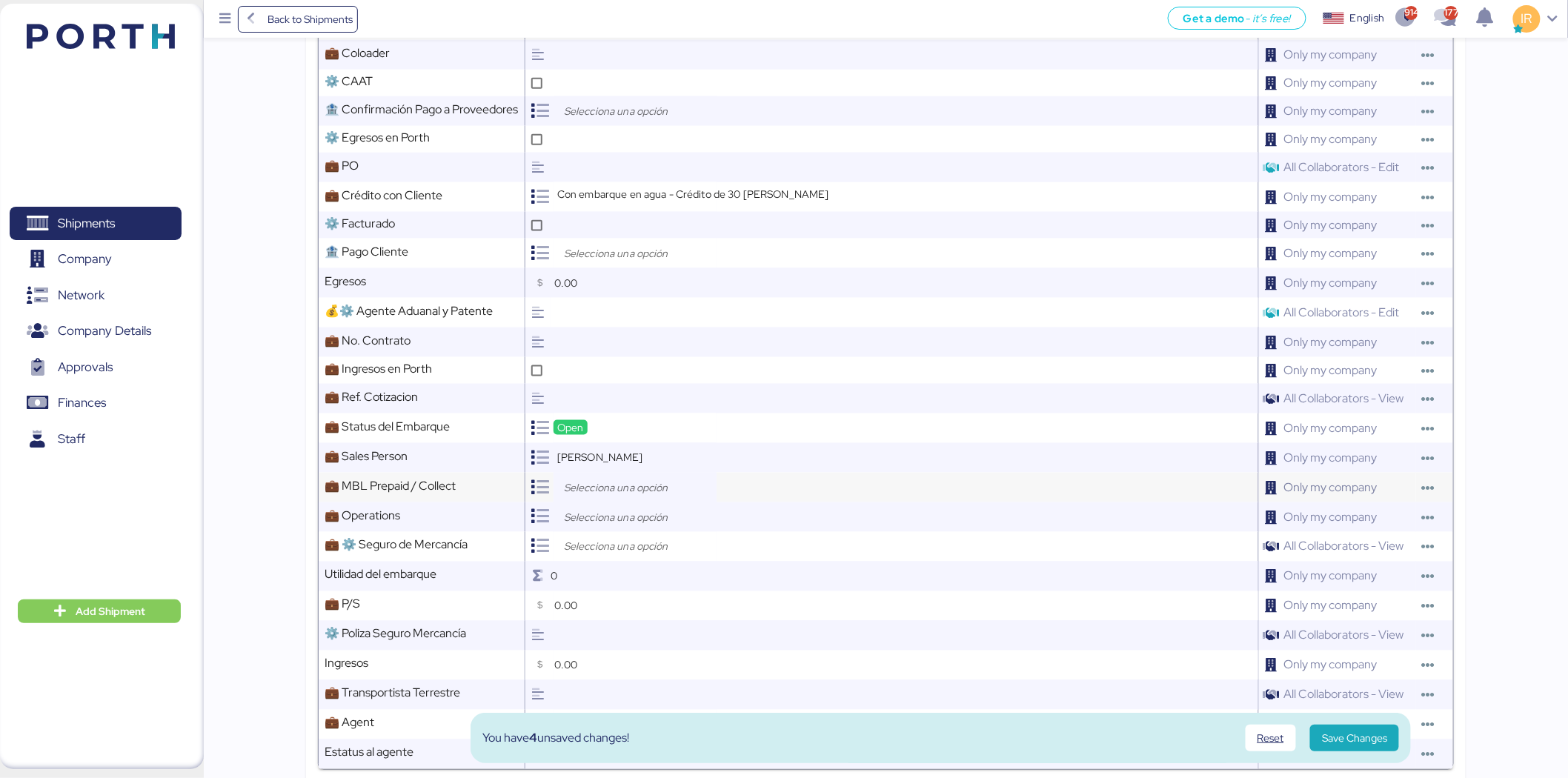
click at [627, 491] on input "search" at bounding box center [639, 487] width 155 height 17
click at [613, 517] on span "Prepaid" at bounding box center [604, 522] width 36 height 13
click at [612, 519] on input "search" at bounding box center [639, 517] width 155 height 17
click at [623, 589] on div "[PERSON_NAME]" at bounding box center [628, 596] width 92 height 15
click at [603, 553] on input "search" at bounding box center [639, 547] width 155 height 17
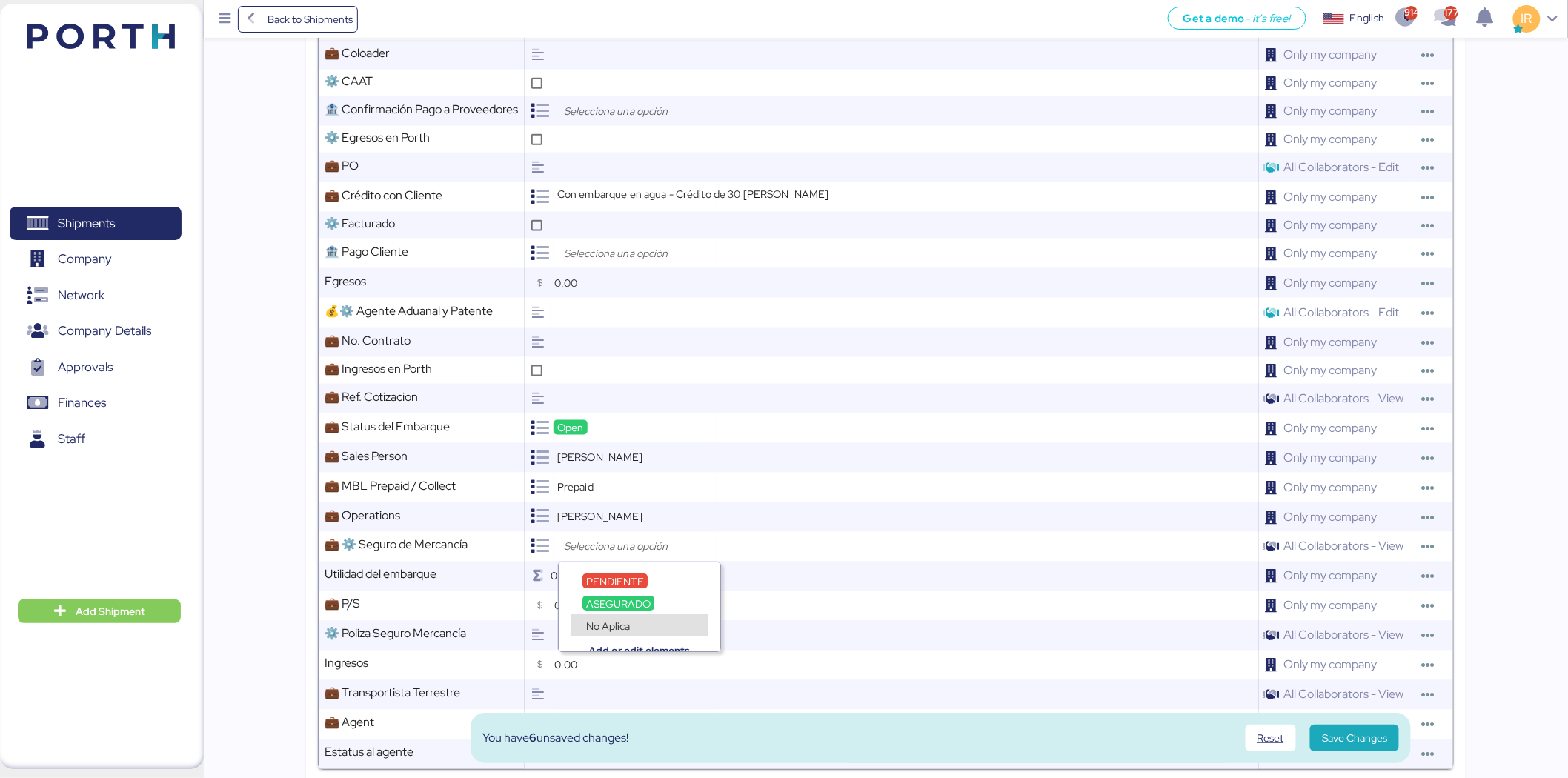
click at [609, 620] on span "No Aplica" at bounding box center [608, 626] width 44 height 13
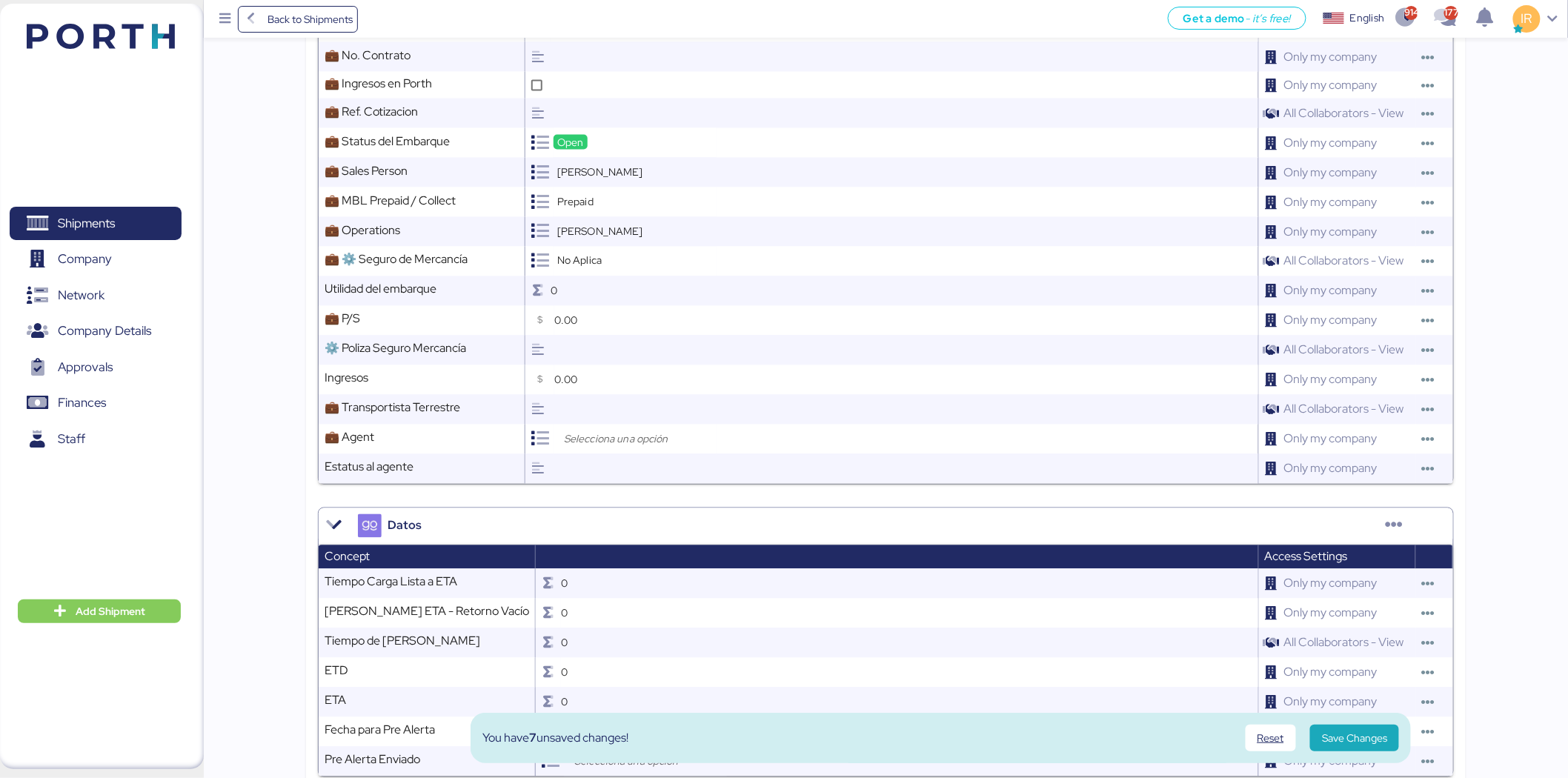
scroll to position [940, 0]
click at [635, 448] on div at bounding box center [635, 438] width 163 height 29
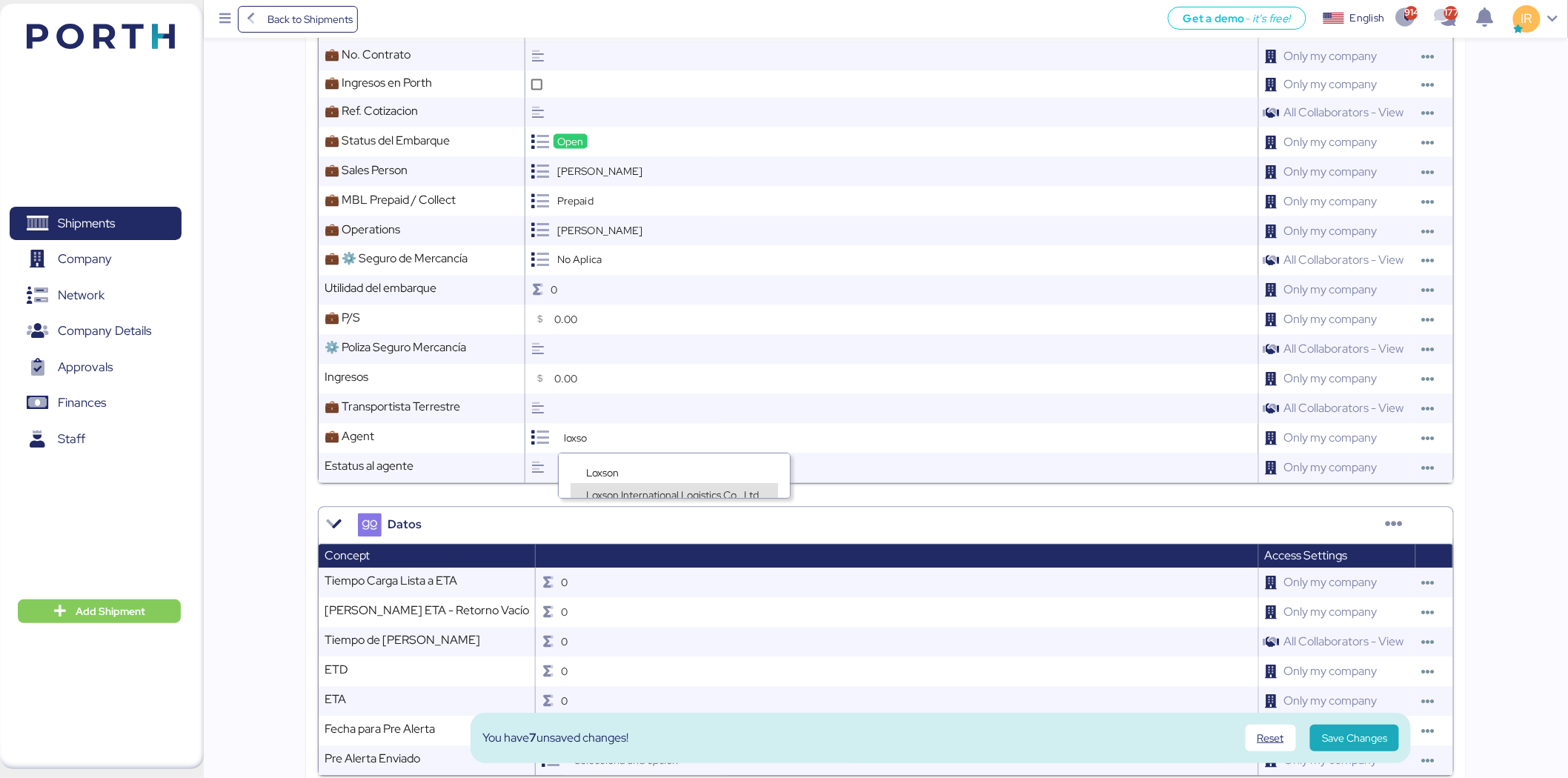
type input "loxso"
click at [602, 488] on span "Loxson International Logistics Co., Ltd." at bounding box center [674, 494] width 177 height 13
click at [1357, 744] on span "Save Changes" at bounding box center [1355, 738] width 65 height 17
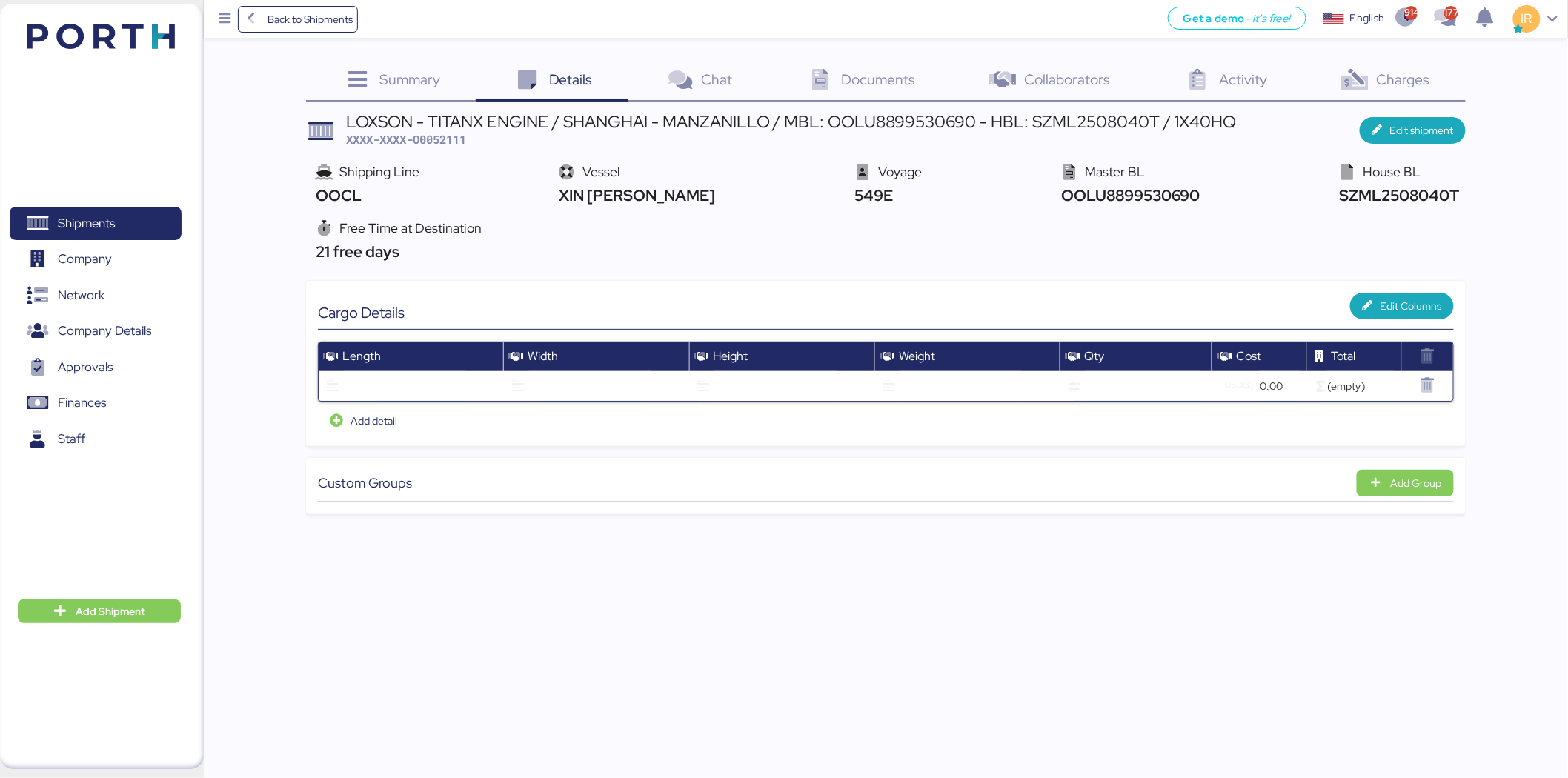
scroll to position [0, 0]
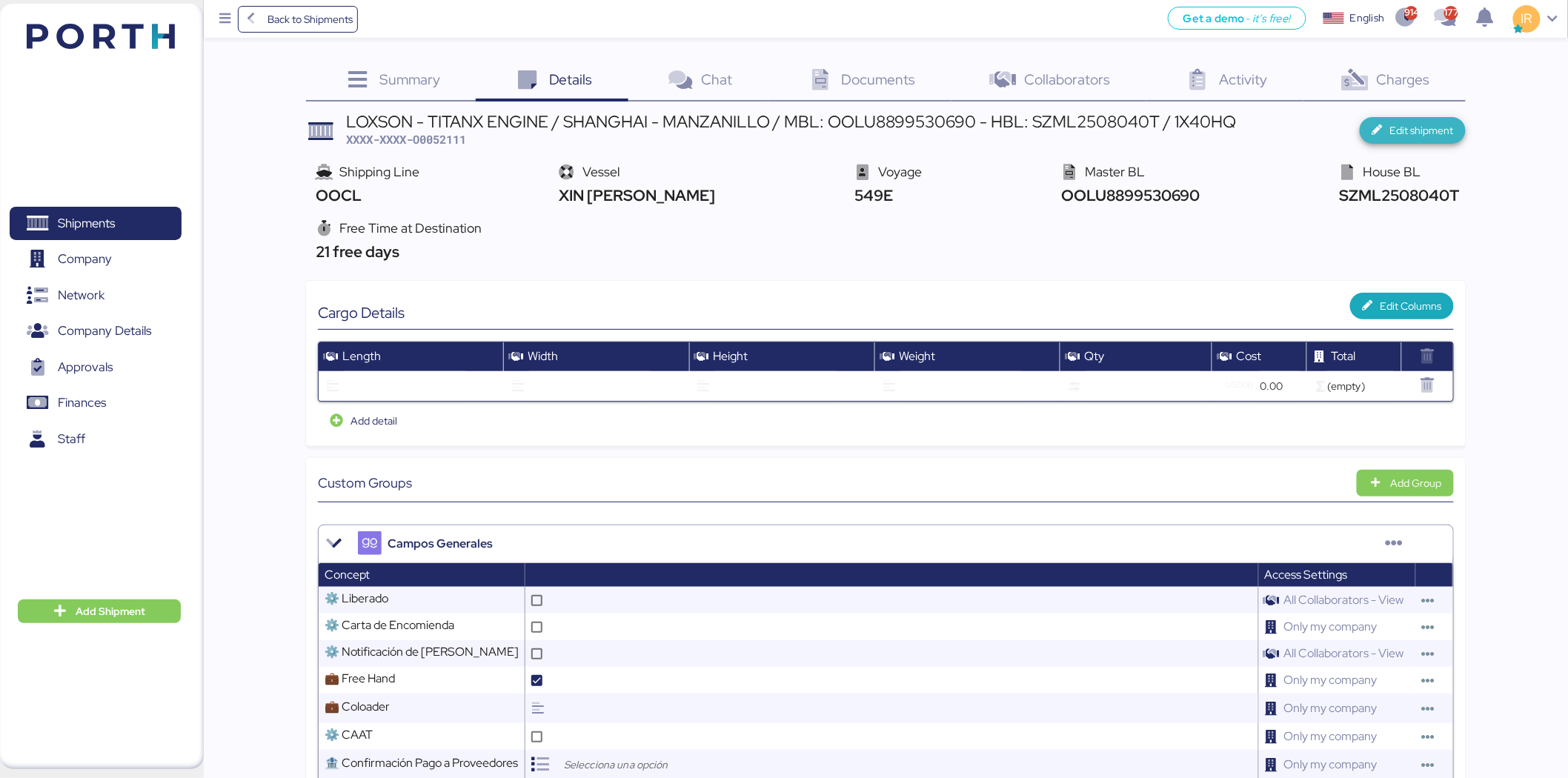
click at [1394, 127] on span "Edit shipment" at bounding box center [1422, 130] width 63 height 17
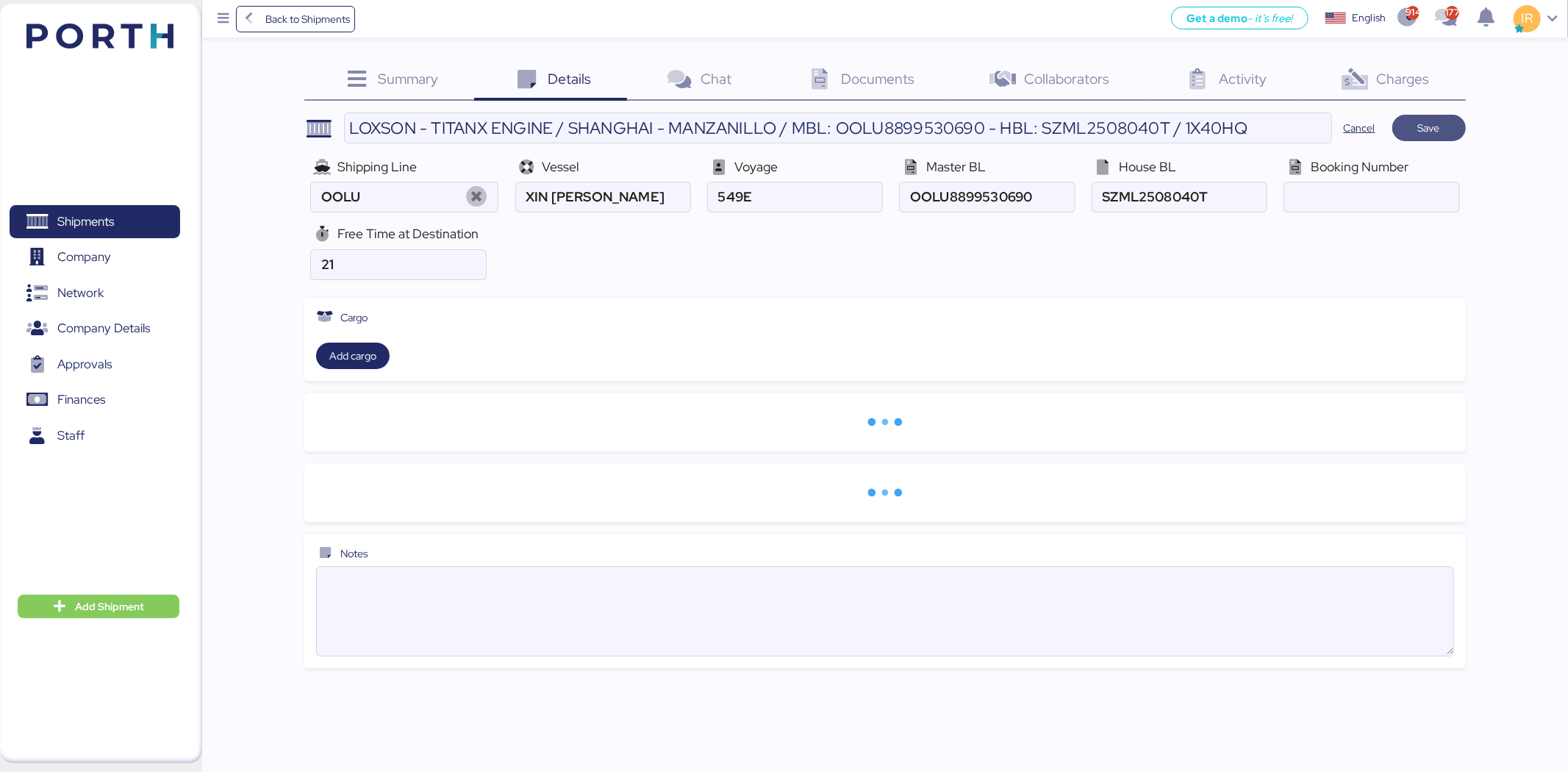
type input "OOCL"
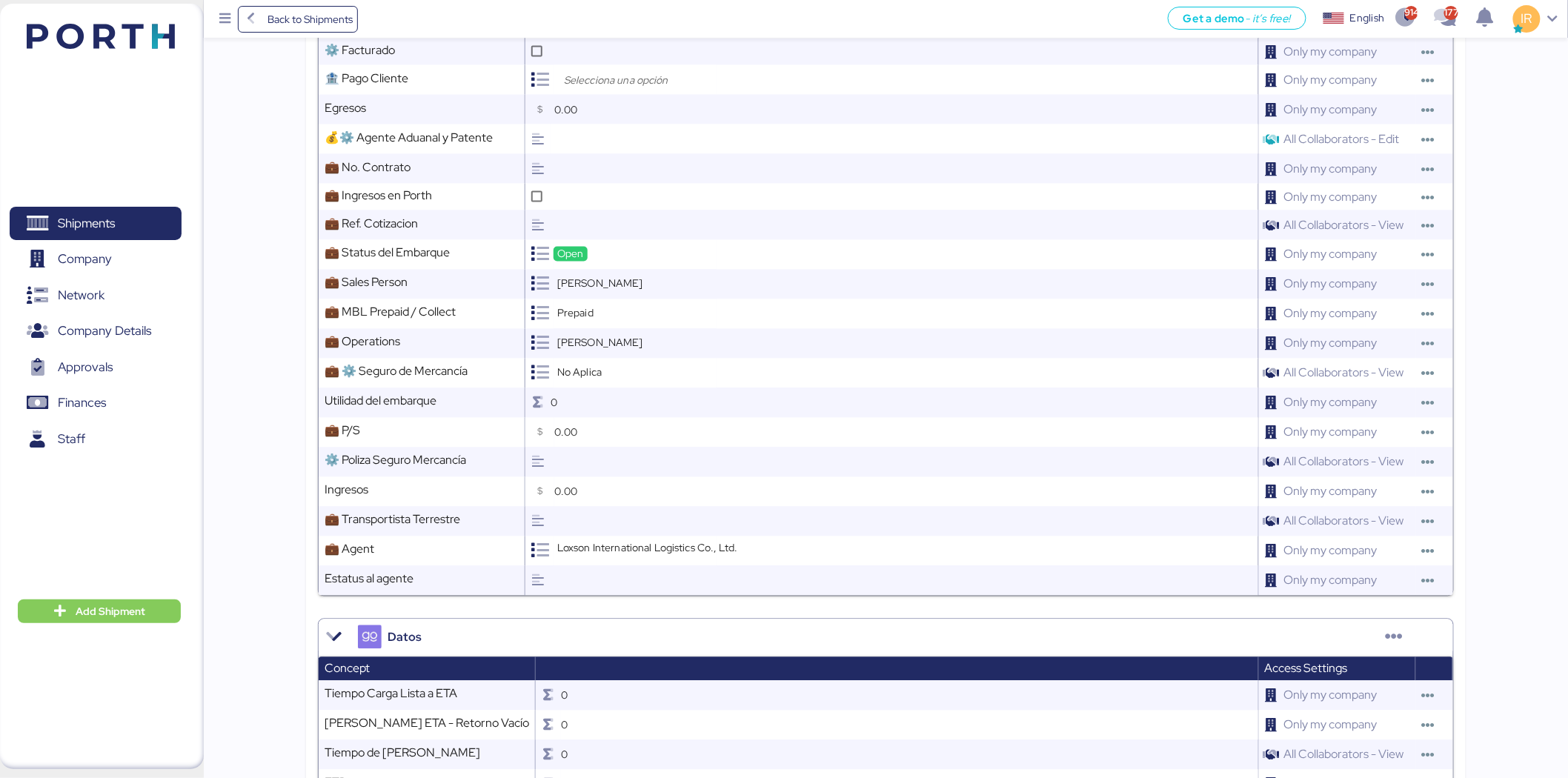
scroll to position [1337, 0]
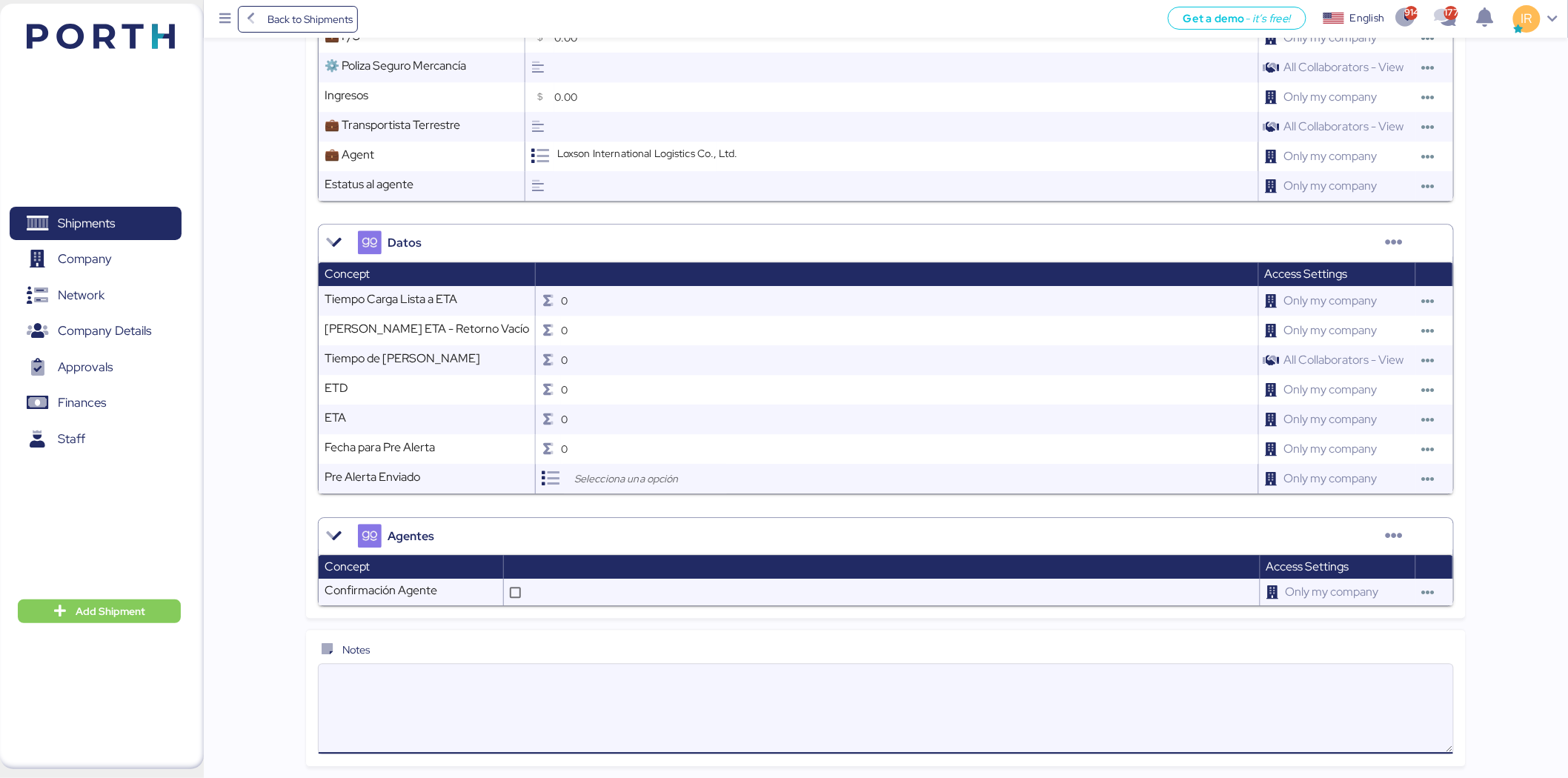
click at [959, 705] on textarea at bounding box center [886, 708] width 1135 height 86
paste textarea "Please kindly note below: 1. We have 21 free days for this shipment. 2. Destina…"
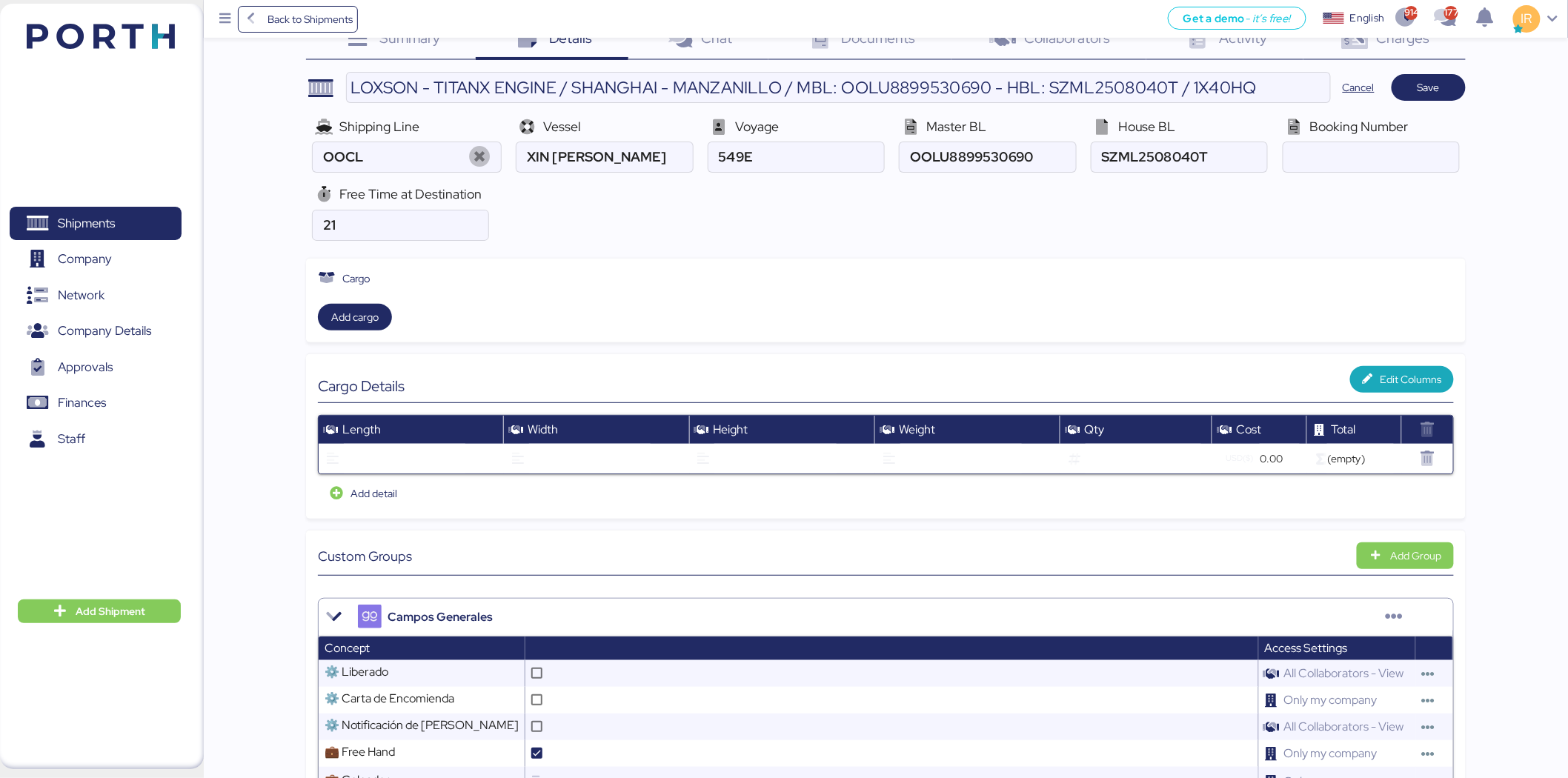
scroll to position [0, 0]
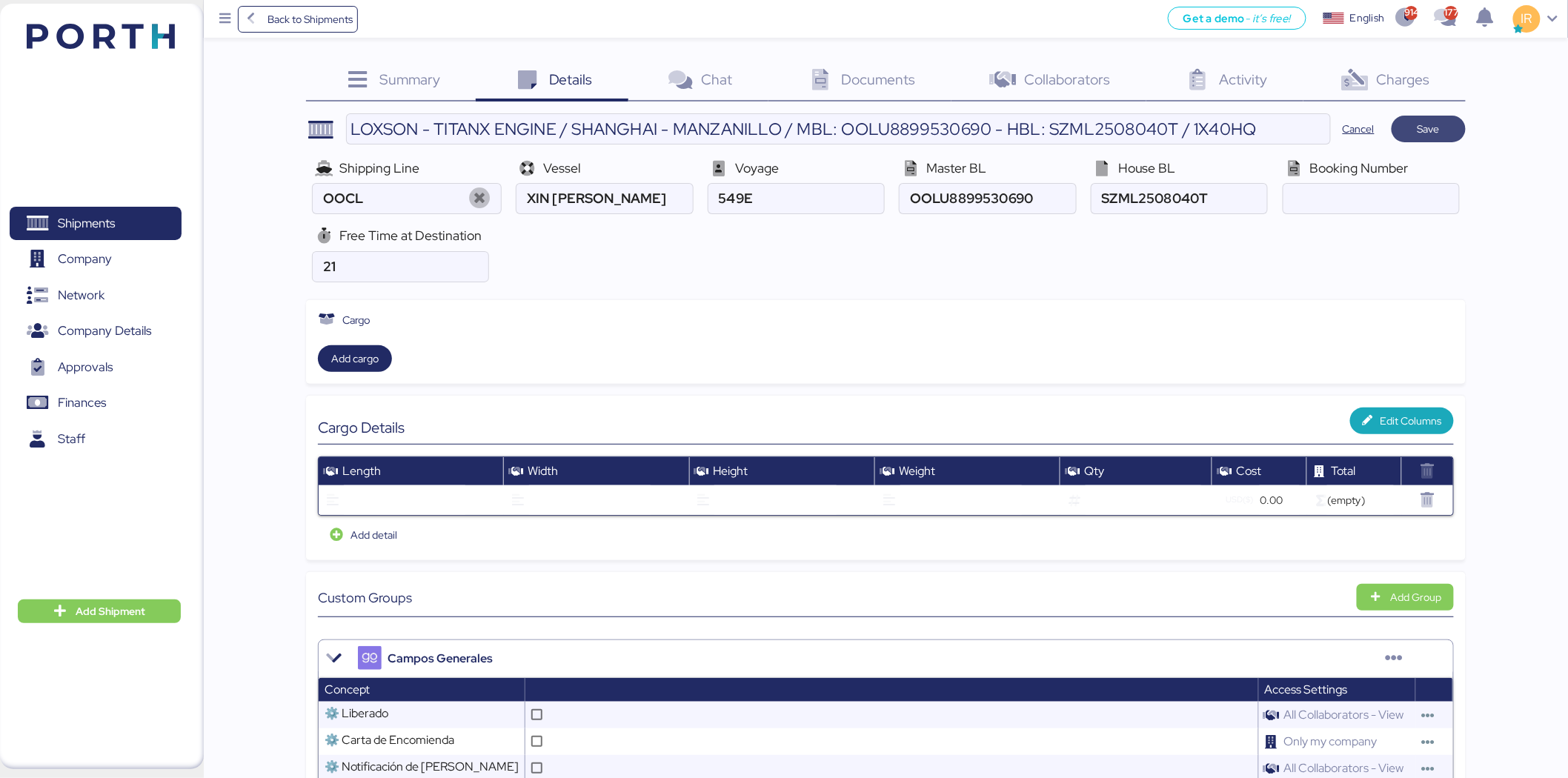
type textarea "Please kindly note below: 1. We have 21 free days for this shipment. 2. Destina…"
click at [1435, 128] on span "Save" at bounding box center [1429, 129] width 22 height 17
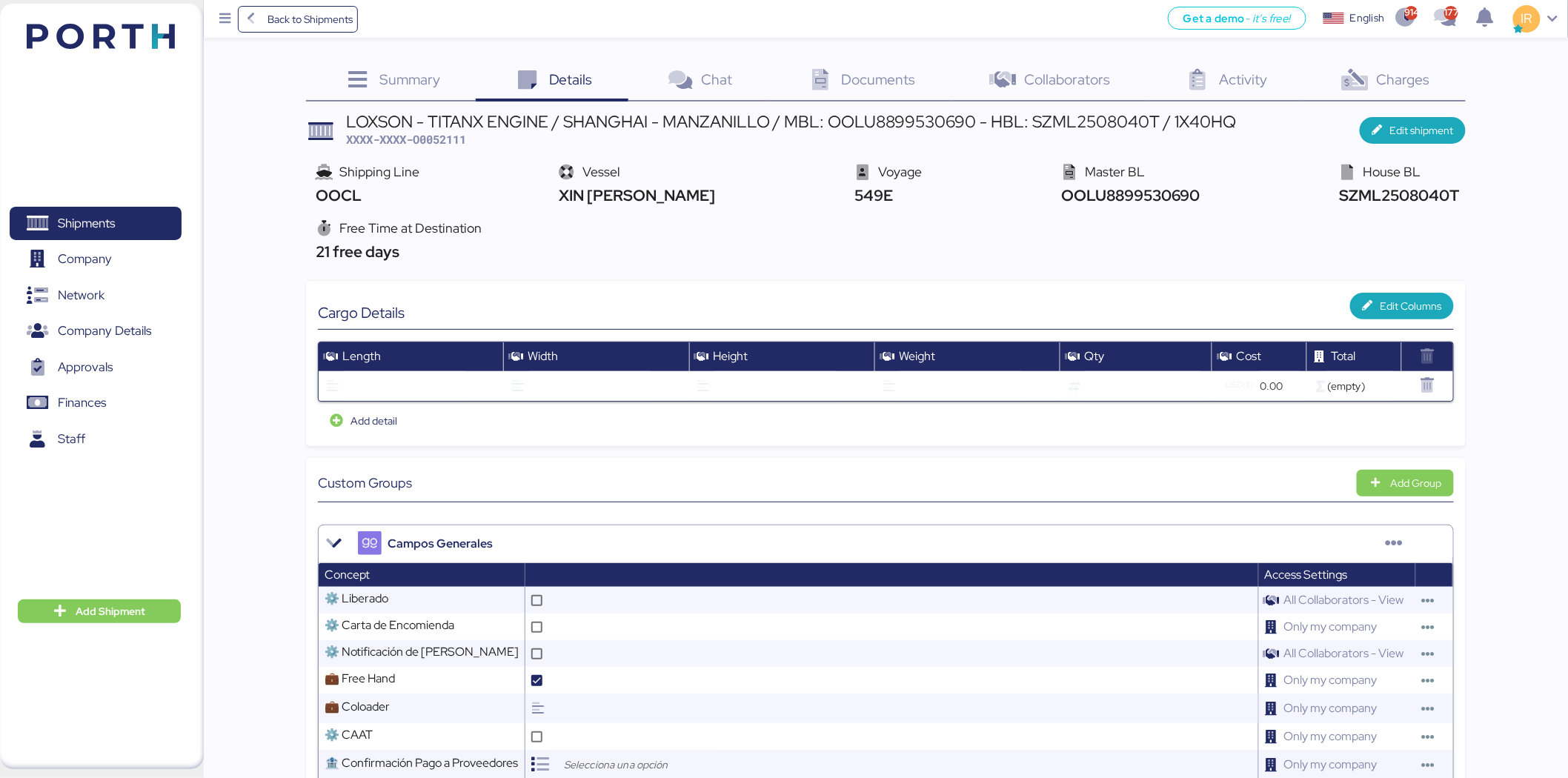
click at [808, 86] on icon at bounding box center [820, 80] width 32 height 21
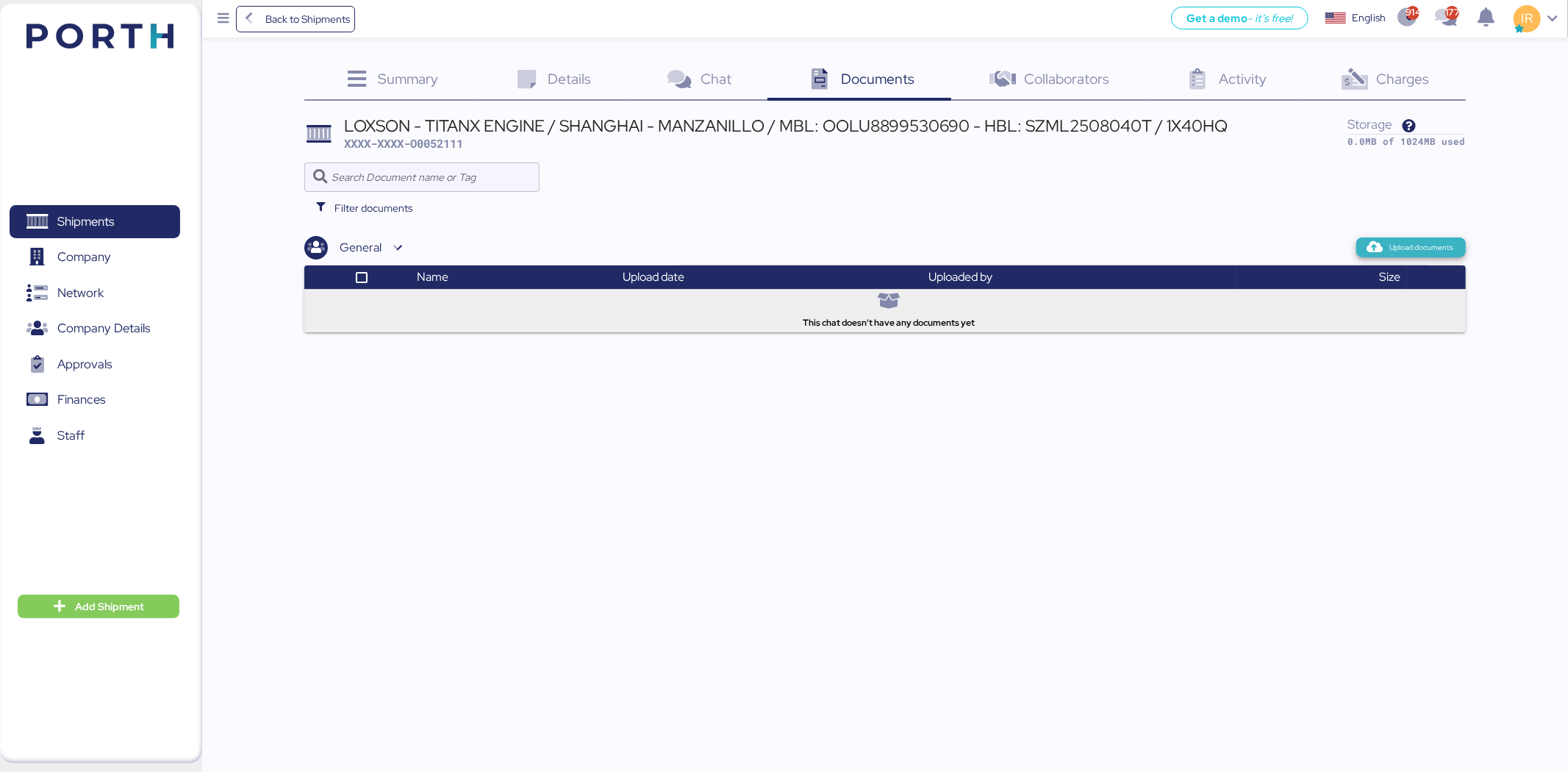
click at [1382, 247] on icon "button" at bounding box center [1375, 248] width 13 height 13
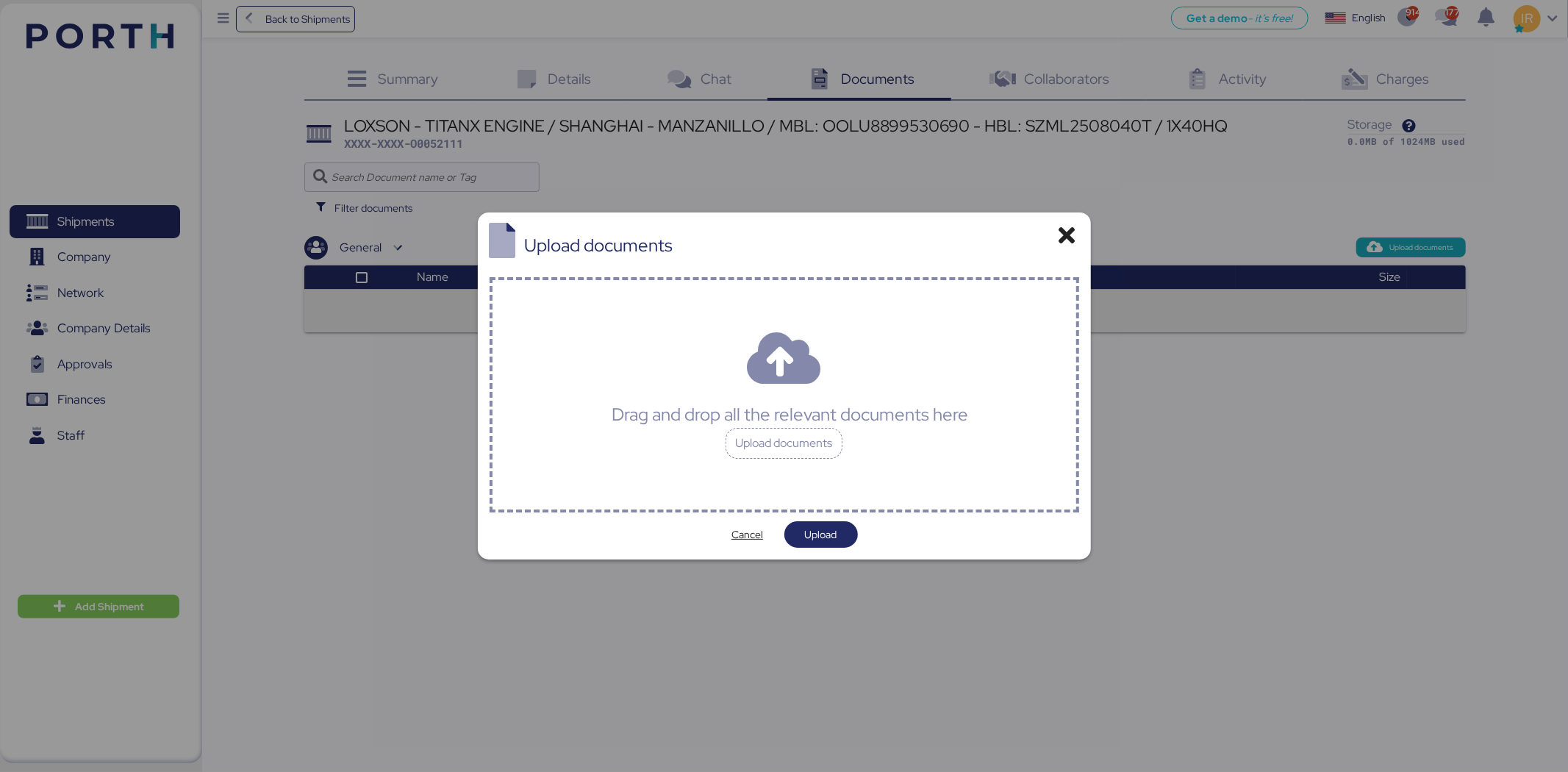
click at [813, 379] on div "Drag and drop all the relevant documents here Upload documents" at bounding box center [784, 395] width 589 height 235
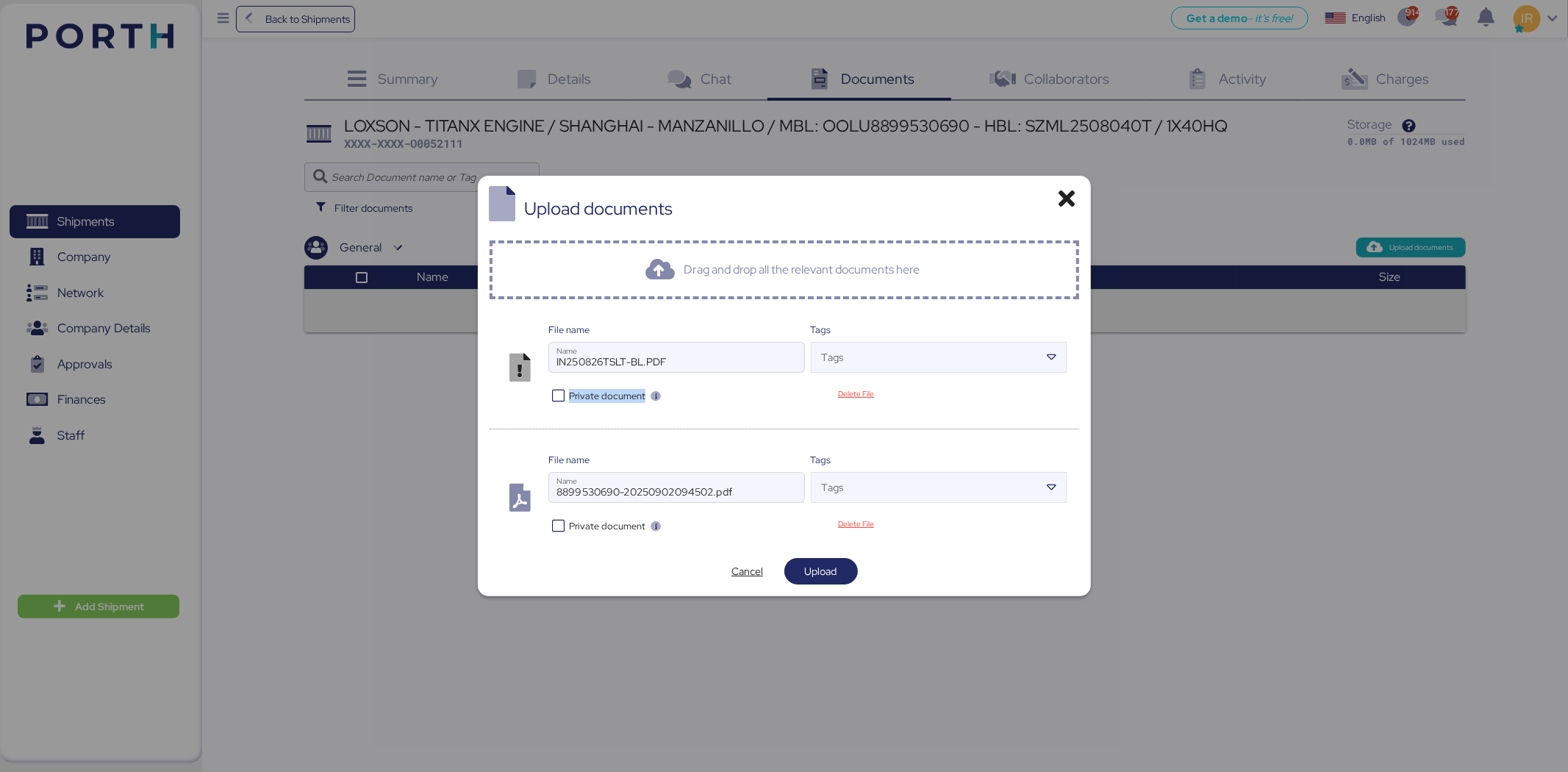
drag, startPoint x: 560, startPoint y: 405, endPoint x: 556, endPoint y: 399, distance: 7.2
click at [556, 399] on div "File name IN250826TSLT-BL.PDF Name Tags Tags Private document Delete File" at bounding box center [784, 364] width 589 height 106
click at [556, 399] on icon at bounding box center [559, 396] width 21 height 14
click at [555, 531] on icon at bounding box center [559, 526] width 21 height 14
click at [824, 568] on span "Upload" at bounding box center [821, 572] width 32 height 17
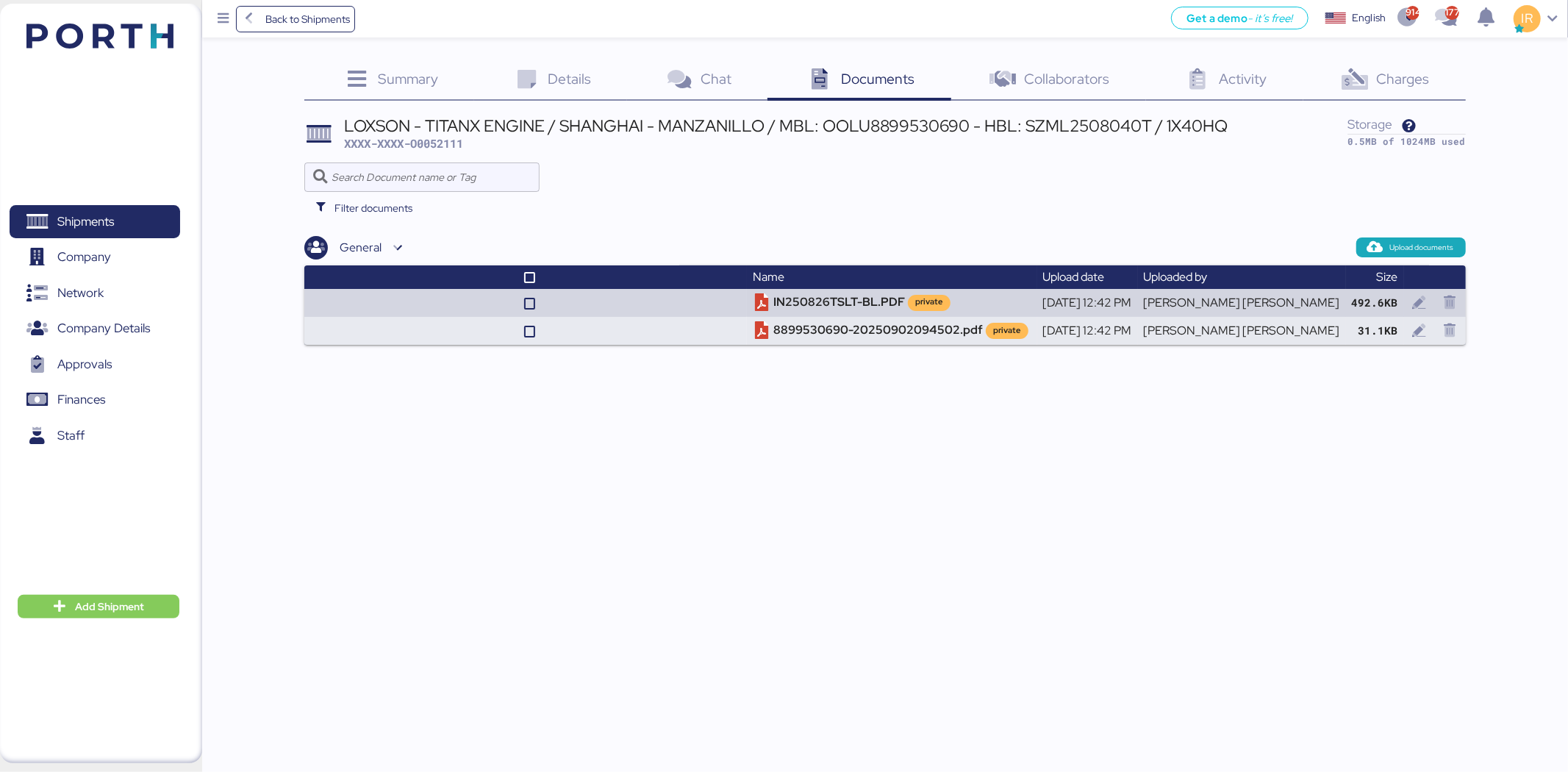
click at [1355, 63] on div "Charges 0" at bounding box center [1384, 81] width 163 height 40
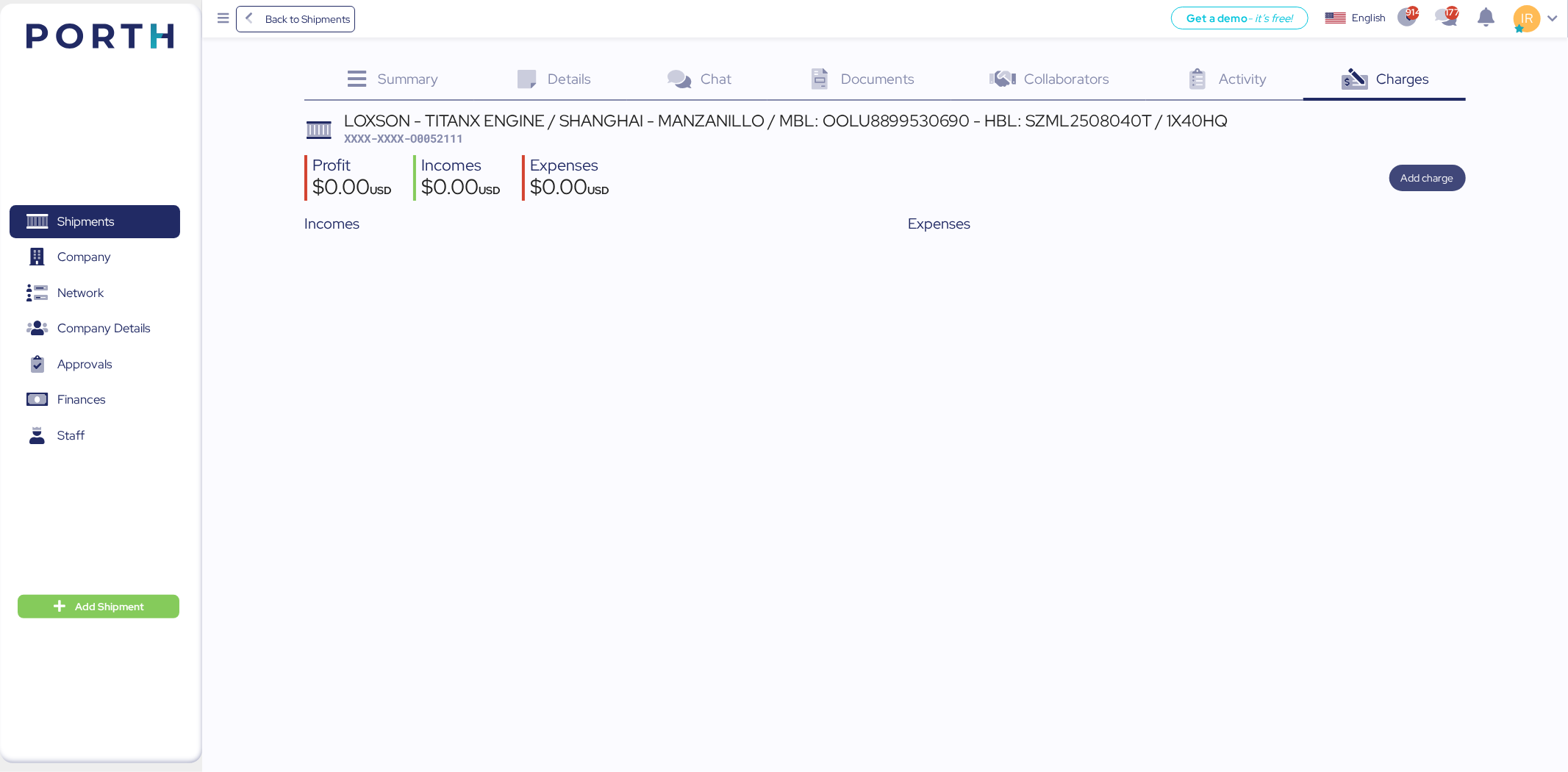
click at [1438, 171] on span "Add charge" at bounding box center [1427, 178] width 53 height 17
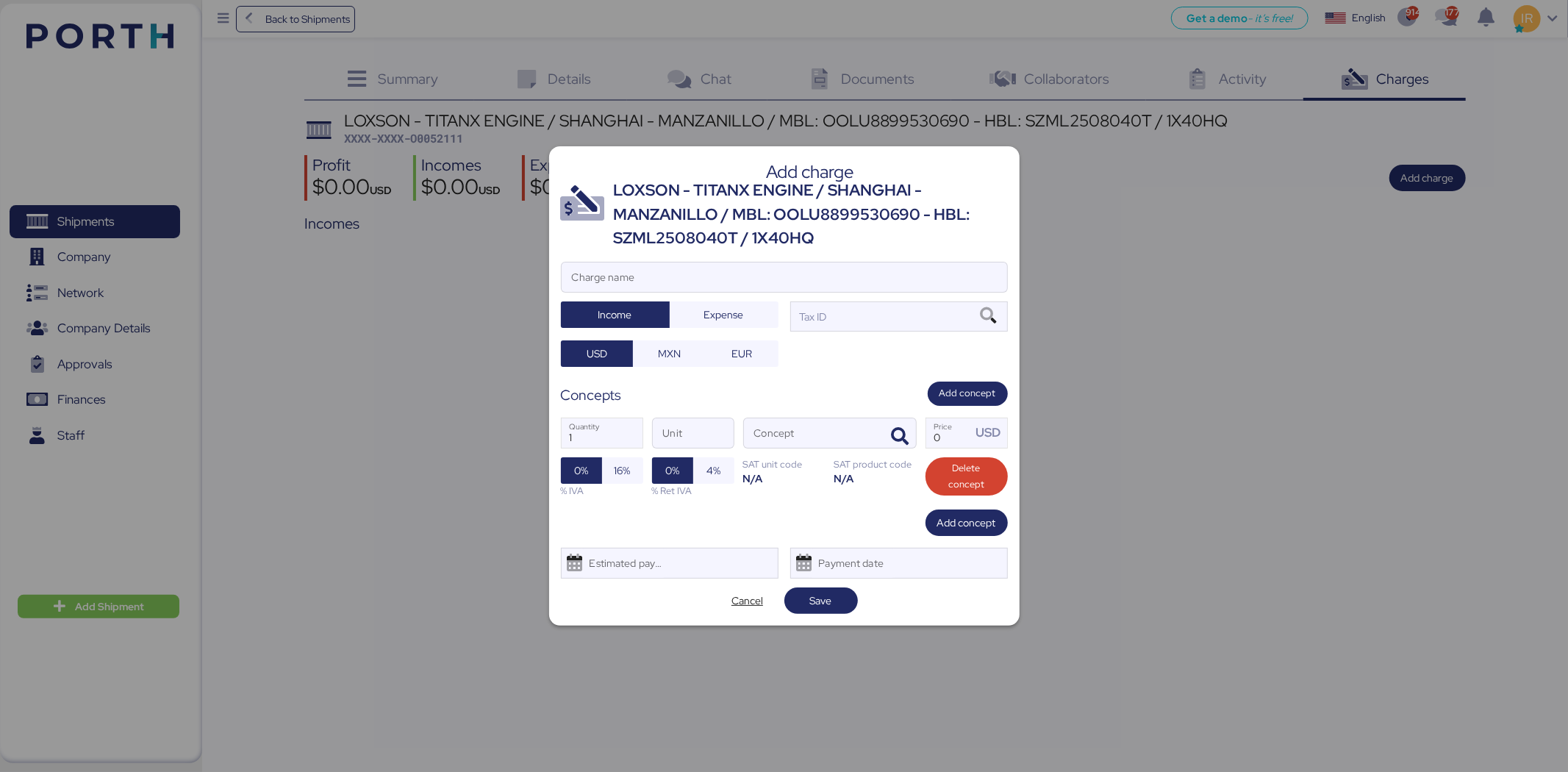
click at [812, 202] on div "LOXSON - TITANX ENGINE / SHANGHAI - MANZANILLO / MBL: OOLU8899530690 - HBL: SZM…" at bounding box center [810, 214] width 394 height 72
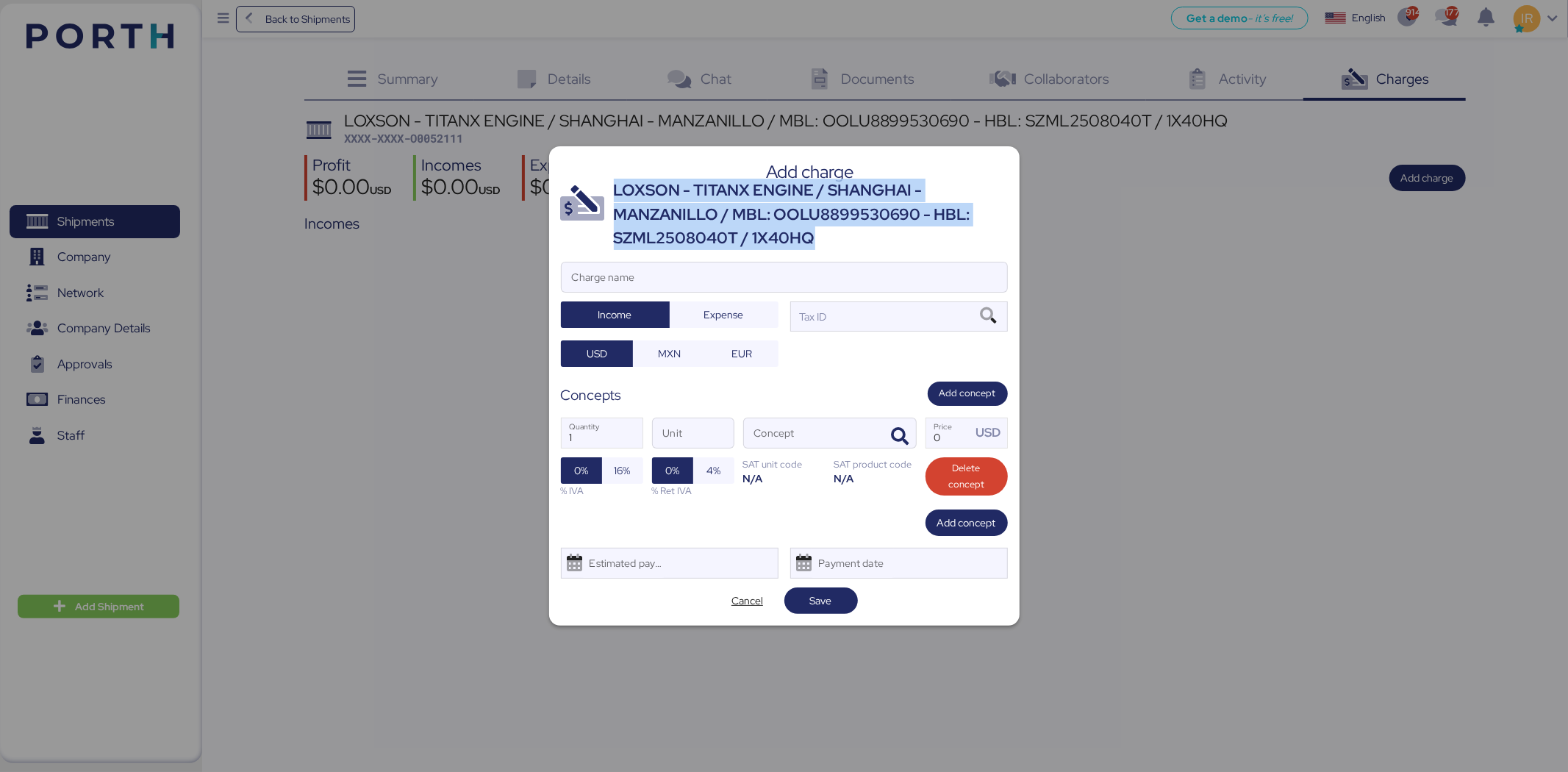
click at [812, 202] on div "LOXSON - TITANX ENGINE / SHANGHAI - MANZANILLO / MBL: OOLU8899530690 - HBL: SZM…" at bounding box center [810, 214] width 394 height 72
copy div "LOXSON - TITANX ENGINE / SHANGHAI - MANZANILLO / MBL: OOLU8899530690 - HBL: SZM…"
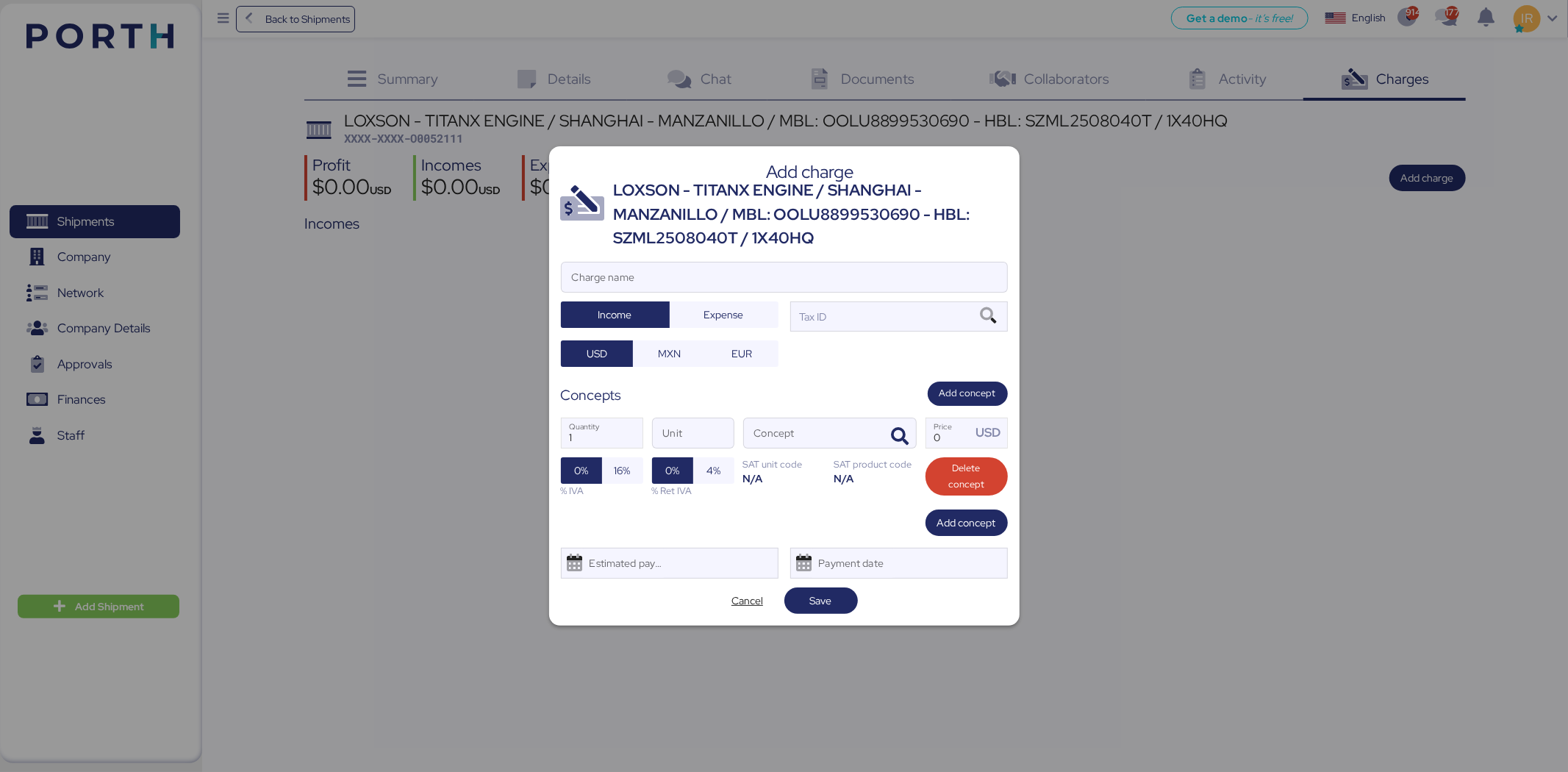
click at [728, 295] on div at bounding box center [784, 299] width 446 height 15
click at [728, 292] on input "Charge name" at bounding box center [784, 277] width 446 height 29
paste input "LOXSON - TITANX ENGINE / SHANGHAI - MANZANILLO / MBL: OOLU8899530690 - HBL: SZM…"
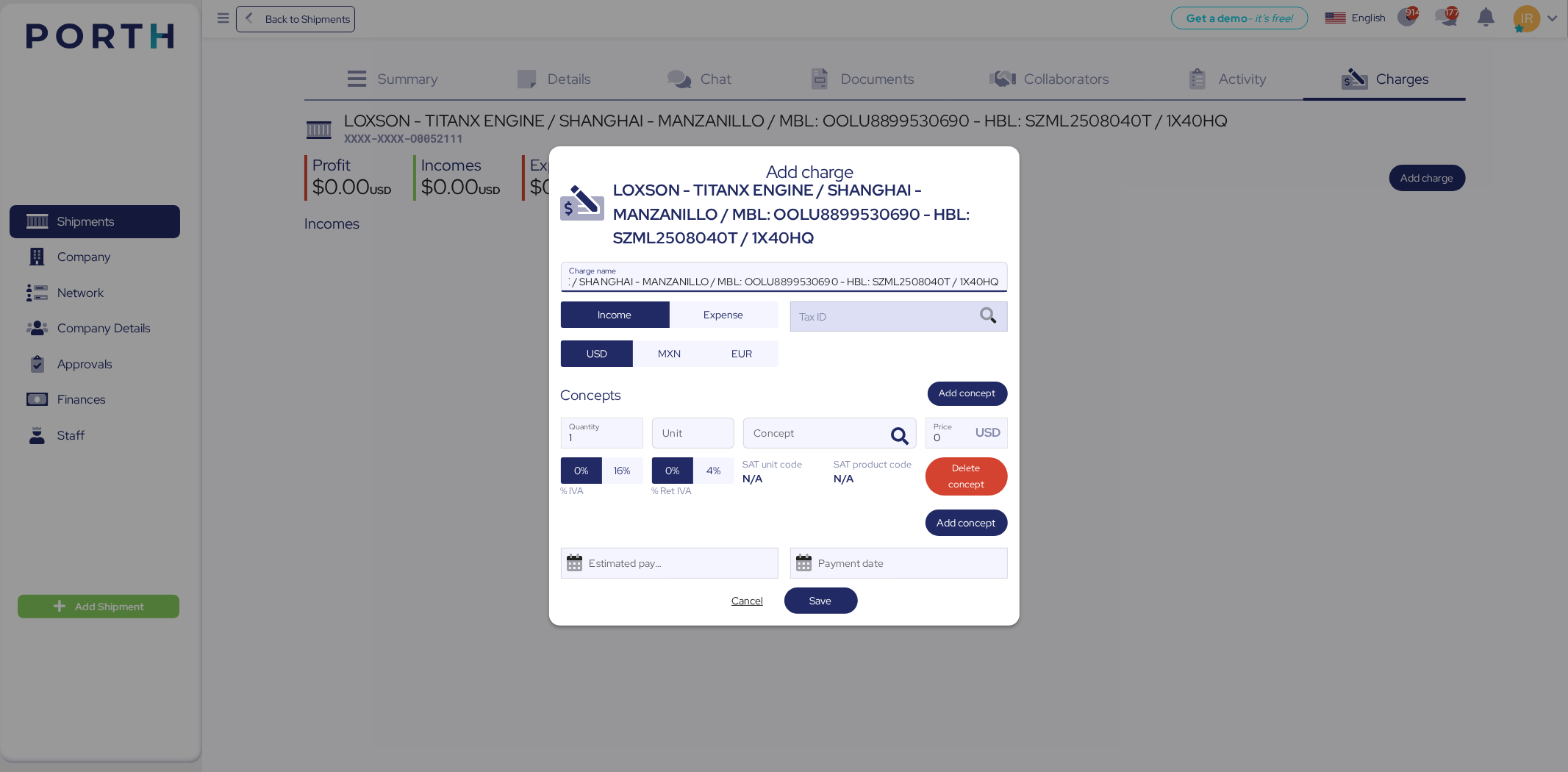
type input "LOXSON - TITANX ENGINE / SHANGHAI - MANZANILLO / MBL: OOLU8899530690 - HBL: SZM…"
click at [835, 307] on div "Tax ID" at bounding box center [899, 315] width 218 height 29
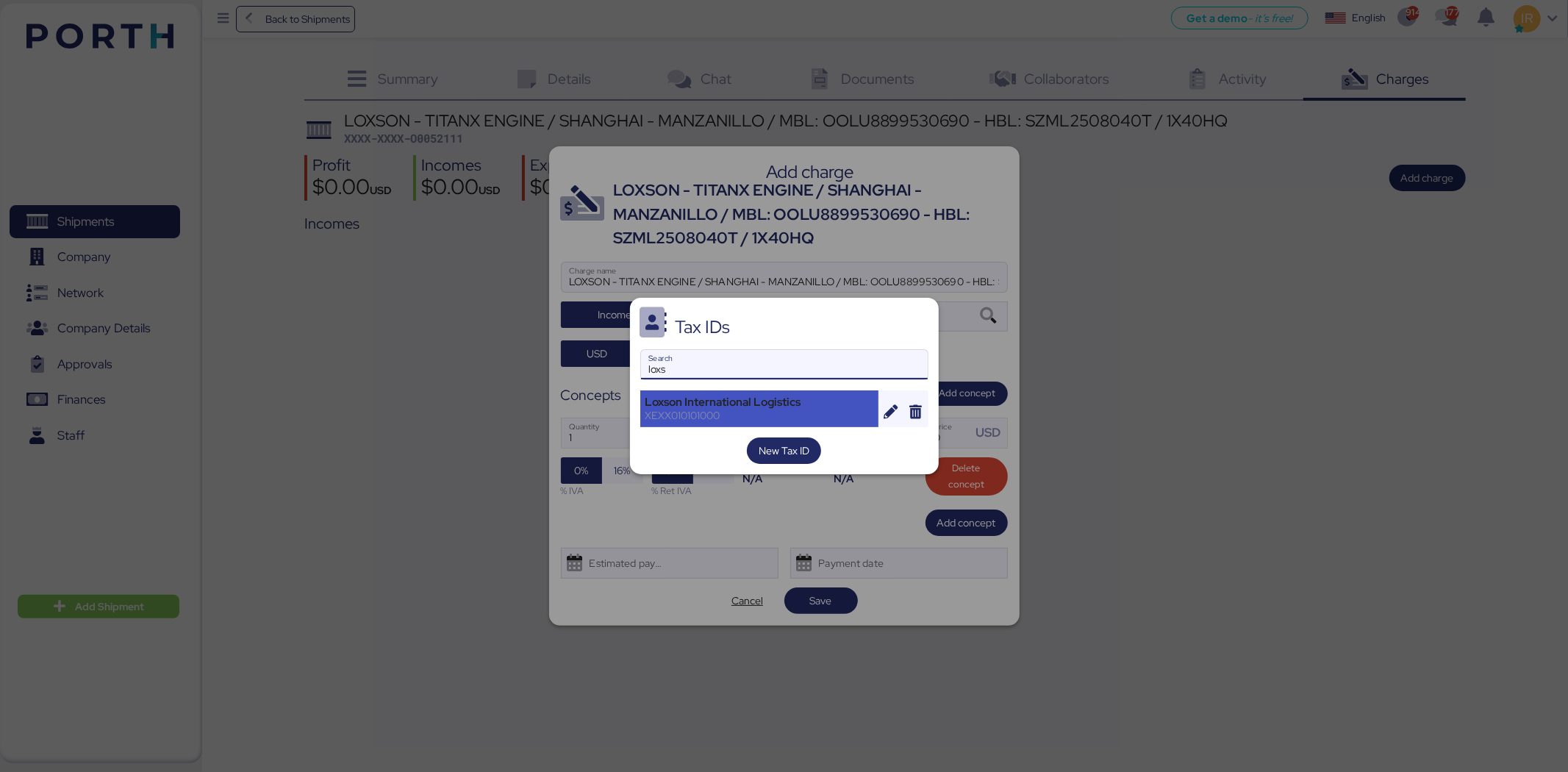
type input "loxs"
click at [740, 409] on div "XEXX010101000" at bounding box center [759, 415] width 229 height 13
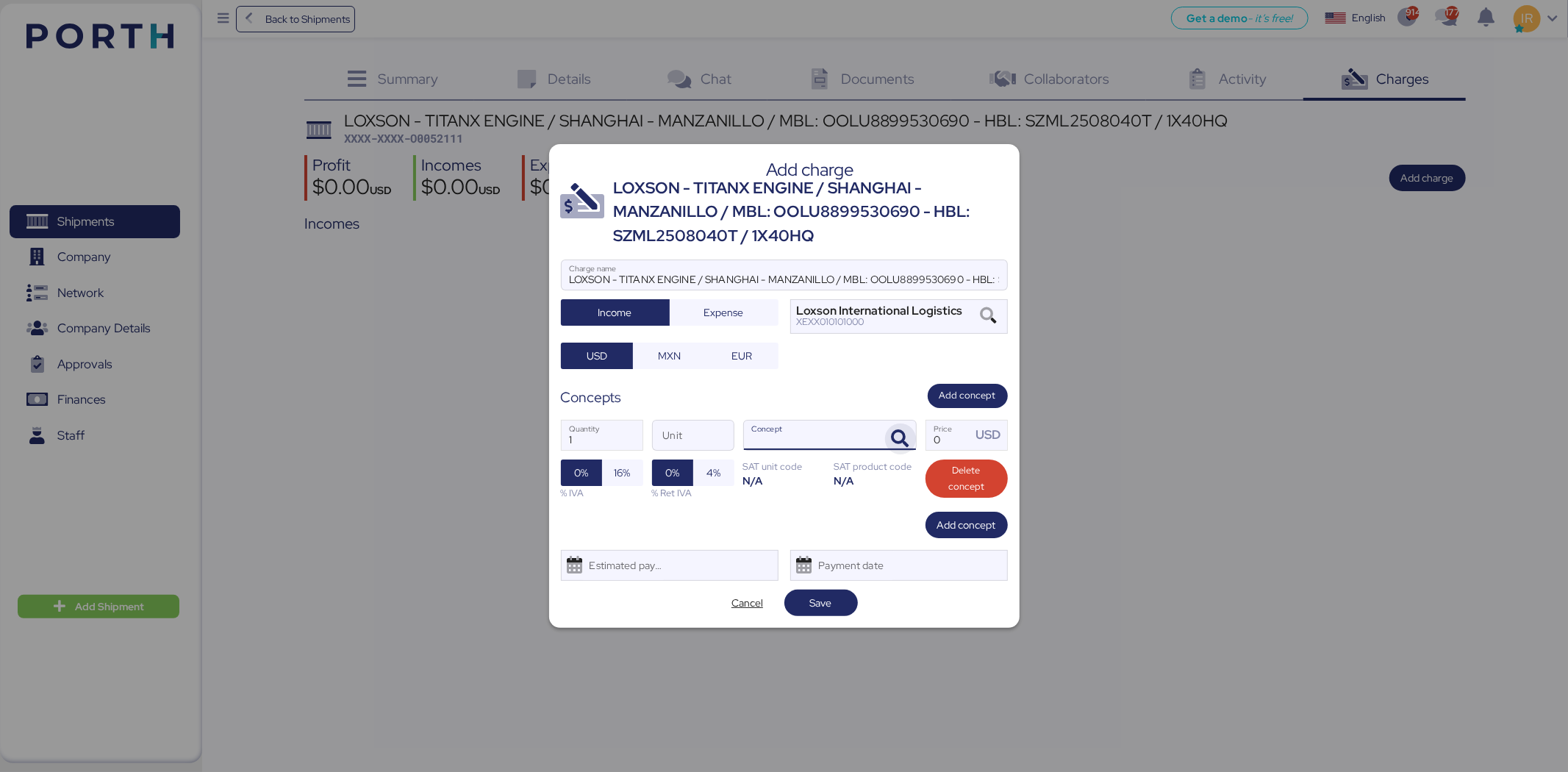
click at [890, 442] on span "button" at bounding box center [900, 439] width 31 height 31
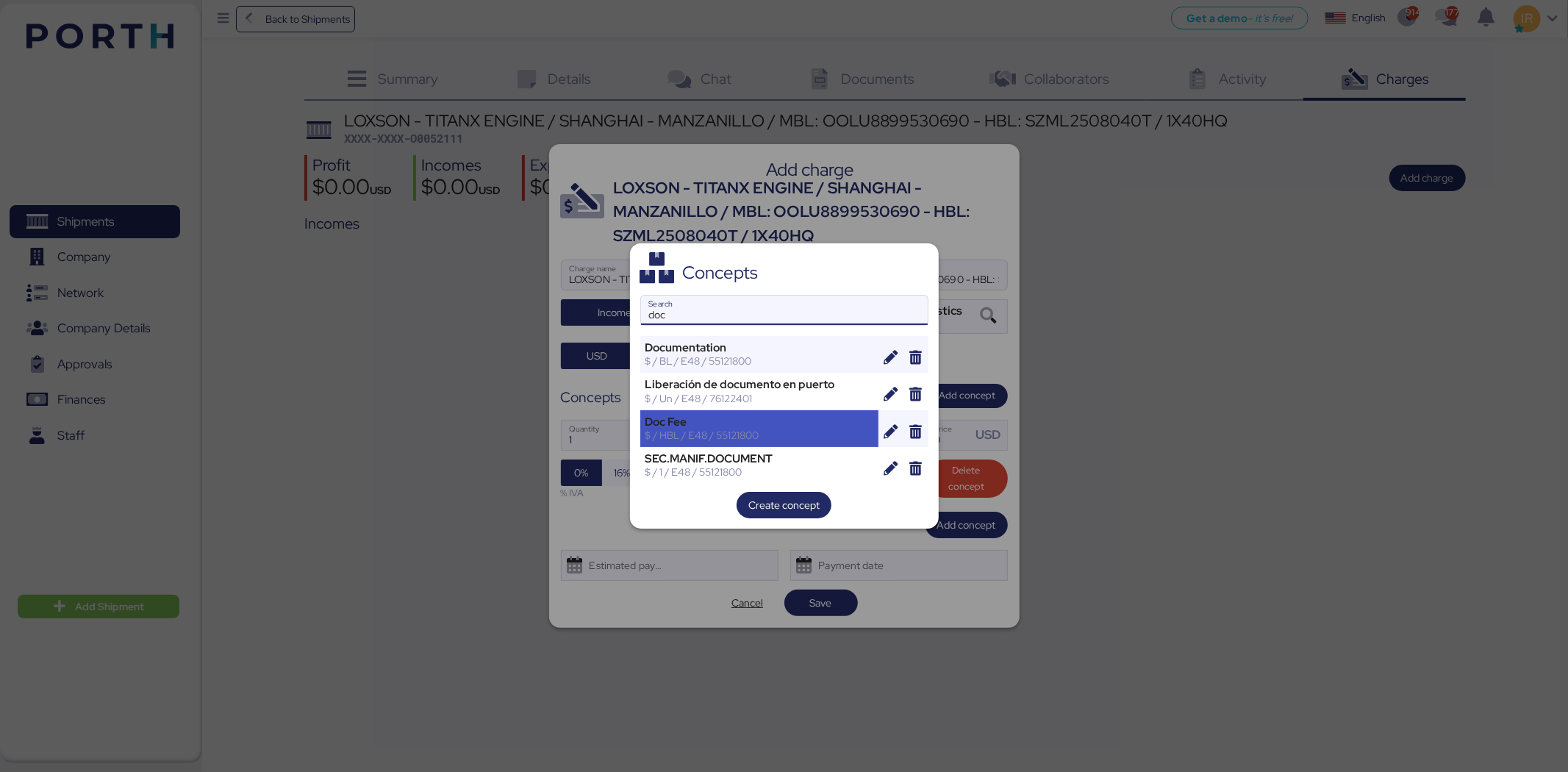
type input "doc"
click at [754, 446] on div "Doc Fee $ / HBL / E48 / 55121800" at bounding box center [760, 428] width 239 height 37
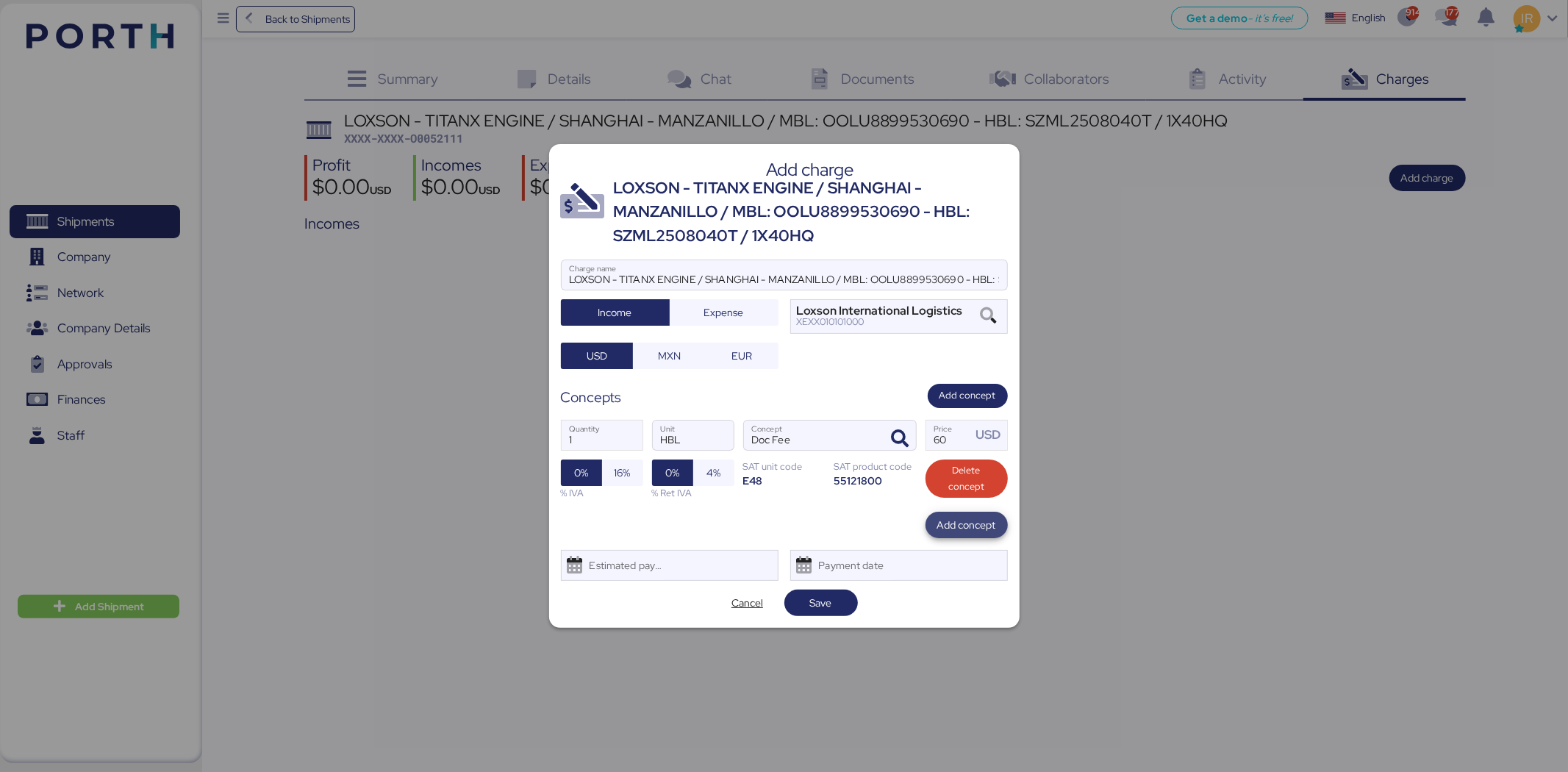
click at [958, 518] on span "Add concept" at bounding box center [967, 525] width 59 height 17
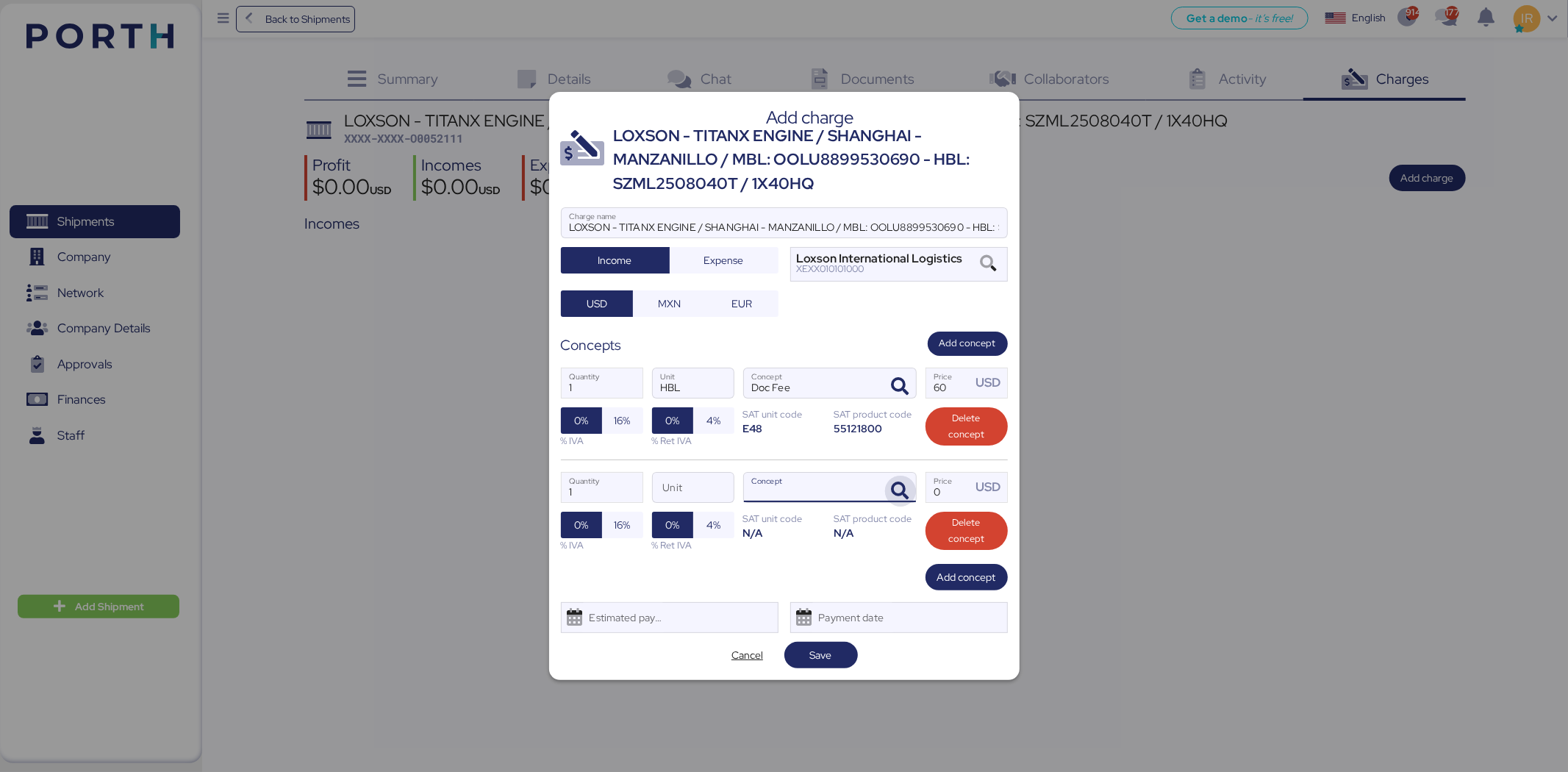
click at [894, 486] on icon "button" at bounding box center [901, 491] width 17 height 17
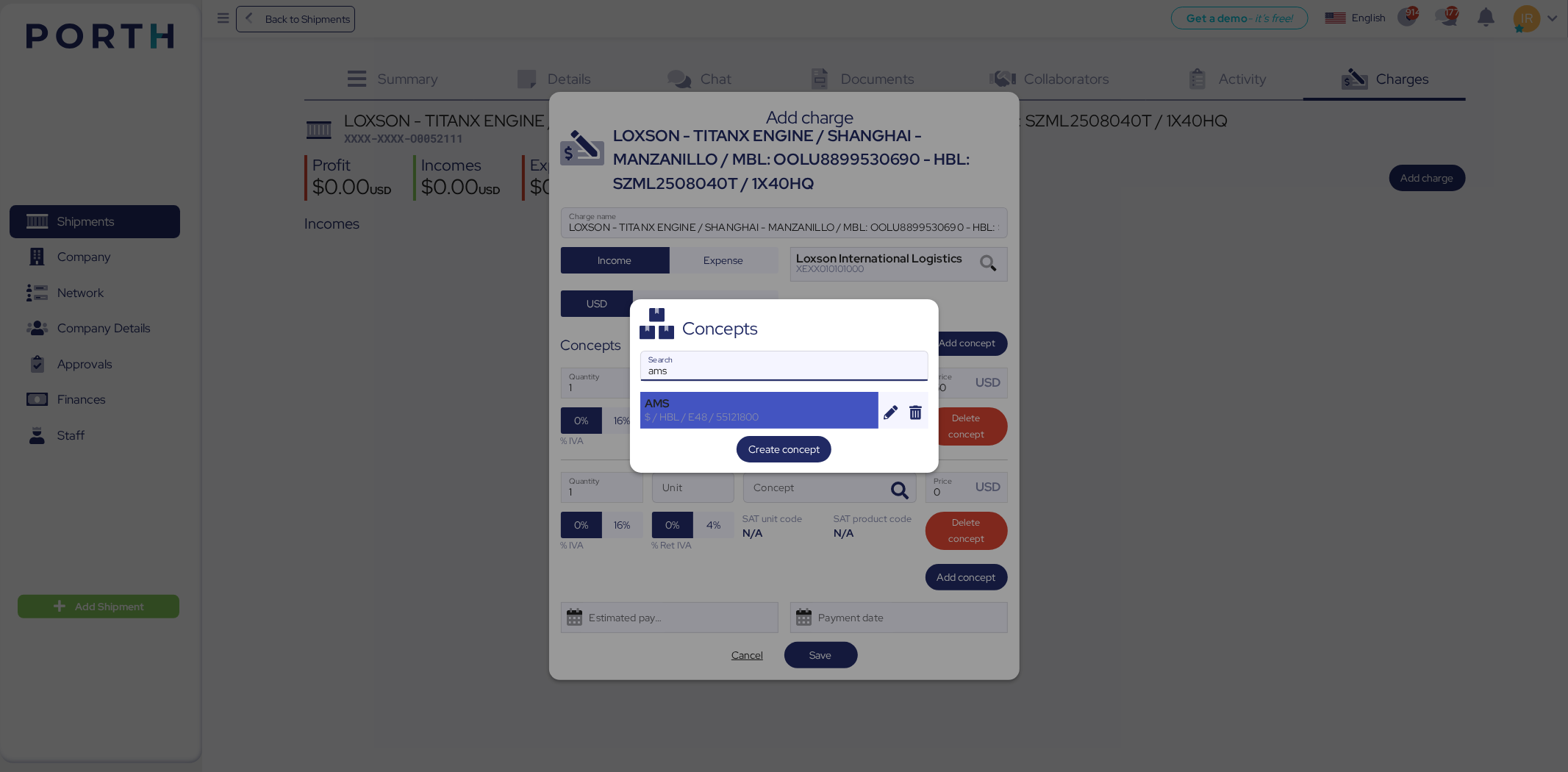
type input "ams"
click at [674, 410] on div "$ / HBL / E48 / 55121800" at bounding box center [759, 417] width 229 height 13
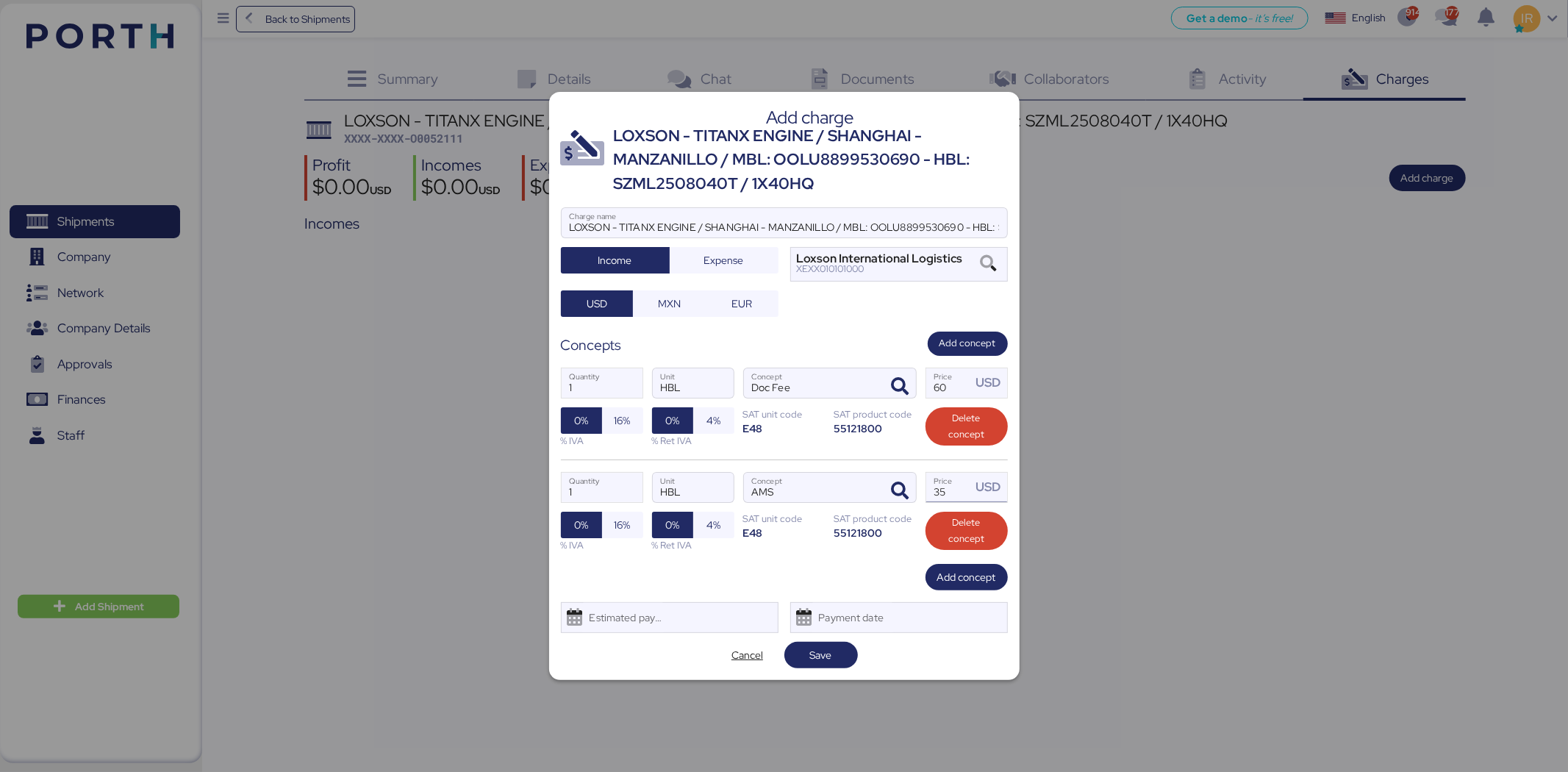
click at [939, 485] on input "35" at bounding box center [949, 487] width 46 height 29
type input "40"
click at [958, 572] on span "Add concept" at bounding box center [967, 577] width 59 height 17
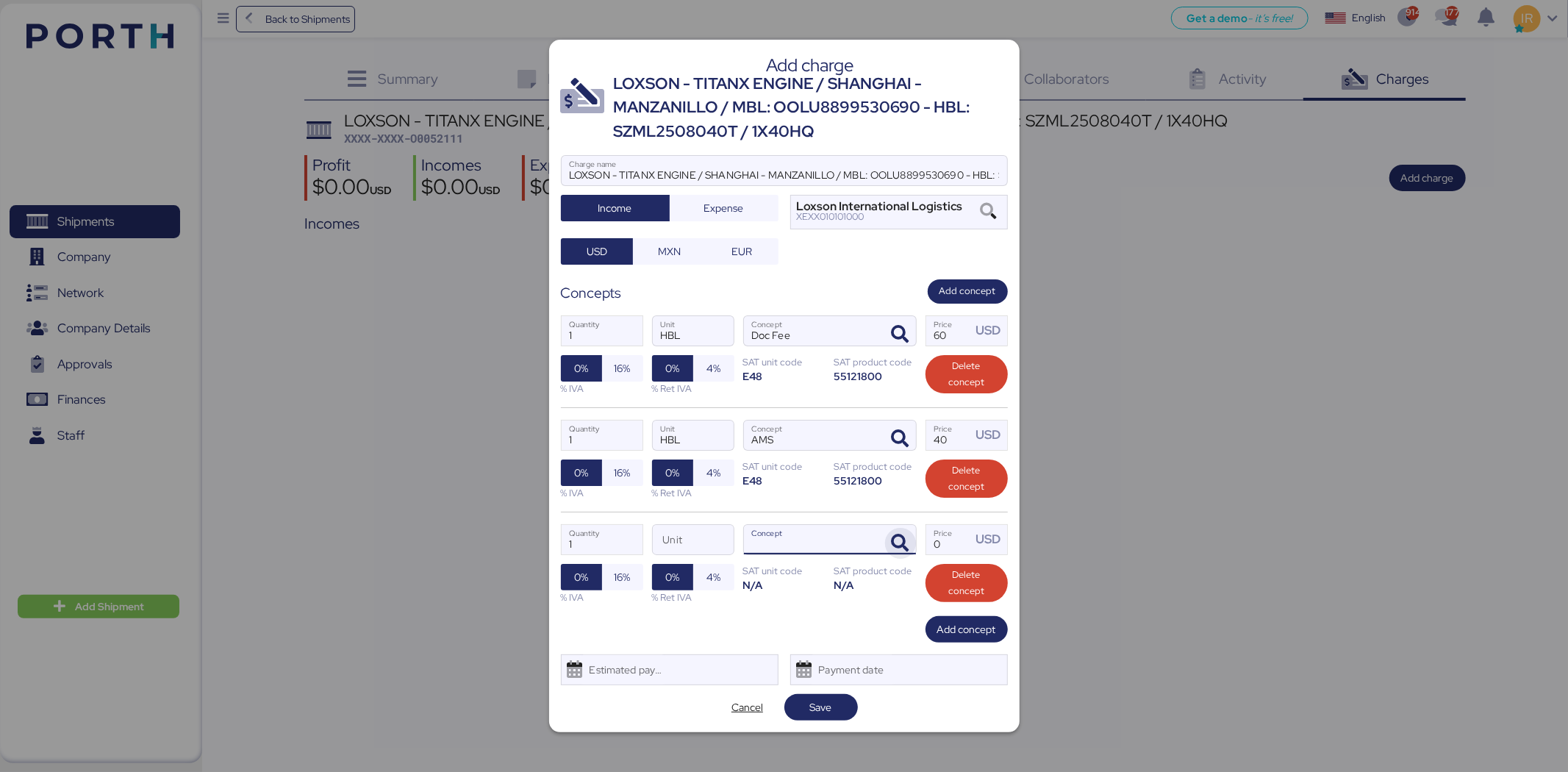
click at [902, 537] on icon "button" at bounding box center [901, 543] width 17 height 17
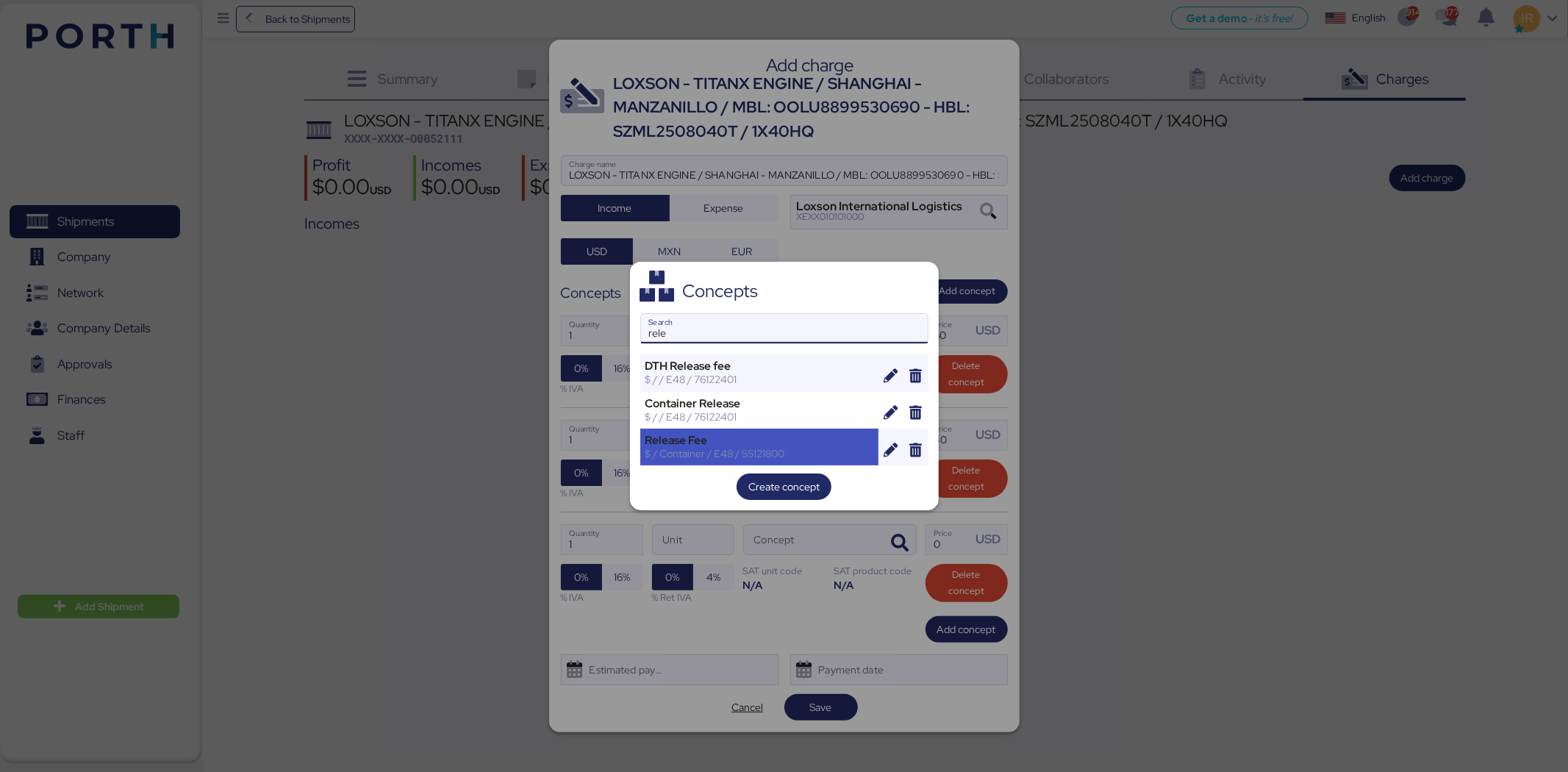
type input "rele"
click at [729, 447] on div "$ / Container / E48 / 55121800" at bounding box center [759, 454] width 229 height 13
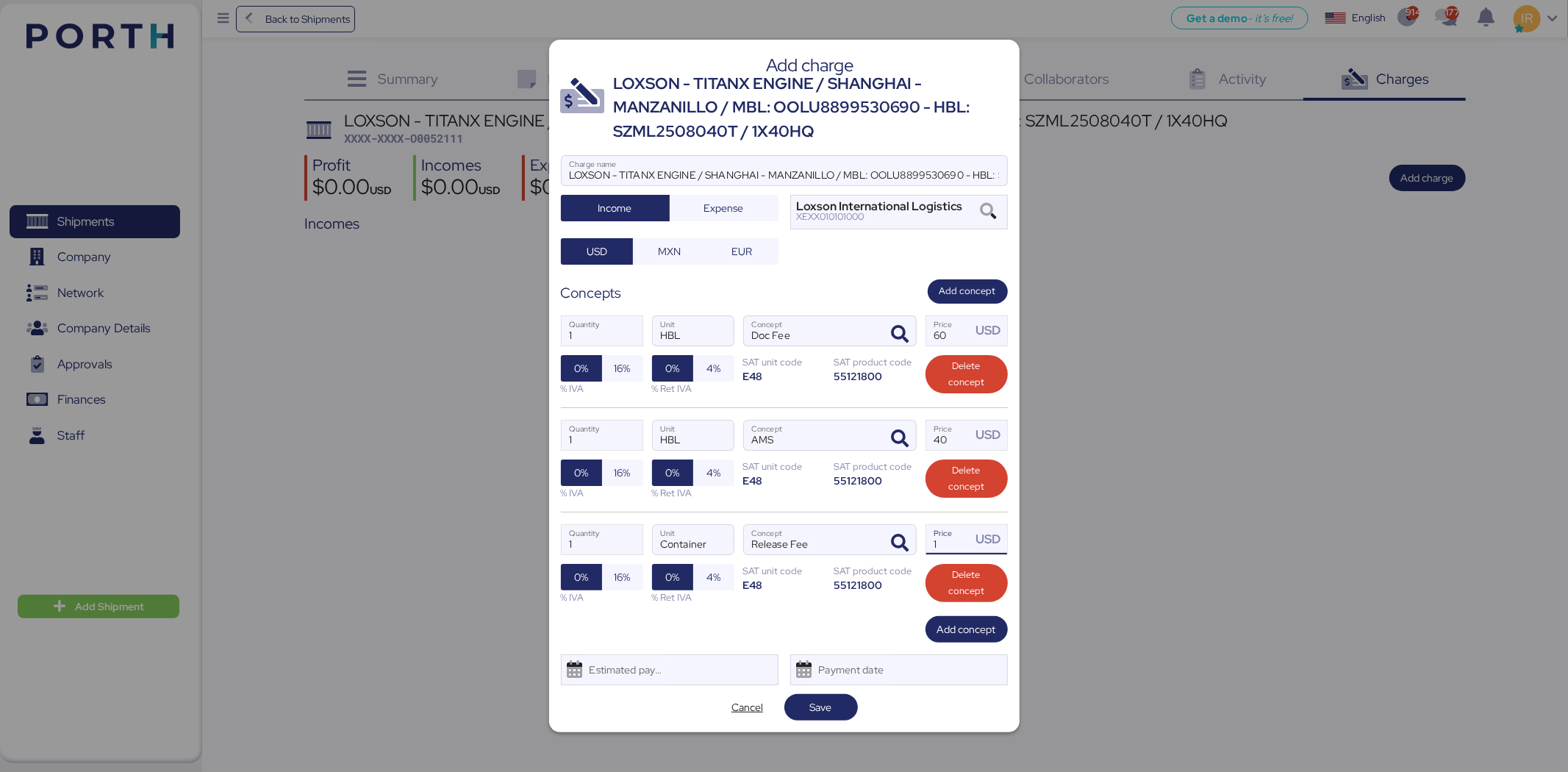
click at [950, 546] on input "1" at bounding box center [949, 539] width 46 height 29
type input "0"
click at [957, 526] on input "Price USD" at bounding box center [949, 539] width 46 height 29
type input "145"
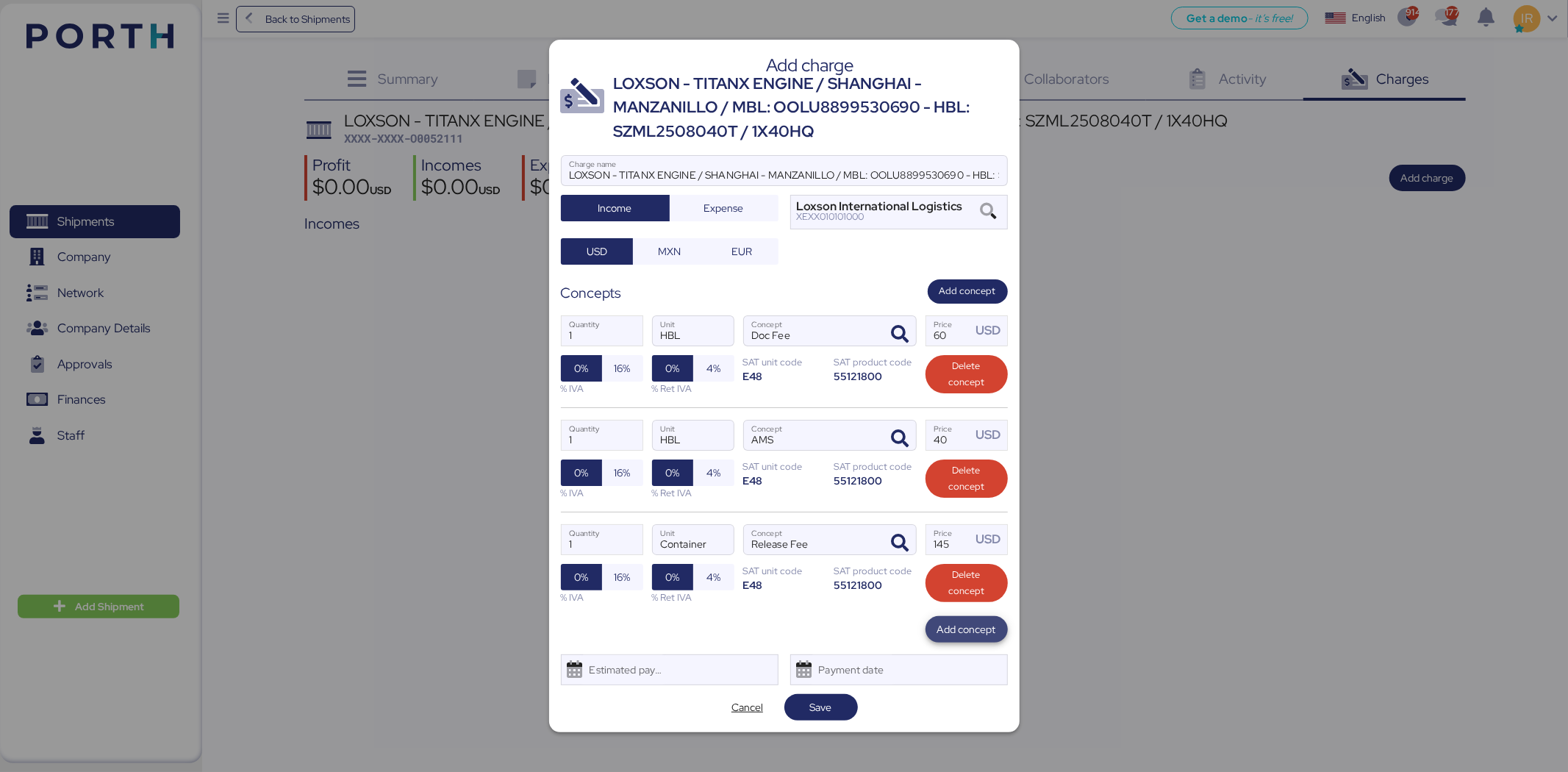
click at [953, 625] on span "Add concept" at bounding box center [967, 629] width 59 height 17
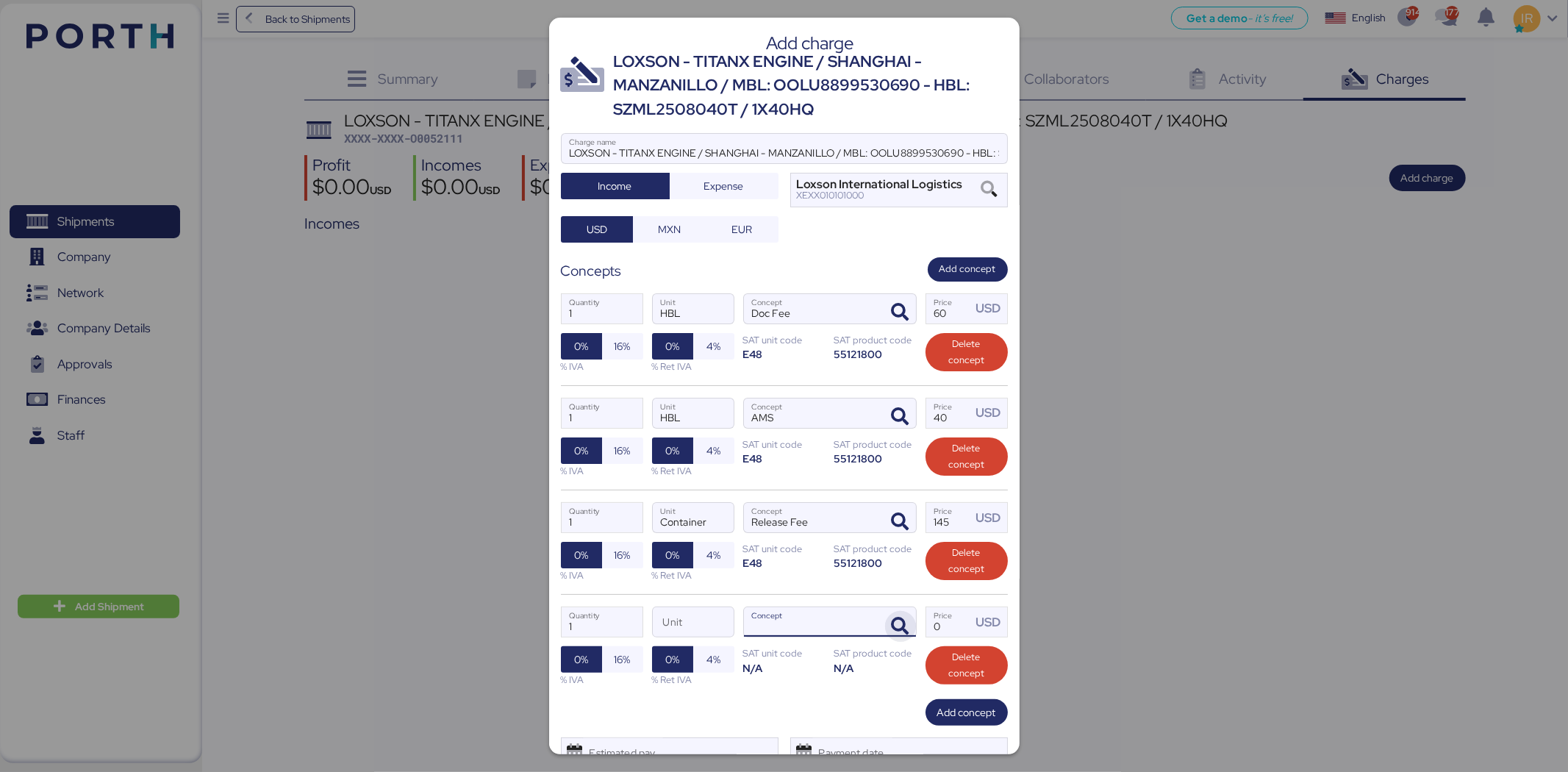
click at [895, 631] on icon "button" at bounding box center [901, 627] width 17 height 17
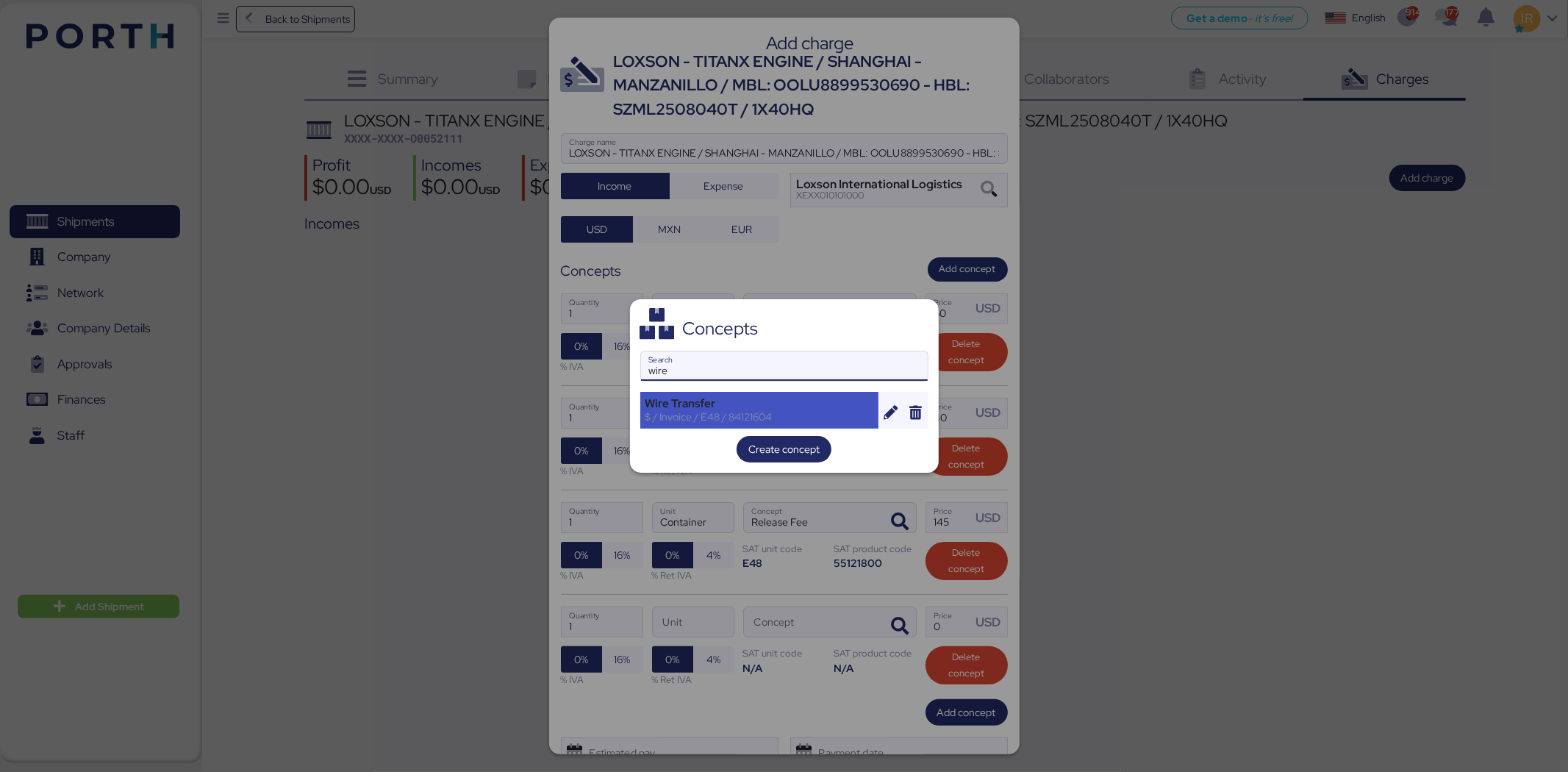
type input "wire"
click at [747, 399] on div "Wire Transfer" at bounding box center [759, 403] width 229 height 13
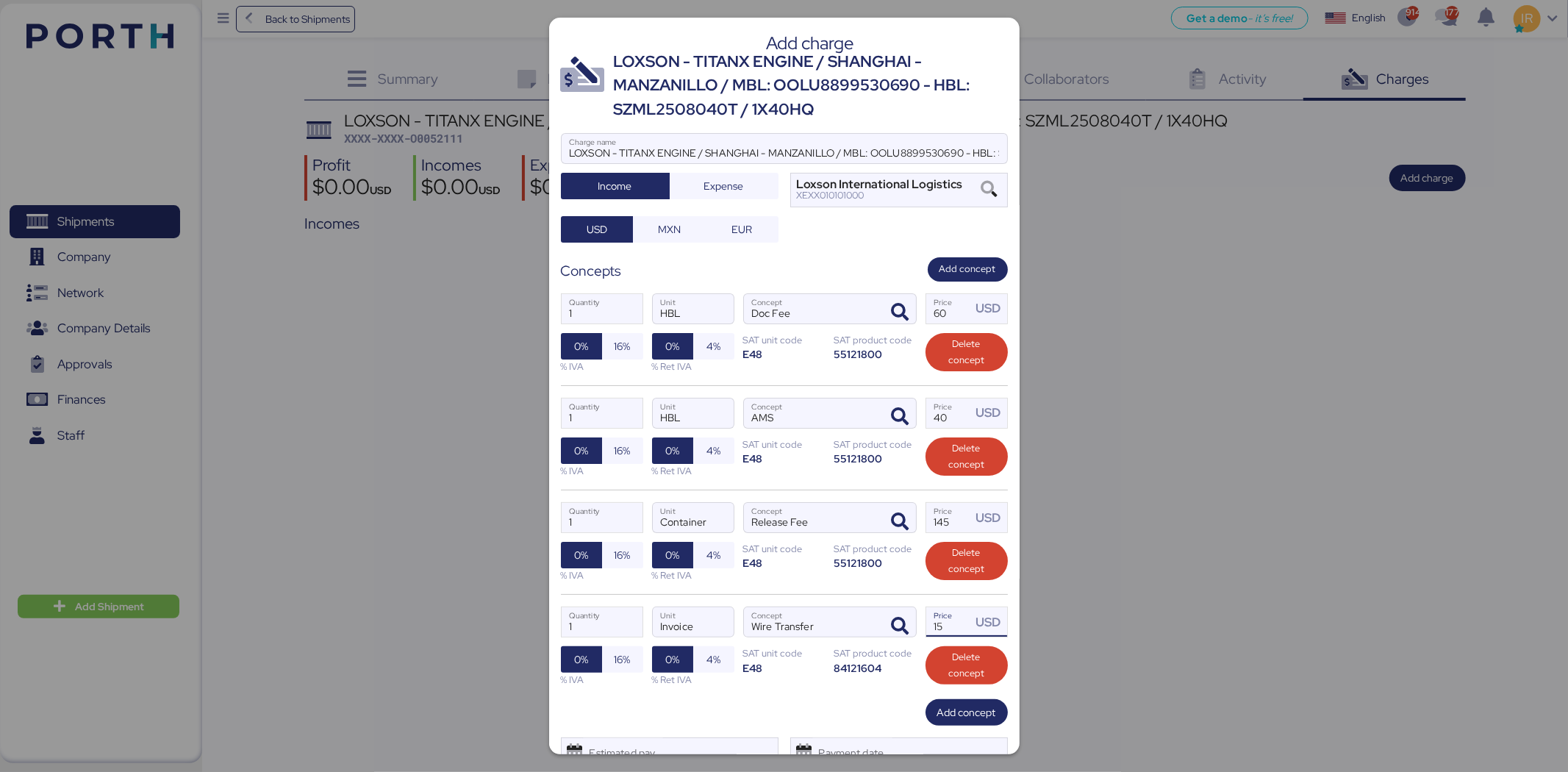
click at [931, 620] on input "15" at bounding box center [949, 622] width 46 height 29
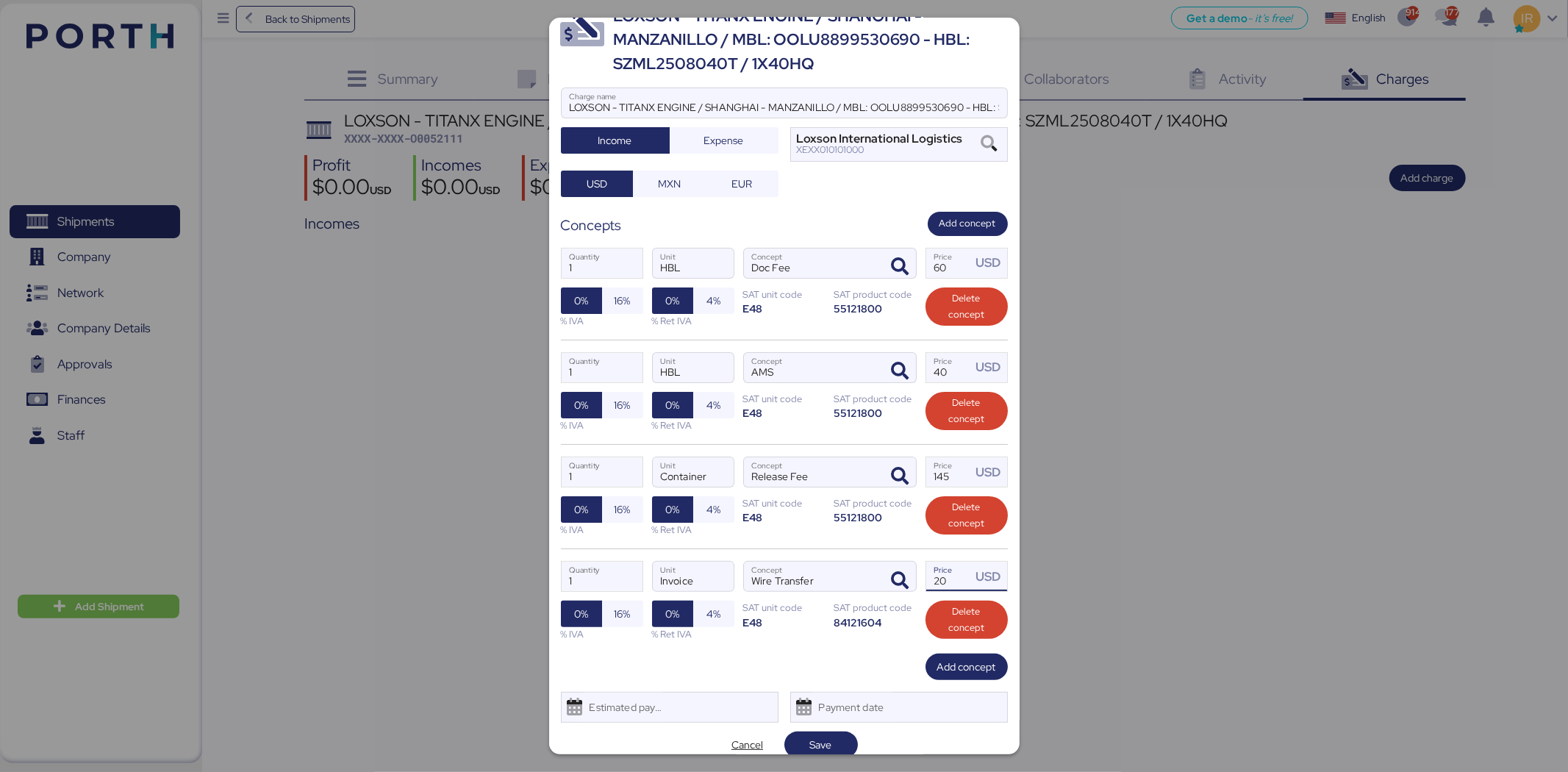
scroll to position [62, 0]
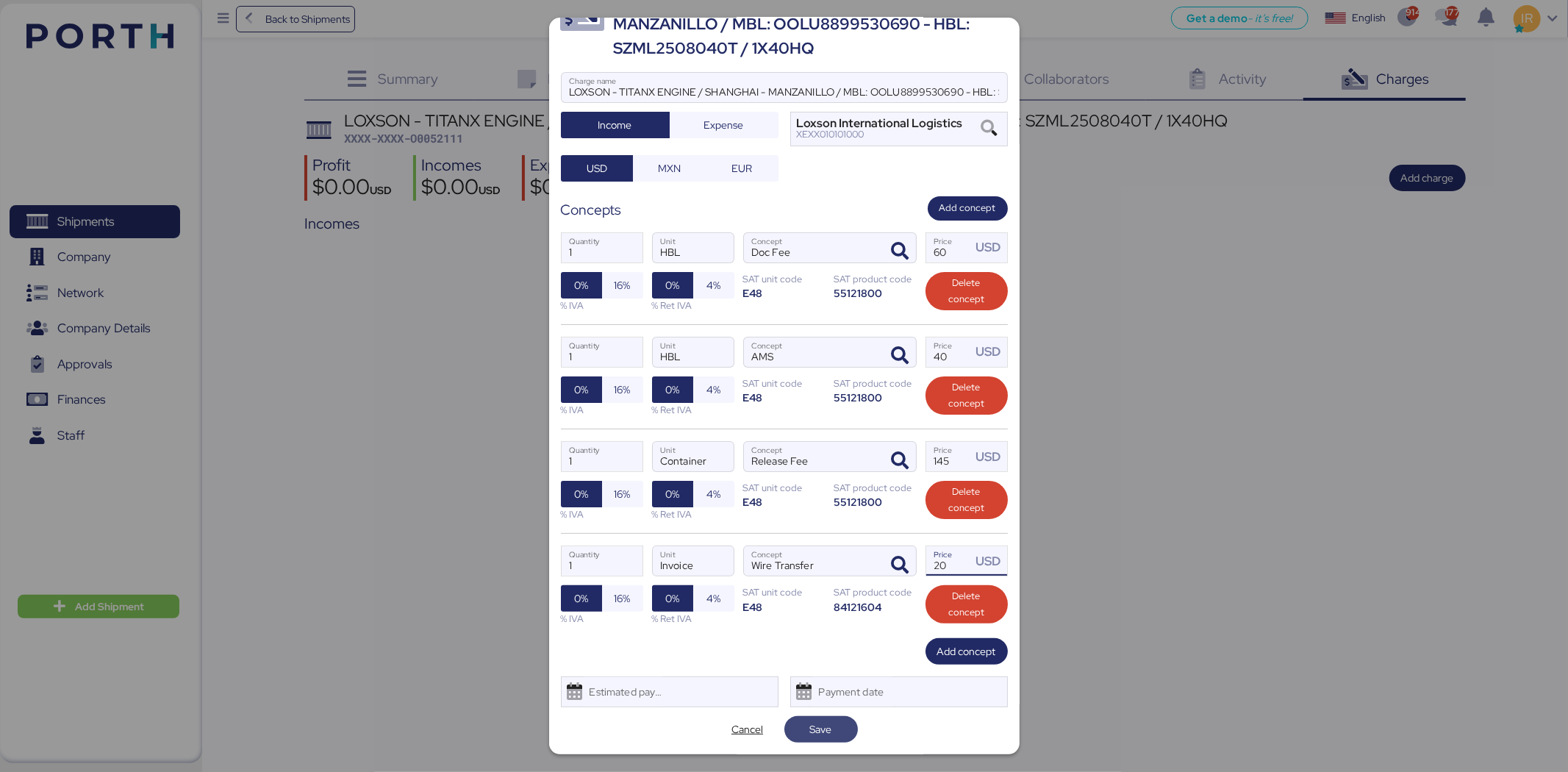
type input "20"
click at [816, 725] on span "Save" at bounding box center [821, 730] width 22 height 17
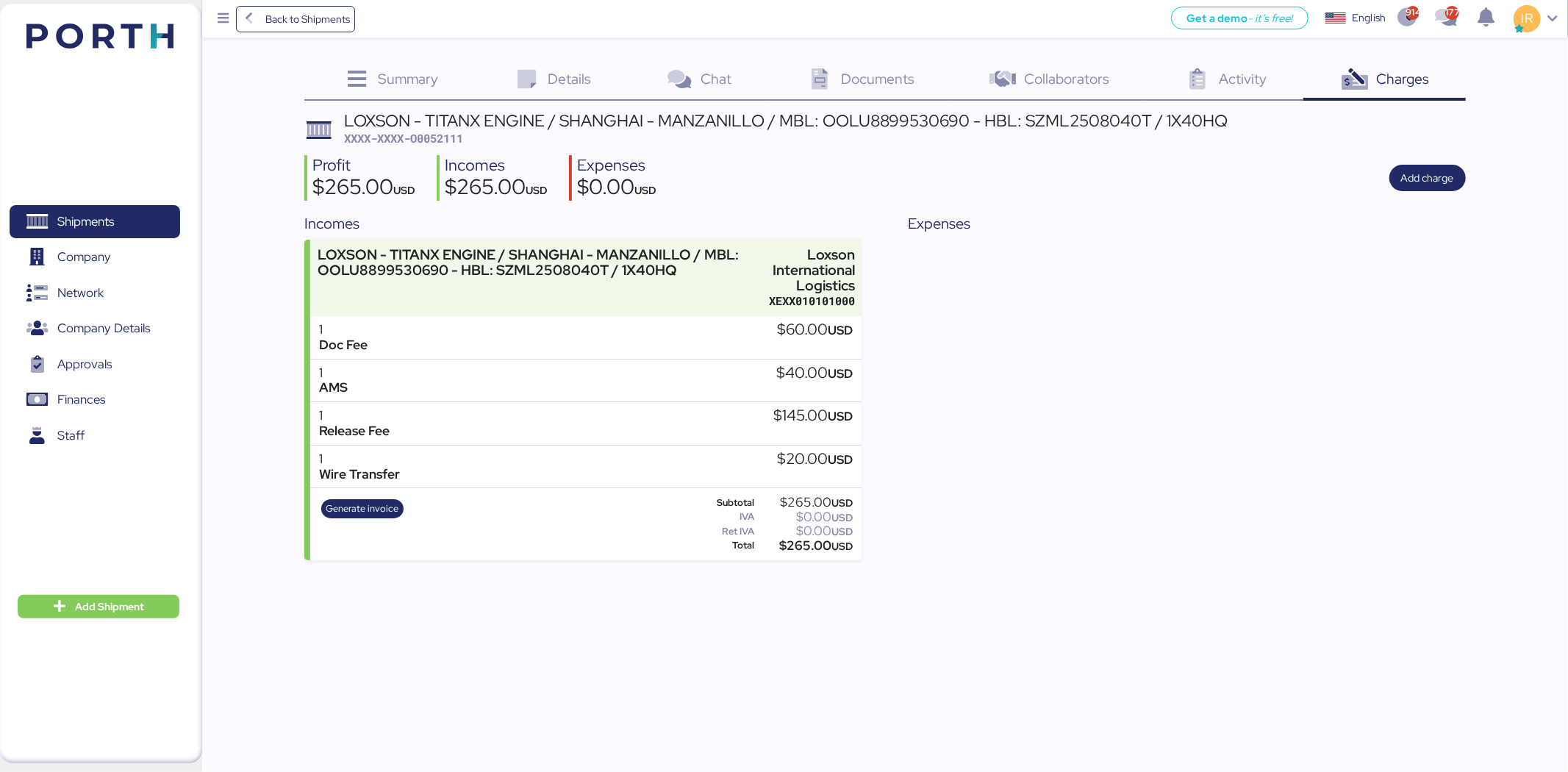
click at [517, 129] on div "LOXSON - TITANX ENGINE / SHANGHAI - MANZANILLO / MBL: OOLU8899530690 - HBL: SZM…" at bounding box center [786, 120] width 883 height 17
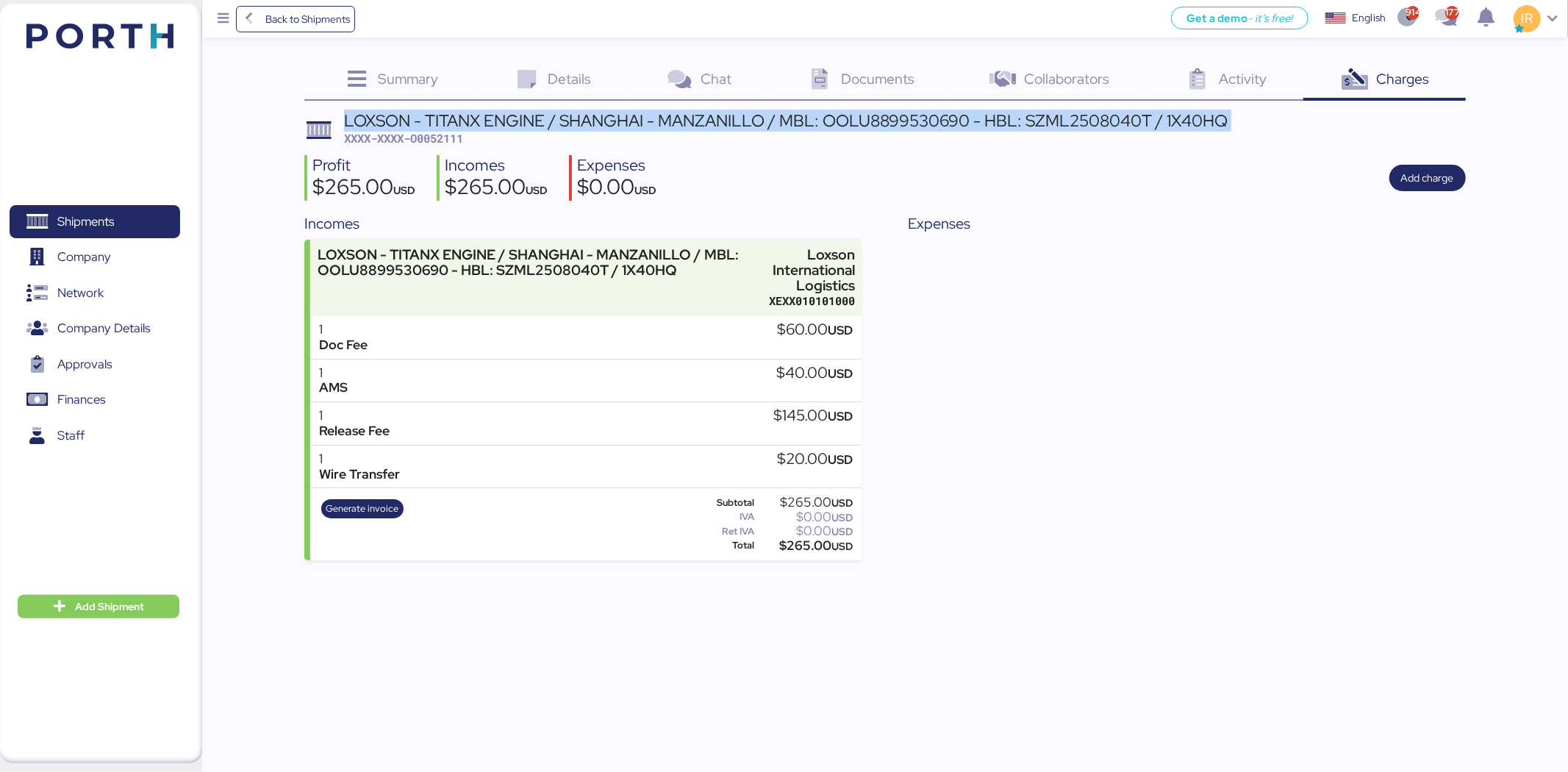
click at [517, 129] on div "LOXSON - TITANX ENGINE / SHANGHAI - MANZANILLO / MBL: OOLU8899530690 - HBL: SZM…" at bounding box center [786, 120] width 883 height 17
copy div "LOXSON - TITANX ENGINE / SHANGHAI - MANZANILLO / MBL: OOLU8899530690 - HBL: SZM…"
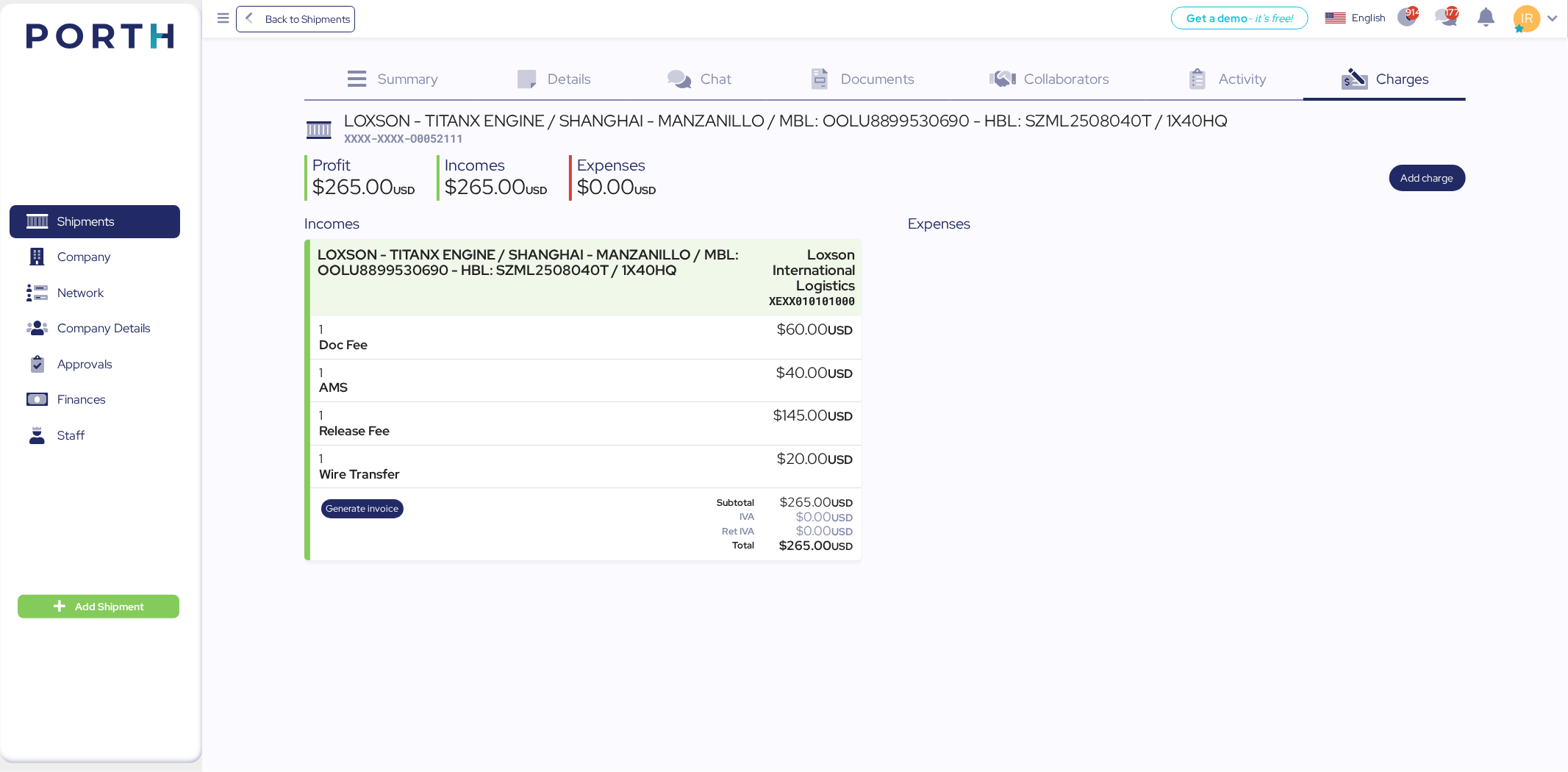
click at [450, 137] on span "XXXX-XXXX-O0052111" at bounding box center [404, 138] width 119 height 15
copy span "O0052111"
click at [150, 211] on span "Shipments" at bounding box center [94, 221] width 158 height 21
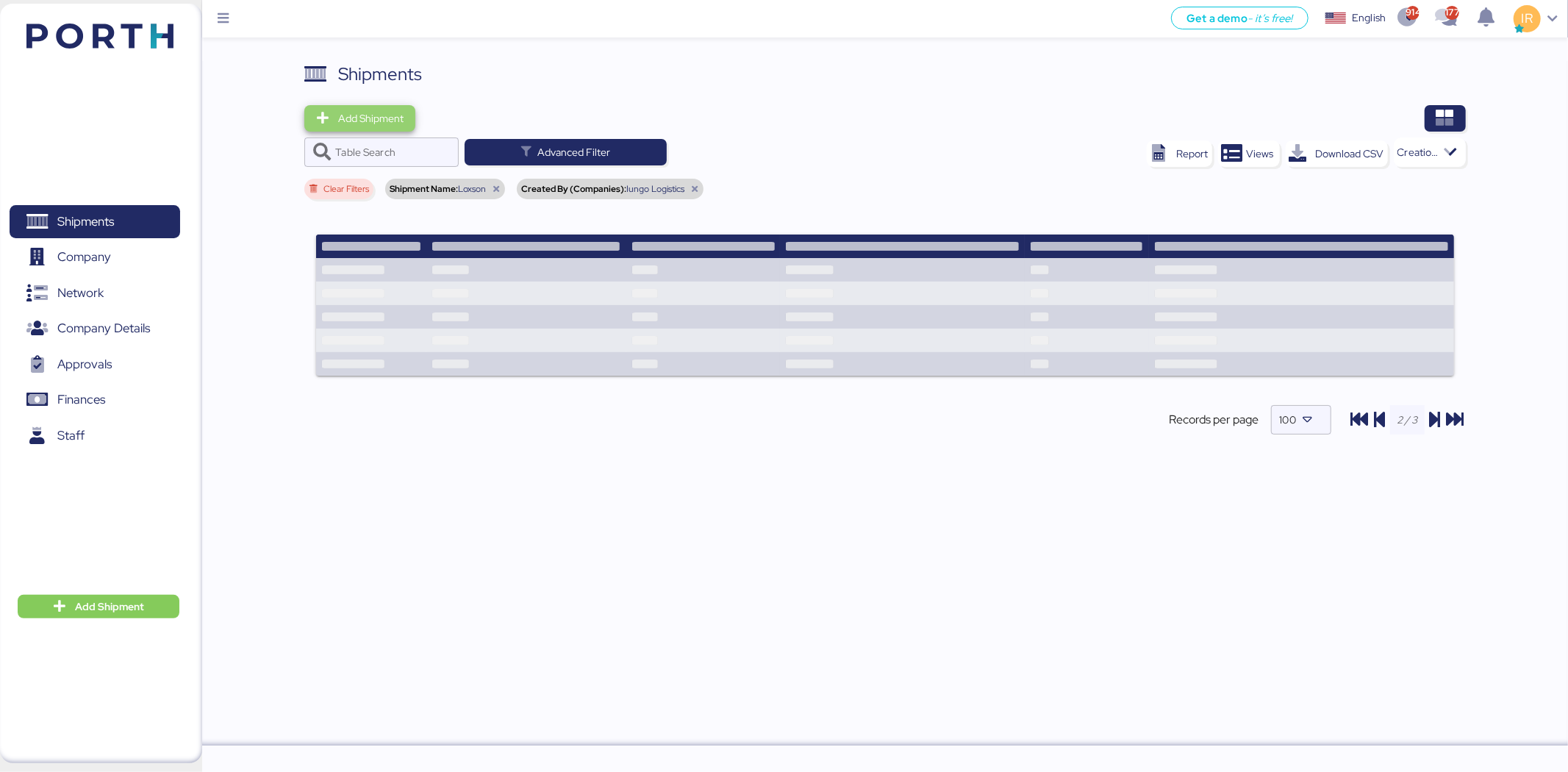
click at [369, 111] on span "Add Shipment" at bounding box center [370, 118] width 65 height 17
click at [410, 142] on div "Add Shipment Manually" at bounding box center [373, 144] width 114 height 20
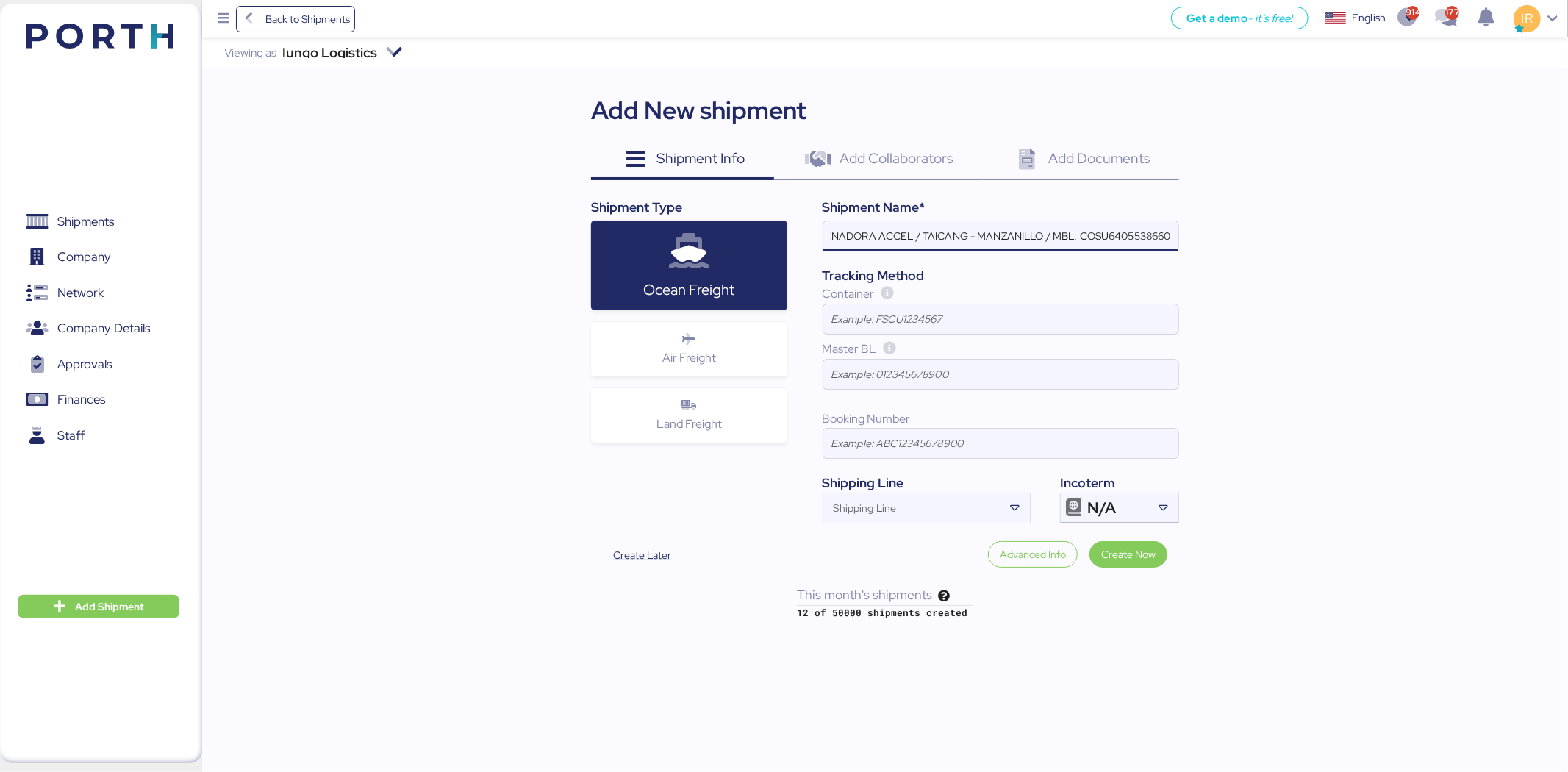
scroll to position [0, 74]
click at [953, 233] on input "LOXSON - ALMACENADORA ACCEL / TAICANG - MANZANILLO / MBL: COSU6405538660 - HBL:…" at bounding box center [1001, 236] width 355 height 29
click at [1084, 233] on input "LOXSON - ALMACENADORA ACCEL / SHANGHAI - MANZANILLO / MBL: COSU6405538660 - HBL…" at bounding box center [1001, 236] width 355 height 29
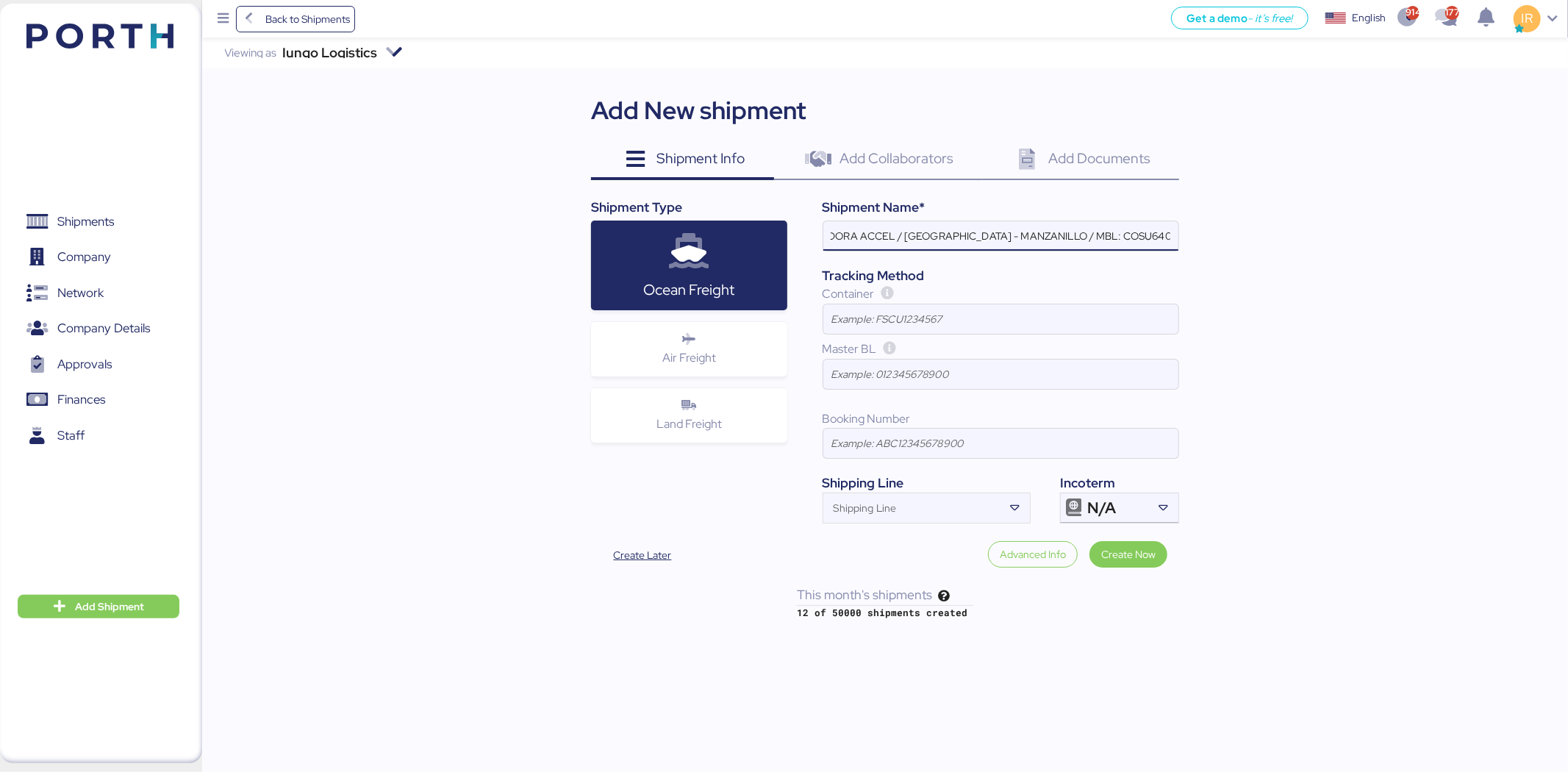
paste input "OOLU8899514780"
click at [1084, 233] on input "LOXSON - ALMACENADORA ACCEL / SHANGHAI - MANZANILLO / MBL: OOLU8899514780- HBL:…" at bounding box center [1001, 236] width 355 height 29
click at [1067, 226] on input "LOXSON - ALMACENADORA ACCEL / SHANGHAI - MANZANILLO / MBL: OOLU8899514780 - HBL…" at bounding box center [1001, 236] width 355 height 29
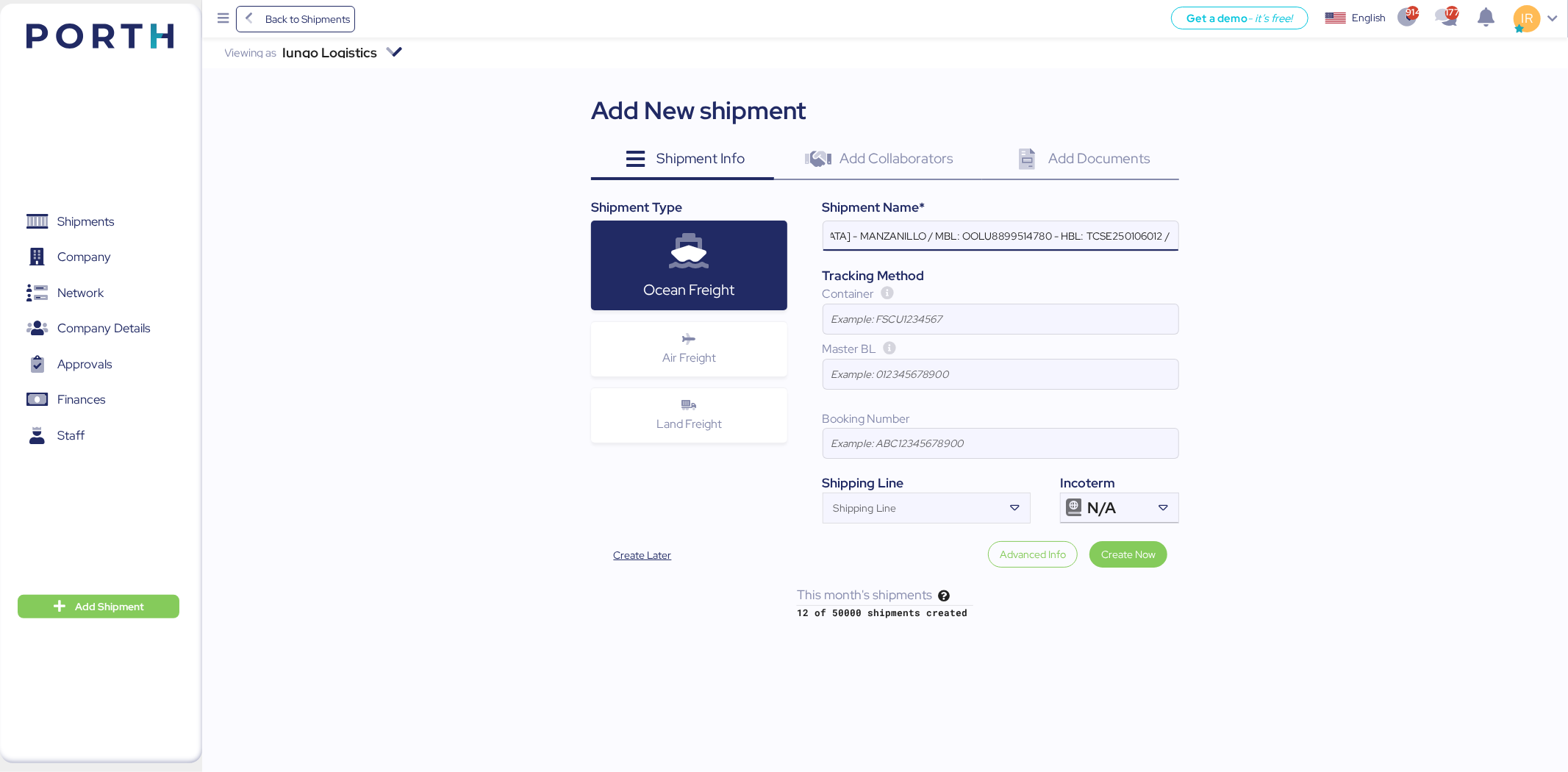
paste input "SZML2508080C"
click at [1133, 241] on input "LOXSON - ALMACENADORA ACCEL / SHANGHAI - MANZANILLO / MBL: OOLU8899514780 - HBL…" at bounding box center [1001, 236] width 355 height 29
type input "LOXSON - ALMACENADORA ACCEL / [GEOGRAPHIC_DATA] - MANZANILLO / MBL: OOLU8899514…"
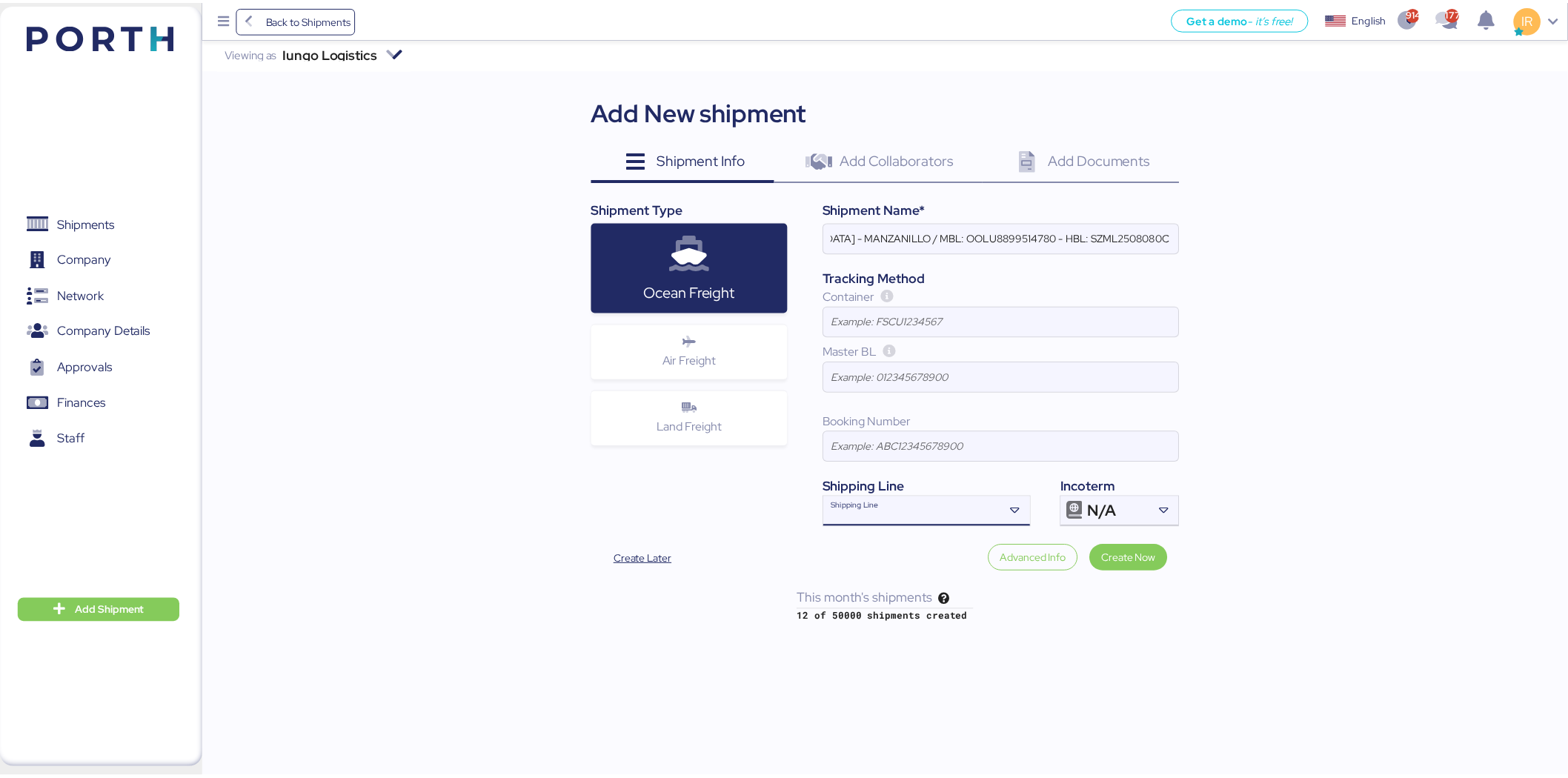
scroll to position [0, 0]
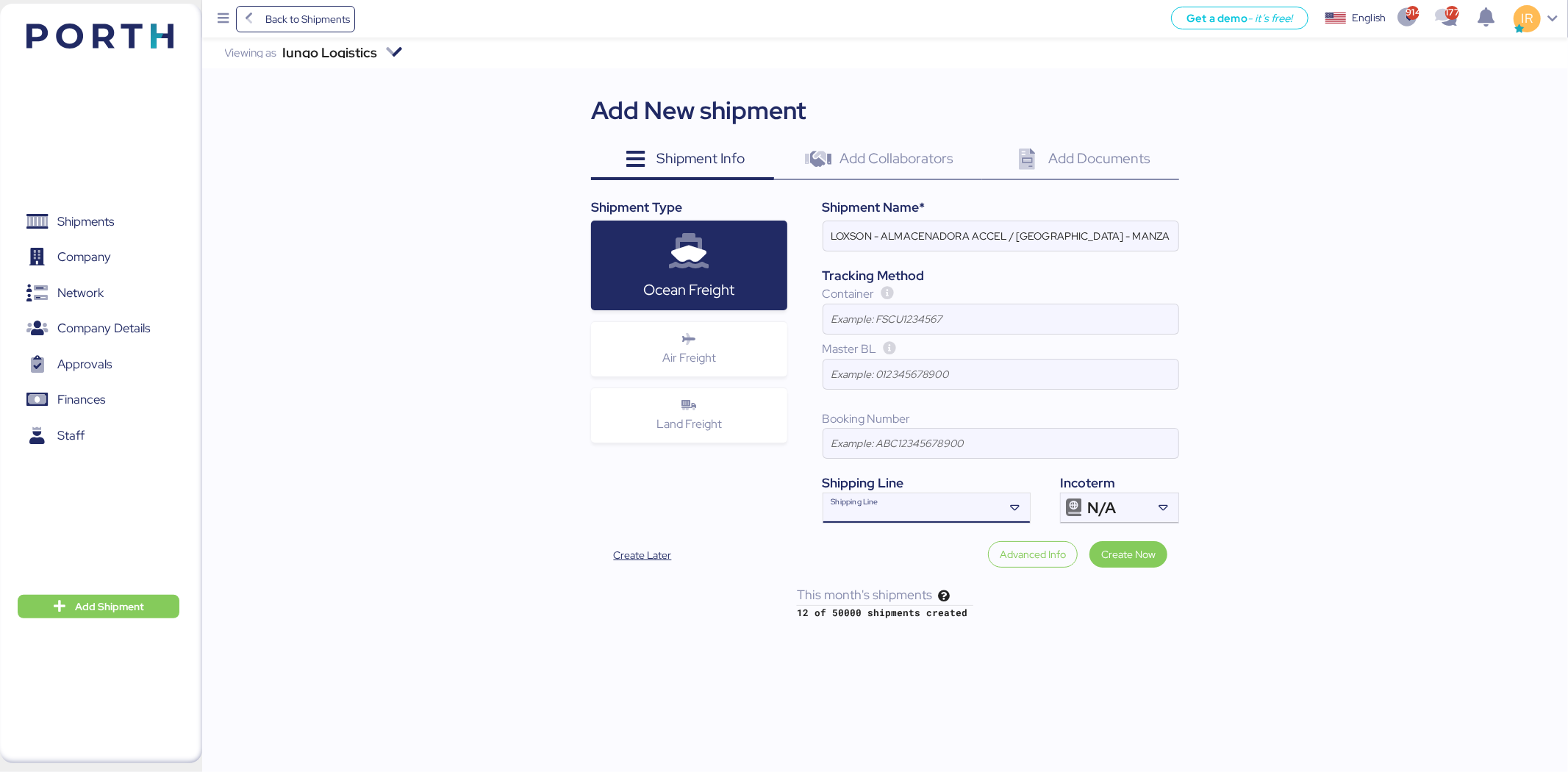
click at [981, 513] on input "Shipping Line" at bounding box center [913, 513] width 180 height 17
type input "ooc"
click at [942, 538] on div "OOCL OOLU" at bounding box center [927, 539] width 205 height 28
click at [1067, 502] on icon at bounding box center [1074, 508] width 17 height 17
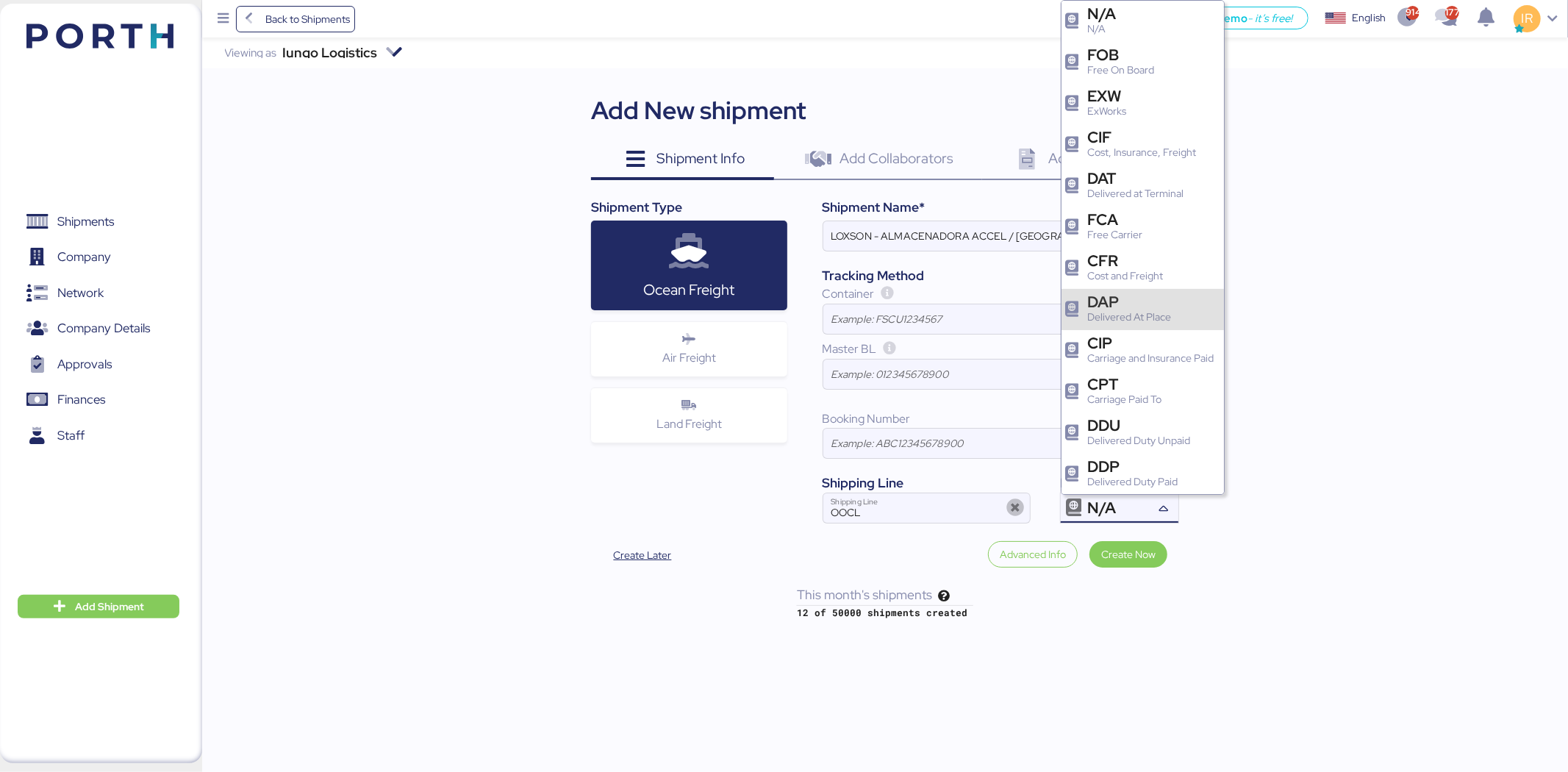
click at [1091, 298] on div "DAP" at bounding box center [1129, 302] width 84 height 16
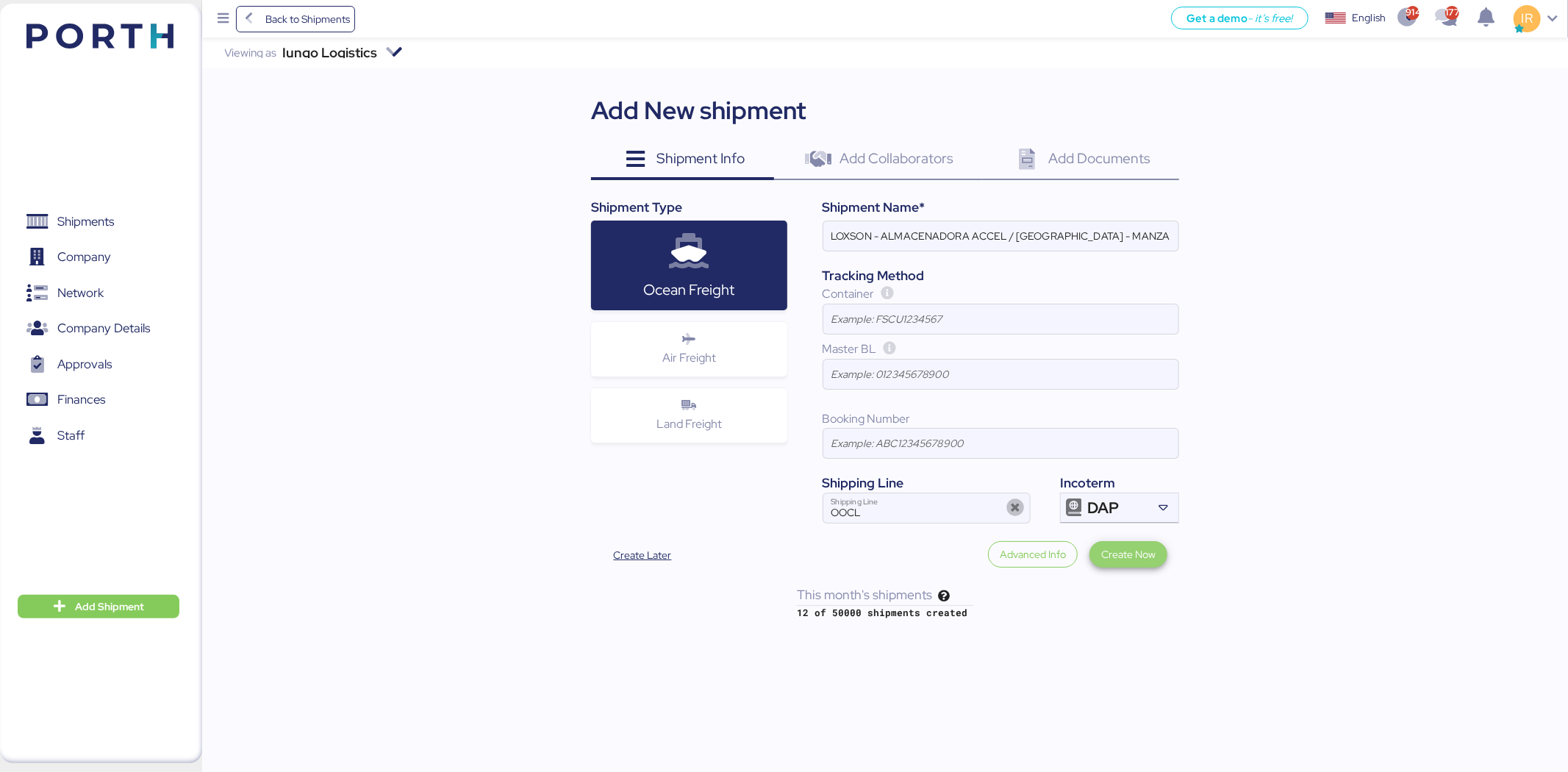
click at [1129, 545] on span "Create Now" at bounding box center [1128, 554] width 78 height 27
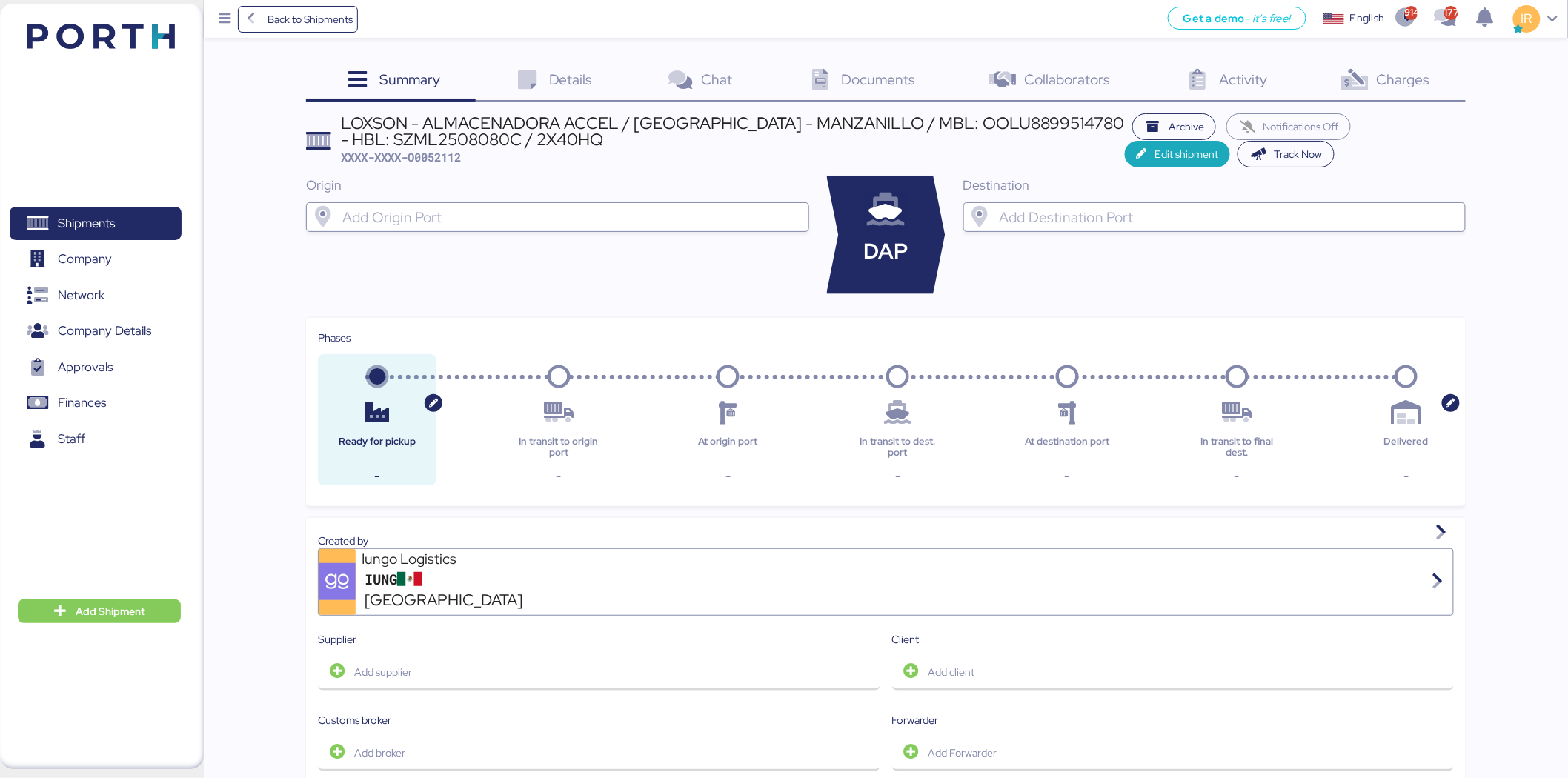
click at [661, 217] on input "search" at bounding box center [570, 217] width 463 height 17
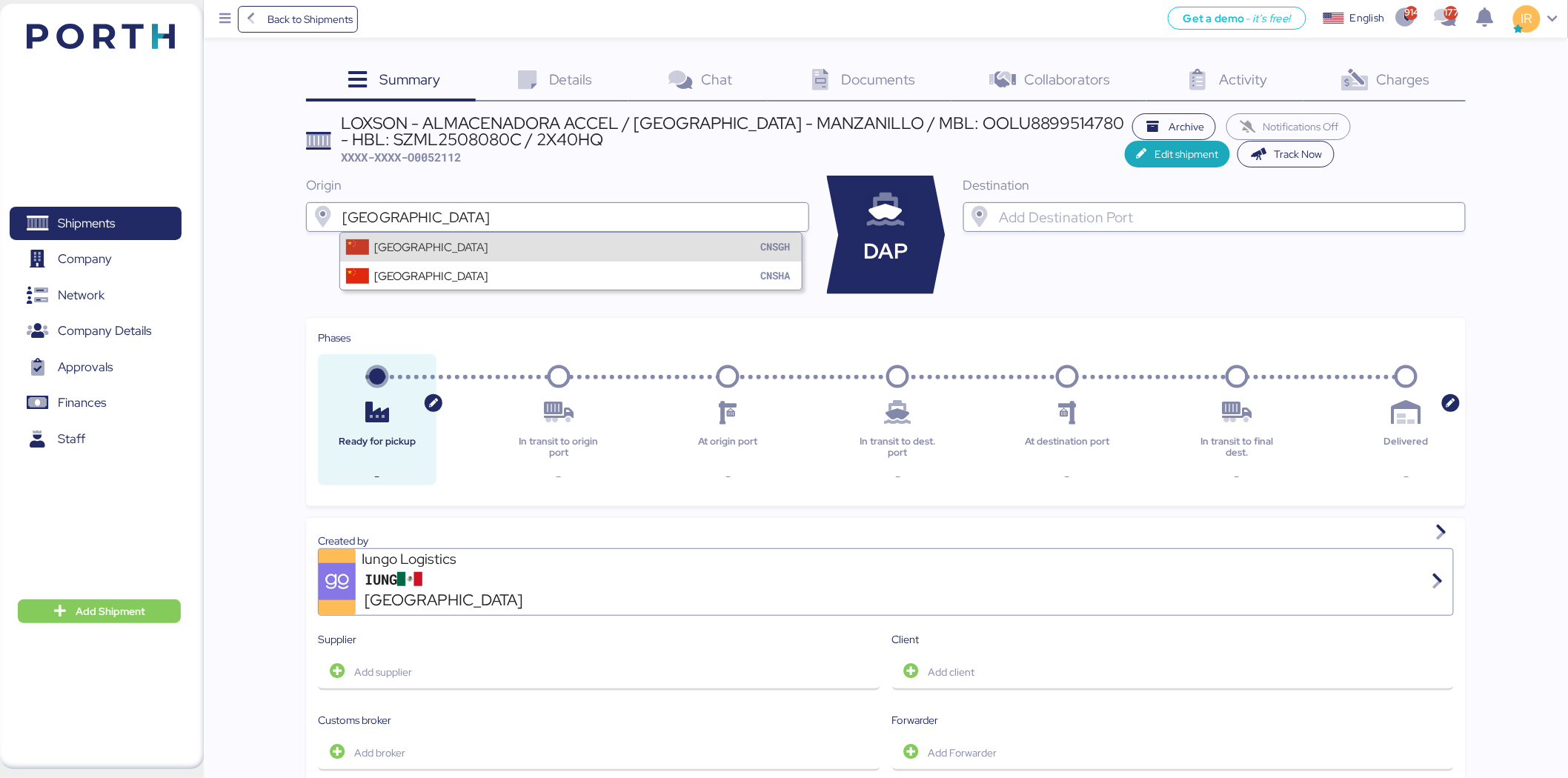
type input "shanghai"
click at [635, 233] on div "Shanghai CNSGH" at bounding box center [570, 247] width 462 height 29
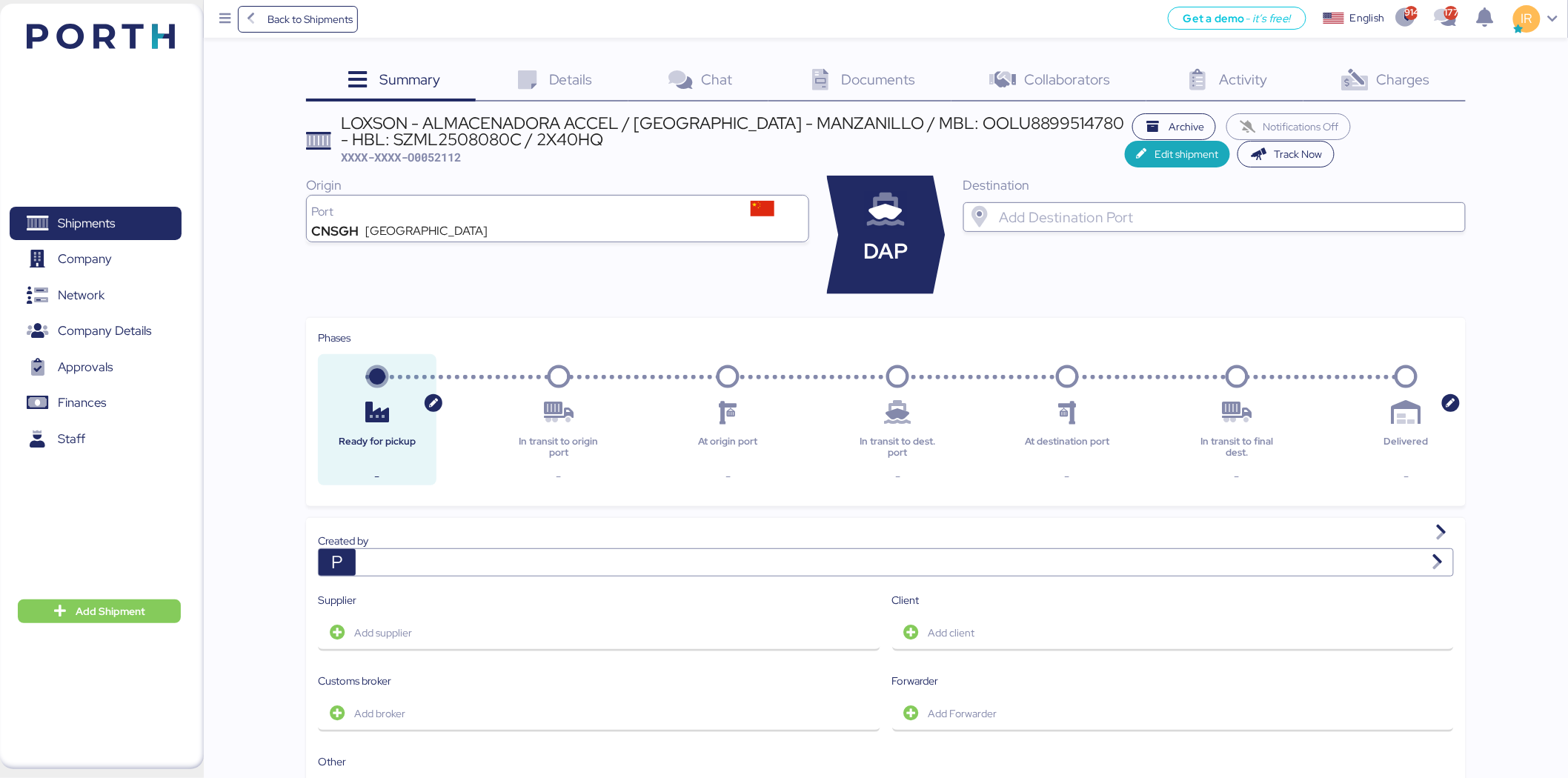
click at [1175, 218] on input "search" at bounding box center [1227, 217] width 463 height 17
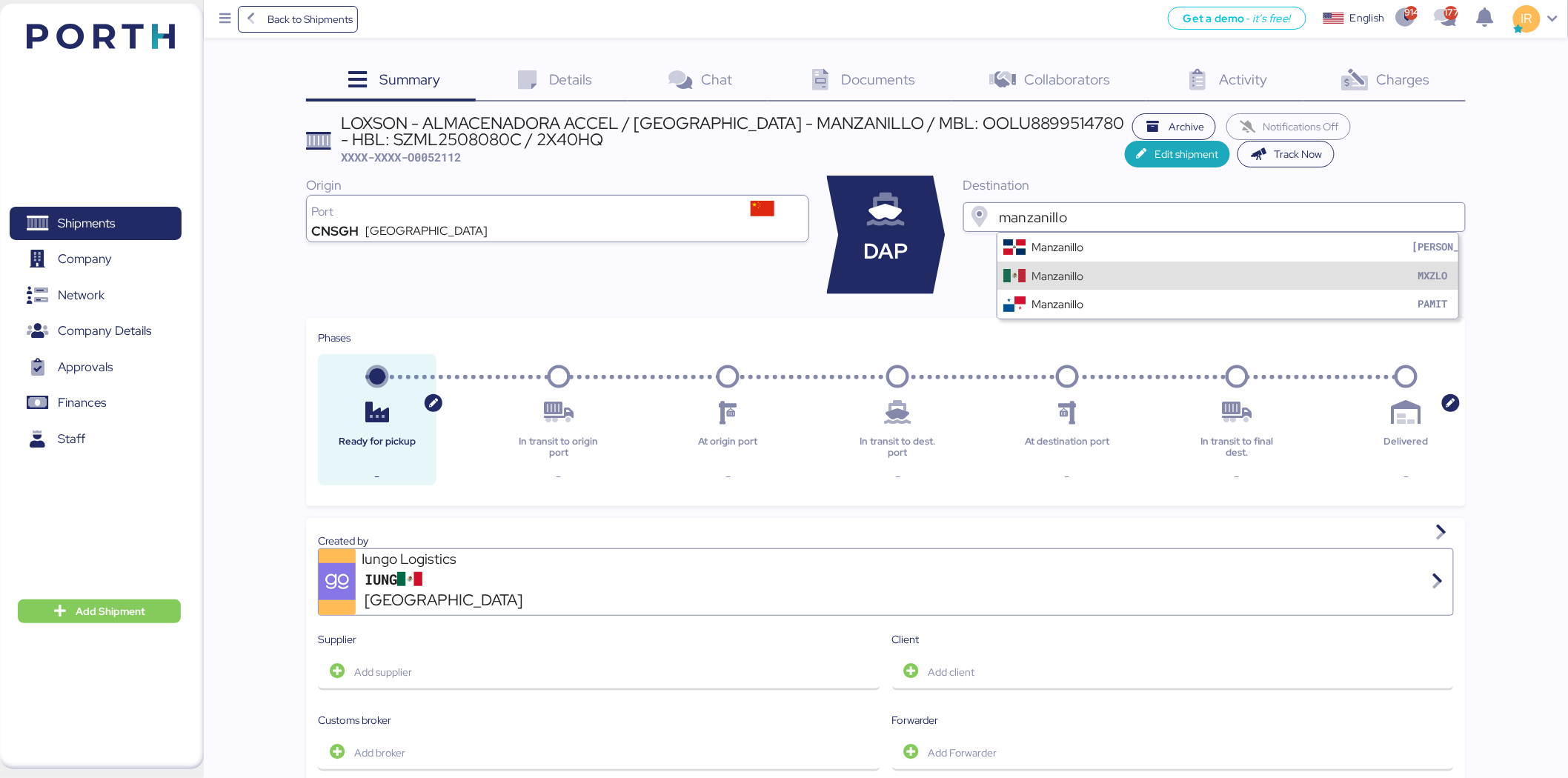
type input "manzanillo"
click at [1101, 273] on div "Manzanillo MXZLO" at bounding box center [1228, 276] width 462 height 29
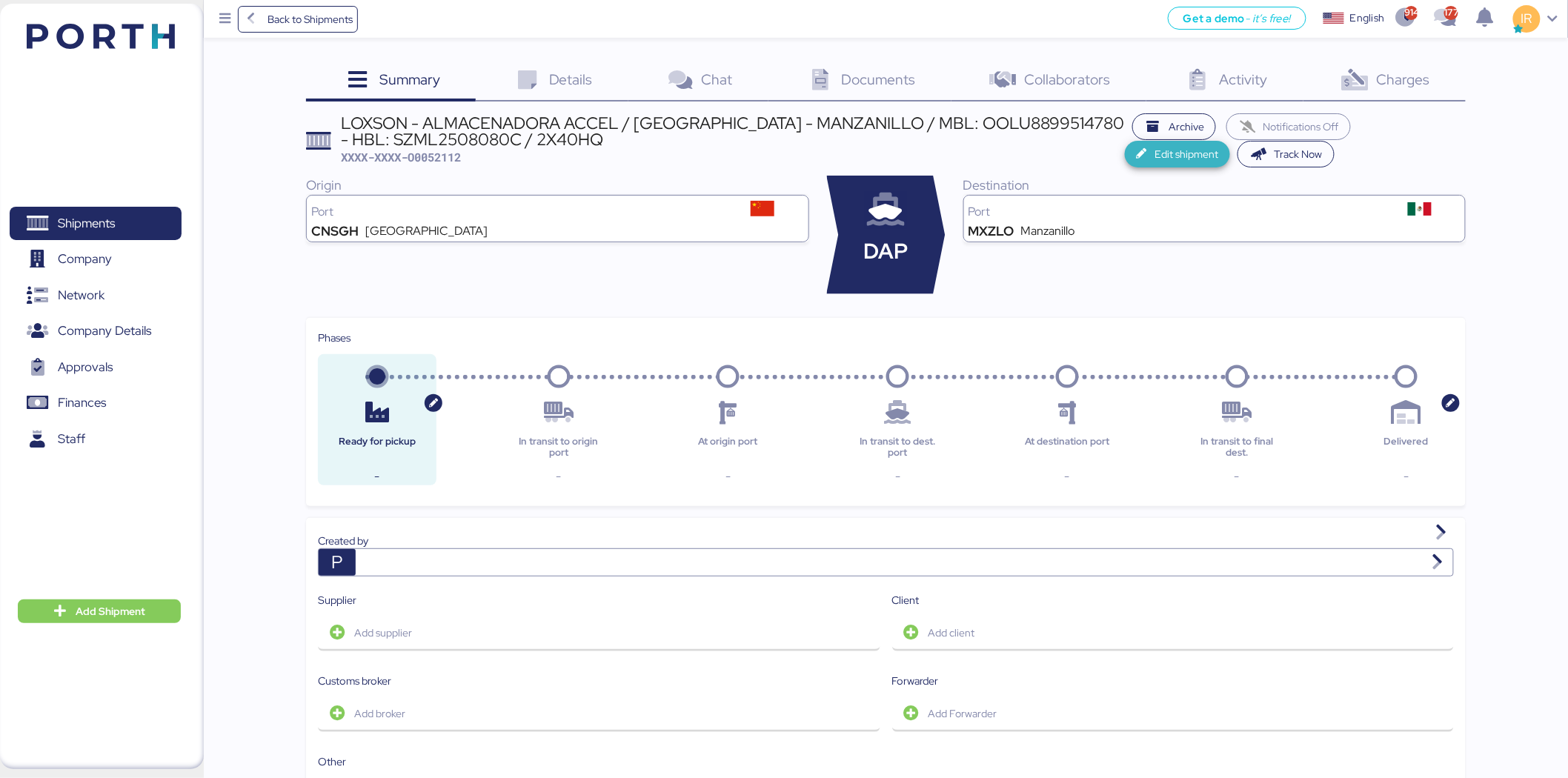
click at [1231, 141] on span "Edit shipment" at bounding box center [1178, 154] width 106 height 27
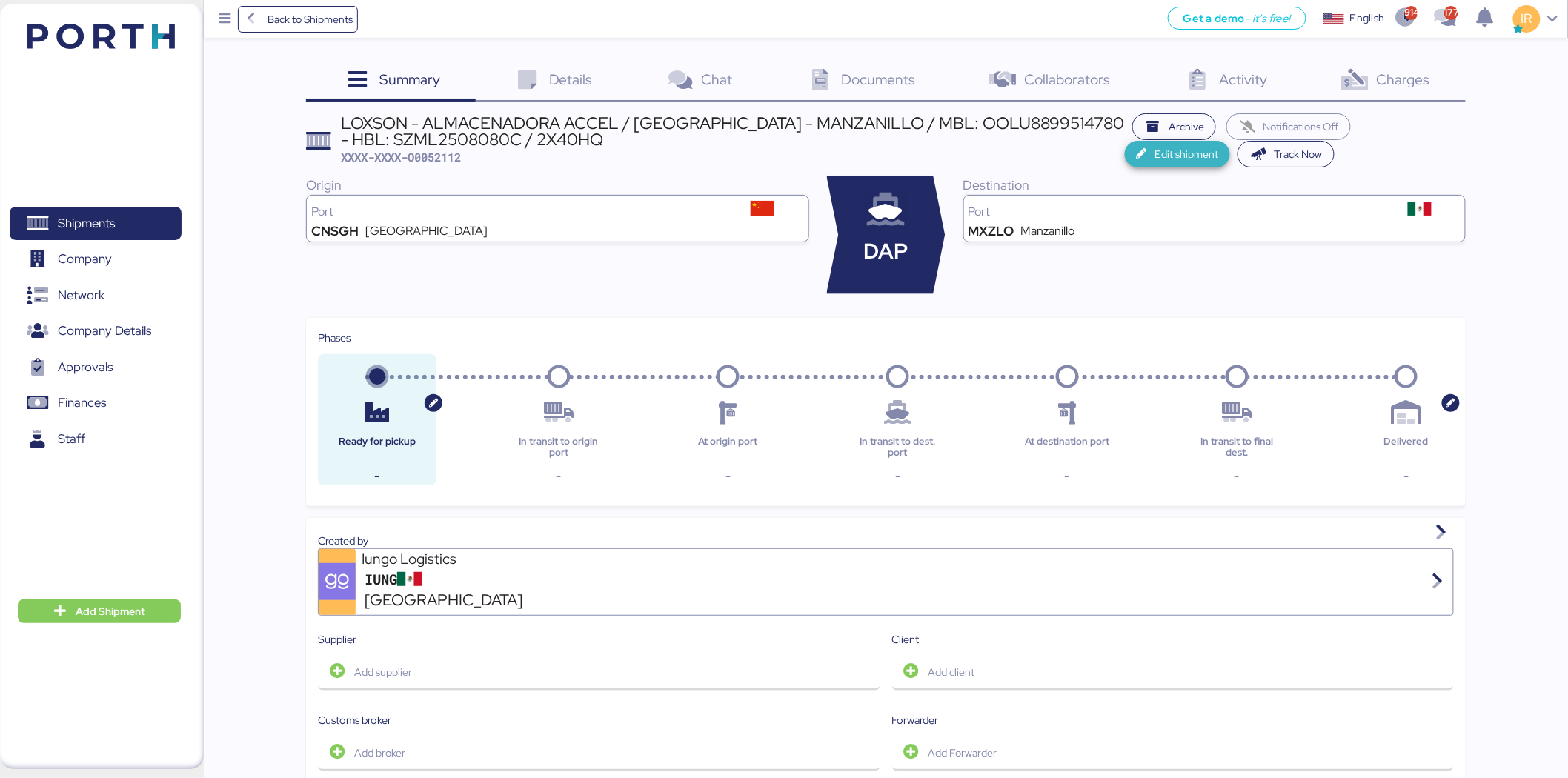
click at [1152, 149] on icon "button" at bounding box center [1145, 154] width 16 height 10
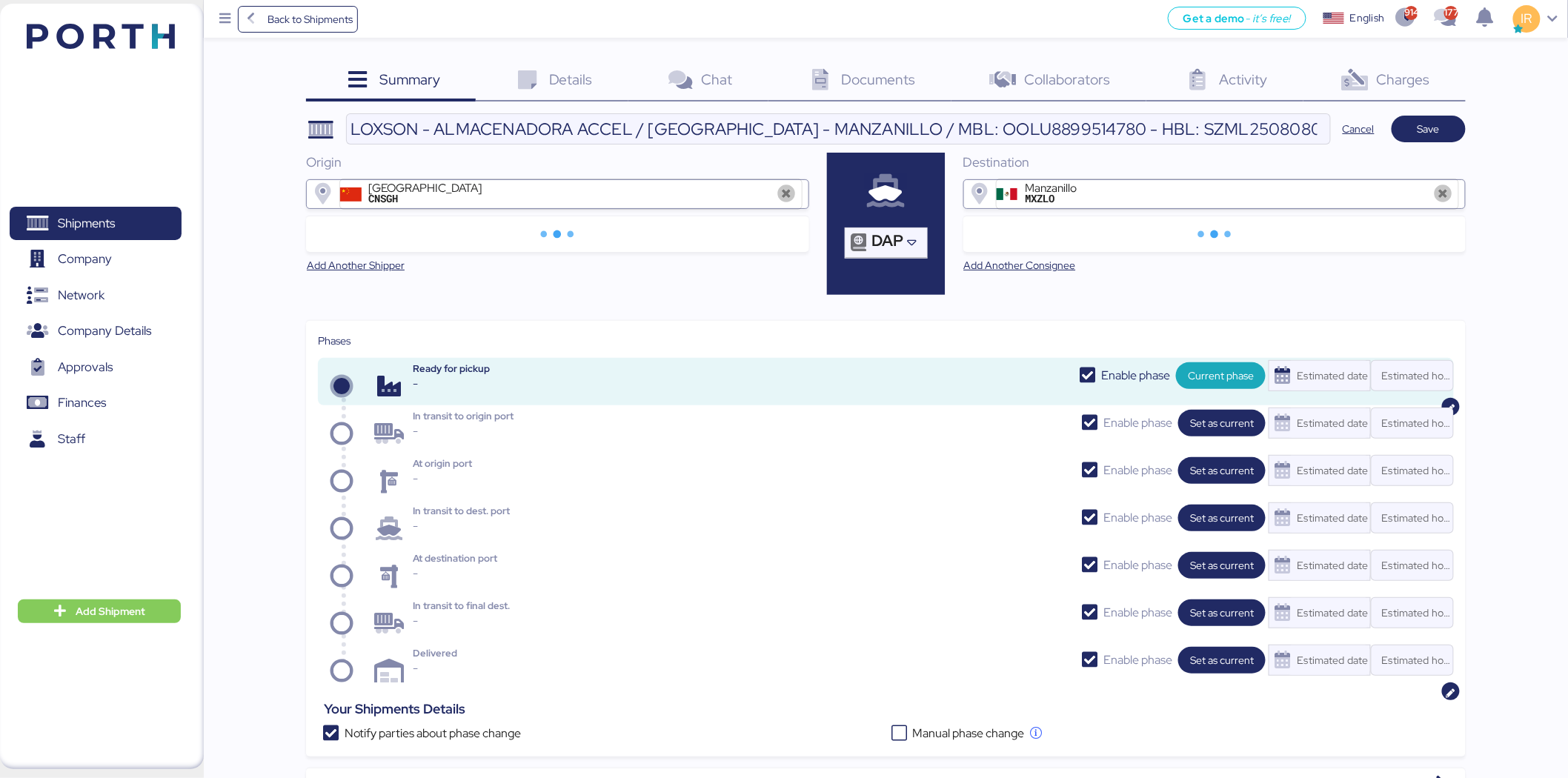
click at [529, 220] on div at bounding box center [557, 234] width 502 height 36
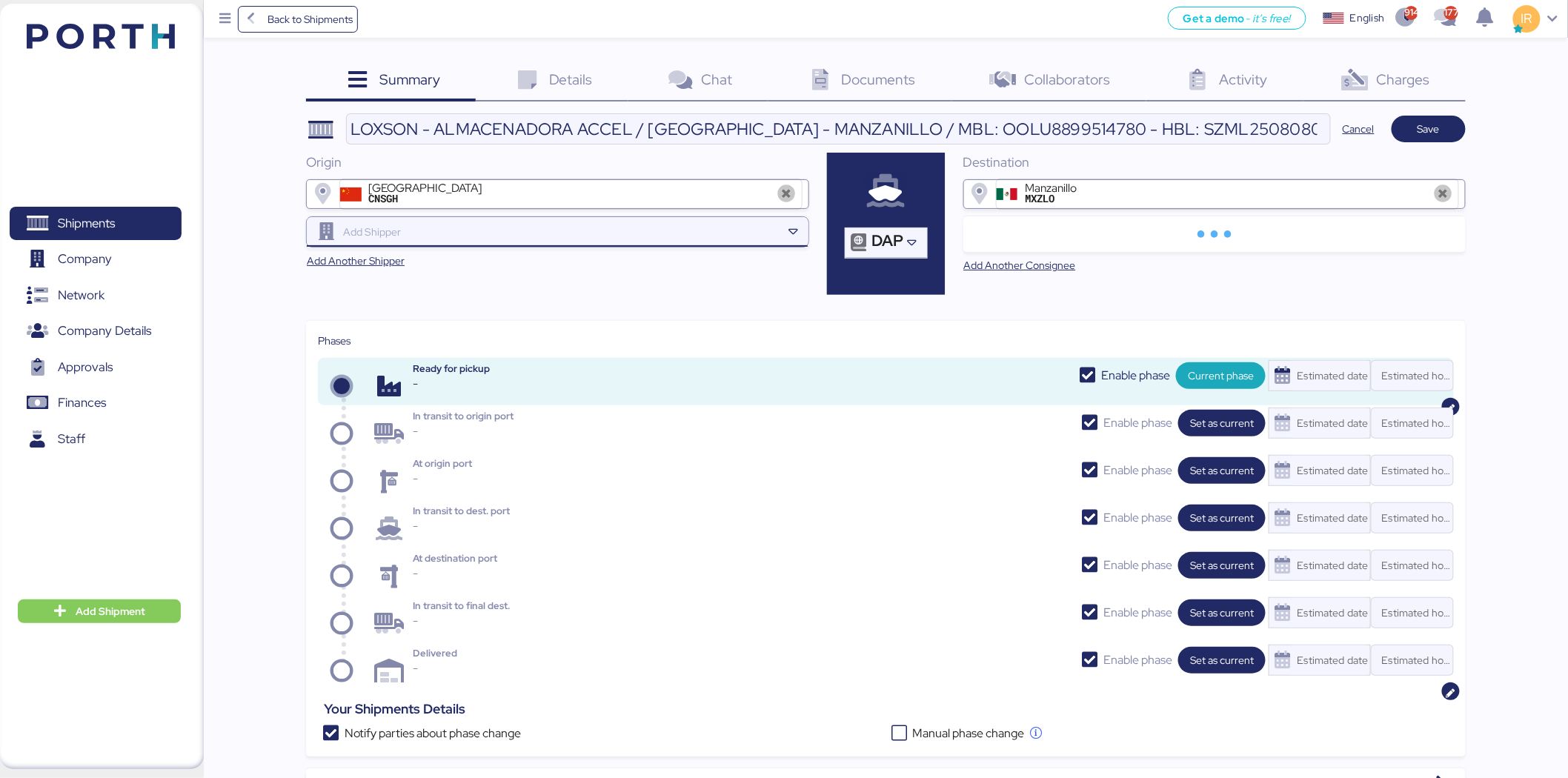
click at [567, 224] on input "search" at bounding box center [560, 232] width 441 height 17
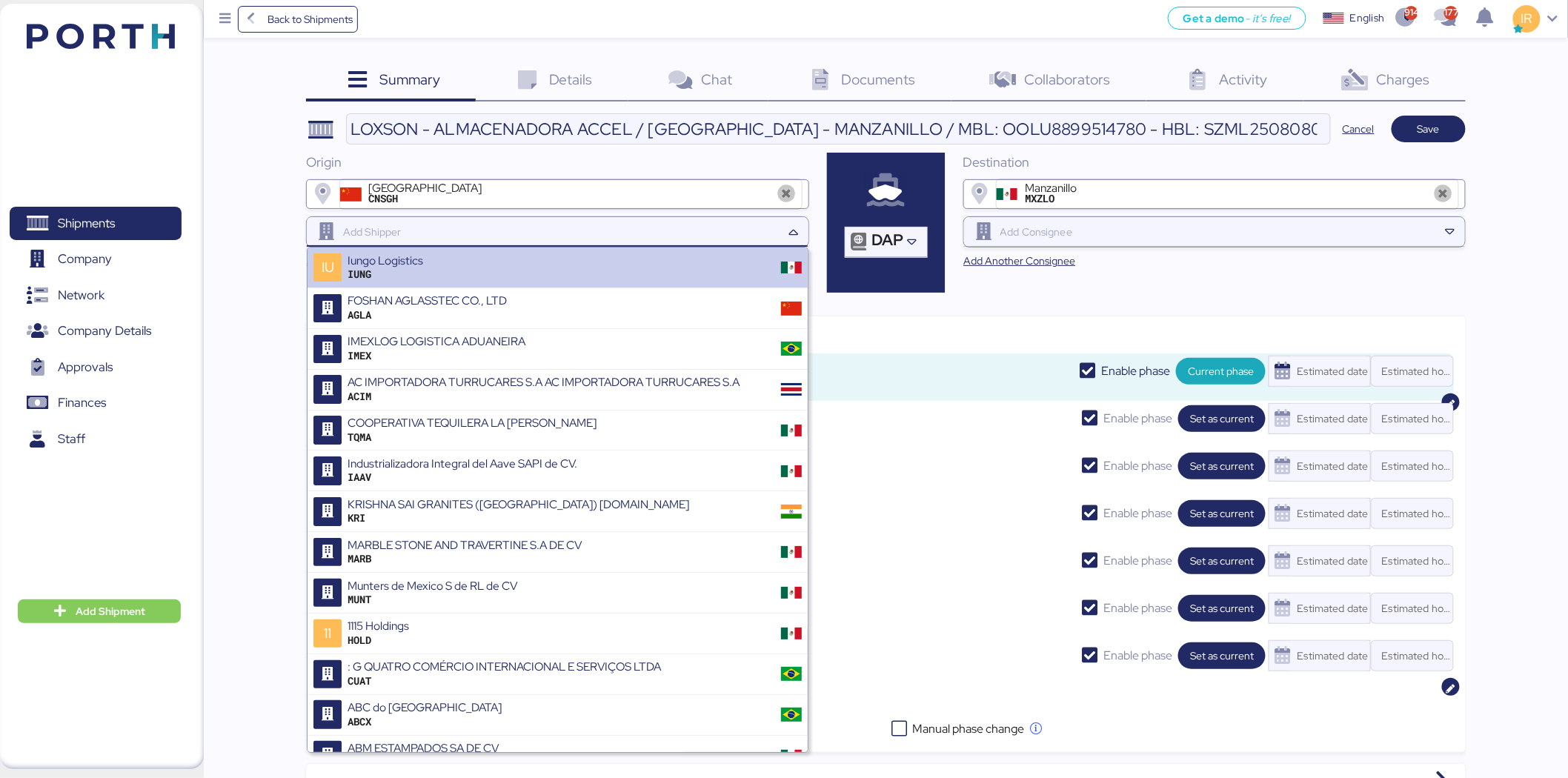
paste input "ALCHA INTERNATIONAL"
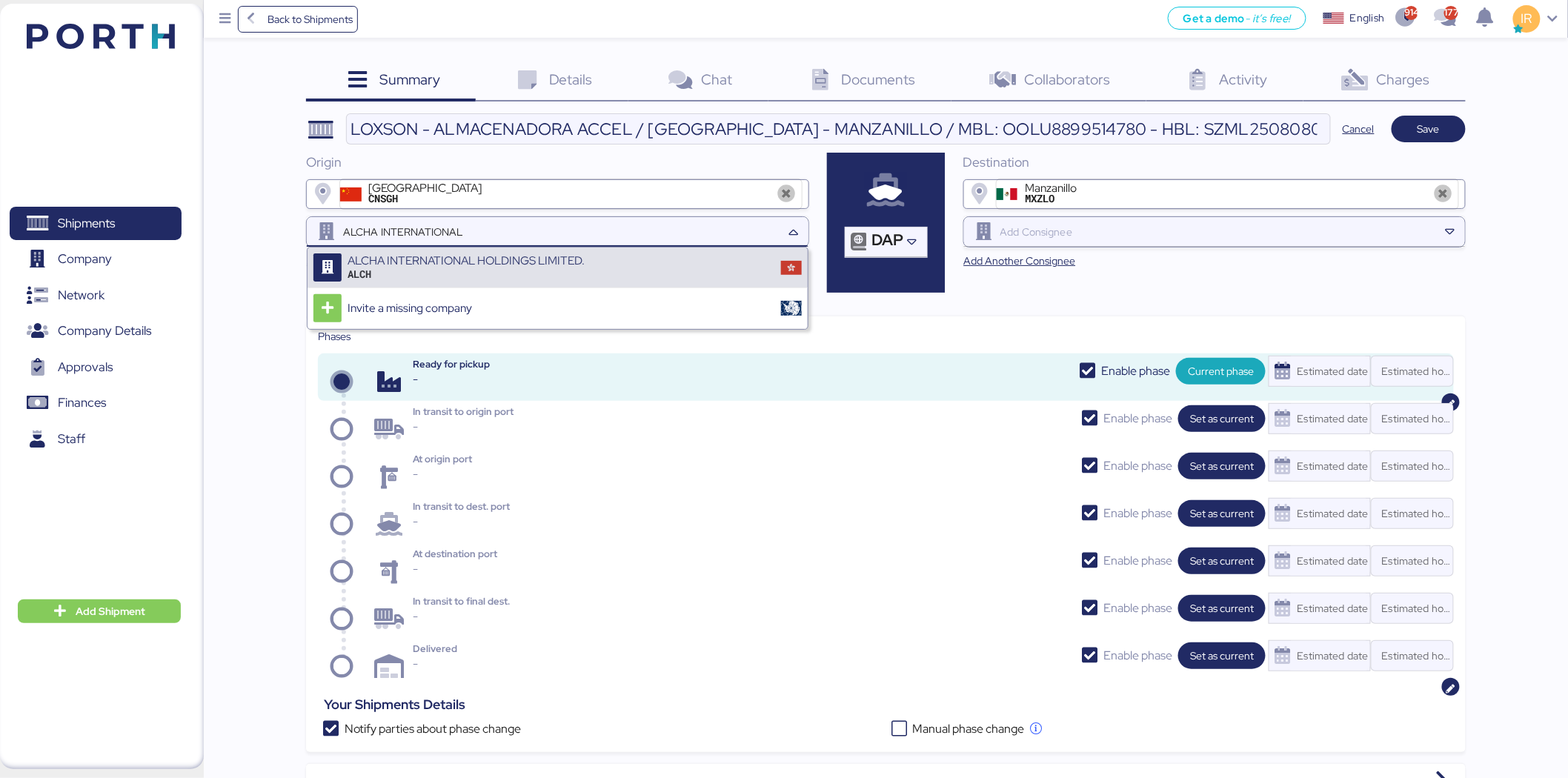
type input "ALCHA INTERNATIONAL"
click at [565, 254] on div "ALCHA INTERNATIONAL HOLDINGS LIMITED." at bounding box center [466, 261] width 237 height 13
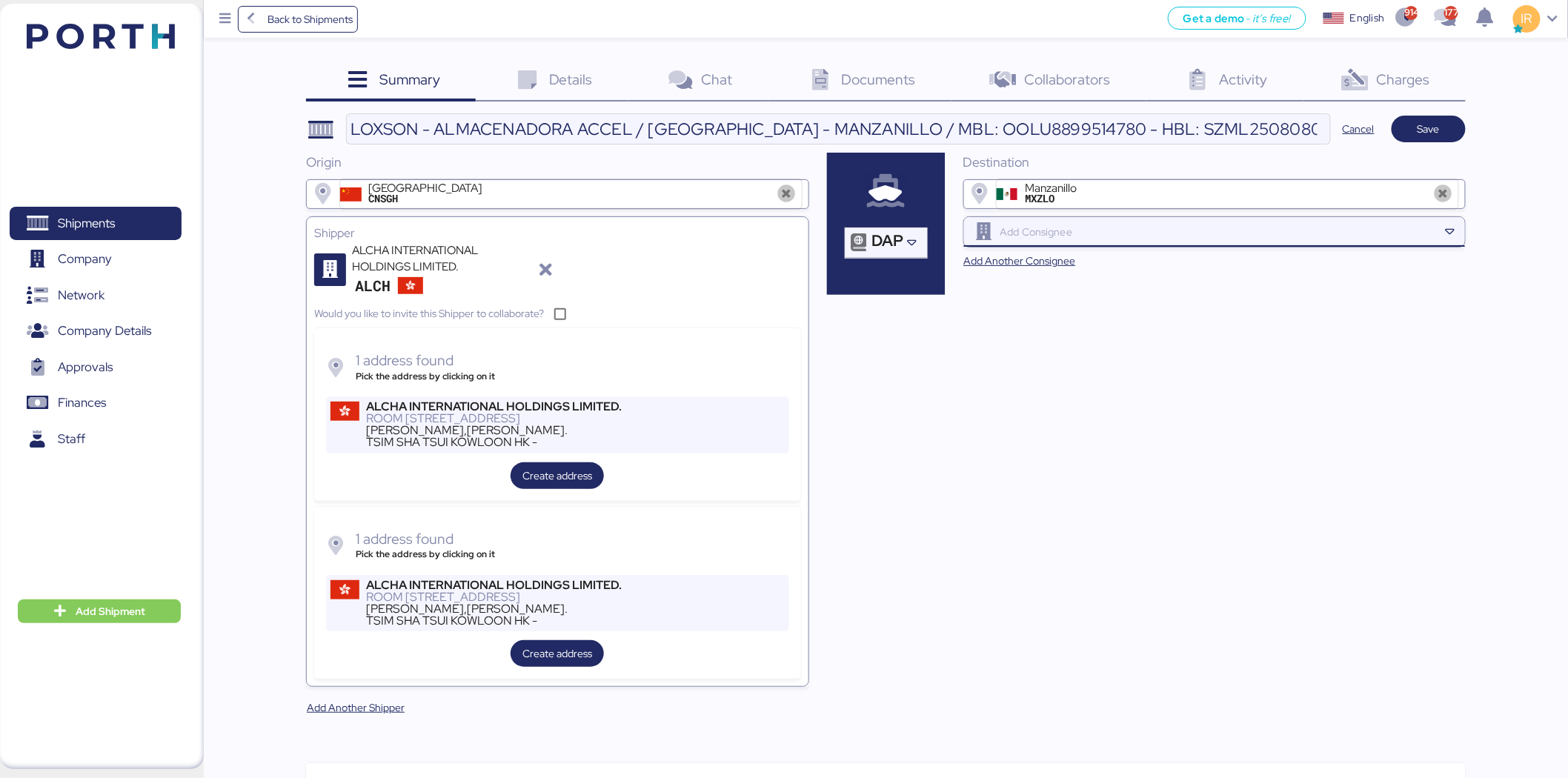
paste input "ALMACENADORA ACCEL,"
click at [1189, 240] on input "ALMACENADORA ACCEL," at bounding box center [1218, 232] width 441 height 17
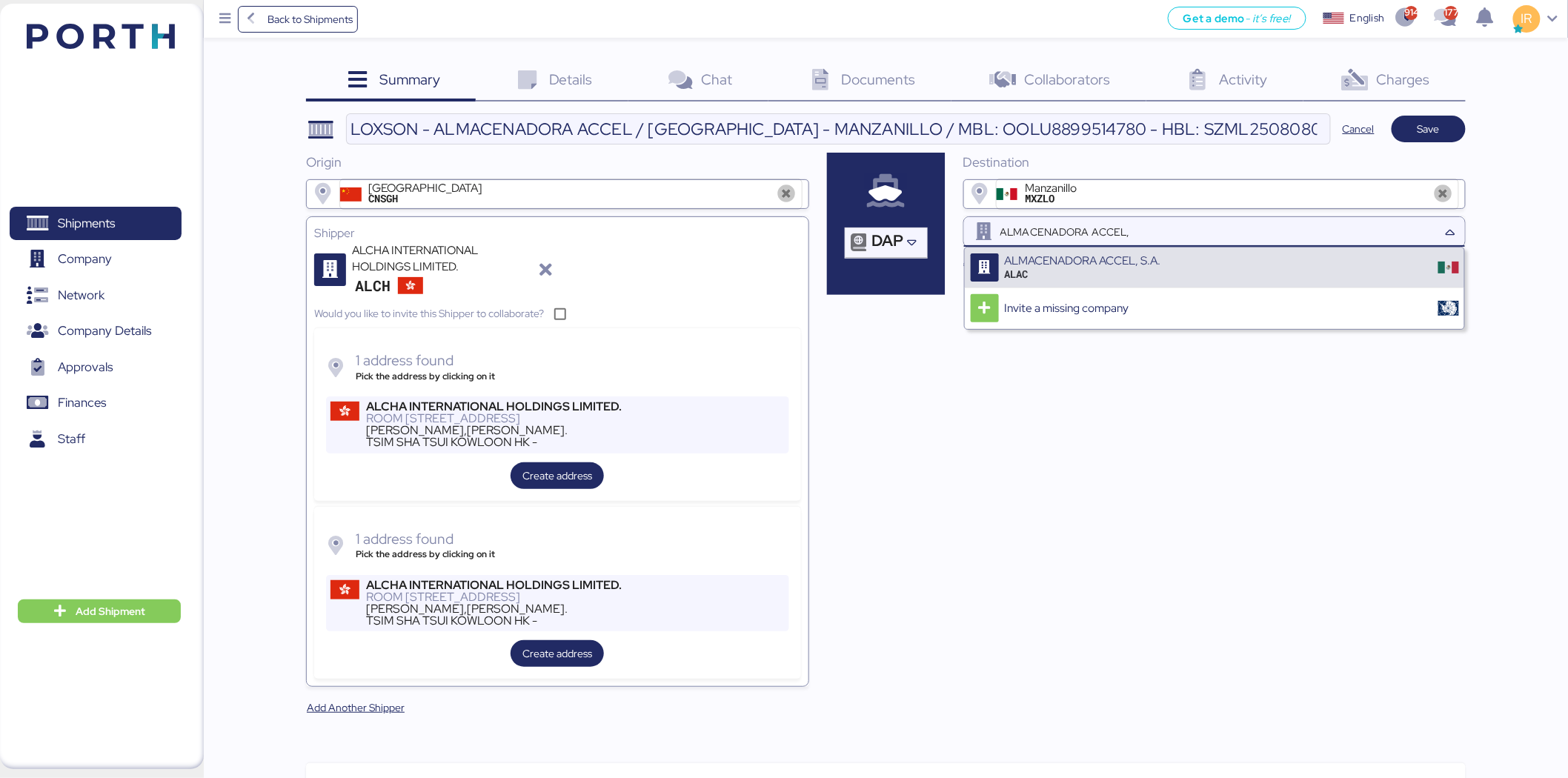
type input "ALMACENADORA ACCEL,"
click at [1149, 269] on div "ALAC" at bounding box center [1082, 274] width 156 height 13
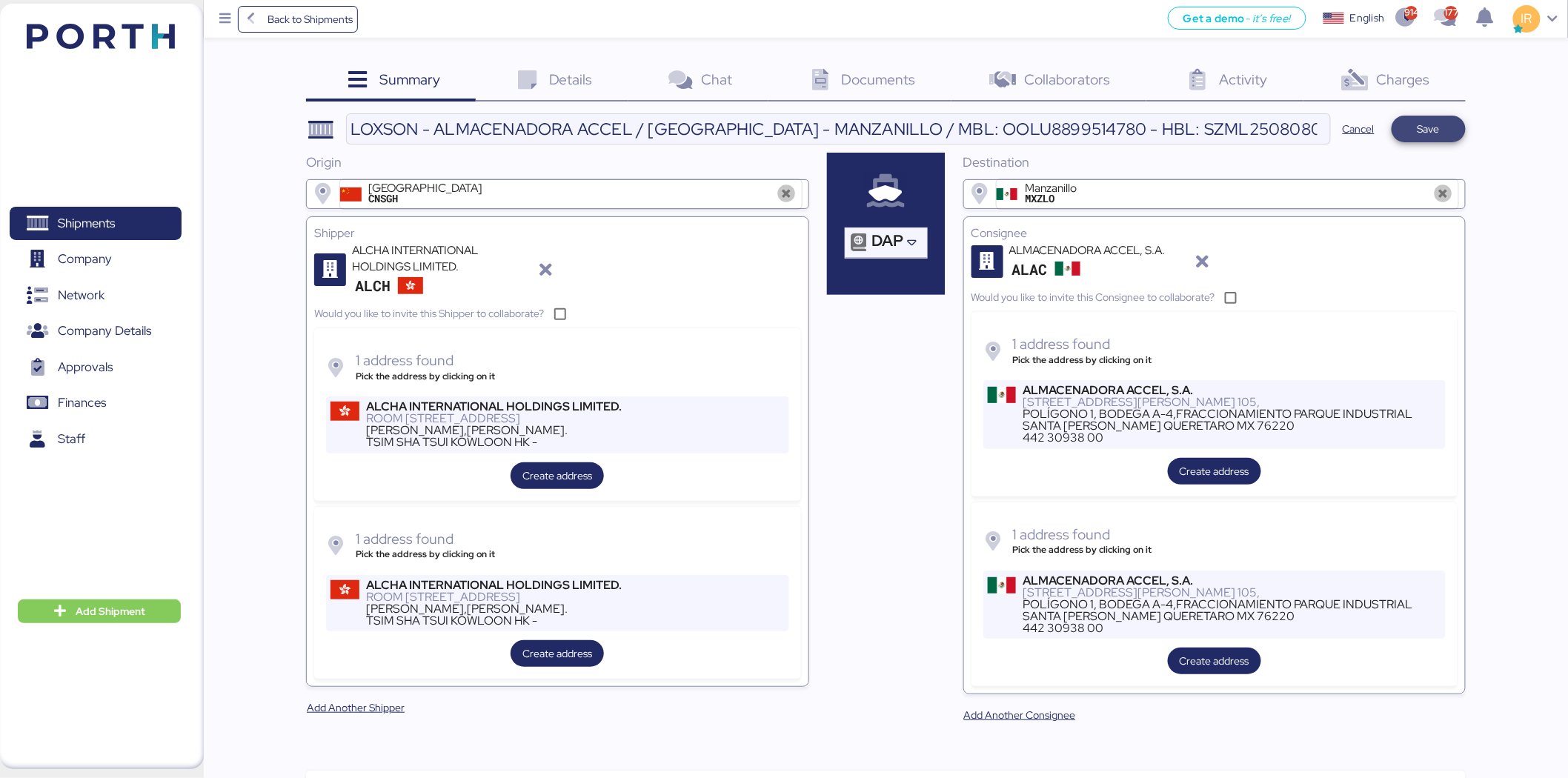
click at [1435, 116] on span "Save" at bounding box center [1429, 129] width 74 height 27
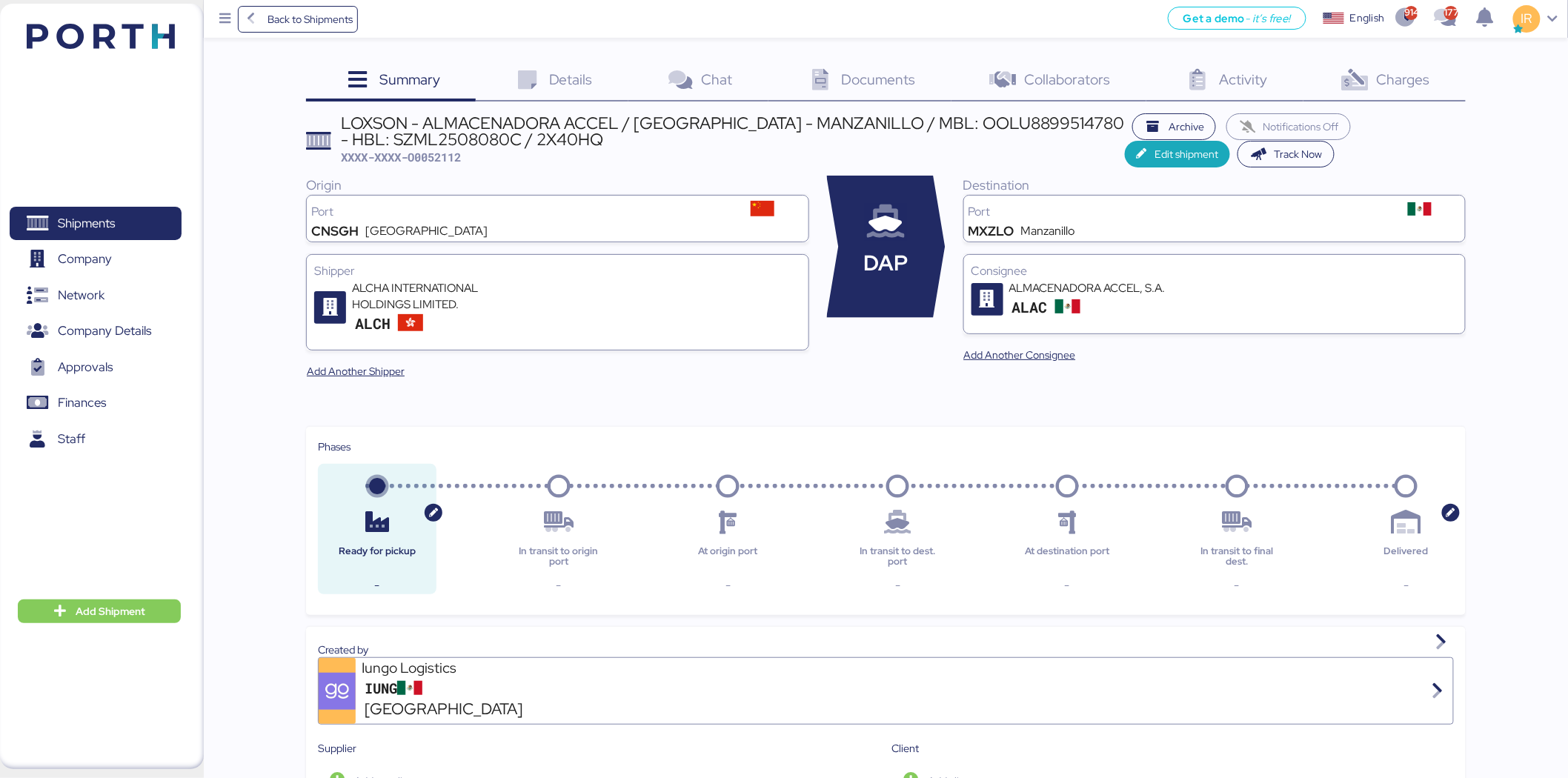
click at [534, 71] on icon at bounding box center [527, 80] width 32 height 21
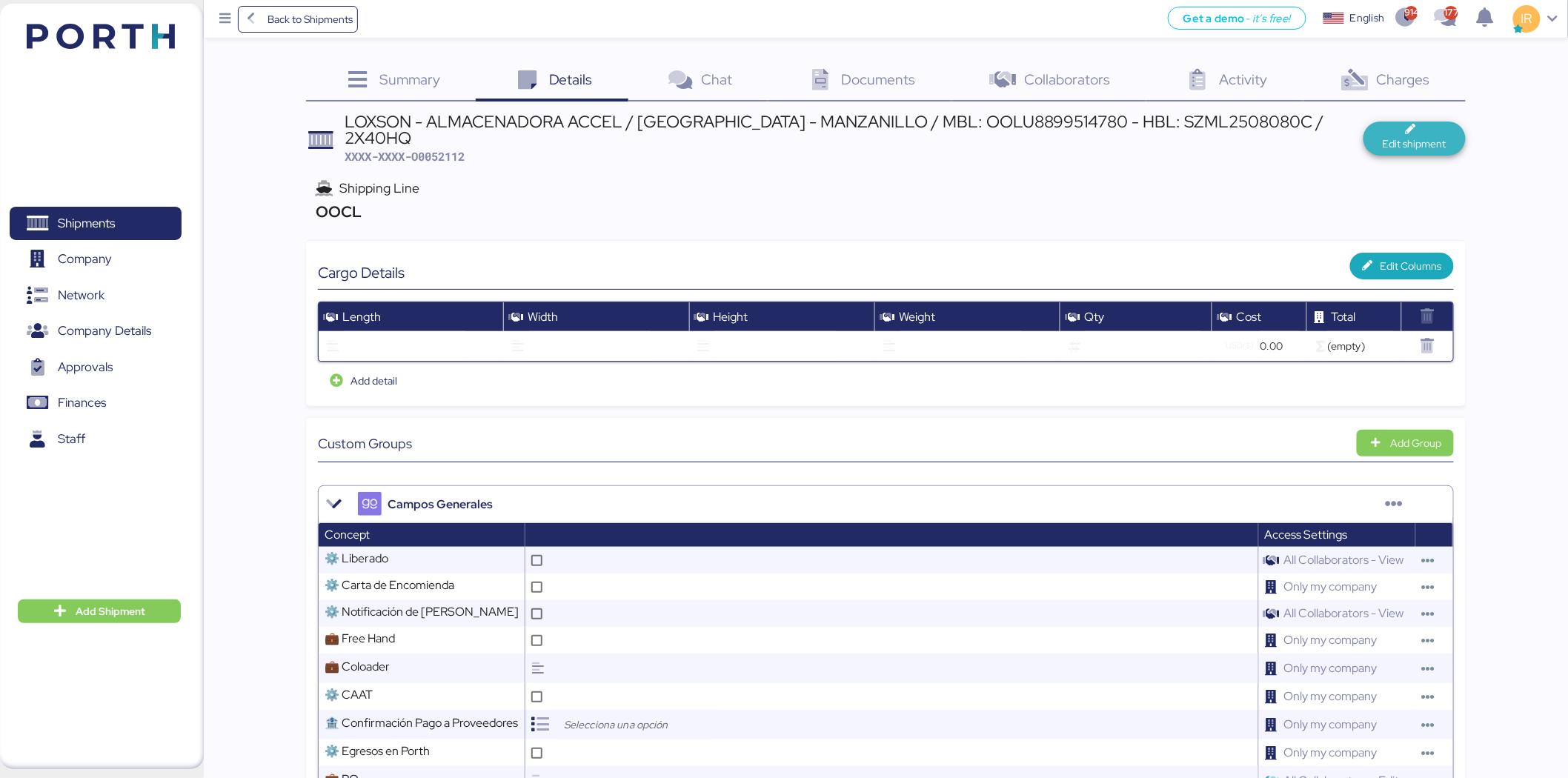
click at [1434, 137] on span "Edit shipment" at bounding box center [1414, 143] width 63 height 17
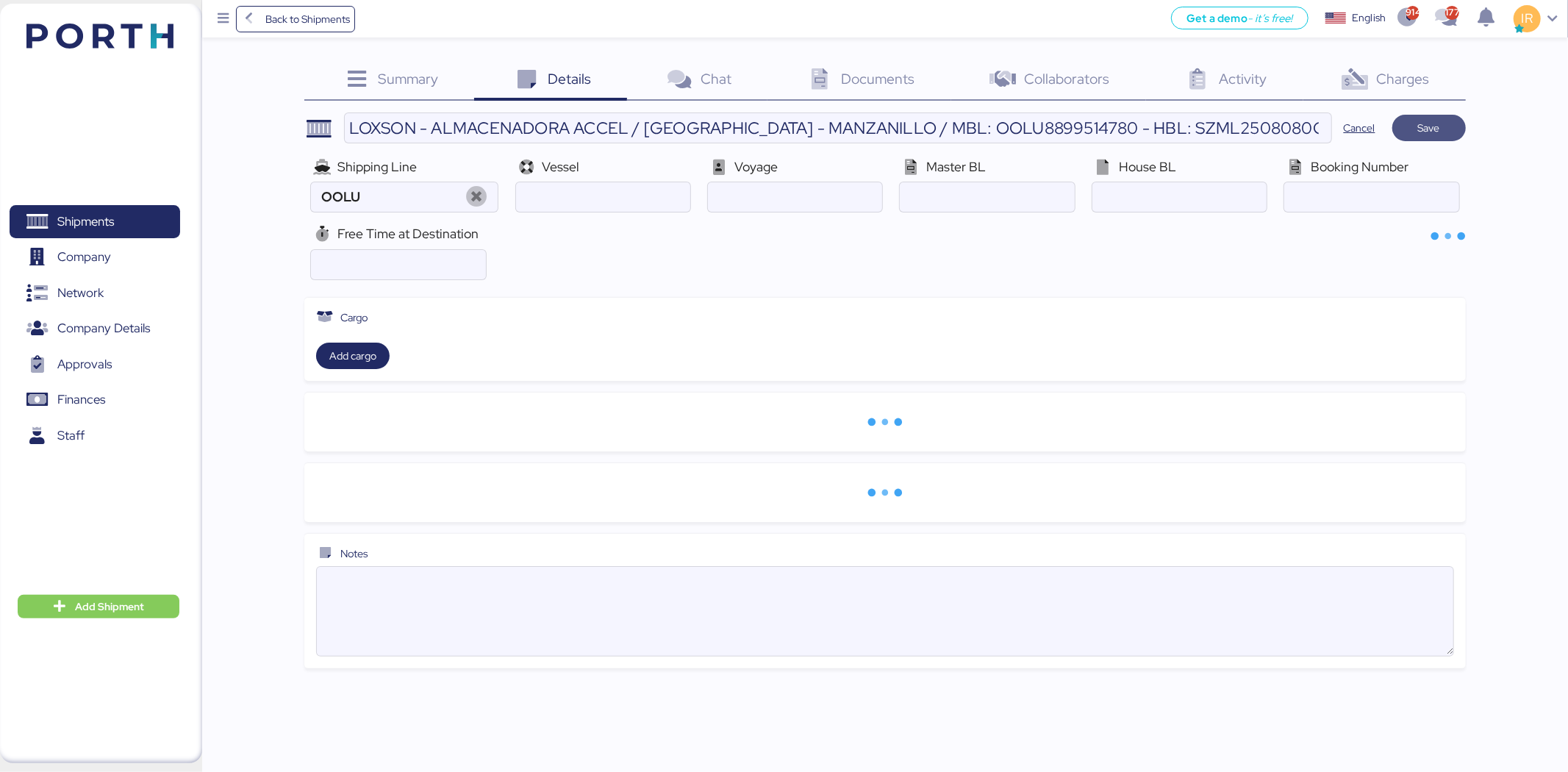
type input "OOCL"
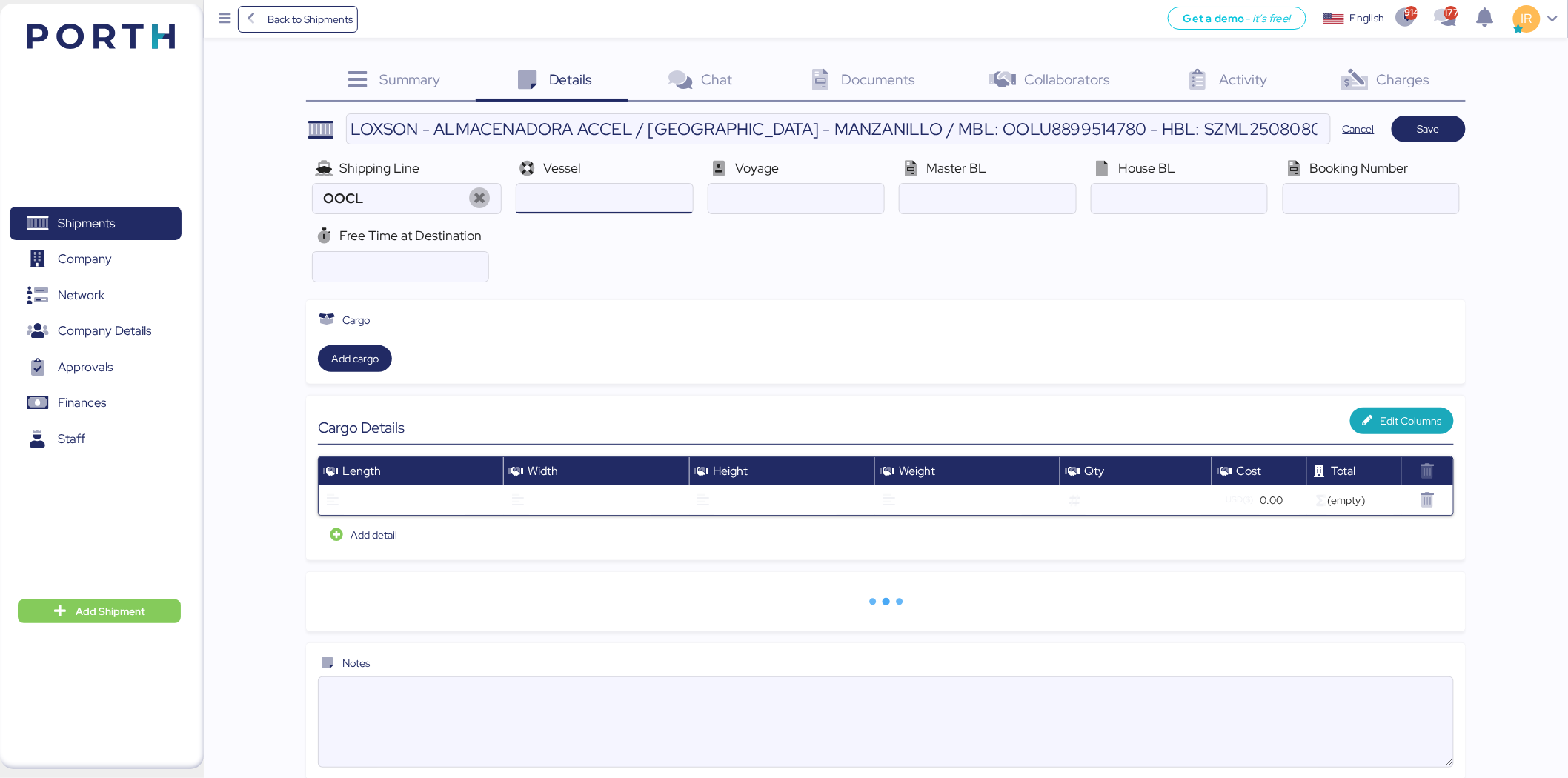
click at [635, 196] on input "ocean" at bounding box center [605, 198] width 176 height 29
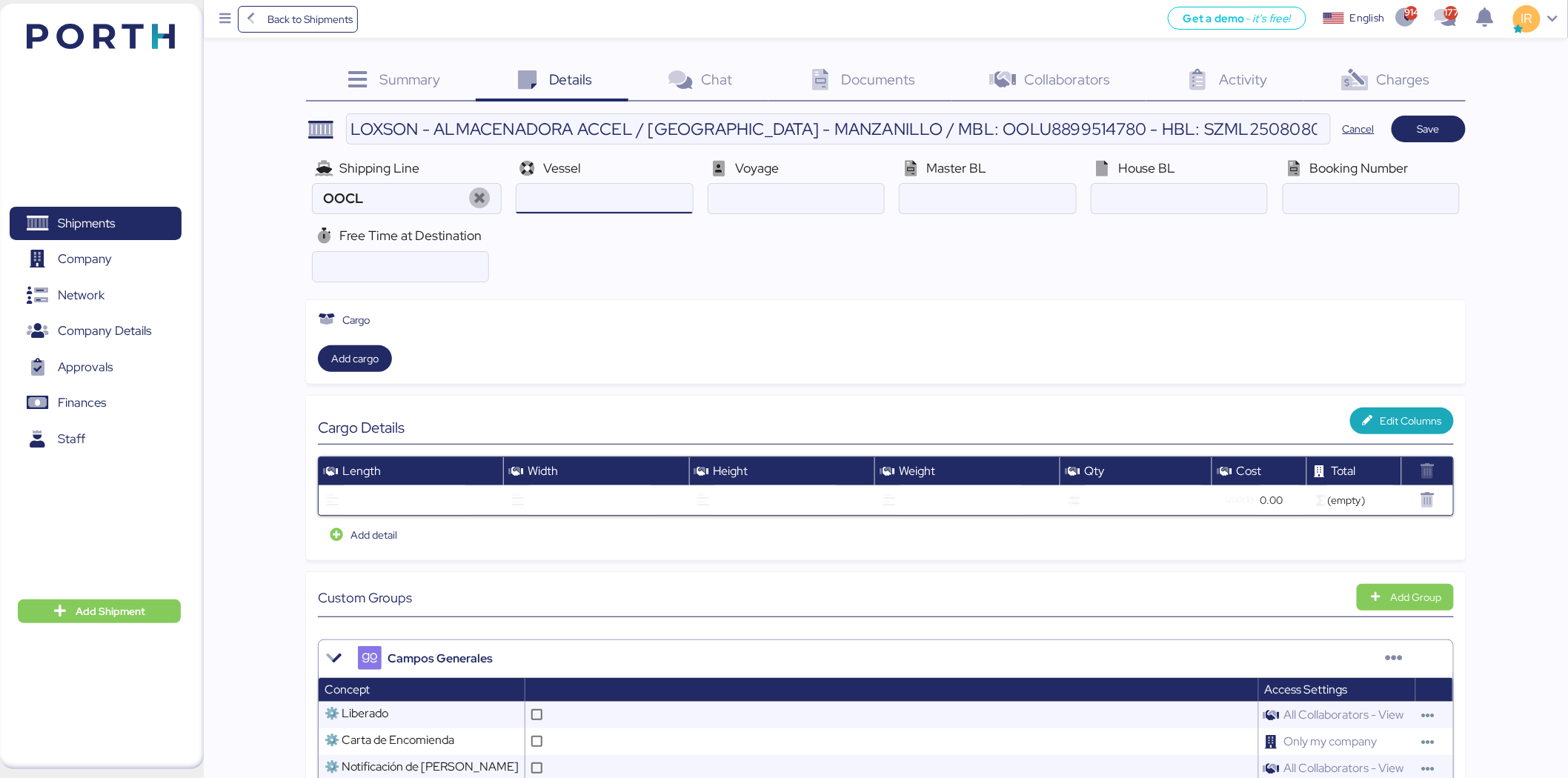
paste input "XIN HONG KONG V.078E"
click at [596, 201] on input "ocean" at bounding box center [605, 198] width 176 height 29
type input "XIN HONG KONG"
paste input "078E"
type input "078E"
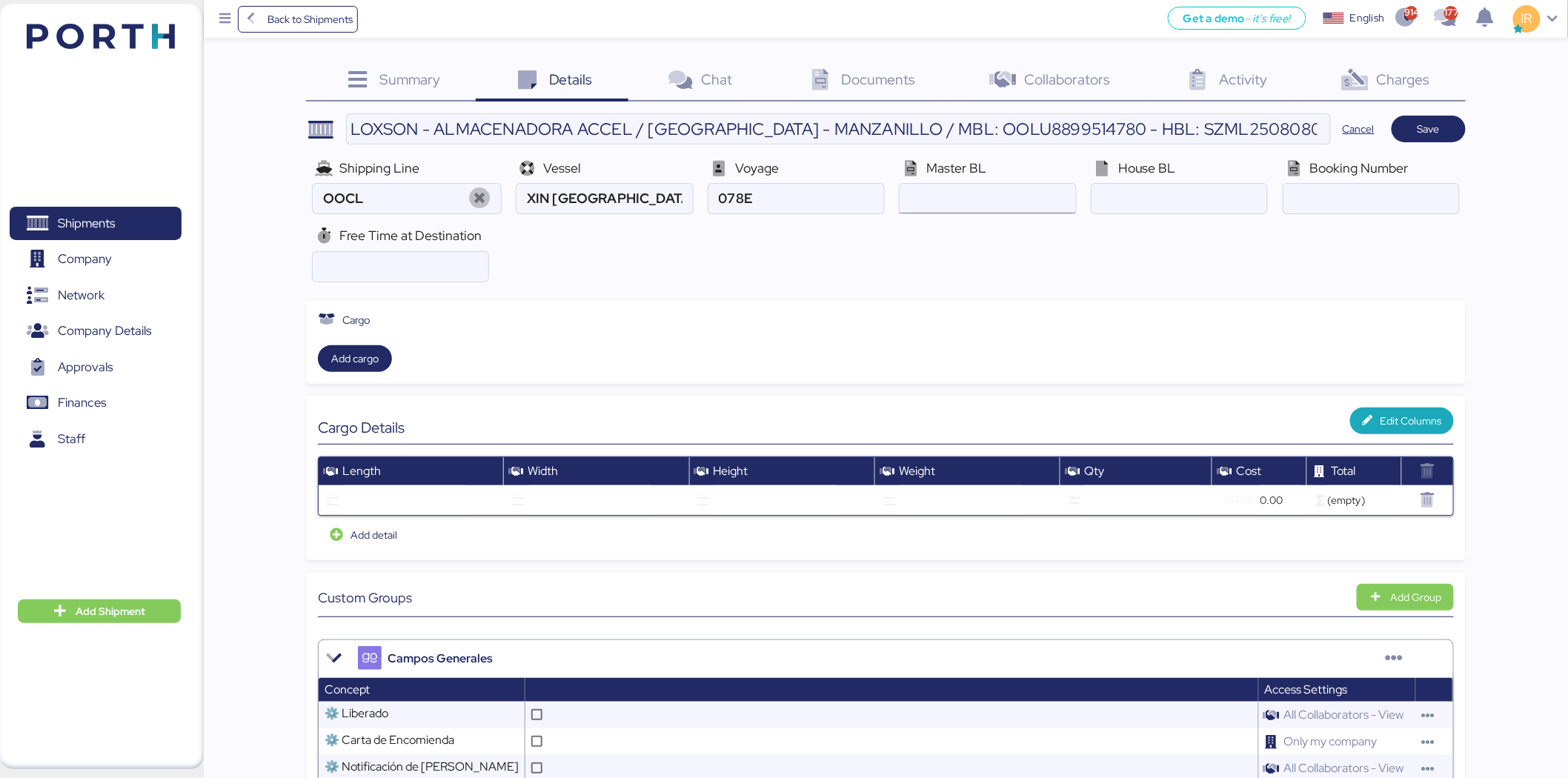
paste input "OOLU8899514780"
click at [1011, 193] on input "ocean" at bounding box center [988, 198] width 176 height 29
type input "OOLU8899514780"
paste input "SZML2508080C"
click at [1181, 188] on input "ocean" at bounding box center [1180, 198] width 176 height 29
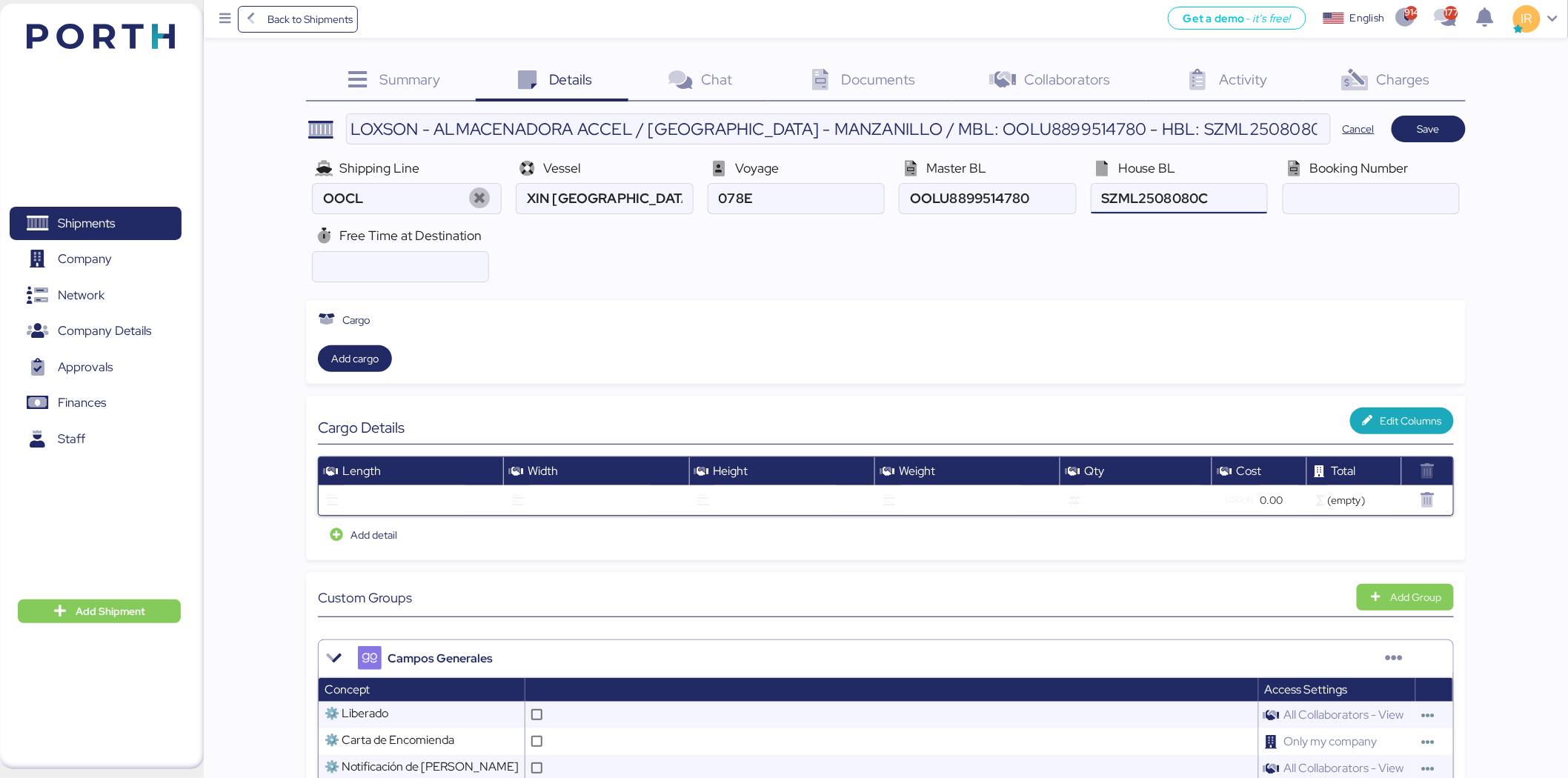
type input "SZML2508080C"
click at [380, 255] on input "2" at bounding box center [401, 266] width 176 height 29
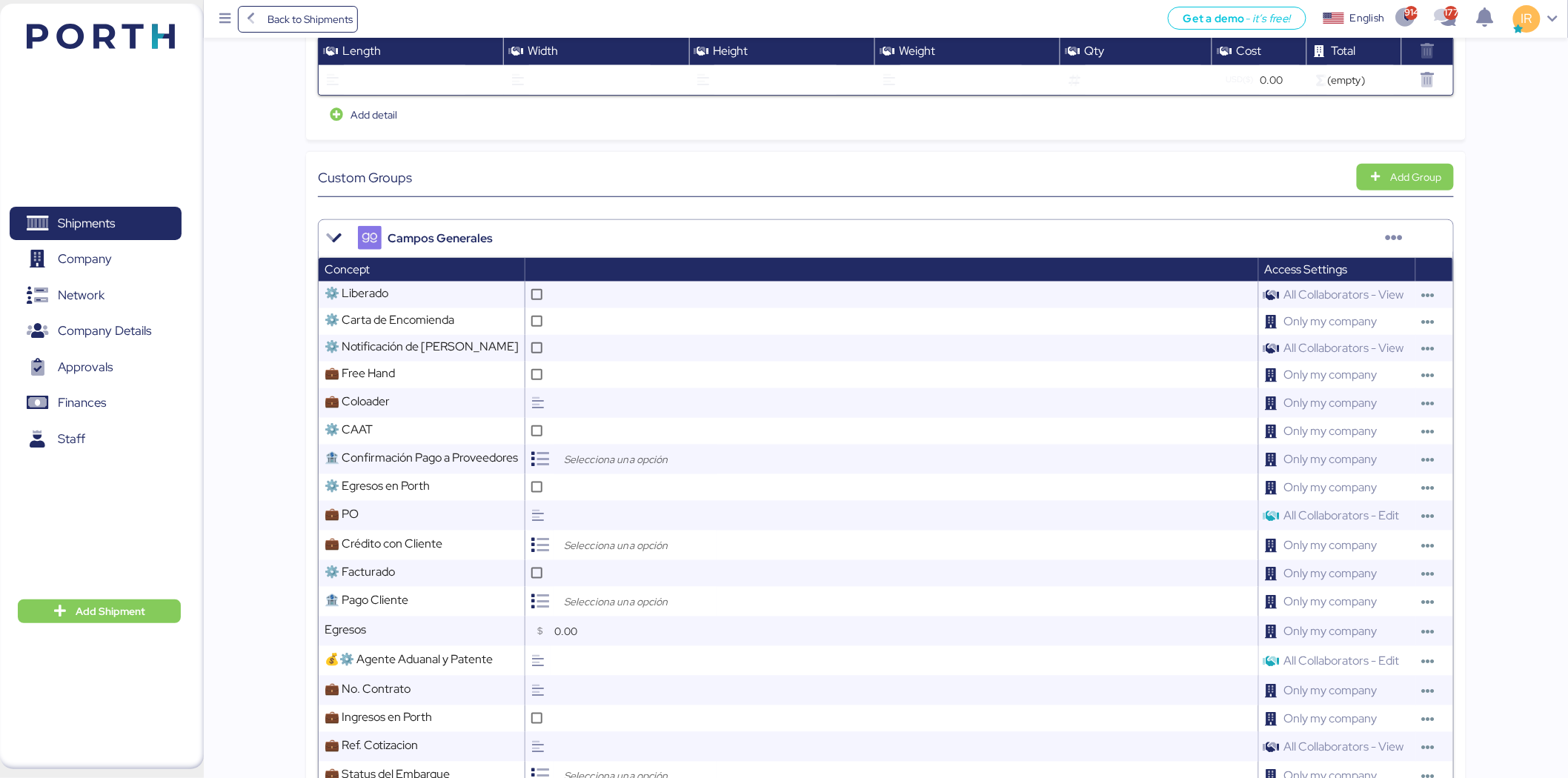
scroll to position [432, 0]
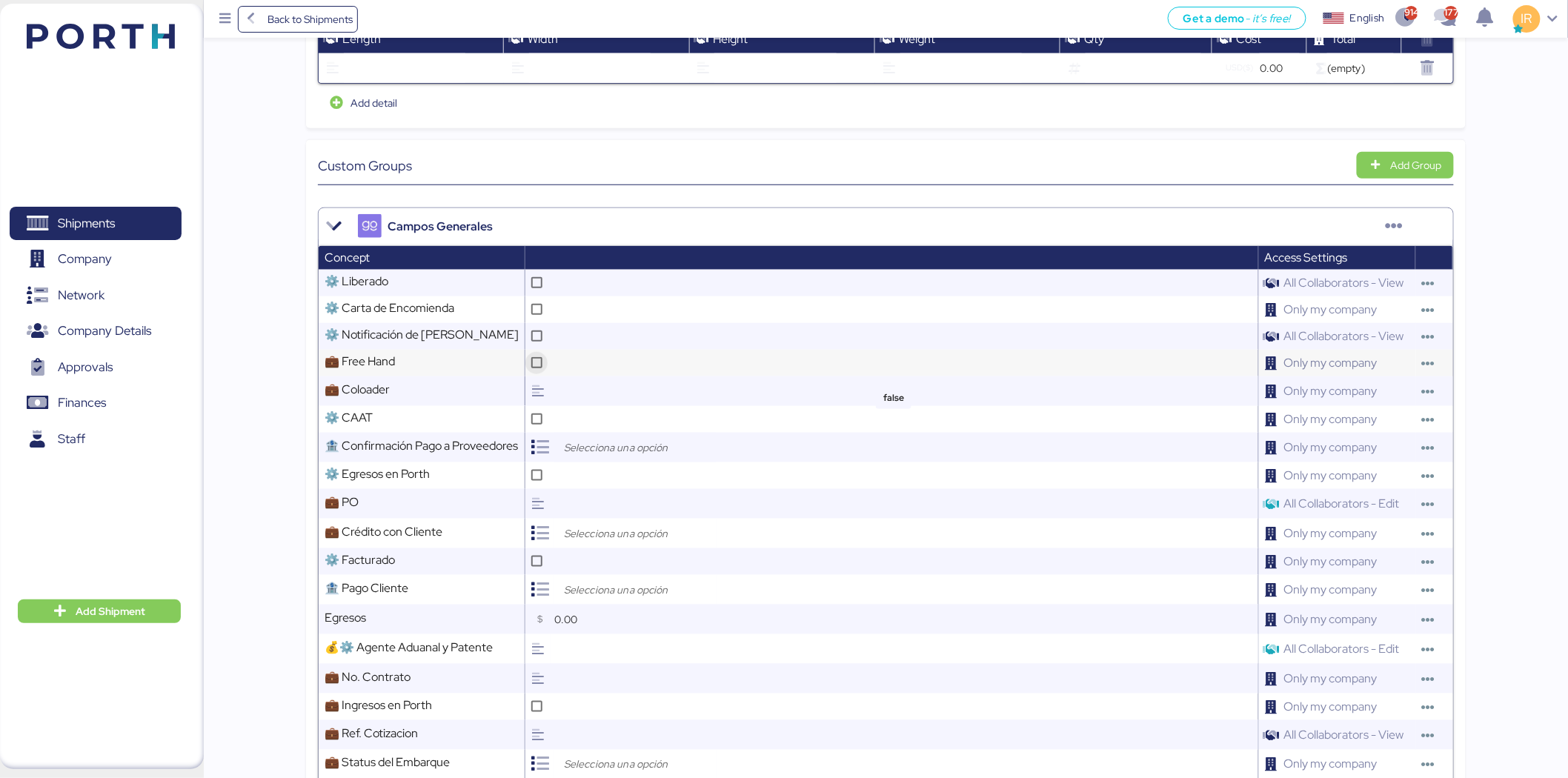
type input "21"
click at [541, 365] on icon at bounding box center [537, 363] width 8 height 8
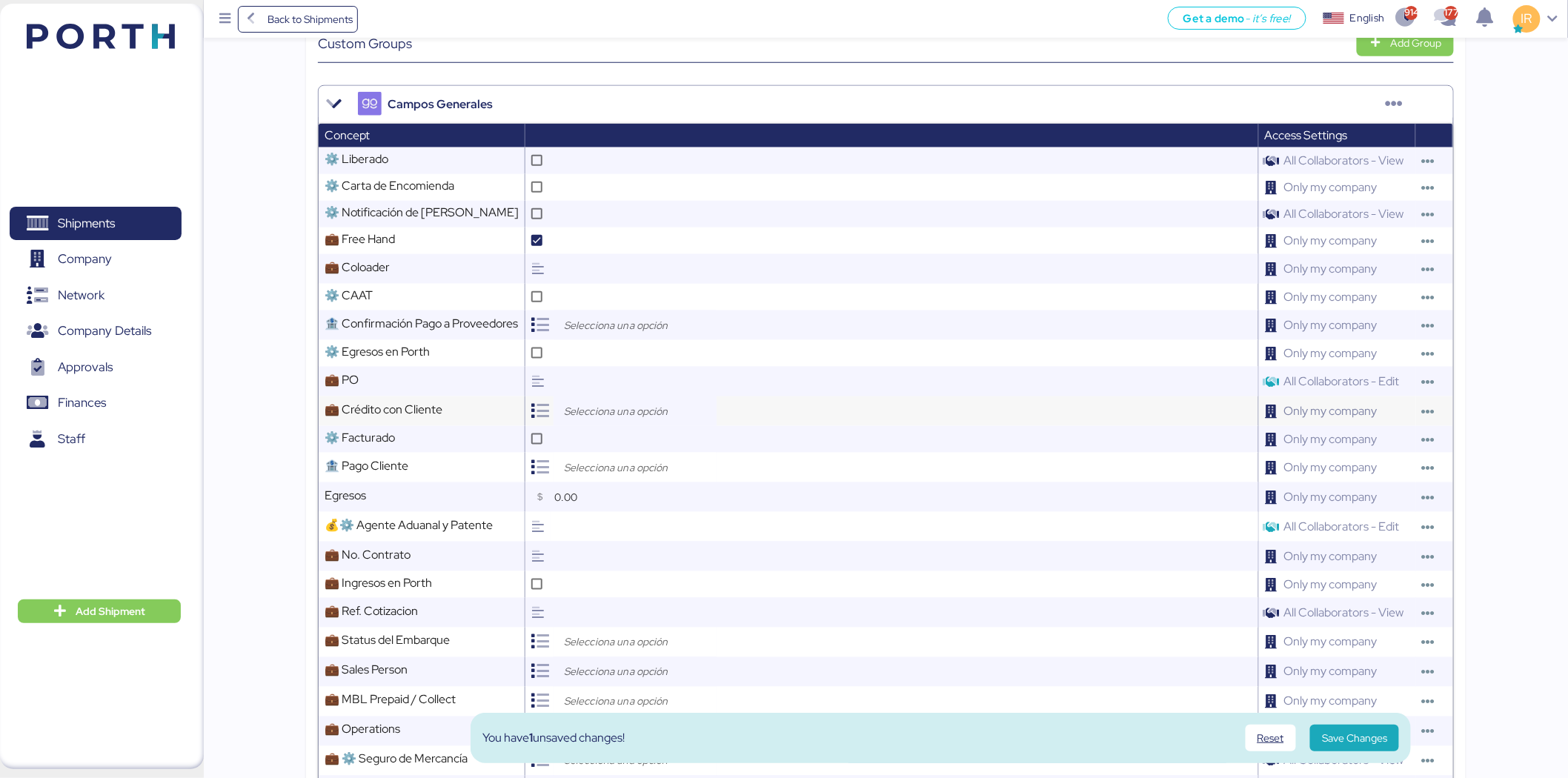
scroll to position [556, 0]
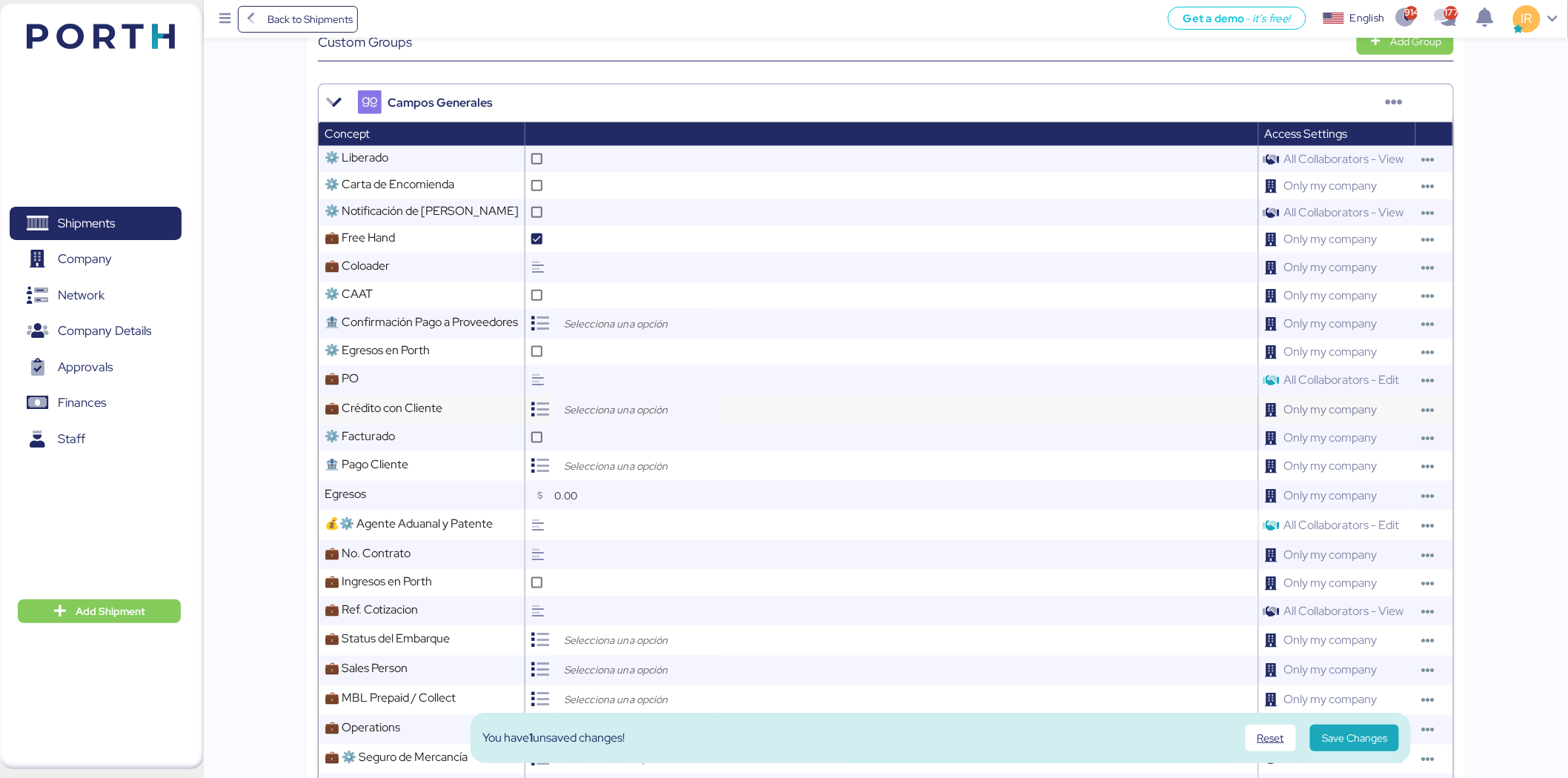
click at [630, 417] on input "search" at bounding box center [639, 410] width 155 height 17
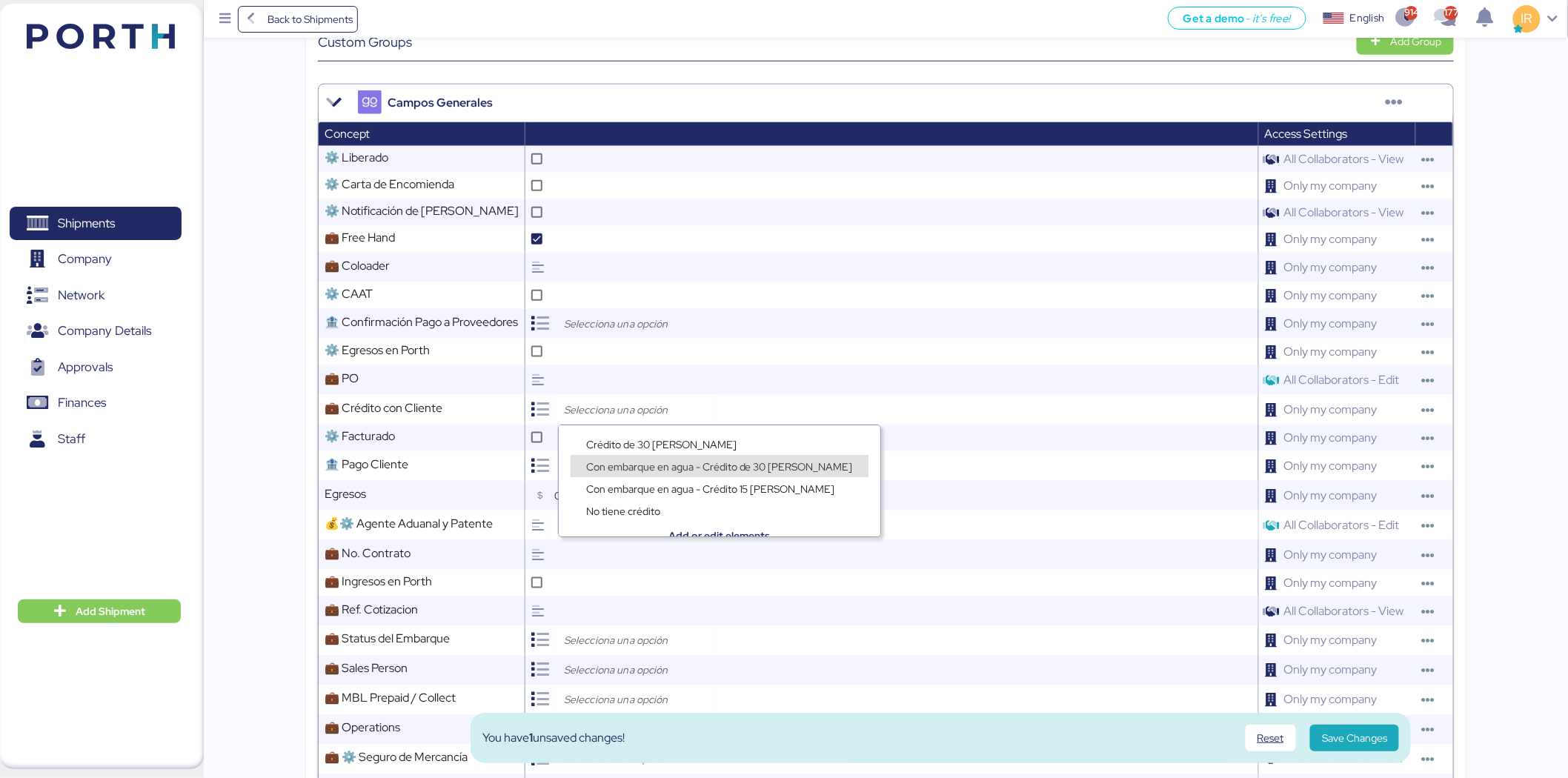
click at [624, 460] on span "Con embarque en agua - Crédito de 30 días" at bounding box center [719, 467] width 267 height 13
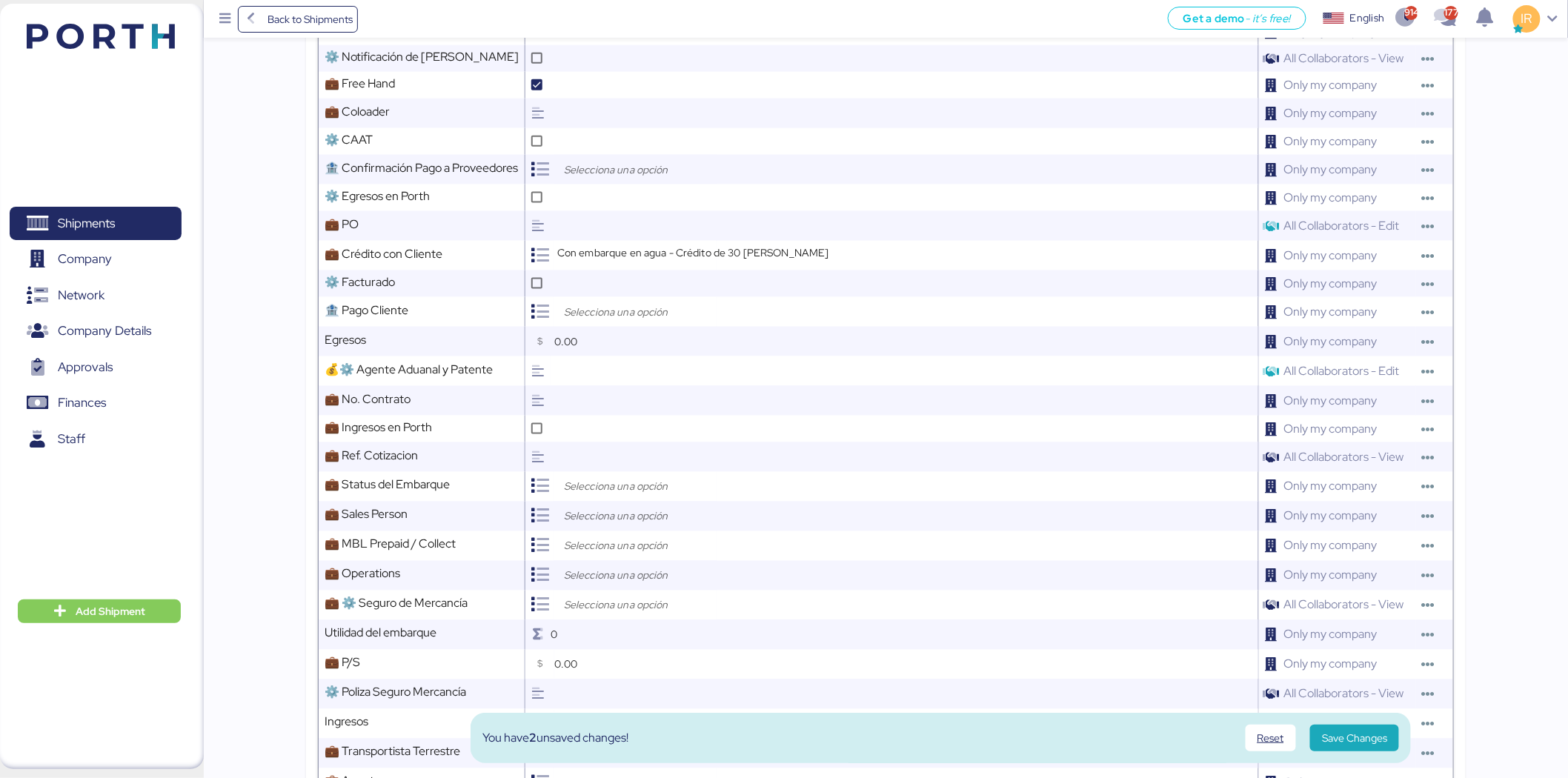
scroll to position [724, 0]
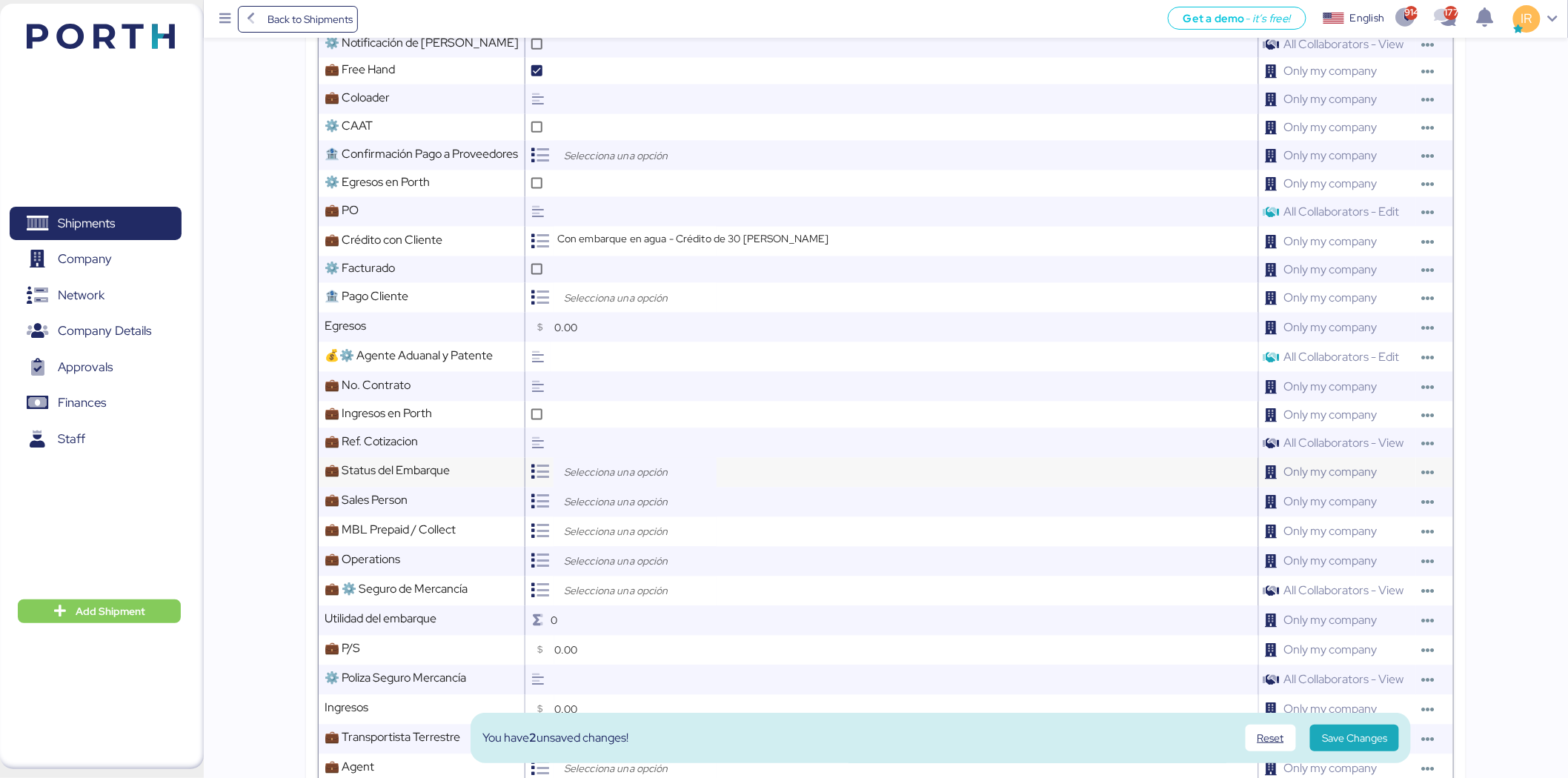
click at [601, 464] on input "search" at bounding box center [639, 473] width 155 height 17
click at [597, 498] on div "Open" at bounding box center [639, 506] width 138 height 22
click at [612, 497] on input "search" at bounding box center [639, 502] width 155 height 17
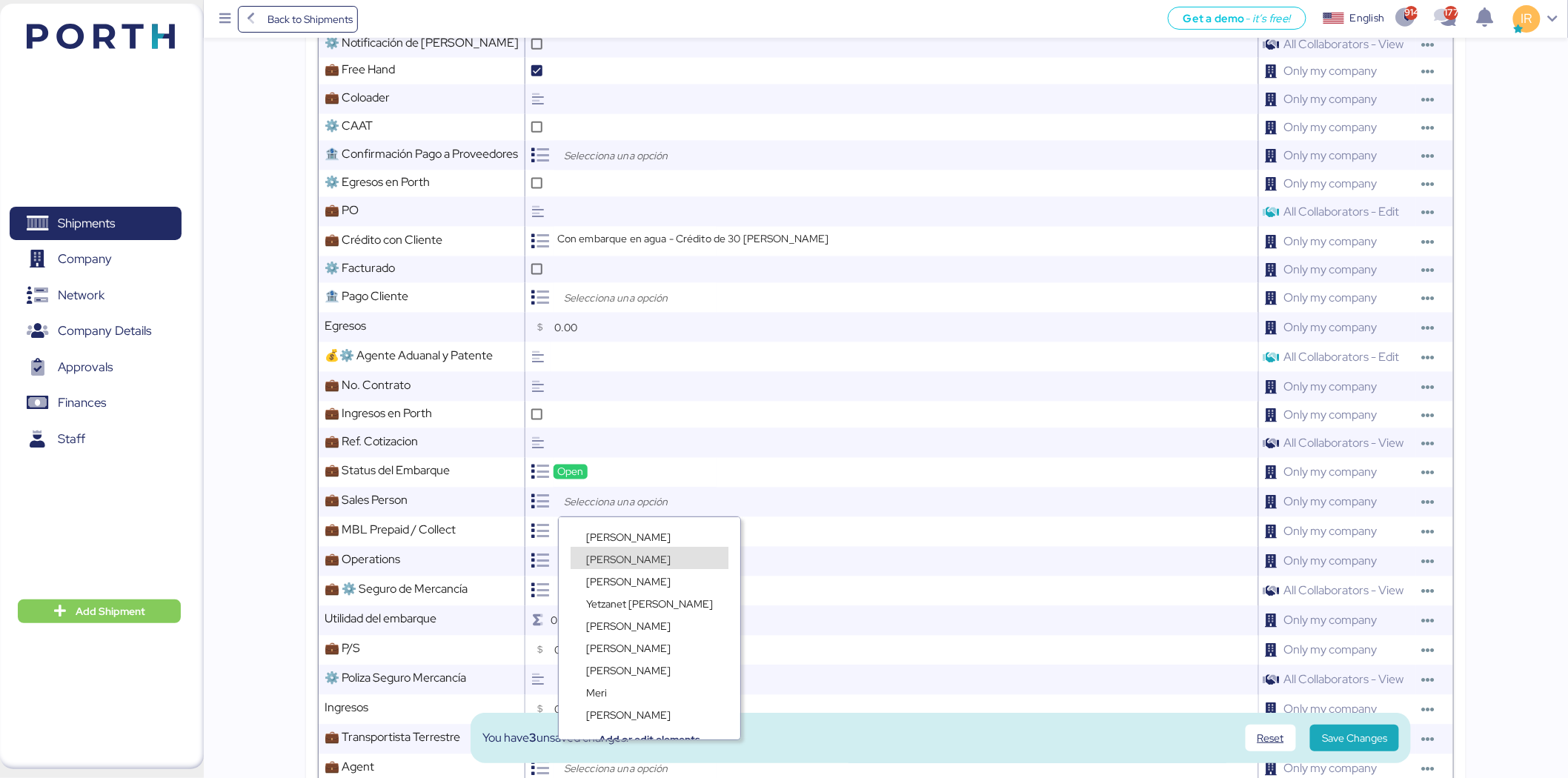
click at [626, 559] on span "Ignacio Rangel" at bounding box center [628, 559] width 85 height 13
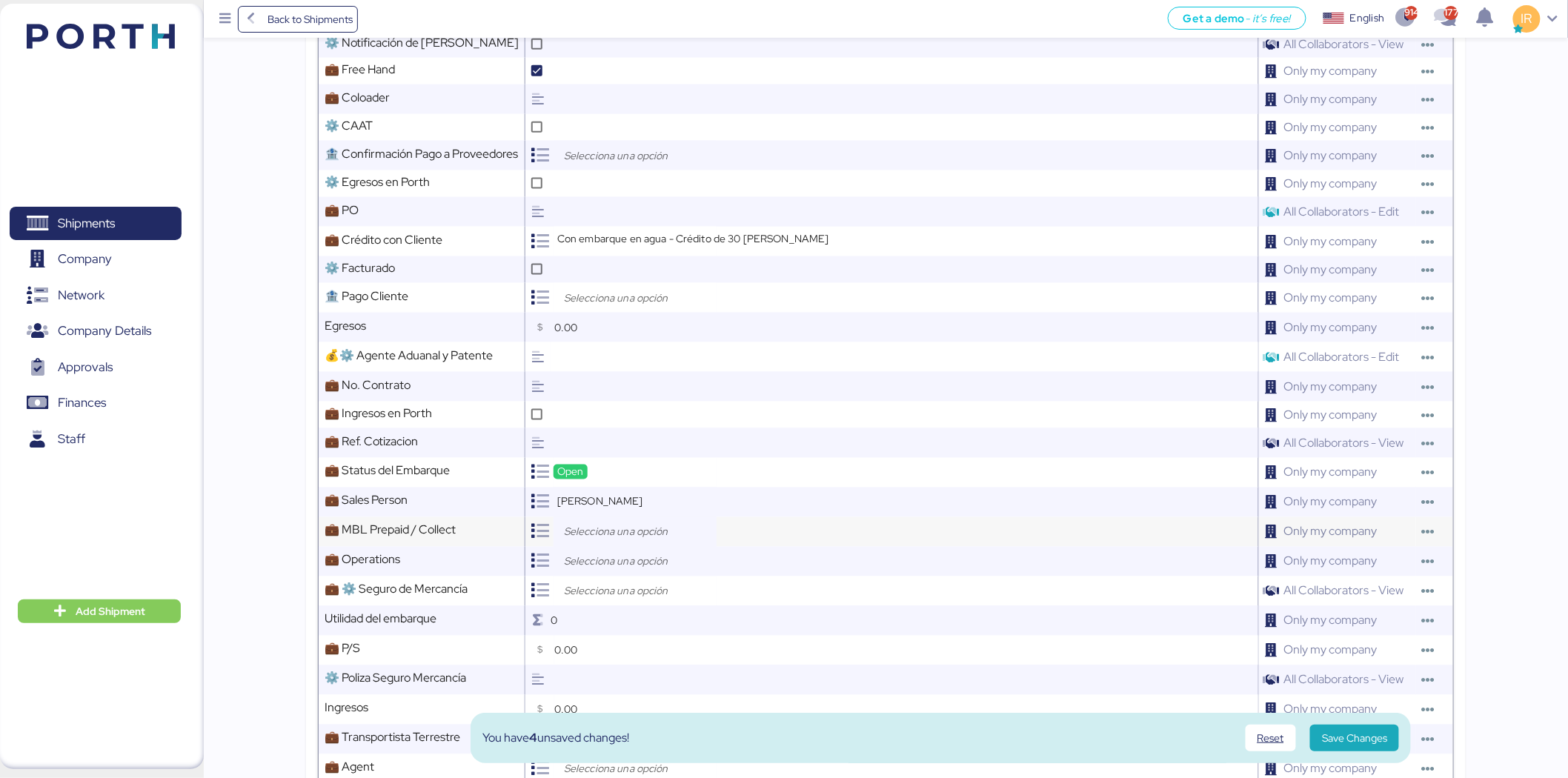
click at [653, 527] on input "search" at bounding box center [639, 532] width 155 height 17
click at [613, 564] on span "Prepaid" at bounding box center [604, 566] width 36 height 13
click at [632, 558] on input "search" at bounding box center [639, 562] width 155 height 17
click at [630, 574] on div at bounding box center [635, 561] width 163 height 29
click at [618, 639] on span "[PERSON_NAME]" at bounding box center [628, 641] width 85 height 13
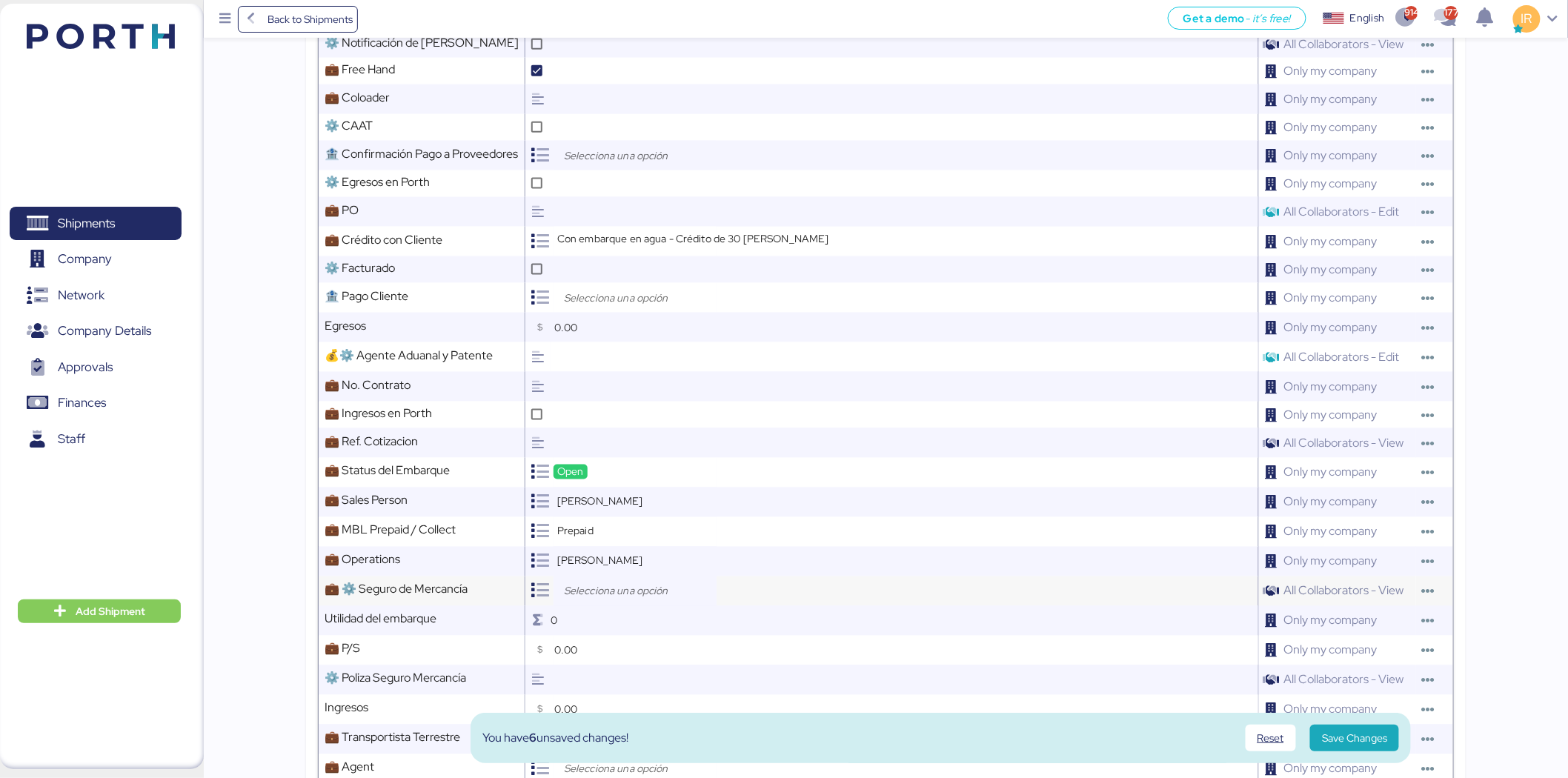
click at [661, 589] on input "search" at bounding box center [639, 591] width 155 height 17
click at [609, 667] on span "No Aplica" at bounding box center [608, 670] width 44 height 13
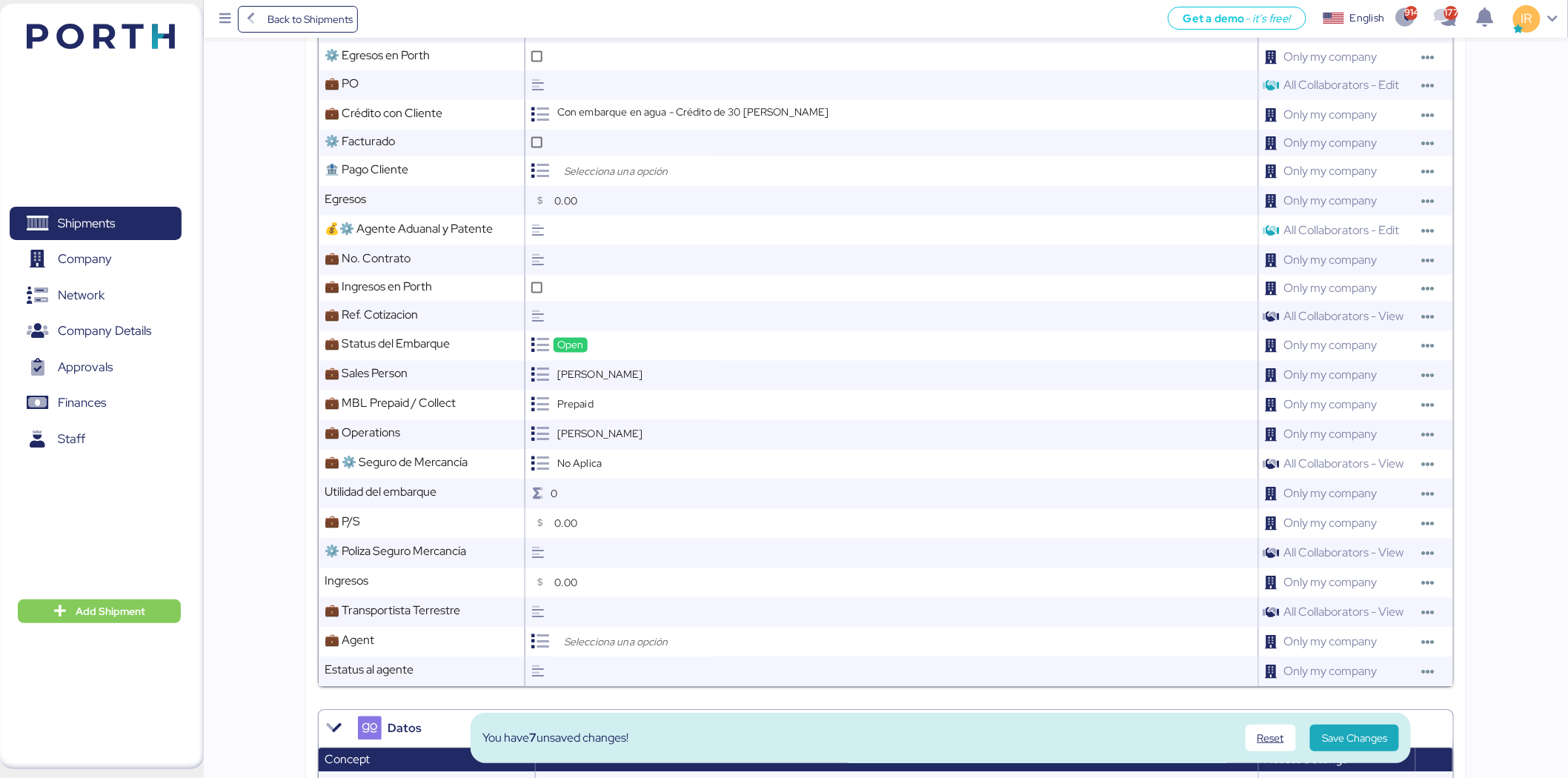
scroll to position [852, 0]
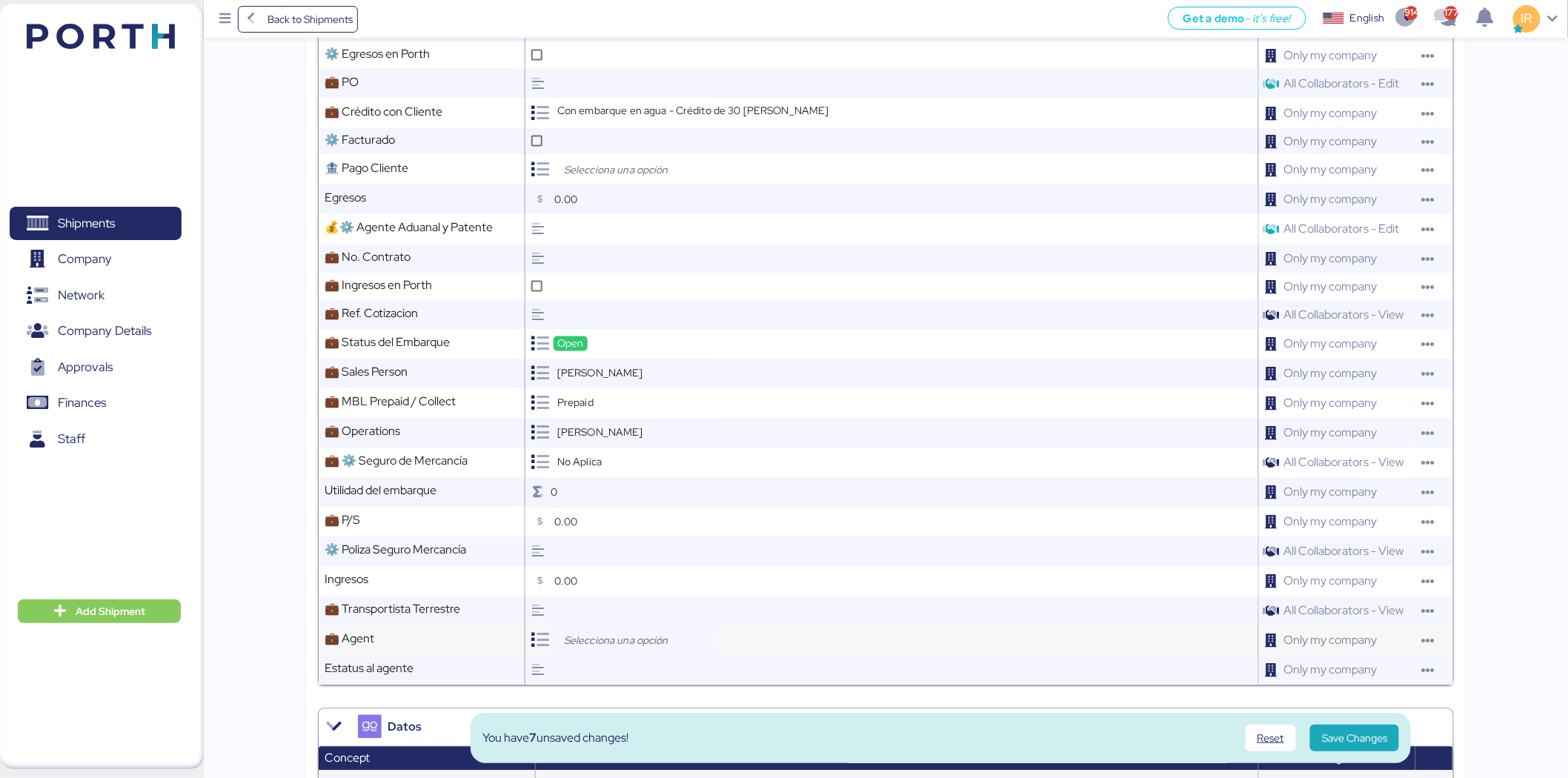
click at [620, 633] on input "search" at bounding box center [639, 641] width 155 height 17
type input "loxso"
click at [601, 692] on span "Loxson International Logistics Co., Ltd." at bounding box center [674, 698] width 177 height 13
click at [1382, 738] on span "Save Changes" at bounding box center [1355, 738] width 65 height 17
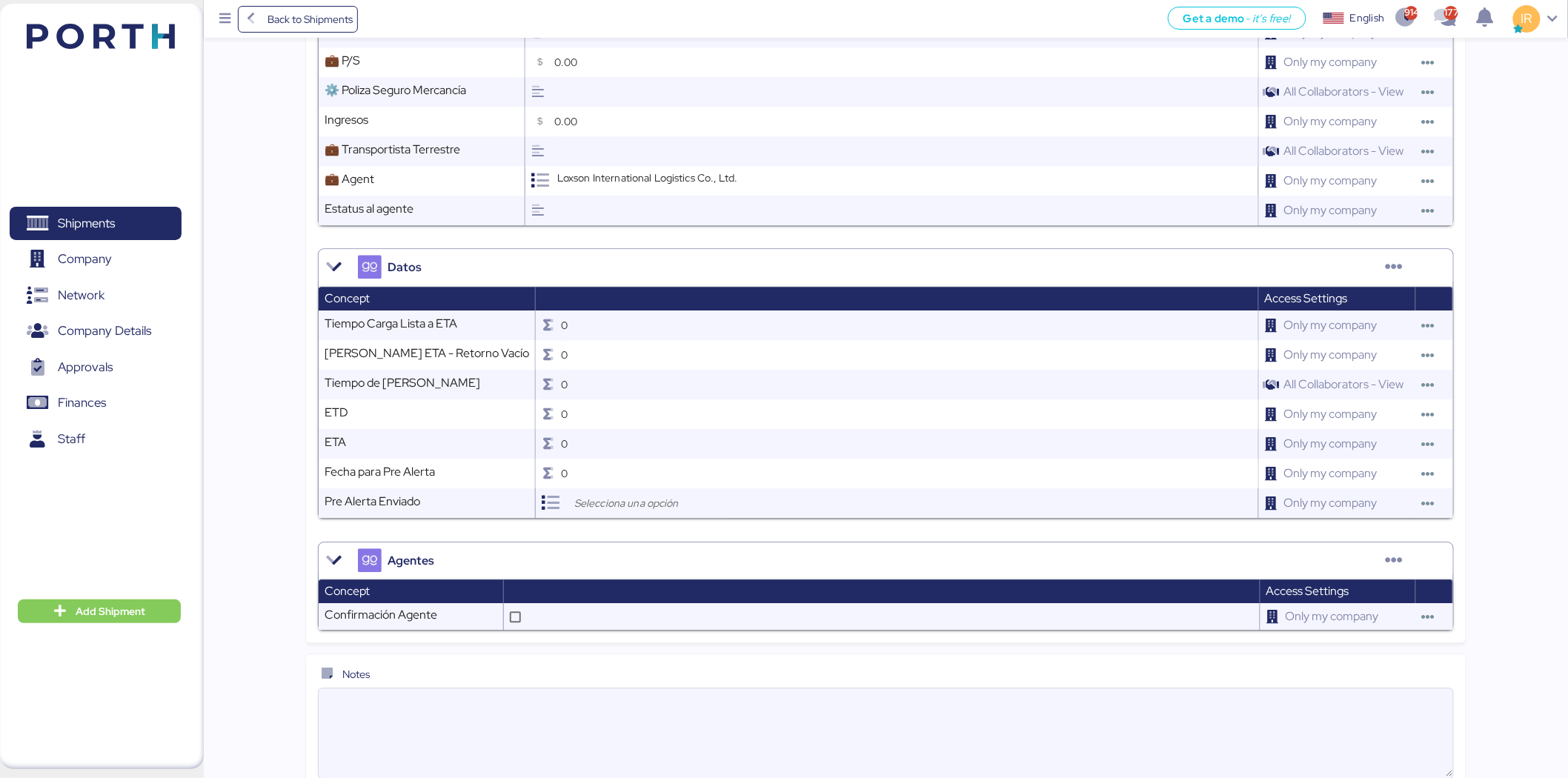
scroll to position [1337, 0]
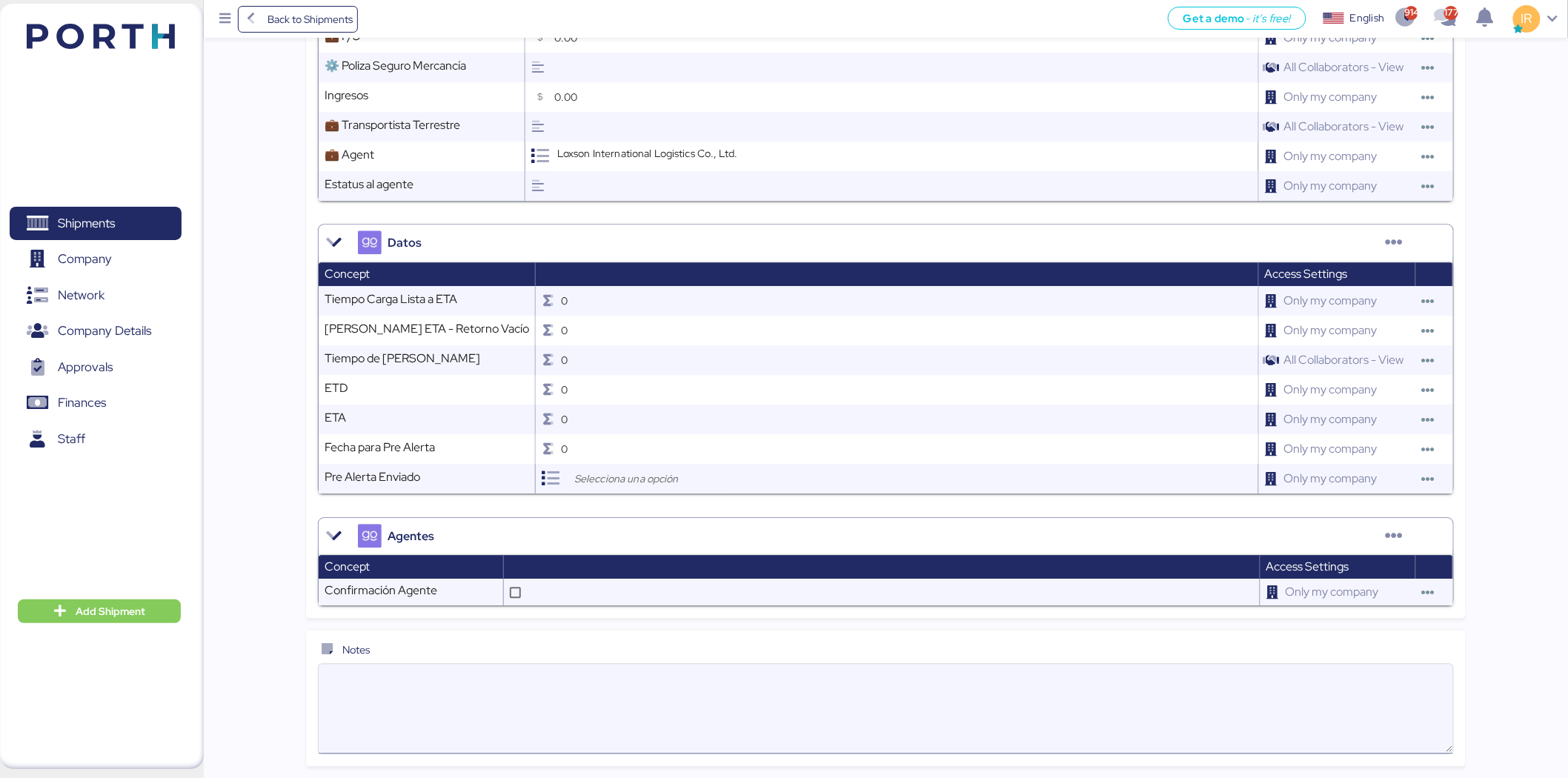
paste textarea "Please kindly note below: 1. We have 21 free days for this shipment. 2. Destina…"
click at [796, 727] on textarea "Please kindly note below: 1. We have 21 free days for this shipment. 2. Destina…" at bounding box center [886, 708] width 1135 height 86
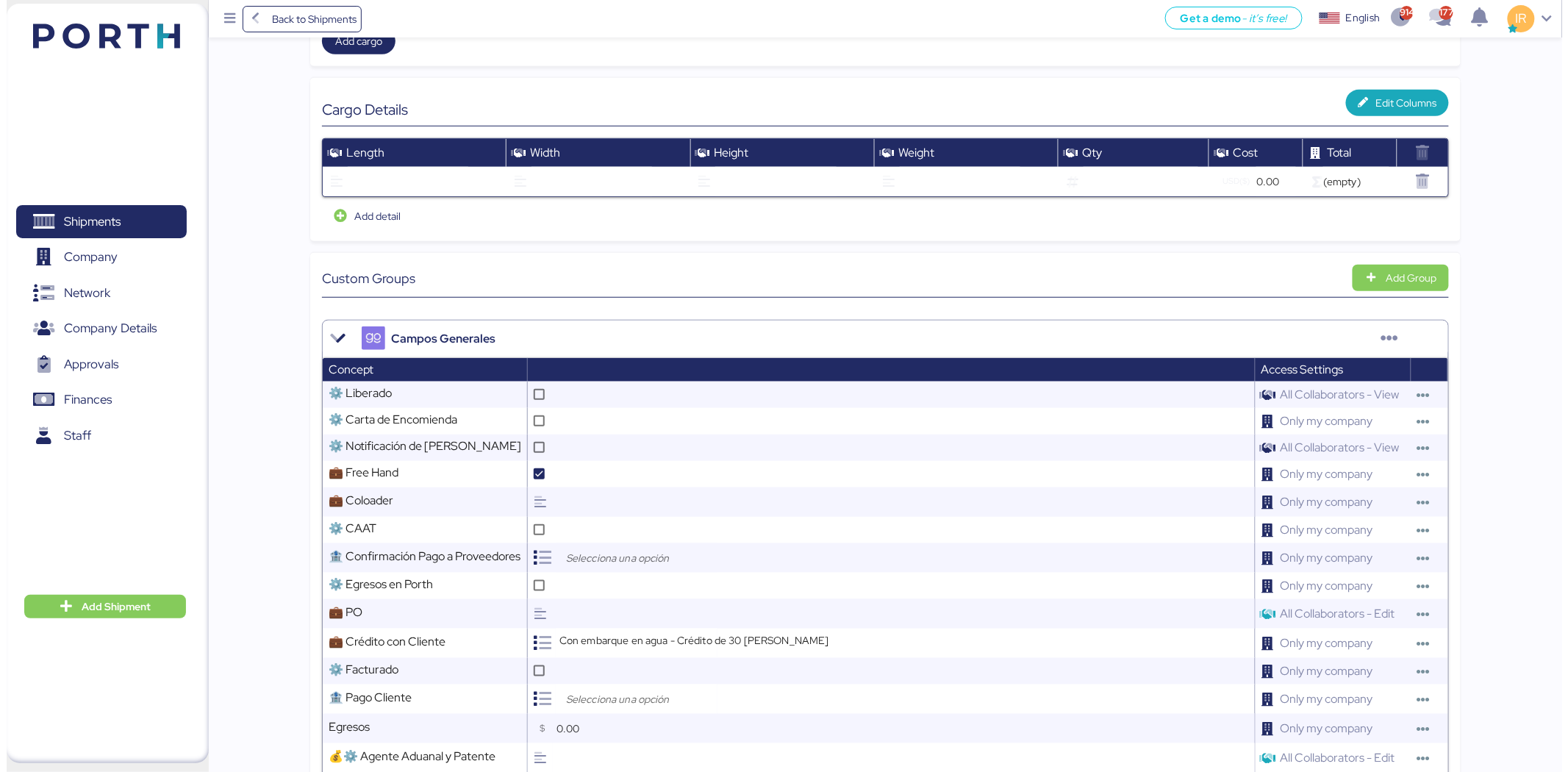
scroll to position [0, 0]
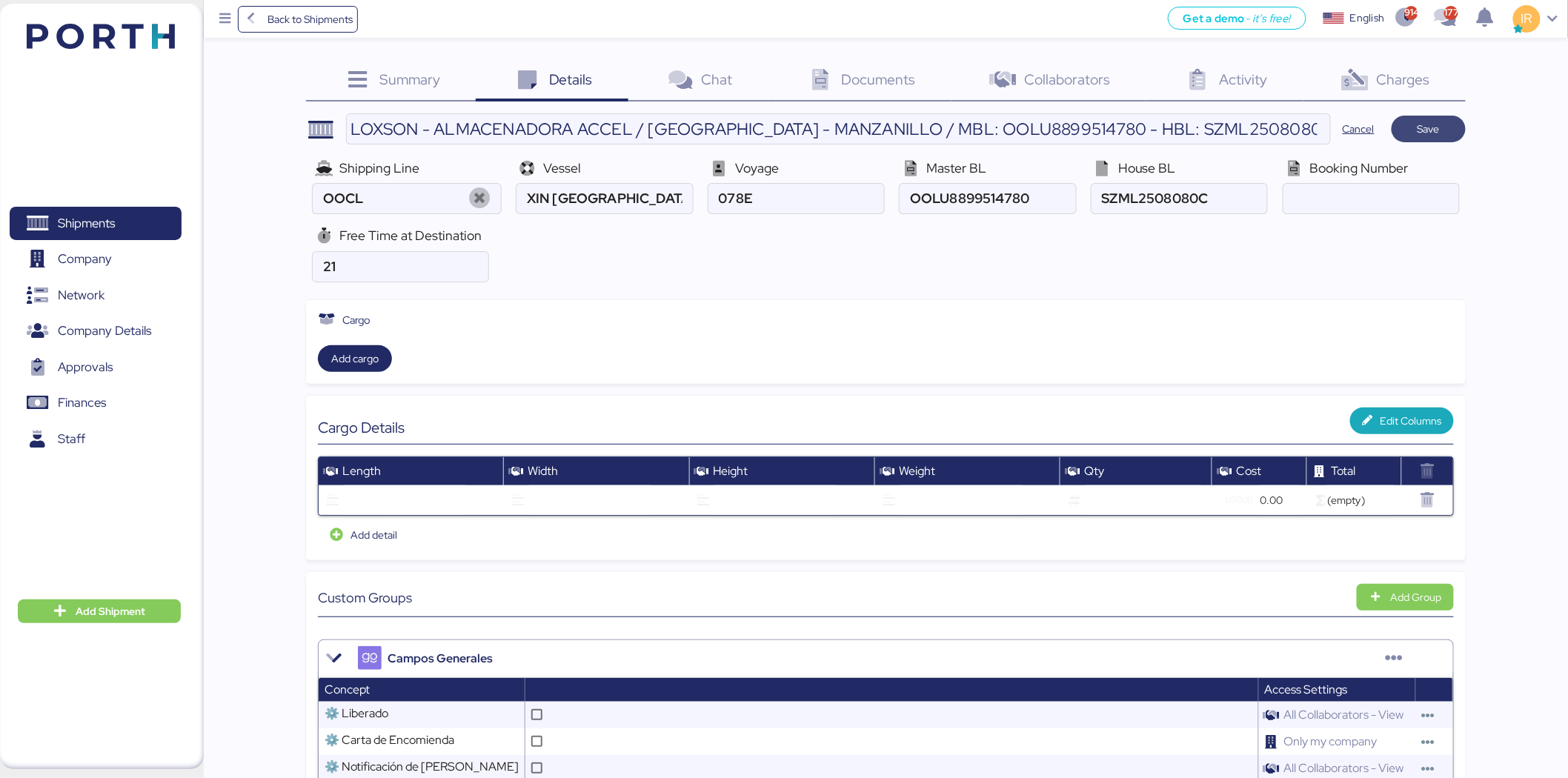
type textarea "Please kindly note below: 1. We have 21 free days for this shipment. 2. Destina…"
click at [1431, 126] on span "Save" at bounding box center [1429, 129] width 22 height 17
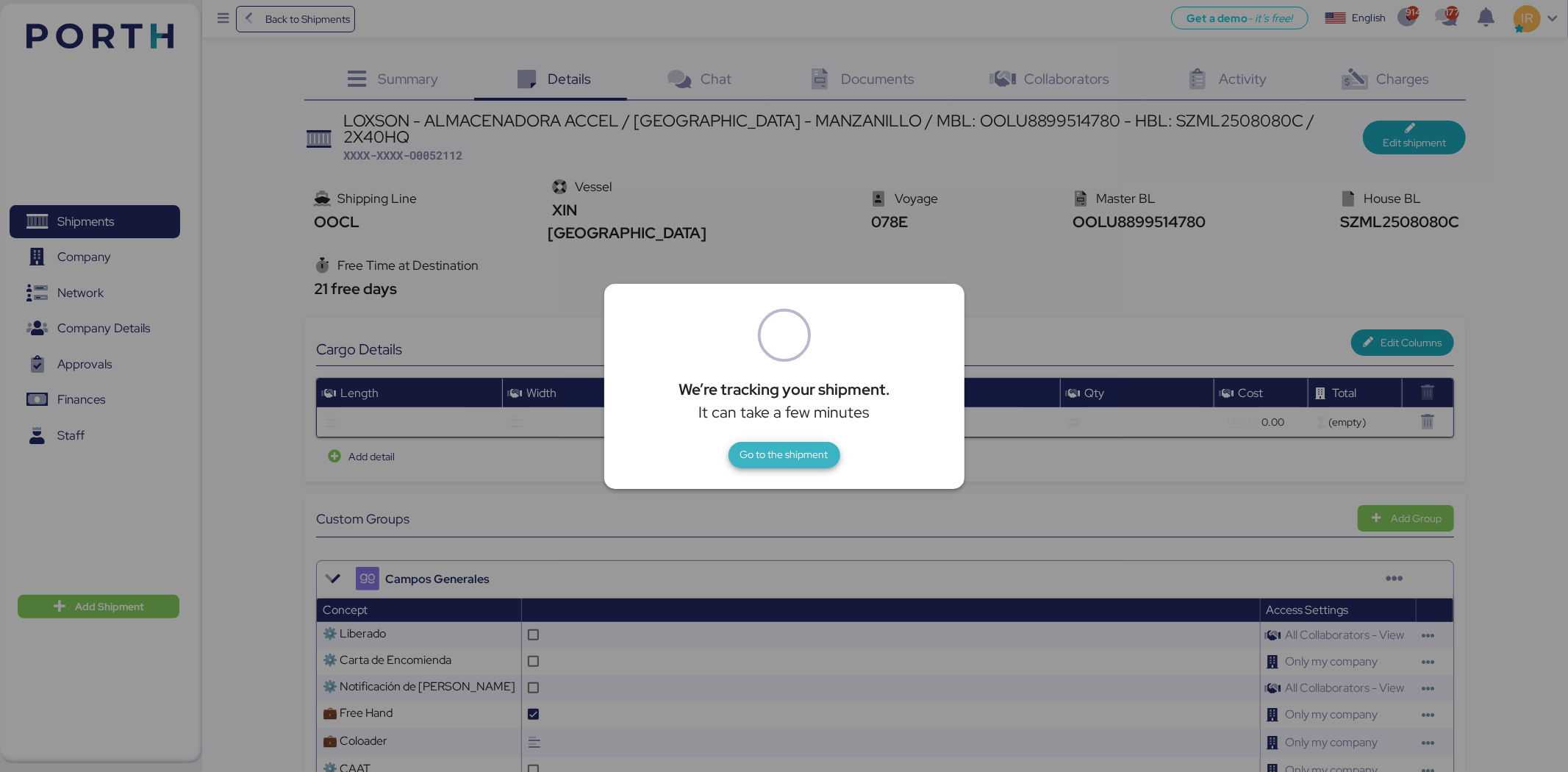
click at [805, 449] on span "Go to the shipment" at bounding box center [784, 454] width 88 height 17
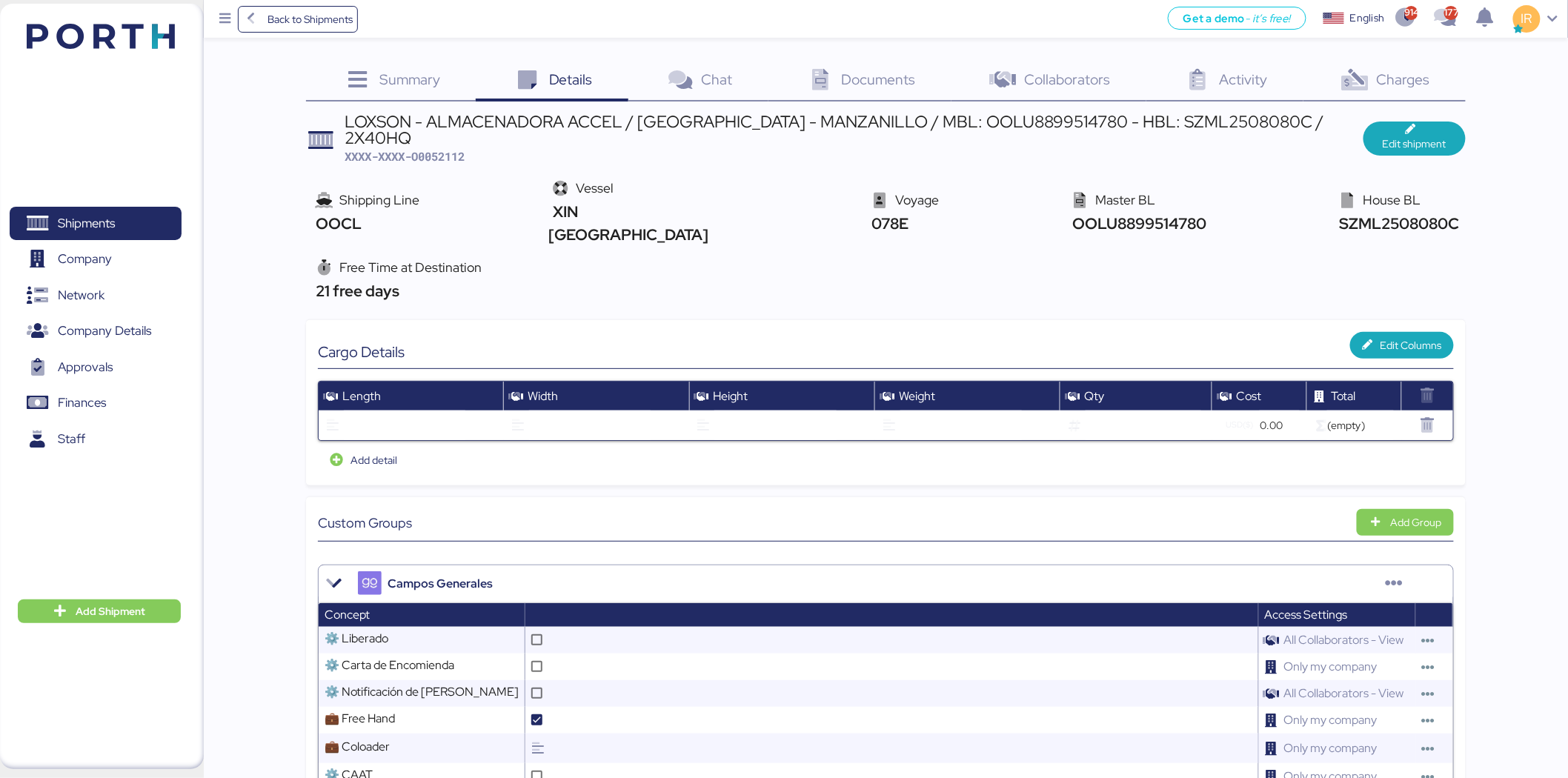
click at [882, 93] on div "Documents 0" at bounding box center [860, 82] width 183 height 40
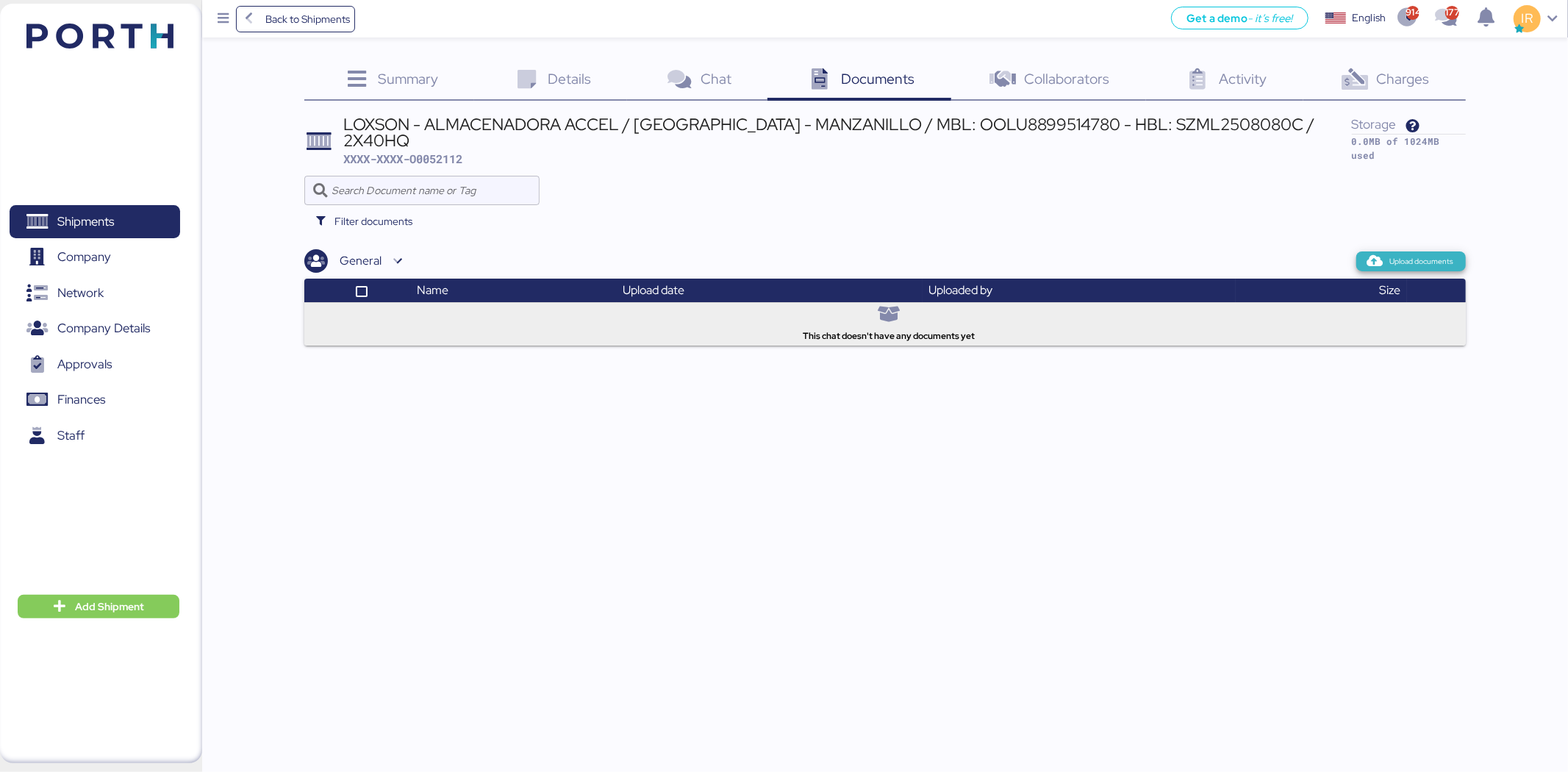
click at [1398, 255] on span "Upload documents" at bounding box center [1411, 261] width 109 height 19
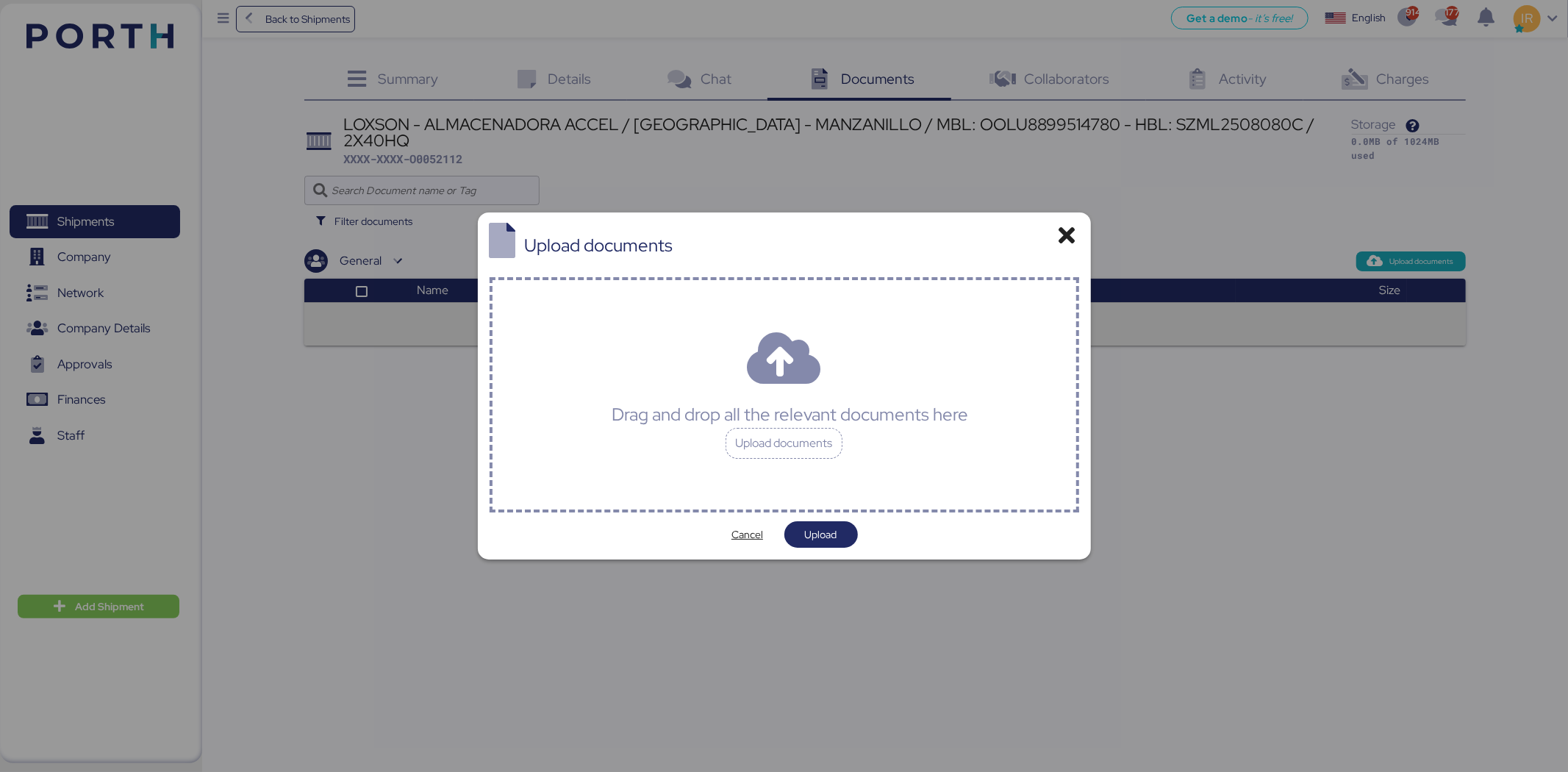
click at [982, 392] on div "Drag and drop all the relevant documents here Upload documents" at bounding box center [784, 395] width 589 height 235
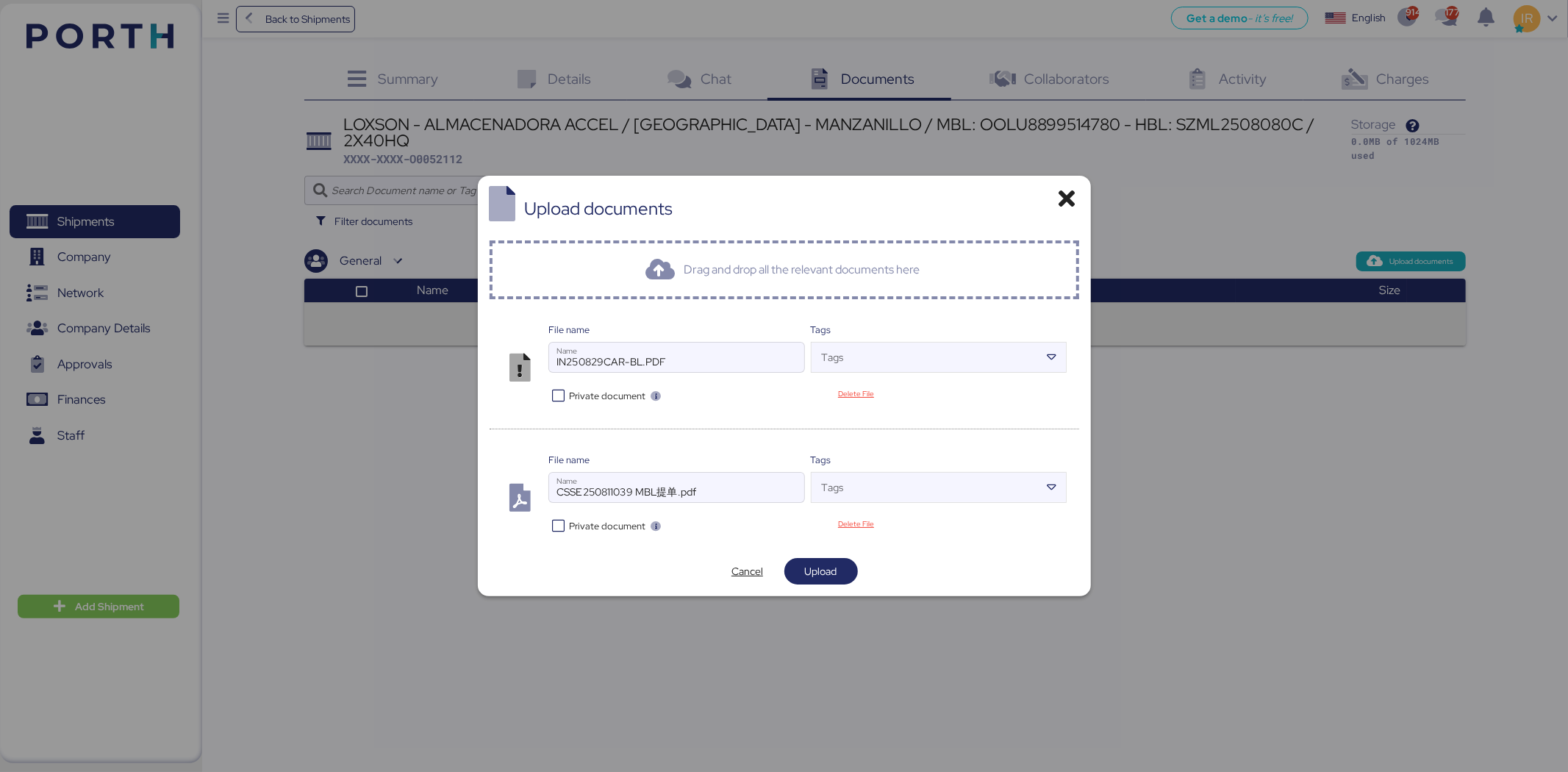
click at [564, 393] on icon at bounding box center [559, 396] width 21 height 14
click at [562, 527] on icon at bounding box center [559, 526] width 21 height 14
click at [843, 561] on span "Upload" at bounding box center [821, 572] width 74 height 27
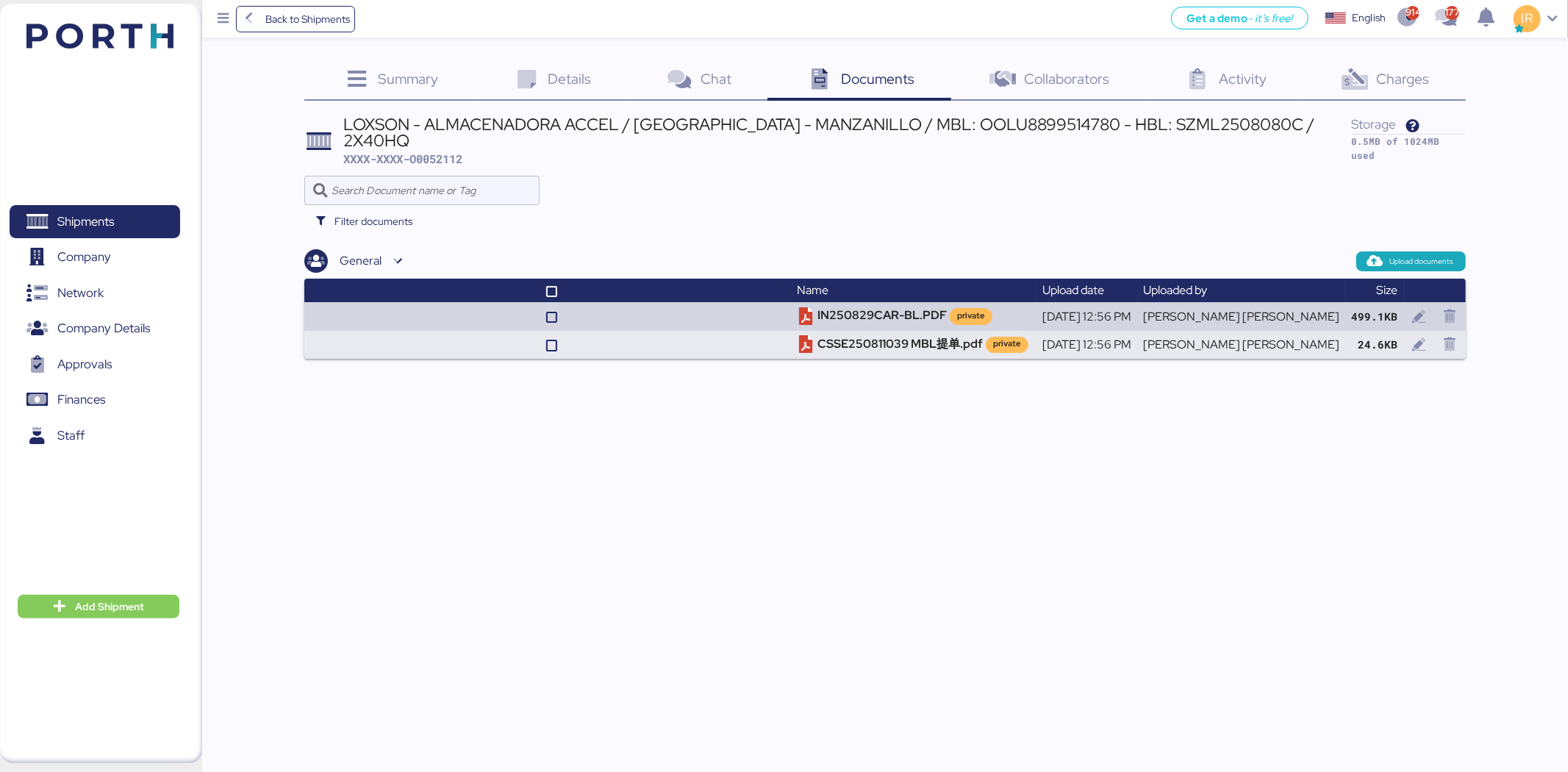
click at [1341, 64] on div "Charges 0" at bounding box center [1384, 81] width 163 height 40
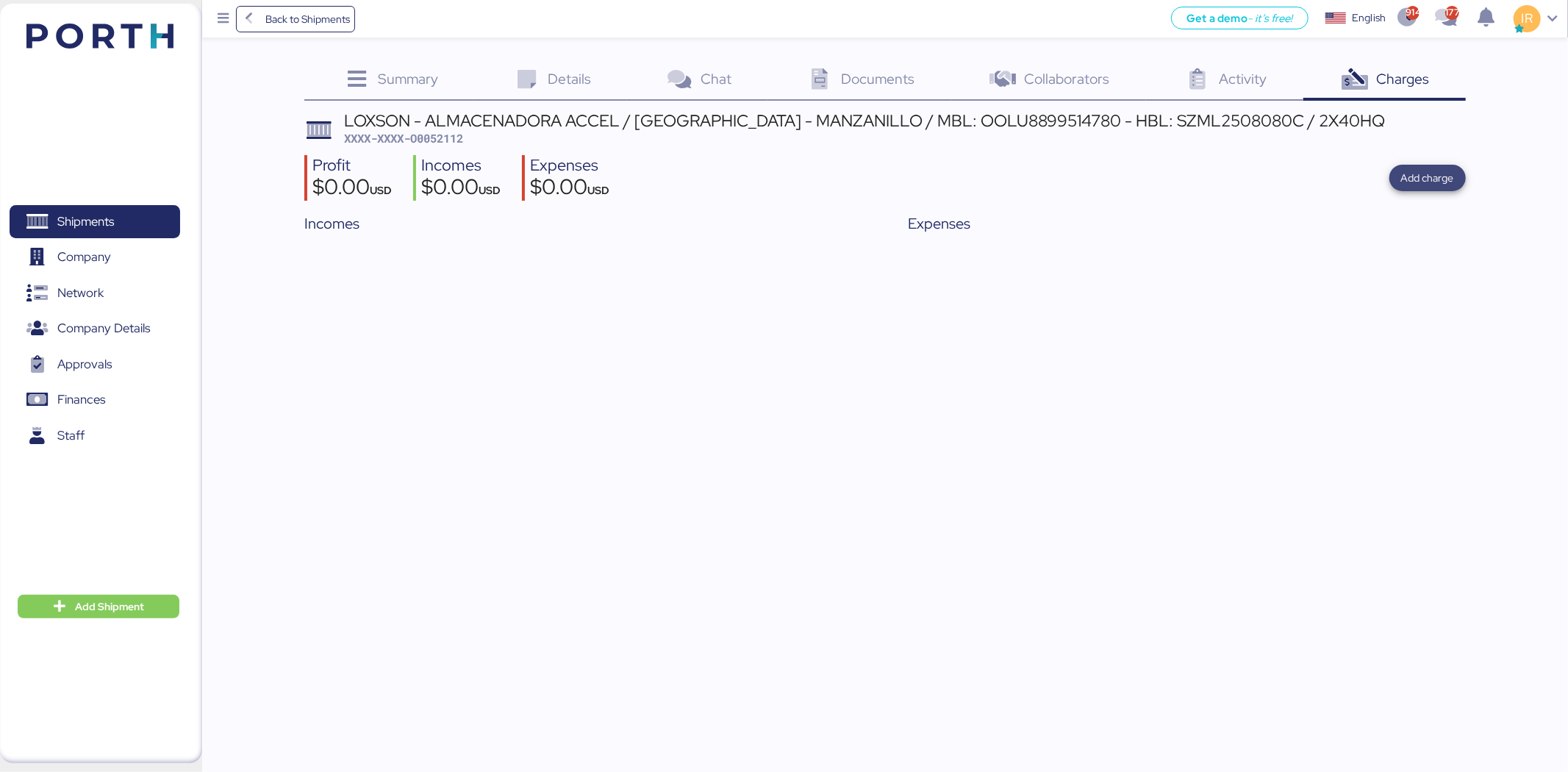
click at [1423, 179] on span "Add charge" at bounding box center [1427, 178] width 53 height 17
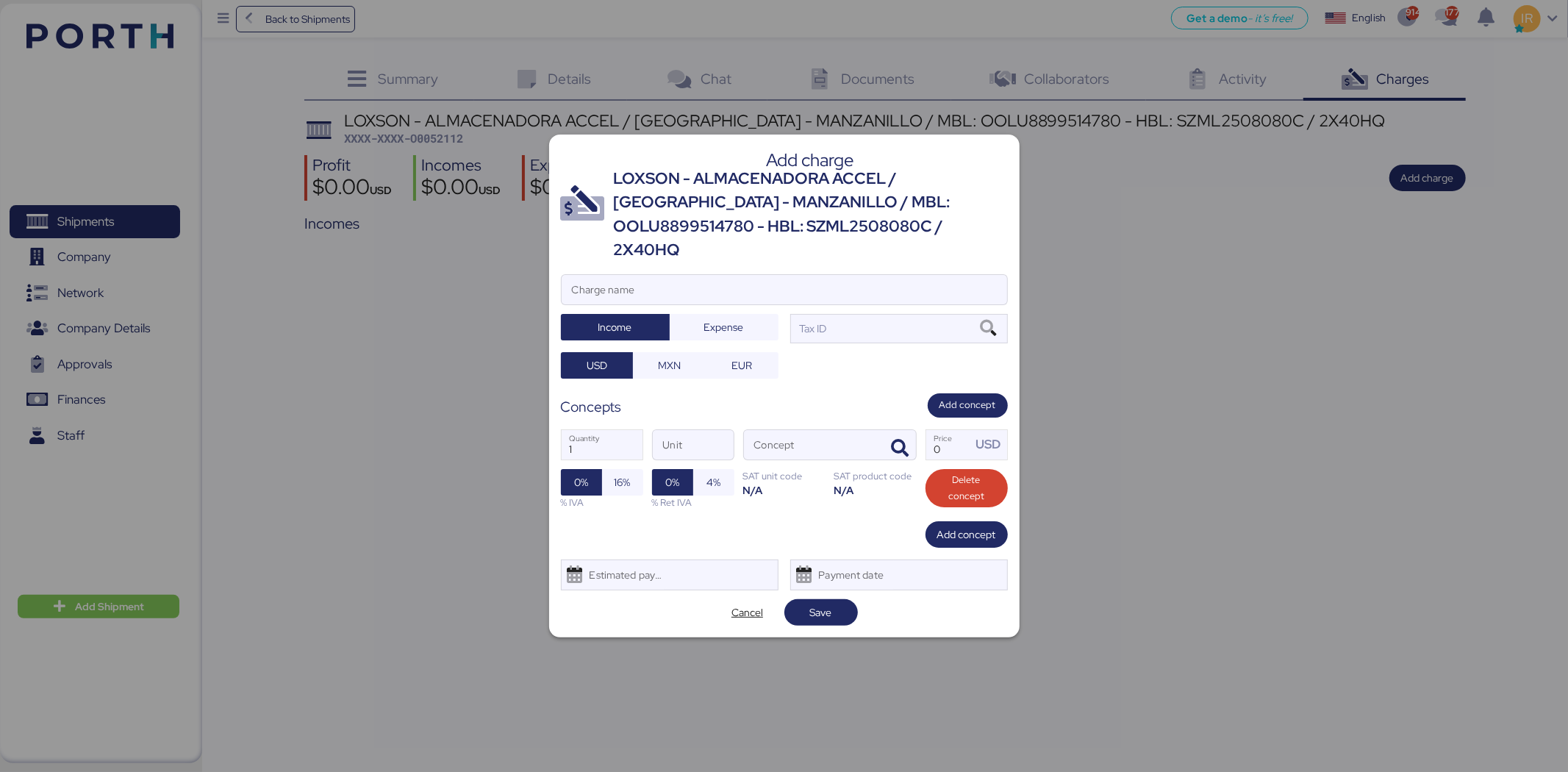
click at [878, 211] on div "LOXSON - ALMACENADORA ACCEL / [GEOGRAPHIC_DATA] - MANZANILLO / MBL: OOLU8899514…" at bounding box center [810, 215] width 394 height 96
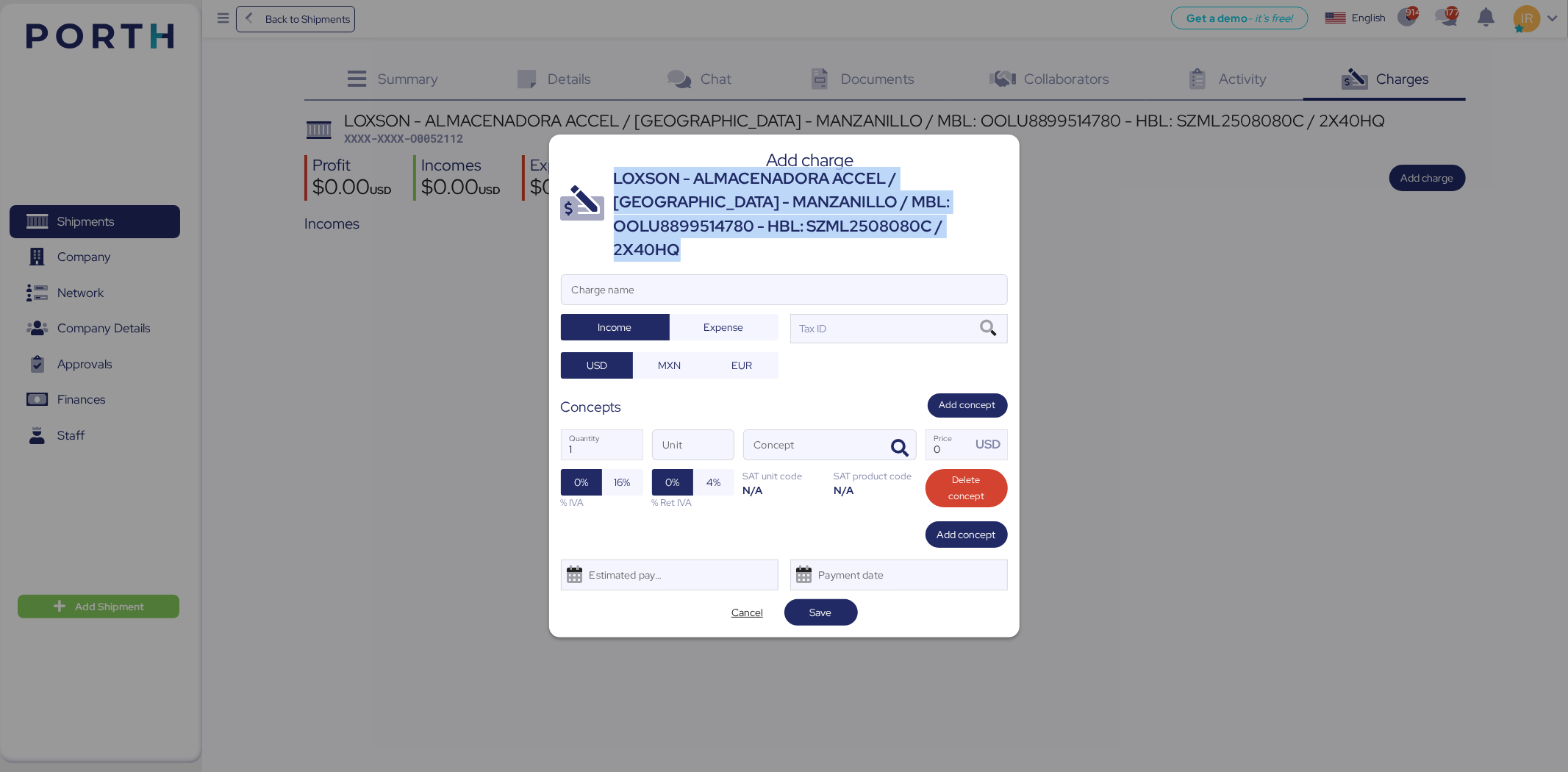
click at [878, 211] on div "LOXSON - ALMACENADORA ACCEL / [GEOGRAPHIC_DATA] - MANZANILLO / MBL: OOLU8899514…" at bounding box center [810, 215] width 394 height 96
copy div "LOXSON - ALMACENADORA ACCEL / [GEOGRAPHIC_DATA] - MANZANILLO / MBL: OOLU8899514…"
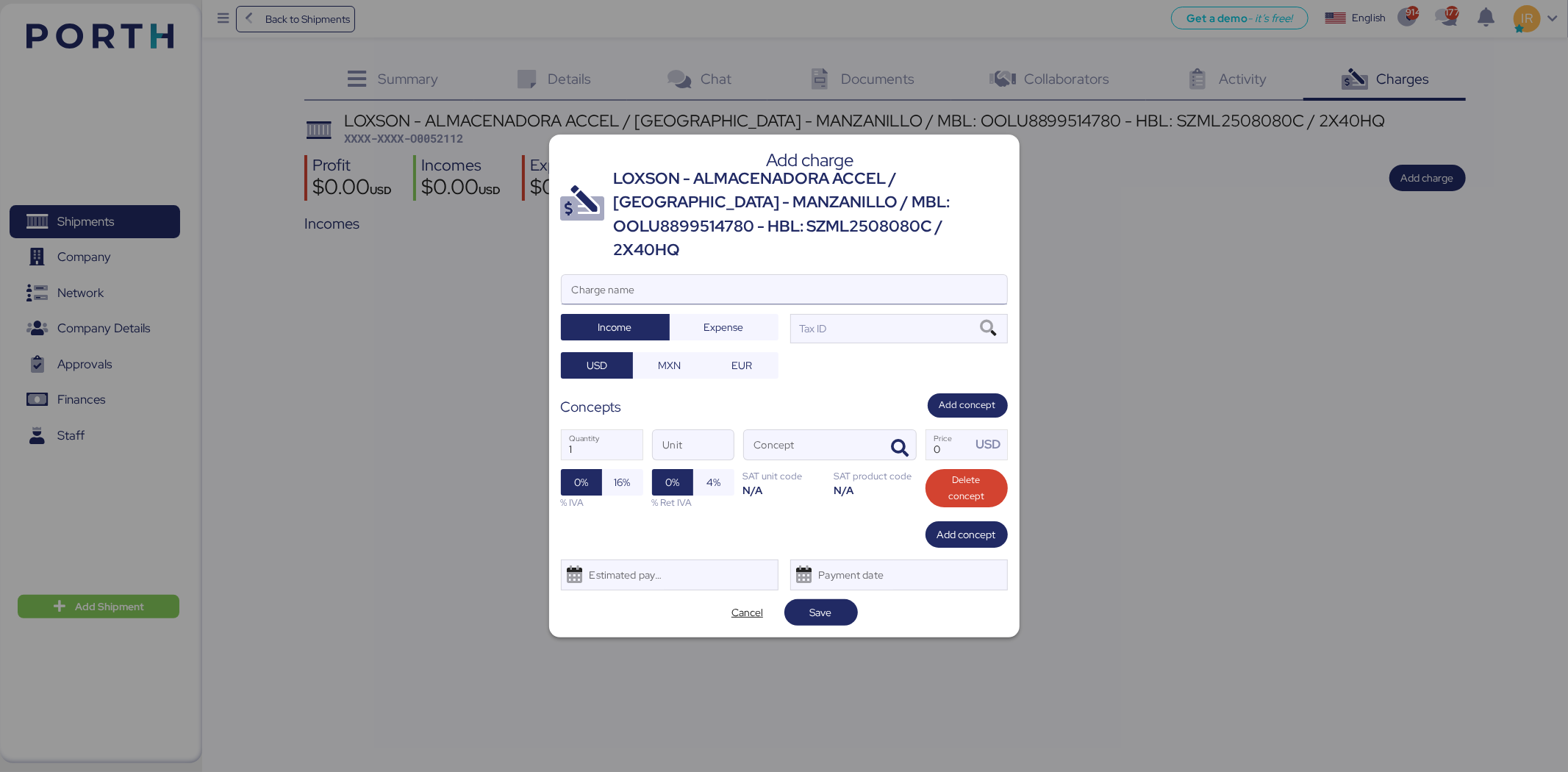
click at [797, 275] on input "Charge name" at bounding box center [784, 289] width 446 height 29
paste input "LOXSON - ALMACENADORA ACCEL / [GEOGRAPHIC_DATA] - MANZANILLO / MBL: OOLU8899514…"
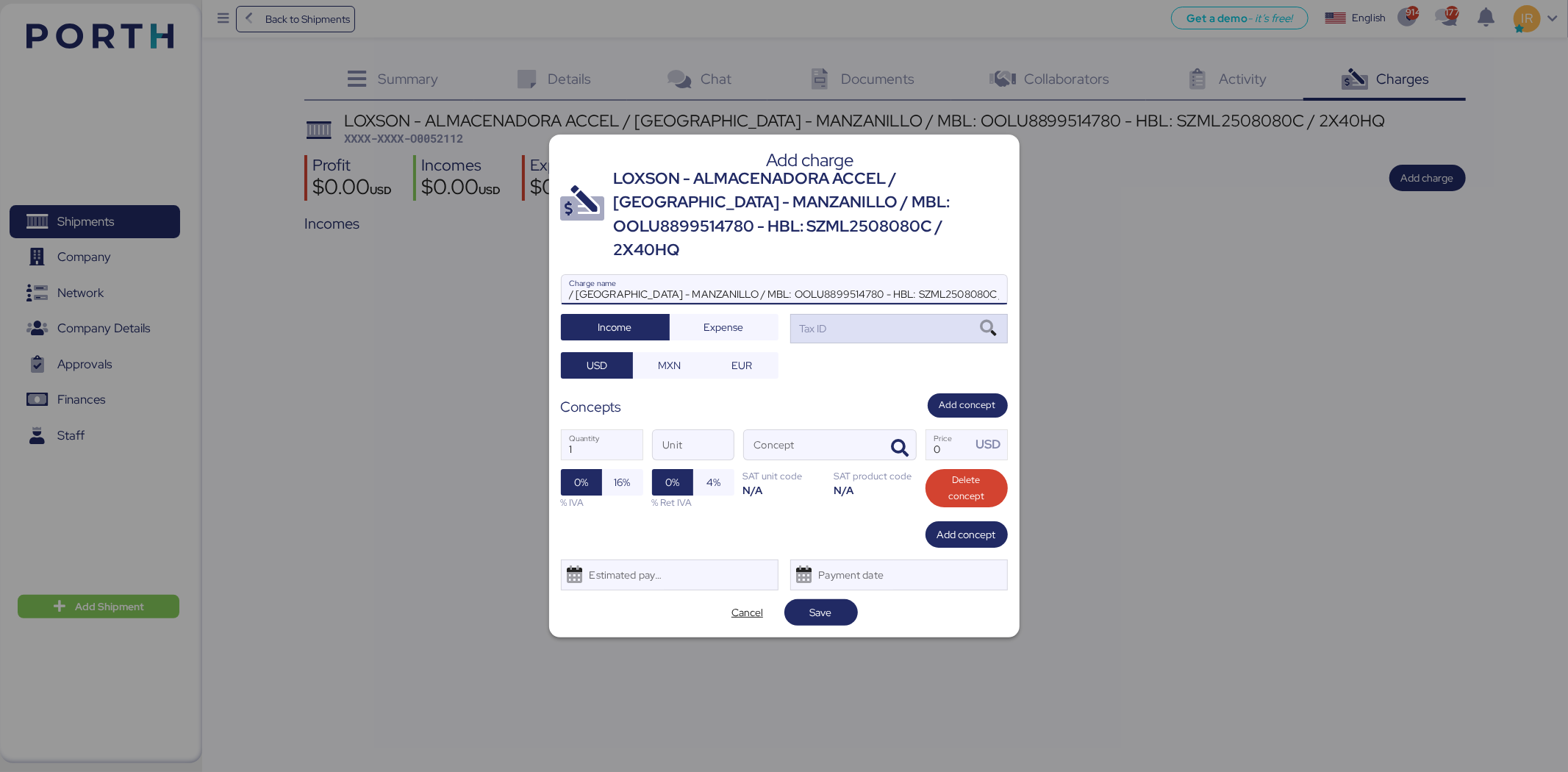
type input "LOXSON - ALMACENADORA ACCEL / [GEOGRAPHIC_DATA] - MANZANILLO / MBL: OOLU8899514…"
click at [836, 326] on div "Tax ID" at bounding box center [899, 328] width 218 height 29
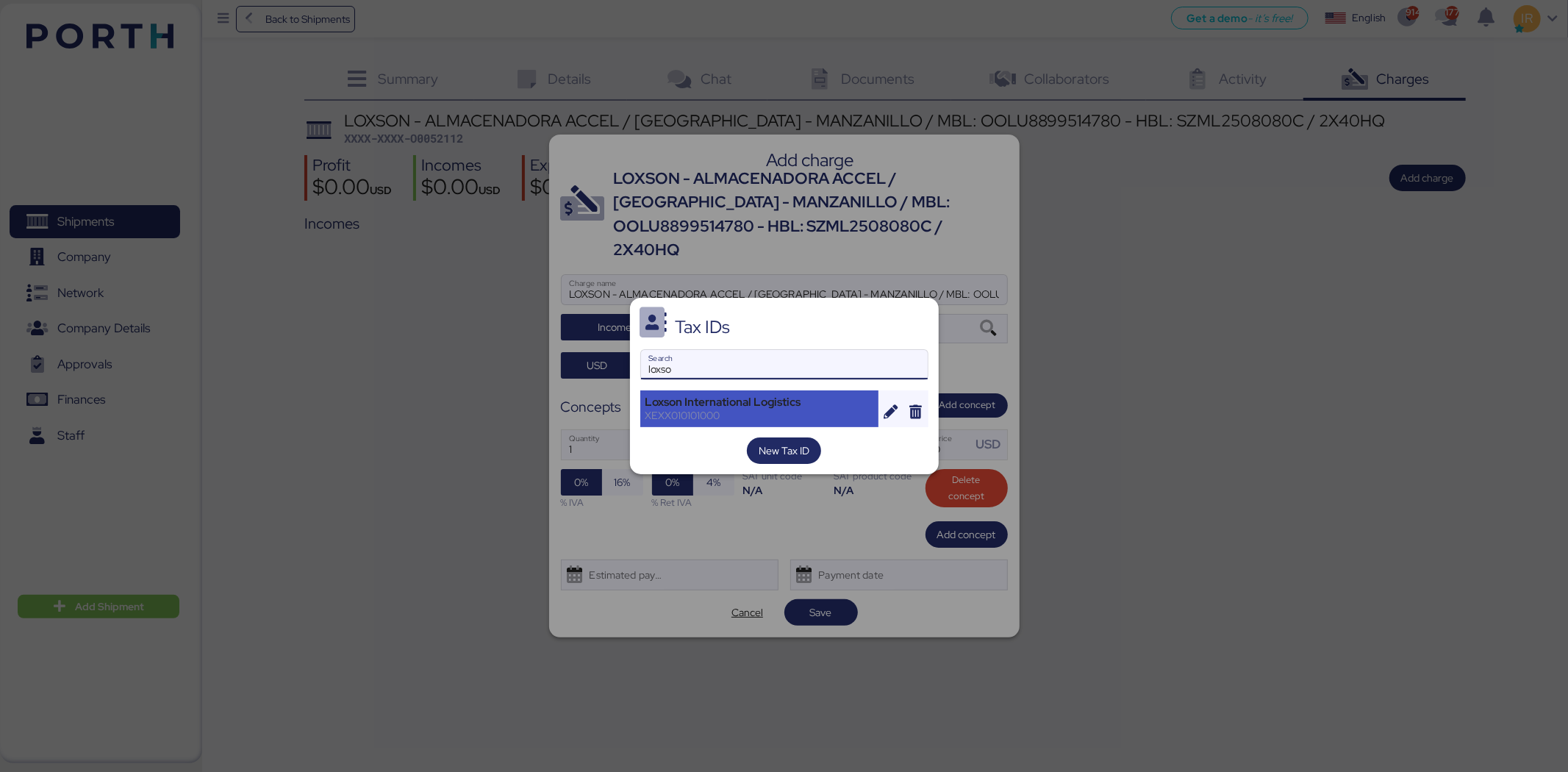
type input "loxso"
click at [795, 391] on div "Loxson International Logistics XEXX010101000" at bounding box center [760, 409] width 239 height 37
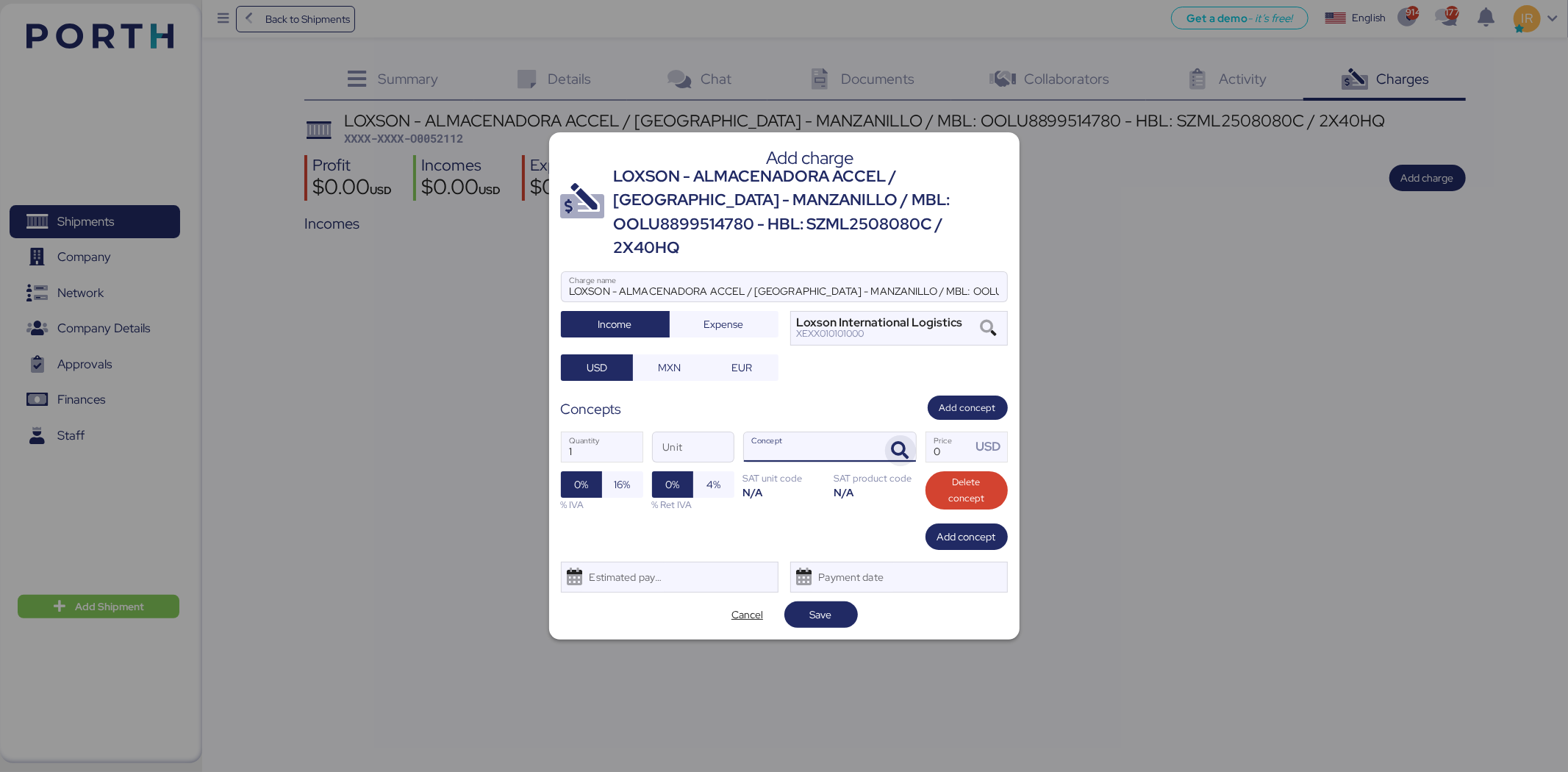
click at [892, 442] on icon "button" at bounding box center [901, 450] width 17 height 17
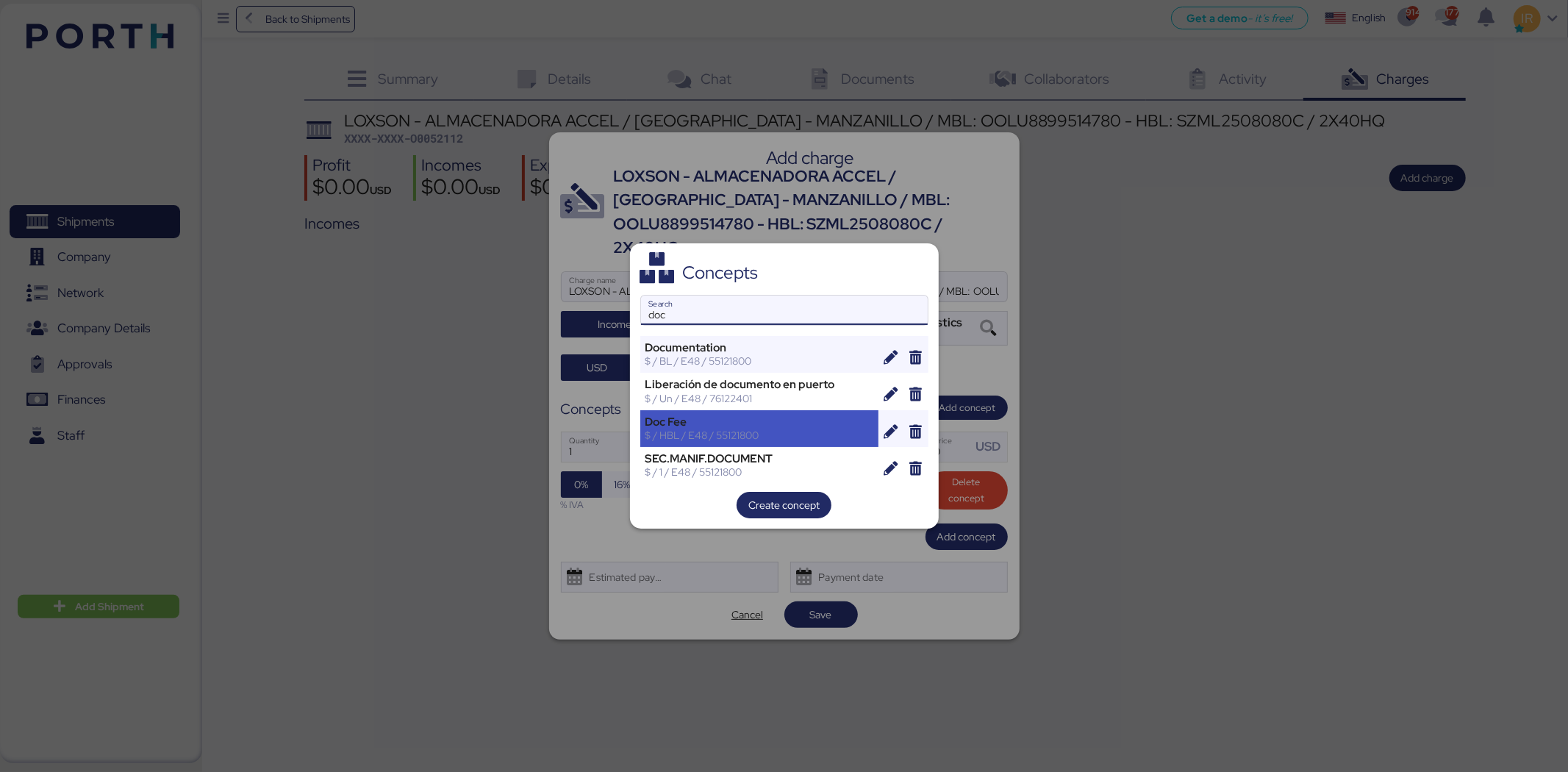
type input "doc"
click at [740, 425] on div "Doc Fee" at bounding box center [759, 421] width 229 height 13
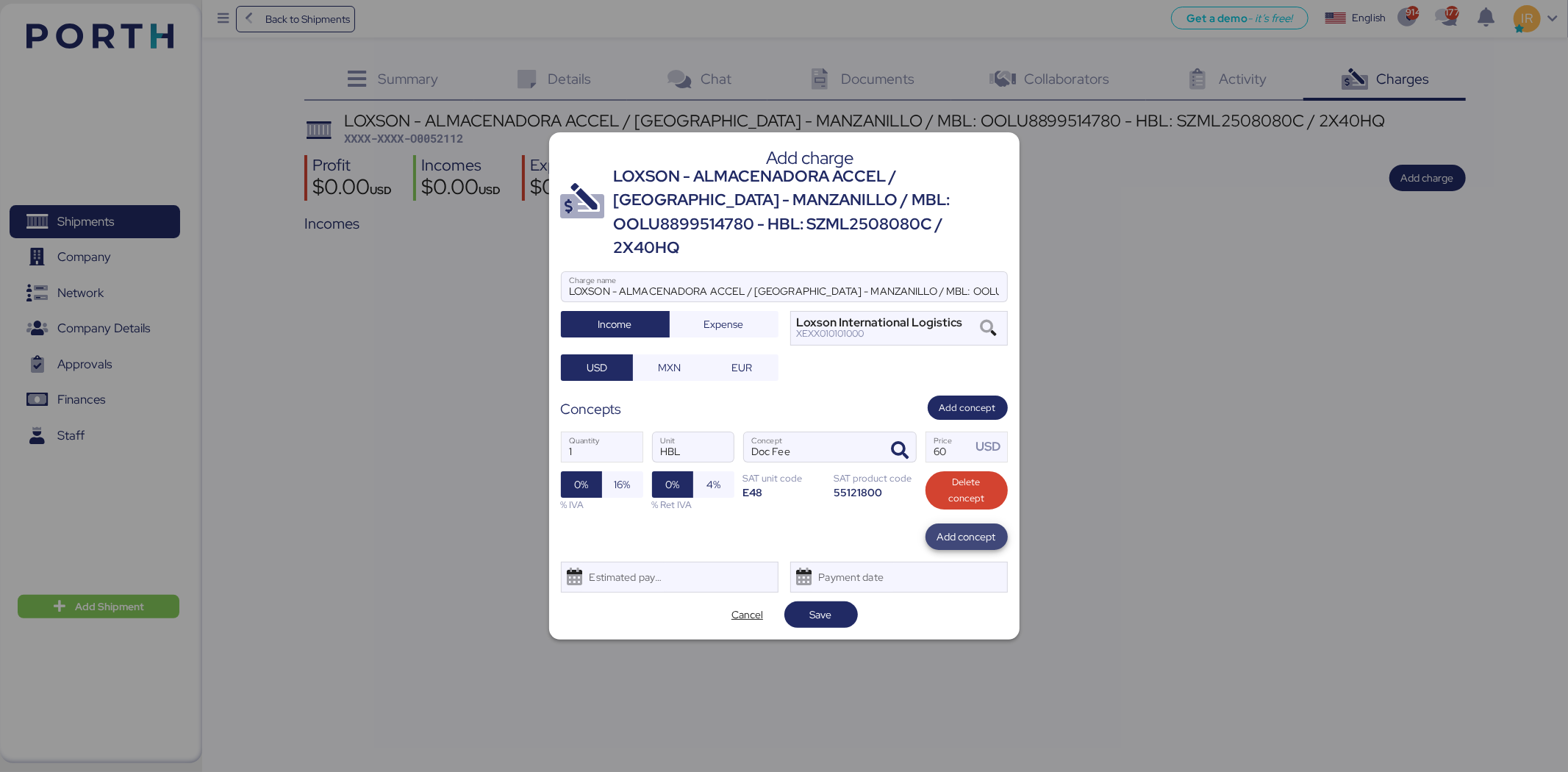
click at [950, 524] on span "Add concept" at bounding box center [967, 537] width 83 height 27
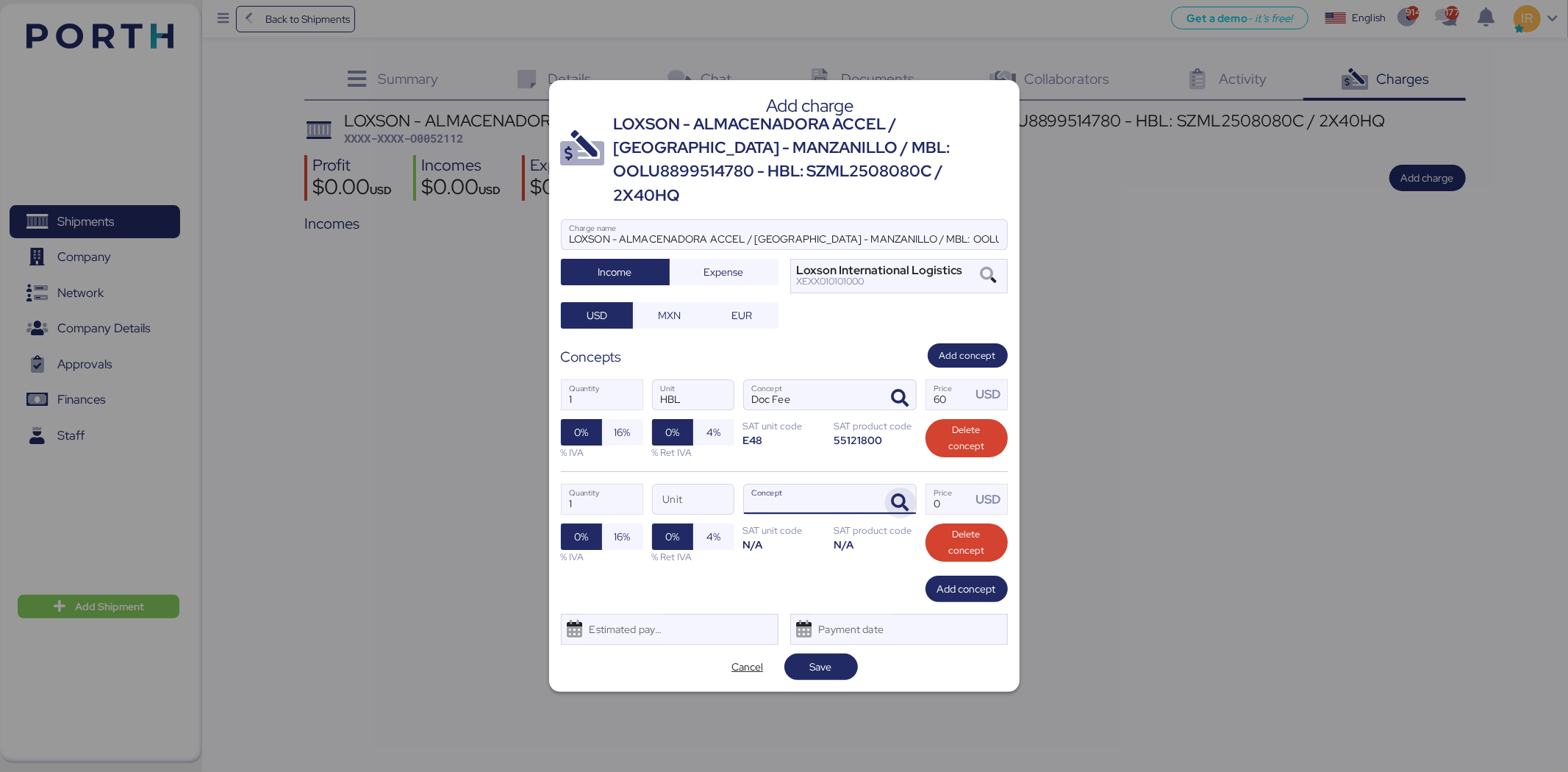
click at [899, 494] on icon "button" at bounding box center [901, 503] width 17 height 17
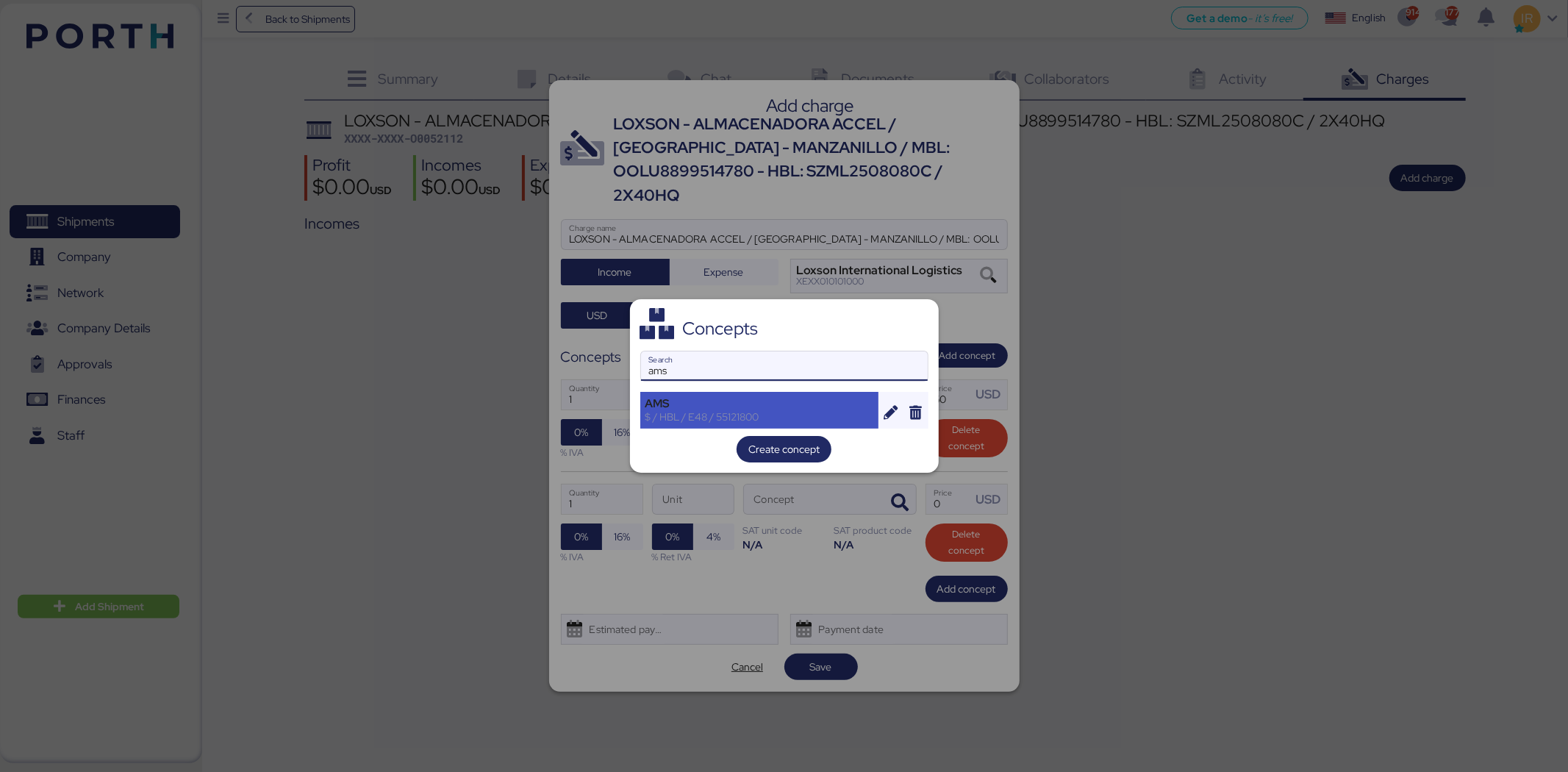
type input "ams"
click at [781, 397] on div "AMS" at bounding box center [759, 403] width 229 height 13
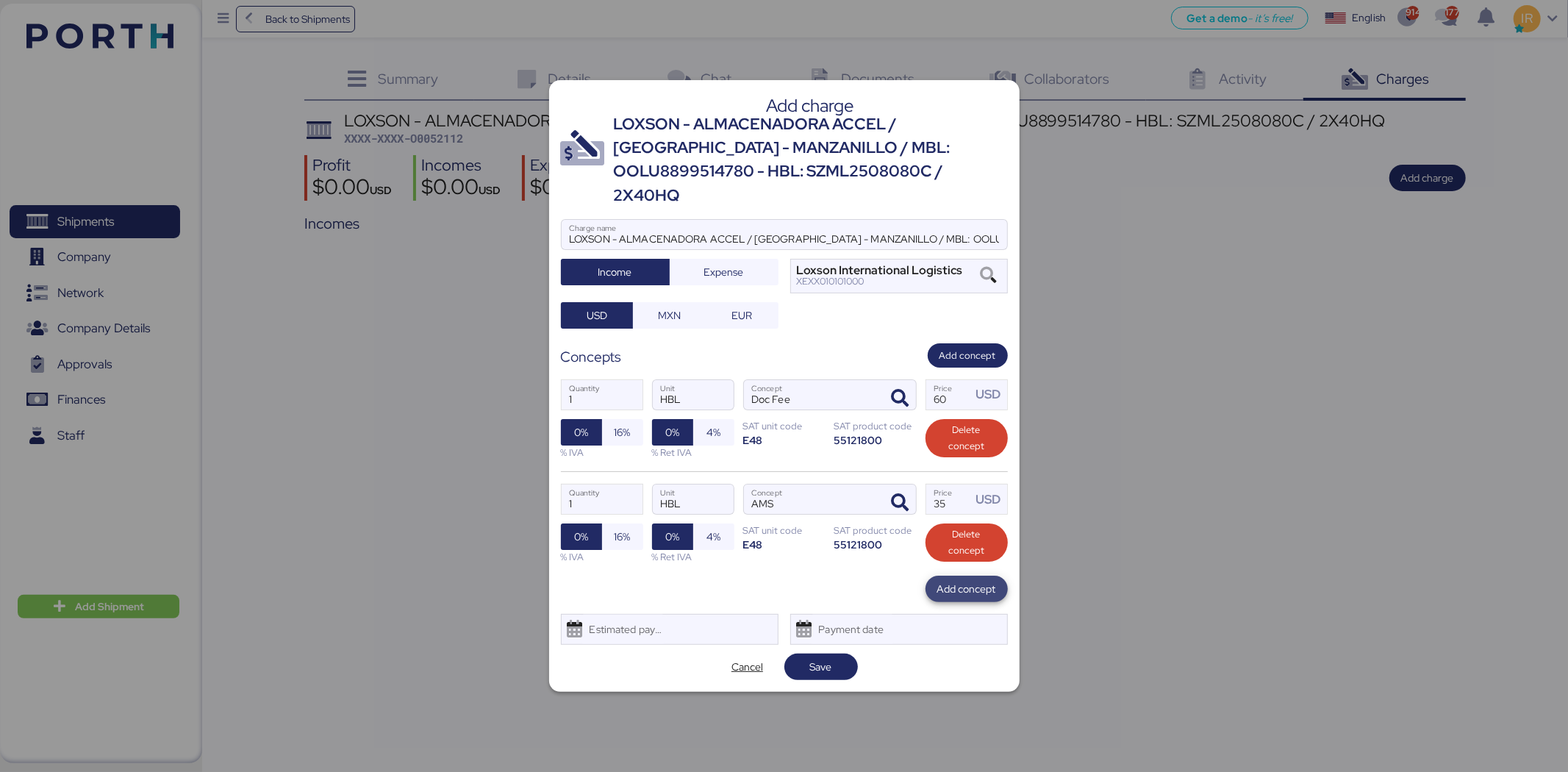
click at [959, 575] on span "Add concept" at bounding box center [967, 589] width 83 height 27
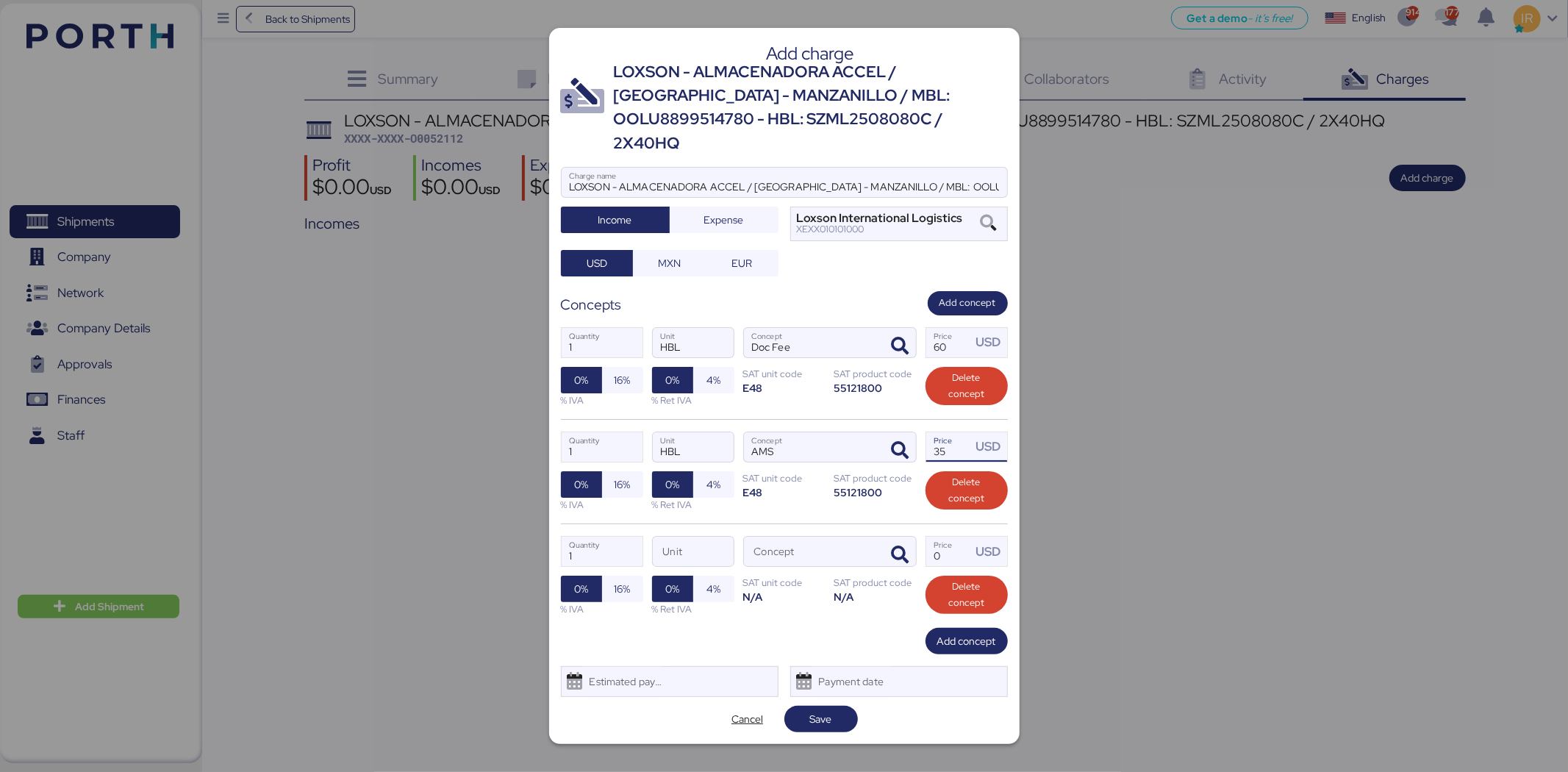
drag, startPoint x: 947, startPoint y: 434, endPoint x: 928, endPoint y: 432, distance: 19.1
click at [928, 432] on input "35" at bounding box center [949, 447] width 46 height 29
type input "40"
click at [909, 548] on span "button" at bounding box center [900, 555] width 31 height 31
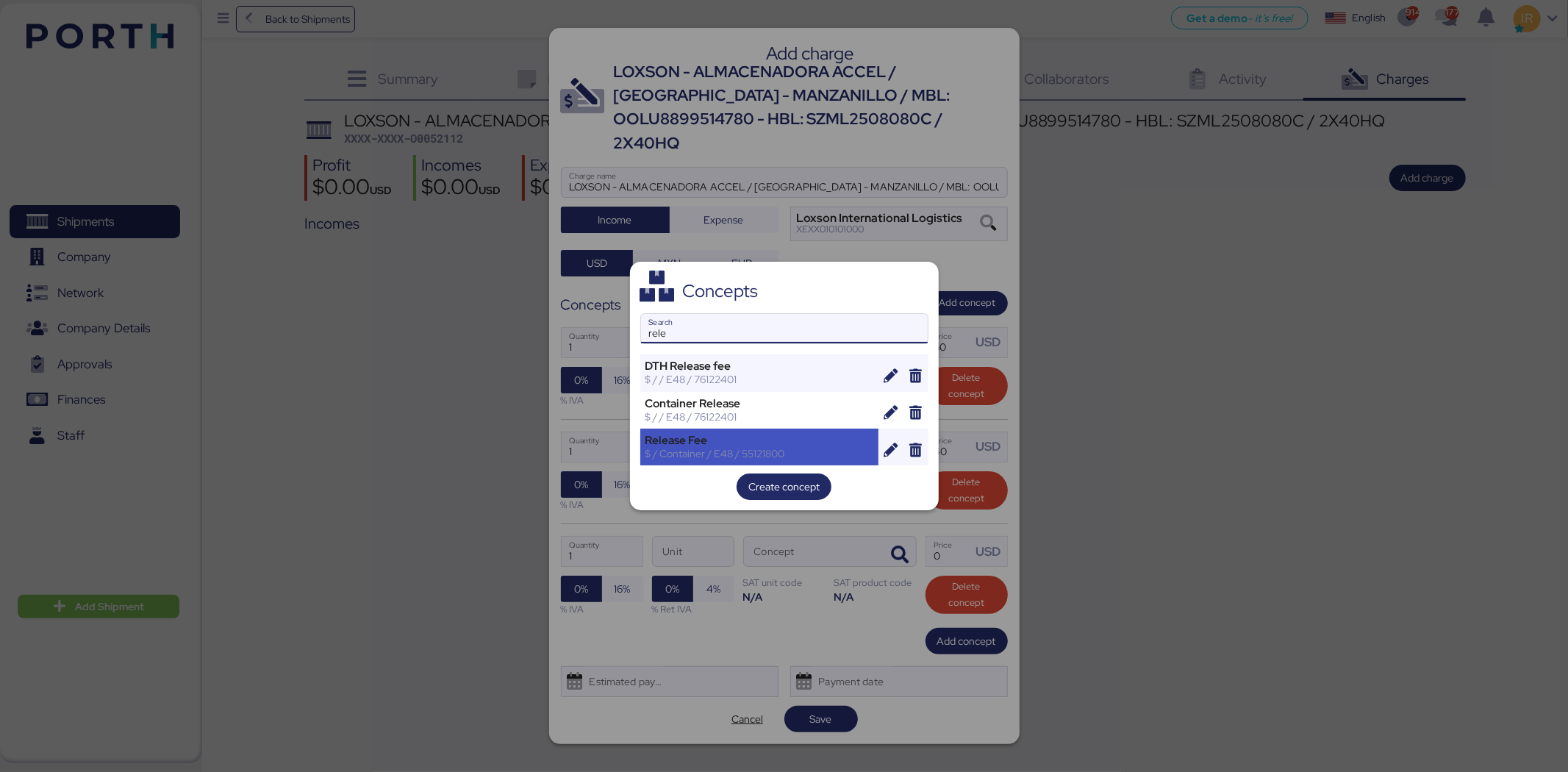
type input "rele"
click at [724, 463] on div "Release Fee $ / Container / E48 / 55121800" at bounding box center [760, 447] width 239 height 37
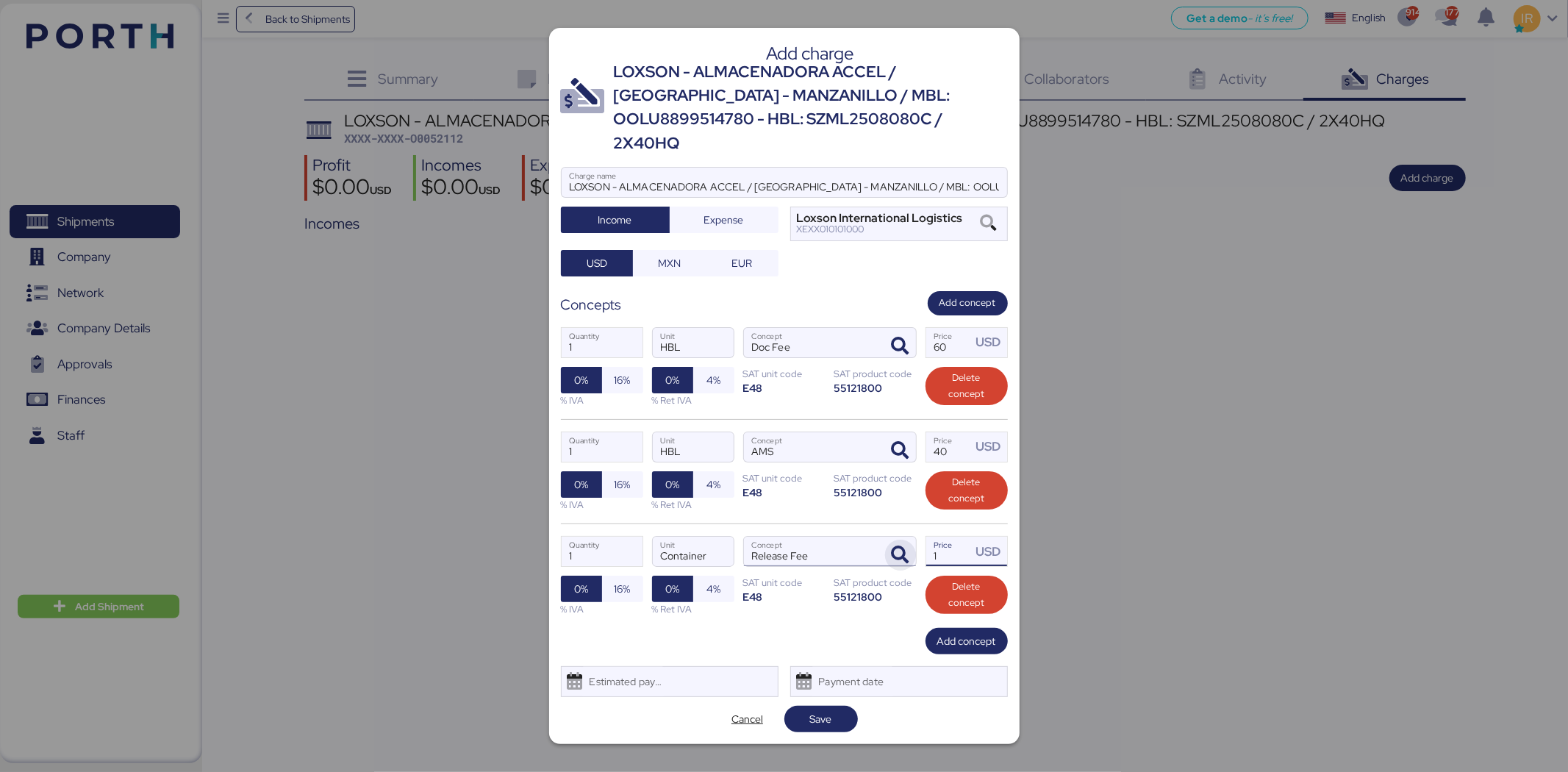
drag, startPoint x: 942, startPoint y: 542, endPoint x: 903, endPoint y: 541, distance: 39.0
click at [903, 541] on div "1 Quantity Container Unit Release Fee Concept 1 Price USD 0% 16% % IVA 0% 4% % …" at bounding box center [784, 575] width 447 height 105
type input "240"
click at [956, 632] on span "Add concept" at bounding box center [967, 641] width 59 height 17
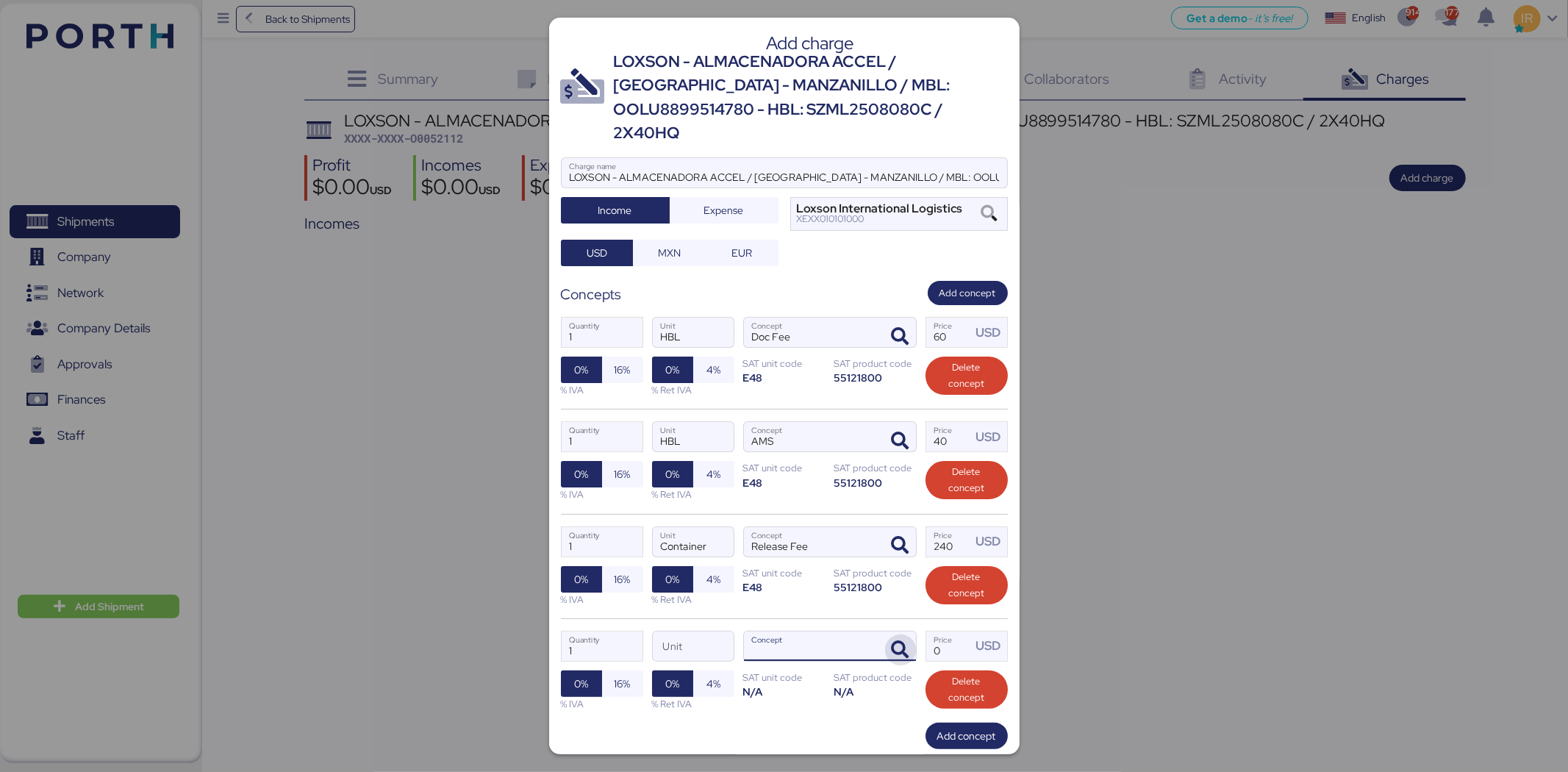
click at [893, 641] on icon "button" at bounding box center [901, 650] width 17 height 17
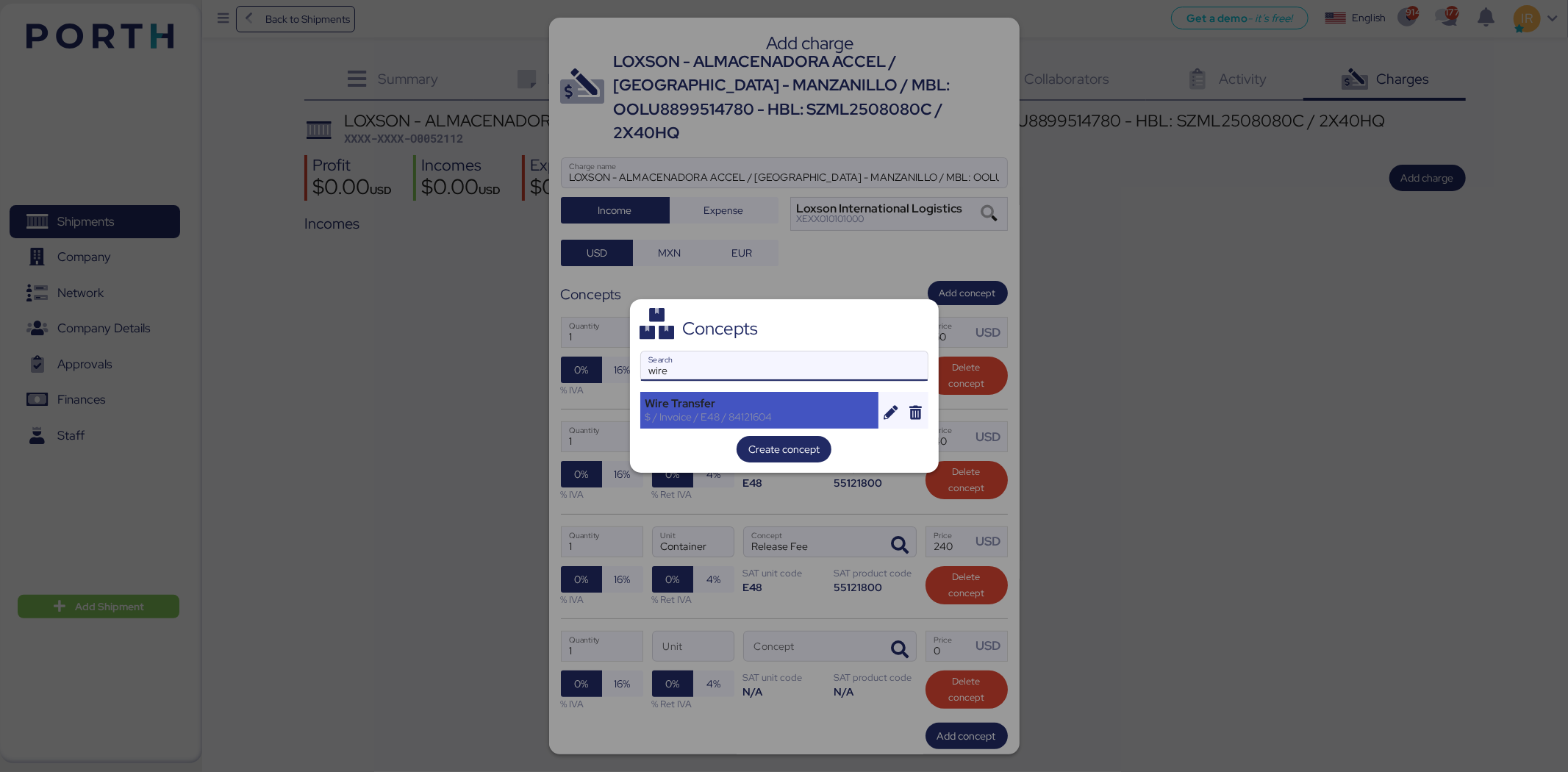
type input "wire"
click at [774, 405] on div "Wire Transfer" at bounding box center [759, 403] width 229 height 13
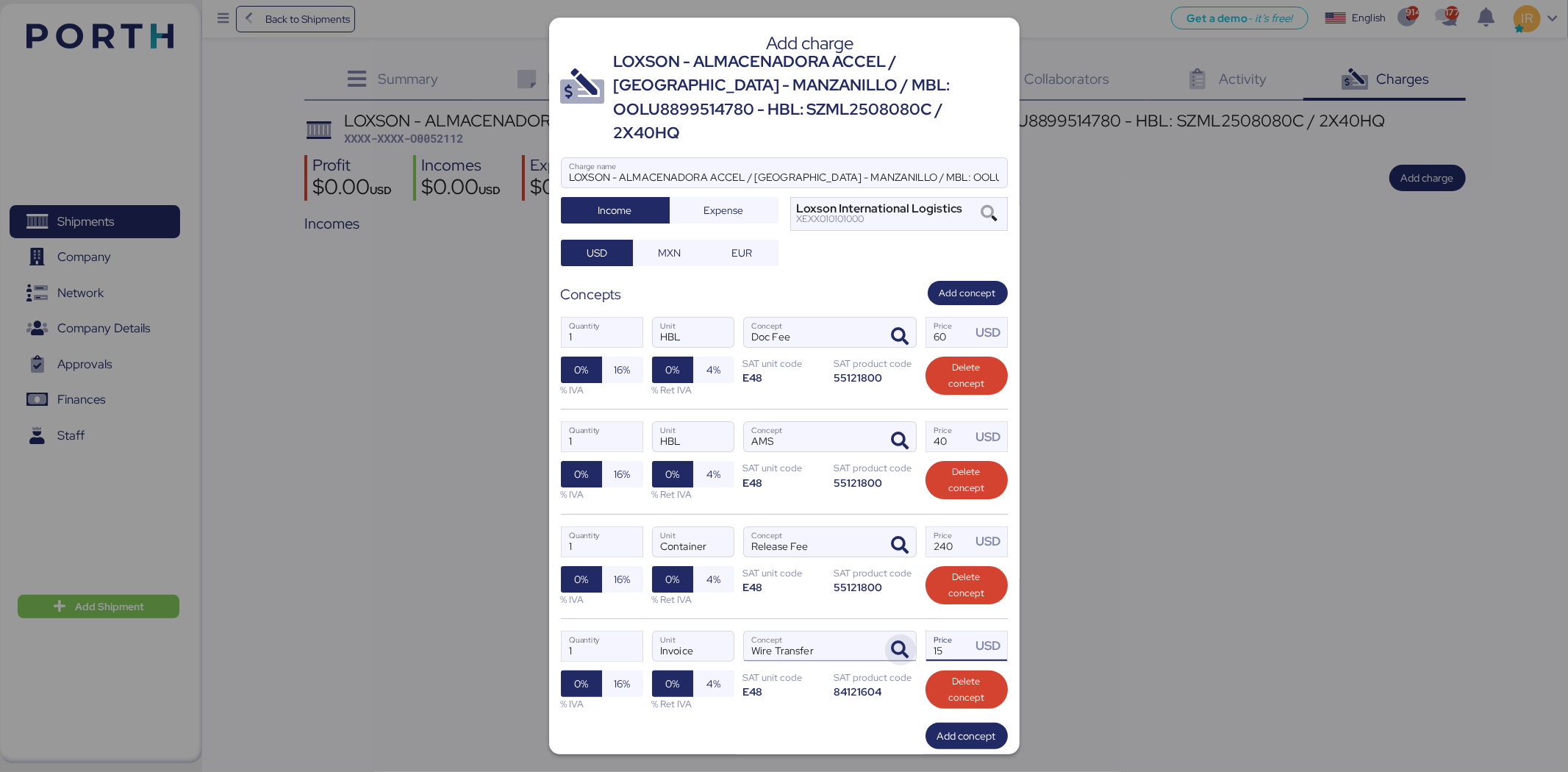
drag, startPoint x: 944, startPoint y: 621, endPoint x: 890, endPoint y: 620, distance: 54.0
click at [890, 620] on div "1 Quantity Invoice Unit Wire Transfer Concept 15 Price USD 0% 16% % IVA 0% 4% %…" at bounding box center [784, 671] width 447 height 105
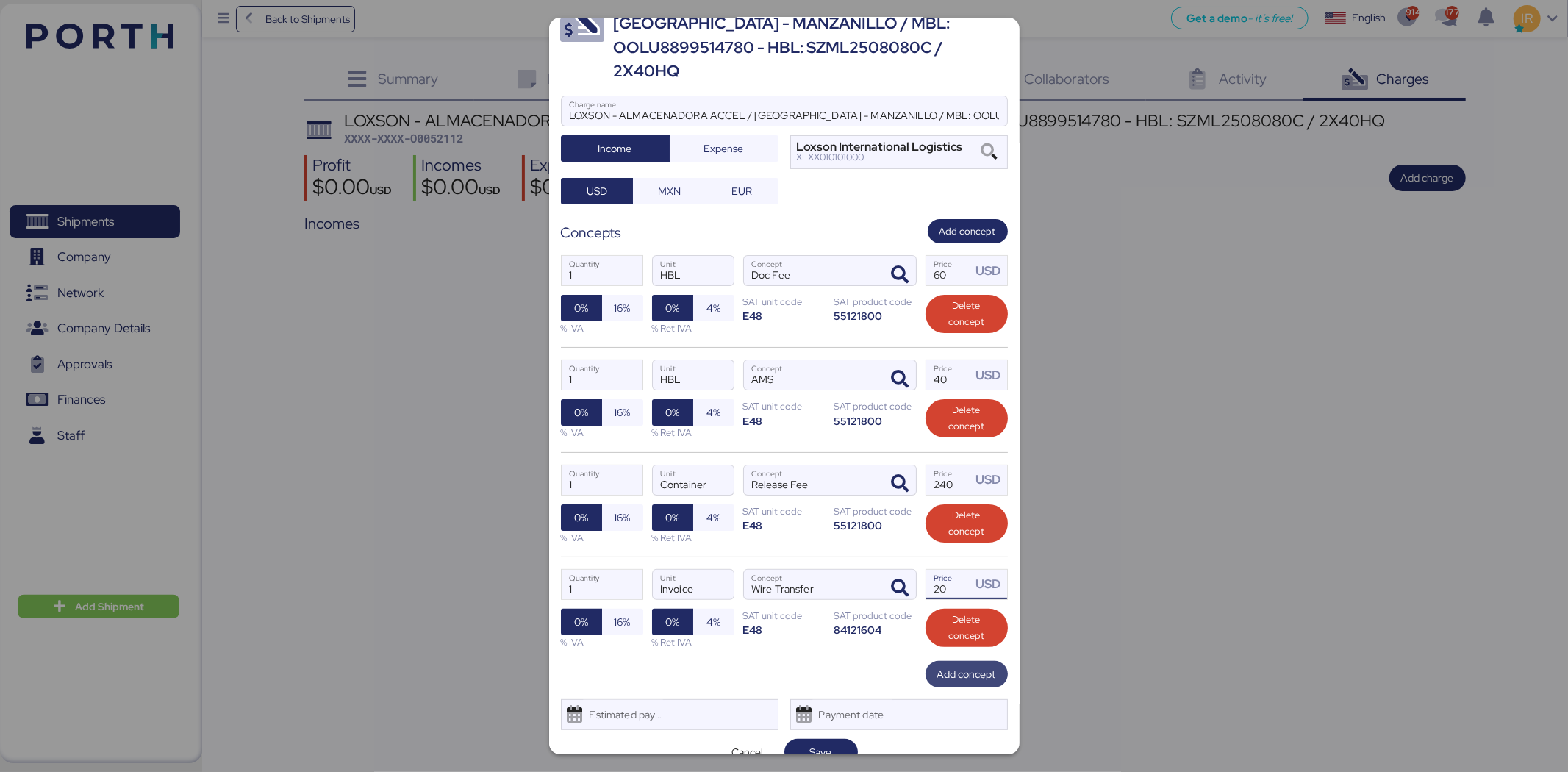
type input "20"
click at [946, 665] on span "Add concept" at bounding box center [967, 674] width 59 height 17
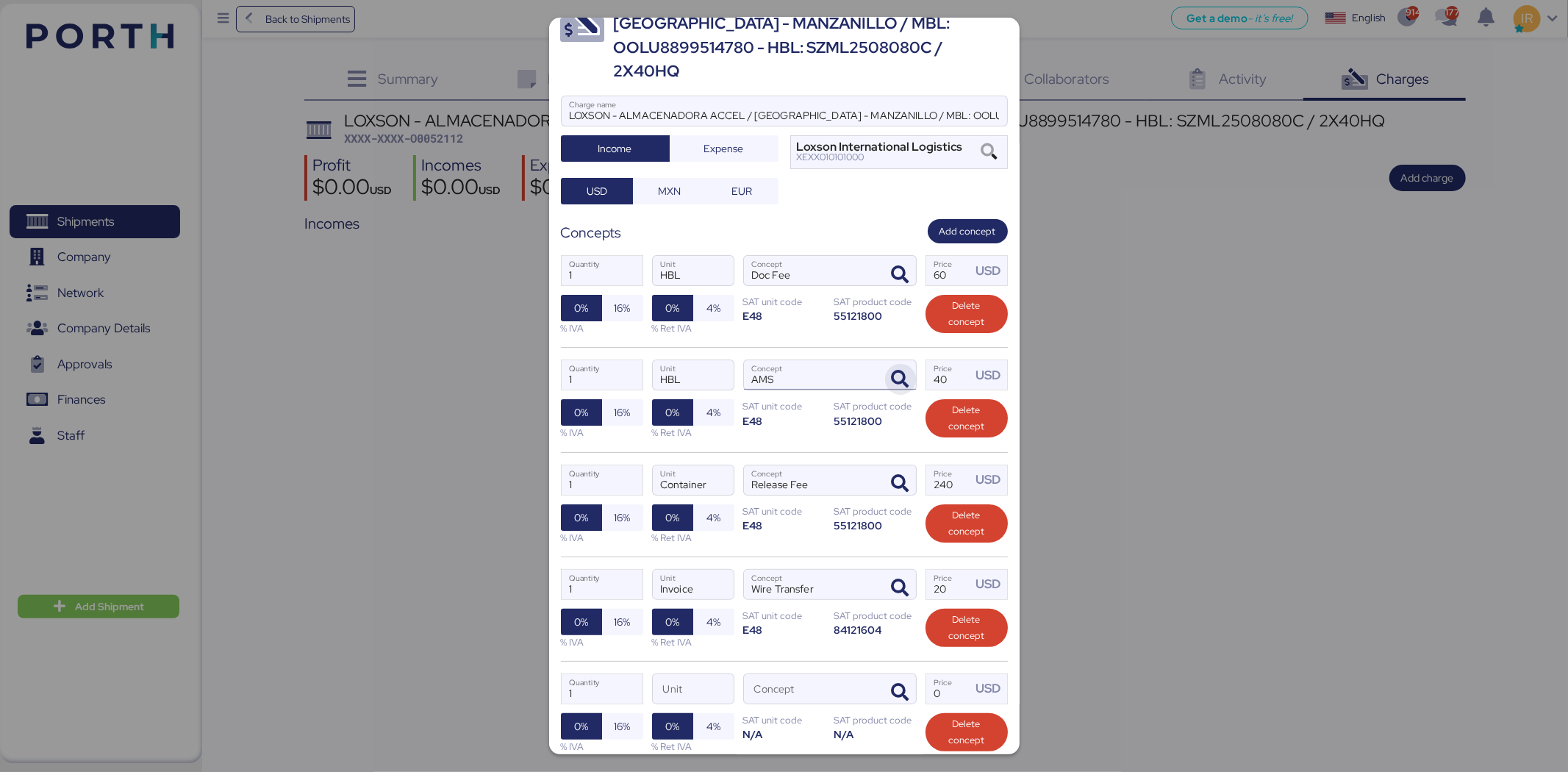
scroll to position [166, 0]
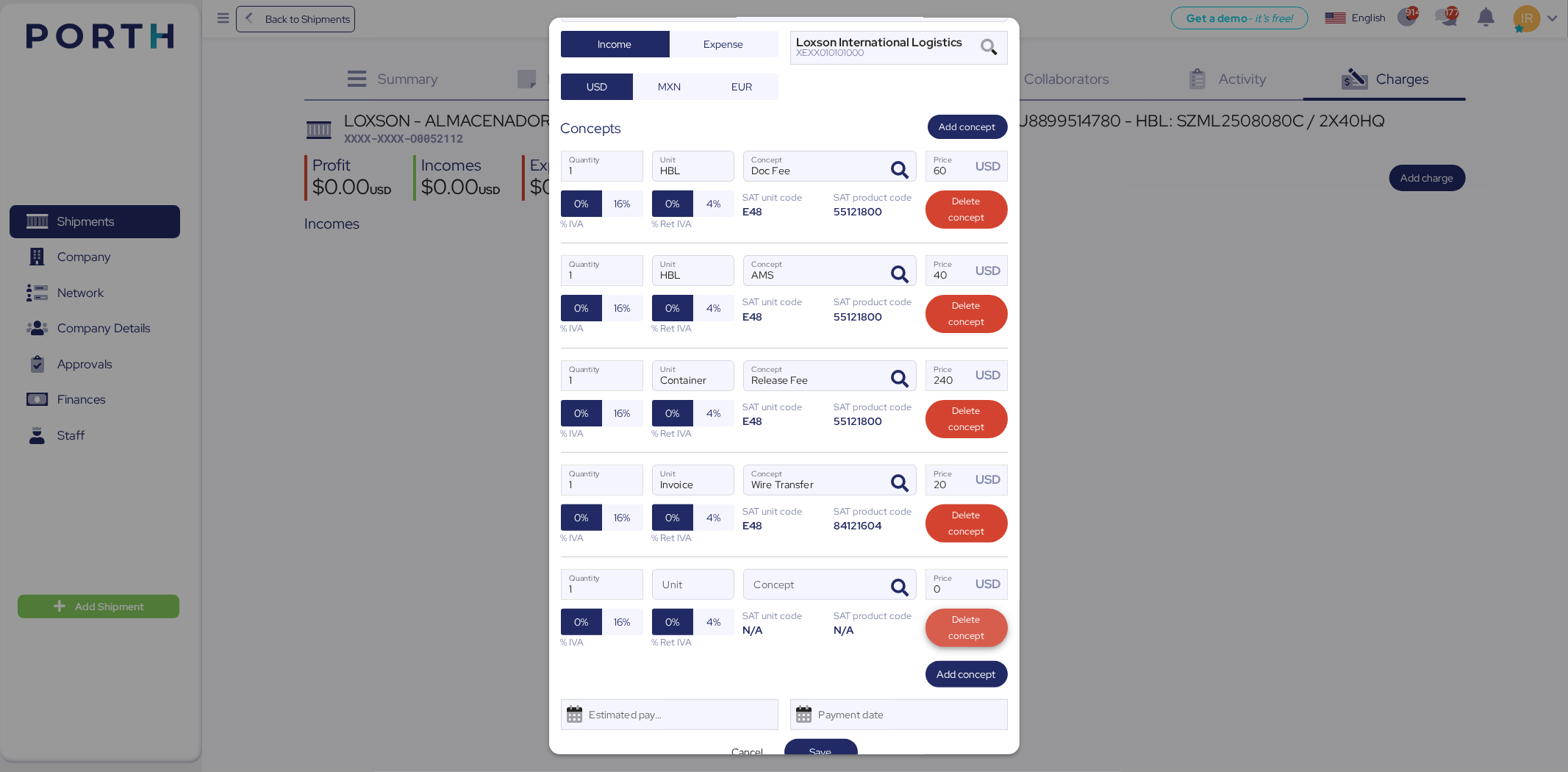
click at [960, 612] on span "Delete concept" at bounding box center [967, 627] width 59 height 32
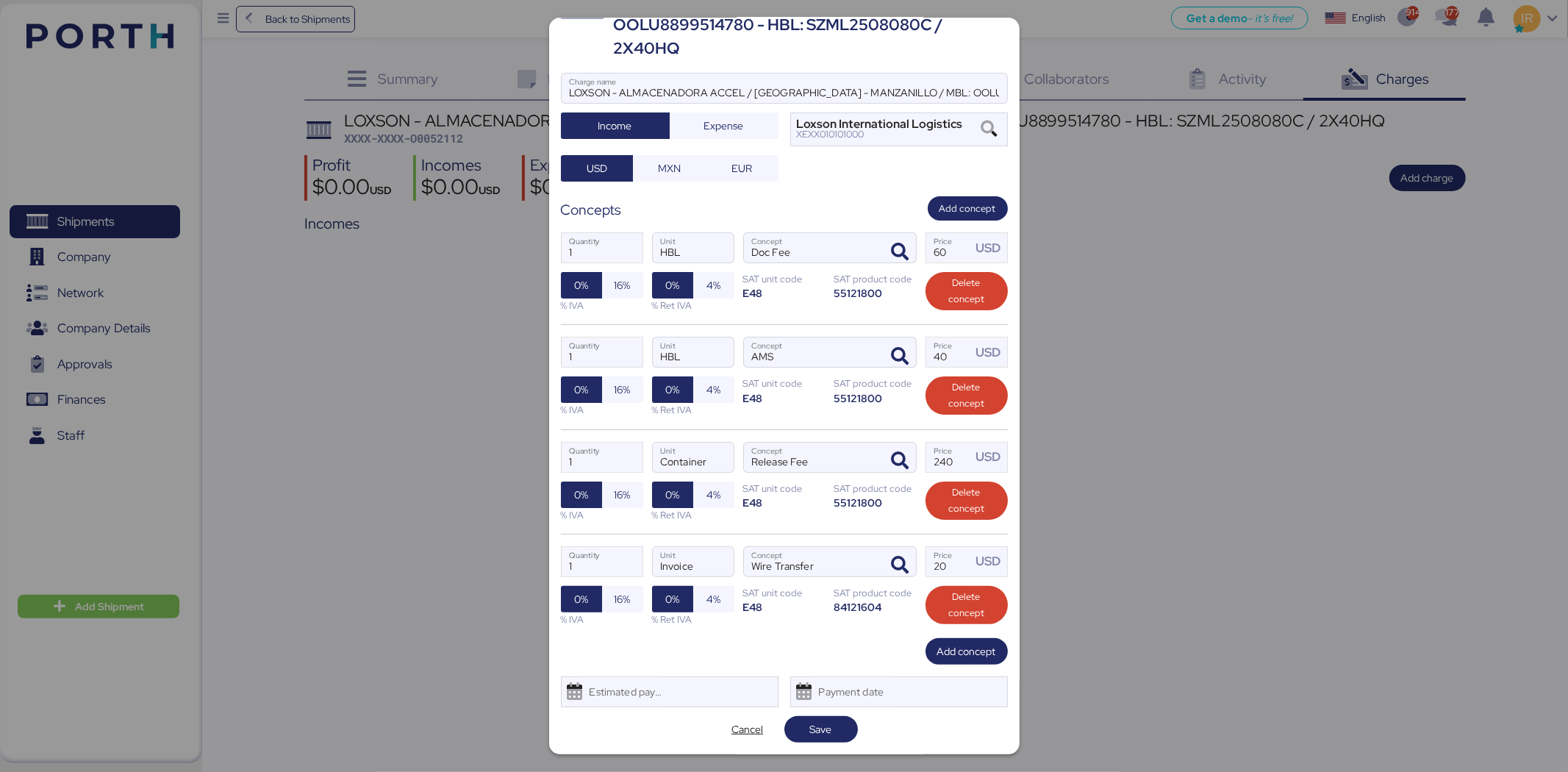
scroll to position [62, 0]
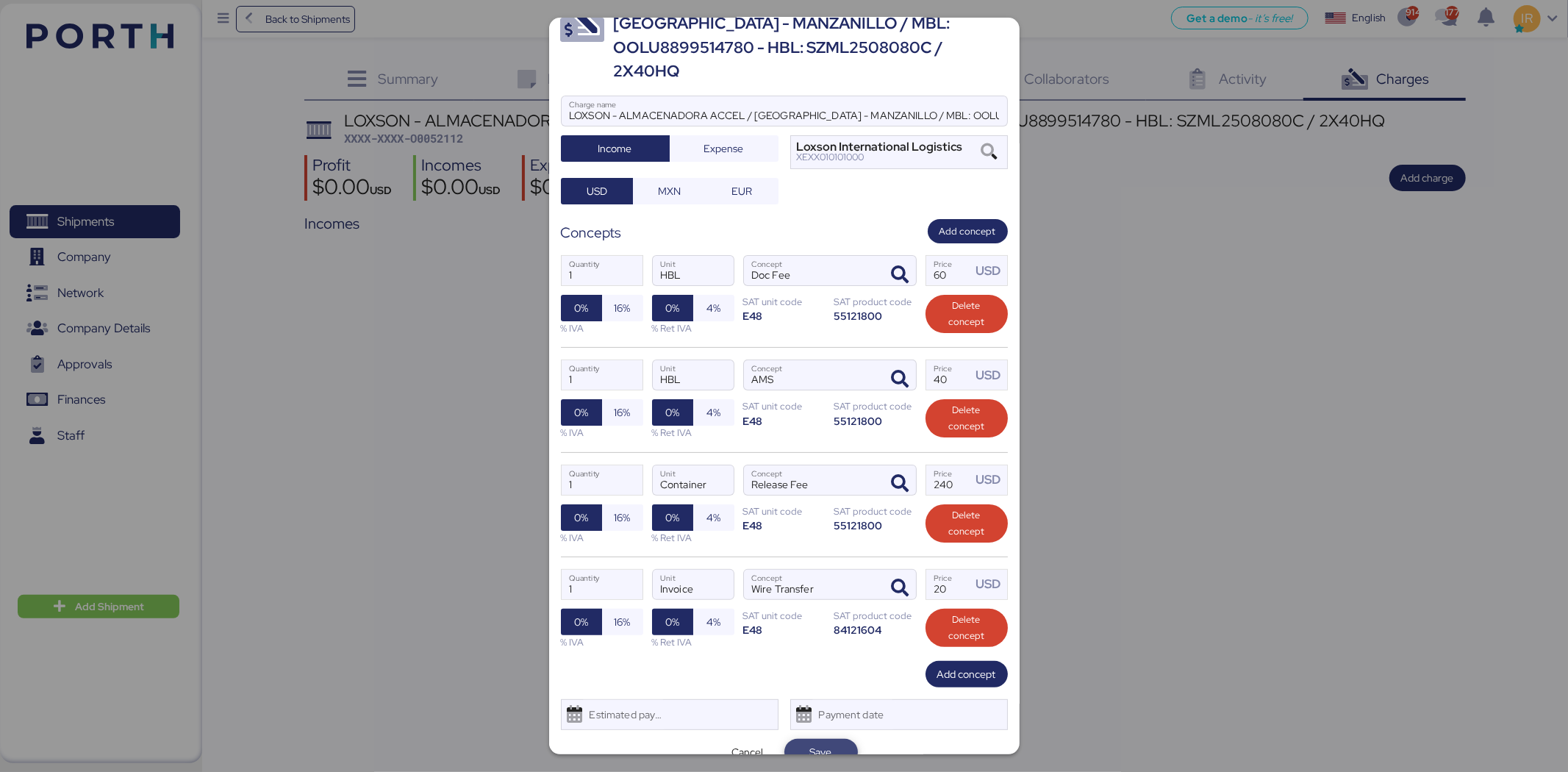
click at [802, 742] on span "Save" at bounding box center [821, 752] width 50 height 20
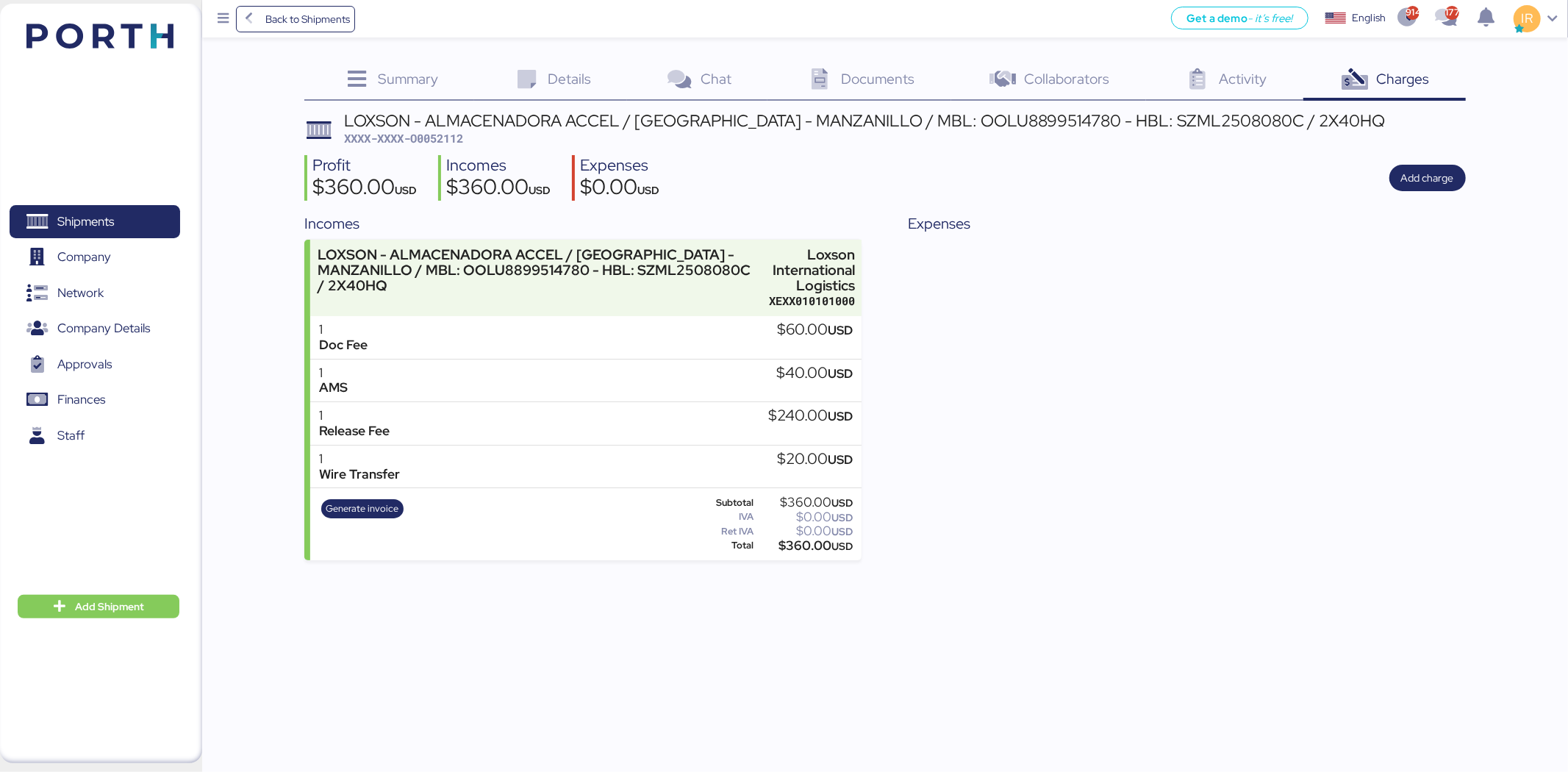
click at [439, 136] on span "XXXX-XXXX-O0052112" at bounding box center [404, 138] width 119 height 15
copy span "O0052112"
click at [773, 119] on div "LOXSON - ALMACENADORA ACCEL / [GEOGRAPHIC_DATA] - MANZANILLO / MBL: OOLU8899514…" at bounding box center [865, 120] width 1041 height 17
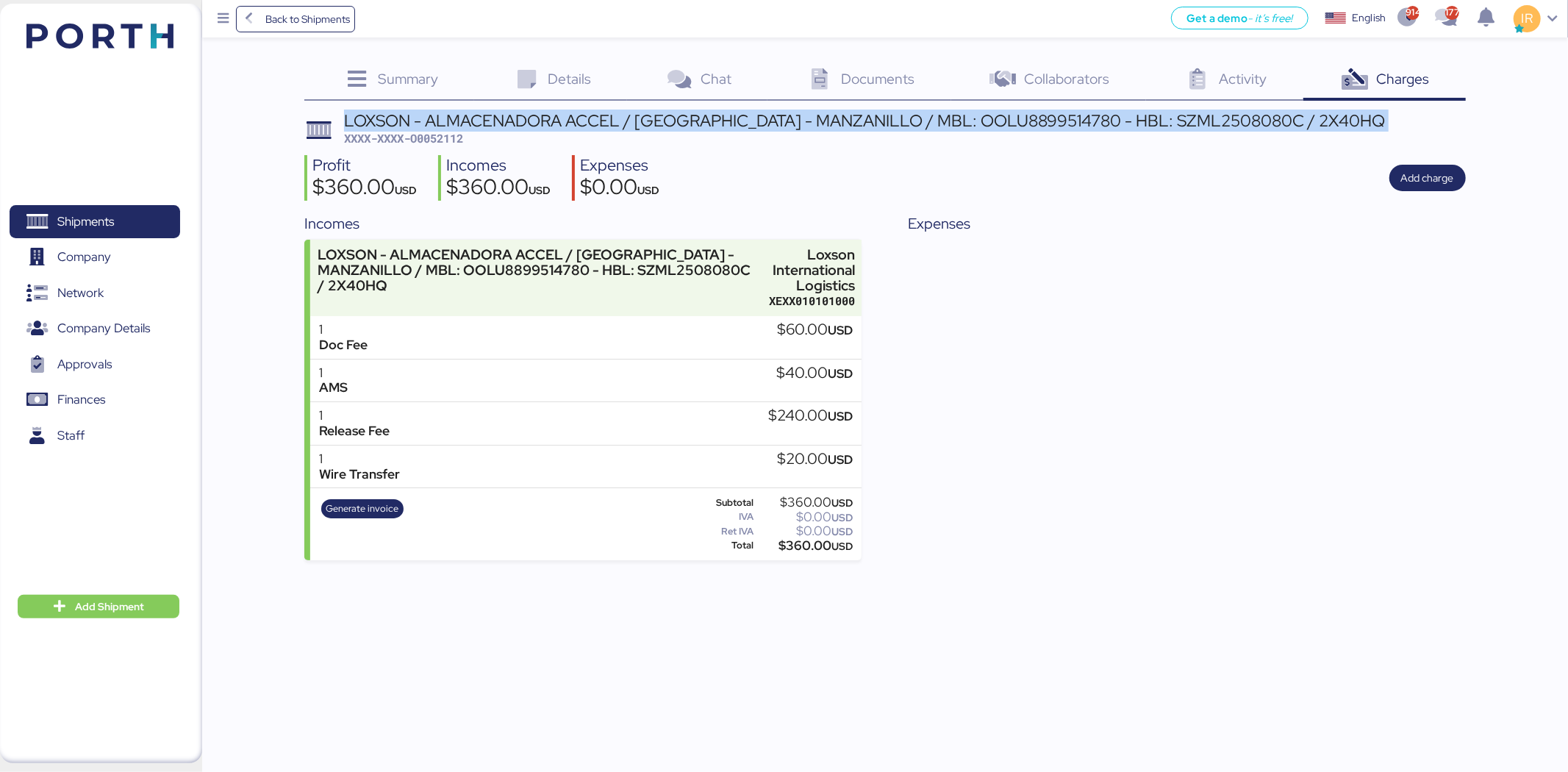
click at [773, 119] on div "LOXSON - ALMACENADORA ACCEL / [GEOGRAPHIC_DATA] - MANZANILLO / MBL: OOLU8899514…" at bounding box center [865, 120] width 1041 height 17
copy div "LOXSON - ALMACENADORA ACCEL / [GEOGRAPHIC_DATA] - MANZANILLO / MBL: OOLU8899514…"
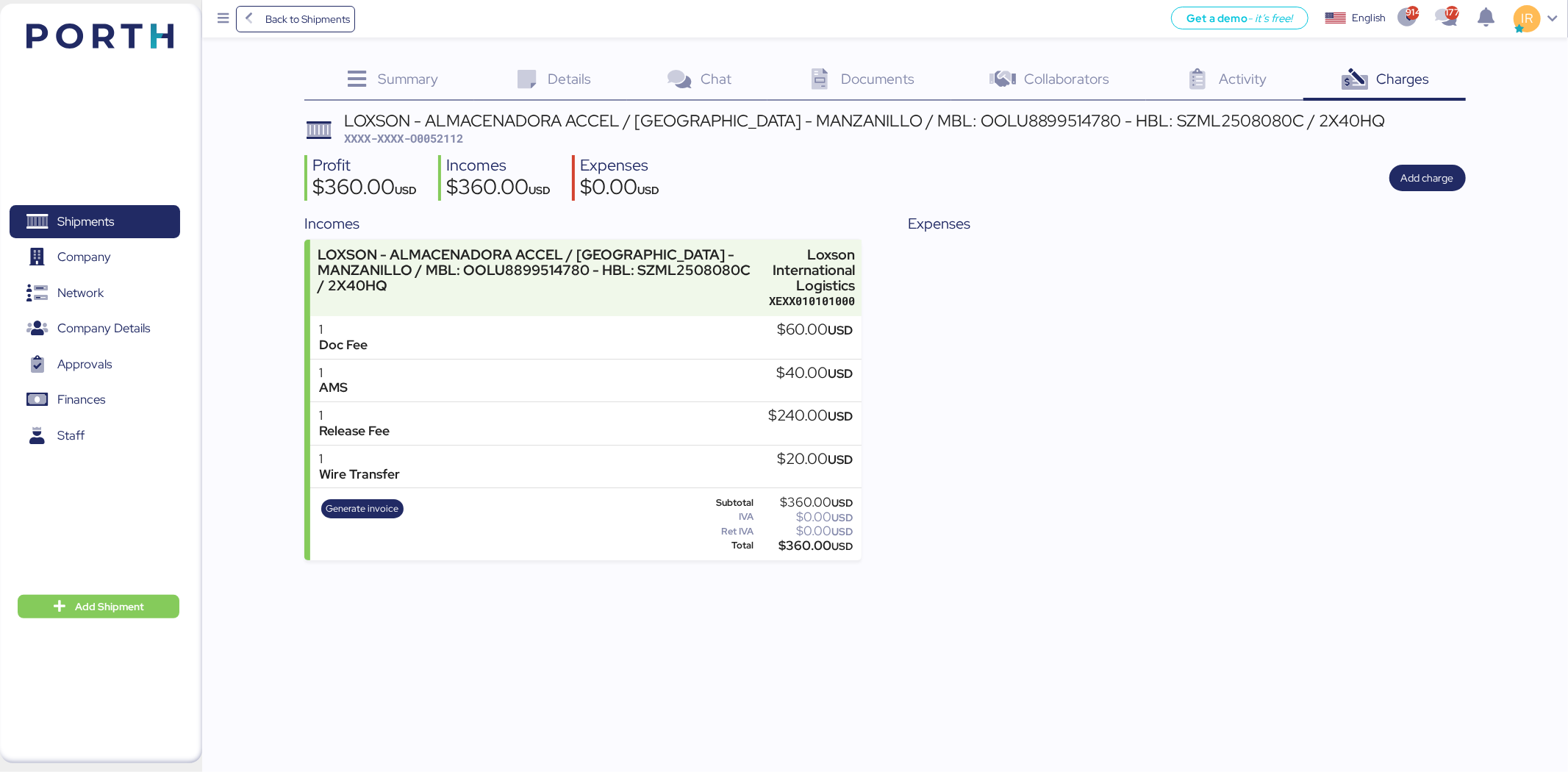
click at [447, 134] on span "XXXX-XXXX-O0052112" at bounding box center [404, 138] width 119 height 15
copy span "O0052112"
click at [147, 211] on span "Shipments" at bounding box center [94, 221] width 158 height 21
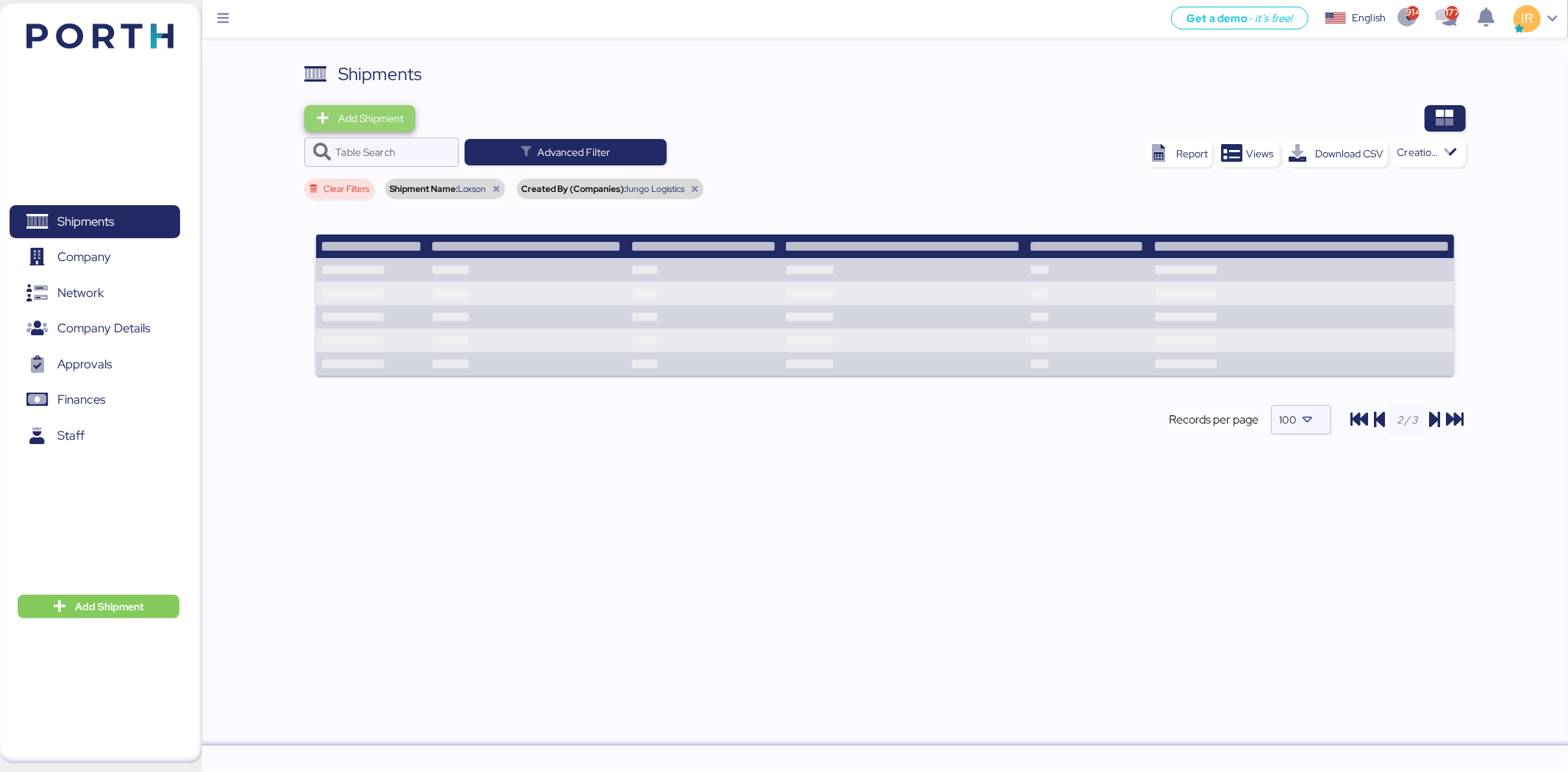
click at [369, 125] on span "Add Shipment" at bounding box center [370, 118] width 65 height 17
click at [394, 145] on div "Add Shipment Manually" at bounding box center [373, 144] width 114 height 20
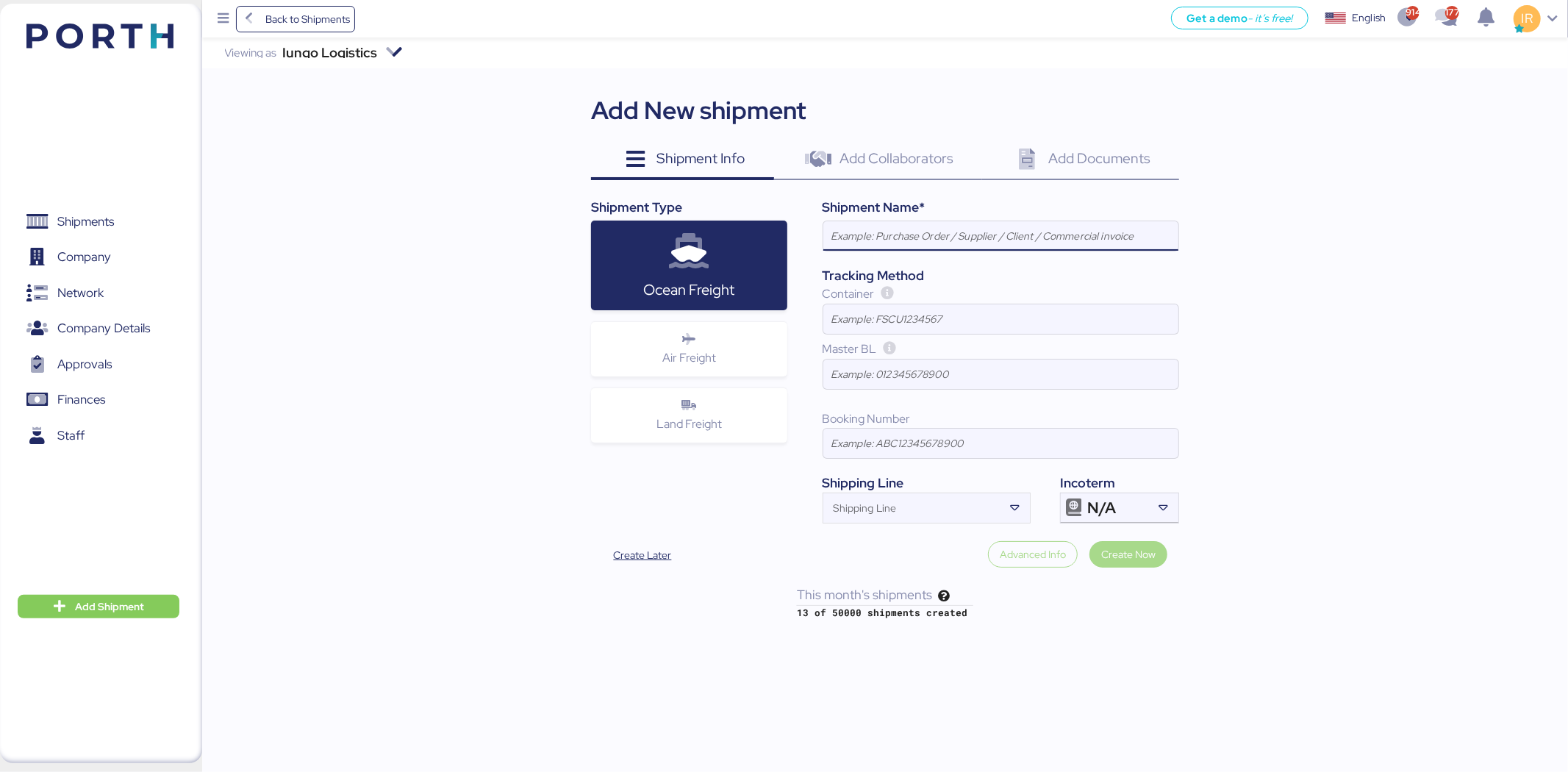
paste input "LOXSON - HUANG YU / YANGZHOU - MANZANILLO / MBL: COSU6412364440 - HBL: KSSE2503…"
click at [968, 233] on input "LOXSON - HUANG YU / YANGZHOU - MANZANILLO / MBL: COSU6412364440 - HBL: KSSE2503…" at bounding box center [1001, 236] width 355 height 29
paste input "LOXSON - HUANG YU / YANGZHOU - MANZANILLO / MBL: COSU6412364440 - HBL: KSSE2503…"
click at [1063, 233] on input "LOXSON - HUANG YU / SHANGHAI - MANZANILLO / MBL: COSU6412364440 - HBL: KSSE2503…" at bounding box center [1001, 236] width 355 height 29
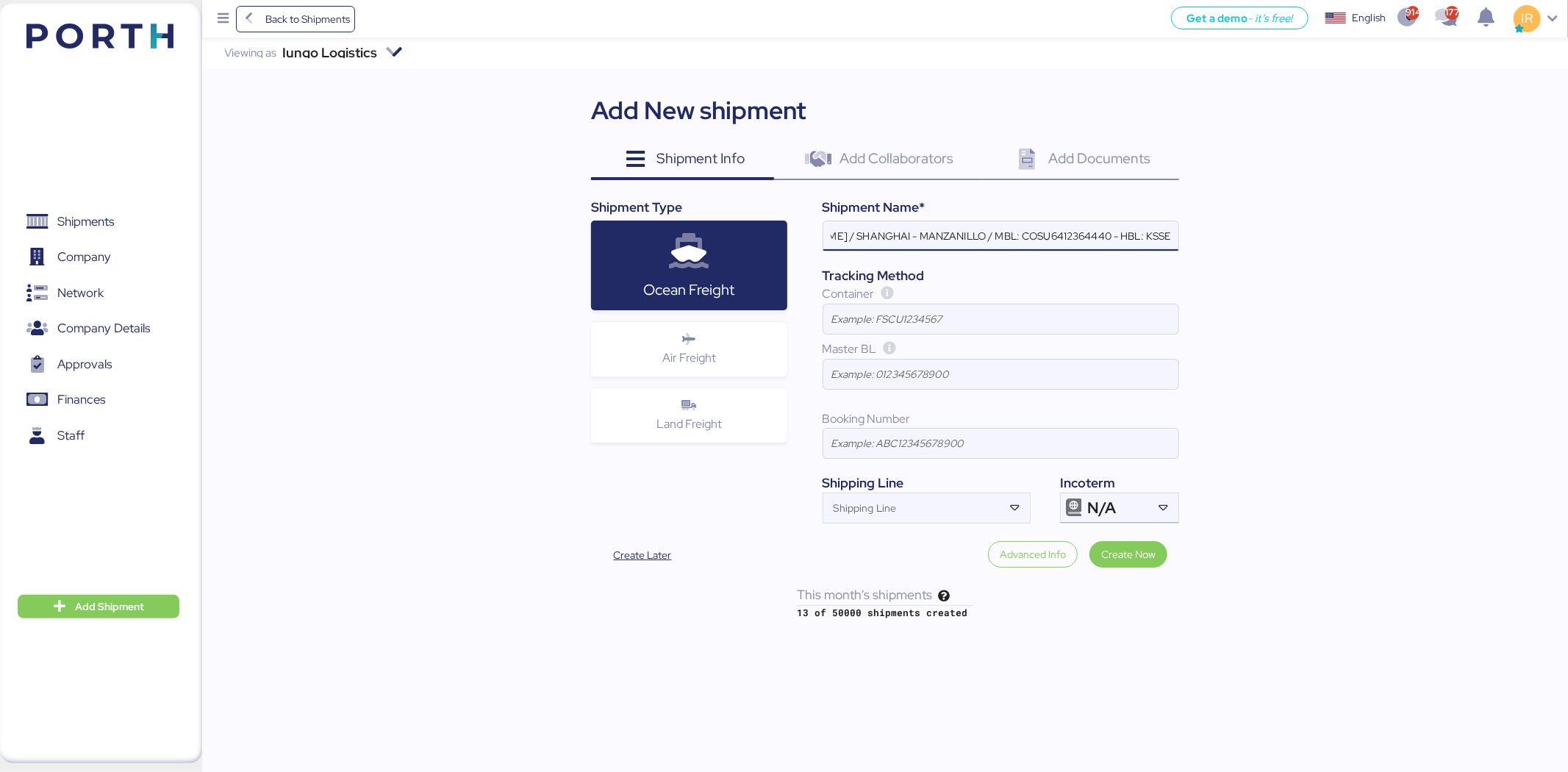
click at [1063, 233] on input "LOXSON - HUANG YU / SHANGHAI - MANZANILLO / MBL: COSU6412364440 - HBL: KSSE2503…" at bounding box center [1001, 236] width 355 height 29
paste input "LOXSON - HUANG YU / YANGZHOU - MANZANILLO / MBL: COSU6412364440 - HBL: KSSE2503…"
click at [1001, 233] on input "LOXSON - HUANG YU / SHANGHAI - MANZANILLO / MBL: v- HBL: KSSE250305785 / 1X20GP" at bounding box center [1001, 236] width 355 height 29
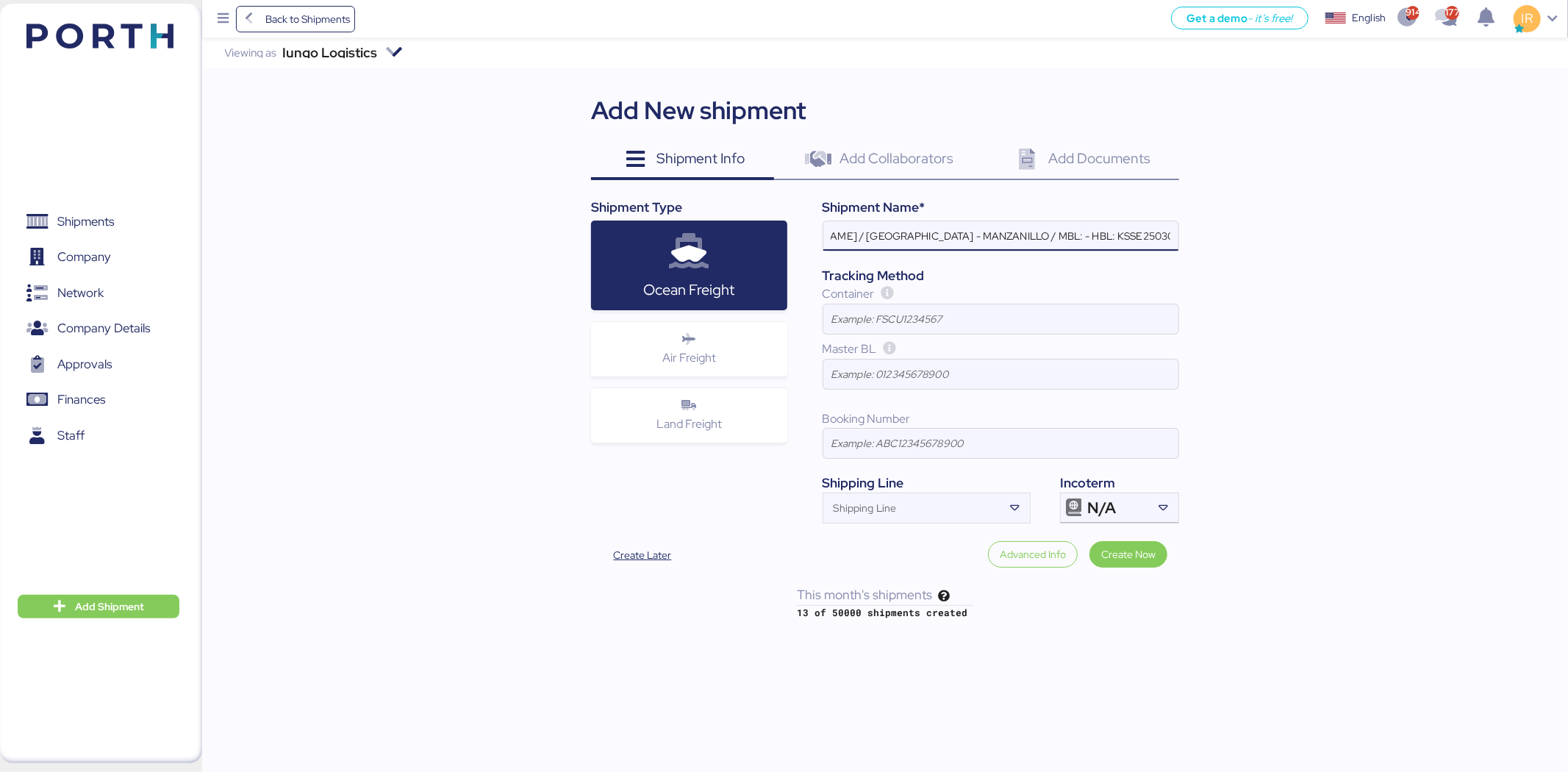
scroll to position [0, 104]
paste input "COSU6427331760"
click at [1070, 235] on input "LOXSON - HUANG YU / SHANGHAI - MANZANILLO / MBL: COSU6427331760 - HBL: KSSE2503…" at bounding box center [1001, 236] width 355 height 29
paste input "805731"
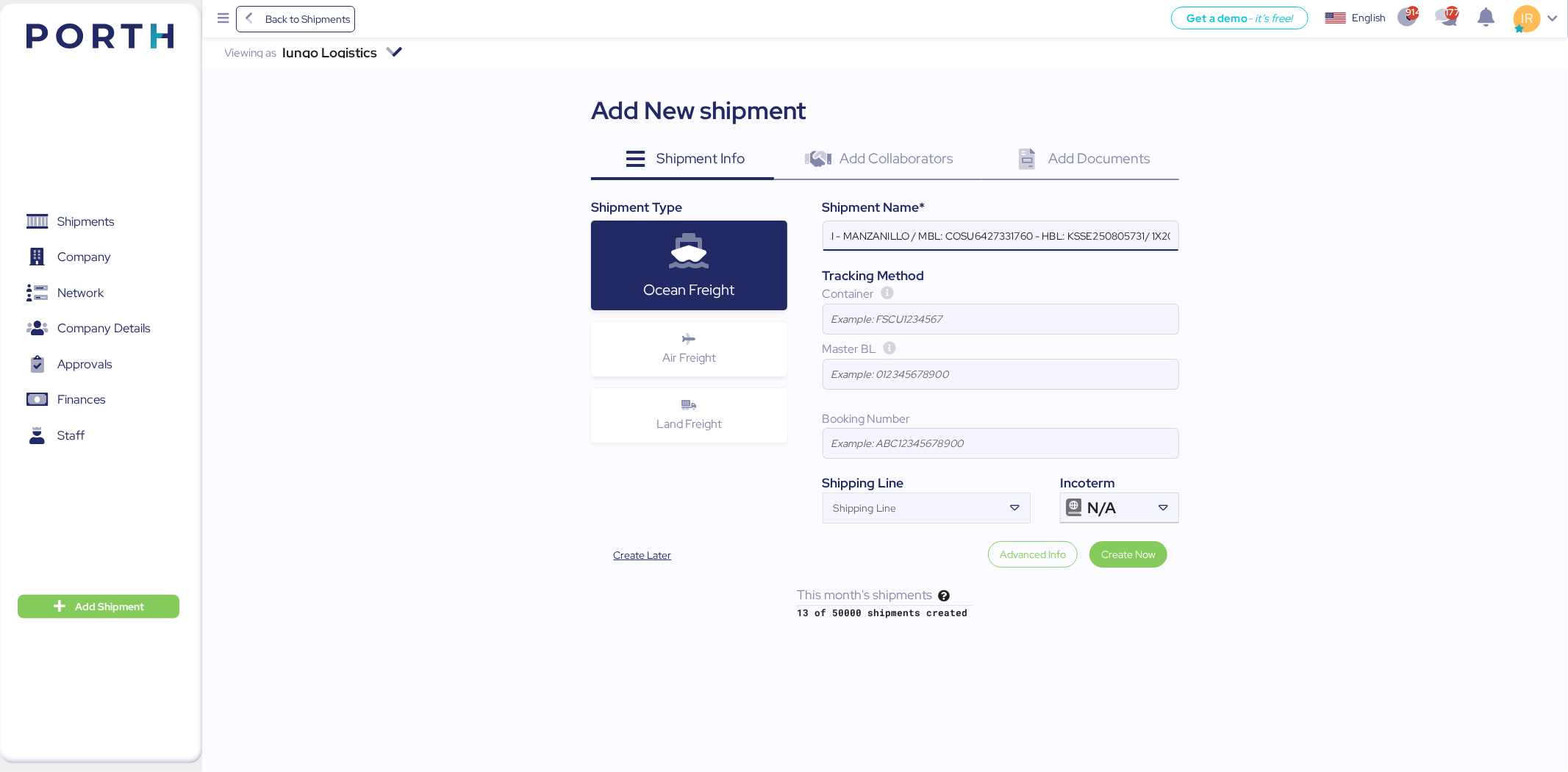
click at [1070, 235] on input "LOXSON - HUANG YU / SHANGHAI - MANZANILLO / MBL: COSU6427331760 - HBL: KSSE2508…" at bounding box center [1001, 236] width 355 height 29
type input "LOXSON - [PERSON_NAME] / SHANGHAI - MANZANILLO / MBL: COSU6427331760 - HBL: KSS…"
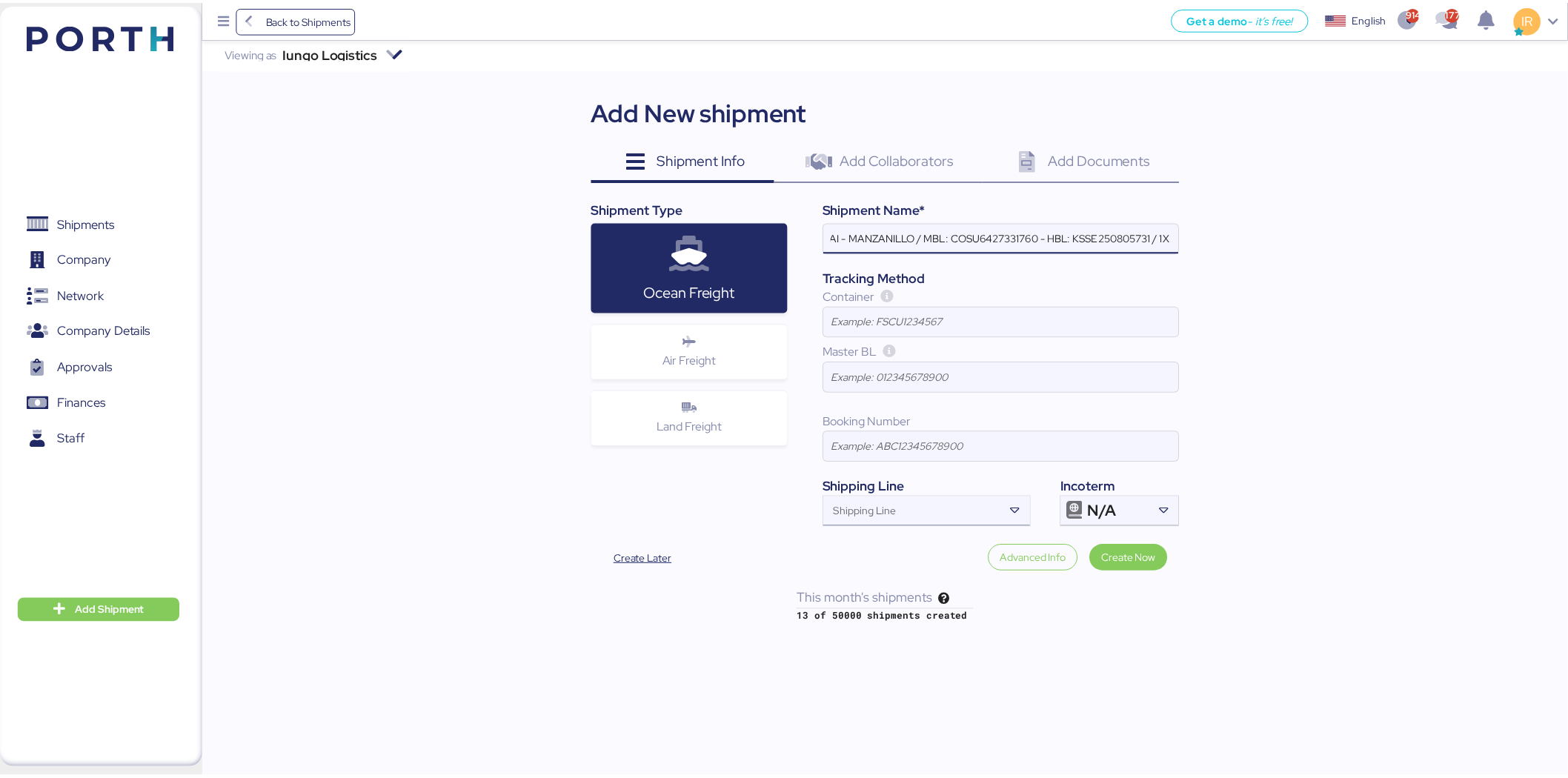
scroll to position [0, 0]
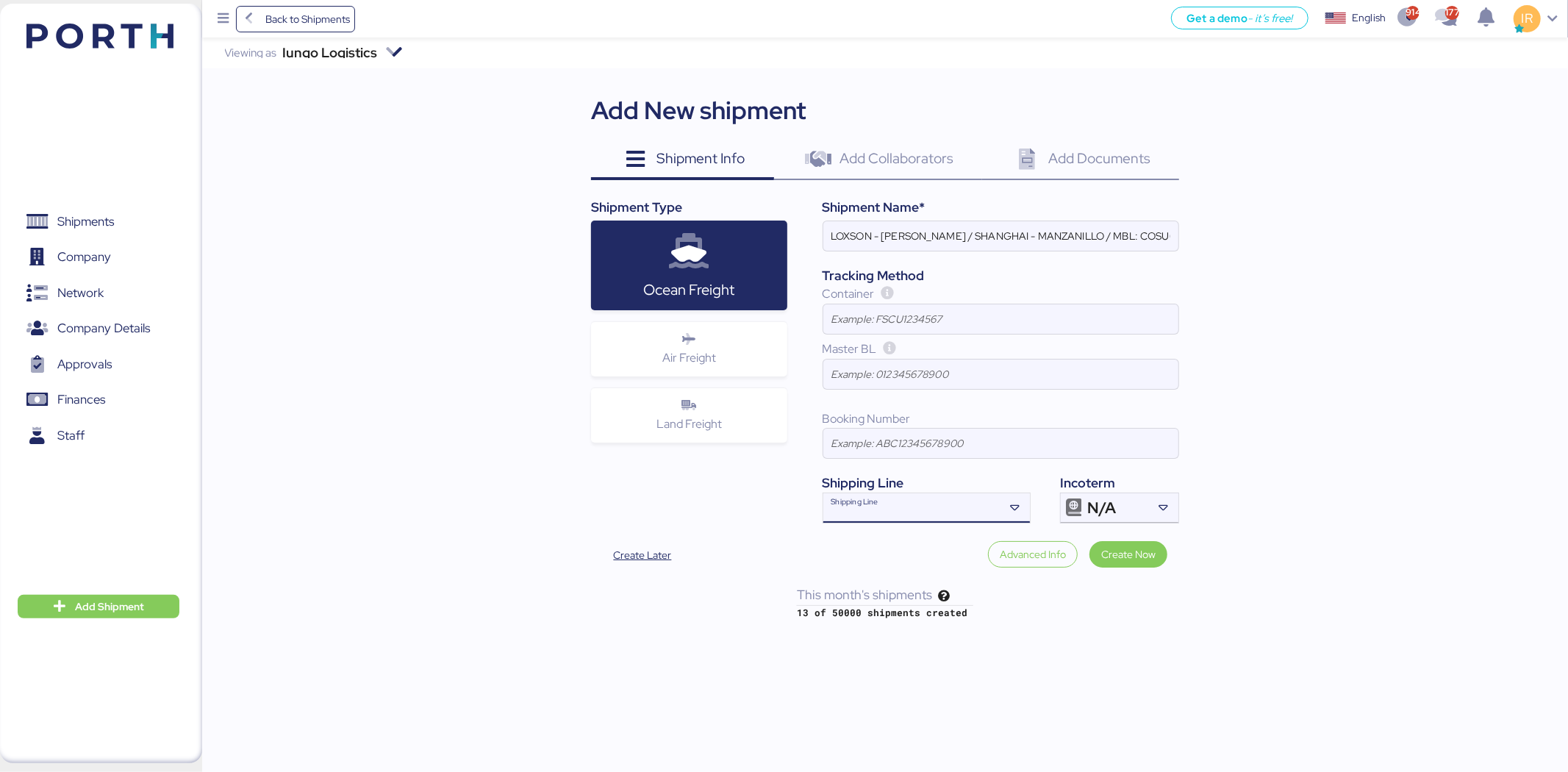
click at [908, 516] on input "Shipping Line" at bounding box center [913, 513] width 180 height 17
click at [923, 516] on input "Shipping Line" at bounding box center [913, 513] width 180 height 17
type input "cosco"
click at [925, 535] on div "COSCO SHIPPING Lines" at bounding box center [891, 539] width 123 height 17
click at [1118, 498] on div "N/A" at bounding box center [1118, 508] width 61 height 29
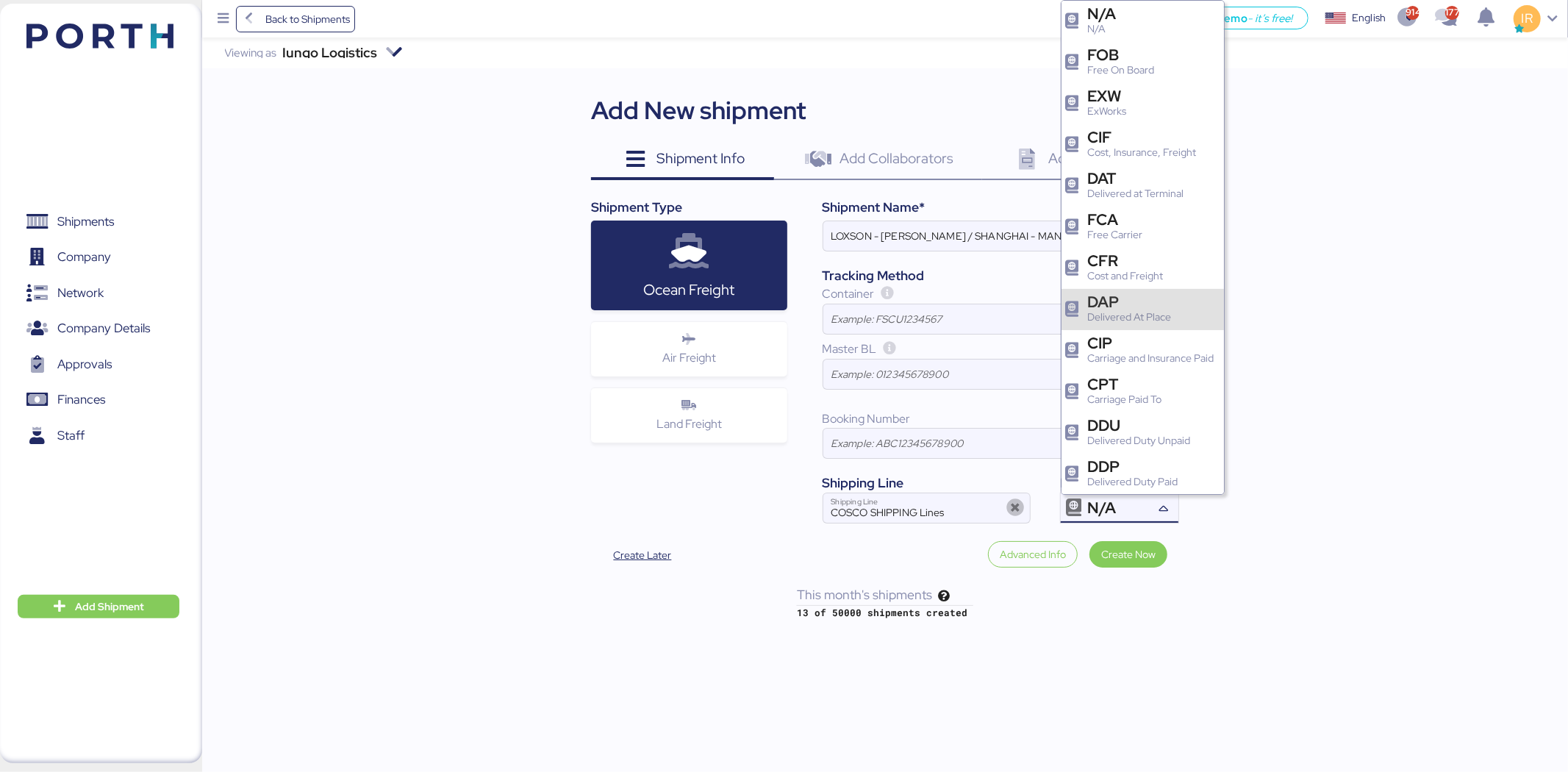
click at [1126, 304] on div "DAP" at bounding box center [1129, 302] width 84 height 16
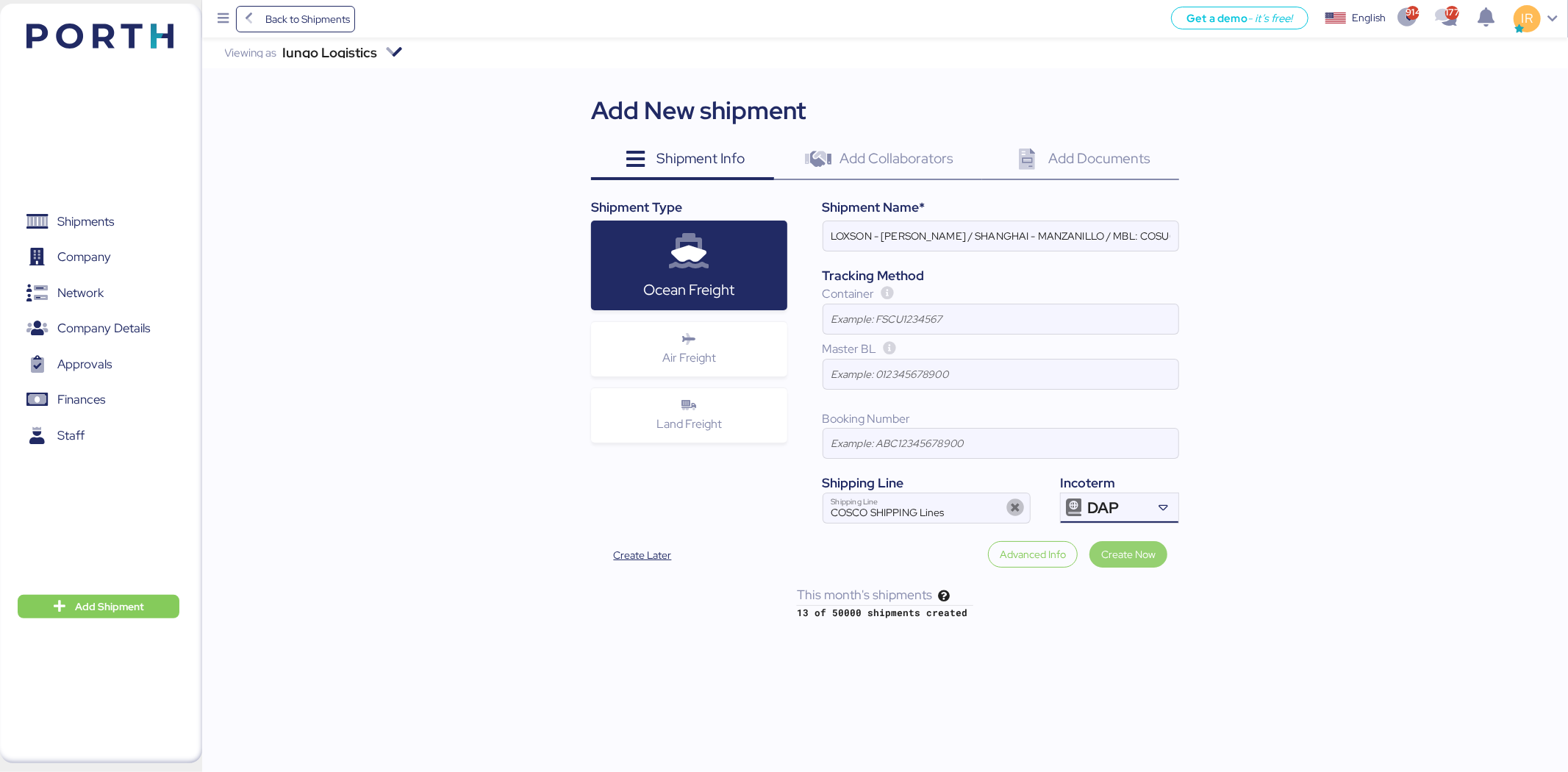
click at [1129, 563] on span "Create Now" at bounding box center [1128, 554] width 54 height 17
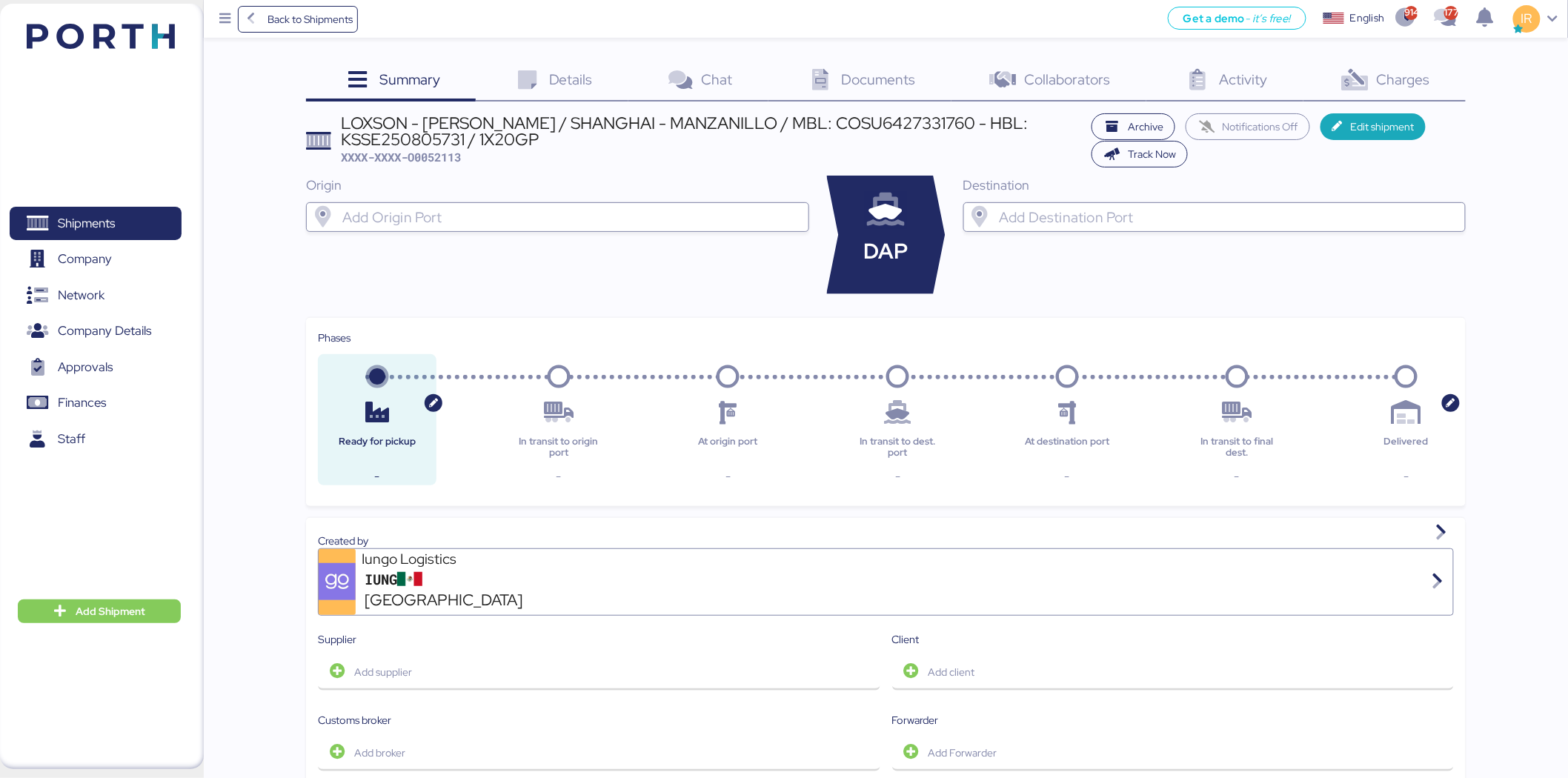
click at [647, 198] on div "Origin" at bounding box center [557, 235] width 502 height 119
click at [621, 216] on input "search" at bounding box center [570, 217] width 463 height 17
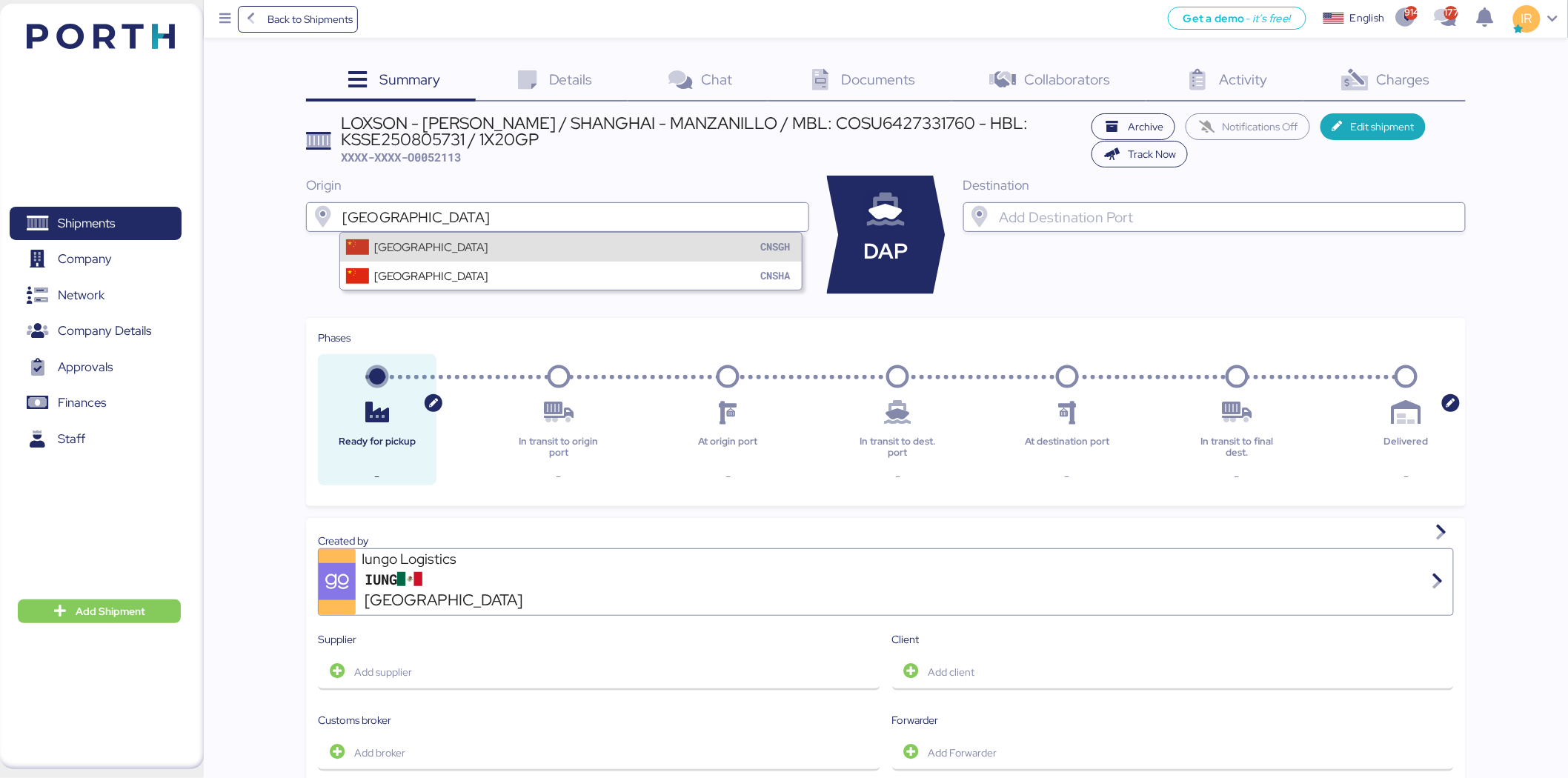
type input "shanghai"
click at [566, 257] on div "Shanghai CNSGH" at bounding box center [570, 247] width 462 height 29
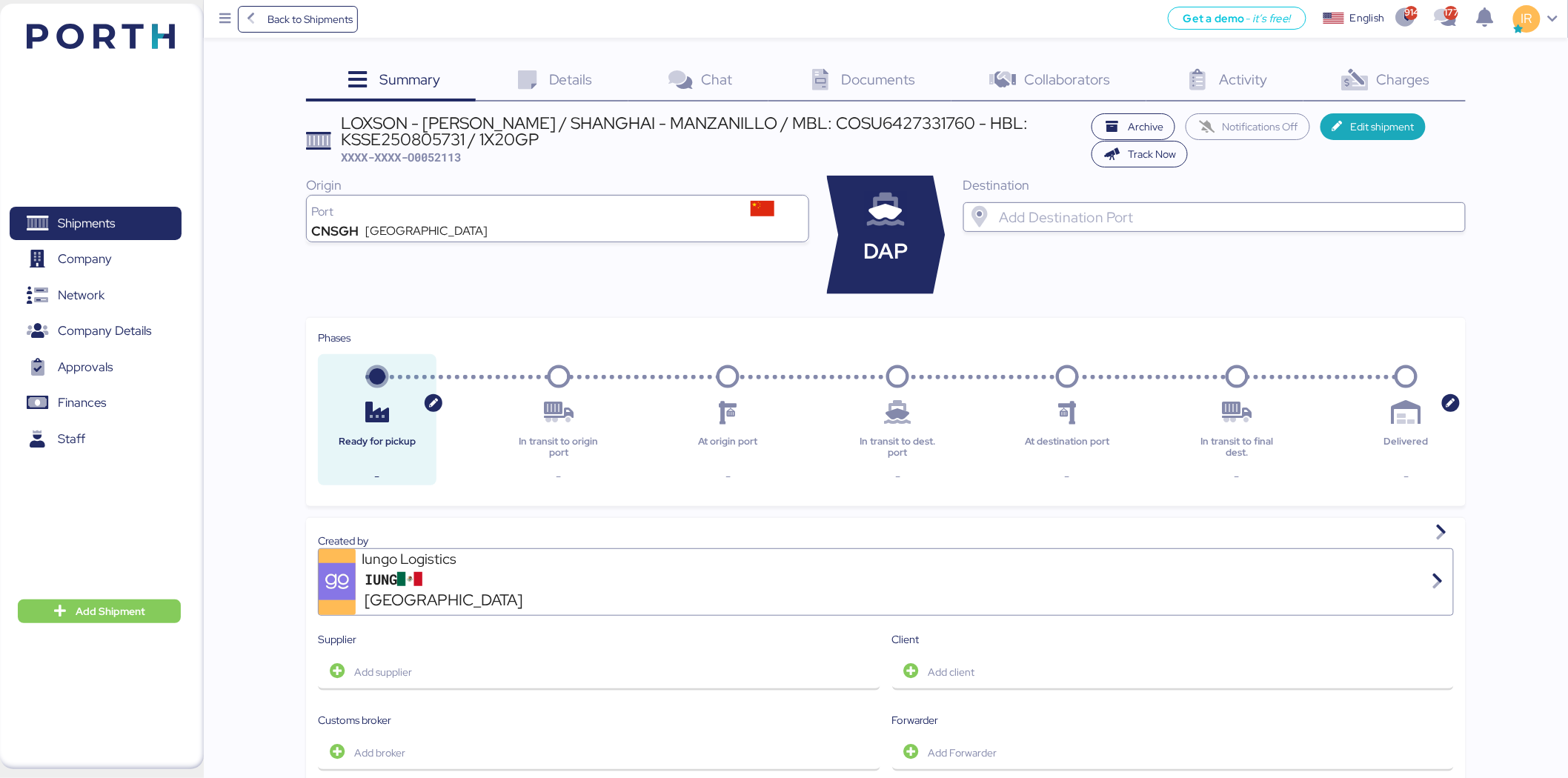
click at [1102, 216] on input "search" at bounding box center [1227, 217] width 463 height 17
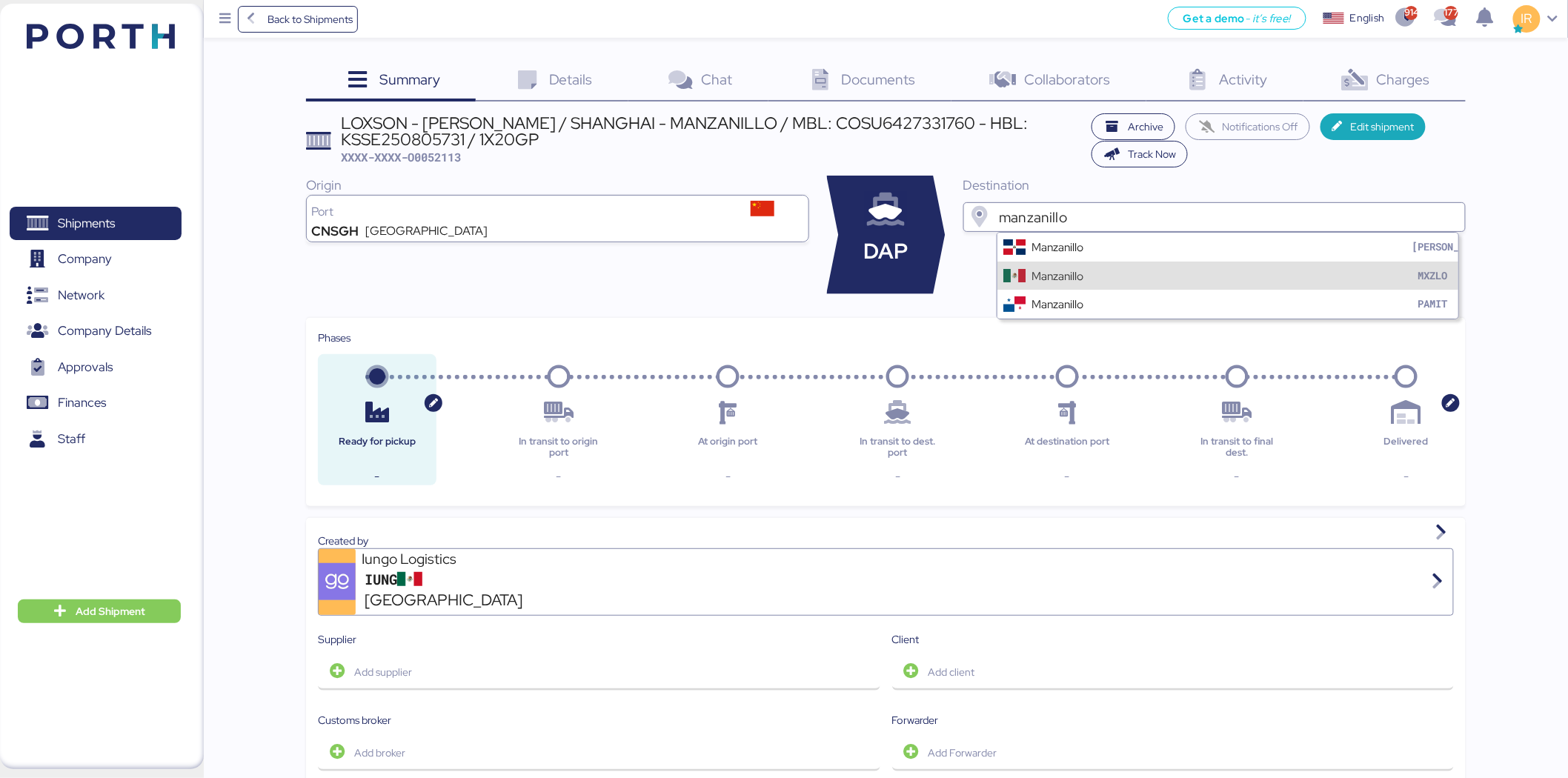
type input "manzanillo"
click at [1058, 270] on div "Manzanillo" at bounding box center [1057, 276] width 52 height 17
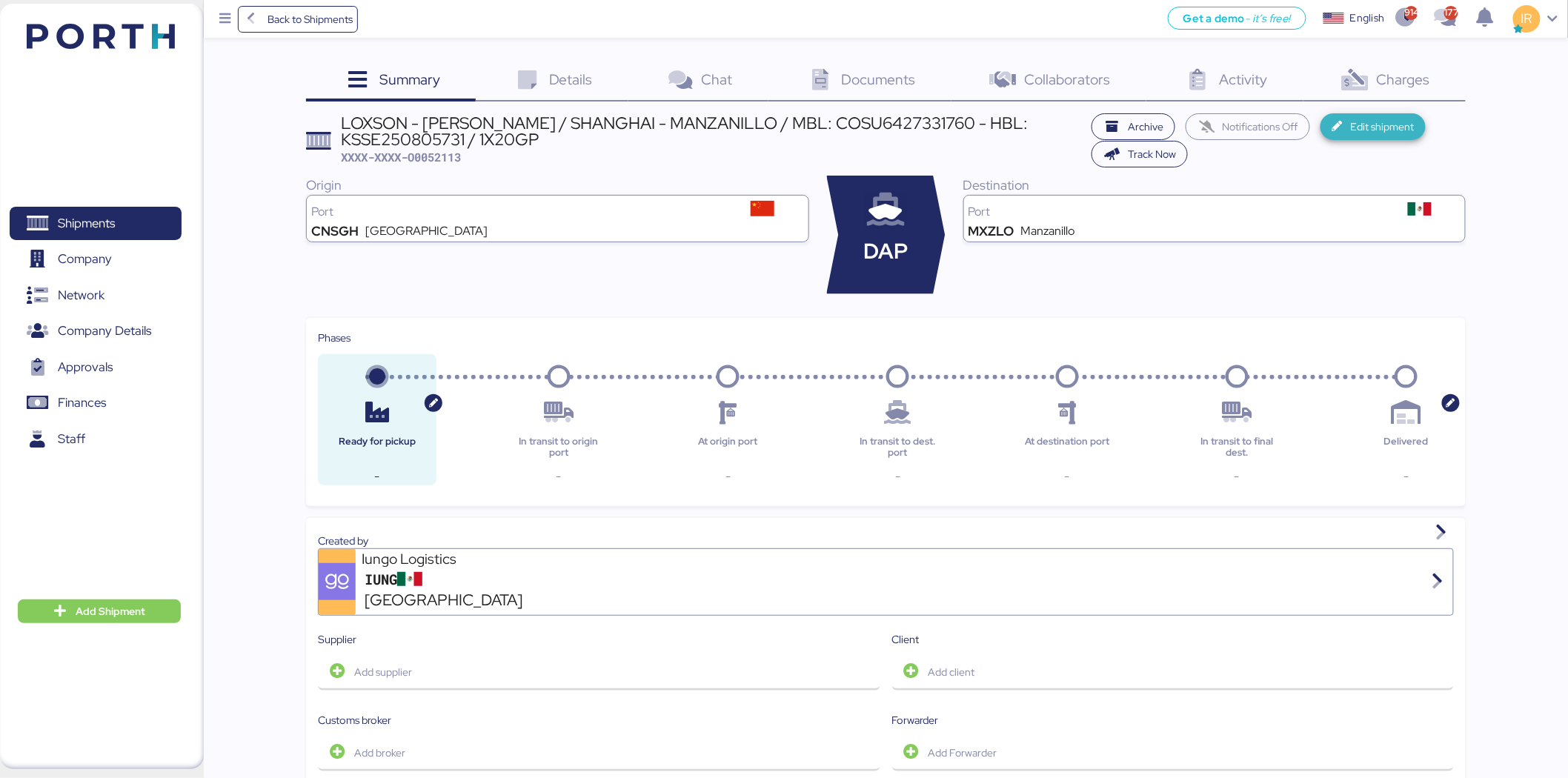
click at [1372, 129] on span "Edit shipment" at bounding box center [1382, 127] width 63 height 17
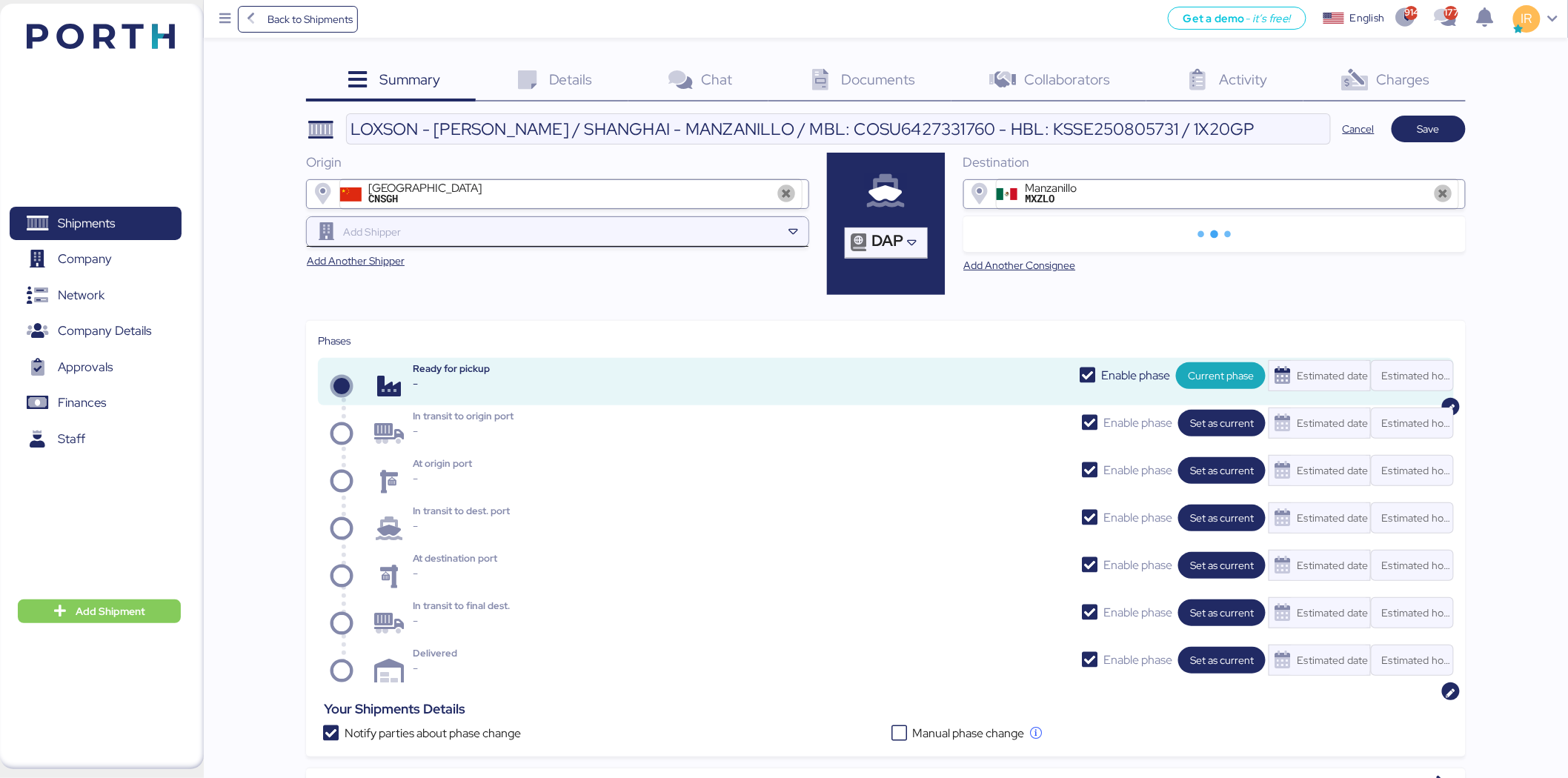
paste input "HUANGYU ELECTRONIC"
click at [482, 231] on input "HUANGYU ELECTRONIC" at bounding box center [560, 232] width 441 height 17
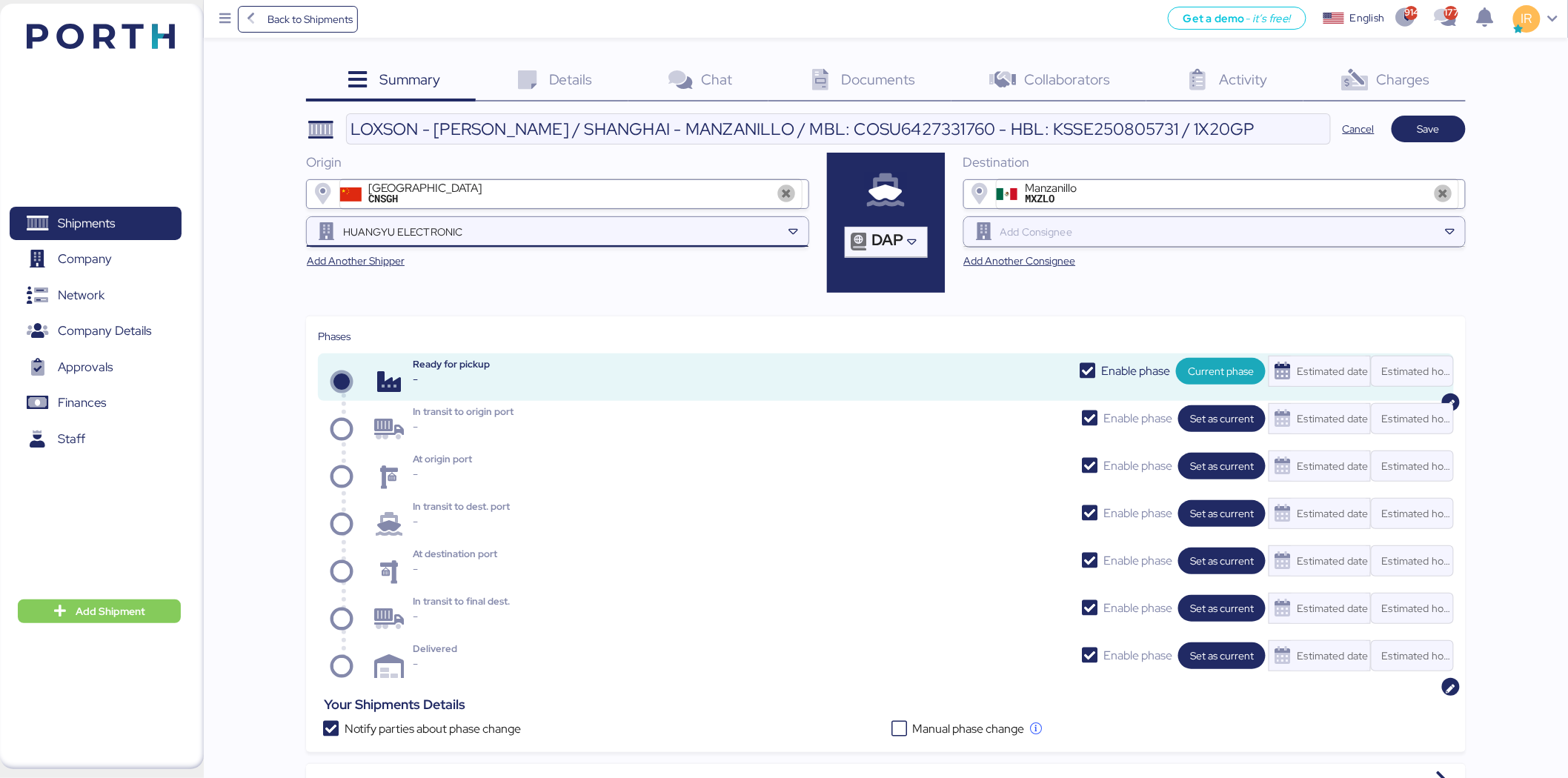
click at [509, 233] on input "HUANGYU ELECTRONIC" at bounding box center [560, 232] width 441 height 17
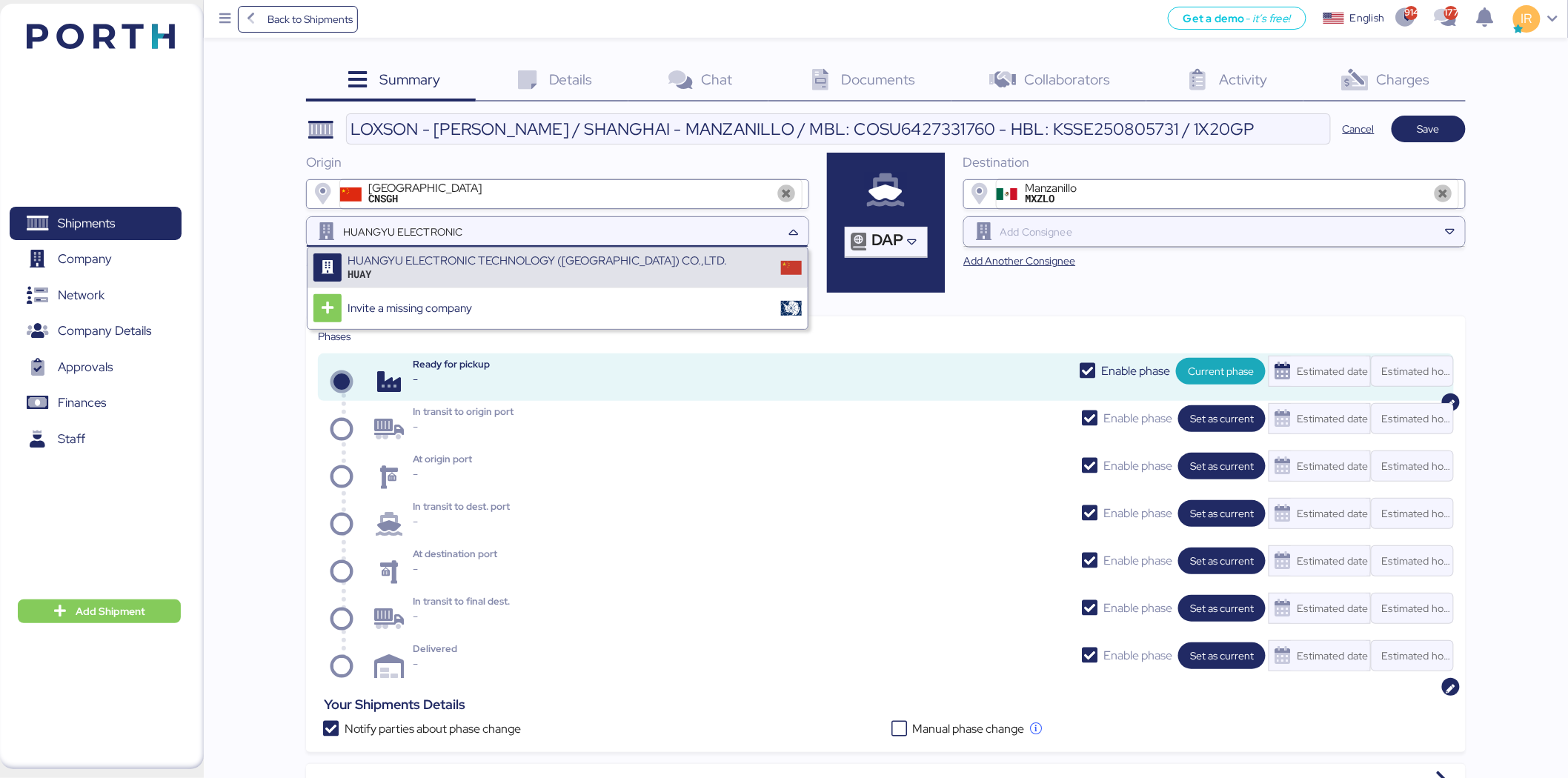
type input "HUANGYU ELECTRONIC"
click at [483, 273] on div "HUAY" at bounding box center [537, 274] width 380 height 13
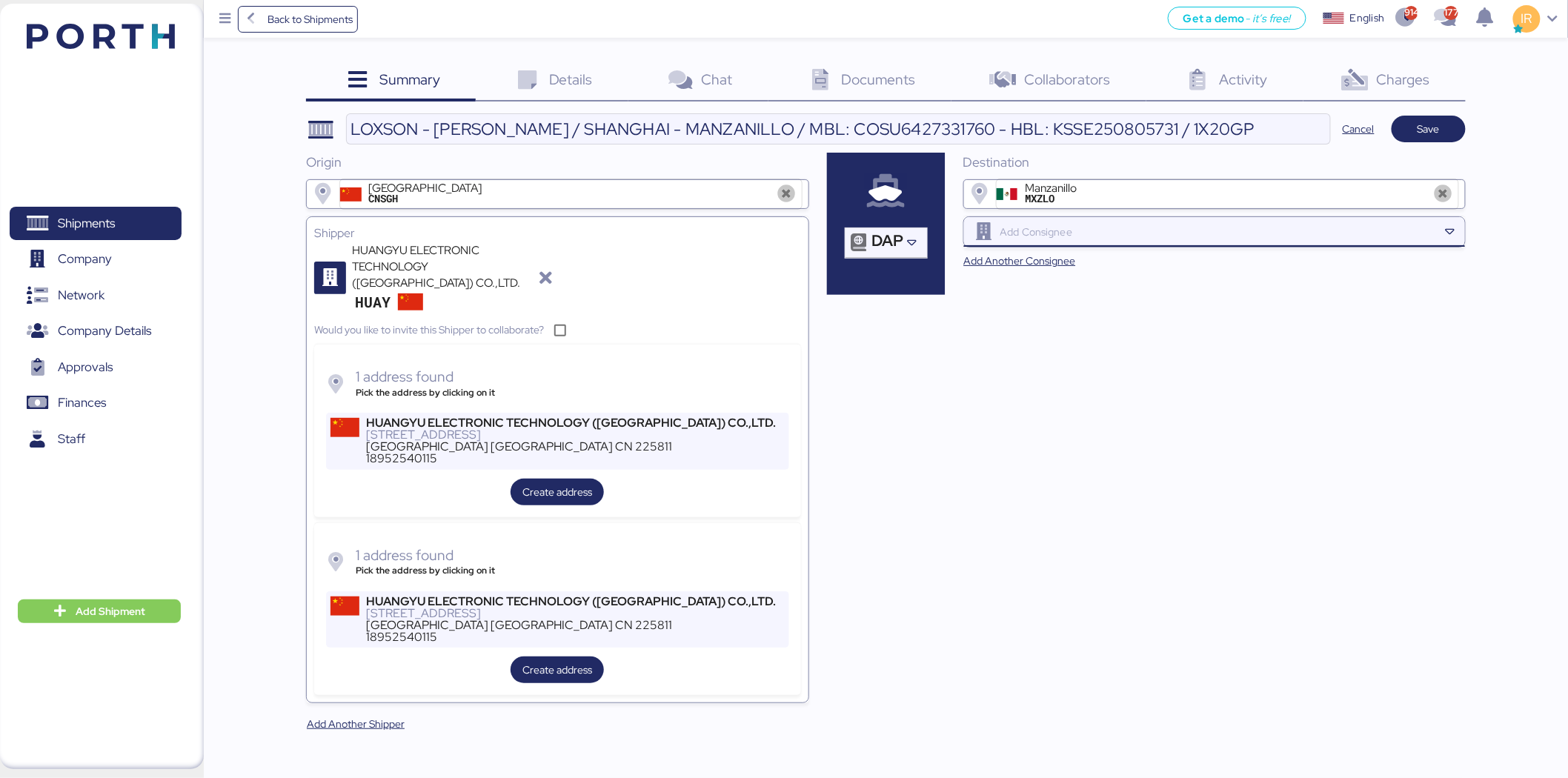
click at [1064, 243] on div at bounding box center [1218, 231] width 441 height 29
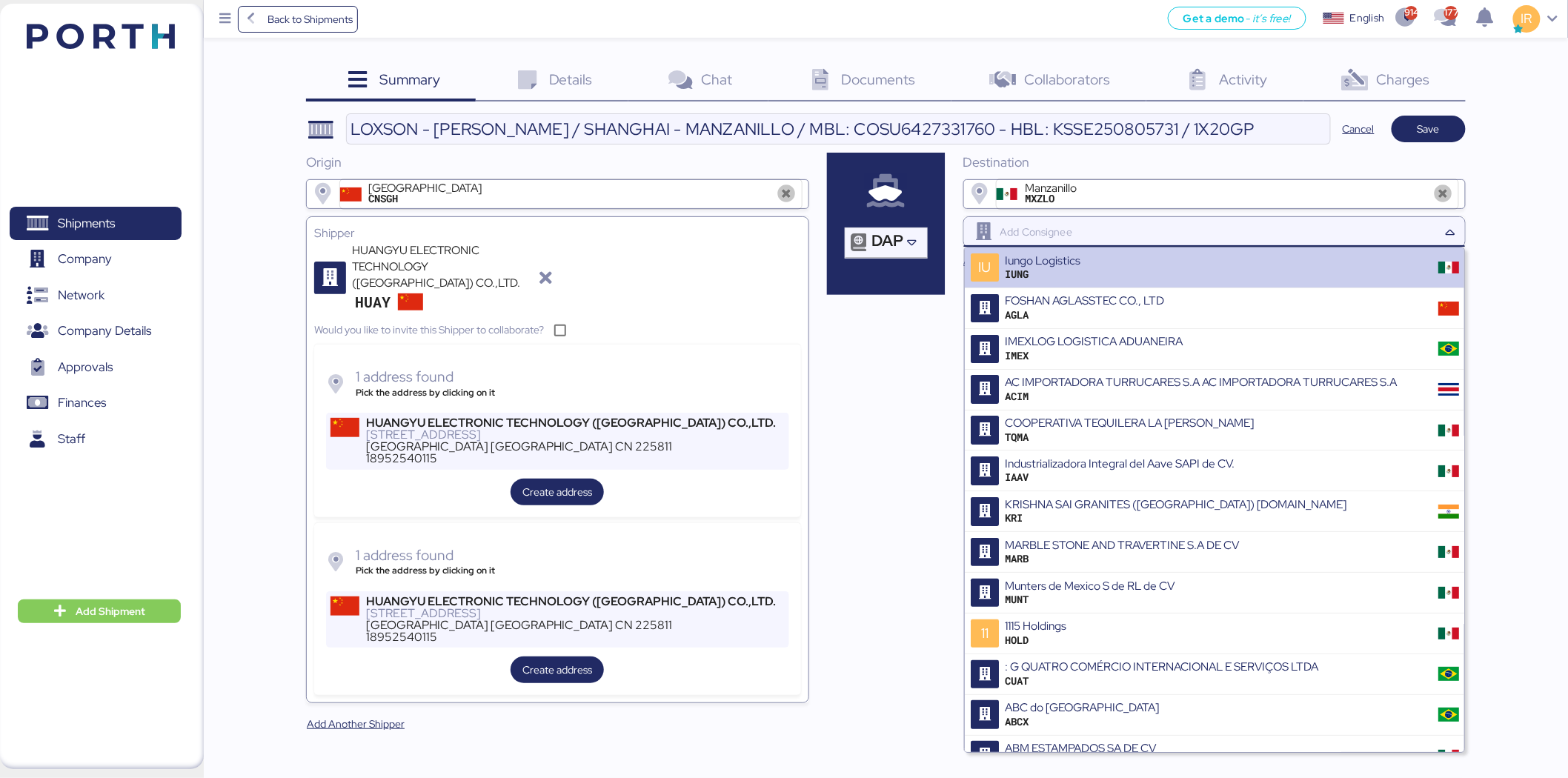
paste input "HUANG YU PRECISION"
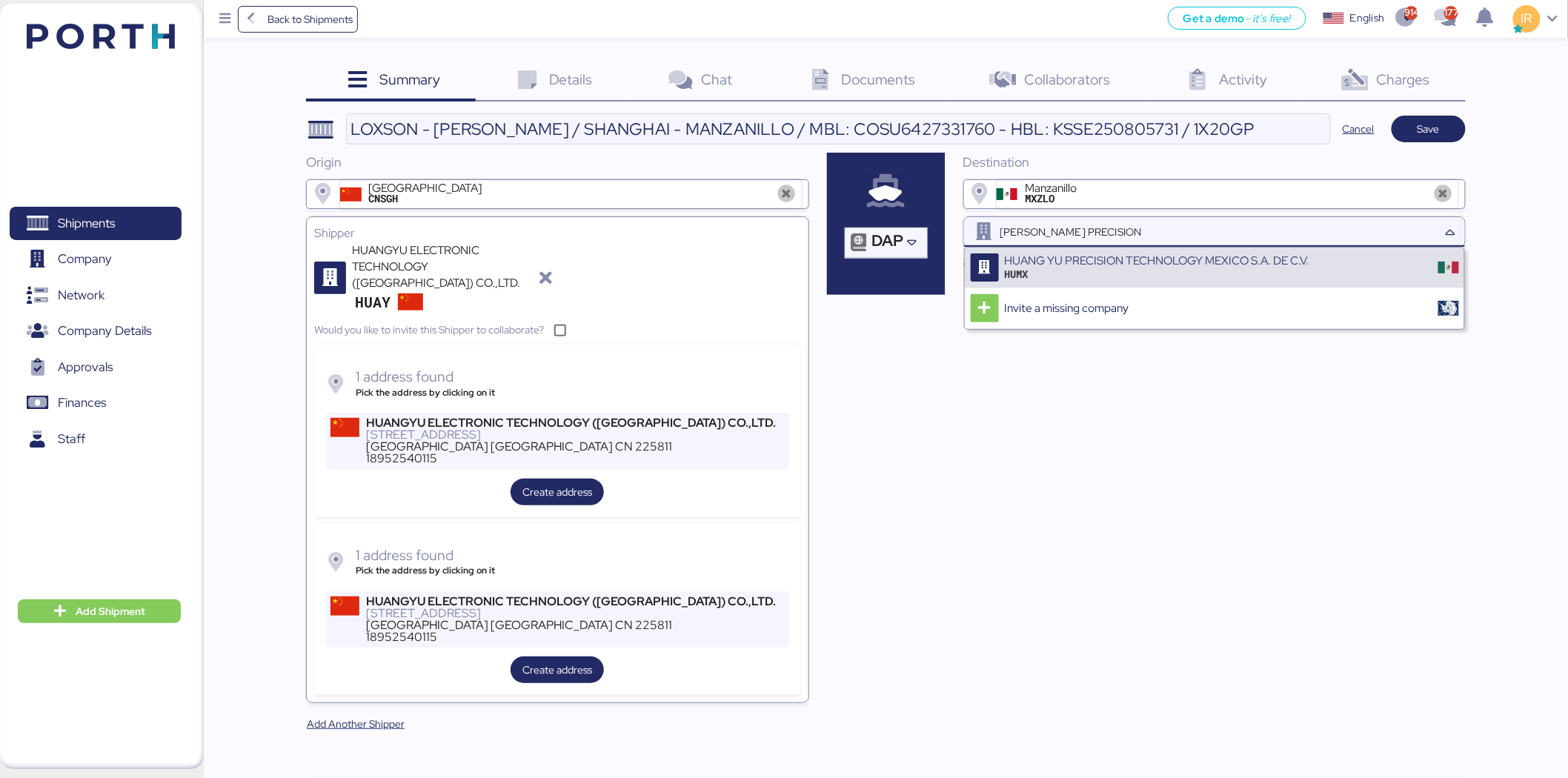
type input "HUANG YU PRECISION"
click at [1097, 263] on div "HUANG YU PRECISION TECHNOLOGY MEXICO S.A. DE C.V." at bounding box center [1157, 261] width 304 height 13
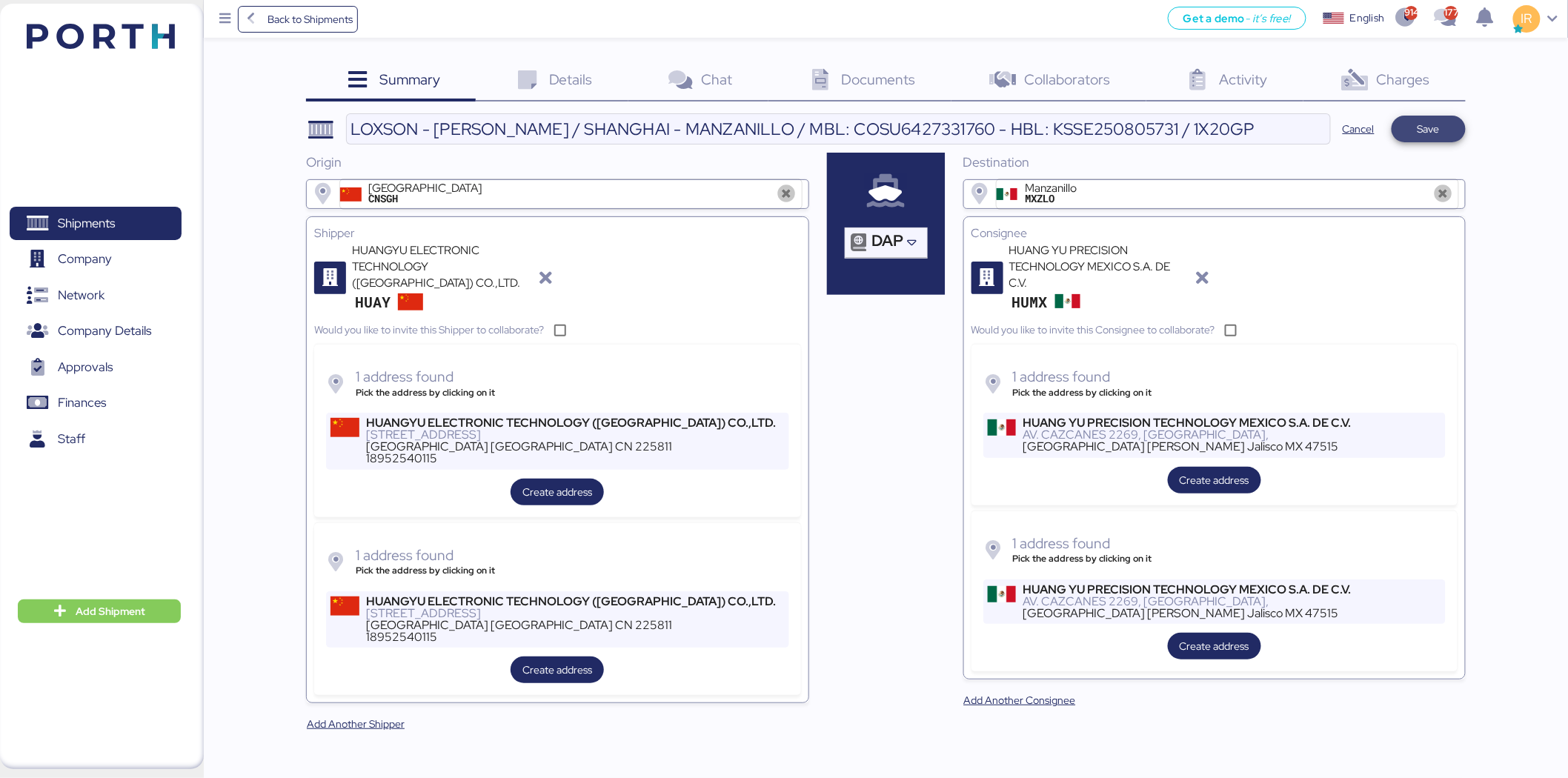
click at [1435, 130] on span "Save" at bounding box center [1429, 129] width 22 height 17
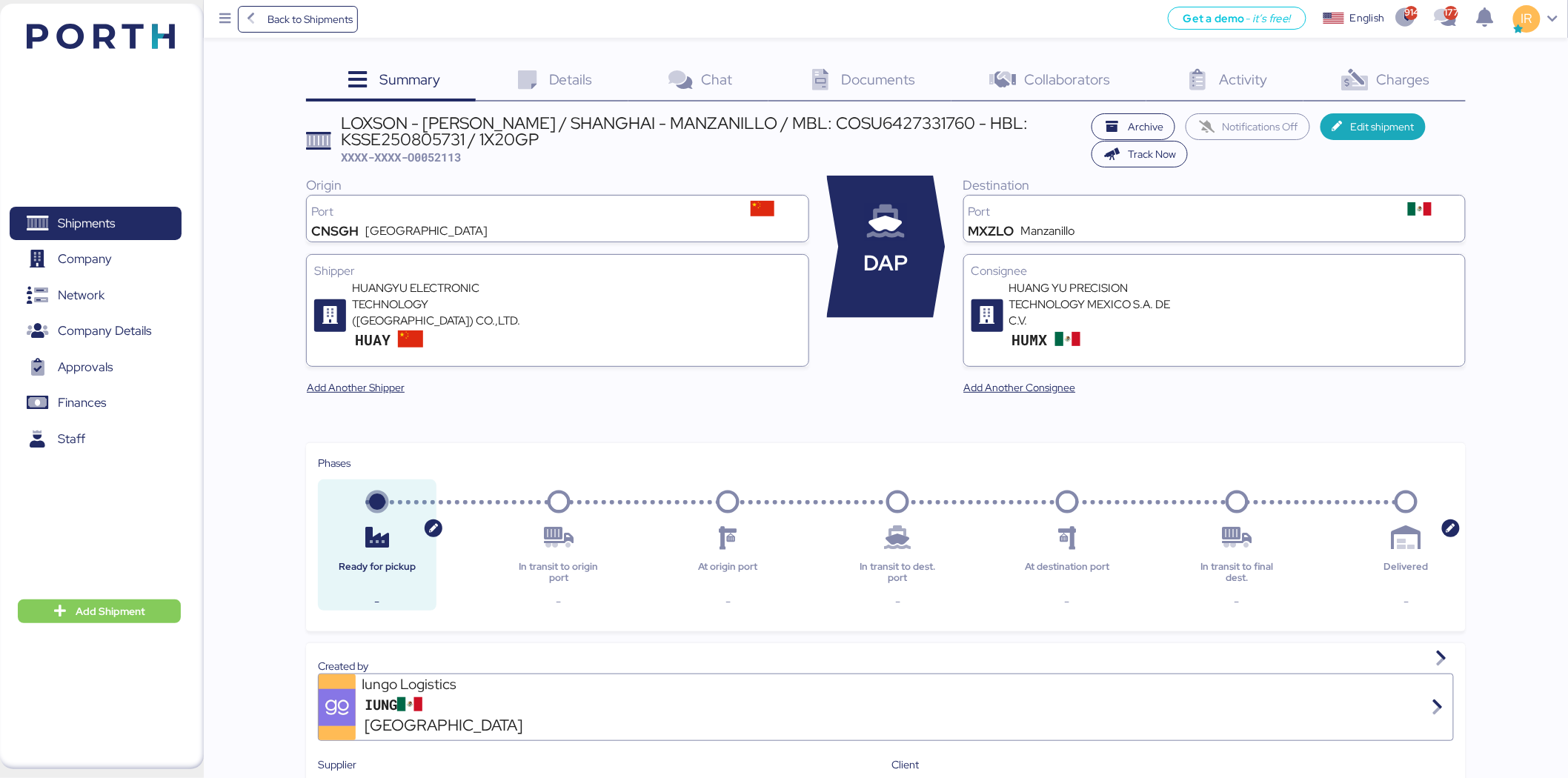
click at [574, 85] on span "Details" at bounding box center [570, 79] width 44 height 19
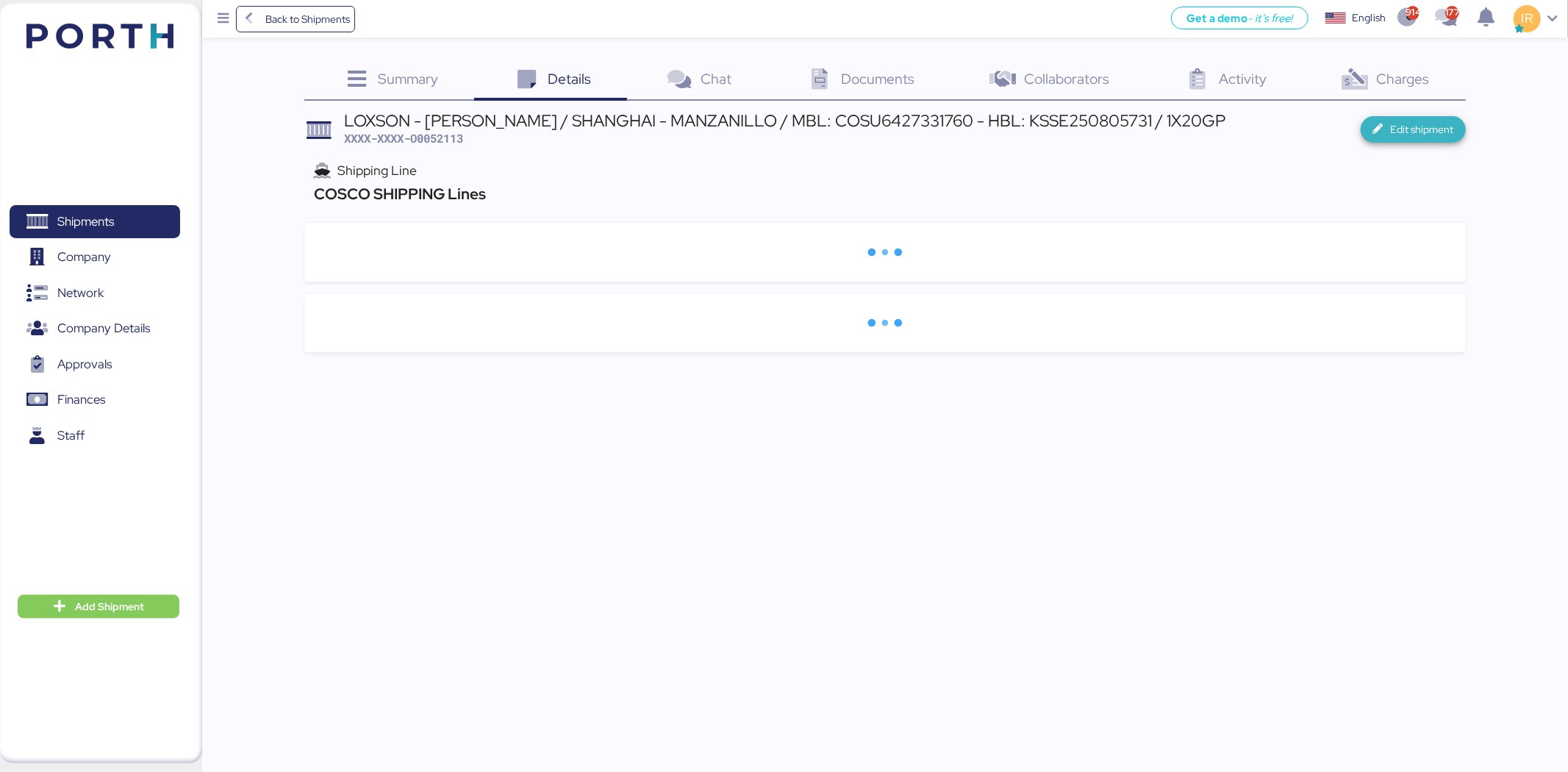
click at [1397, 138] on span "Edit shipment" at bounding box center [1423, 129] width 63 height 17
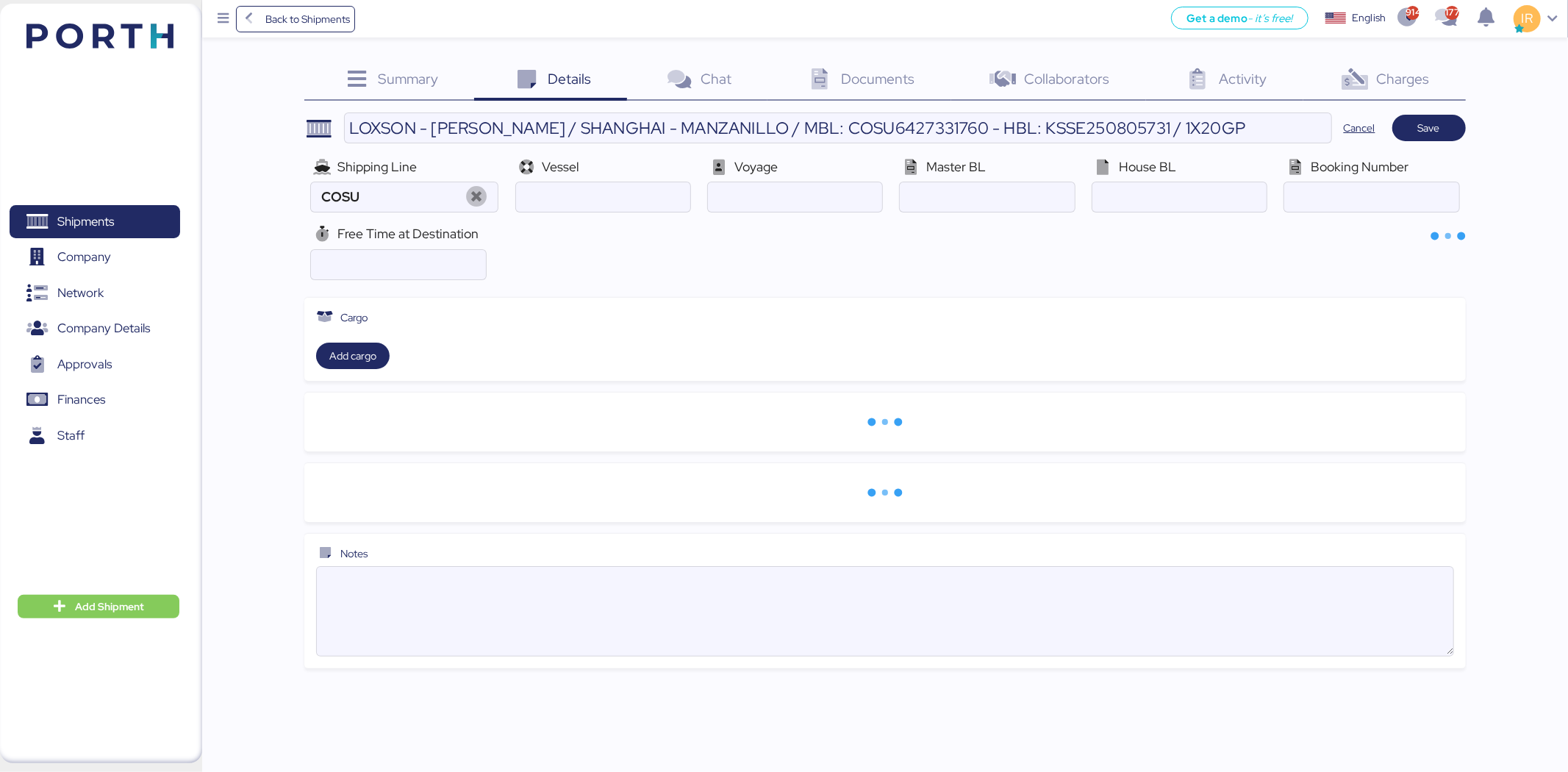
type input "COSCO SHIPPING Lines"
paste input "KOTA EMERALD /004E"
click at [645, 203] on input "ocean" at bounding box center [604, 197] width 174 height 29
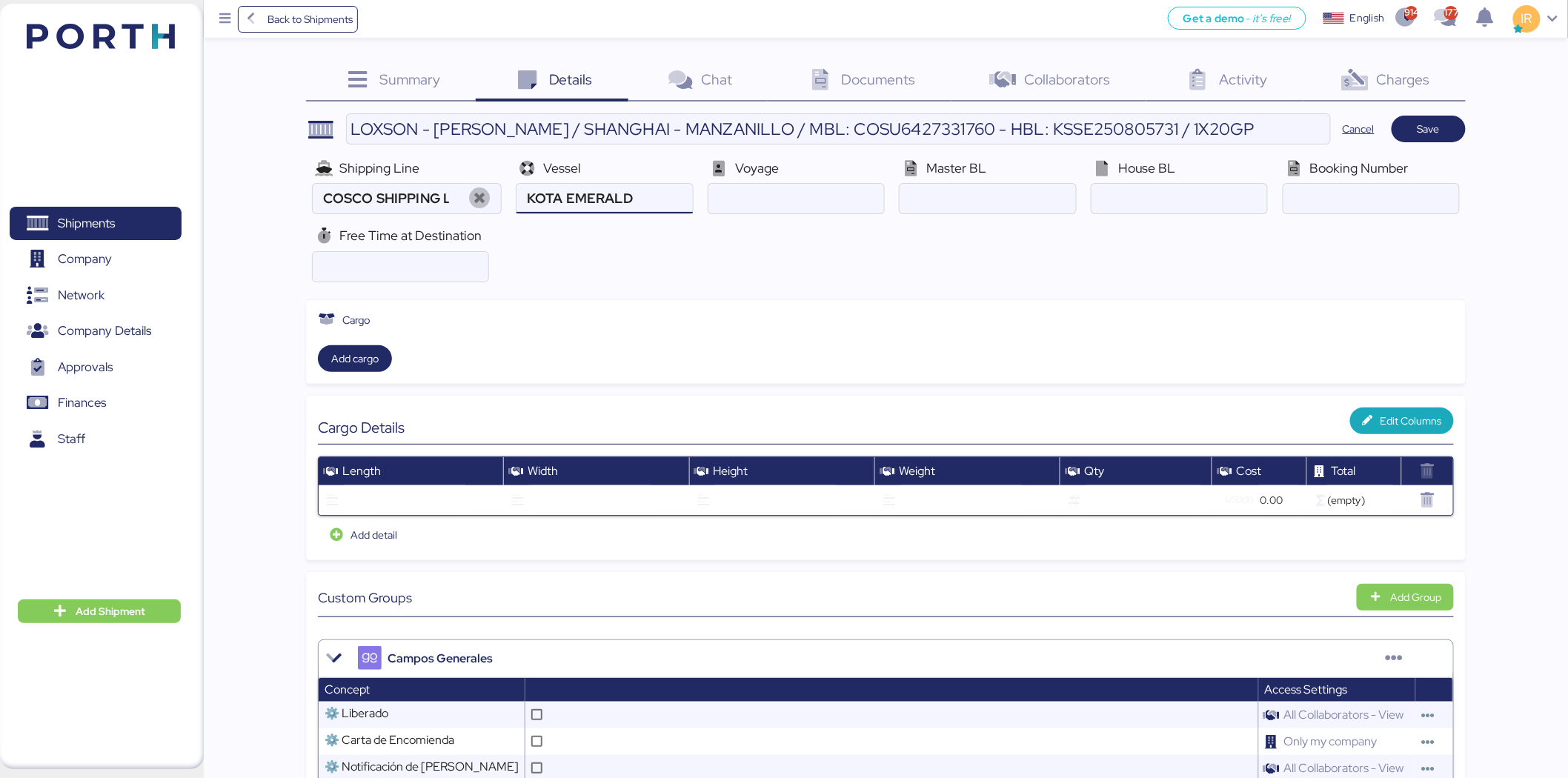
type input "KOTA EMERALD"
paste input "004E"
type input "004E"
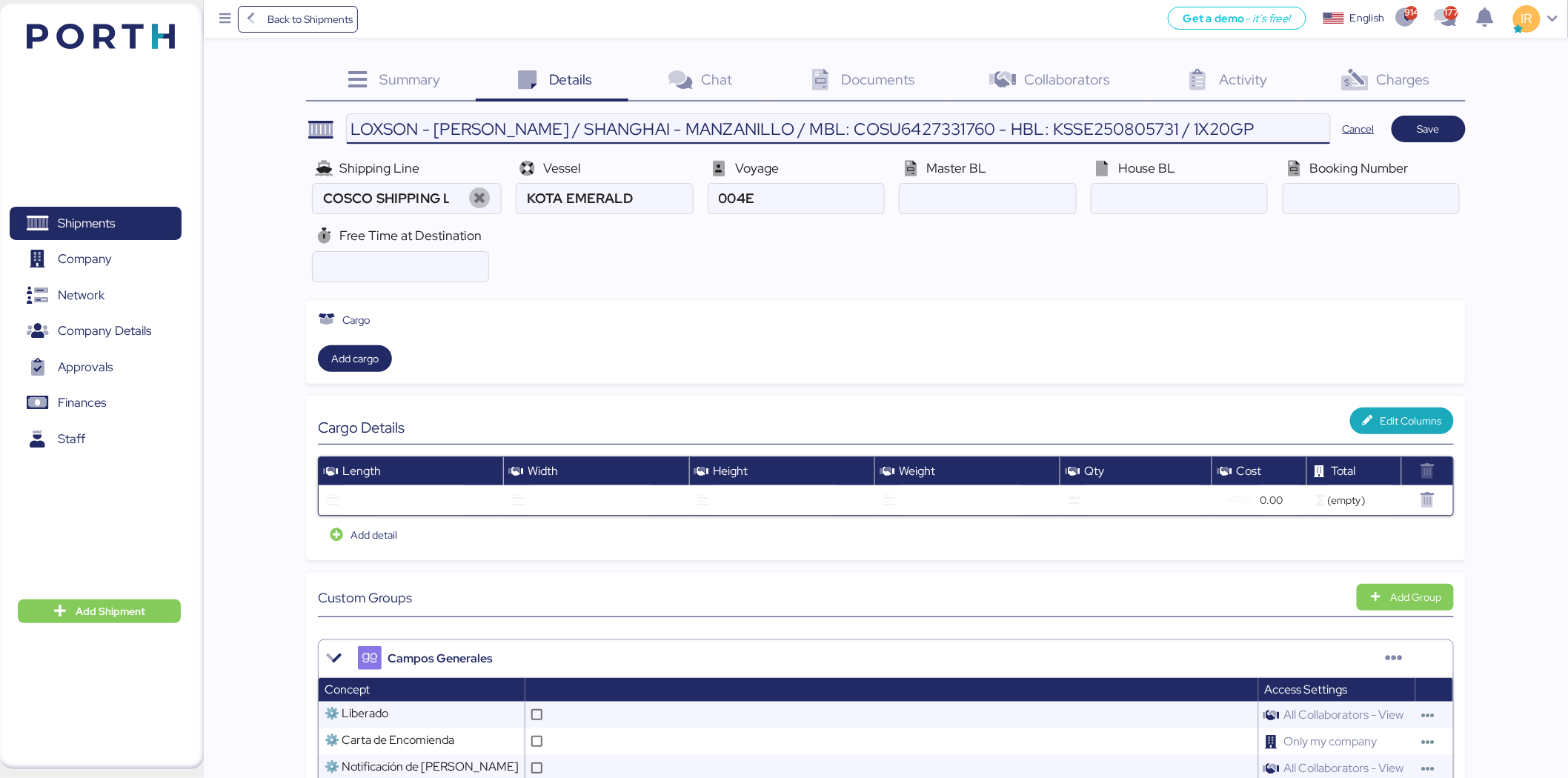
click at [888, 120] on input "LOXSON - [PERSON_NAME] / SHANGHAI - MANZANILLO / MBL: COSU6427331760 - HBL: KSS…" at bounding box center [838, 128] width 983 height 29
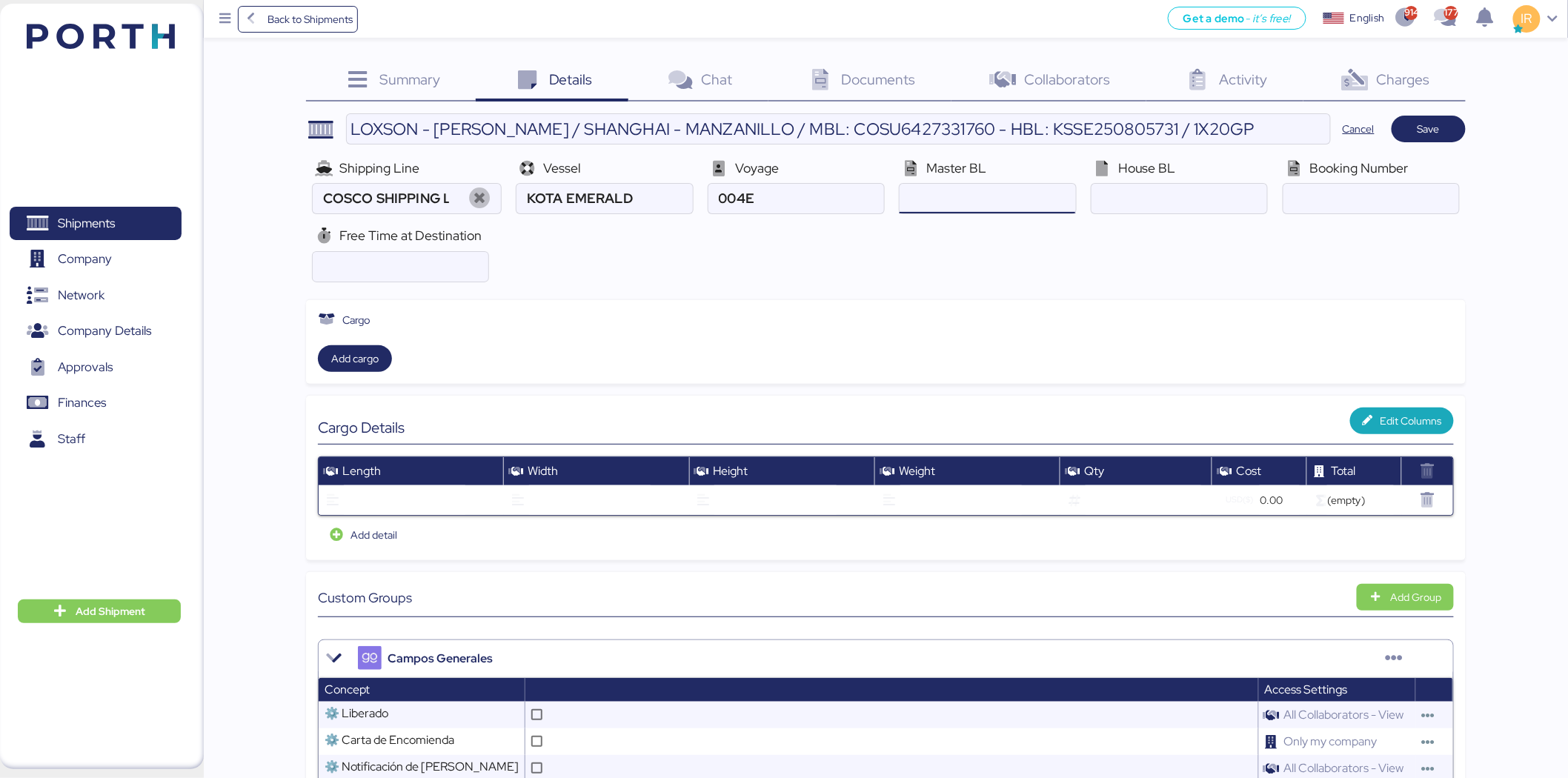
paste input "COSU6427331760"
click at [973, 191] on input "ocean" at bounding box center [988, 198] width 176 height 29
type input "COSU6427331760"
paste input "KSSE250805731"
click at [1171, 204] on input "ocean" at bounding box center [1180, 198] width 176 height 29
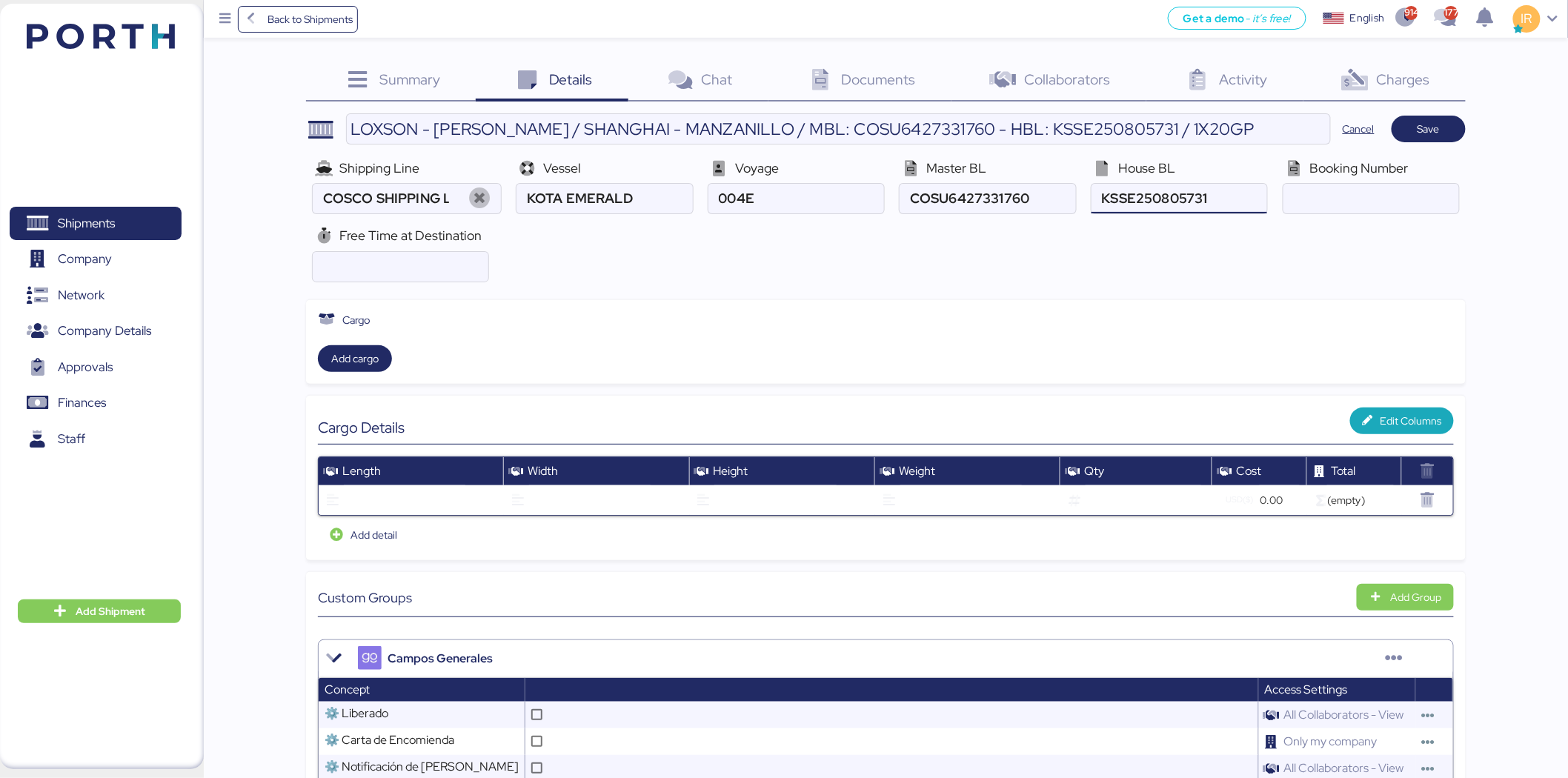
type input "KSSE250805731"
paste input "6427331760"
click at [1364, 212] on input "ocean" at bounding box center [1372, 198] width 176 height 29
type input "6427331760"
click at [372, 272] on input "number" at bounding box center [401, 266] width 176 height 29
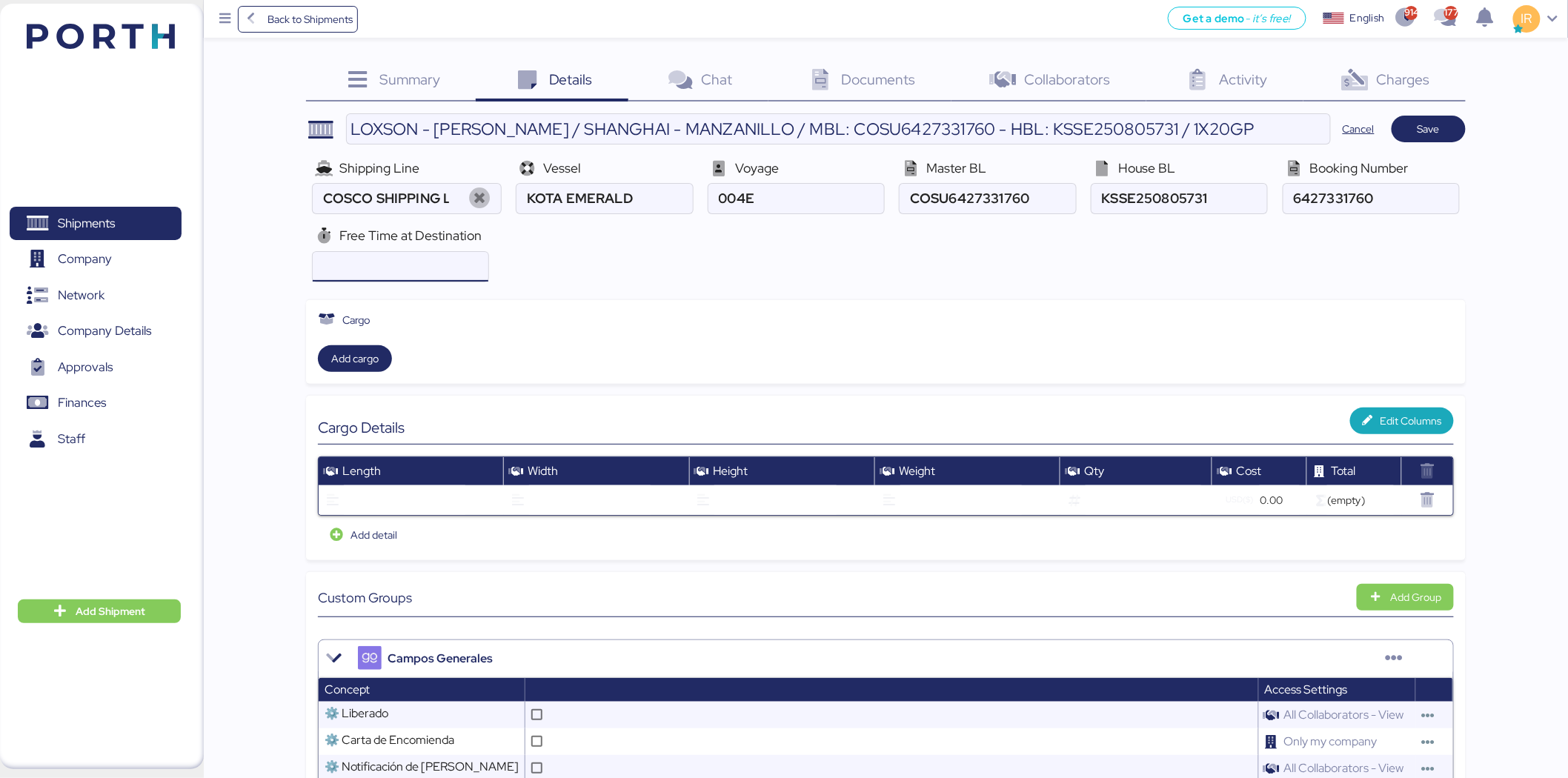
click at [469, 271] on input "number" at bounding box center [401, 266] width 176 height 29
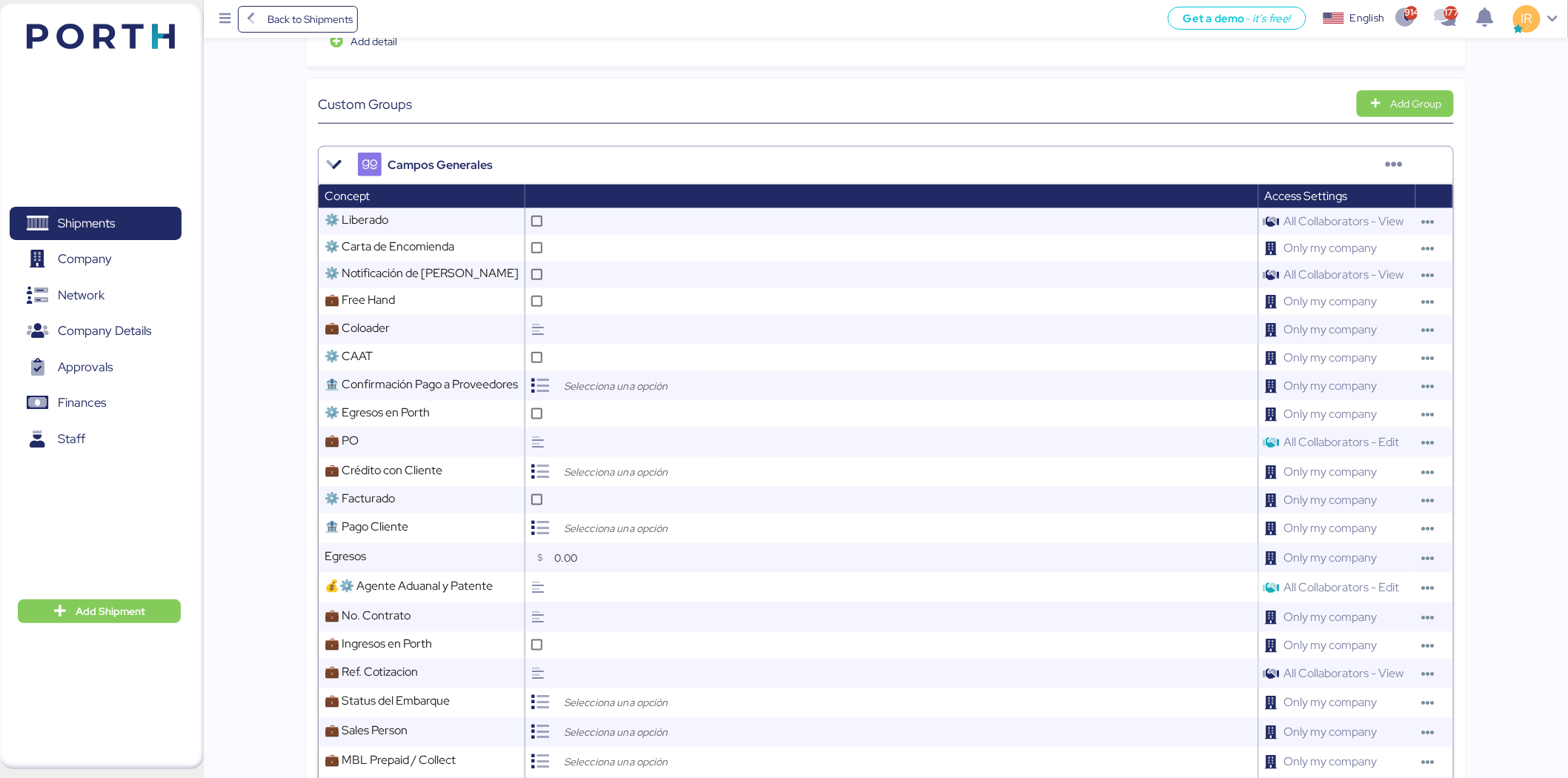
scroll to position [495, 0]
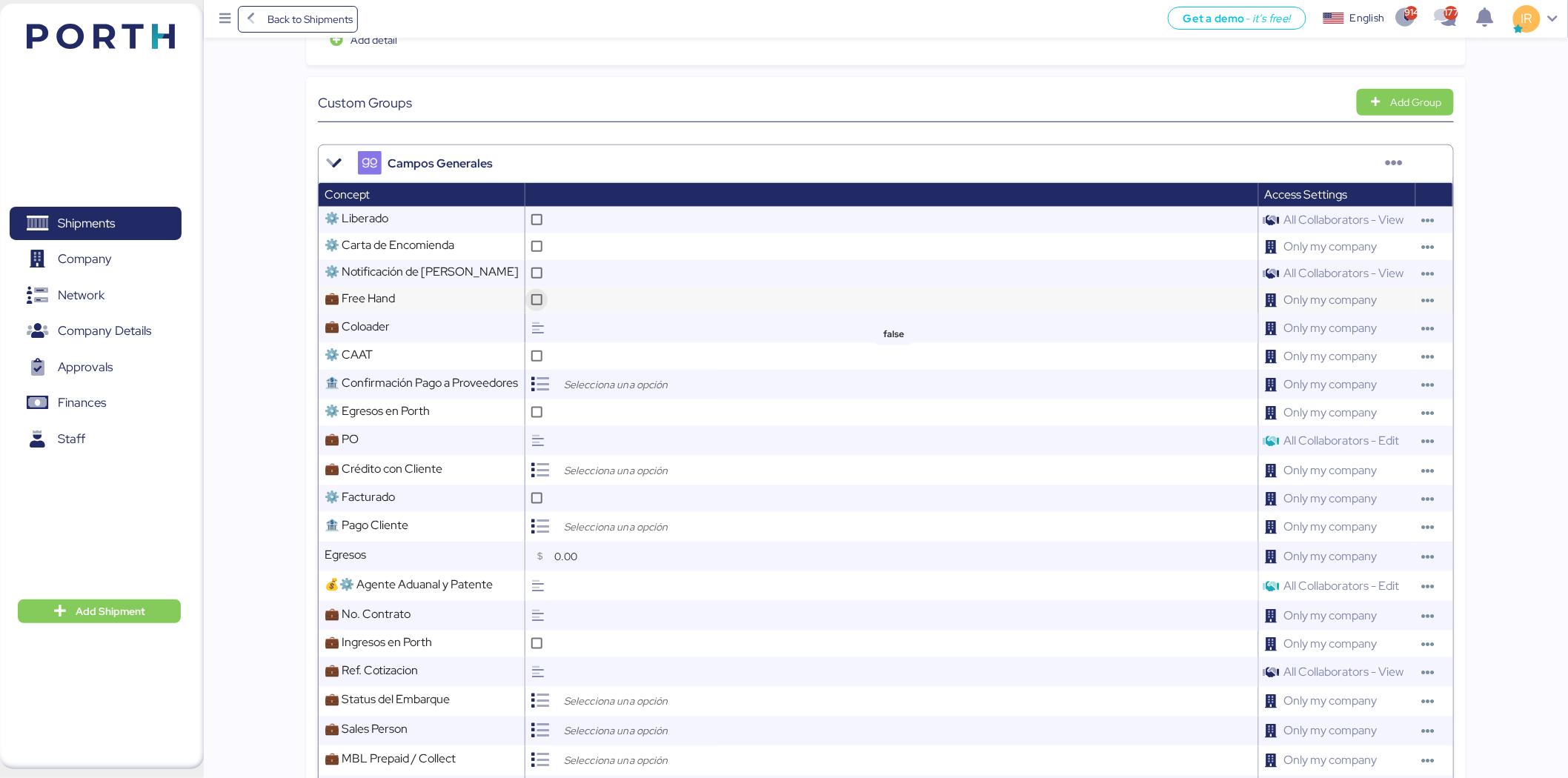
type input "28"
click at [536, 308] on div at bounding box center [536, 300] width 22 height 22
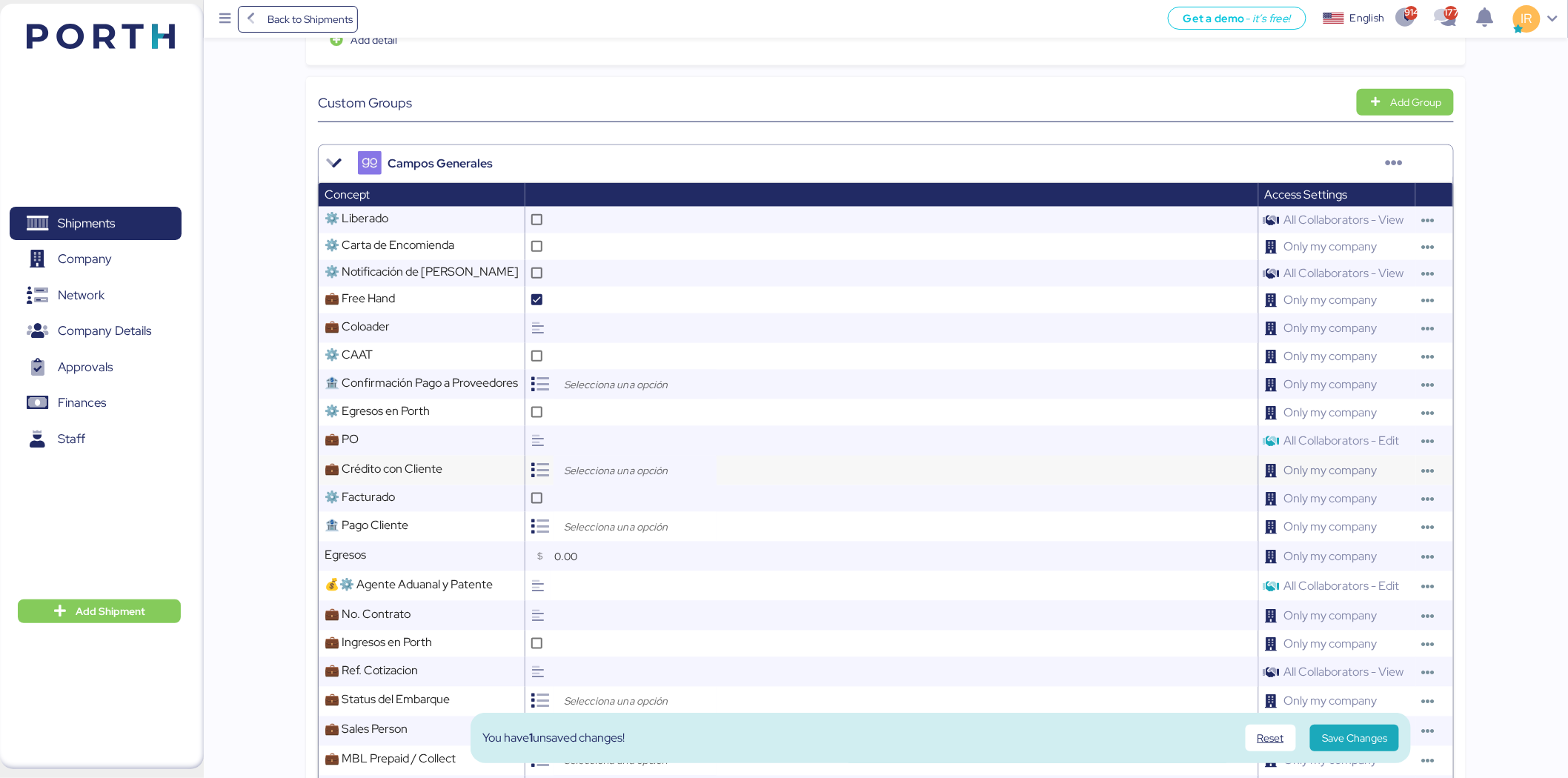
click at [623, 475] on input "search" at bounding box center [639, 471] width 155 height 17
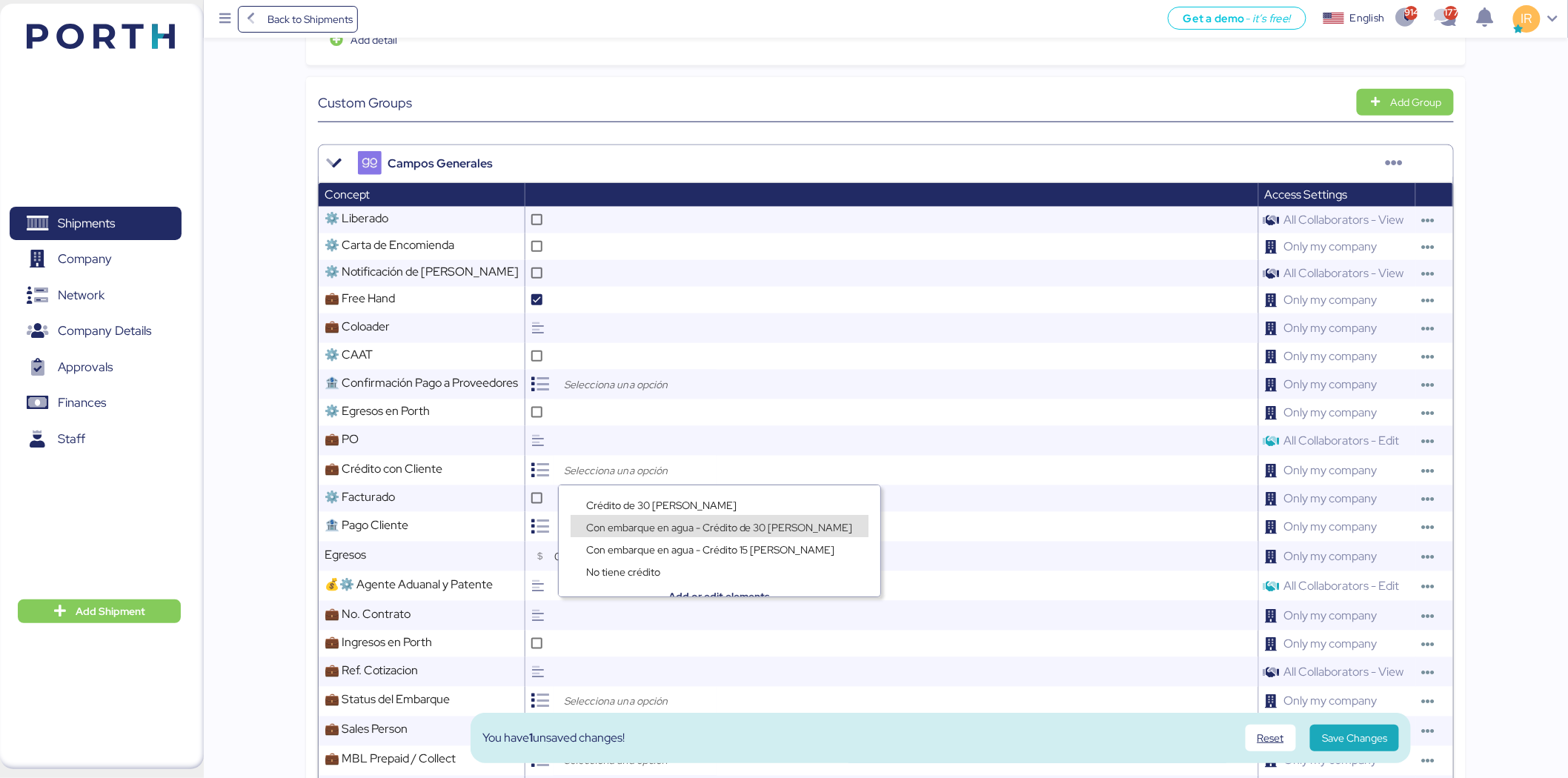
click at [595, 532] on div "Con embarque en agua - Crédito 15 días" at bounding box center [719, 541] width 322 height 22
click at [595, 527] on span "Con embarque en agua - Crédito de 30 días" at bounding box center [719, 528] width 267 height 13
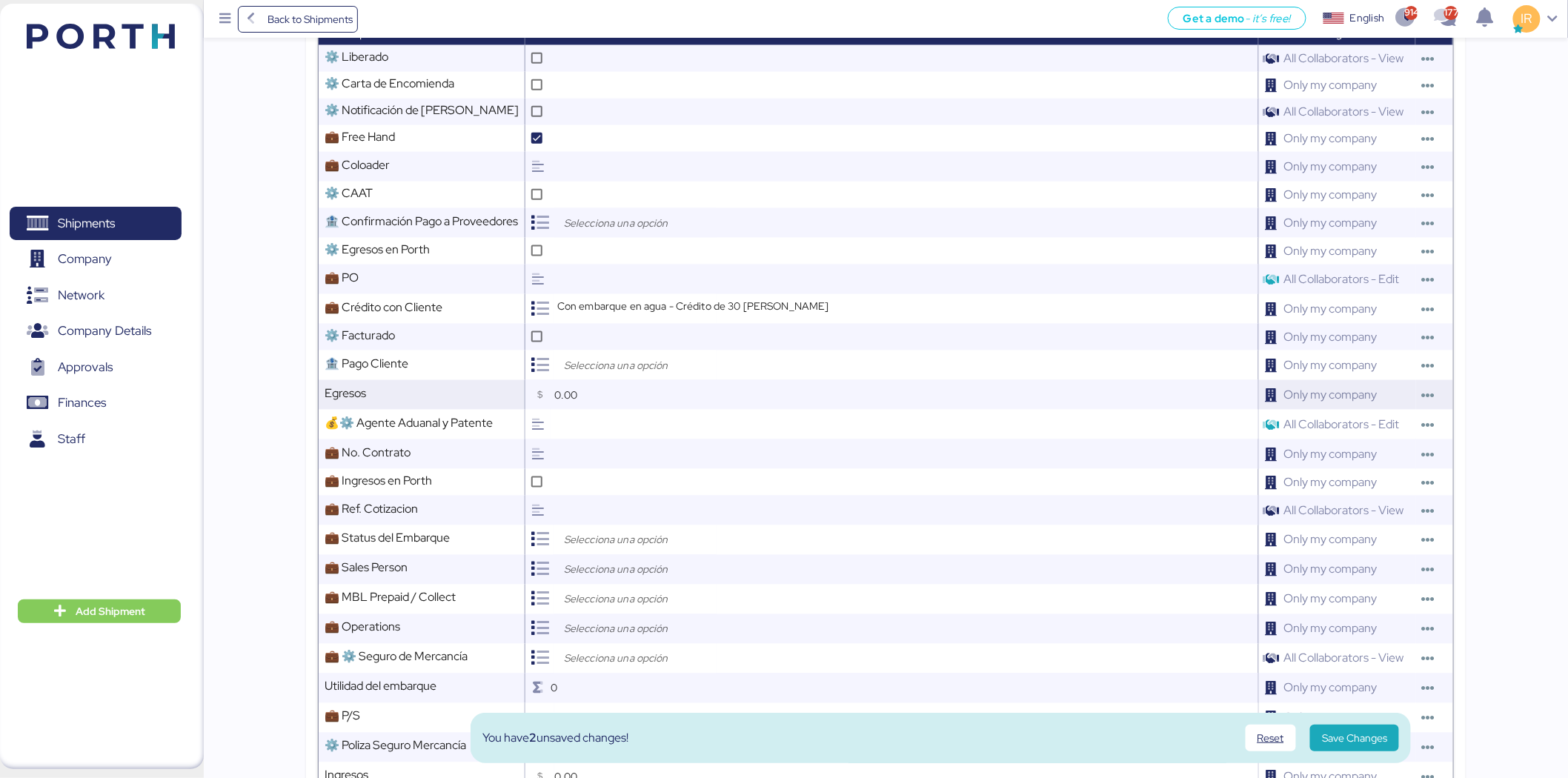
scroll to position [661, 0]
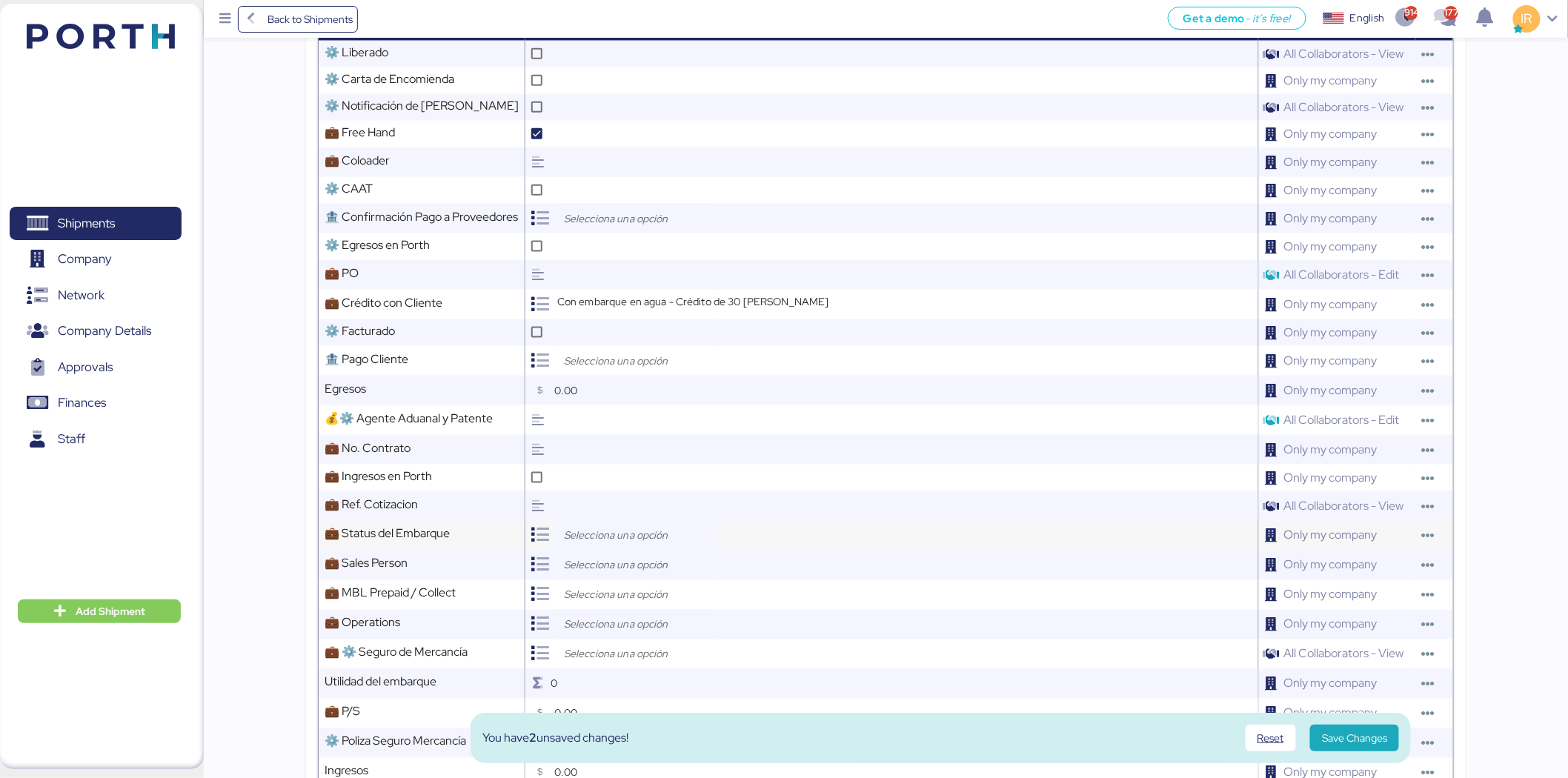
click at [621, 540] on input "search" at bounding box center [639, 536] width 155 height 17
click at [635, 562] on div "Open" at bounding box center [639, 570] width 138 height 22
click at [606, 569] on input "search" at bounding box center [639, 565] width 155 height 17
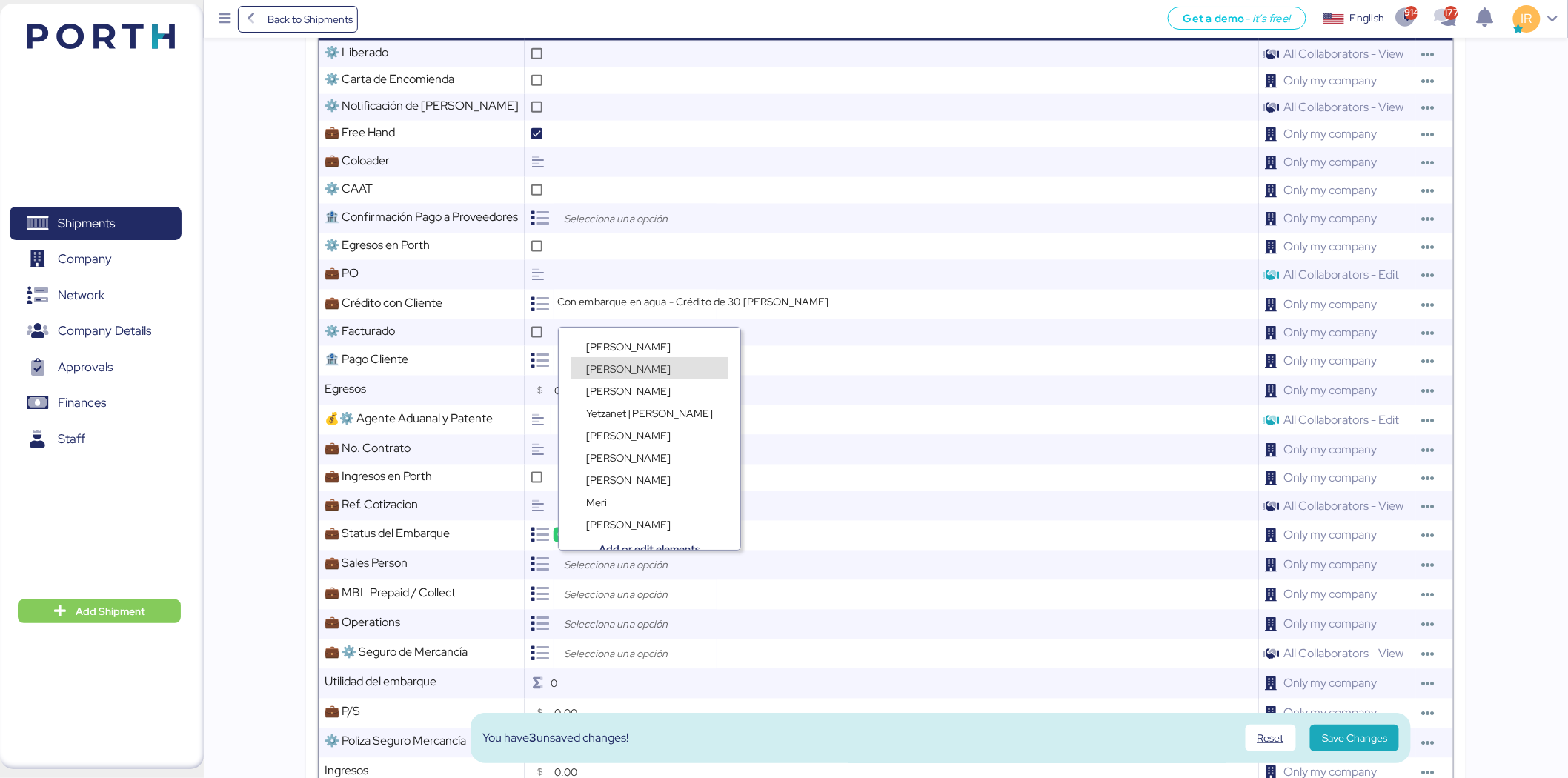
click at [619, 364] on span "Ignacio Rangel" at bounding box center [628, 368] width 85 height 13
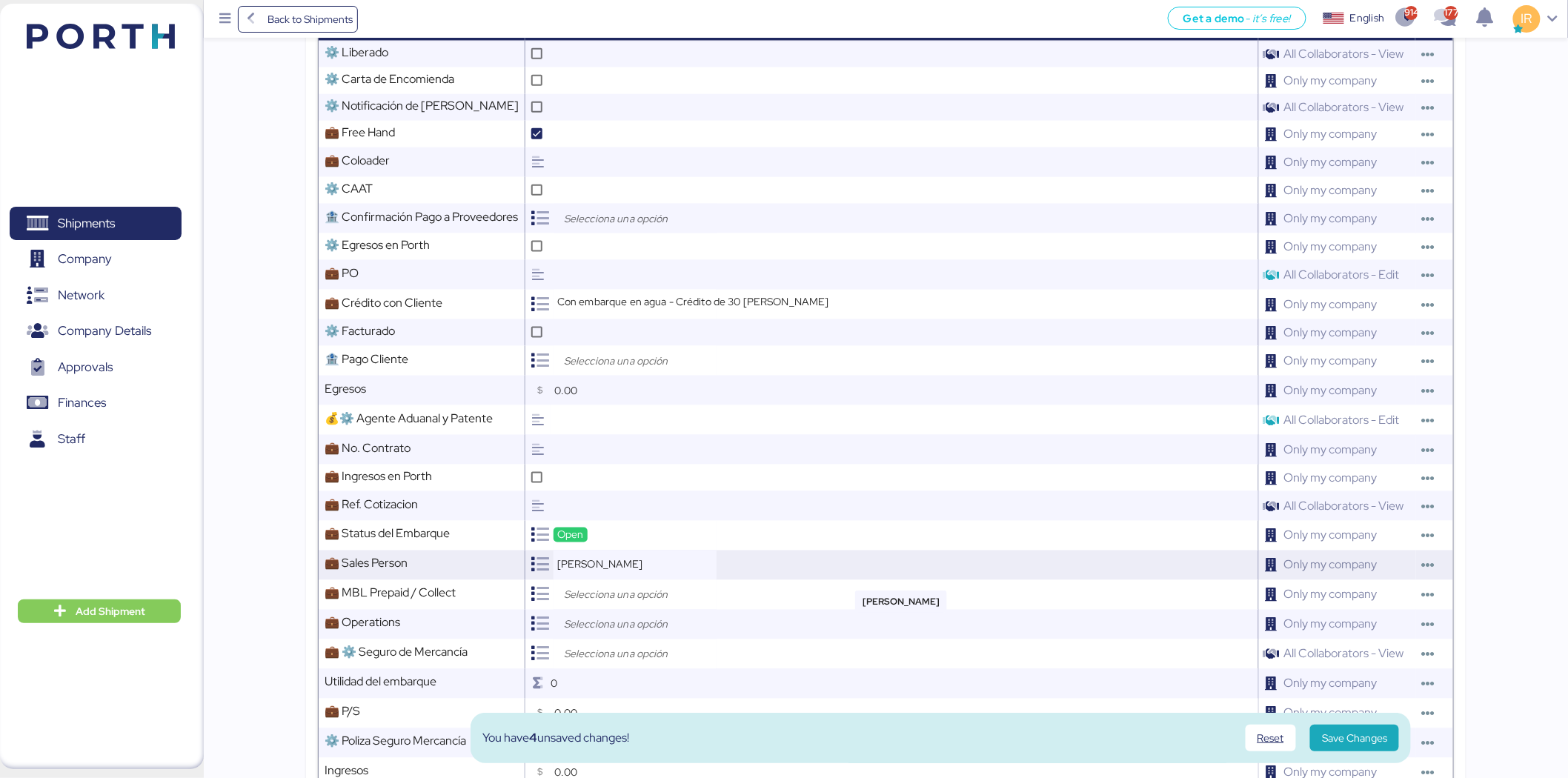
click at [618, 578] on div "Ignacio Rangel" at bounding box center [635, 565] width 163 height 29
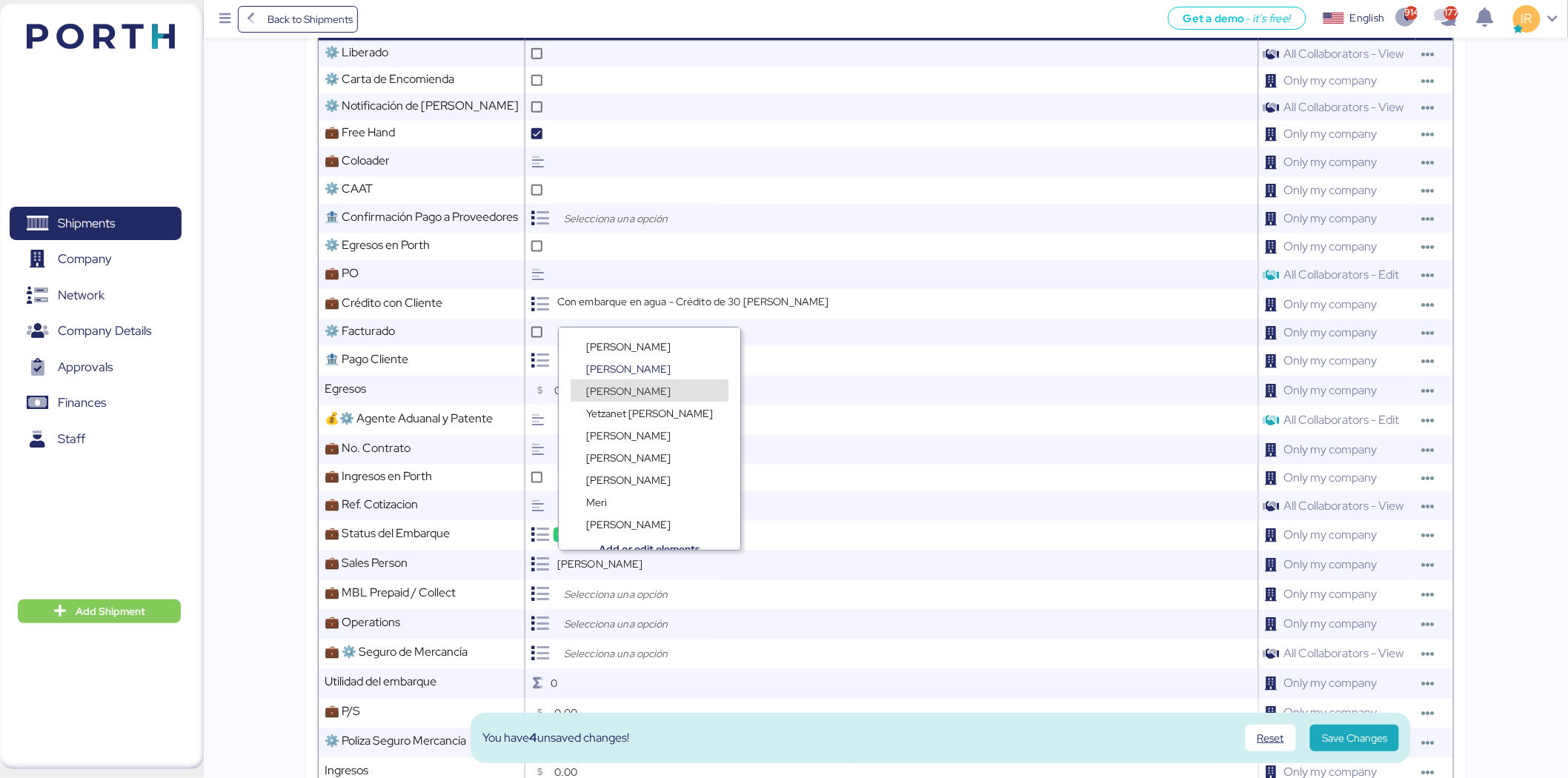
click at [619, 372] on div "Frida Perez" at bounding box center [649, 383] width 181 height 22
click at [630, 364] on span "Ignacio Rangel" at bounding box center [628, 368] width 85 height 13
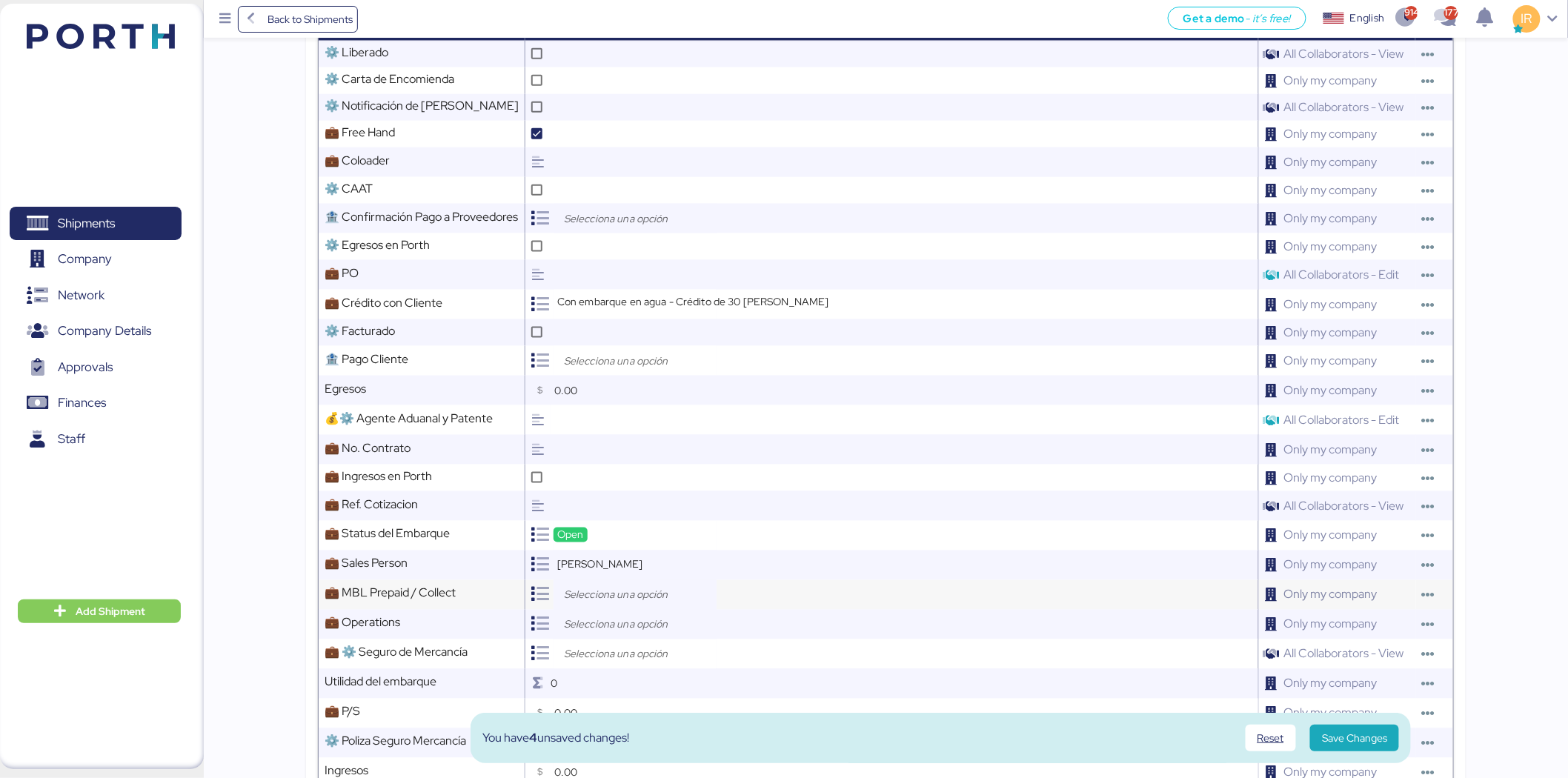
click at [621, 589] on input "search" at bounding box center [639, 595] width 155 height 17
click at [609, 631] on span "Prepaid" at bounding box center [604, 630] width 36 height 13
click at [631, 630] on input "search" at bounding box center [639, 624] width 155 height 17
click at [640, 678] on span "Lorely Velarde" at bounding box center [628, 681] width 85 height 13
click at [596, 662] on input "search" at bounding box center [639, 654] width 155 height 17
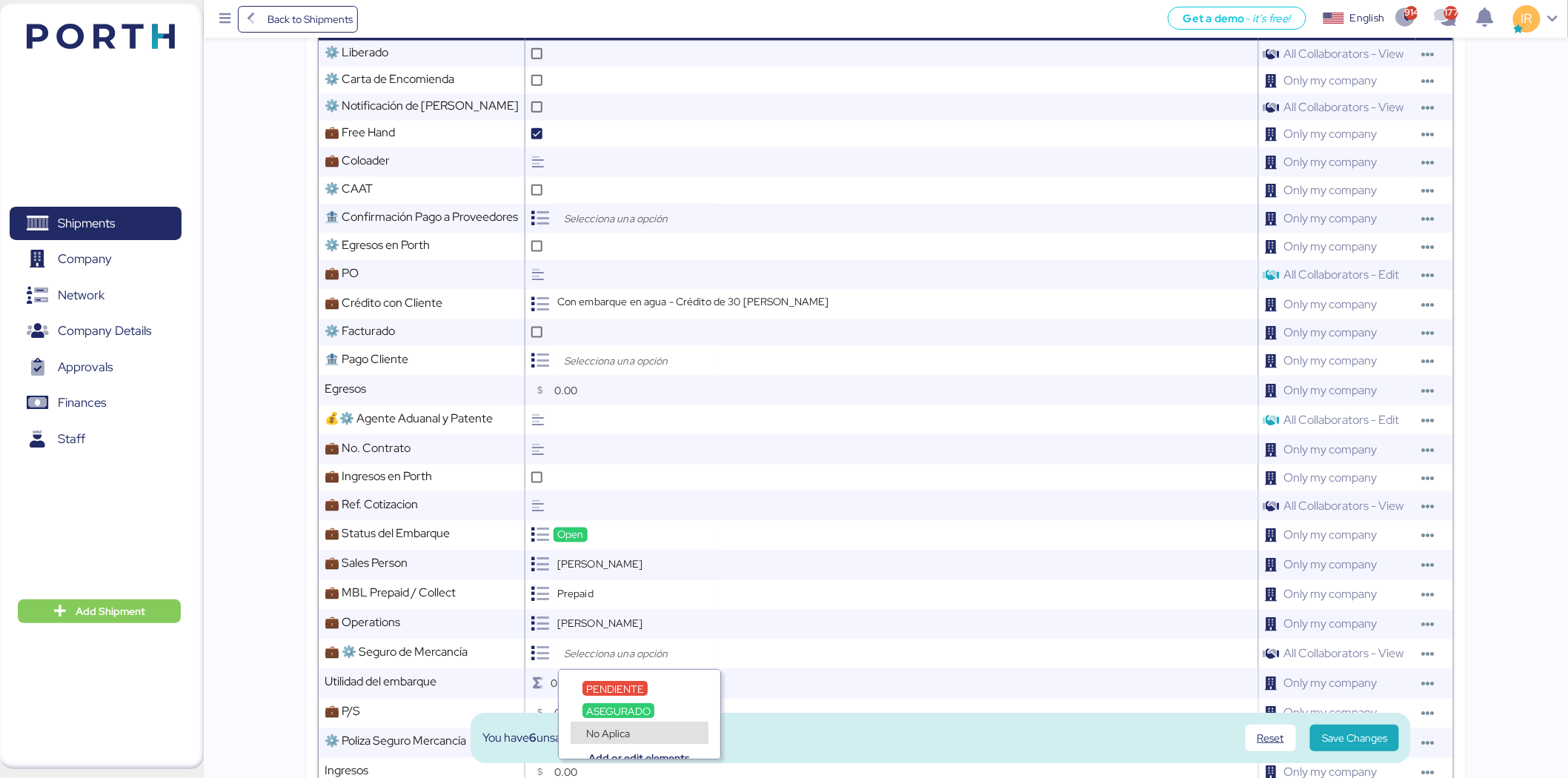
click at [582, 735] on div "No Aplica" at bounding box center [608, 733] width 52 height 15
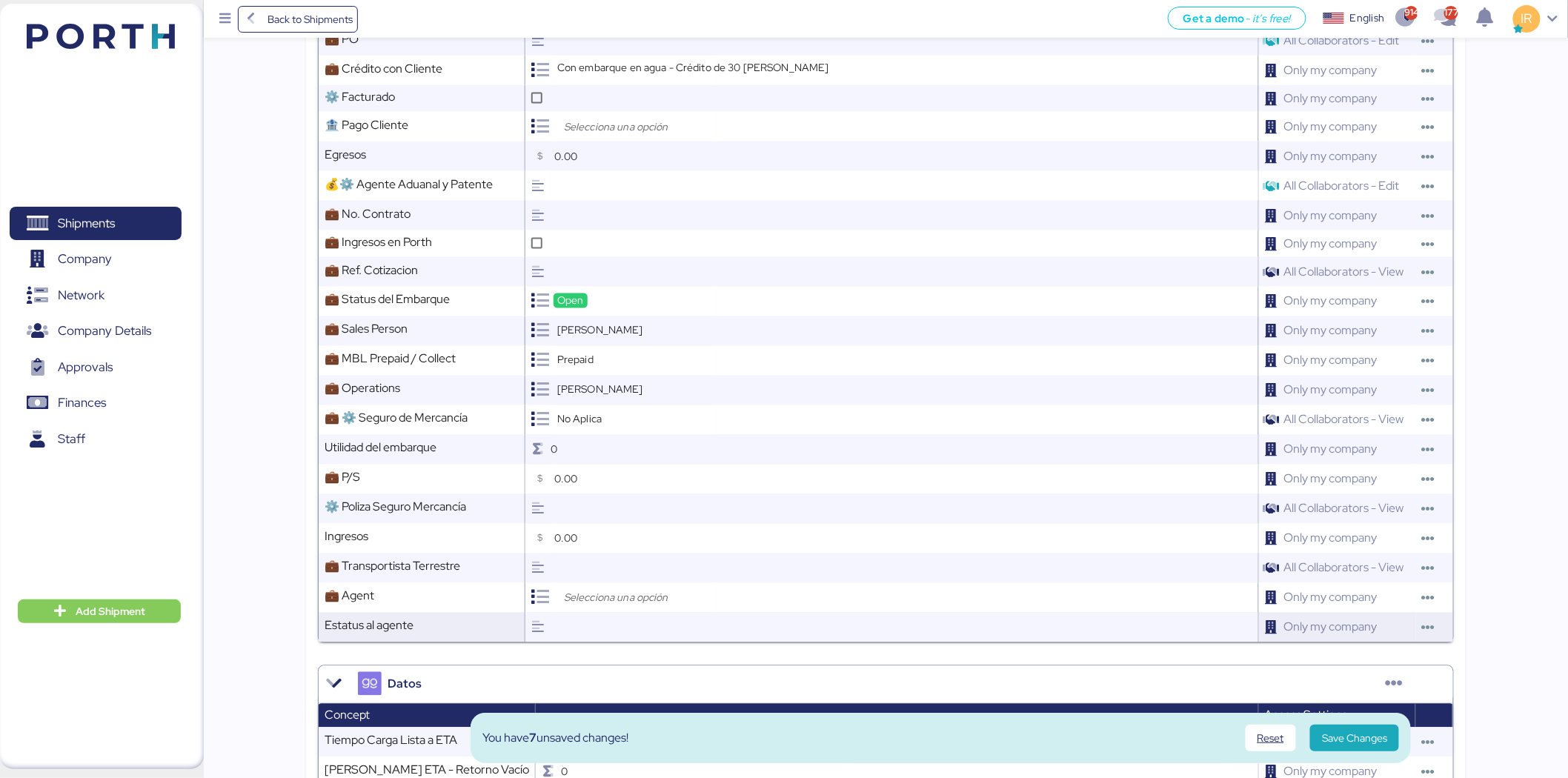
scroll to position [897, 0]
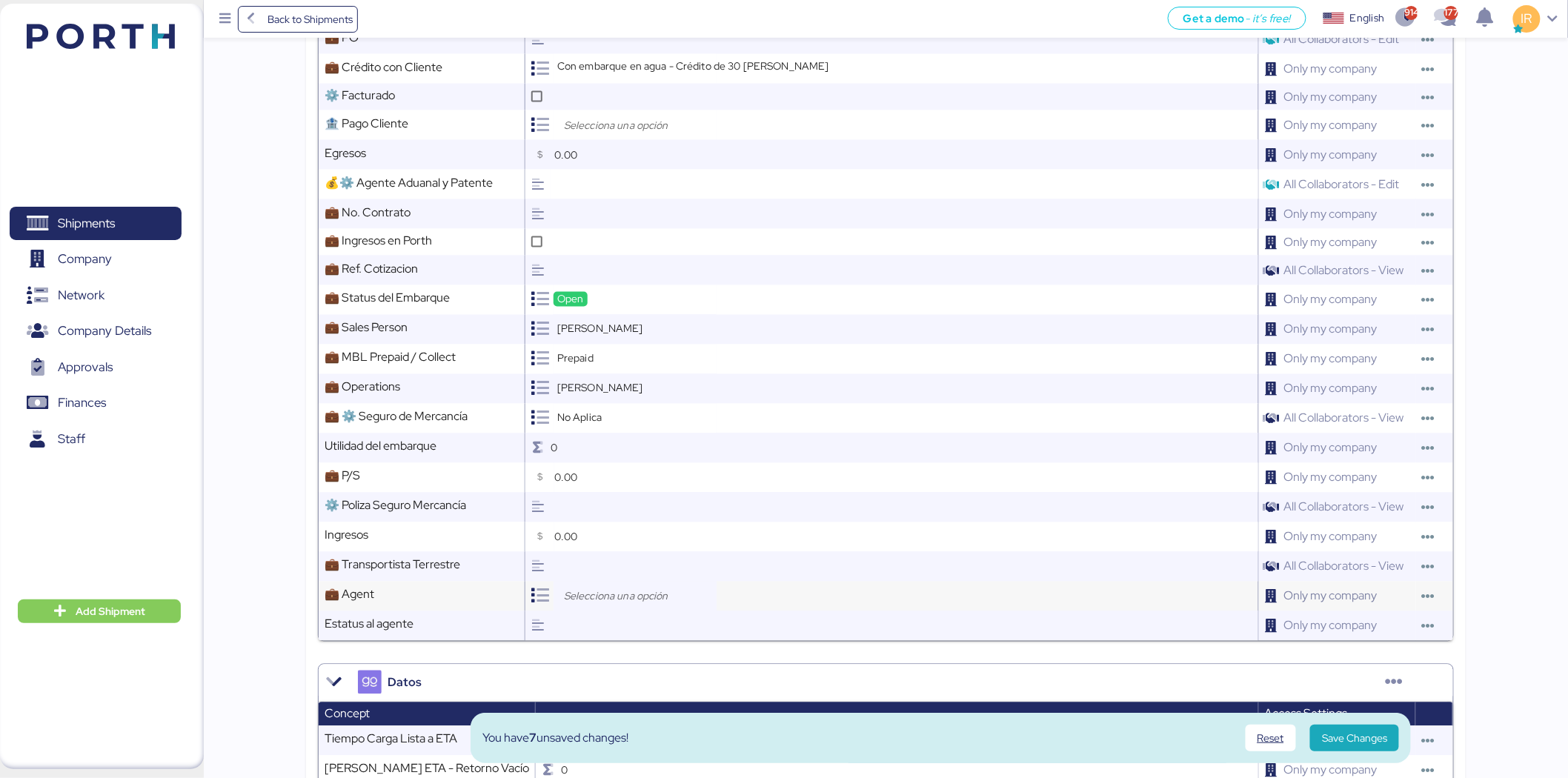
click at [578, 599] on input "search" at bounding box center [639, 597] width 155 height 17
type input "loxso"
click at [621, 650] on span "Loxson International Logistics Co., Ltd." at bounding box center [674, 654] width 177 height 13
click at [1352, 738] on span "Save Changes" at bounding box center [1355, 738] width 65 height 17
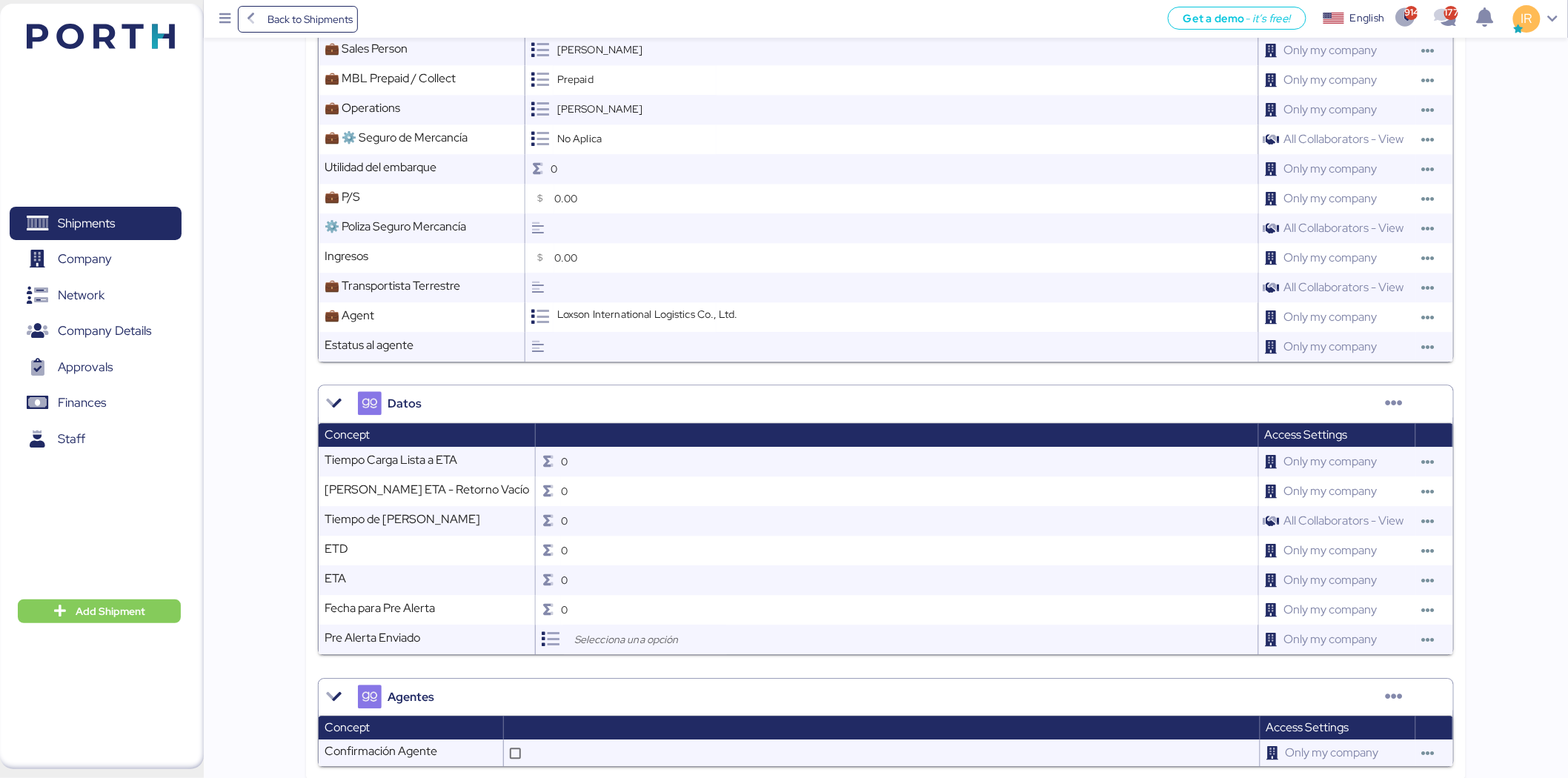
scroll to position [1337, 0]
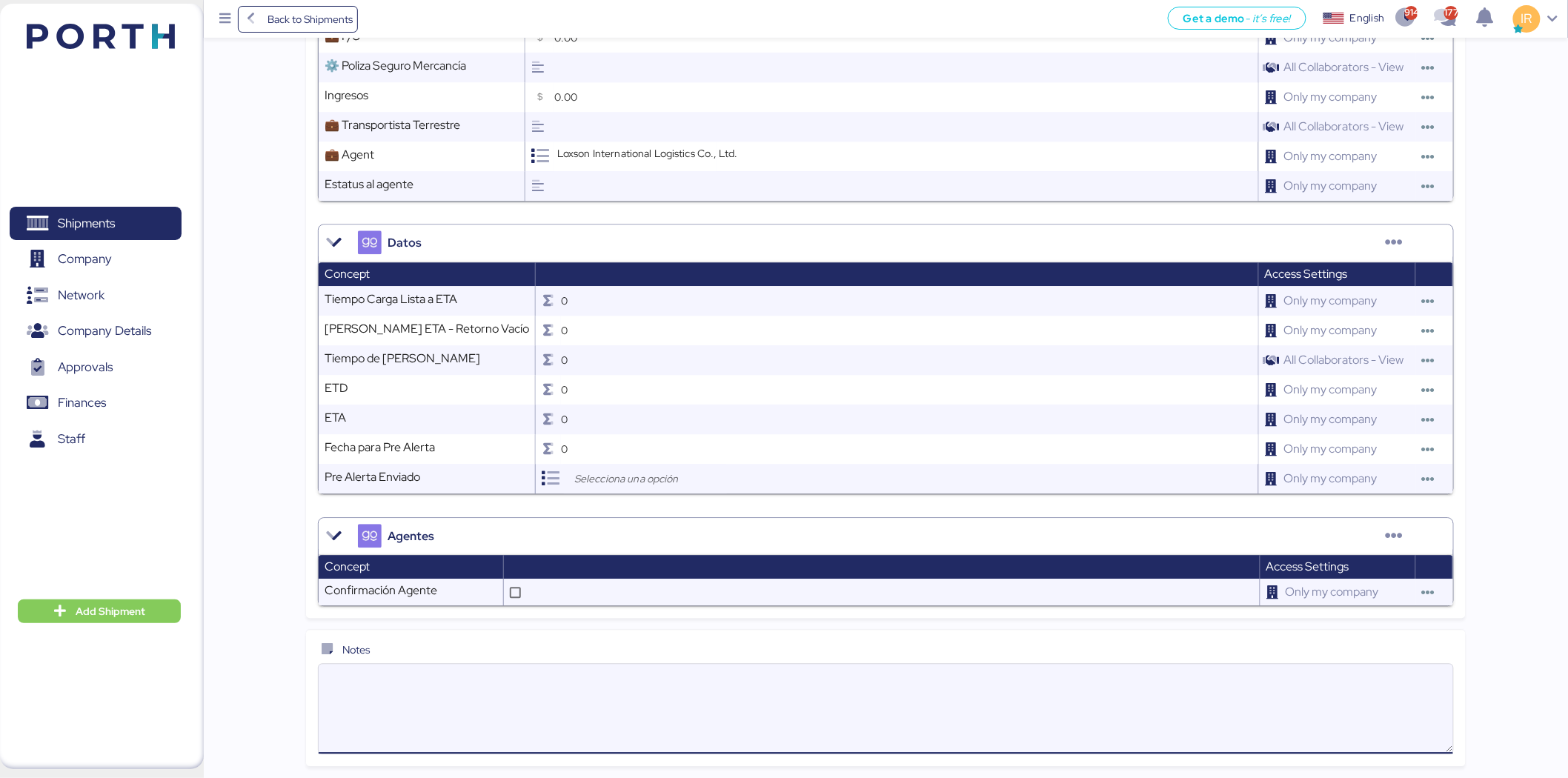
paste textarea "Please kindly note below: 1. We have 28 free days at destination 2. Consignee w…"
click at [850, 688] on textarea "Please kindly note below: 1. We have 28 free days at destination 2. Consignee w…" at bounding box center [886, 708] width 1135 height 86
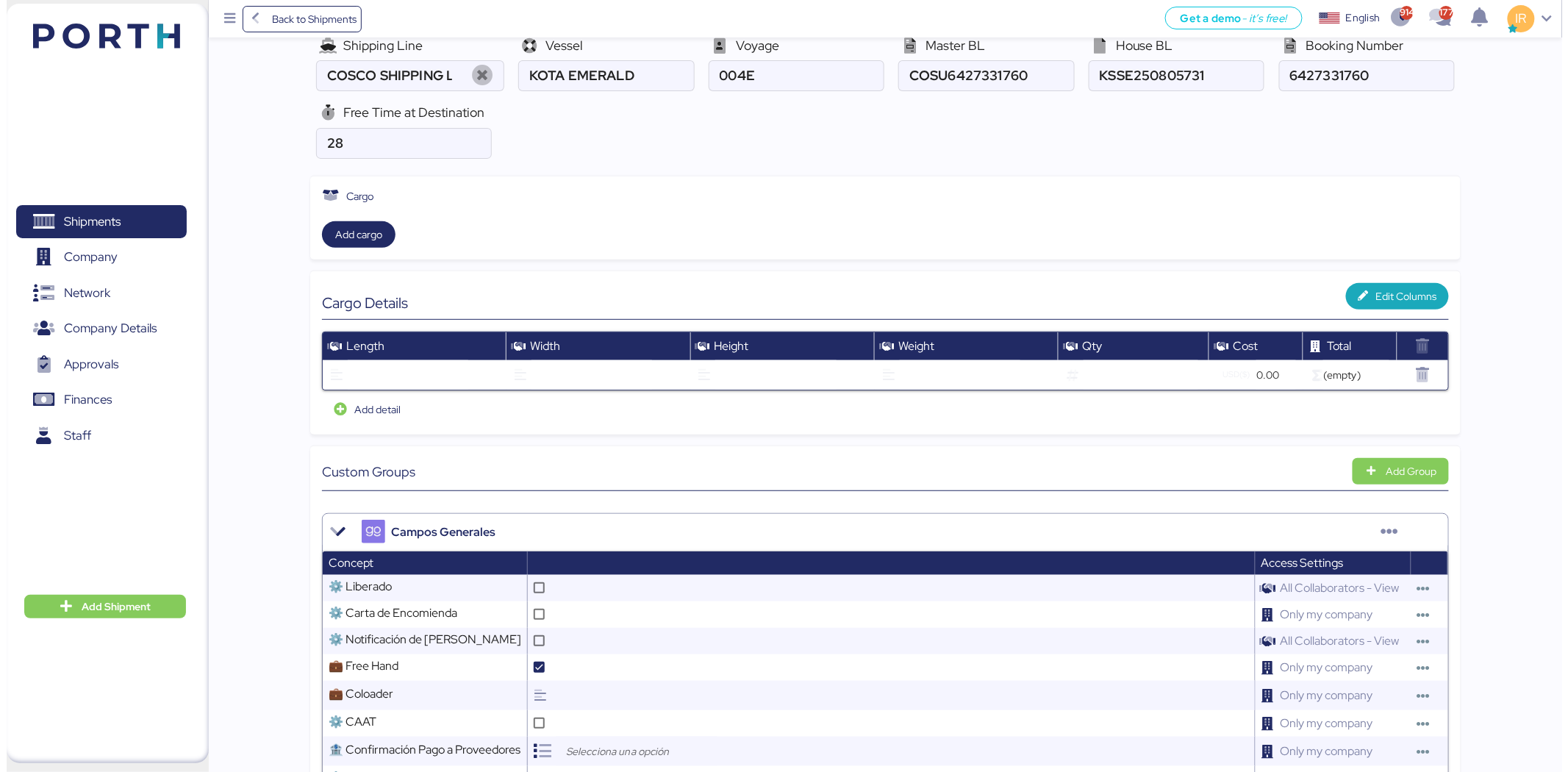
scroll to position [0, 0]
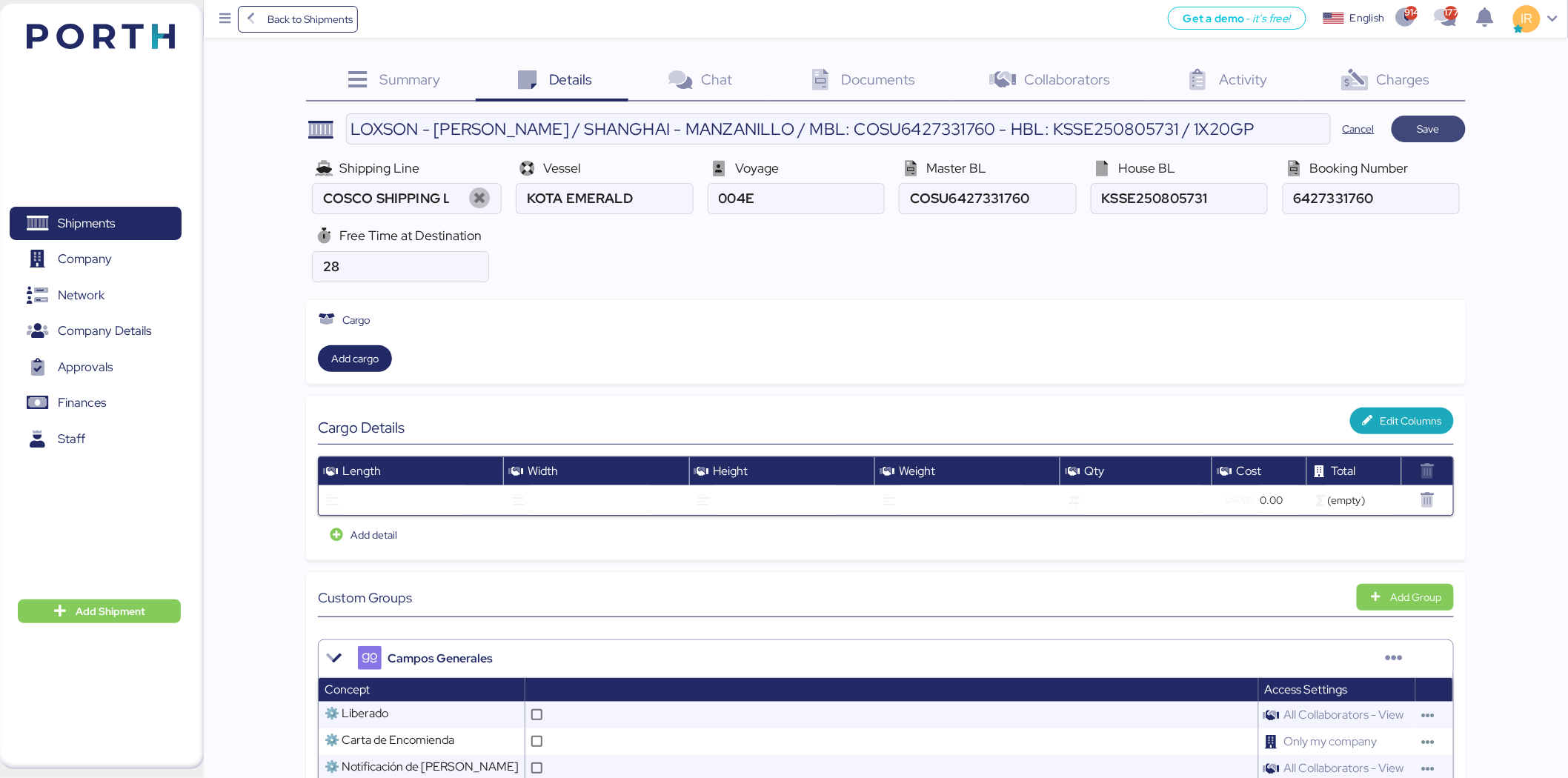
type textarea "Please kindly note below: 1. We have 28 free days at destination 2. Consignee w…"
click at [1427, 130] on span "Save" at bounding box center [1429, 129] width 22 height 17
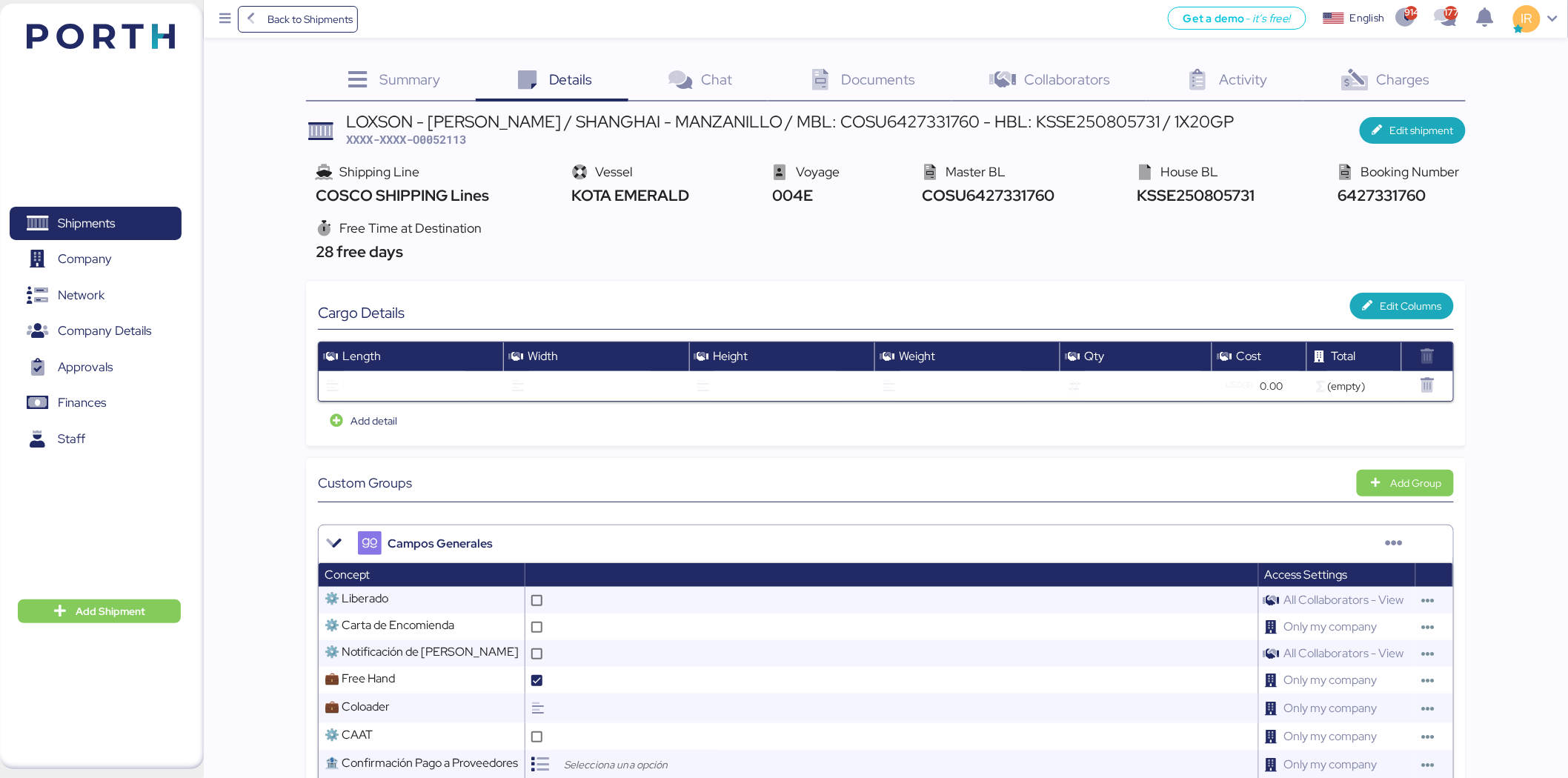
click at [854, 70] on span "Documents" at bounding box center [879, 79] width 74 height 19
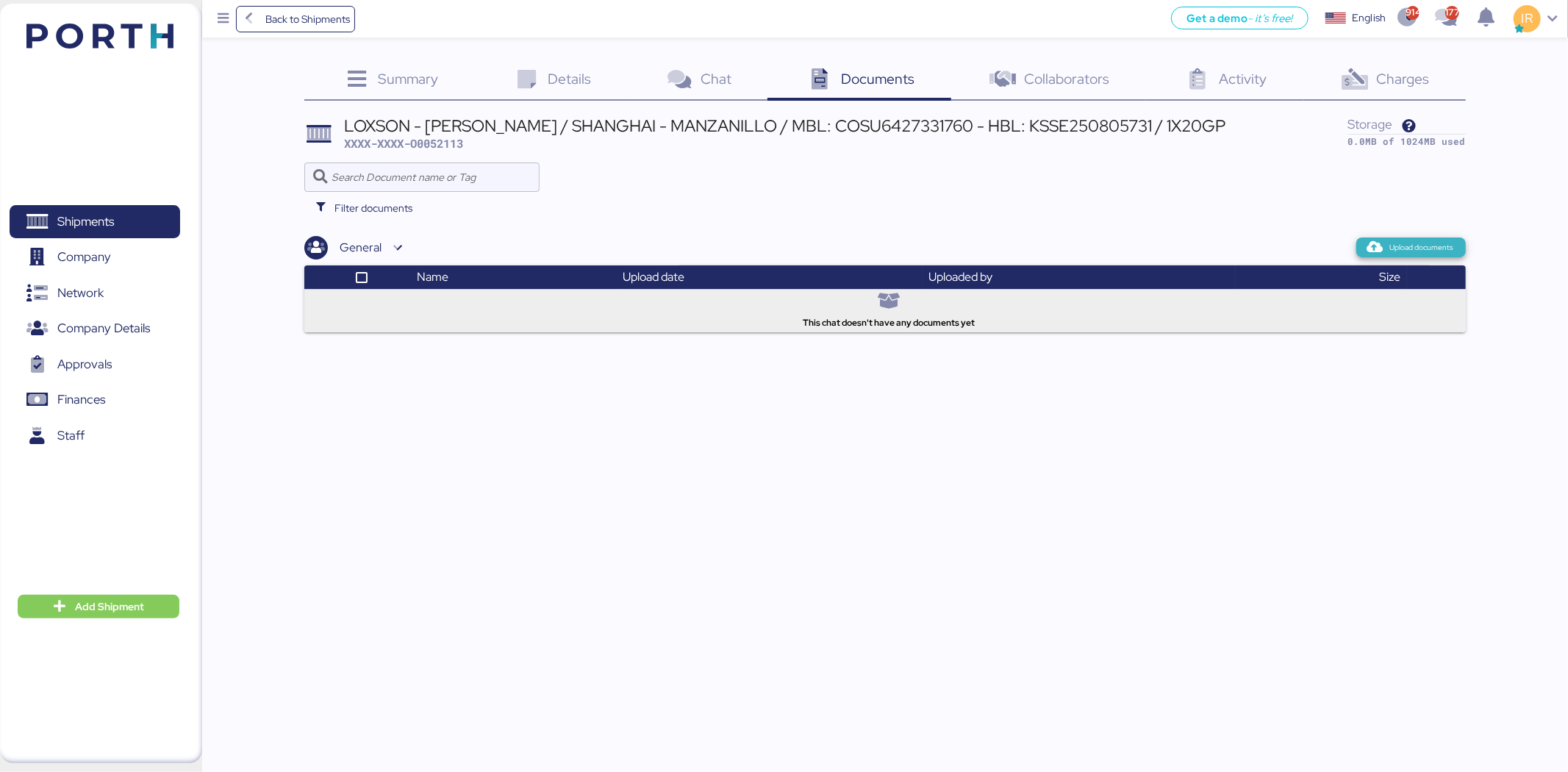
click at [1412, 252] on span "Upload documents" at bounding box center [1422, 248] width 64 height 13
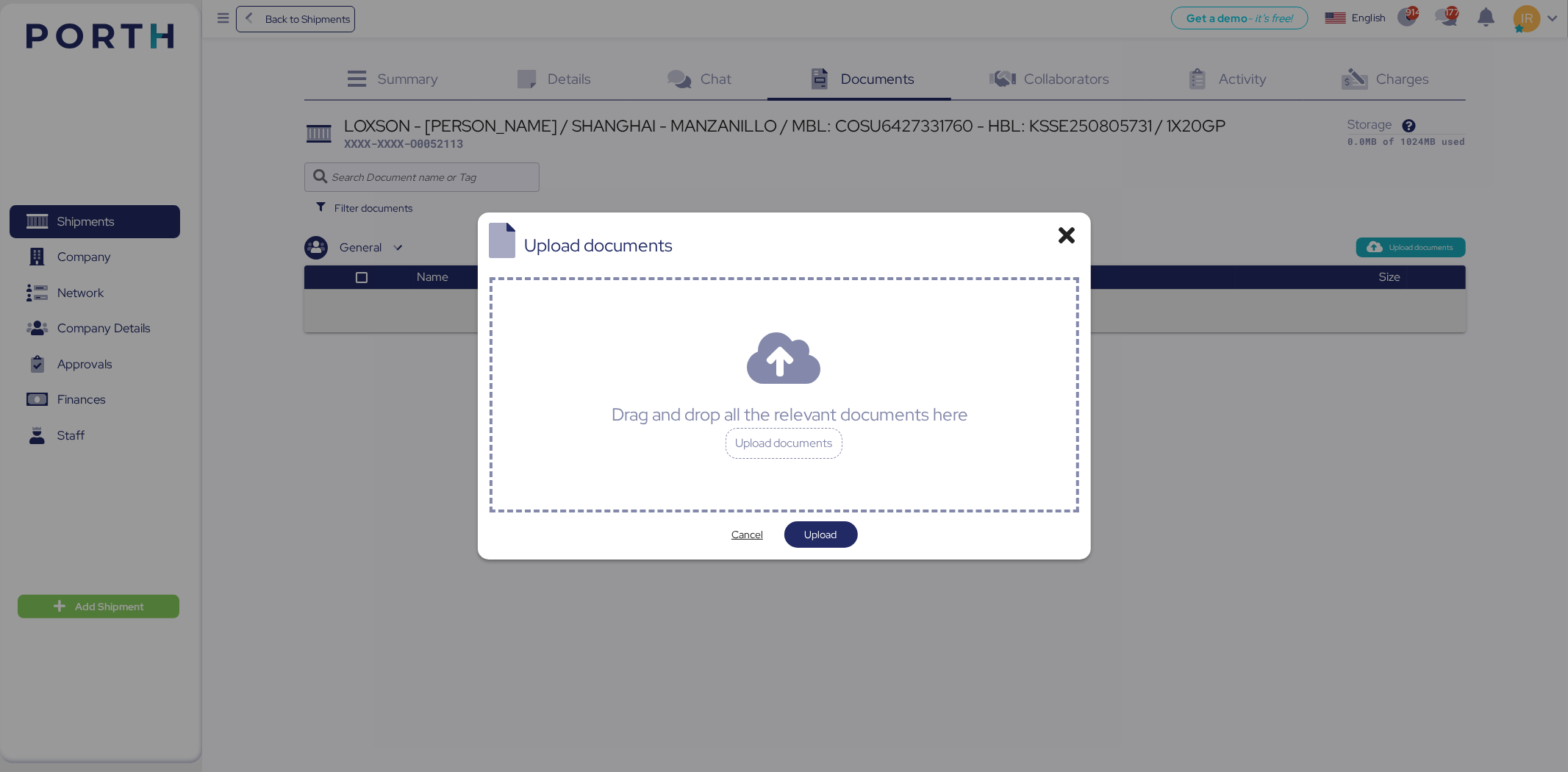
click at [953, 380] on div "Drag and drop all the relevant documents here Upload documents" at bounding box center [784, 395] width 589 height 235
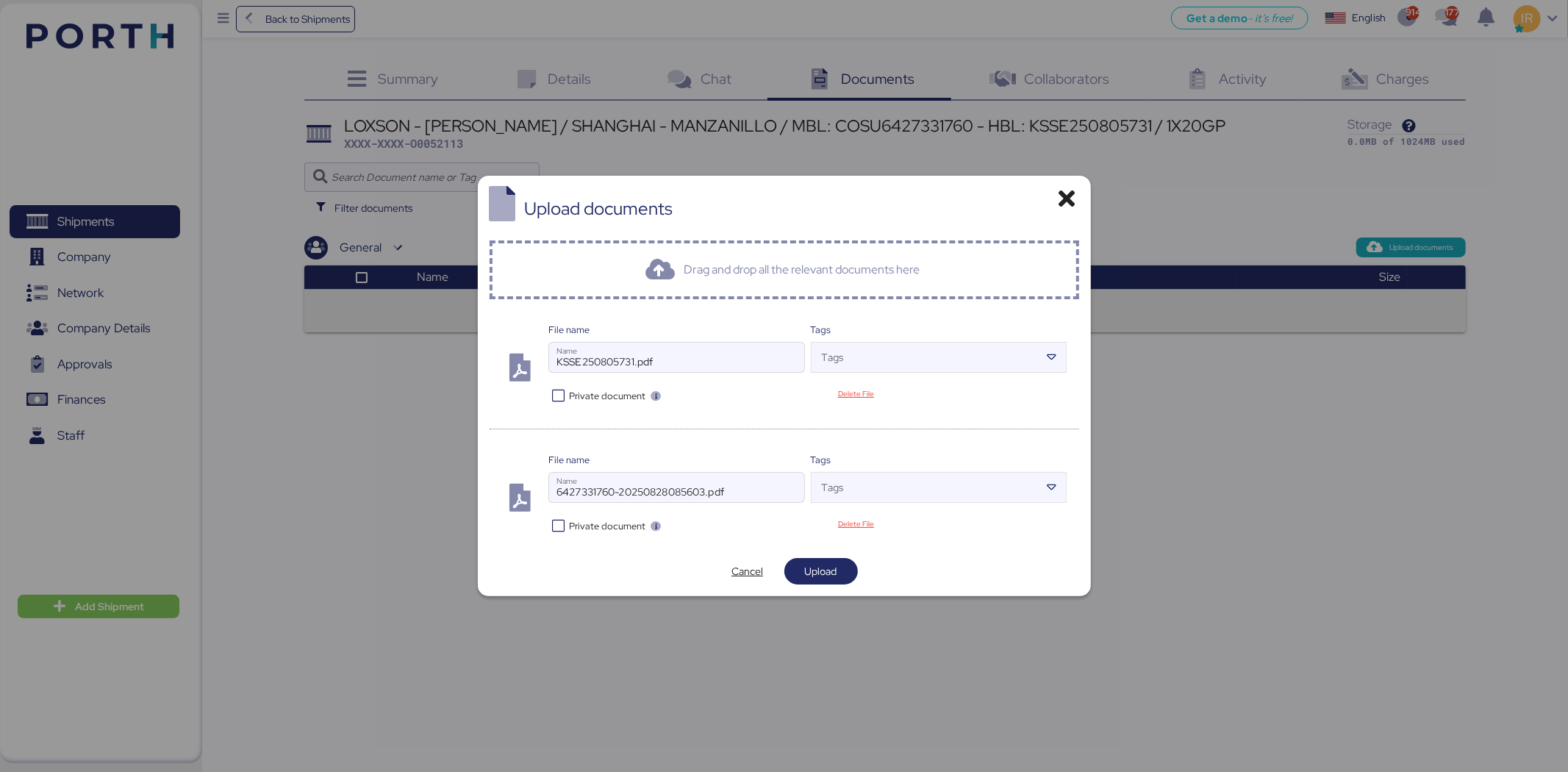
click at [557, 389] on icon at bounding box center [559, 396] width 21 height 14
click at [557, 530] on icon at bounding box center [559, 526] width 21 height 14
click at [819, 563] on span "Upload" at bounding box center [821, 572] width 32 height 17
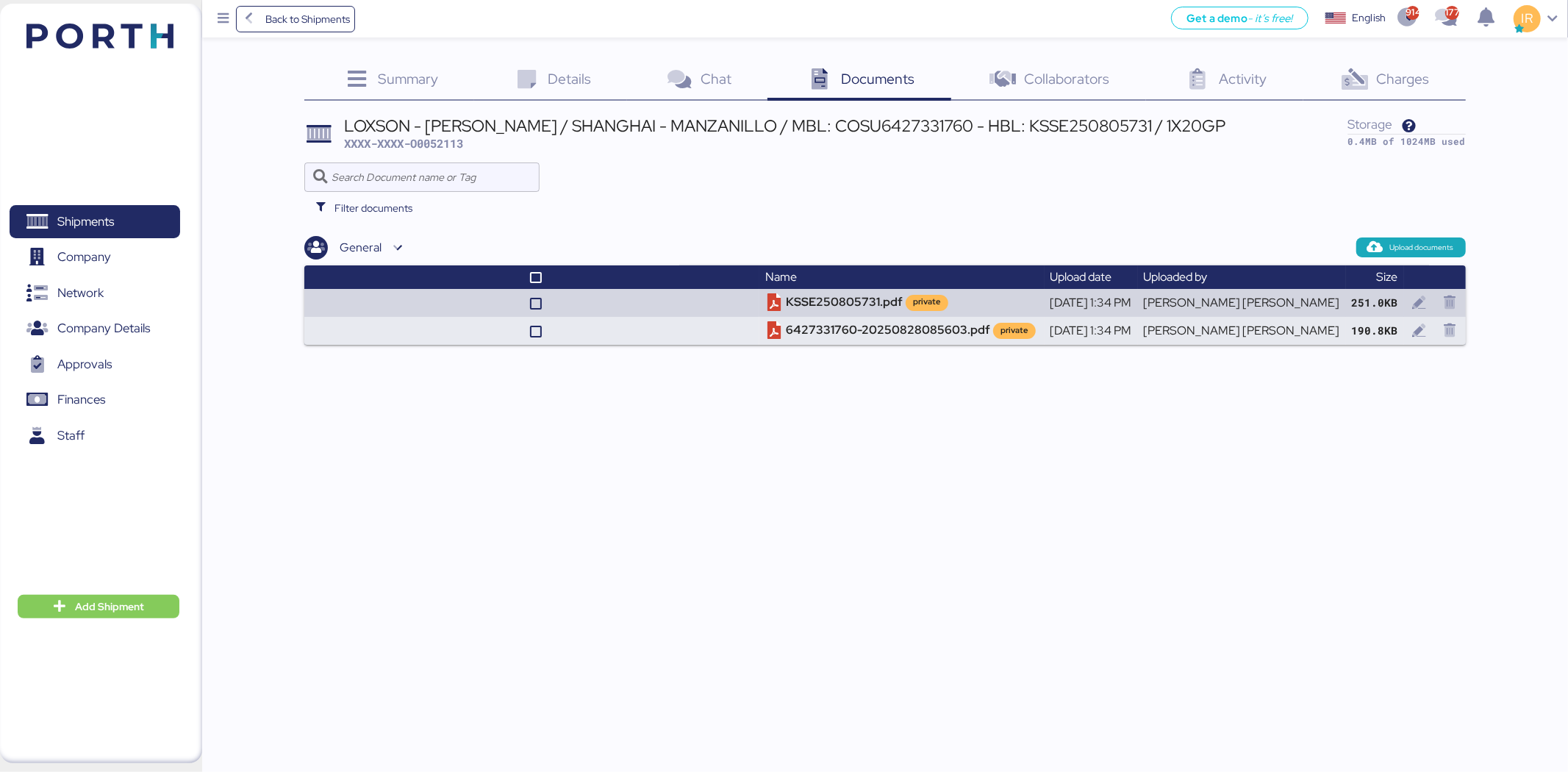
click at [1370, 69] on icon at bounding box center [1355, 79] width 31 height 21
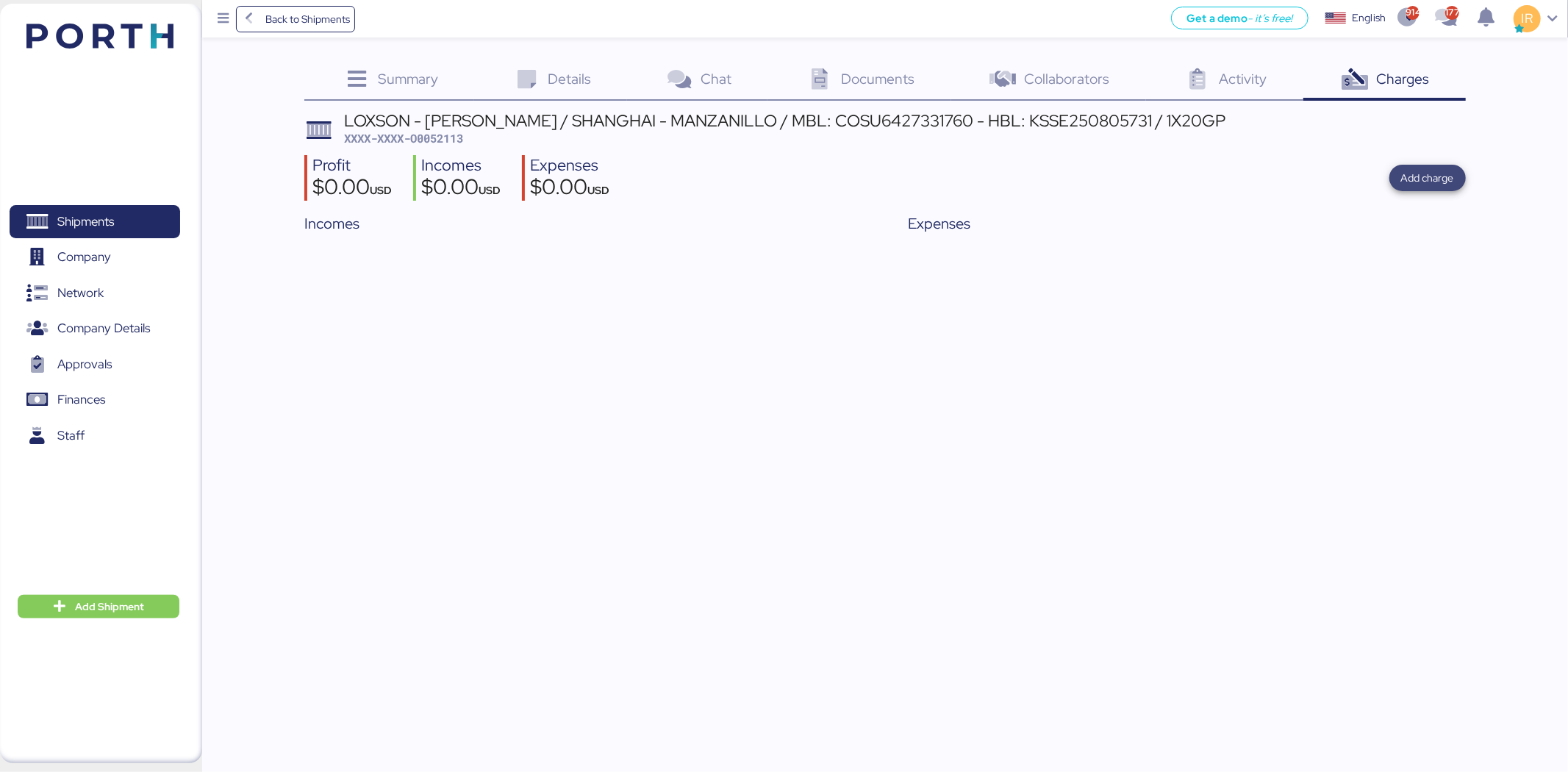
click at [1423, 173] on span "Add charge" at bounding box center [1427, 178] width 53 height 17
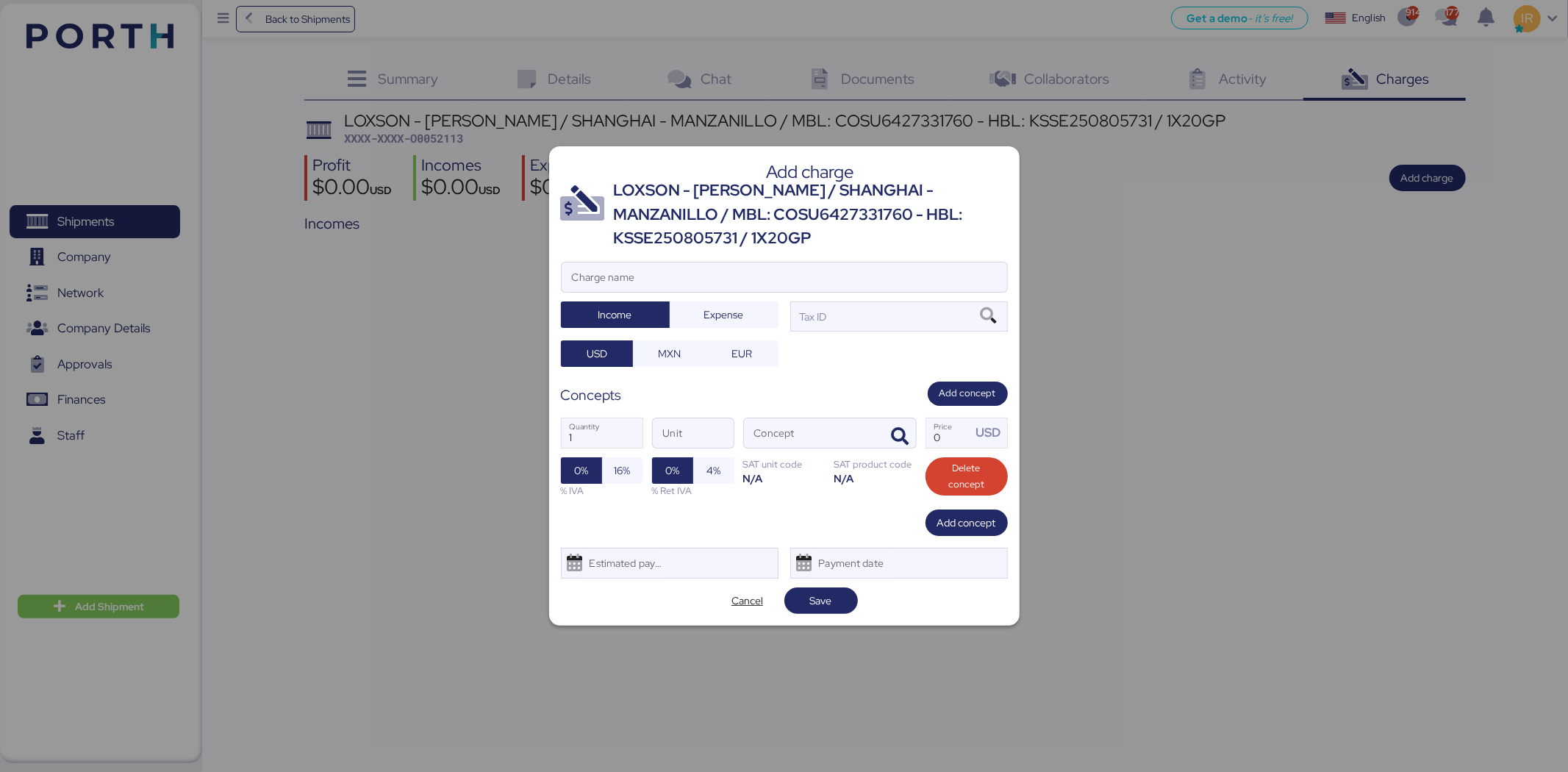
click at [762, 214] on div "LOXSON - [PERSON_NAME] / SHANGHAI - MANZANILLO / MBL: COSU6427331760 - HBL: KSS…" at bounding box center [810, 214] width 394 height 72
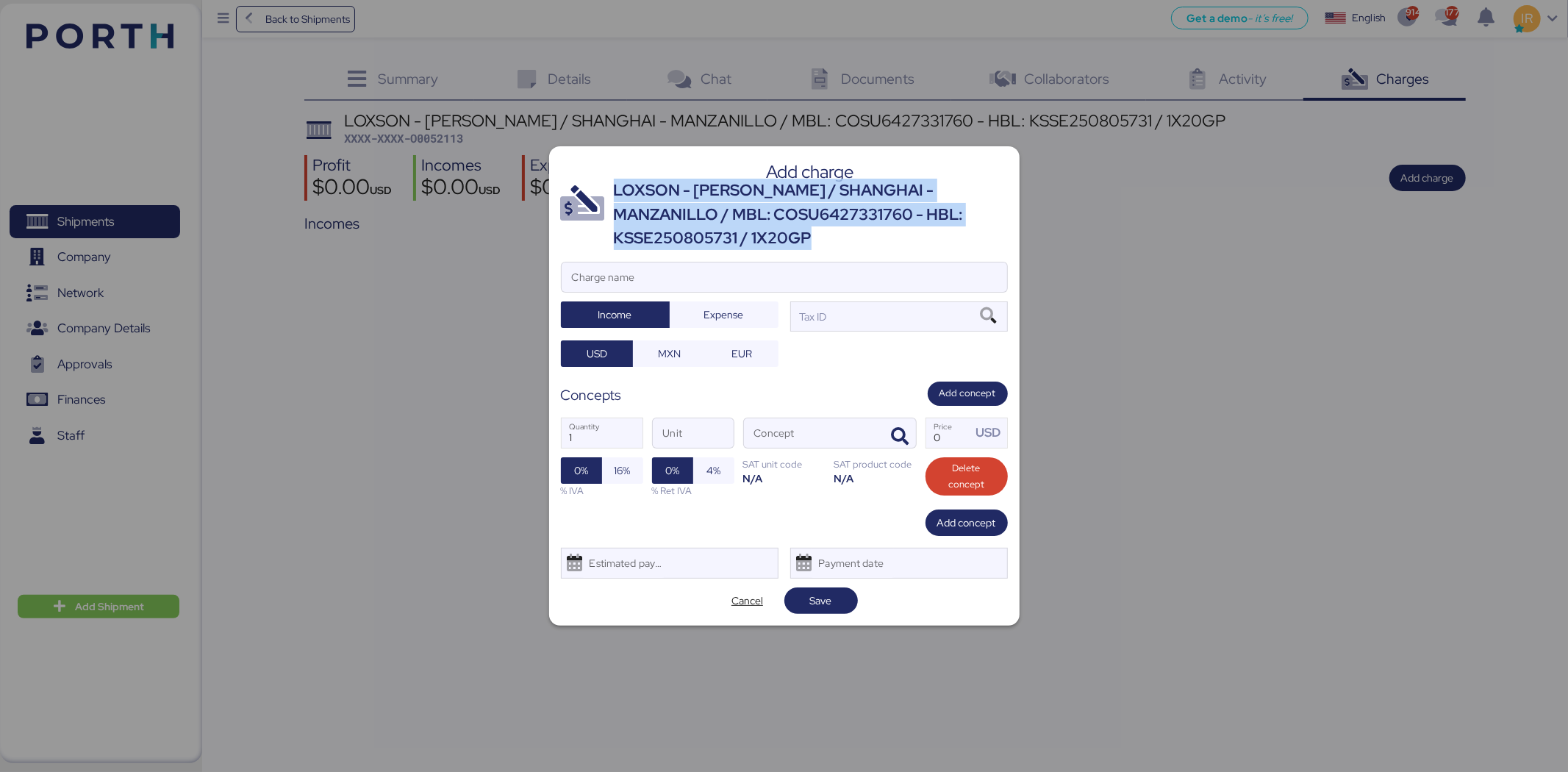
click at [762, 214] on div "LOXSON - [PERSON_NAME] / SHANGHAI - MANZANILLO / MBL: COSU6427331760 - HBL: KSS…" at bounding box center [810, 214] width 394 height 72
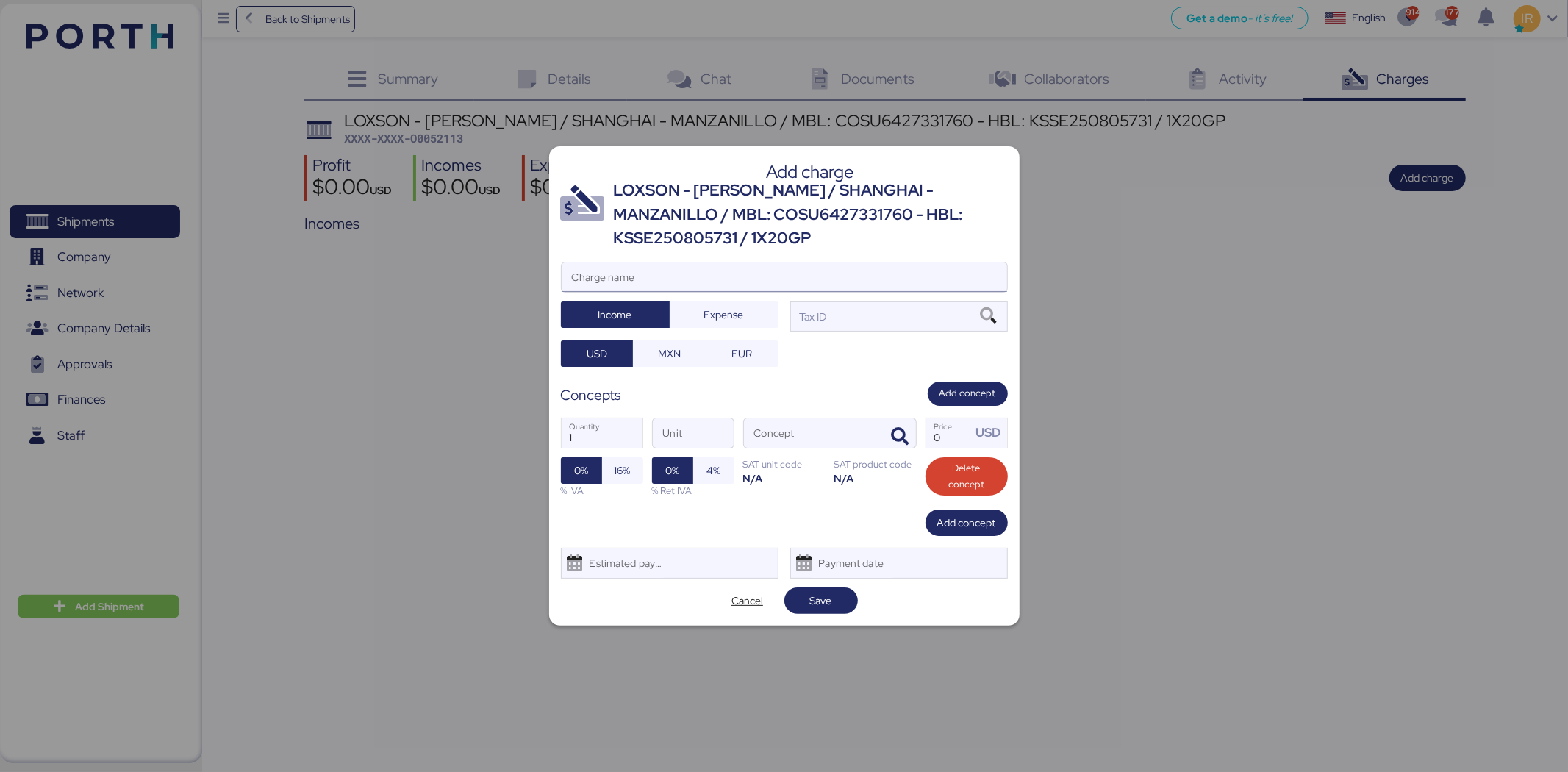
paste input "LOXSON - [PERSON_NAME] / SHANGHAI - MANZANILLO / MBL: COSU6427331760 - HBL: KSS…"
click at [704, 289] on input "LOXSON - [PERSON_NAME] / SHANGHAI - MANZANILLO / MBL: COSU6427331760 - HBL: KSS…" at bounding box center [784, 277] width 446 height 29
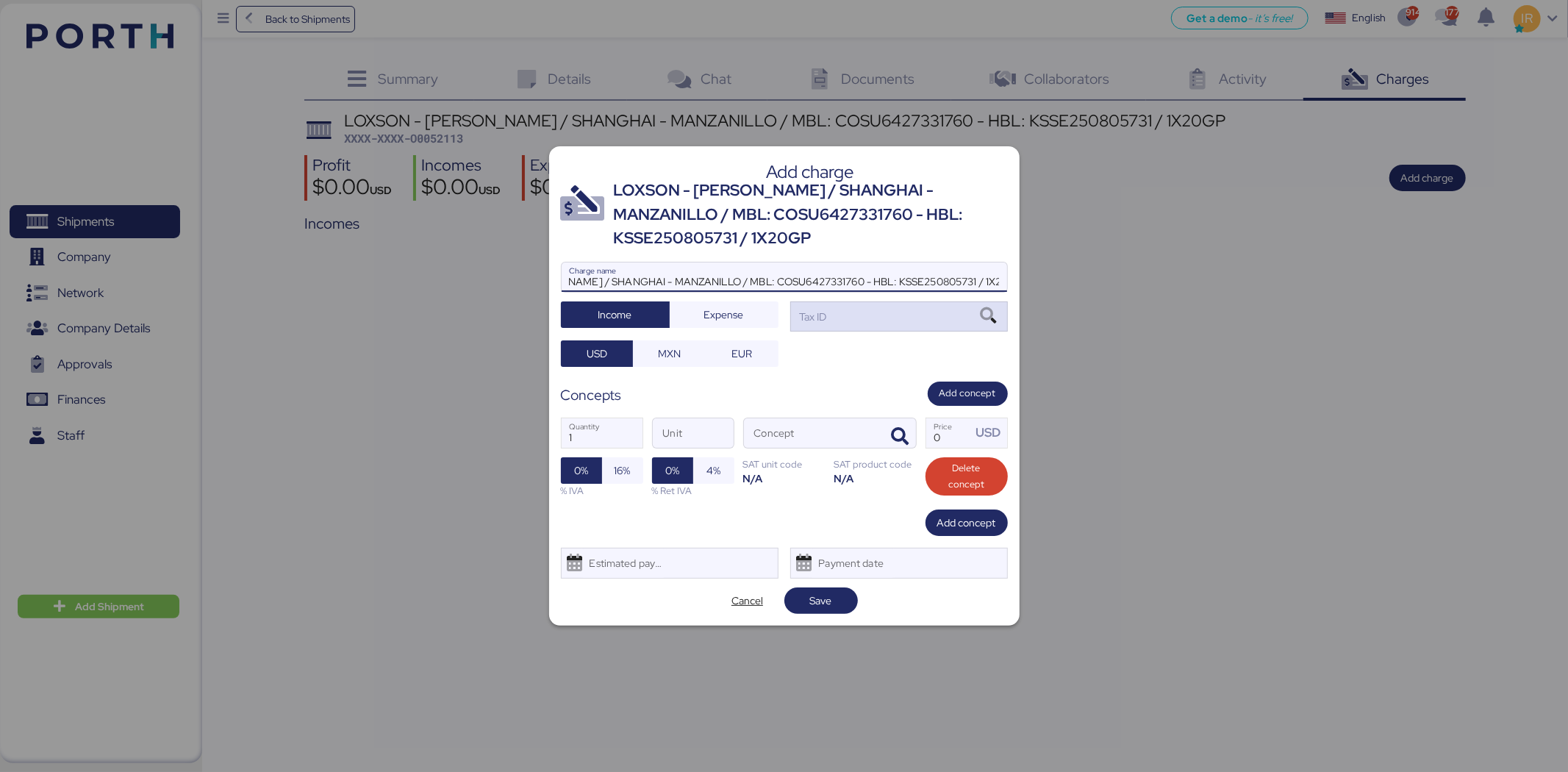
type input "LOXSON - [PERSON_NAME] / SHANGHAI - MANZANILLO / MBL: COSU6427331760 - HBL: KSS…"
click at [856, 324] on div "Tax ID" at bounding box center [899, 315] width 218 height 29
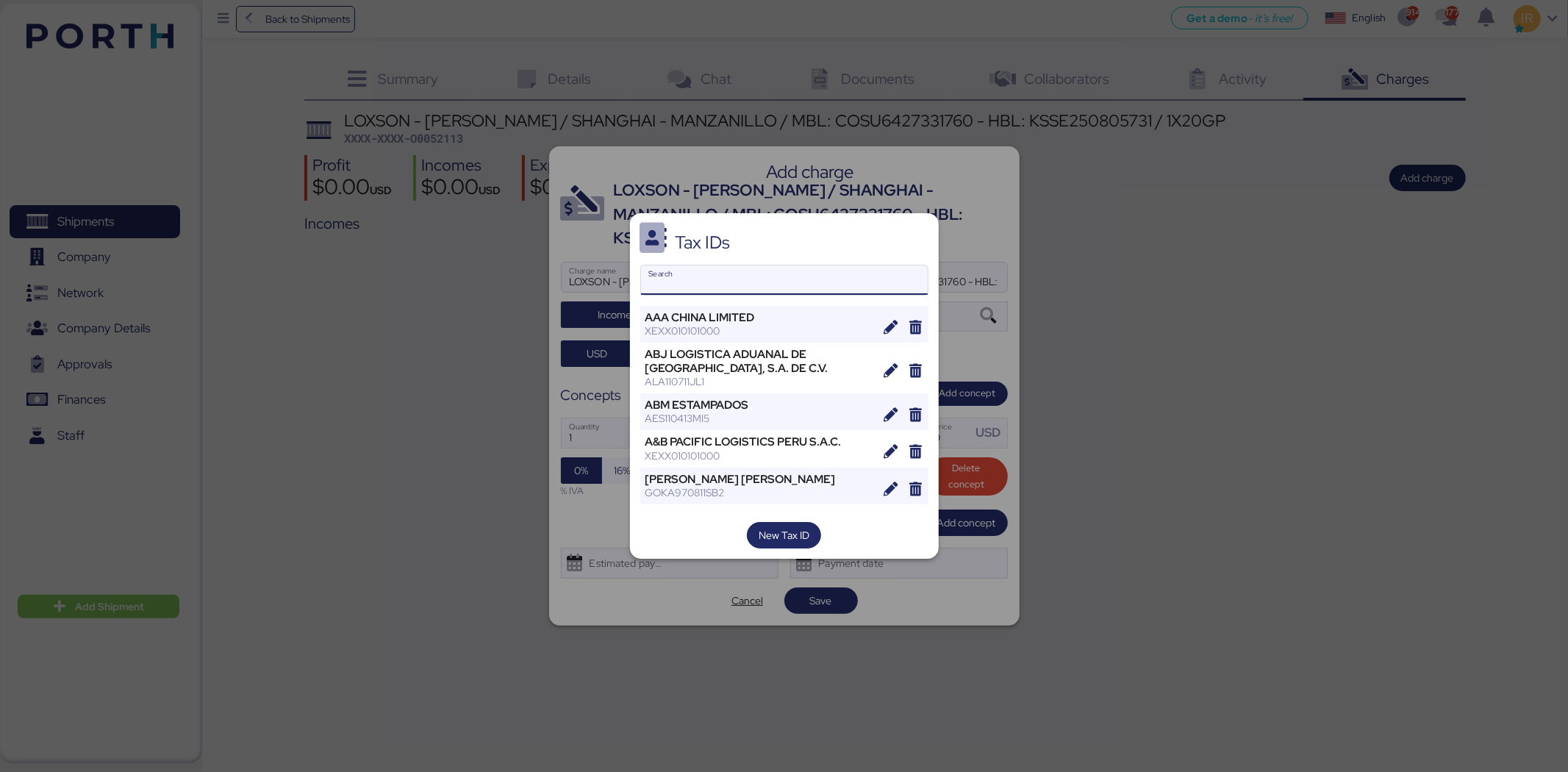
click at [760, 278] on input "Search" at bounding box center [784, 280] width 287 height 29
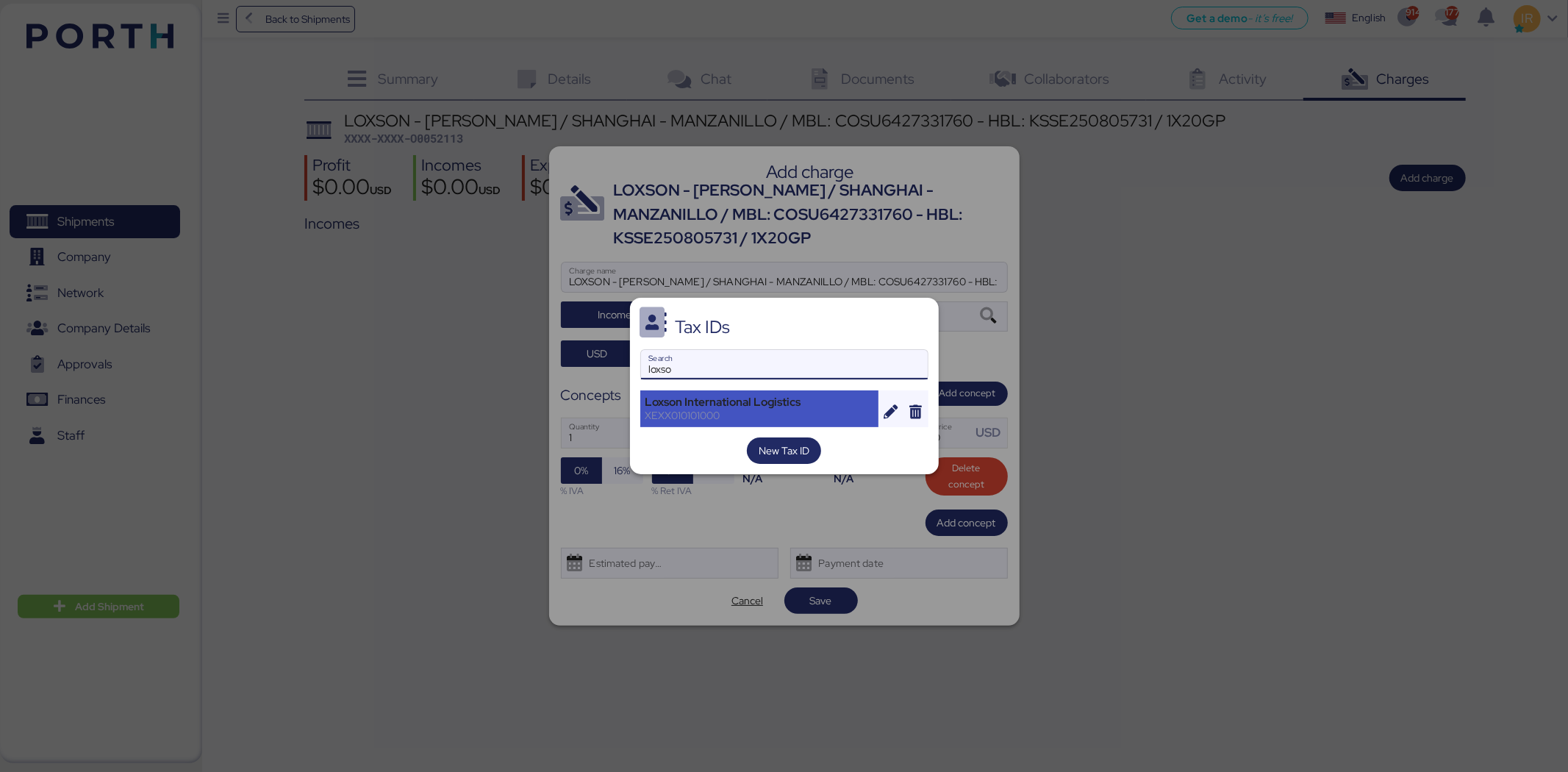
type input "loxso"
click at [716, 403] on div "Loxson International Logistics" at bounding box center [759, 402] width 229 height 13
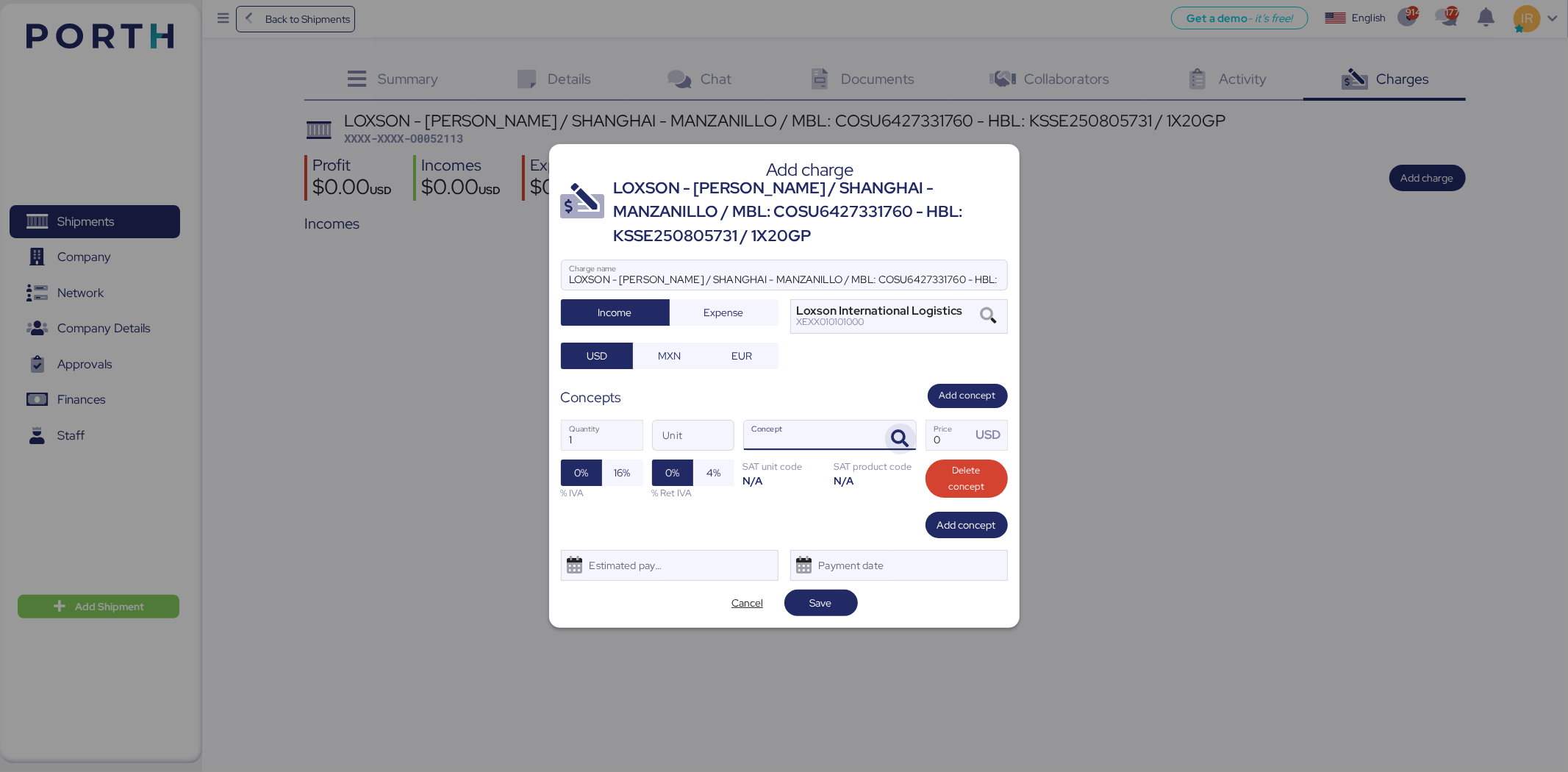
click at [890, 431] on span "button" at bounding box center [900, 439] width 31 height 31
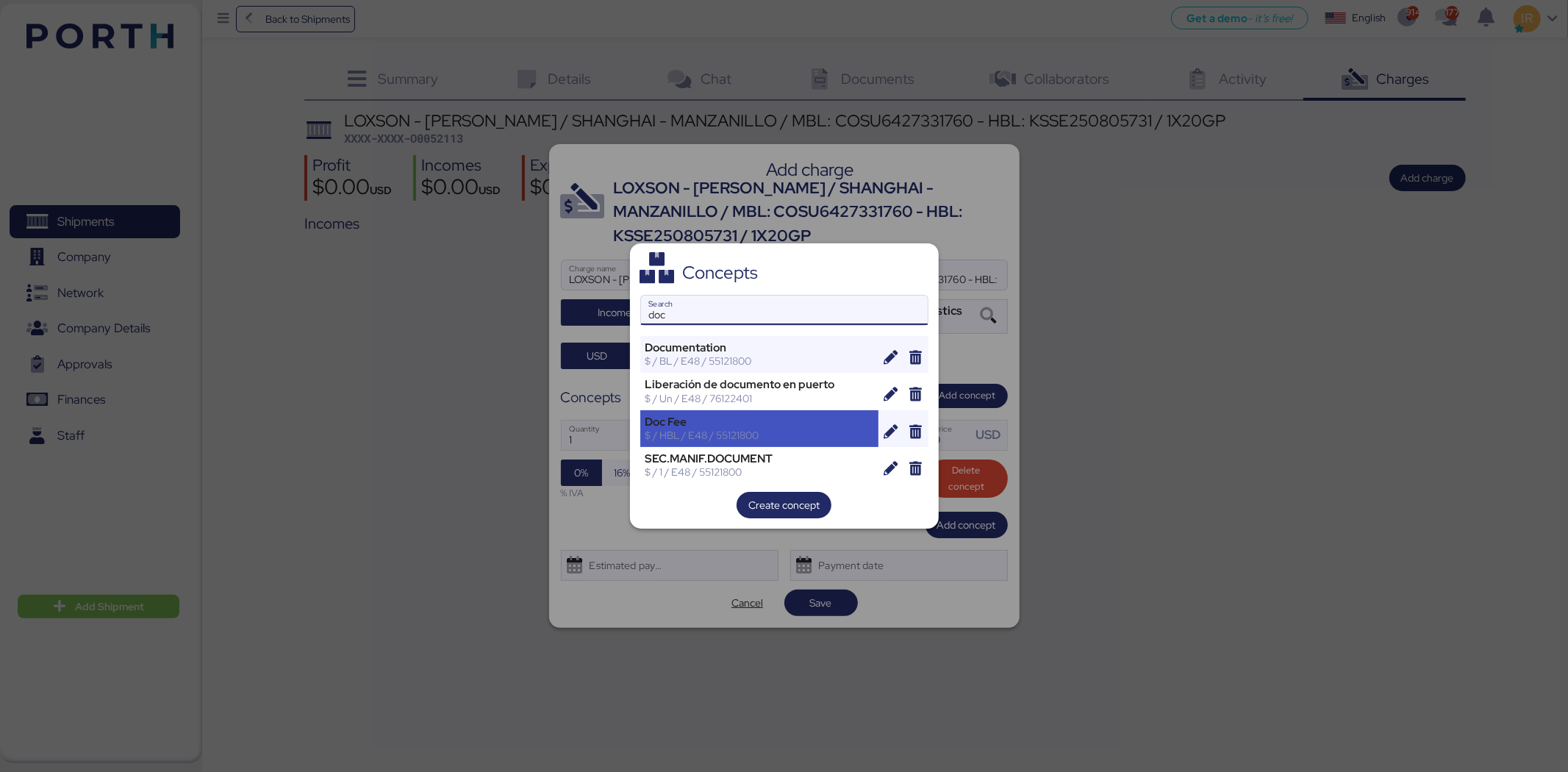
type input "doc"
click at [716, 427] on div "Doc Fee" at bounding box center [759, 421] width 229 height 13
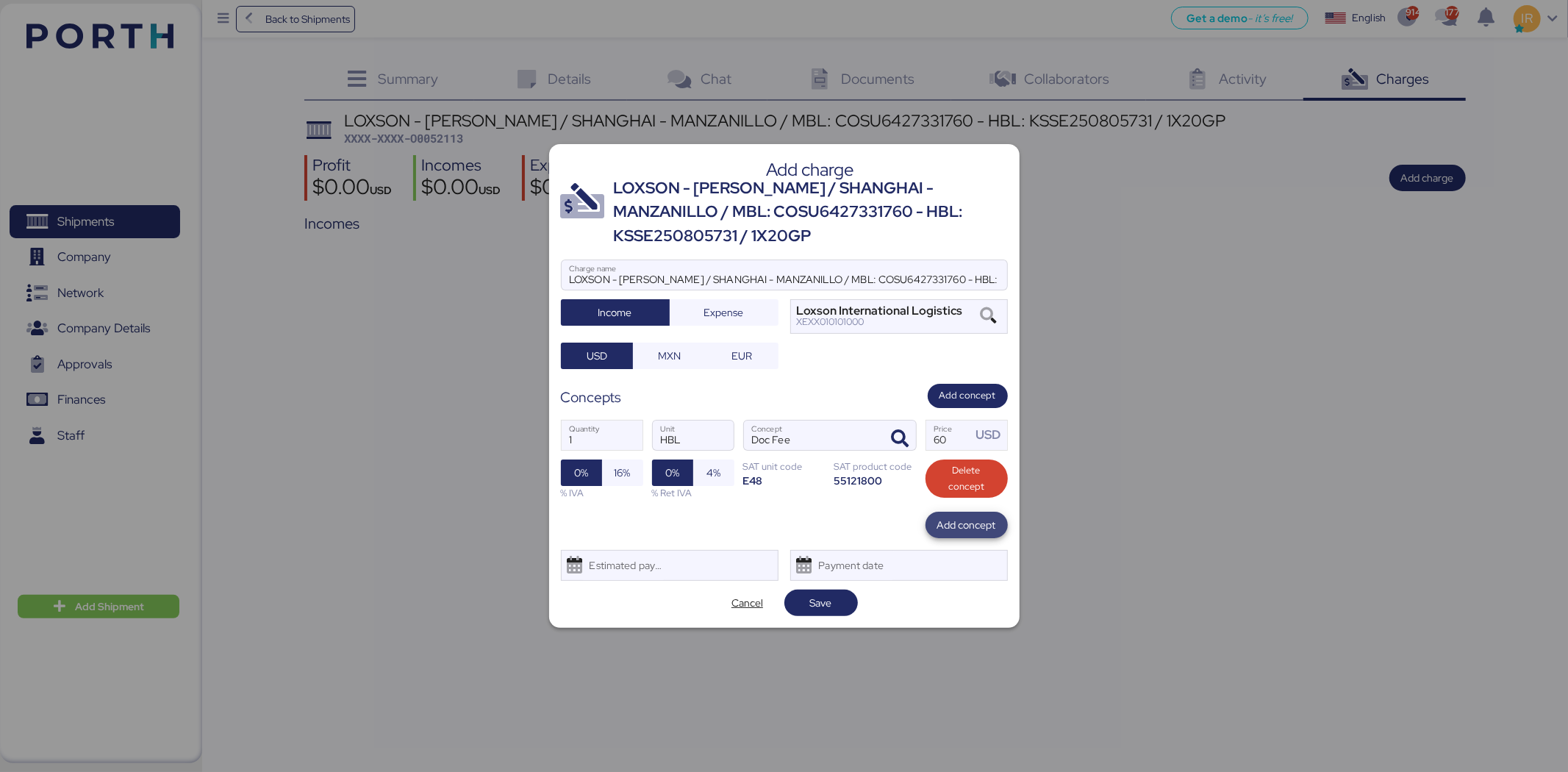
click at [956, 531] on span "Add concept" at bounding box center [967, 525] width 59 height 17
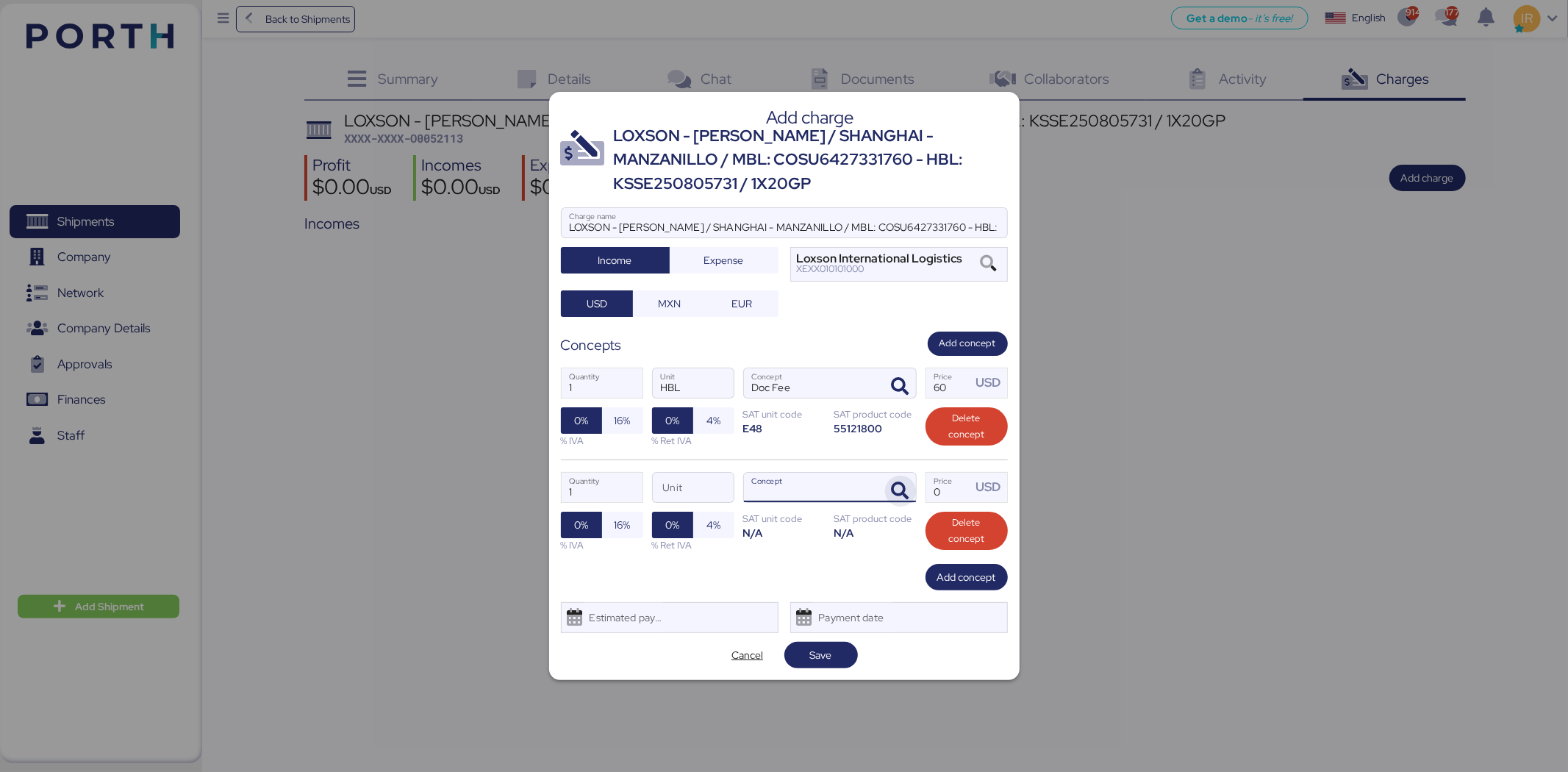
click at [909, 495] on span "button" at bounding box center [900, 491] width 31 height 31
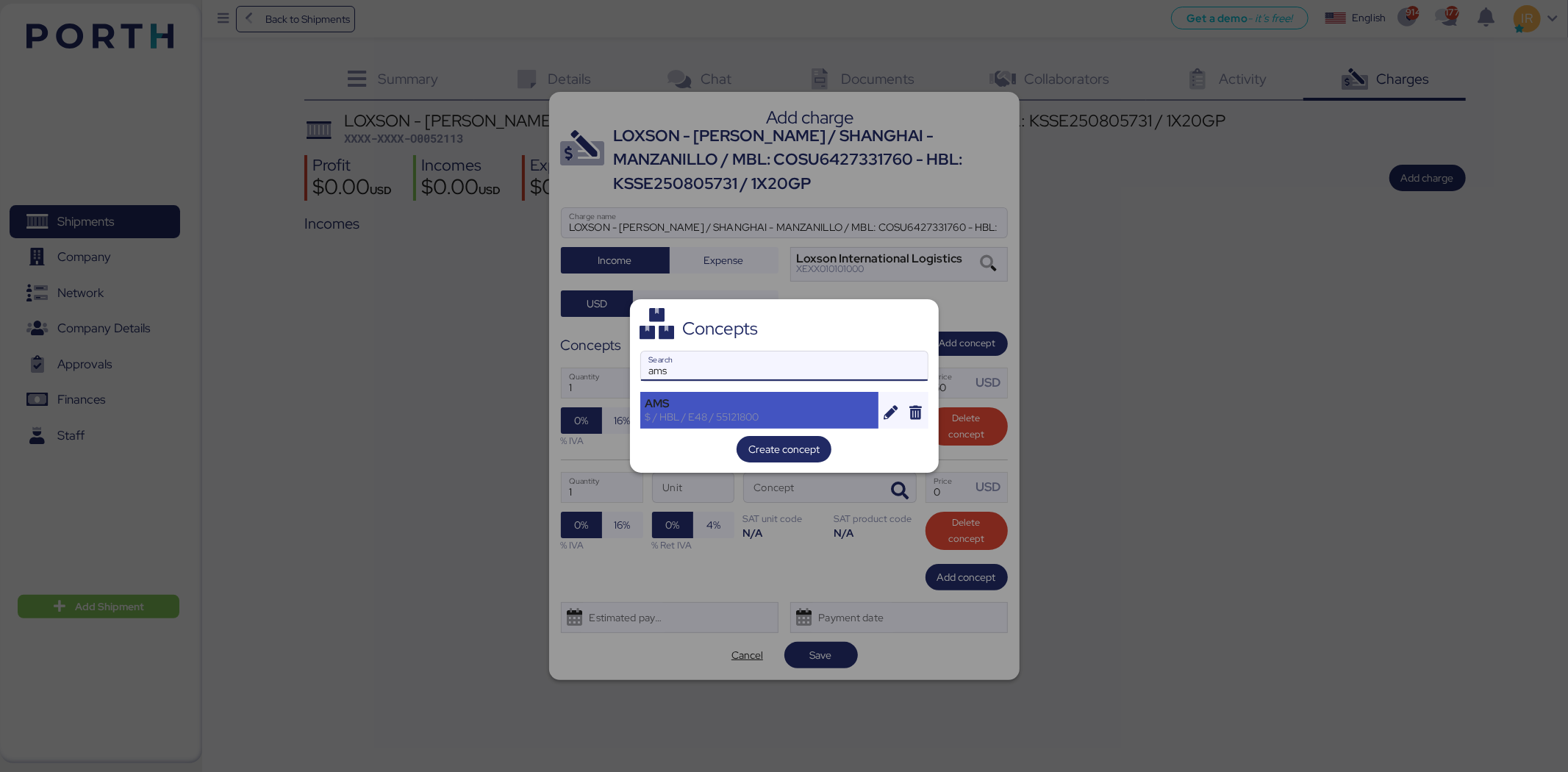
type input "ams"
click at [728, 406] on div "AMS" at bounding box center [759, 403] width 229 height 13
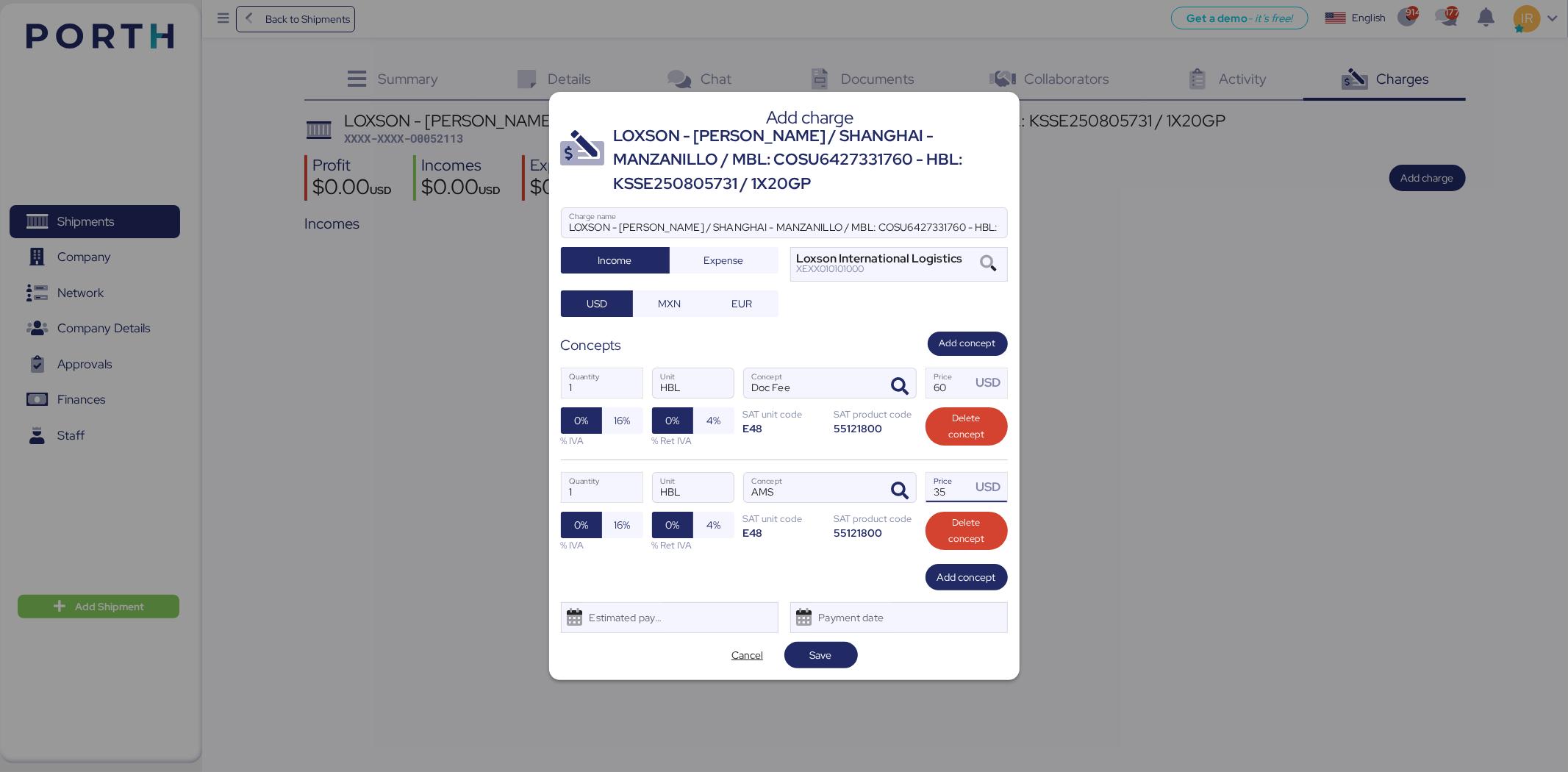
drag, startPoint x: 954, startPoint y: 483, endPoint x: 921, endPoint y: 481, distance: 33.1
click at [921, 481] on div "1 Quantity HBL Unit AMS Concept 35 Price USD 0% 16% % IVA 0% 4% % Ret IVA SAT u…" at bounding box center [784, 512] width 447 height 105
type input "40"
click at [938, 574] on span "Add concept" at bounding box center [967, 577] width 59 height 17
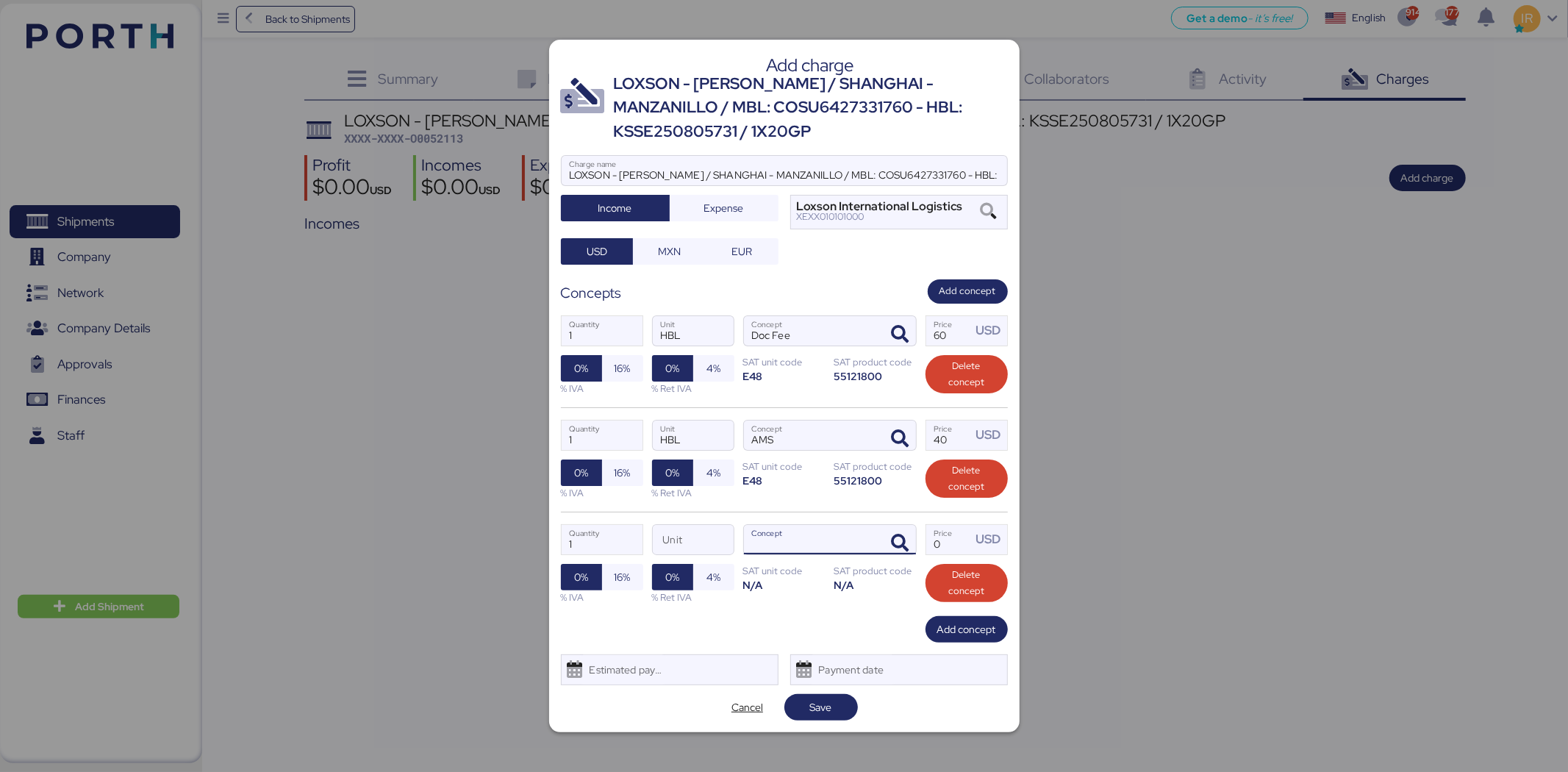
click at [905, 525] on div at bounding box center [898, 539] width 35 height 29
click at [902, 537] on icon "button" at bounding box center [901, 543] width 17 height 17
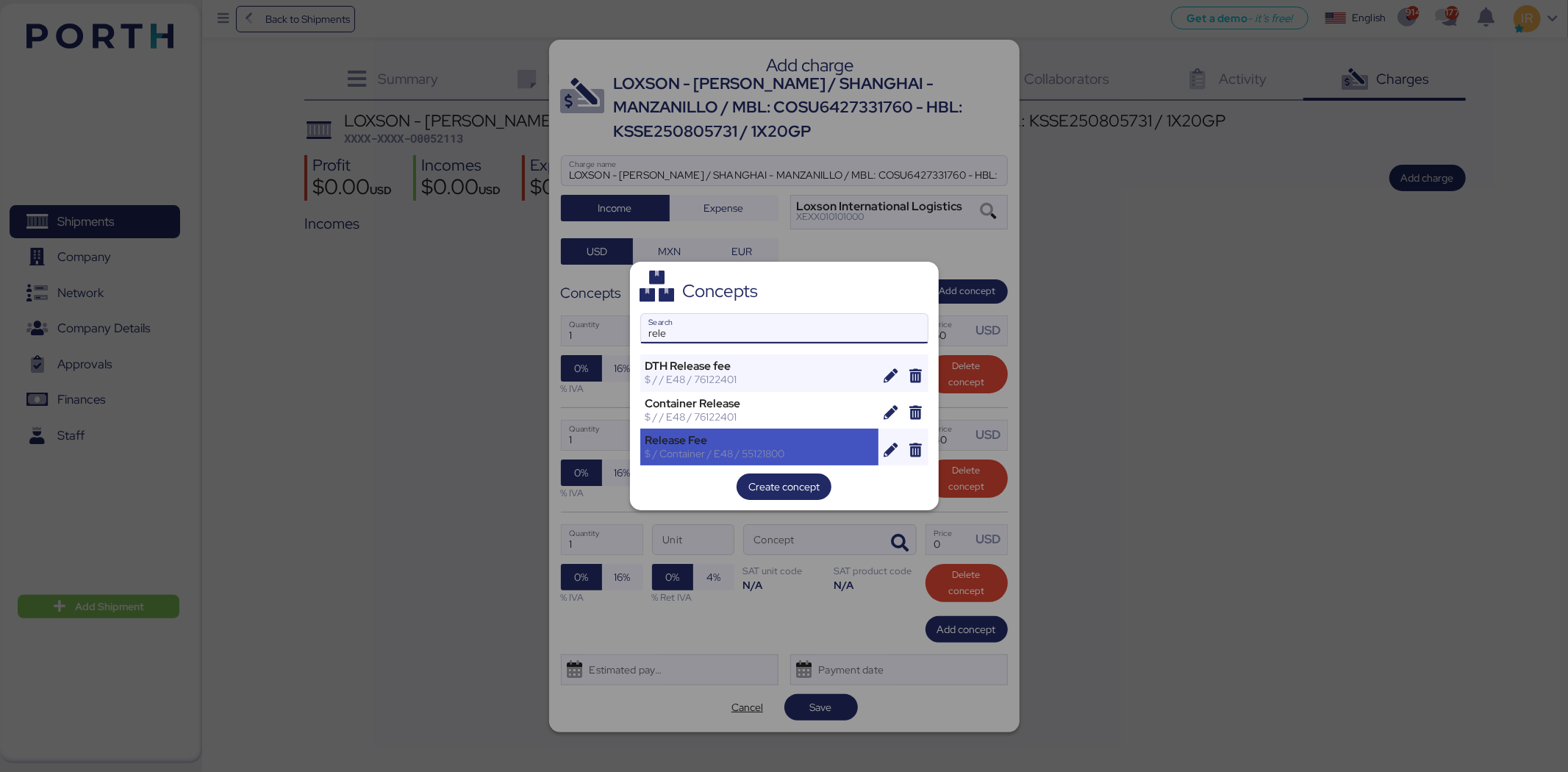
type input "rele"
click at [740, 439] on div "Release Fee" at bounding box center [759, 440] width 229 height 13
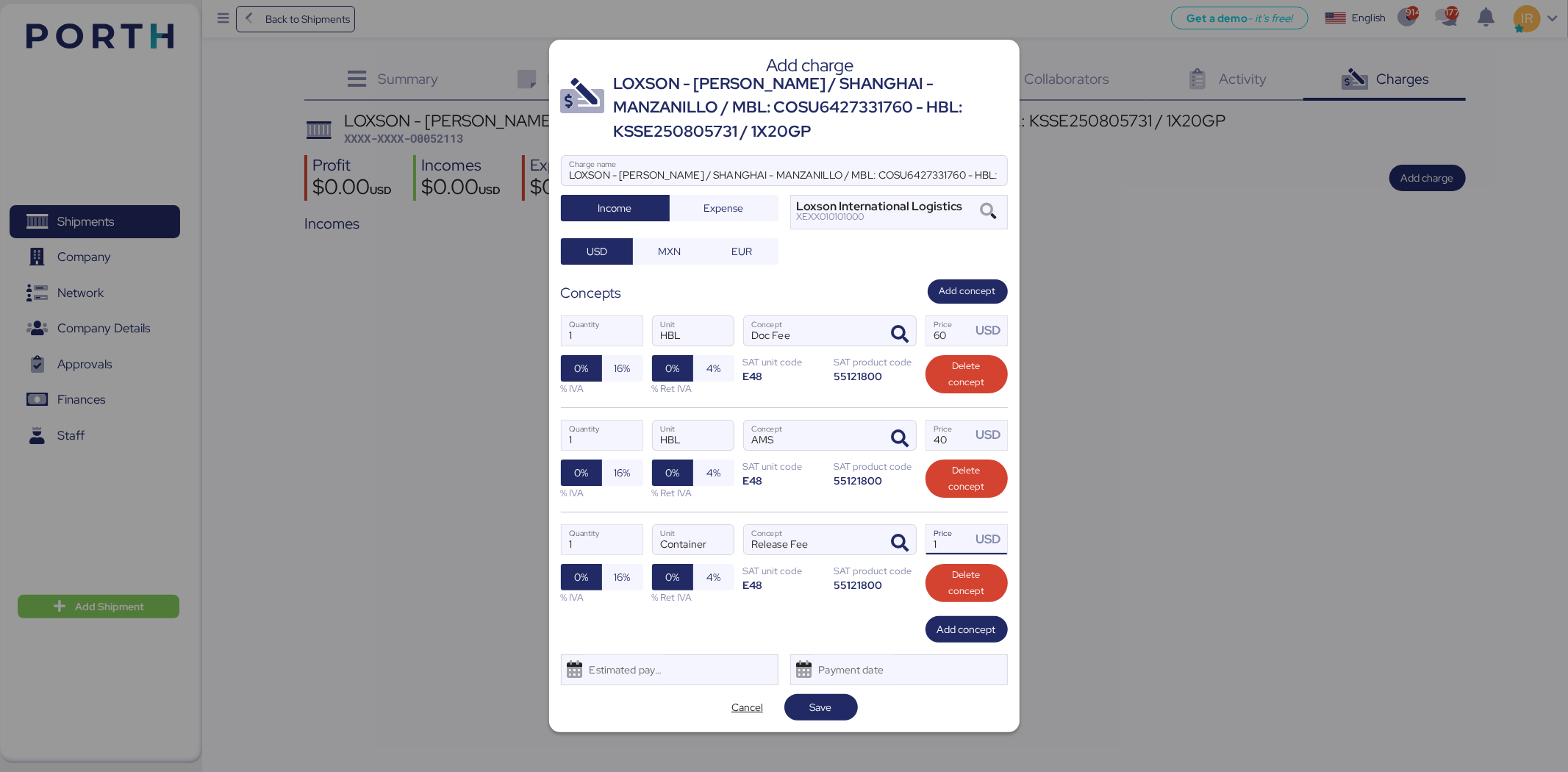
click at [949, 541] on input "1" at bounding box center [949, 539] width 46 height 29
type input "110"
click at [958, 627] on span "Add concept" at bounding box center [967, 629] width 59 height 17
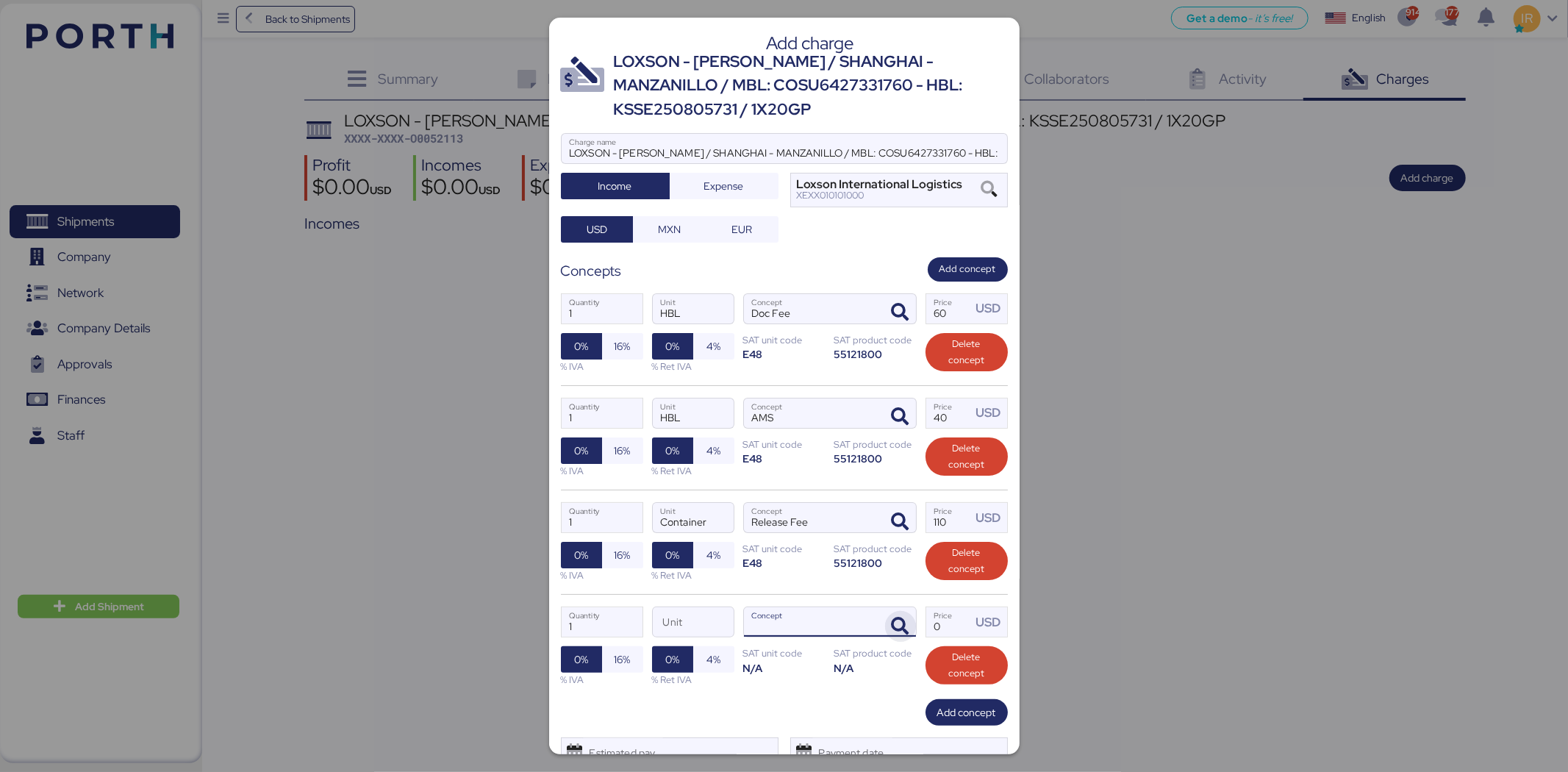
click at [893, 619] on icon "button" at bounding box center [901, 627] width 17 height 17
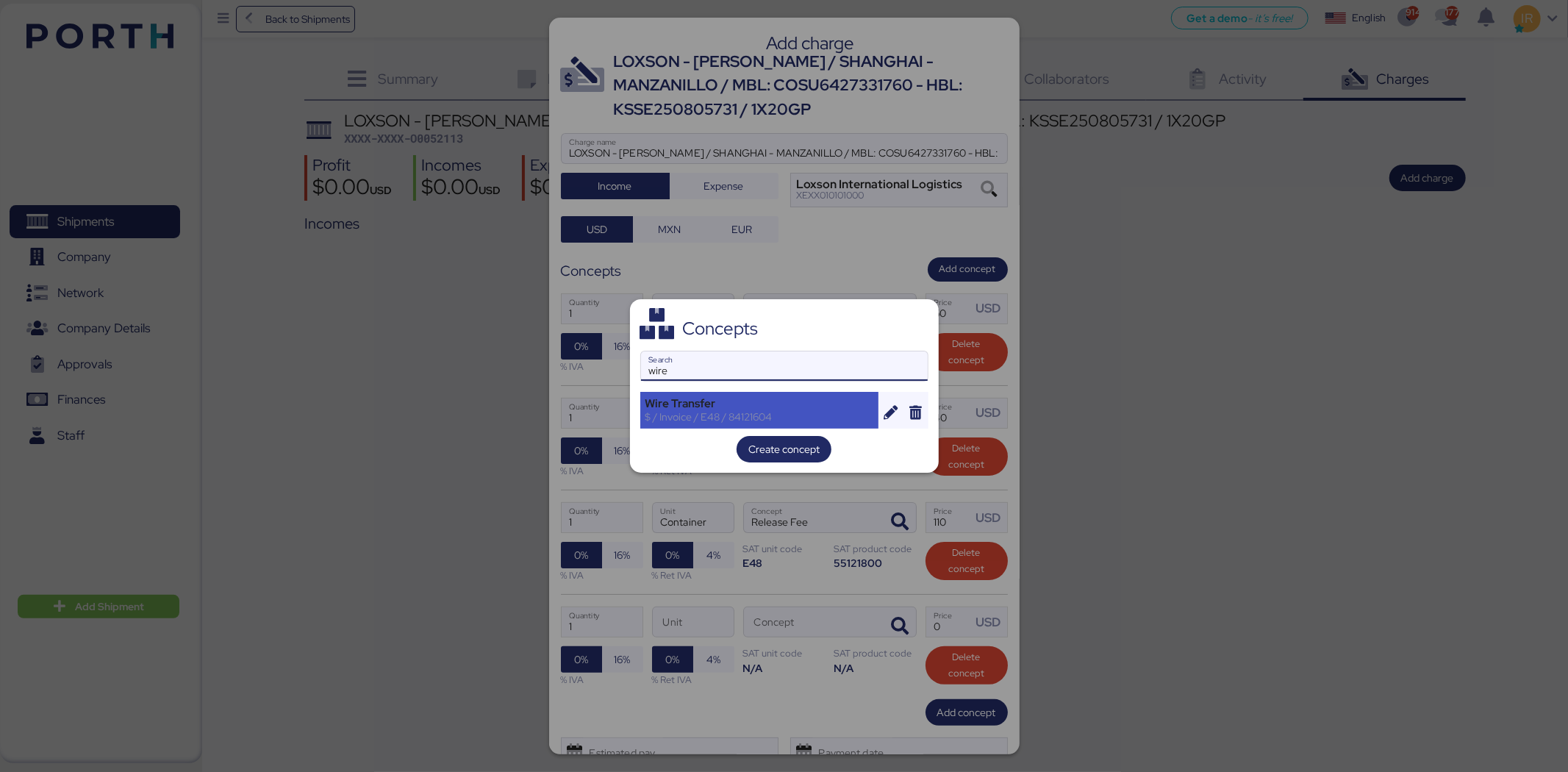
type input "wire"
click at [722, 403] on div "Wire Transfer" at bounding box center [759, 403] width 229 height 13
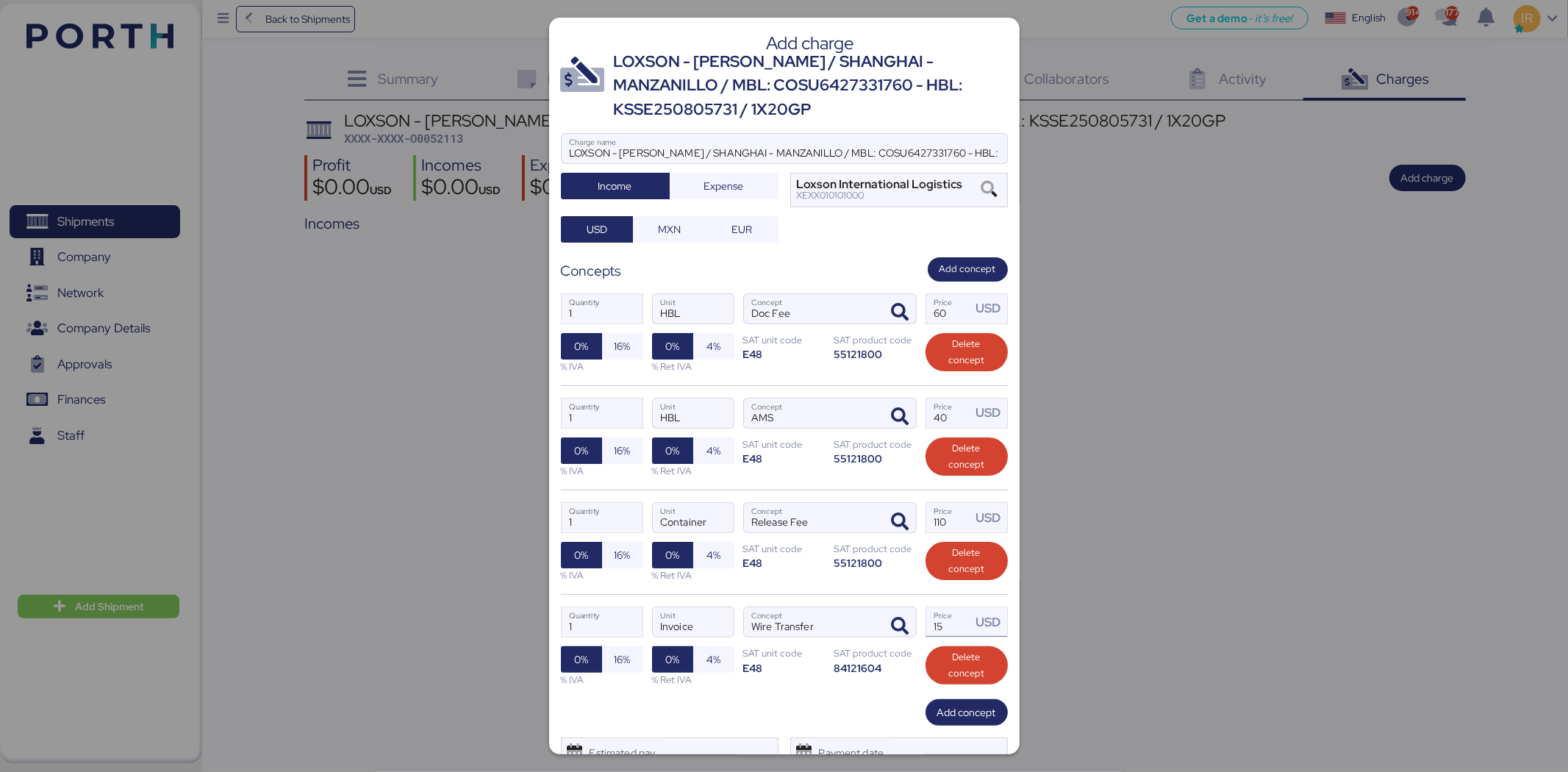
click at [927, 620] on input "15" at bounding box center [949, 622] width 46 height 29
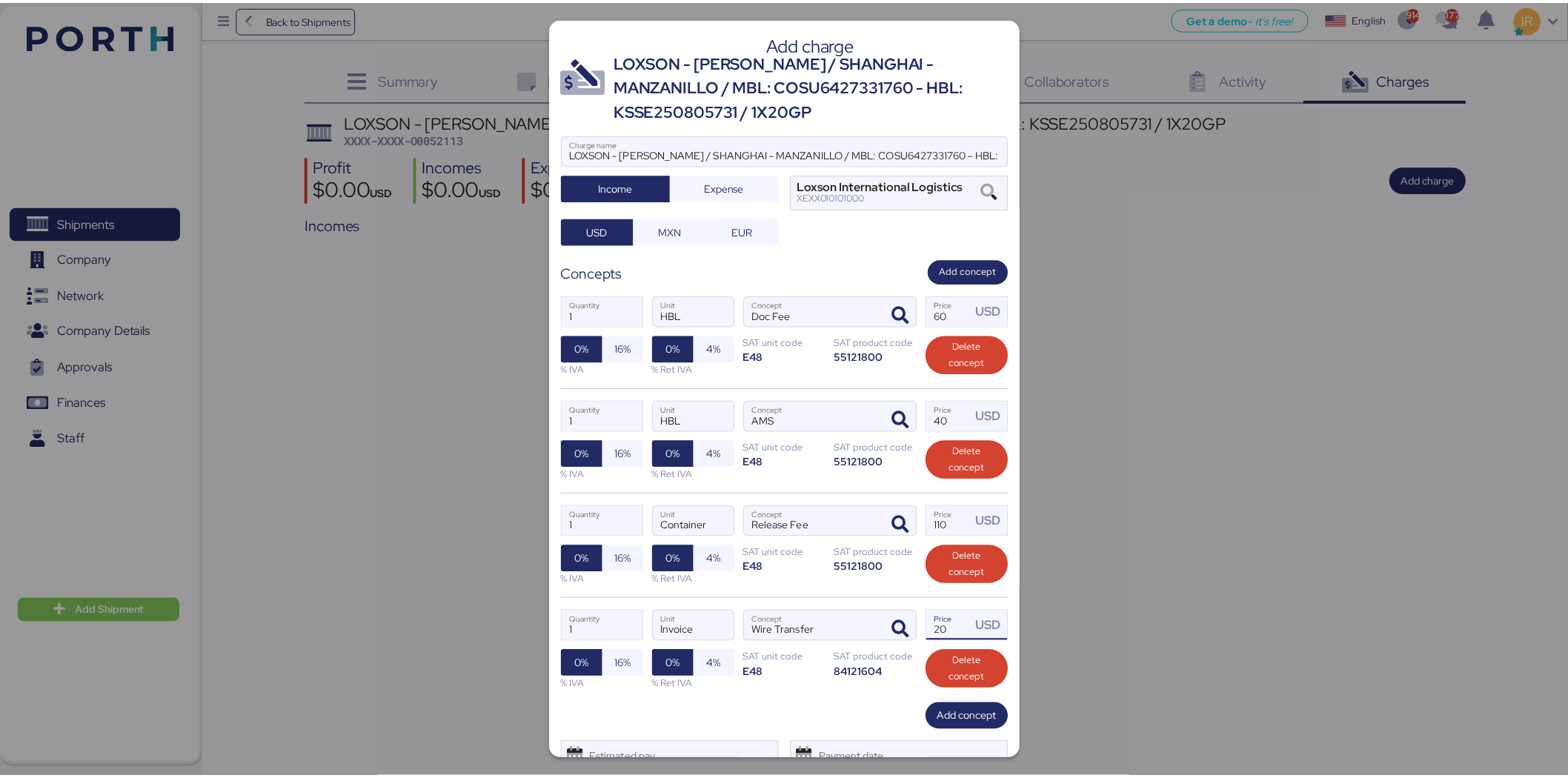
scroll to position [63, 0]
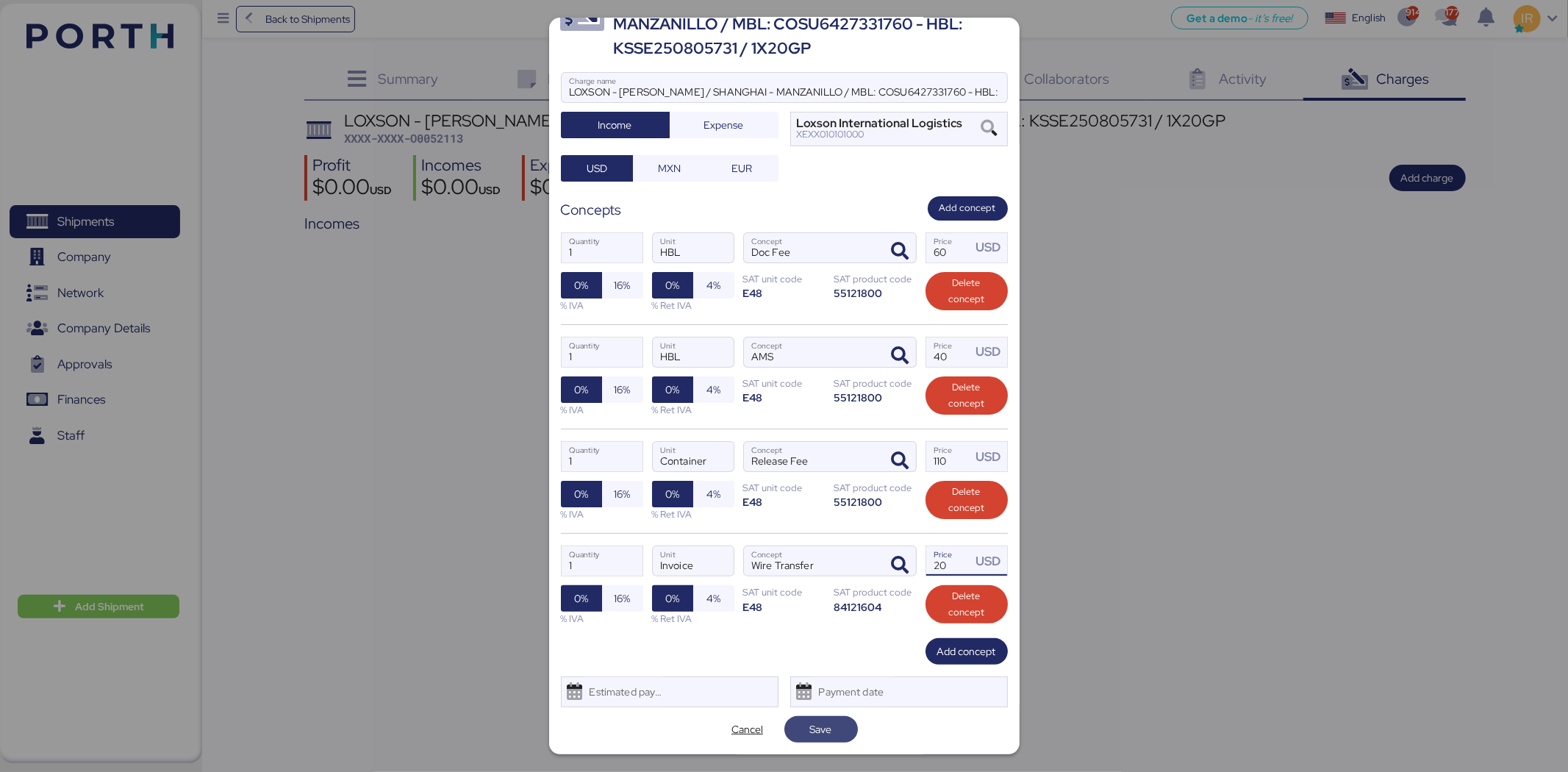
type input "20"
click at [813, 730] on span "Save" at bounding box center [821, 730] width 22 height 17
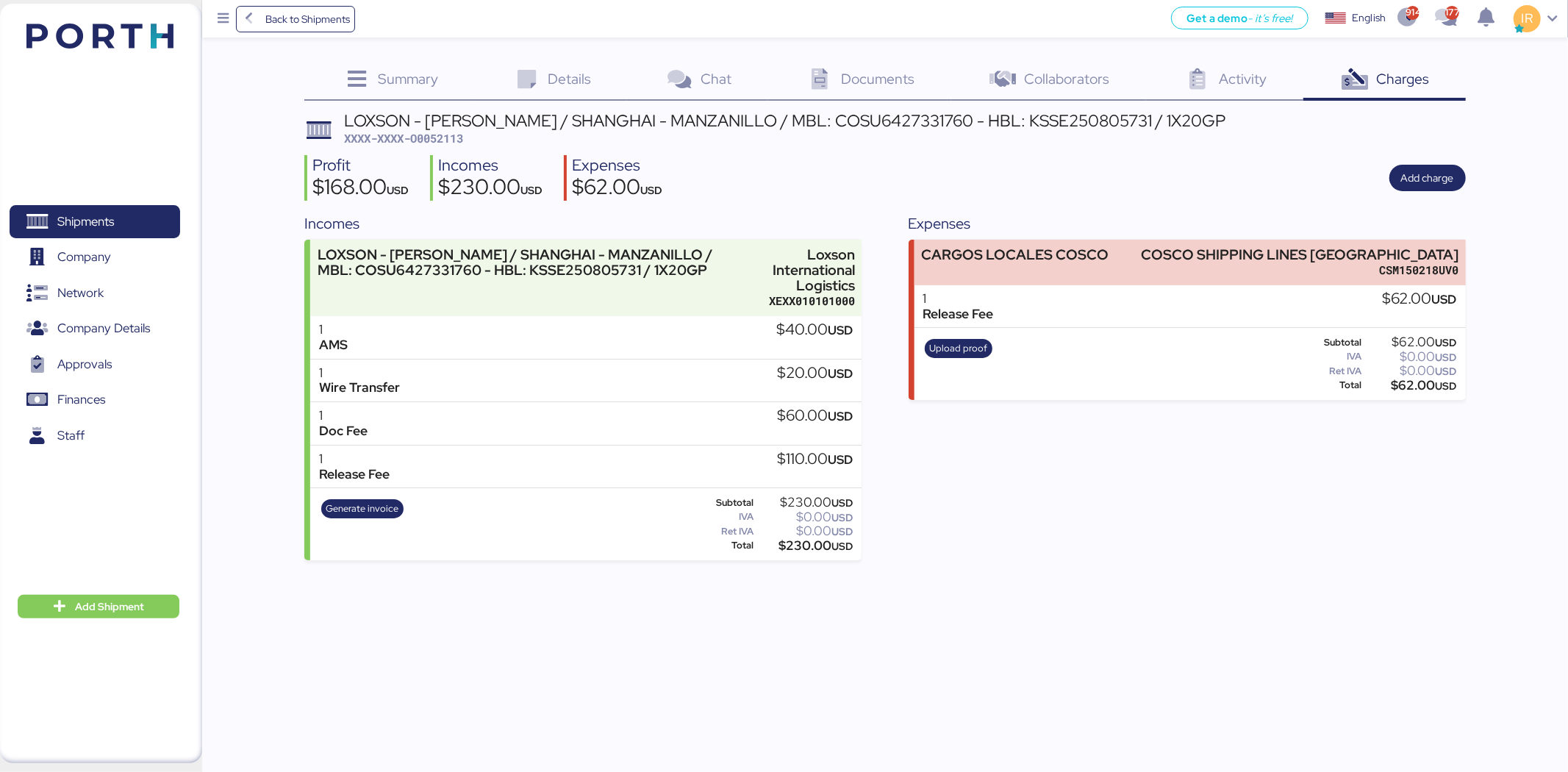
click at [444, 134] on span "XXXX-XXXX-O0052113" at bounding box center [404, 138] width 119 height 15
click at [596, 118] on div "LOXSON - [PERSON_NAME] / SHANGHAI - MANZANILLO / MBL: COSU6427331760 - HBL: KSS…" at bounding box center [784, 120] width 881 height 17
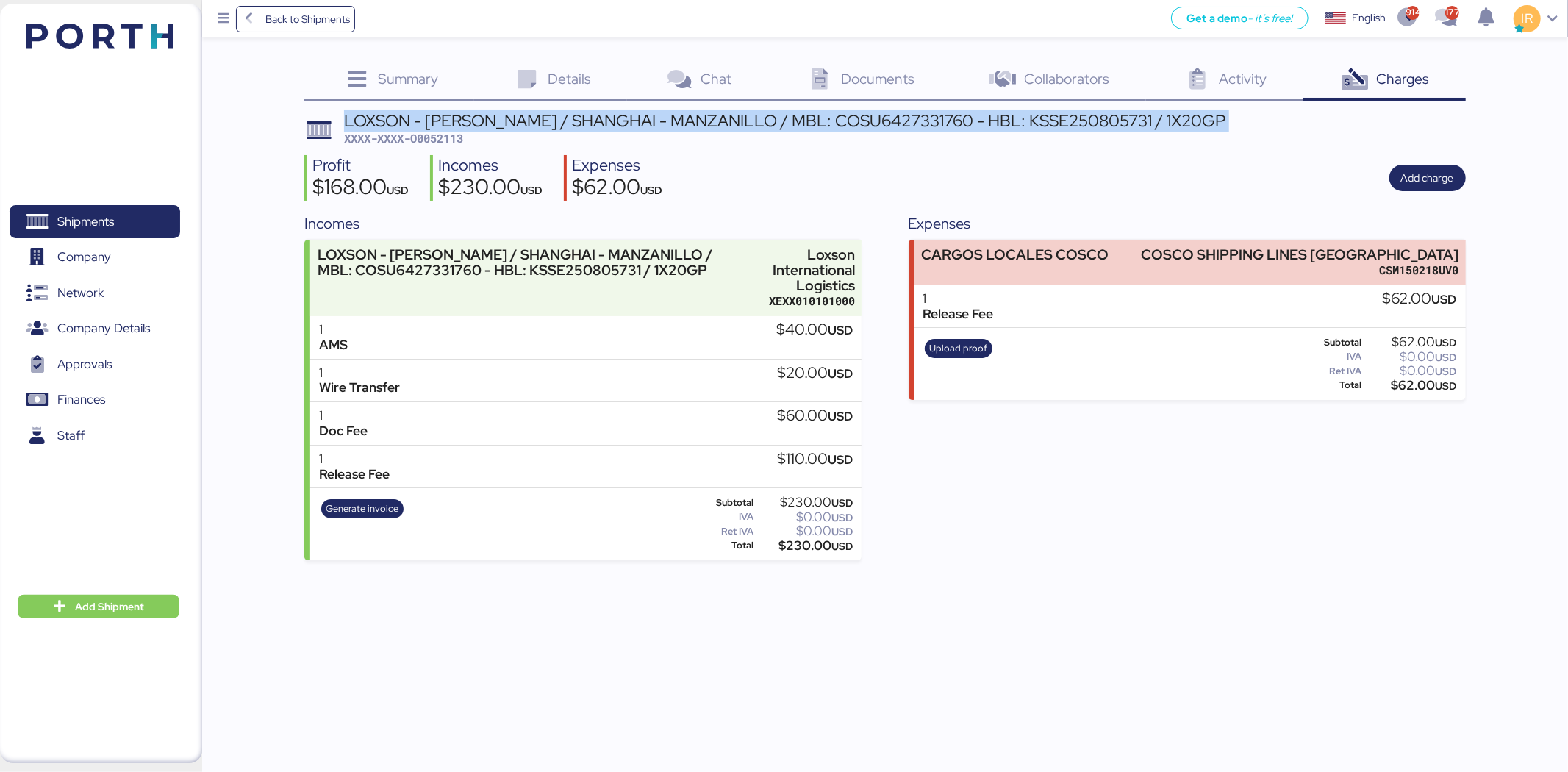
click at [596, 118] on div "LOXSON - [PERSON_NAME] / SHANGHAI - MANZANILLO / MBL: COSU6427331760 - HBL: KSS…" at bounding box center [784, 120] width 881 height 17
click at [429, 128] on div "LOXSON - HUANG YU / SHANGHAI - MANZANILLO / MBL: COSU6427331760 - HBL: KSSE2508…" at bounding box center [784, 130] width 881 height 35
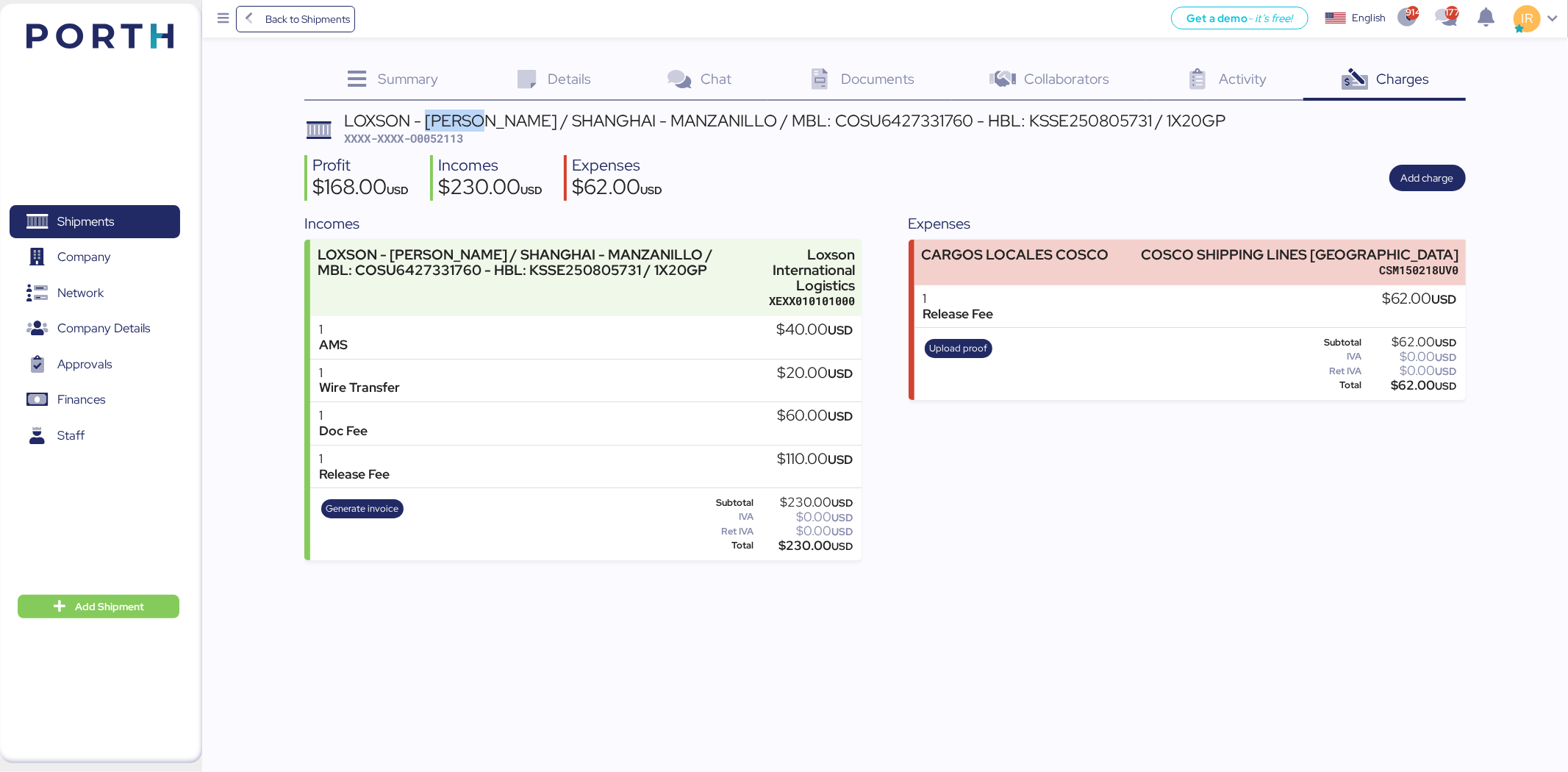
click at [429, 128] on div "LOXSON - HUANG YU / SHANGHAI - MANZANILLO / MBL: COSU6427331760 - HBL: KSSE2508…" at bounding box center [784, 130] width 881 height 35
click at [435, 134] on span "XXXX-XXXX-O0052113" at bounding box center [404, 138] width 119 height 15
click at [94, 211] on span "Shipments" at bounding box center [86, 221] width 57 height 21
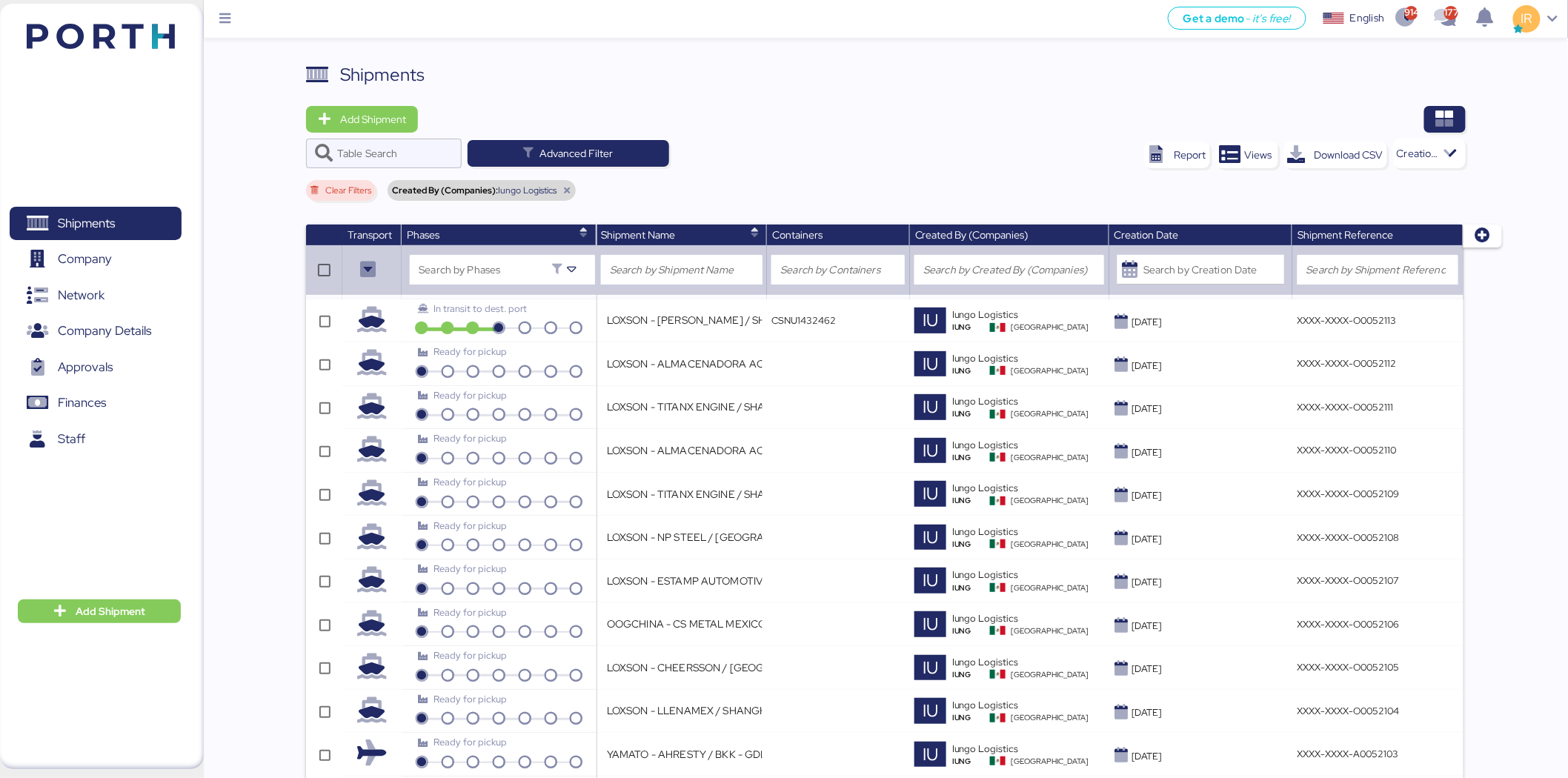
scroll to position [1061, 0]
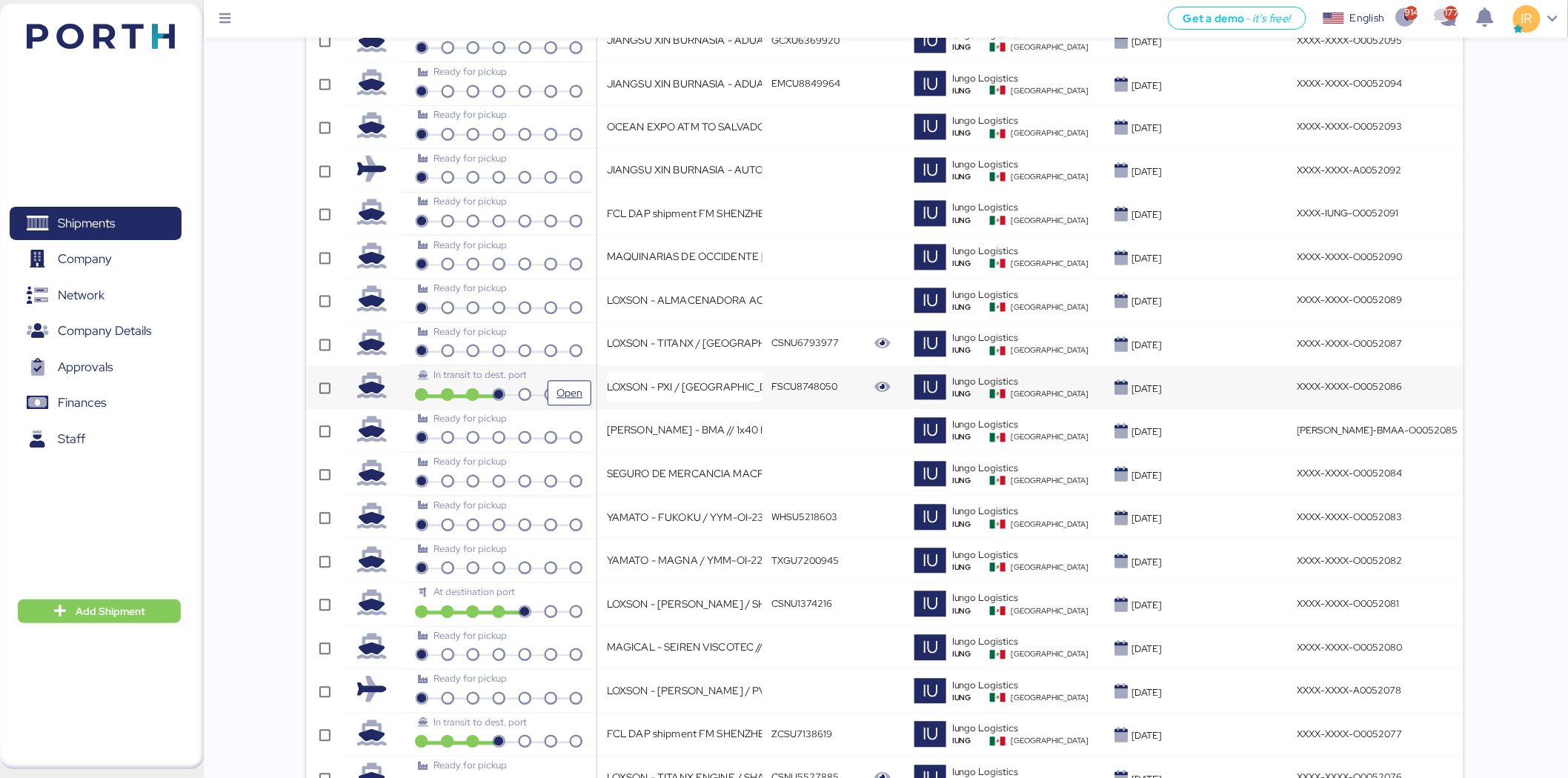
click at [562, 380] on div "In transit to dest. port" at bounding box center [499, 376] width 162 height 14
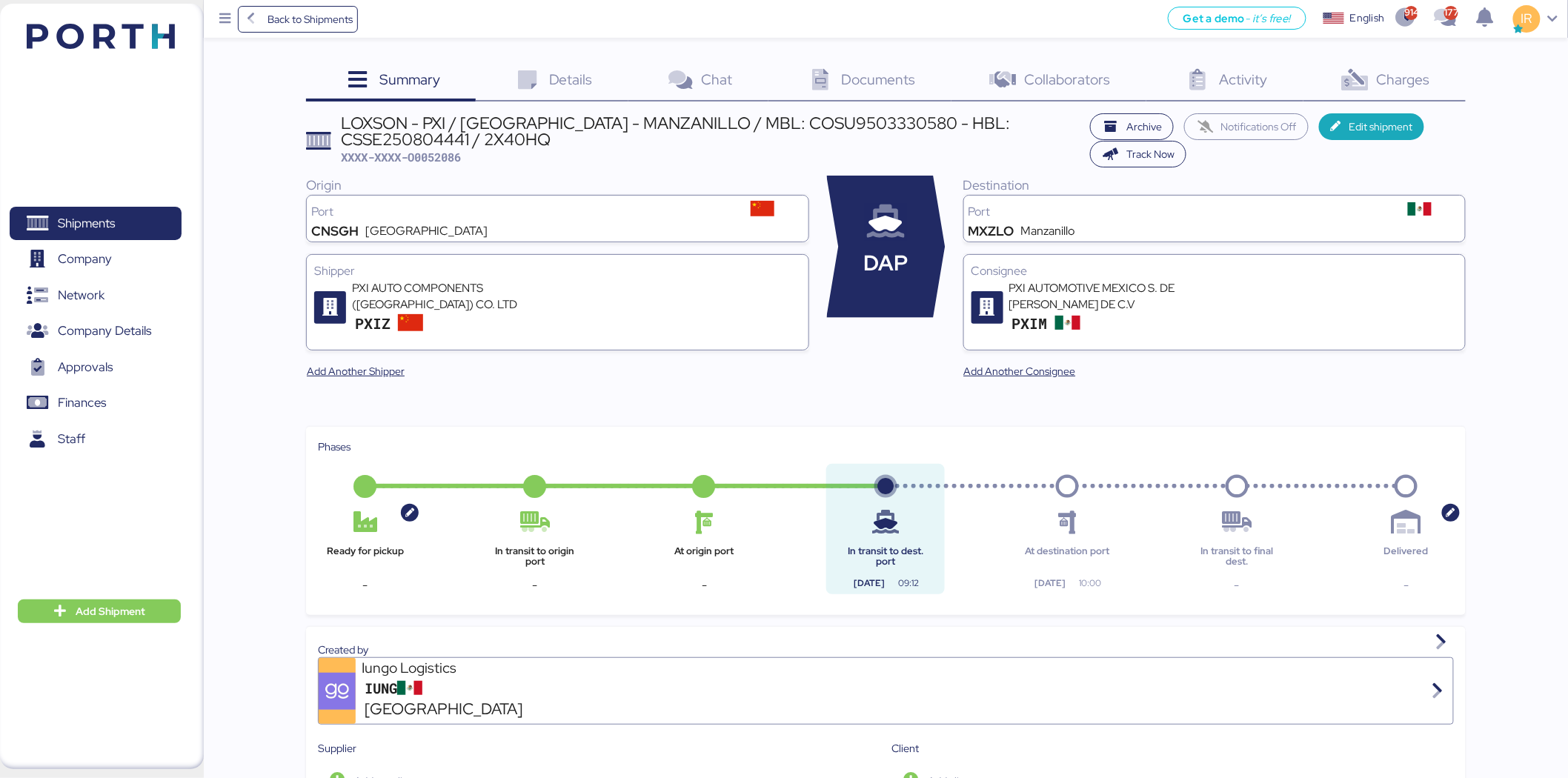
click at [524, 124] on div "LOXSON - PXI / [GEOGRAPHIC_DATA] - MANZANILLO / MBL: COSU9503330580 - HBL: CSSE…" at bounding box center [712, 132] width 741 height 33
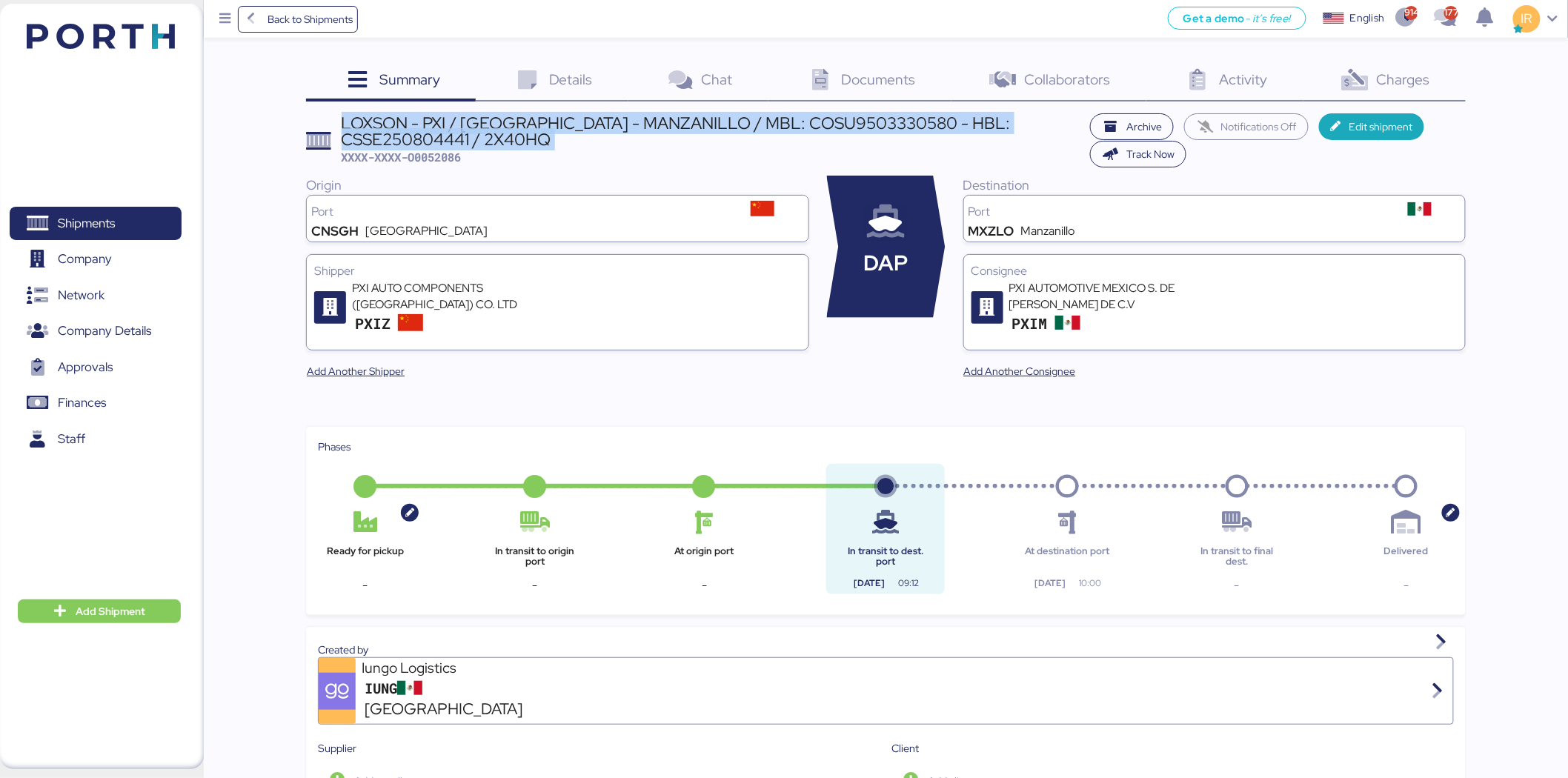
click at [524, 124] on div "LOXSON - PXI / [GEOGRAPHIC_DATA] - MANZANILLO / MBL: COSU9503330580 - HBL: CSSE…" at bounding box center [712, 132] width 741 height 33
click at [1368, 73] on icon at bounding box center [1355, 80] width 32 height 21
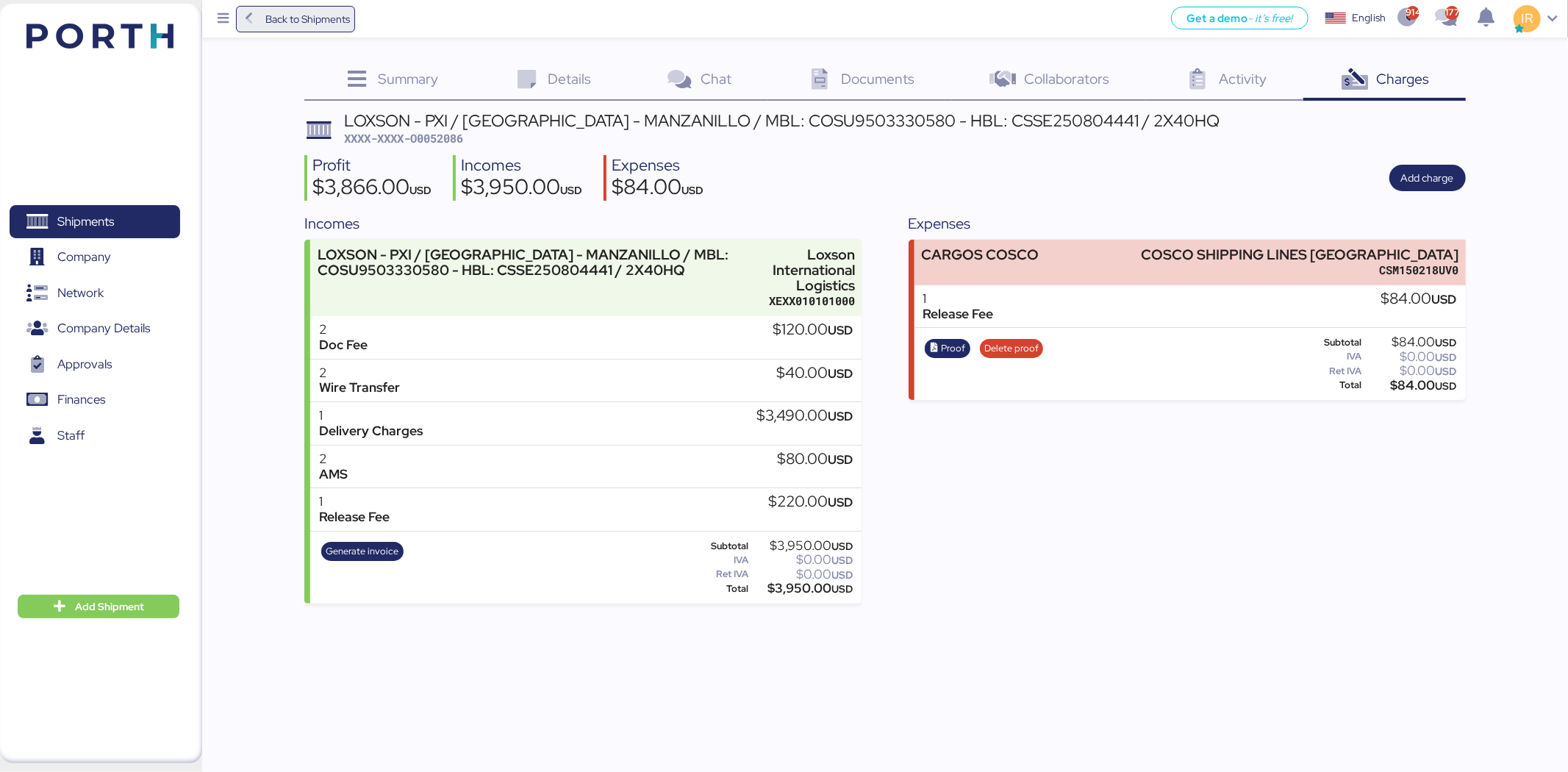
click at [291, 20] on span "Back to Shipments" at bounding box center [308, 19] width 85 height 17
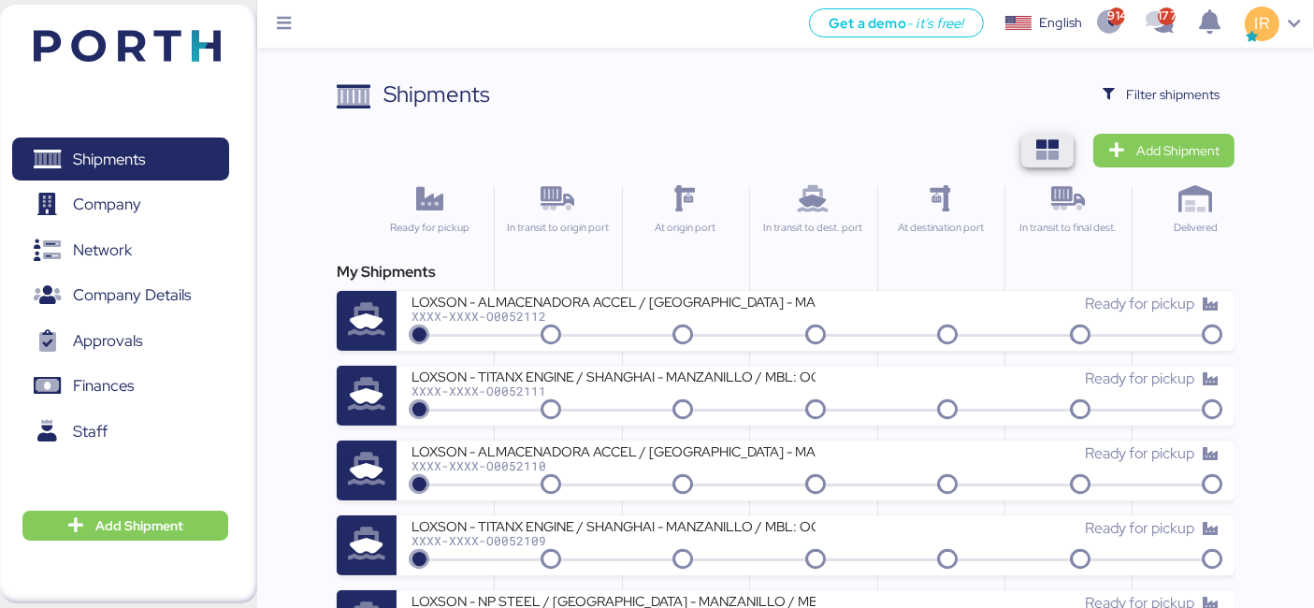
click at [1050, 145] on icon "button" at bounding box center [1047, 150] width 22 height 22
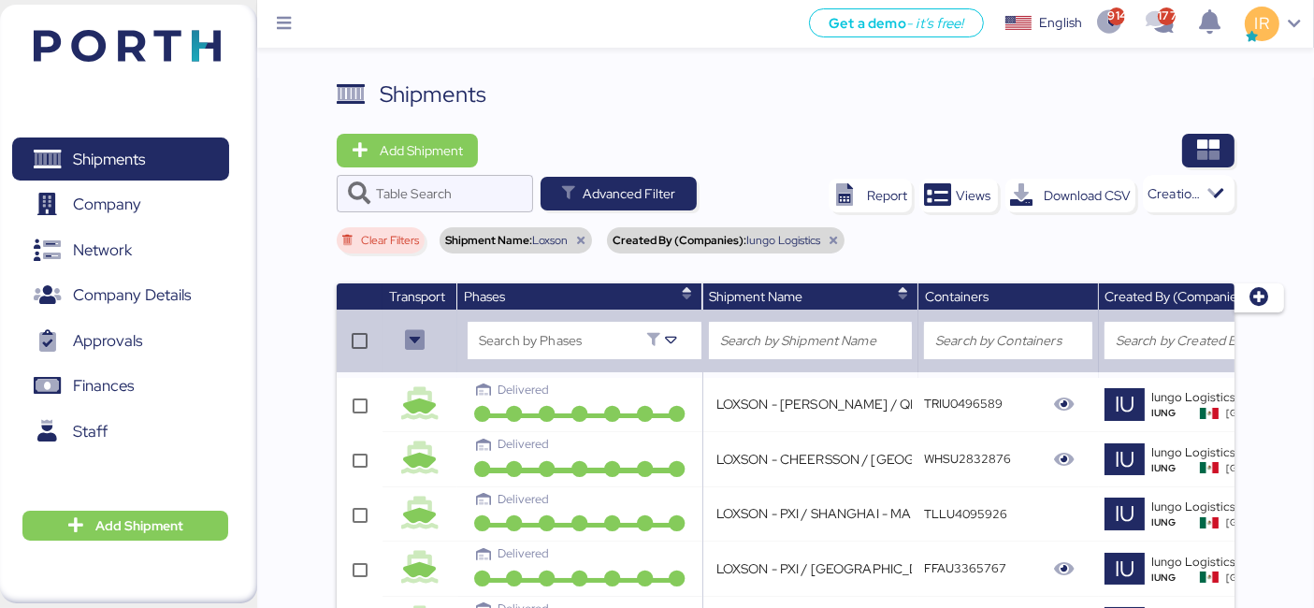
click at [584, 242] on icon at bounding box center [580, 240] width 11 height 11
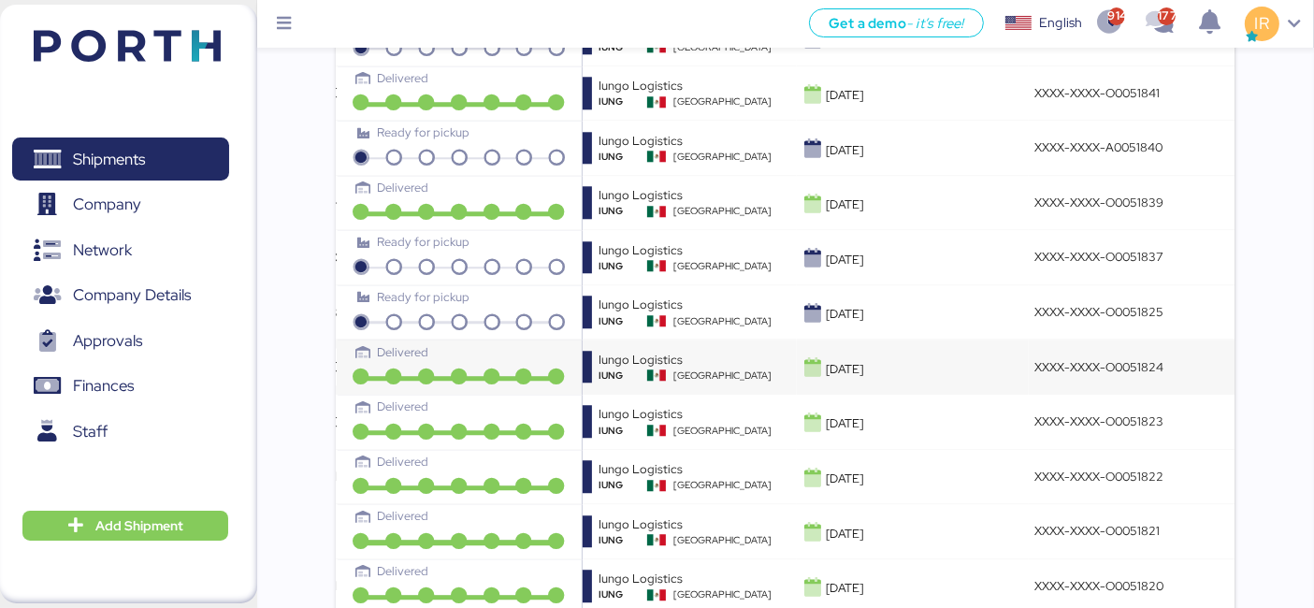
scroll to position [5346, 0]
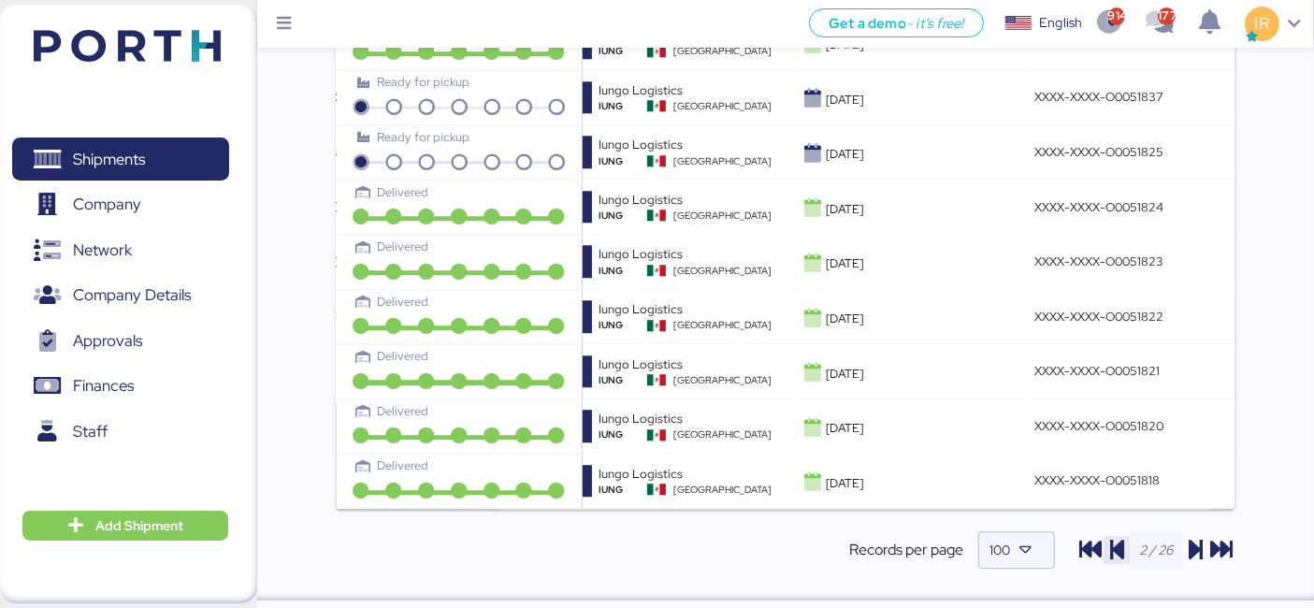
click at [1120, 548] on icon "button" at bounding box center [1117, 550] width 22 height 22
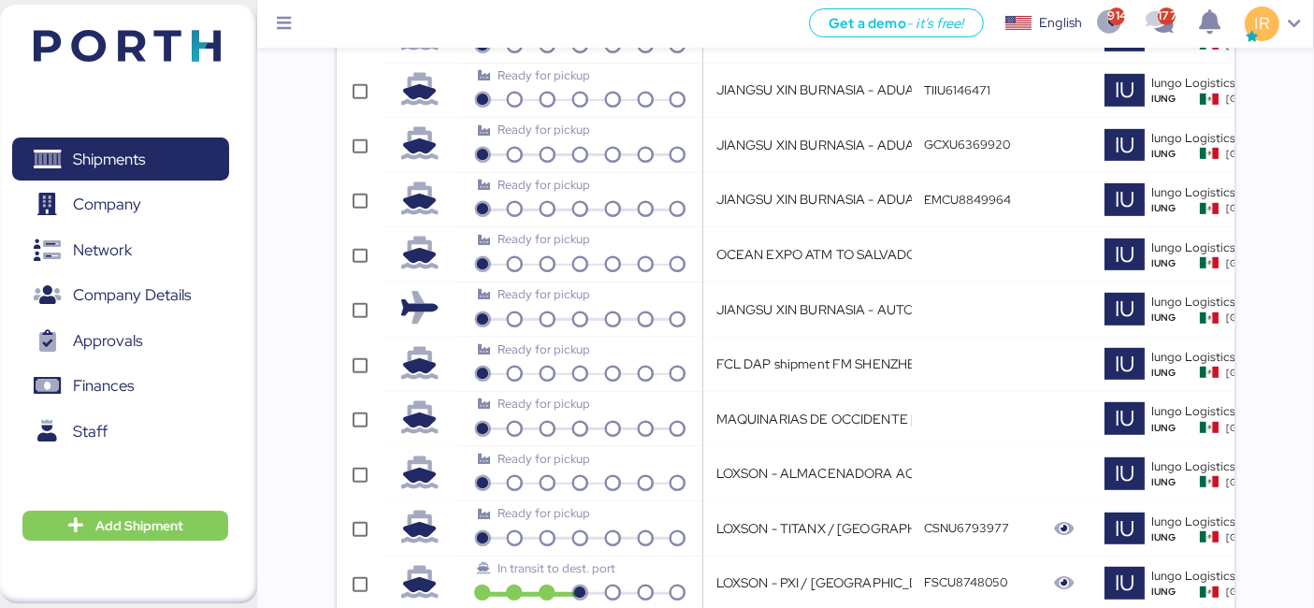
scroll to position [0, 553]
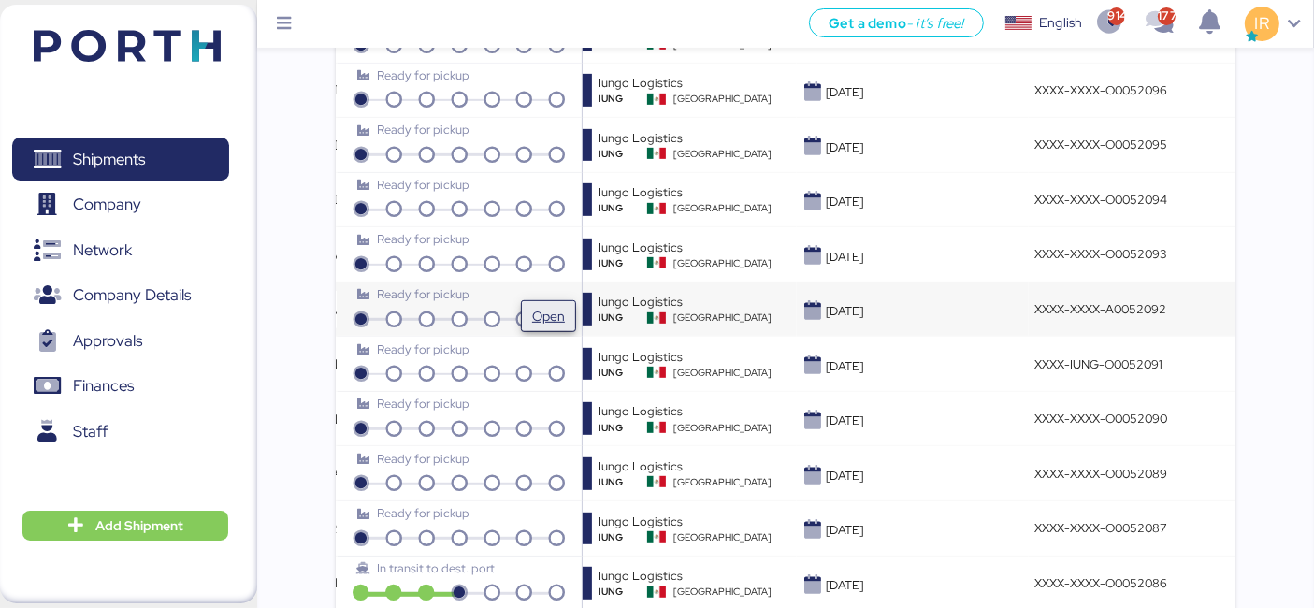
click at [526, 300] on button "Open" at bounding box center [548, 316] width 55 height 32
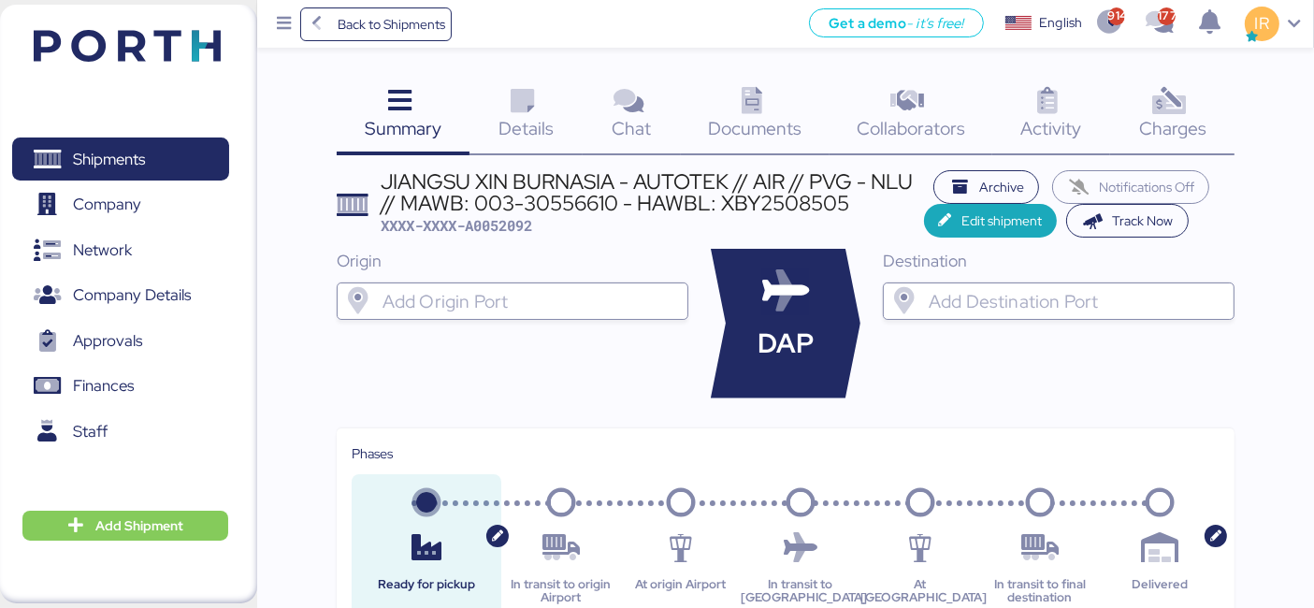
click at [535, 103] on icon at bounding box center [522, 101] width 40 height 27
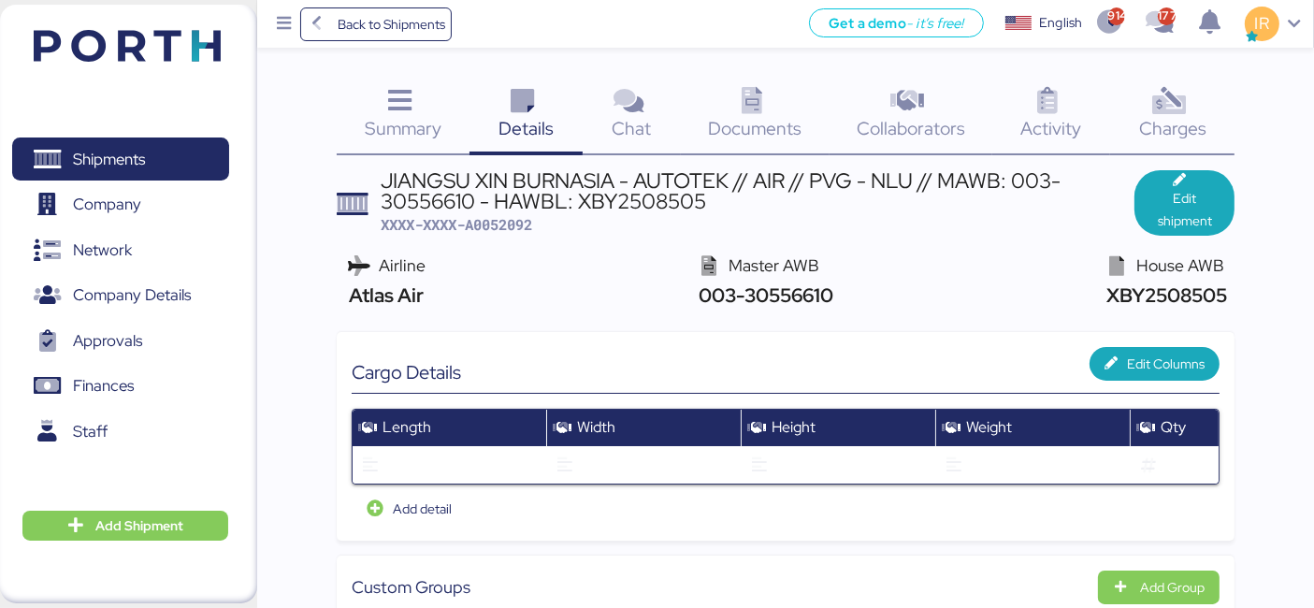
click at [737, 103] on icon at bounding box center [751, 101] width 40 height 27
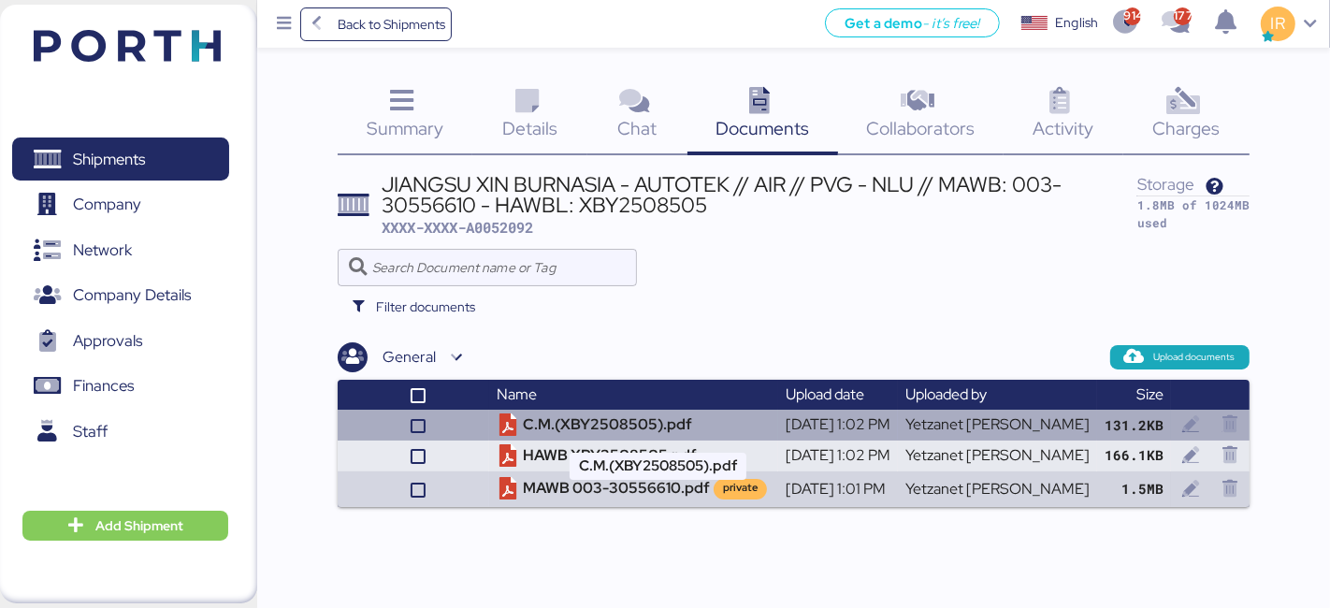
click at [652, 425] on td "C.M.(XBY2508505).pdf" at bounding box center [633, 425] width 289 height 31
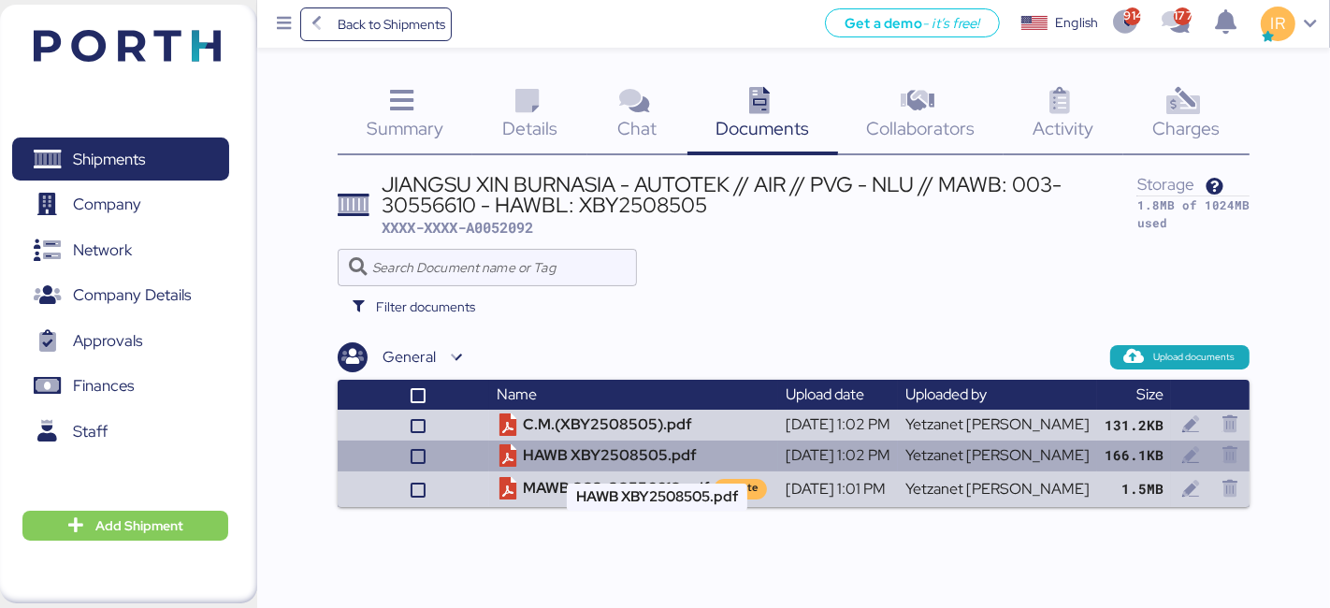
click at [655, 460] on td "HAWB XBY2508505.pdf" at bounding box center [633, 456] width 289 height 31
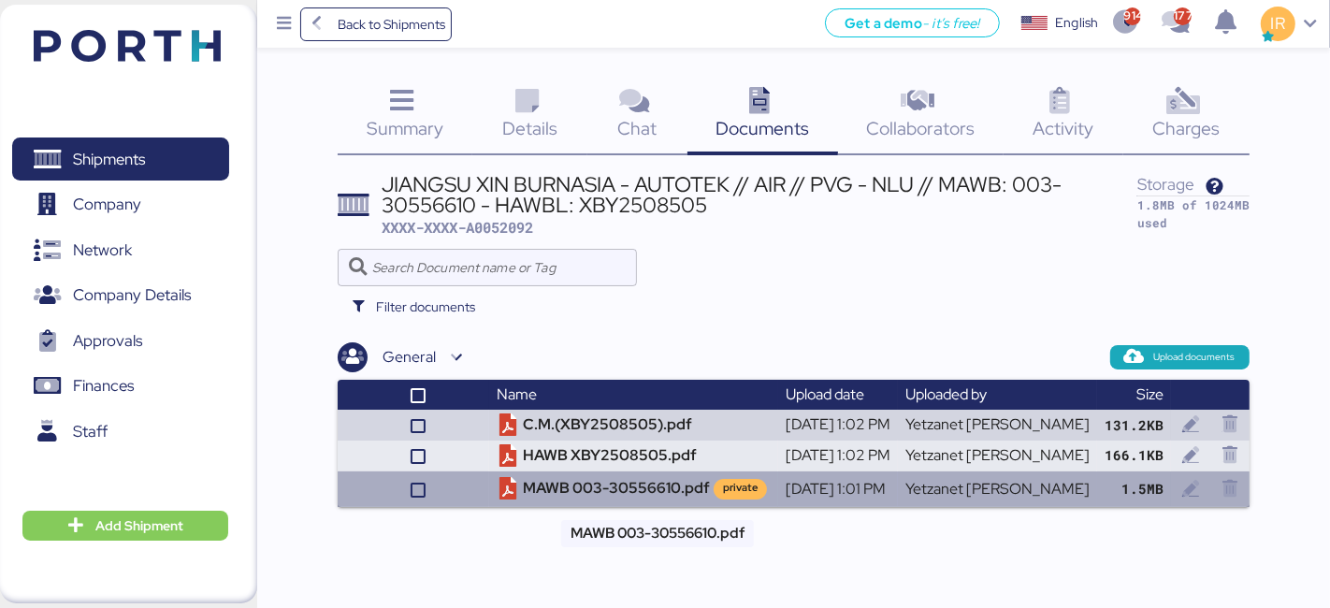
click at [606, 494] on td "MAWB 003-30556610.pdf private" at bounding box center [633, 489] width 289 height 36
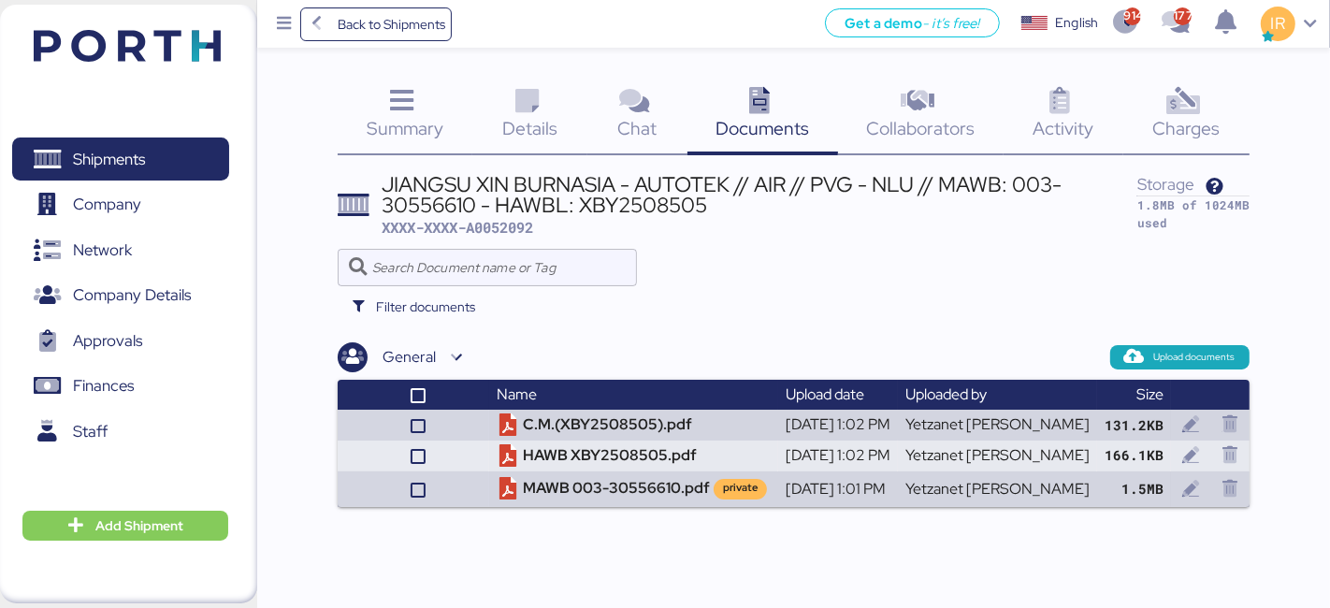
click at [630, 119] on span "Chat" at bounding box center [636, 128] width 39 height 24
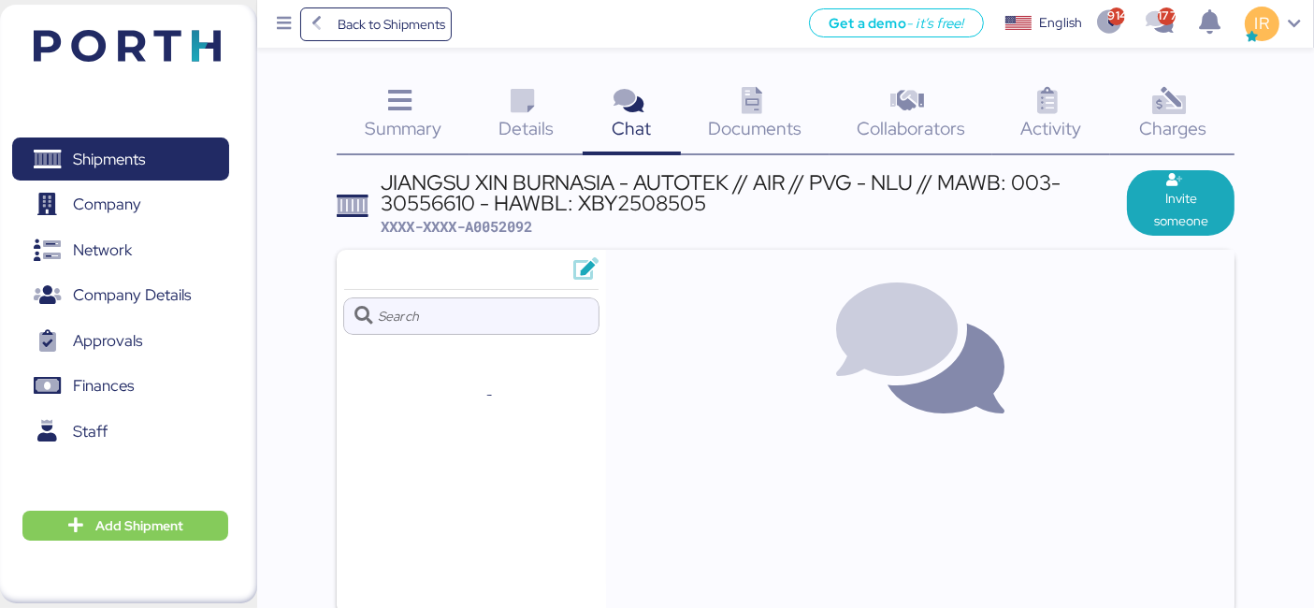
click at [547, 113] on div "Details 0" at bounding box center [526, 117] width 113 height 78
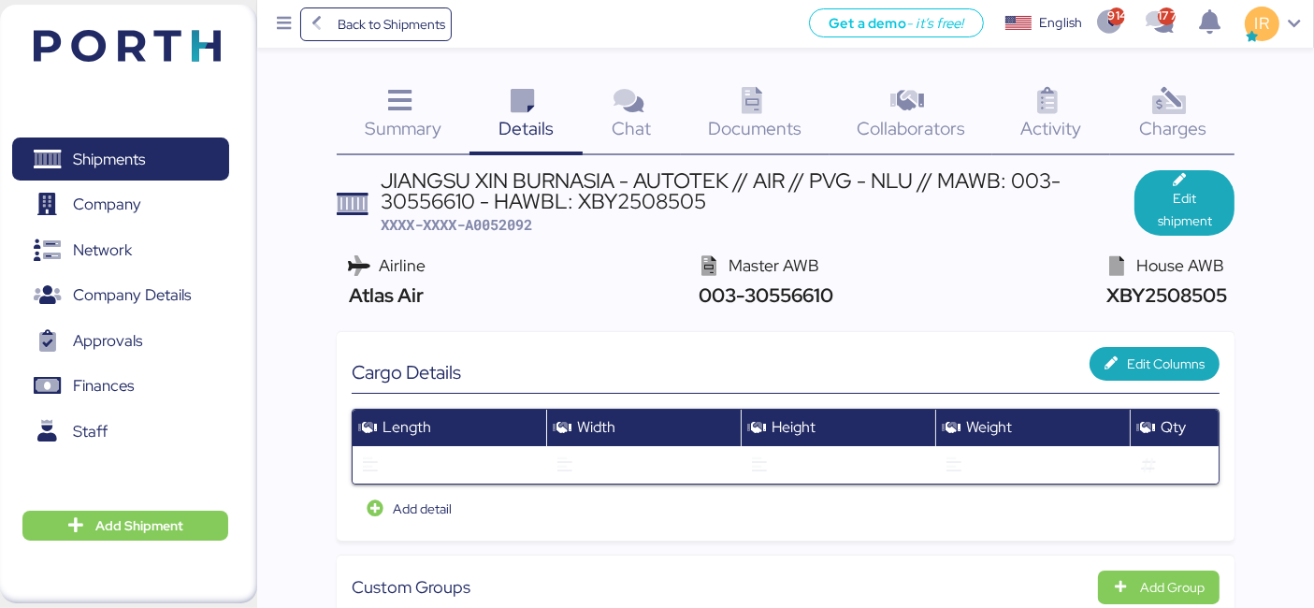
click at [509, 225] on span "XXXX-XXXX-A0052092" at bounding box center [457, 224] width 152 height 19
copy span "A0052092"
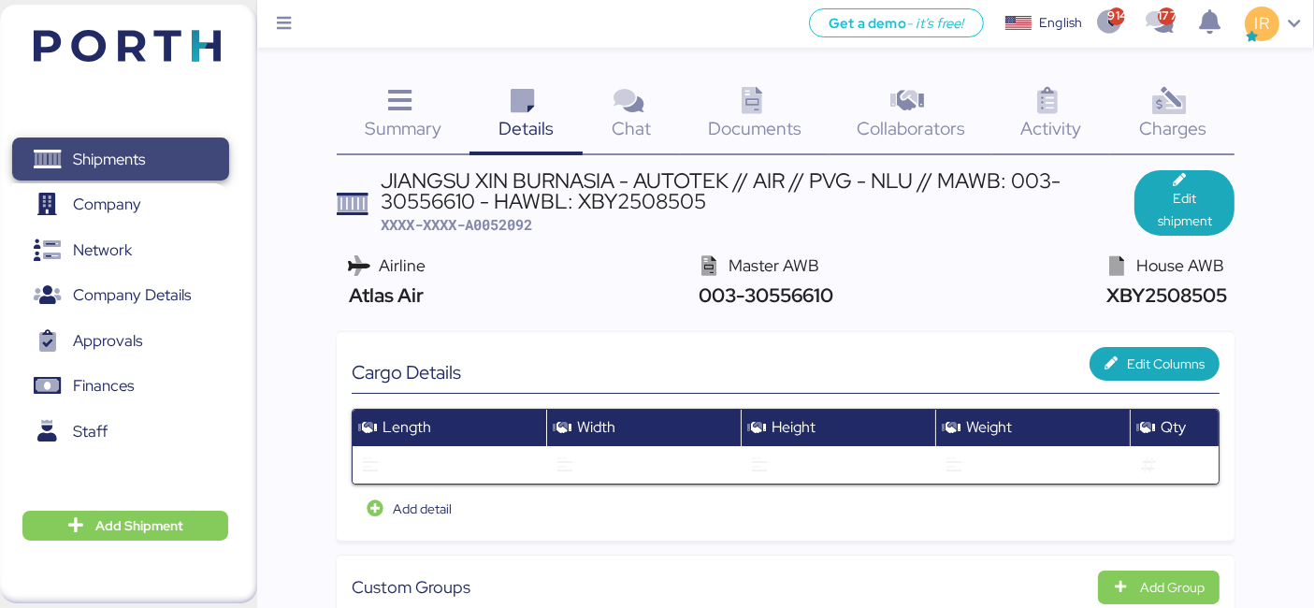
click at [117, 152] on span "Shipments" at bounding box center [109, 159] width 72 height 27
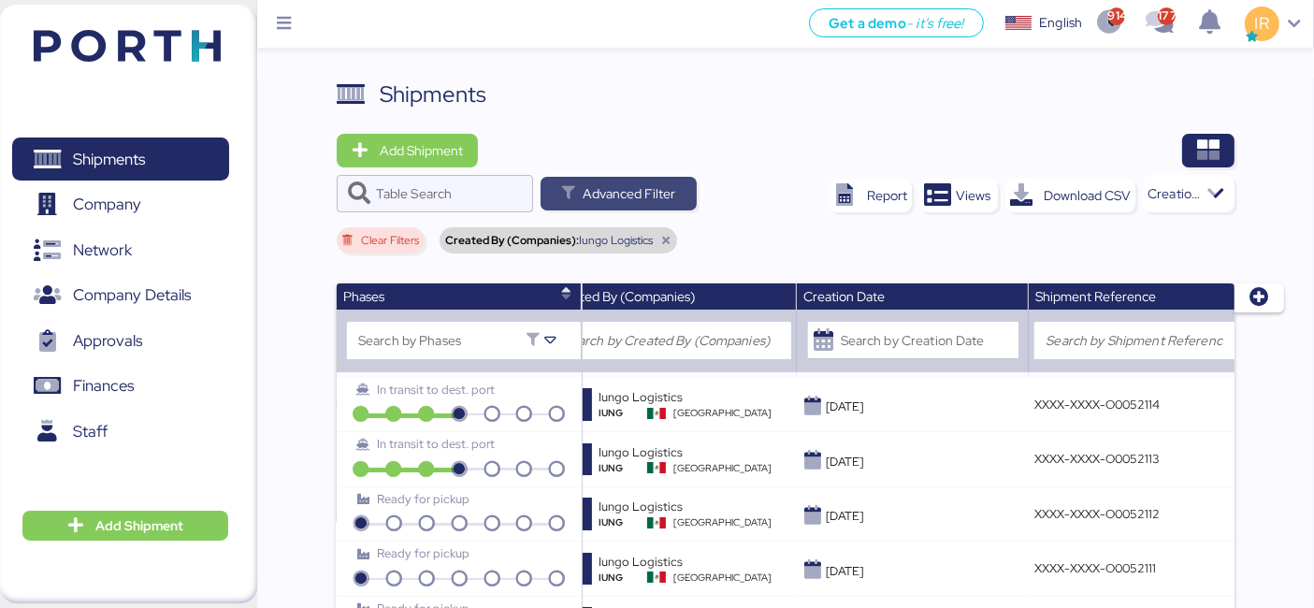
scroll to position [1299, 0]
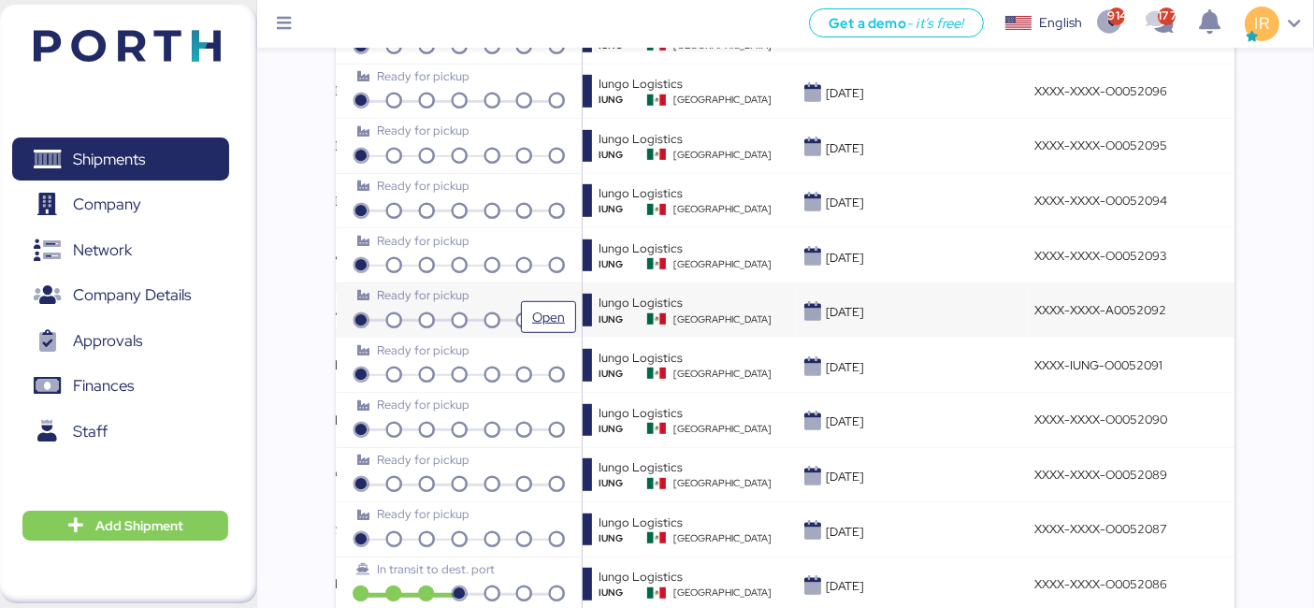
click at [534, 292] on div "Ready for pickup" at bounding box center [459, 295] width 204 height 18
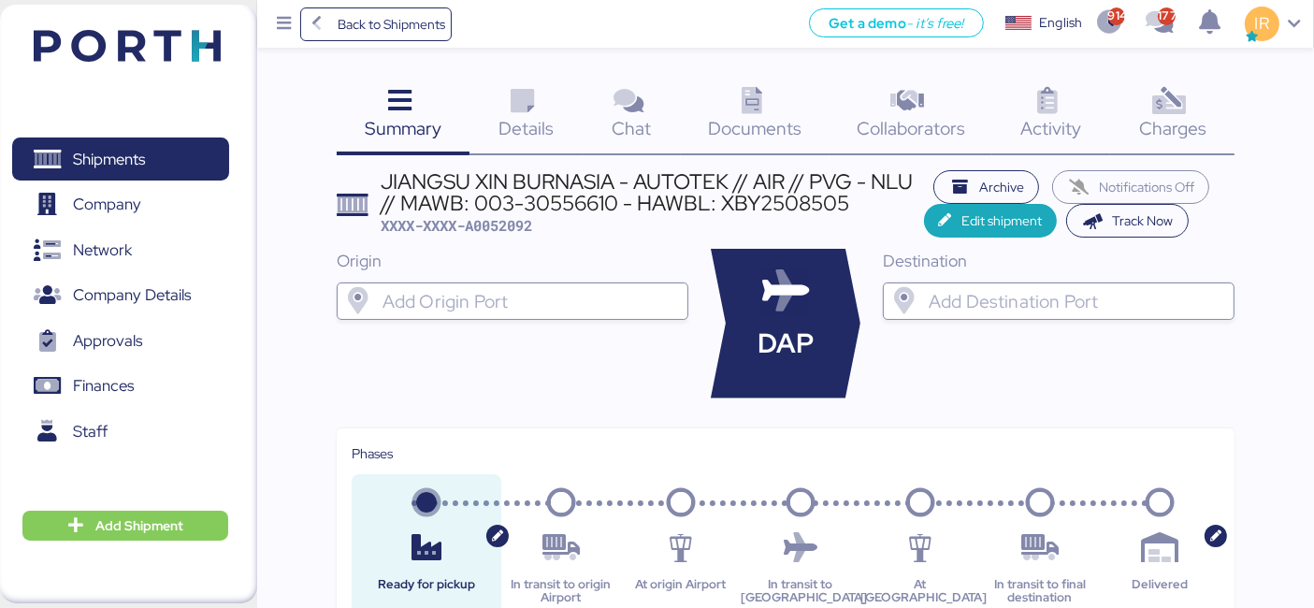
click at [1194, 118] on span "Charges" at bounding box center [1172, 128] width 67 height 24
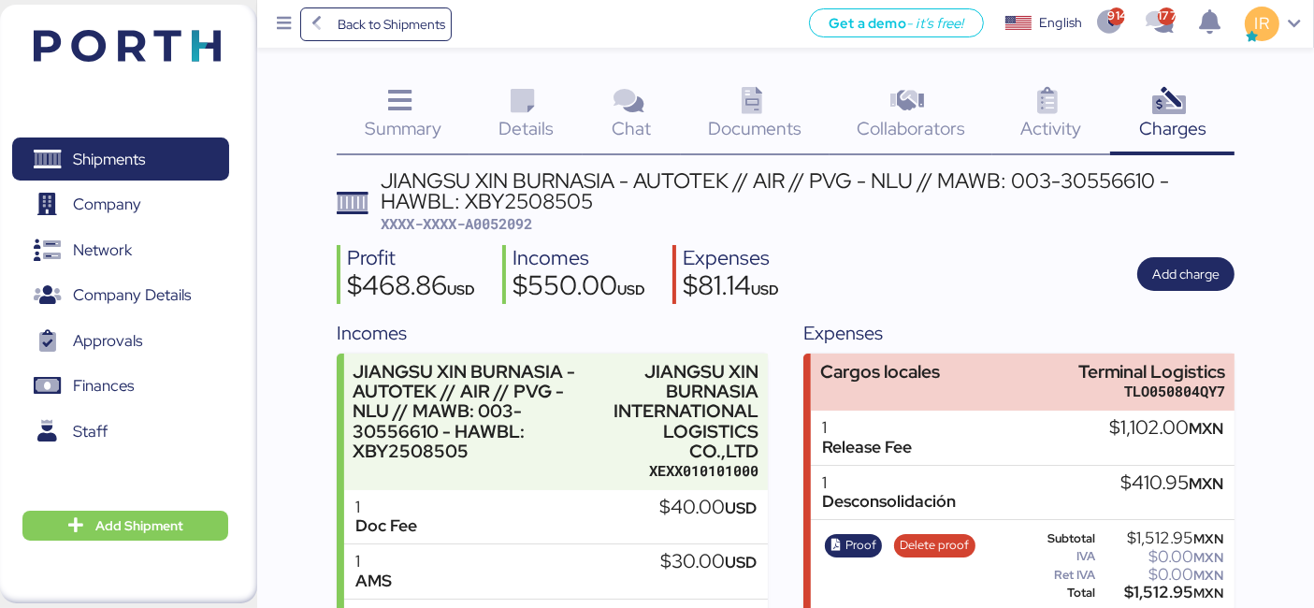
click at [520, 230] on span "XXXX-XXXX-A0052092" at bounding box center [457, 223] width 152 height 19
copy span "A0052092"
click at [494, 107] on div "Details 0" at bounding box center [526, 117] width 113 height 78
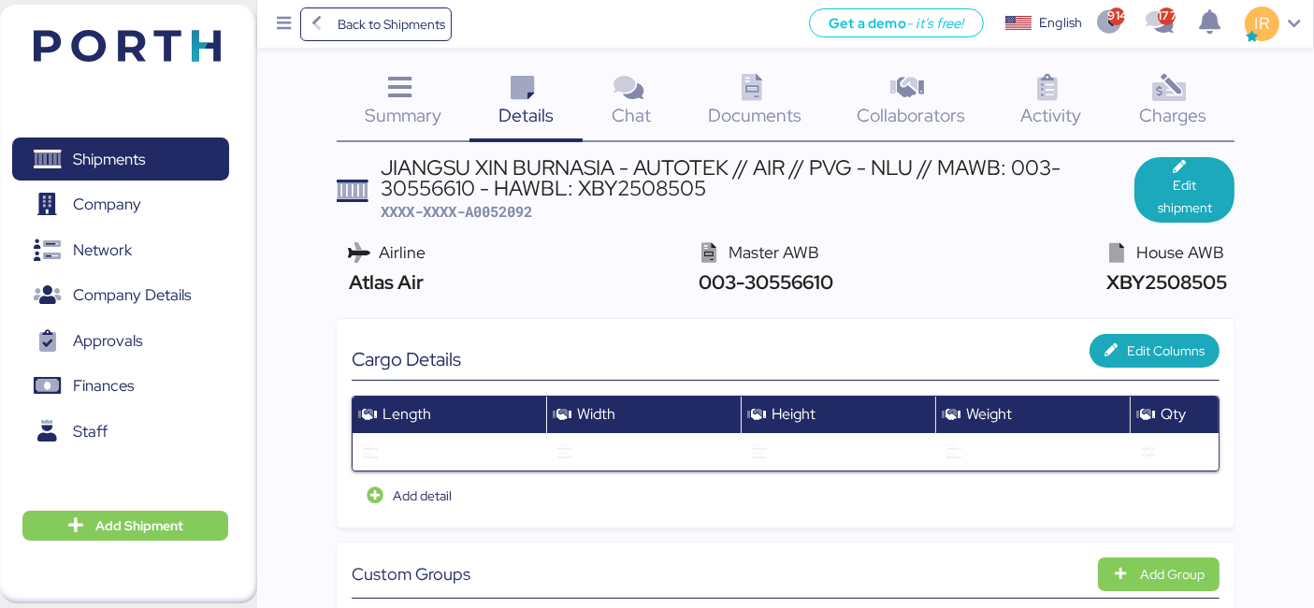
scroll to position [14, 0]
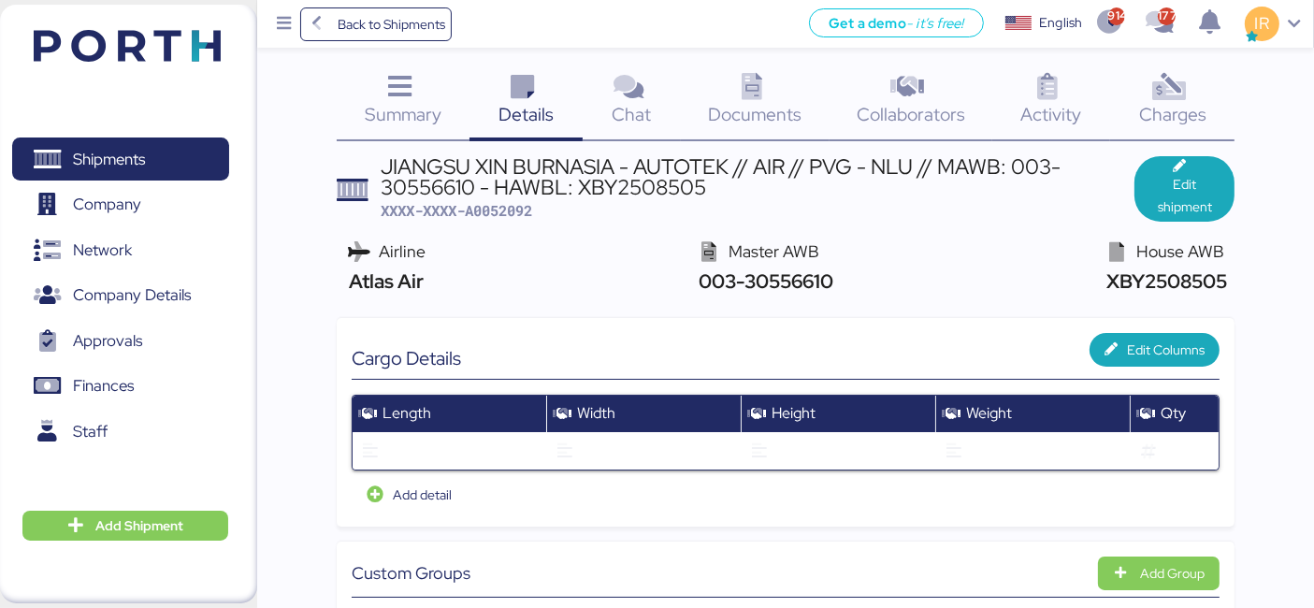
click at [1146, 111] on span "Charges" at bounding box center [1172, 114] width 67 height 24
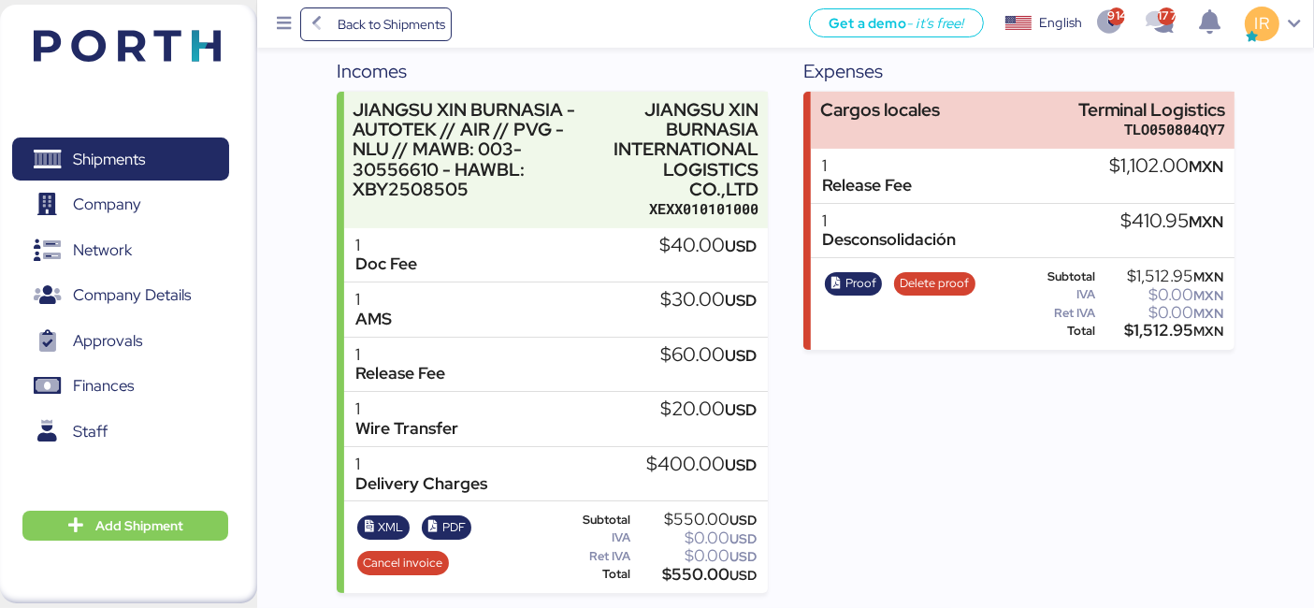
scroll to position [261, 0]
drag, startPoint x: 635, startPoint y: 468, endPoint x: 757, endPoint y: 486, distance: 123.0
click at [757, 486] on div "1 Delivery Charges $400.00 USD" at bounding box center [556, 475] width 424 height 55
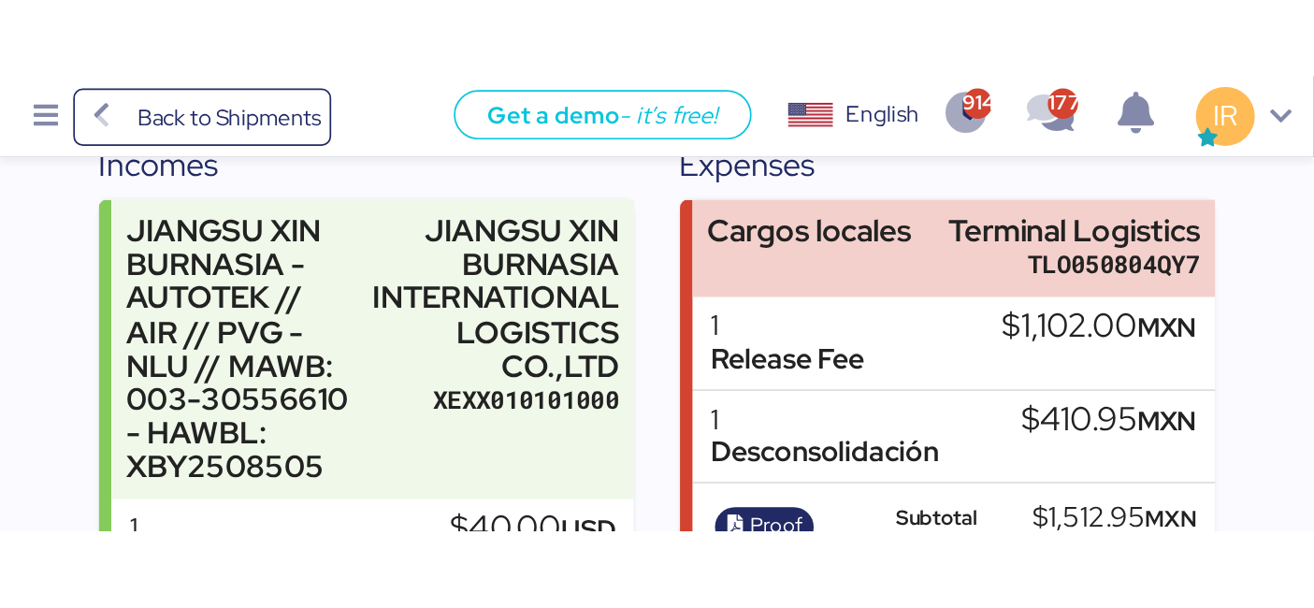
scroll to position [194, 0]
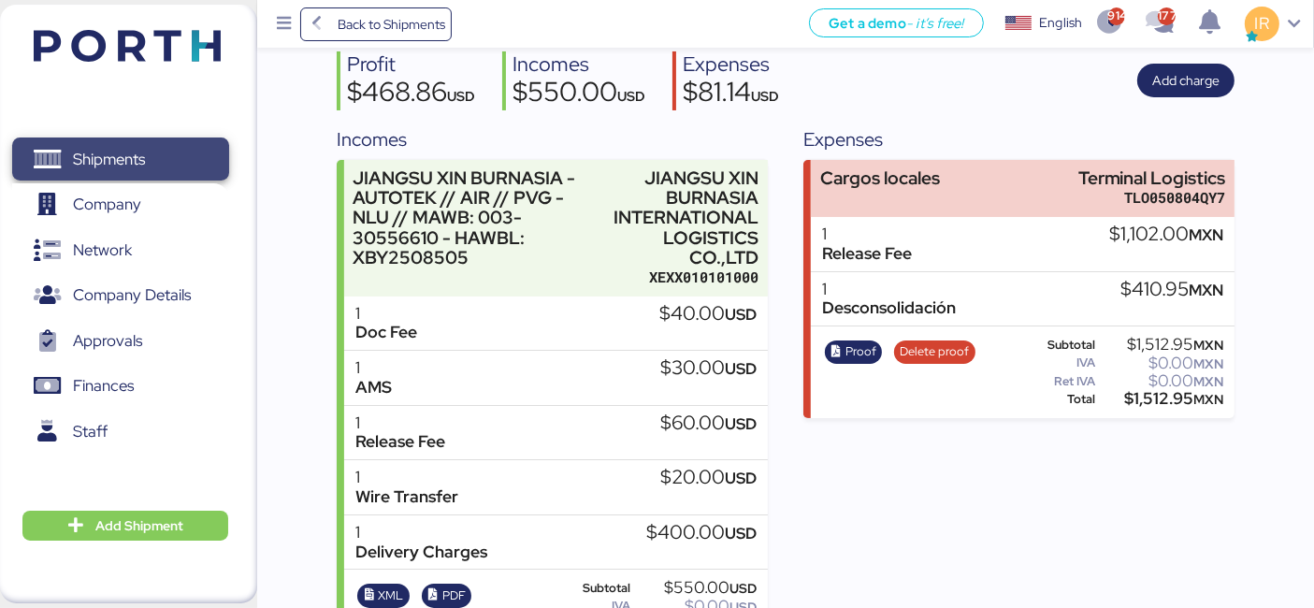
click at [207, 155] on span "Shipments" at bounding box center [120, 159] width 201 height 27
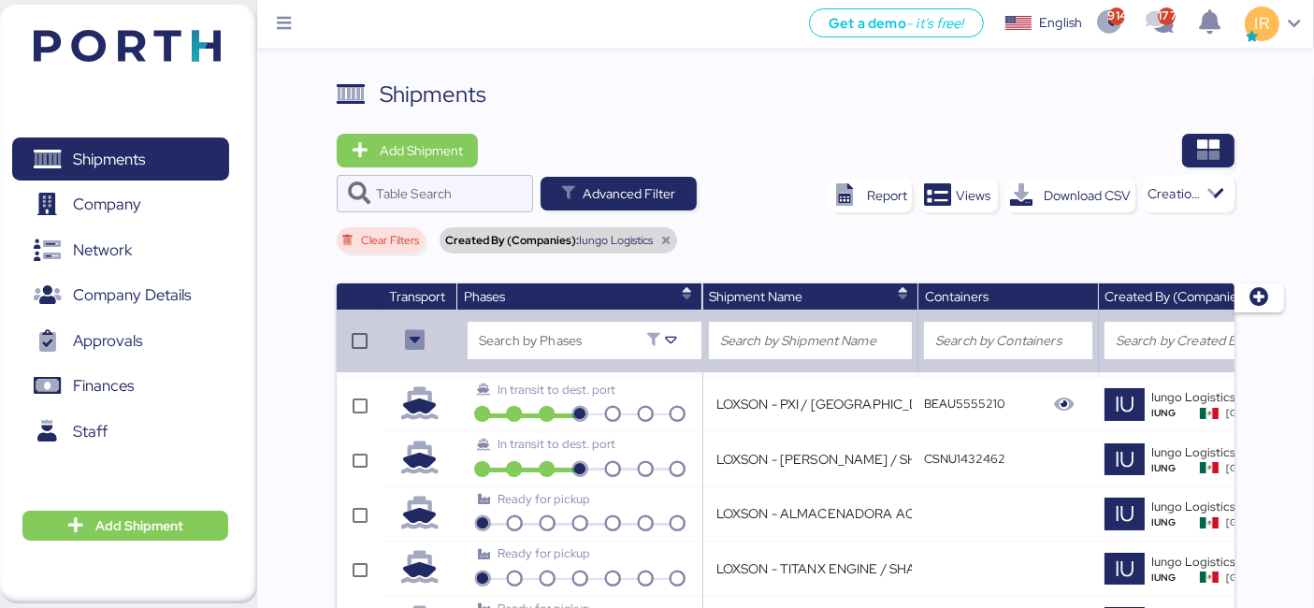
scroll to position [3318, 0]
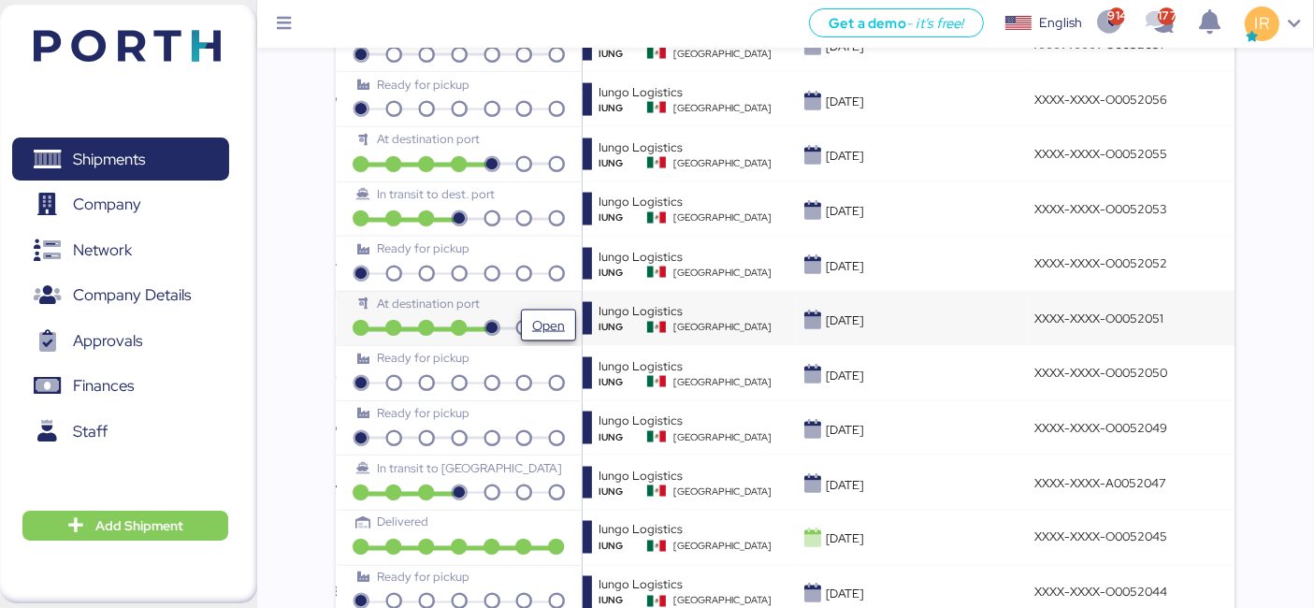
click at [541, 314] on span "Open" at bounding box center [548, 325] width 33 height 22
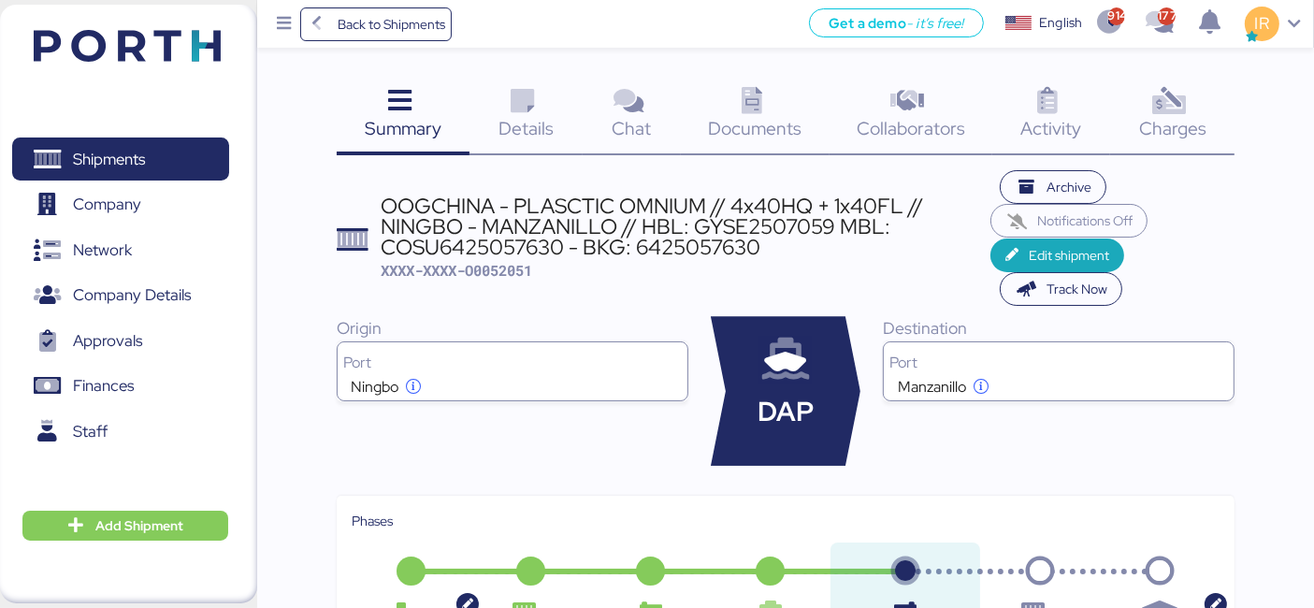
click at [537, 127] on span "Details" at bounding box center [526, 128] width 55 height 24
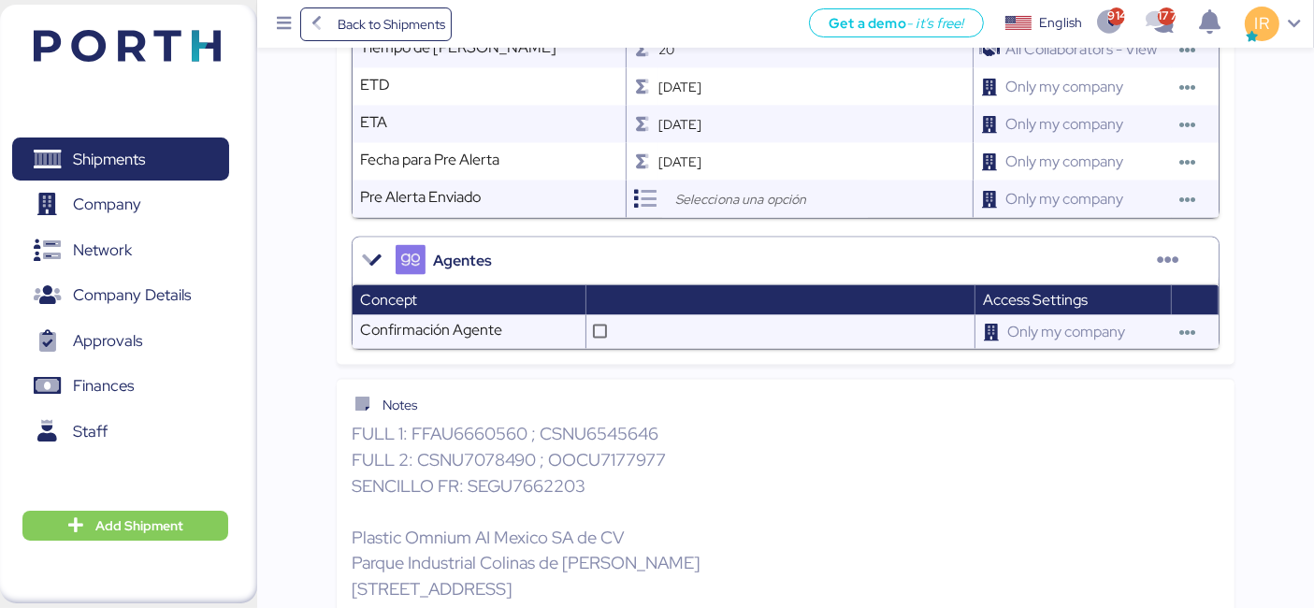
scroll to position [2642, 0]
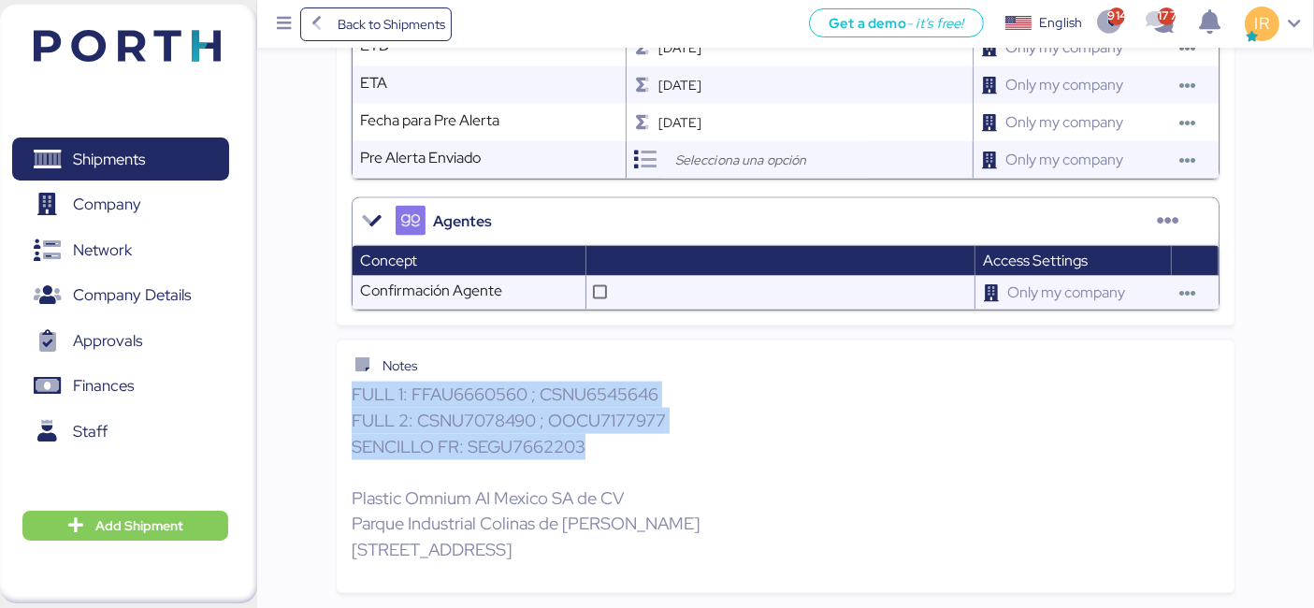
drag, startPoint x: 589, startPoint y: 428, endPoint x: 354, endPoint y: 374, distance: 241.9
click at [354, 382] on p "FULL 1: FFAU6660560 ; CSNU6545646 FULL 2: CSNU7078490 ; OOCU7177977 SENCILLO FR…" at bounding box center [786, 472] width 869 height 181
copy p "FULL 1: FFAU6660560 ; CSNU6545646 FULL 2: CSNU7078490 ; OOCU7177977 SENCILLO FR…"
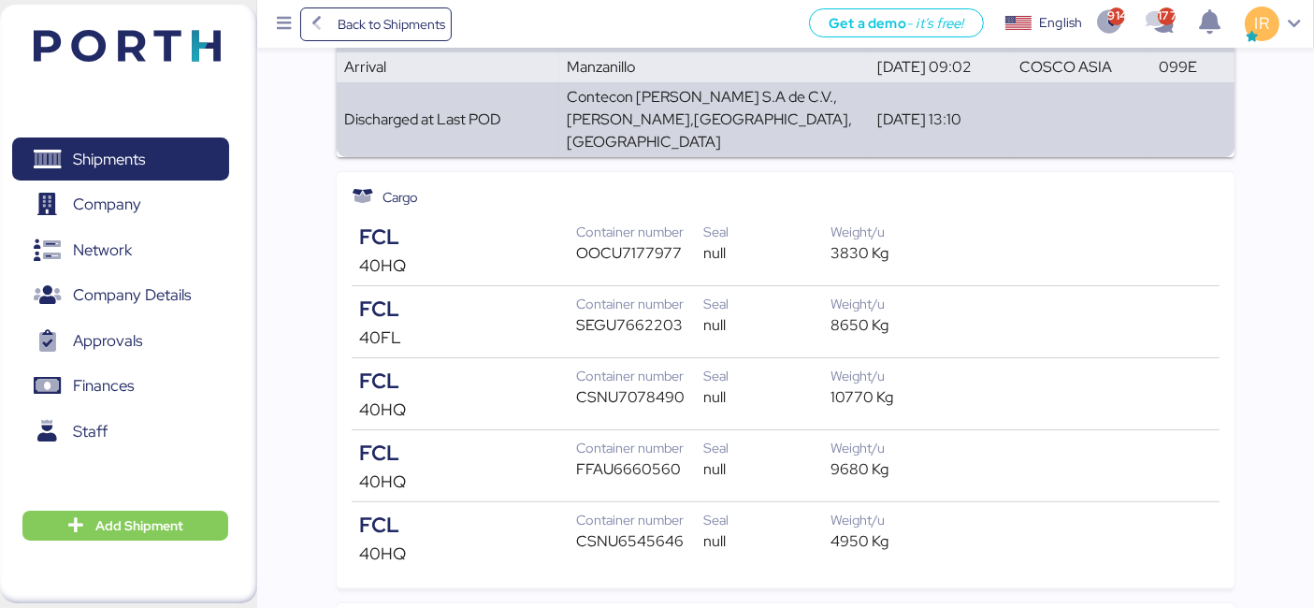
scroll to position [419, 0]
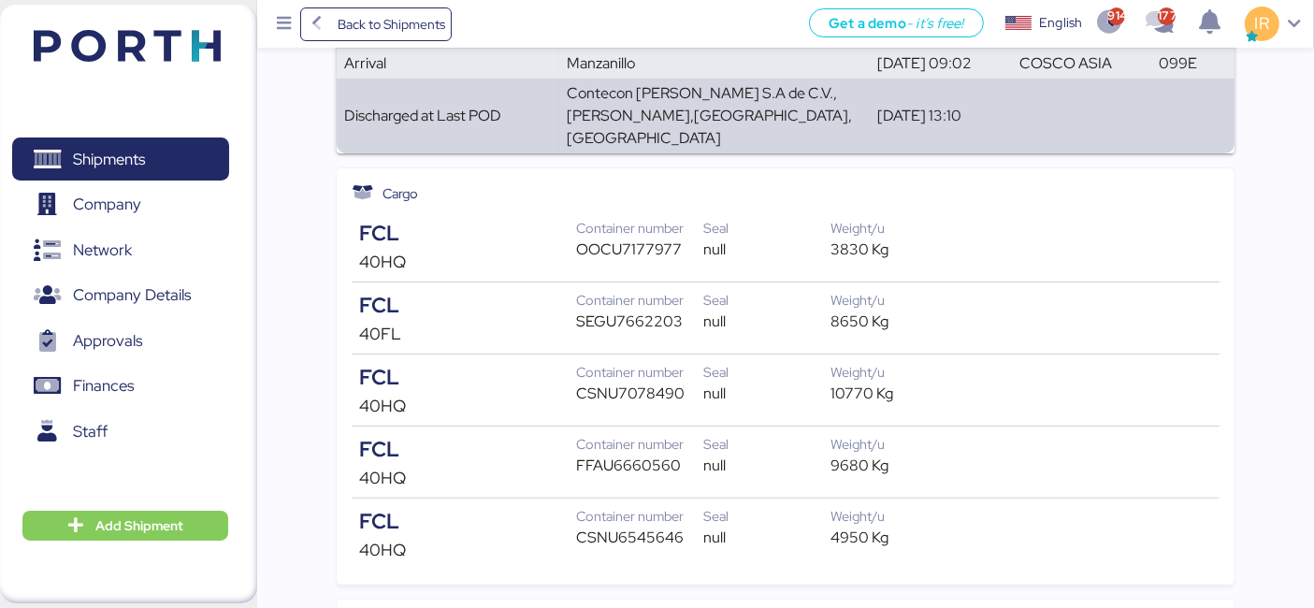
click at [851, 238] on div "Container number OOCU7177977 Seal null Weight/u 3830 Kg" at bounding box center [767, 243] width 382 height 51
click at [1123, 232] on div "FCL 40HQ Container number OOCU7177977 Seal null Weight/u 3830 Kg" at bounding box center [786, 246] width 854 height 56
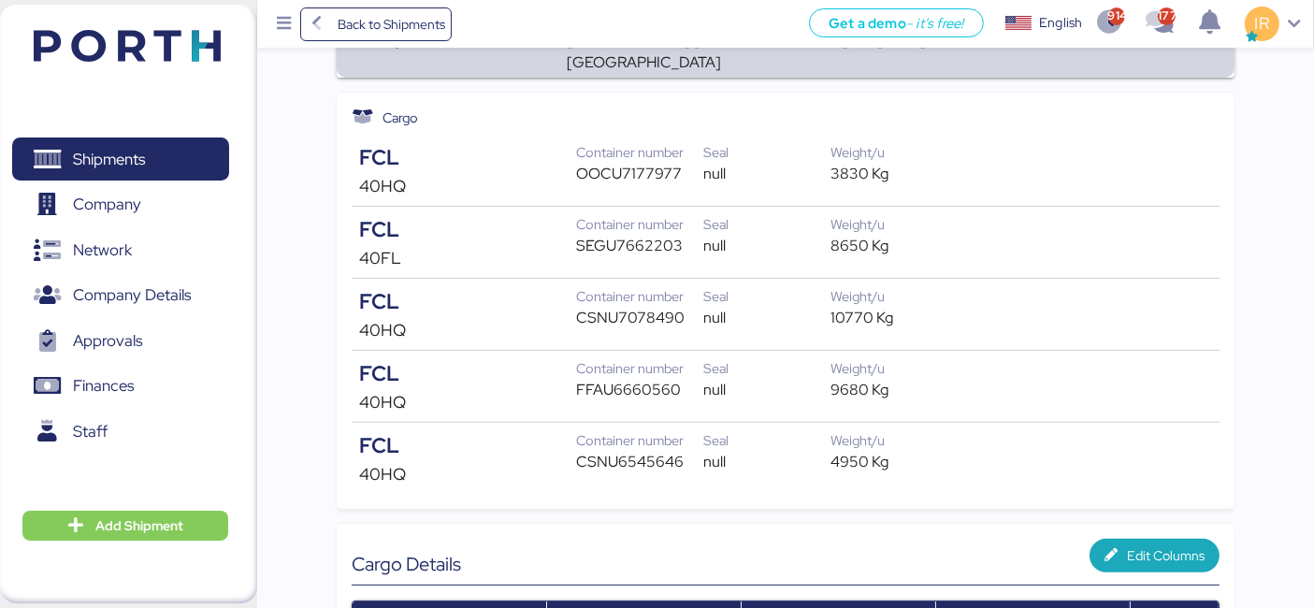
scroll to position [0, 0]
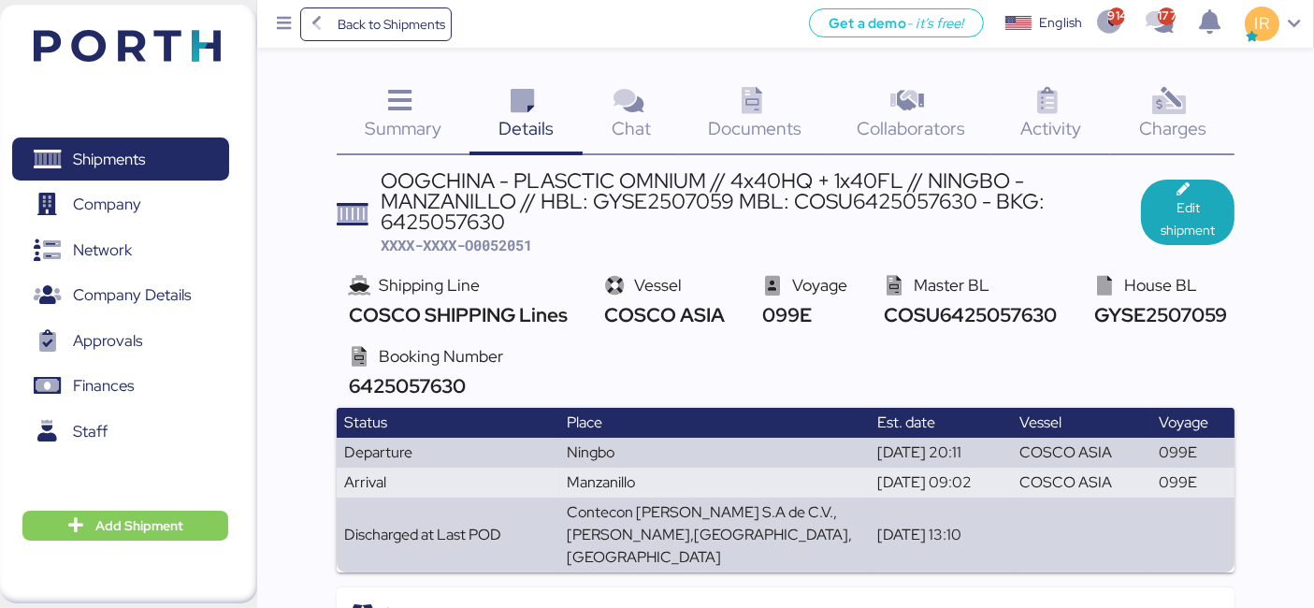
click at [488, 242] on span "XXXX-XXXX-O0052051" at bounding box center [457, 245] width 152 height 19
copy span "O0052051"
